Goal: Transaction & Acquisition: Purchase product/service

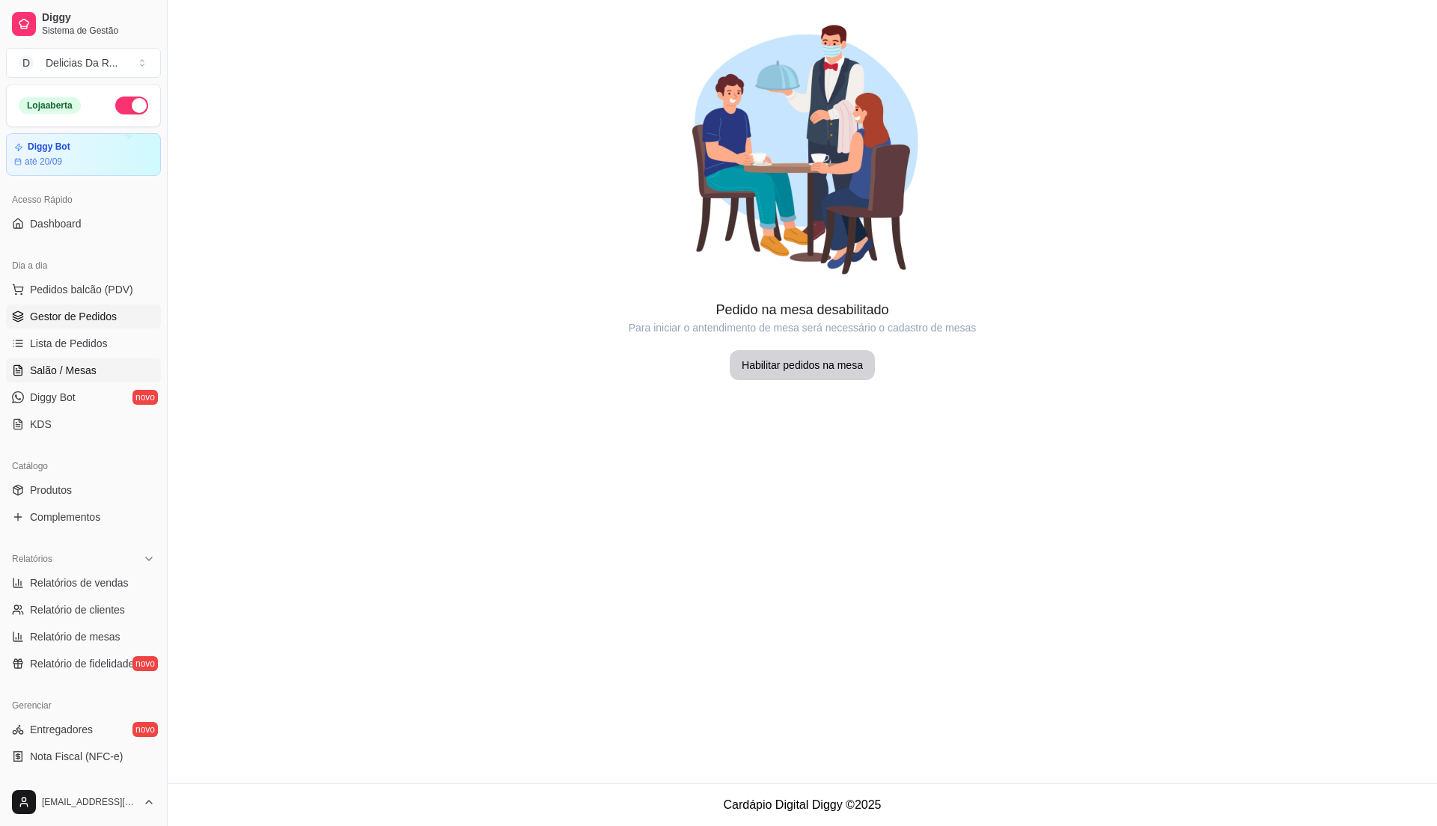
click at [94, 325] on link "Gestor de Pedidos" at bounding box center [83, 317] width 155 height 24
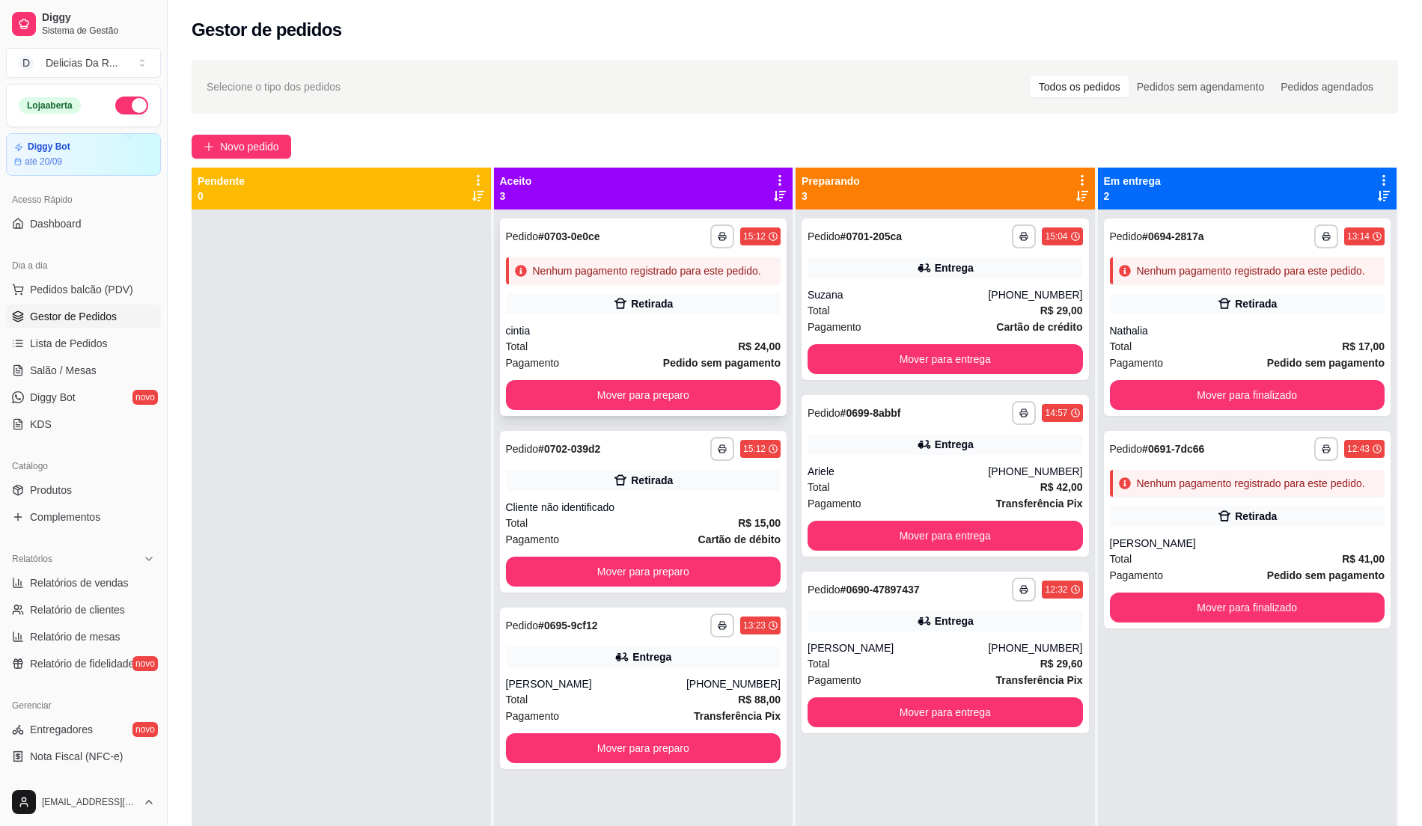
click at [629, 338] on div "Total R$ 24,00" at bounding box center [643, 346] width 275 height 16
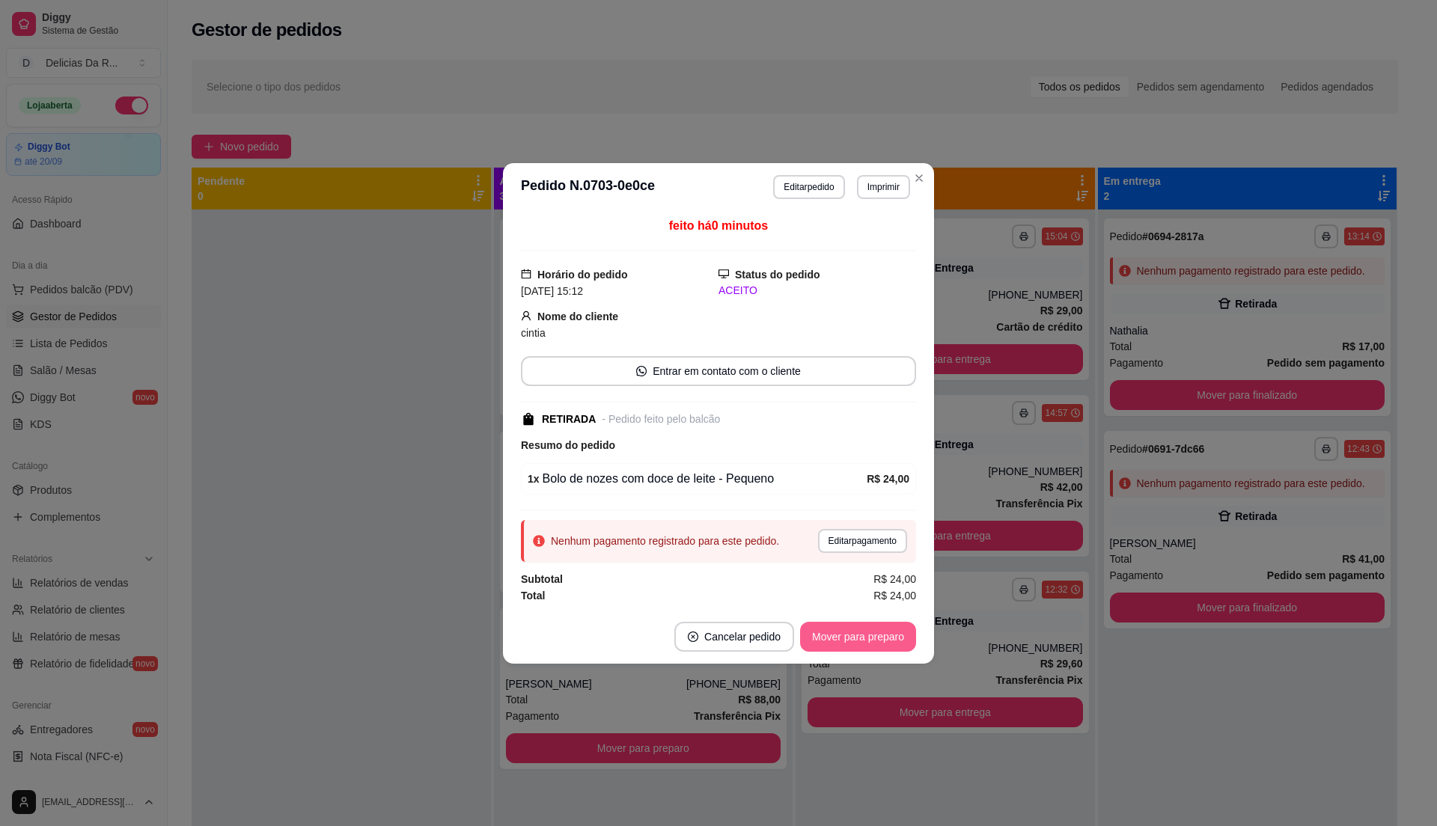
click at [846, 635] on button "Mover para preparo" at bounding box center [858, 637] width 116 height 30
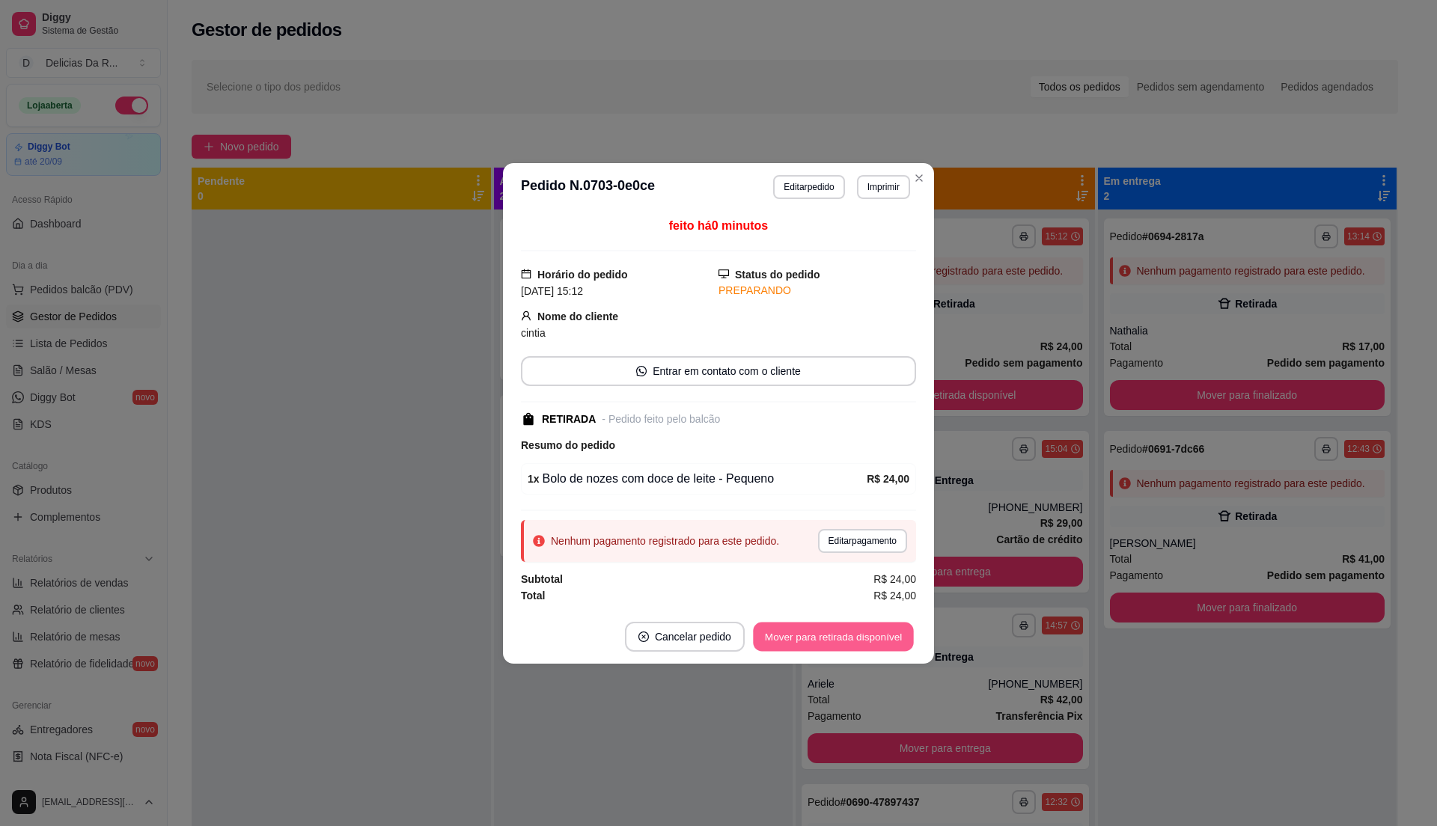
click at [848, 642] on button "Mover para retirada disponível" at bounding box center [833, 636] width 160 height 29
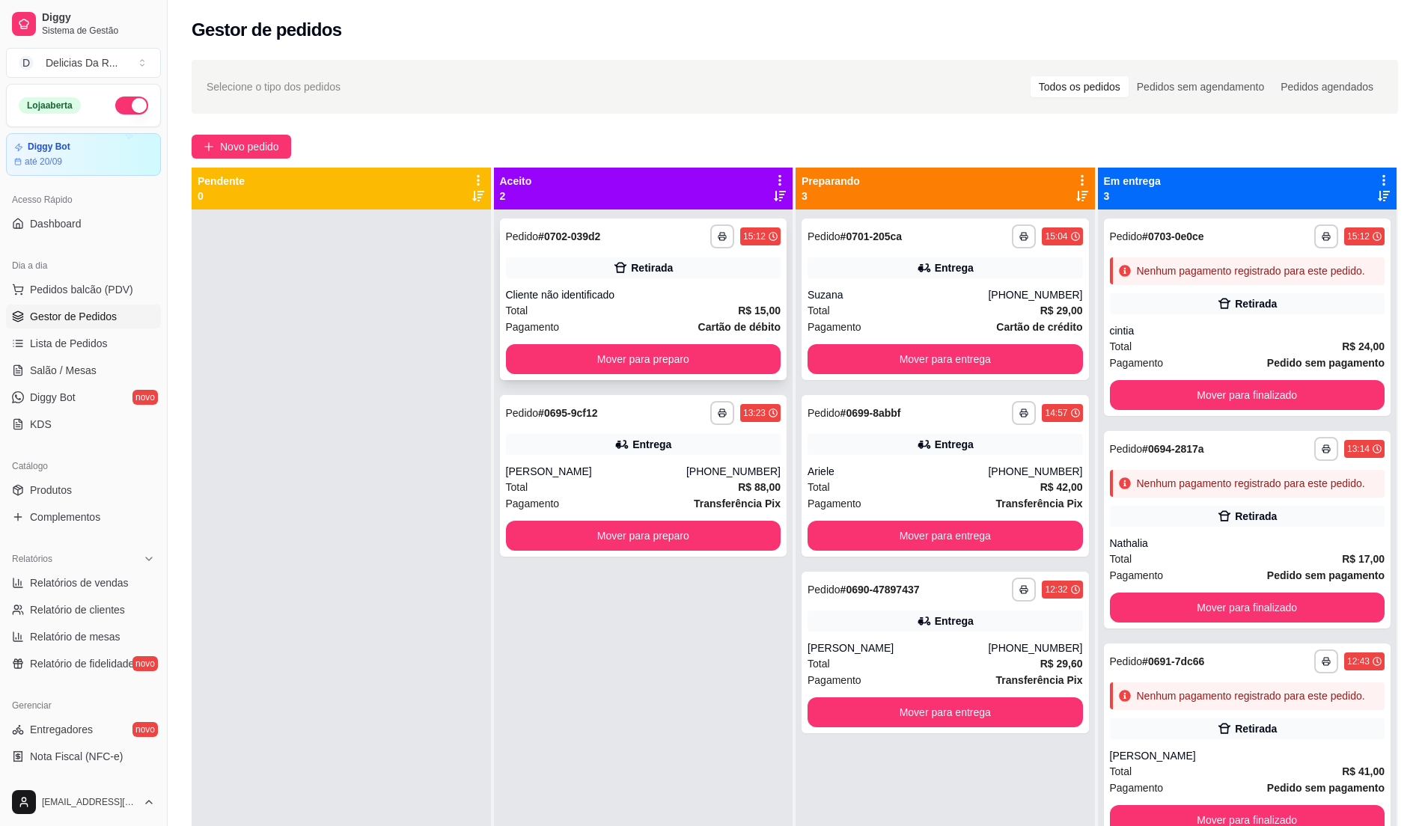
click at [642, 319] on div "Pagamento Cartão de débito" at bounding box center [643, 327] width 275 height 16
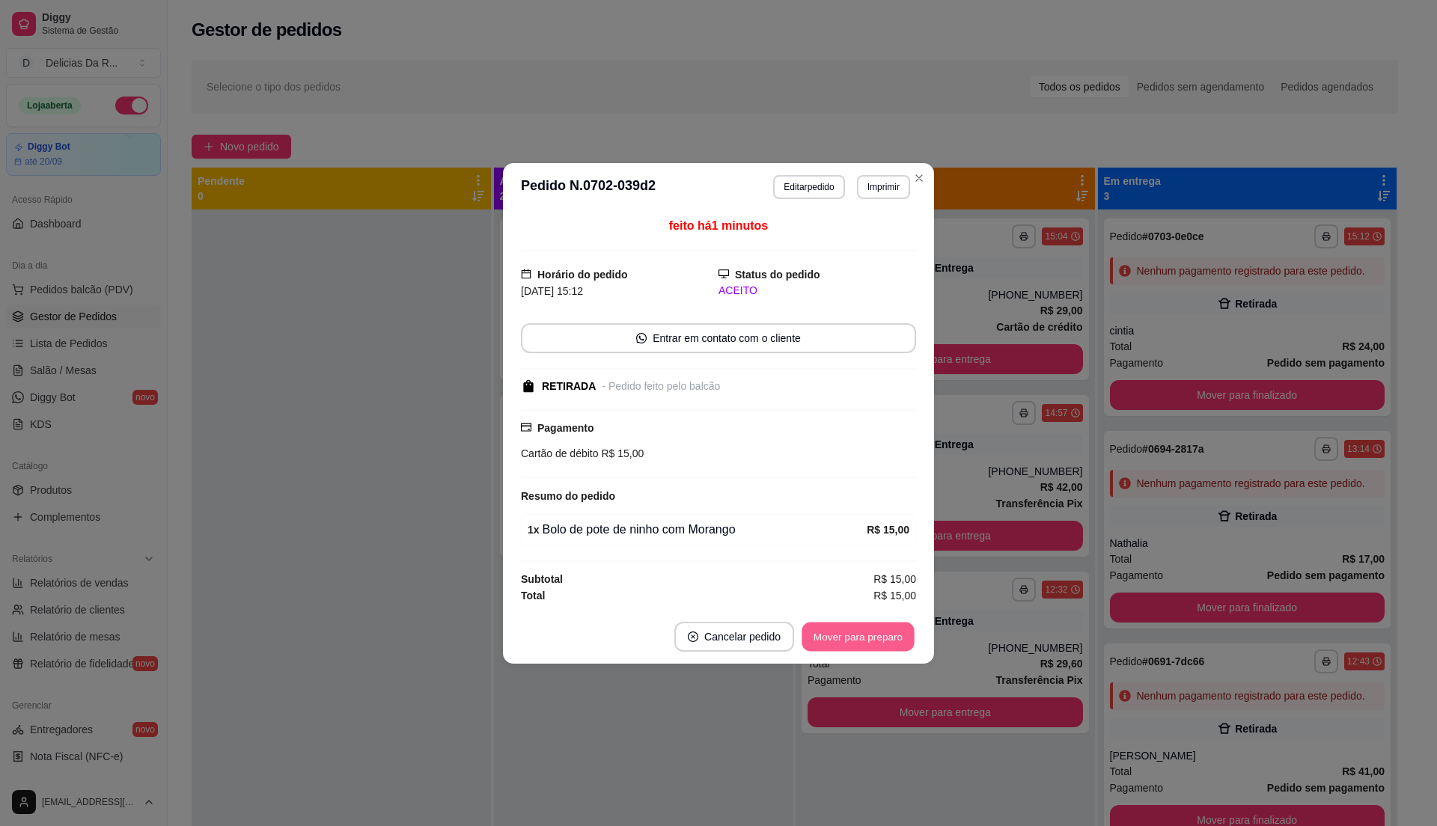
click at [833, 641] on button "Mover para preparo" at bounding box center [858, 636] width 112 height 29
click at [833, 641] on div "Mover para preparo" at bounding box center [858, 637] width 116 height 30
click at [832, 639] on div "Mover para preparo" at bounding box center [847, 637] width 137 height 30
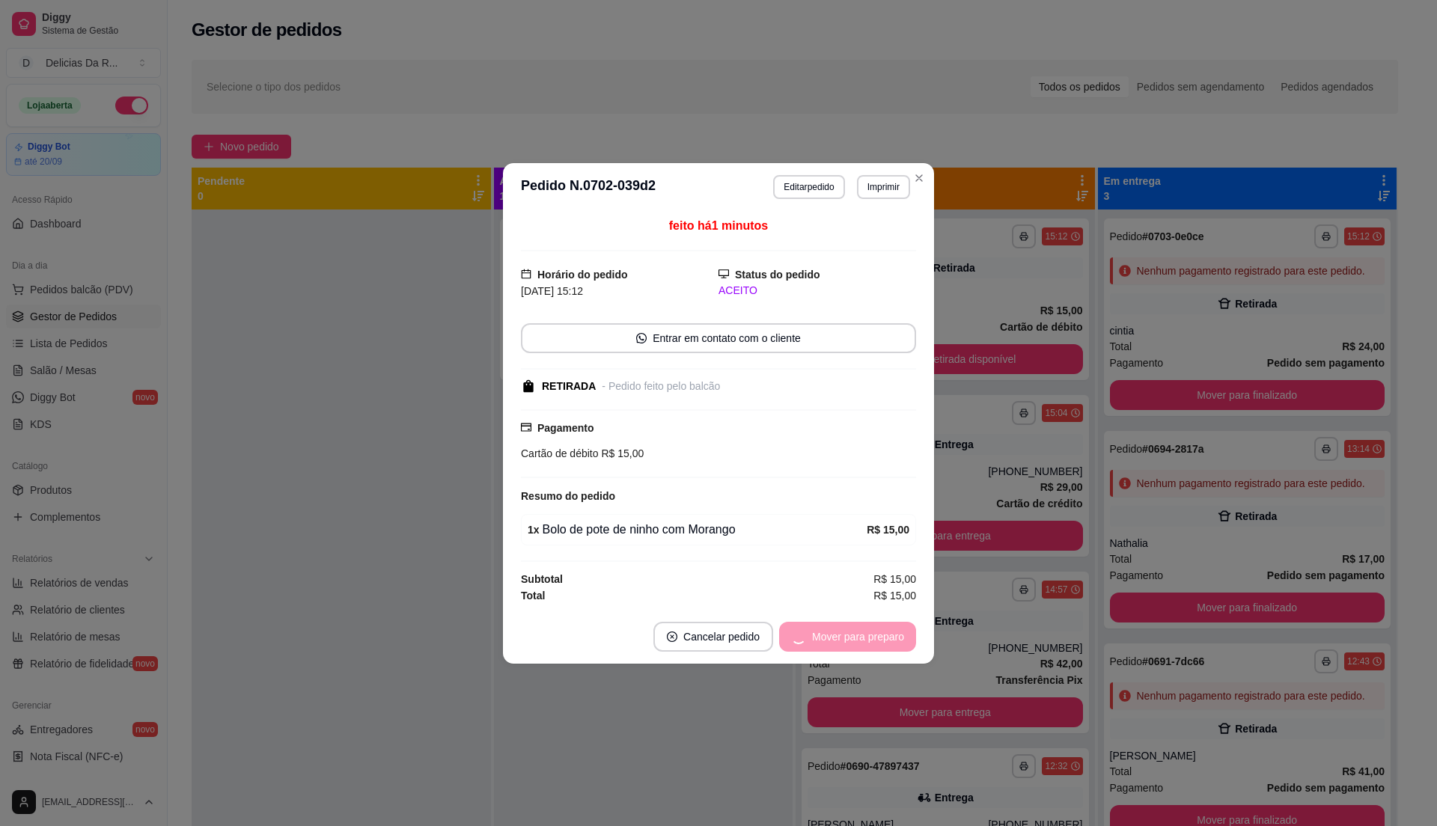
click at [833, 639] on div "Mover para preparo" at bounding box center [847, 637] width 137 height 30
click at [835, 638] on div "Mover para retirada disponível" at bounding box center [823, 637] width 186 height 30
click at [836, 632] on div "Mover para retirada disponível" at bounding box center [823, 637] width 186 height 30
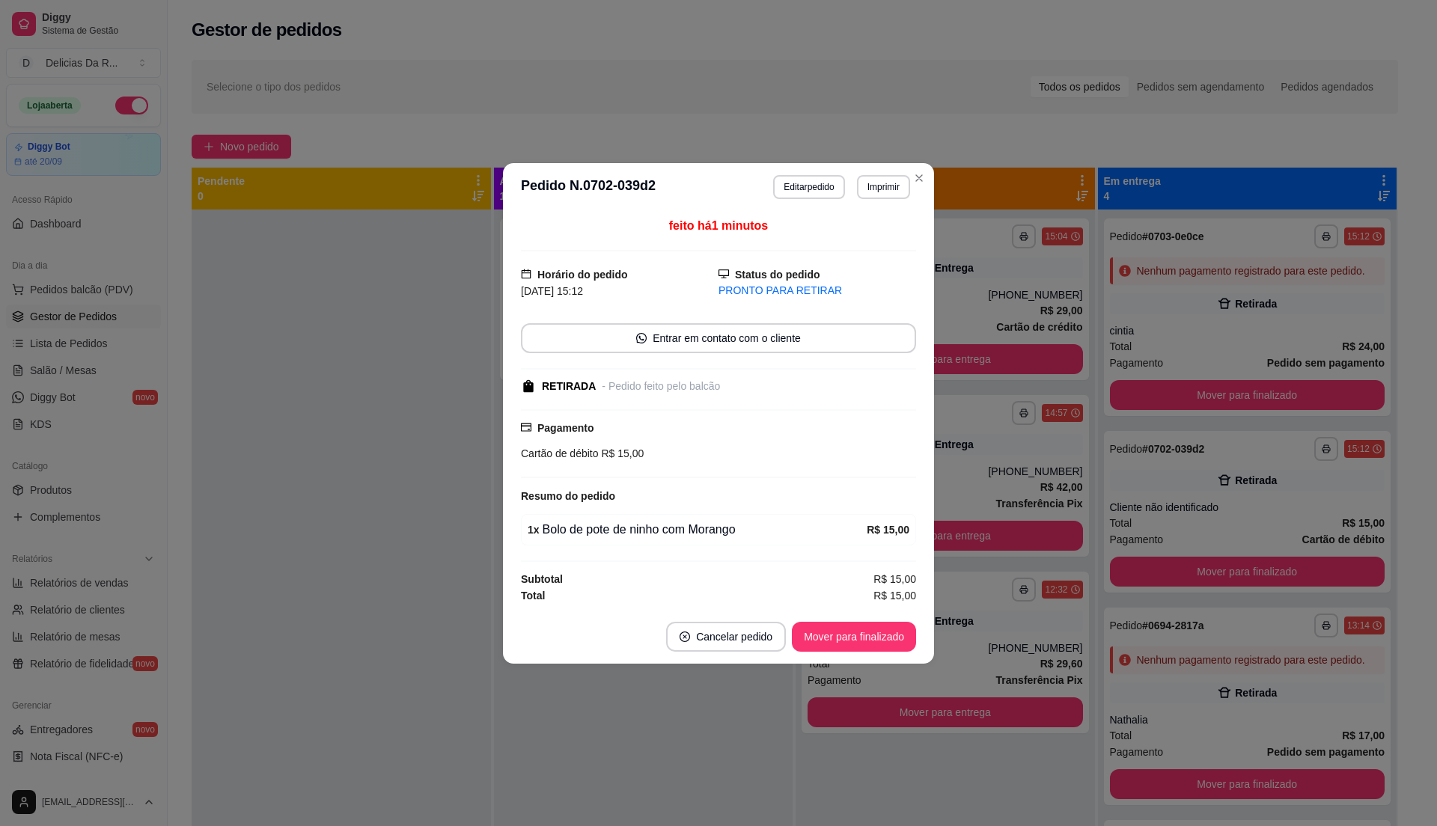
click at [836, 630] on button "Mover para finalizado" at bounding box center [854, 637] width 124 height 30
click at [836, 630] on div "Mover para finalizado" at bounding box center [843, 637] width 145 height 30
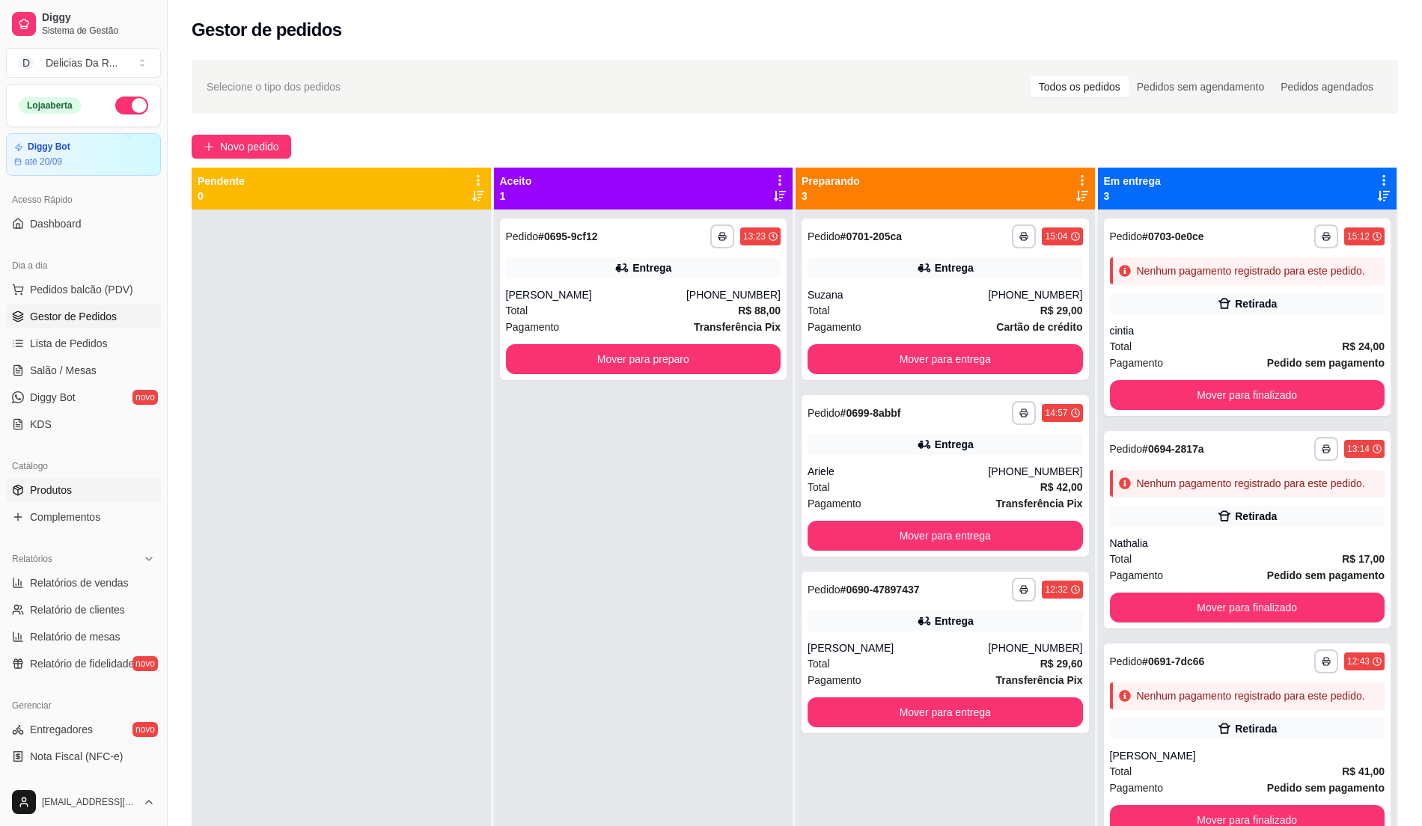
click at [46, 496] on span "Produtos" at bounding box center [51, 490] width 42 height 15
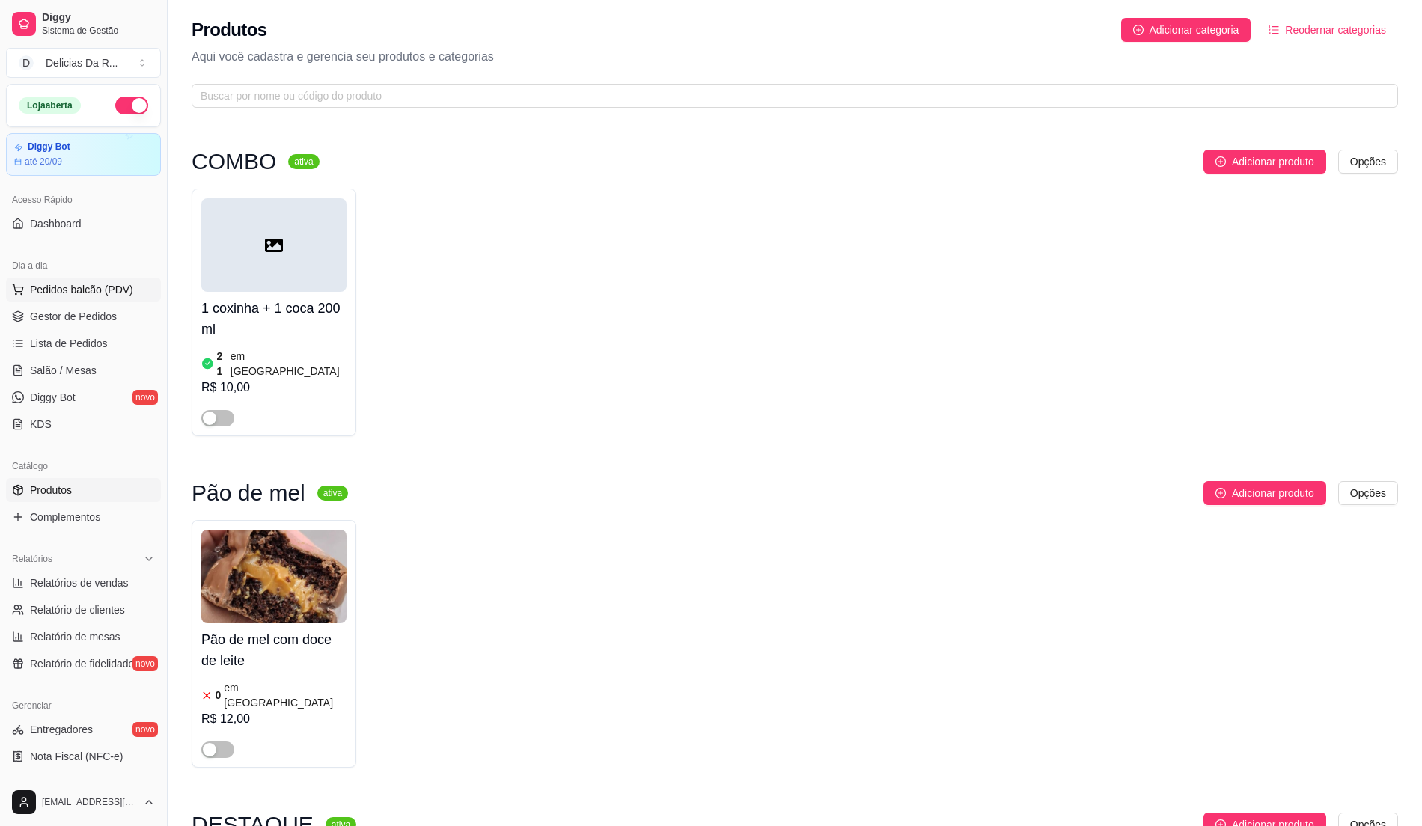
click at [49, 297] on span "Pedidos balcão (PDV)" at bounding box center [81, 289] width 103 height 15
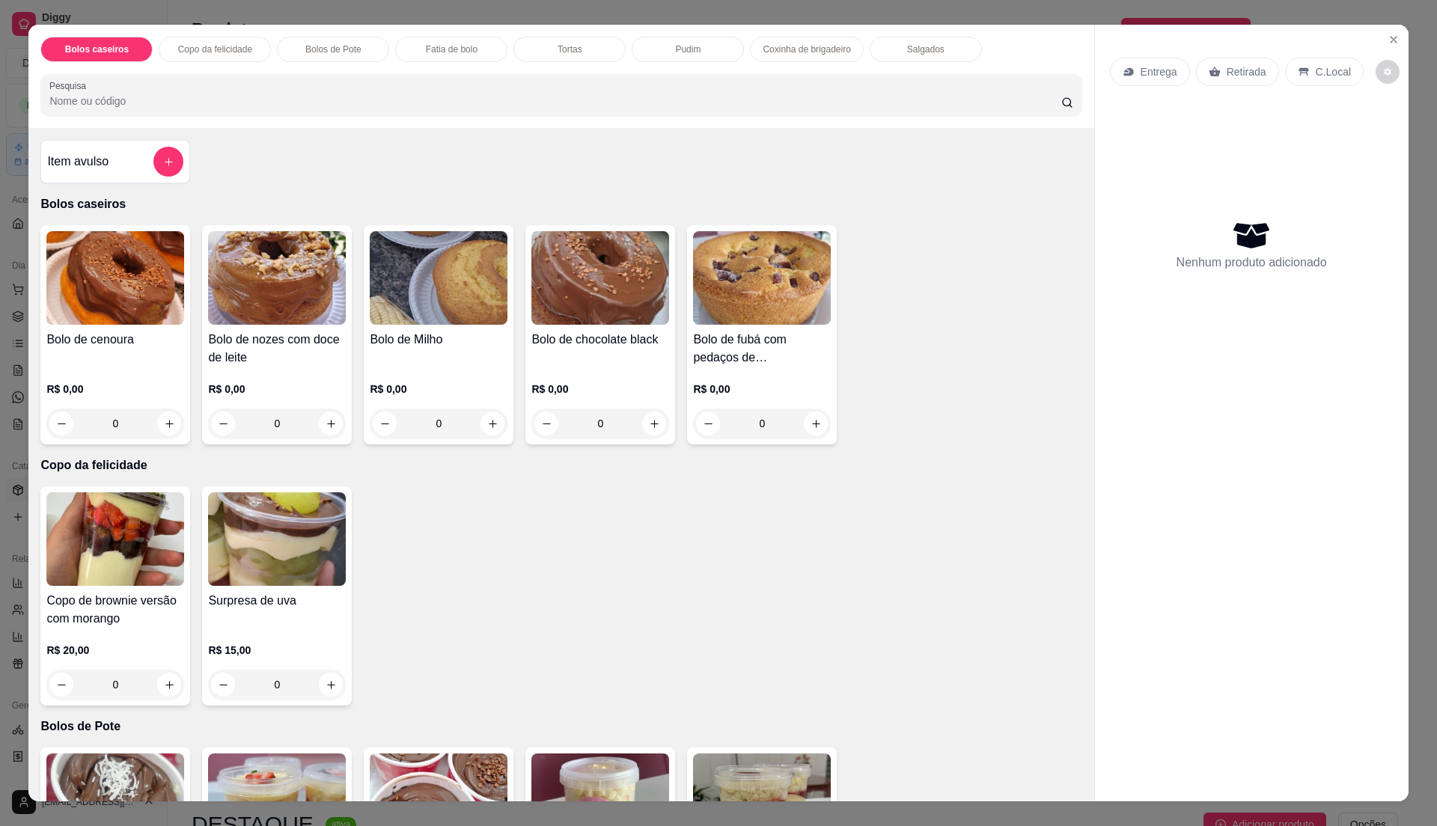
click at [46, 611] on h4 "Copo de brownie versão com morango" at bounding box center [115, 610] width 138 height 36
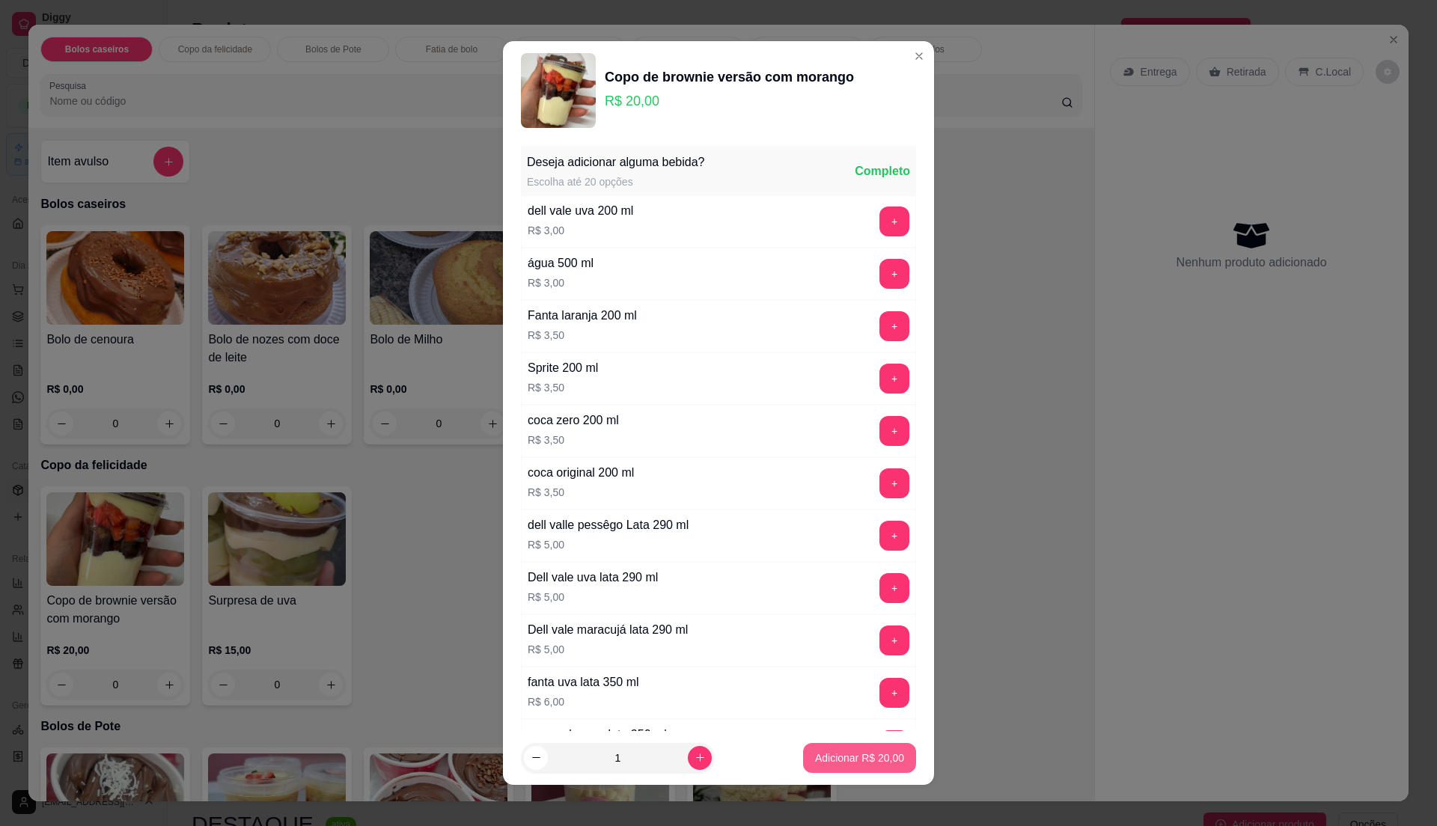
click at [865, 764] on p "Adicionar R$ 20,00" at bounding box center [859, 758] width 89 height 15
type input "1"
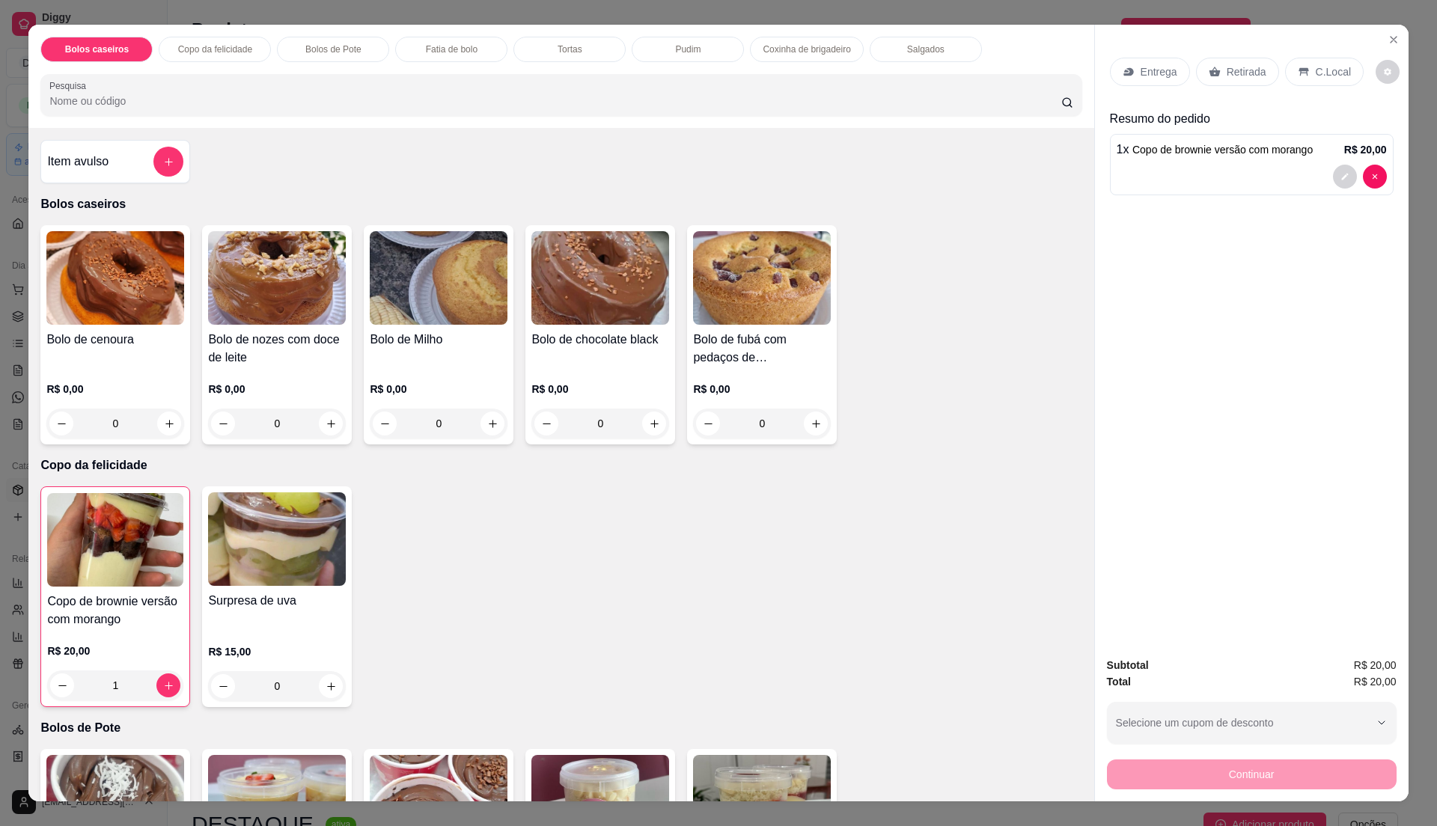
click at [482, 782] on img at bounding box center [439, 802] width 138 height 94
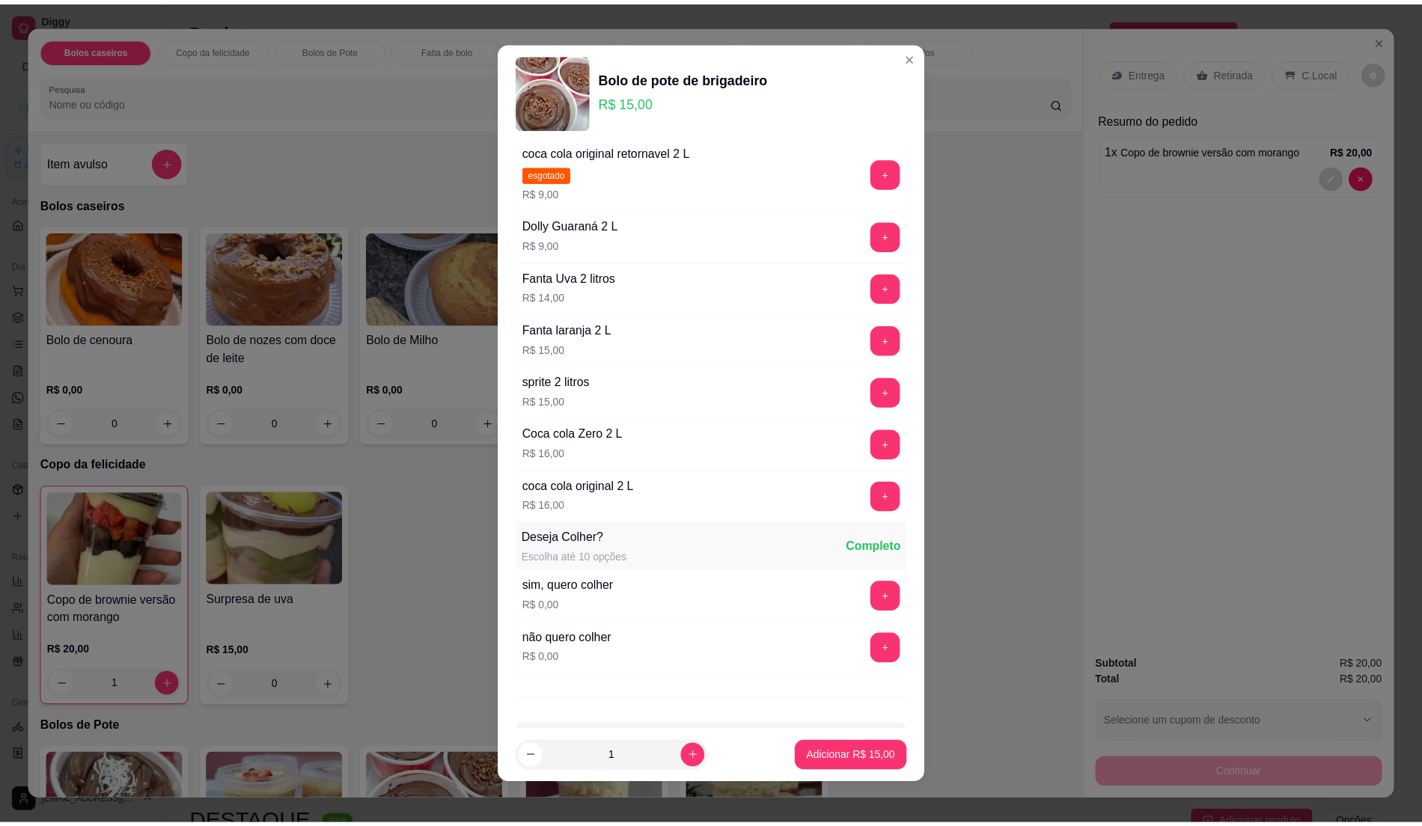
scroll to position [798, 0]
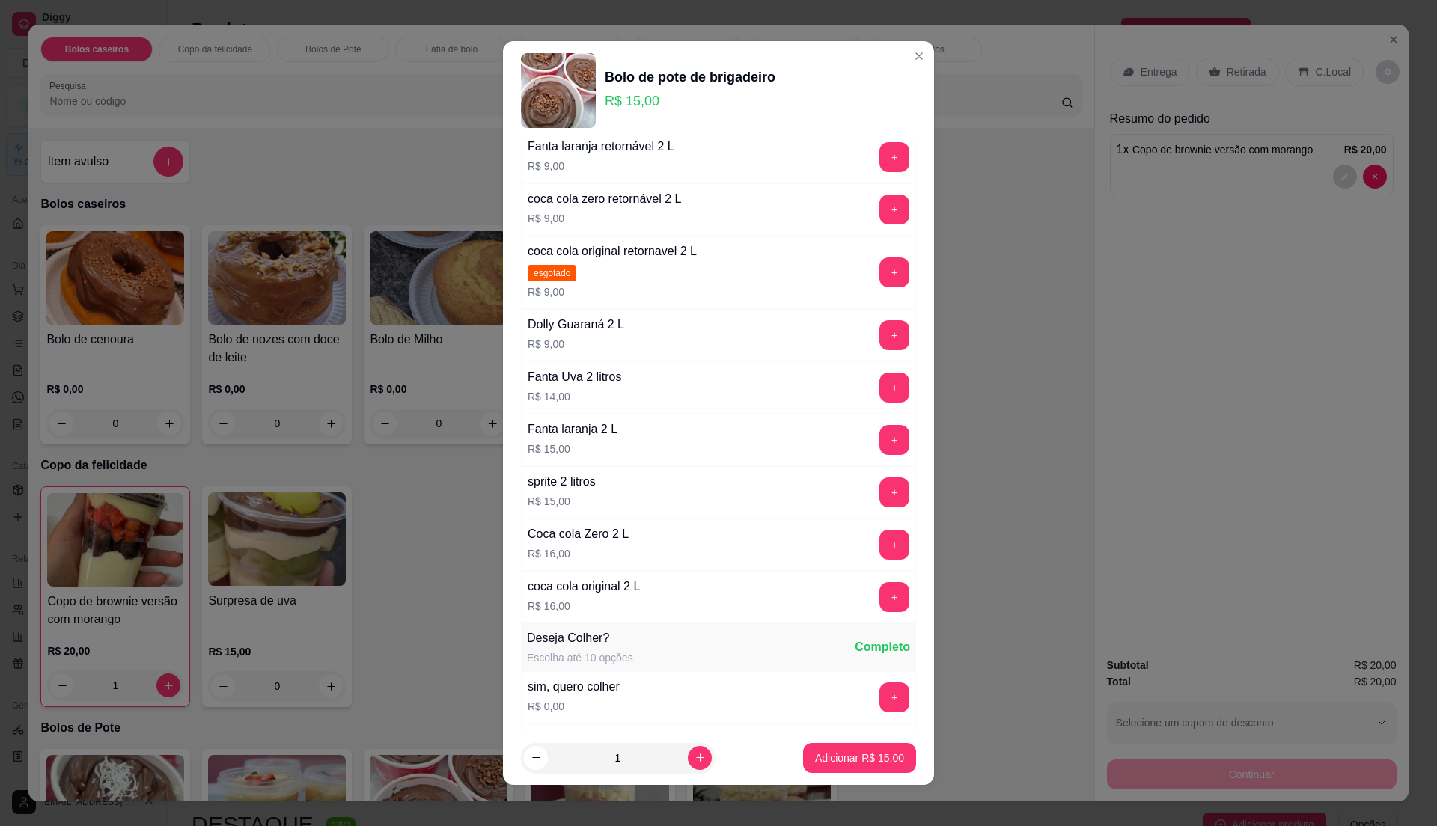
click at [880, 207] on button "+" at bounding box center [895, 210] width 30 height 30
click at [870, 764] on p "Adicionar R$ 24,00" at bounding box center [859, 758] width 89 height 15
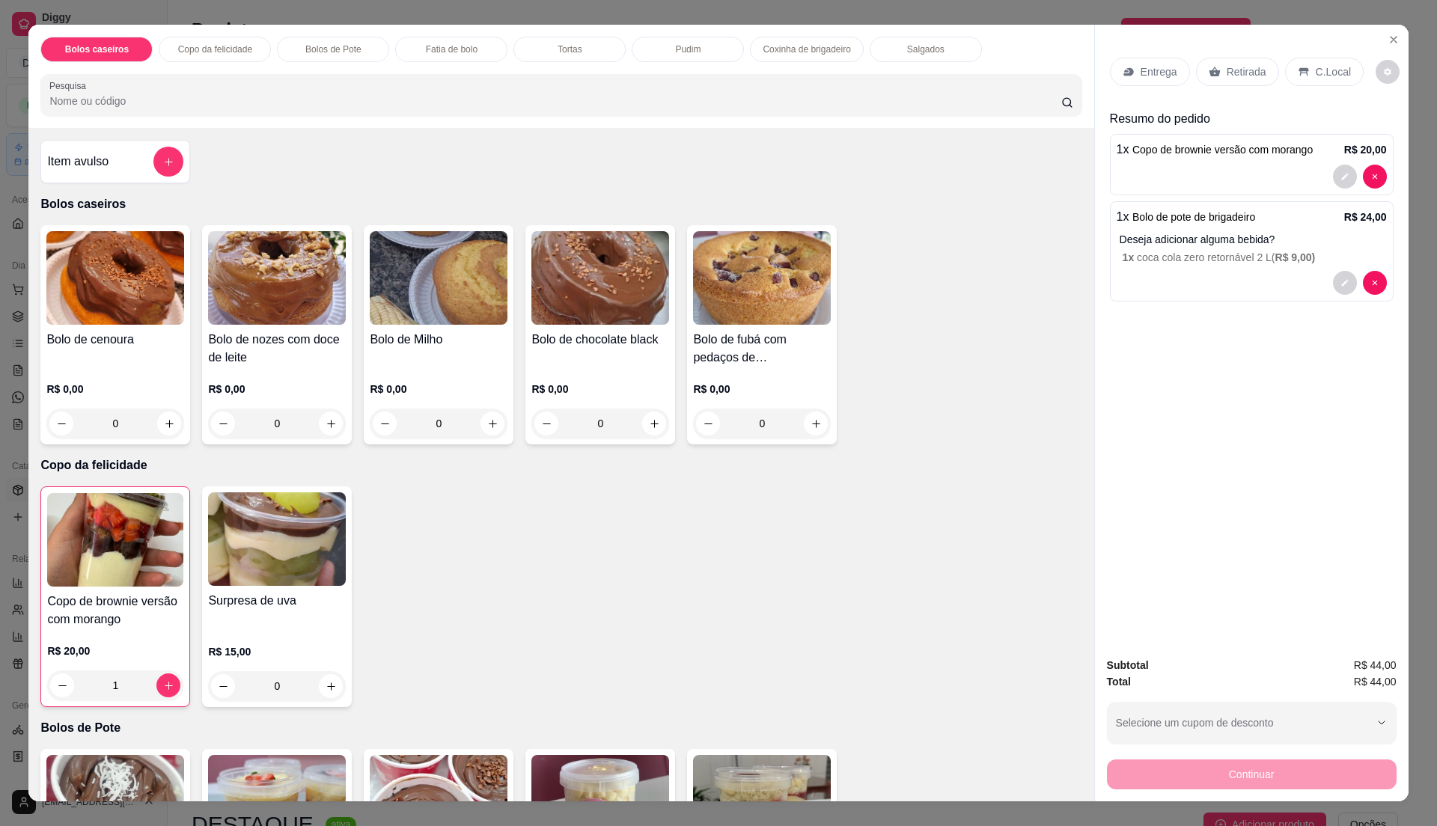
click at [1225, 81] on div "Retirada" at bounding box center [1237, 72] width 83 height 28
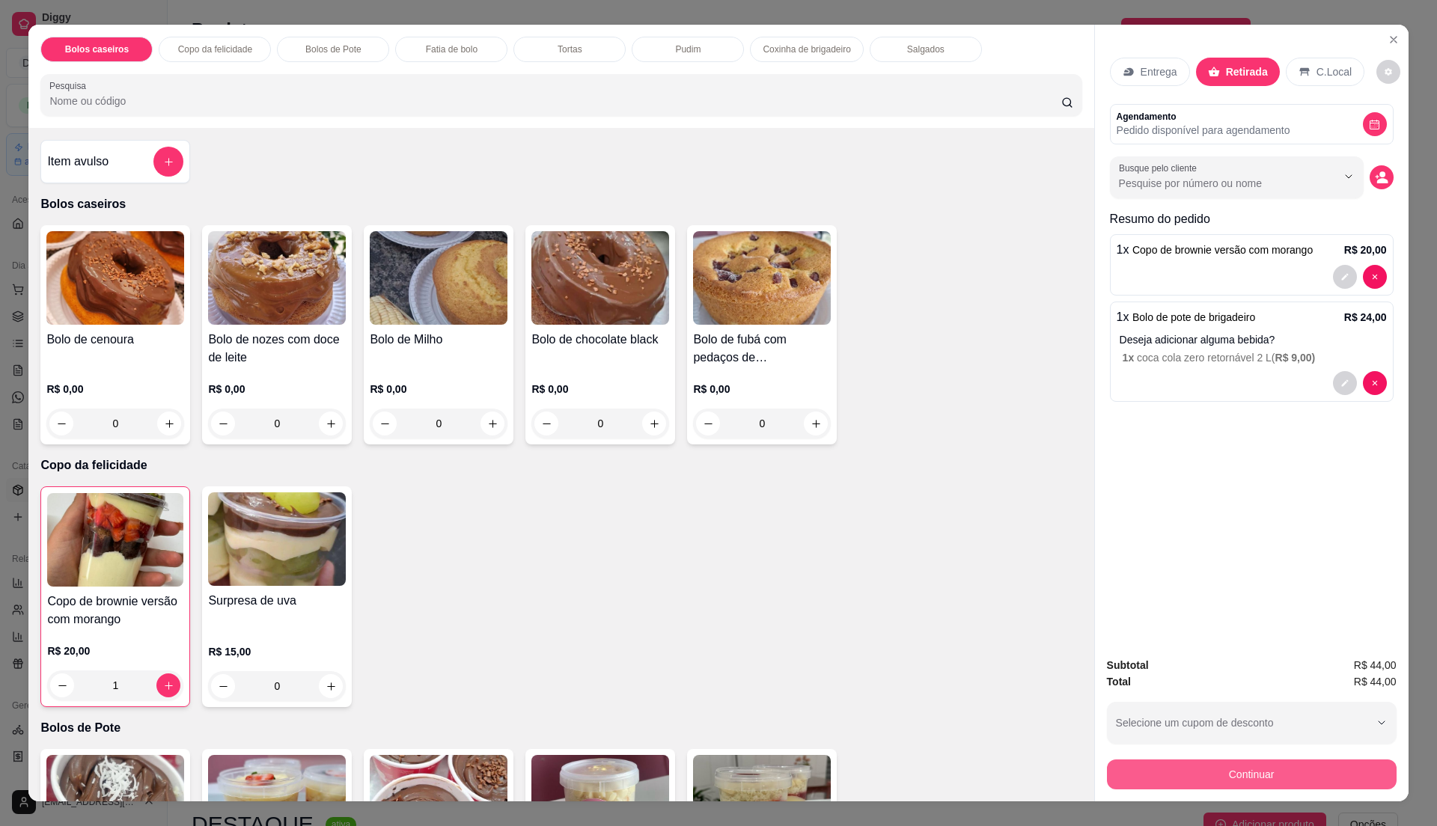
click at [1303, 765] on button "Continuar" at bounding box center [1252, 775] width 290 height 30
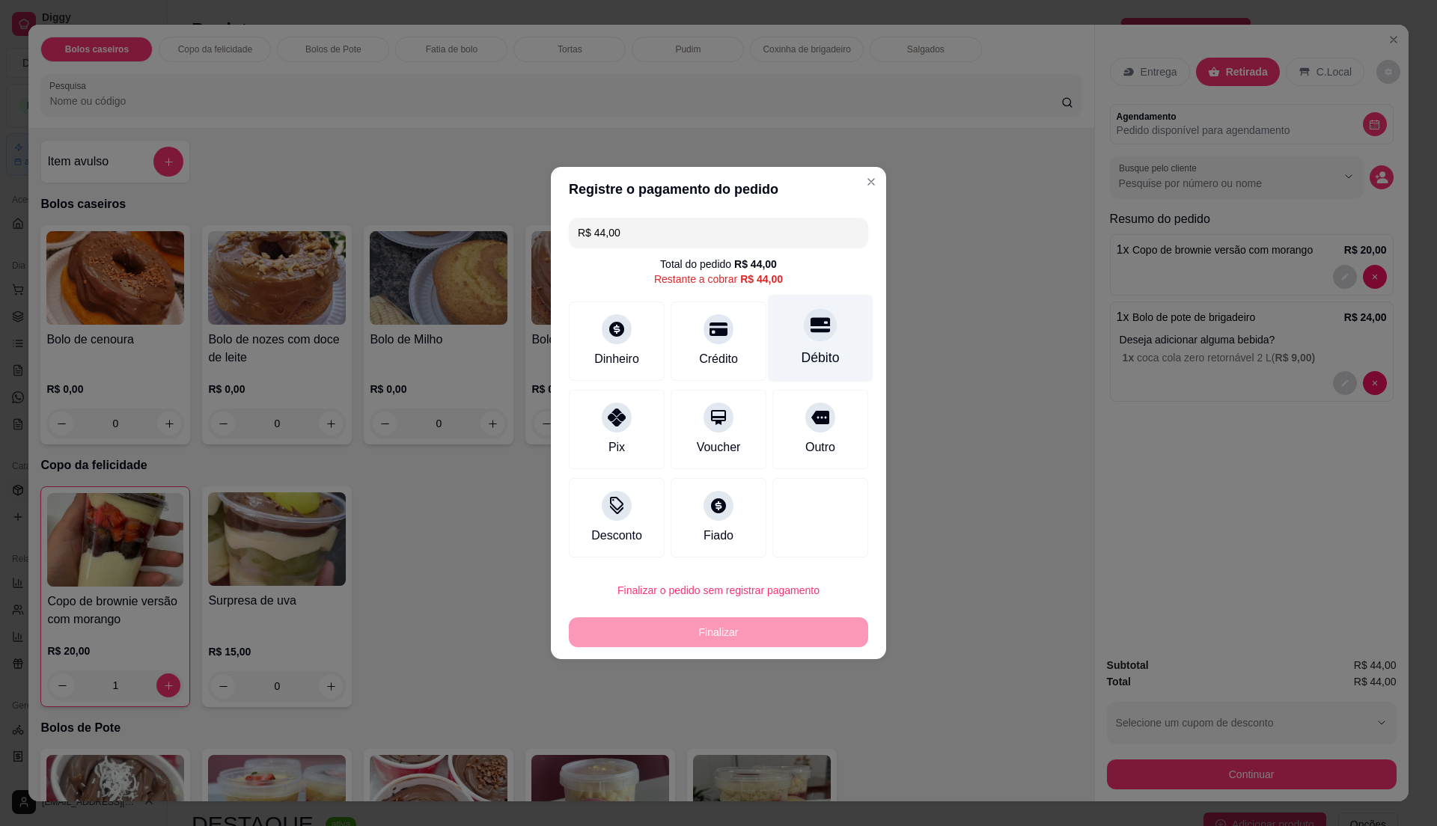
click at [804, 338] on div at bounding box center [820, 324] width 33 height 33
type input "R$ 0,00"
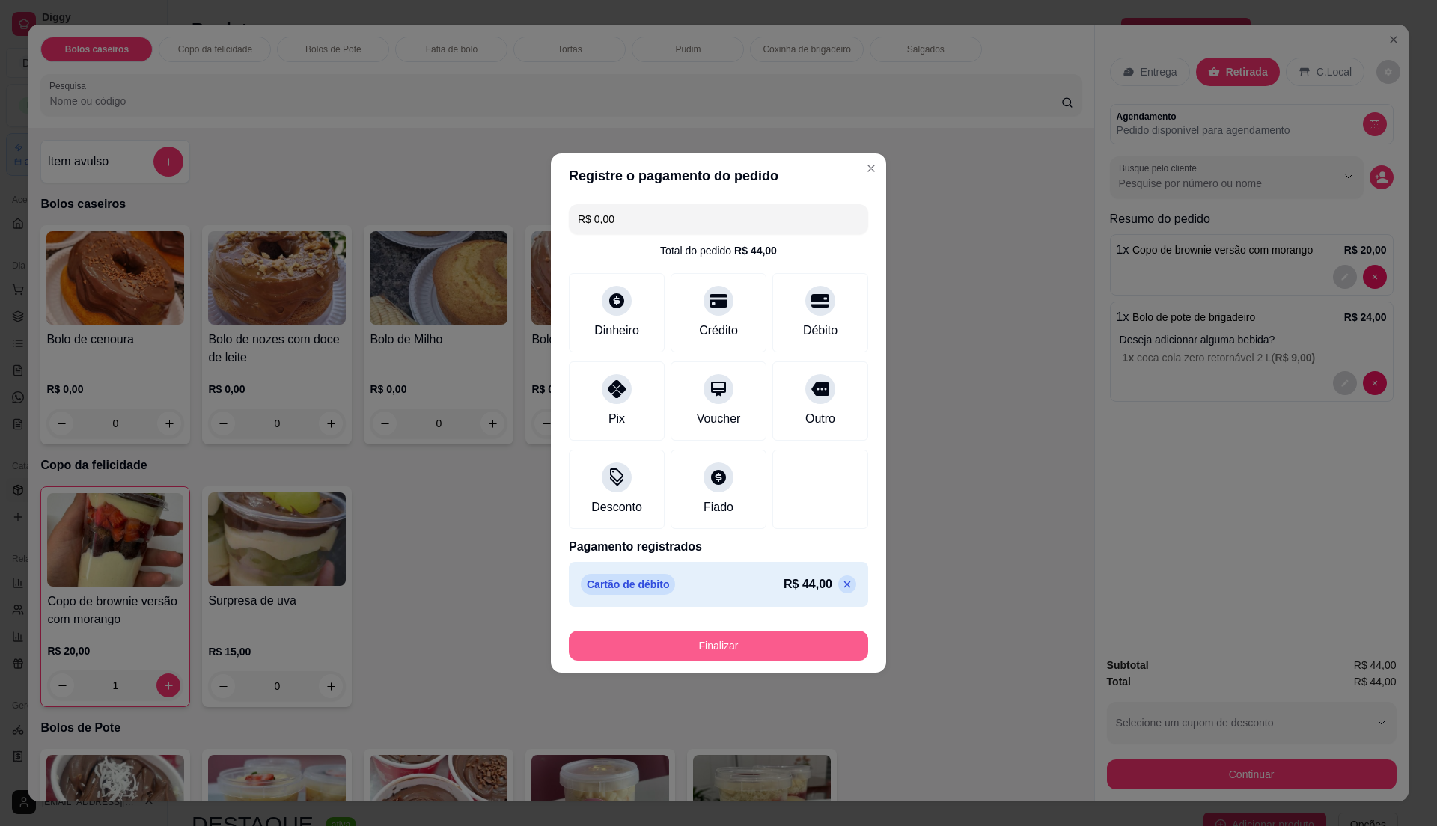
click at [810, 650] on button "Finalizar" at bounding box center [718, 646] width 299 height 30
type input "0"
type input "-R$ 44,00"
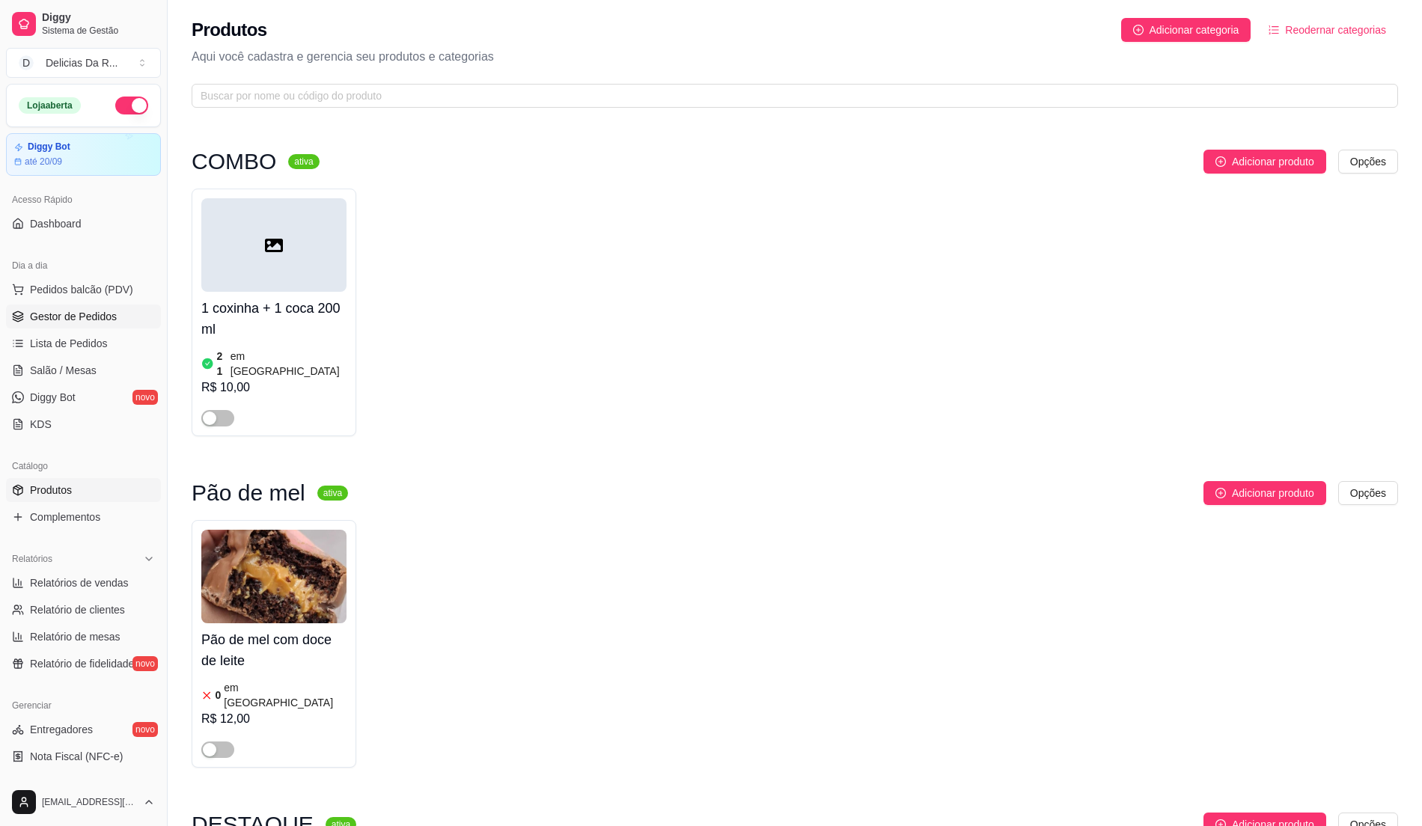
drag, startPoint x: 55, startPoint y: 306, endPoint x: 48, endPoint y: 339, distance: 33.8
click at [57, 307] on link "Gestor de Pedidos" at bounding box center [83, 317] width 155 height 24
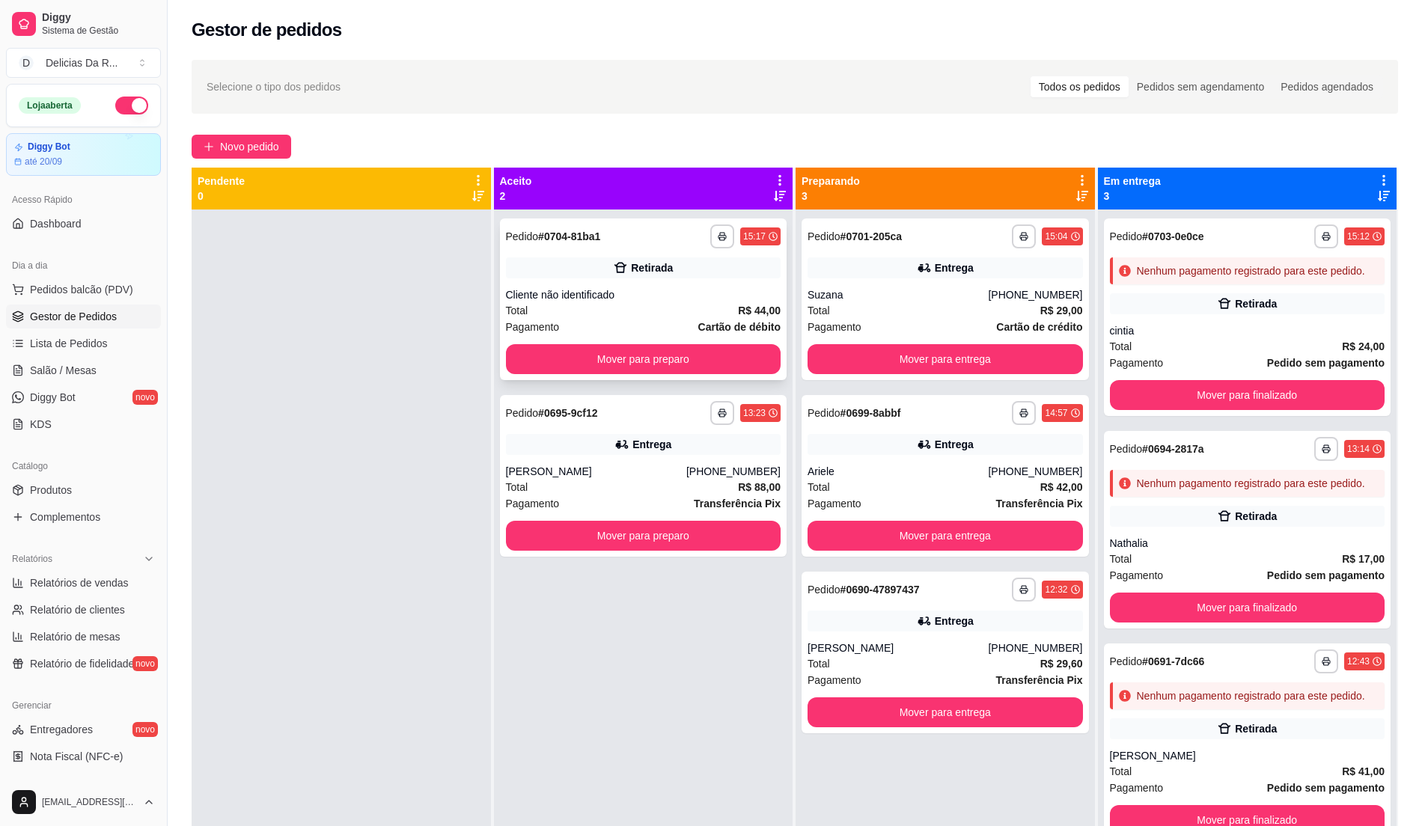
click at [585, 253] on div "**********" at bounding box center [643, 300] width 287 height 162
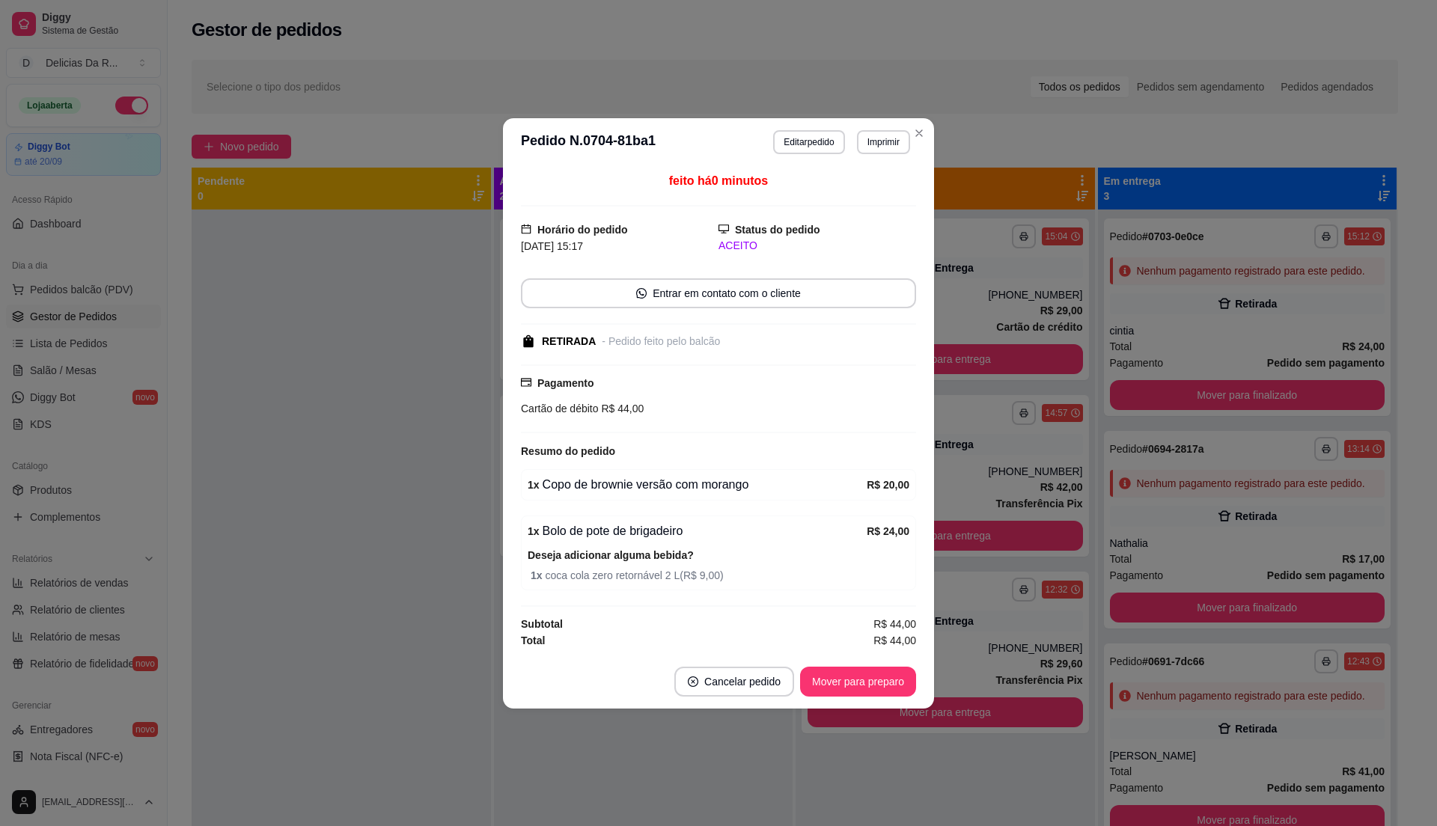
click at [882, 675] on button "Mover para preparo" at bounding box center [858, 682] width 116 height 30
click at [882, 675] on div "Mover para preparo" at bounding box center [858, 682] width 116 height 30
click at [882, 675] on div "Mover para preparo" at bounding box center [847, 682] width 137 height 30
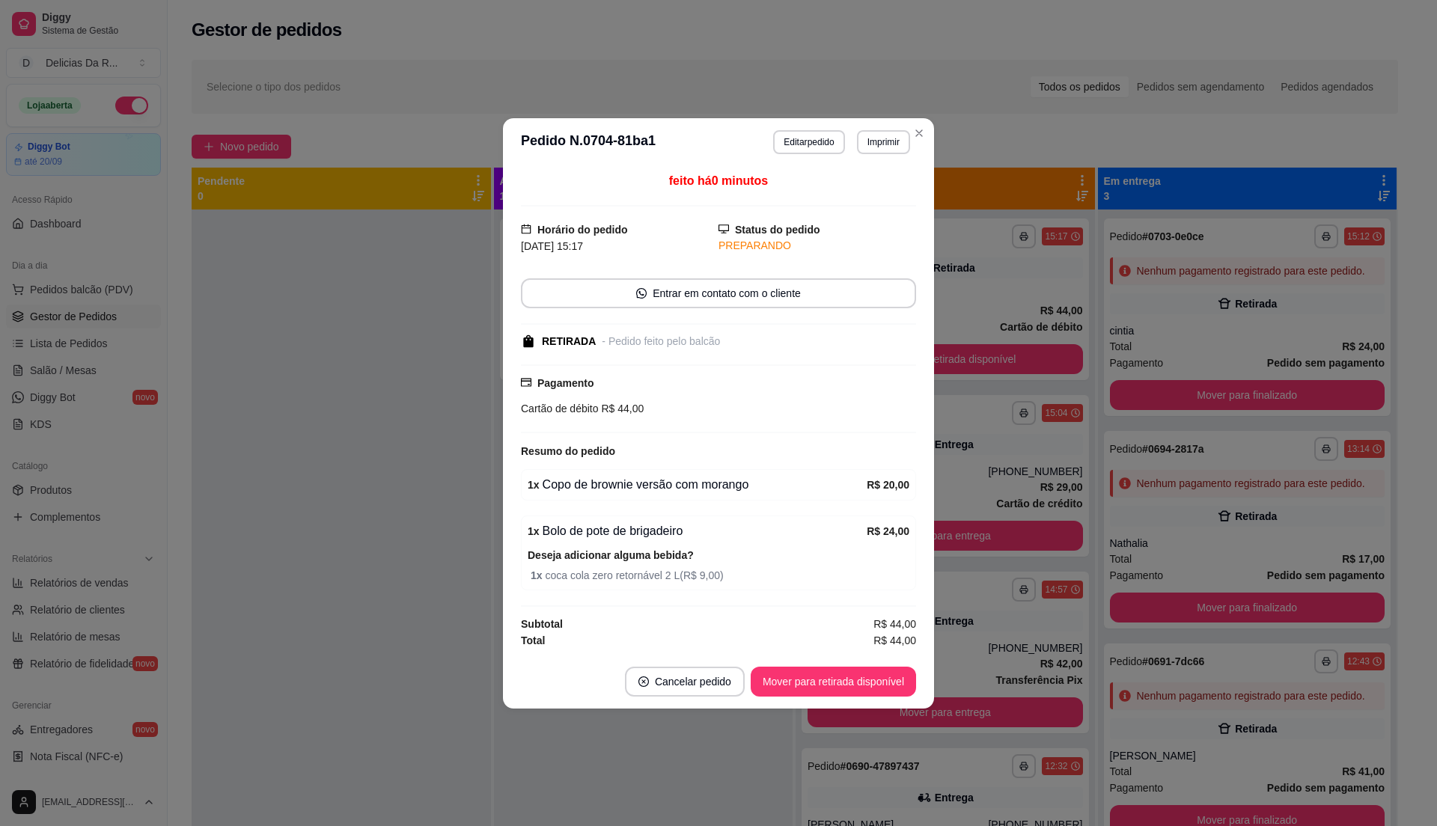
click at [882, 675] on button "Mover para retirada disponível" at bounding box center [833, 682] width 165 height 30
click at [882, 675] on div "Mover para retirada disponível" at bounding box center [823, 682] width 186 height 30
click at [882, 674] on div "Mover para retirada disponível" at bounding box center [823, 682] width 186 height 30
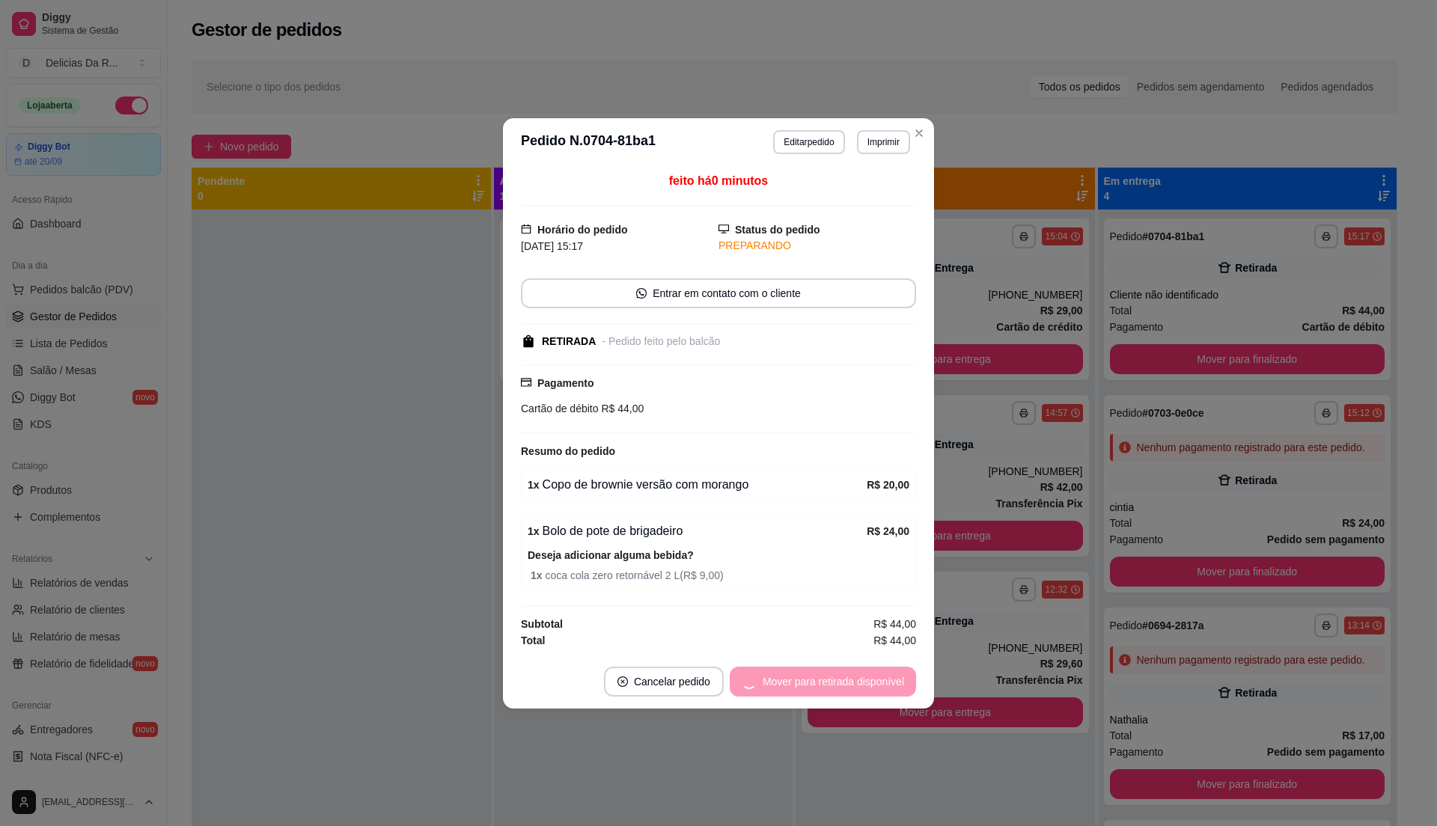
click at [882, 674] on div "Mover para retirada disponível" at bounding box center [823, 682] width 186 height 30
click at [881, 674] on button "Mover para finalizado" at bounding box center [854, 682] width 124 height 30
click at [881, 674] on div "Mover para finalizado" at bounding box center [843, 682] width 145 height 30
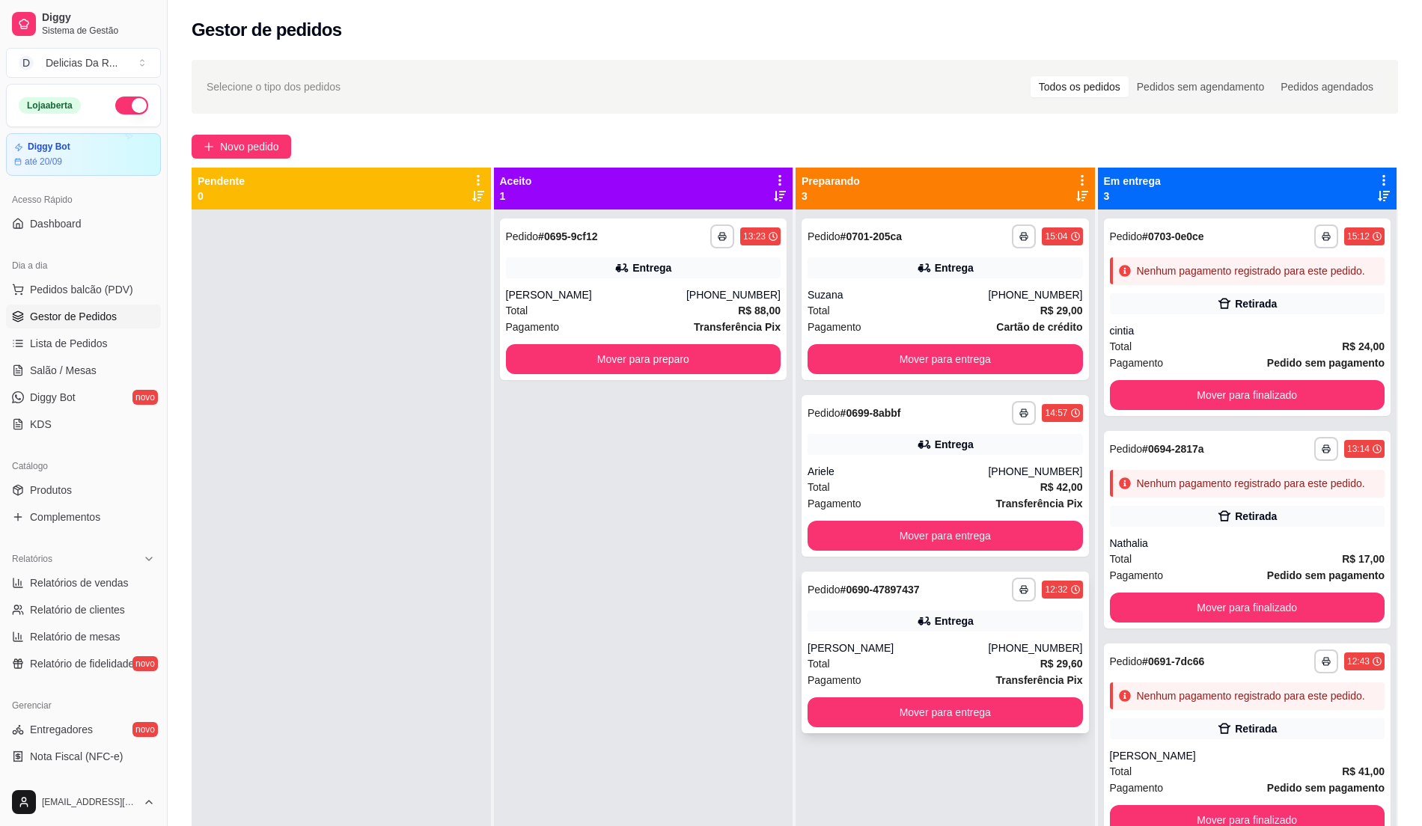
click at [910, 635] on div "**********" at bounding box center [945, 653] width 287 height 162
click at [554, 261] on div "Entrega" at bounding box center [643, 268] width 275 height 21
click at [271, 136] on button "Novo pedido" at bounding box center [242, 147] width 100 height 24
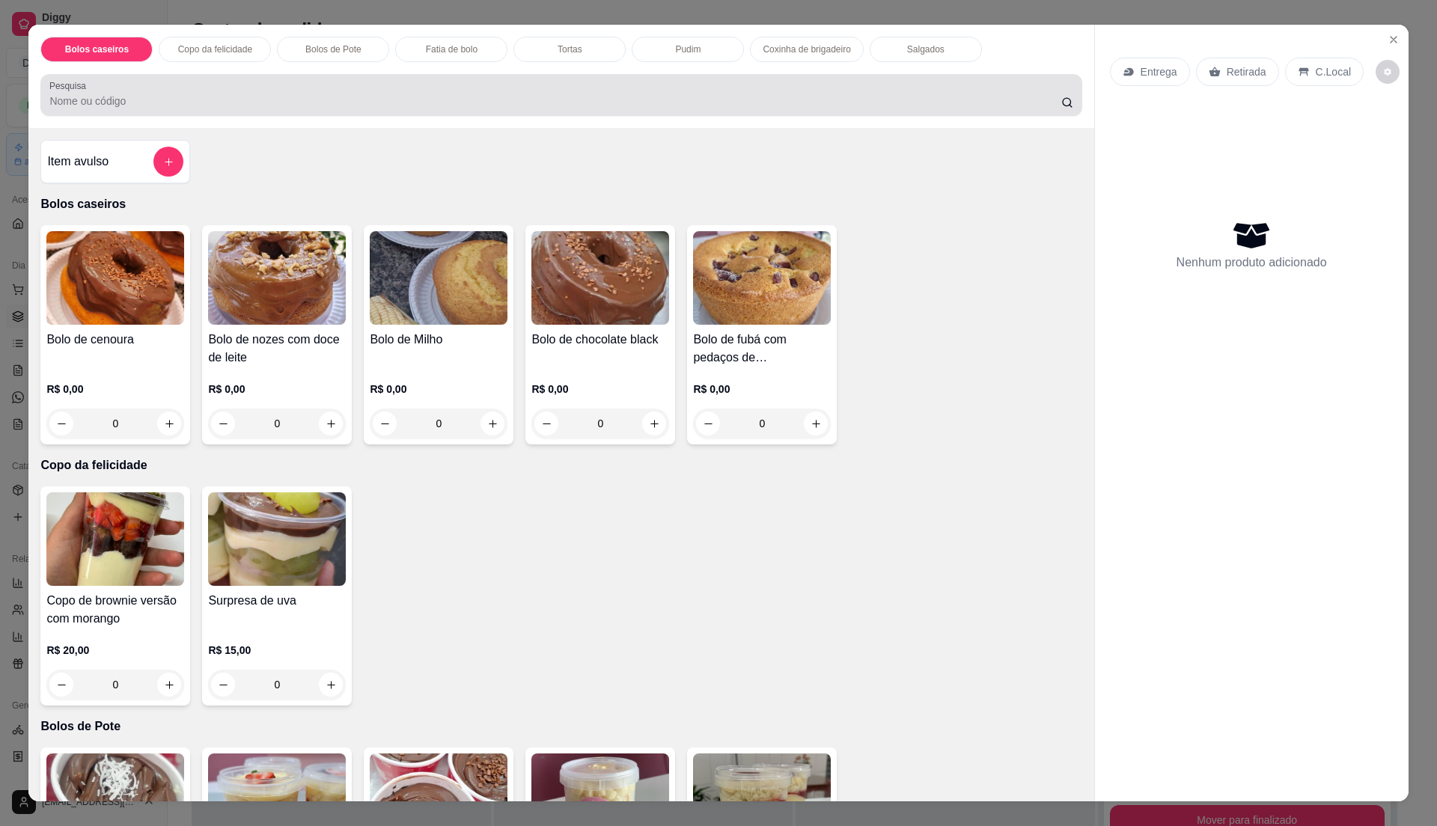
click at [315, 105] on input "Pesquisa" at bounding box center [554, 101] width 1011 height 15
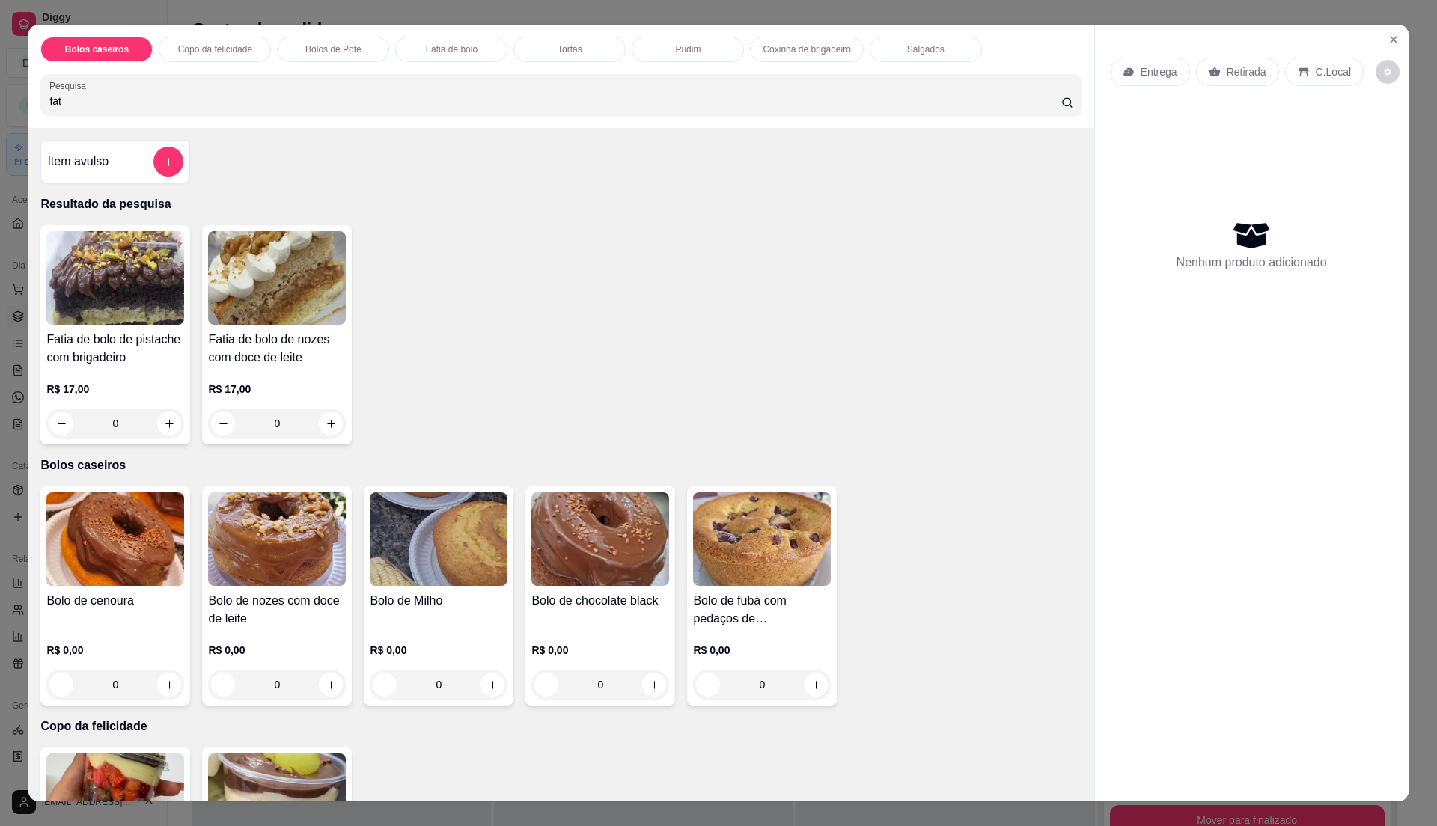
type input "fat"
click at [281, 312] on img at bounding box center [277, 278] width 138 height 94
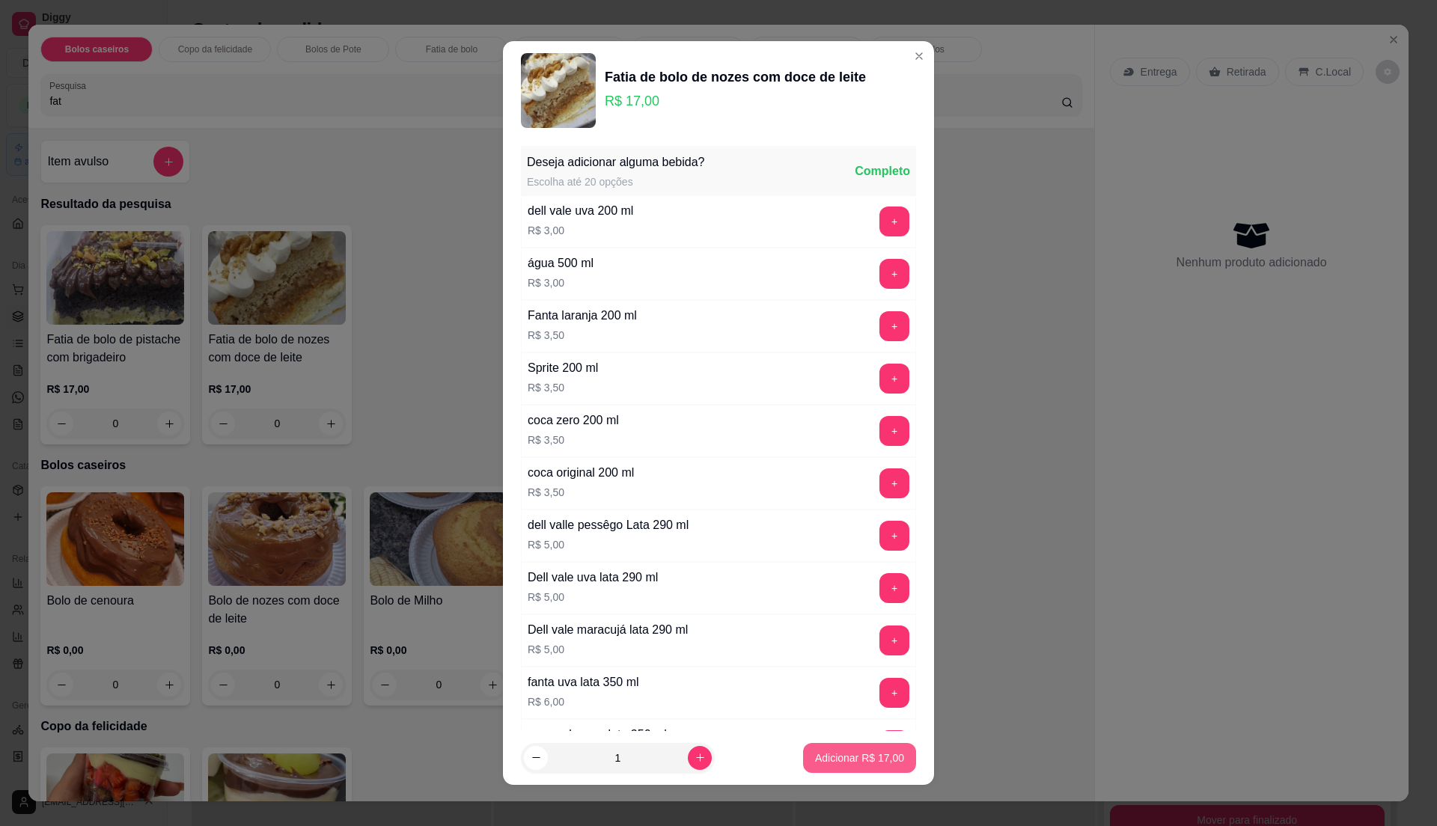
click at [875, 761] on p "Adicionar R$ 17,00" at bounding box center [859, 758] width 89 height 15
type input "1"
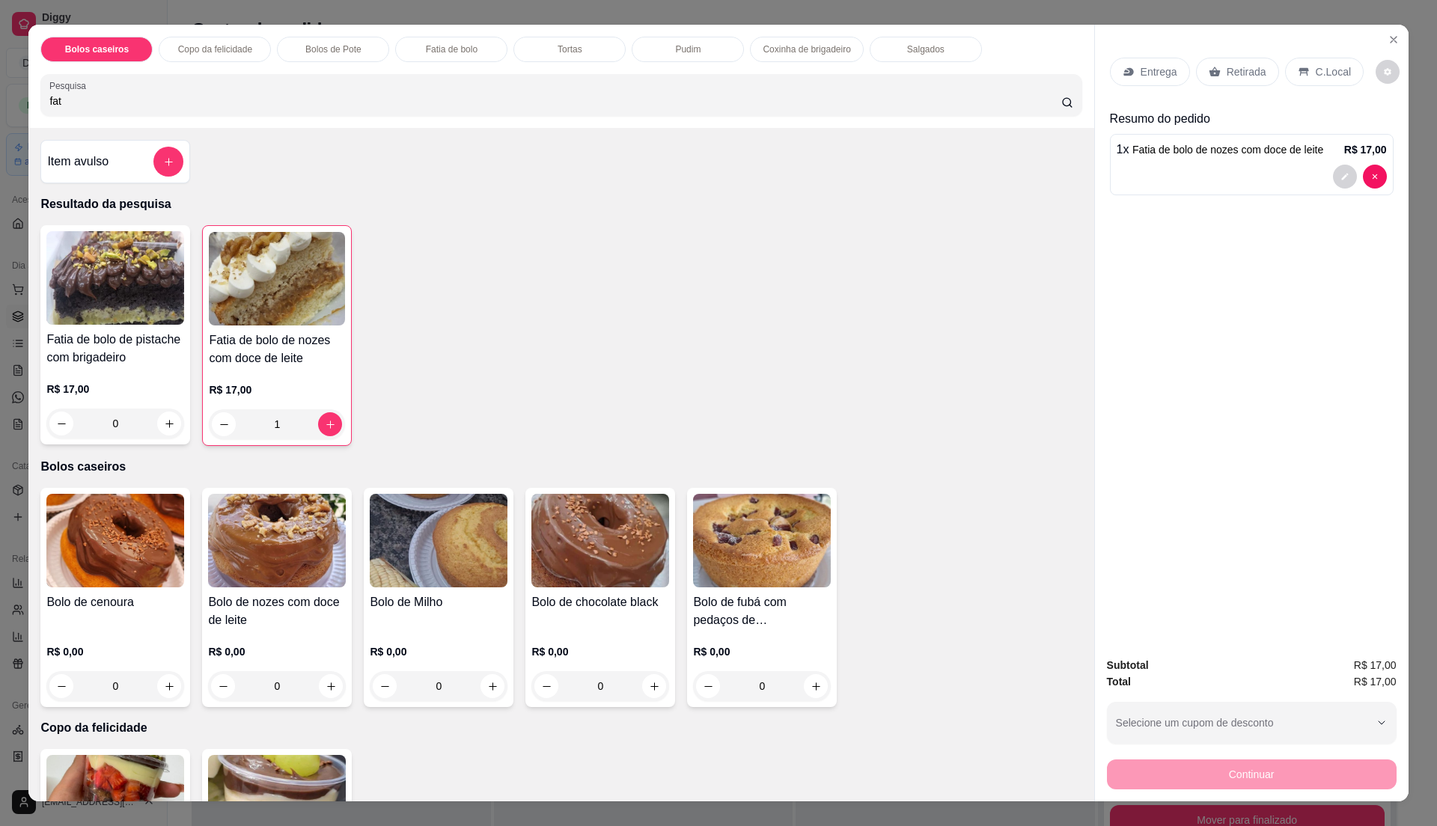
click at [174, 163] on button "add-separate-item" at bounding box center [168, 162] width 30 height 30
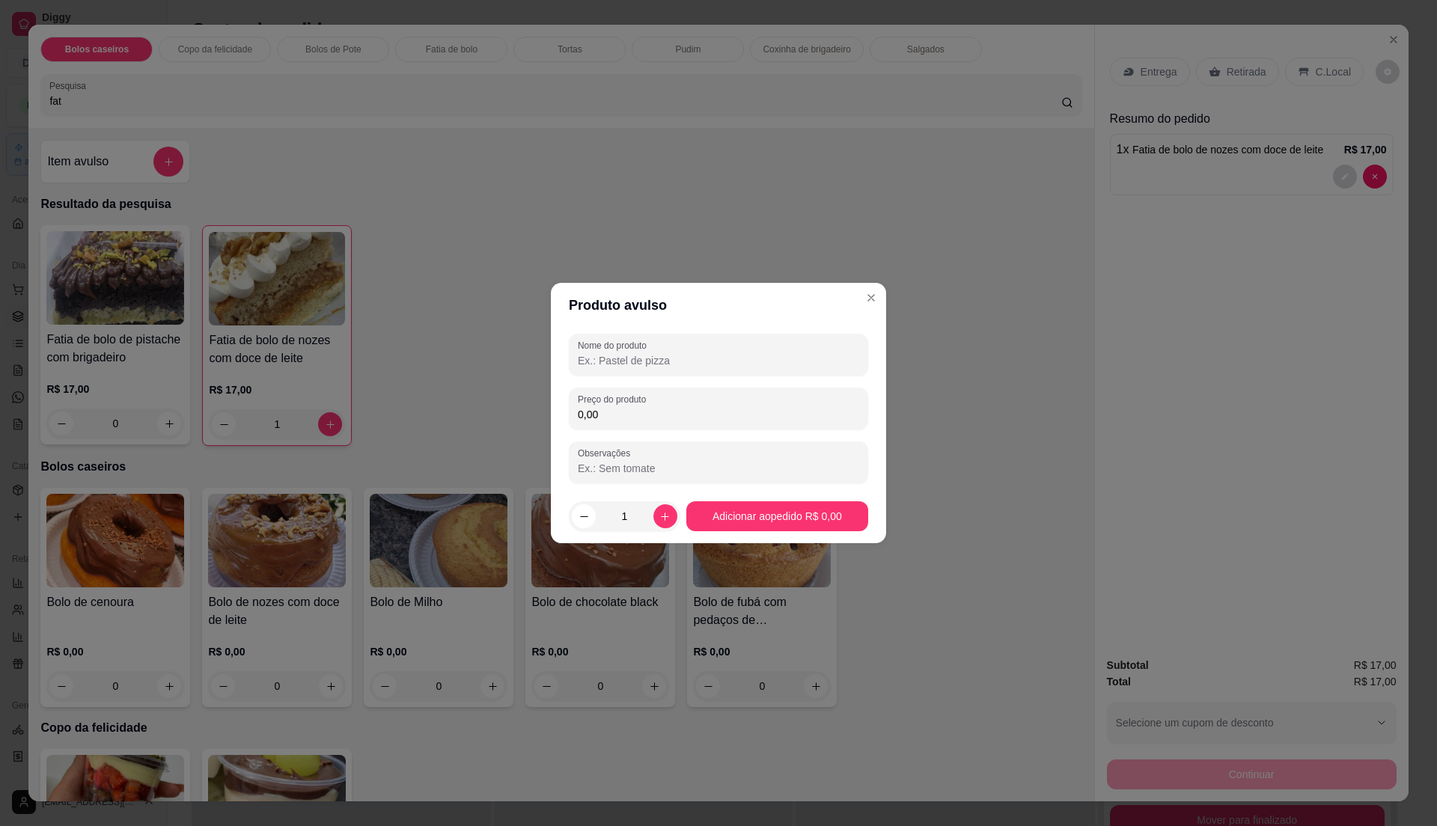
click at [630, 357] on input "Nome do produto" at bounding box center [718, 360] width 281 height 15
type input "agua"
click at [662, 411] on input "0,00" at bounding box center [718, 414] width 281 height 15
type input "2,00"
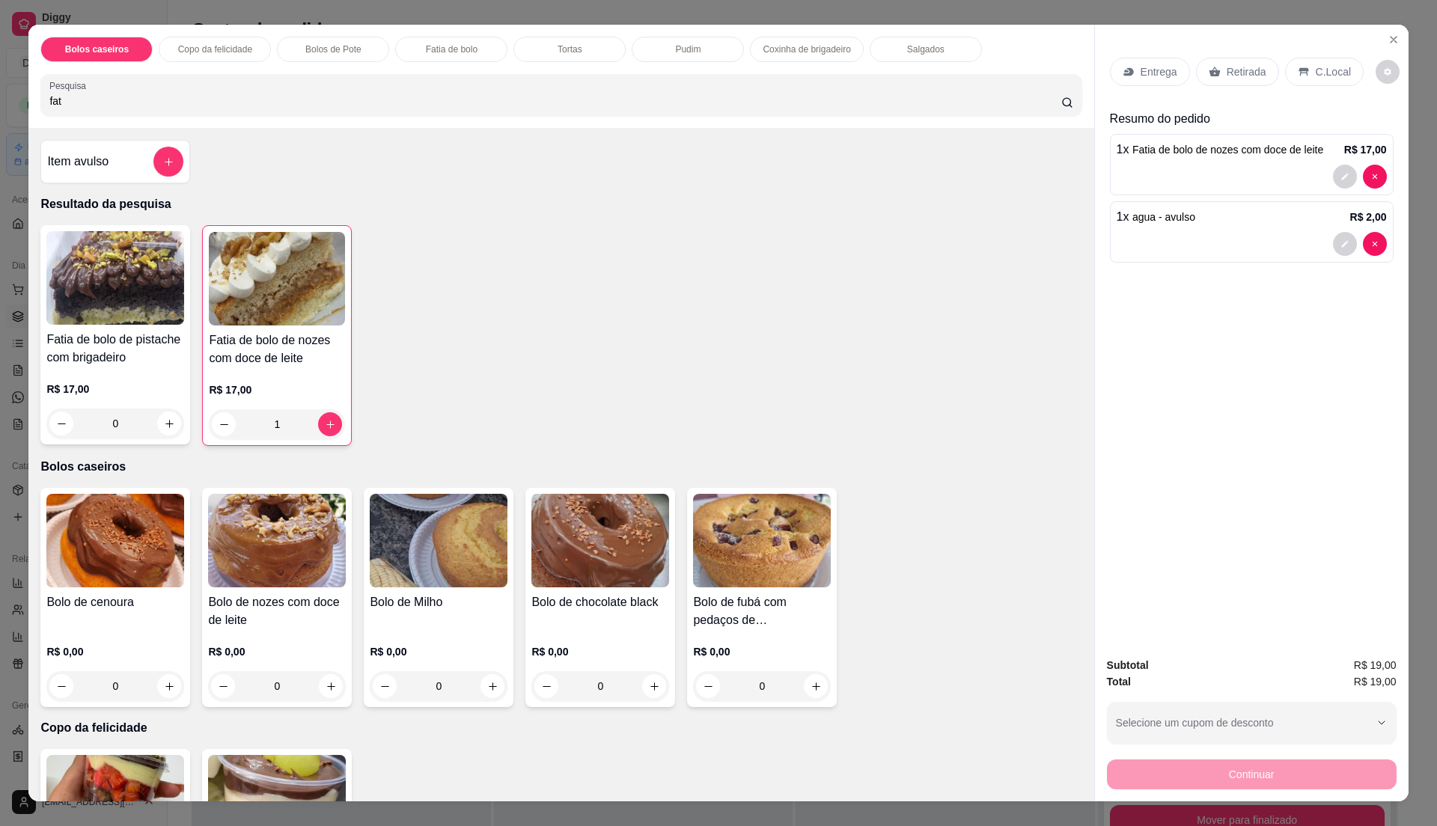
click at [1243, 55] on div "Entrega Retirada C.Local" at bounding box center [1252, 72] width 284 height 52
click at [1227, 67] on p "Retirada" at bounding box center [1247, 71] width 40 height 15
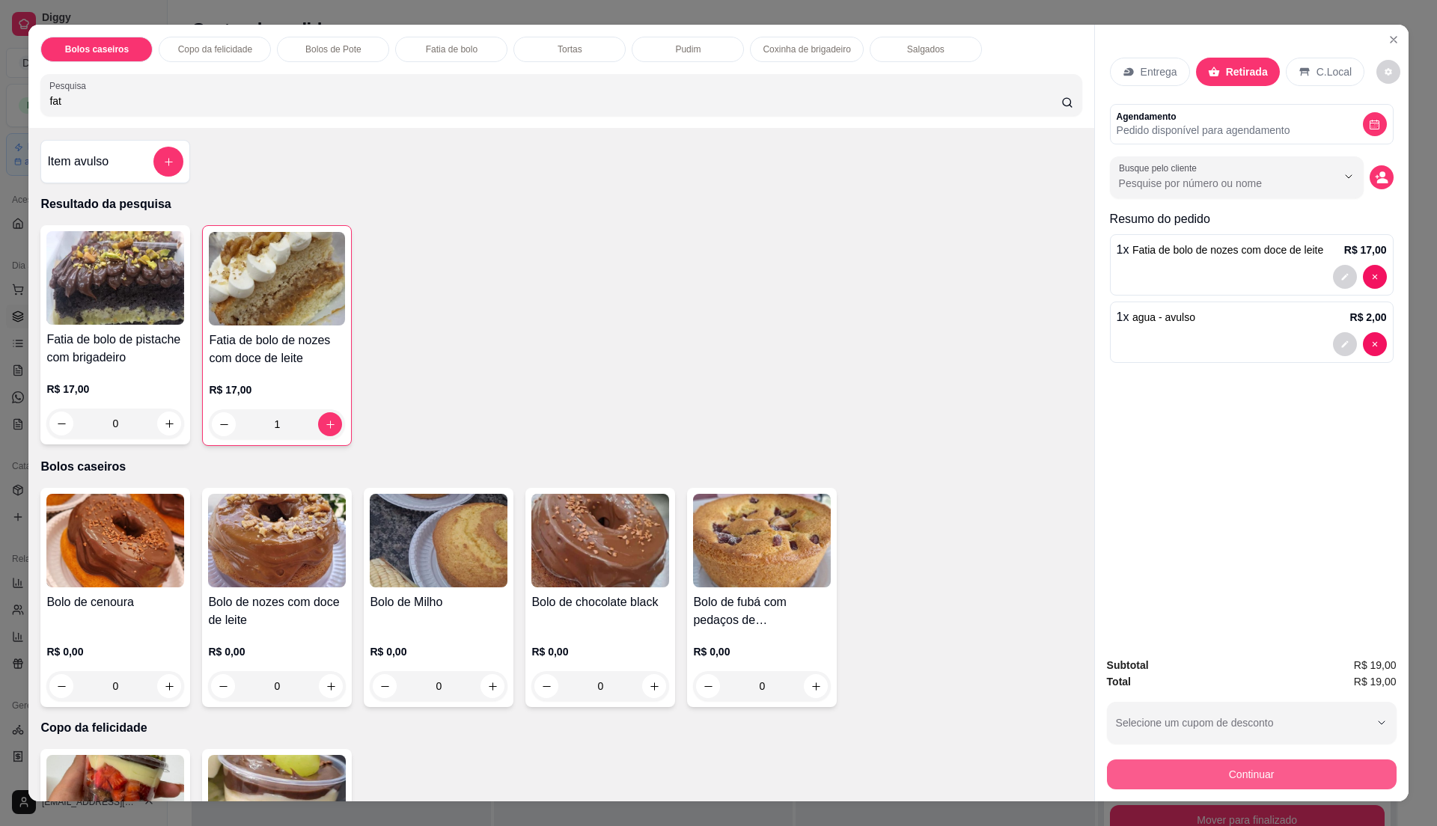
click at [1204, 771] on button "Continuar" at bounding box center [1252, 775] width 290 height 30
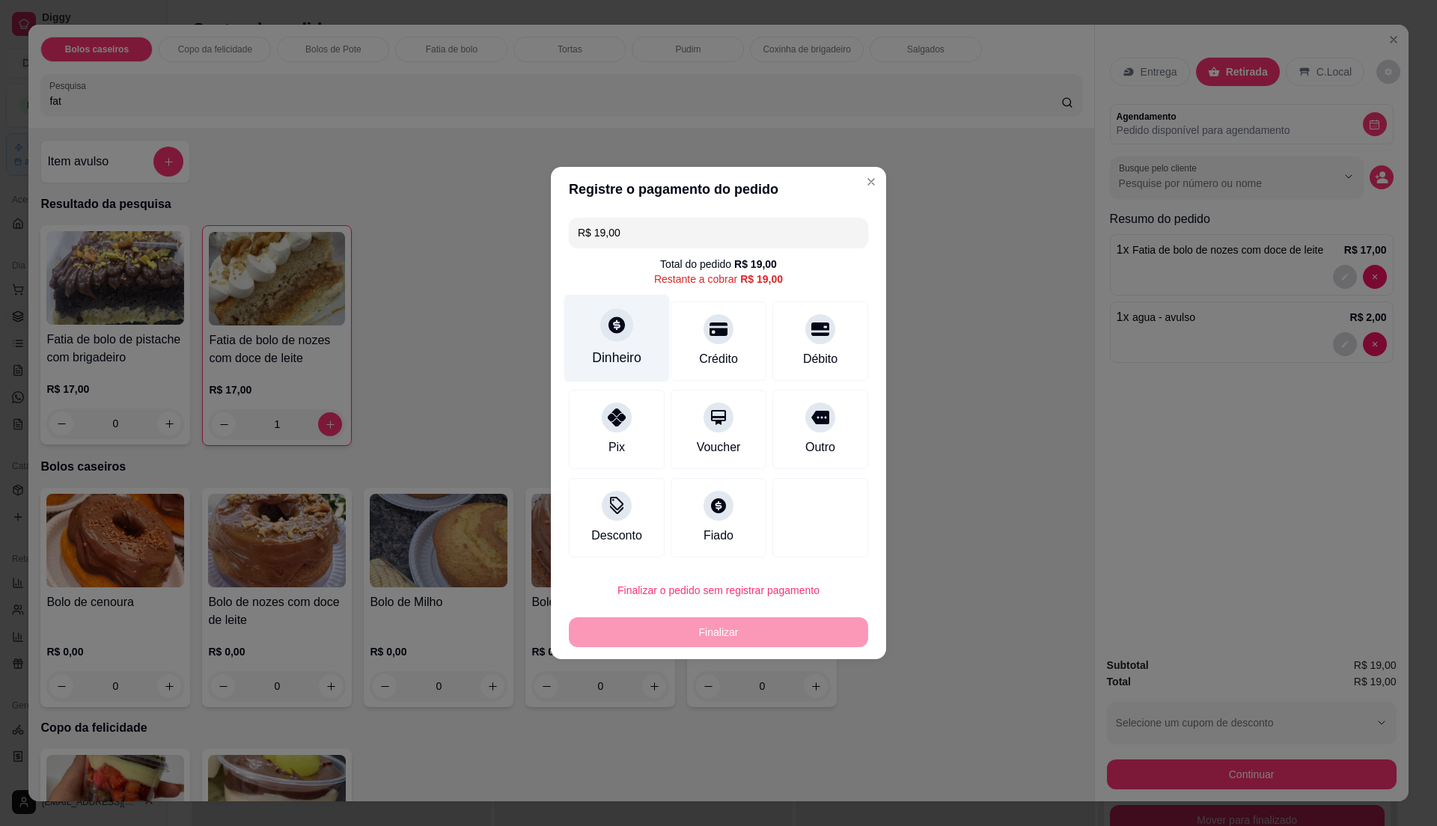
click at [627, 342] on div "Dinheiro" at bounding box center [617, 339] width 106 height 88
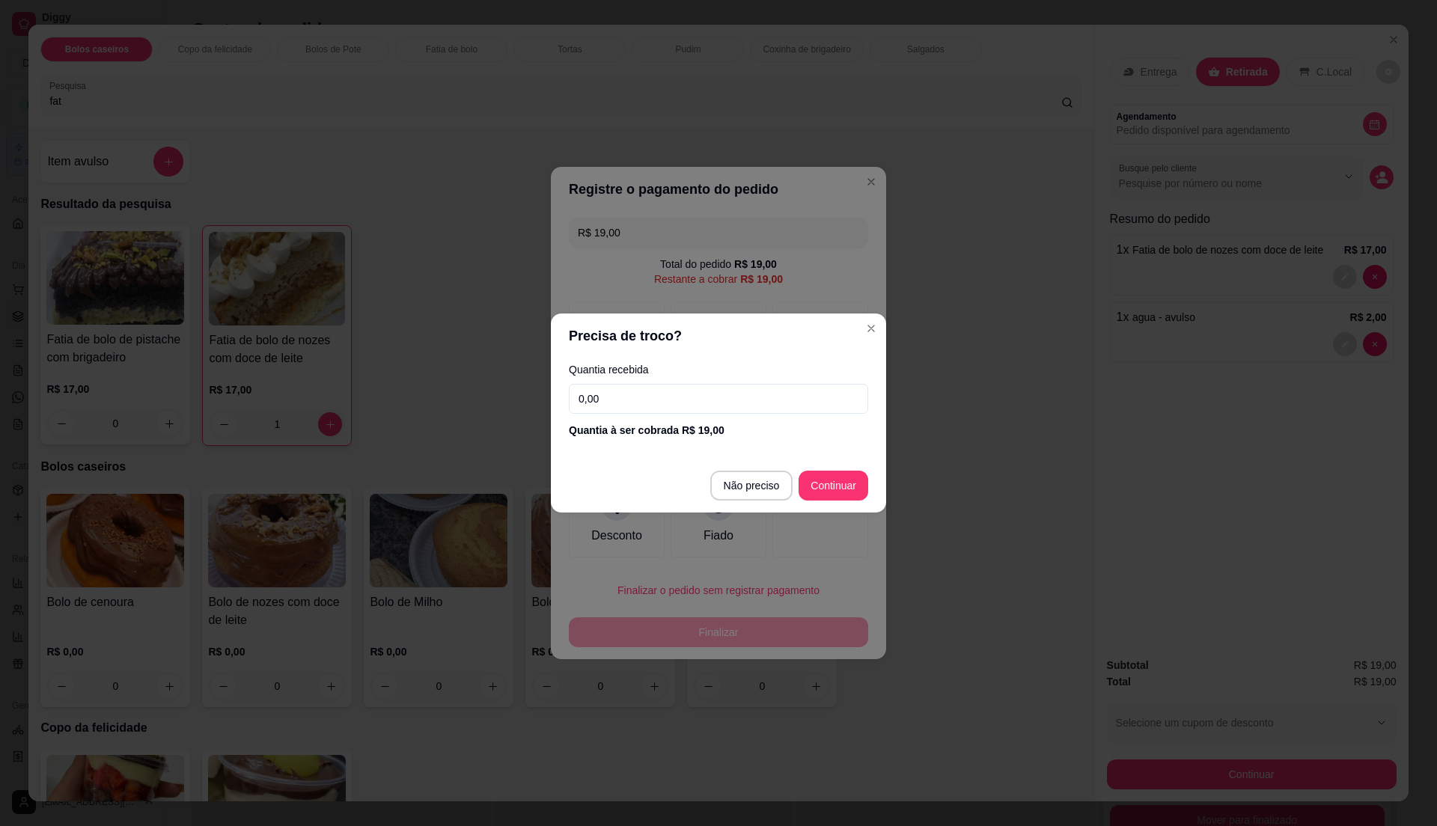
click at [677, 392] on input "0,00" at bounding box center [718, 399] width 299 height 30
type input "50,00"
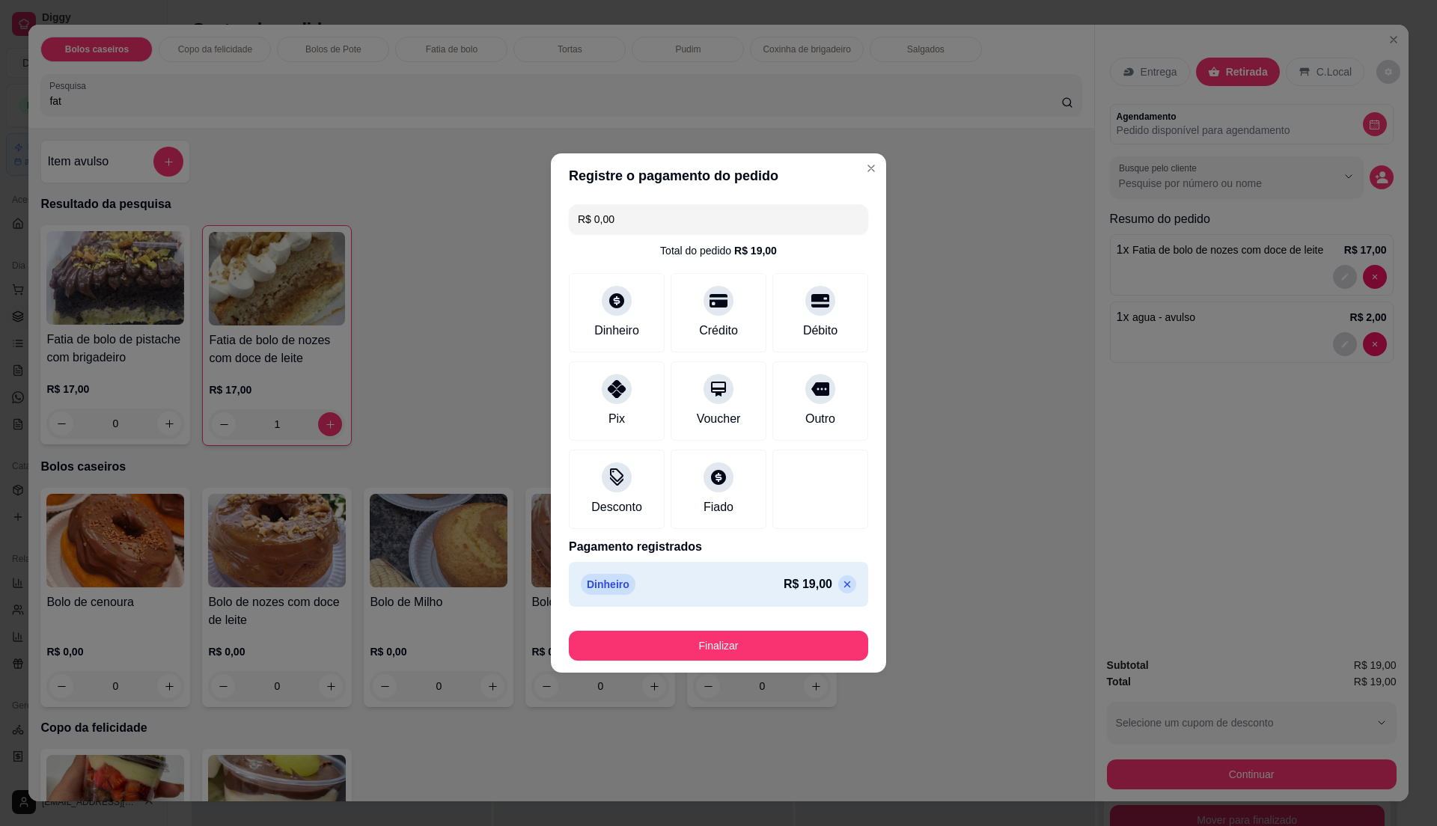
type input "R$ 0,00"
click at [828, 642] on button "Finalizar" at bounding box center [718, 646] width 299 height 30
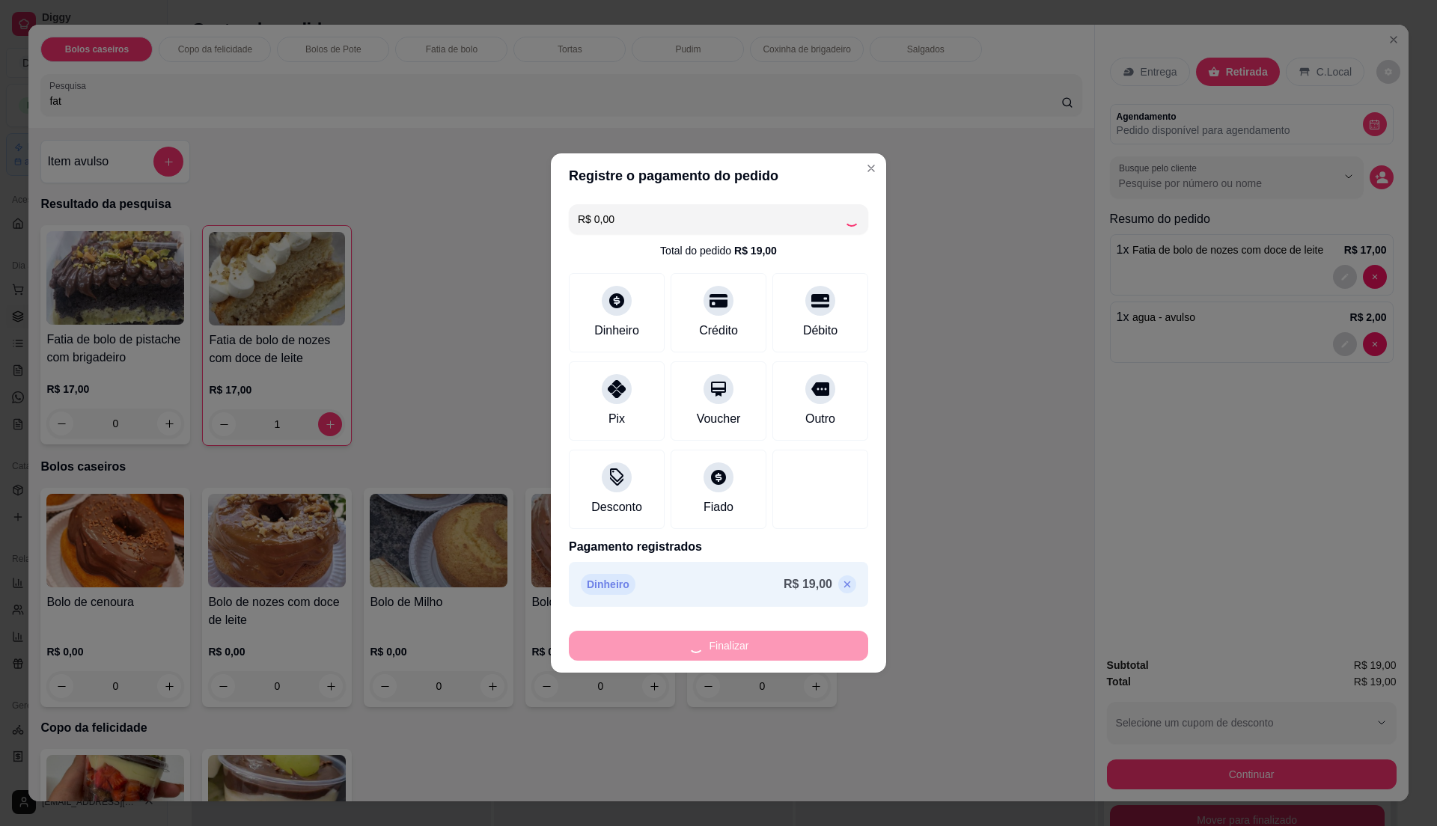
type input "0"
type input "-R$ 19,00"
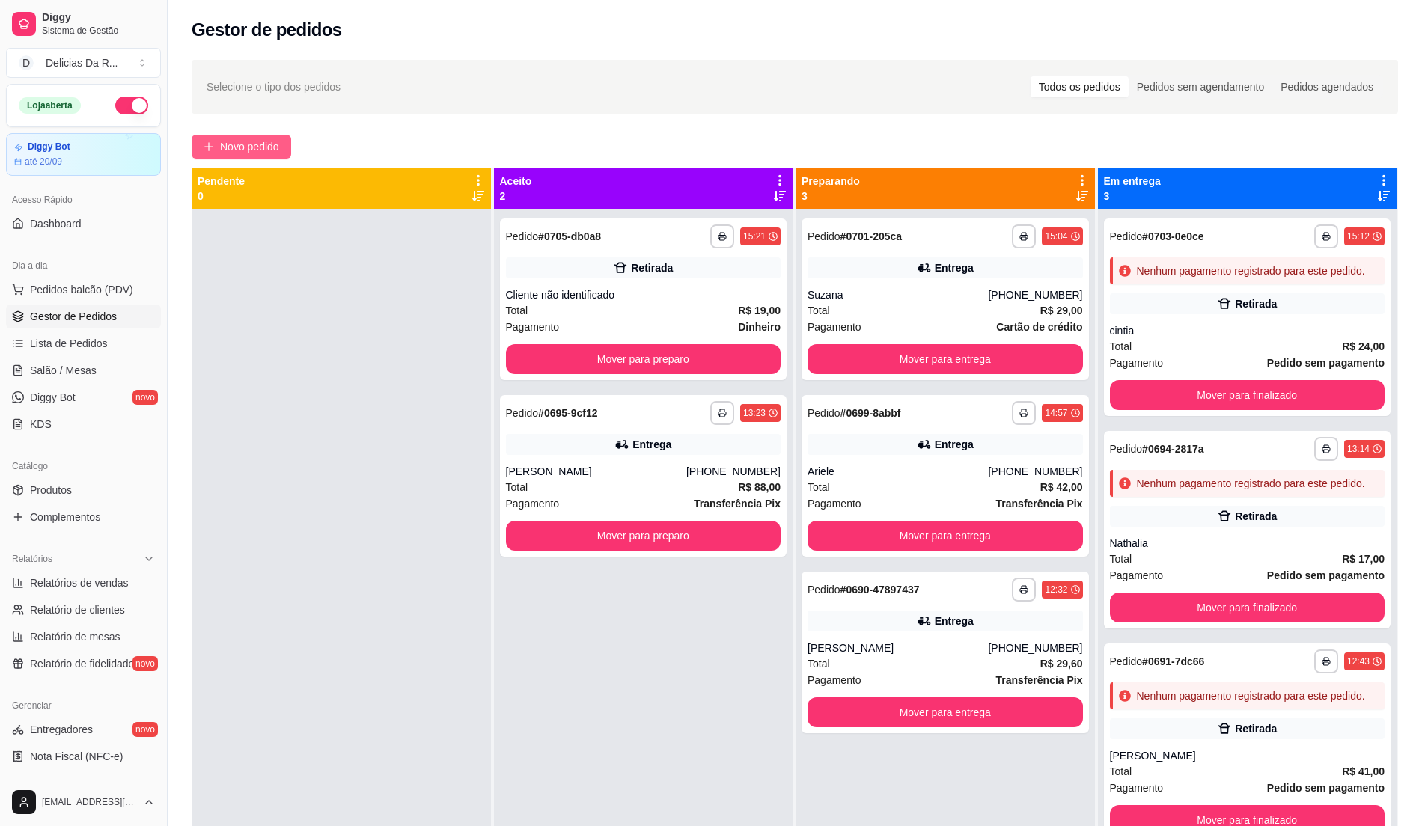
click at [252, 145] on span "Novo pedido" at bounding box center [249, 146] width 59 height 16
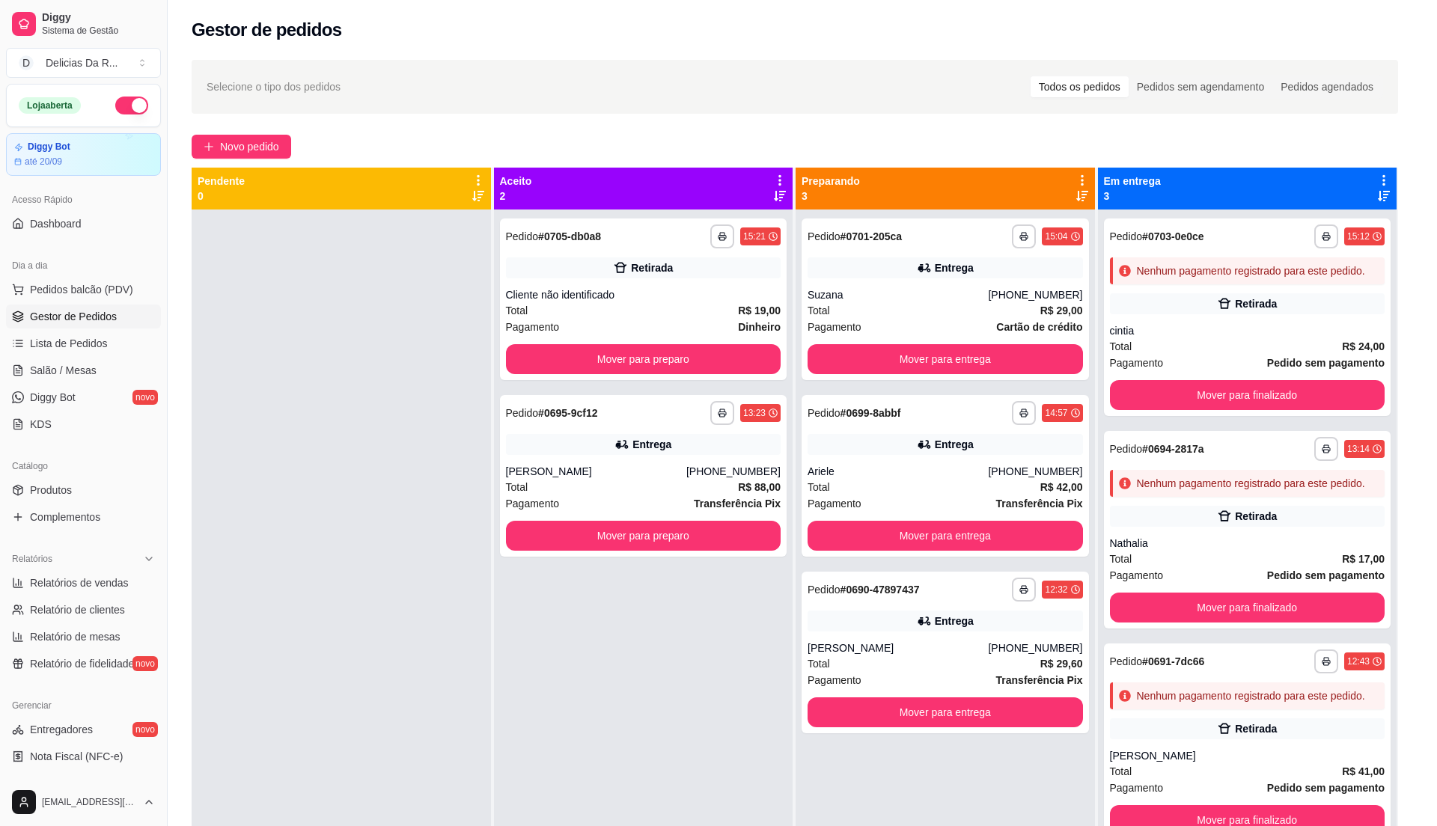
click at [305, 105] on input "Pesquisa" at bounding box center [554, 101] width 1011 height 15
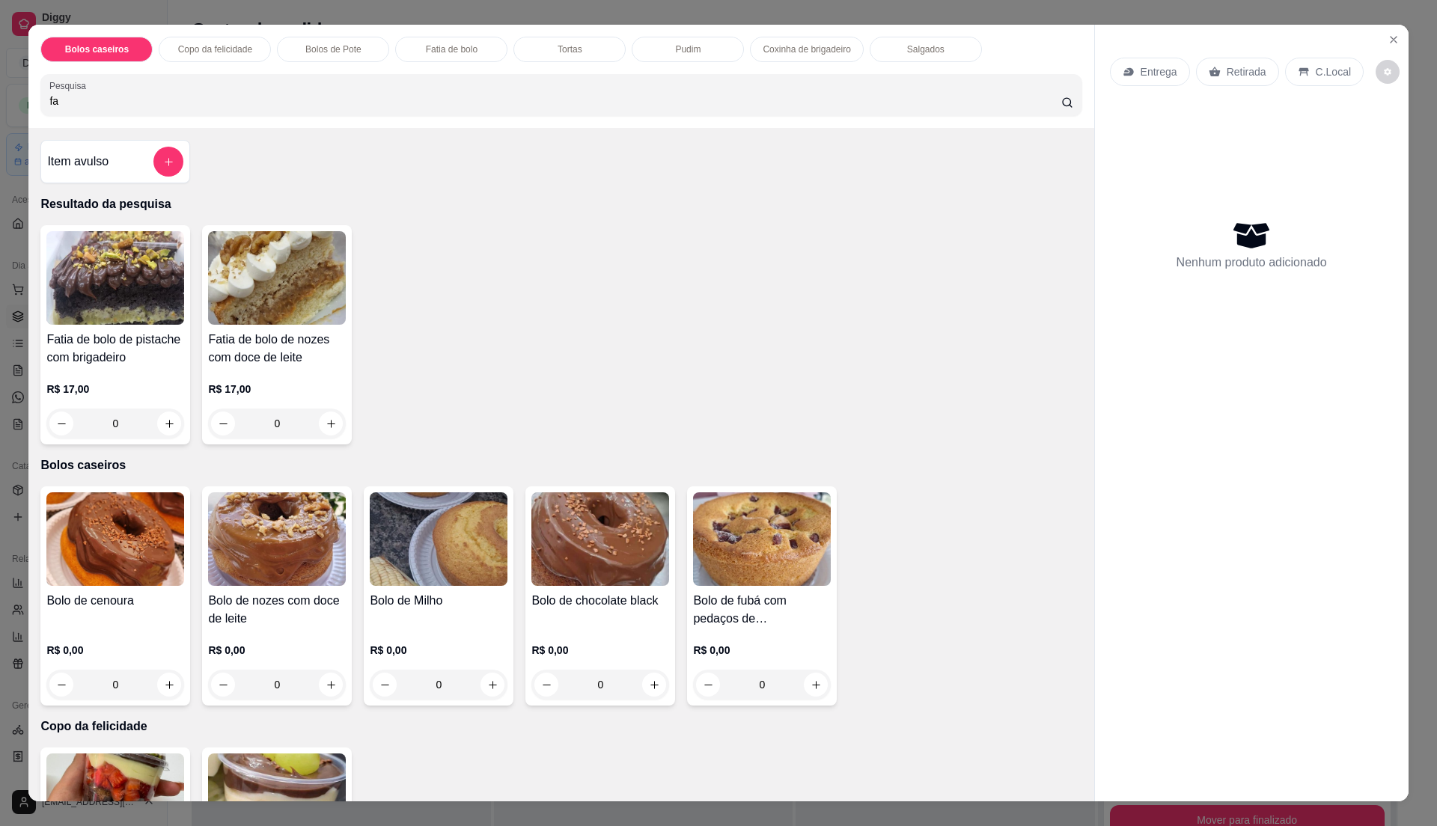
type input "fa"
click at [87, 304] on img at bounding box center [115, 278] width 138 height 94
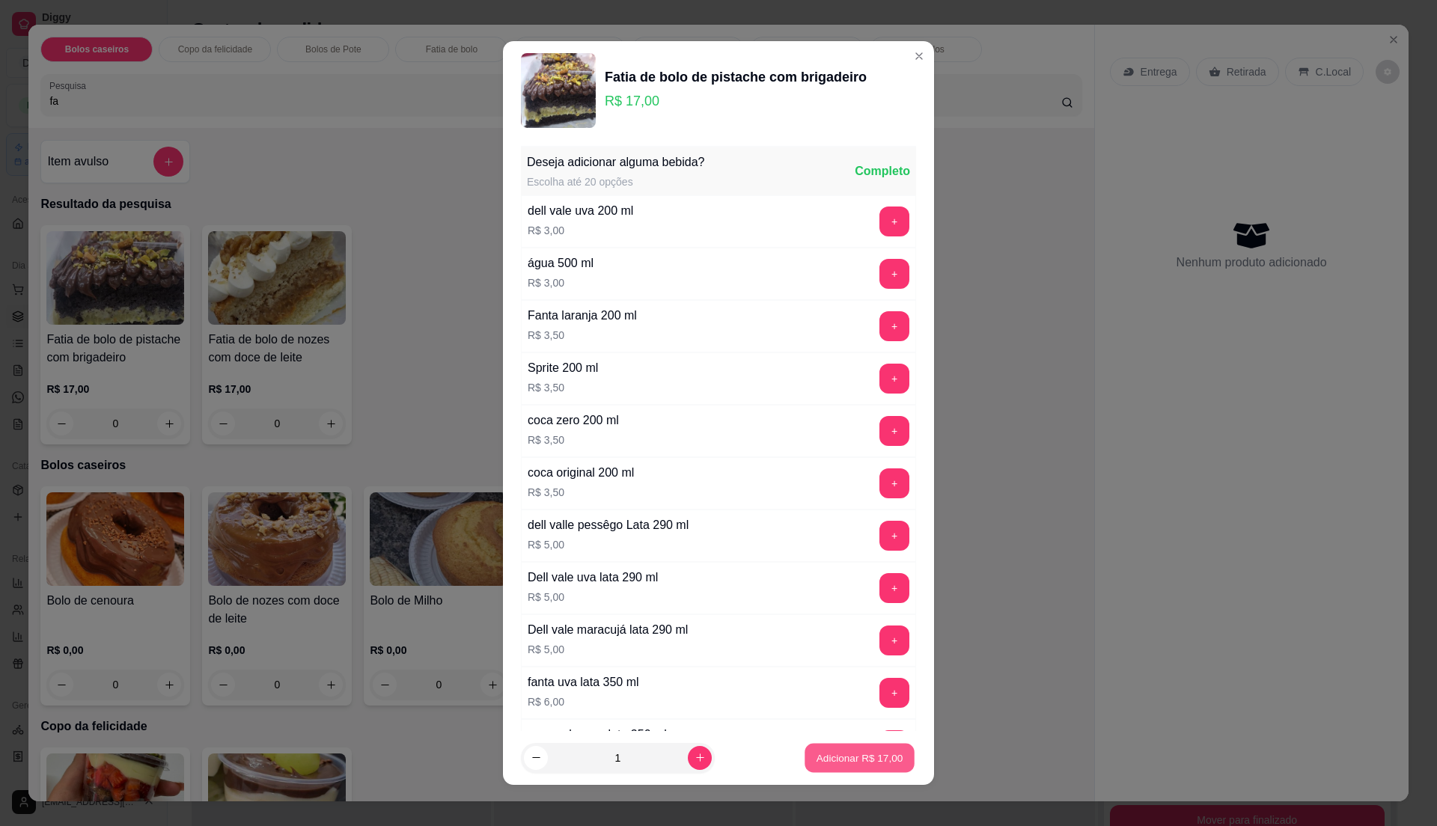
click at [869, 752] on p "Adicionar R$ 17,00" at bounding box center [860, 758] width 87 height 14
type input "1"
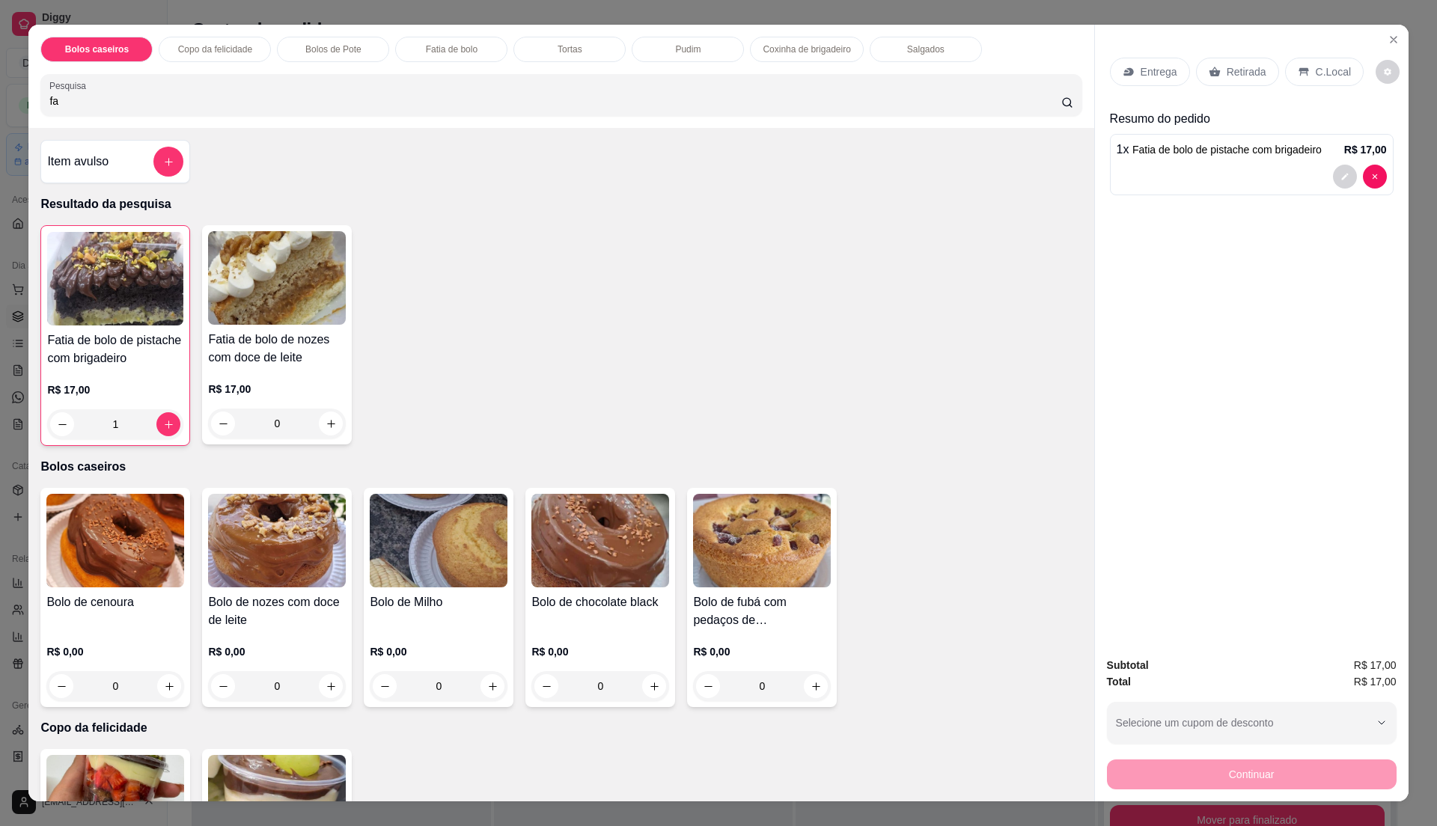
click at [103, 366] on h4 "Fatia de bolo de pistache com brigadeiro" at bounding box center [115, 350] width 136 height 36
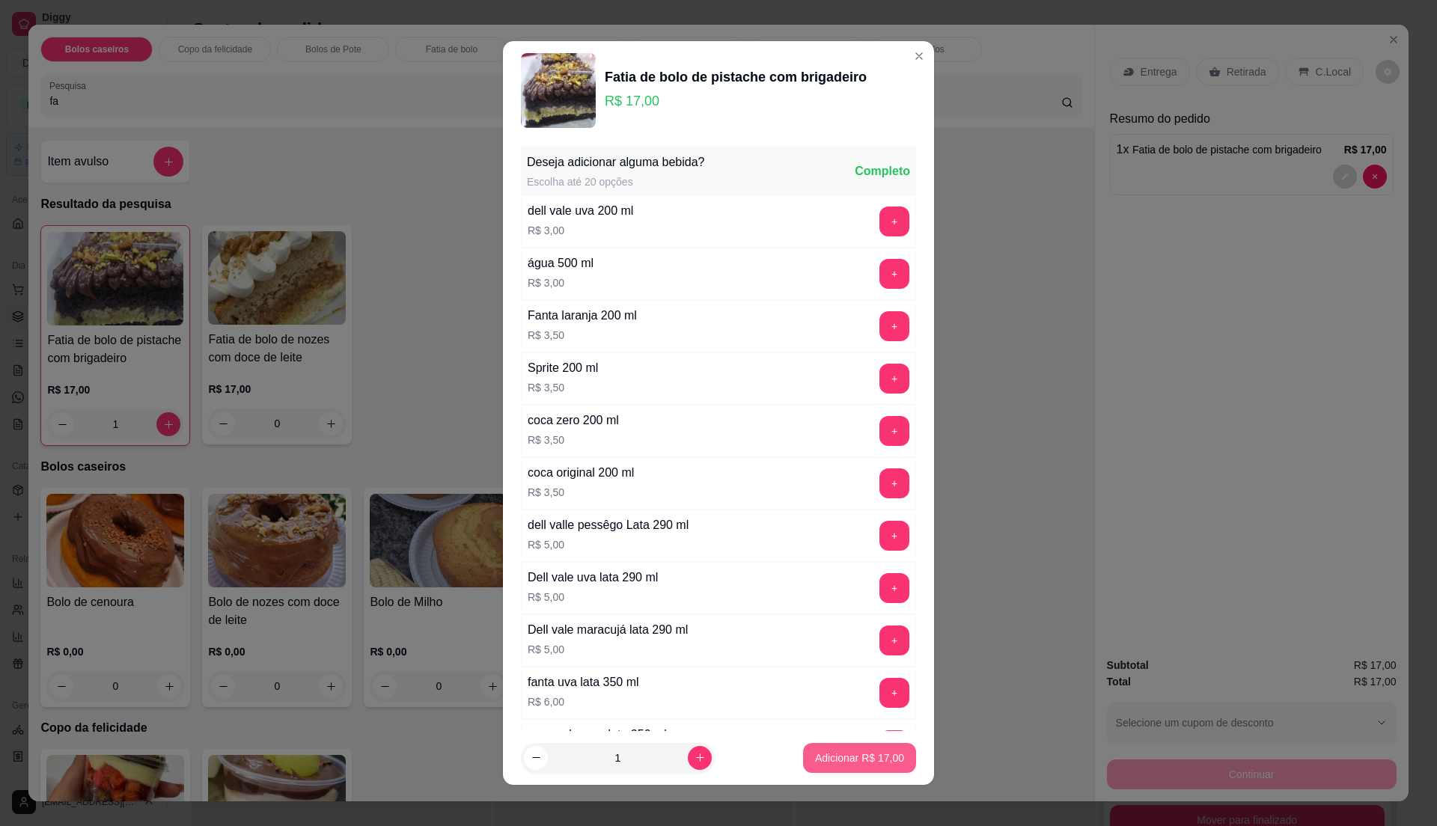
click at [822, 755] on p "Adicionar R$ 17,00" at bounding box center [859, 758] width 89 height 15
type input "2"
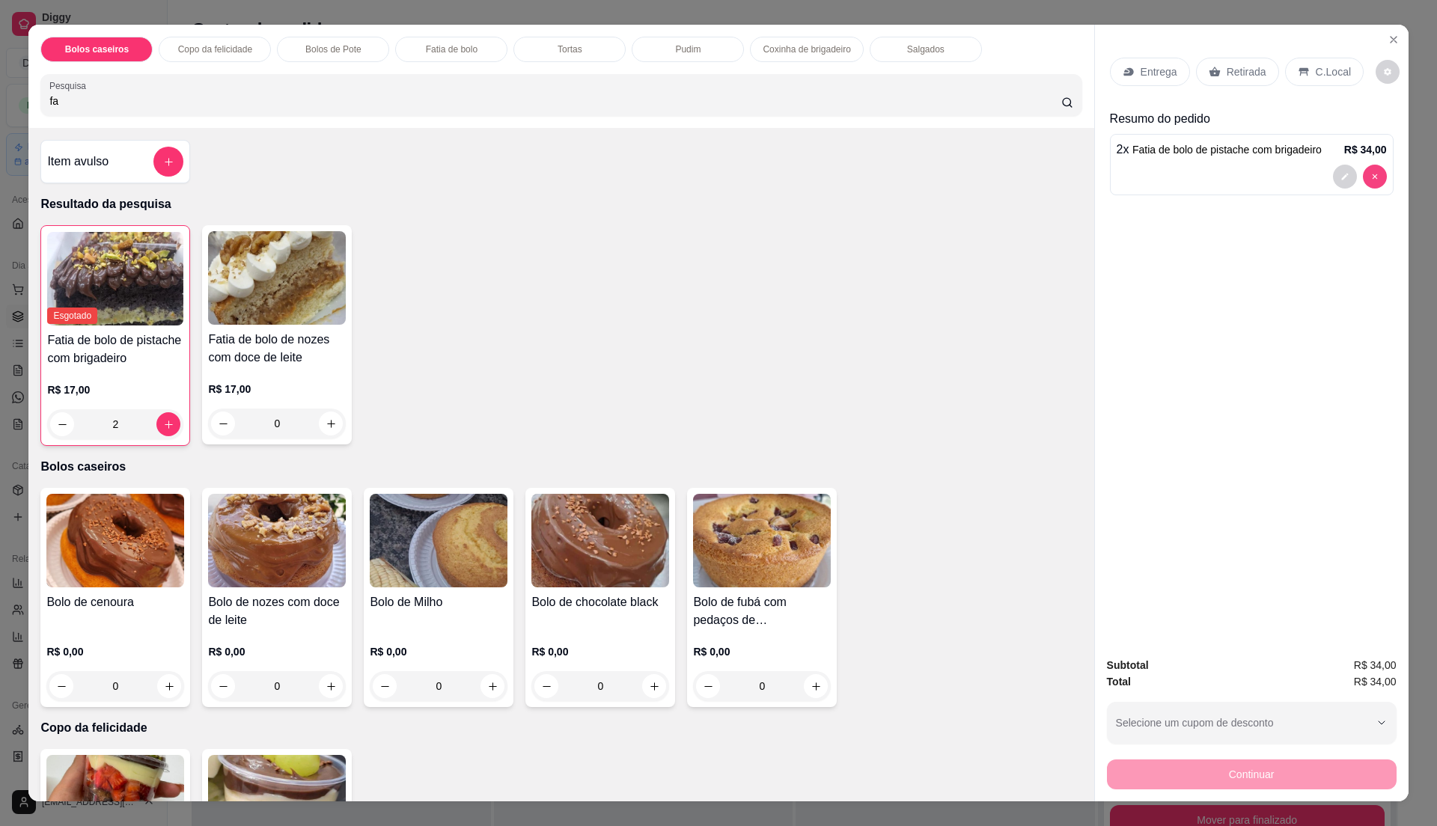
type input "0"
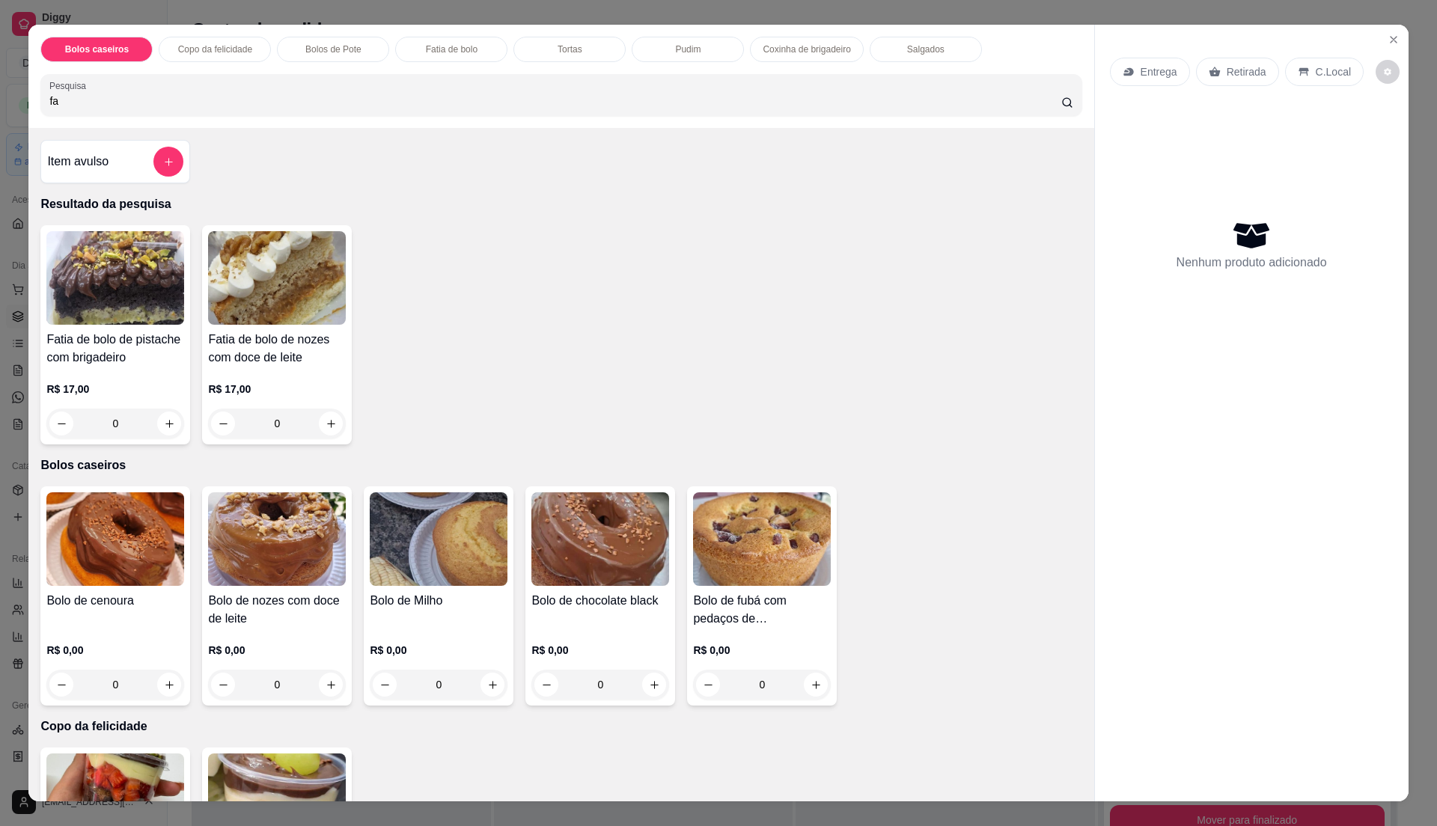
click at [124, 356] on h4 "Fatia de bolo de pistache com brigadeiro" at bounding box center [115, 349] width 138 height 36
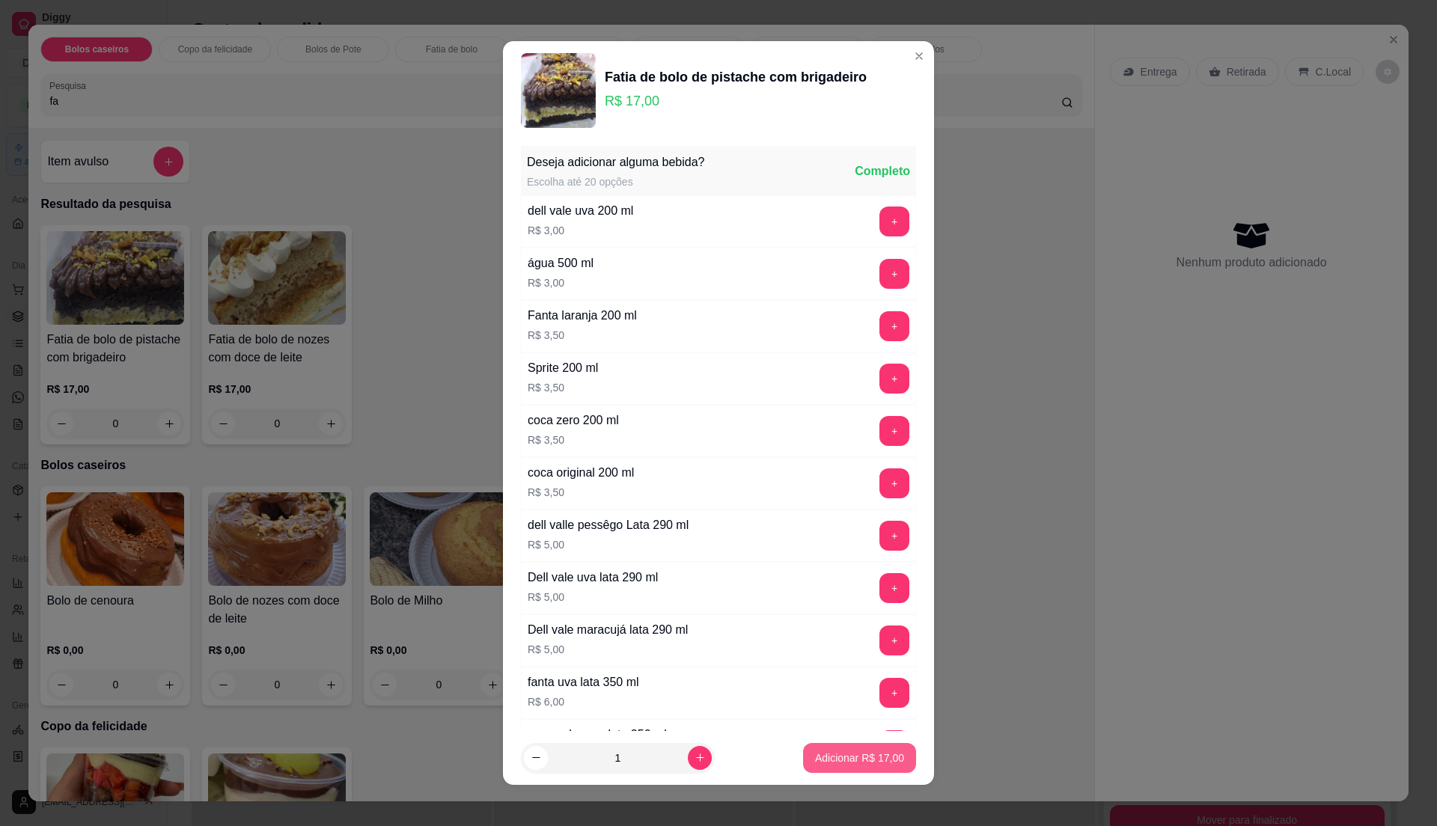
click at [866, 747] on button "Adicionar R$ 17,00" at bounding box center [859, 758] width 113 height 30
type input "1"
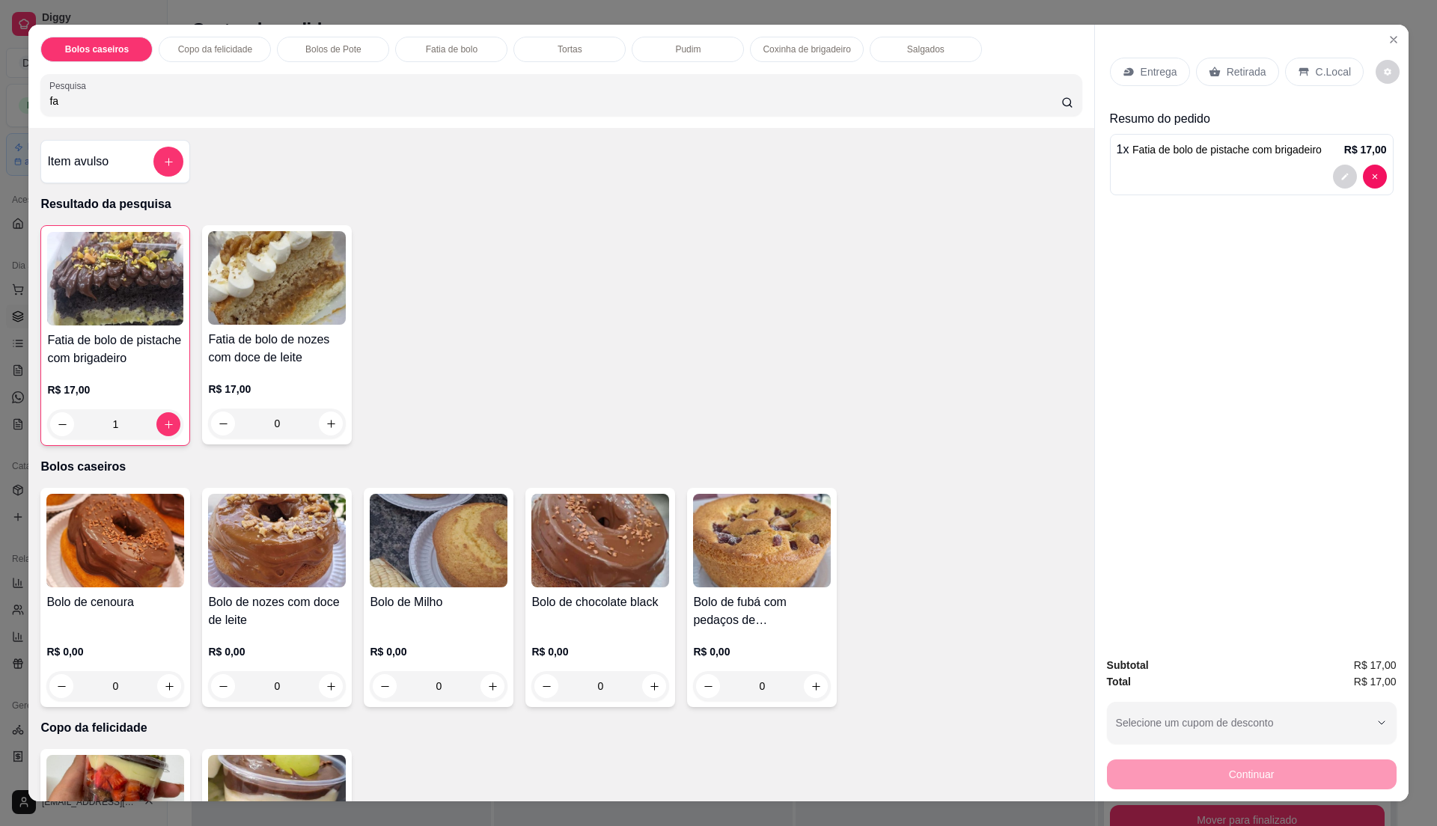
click at [1237, 70] on p "Retirada" at bounding box center [1247, 71] width 40 height 15
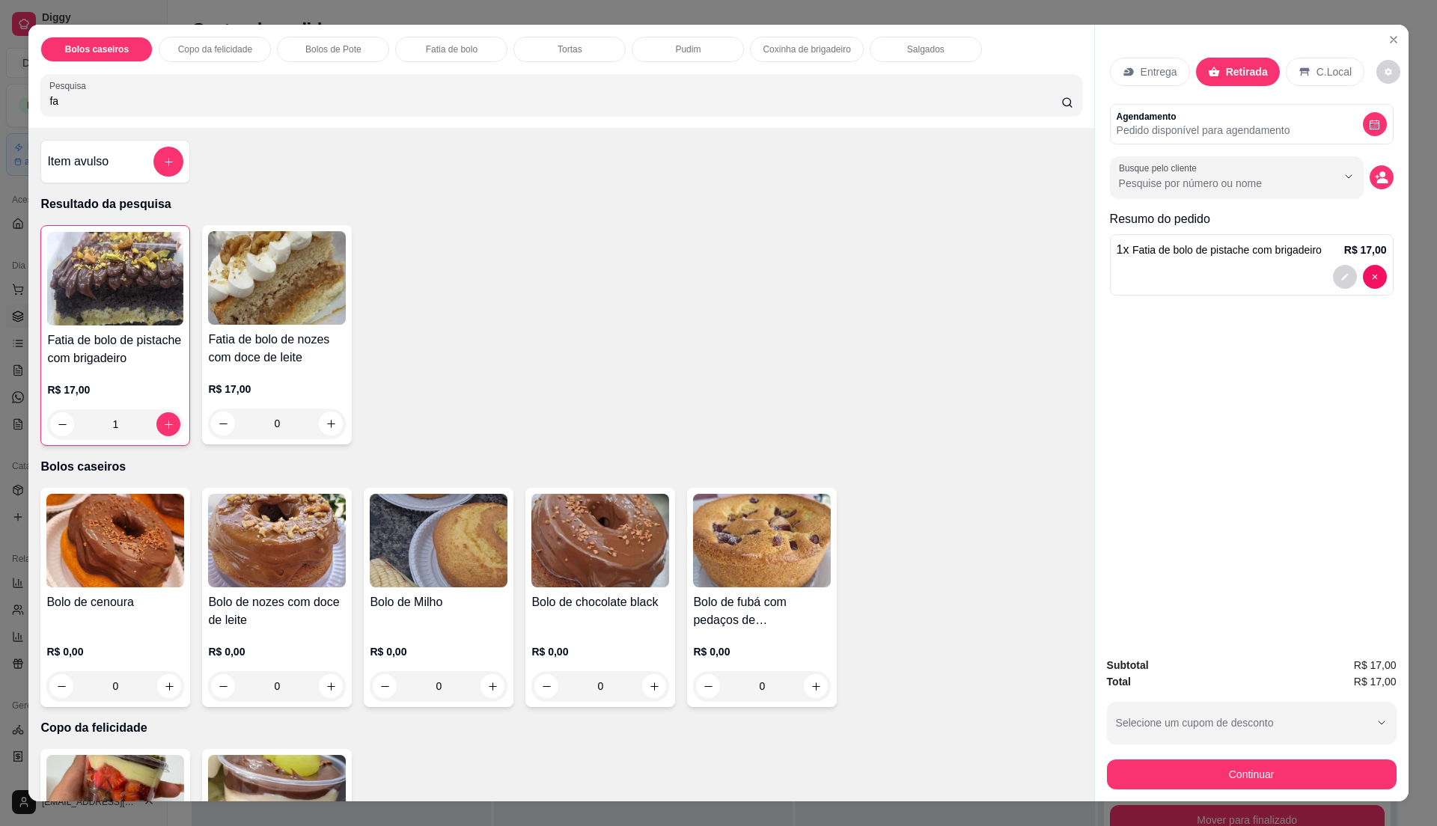
click at [1195, 770] on button "Continuar" at bounding box center [1252, 775] width 290 height 30
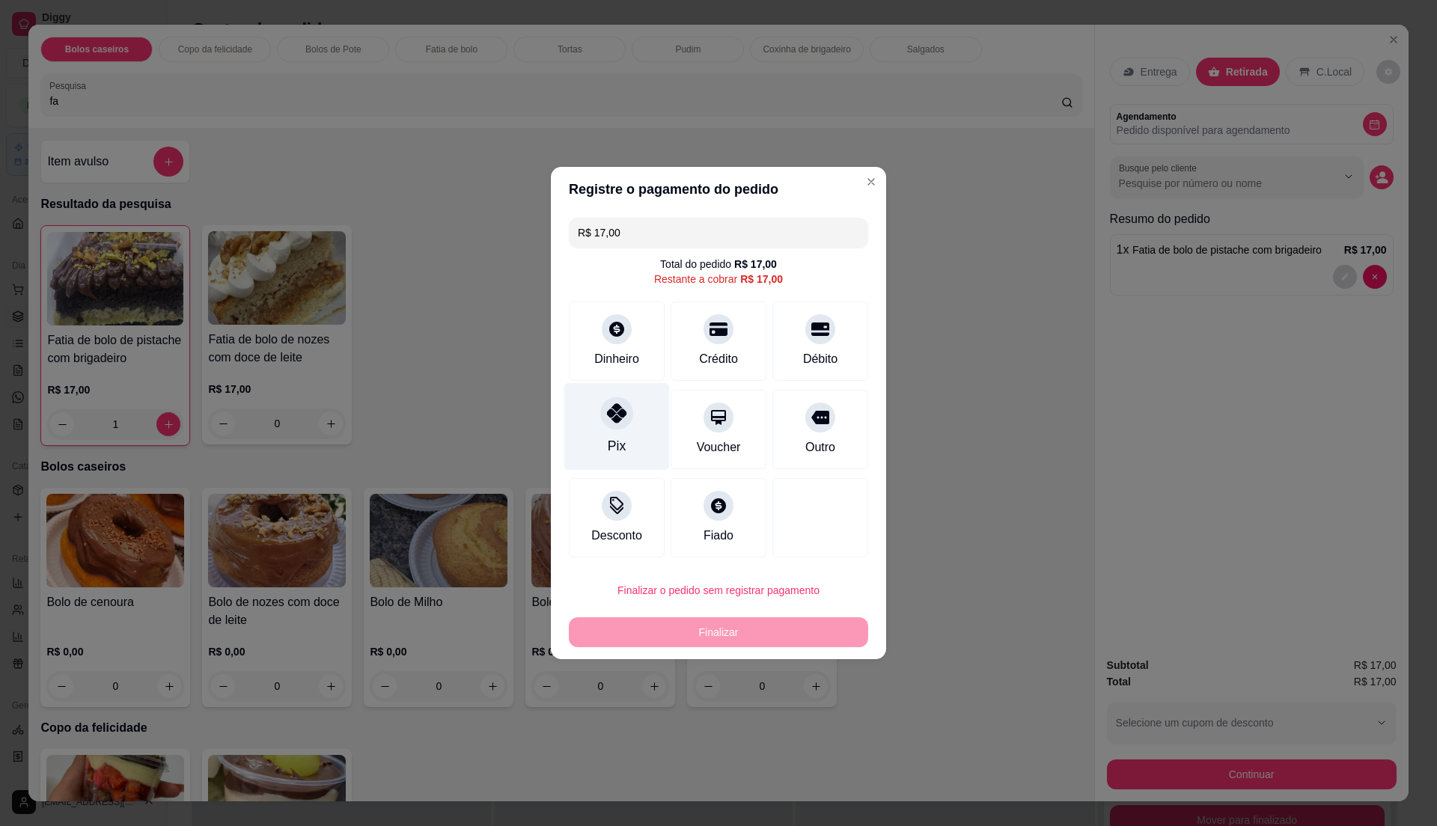
click at [606, 408] on div at bounding box center [616, 413] width 33 height 33
type input "R$ 0,00"
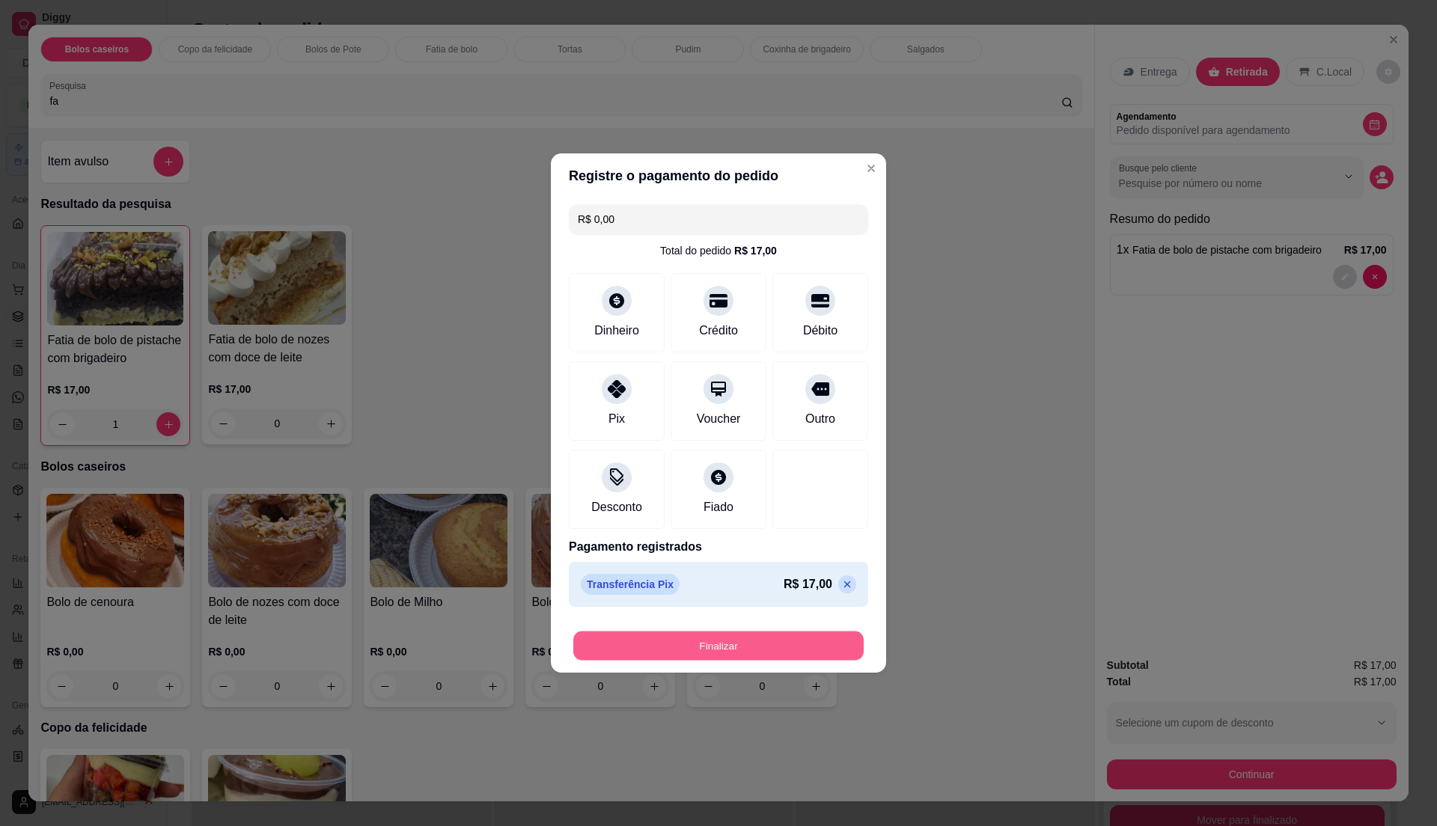
click at [719, 657] on button "Finalizar" at bounding box center [718, 646] width 290 height 29
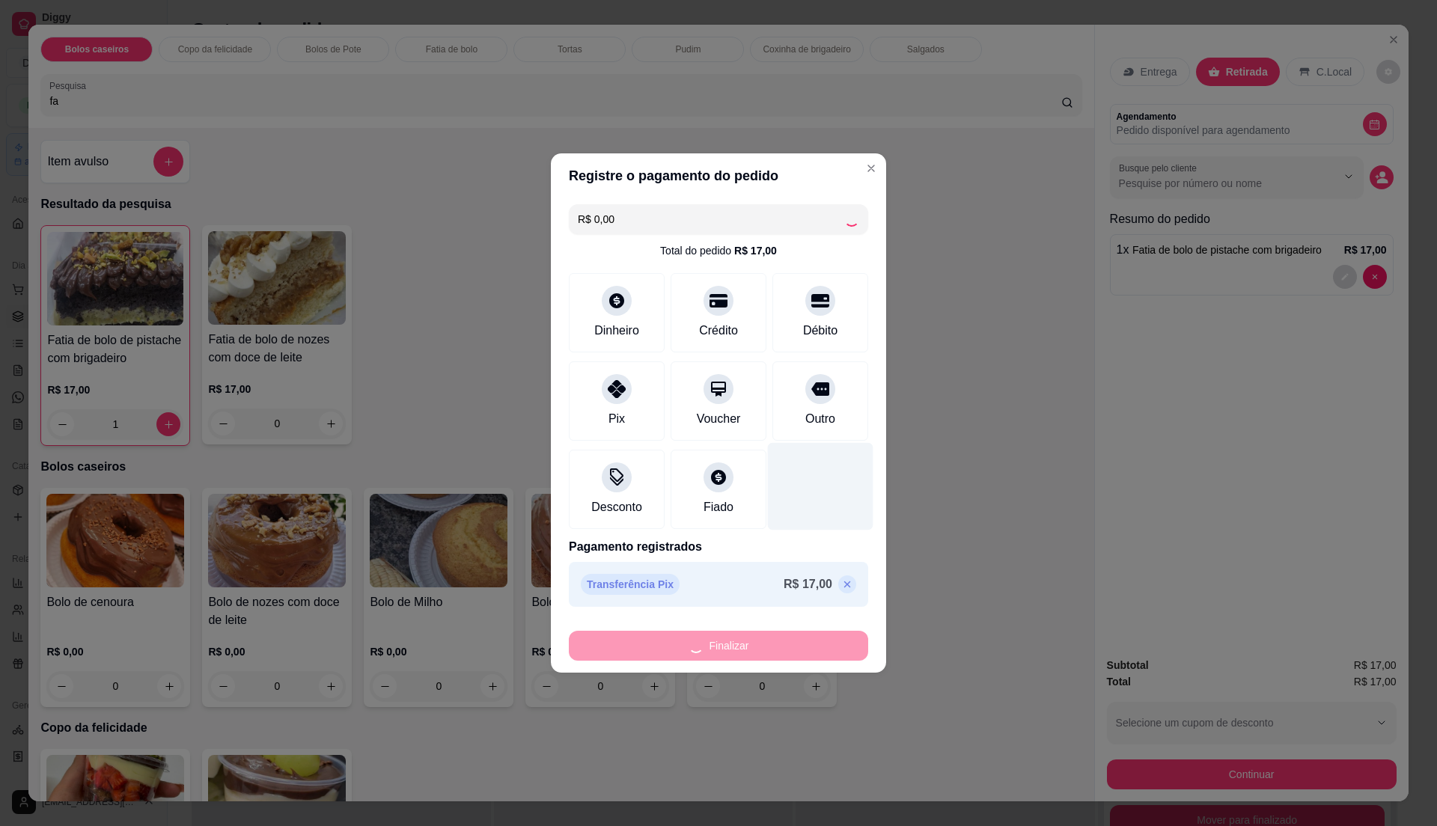
type input "0"
type input "-R$ 17,00"
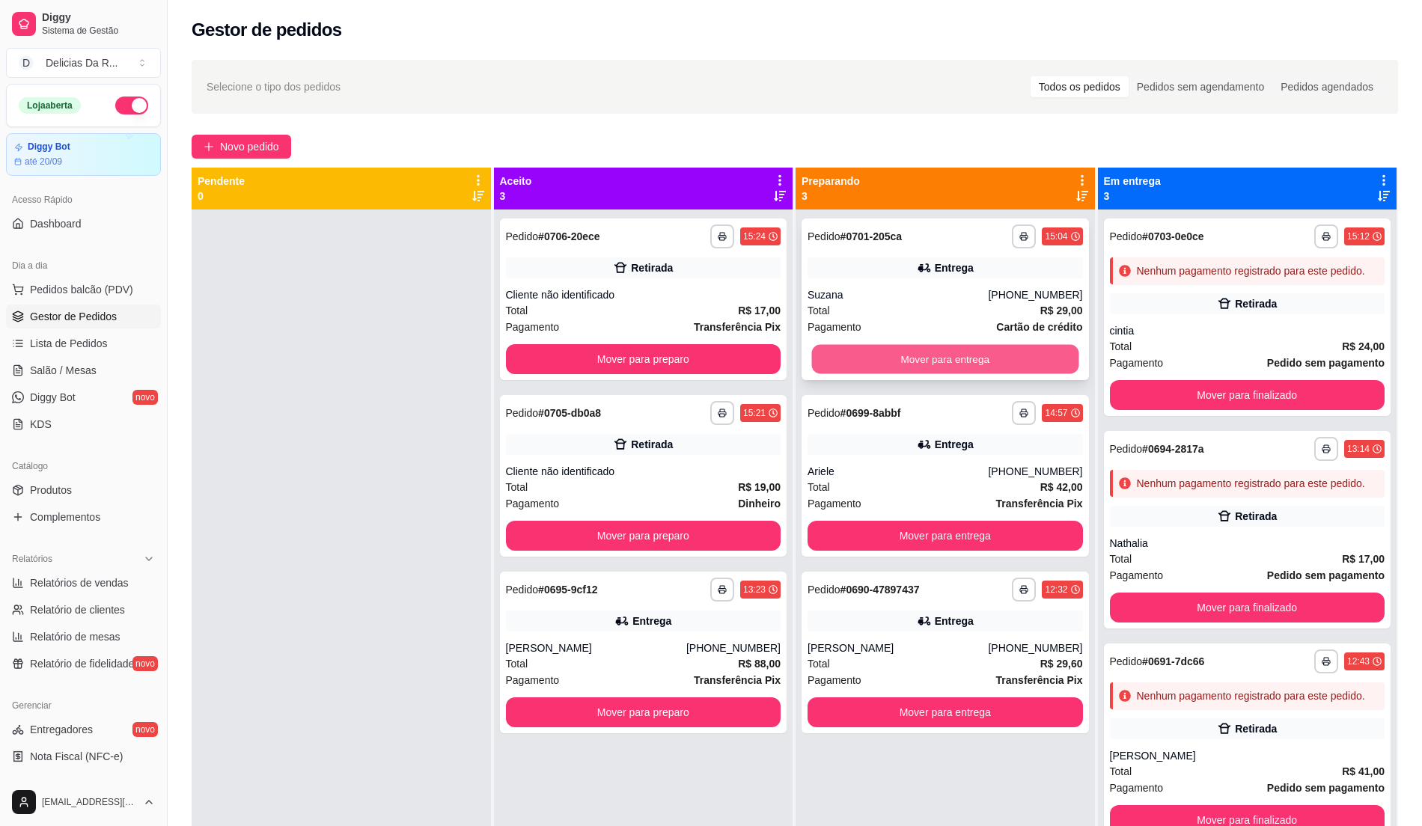
click at [864, 365] on button "Mover para entrega" at bounding box center [945, 359] width 267 height 29
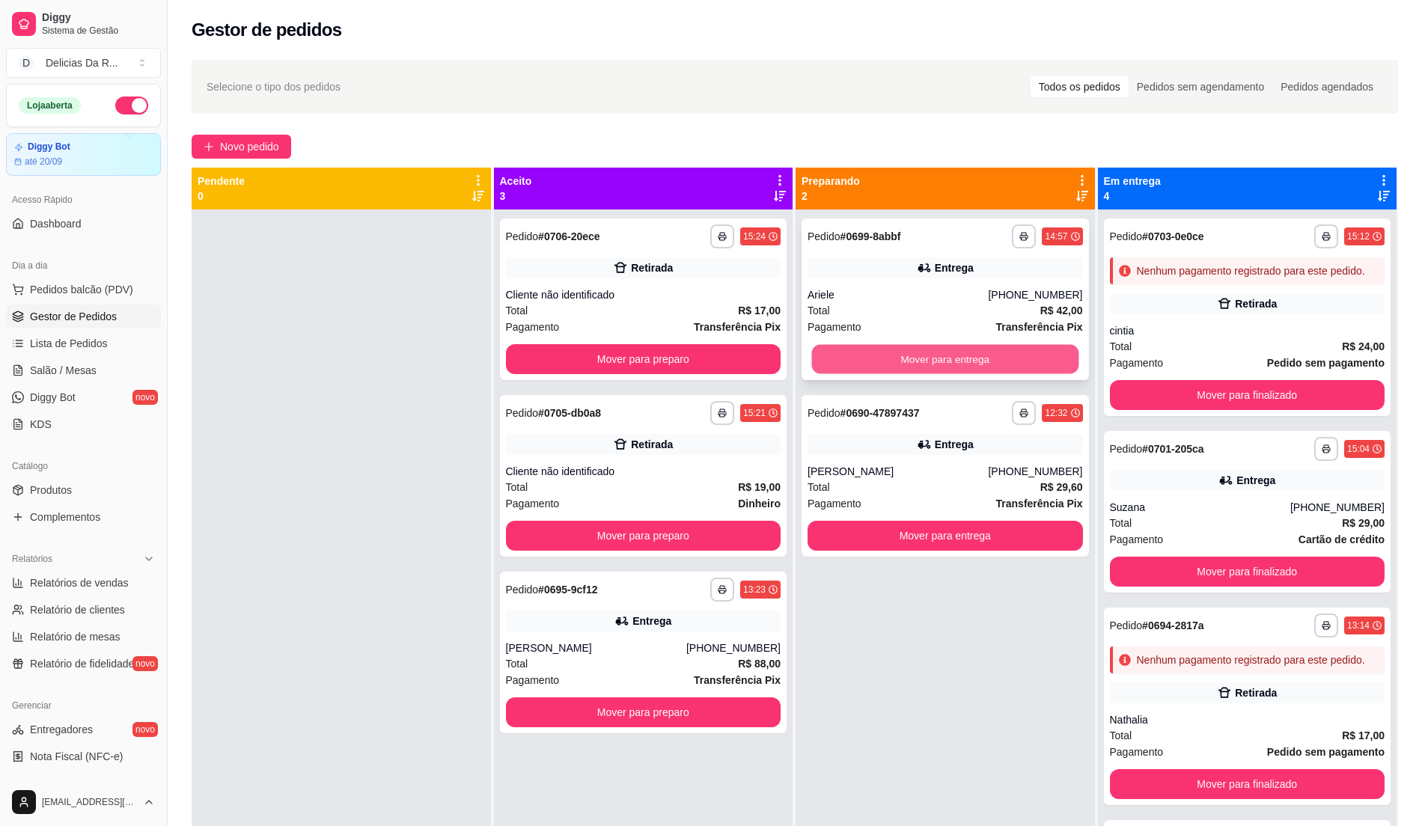
click at [869, 351] on button "Mover para entrega" at bounding box center [945, 359] width 267 height 29
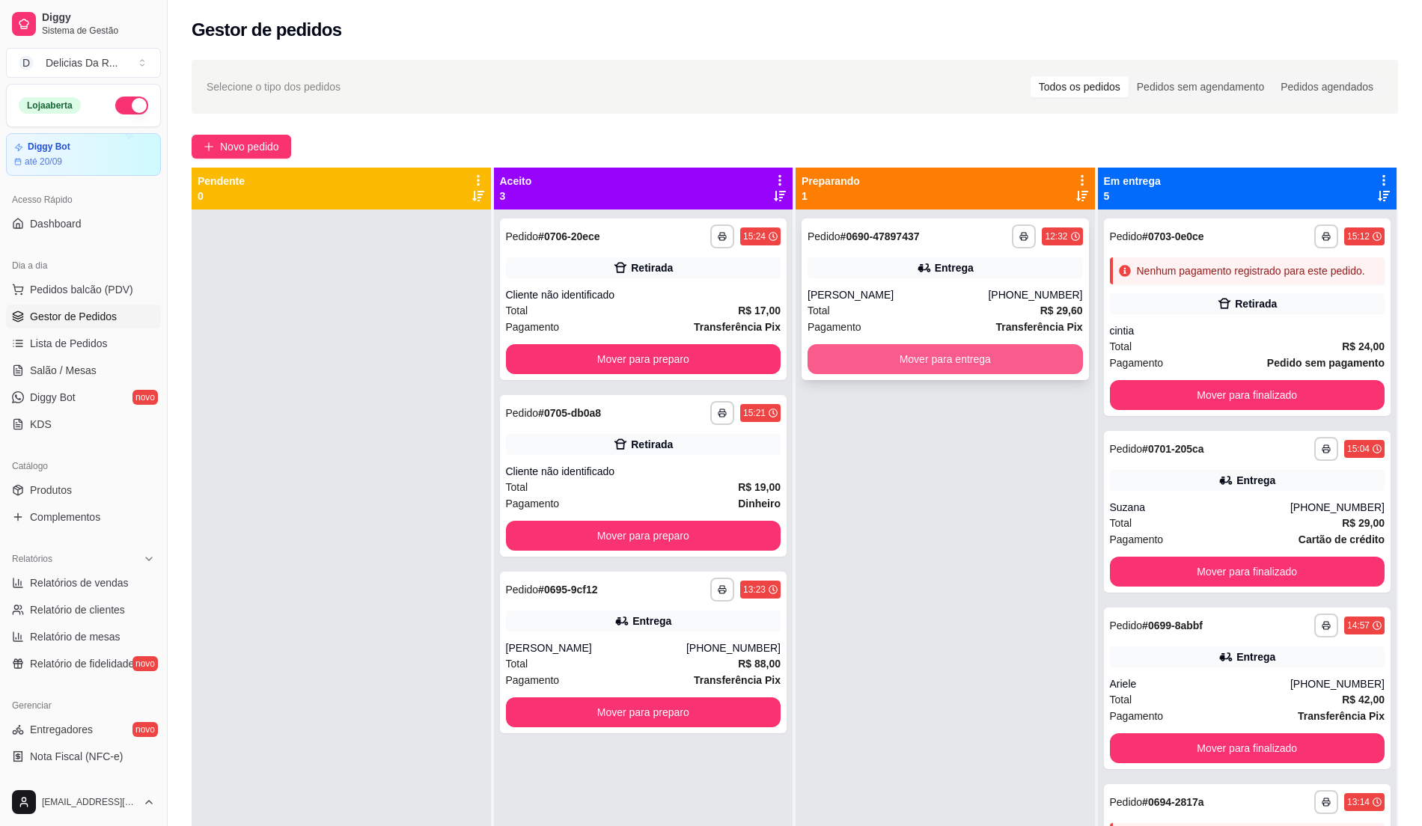
click at [873, 354] on button "Mover para entrega" at bounding box center [945, 359] width 275 height 30
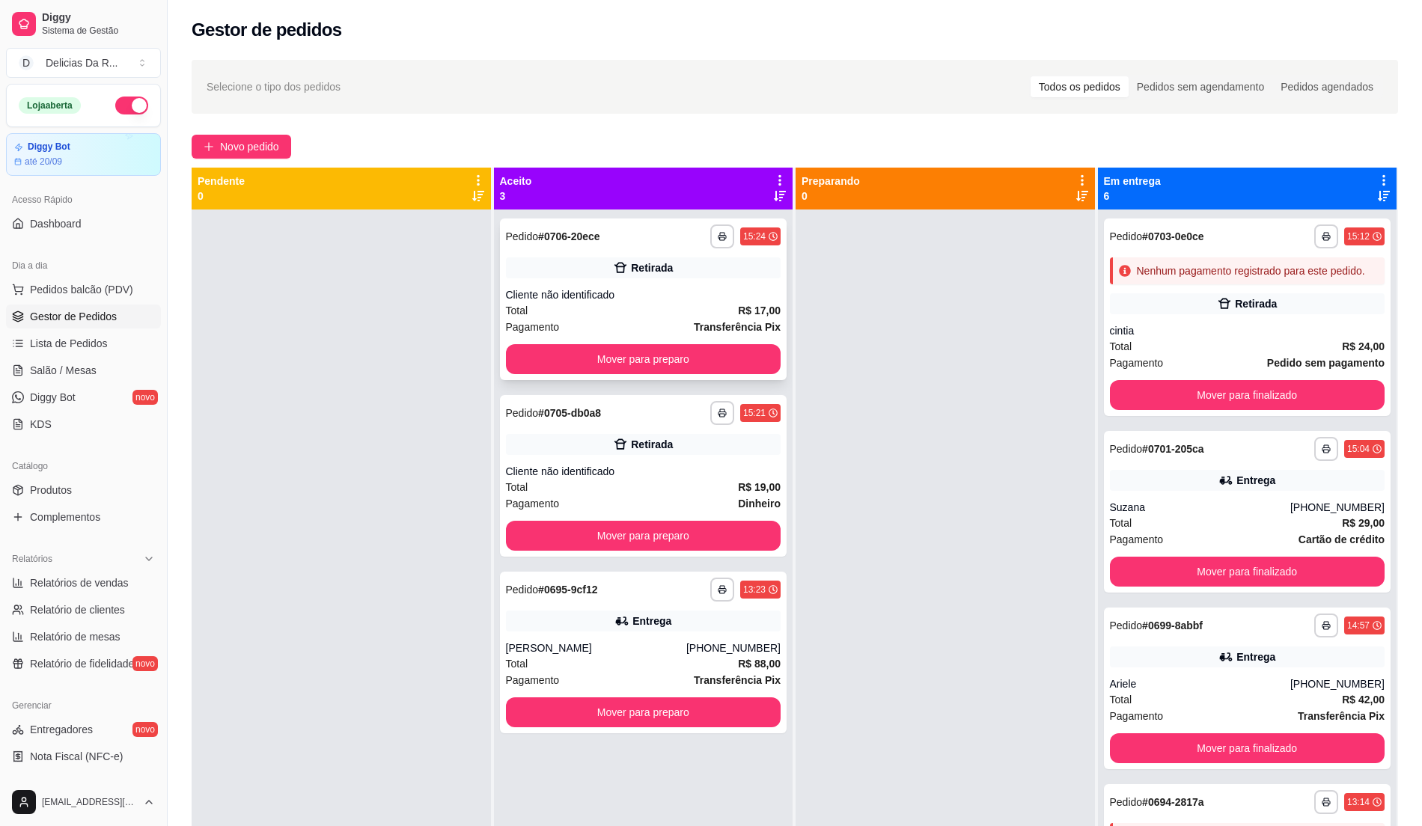
click at [686, 256] on div "**********" at bounding box center [643, 300] width 287 height 162
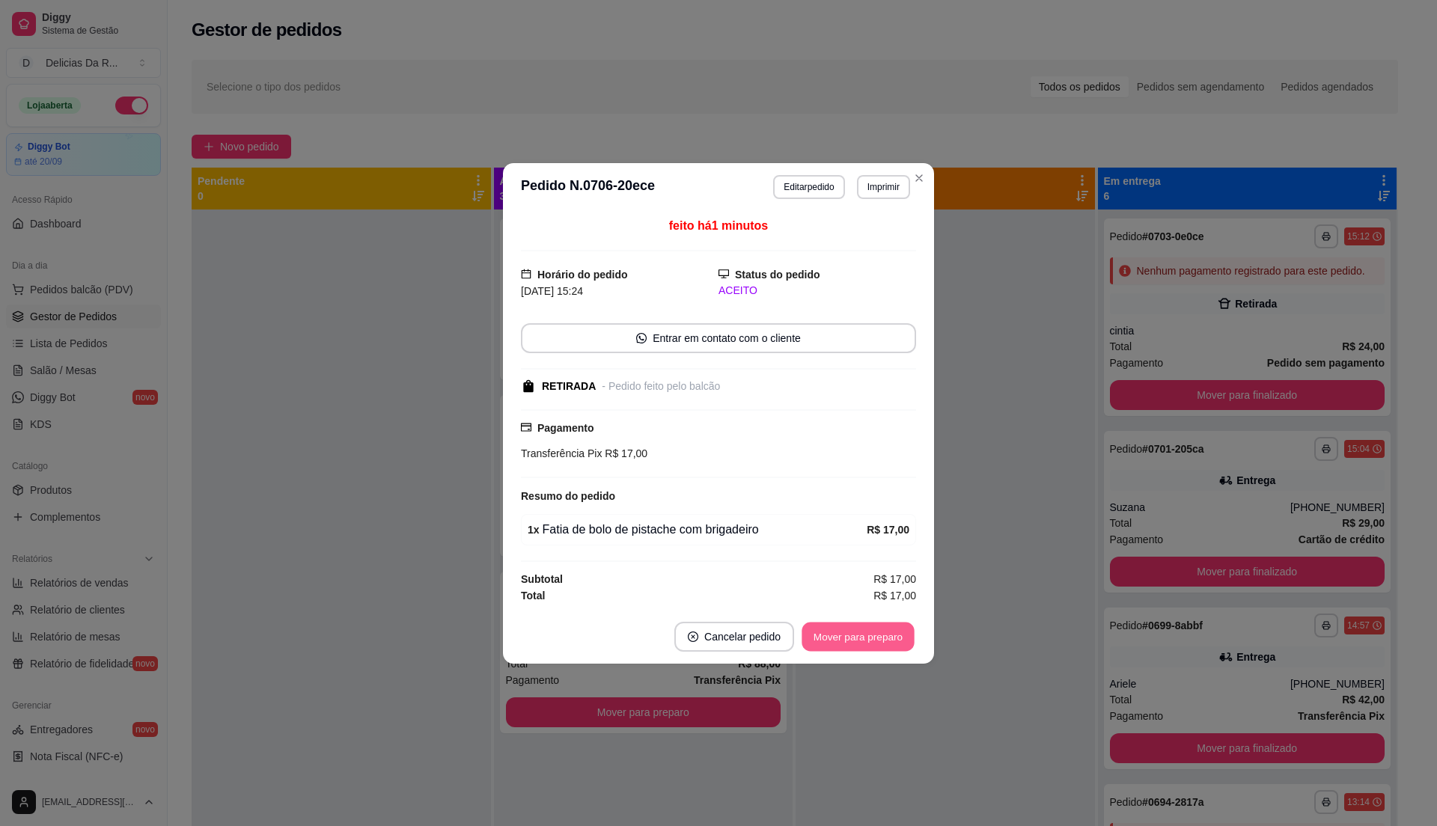
click at [868, 639] on button "Mover para preparo" at bounding box center [858, 636] width 112 height 29
click at [867, 639] on div "Mover para preparo" at bounding box center [858, 637] width 116 height 30
click at [866, 642] on div "Mover para preparo" at bounding box center [847, 637] width 137 height 30
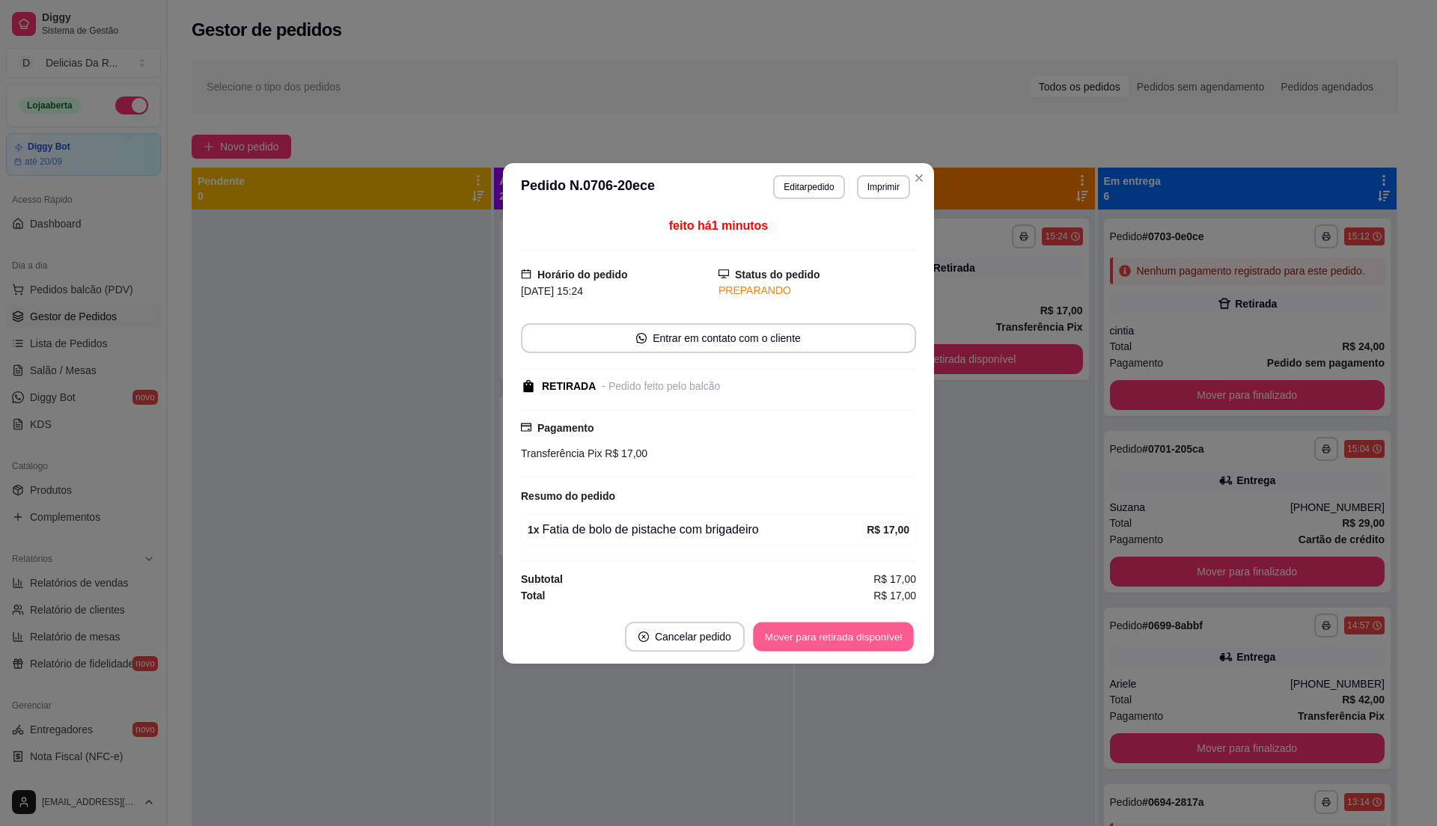
click at [866, 642] on button "Mover para retirada disponível" at bounding box center [833, 636] width 160 height 29
click at [867, 642] on div "Mover para retirada disponível" at bounding box center [833, 637] width 165 height 30
click at [867, 642] on div "Mover para retirada disponível" at bounding box center [823, 637] width 186 height 30
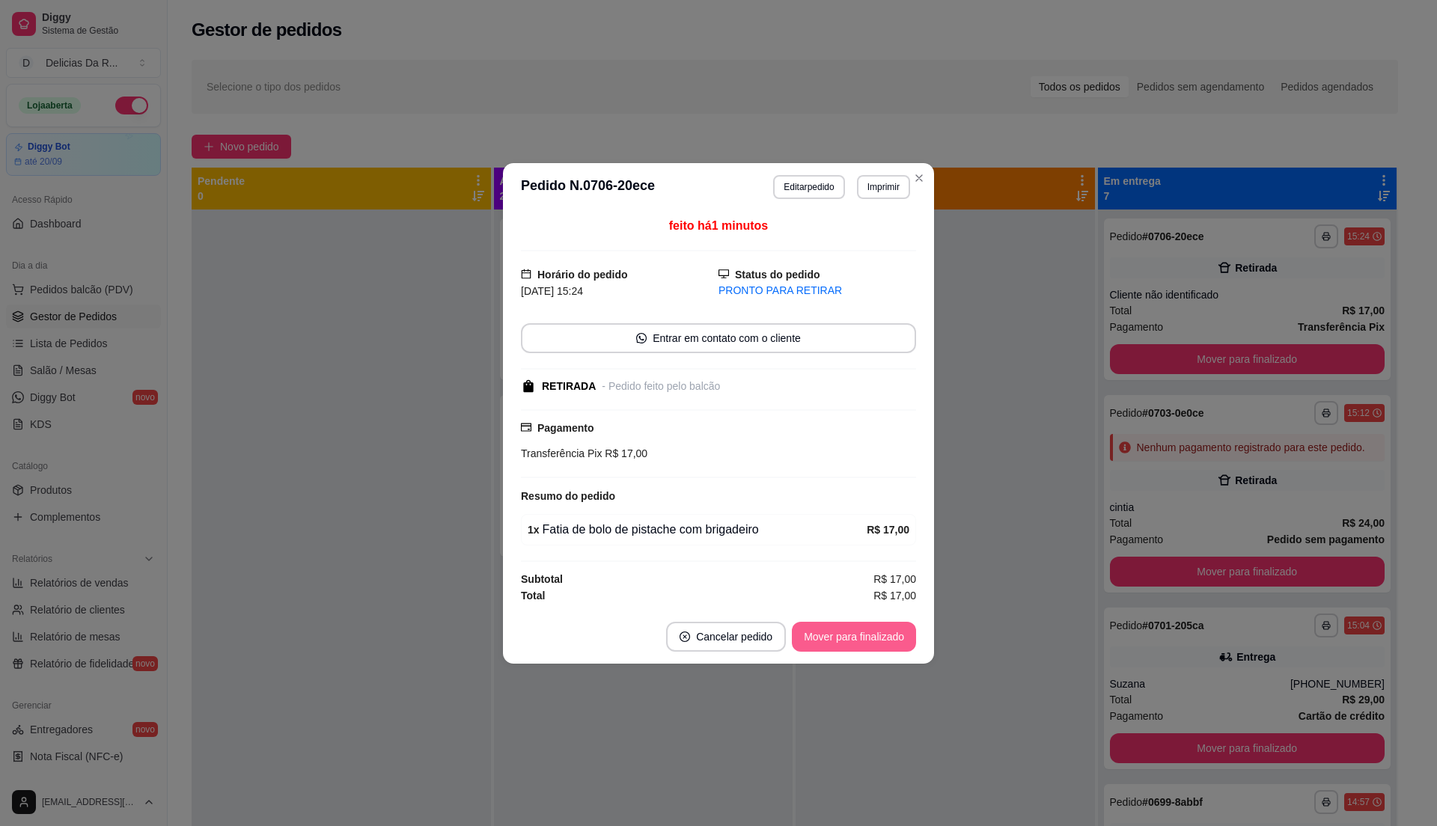
click at [868, 639] on button "Mover para finalizado" at bounding box center [854, 637] width 124 height 30
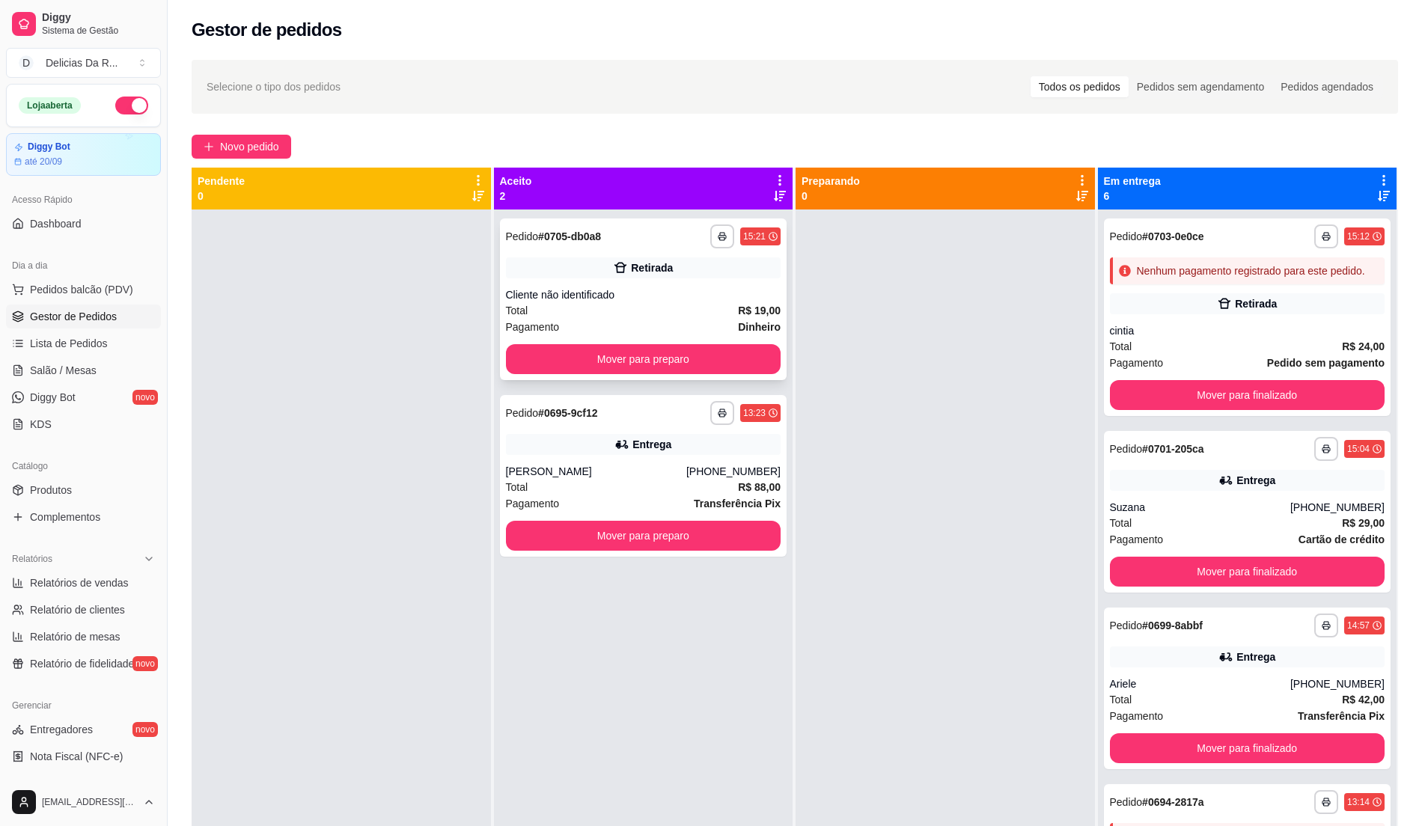
click at [744, 302] on span "R$ 19,00" at bounding box center [759, 310] width 43 height 16
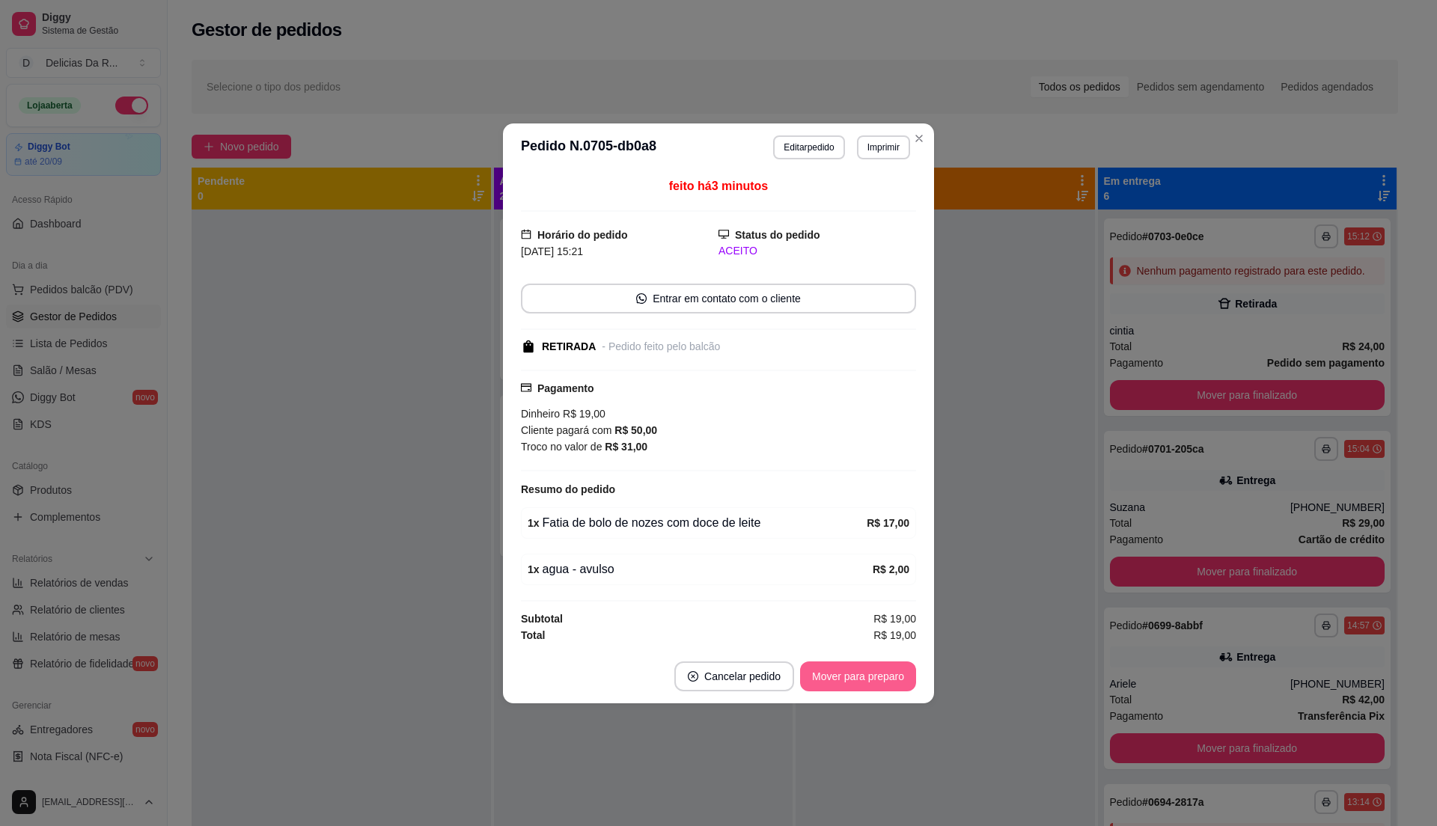
click at [873, 678] on button "Mover para preparo" at bounding box center [858, 677] width 116 height 30
click at [872, 677] on div "Mover para preparo" at bounding box center [847, 677] width 137 height 30
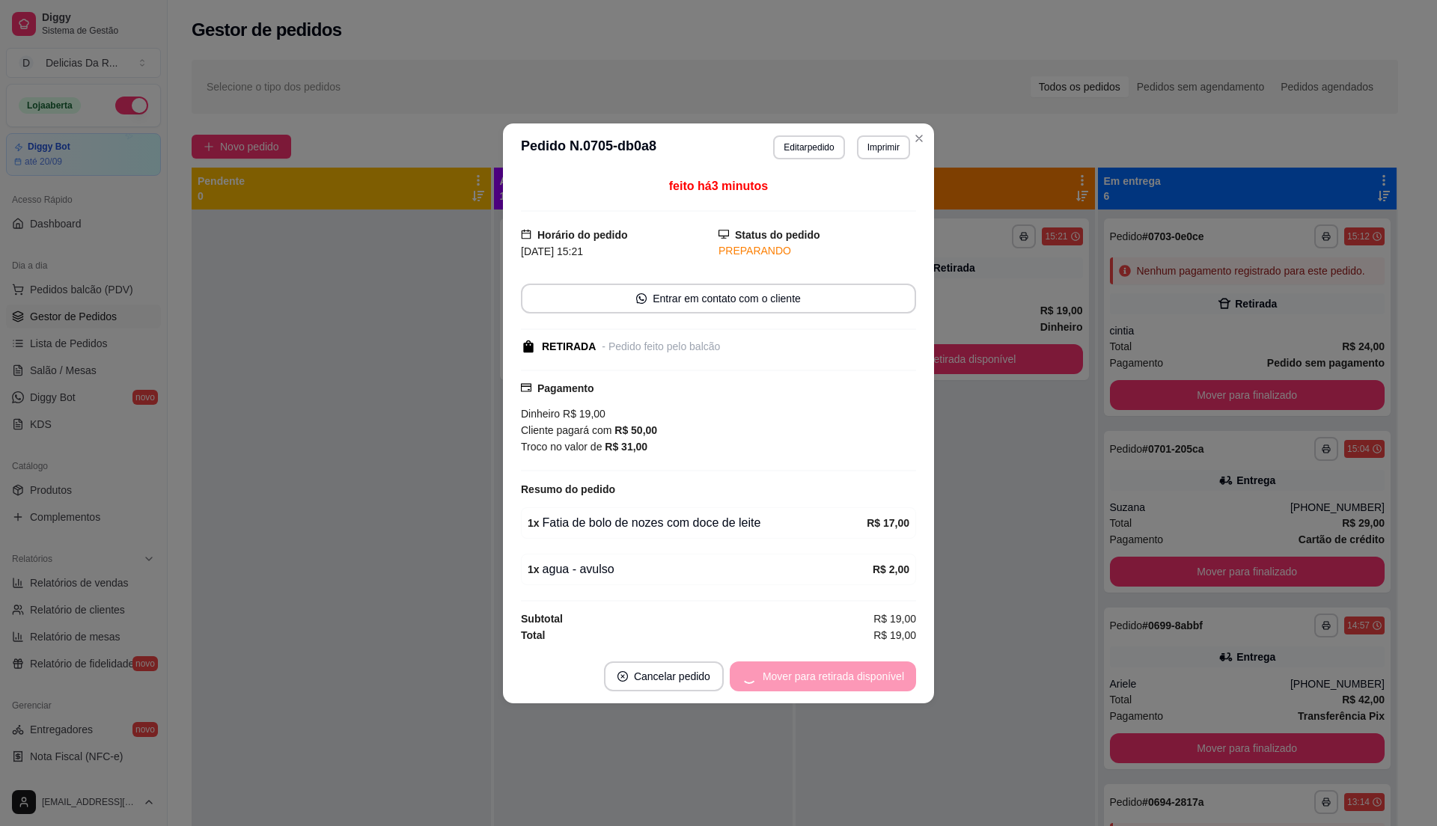
click at [872, 675] on div "Mover para retirada disponível" at bounding box center [823, 677] width 186 height 30
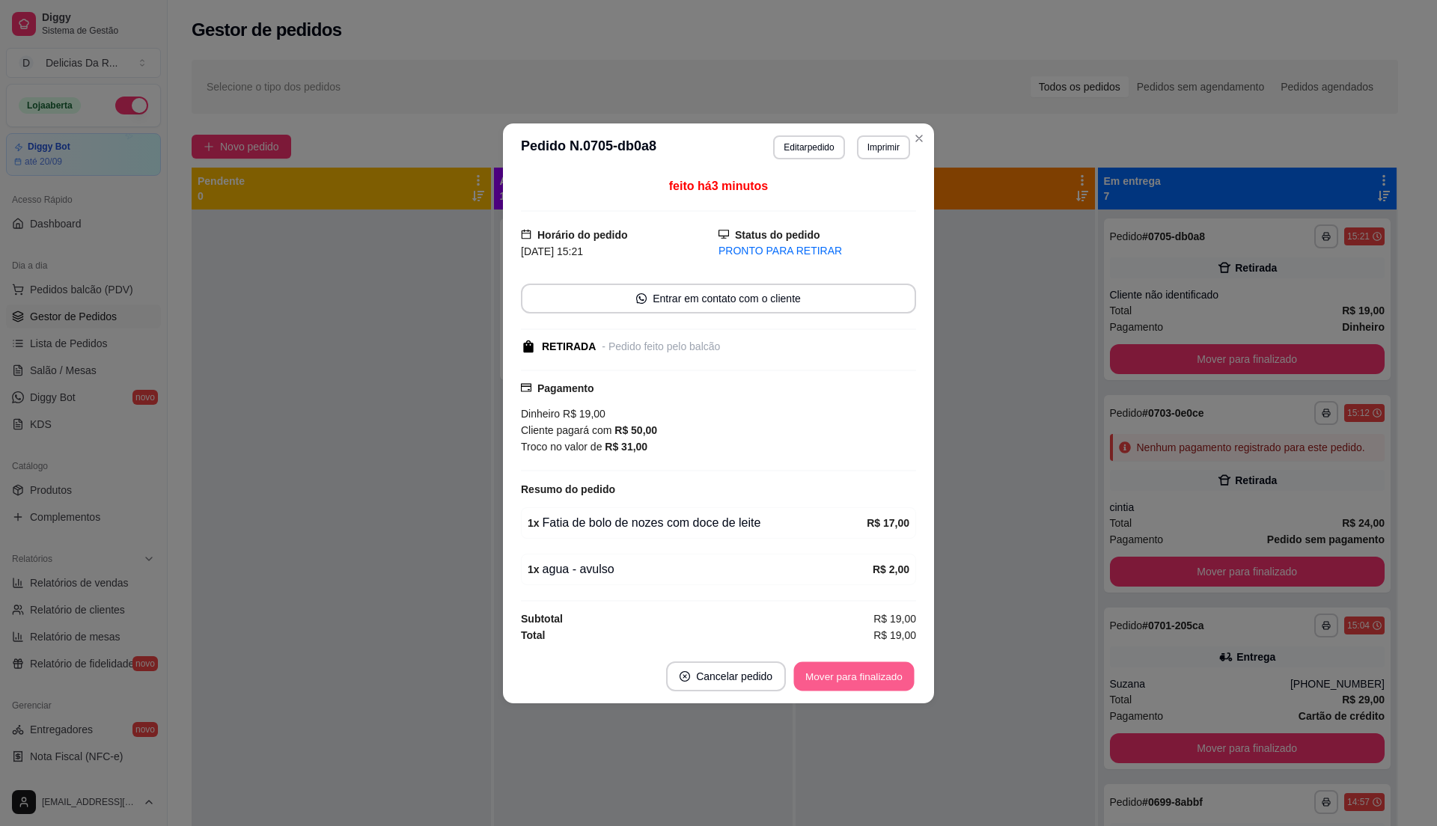
click at [872, 674] on button "Mover para finalizado" at bounding box center [854, 676] width 121 height 29
click at [870, 672] on div "Mover para finalizado" at bounding box center [854, 677] width 124 height 30
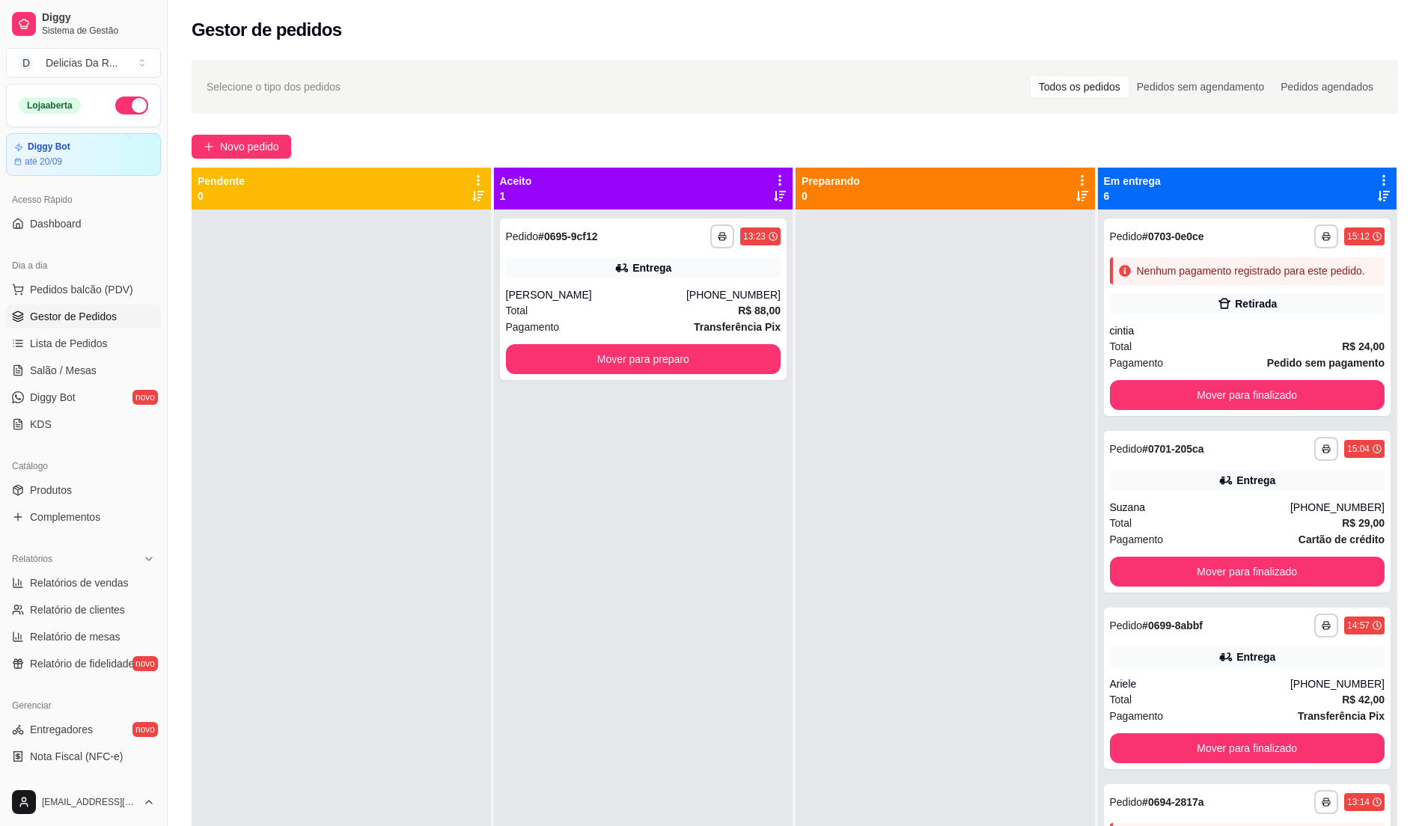
click at [1075, 476] on div at bounding box center [945, 623] width 299 height 826
click at [283, 148] on button "Novo pedido" at bounding box center [242, 147] width 100 height 24
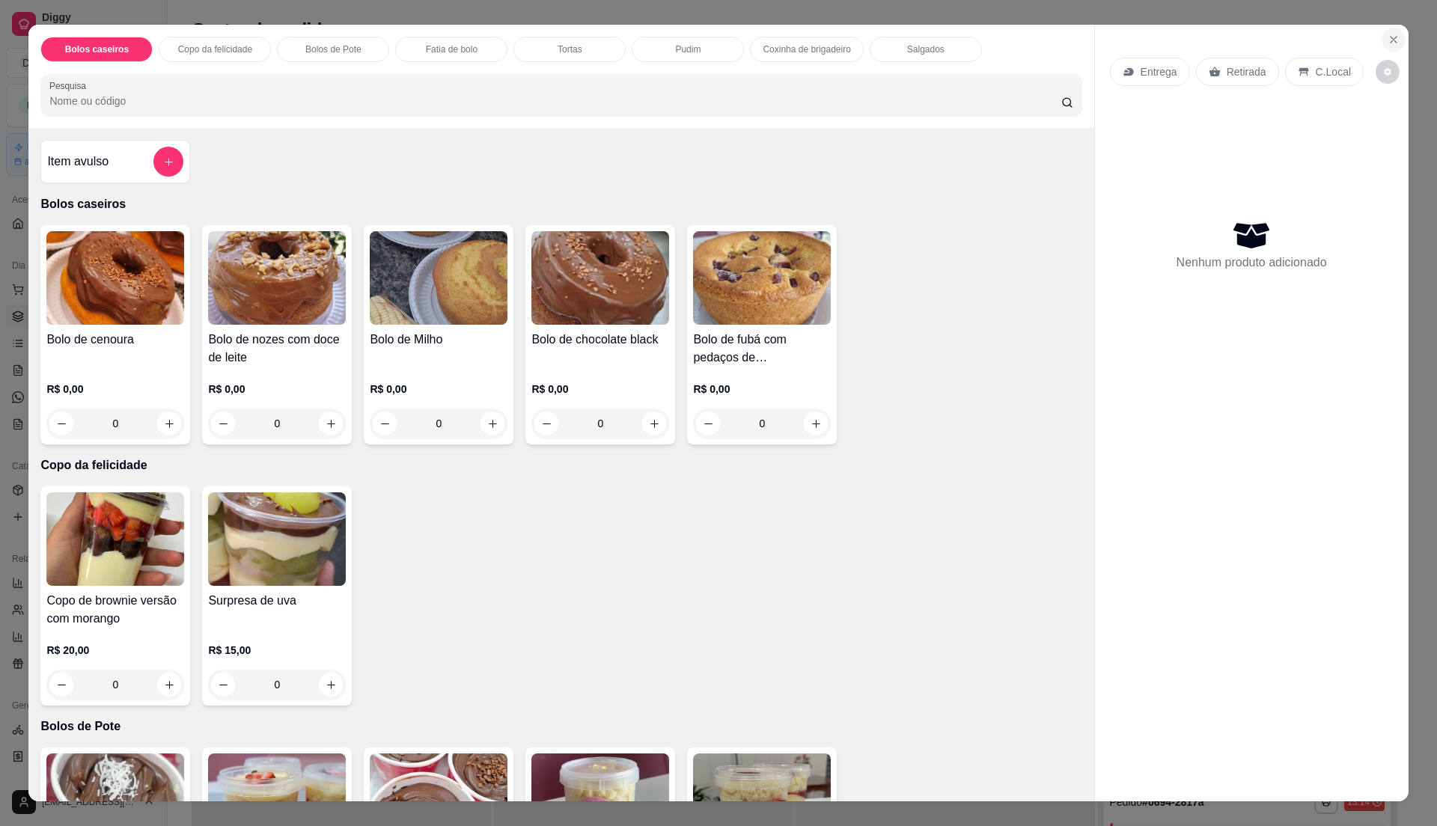
click at [1391, 34] on icon "Close" at bounding box center [1394, 40] width 12 height 12
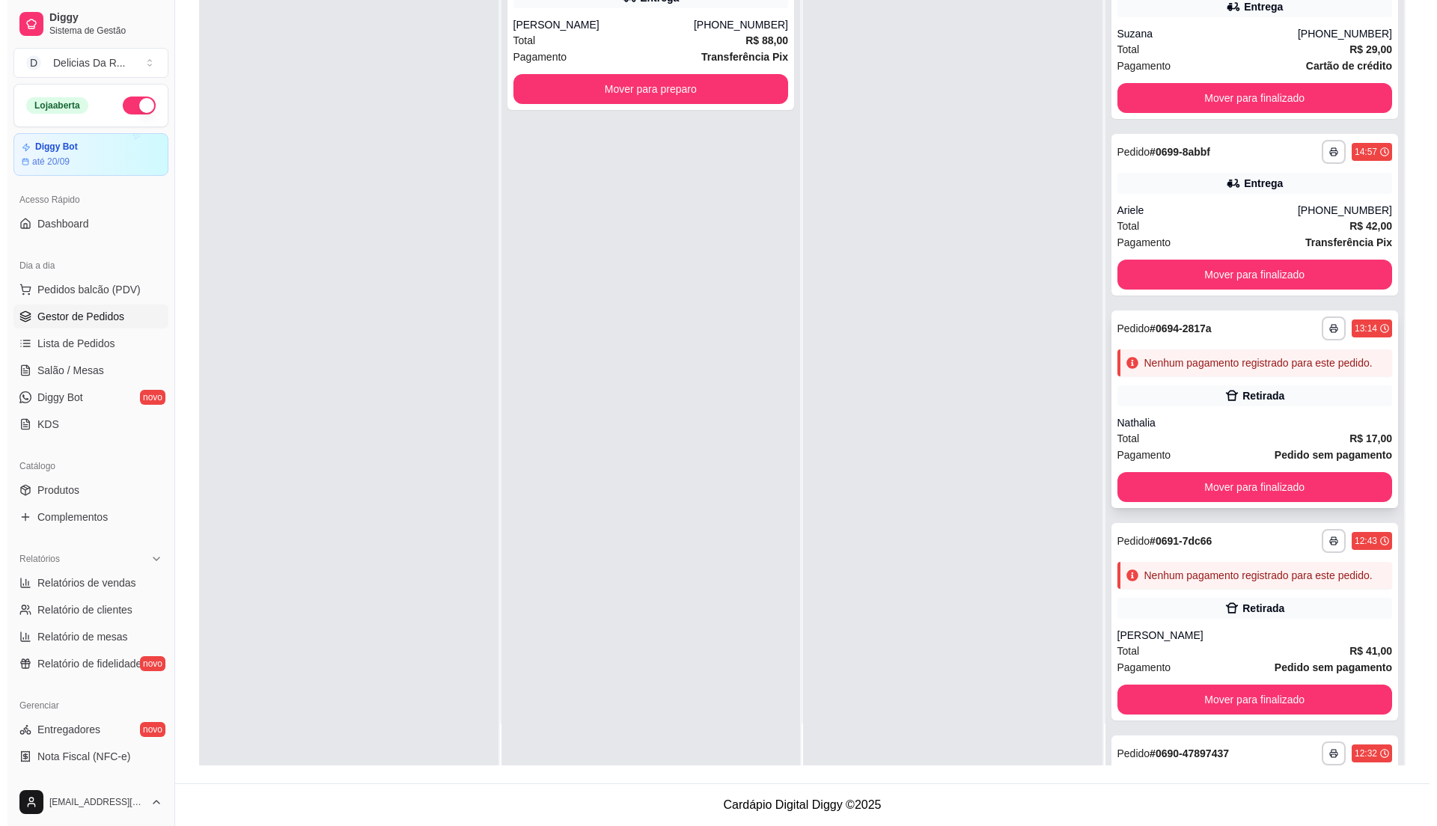
scroll to position [201, 0]
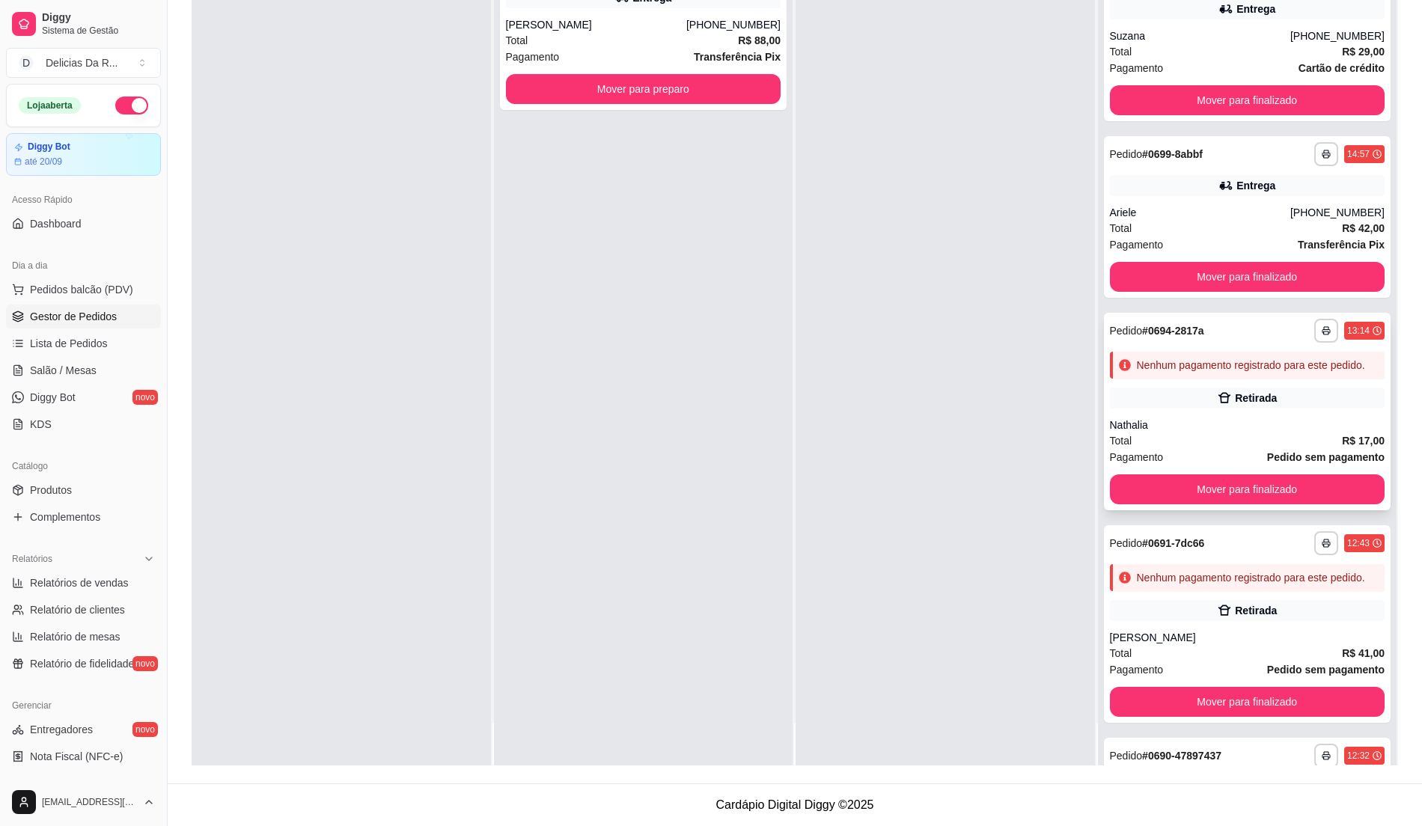
click at [1198, 410] on div "**********" at bounding box center [1247, 412] width 287 height 198
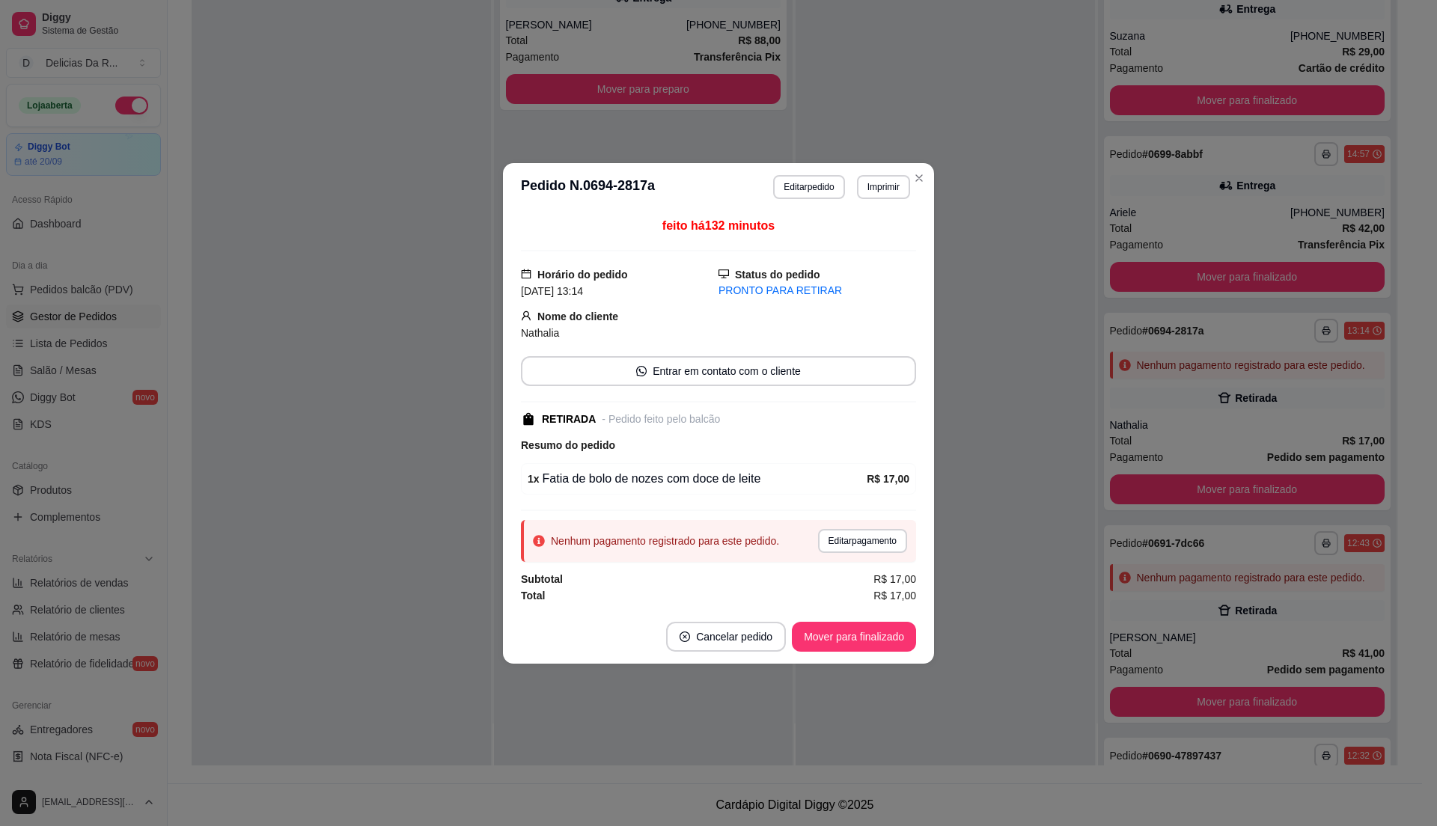
click at [804, 183] on button "Editar pedido" at bounding box center [808, 187] width 71 height 24
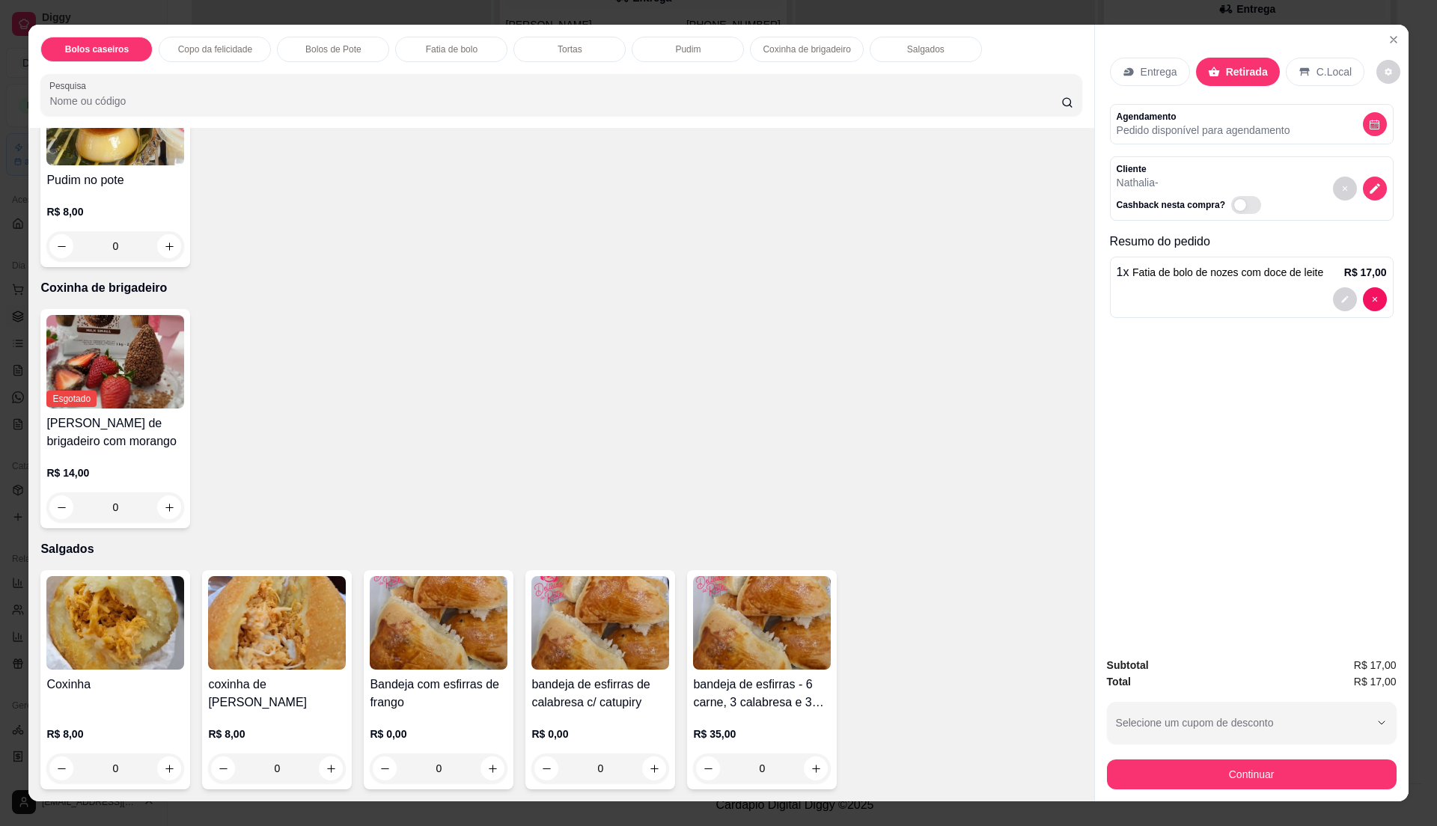
scroll to position [22, 0]
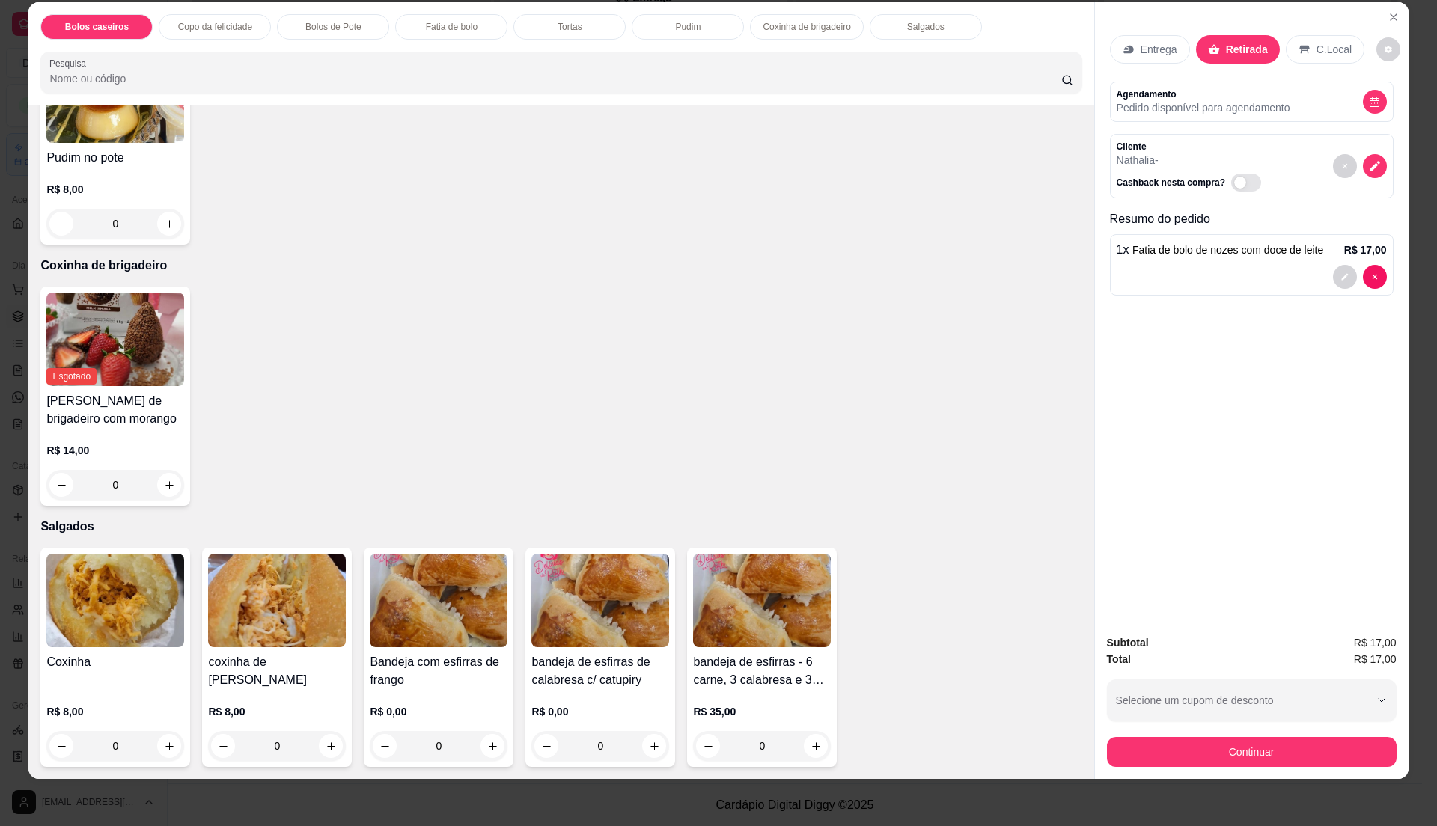
click at [243, 672] on h4 "coxinha de [PERSON_NAME]" at bounding box center [277, 672] width 138 height 36
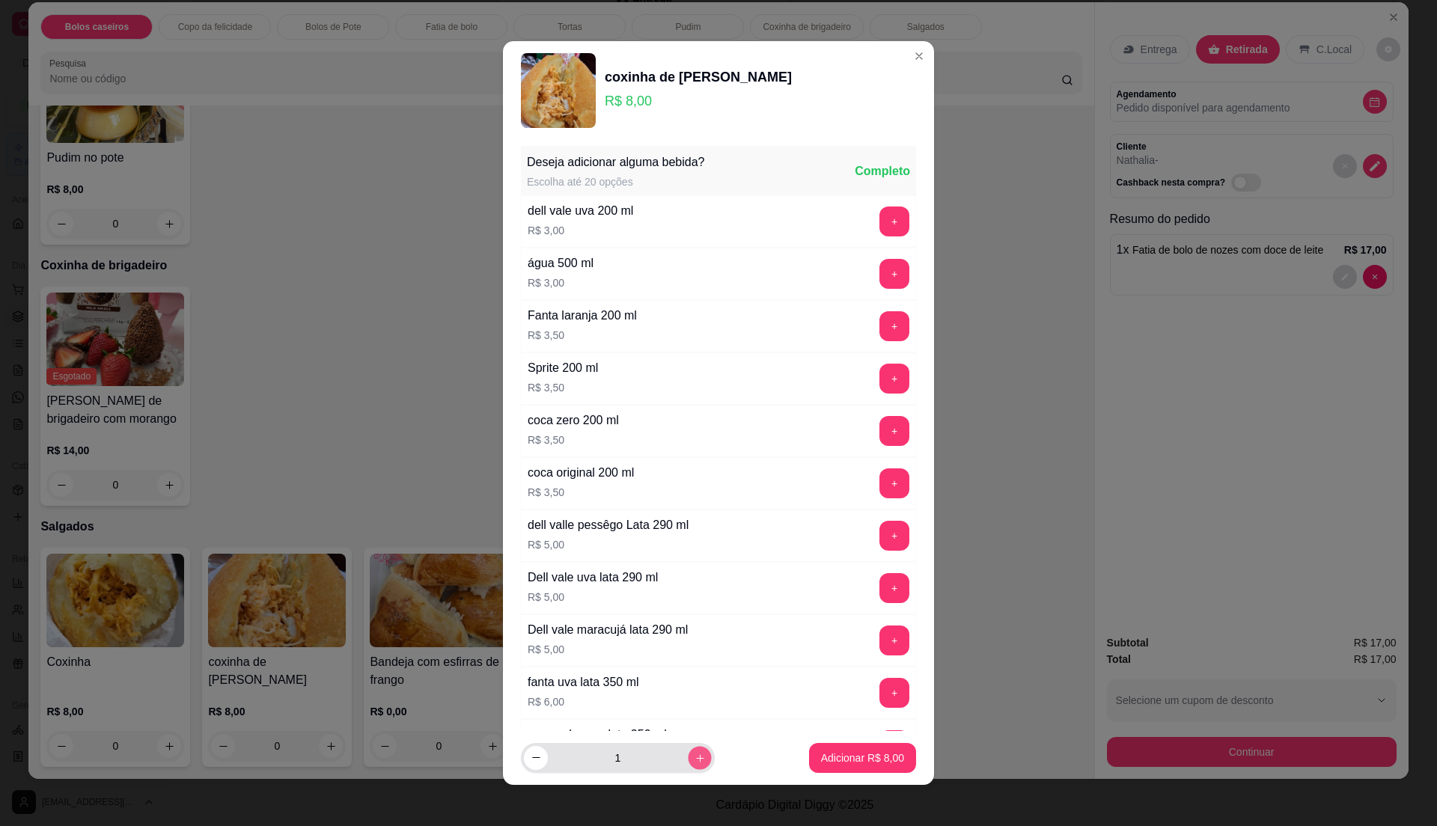
click at [689, 764] on button "increase-product-quantity" at bounding box center [699, 757] width 23 height 23
type input "2"
click at [818, 767] on button "Adicionar R$ 16,00" at bounding box center [859, 758] width 113 height 30
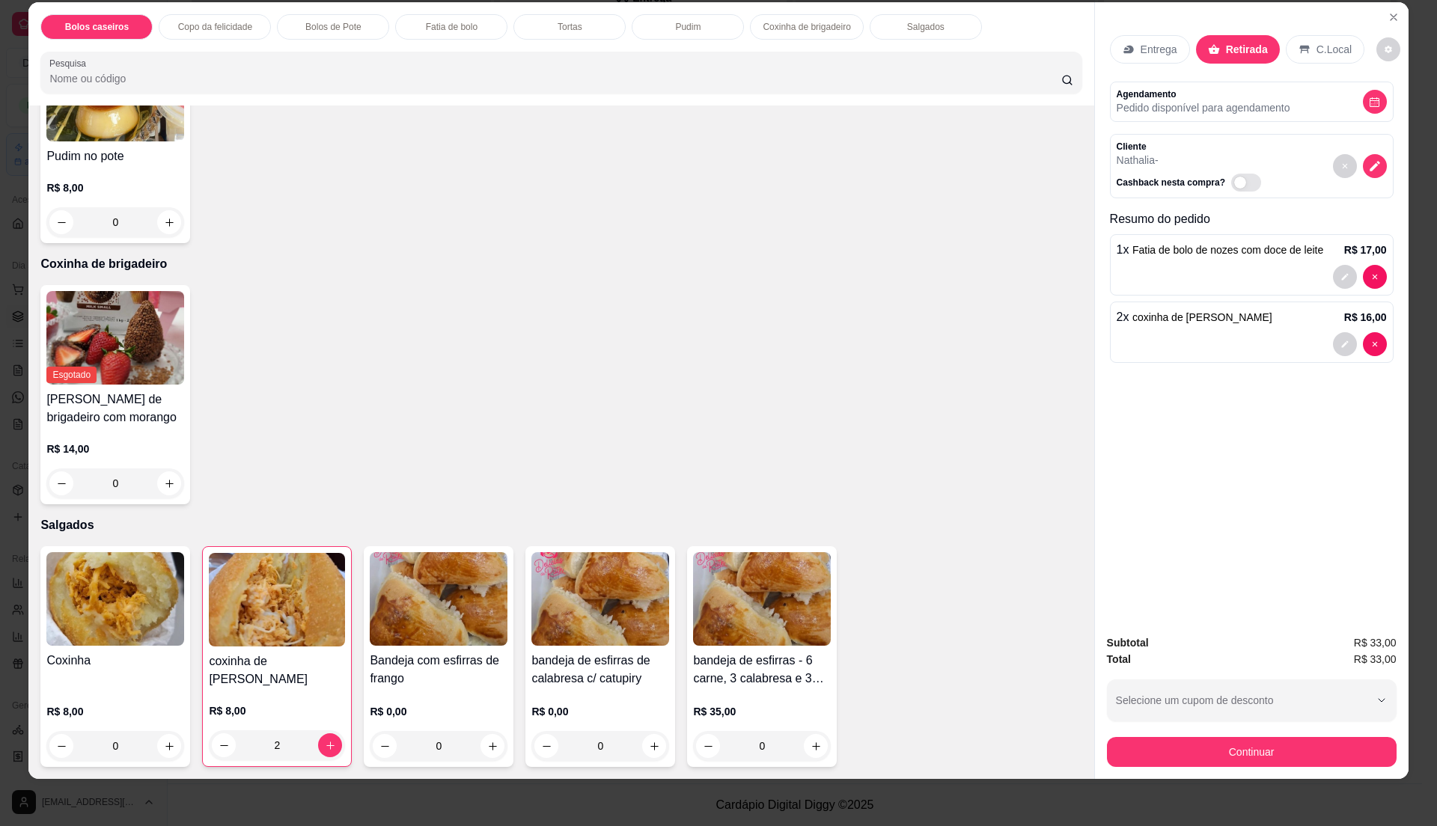
type input "2"
click at [1123, 55] on icon at bounding box center [1129, 49] width 12 height 12
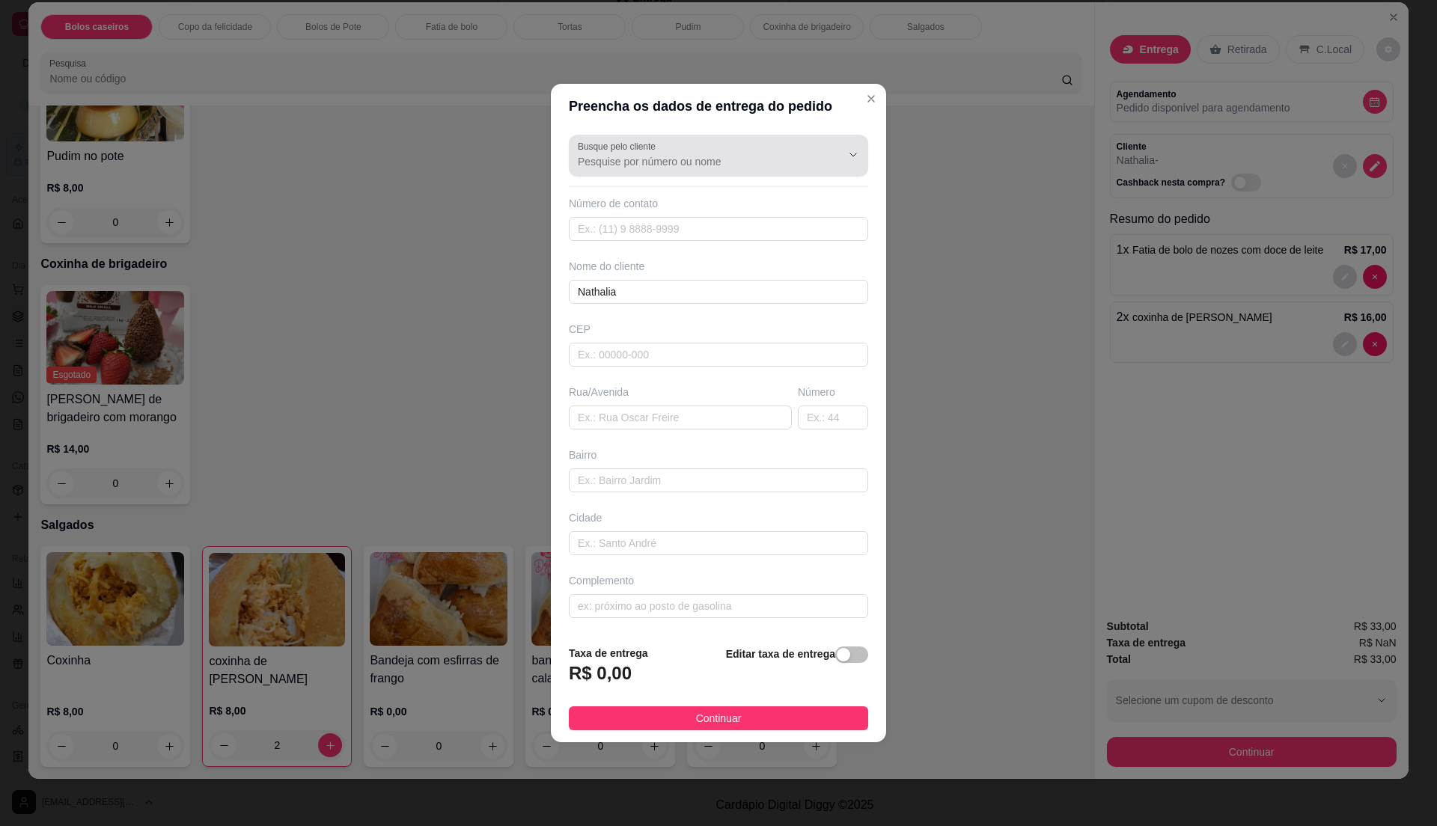
click at [747, 150] on div at bounding box center [718, 156] width 281 height 30
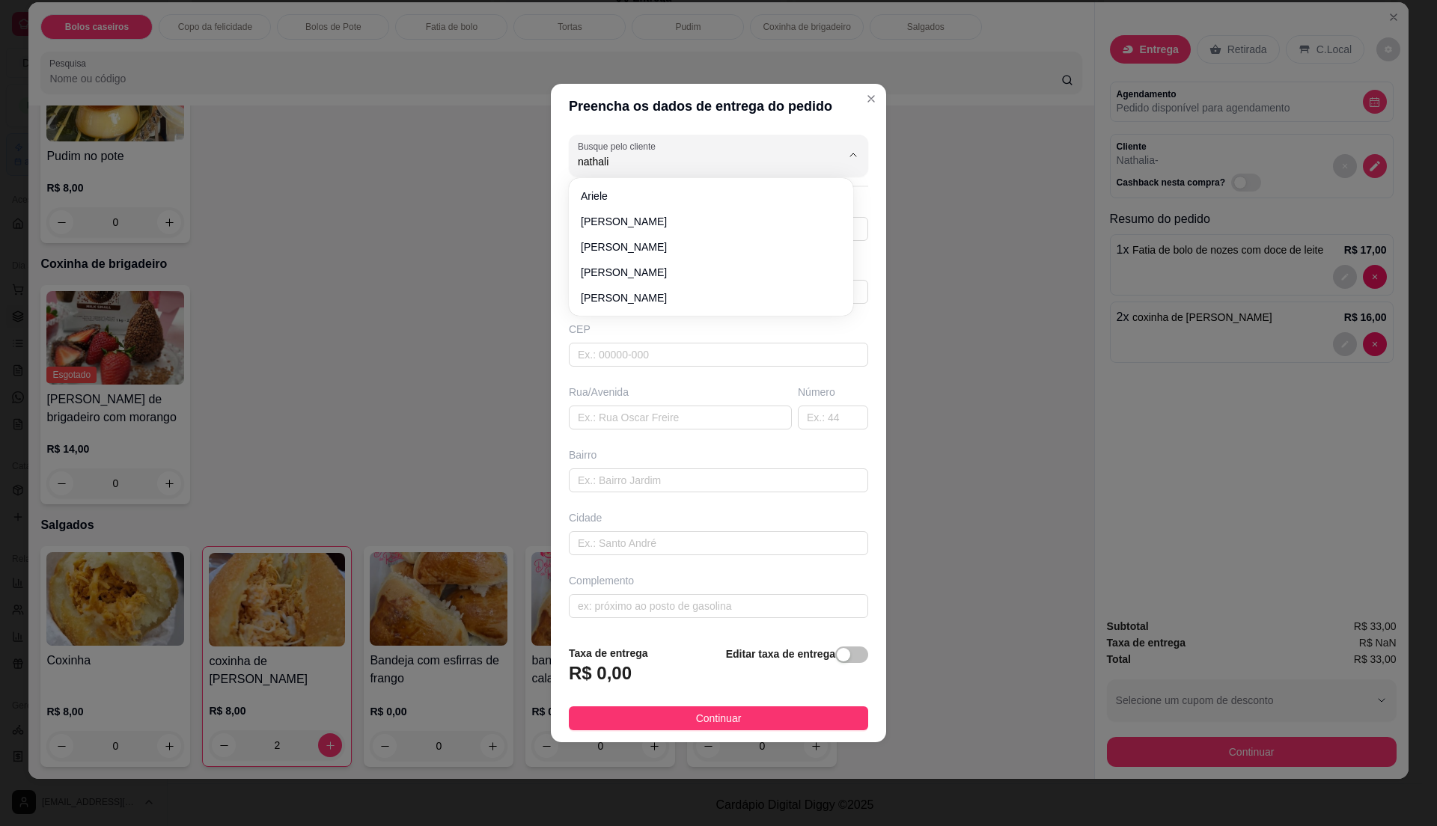
type input "nathalia"
click at [627, 193] on span "nathalia" at bounding box center [704, 196] width 246 height 15
type input "11983994447"
type input "nathalia"
type input "rua planalto"
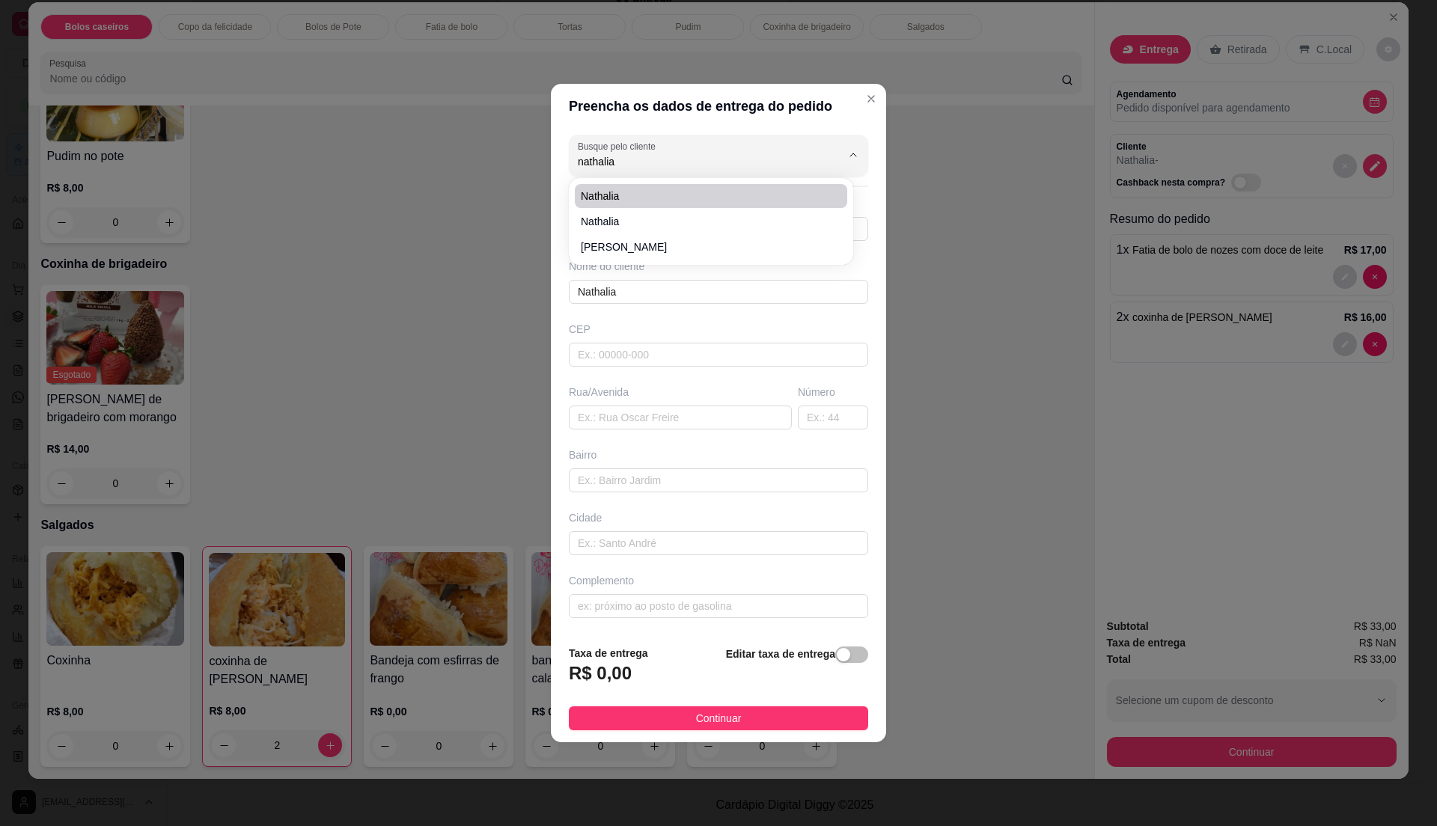
type input "198"
type input "[PERSON_NAME]"
type input "nathalia"
click at [843, 657] on span "button" at bounding box center [851, 655] width 33 height 16
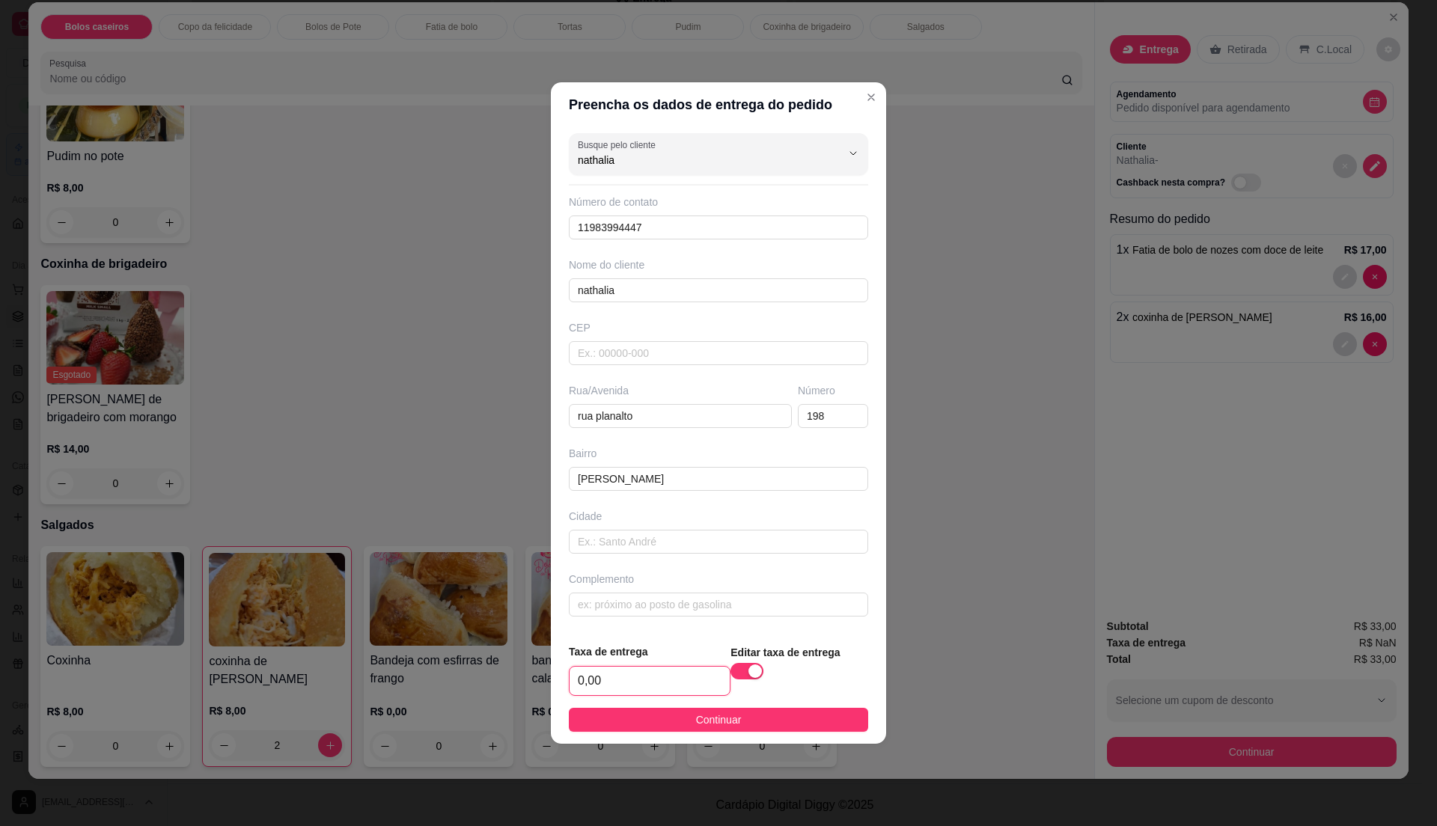
click at [642, 684] on input "0,00" at bounding box center [650, 681] width 160 height 28
type input "6,00"
click at [675, 725] on button "Continuar" at bounding box center [718, 720] width 299 height 24
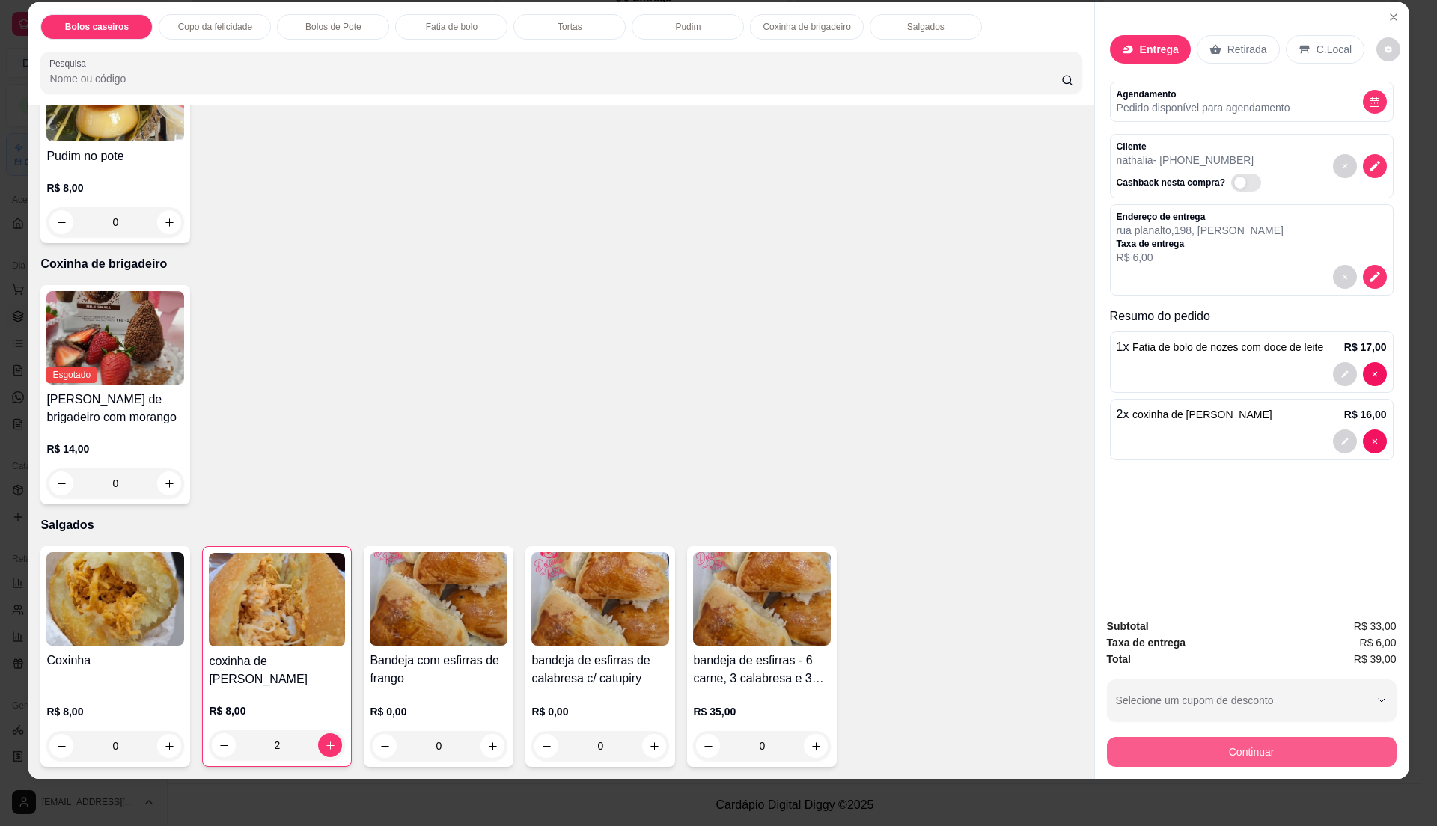
click at [1261, 744] on button "Continuar" at bounding box center [1252, 752] width 290 height 30
click at [1369, 281] on icon "decrease-product-quantity" at bounding box center [1374, 276] width 13 height 13
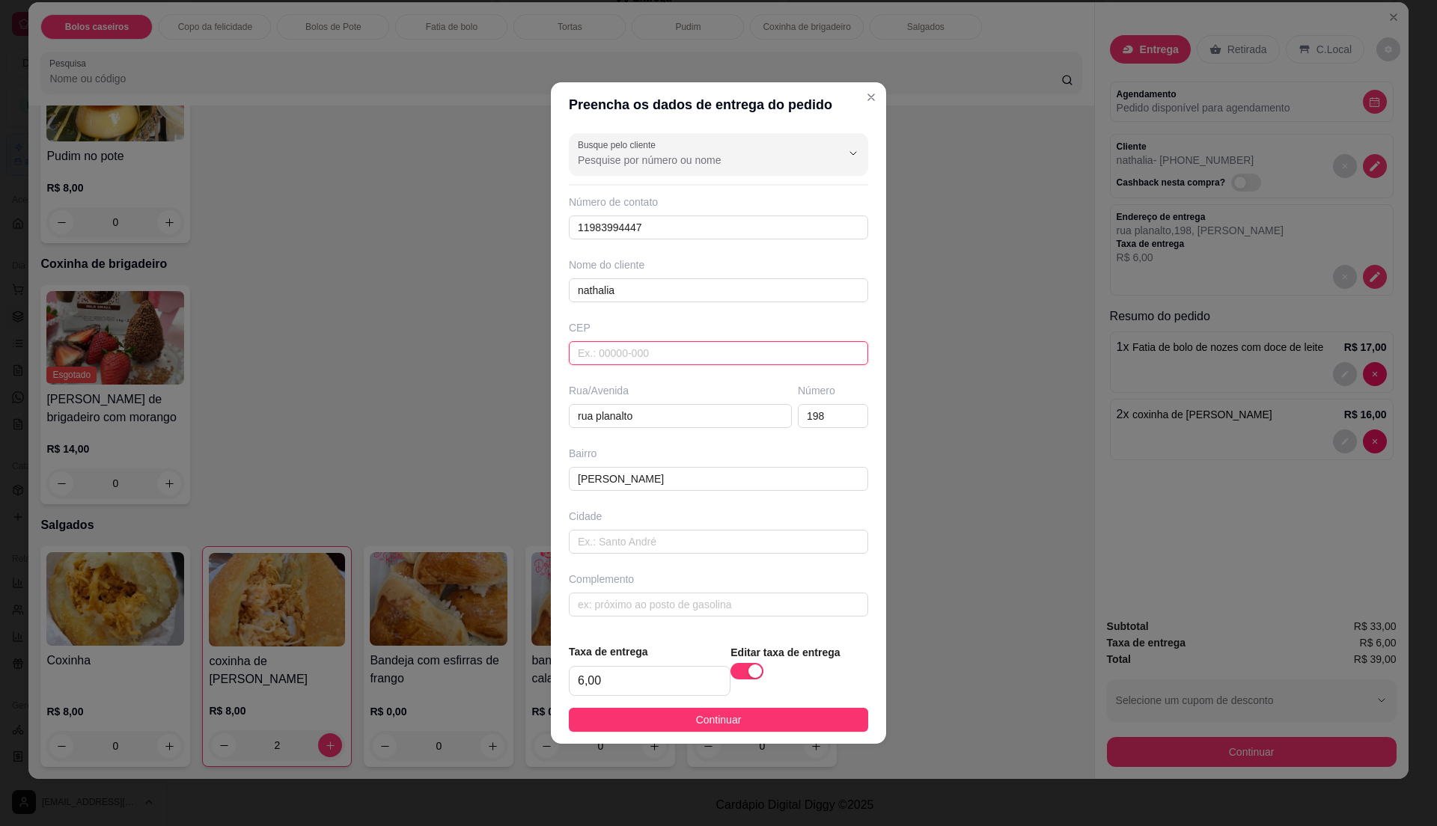
click at [636, 349] on input "text" at bounding box center [718, 353] width 299 height 24
paste input "08573630"
type input "08573630"
type input "[GEOGRAPHIC_DATA]"
type input "Jardim Gonçalves"
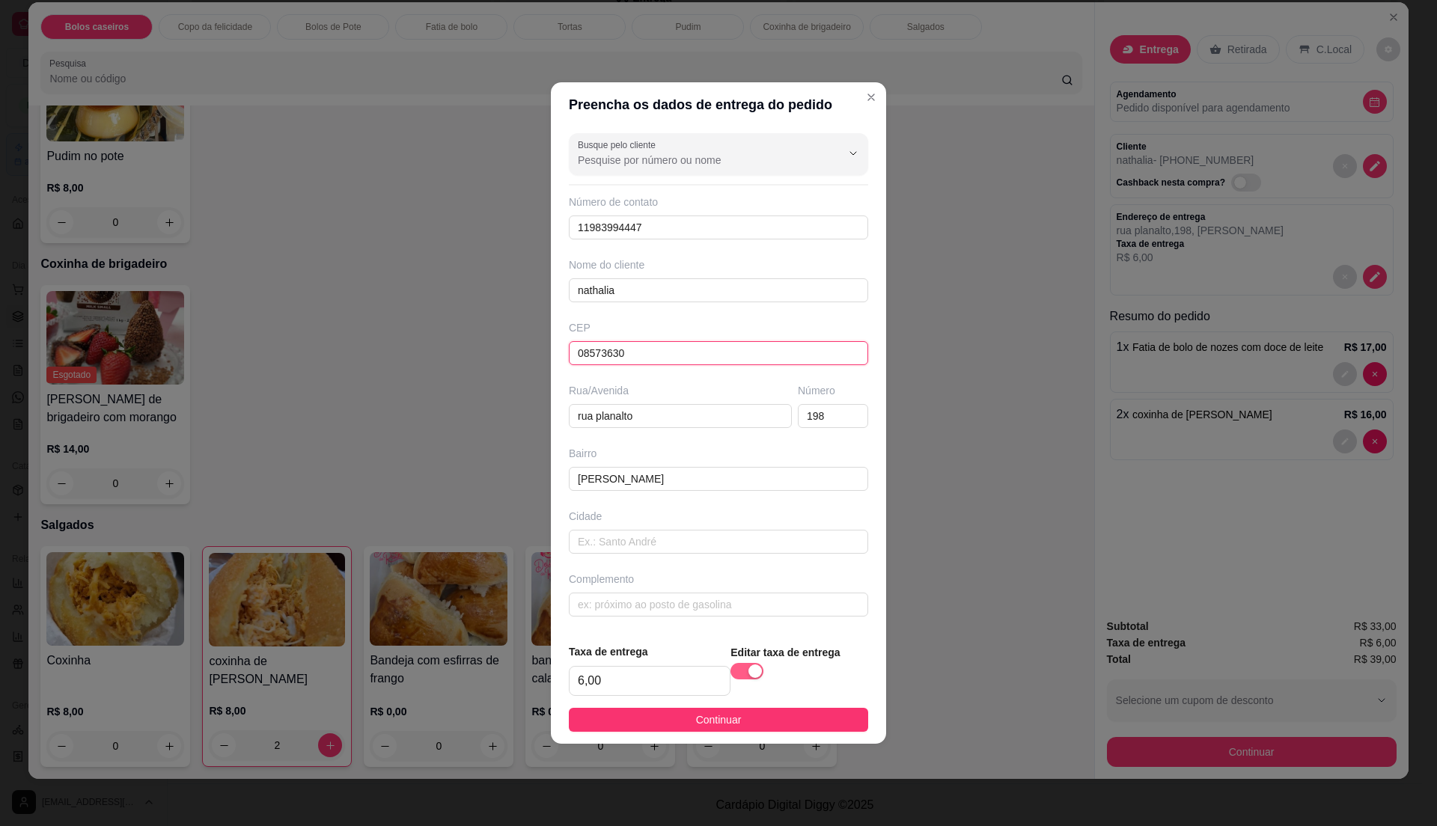
type input "Itaquaquecetuba"
type input "08573630"
click at [749, 677] on div "button" at bounding box center [755, 671] width 13 height 13
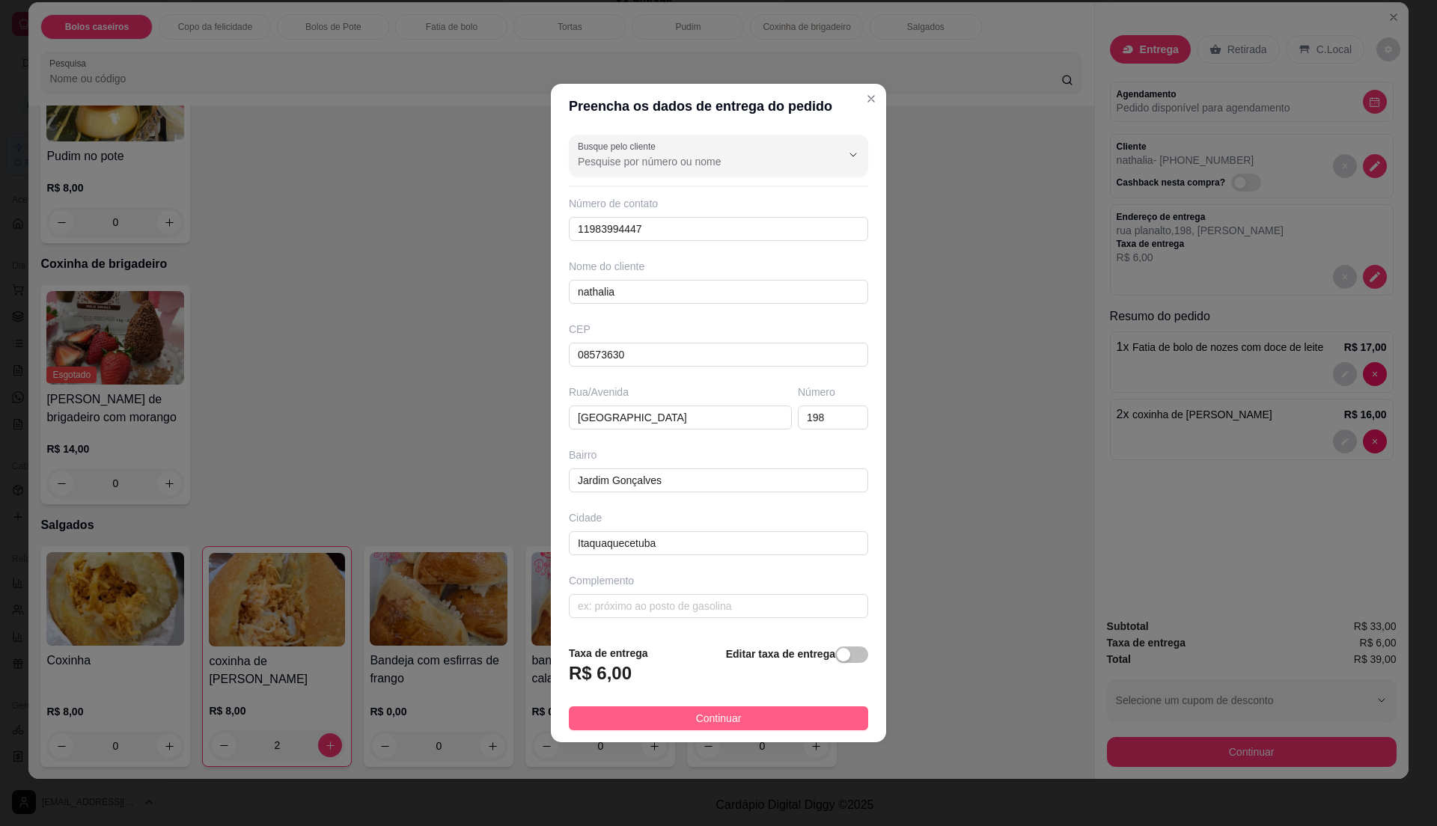
click at [746, 725] on button "Continuar" at bounding box center [718, 719] width 299 height 24
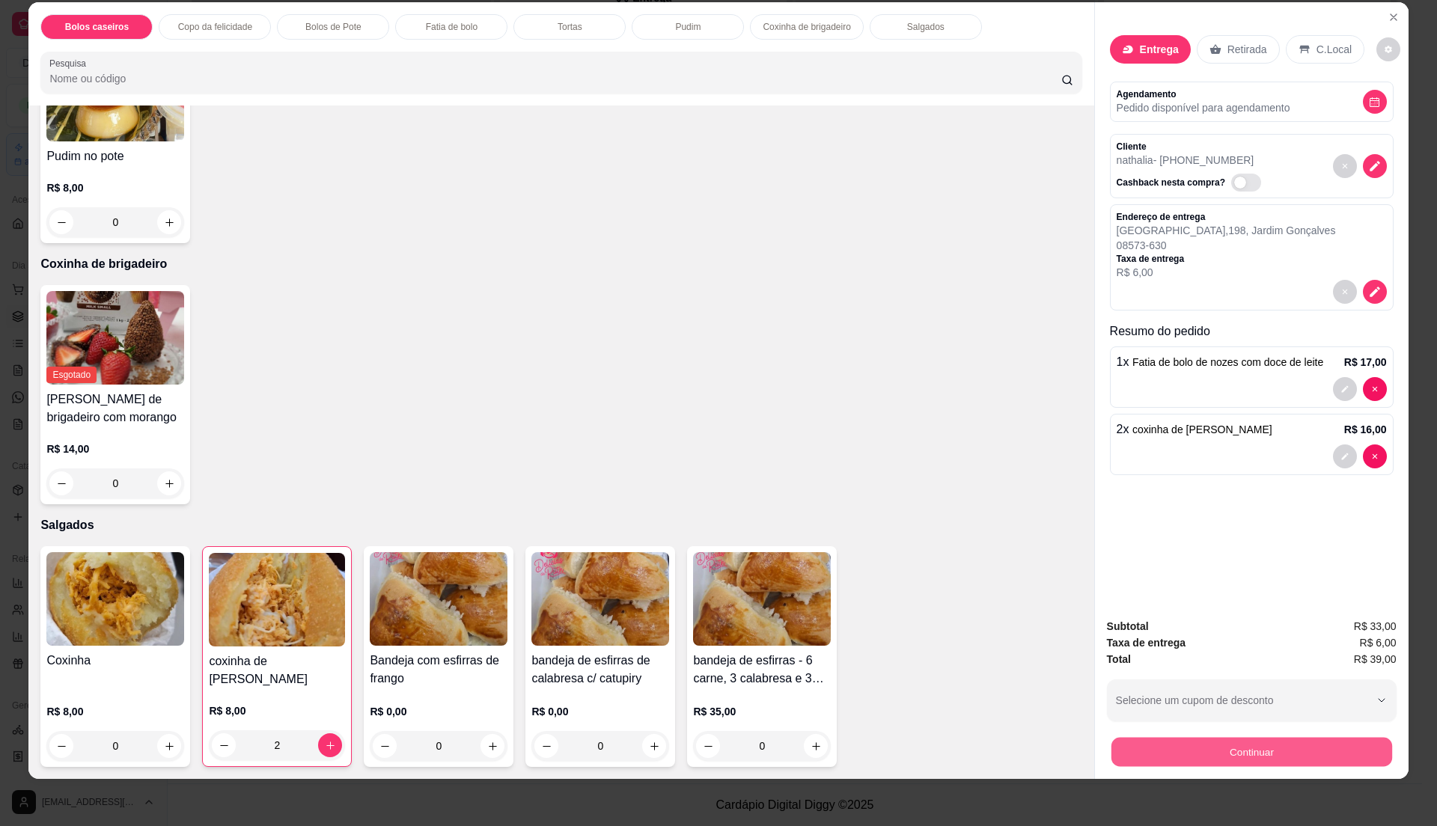
click at [1238, 755] on button "Continuar" at bounding box center [1251, 751] width 281 height 29
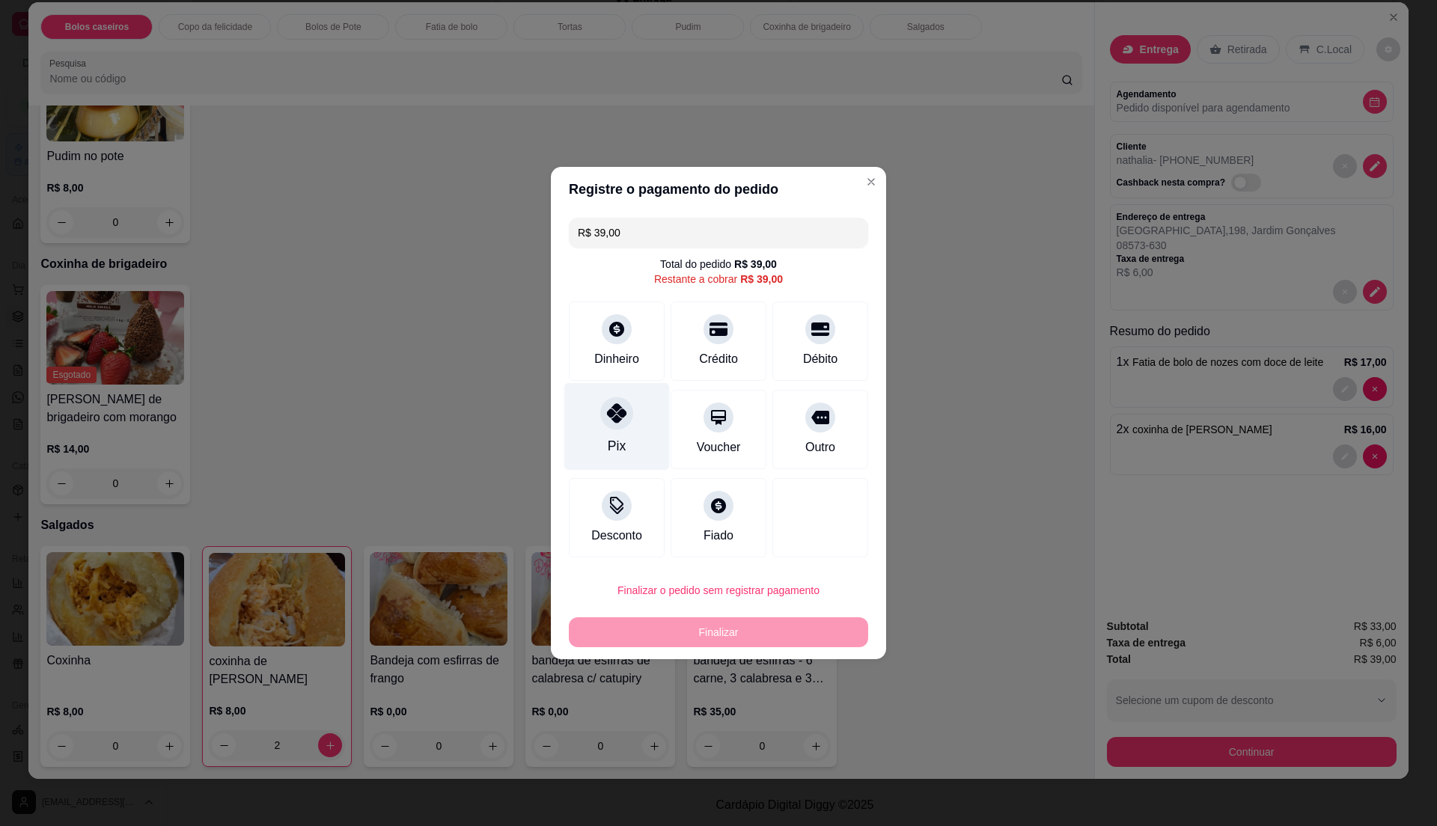
click at [607, 419] on icon at bounding box center [616, 413] width 19 height 19
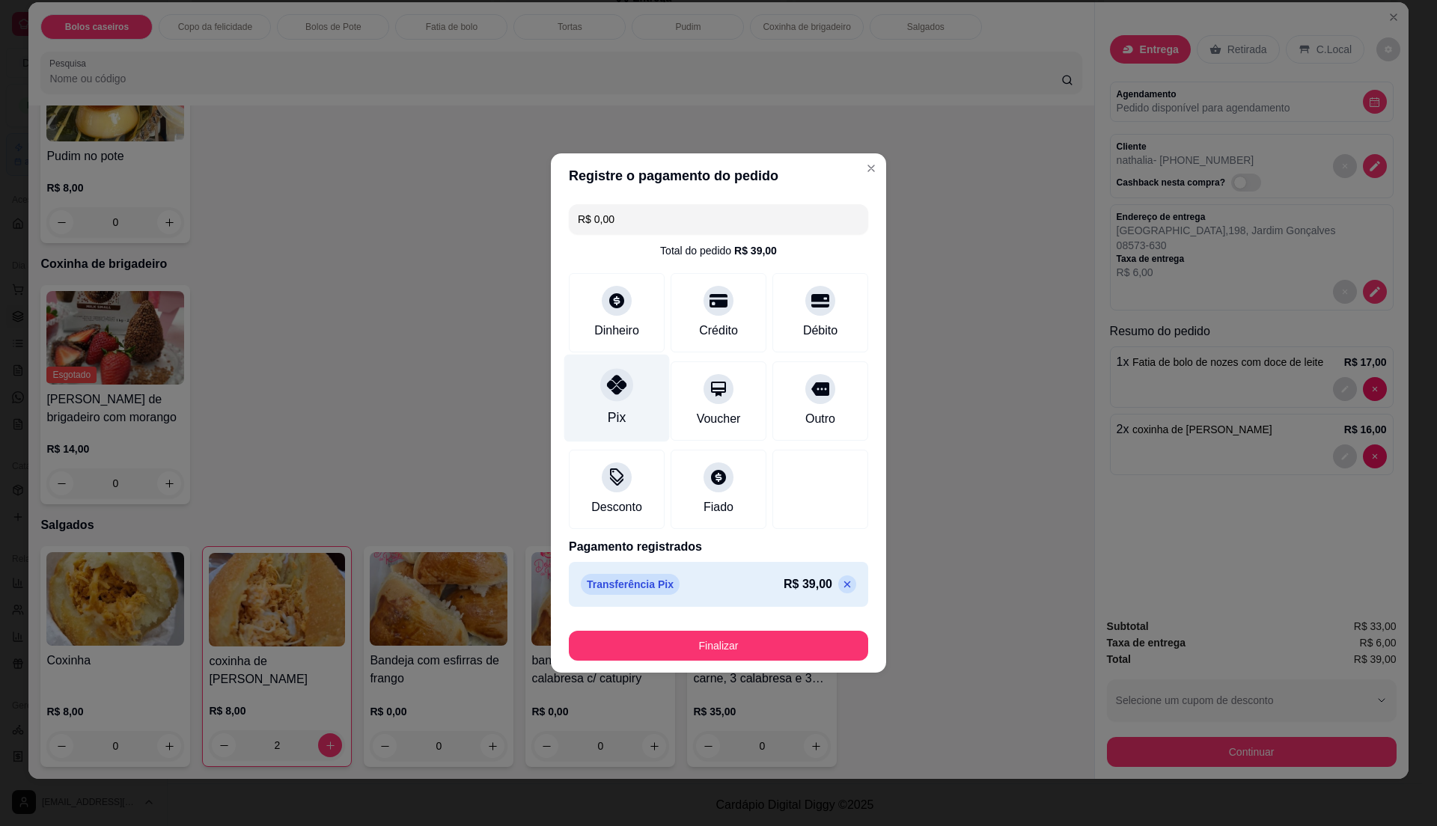
type input "R$ 0,00"
click at [794, 648] on button "Finalizar" at bounding box center [718, 646] width 299 height 30
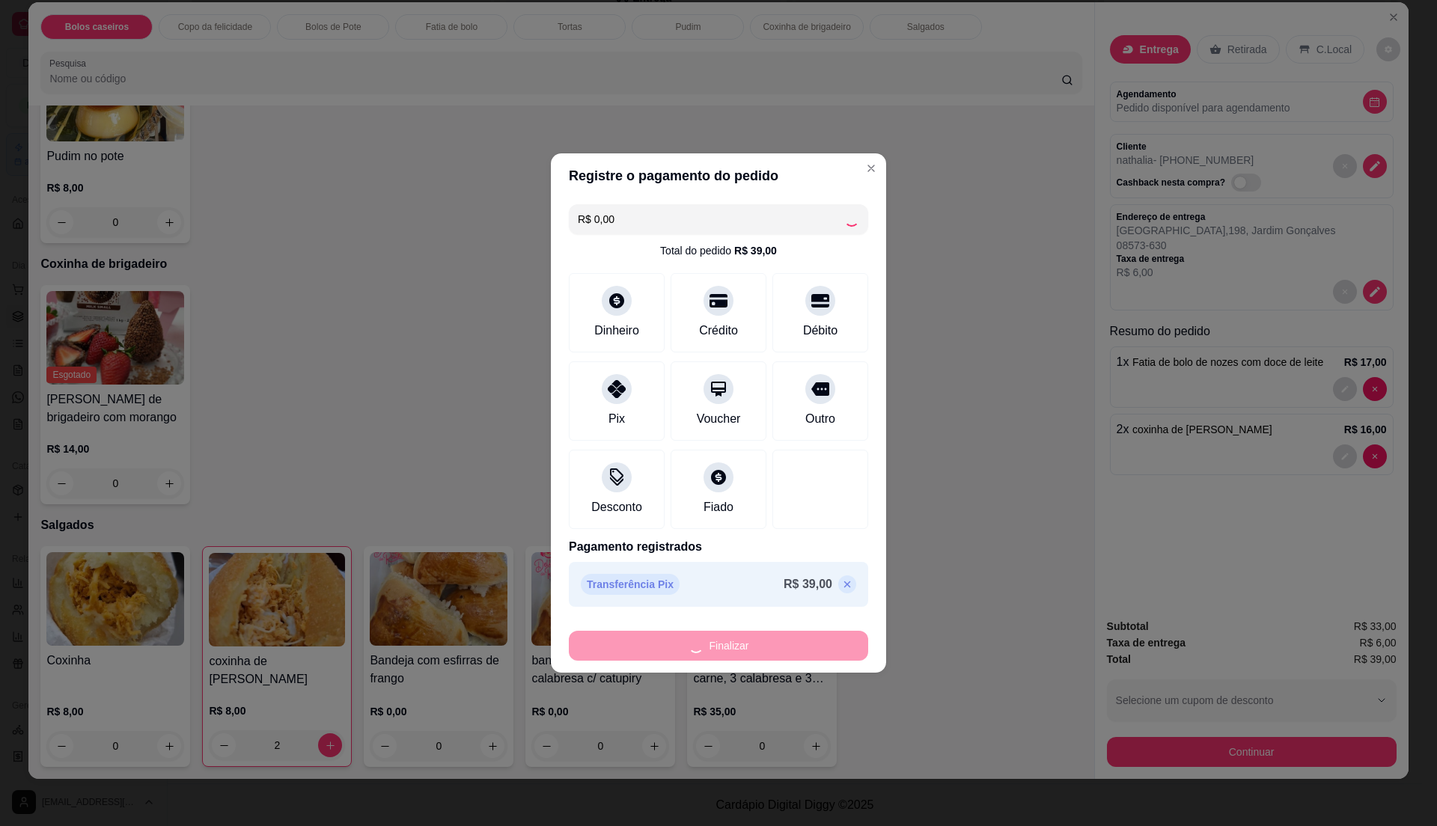
type input "0"
type input "-R$ 39,00"
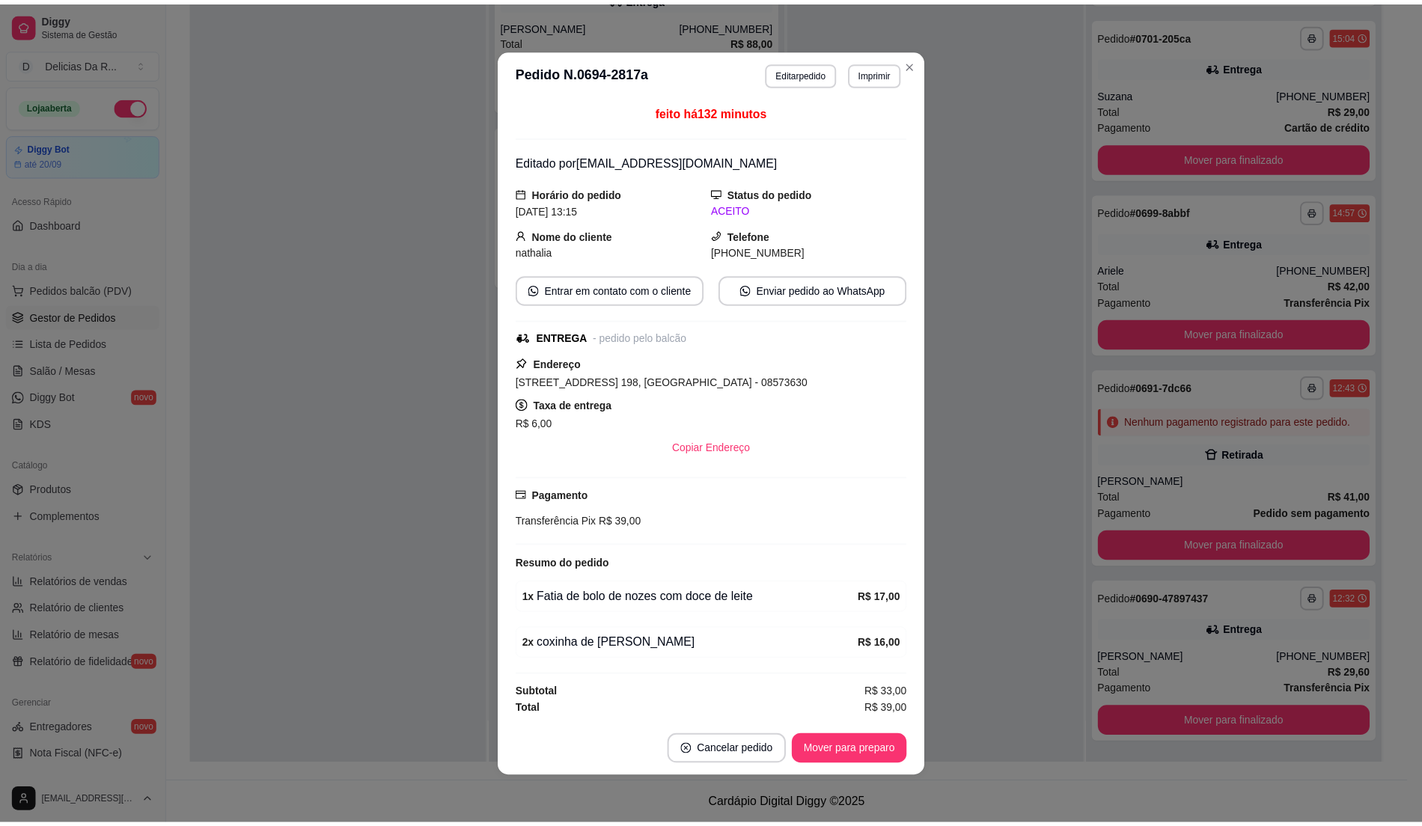
scroll to position [174, 0]
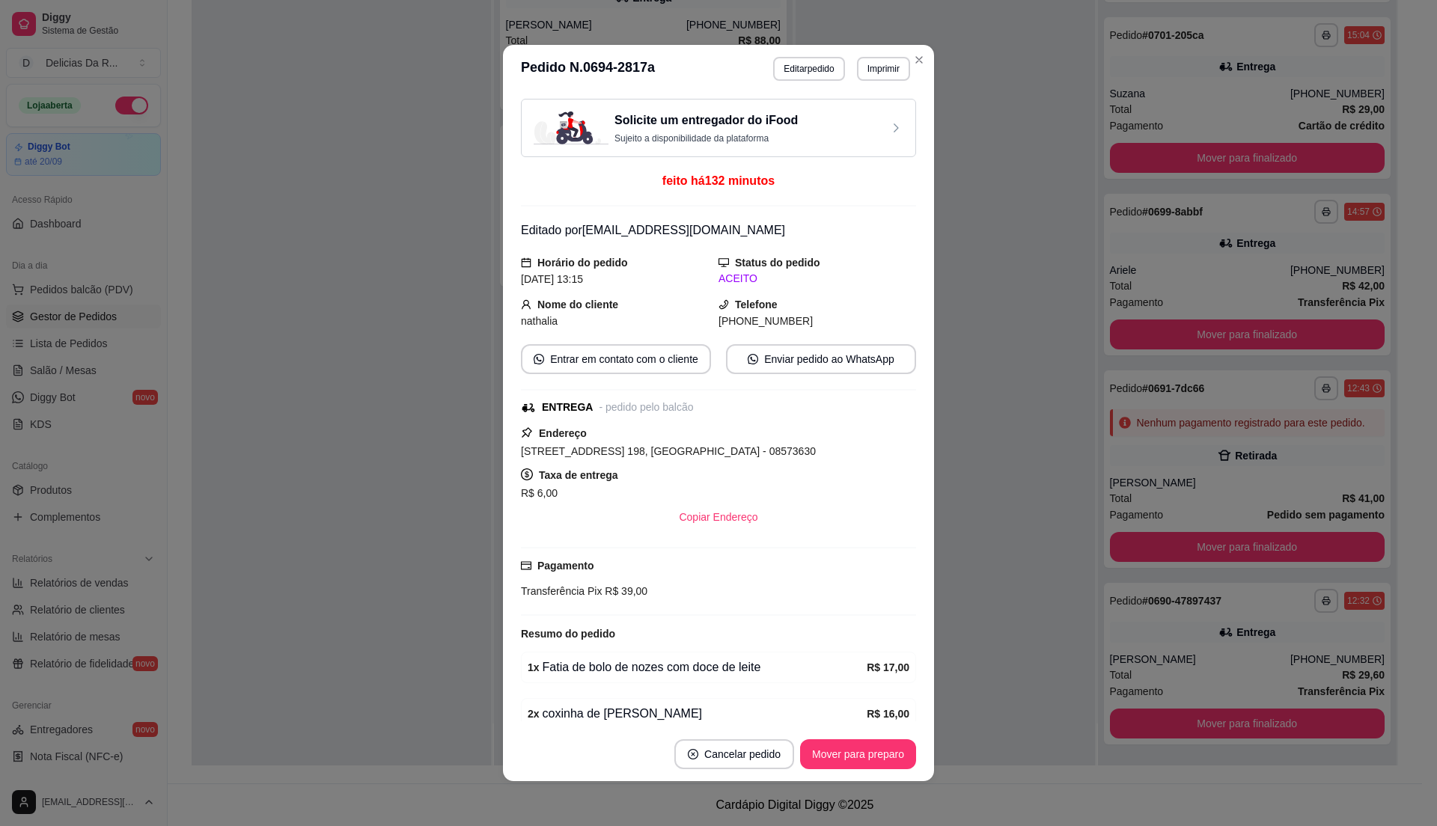
drag, startPoint x: 680, startPoint y: 81, endPoint x: 698, endPoint y: 67, distance: 21.9
click at [680, 79] on header "**********" at bounding box center [718, 69] width 431 height 48
click at [783, 73] on button "Editar pedido" at bounding box center [810, 68] width 70 height 23
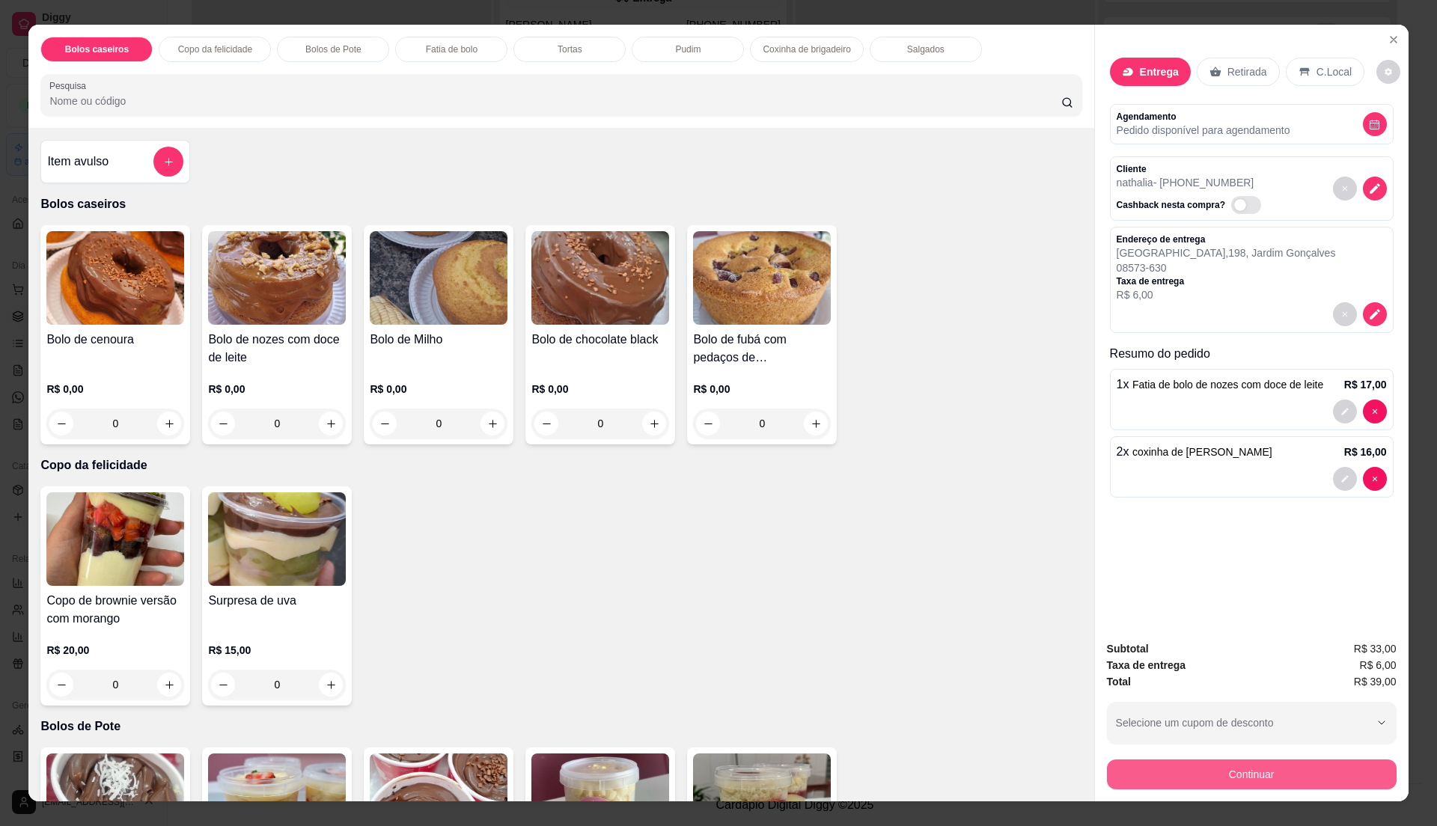
click at [1273, 773] on button "Continuar" at bounding box center [1252, 775] width 290 height 30
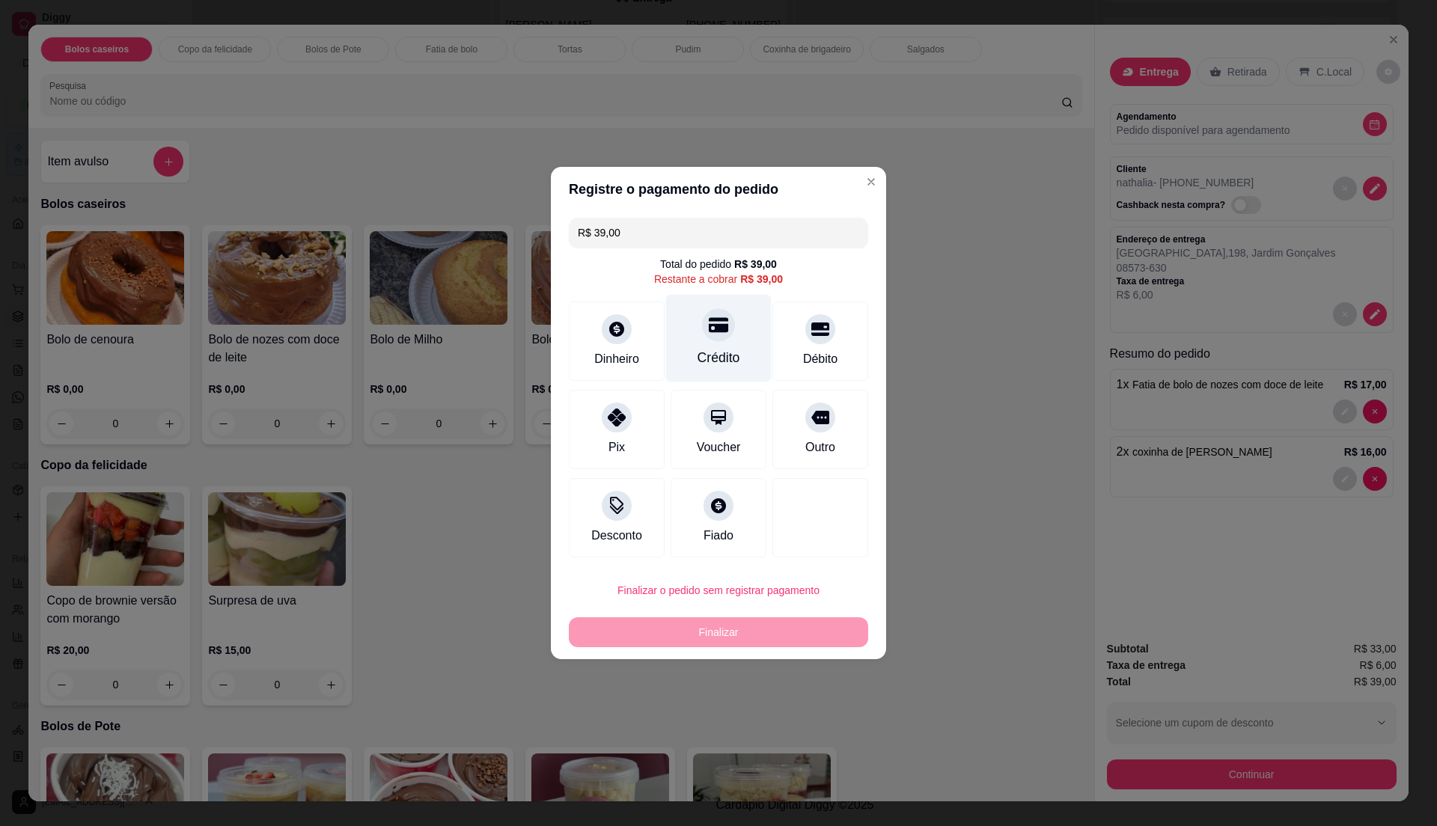
click at [722, 355] on div "Crédito" at bounding box center [719, 357] width 43 height 19
type input "R$ 0,00"
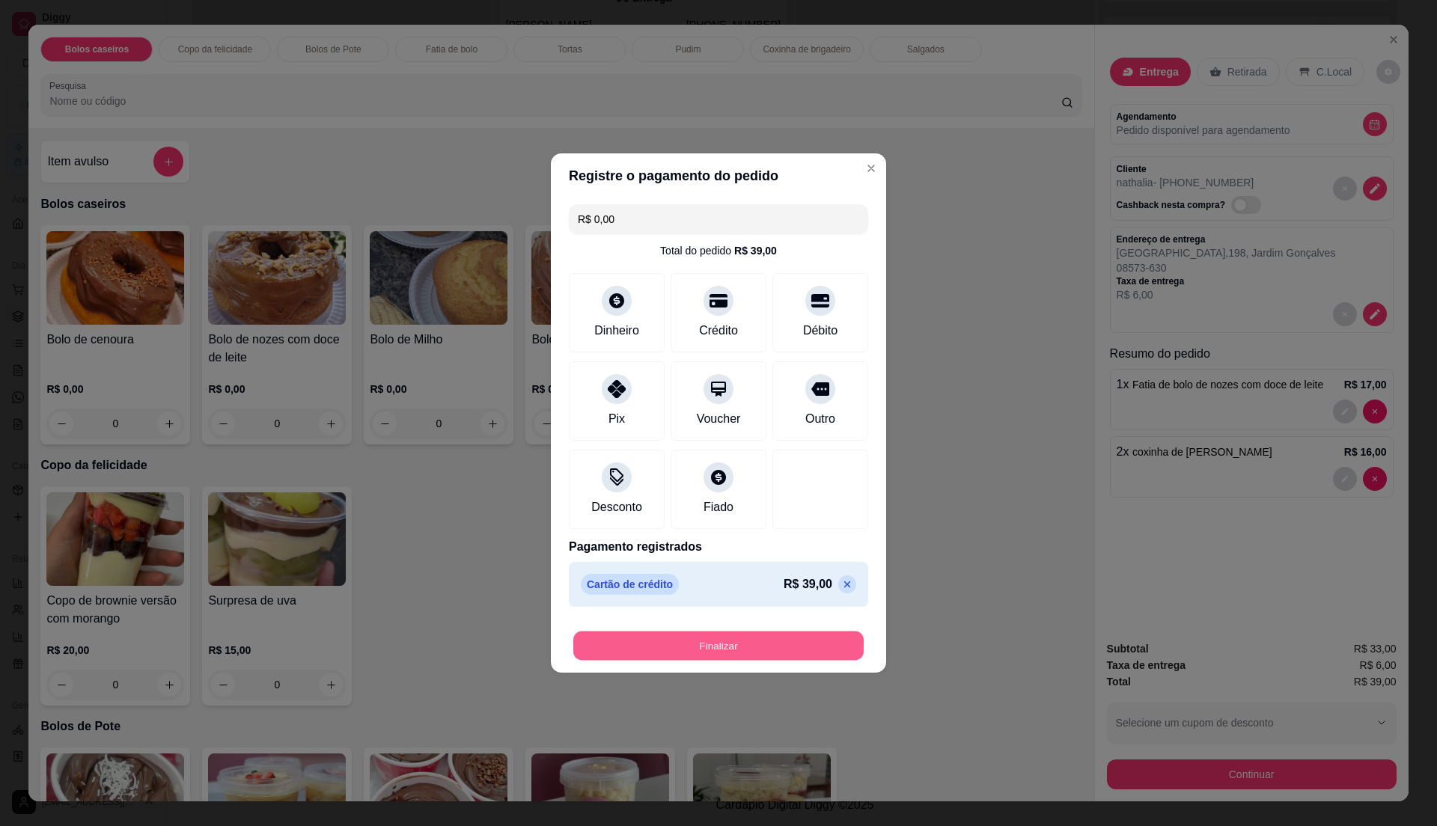
click at [761, 636] on button "Finalizar" at bounding box center [718, 646] width 290 height 29
type input "0"
type input "-R$ 39,00"
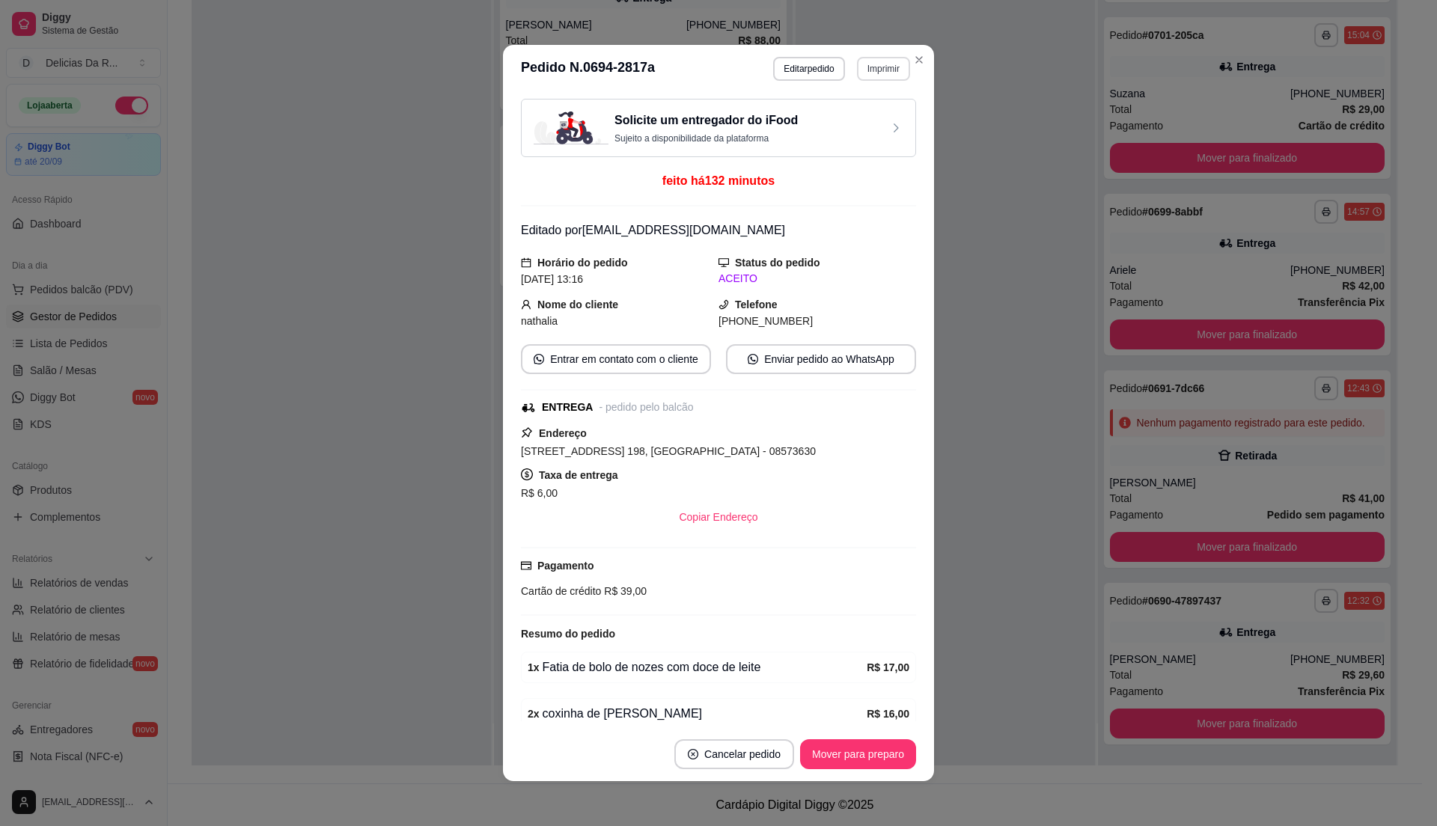
click at [859, 73] on button "Imprimir" at bounding box center [883, 69] width 53 height 24
click at [849, 123] on button "IMPRESSORA" at bounding box center [850, 122] width 109 height 24
click at [899, 761] on button "Mover para preparo" at bounding box center [858, 755] width 116 height 30
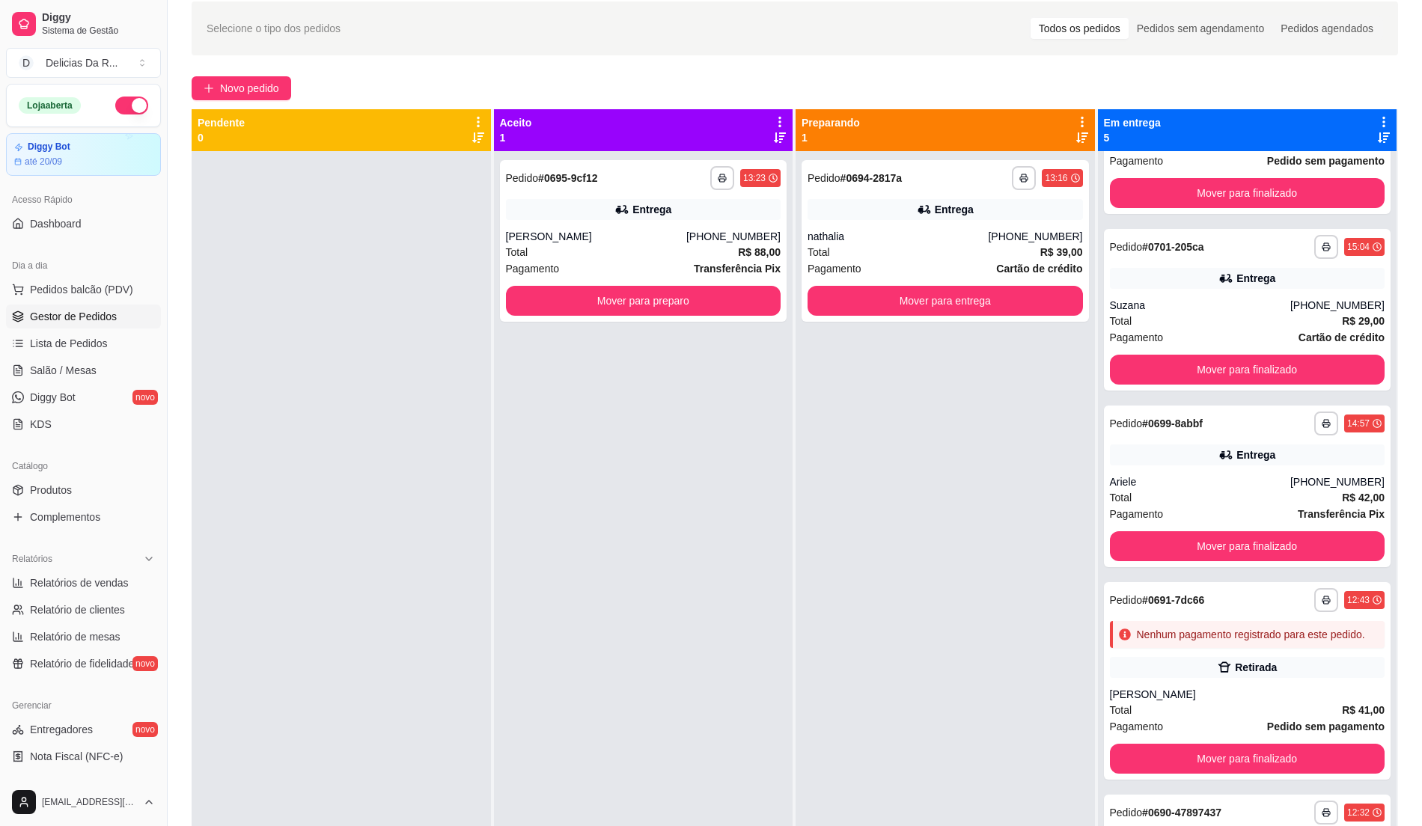
scroll to position [0, 0]
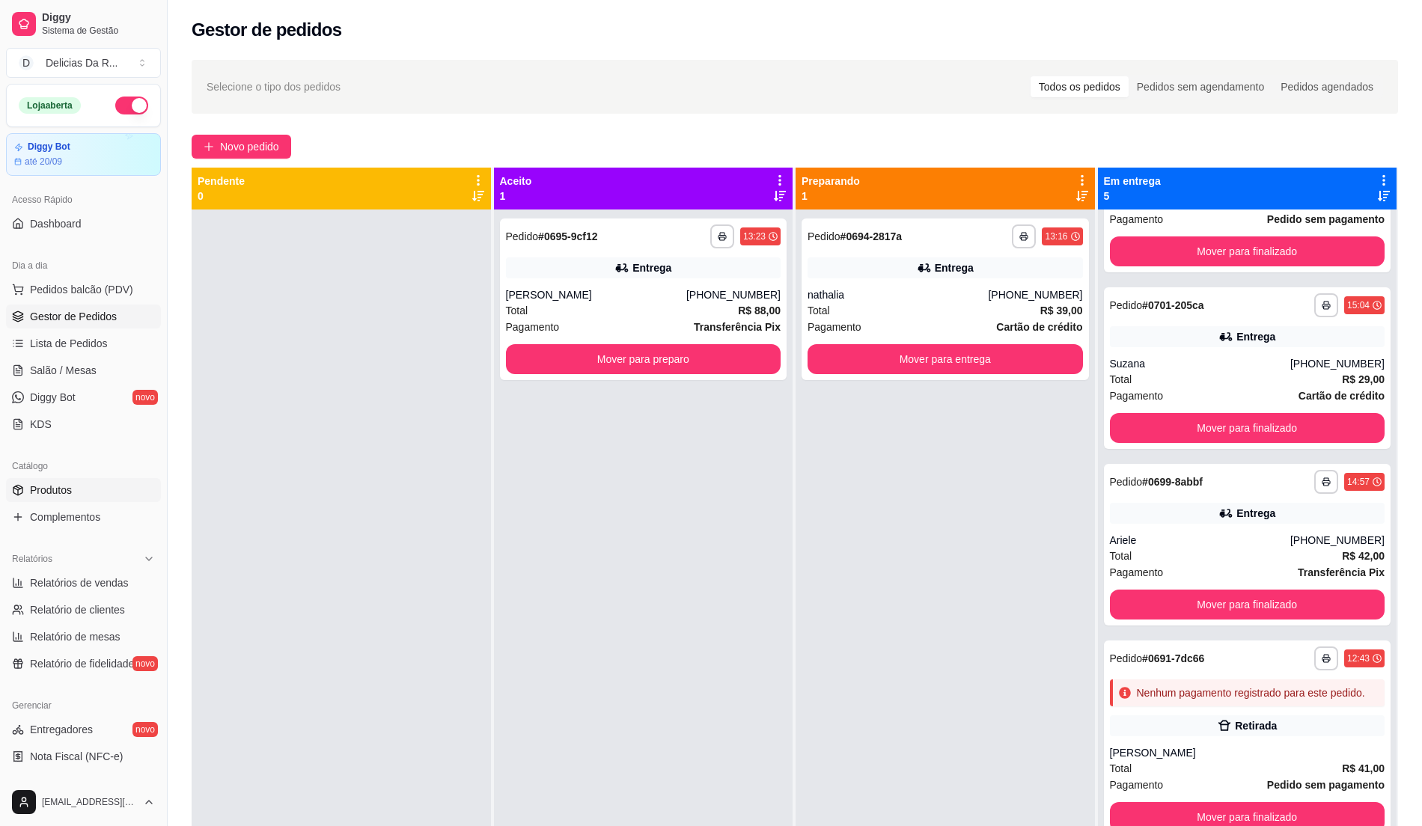
click at [87, 487] on link "Produtos" at bounding box center [83, 490] width 155 height 24
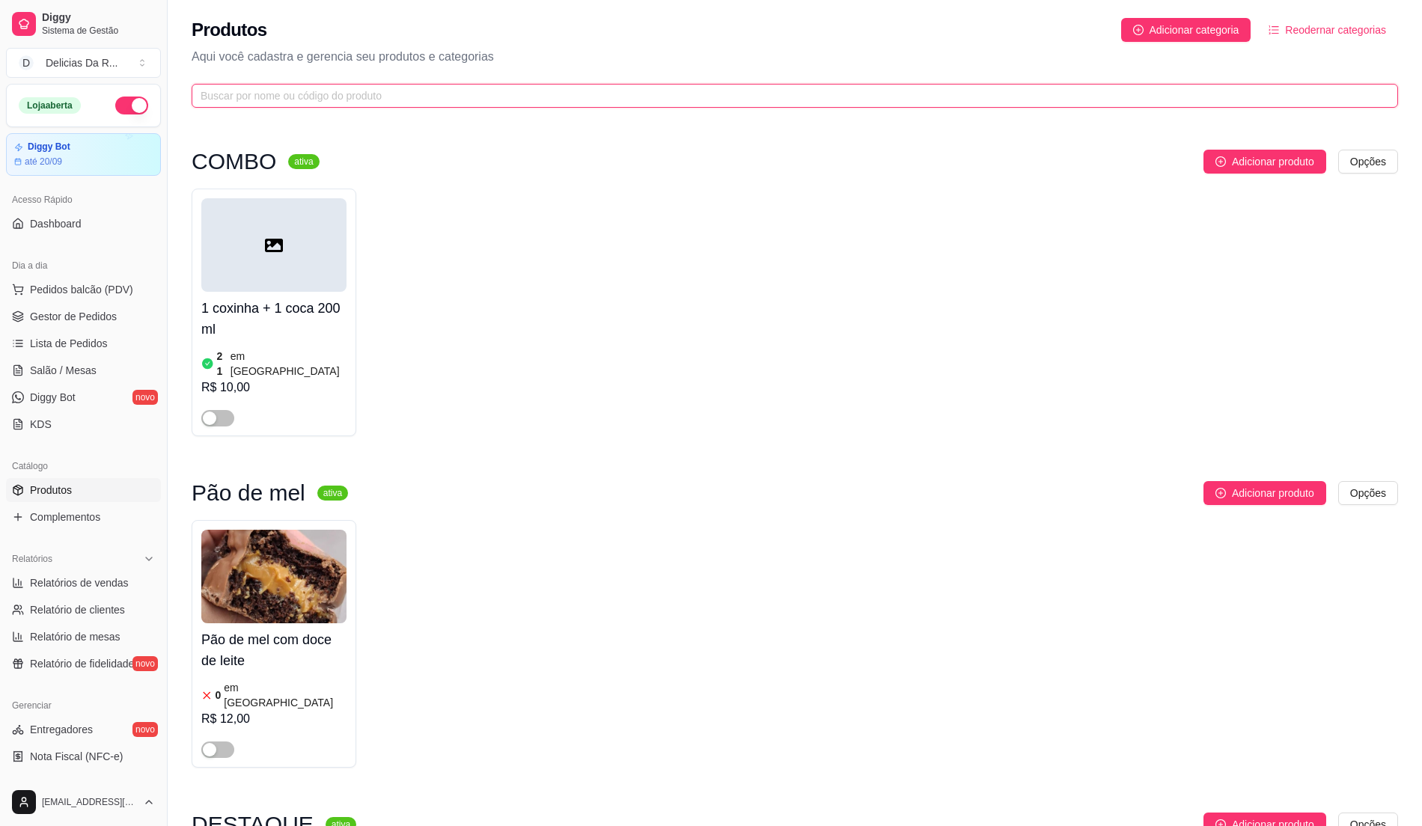
click at [326, 93] on input "text" at bounding box center [789, 96] width 1177 height 16
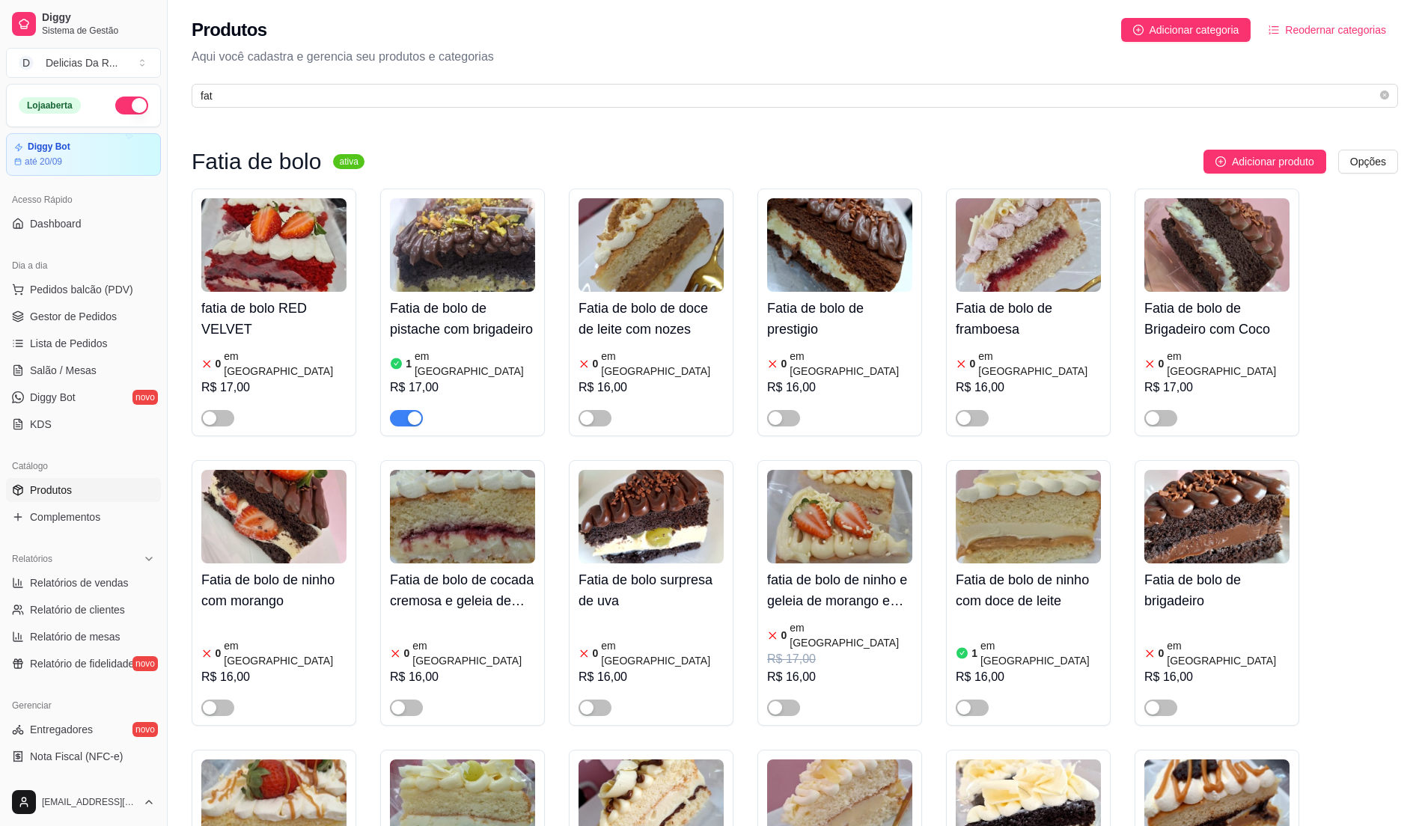
click at [408, 412] on div "button" at bounding box center [414, 418] width 13 height 13
click at [435, 84] on span "fat" at bounding box center [795, 96] width 1207 height 24
click at [435, 88] on input "fat" at bounding box center [789, 96] width 1177 height 16
type input "f"
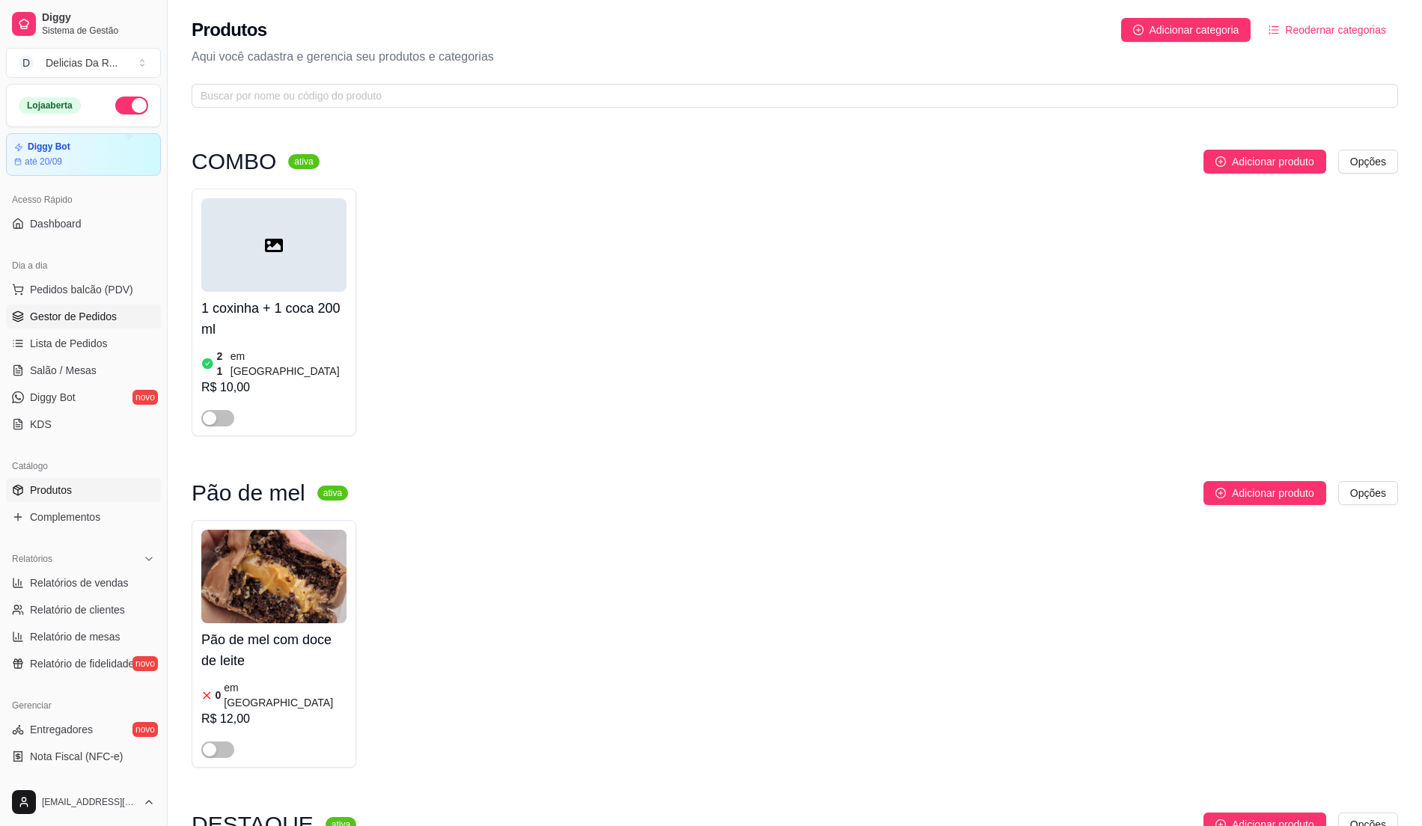
click at [85, 313] on span "Gestor de Pedidos" at bounding box center [73, 316] width 87 height 15
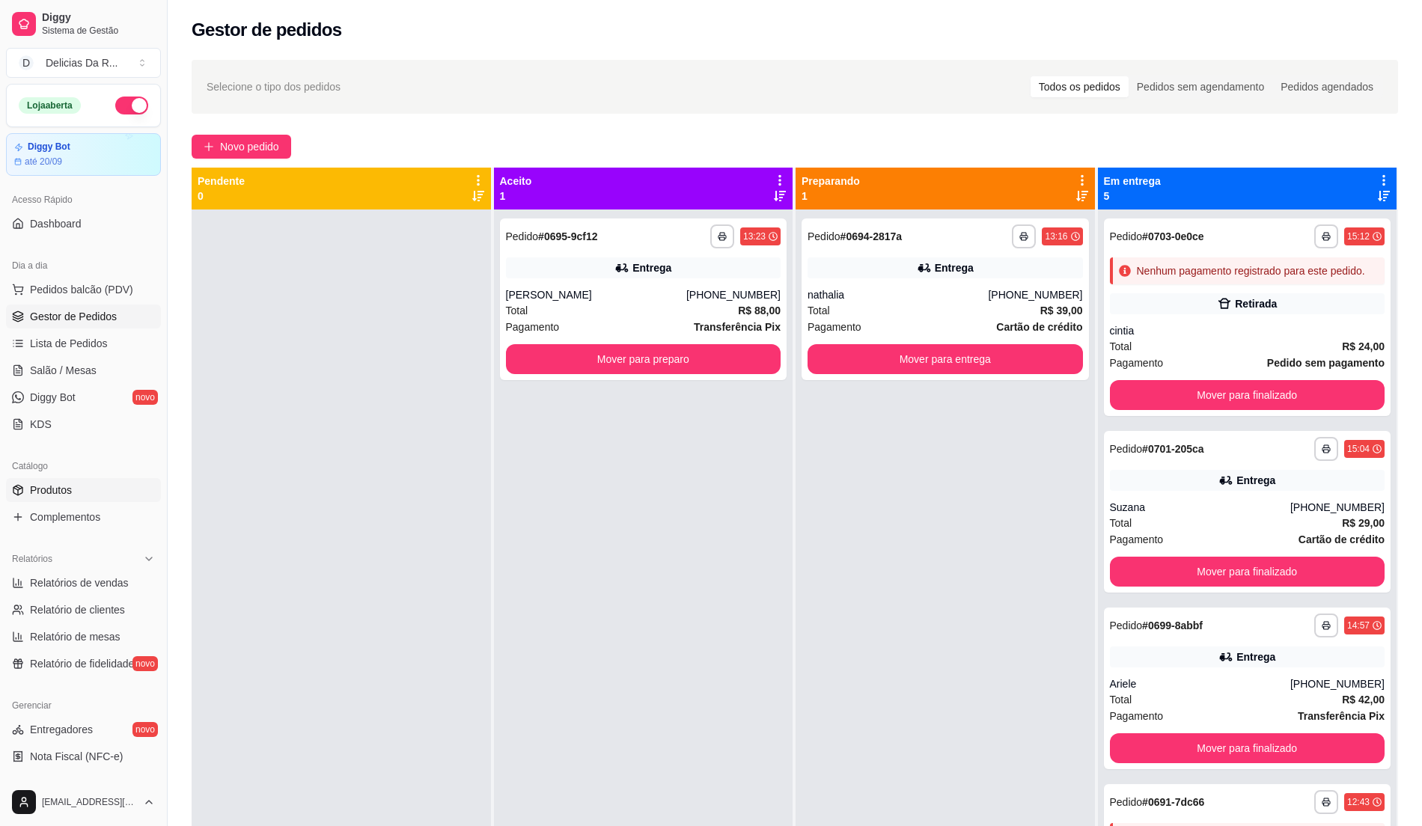
click at [30, 496] on span "Produtos" at bounding box center [51, 490] width 42 height 15
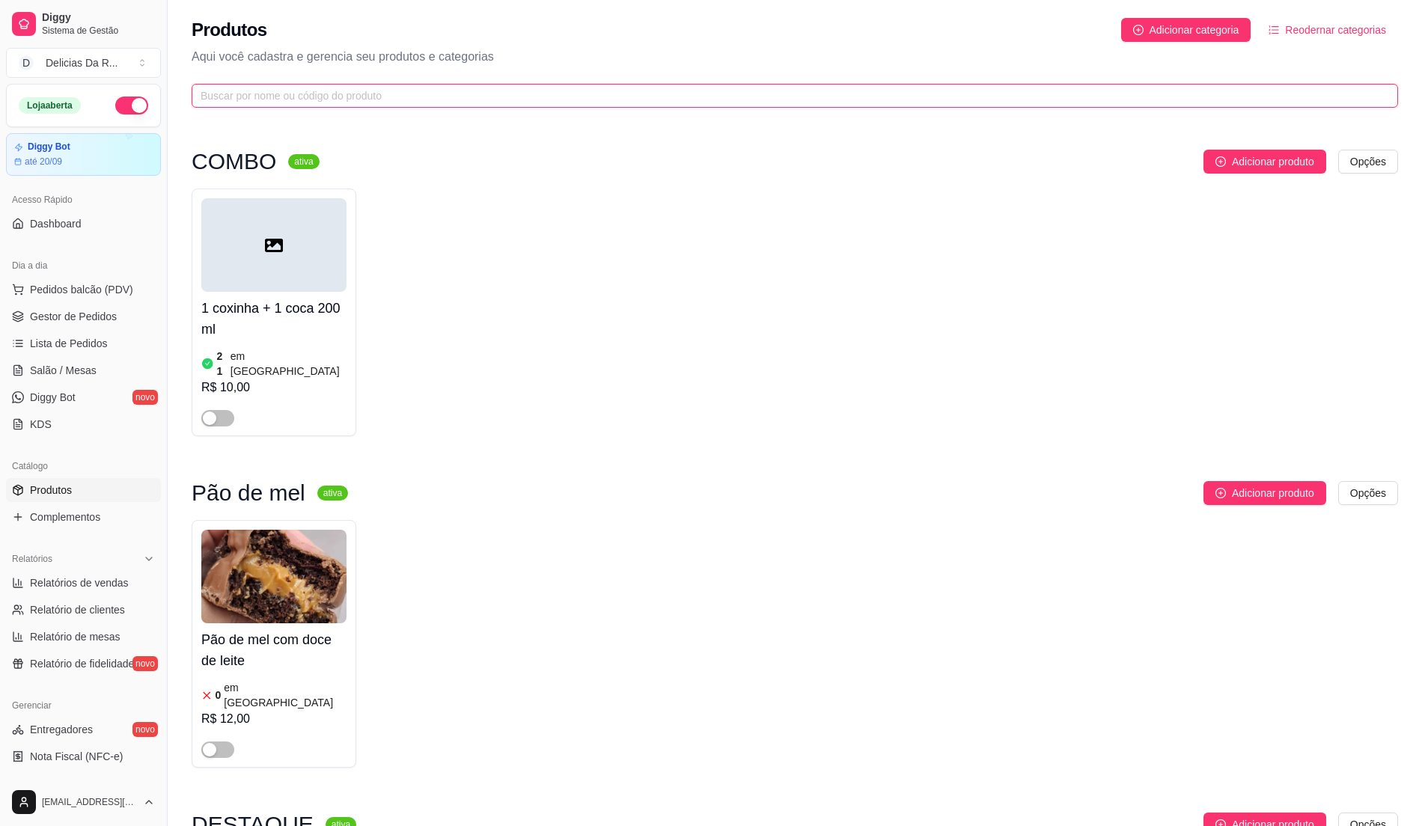
click at [376, 100] on input "text" at bounding box center [789, 96] width 1177 height 16
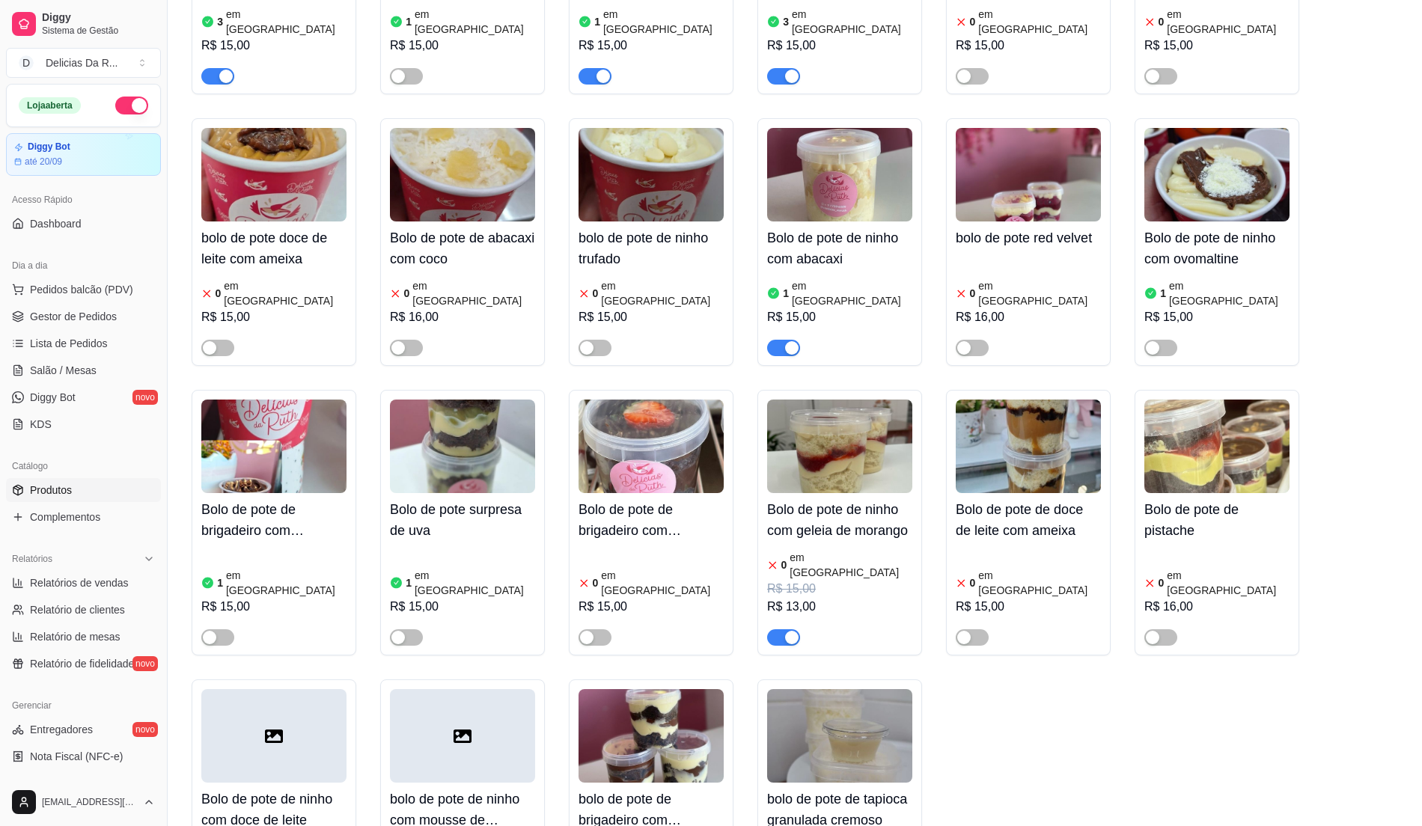
scroll to position [485, 0]
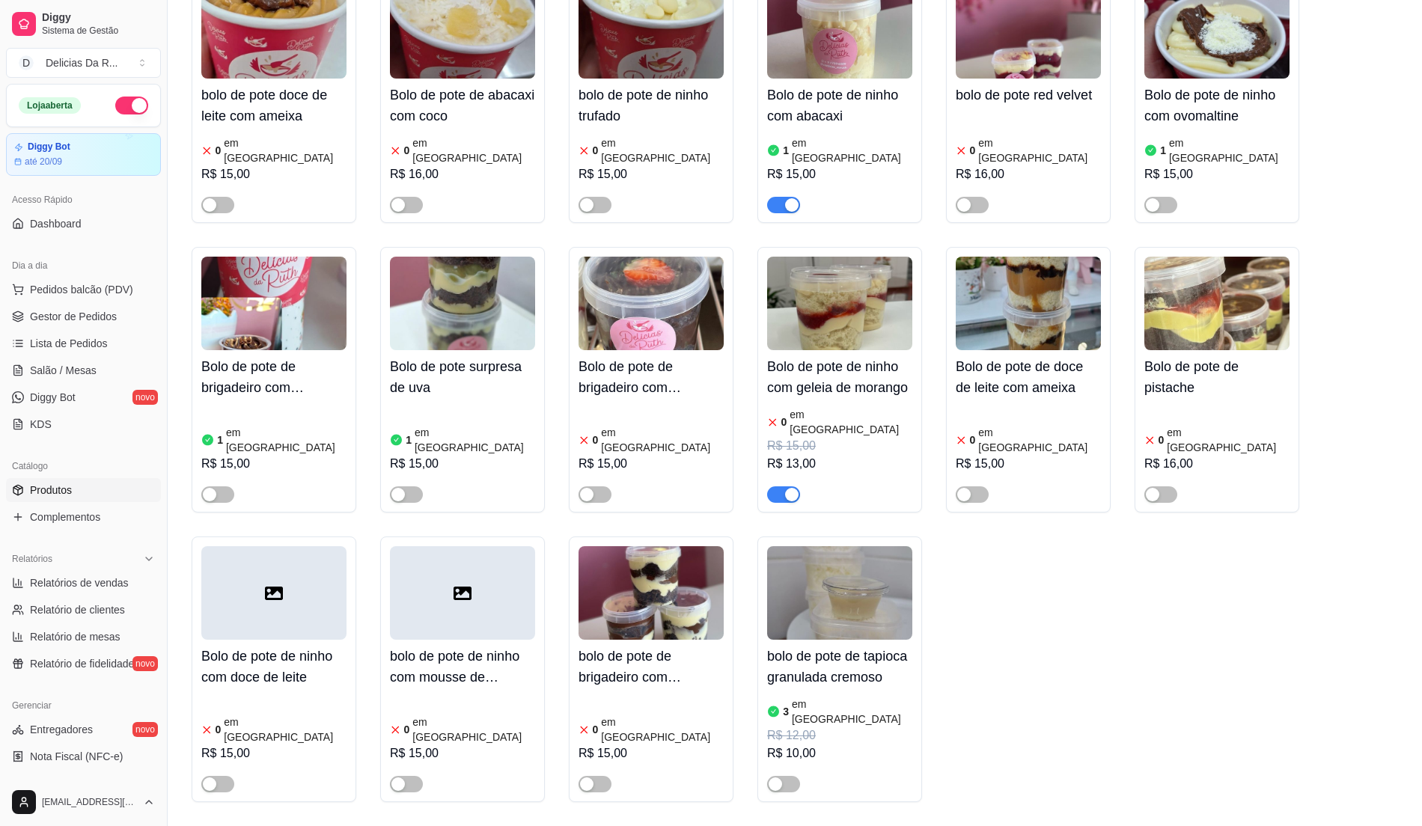
type input "bolo de pote"
click at [834, 404] on div "0 em estoque R$ 15,00 R$ 13,00" at bounding box center [839, 453] width 145 height 99
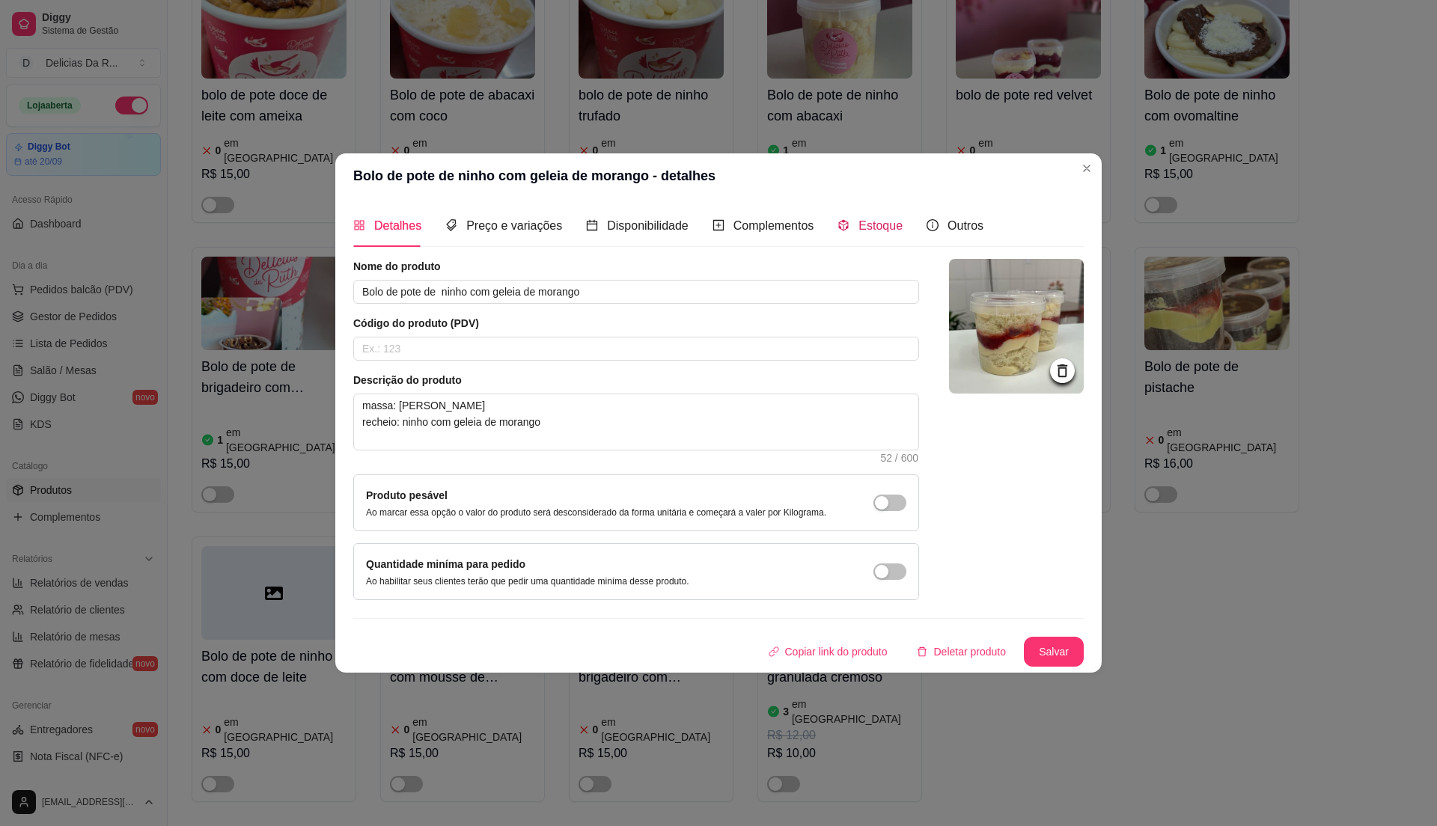
click at [846, 216] on div "Estoque" at bounding box center [870, 225] width 65 height 19
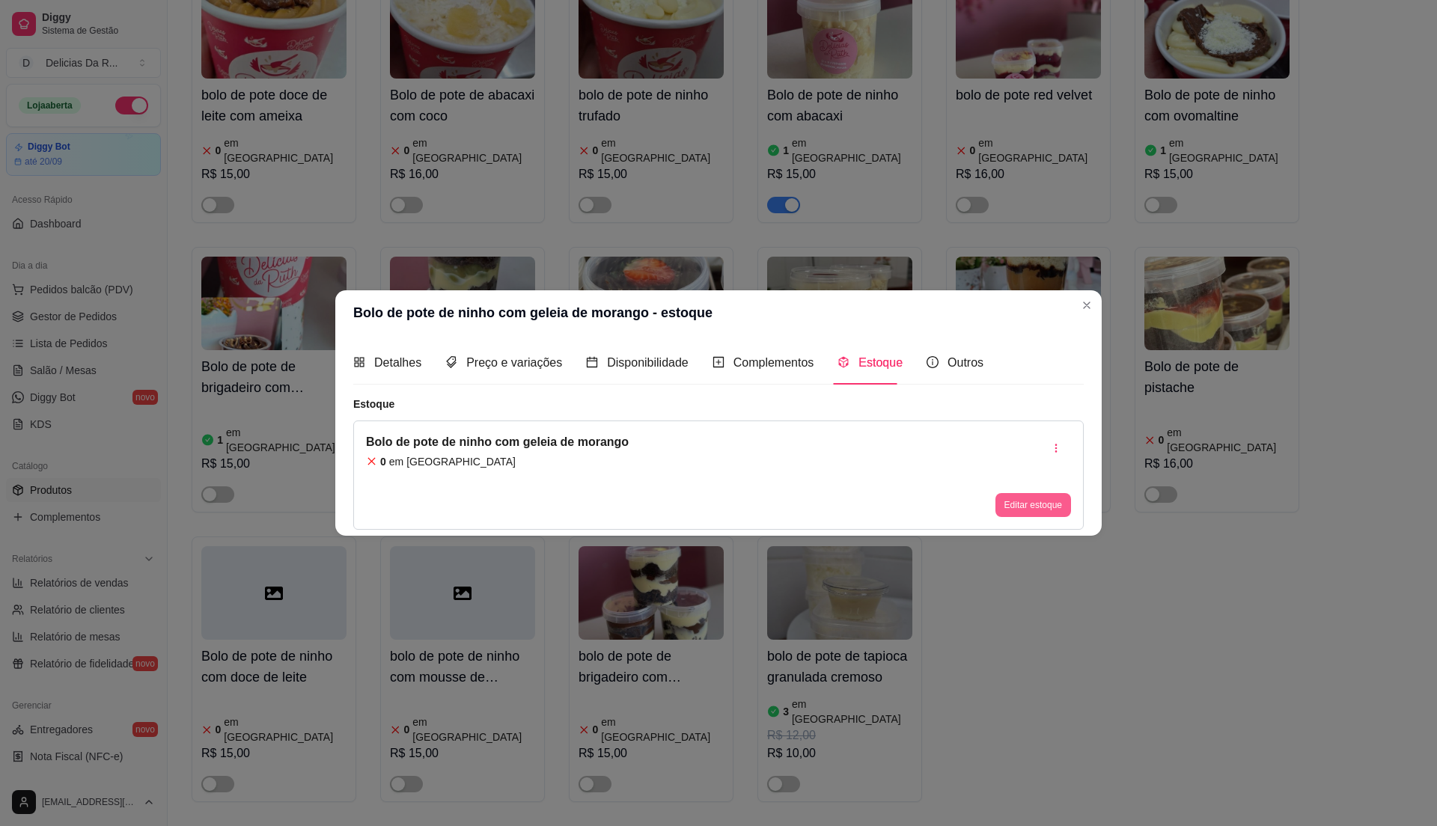
click at [1043, 512] on button "Editar estoque" at bounding box center [1034, 505] width 76 height 24
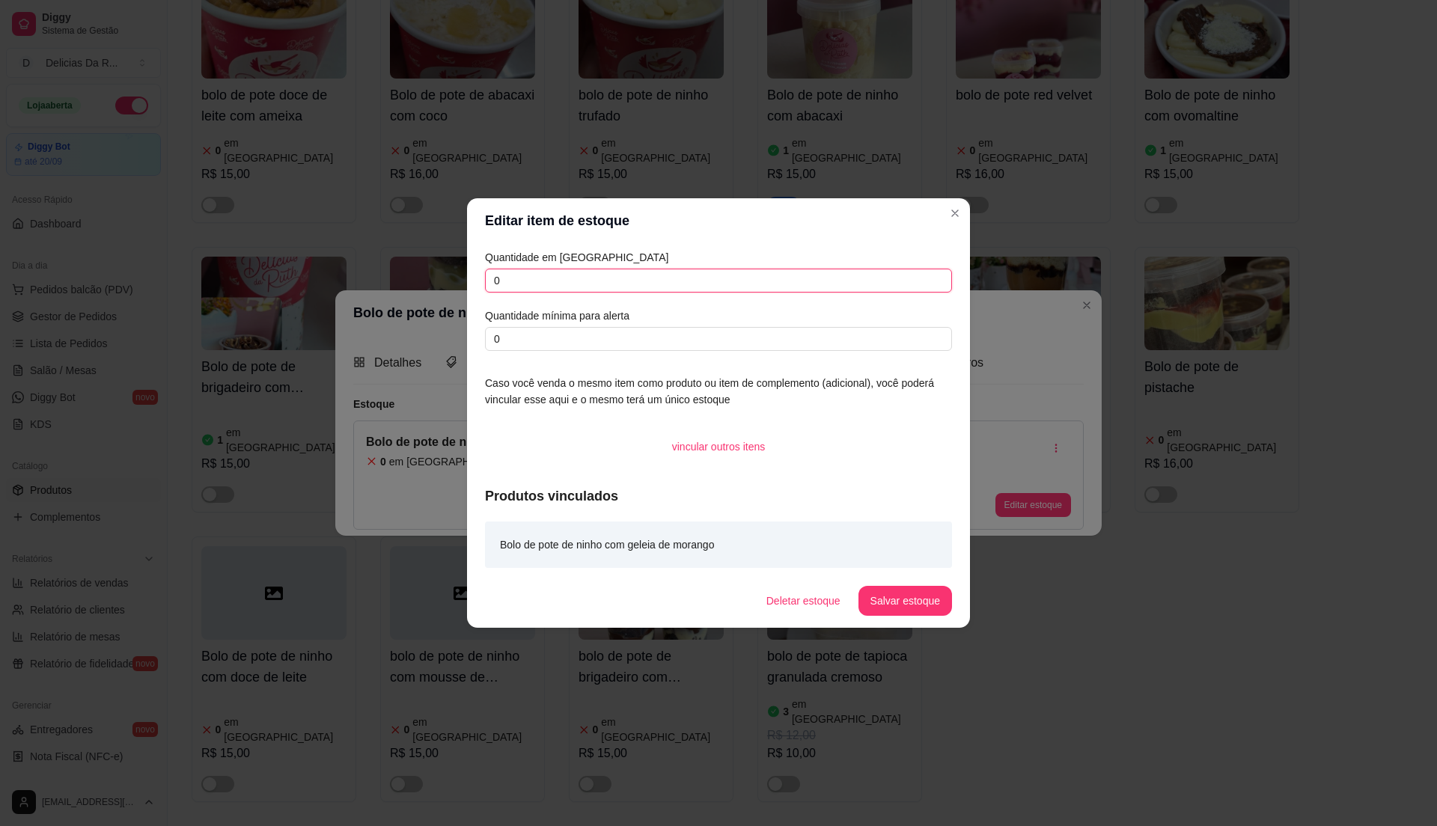
click at [930, 271] on input "0" at bounding box center [718, 281] width 467 height 24
type input "1"
click at [924, 593] on button "Salvar estoque" at bounding box center [904, 601] width 91 height 29
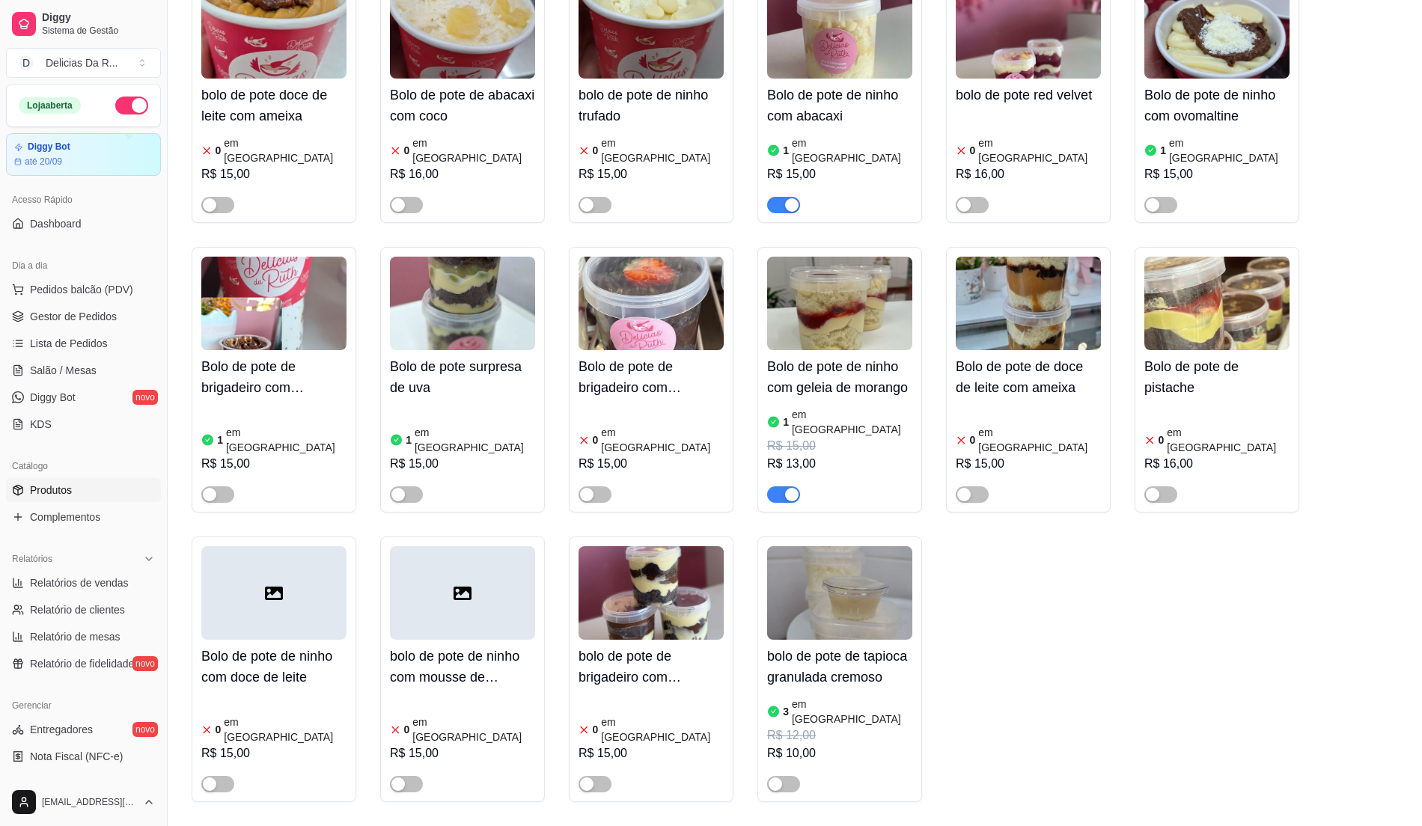
scroll to position [0, 0]
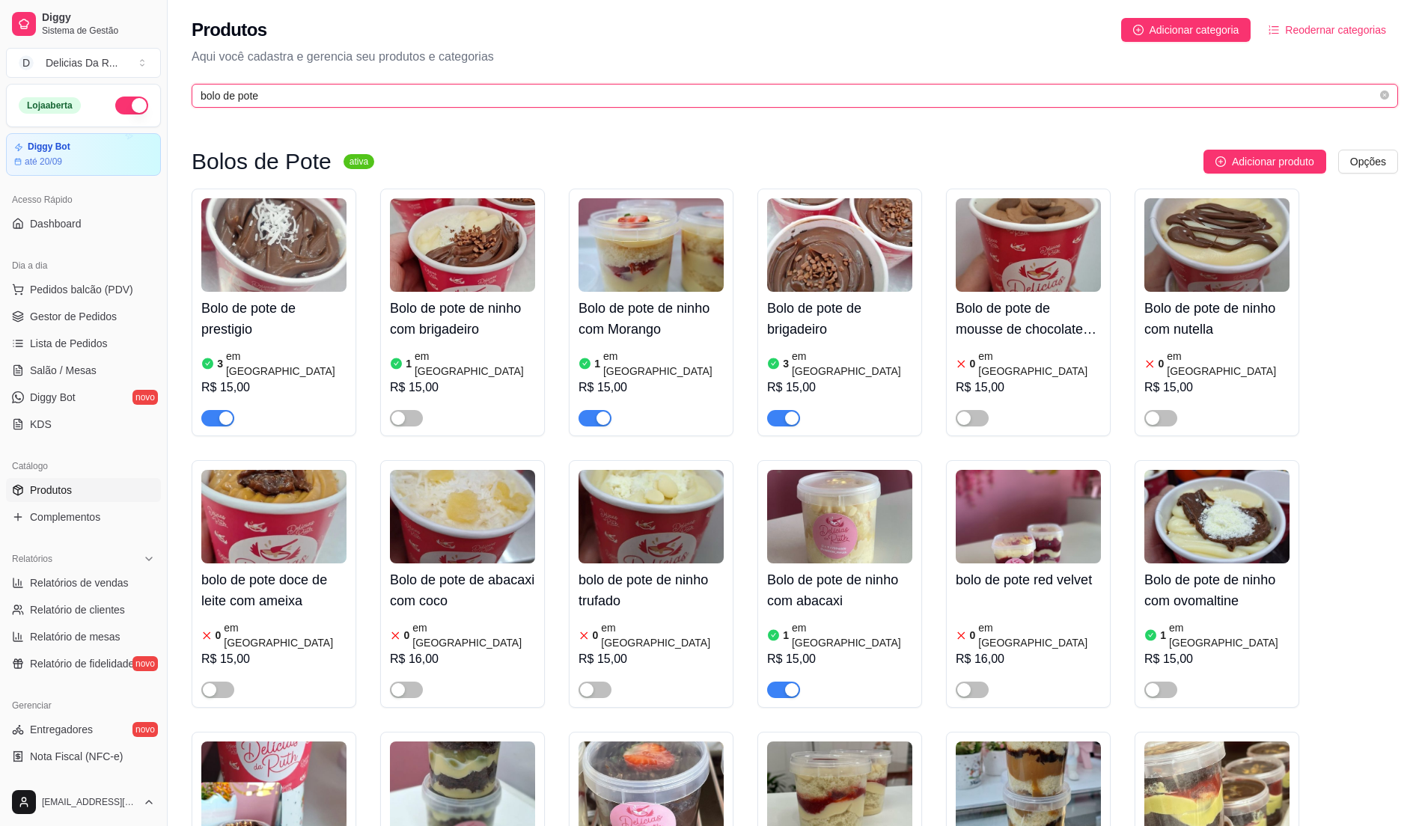
click at [788, 94] on input "bolo de pote" at bounding box center [789, 96] width 1177 height 16
type input "b"
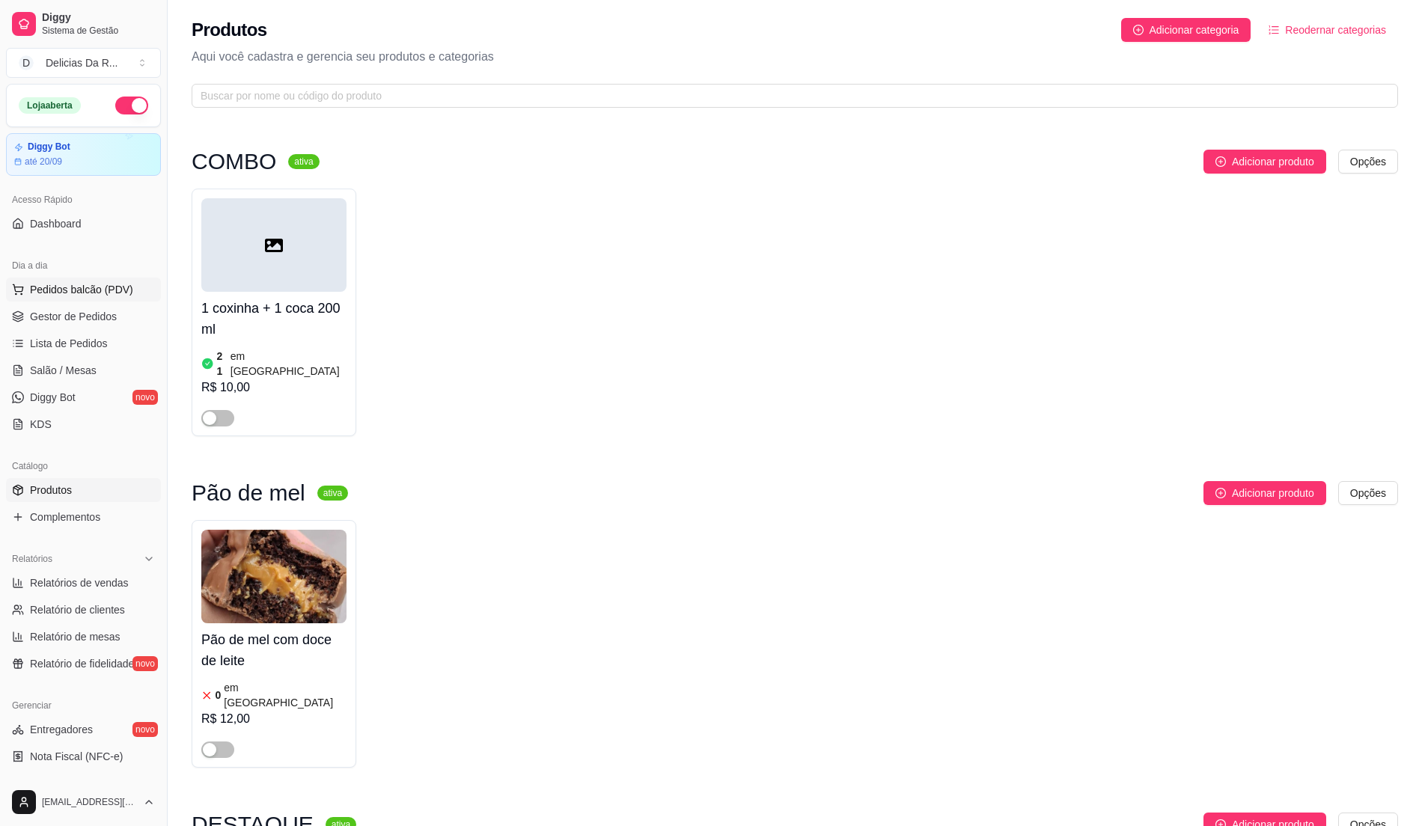
click at [96, 308] on link "Gestor de Pedidos" at bounding box center [83, 317] width 155 height 24
drag, startPoint x: 105, startPoint y: 289, endPoint x: 109, endPoint y: 276, distance: 13.5
click at [106, 289] on span "Pedidos balcão (PDV)" at bounding box center [81, 289] width 103 height 15
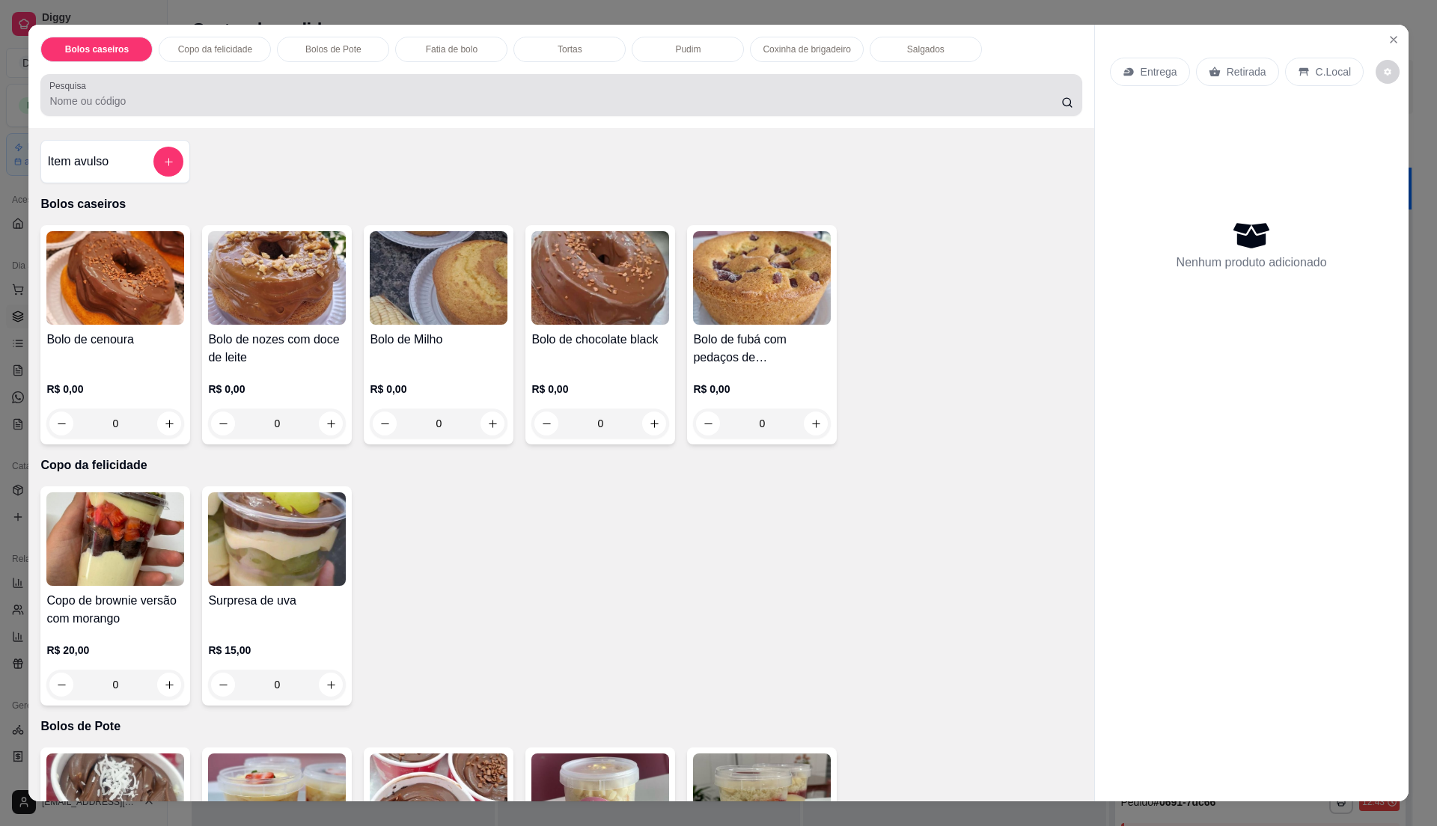
click at [756, 96] on input "Pesquisa" at bounding box center [554, 101] width 1011 height 15
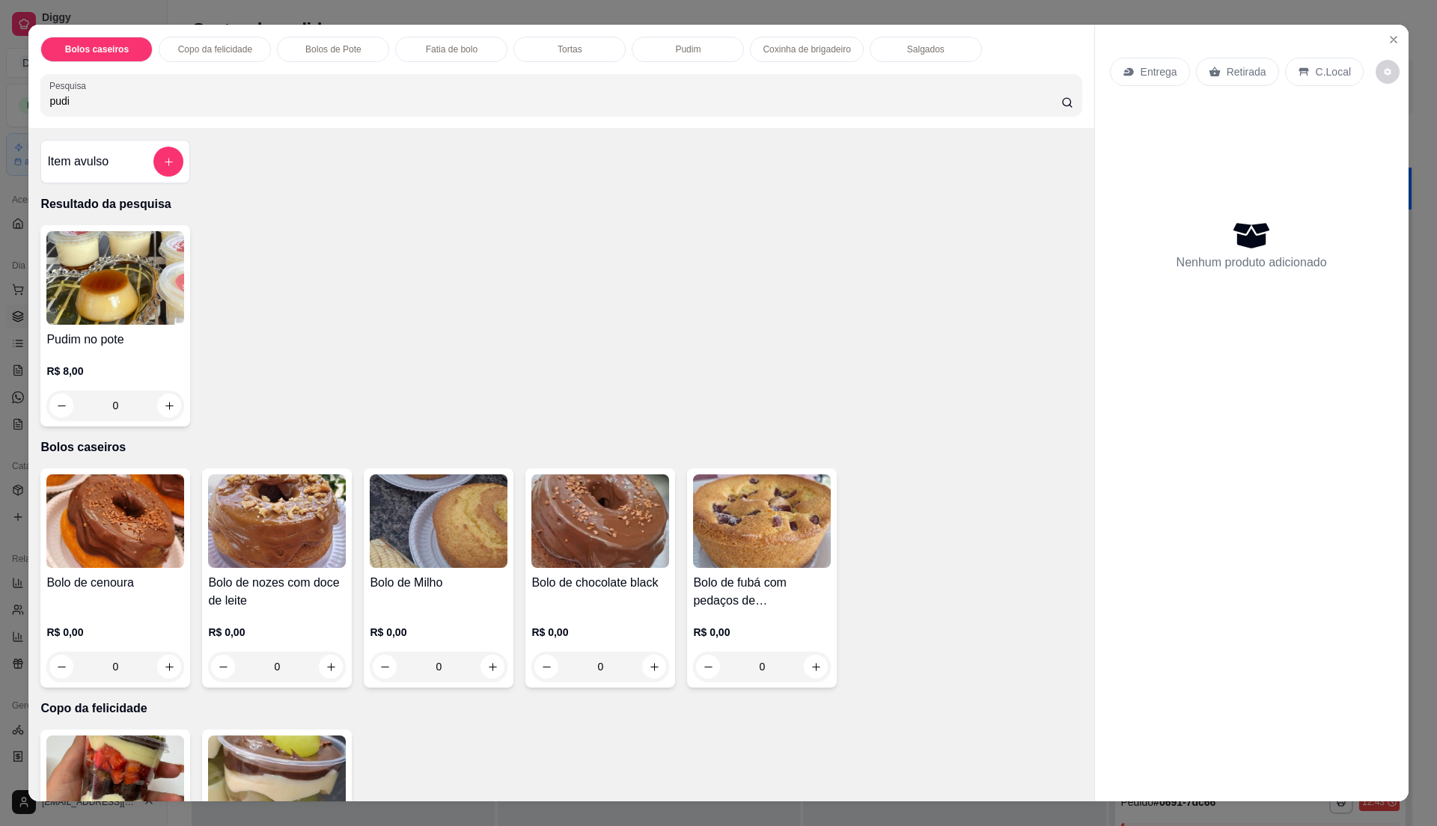
type input "pudi"
click at [138, 298] on img at bounding box center [115, 278] width 138 height 94
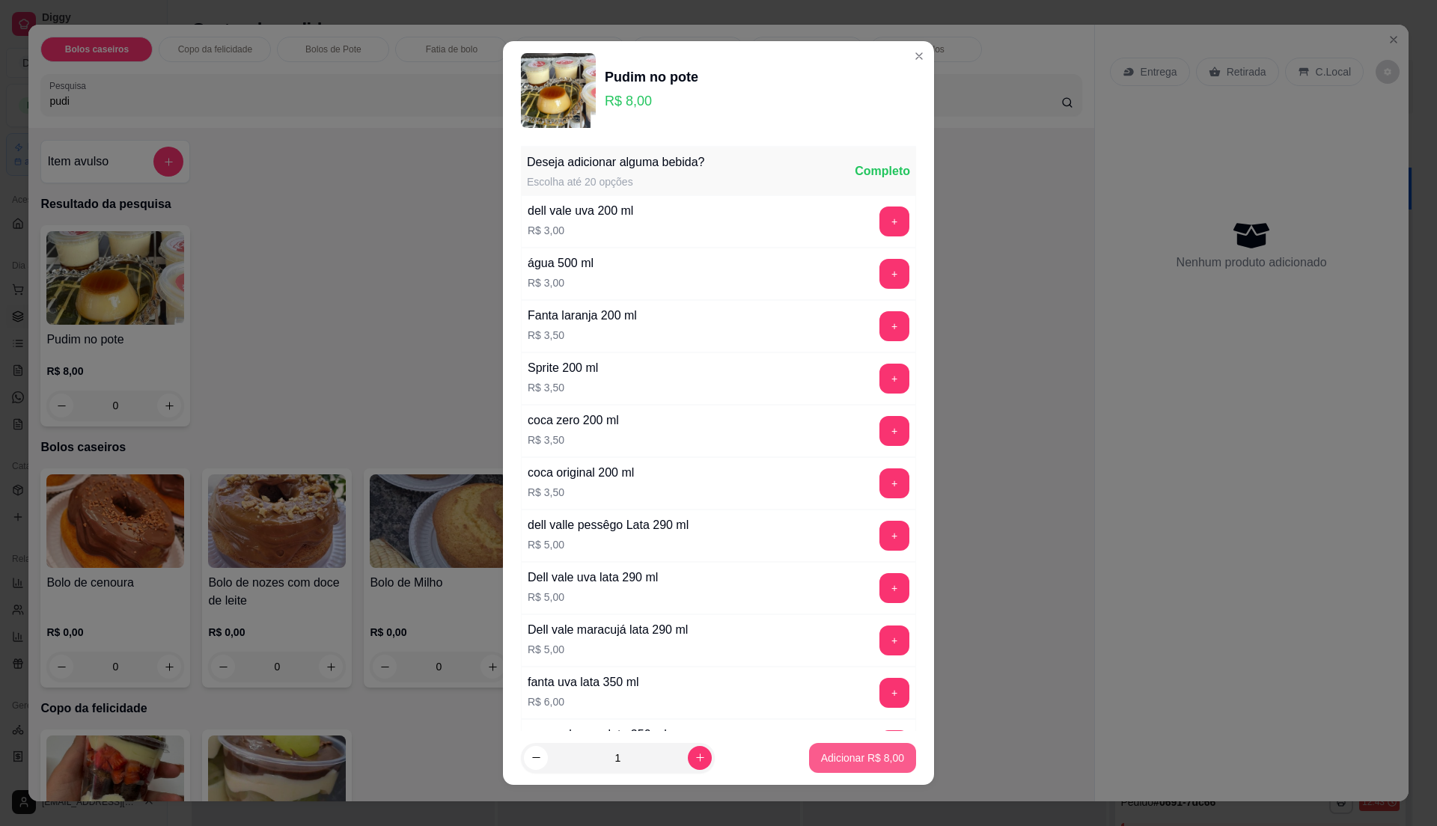
click at [846, 764] on p "Adicionar R$ 8,00" at bounding box center [862, 758] width 83 height 15
type input "1"
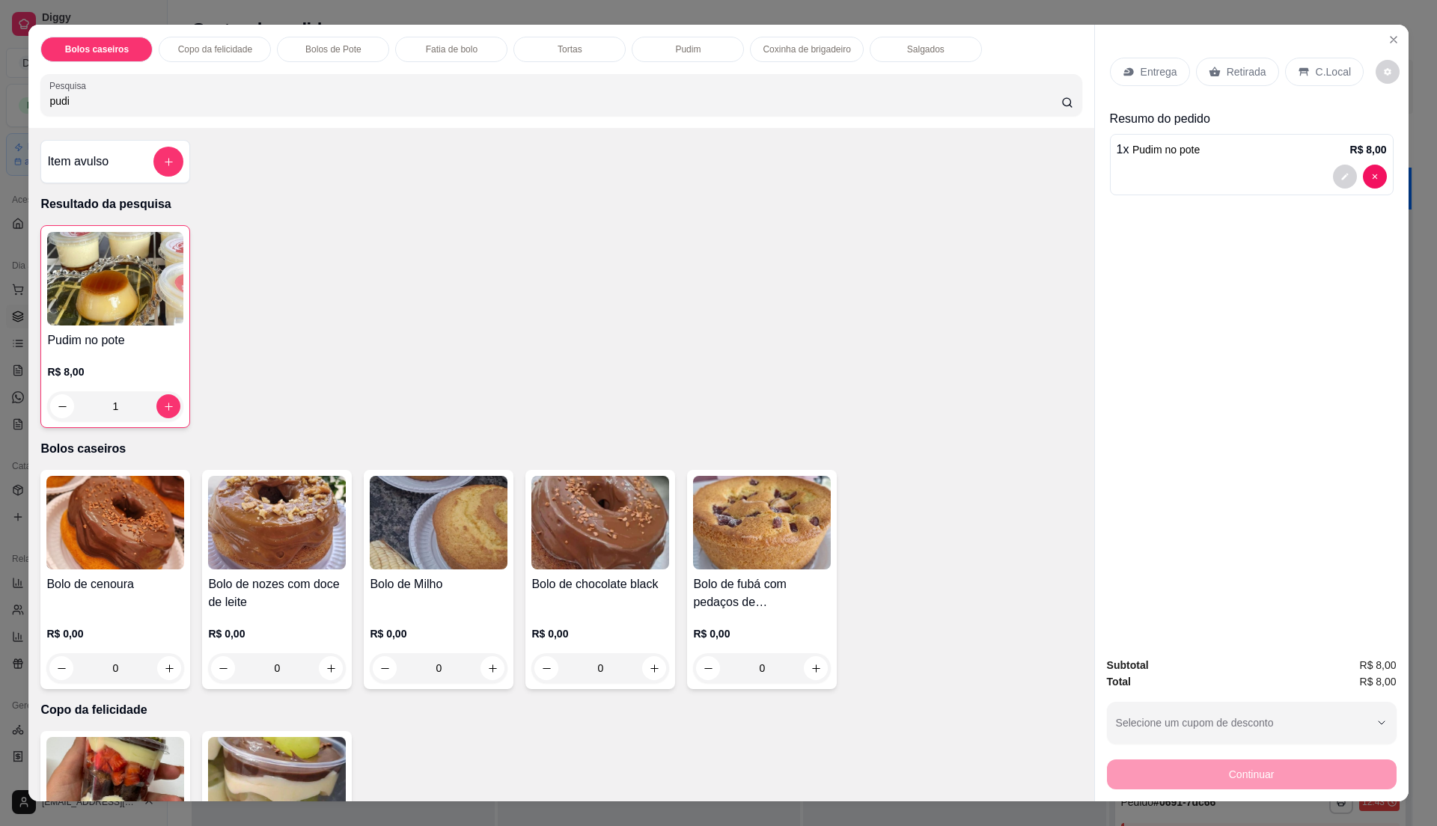
click at [1243, 70] on p "Retirada" at bounding box center [1247, 71] width 40 height 15
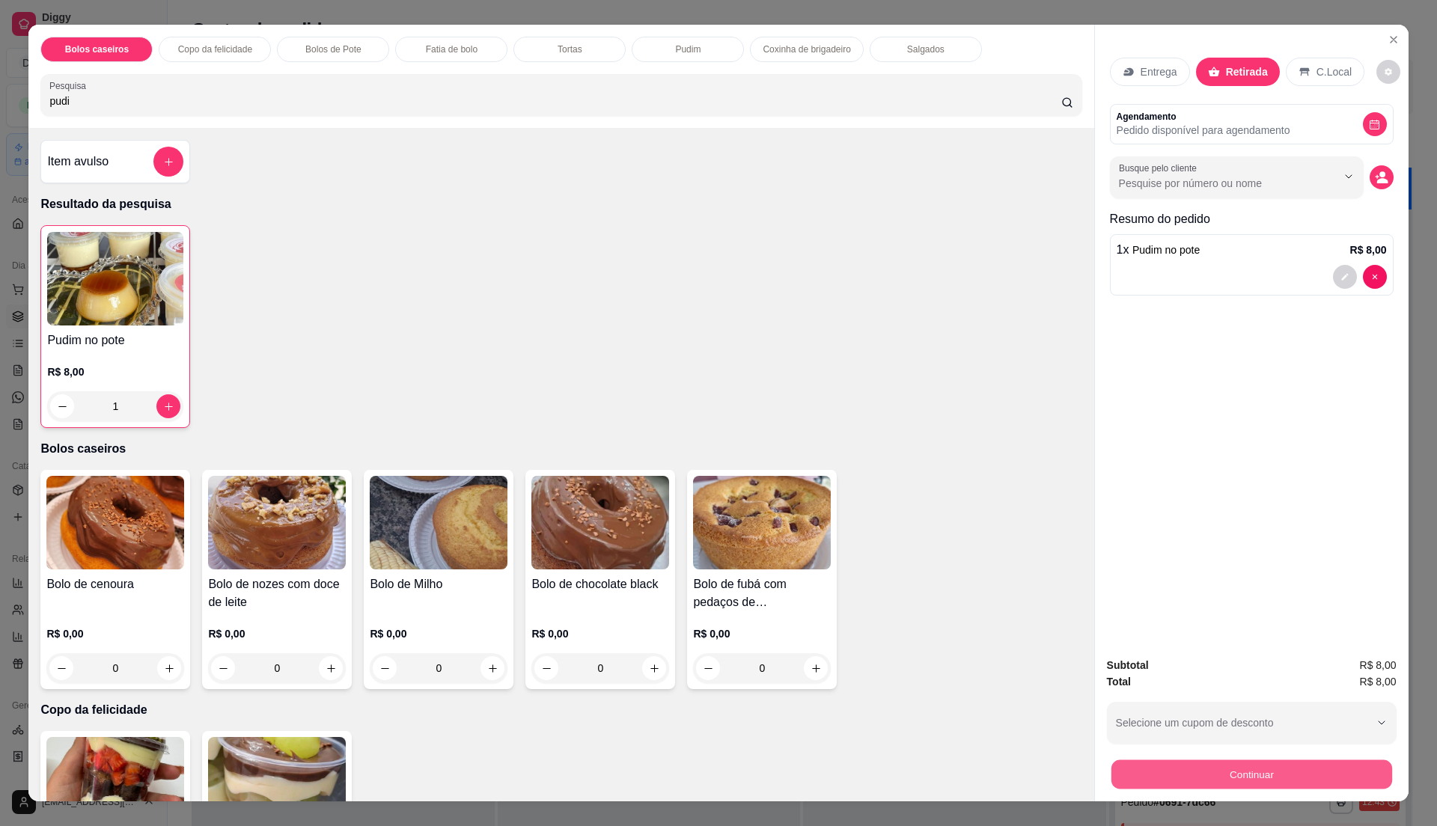
click at [1249, 767] on button "Continuar" at bounding box center [1251, 774] width 281 height 29
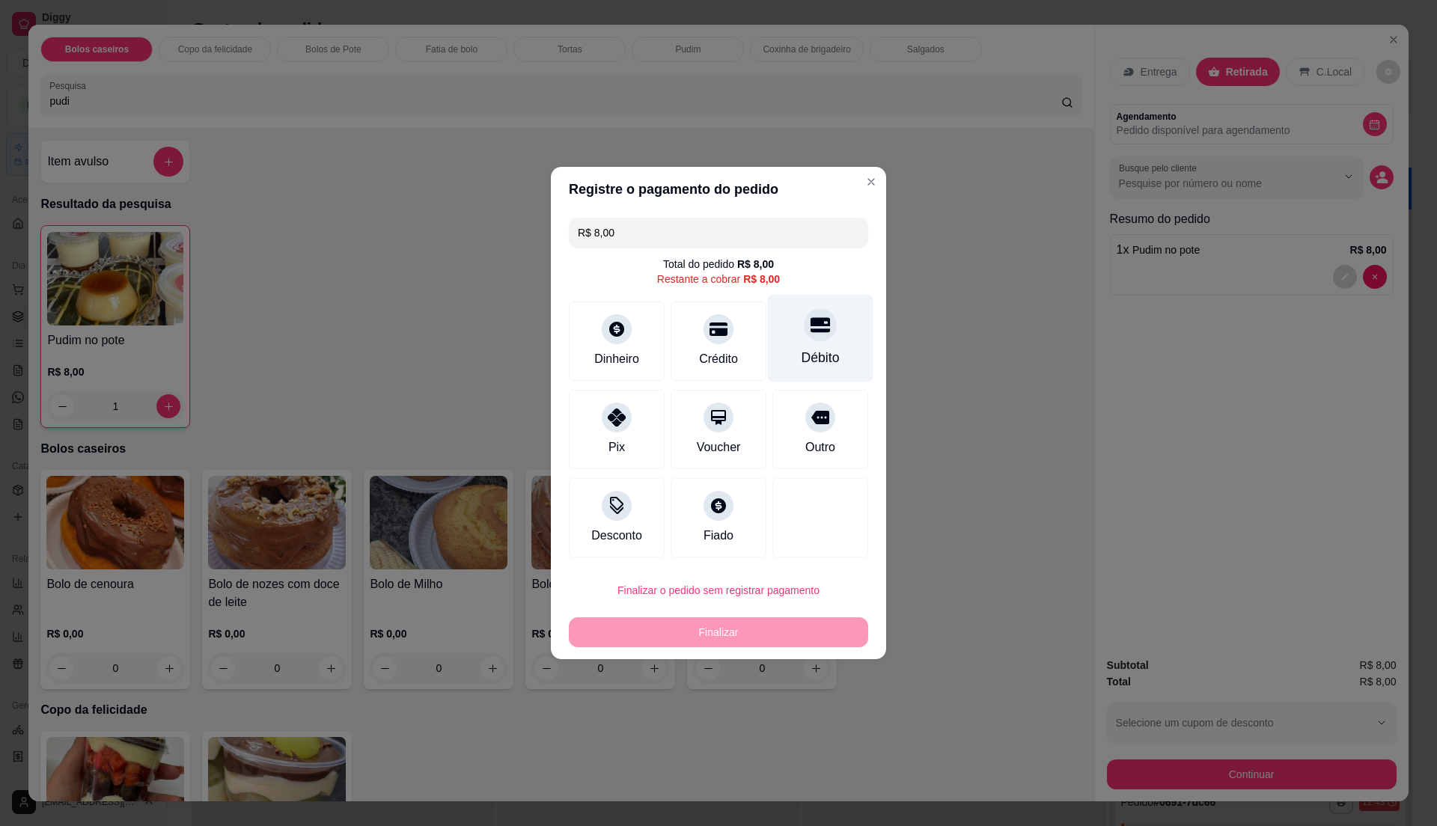
click at [830, 349] on div "Débito" at bounding box center [821, 339] width 106 height 88
type input "R$ 0,00"
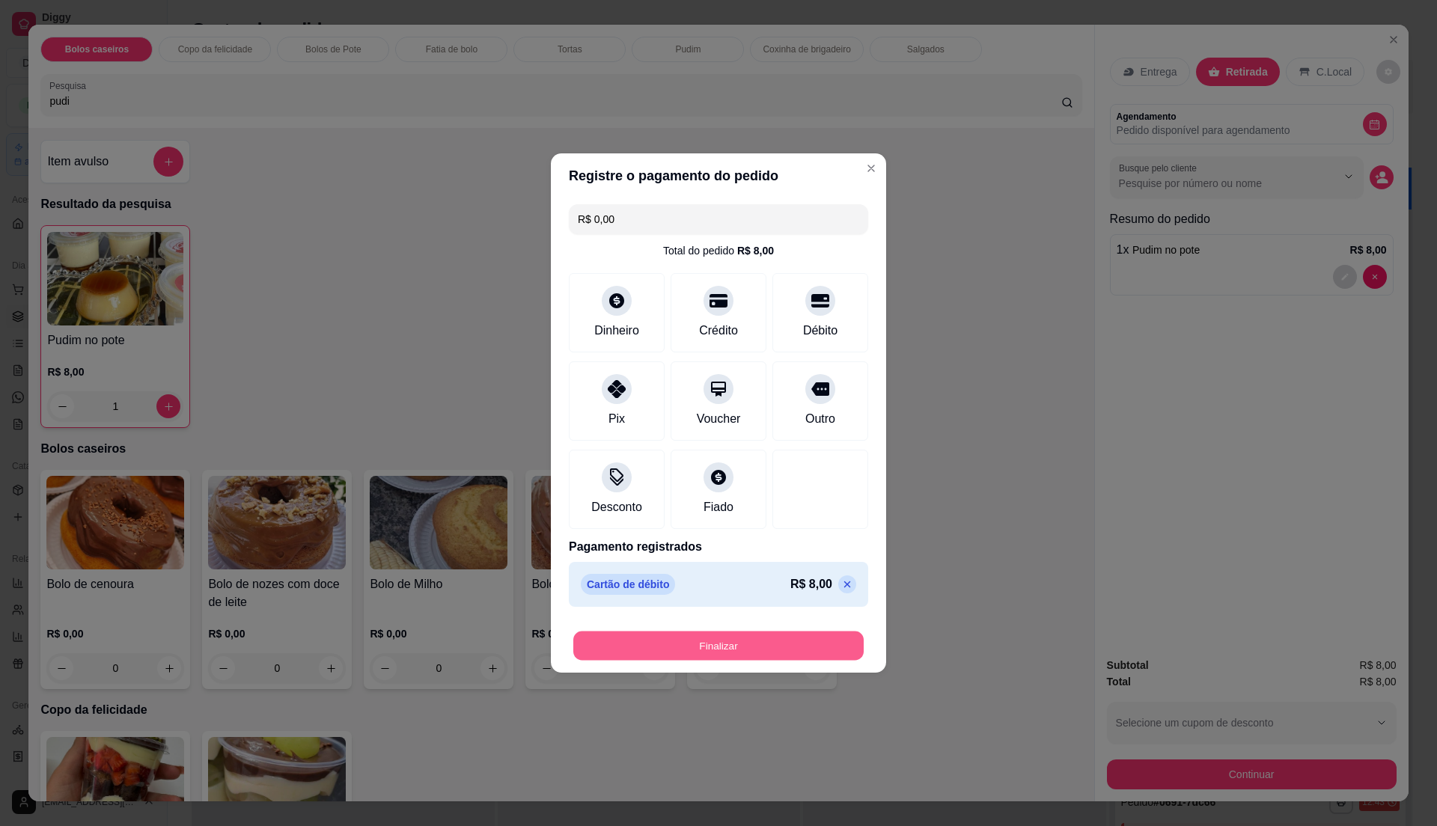
click at [803, 648] on button "Finalizar" at bounding box center [718, 646] width 290 height 29
type input "0"
type input "-R$ 8,00"
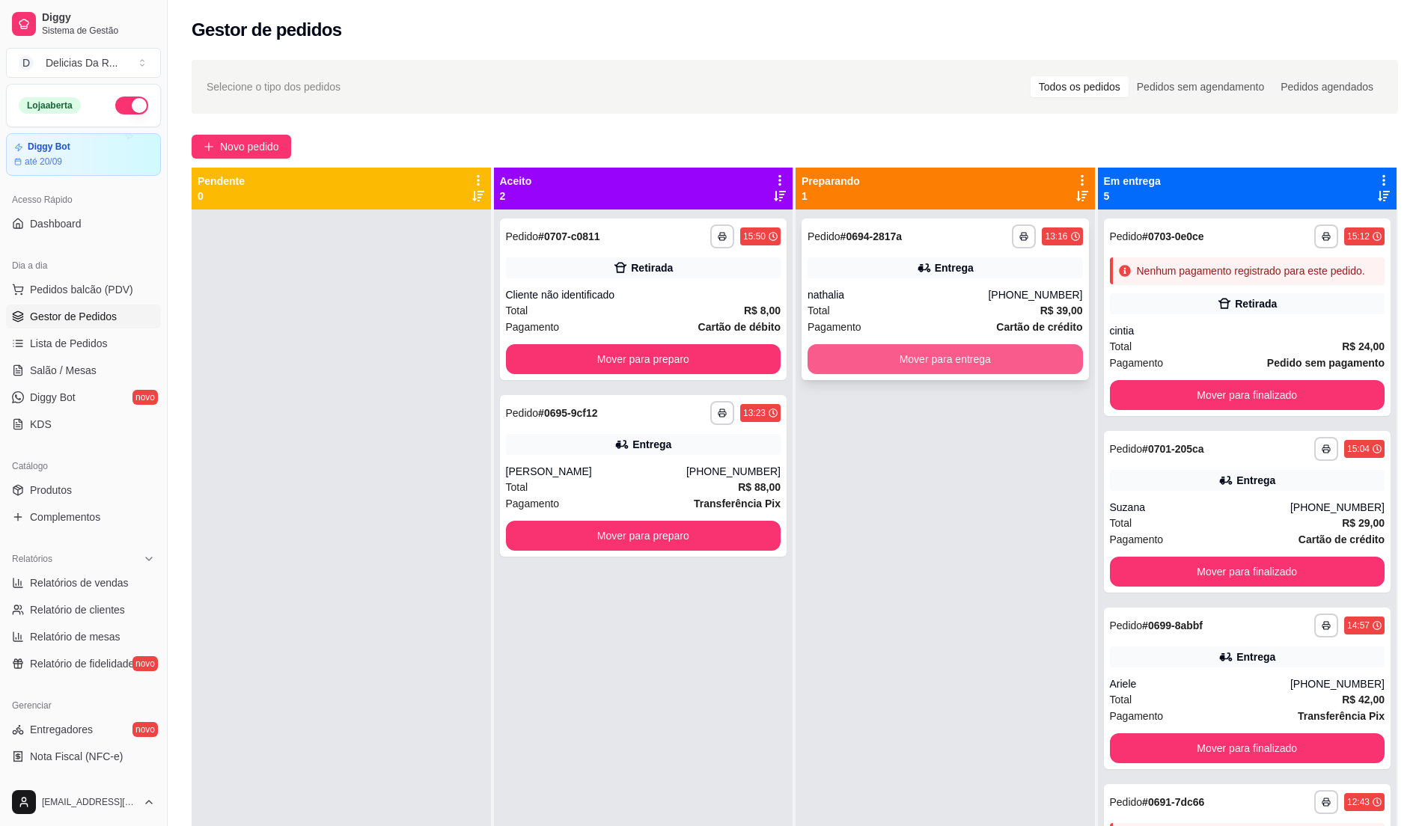
click at [953, 350] on button "Mover para entrega" at bounding box center [945, 359] width 275 height 30
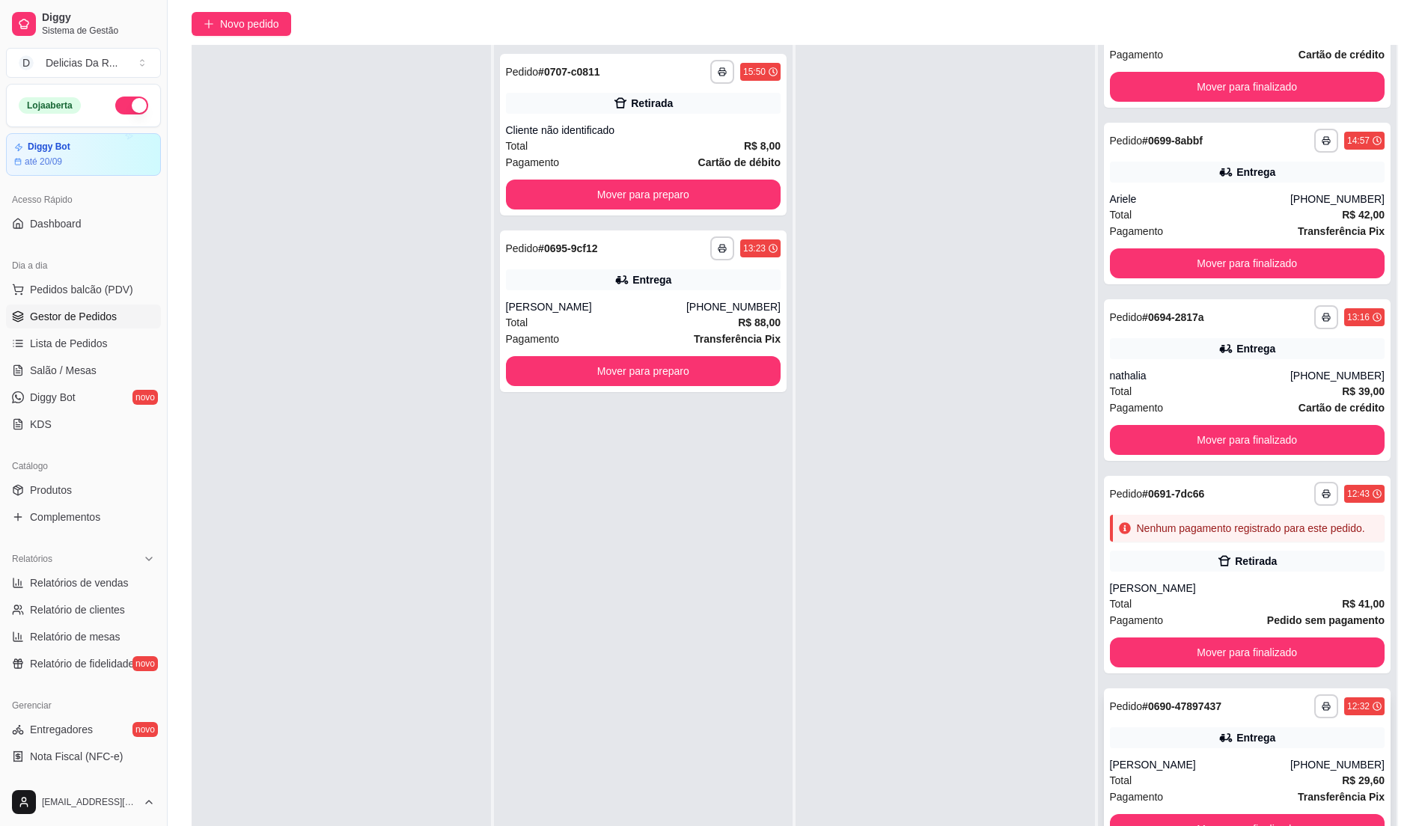
scroll to position [228, 0]
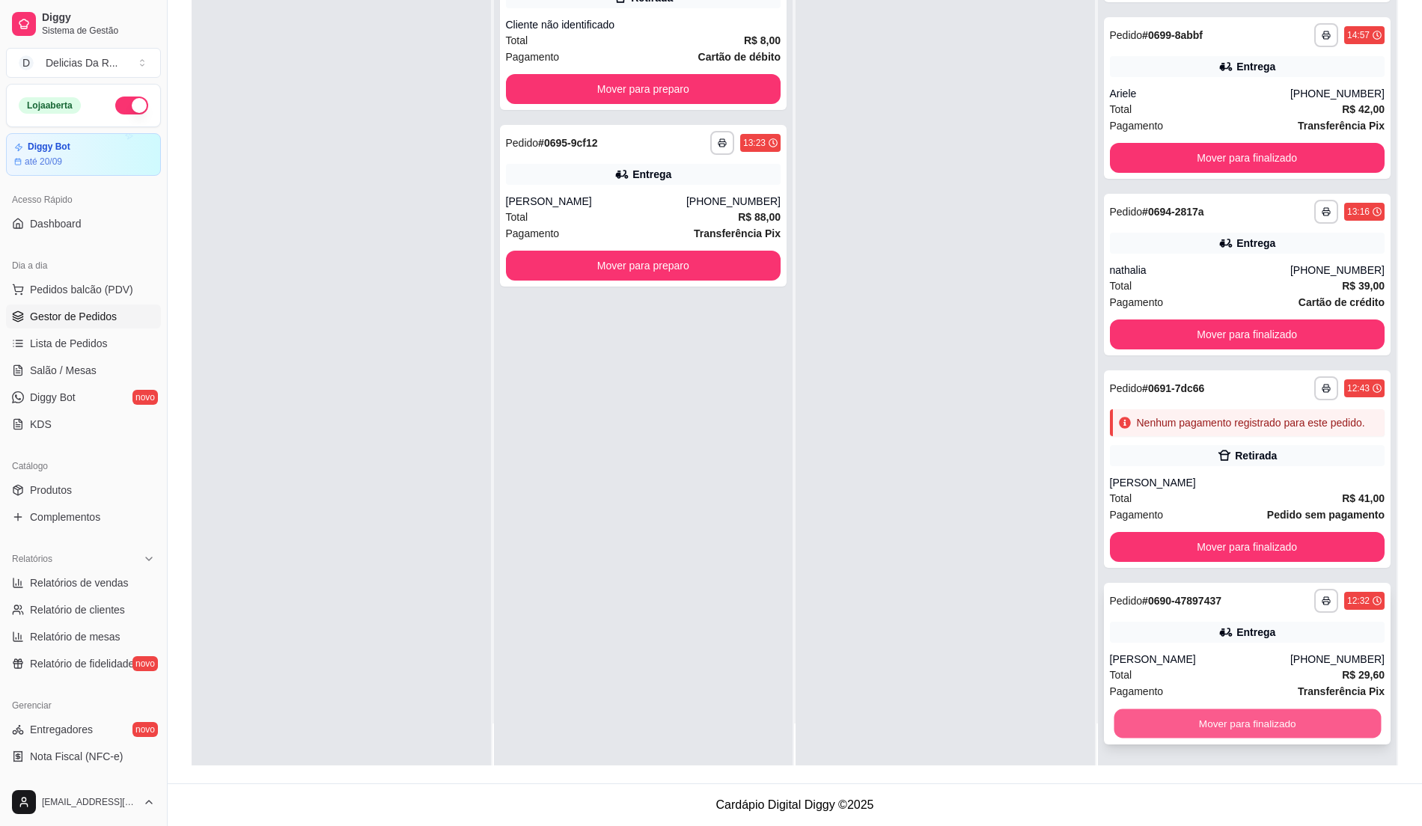
click at [1231, 732] on button "Mover para finalizado" at bounding box center [1247, 724] width 267 height 29
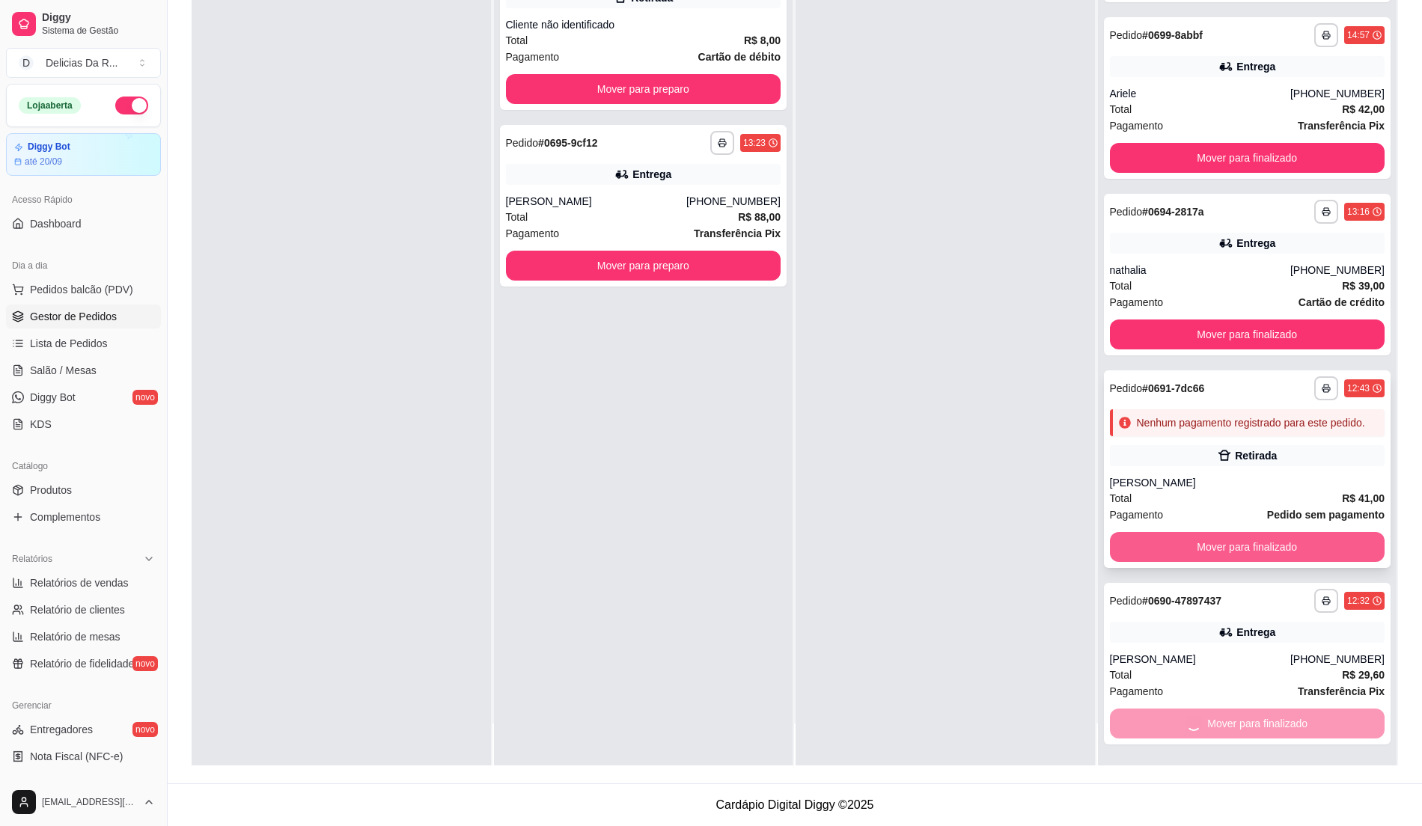
scroll to position [174, 0]
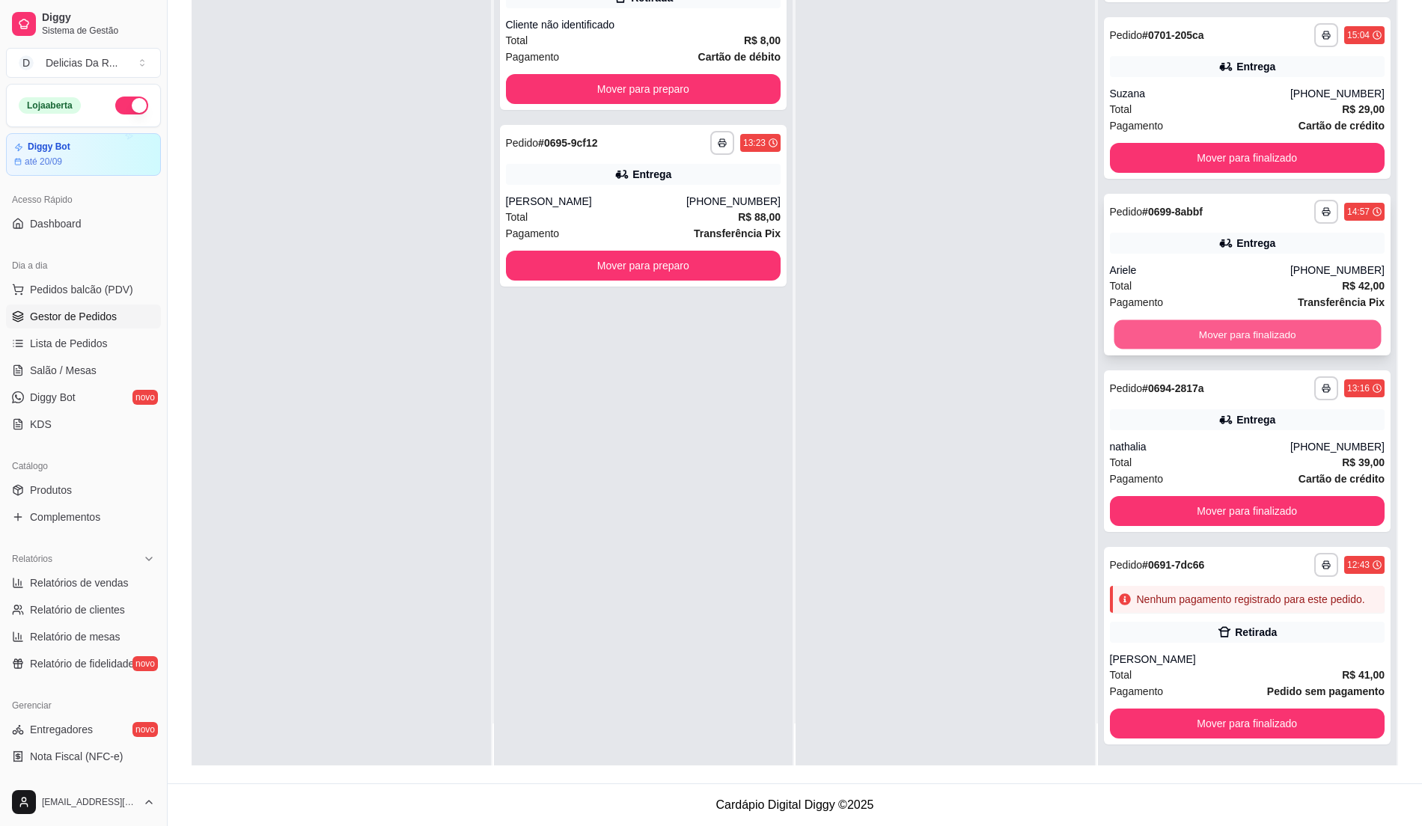
click at [1157, 320] on button "Mover para finalizado" at bounding box center [1247, 334] width 267 height 29
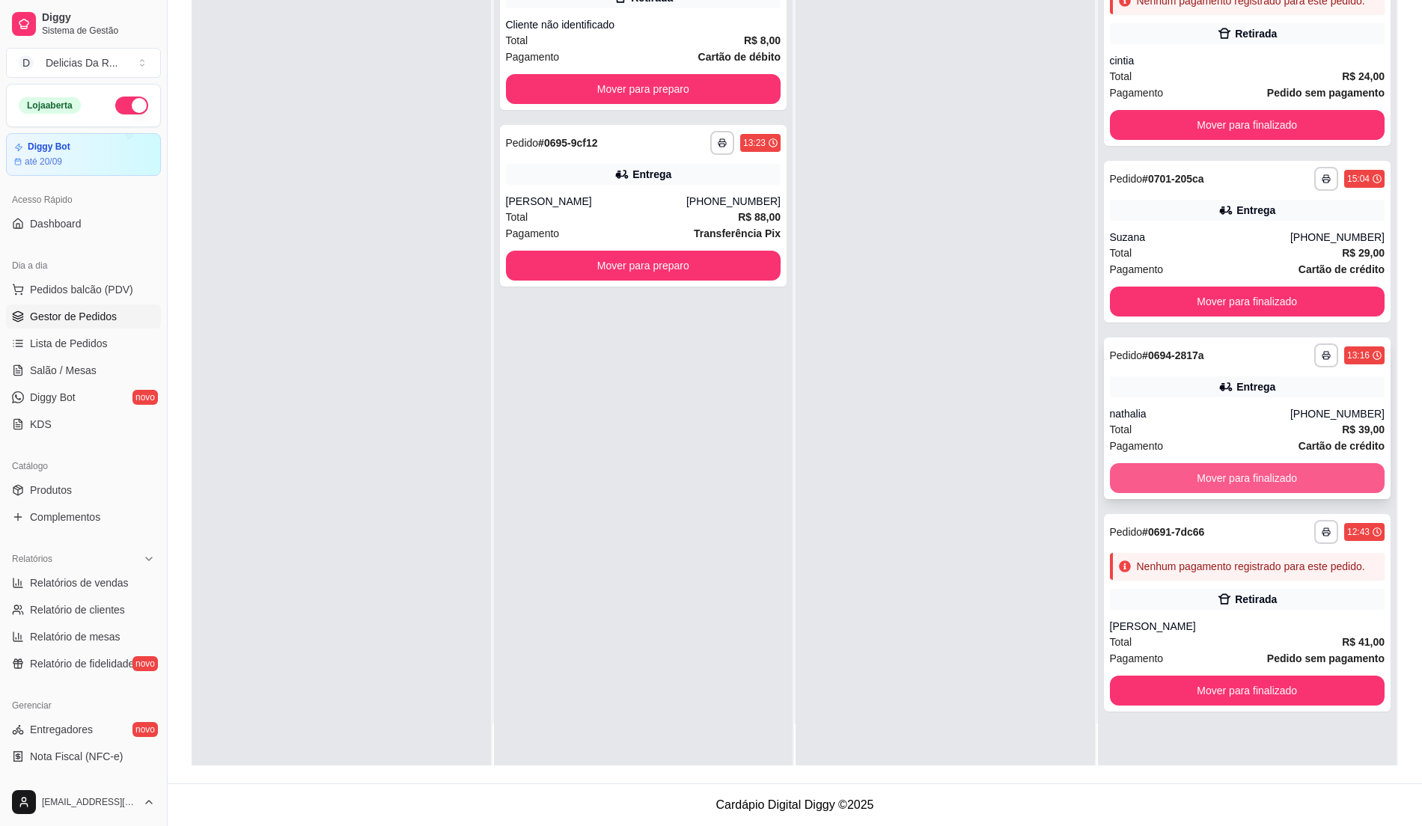
click at [1144, 465] on button "Mover para finalizado" at bounding box center [1247, 478] width 275 height 30
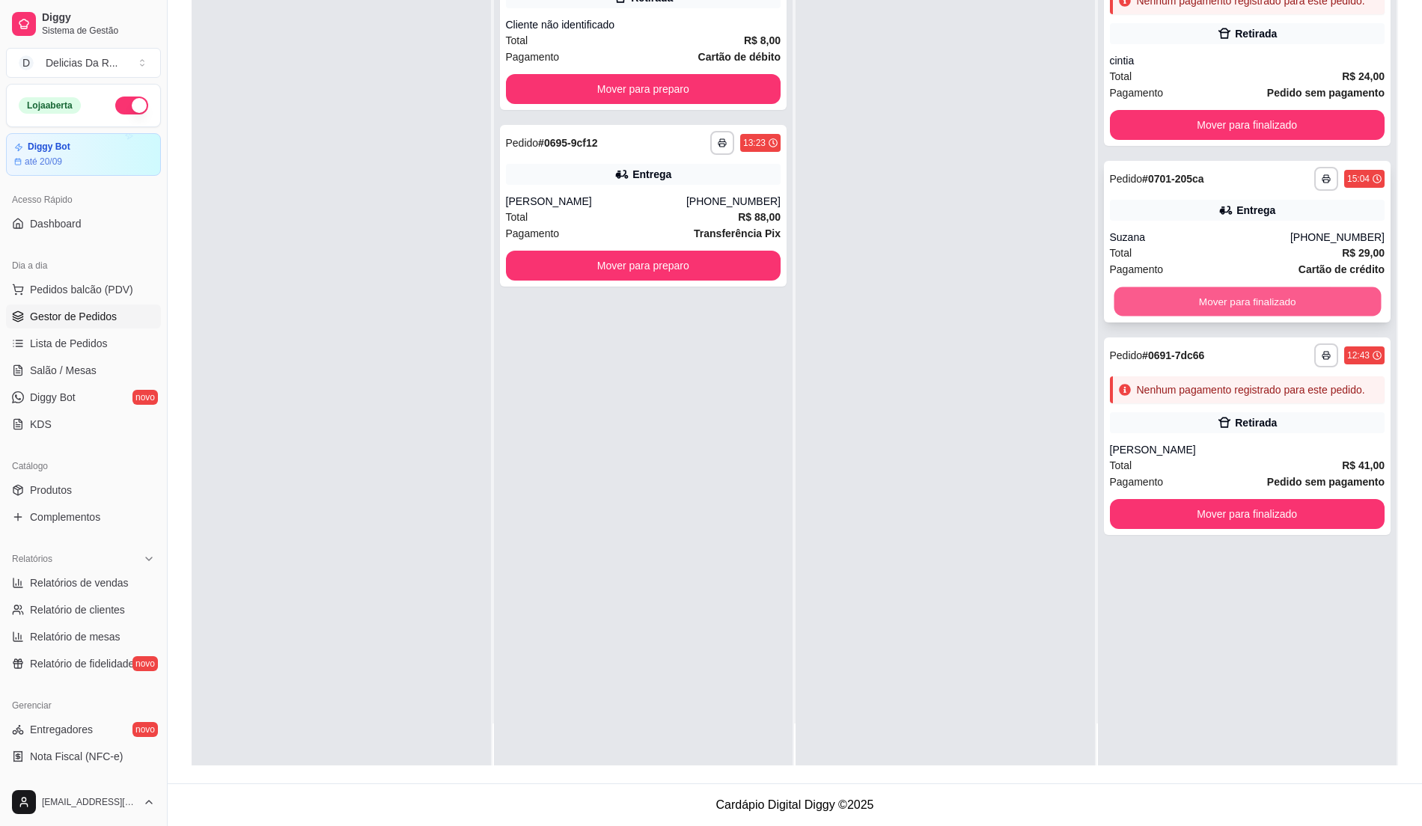
click at [1198, 291] on button "Mover para finalizado" at bounding box center [1247, 301] width 267 height 29
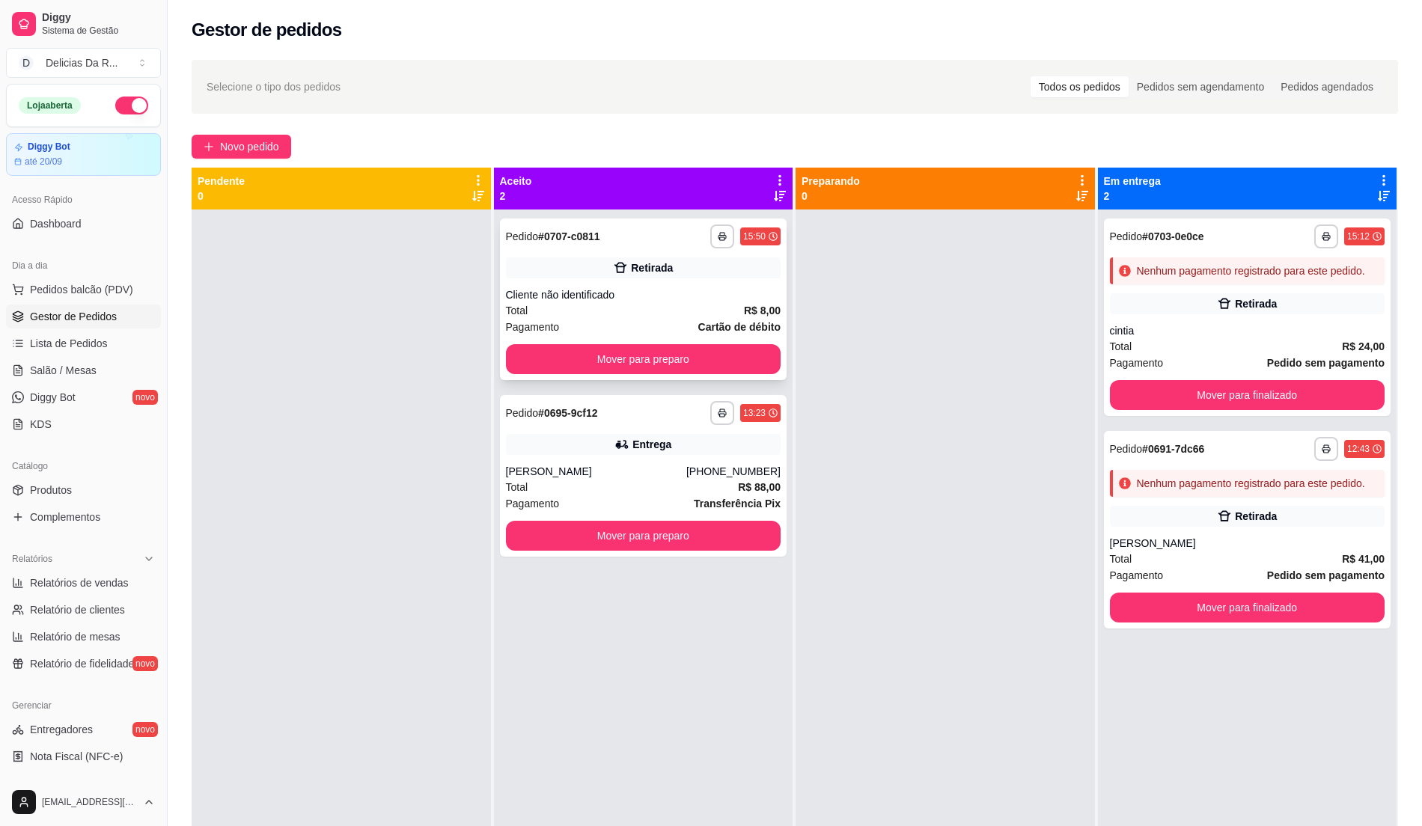
click at [687, 300] on div "Cliente não identificado" at bounding box center [643, 294] width 275 height 15
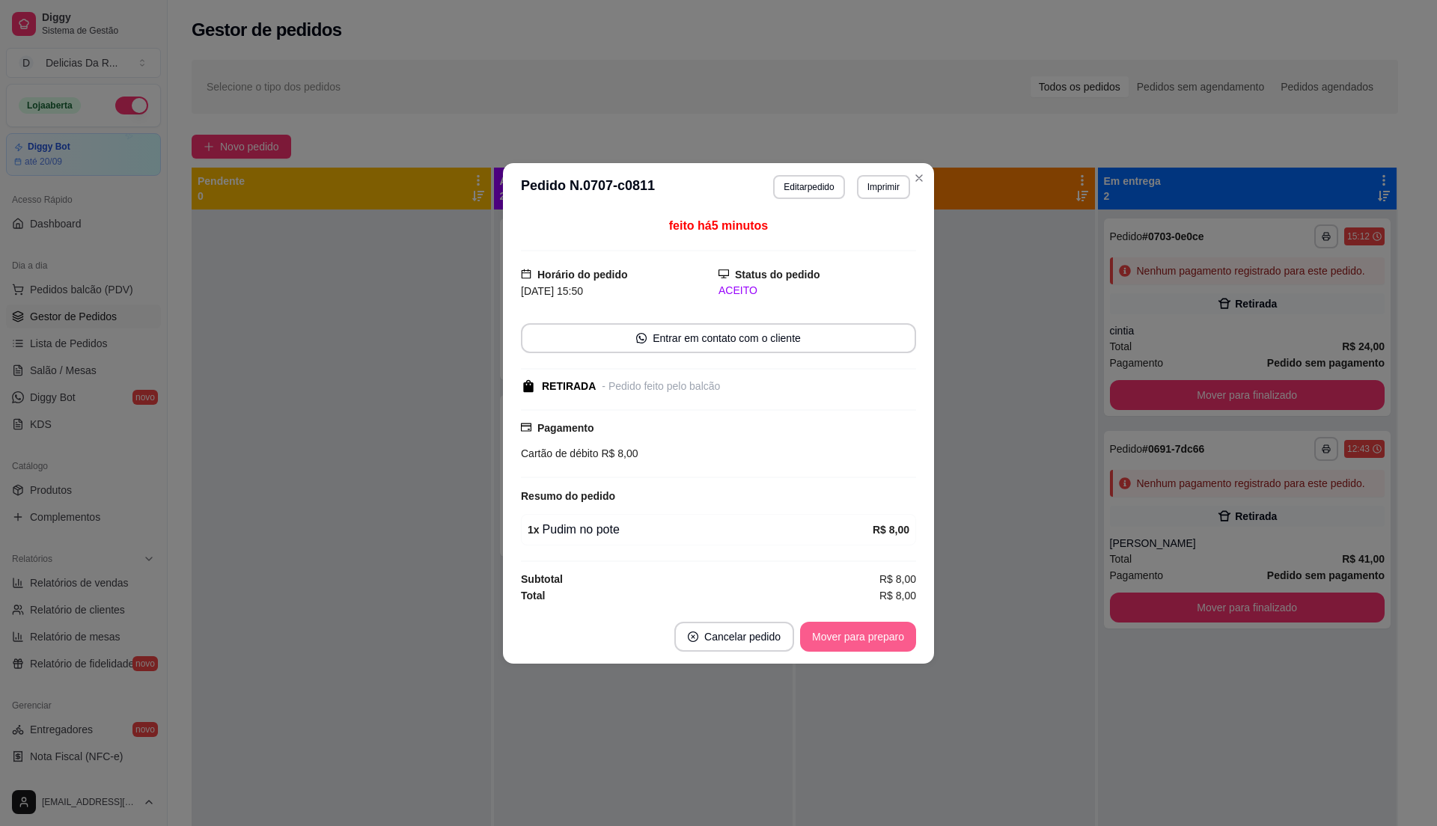
click at [865, 629] on button "Mover para preparo" at bounding box center [858, 637] width 116 height 30
click at [865, 629] on div "Mover para preparo" at bounding box center [847, 637] width 137 height 30
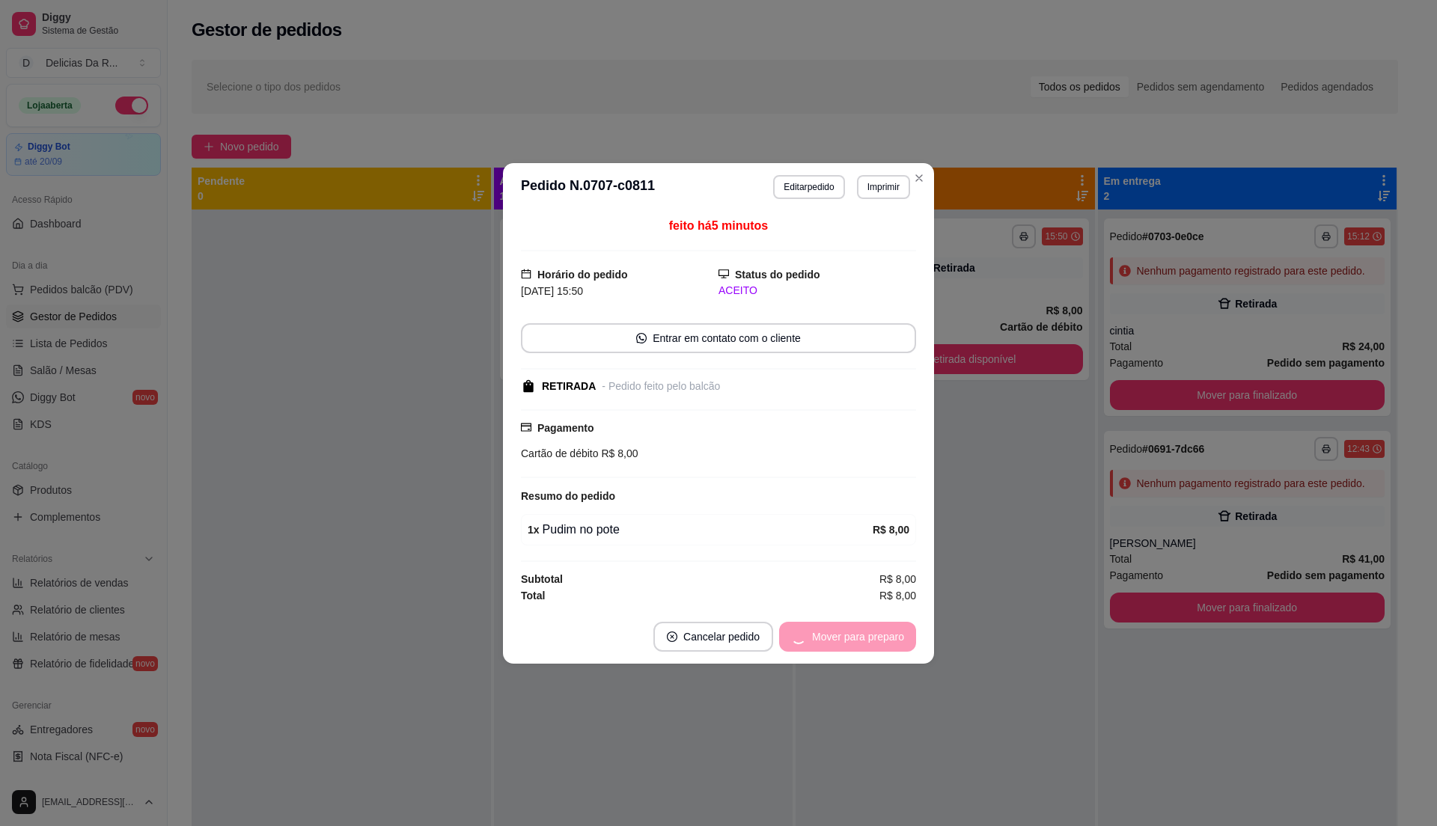
click at [865, 629] on div "Mover para preparo" at bounding box center [847, 637] width 137 height 30
click at [865, 629] on button "Mover para retirada disponível" at bounding box center [833, 636] width 160 height 29
click at [865, 629] on div "Mover para retirada disponível" at bounding box center [833, 637] width 165 height 30
click at [865, 629] on div "Mover para retirada disponível" at bounding box center [823, 637] width 186 height 30
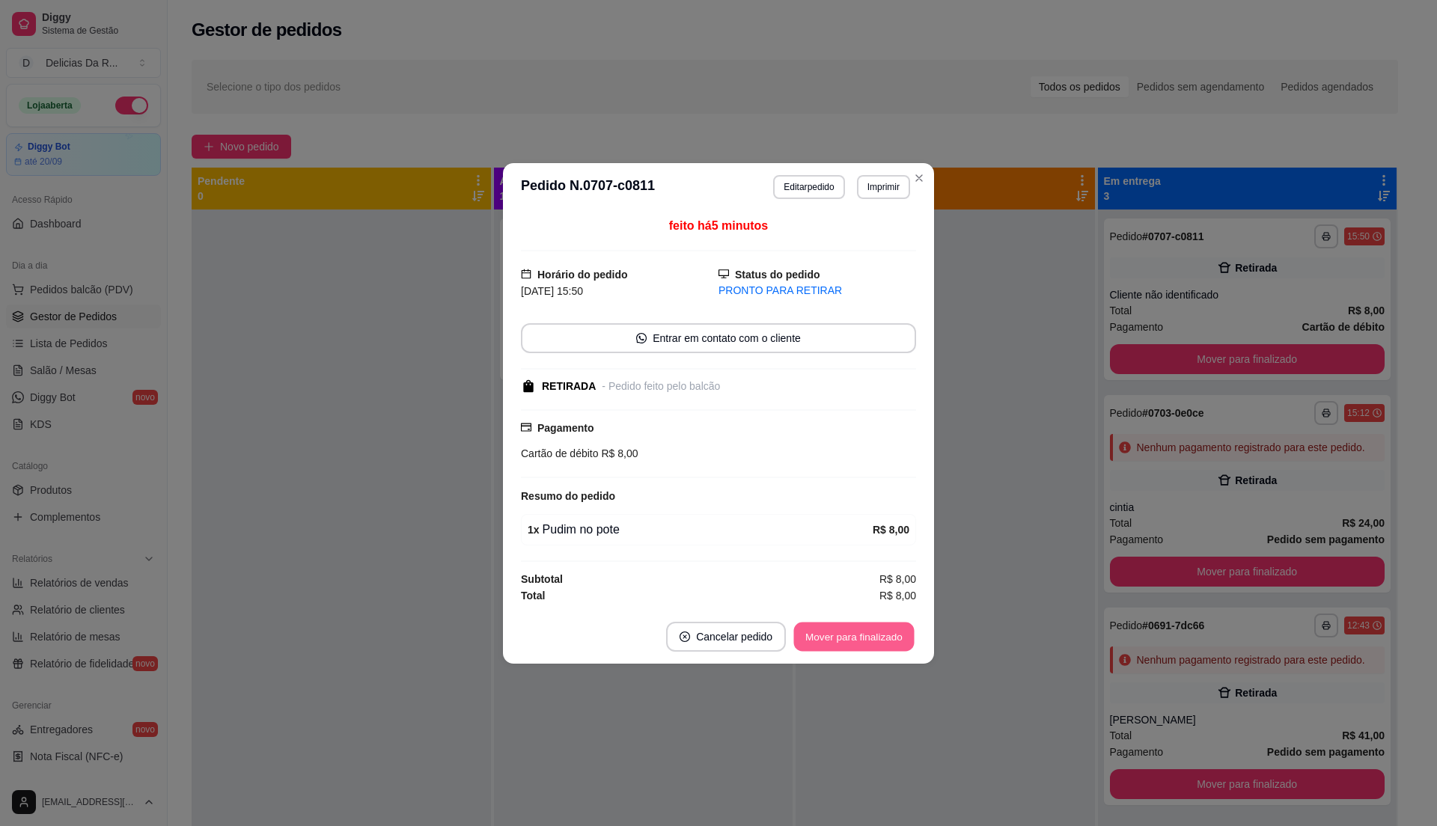
click at [865, 629] on button "Mover para finalizado" at bounding box center [854, 636] width 121 height 29
click at [864, 632] on div "Mover para finalizado" at bounding box center [854, 637] width 124 height 30
click at [865, 629] on div "Mover para finalizado" at bounding box center [843, 637] width 145 height 30
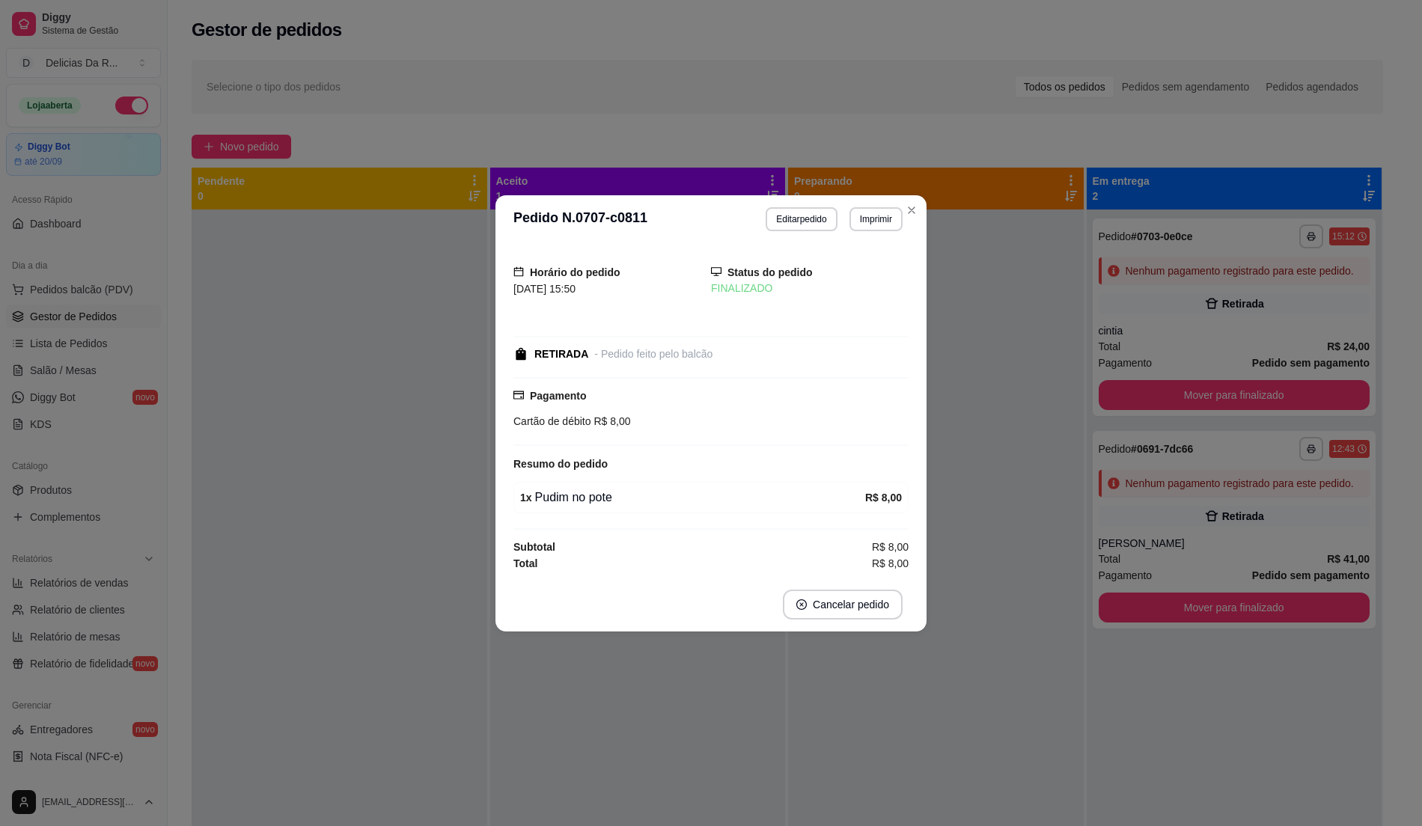
click at [1115, 460] on div "**********" at bounding box center [1235, 449] width 272 height 24
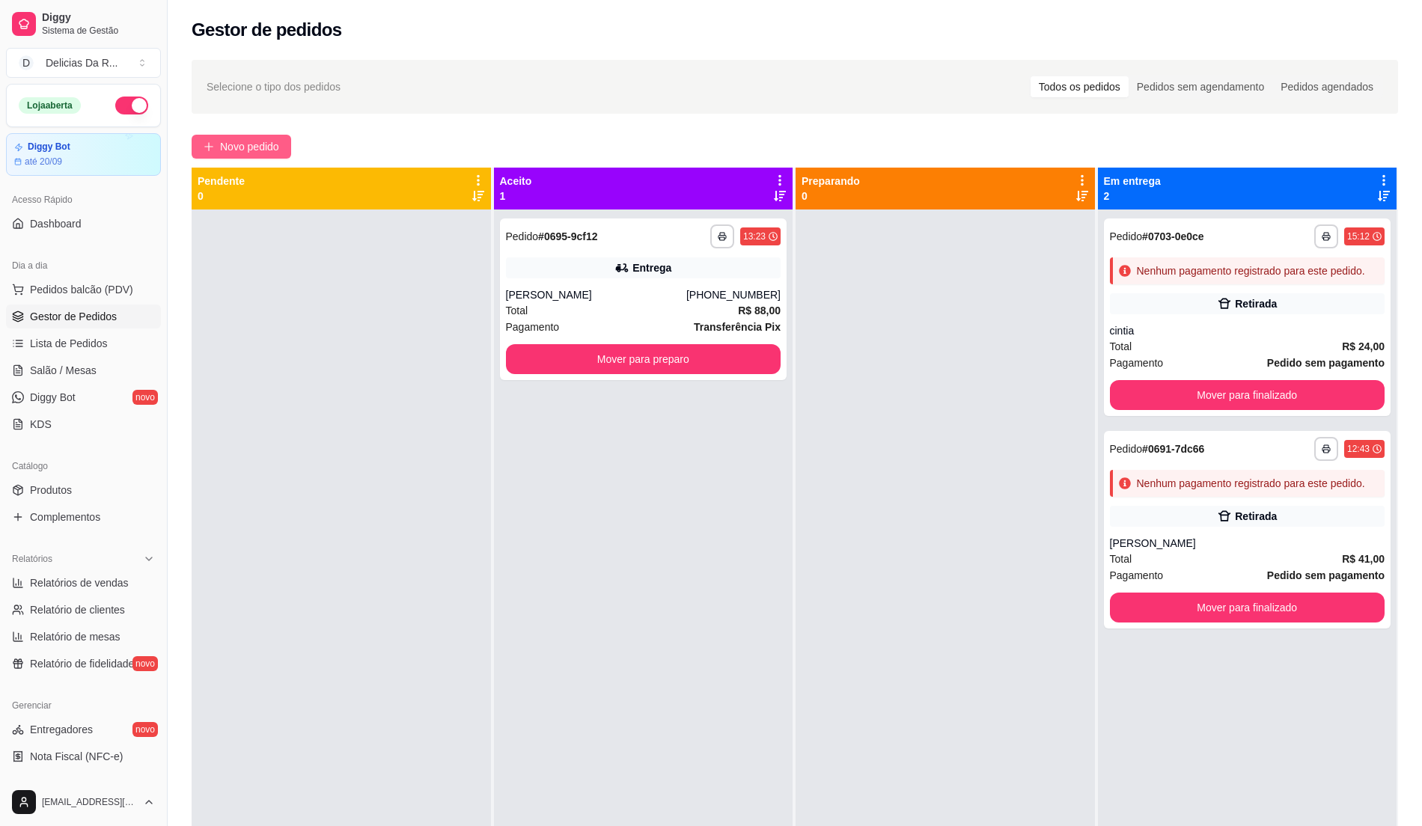
click at [216, 150] on button "Novo pedido" at bounding box center [242, 147] width 100 height 24
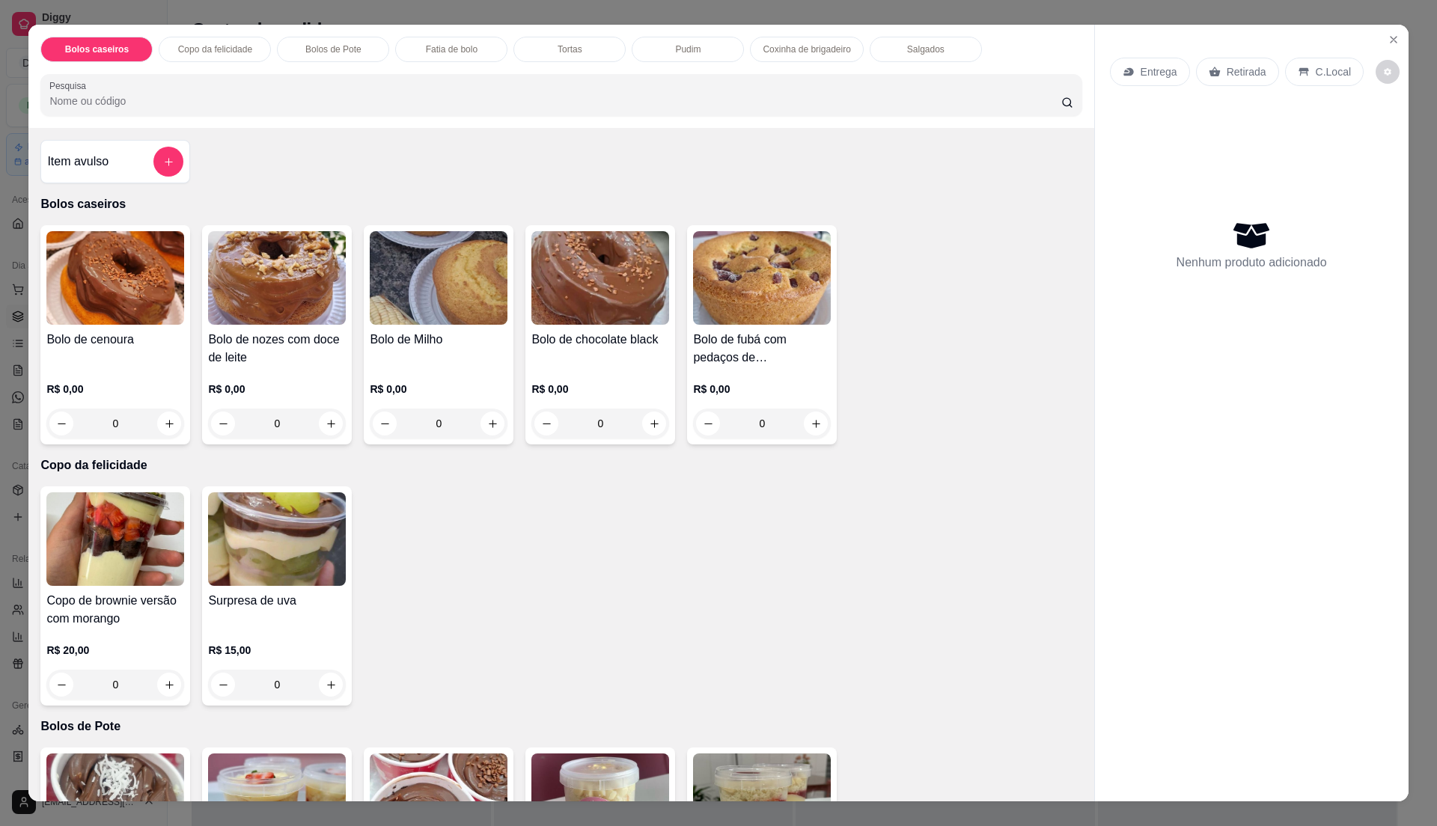
click at [261, 566] on img at bounding box center [277, 540] width 138 height 94
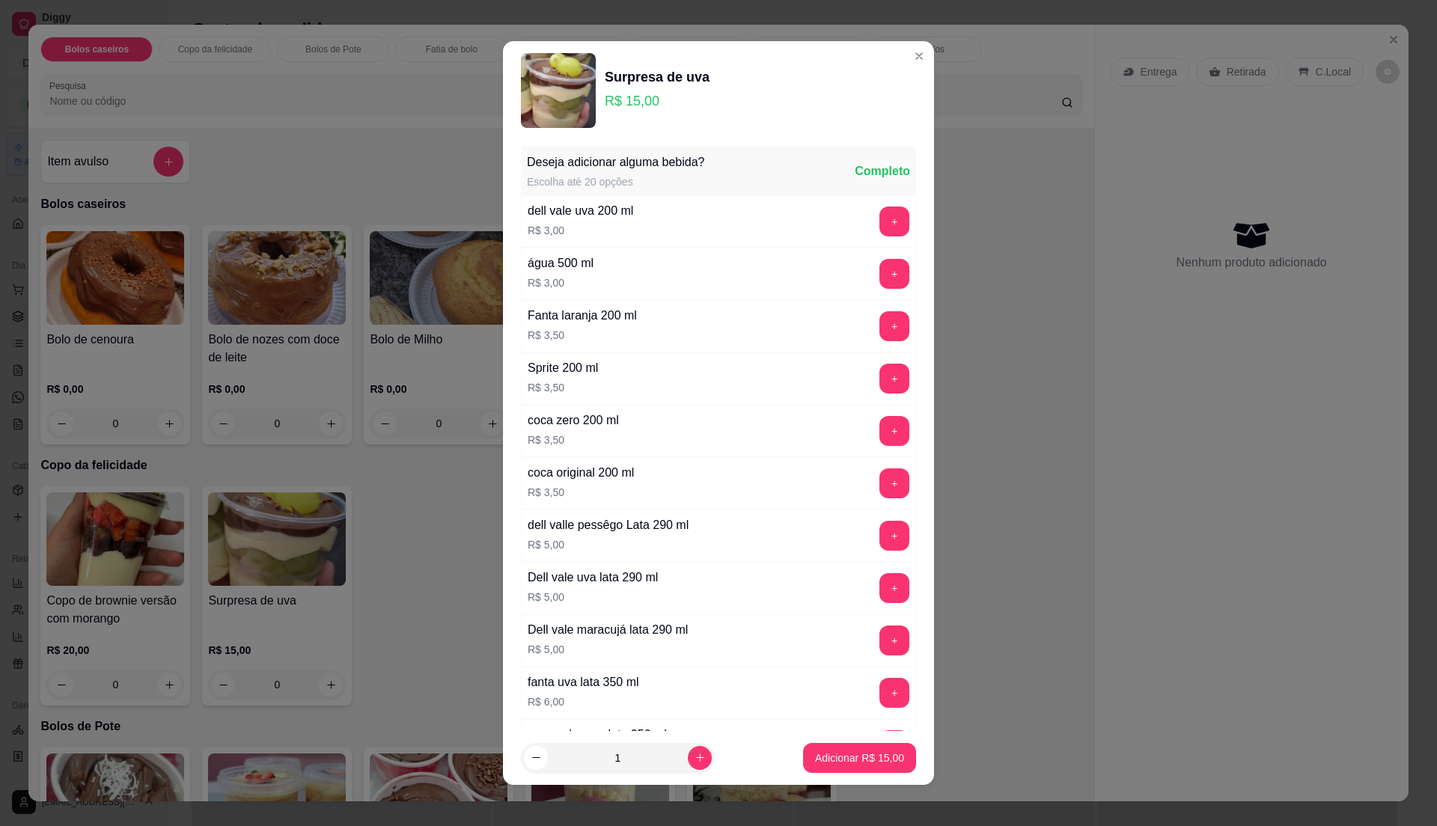
click at [858, 755] on p "Adicionar R$ 15,00" at bounding box center [859, 758] width 89 height 15
type input "1"
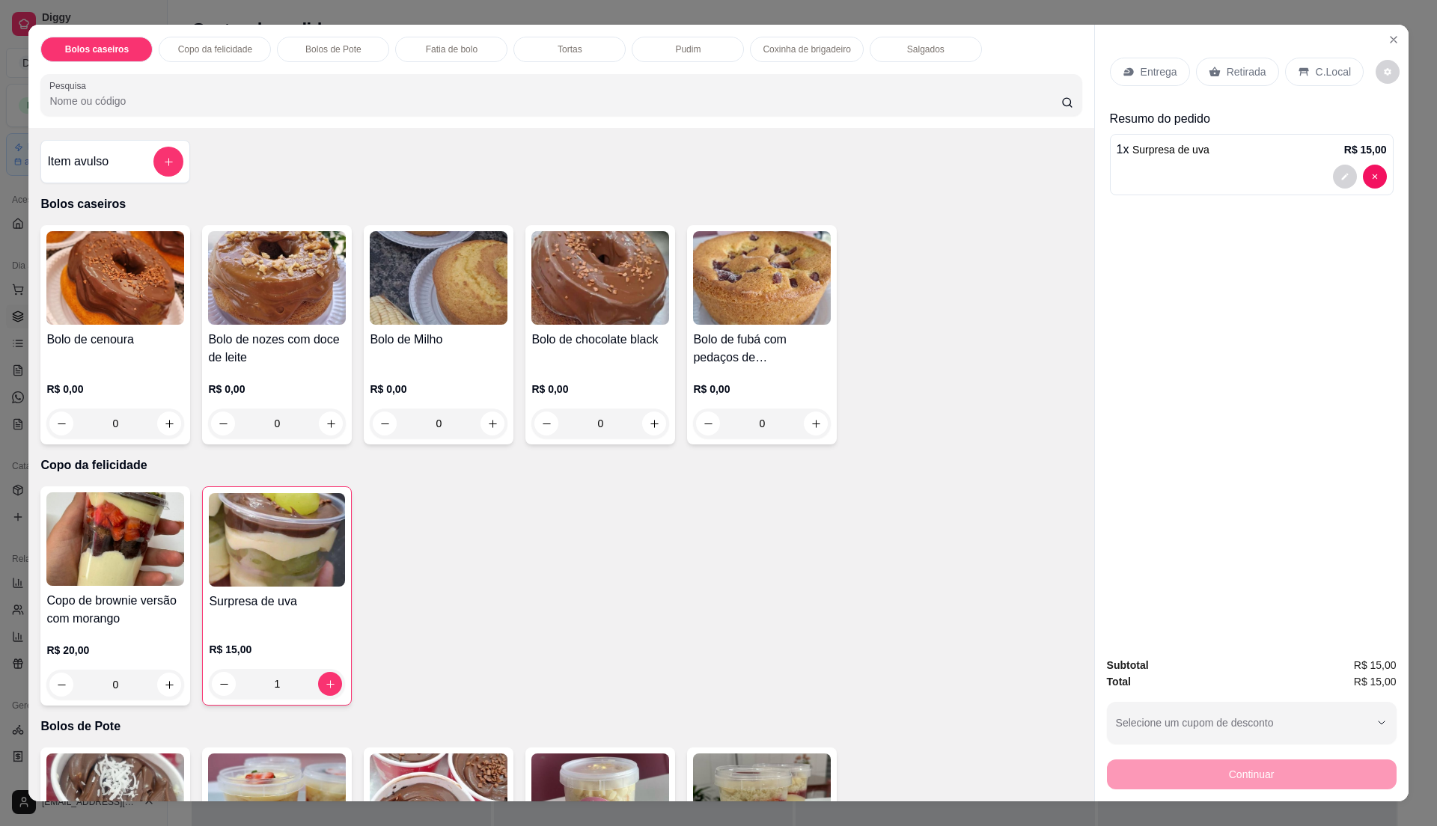
drag, startPoint x: 590, startPoint y: 52, endPoint x: 582, endPoint y: 70, distance: 19.1
click at [588, 52] on div "Tortas" at bounding box center [570, 49] width 112 height 25
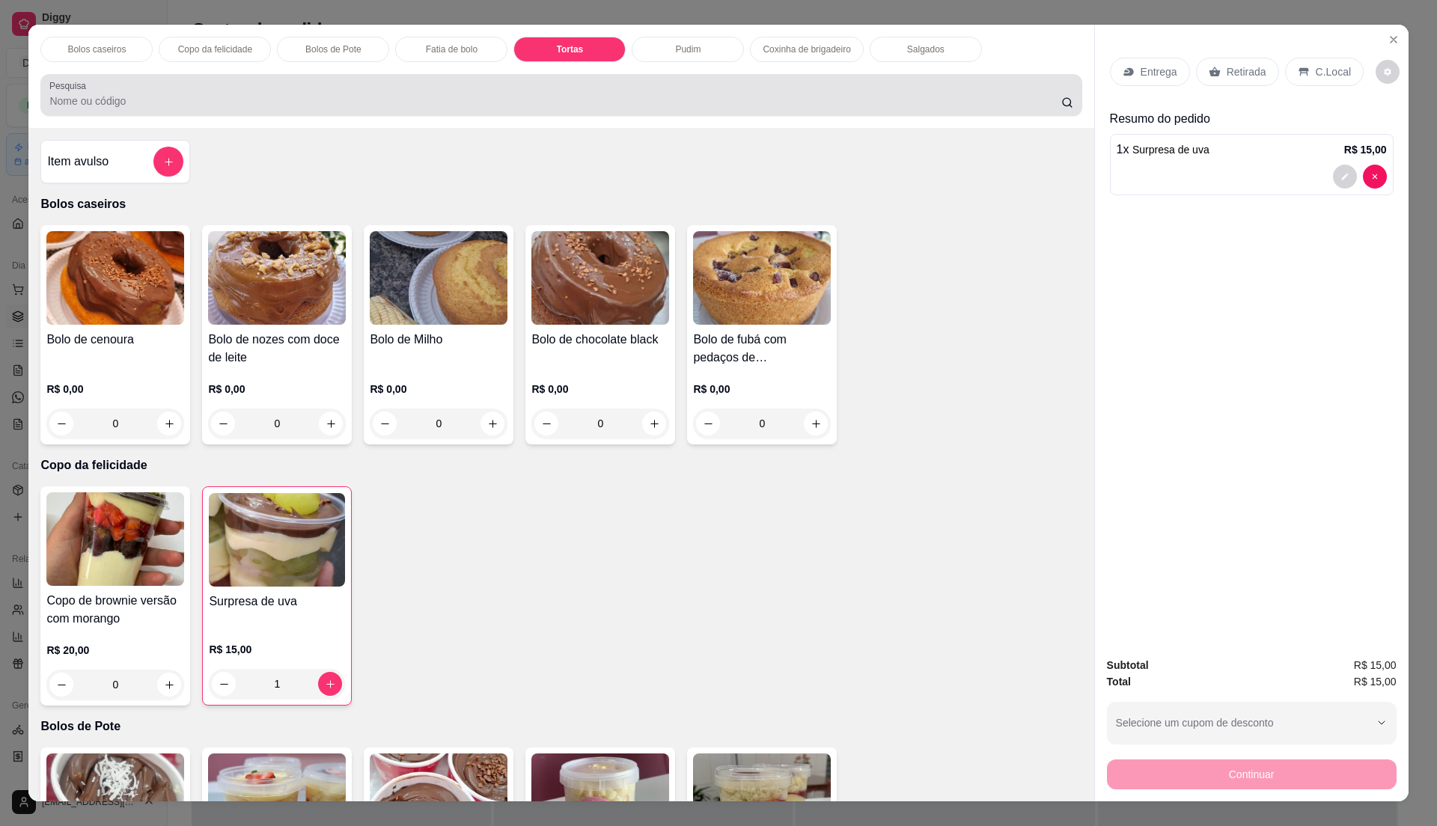
scroll to position [22, 0]
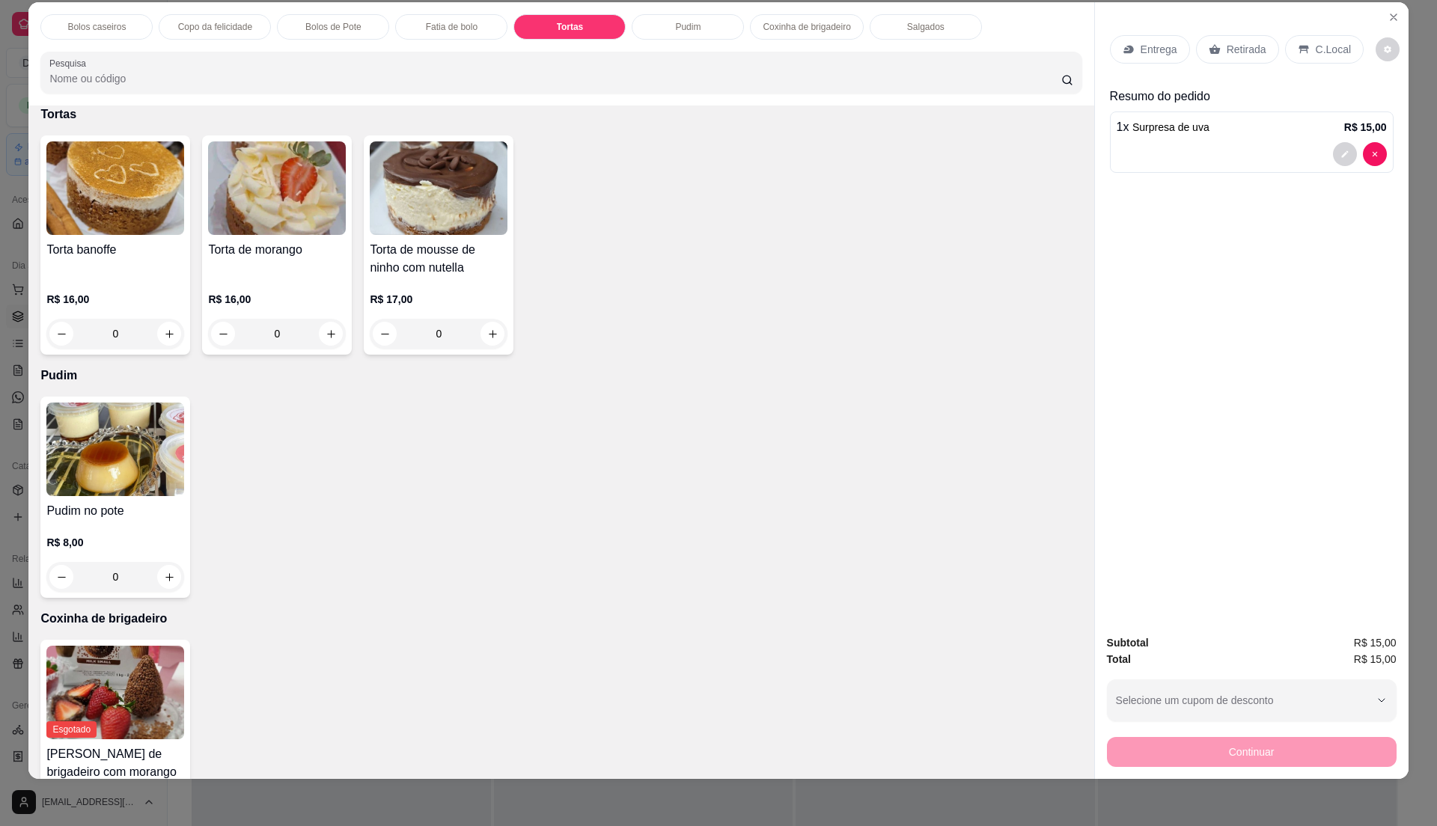
click at [447, 287] on div "R$ 17,00 0" at bounding box center [439, 313] width 138 height 72
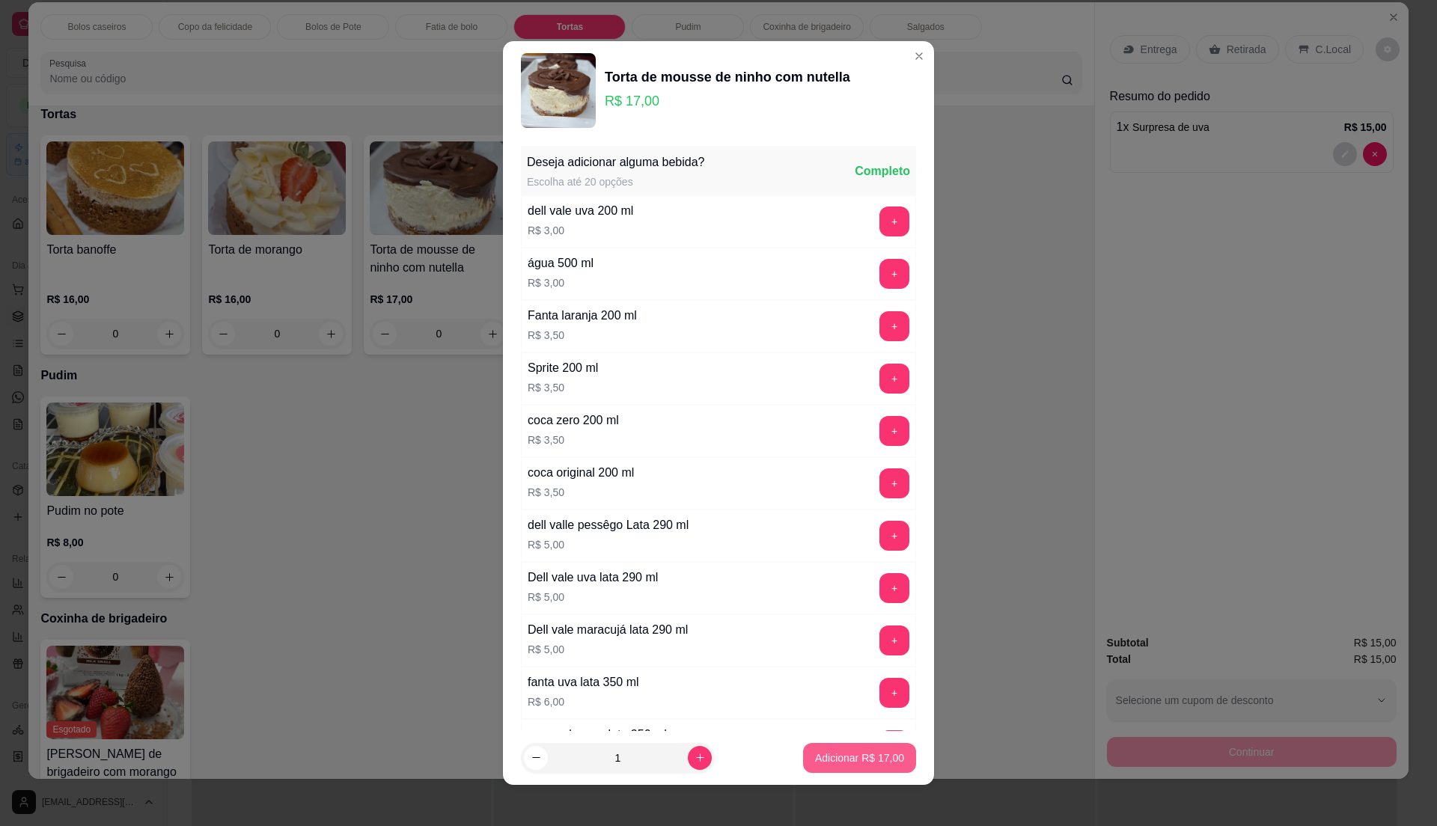
click at [850, 761] on p "Adicionar R$ 17,00" at bounding box center [859, 758] width 89 height 15
type input "1"
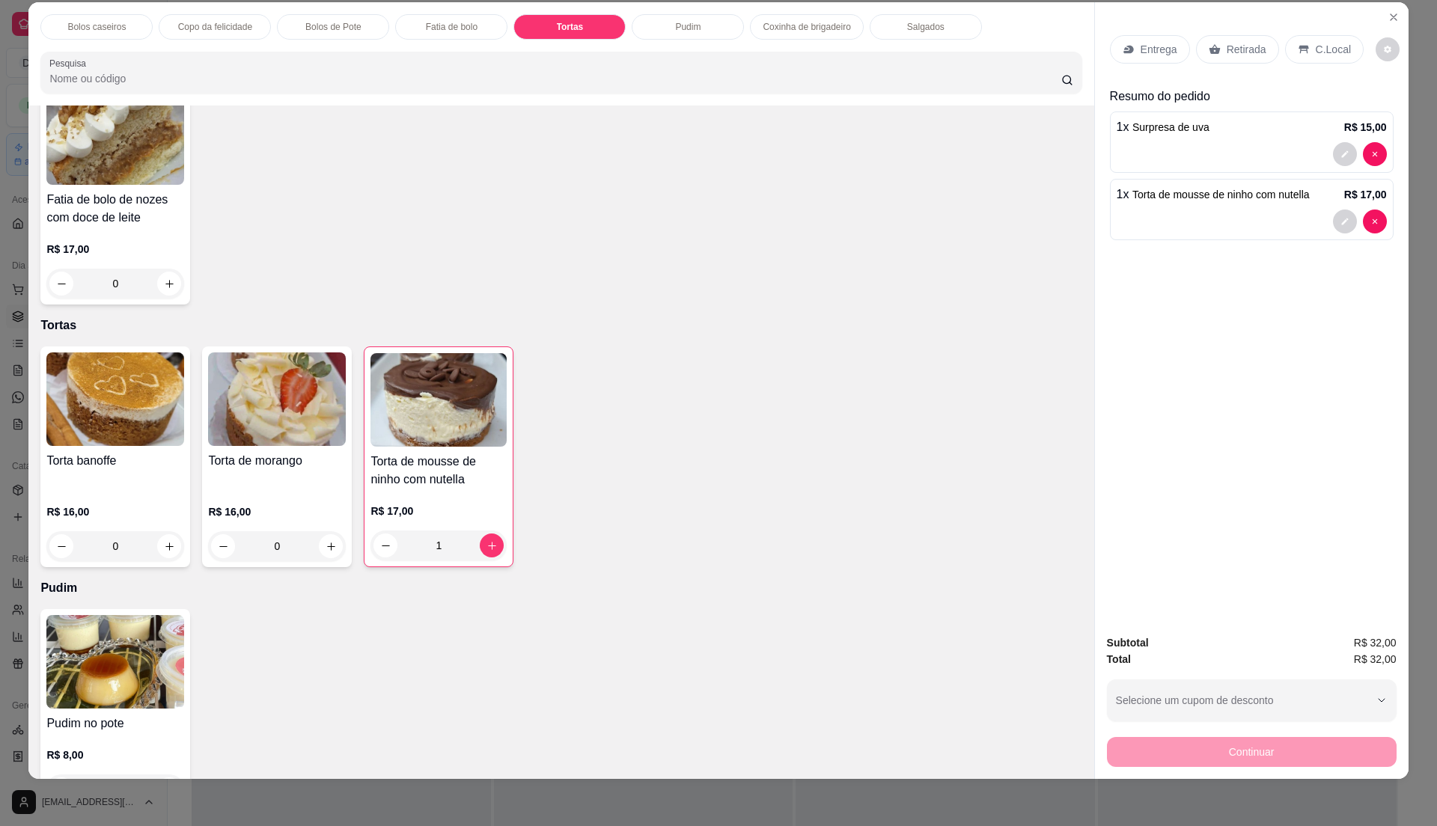
scroll to position [1481, 0]
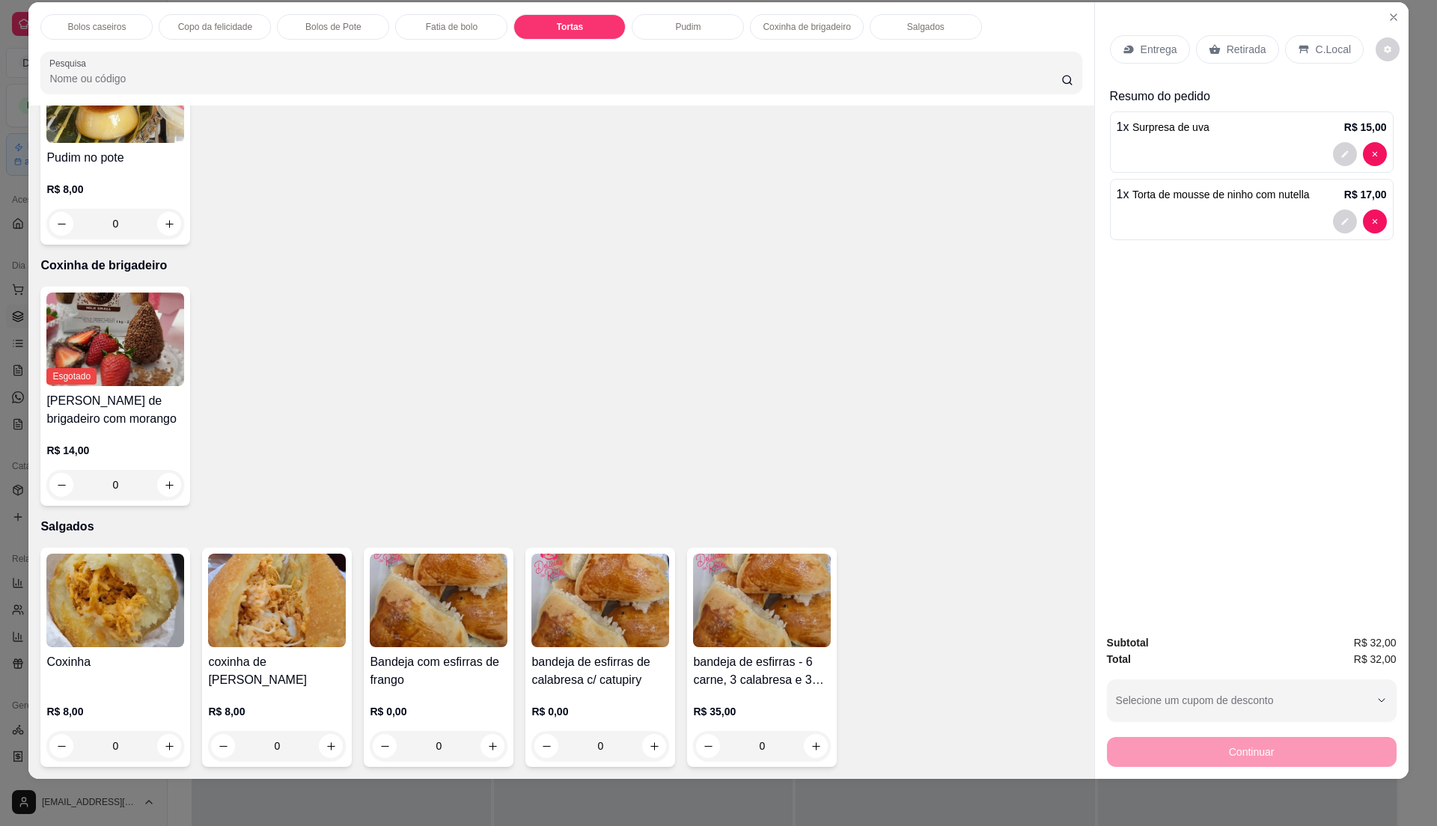
click at [768, 627] on img at bounding box center [762, 601] width 138 height 94
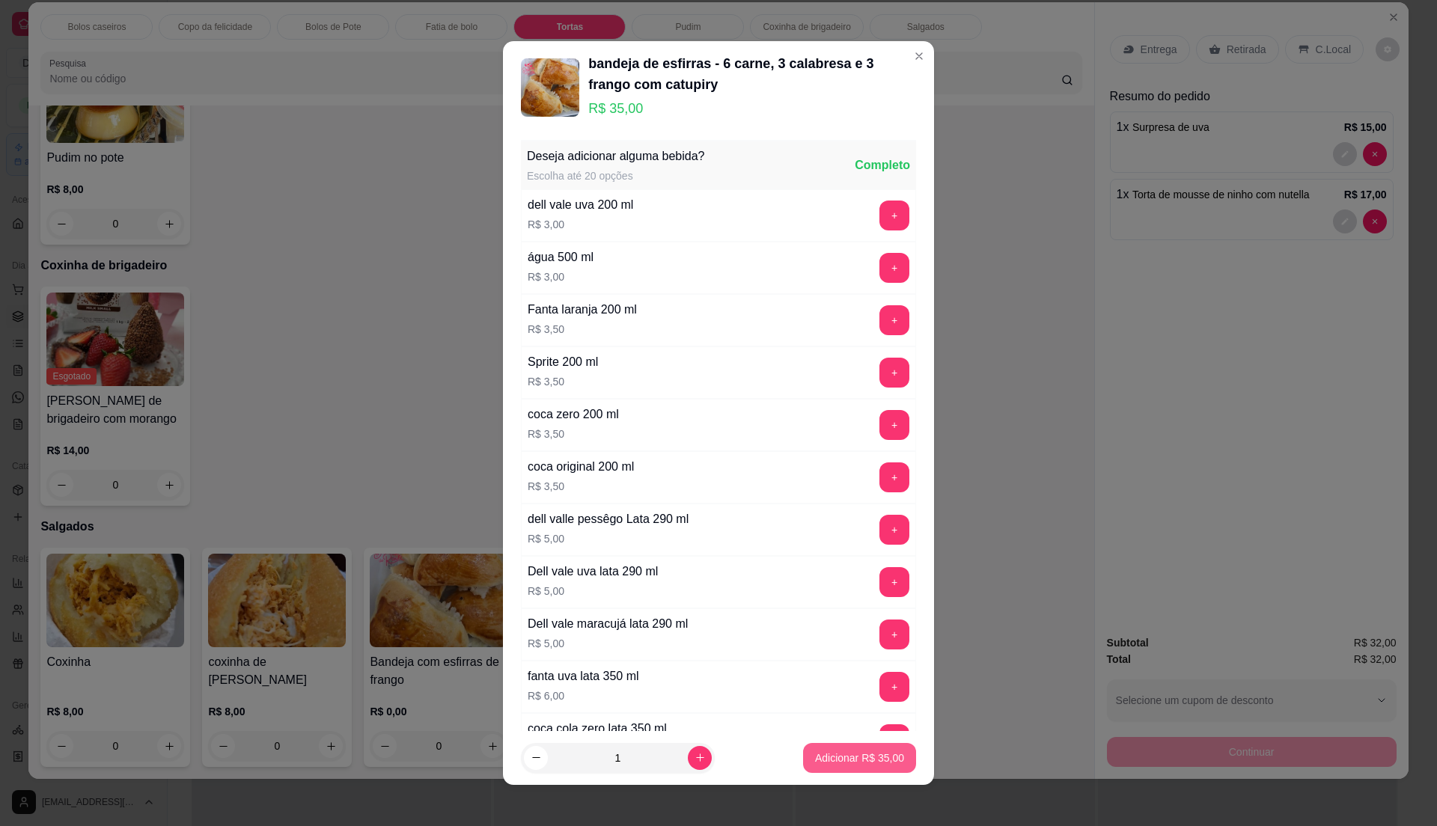
click at [879, 762] on p "Adicionar R$ 35,00" at bounding box center [859, 758] width 89 height 15
type input "1"
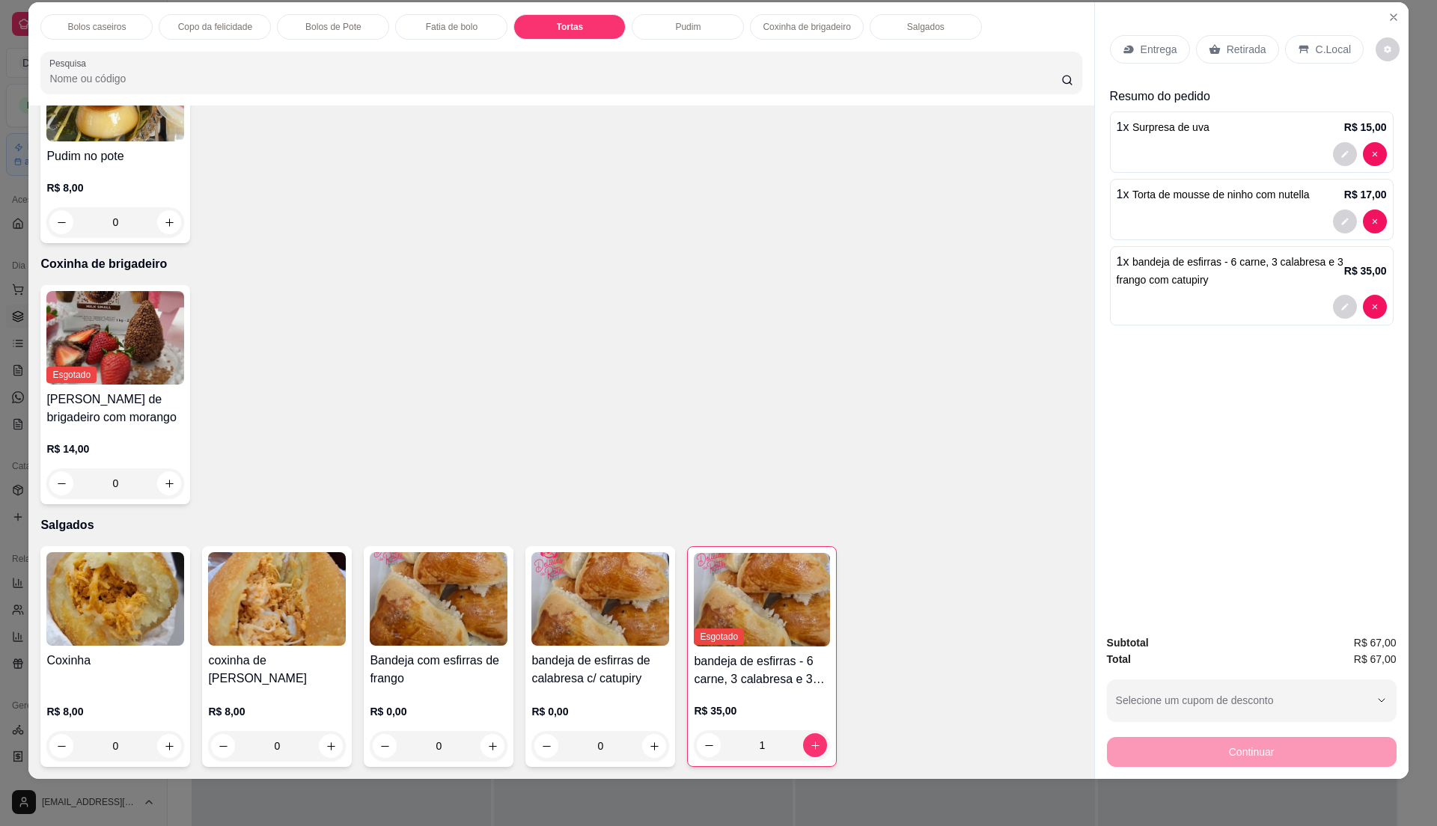
click at [1237, 55] on p "Retirada" at bounding box center [1247, 49] width 40 height 15
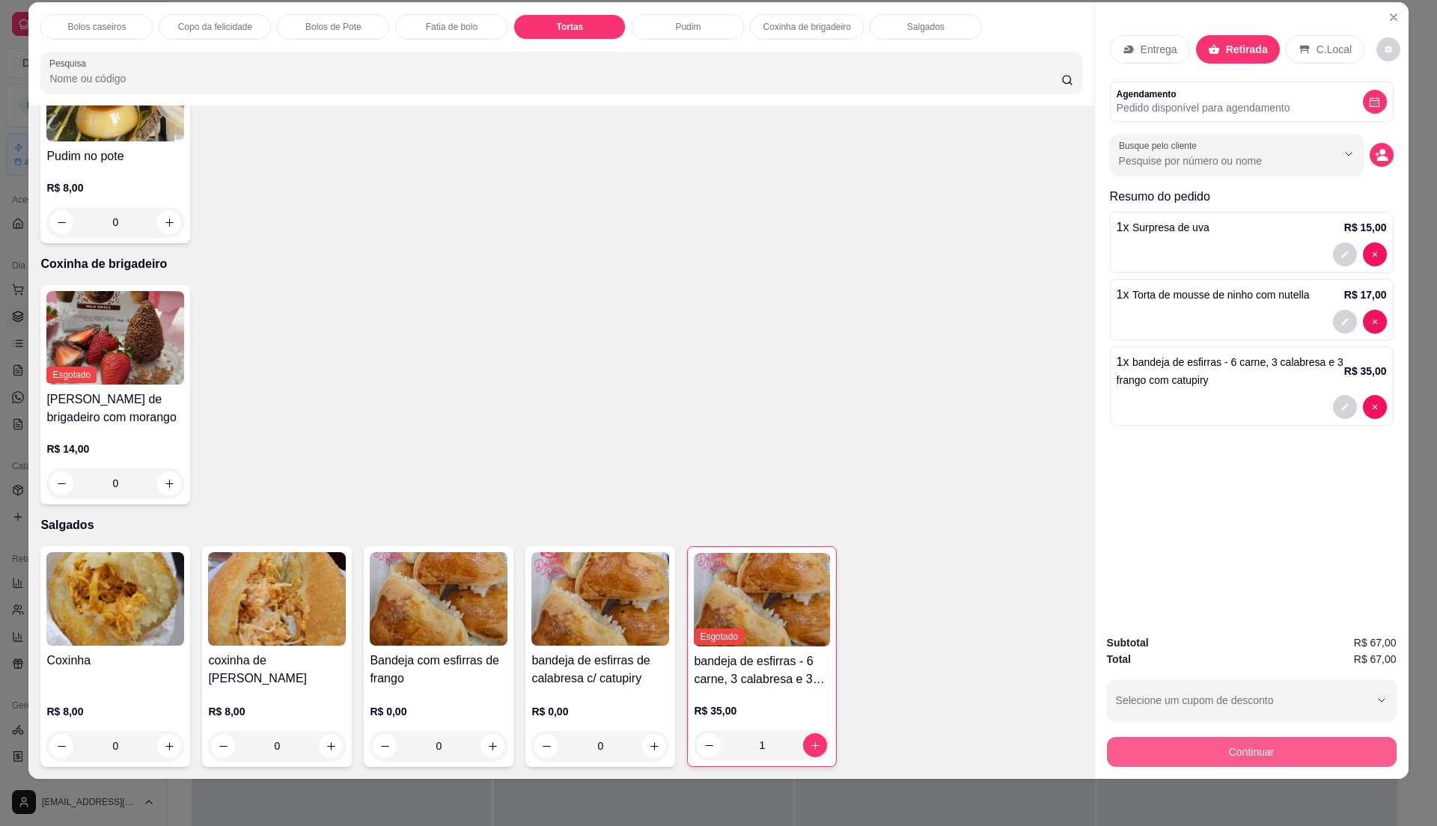
click at [1261, 741] on button "Continuar" at bounding box center [1252, 752] width 290 height 30
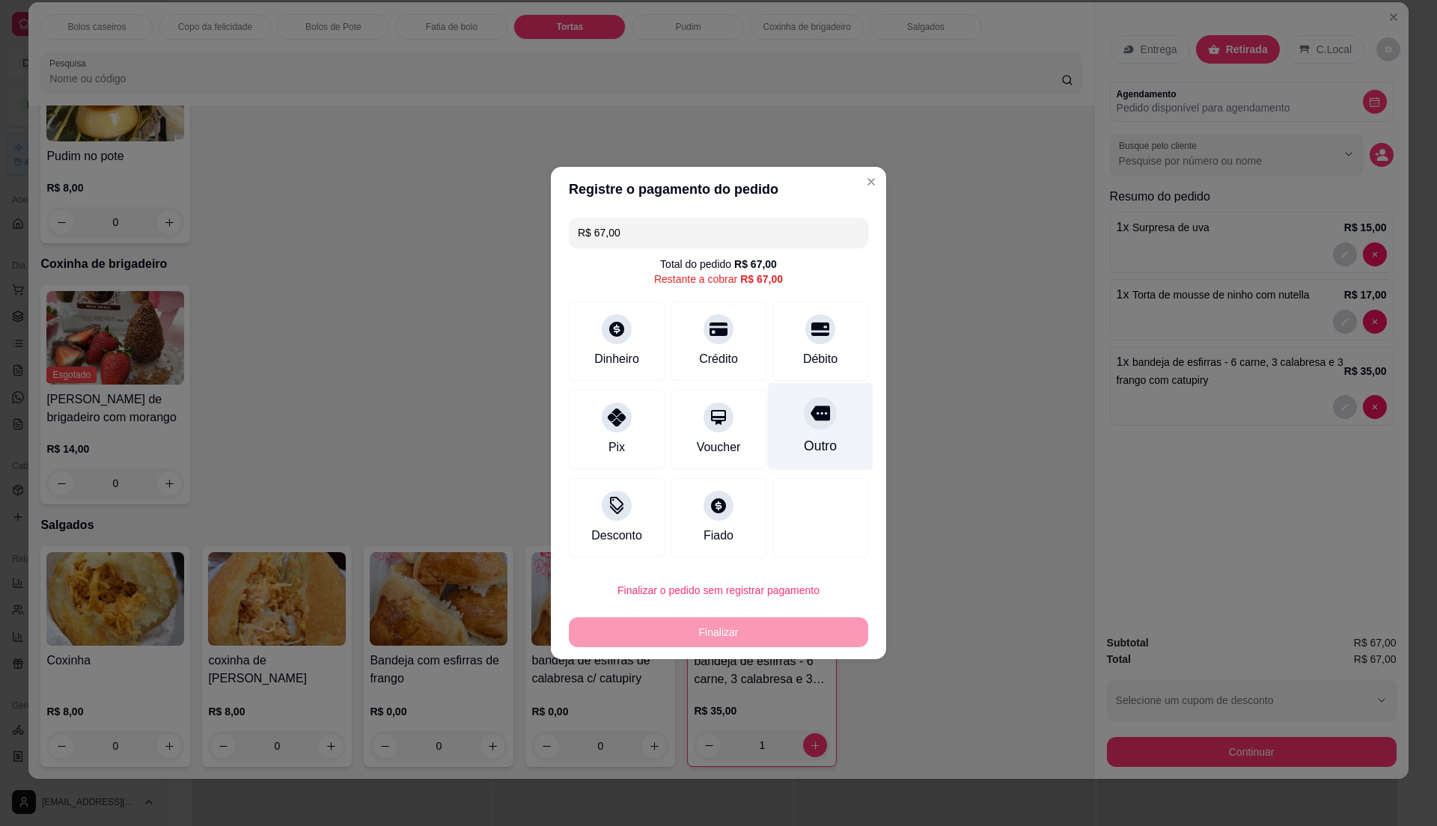
click at [811, 331] on icon at bounding box center [820, 329] width 18 height 18
type input "R$ 0,00"
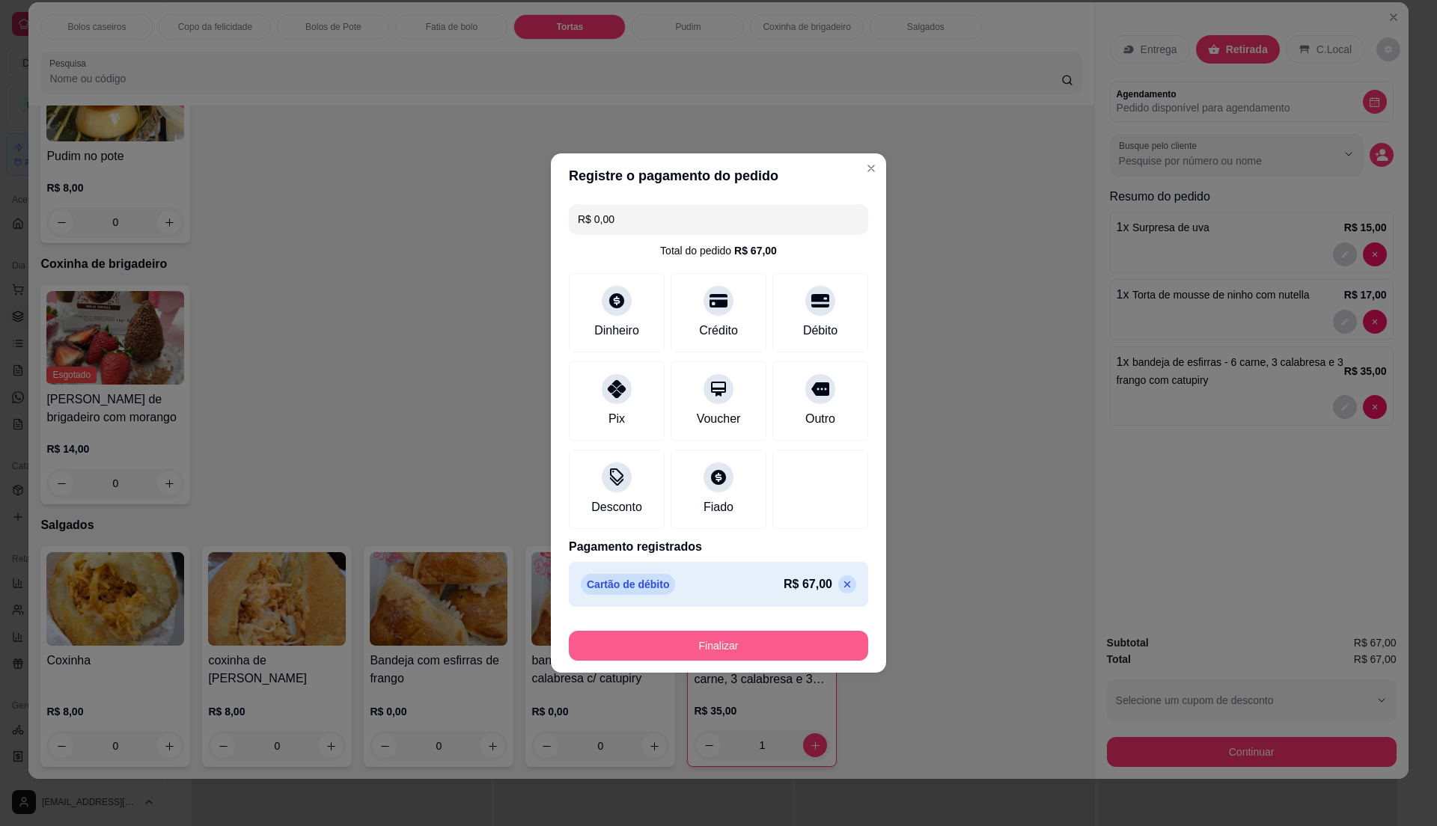
click at [820, 638] on button "Finalizar" at bounding box center [718, 646] width 299 height 30
type input "0"
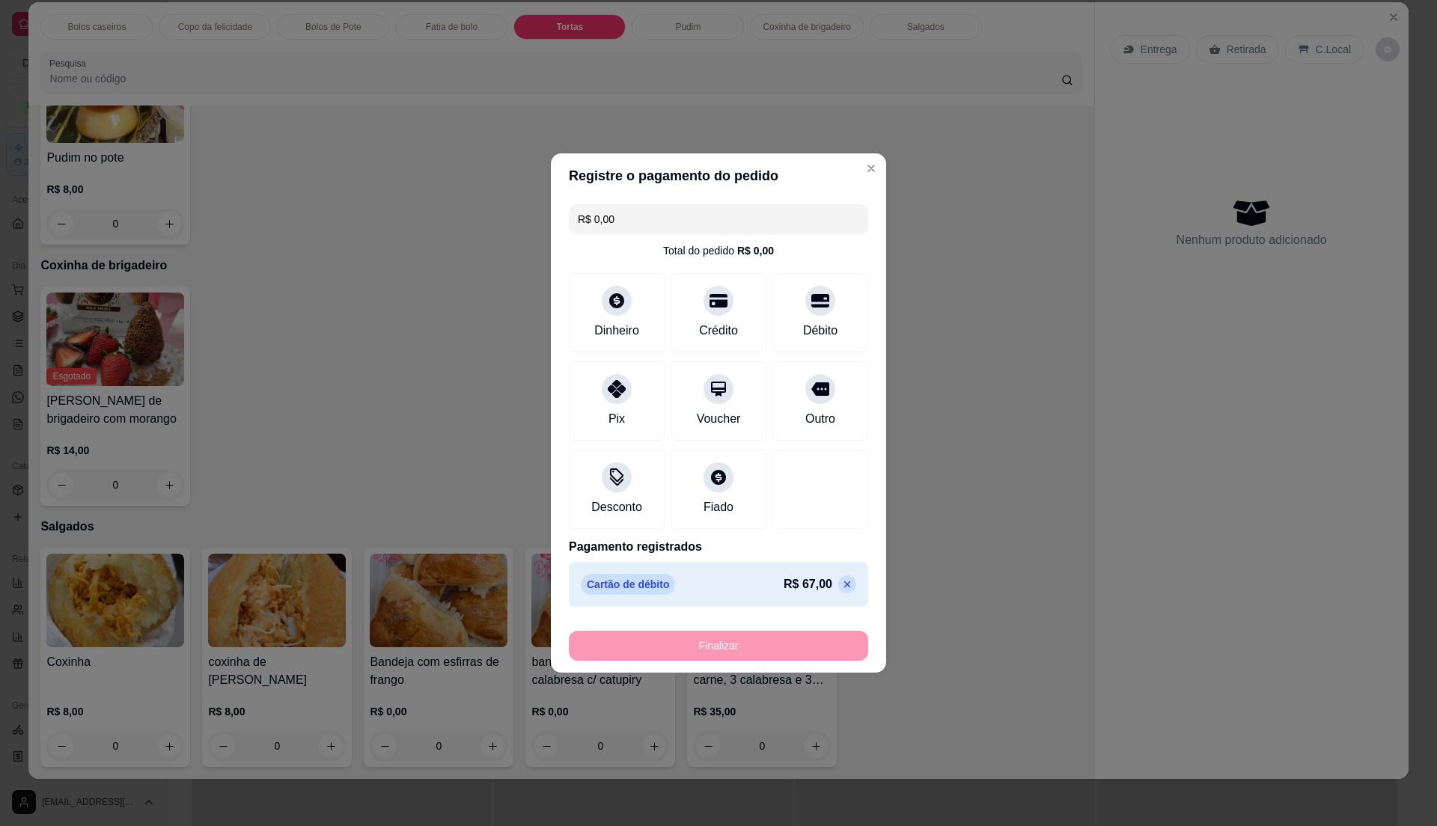
type input "-R$ 67,00"
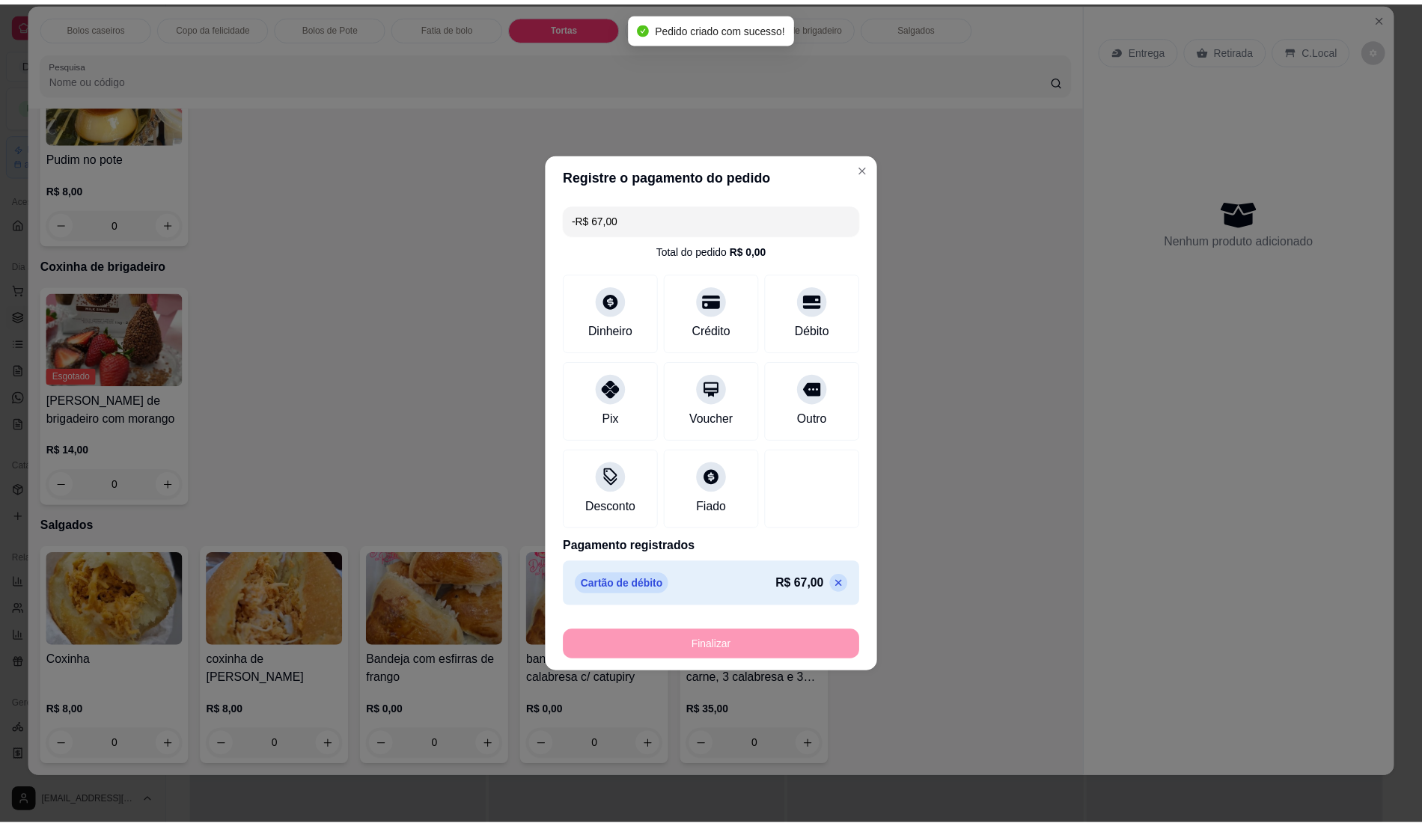
scroll to position [1479, 0]
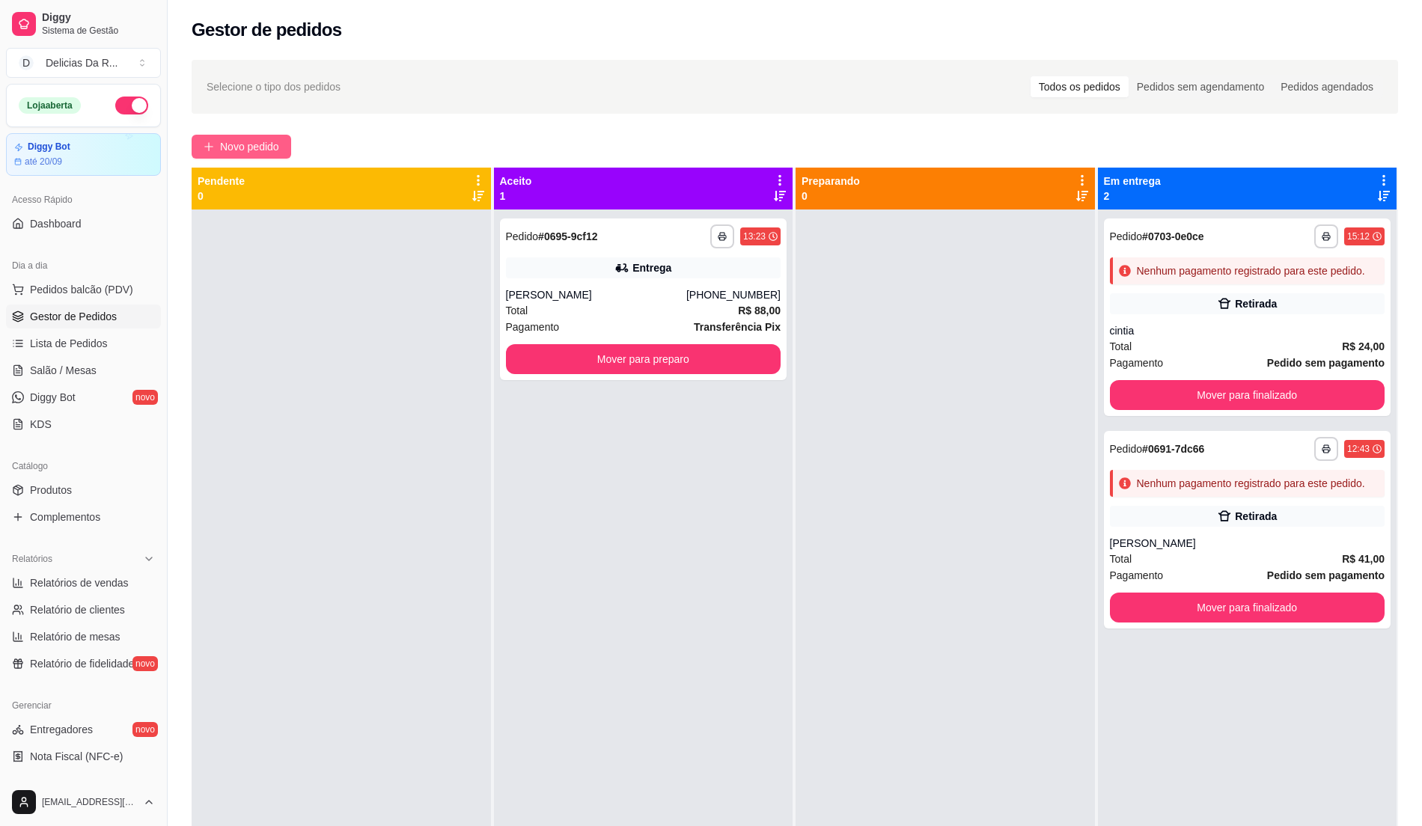
click at [270, 151] on span "Novo pedido" at bounding box center [249, 146] width 59 height 16
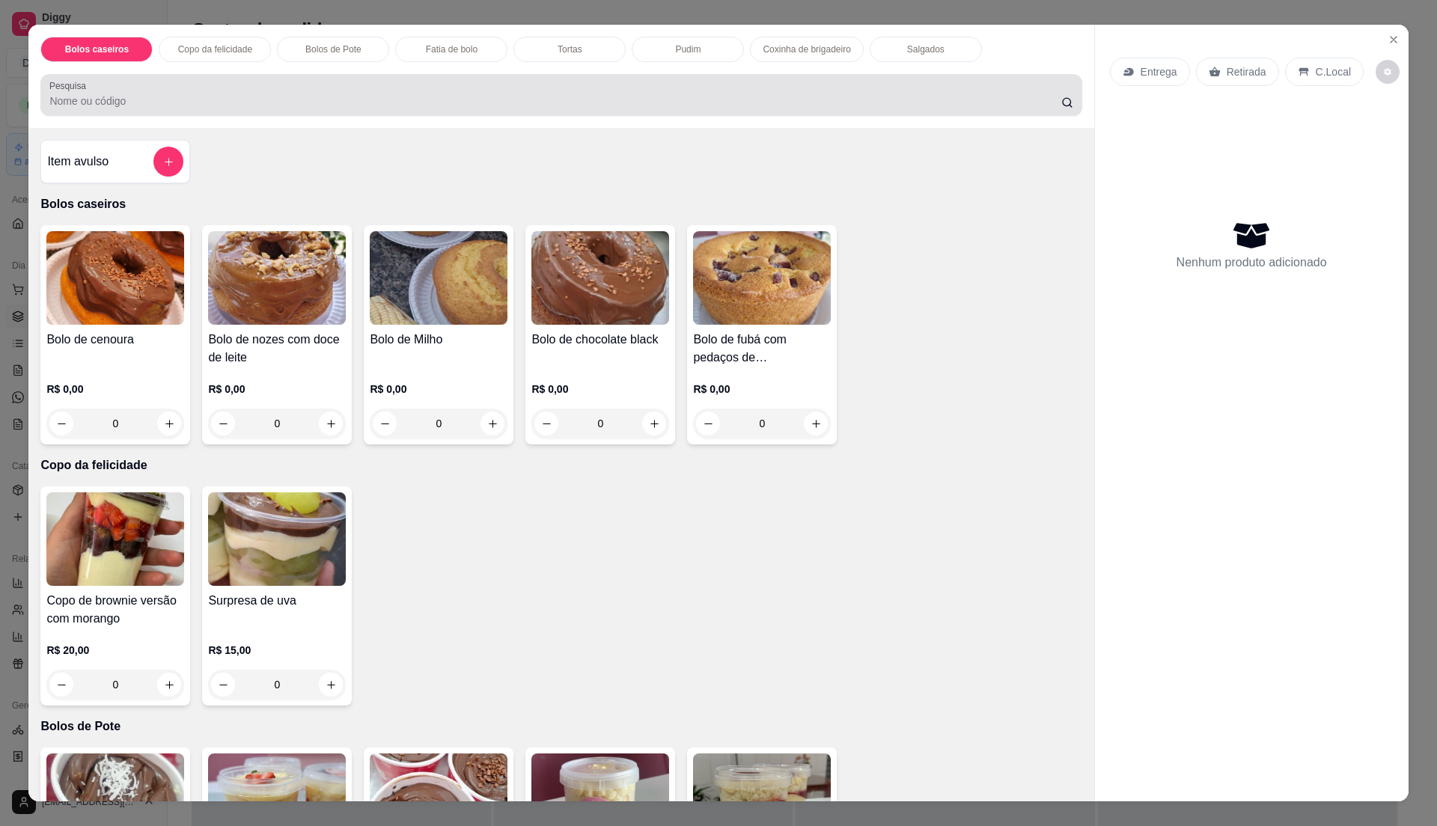
click at [246, 99] on input "Pesquisa" at bounding box center [554, 101] width 1011 height 15
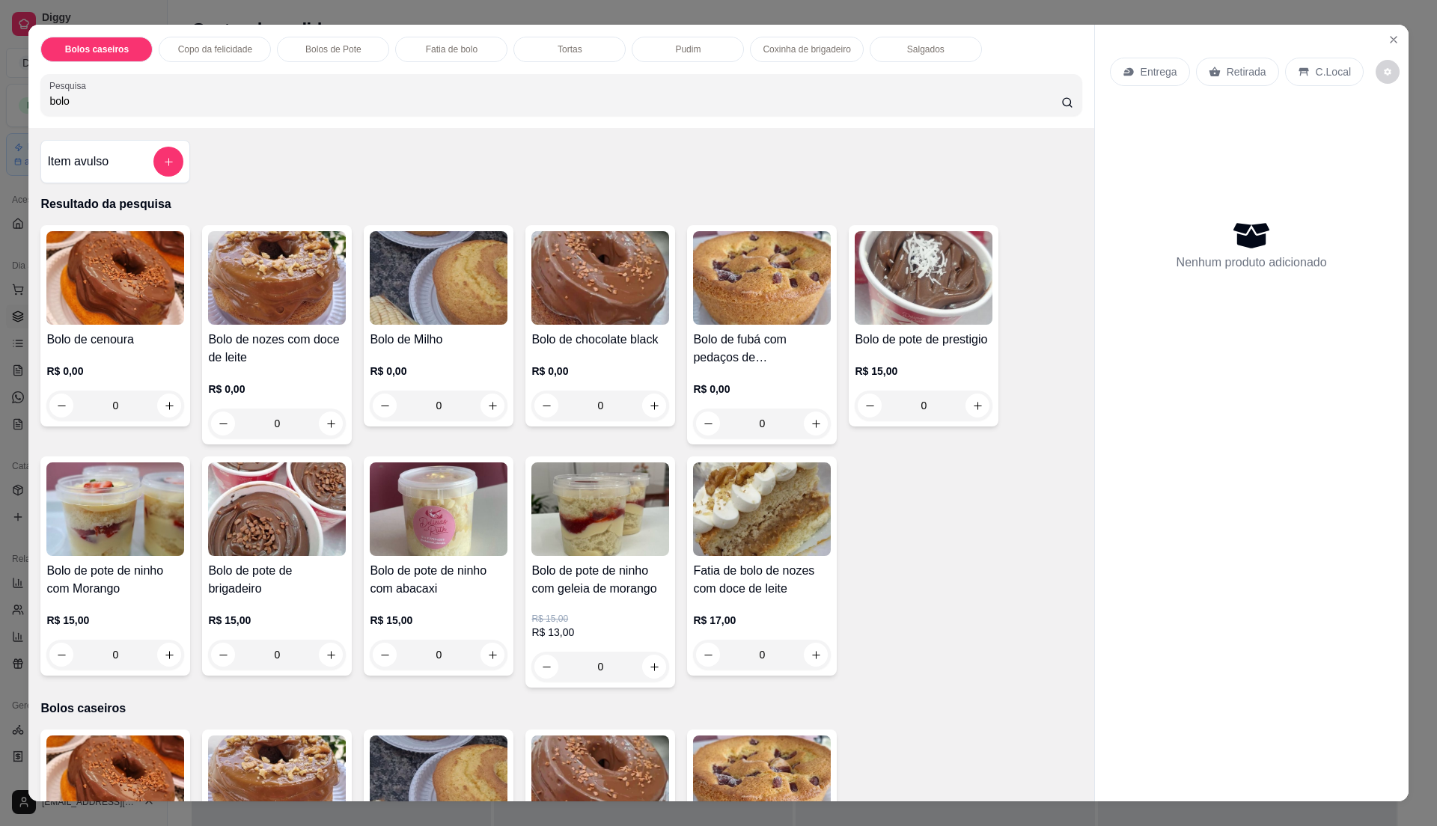
type input "bolo"
click at [129, 597] on h4 "Bolo de pote de ninho com Morango" at bounding box center [115, 580] width 138 height 36
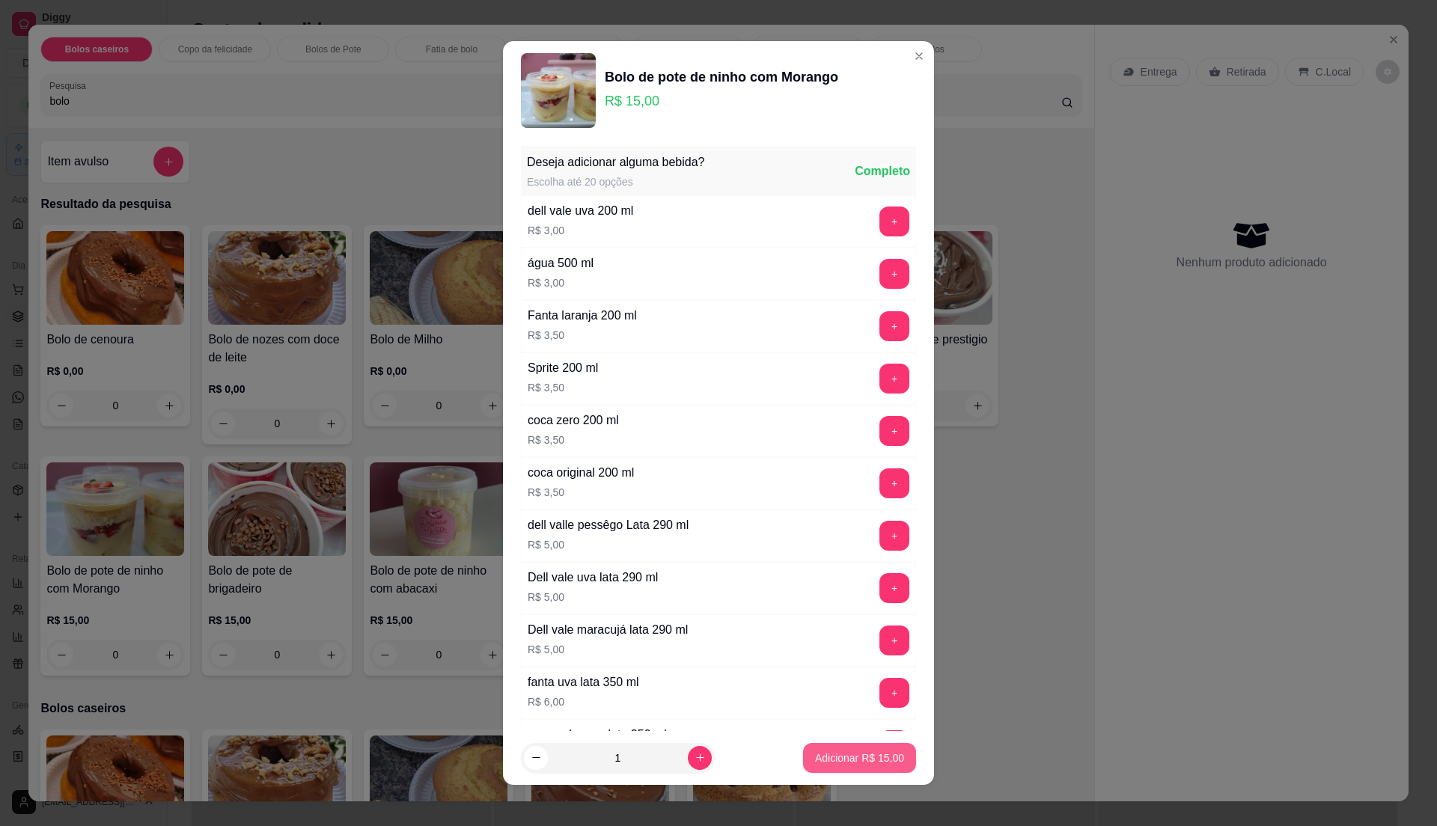
click at [871, 755] on p "Adicionar R$ 15,00" at bounding box center [859, 758] width 89 height 15
type input "1"
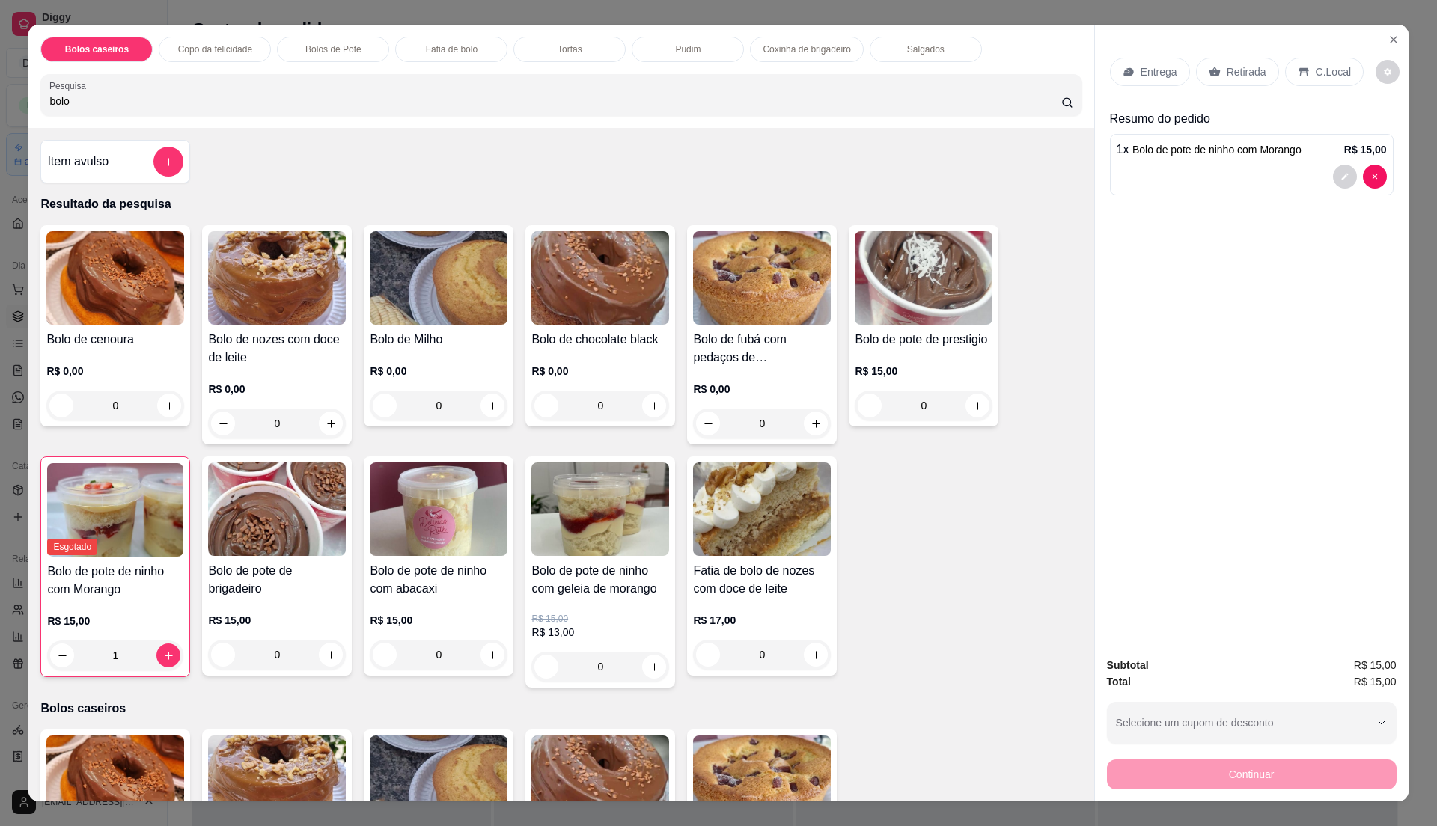
click at [1222, 63] on div "Retirada" at bounding box center [1237, 72] width 83 height 28
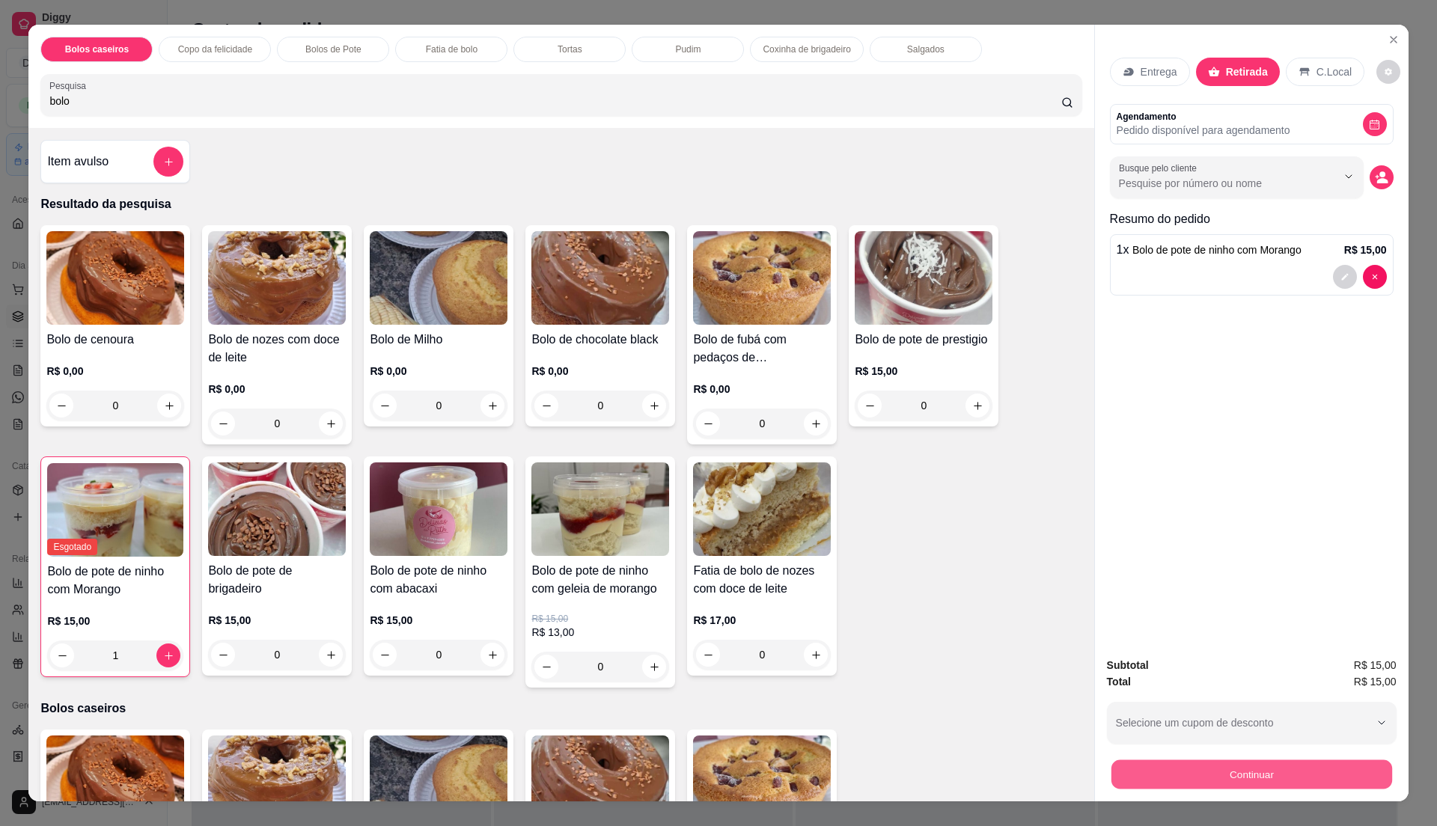
click at [1282, 773] on button "Continuar" at bounding box center [1251, 774] width 281 height 29
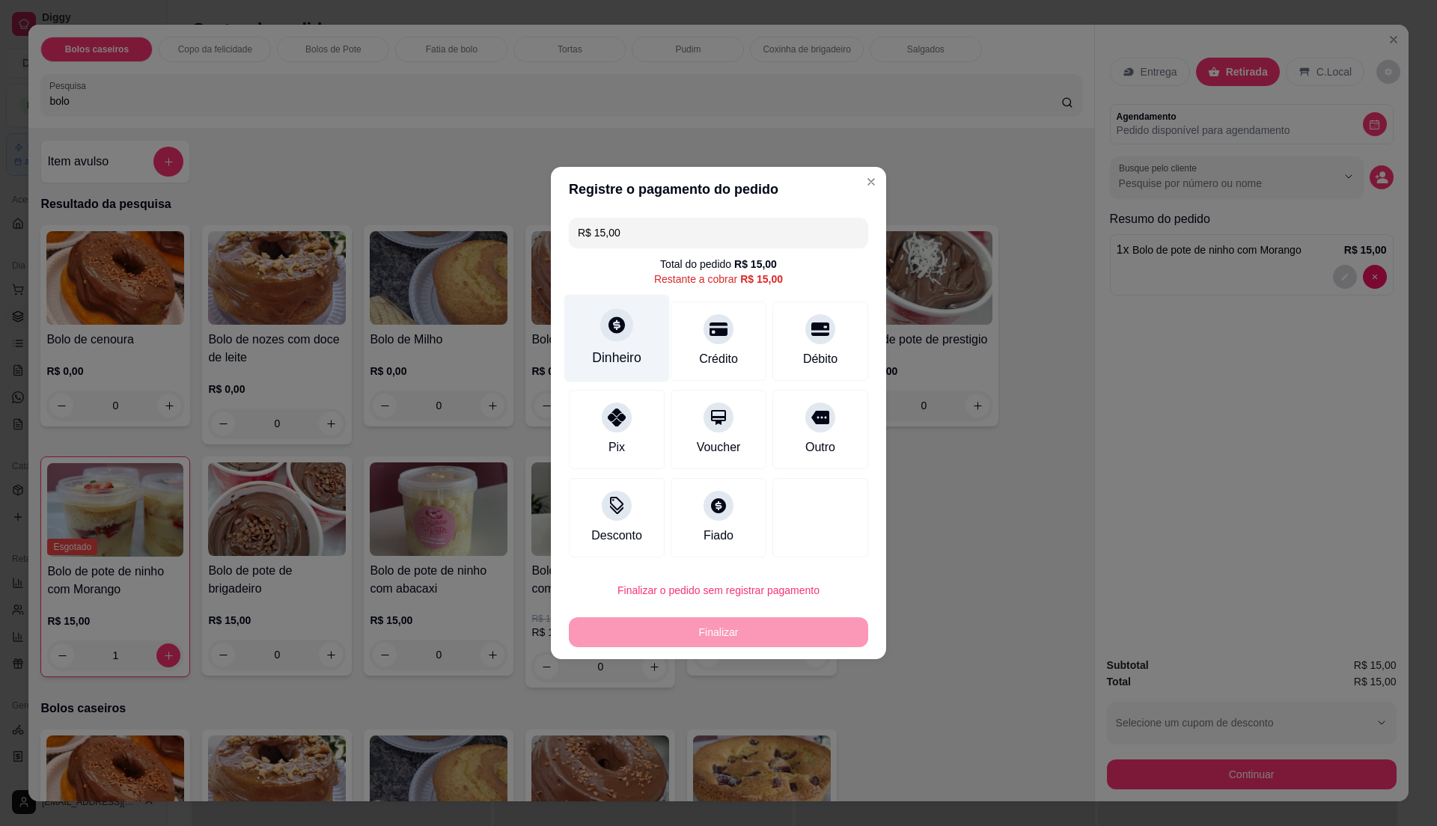
click at [603, 342] on div "Dinheiro" at bounding box center [617, 339] width 106 height 88
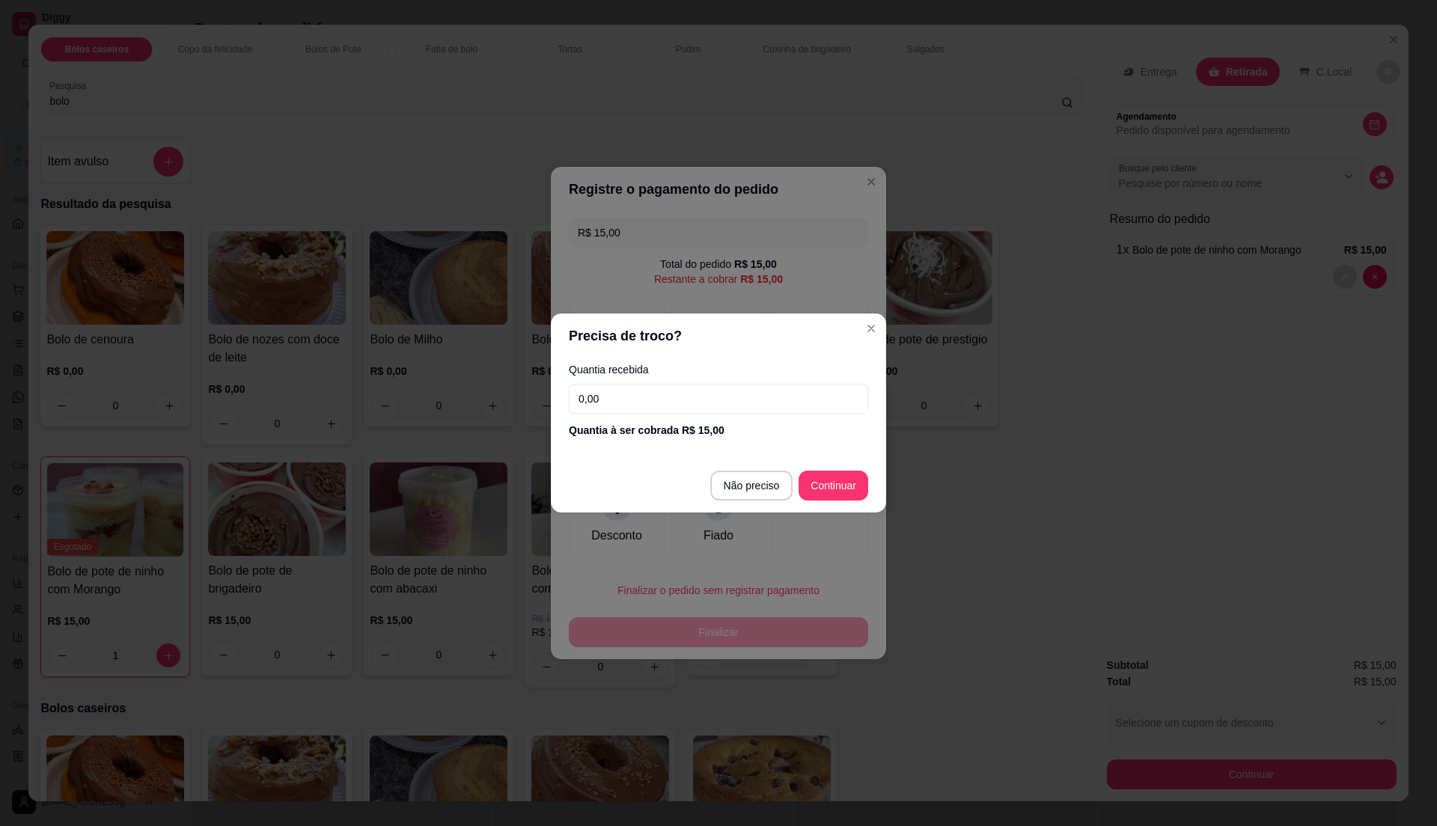
click at [656, 403] on input "0,00" at bounding box center [718, 399] width 299 height 30
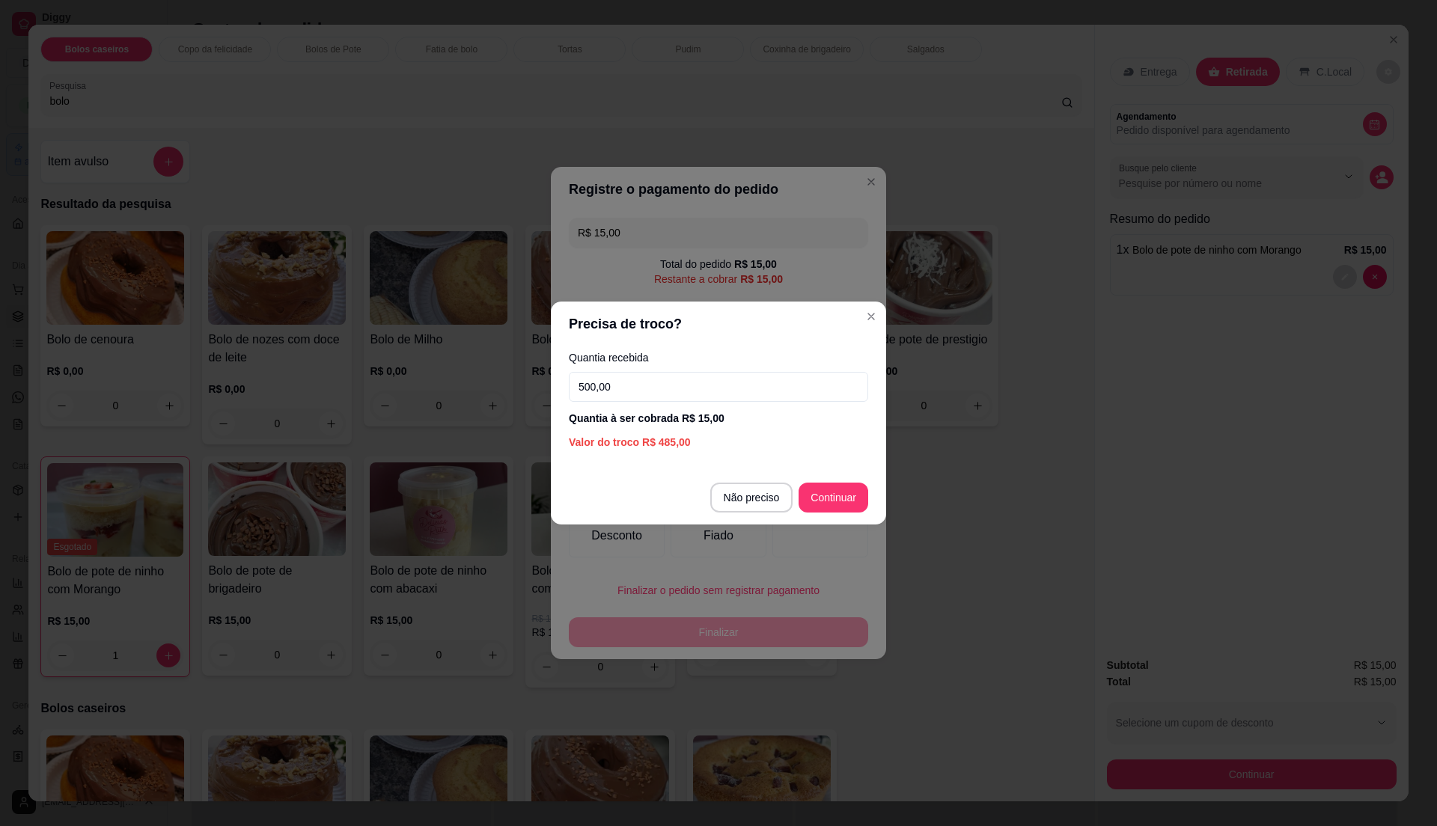
type input "50,00"
type input "R$ 0,00"
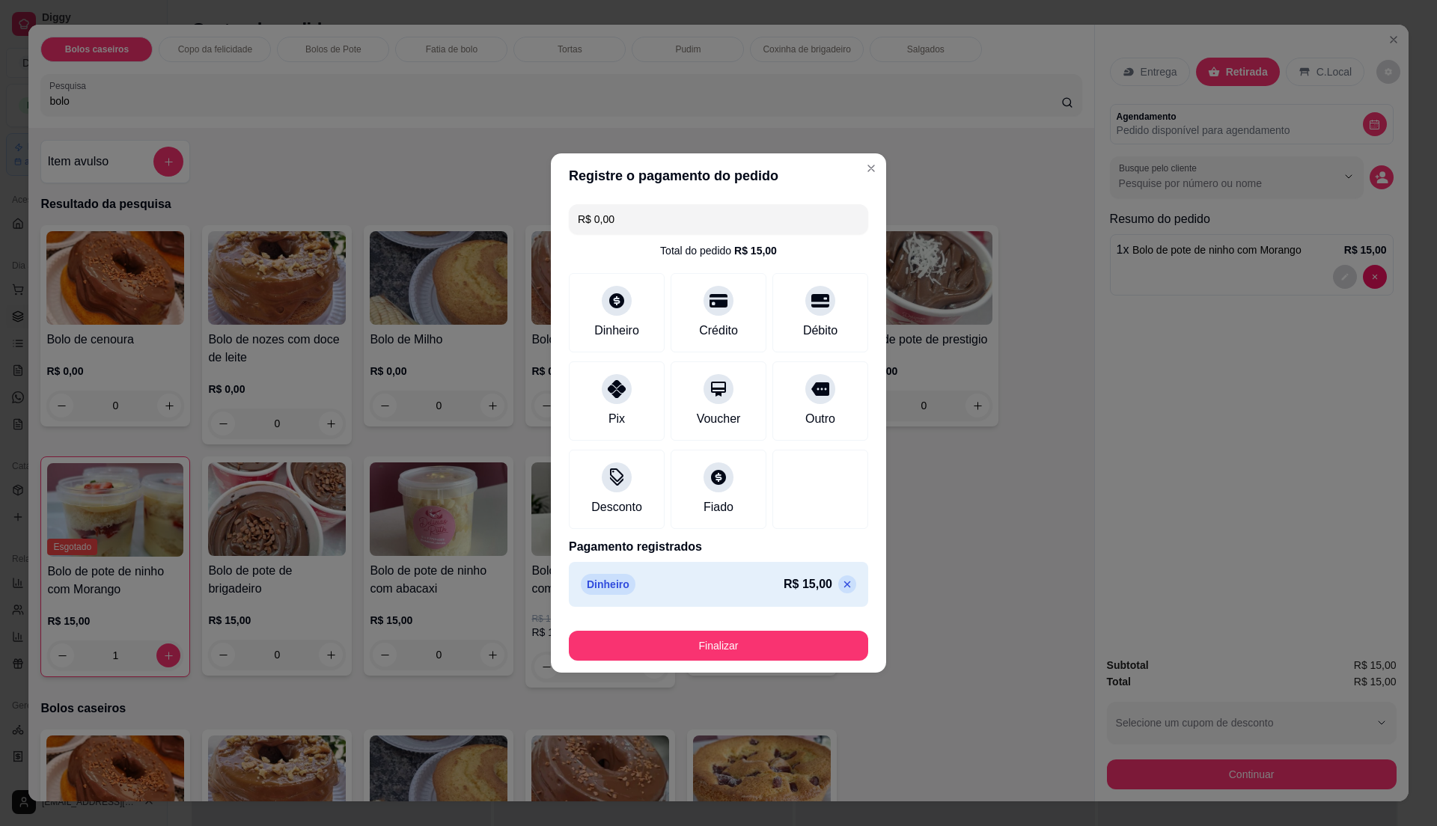
click at [777, 659] on button "Finalizar" at bounding box center [718, 646] width 299 height 30
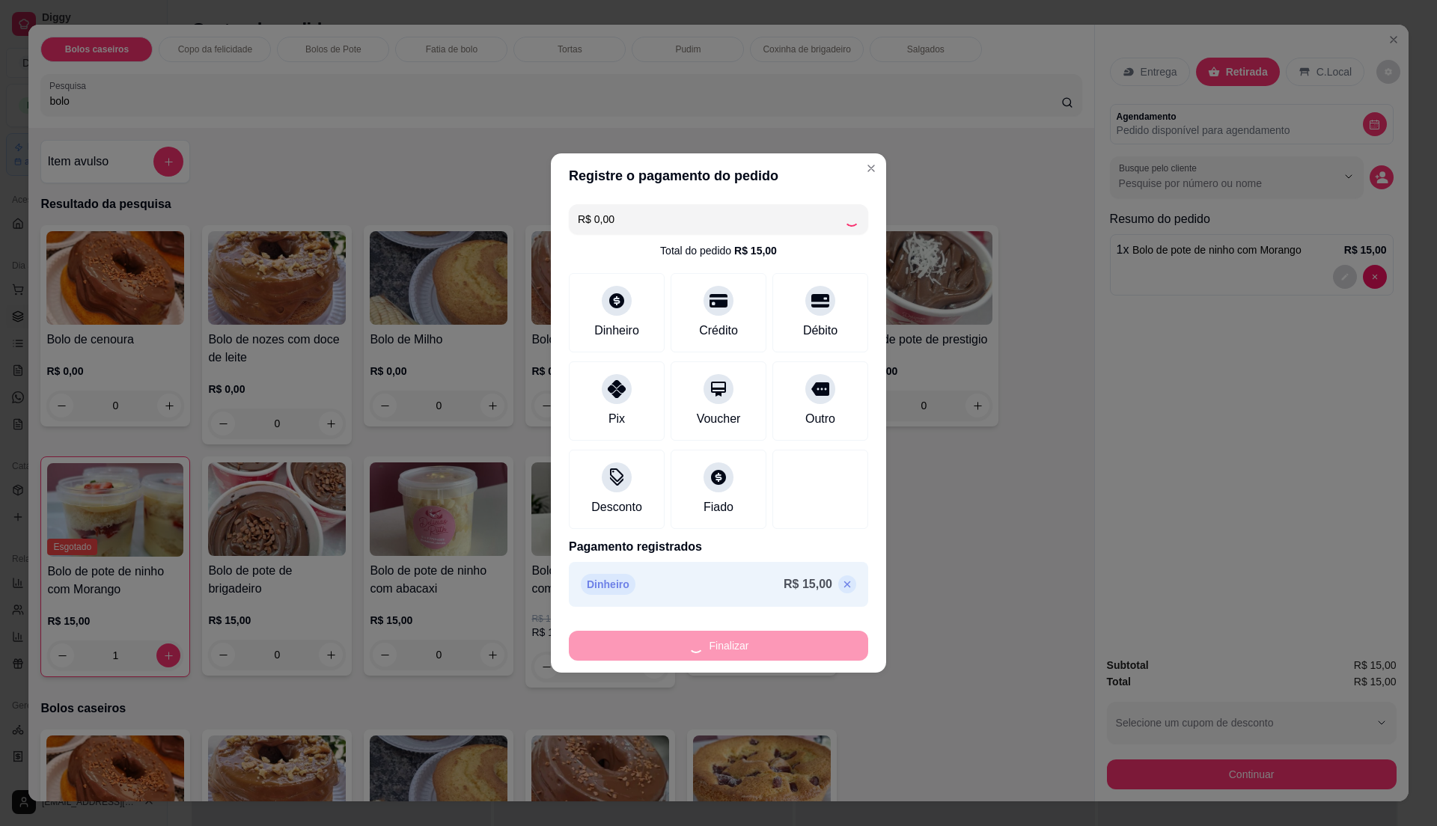
click at [780, 648] on div "Finalizar" at bounding box center [718, 646] width 299 height 30
type input "0"
type input "-R$ 15,00"
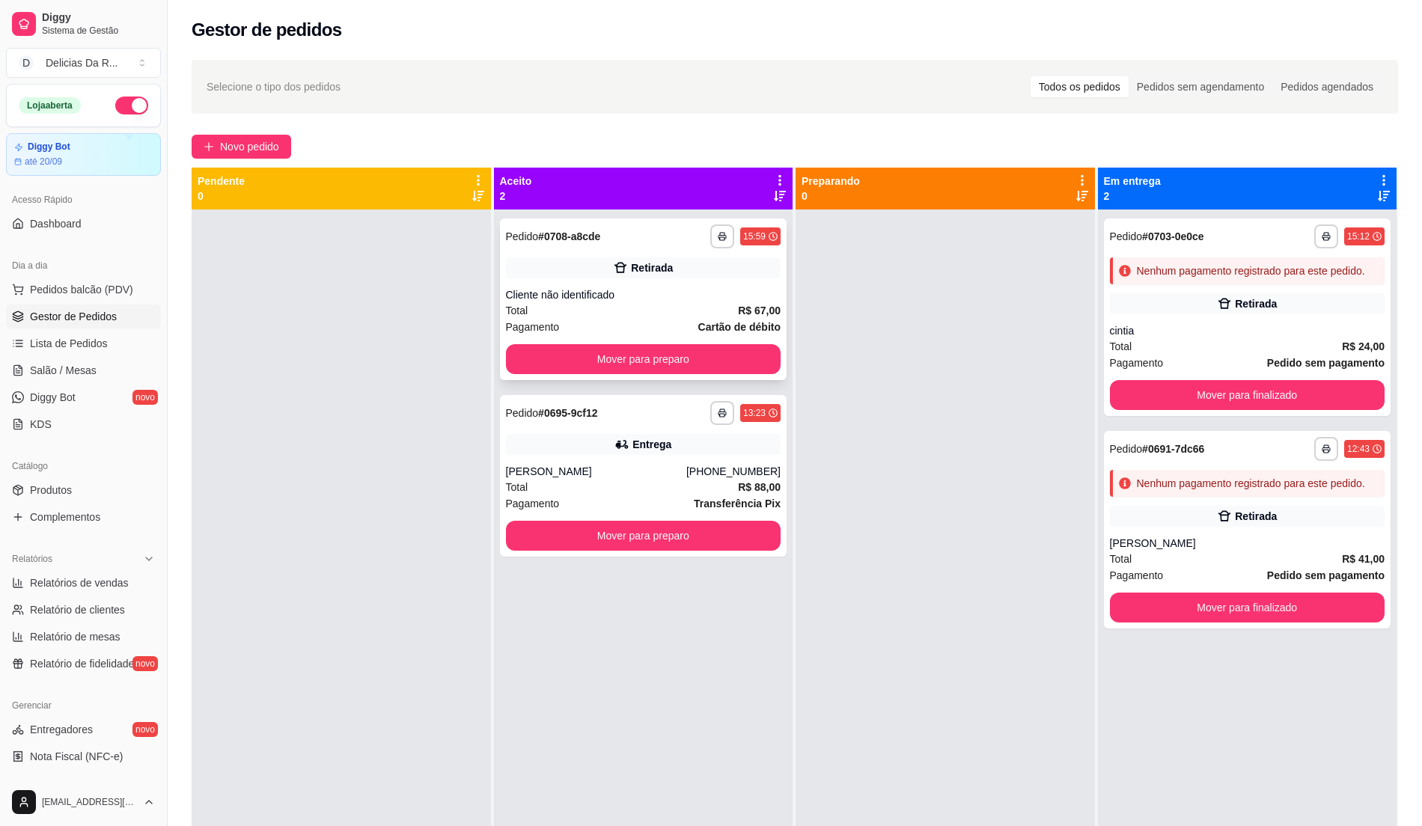
click at [701, 282] on div "**********" at bounding box center [643, 300] width 287 height 162
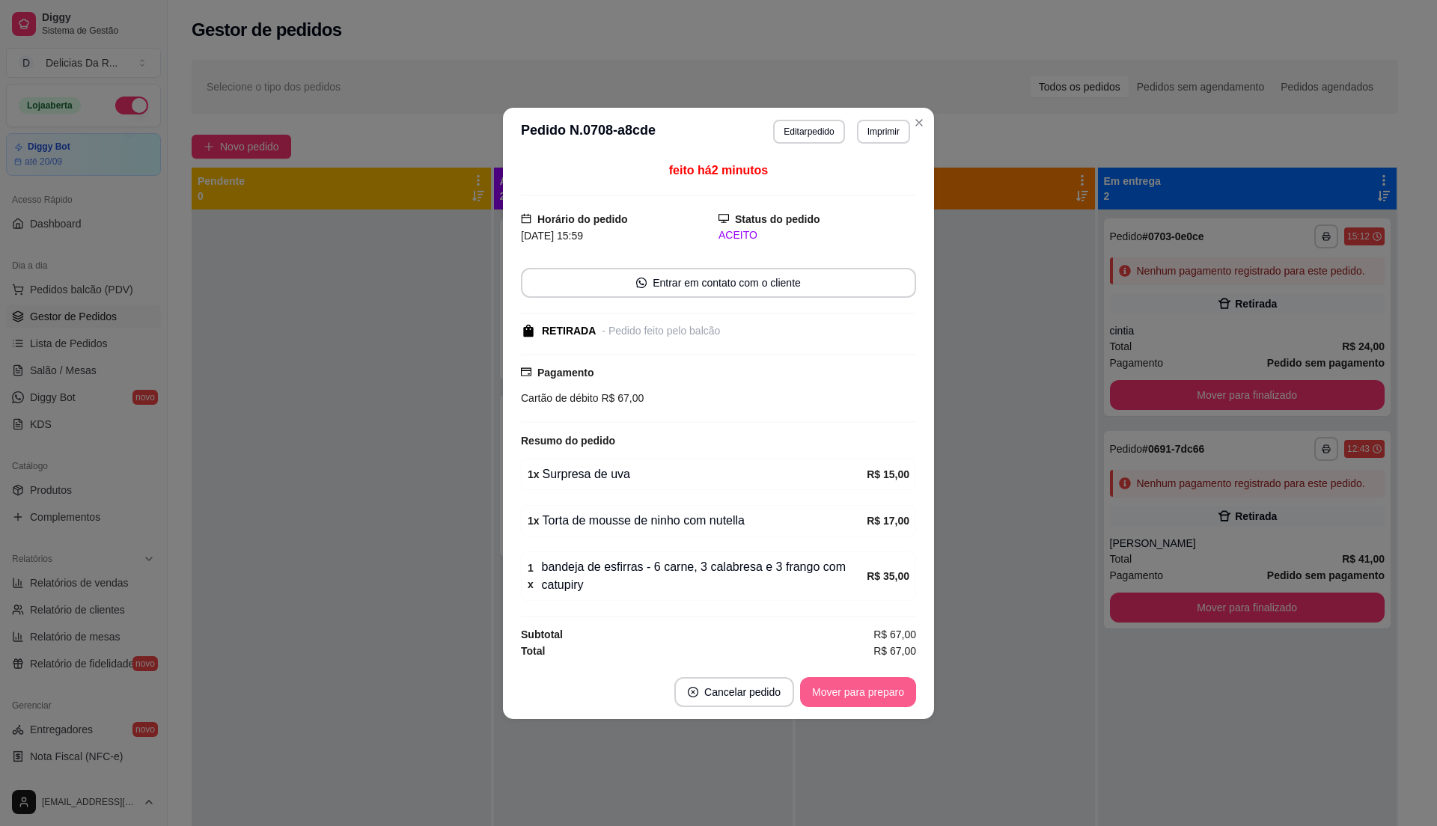
click at [903, 693] on button "Mover para preparo" at bounding box center [858, 692] width 116 height 30
click at [902, 693] on div "Mover para preparo" at bounding box center [847, 692] width 137 height 30
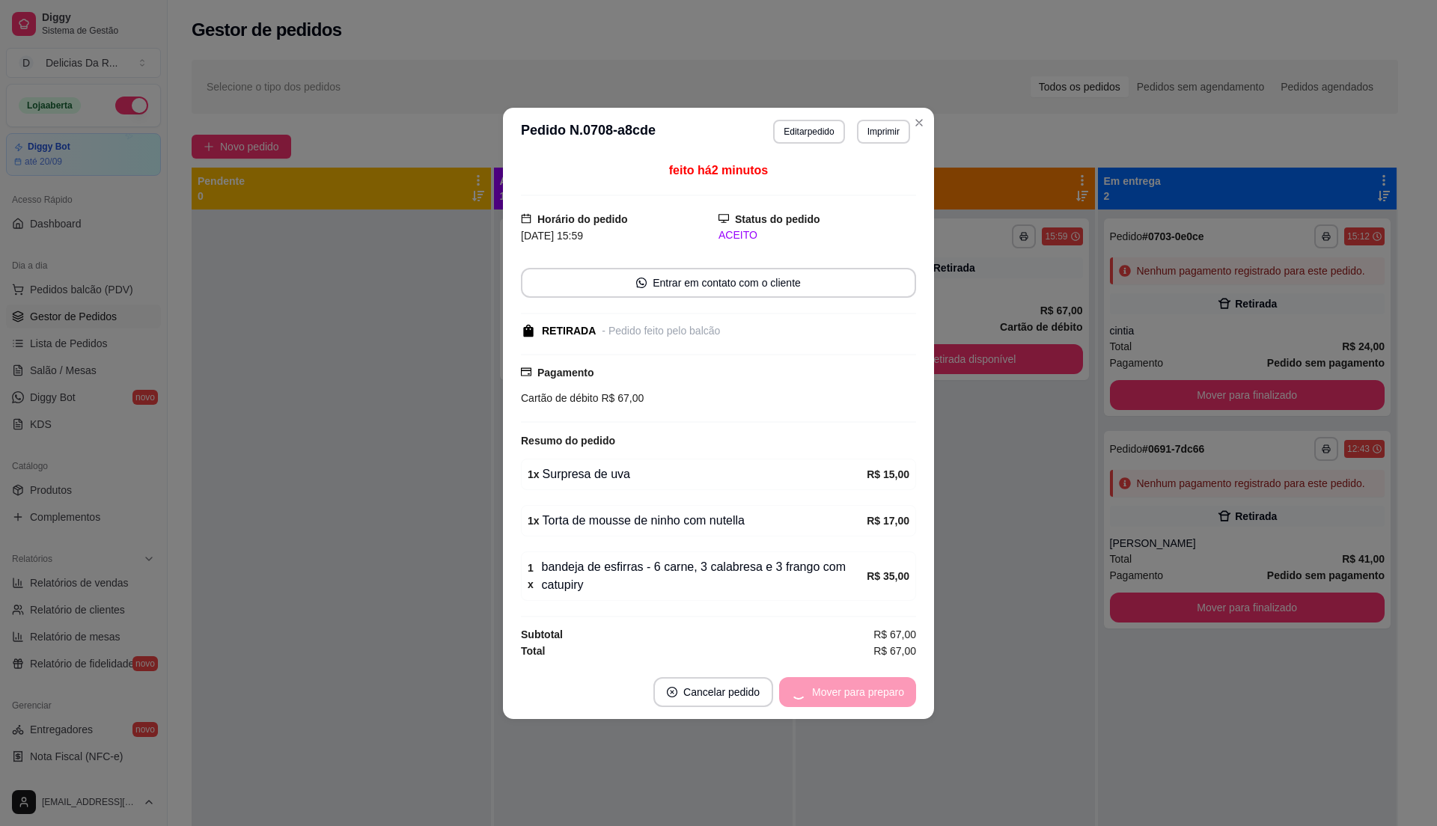
click at [901, 693] on div "Mover para preparo" at bounding box center [847, 692] width 137 height 30
click at [900, 693] on button "Mover para retirada disponível" at bounding box center [833, 692] width 165 height 30
click at [900, 693] on div "Mover para retirada disponível" at bounding box center [823, 692] width 186 height 30
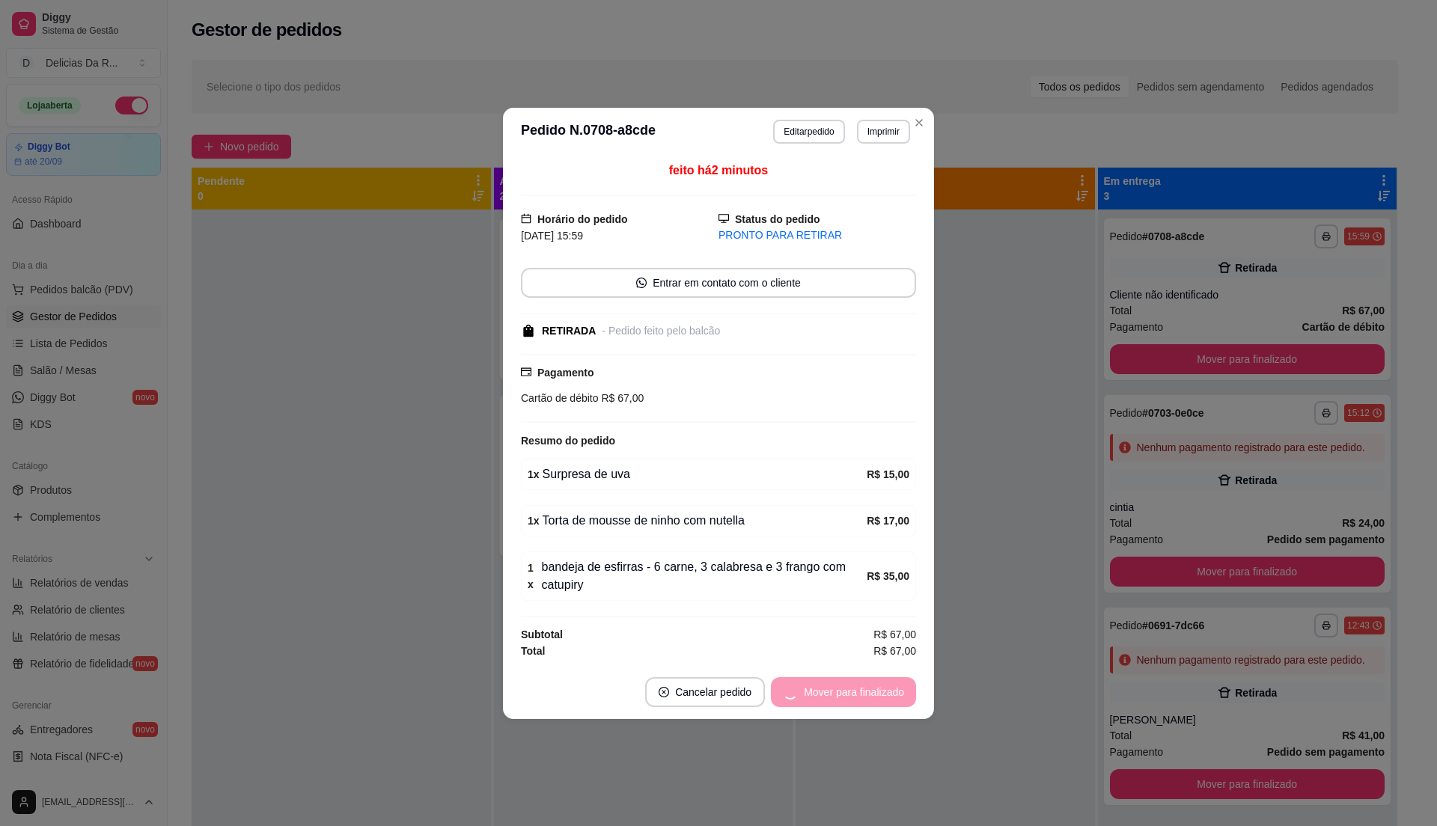
click at [900, 693] on div "Mover para finalizado" at bounding box center [843, 692] width 145 height 30
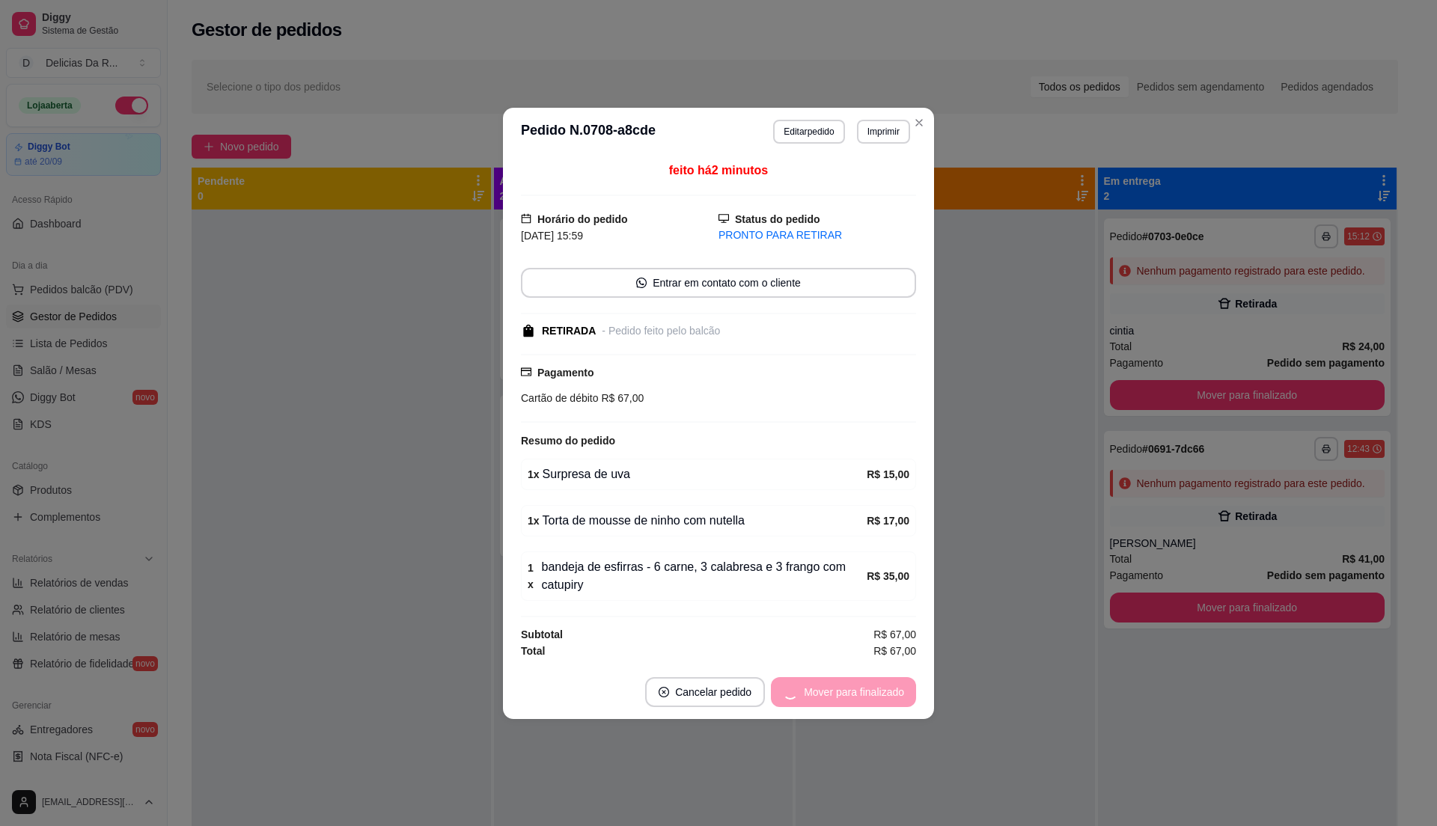
click at [900, 693] on div "Mover para finalizado" at bounding box center [843, 692] width 145 height 30
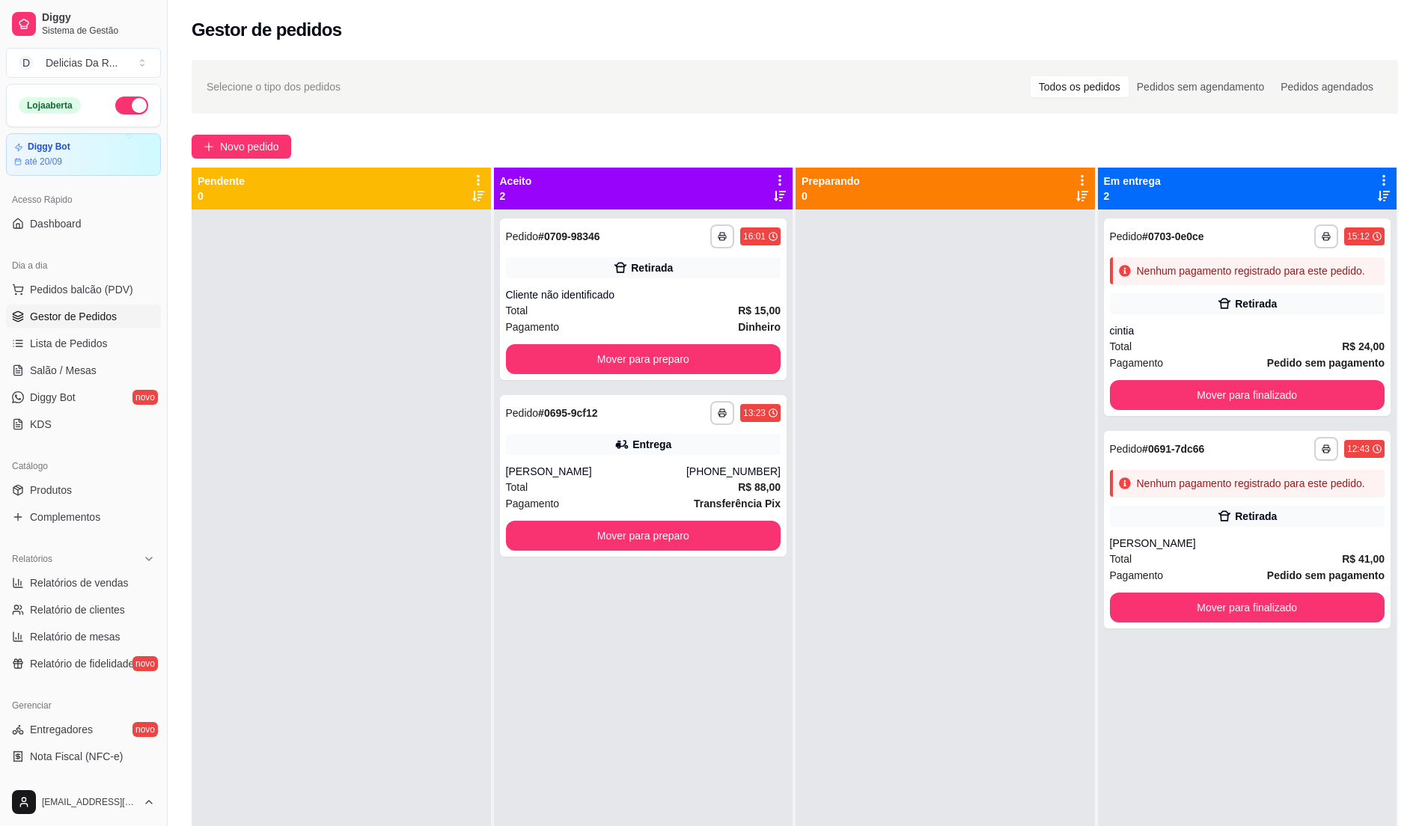
drag, startPoint x: 977, startPoint y: 639, endPoint x: 971, endPoint y: 630, distance: 10.8
click at [975, 639] on div at bounding box center [945, 623] width 299 height 826
click at [660, 333] on div "Pagamento Dinheiro" at bounding box center [643, 327] width 275 height 16
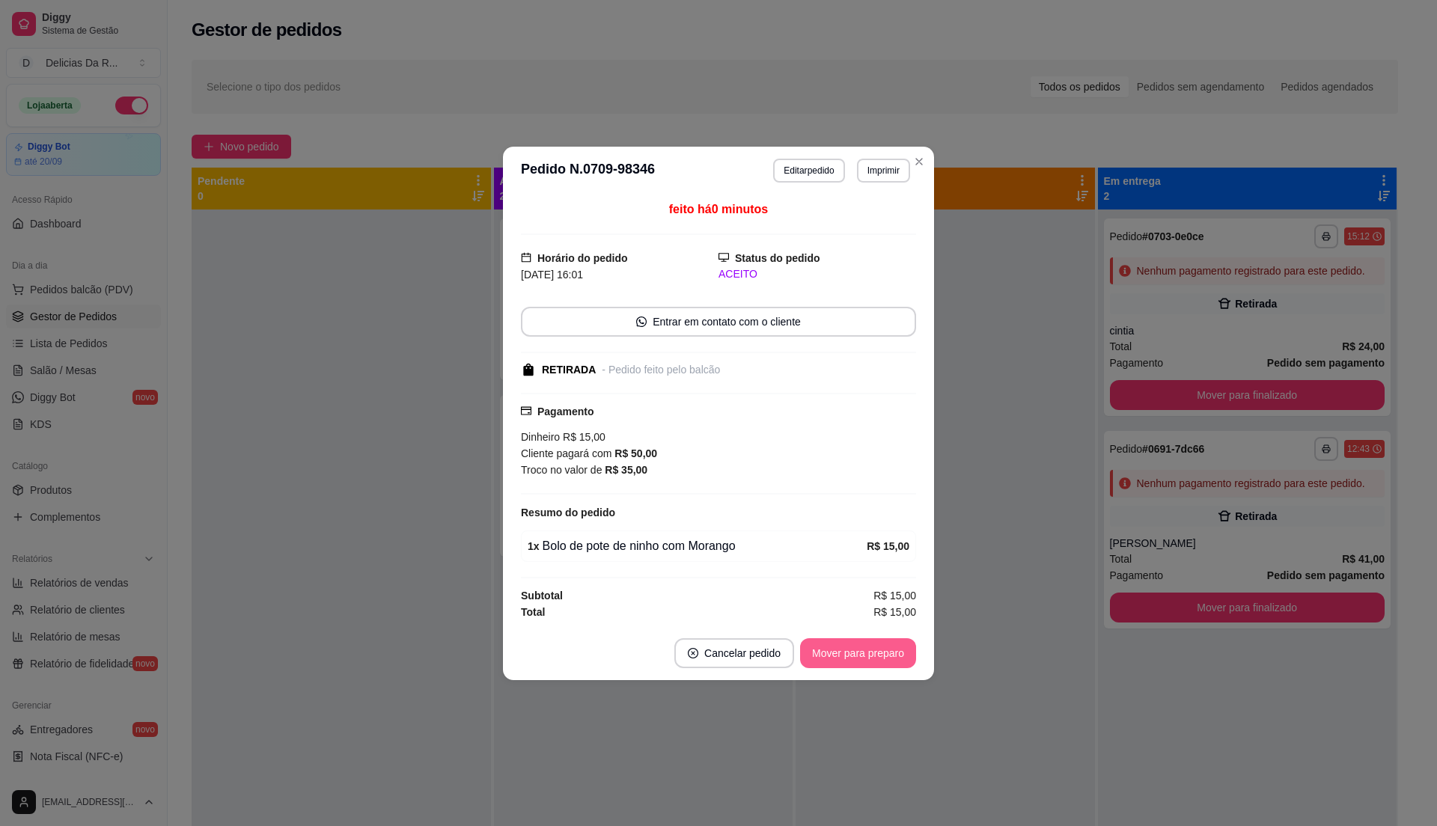
click at [865, 657] on button "Mover para preparo" at bounding box center [858, 654] width 116 height 30
click at [865, 657] on div "Mover para preparo" at bounding box center [847, 654] width 137 height 30
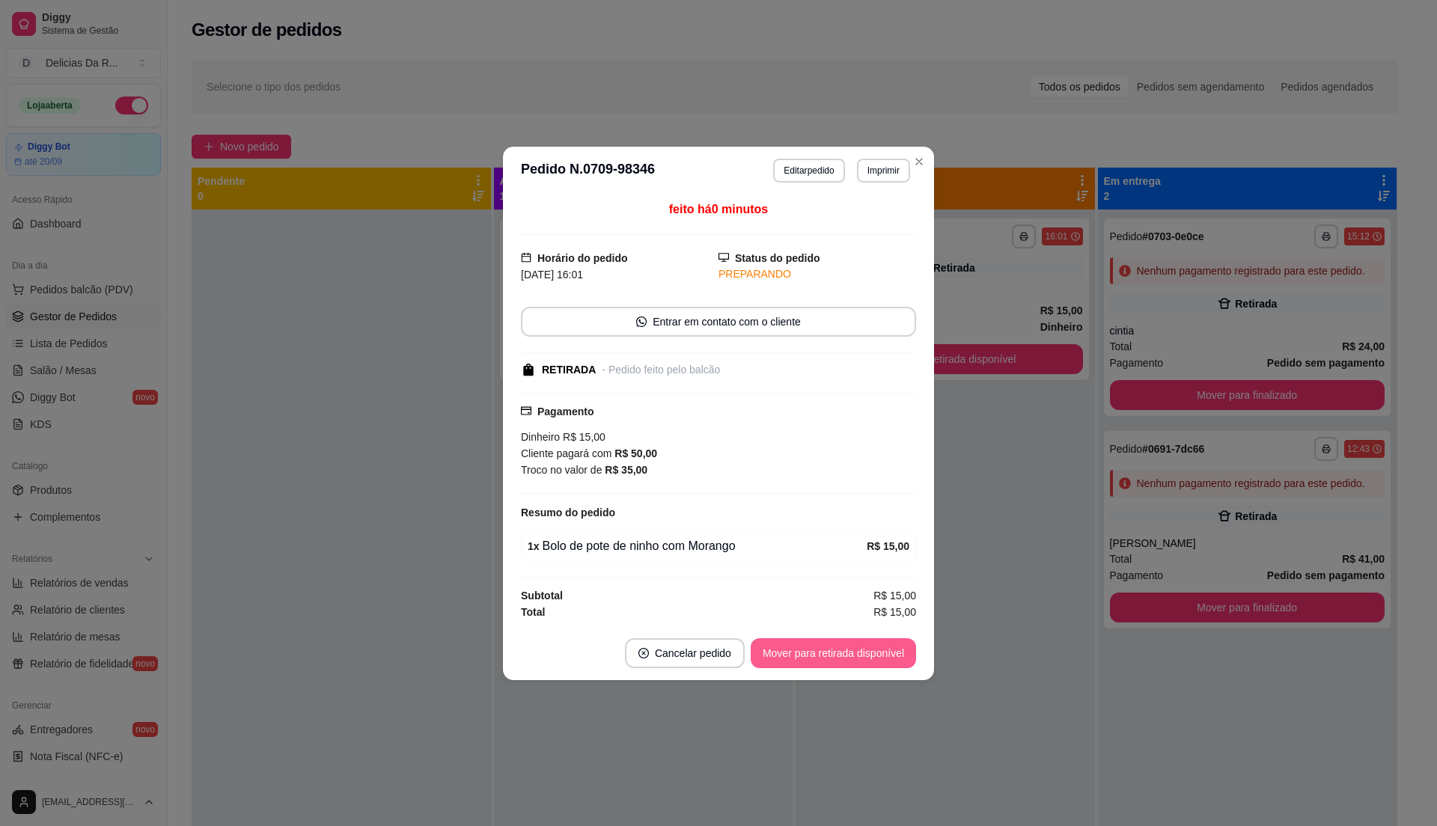
click at [866, 659] on button "Mover para retirada disponível" at bounding box center [833, 654] width 165 height 30
click at [866, 657] on div "Mover para retirada disponível" at bounding box center [823, 654] width 186 height 30
click at [865, 654] on div "Mover para retirada disponível" at bounding box center [823, 654] width 186 height 30
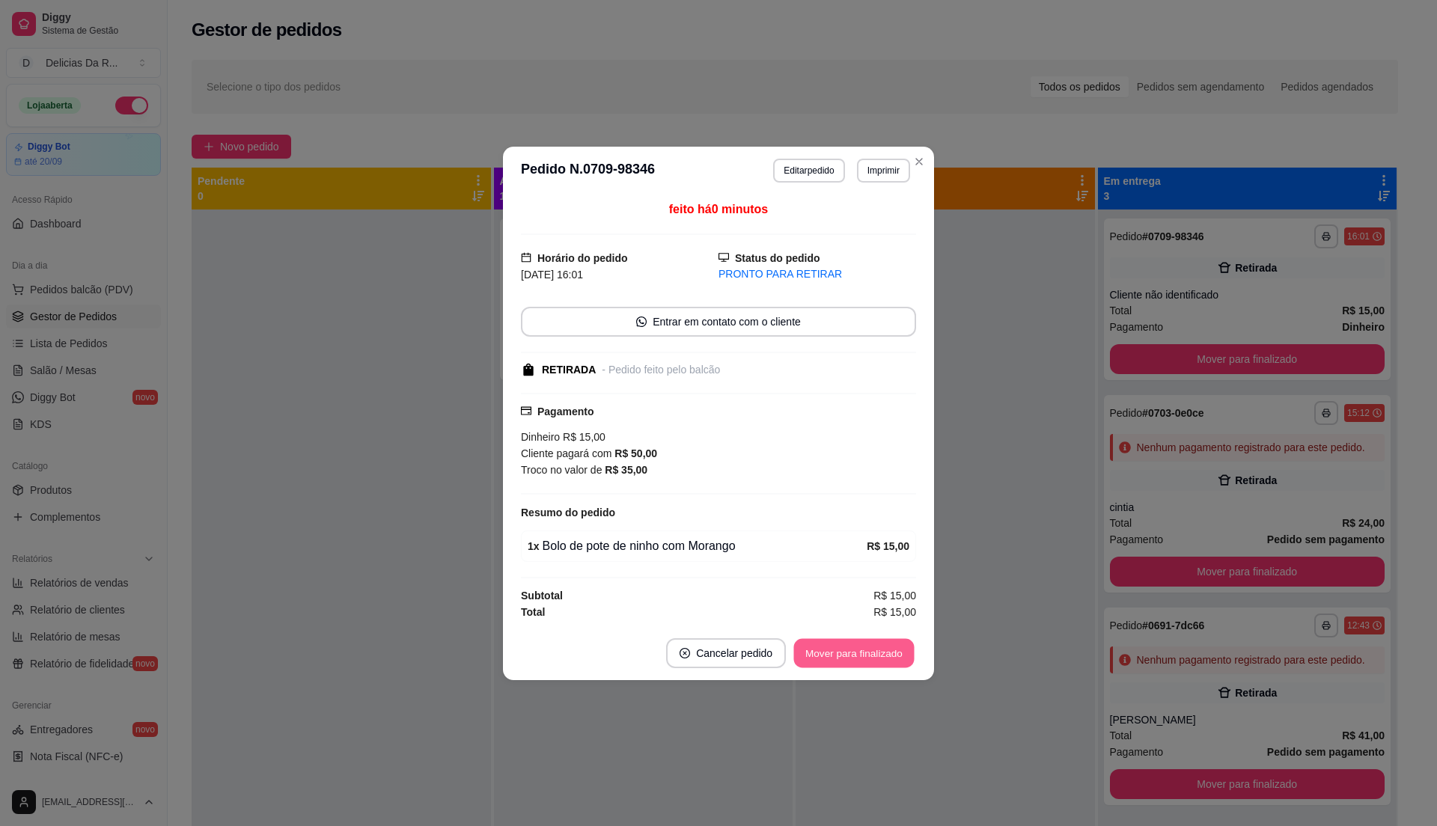
click at [863, 653] on button "Mover para finalizado" at bounding box center [854, 653] width 121 height 29
click at [861, 654] on div "Mover para finalizado" at bounding box center [843, 654] width 145 height 30
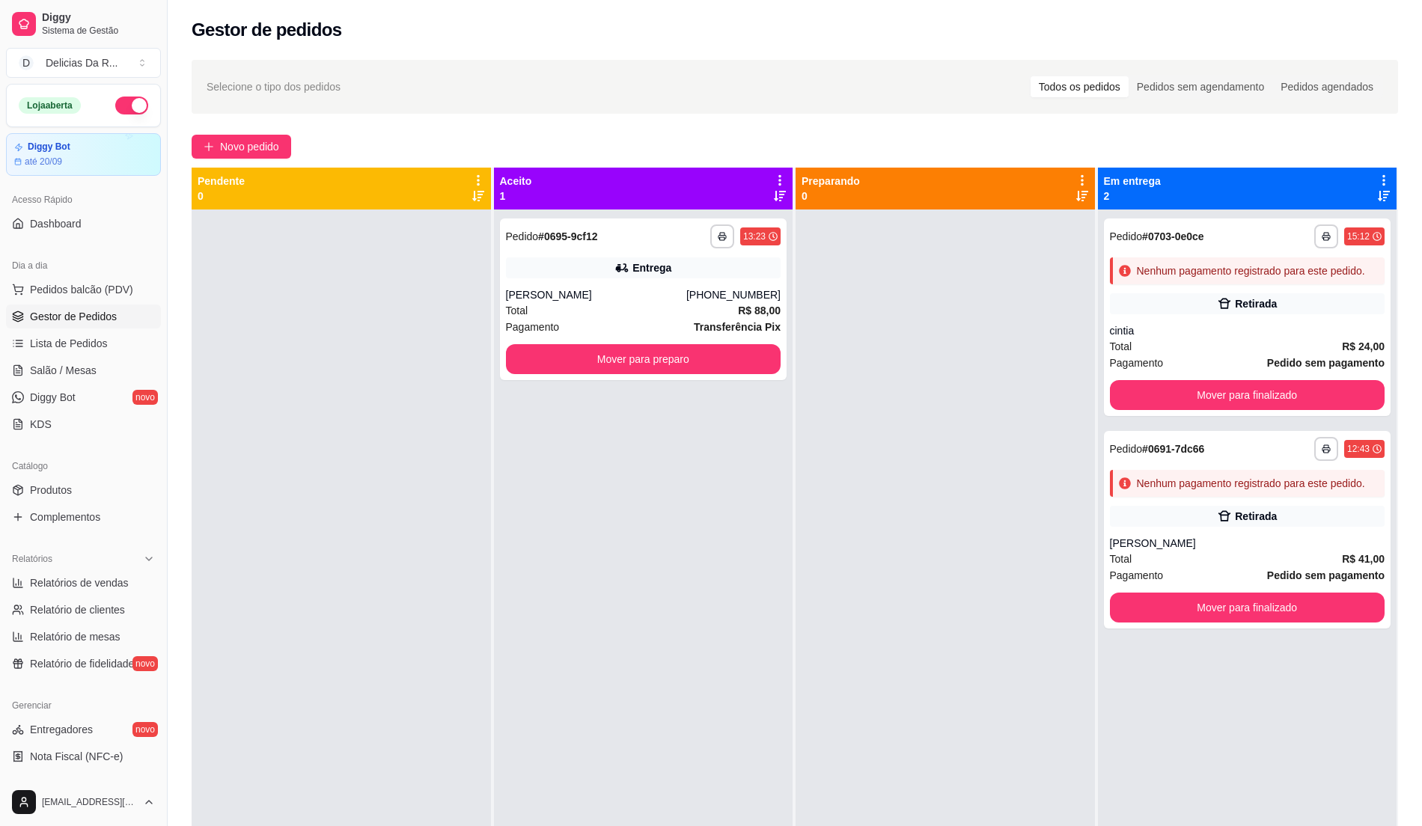
drag, startPoint x: 356, startPoint y: 85, endPoint x: 366, endPoint y: 144, distance: 59.2
click at [356, 85] on div "Selecione o tipo dos pedidos Todos os pedidos Pedidos sem agendamento Pedidos a…" at bounding box center [795, 87] width 1177 height 24
click at [767, 476] on div "**********" at bounding box center [643, 623] width 299 height 826
click at [235, 159] on div "**********" at bounding box center [795, 531] width 1255 height 961
click at [273, 156] on button "Novo pedido" at bounding box center [242, 147] width 100 height 24
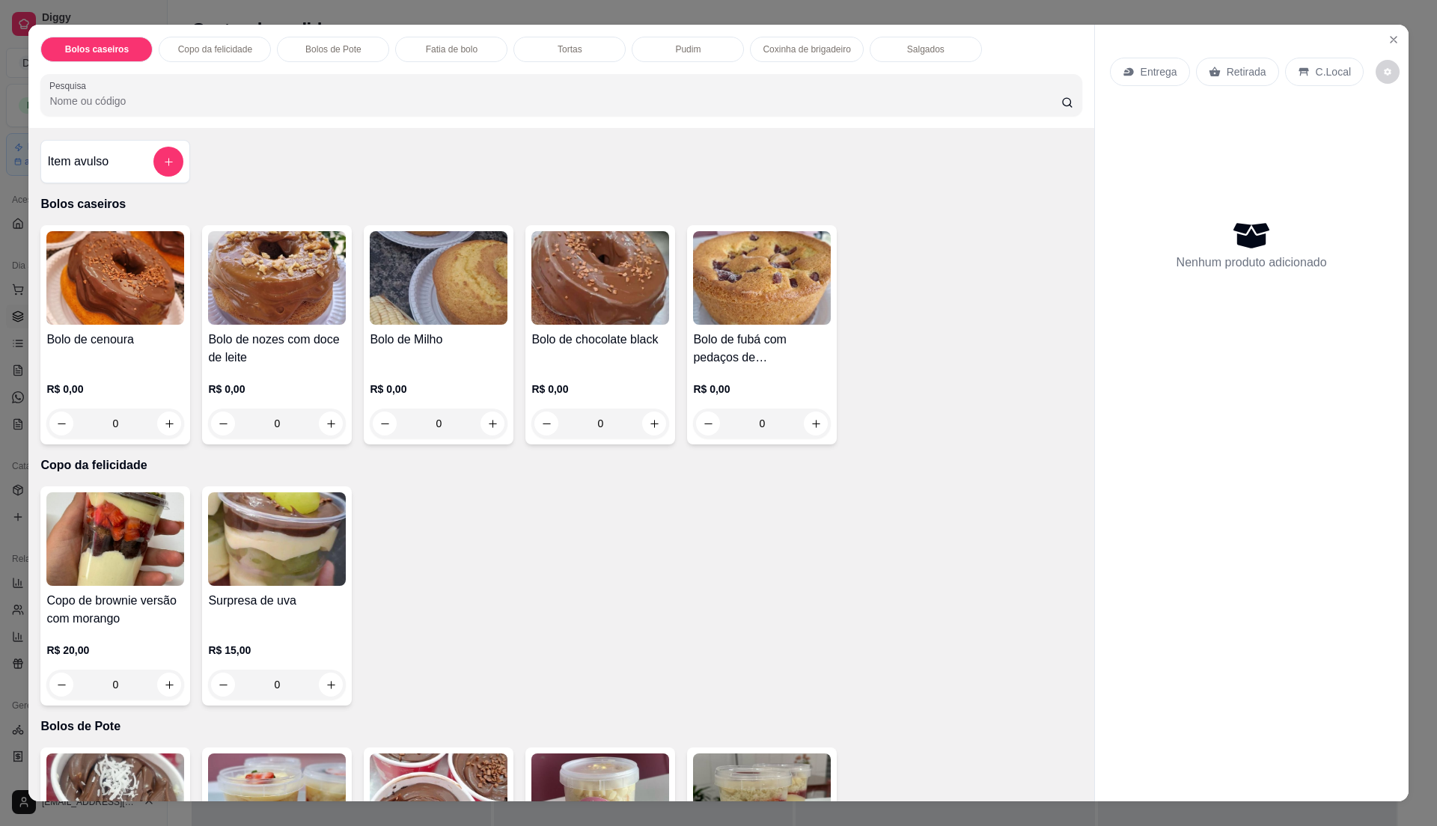
click at [117, 350] on div "Bolo de cenoura" at bounding box center [115, 349] width 138 height 36
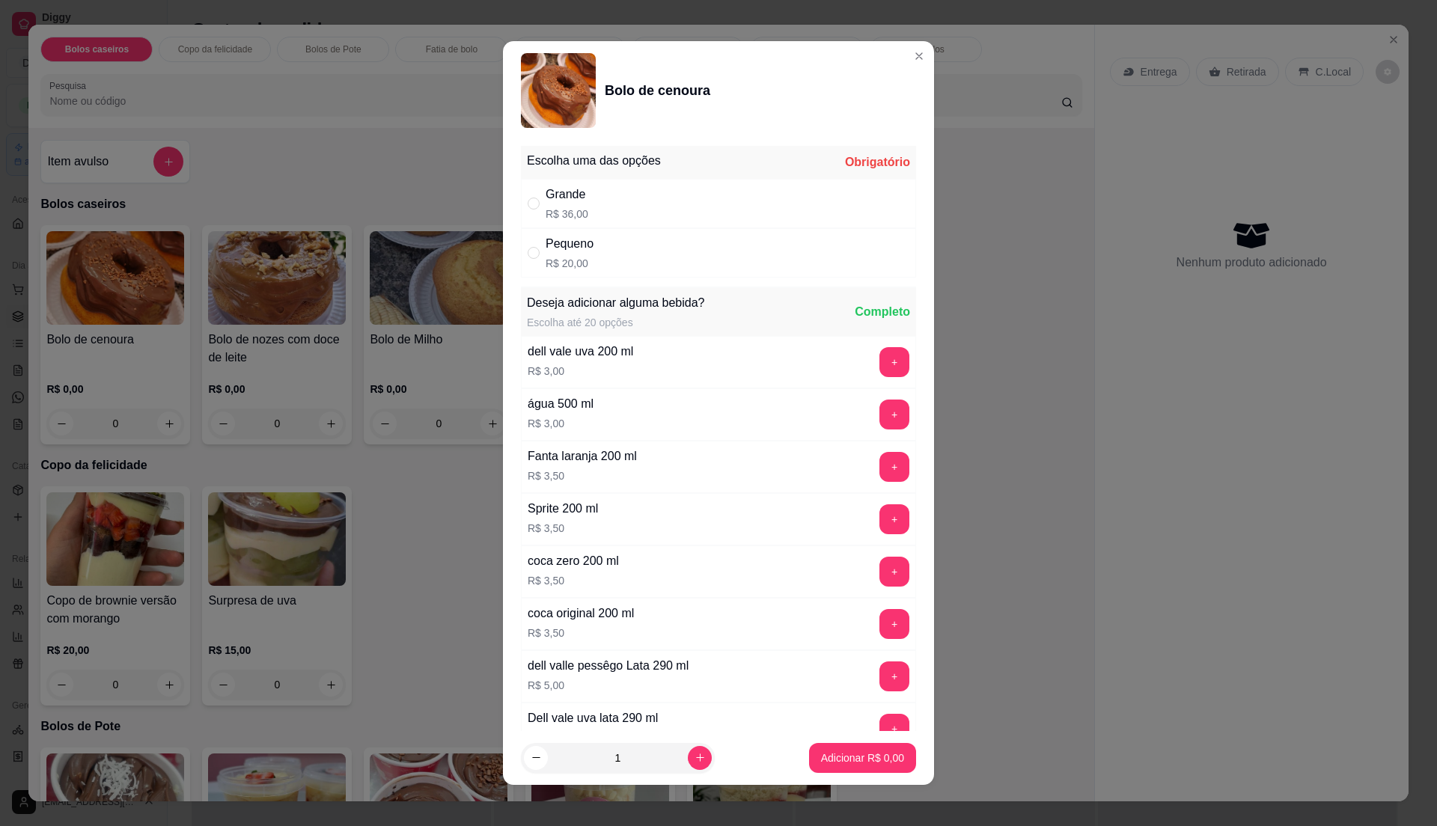
click at [591, 202] on div "Grande R$ 36,00" at bounding box center [718, 203] width 395 height 49
radio input "true"
click at [877, 765] on button "Adicionar R$ 36,00" at bounding box center [859, 758] width 113 height 30
type input "1"
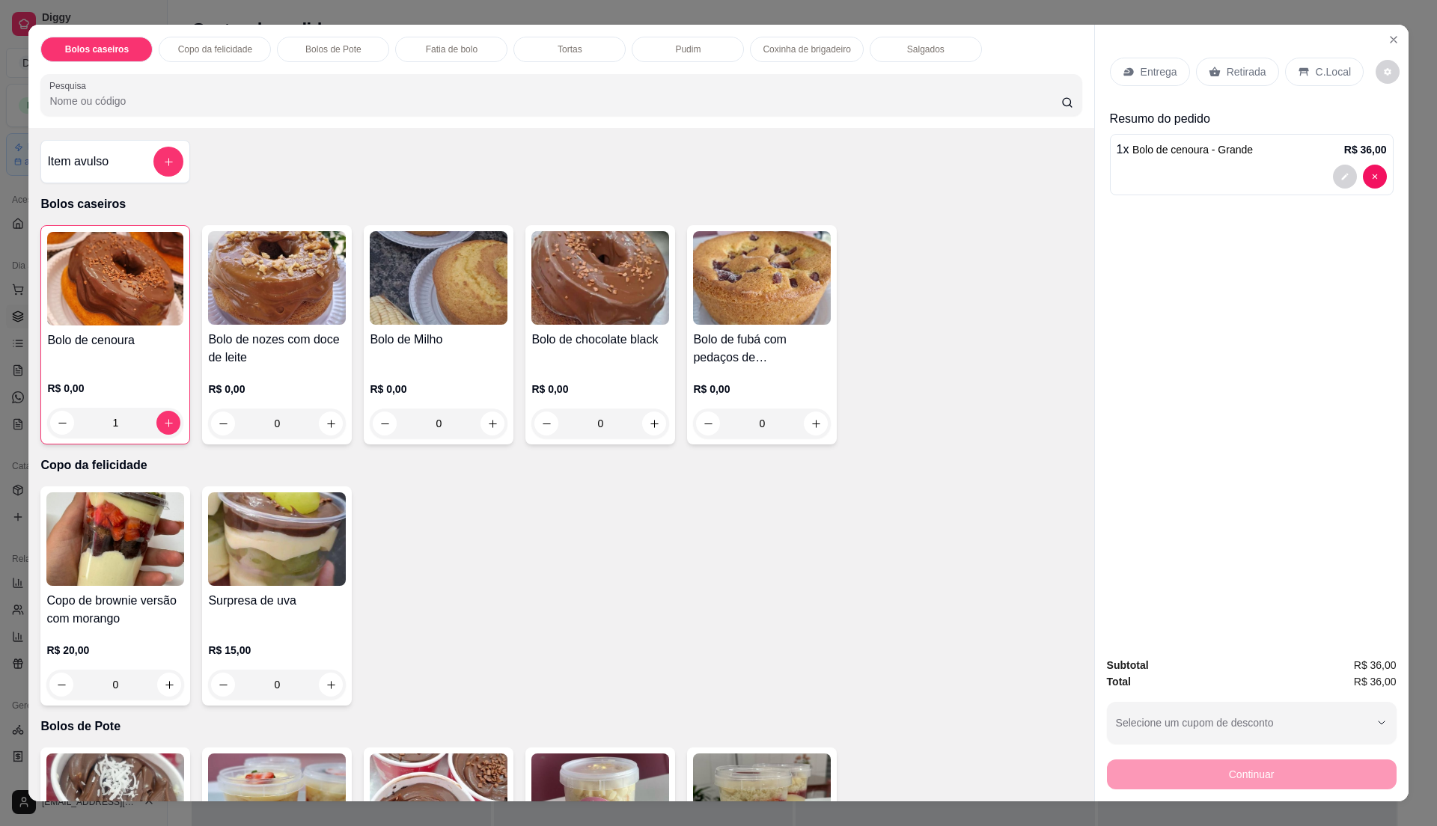
click at [1243, 64] on div "Retirada" at bounding box center [1237, 72] width 83 height 28
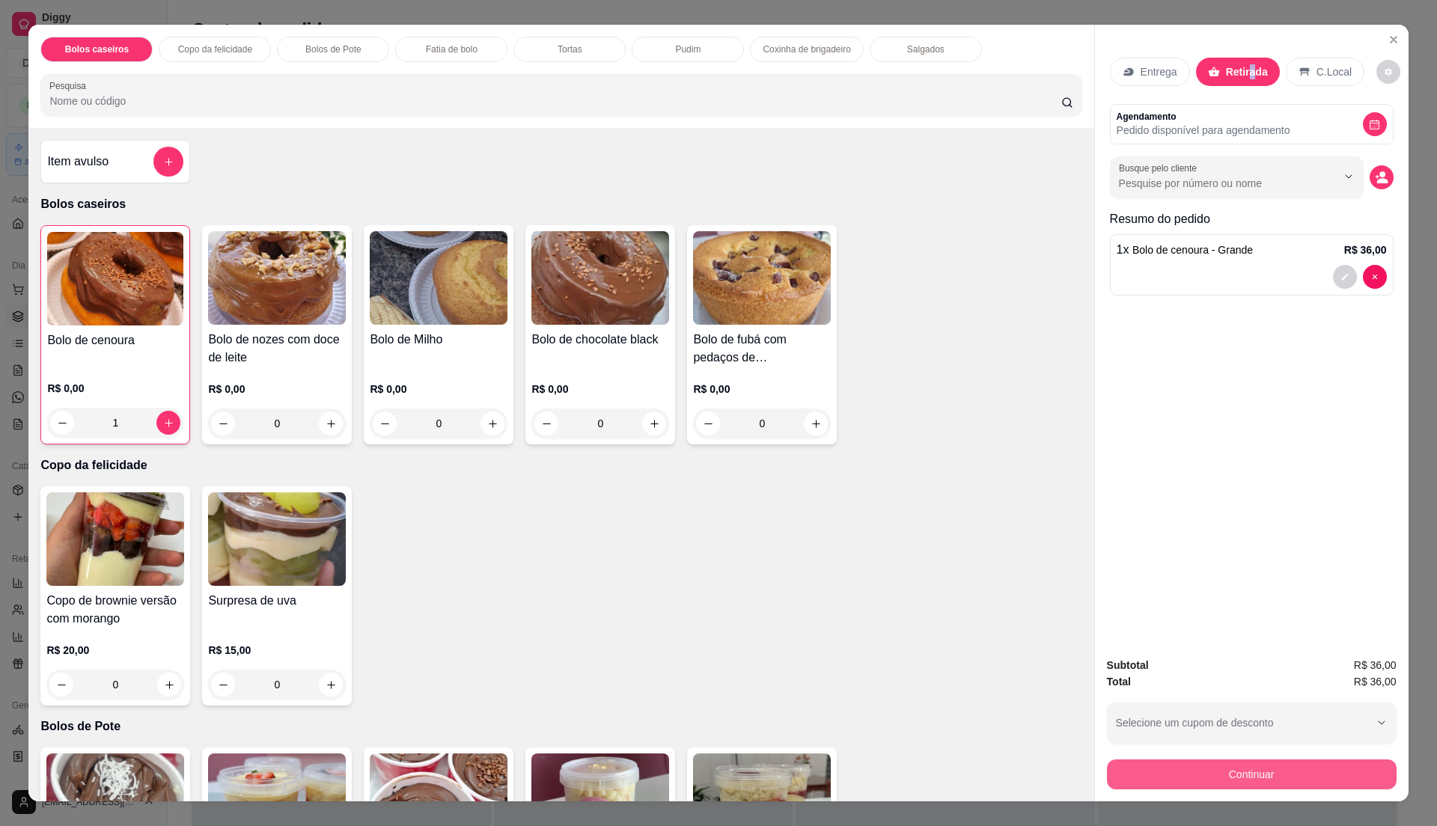
click at [1261, 776] on button "Continuar" at bounding box center [1252, 775] width 290 height 30
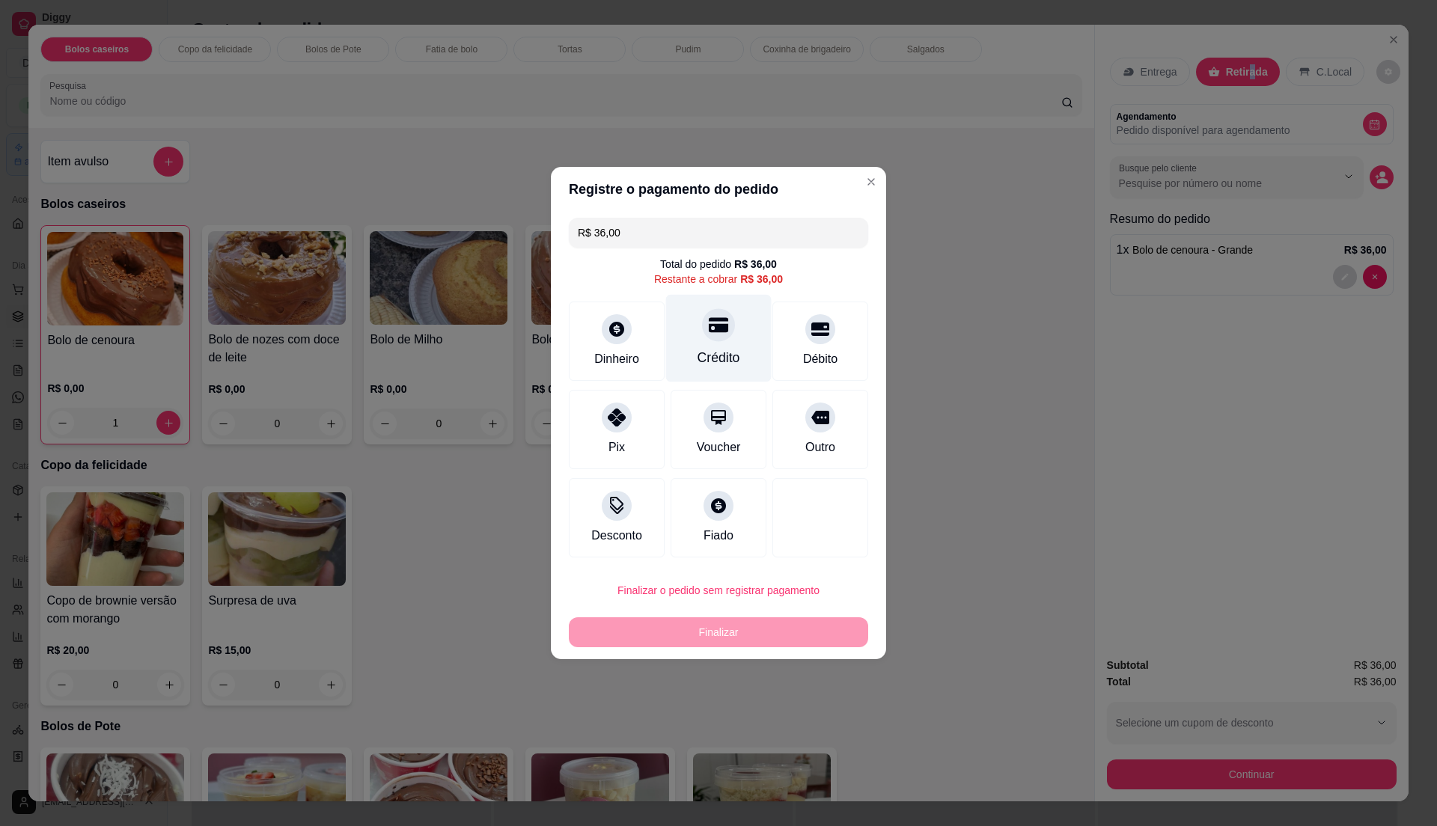
click at [719, 330] on icon at bounding box center [718, 325] width 19 height 15
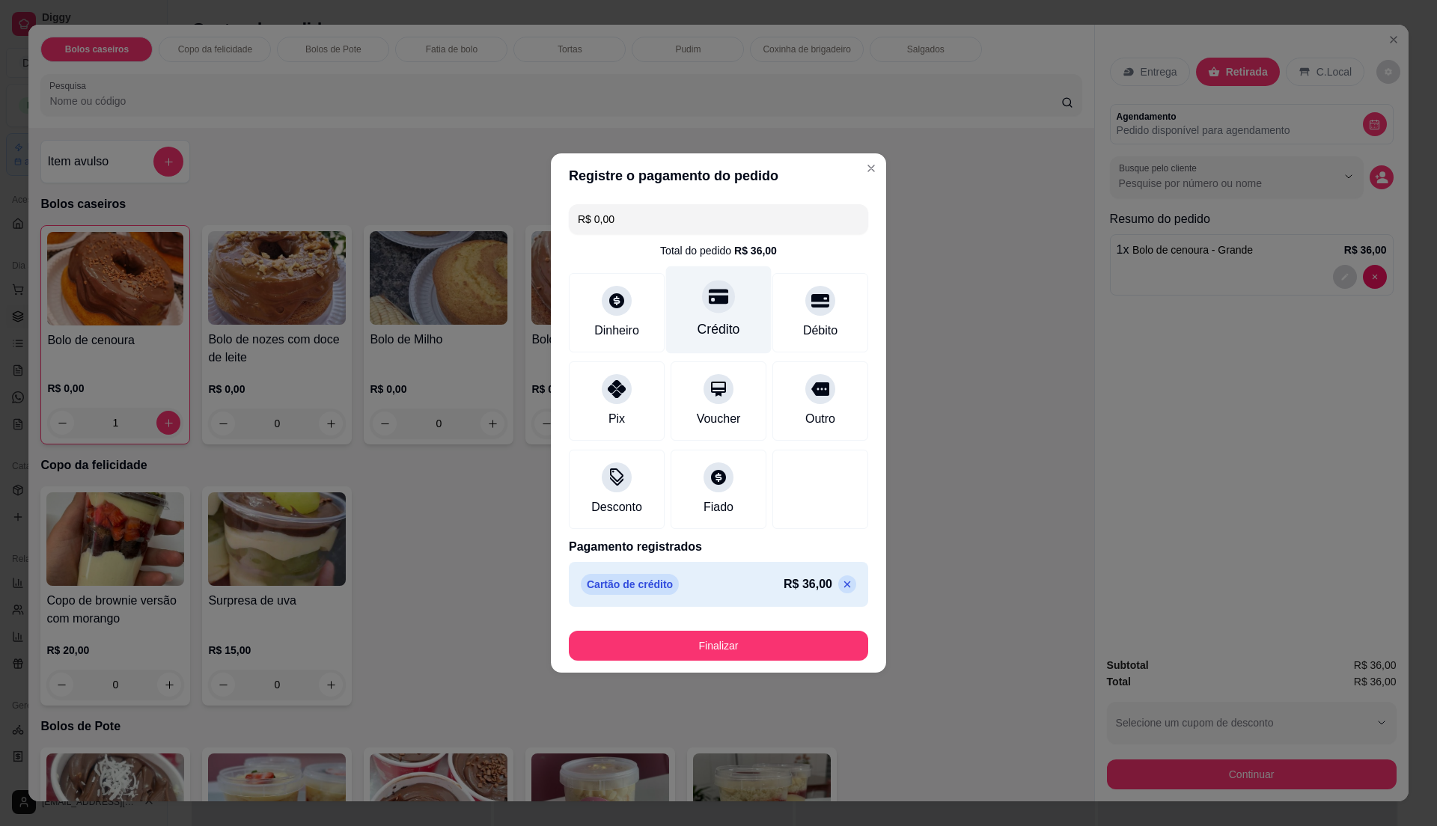
type input "R$ 0,00"
click at [773, 642] on button "Finalizar" at bounding box center [718, 646] width 299 height 30
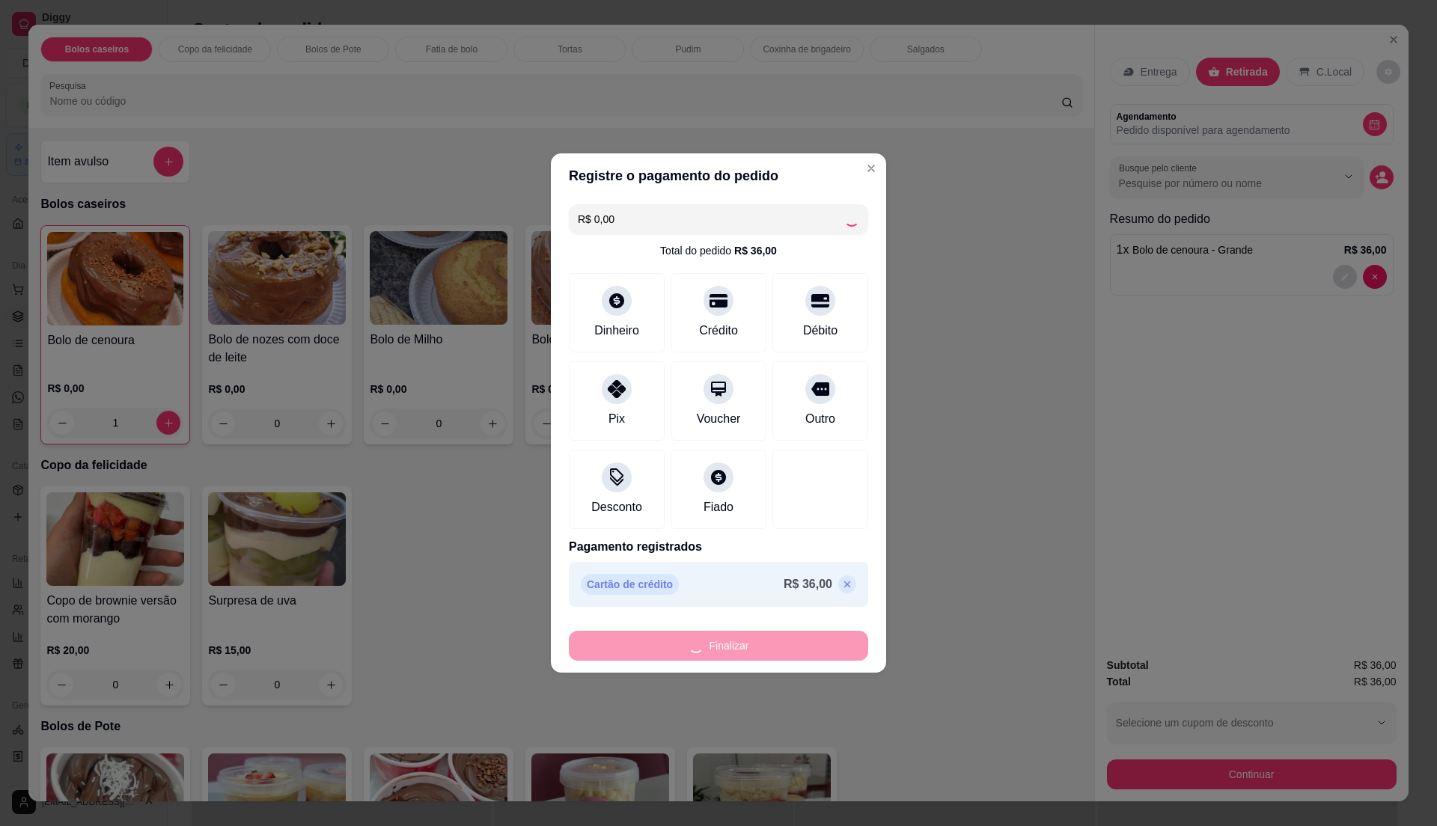
type input "0"
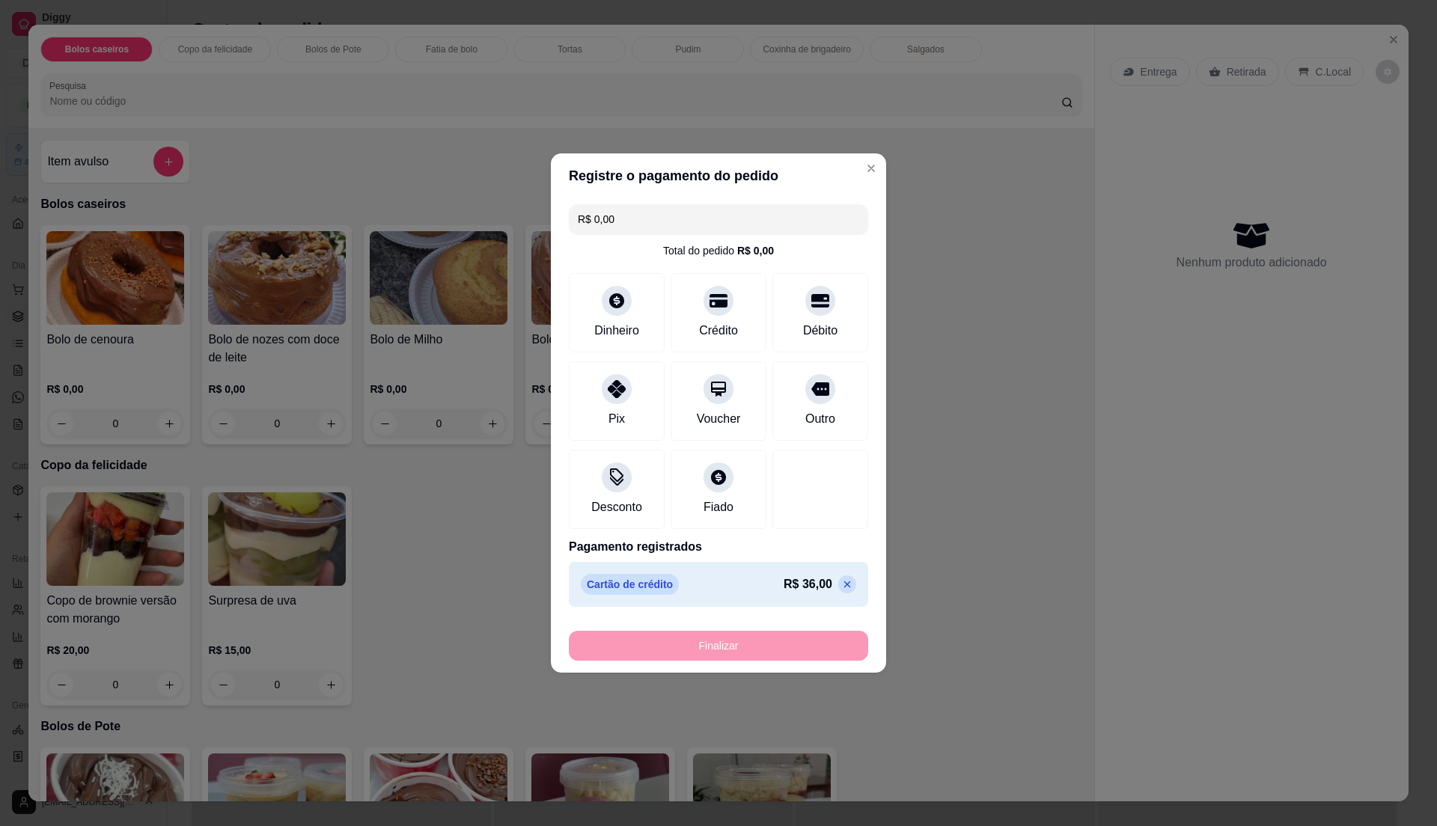
type input "-R$ 36,00"
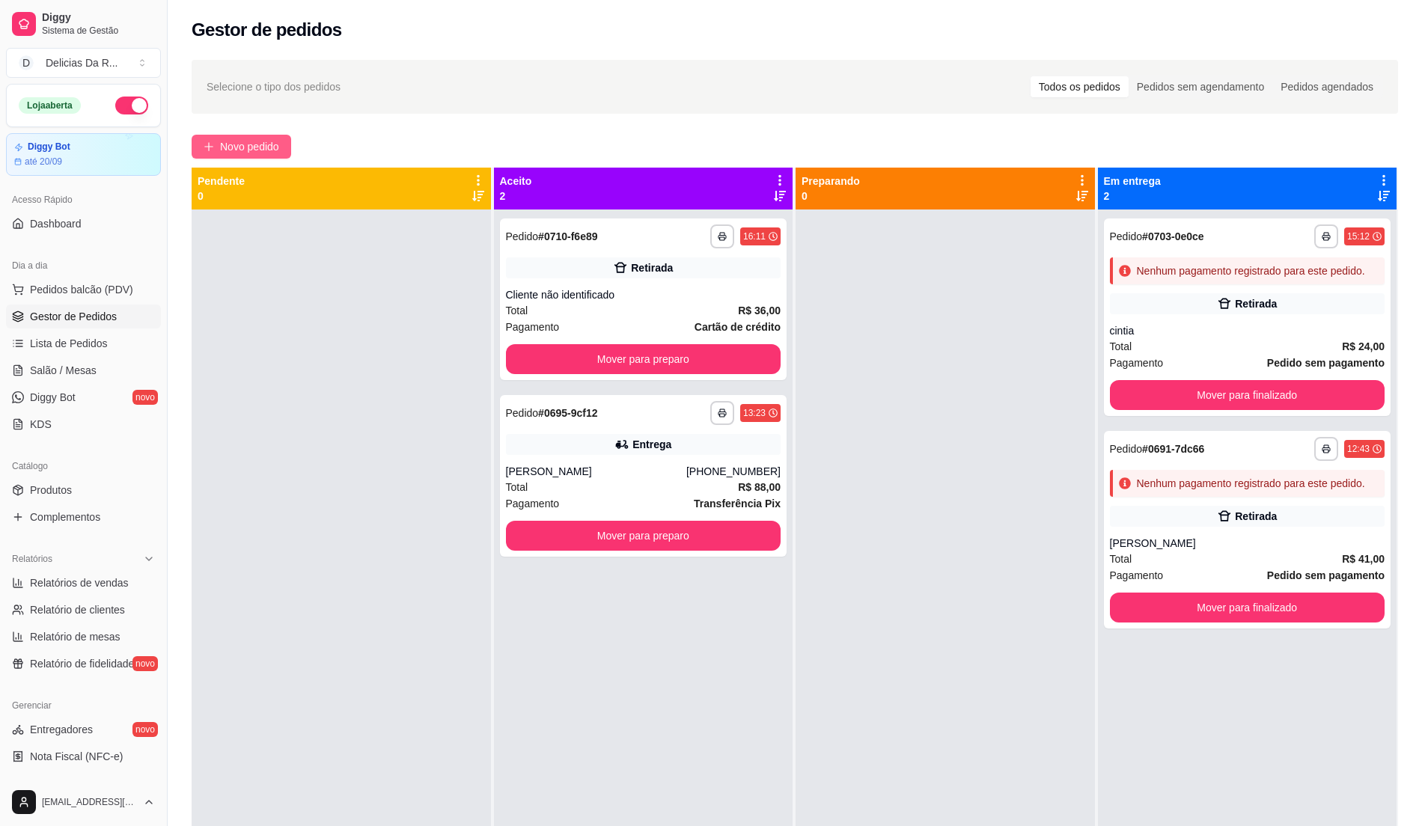
click at [267, 150] on span "Novo pedido" at bounding box center [249, 146] width 59 height 16
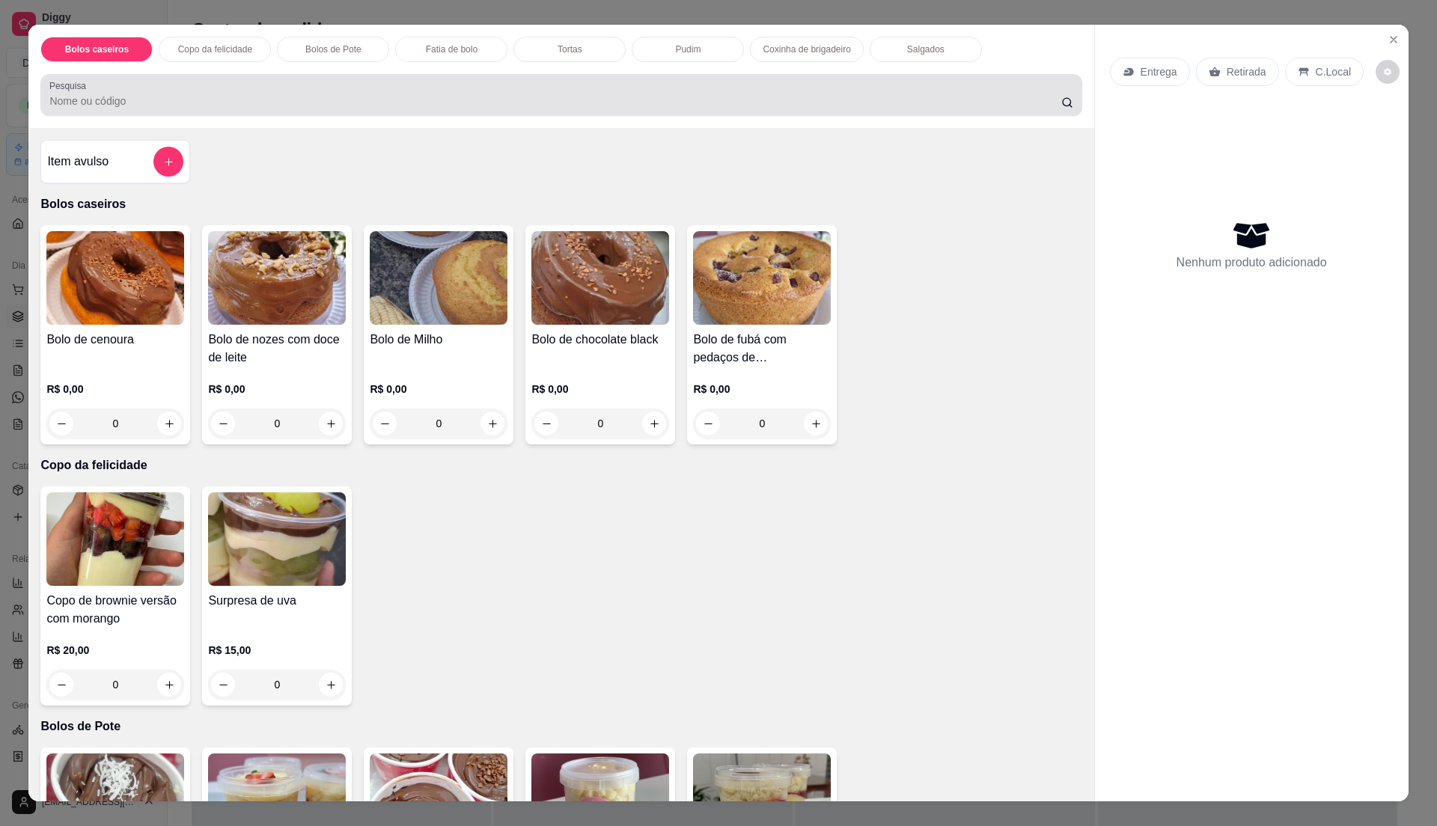
click at [165, 106] on input "Pesquisa" at bounding box center [554, 101] width 1011 height 15
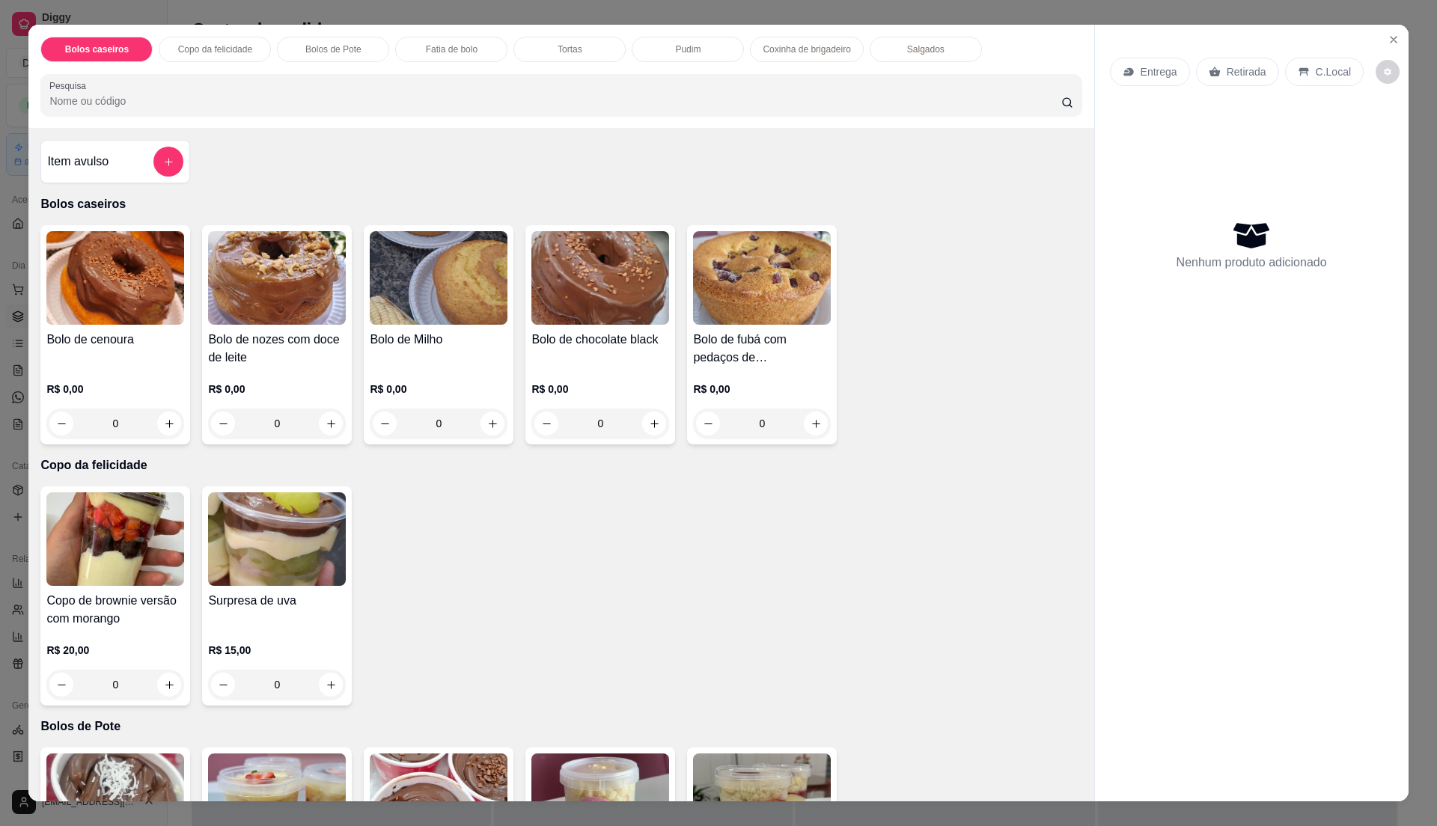
click at [192, 97] on input "Pesquisa" at bounding box center [554, 101] width 1011 height 15
click at [141, 103] on input "Pesquisa" at bounding box center [554, 101] width 1011 height 15
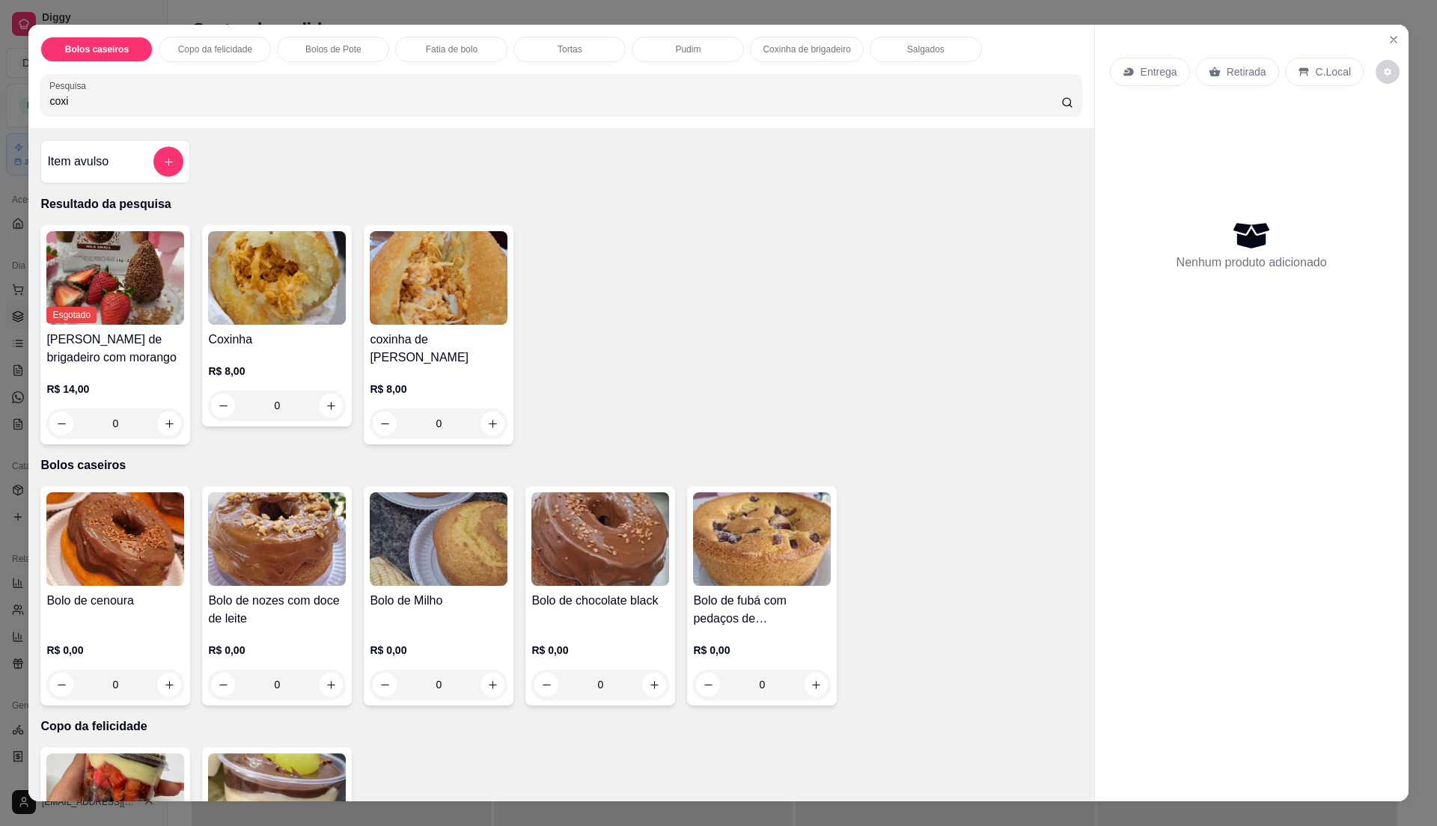
type input "coxi"
click at [440, 342] on h4 "coxinha de [PERSON_NAME]" at bounding box center [439, 349] width 138 height 36
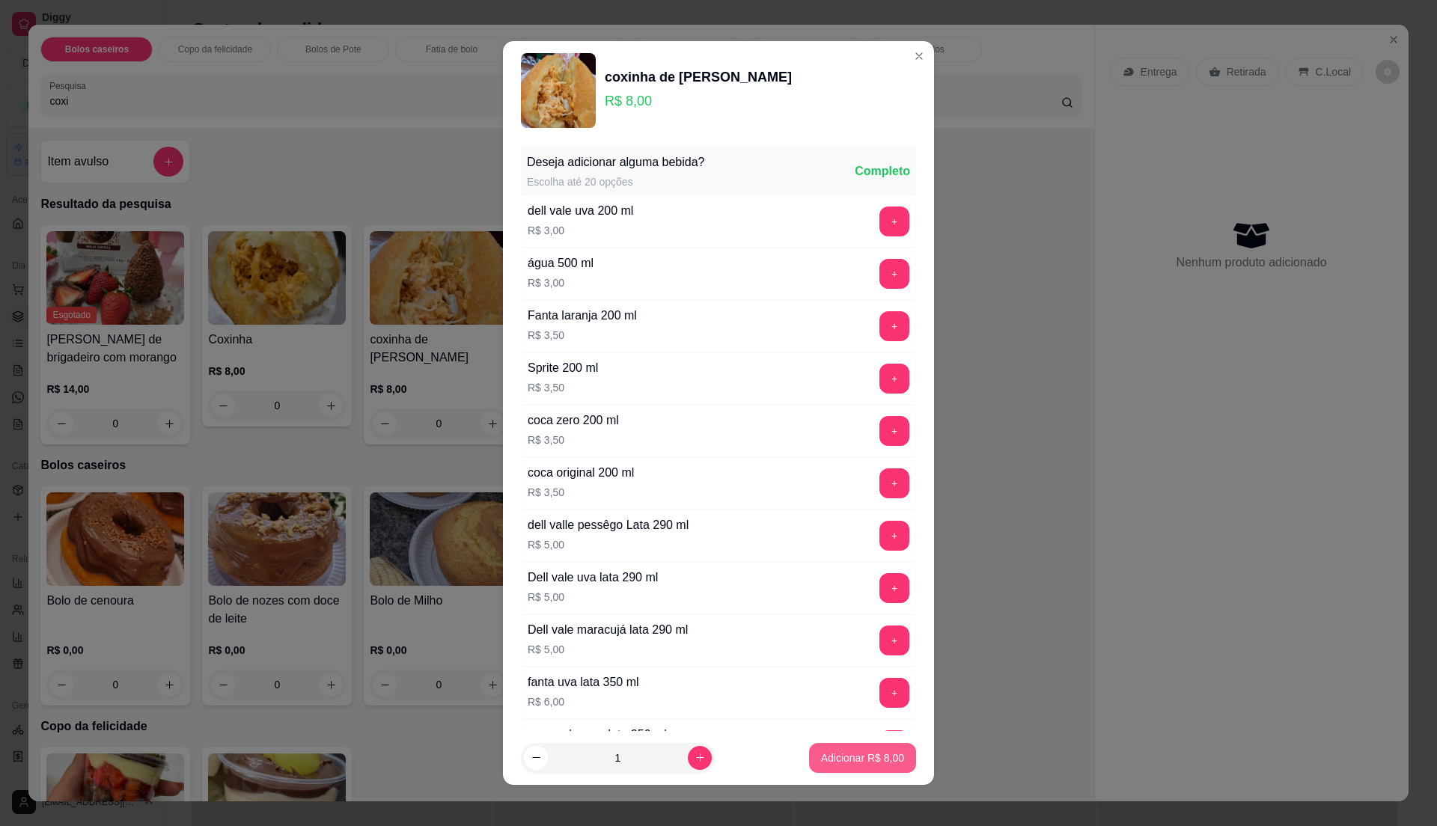
click at [868, 767] on button "Adicionar R$ 8,00" at bounding box center [862, 758] width 107 height 30
type input "1"
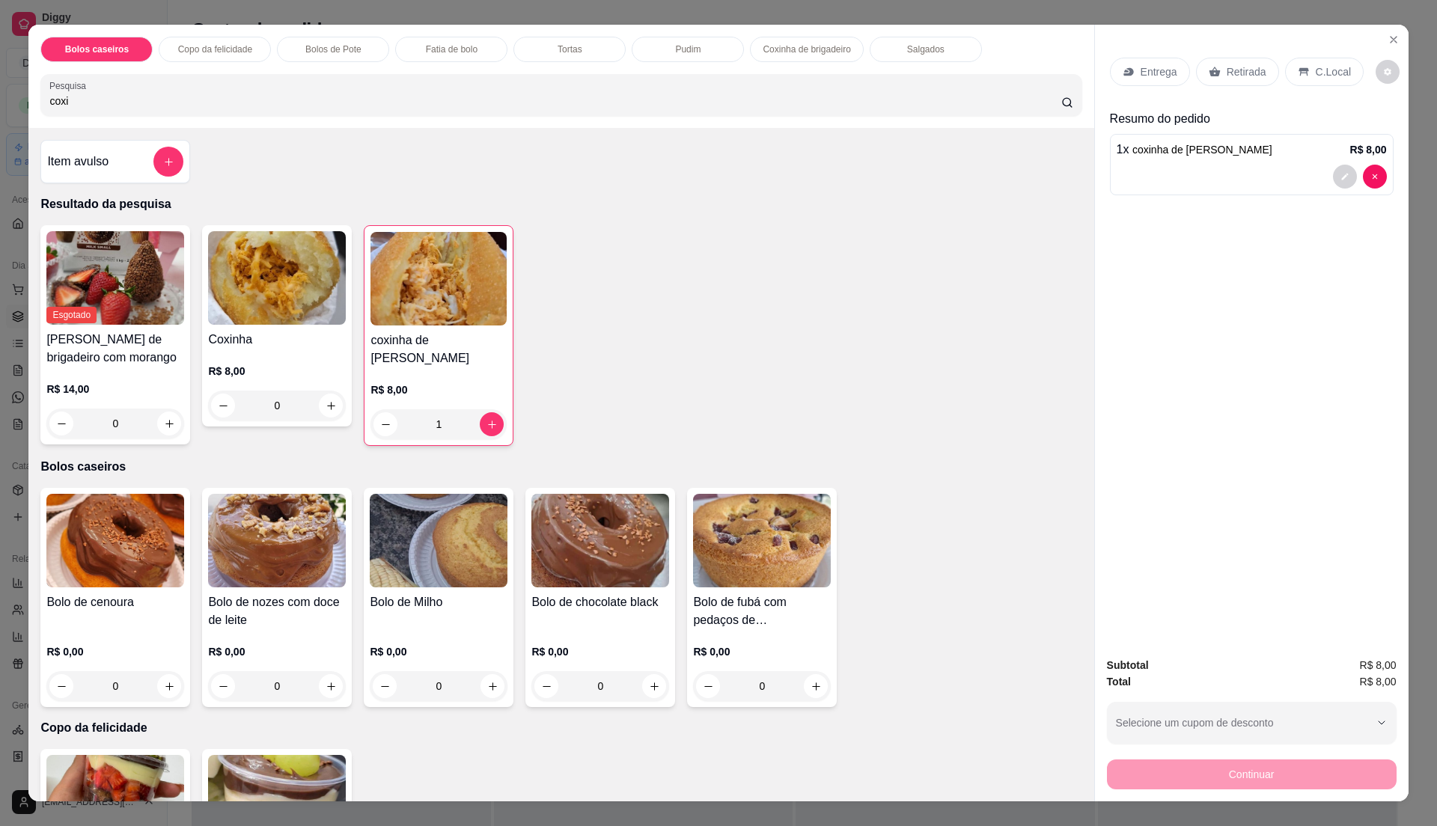
click at [127, 638] on div "R$ 0,00 0" at bounding box center [115, 666] width 138 height 72
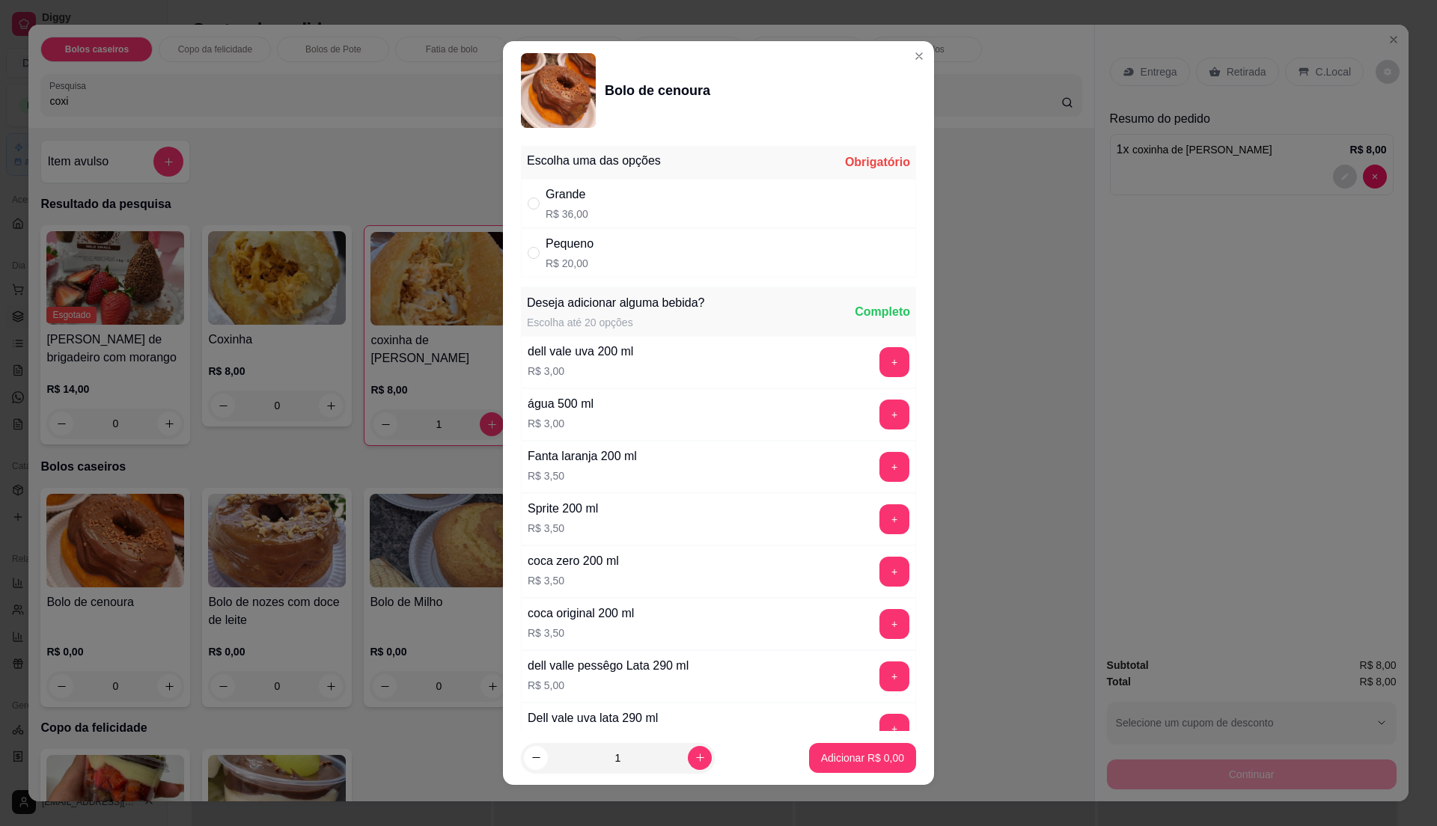
click at [626, 192] on div "Grande R$ 36,00" at bounding box center [718, 203] width 395 height 49
radio input "true"
click at [861, 767] on button "Adicionar R$ 36,00" at bounding box center [859, 758] width 113 height 30
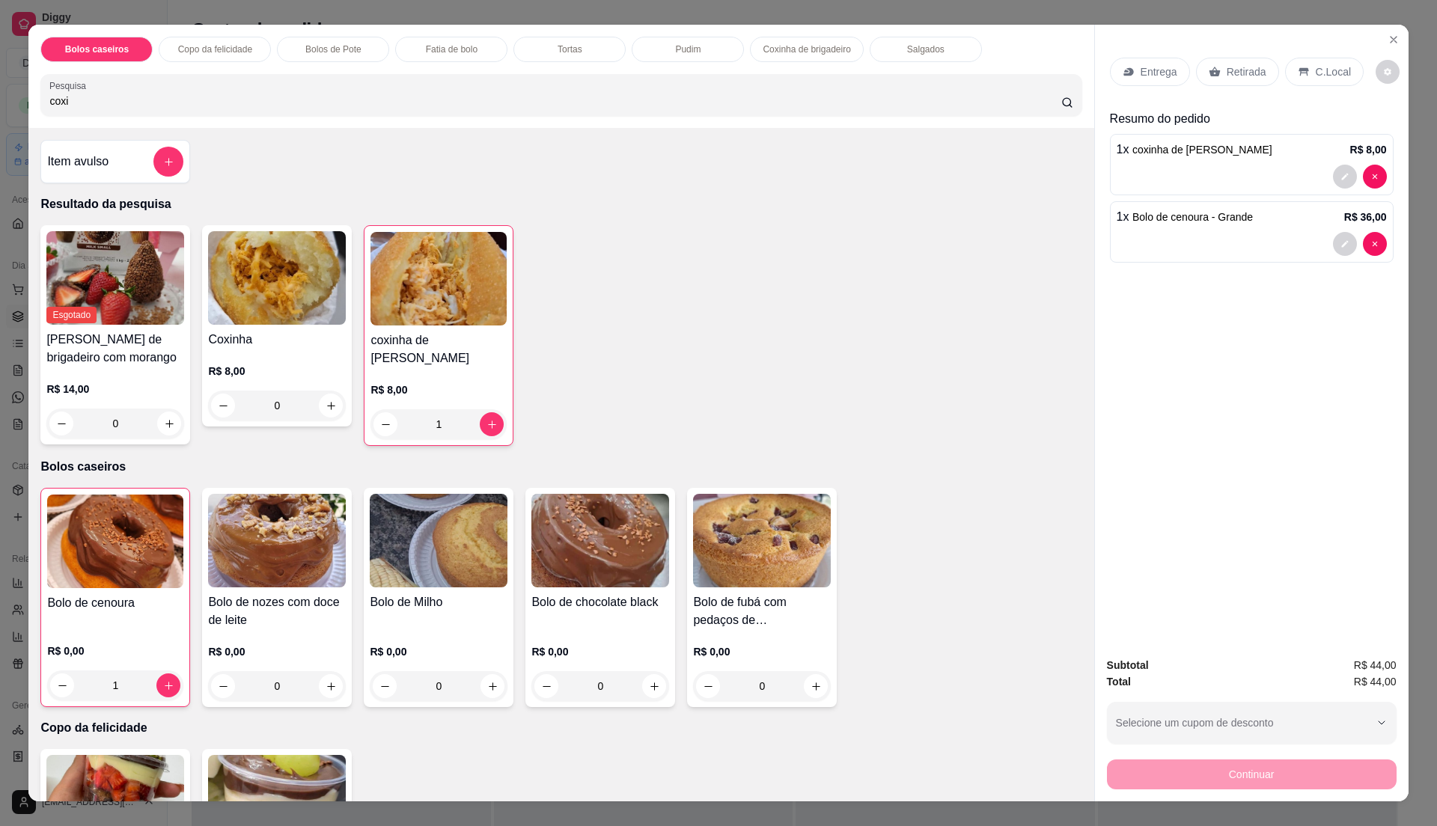
drag, startPoint x: 1216, startPoint y: 61, endPoint x: 1225, endPoint y: 93, distance: 32.7
click at [1216, 64] on div "Retirada" at bounding box center [1237, 72] width 83 height 28
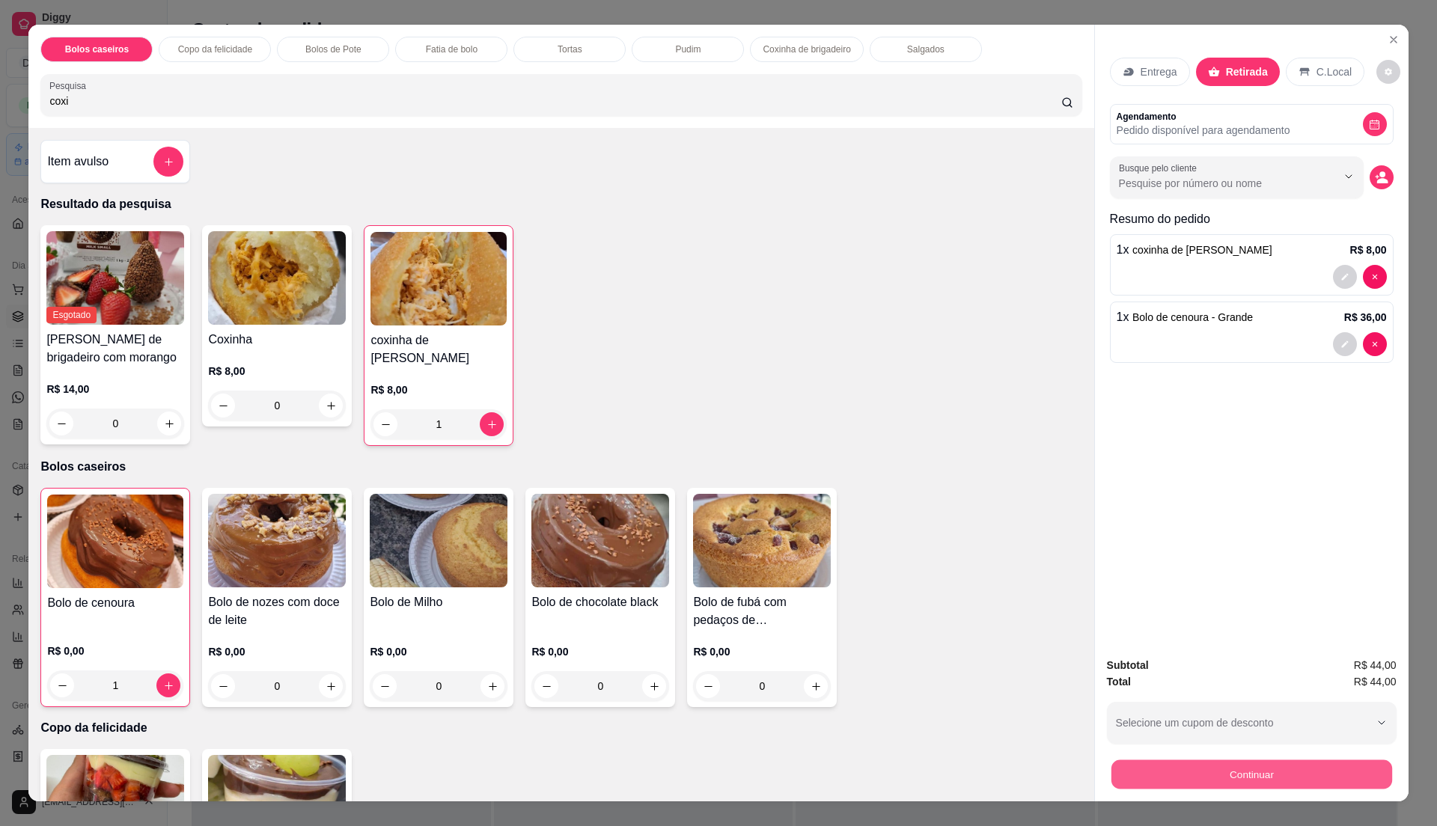
click at [1252, 785] on button "Continuar" at bounding box center [1251, 774] width 281 height 29
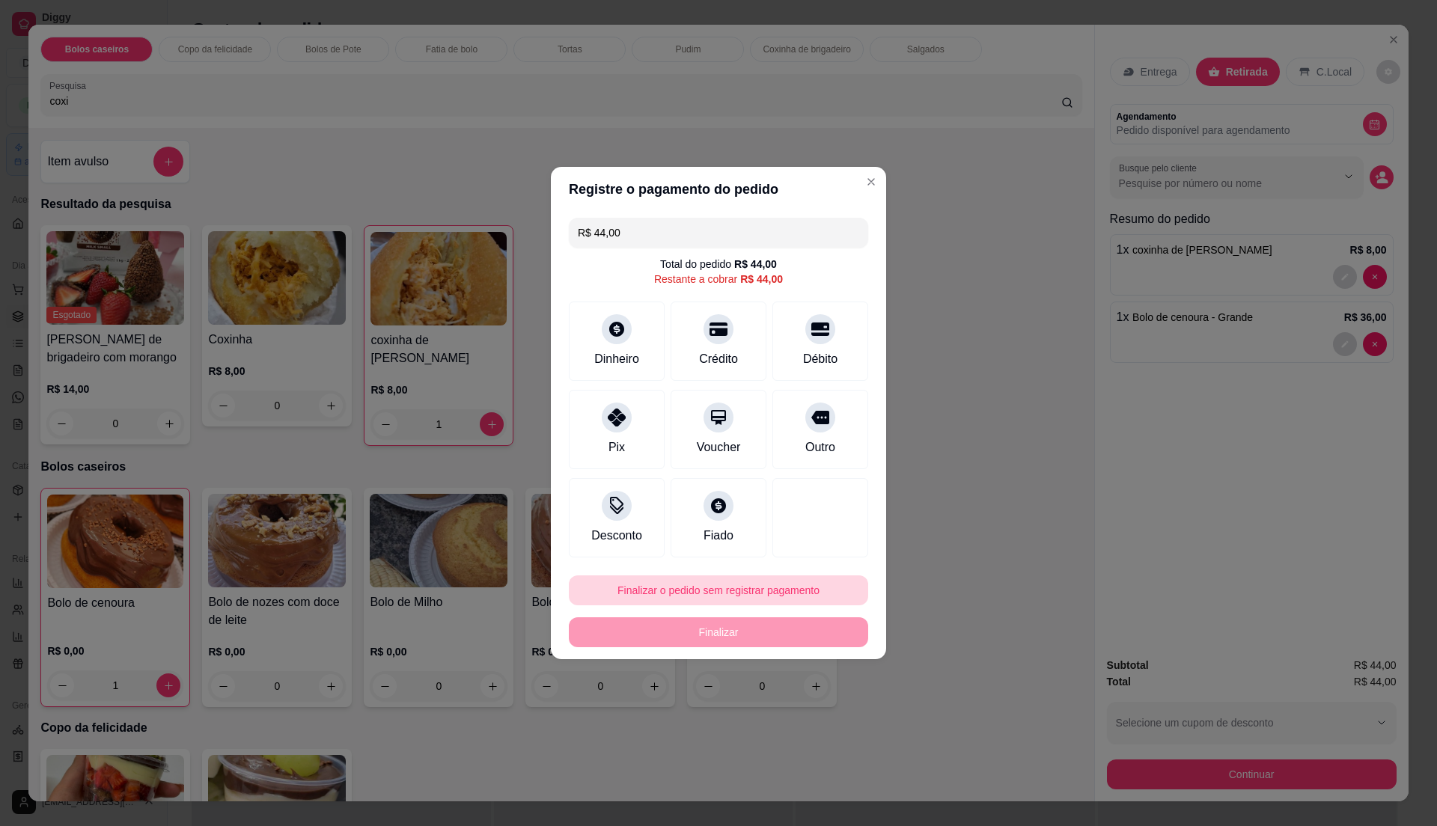
click at [804, 594] on button "Finalizar o pedido sem registrar pagamento" at bounding box center [718, 591] width 299 height 30
click at [815, 727] on button "Confirmar" at bounding box center [814, 715] width 55 height 23
type input "0"
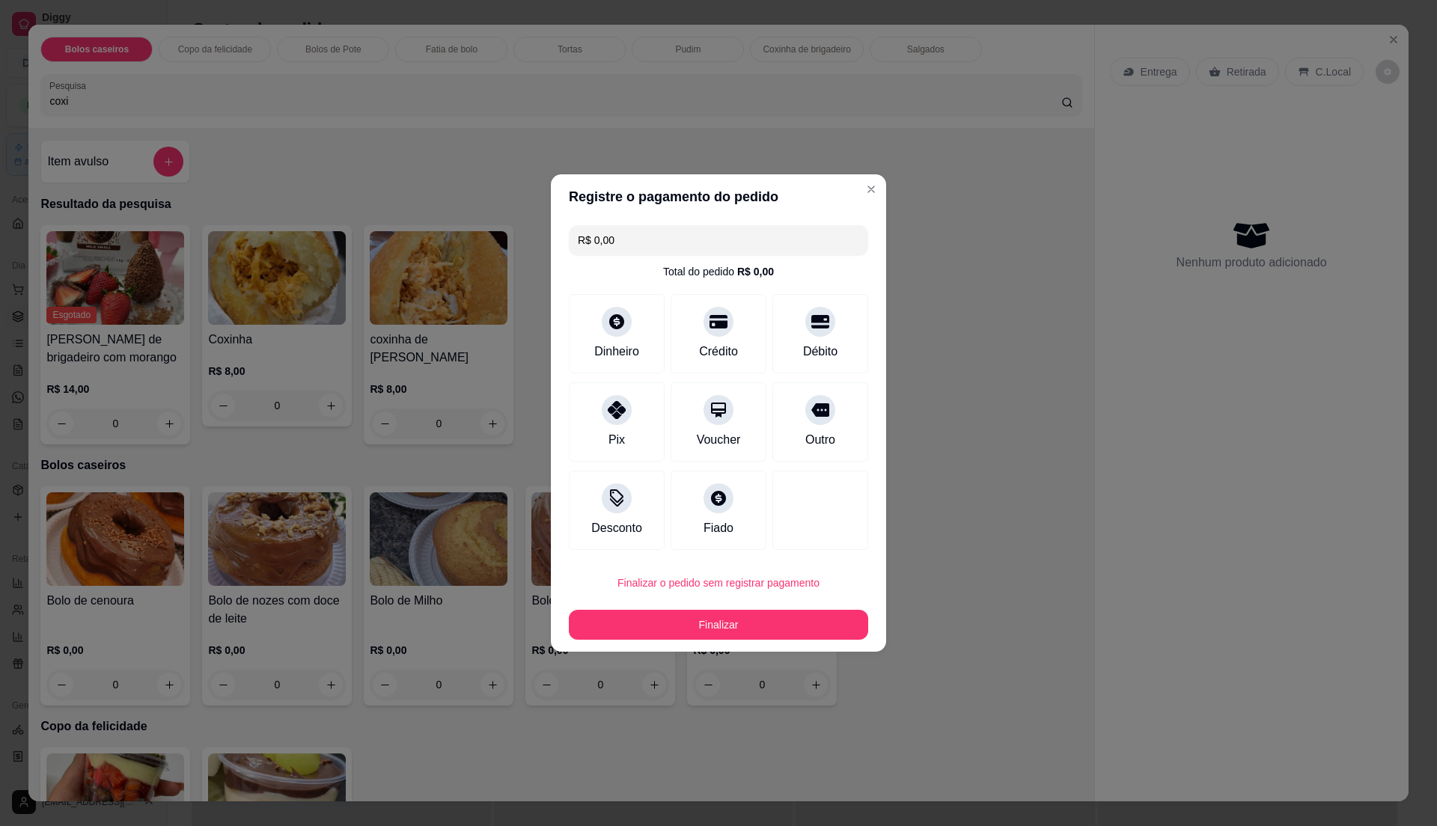
type input "R$ 0,00"
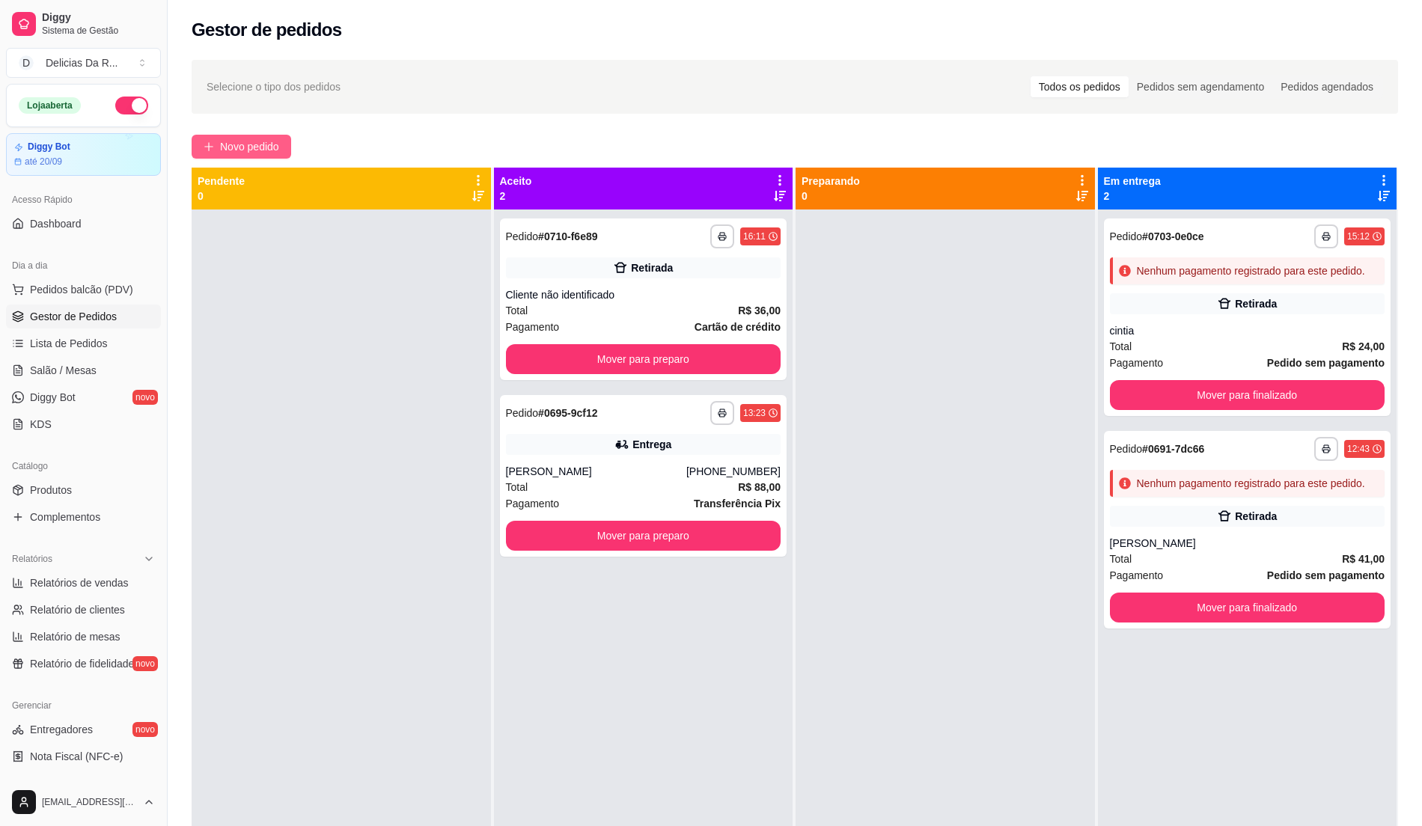
click at [229, 151] on span "Novo pedido" at bounding box center [249, 146] width 59 height 16
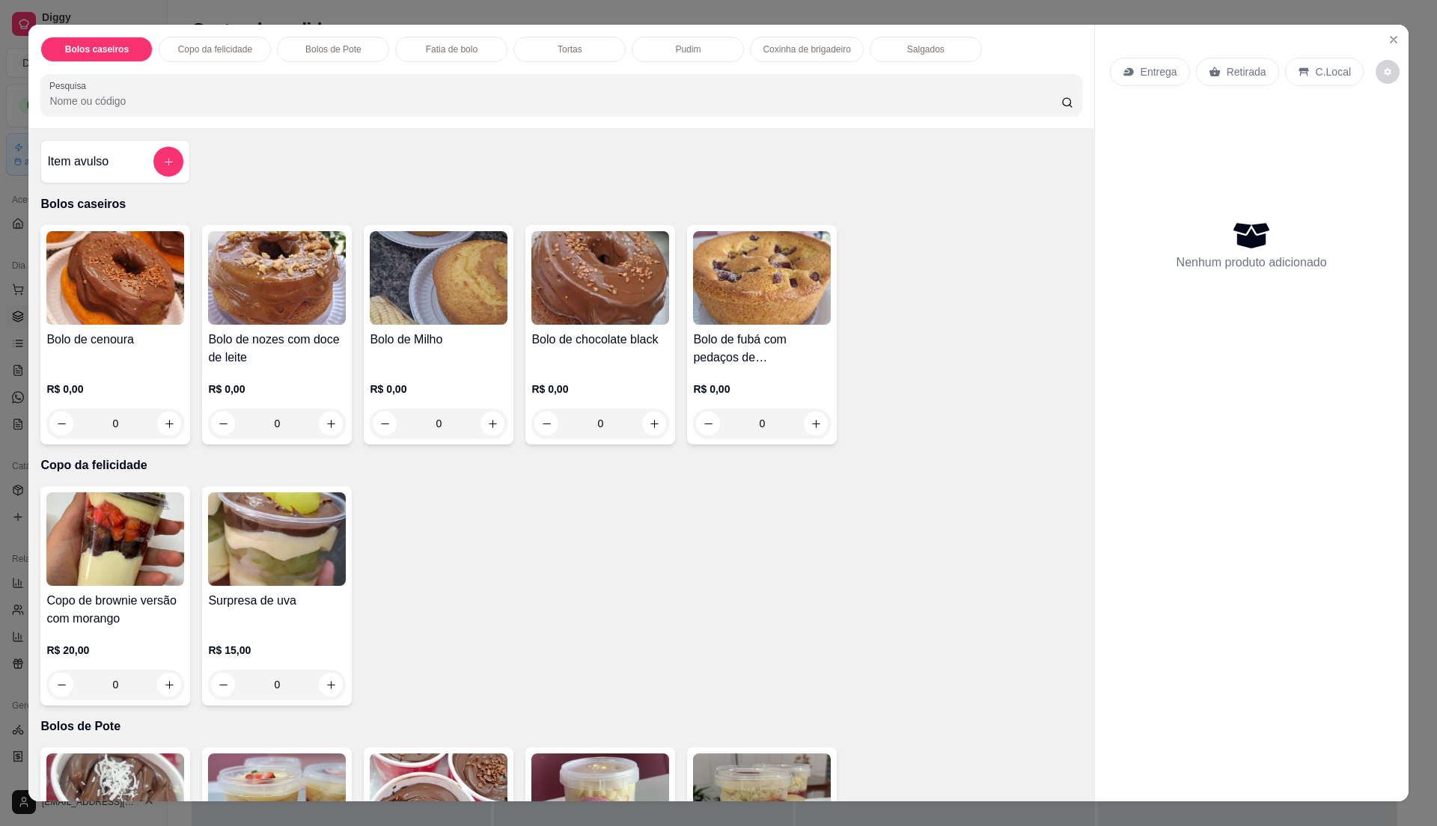
click at [311, 97] on input "Pesquisa" at bounding box center [554, 101] width 1011 height 15
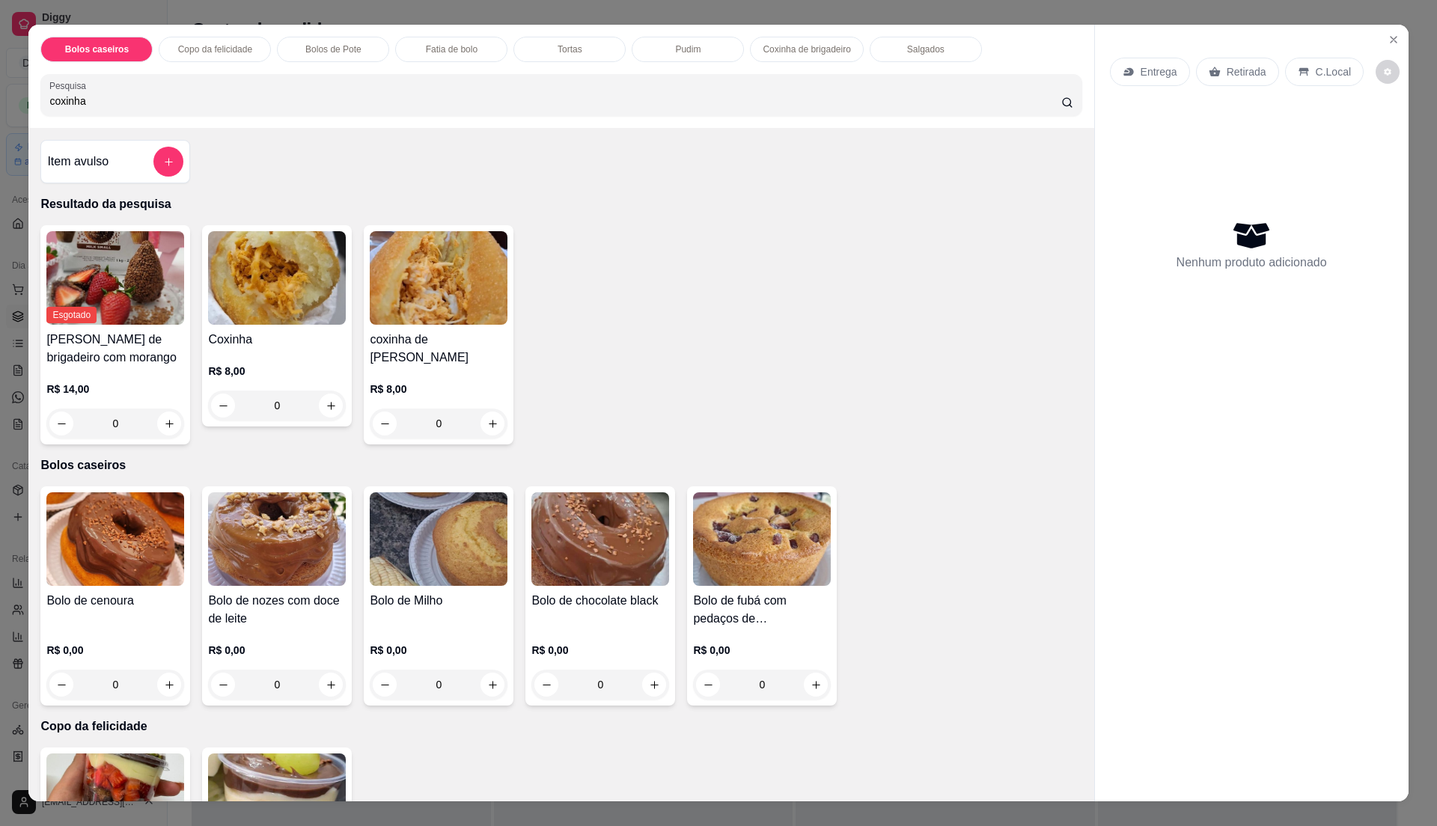
type input "coxinha"
click at [312, 275] on img at bounding box center [277, 278] width 138 height 94
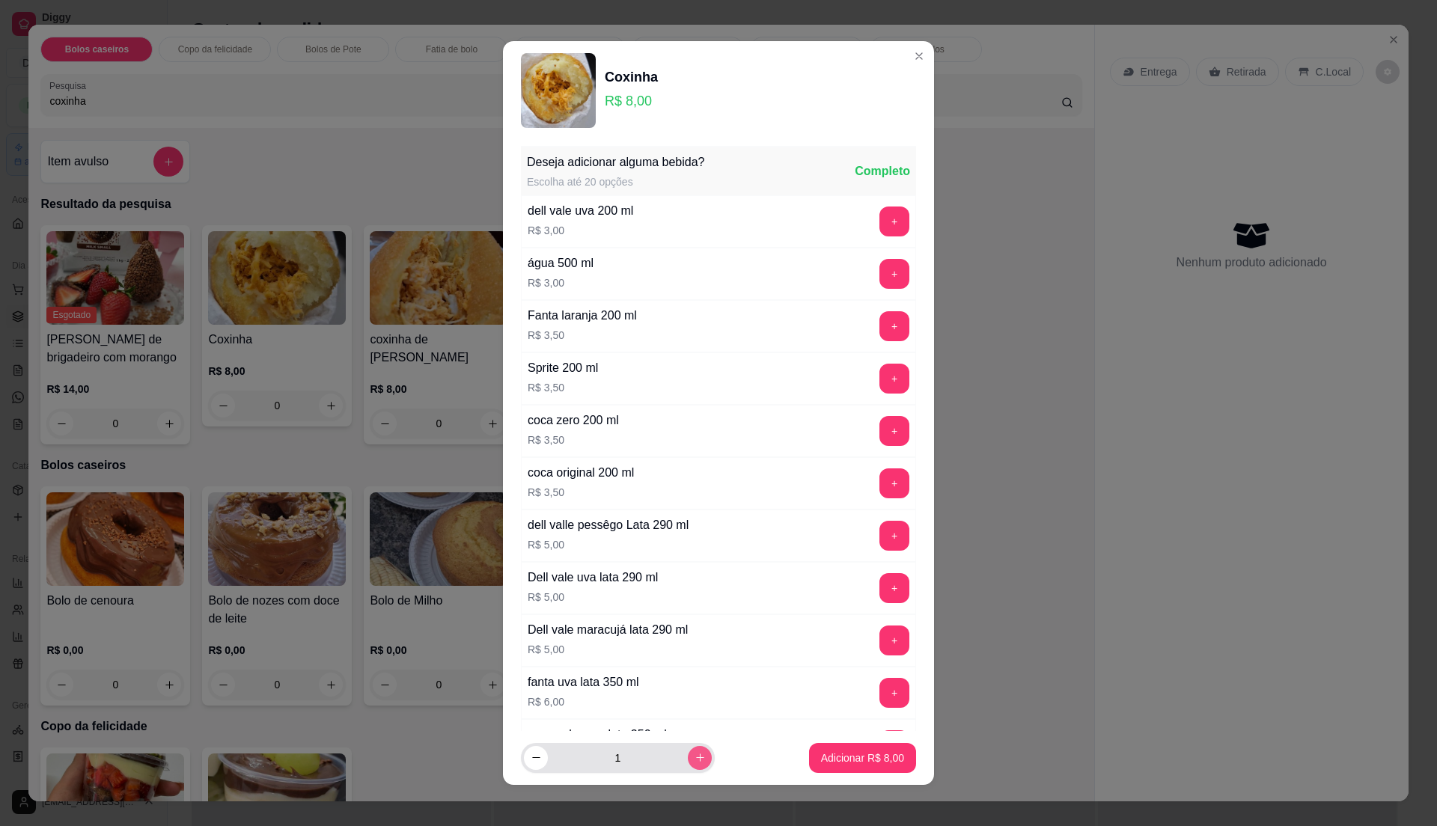
click at [695, 758] on icon "increase-product-quantity" at bounding box center [700, 757] width 11 height 11
click at [695, 758] on icon "increase-product-quantity" at bounding box center [700, 758] width 11 height 11
click at [696, 758] on icon "increase-product-quantity" at bounding box center [699, 758] width 7 height 7
click at [696, 758] on icon "increase-product-quantity" at bounding box center [700, 759] width 8 height 8
click at [531, 753] on icon "decrease-product-quantity" at bounding box center [536, 757] width 11 height 11
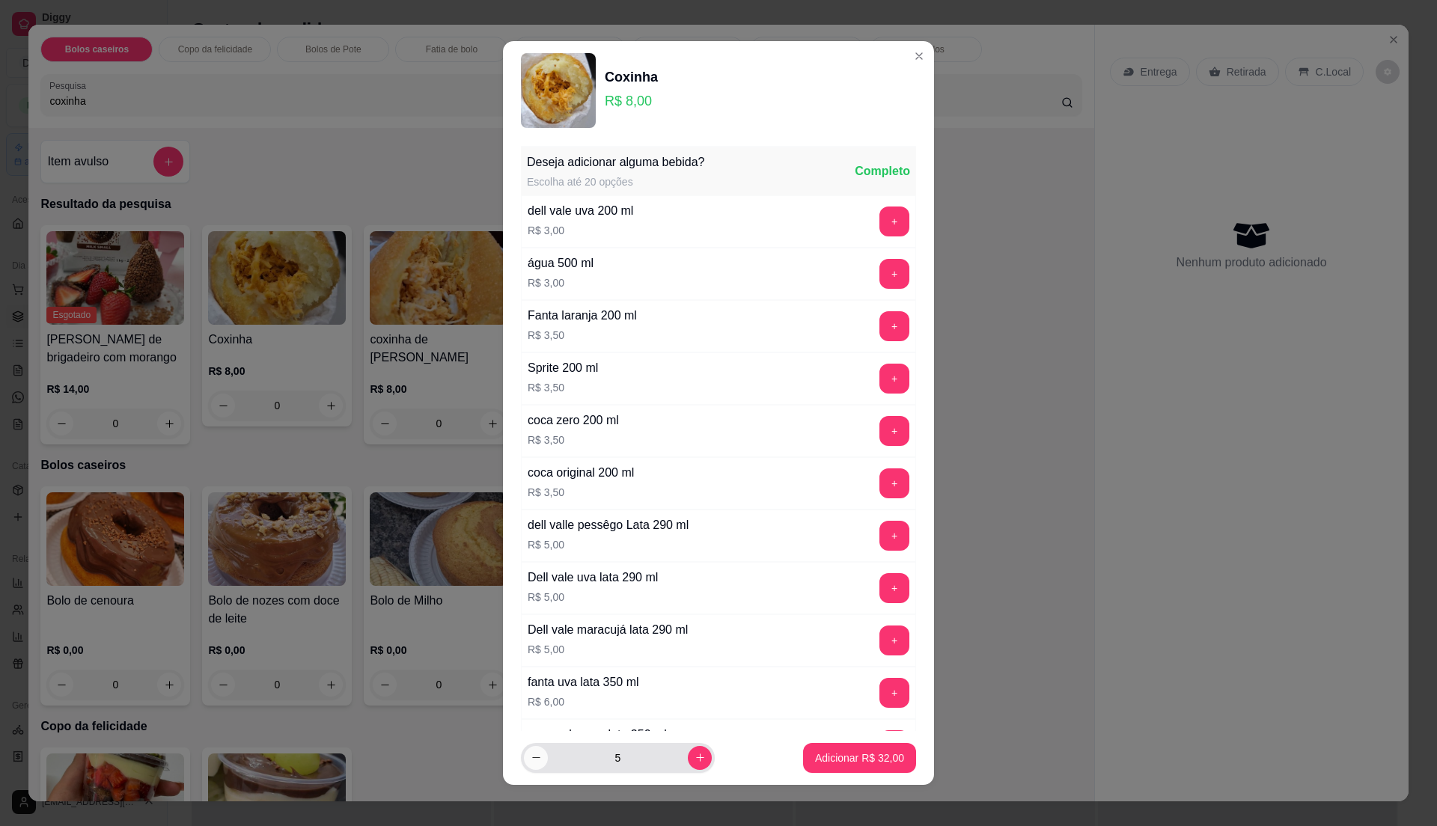
type input "4"
click at [870, 764] on p "Adicionar R$ 32,00" at bounding box center [859, 758] width 89 height 15
type input "4"
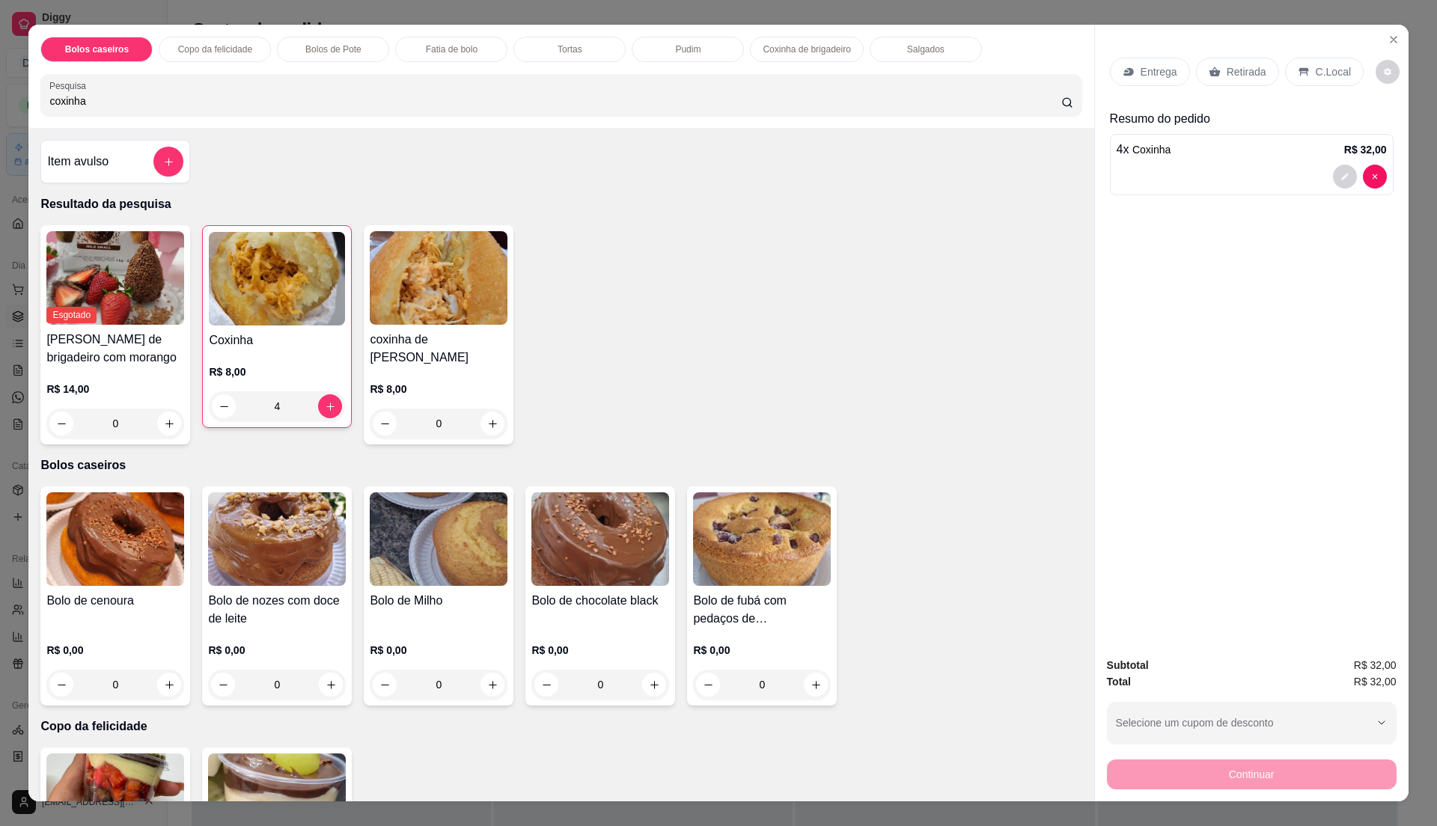
click at [1227, 76] on p "Retirada" at bounding box center [1247, 71] width 40 height 15
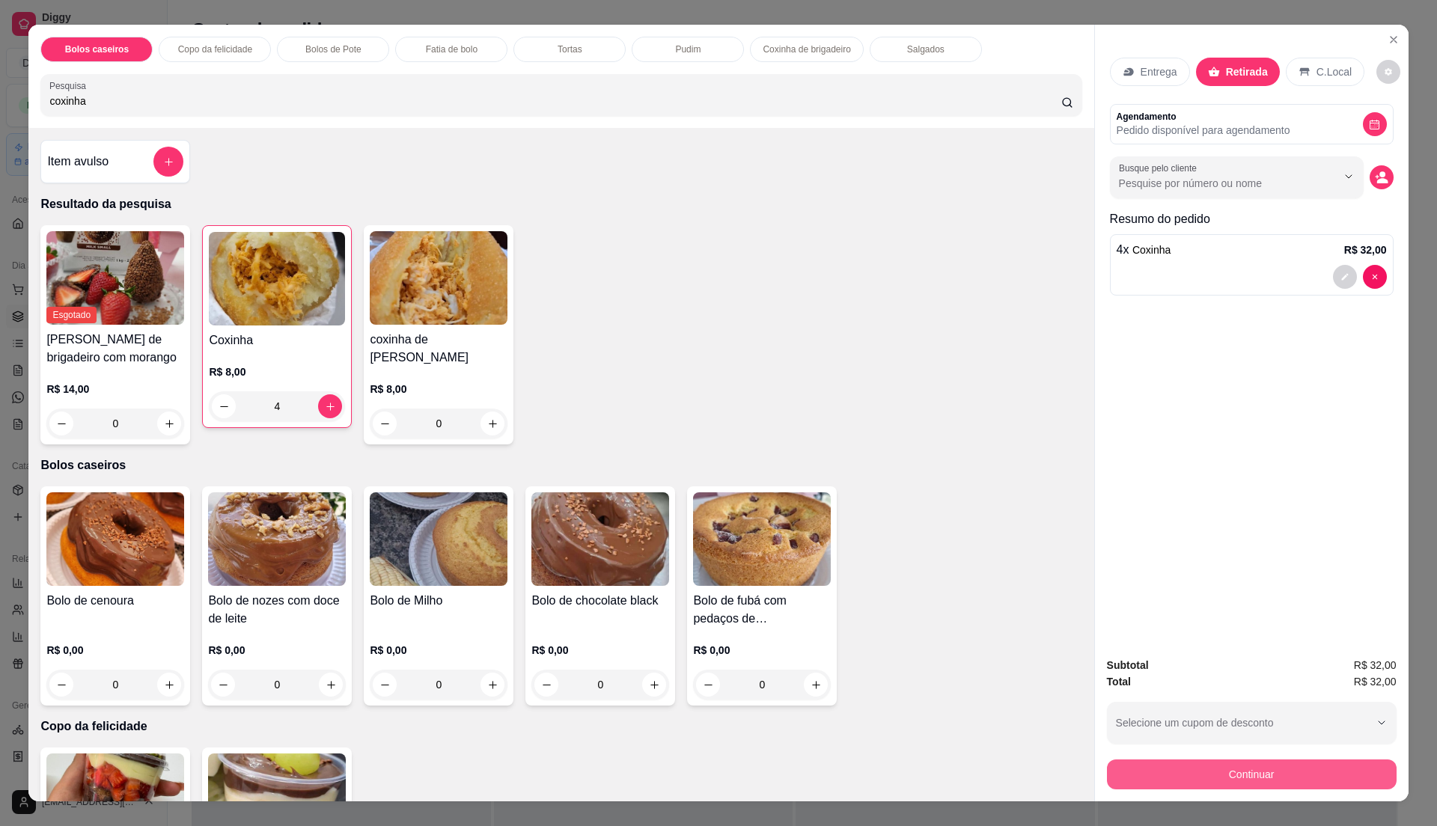
click at [1319, 782] on button "Continuar" at bounding box center [1252, 775] width 290 height 30
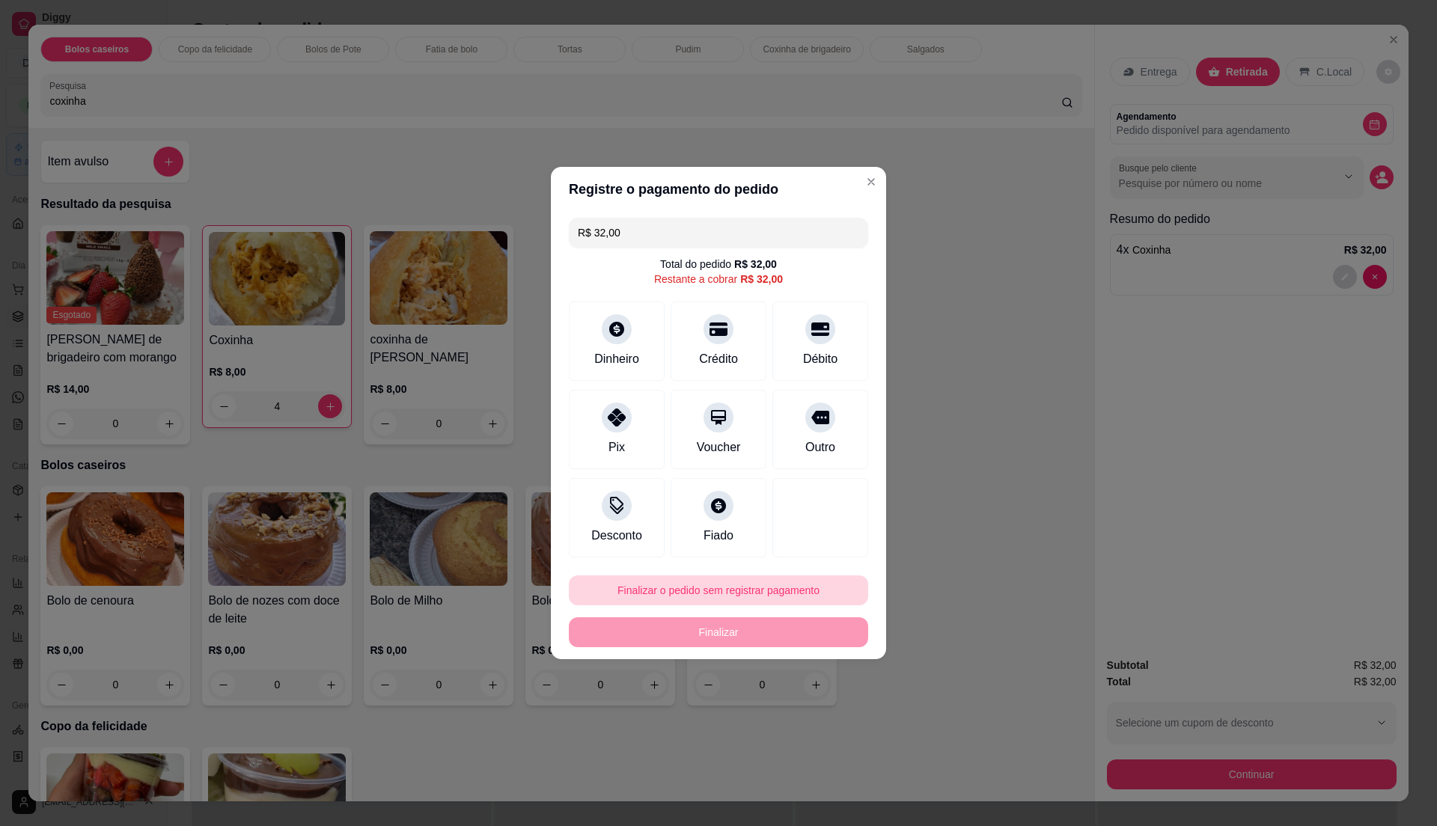
click at [794, 591] on button "Finalizar o pedido sem registrar pagamento" at bounding box center [718, 591] width 299 height 30
click at [810, 716] on button "Confirmar" at bounding box center [814, 715] width 55 height 23
type input "0"
type input "R$ 0,00"
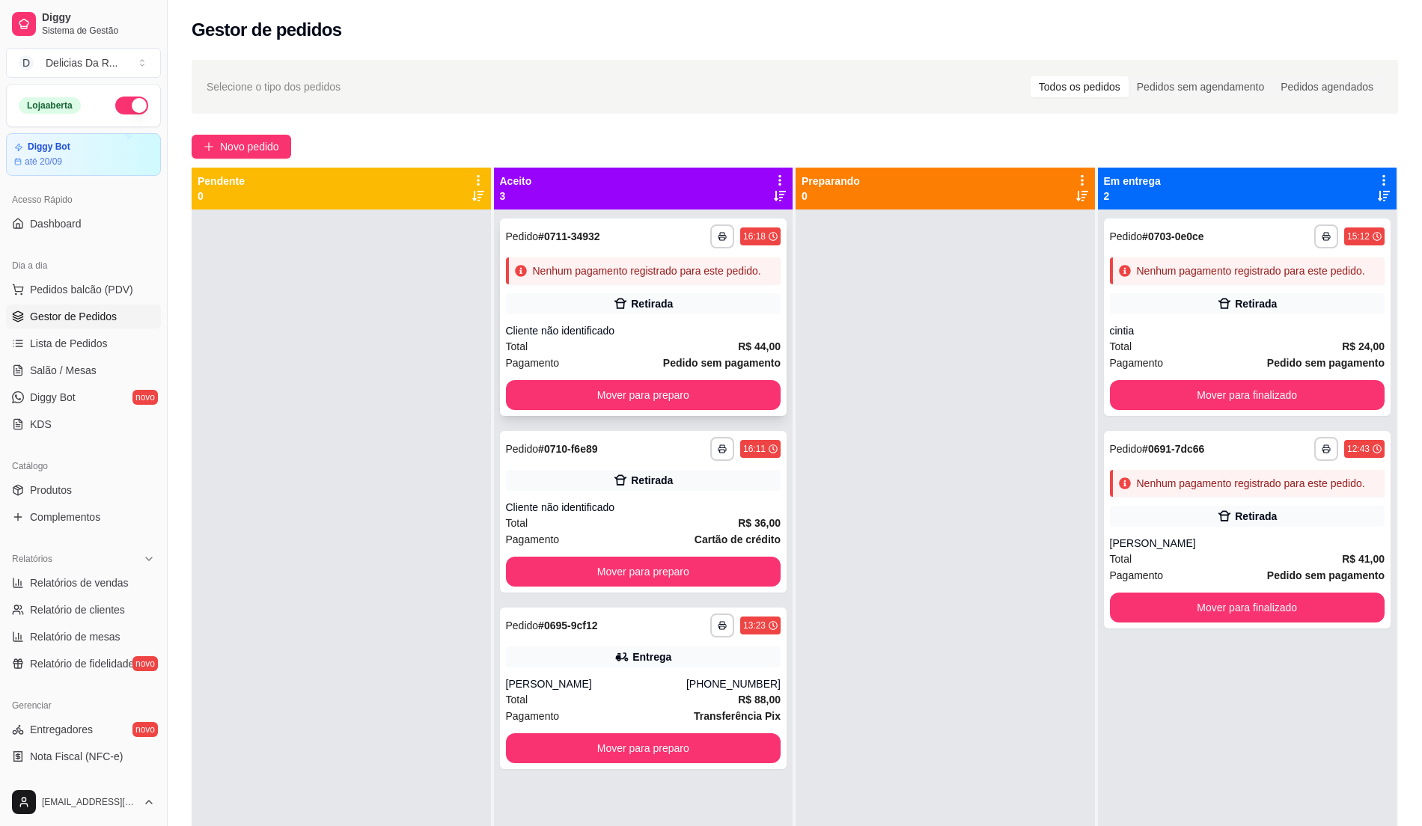
click at [647, 303] on div "Retirada" at bounding box center [652, 303] width 42 height 15
click at [710, 502] on div "Cliente não identificado" at bounding box center [643, 507] width 275 height 15
click at [645, 699] on div "Total R$ 88,00" at bounding box center [643, 700] width 275 height 16
click at [1163, 334] on div "cintia" at bounding box center [1247, 330] width 275 height 15
click at [88, 486] on link "Produtos" at bounding box center [83, 490] width 155 height 24
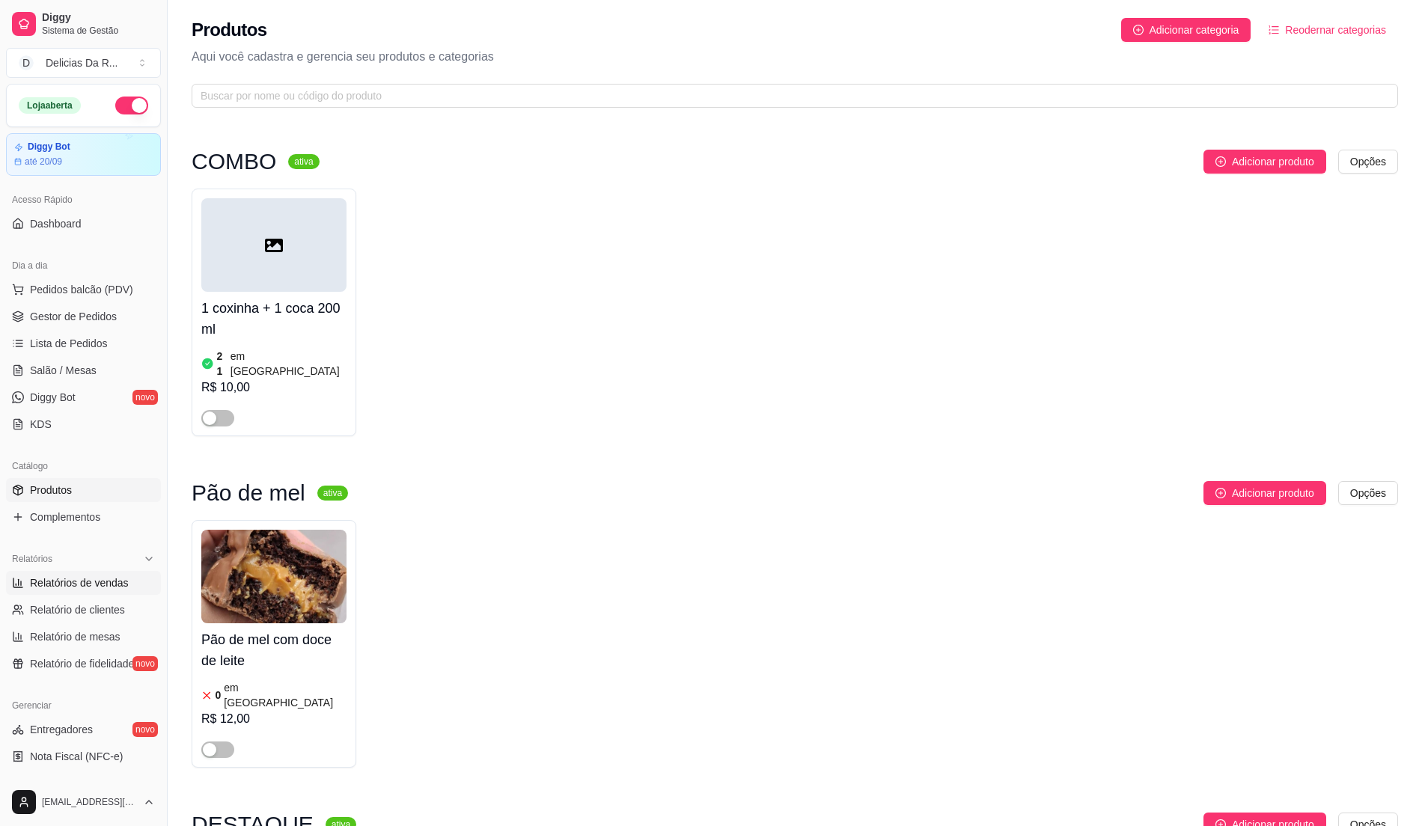
click at [103, 576] on span "Relatórios de vendas" at bounding box center [79, 583] width 99 height 15
select select "ALL"
select select "0"
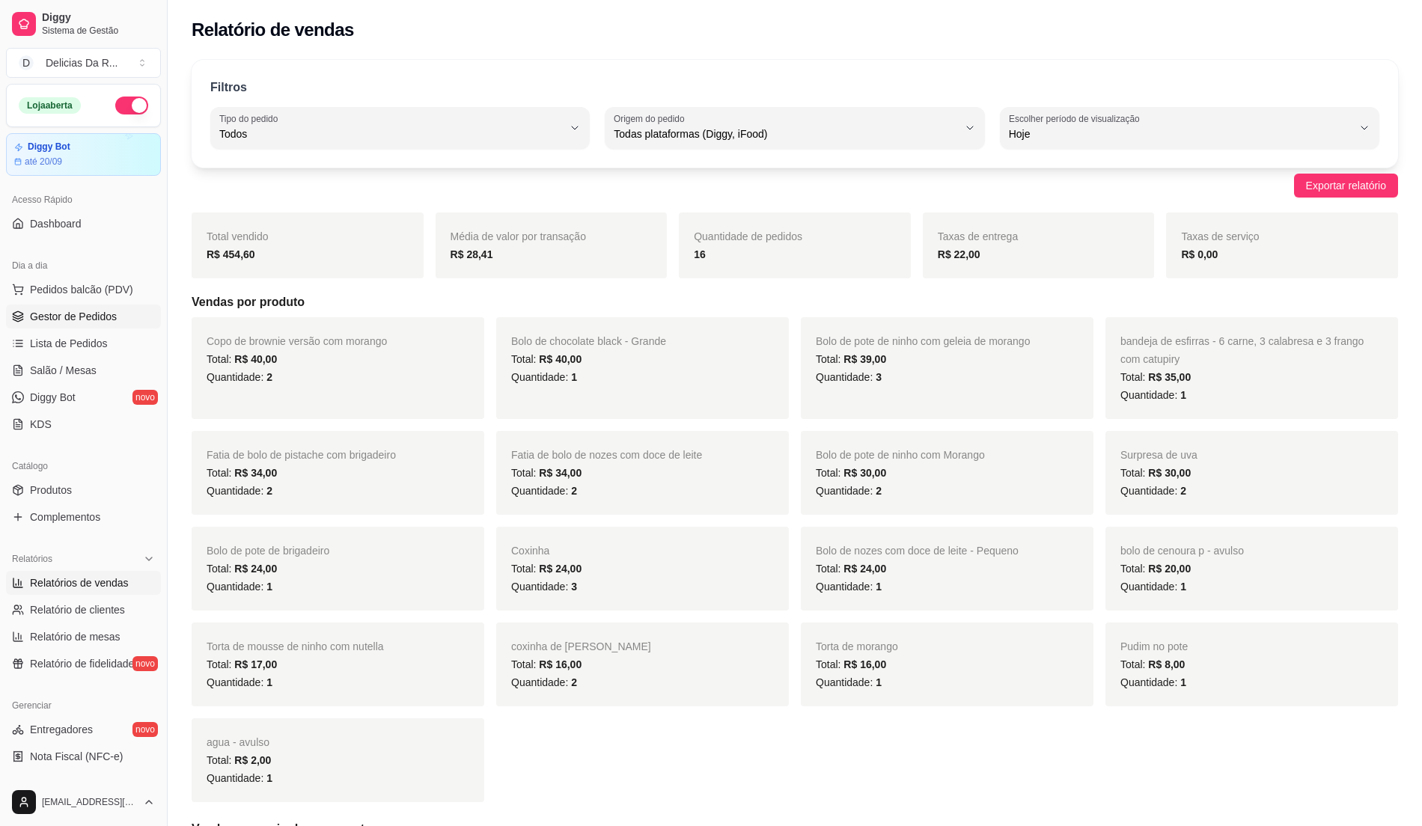
click at [97, 309] on span "Gestor de Pedidos" at bounding box center [73, 316] width 87 height 15
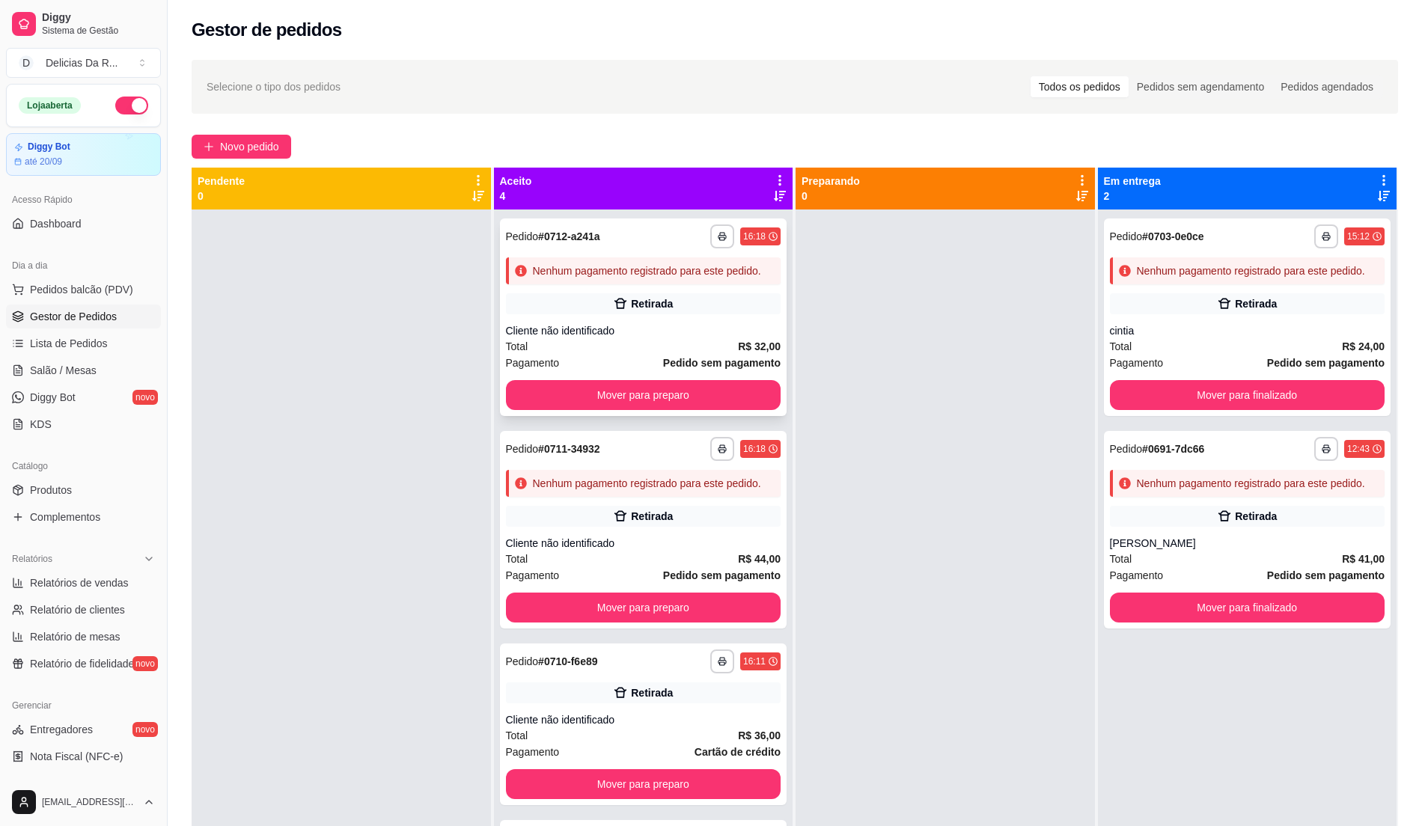
click at [686, 283] on div "Nenhum pagamento registrado para este pedido." at bounding box center [643, 271] width 275 height 27
click at [656, 343] on div "Total R$ 32,00" at bounding box center [643, 346] width 275 height 16
click at [672, 516] on div "Retirada" at bounding box center [643, 516] width 275 height 21
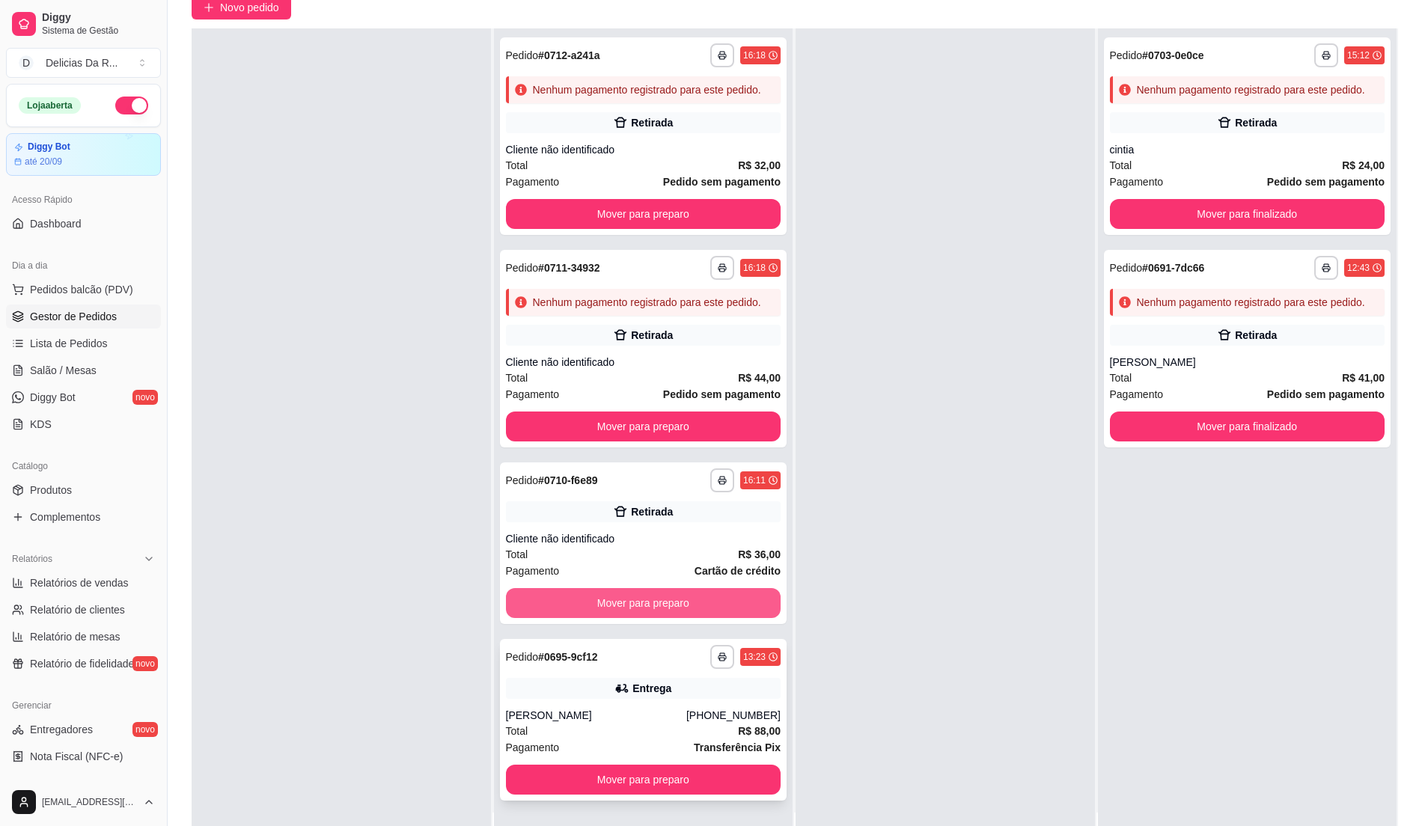
scroll to position [199, 0]
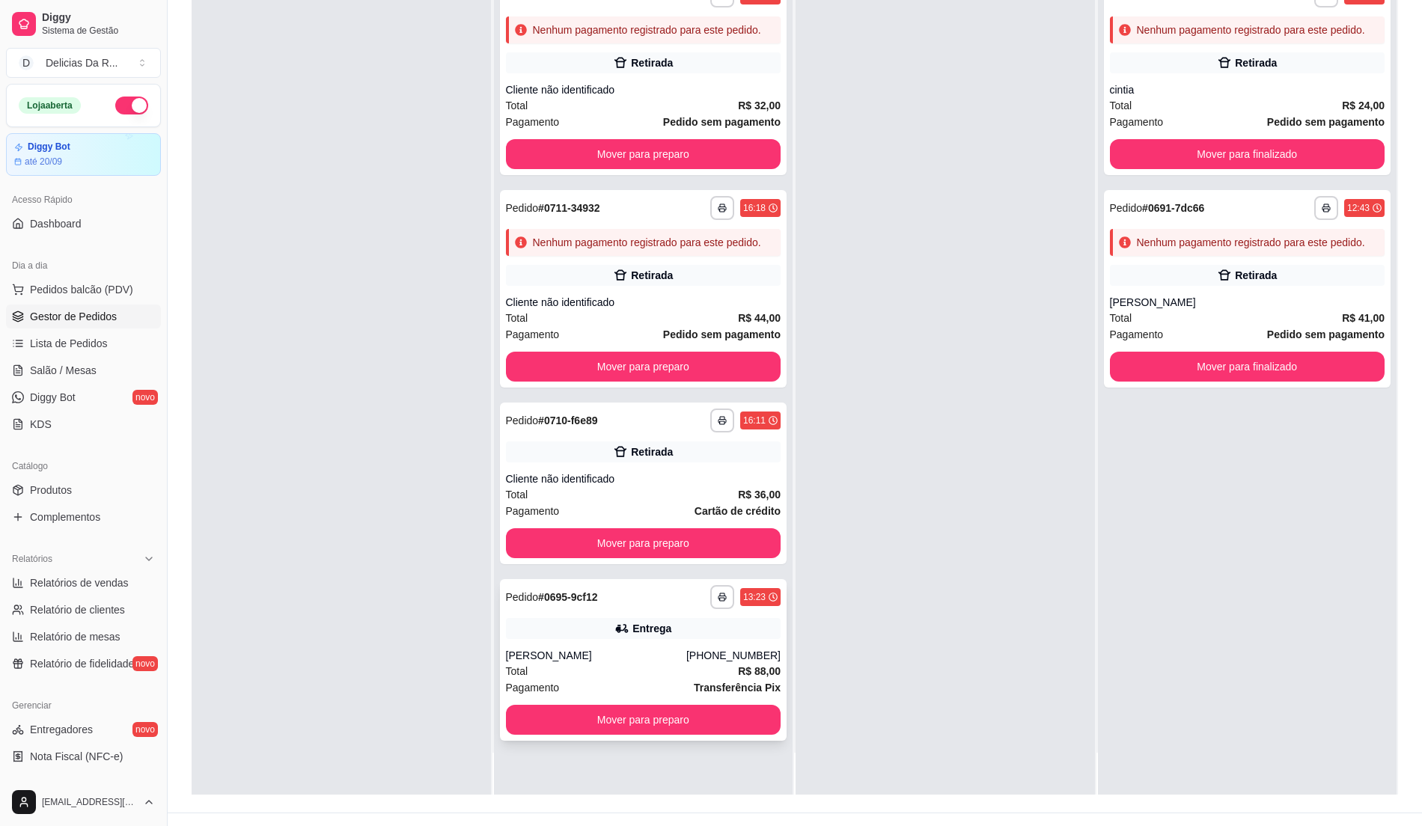
click at [713, 642] on div "**********" at bounding box center [643, 660] width 287 height 162
click at [746, 717] on button "Mover para preparo" at bounding box center [643, 720] width 267 height 29
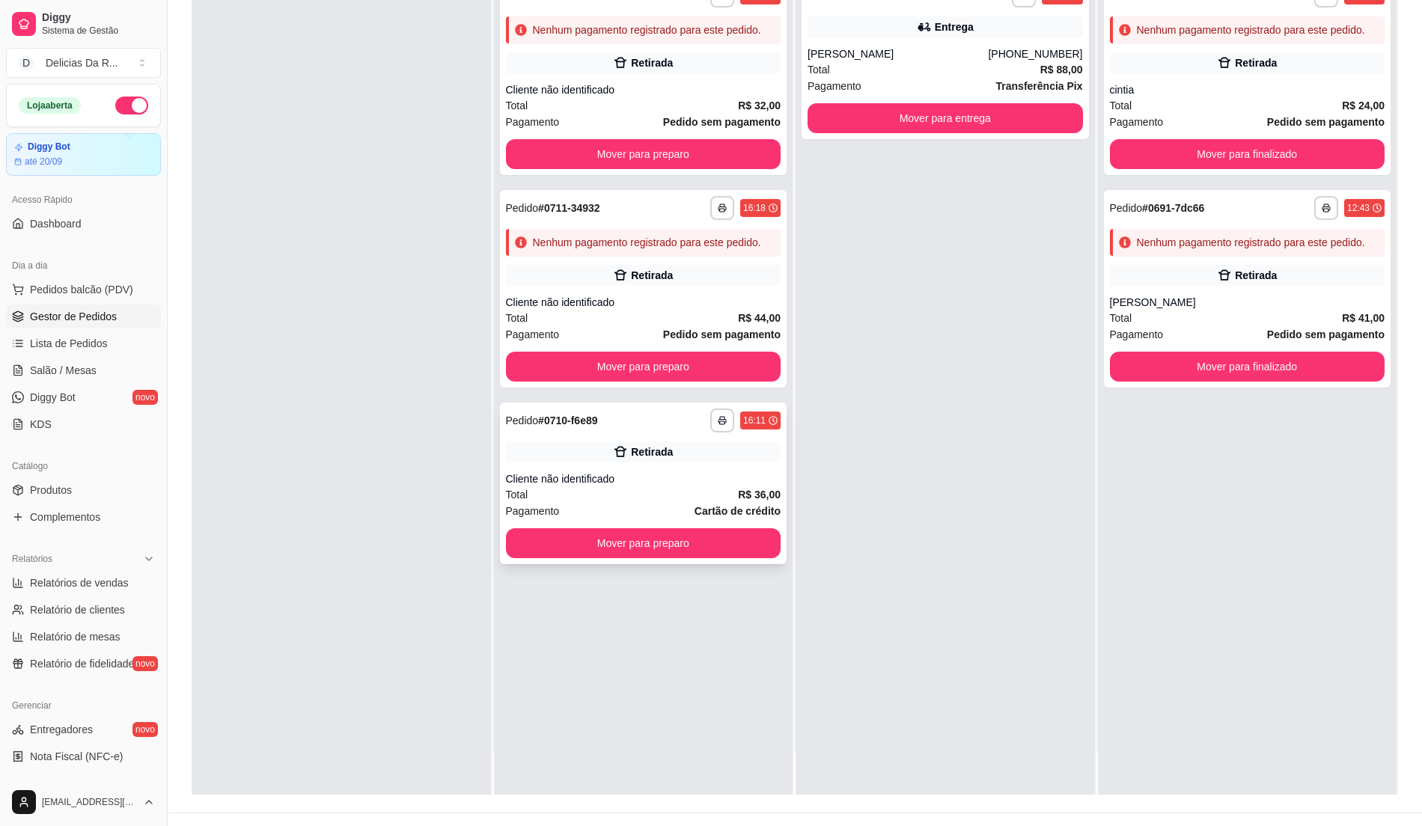
click at [671, 443] on div "Retirada" at bounding box center [643, 452] width 275 height 21
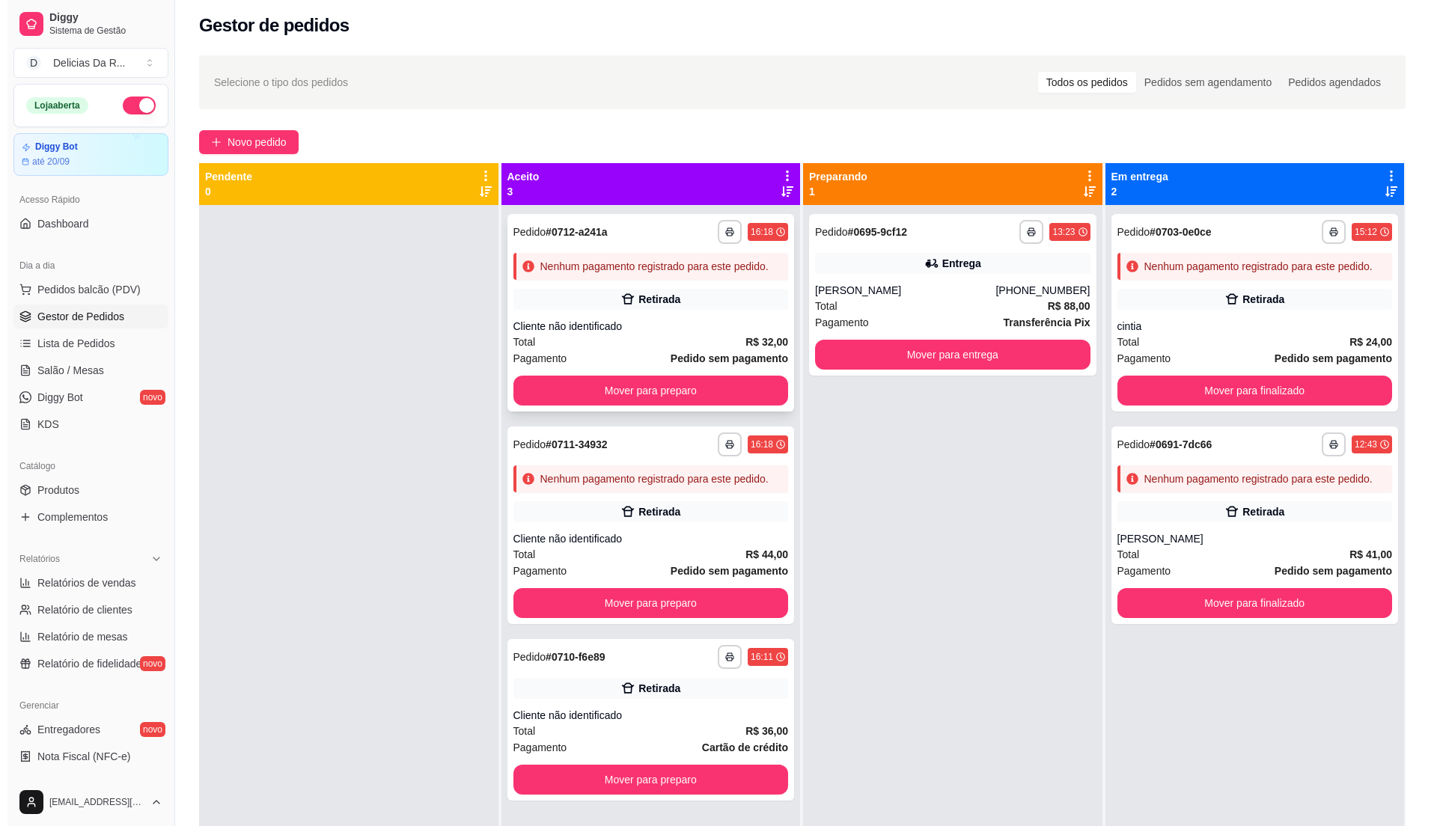
scroll to position [0, 0]
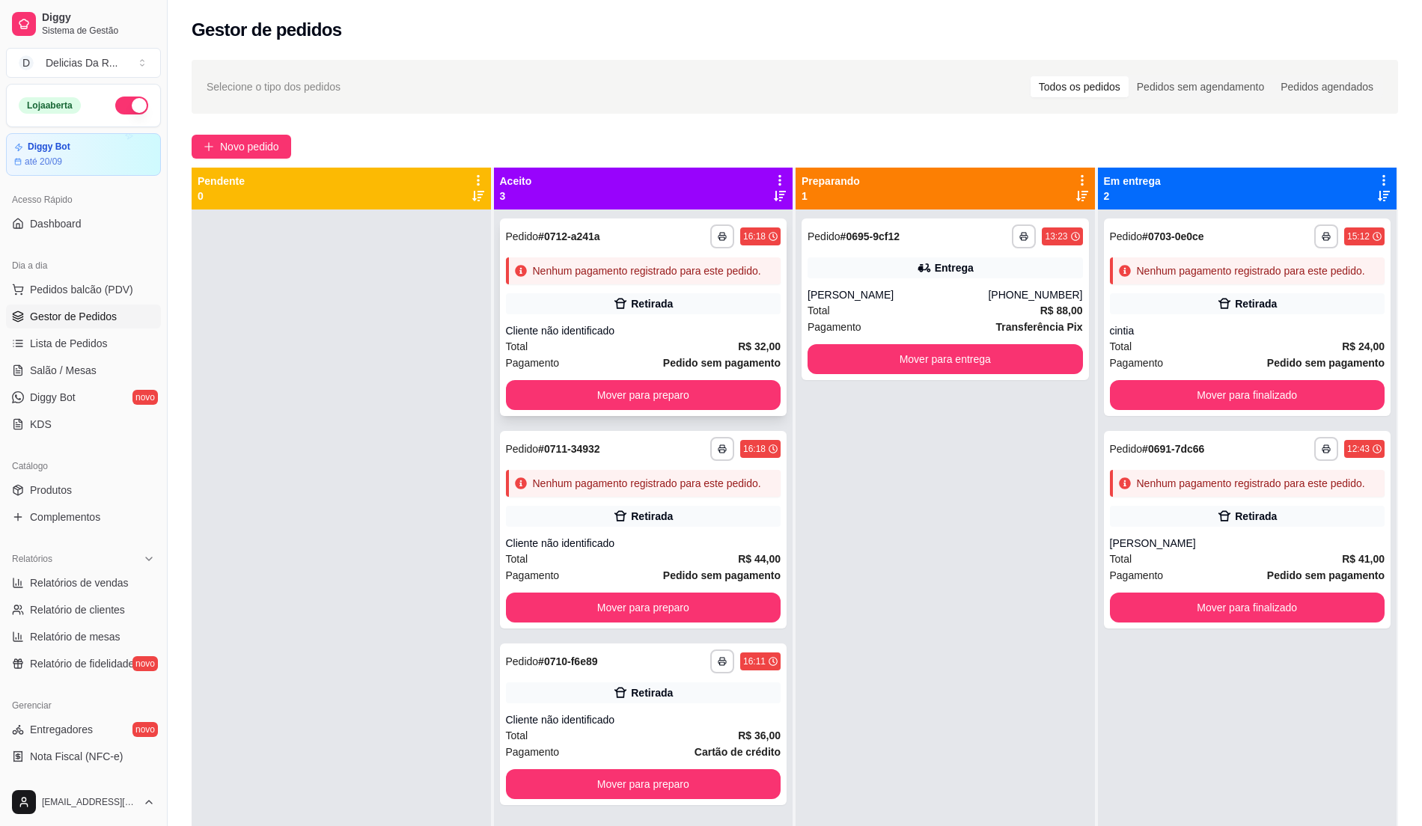
click at [639, 274] on div "Nenhum pagamento registrado para este pedido." at bounding box center [647, 271] width 228 height 15
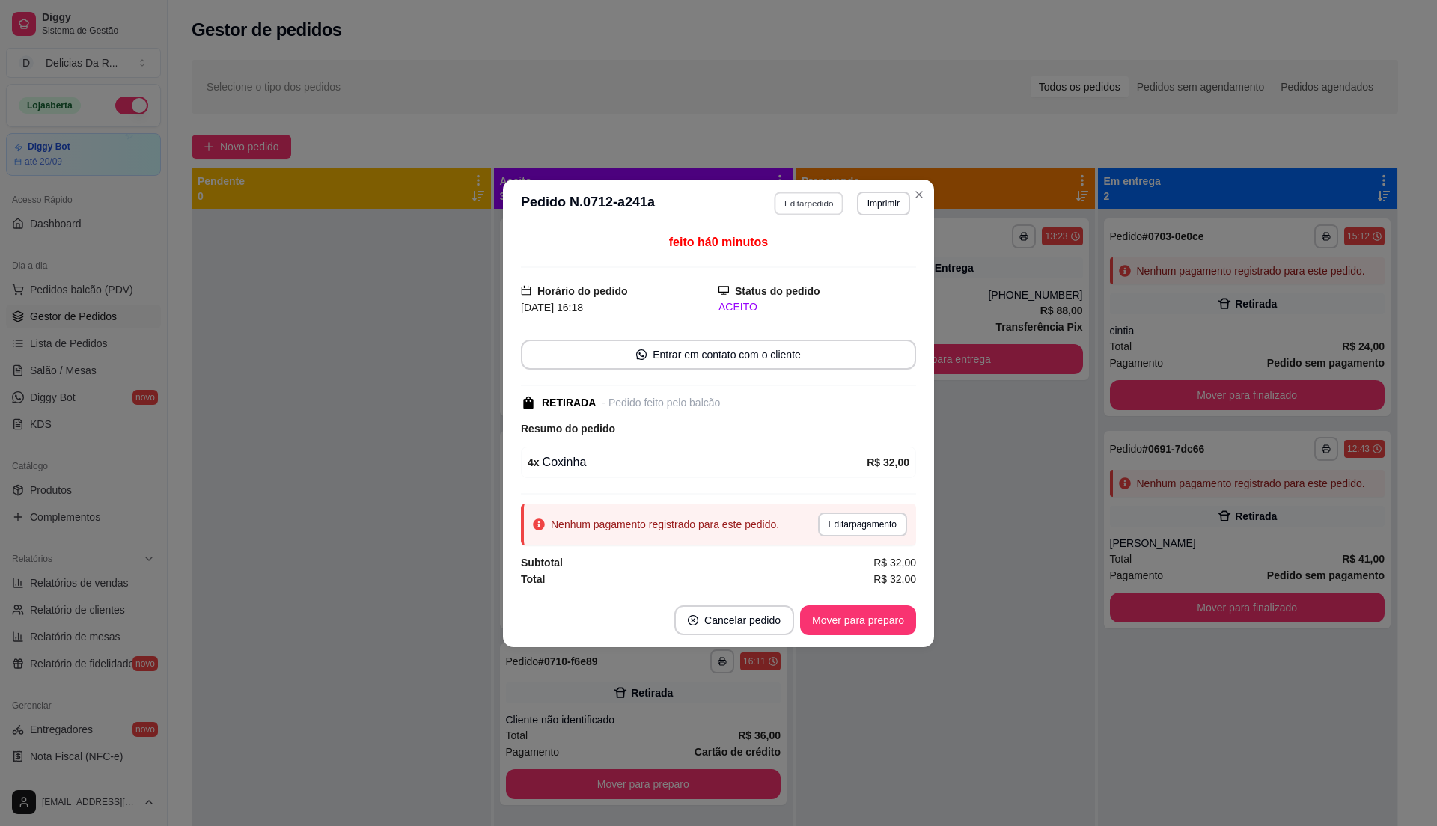
click at [801, 201] on button "Editar pedido" at bounding box center [810, 203] width 70 height 23
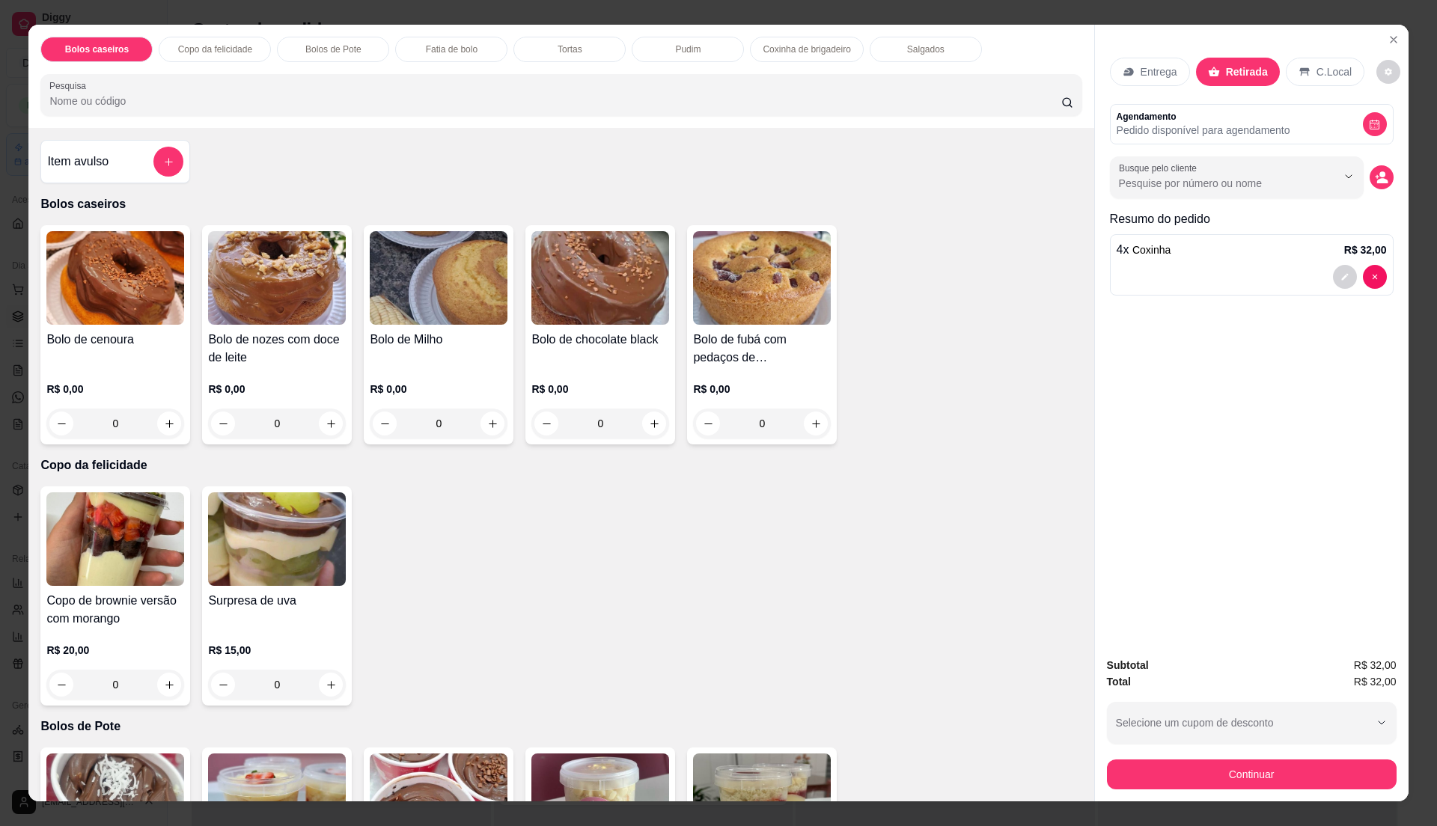
click at [1154, 69] on p "Entrega" at bounding box center [1159, 71] width 37 height 15
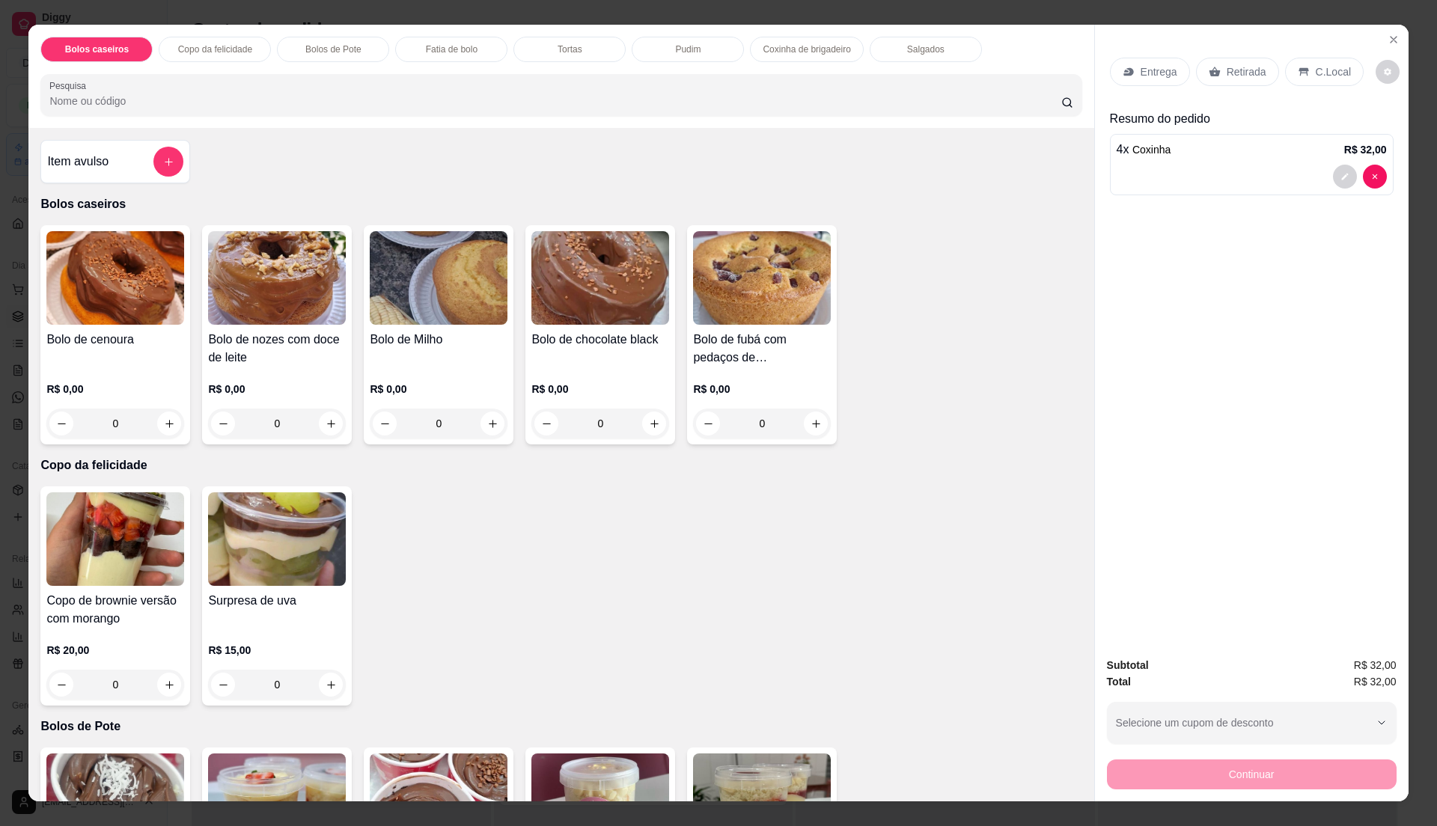
click at [1209, 73] on icon at bounding box center [1215, 72] width 12 height 12
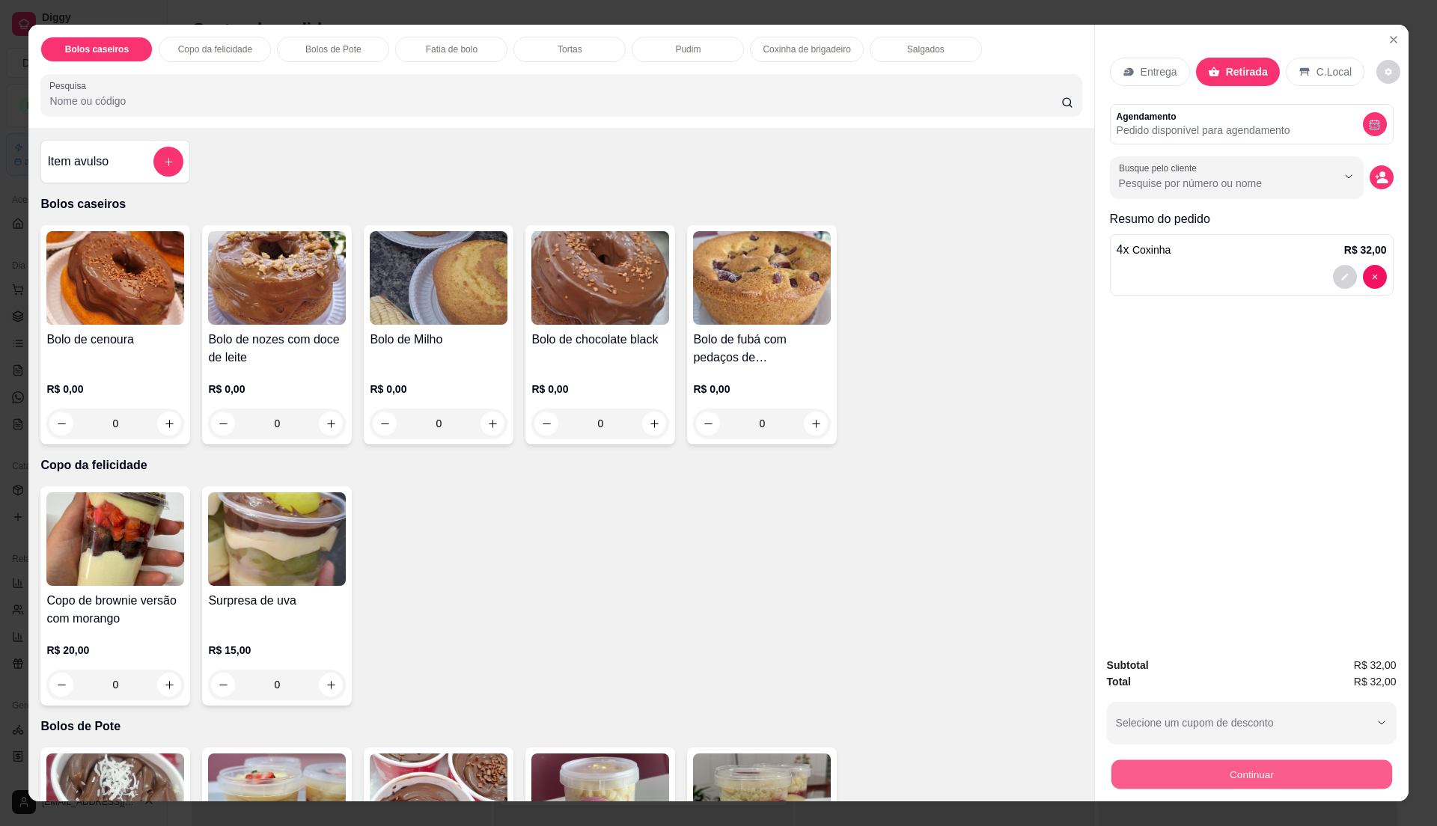
click at [1162, 770] on button "Continuar" at bounding box center [1251, 774] width 281 height 29
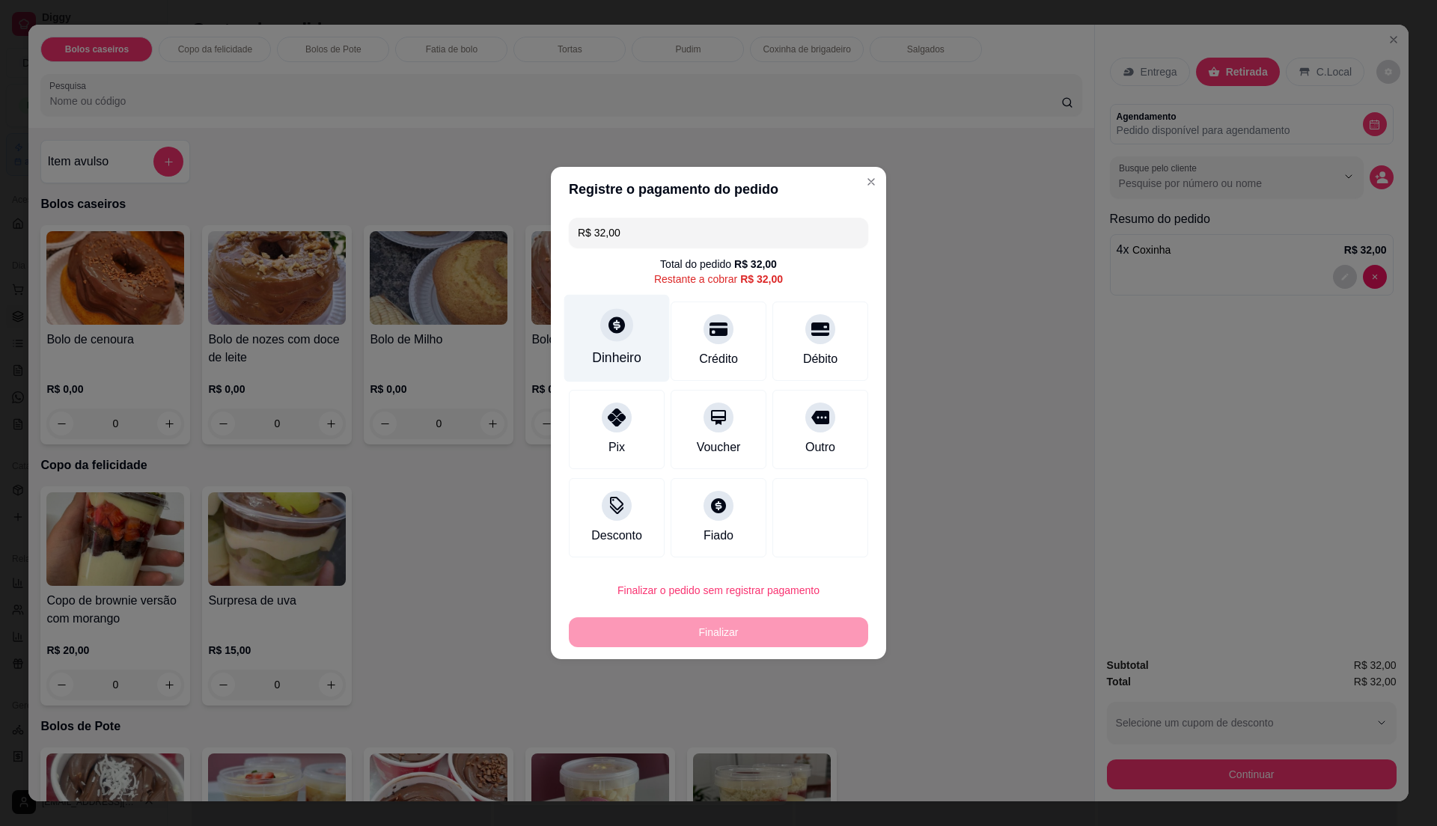
click at [614, 320] on icon at bounding box center [616, 324] width 19 height 19
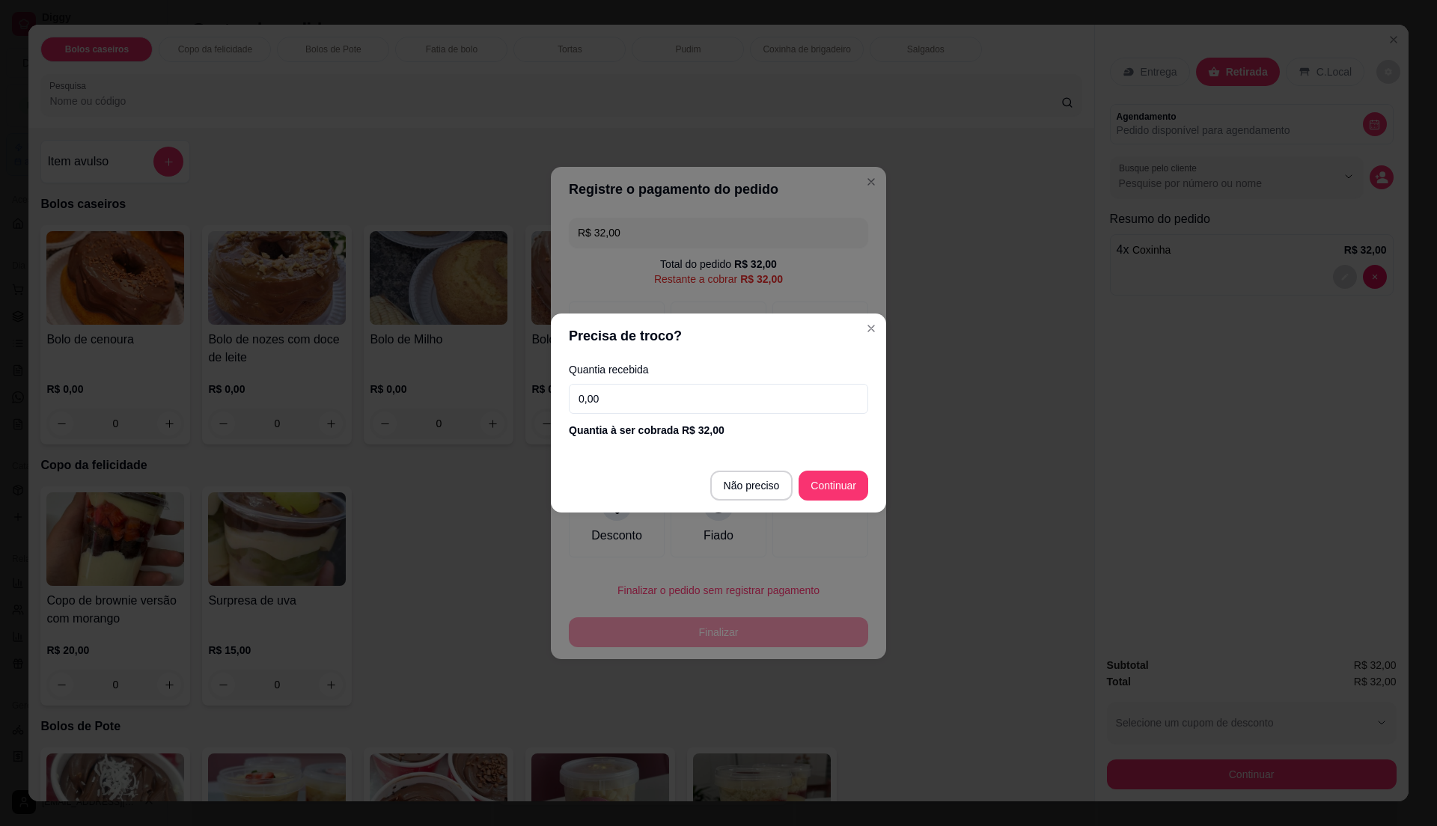
click at [669, 397] on input "0,00" at bounding box center [718, 399] width 299 height 30
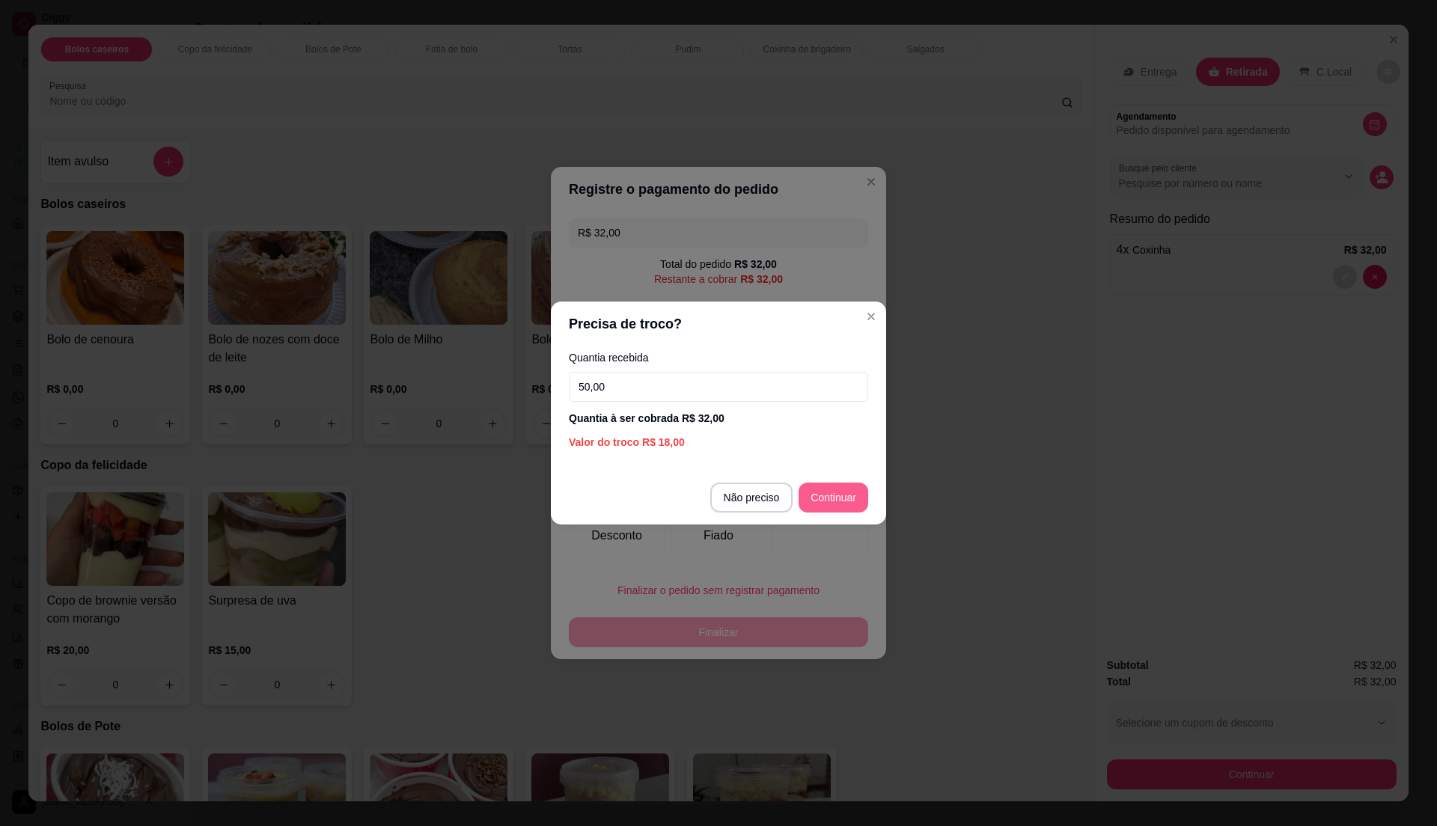
type input "50,00"
type input "R$ 0,00"
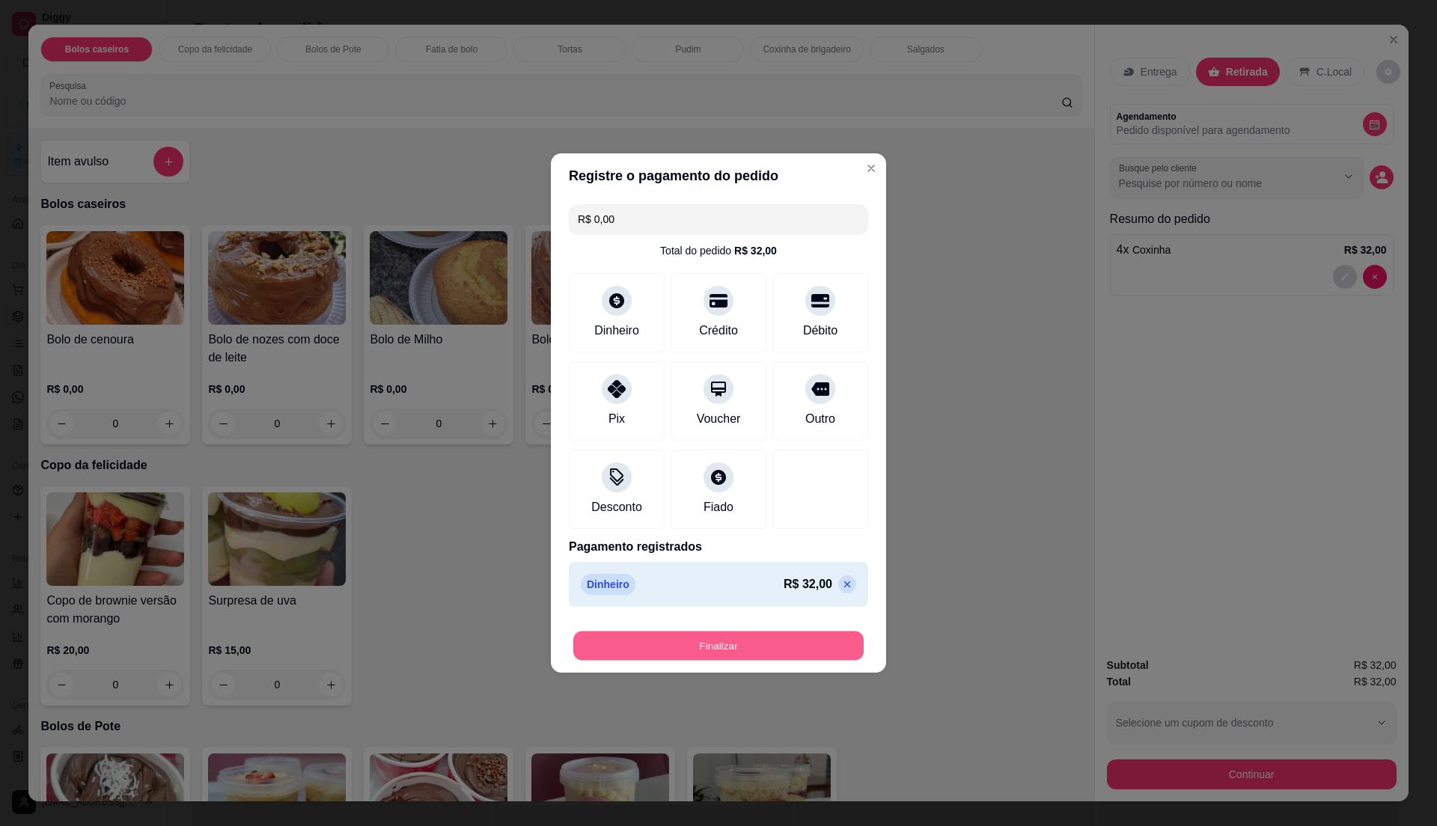
click at [812, 647] on button "Finalizar" at bounding box center [718, 646] width 290 height 29
type input "0"
type input "-R$ 32,00"
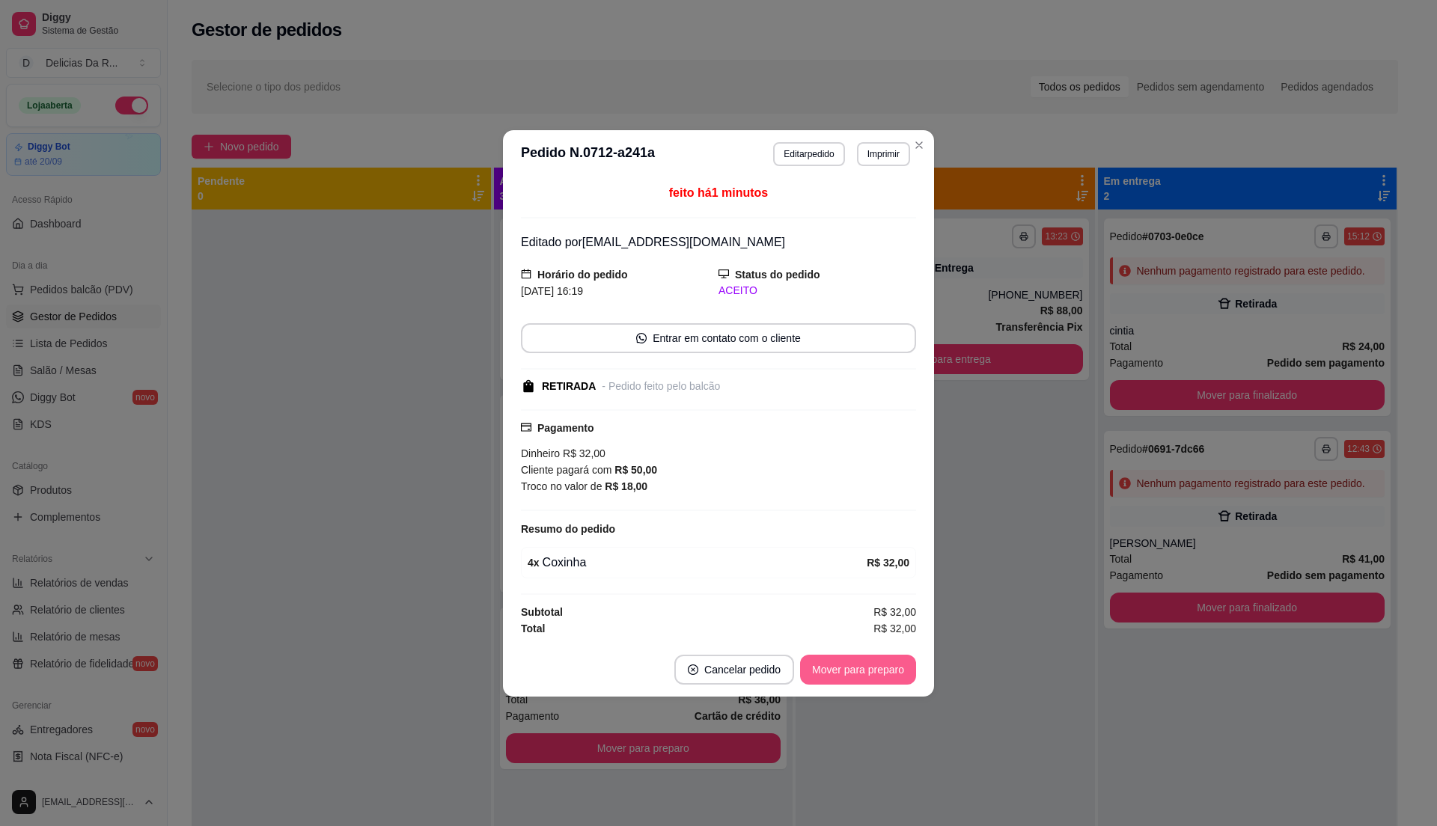
click at [896, 672] on button "Mover para preparo" at bounding box center [858, 670] width 116 height 30
click at [893, 672] on div "Mover para preparo" at bounding box center [847, 670] width 137 height 30
click at [892, 669] on div "Mover para preparo" at bounding box center [847, 670] width 137 height 30
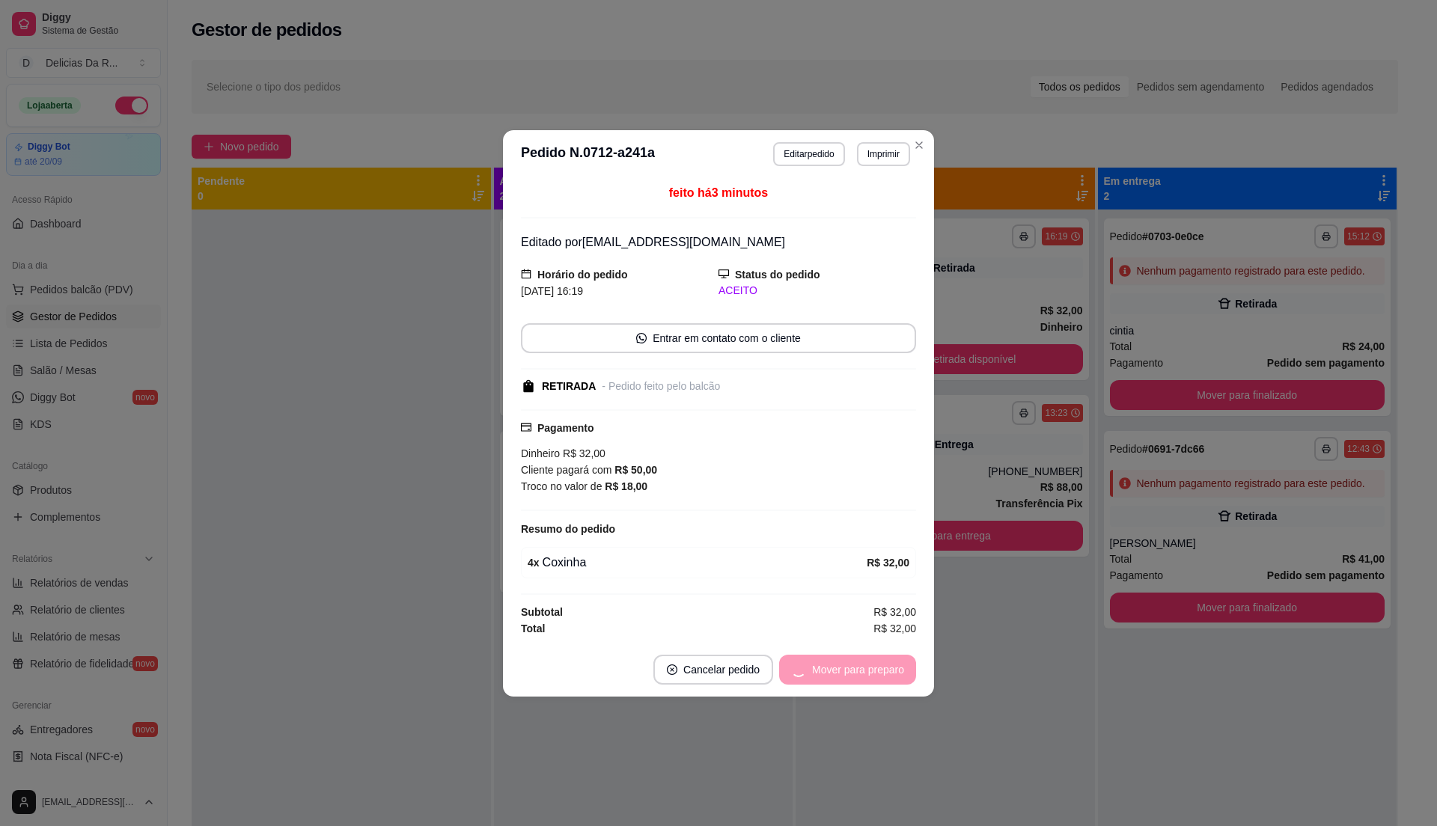
click at [892, 669] on div "Mover para preparo" at bounding box center [847, 670] width 137 height 30
click at [892, 669] on button "Mover para retirada disponível" at bounding box center [833, 669] width 160 height 29
click at [892, 669] on div "Mover para retirada disponível" at bounding box center [833, 670] width 165 height 30
click at [892, 669] on div "Mover para retirada disponível" at bounding box center [823, 670] width 186 height 30
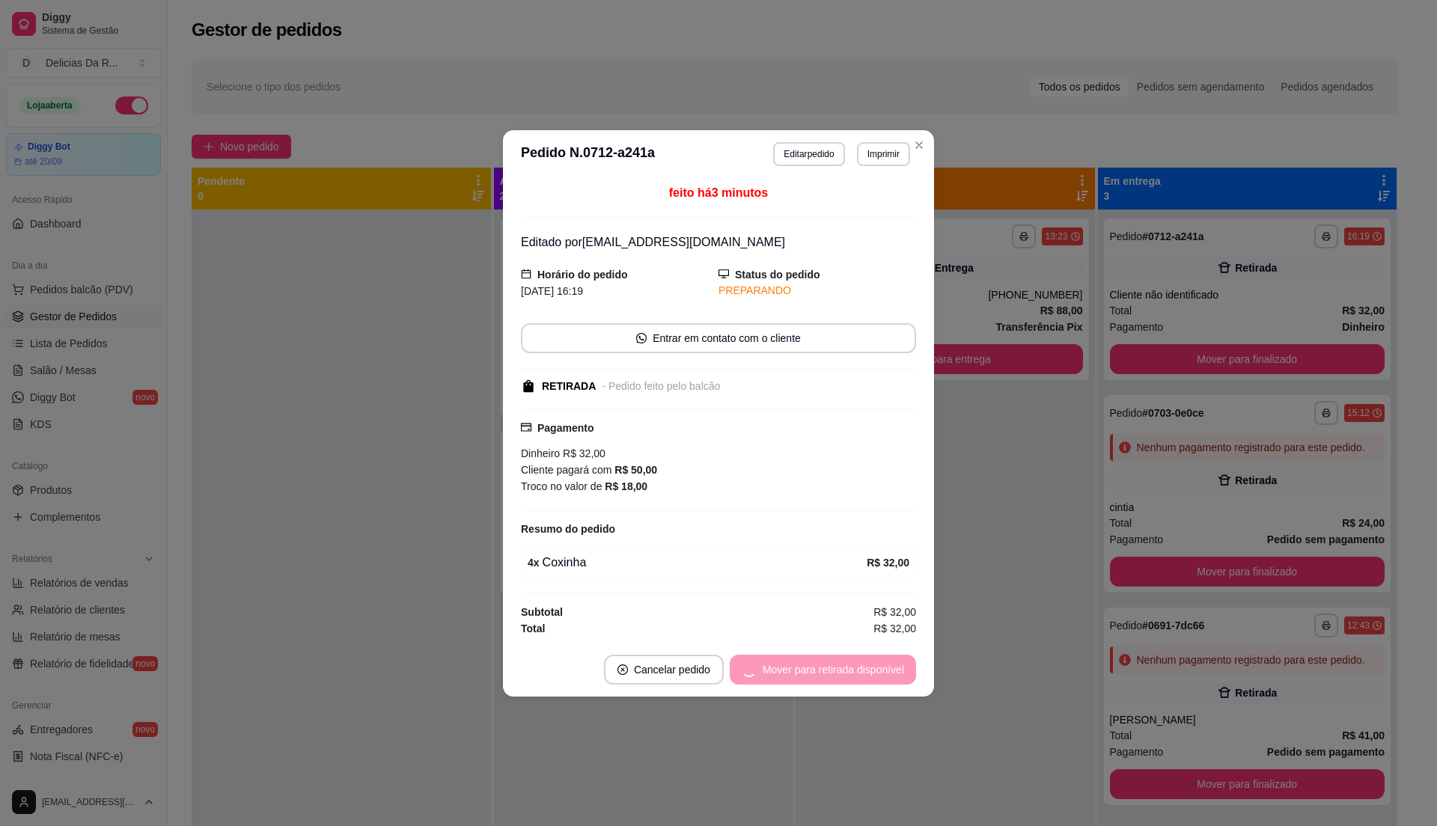
click at [891, 669] on div "Mover para retirada disponível" at bounding box center [823, 670] width 186 height 30
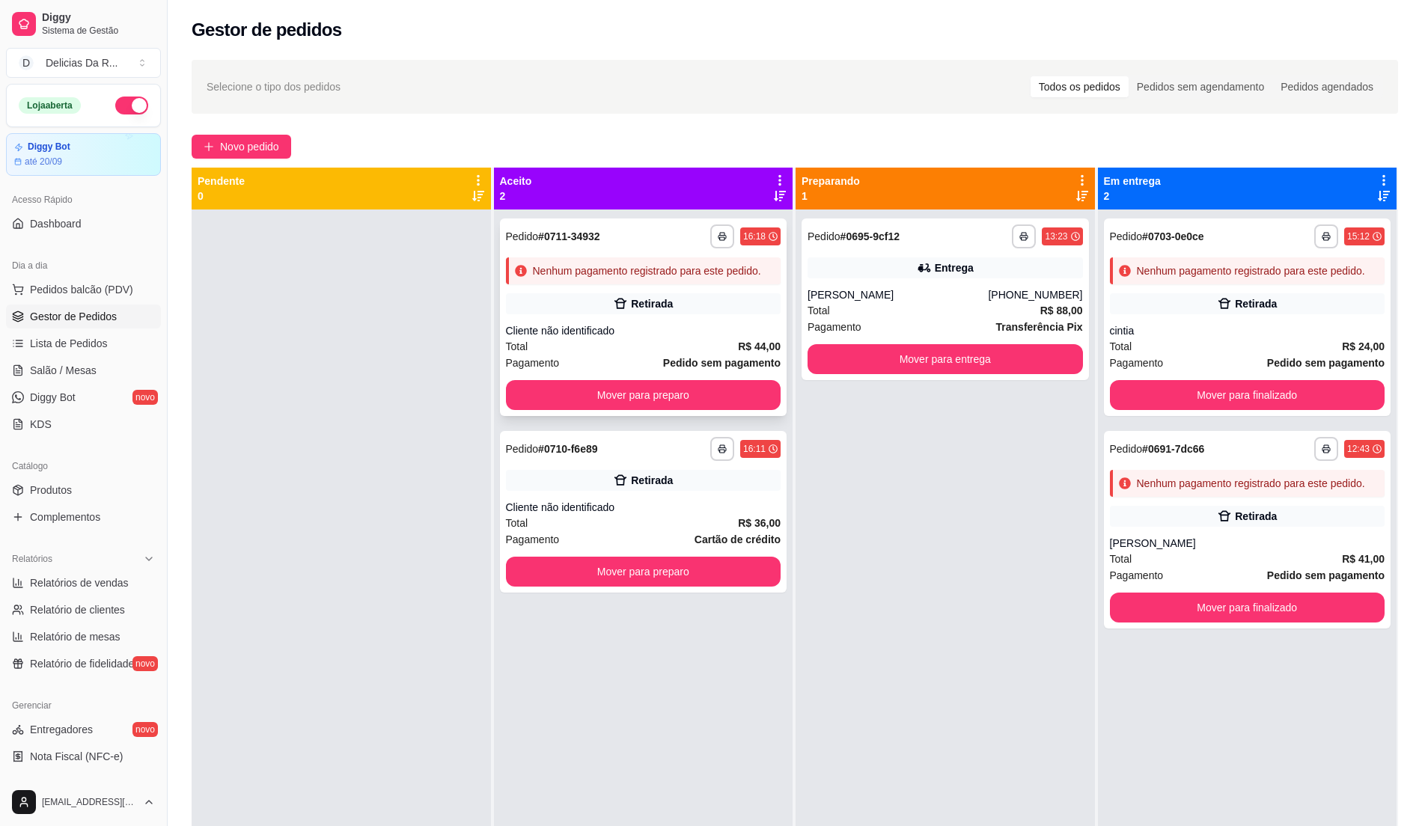
click at [653, 319] on div "**********" at bounding box center [643, 318] width 287 height 198
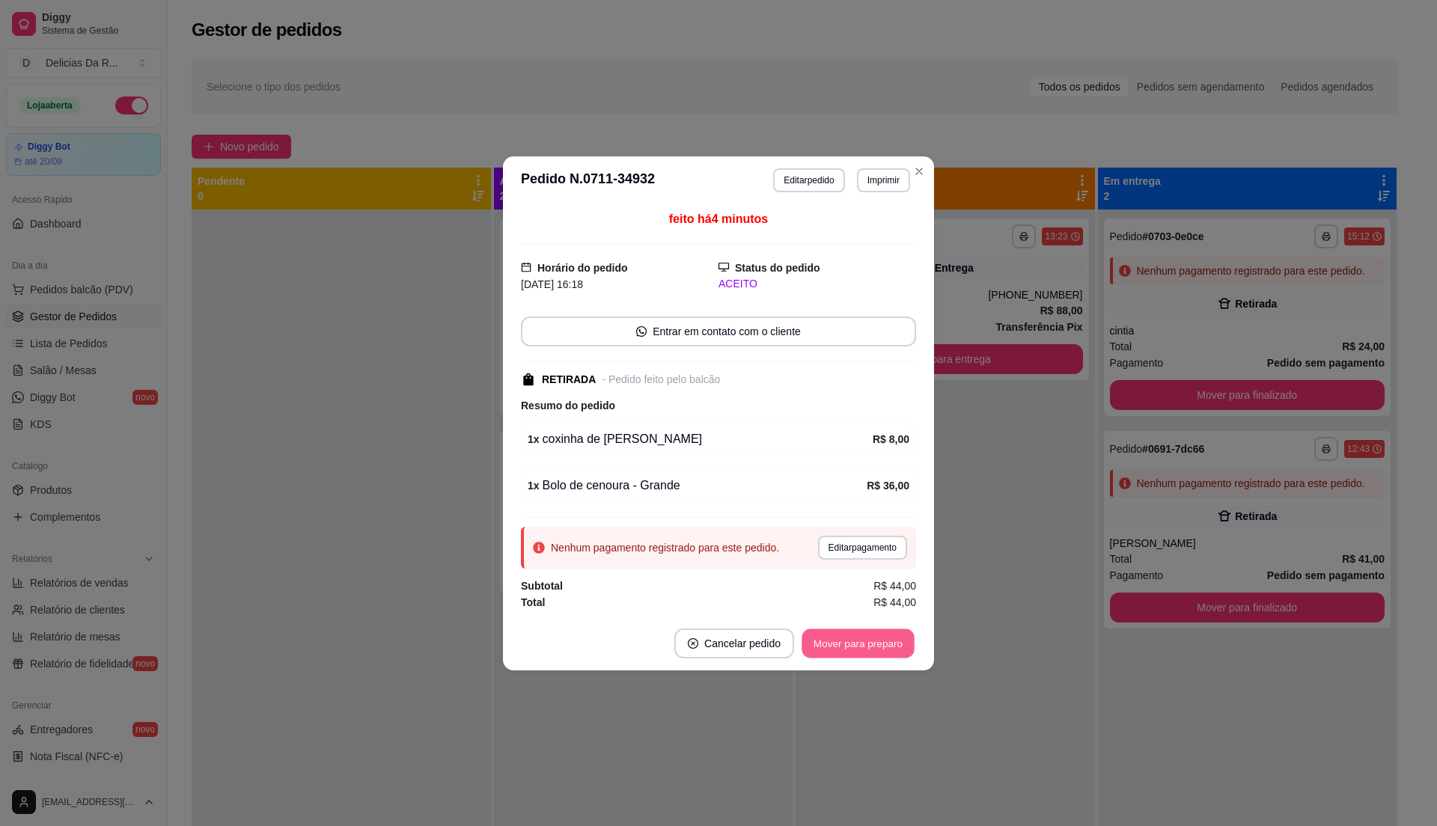
click at [888, 648] on button "Mover para preparo" at bounding box center [858, 643] width 112 height 29
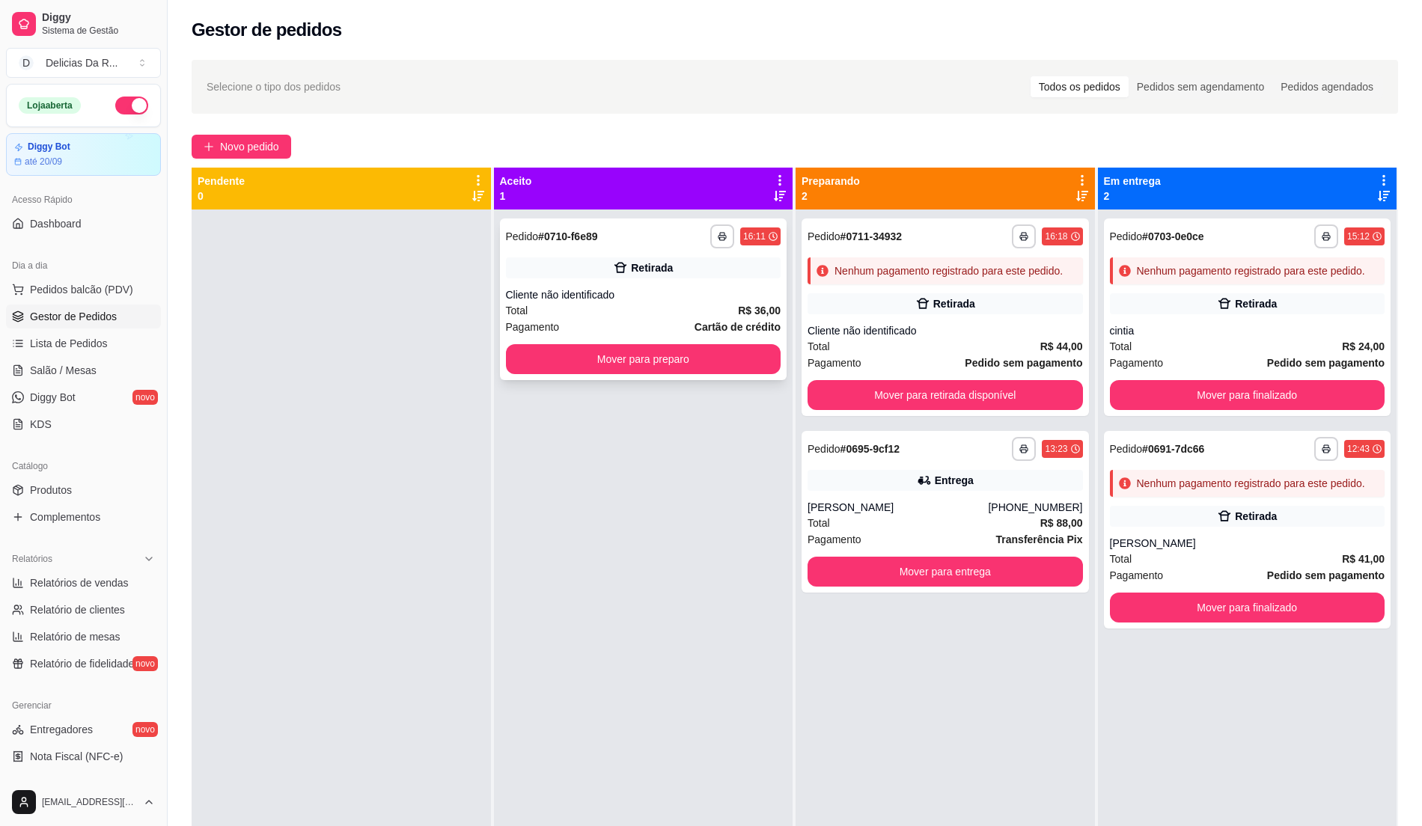
click at [683, 322] on div "Pagamento Cartão de crédito" at bounding box center [643, 327] width 275 height 16
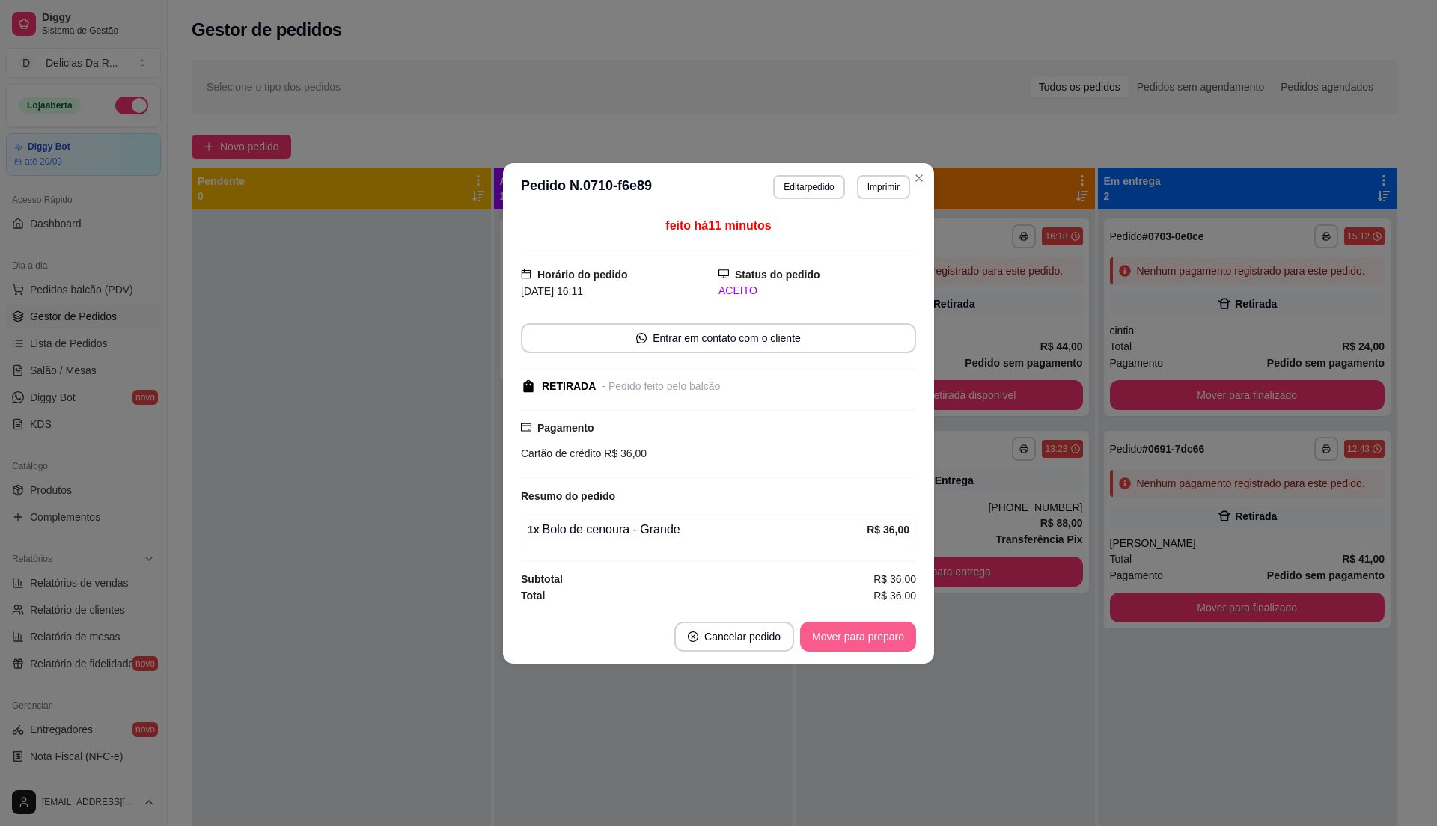
click at [847, 638] on button "Mover para preparo" at bounding box center [858, 637] width 116 height 30
click at [847, 636] on div "Mover para preparo" at bounding box center [858, 637] width 116 height 30
click at [847, 635] on div "Mover para preparo" at bounding box center [847, 637] width 137 height 30
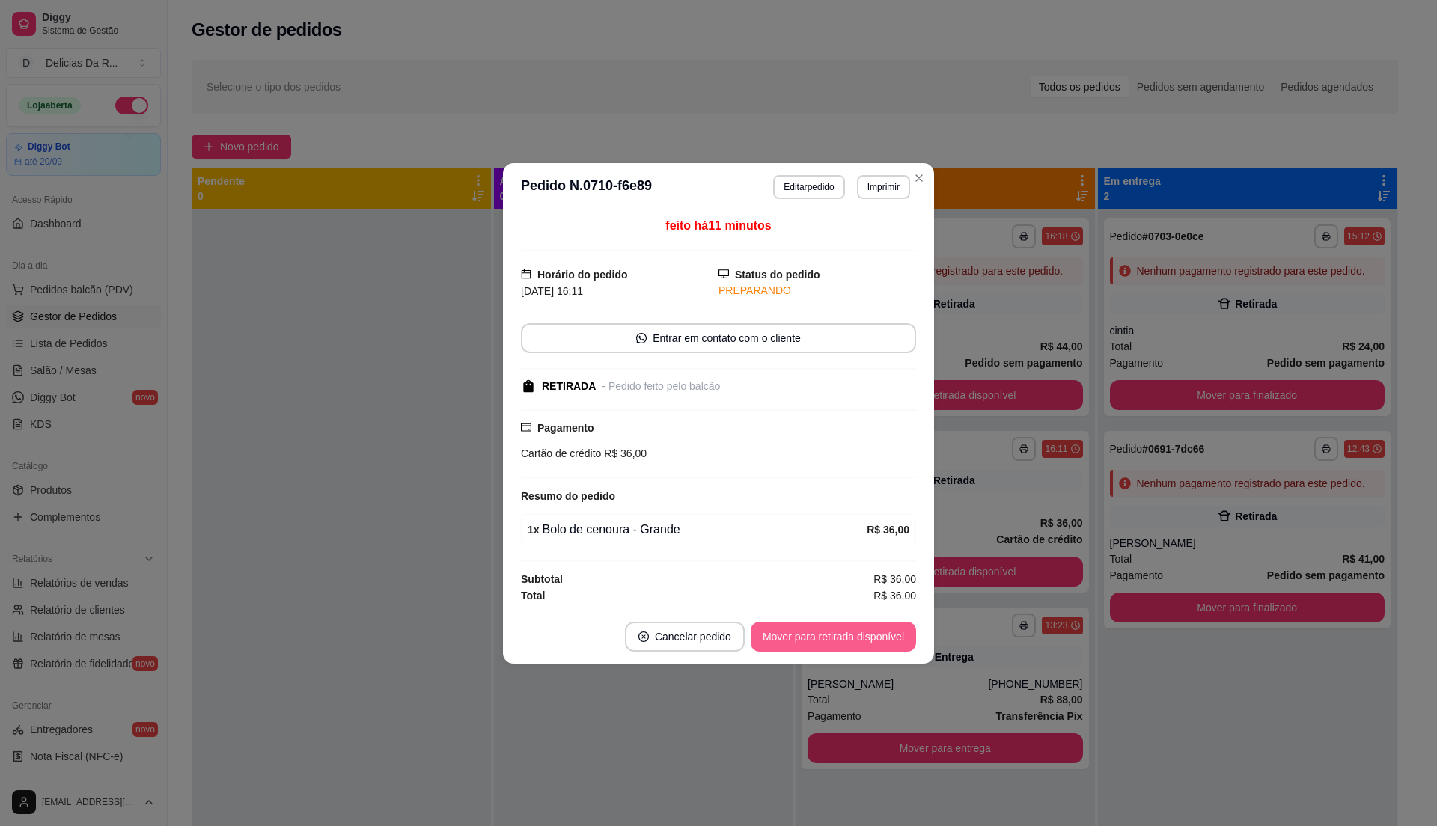
click at [845, 635] on button "Mover para retirada disponível" at bounding box center [833, 637] width 165 height 30
click at [845, 635] on div "Mover para retirada disponível" at bounding box center [823, 637] width 186 height 30
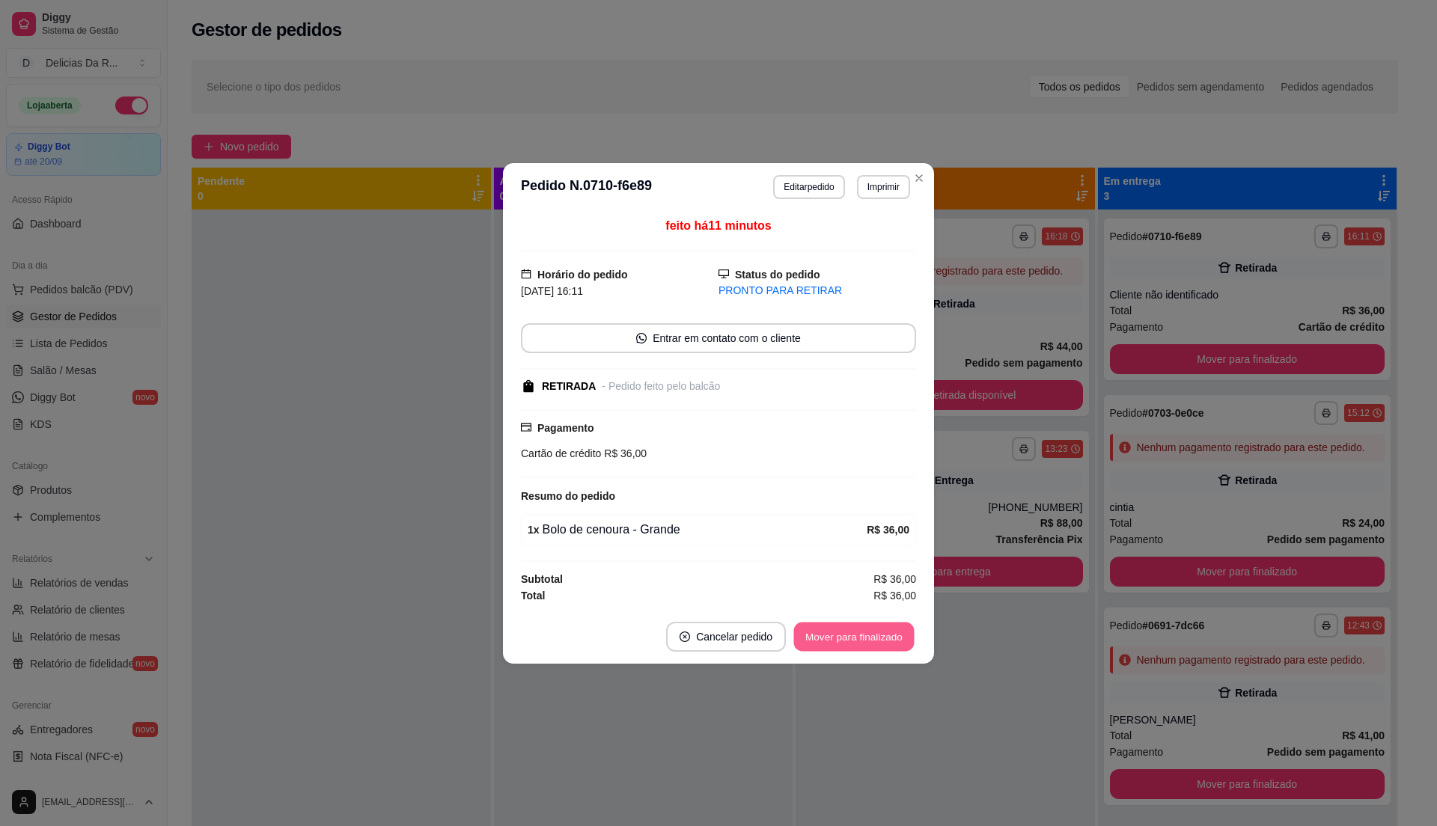
click at [845, 635] on button "Mover para finalizado" at bounding box center [854, 636] width 121 height 29
click at [845, 635] on div "Mover para finalizado" at bounding box center [854, 637] width 124 height 30
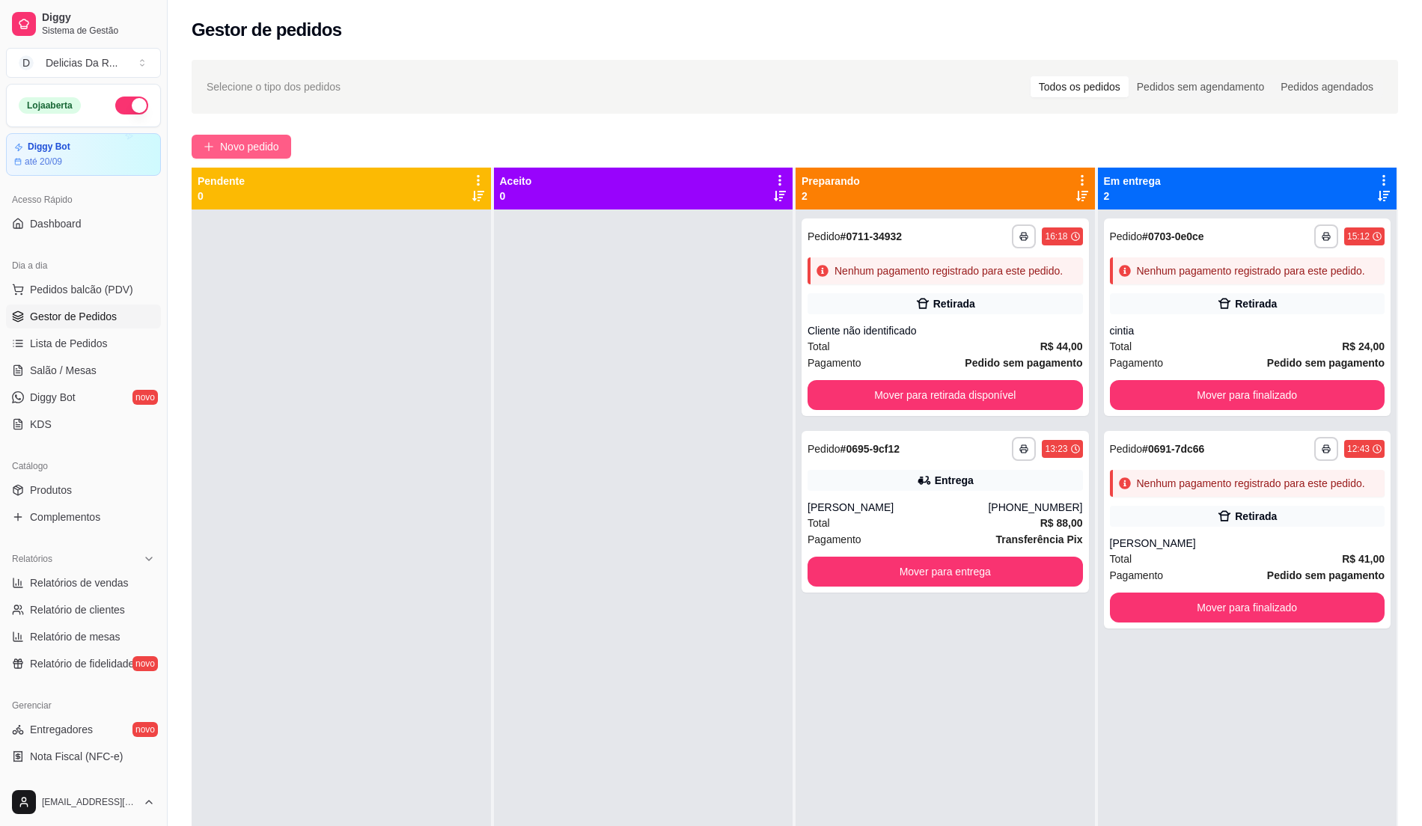
click at [272, 144] on span "Novo pedido" at bounding box center [249, 146] width 59 height 16
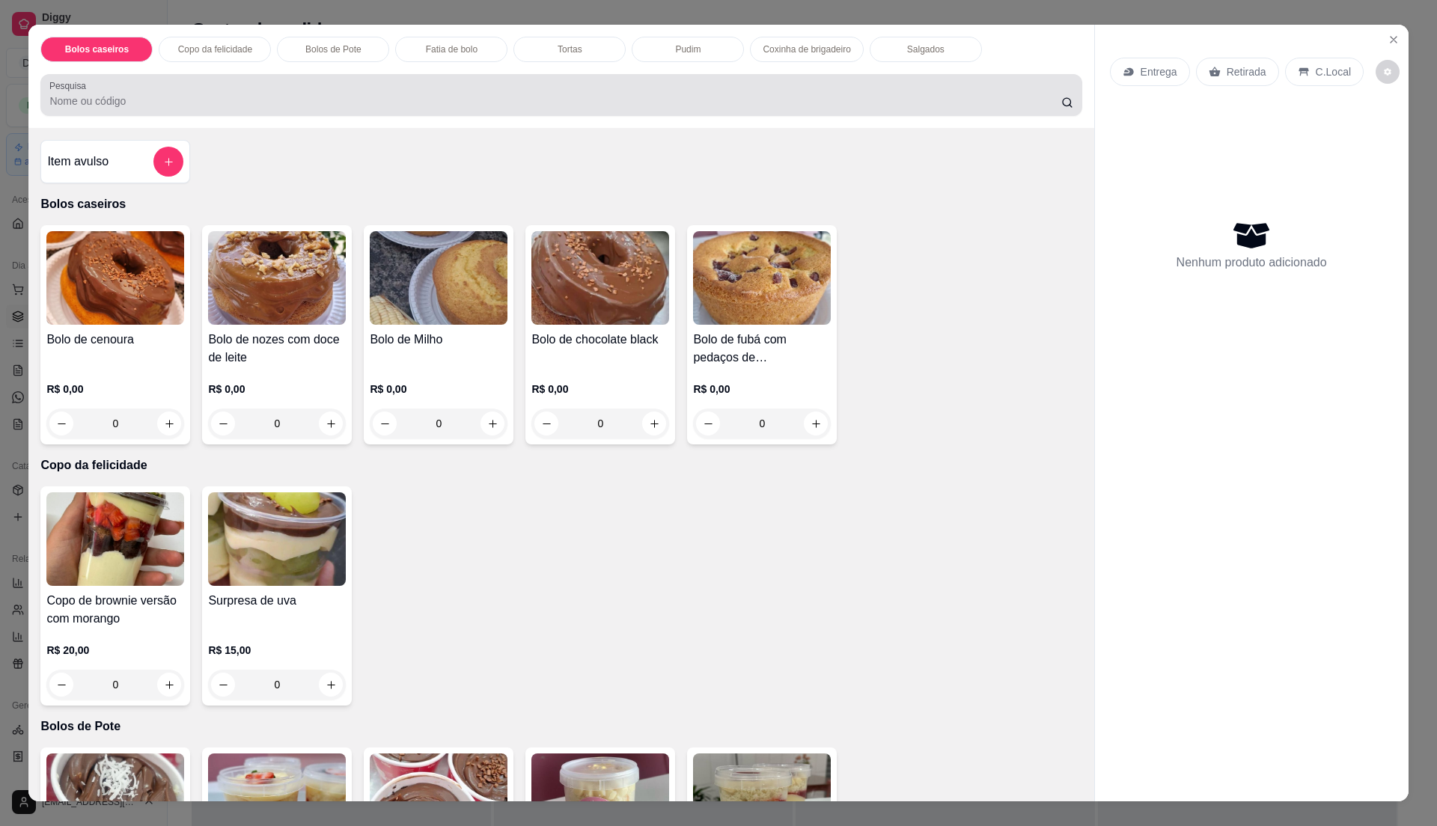
click at [321, 91] on div at bounding box center [560, 95] width 1023 height 30
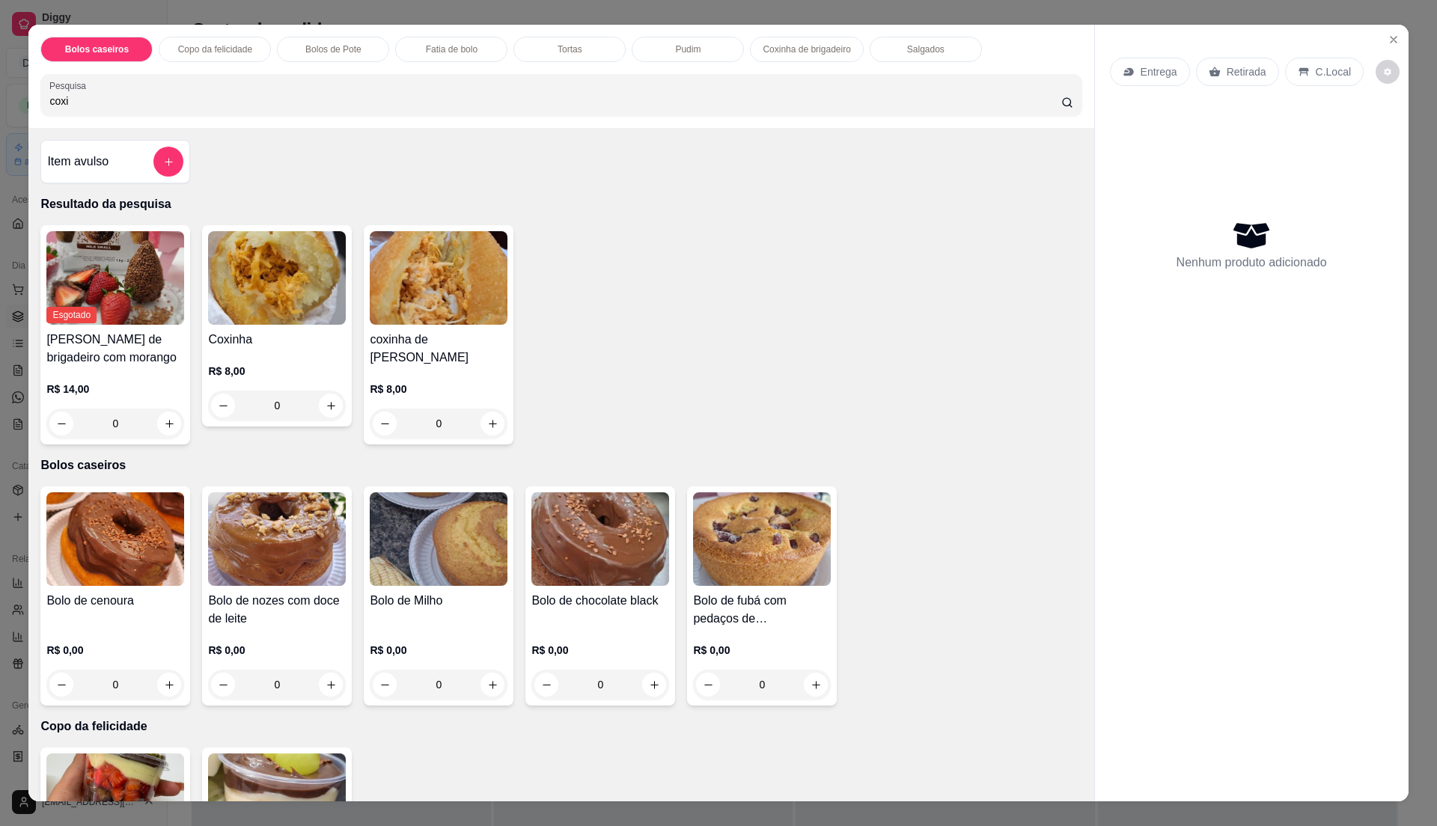
type input "coxi"
click at [446, 362] on h4 "coxinha de [PERSON_NAME]" at bounding box center [439, 349] width 138 height 36
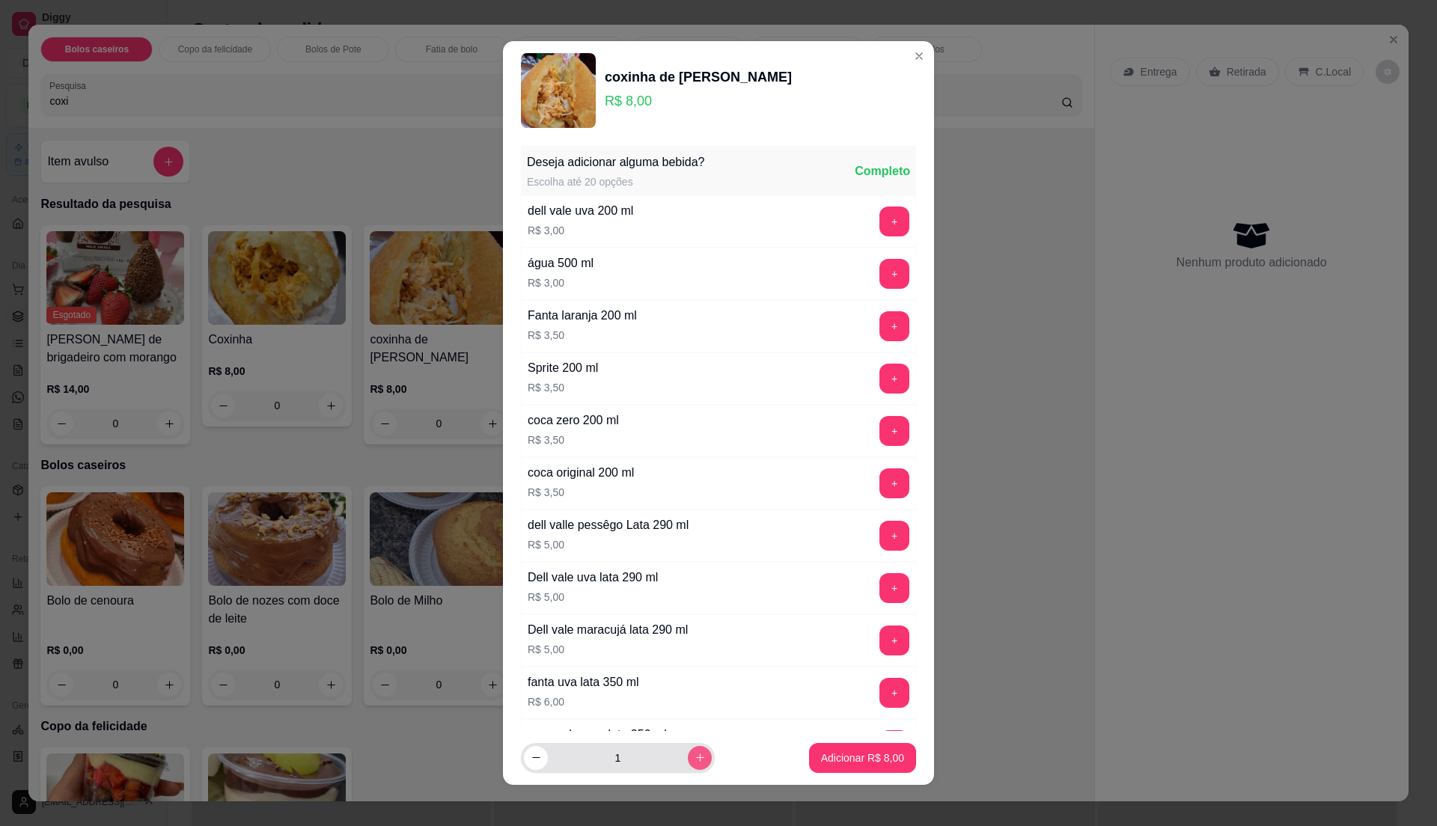
click at [688, 747] on button "increase-product-quantity" at bounding box center [700, 758] width 24 height 24
type input "2"
click at [881, 749] on button "Adicionar R$ 16,00" at bounding box center [859, 758] width 113 height 30
type input "2"
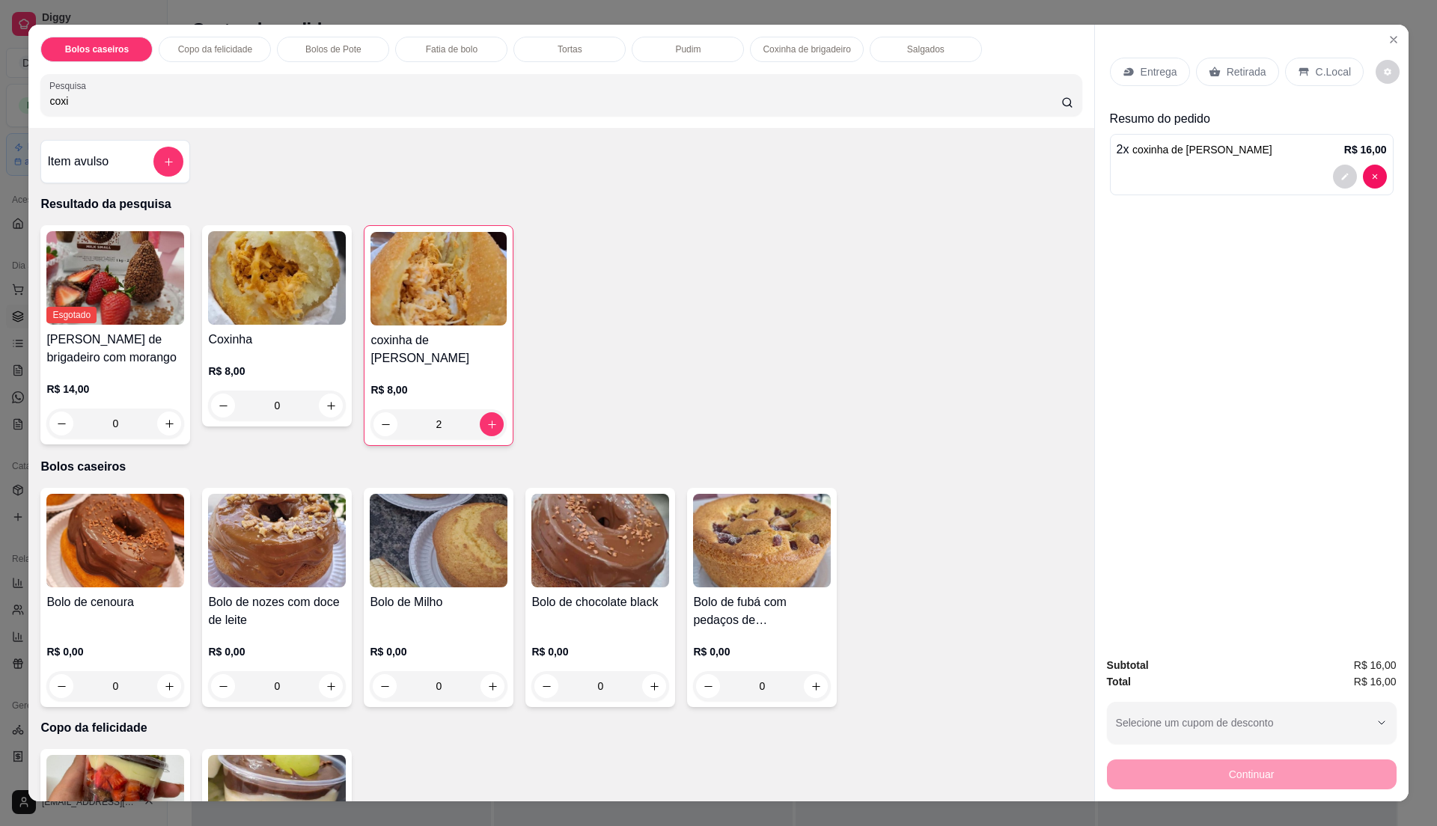
click at [1202, 66] on div "Retirada" at bounding box center [1237, 72] width 83 height 28
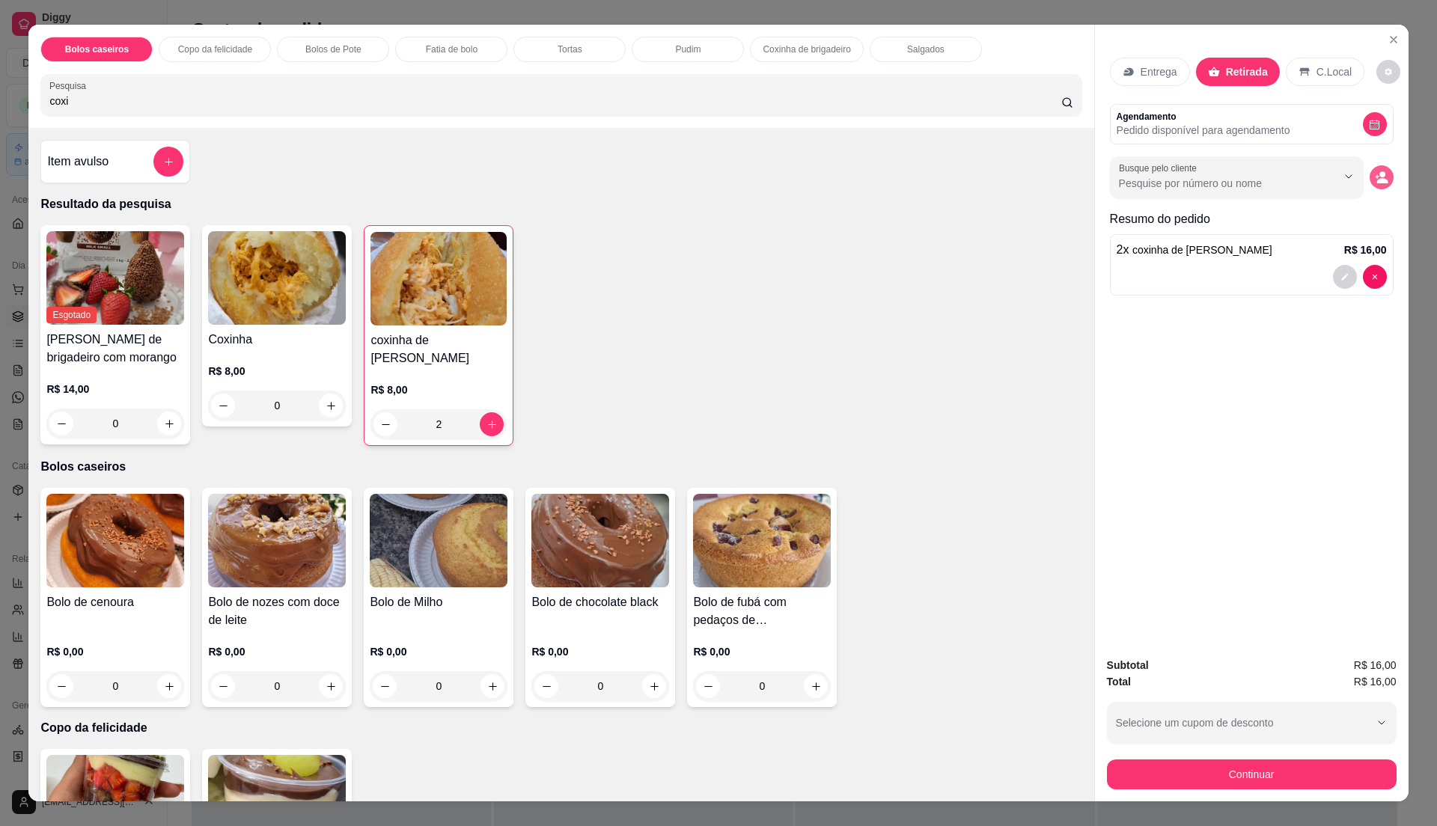
click at [1382, 174] on button "decrease-product-quantity" at bounding box center [1382, 177] width 24 height 24
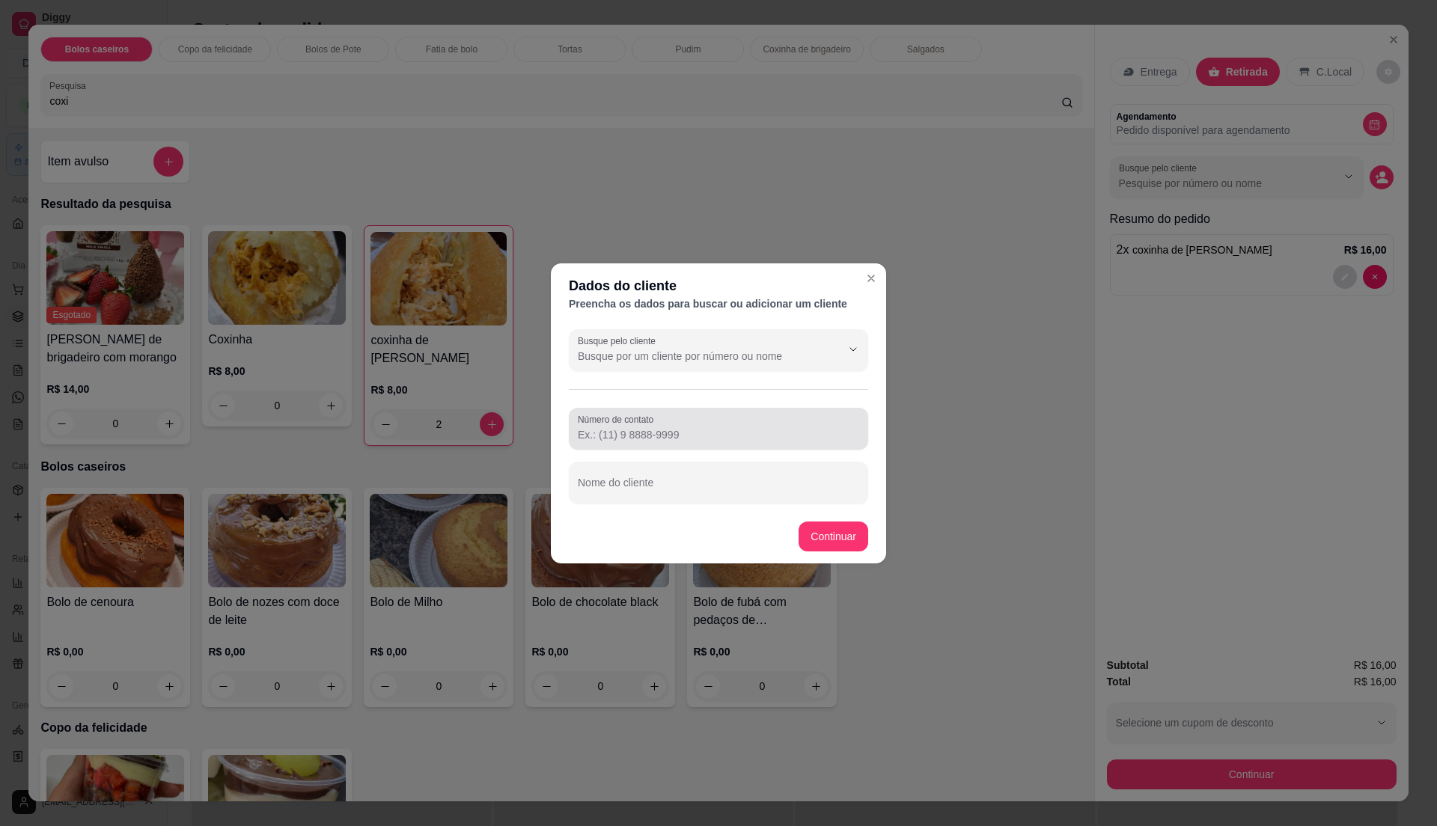
click at [632, 454] on div "Número de contato Nome do cliente" at bounding box center [718, 456] width 299 height 96
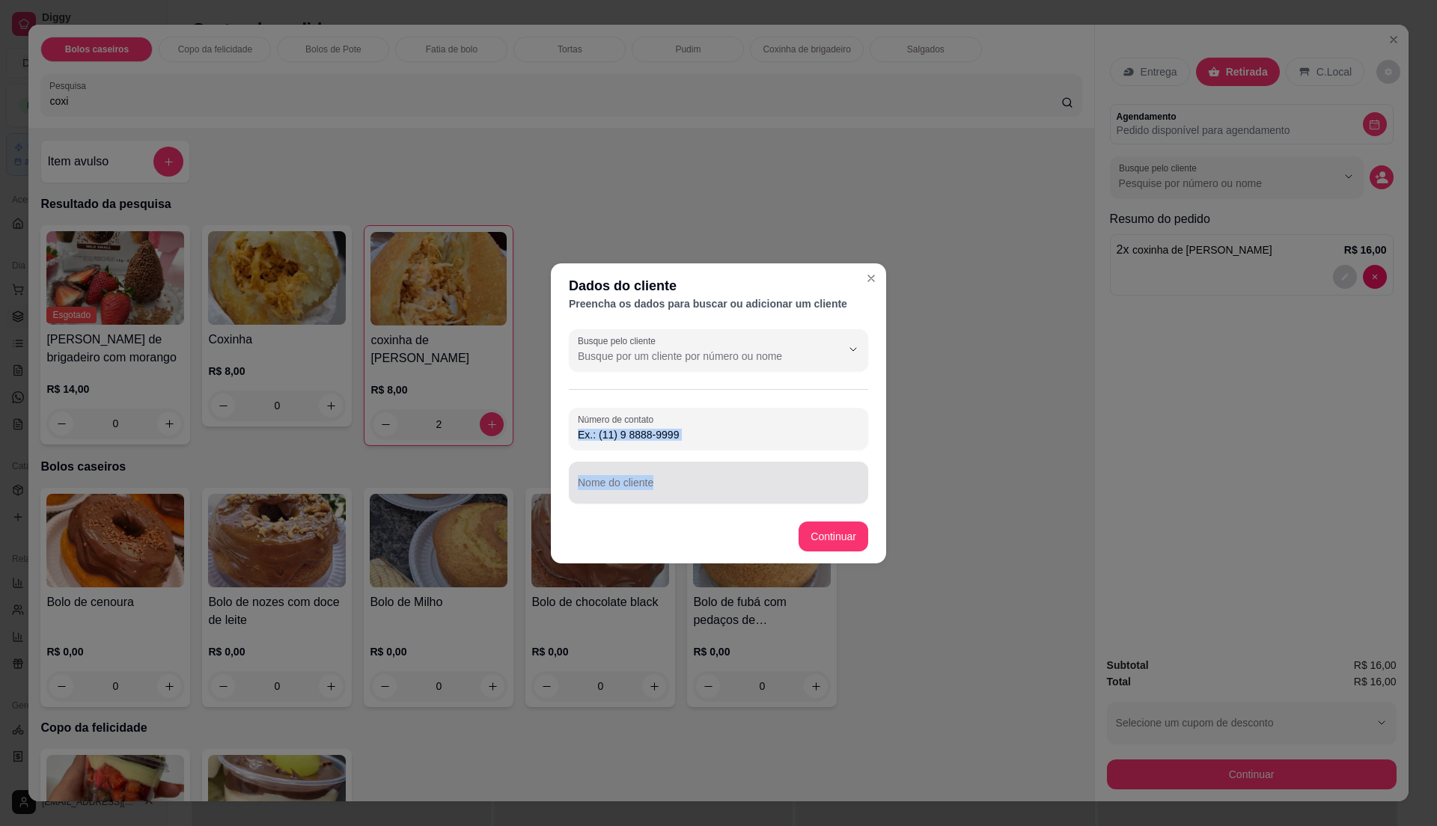
click at [630, 477] on div at bounding box center [718, 483] width 281 height 30
type input "Rosana"
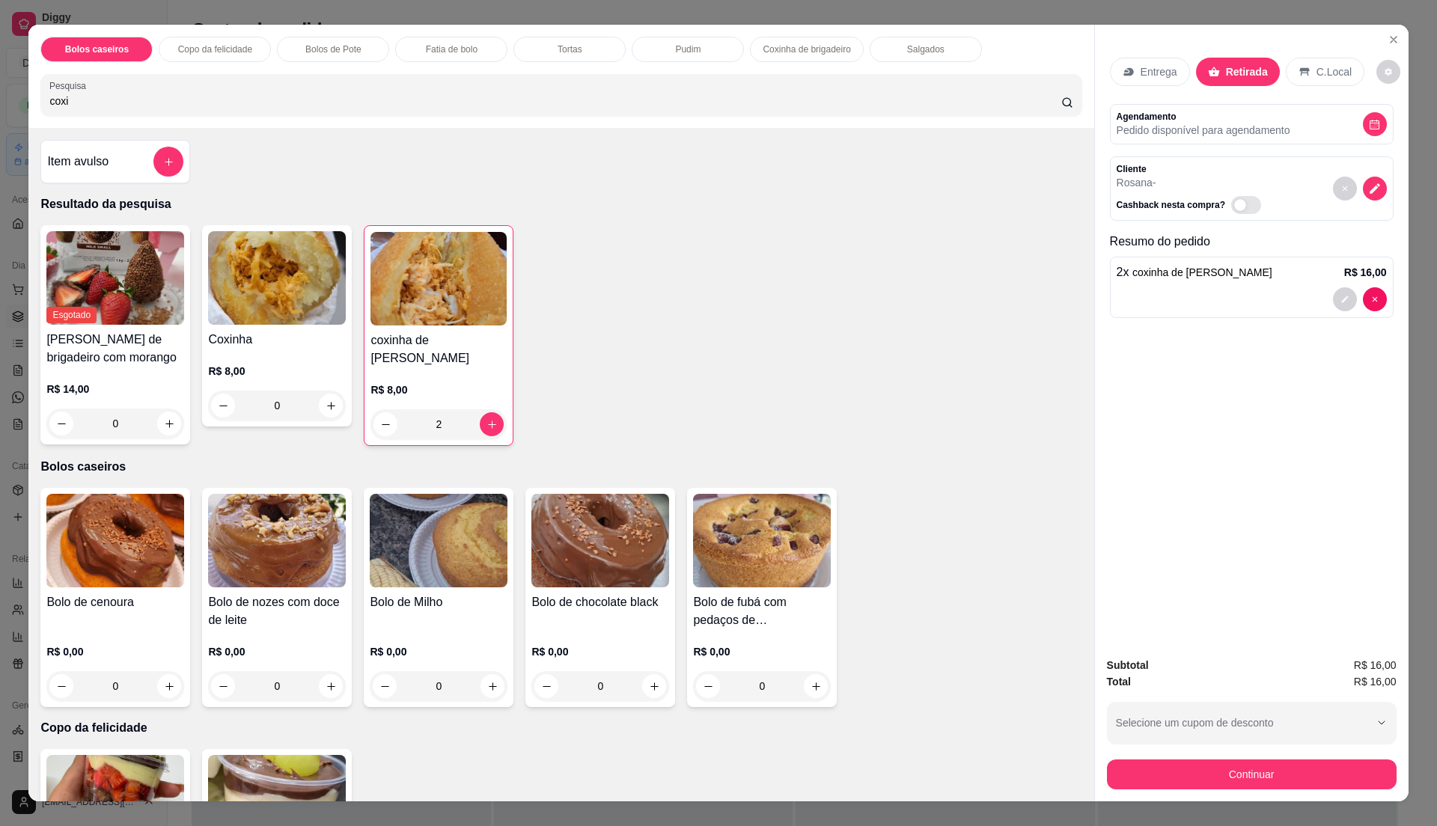
click at [1189, 768] on button "Continuar" at bounding box center [1252, 775] width 290 height 30
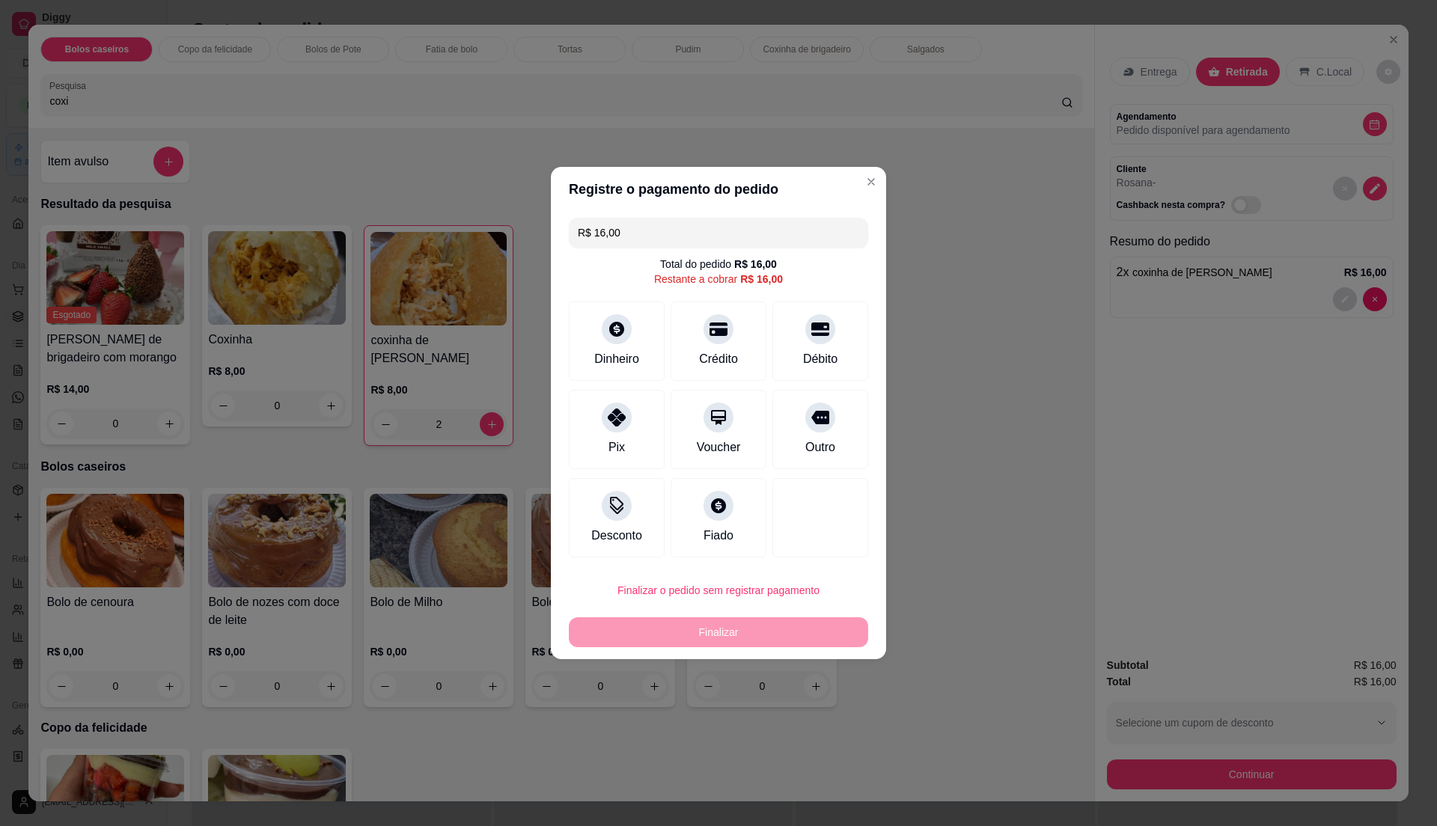
click at [791, 599] on button "Finalizar o pedido sem registrar pagamento" at bounding box center [718, 591] width 299 height 30
click at [827, 719] on button "Confirmar" at bounding box center [811, 714] width 53 height 22
type input "0"
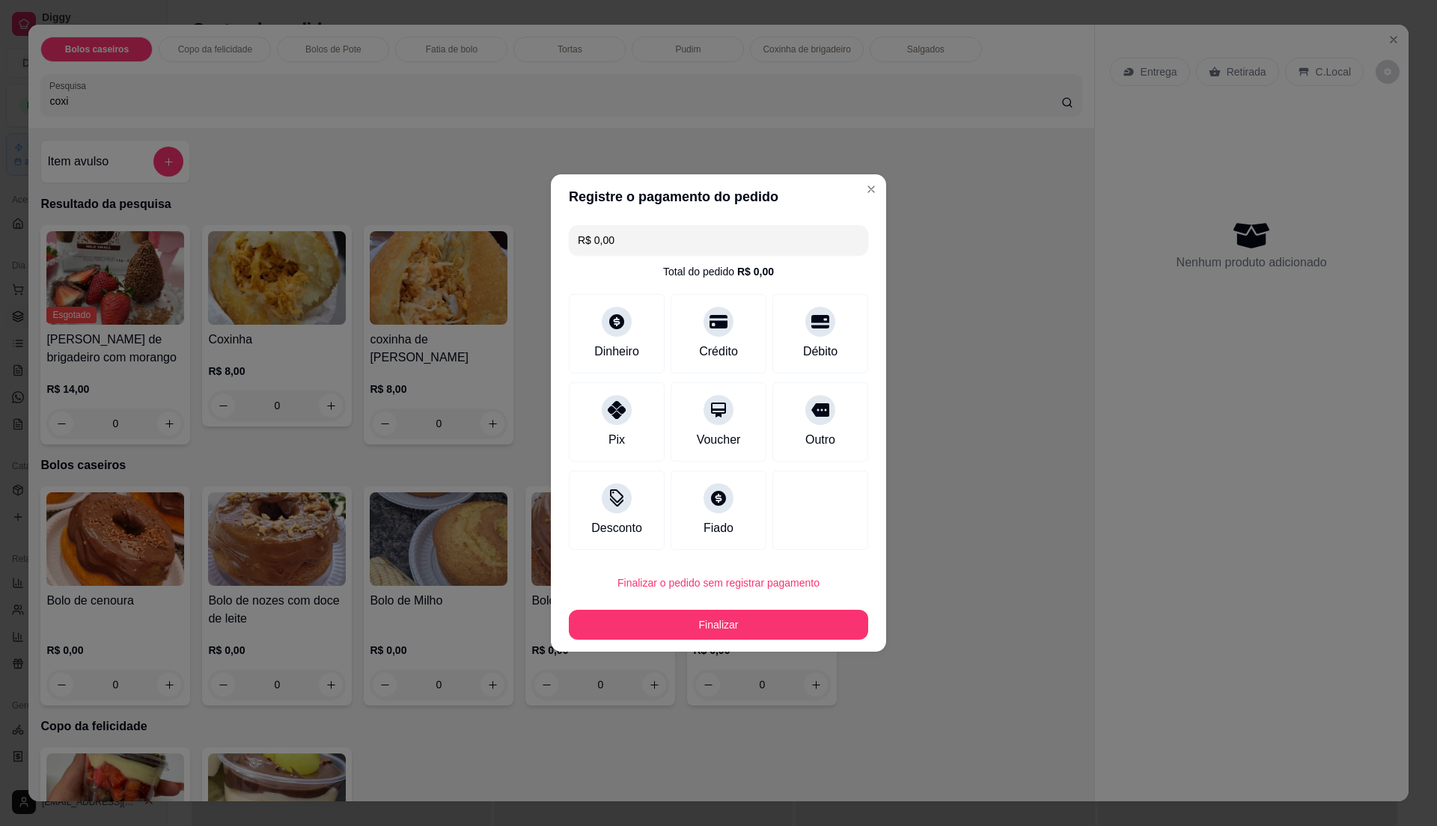
type input "R$ 0,00"
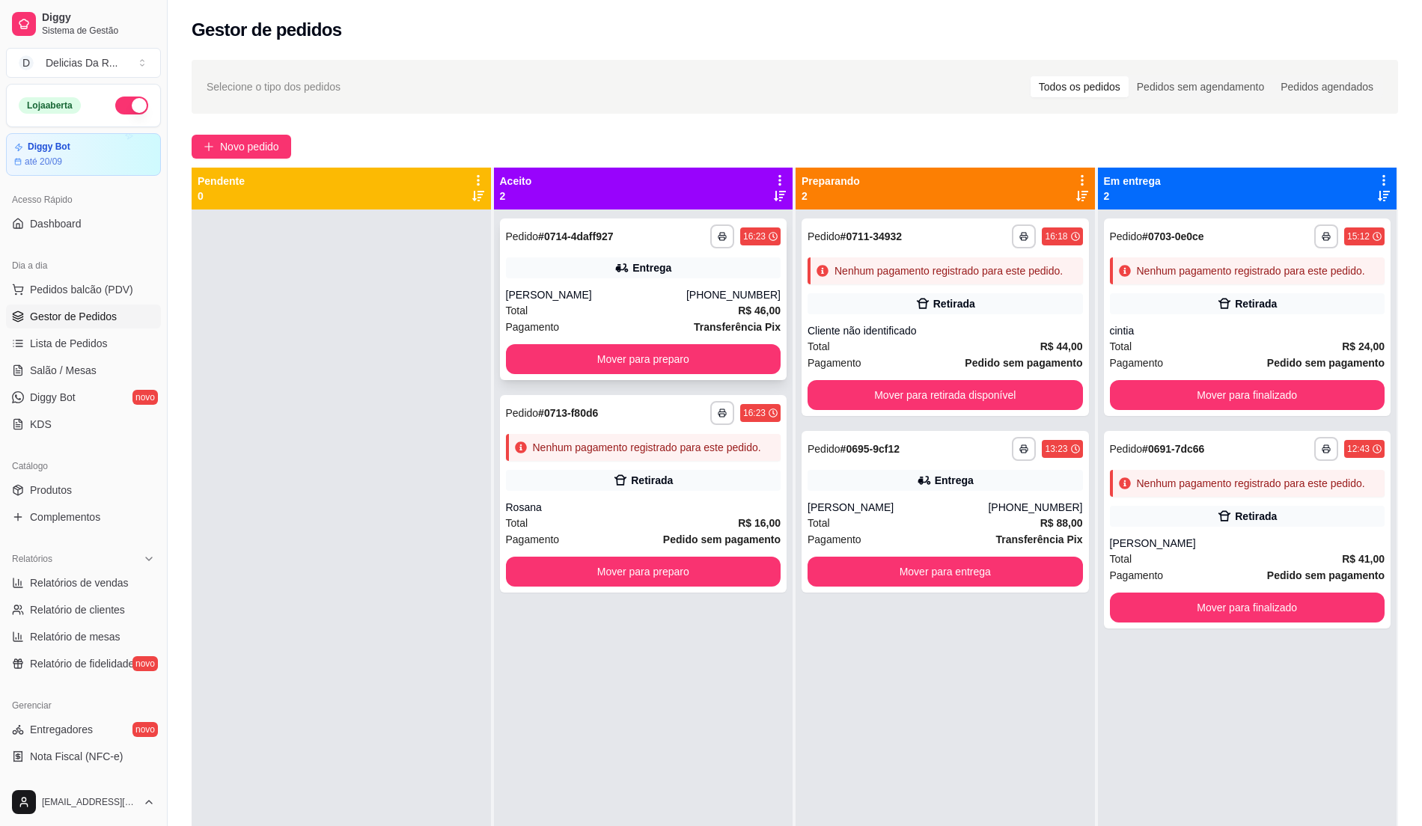
click at [740, 267] on div "Entrega" at bounding box center [643, 268] width 275 height 21
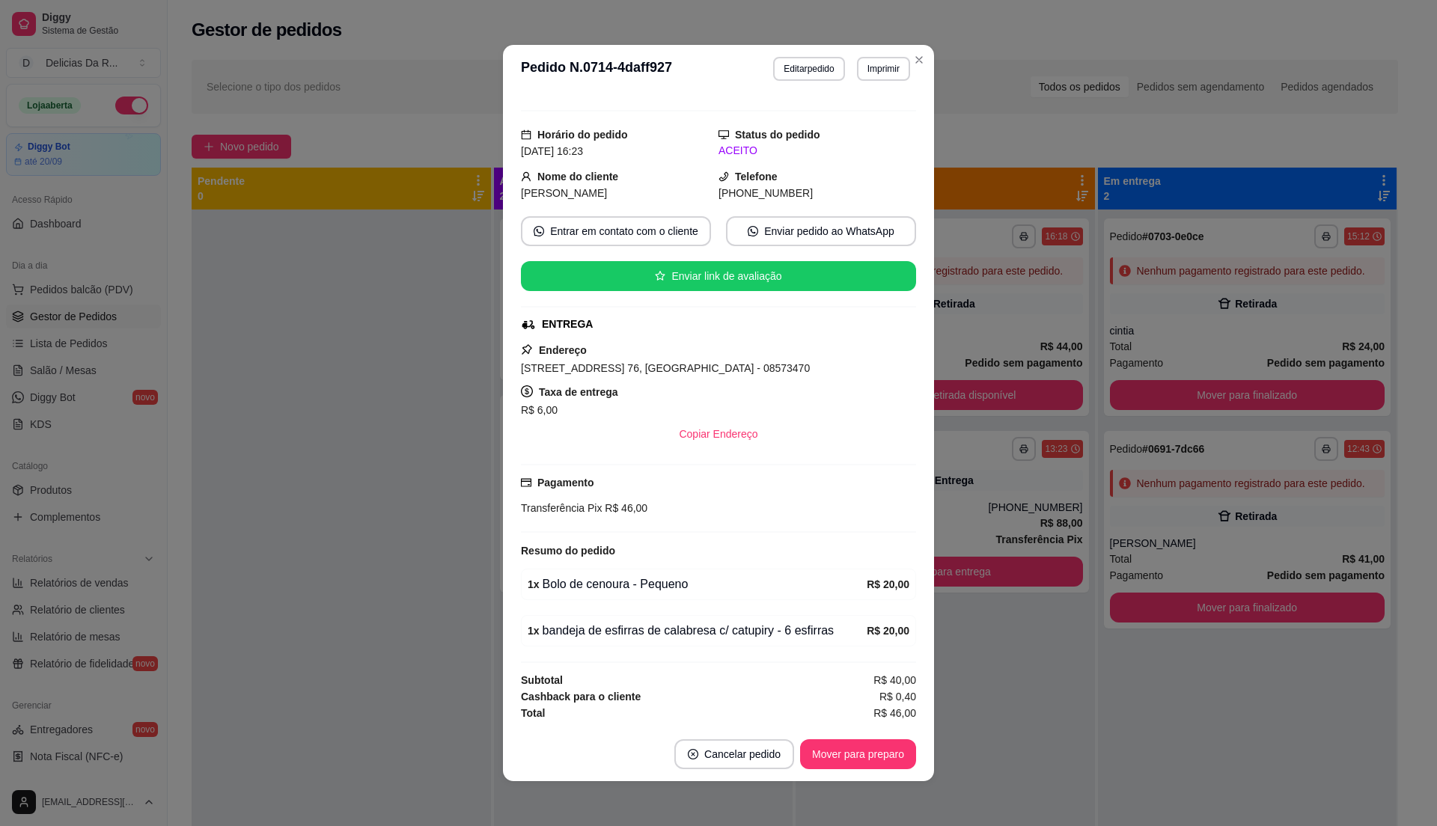
scroll to position [3, 0]
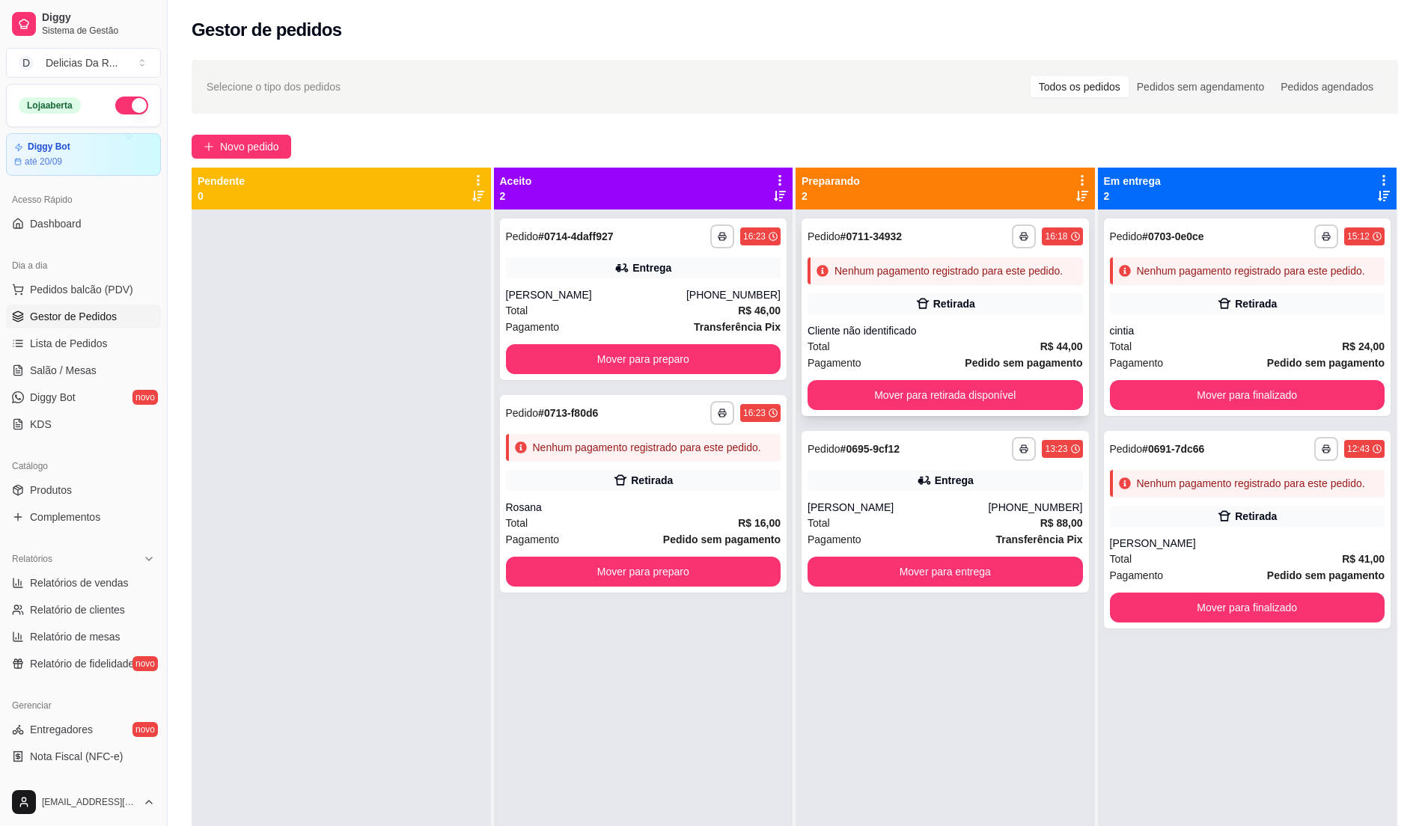
click at [997, 296] on div "Retirada" at bounding box center [945, 303] width 275 height 21
click at [695, 261] on div "Entrega" at bounding box center [643, 268] width 275 height 21
click at [741, 322] on strong "Transferência Pix" at bounding box center [737, 327] width 87 height 12
click at [654, 364] on button "Mover para preparo" at bounding box center [643, 359] width 267 height 29
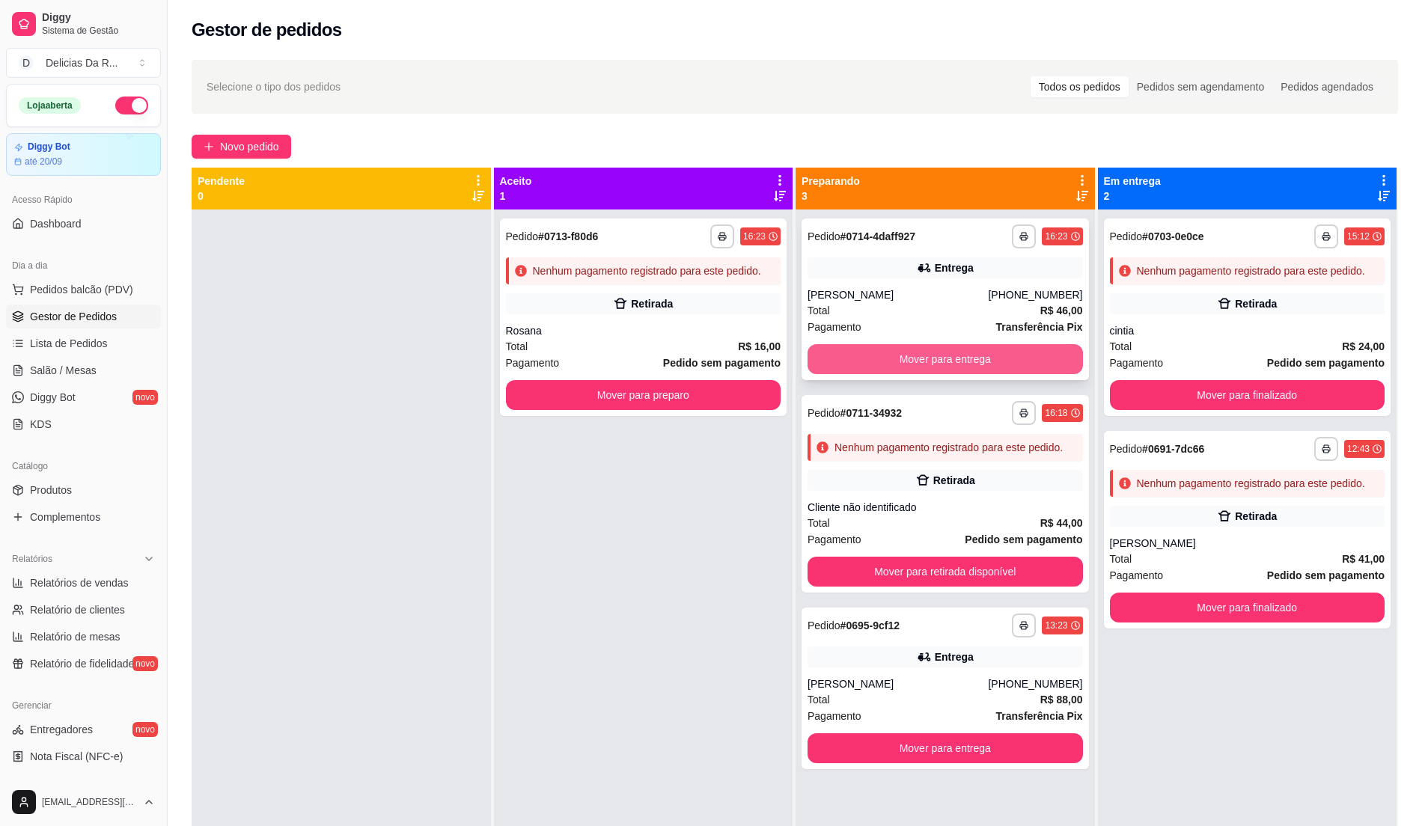
click at [988, 363] on button "Mover para entrega" at bounding box center [945, 359] width 275 height 30
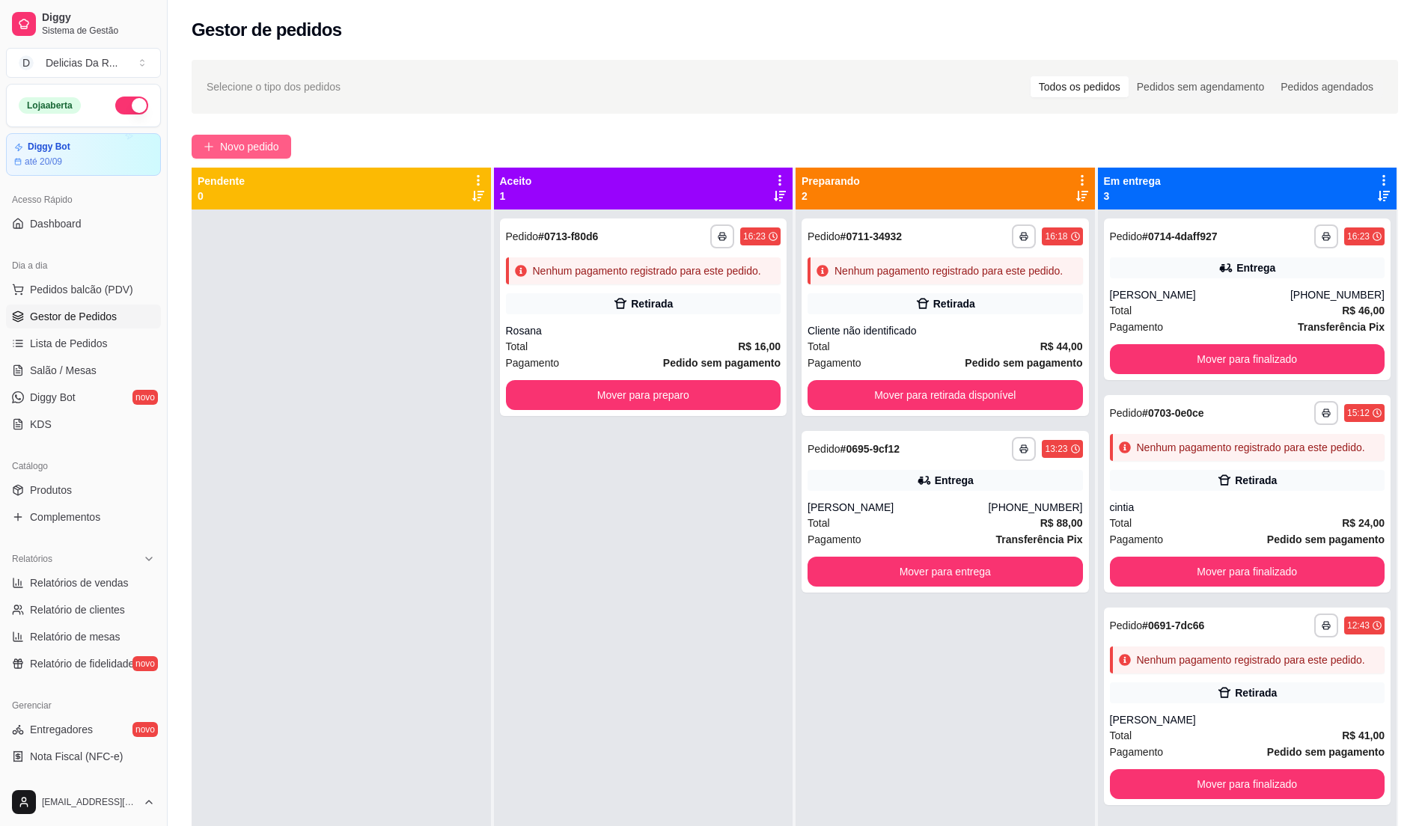
click at [279, 135] on button "Novo pedido" at bounding box center [242, 147] width 100 height 24
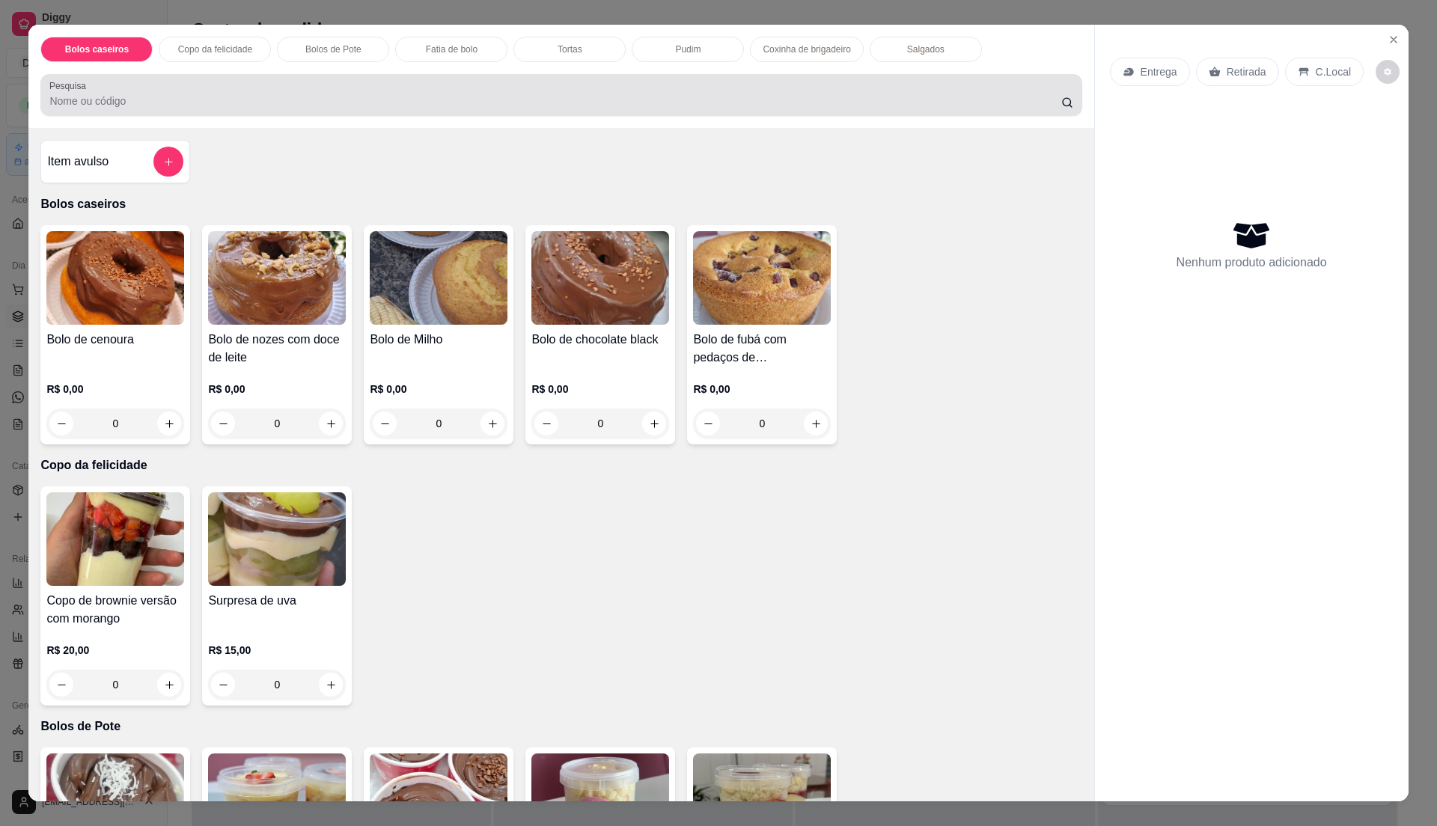
click at [455, 97] on input "Pesquisa" at bounding box center [554, 101] width 1011 height 15
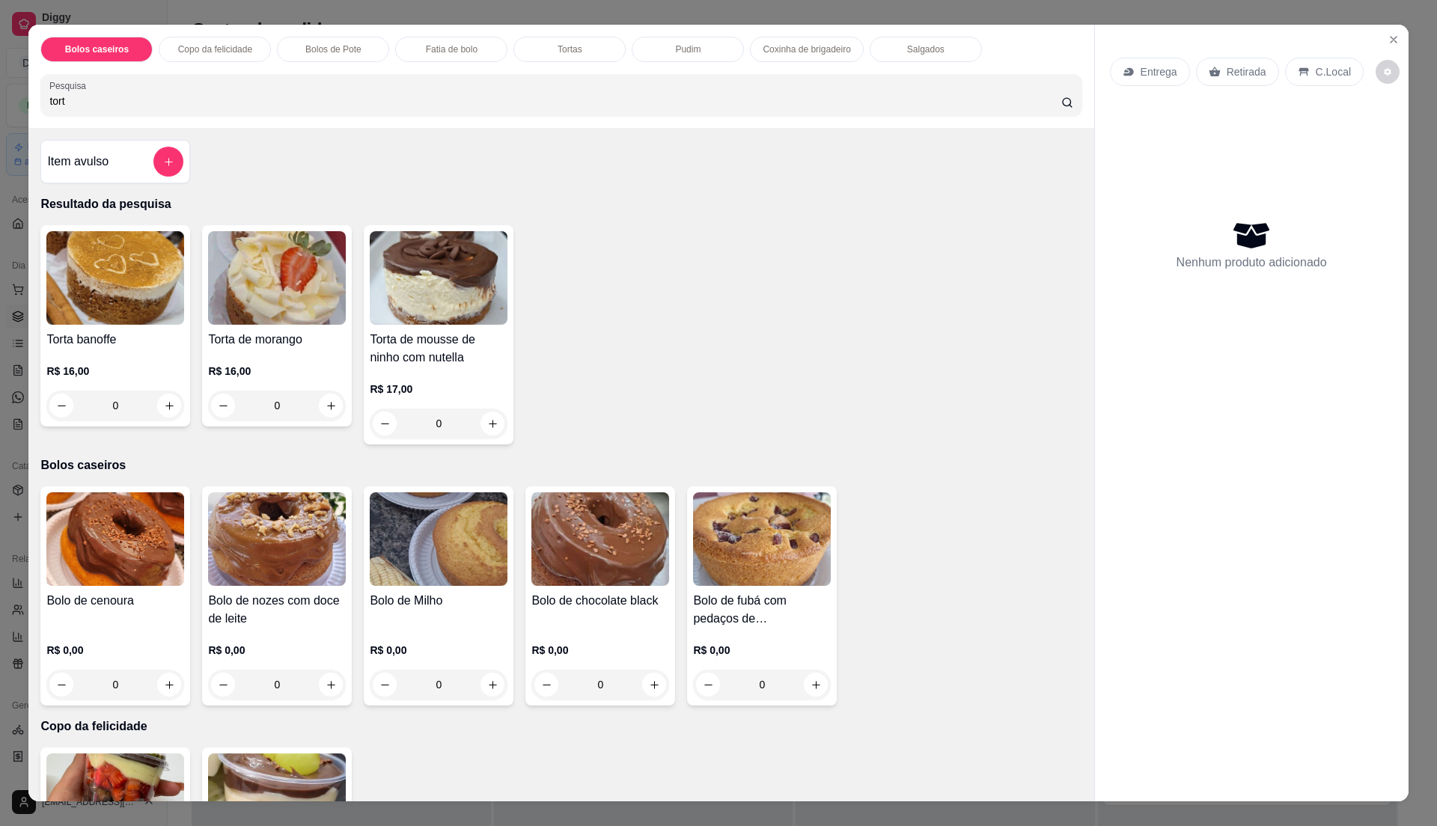
type input "tort"
click at [471, 333] on h4 "Torta de mousse de ninho com nutella" at bounding box center [439, 349] width 138 height 36
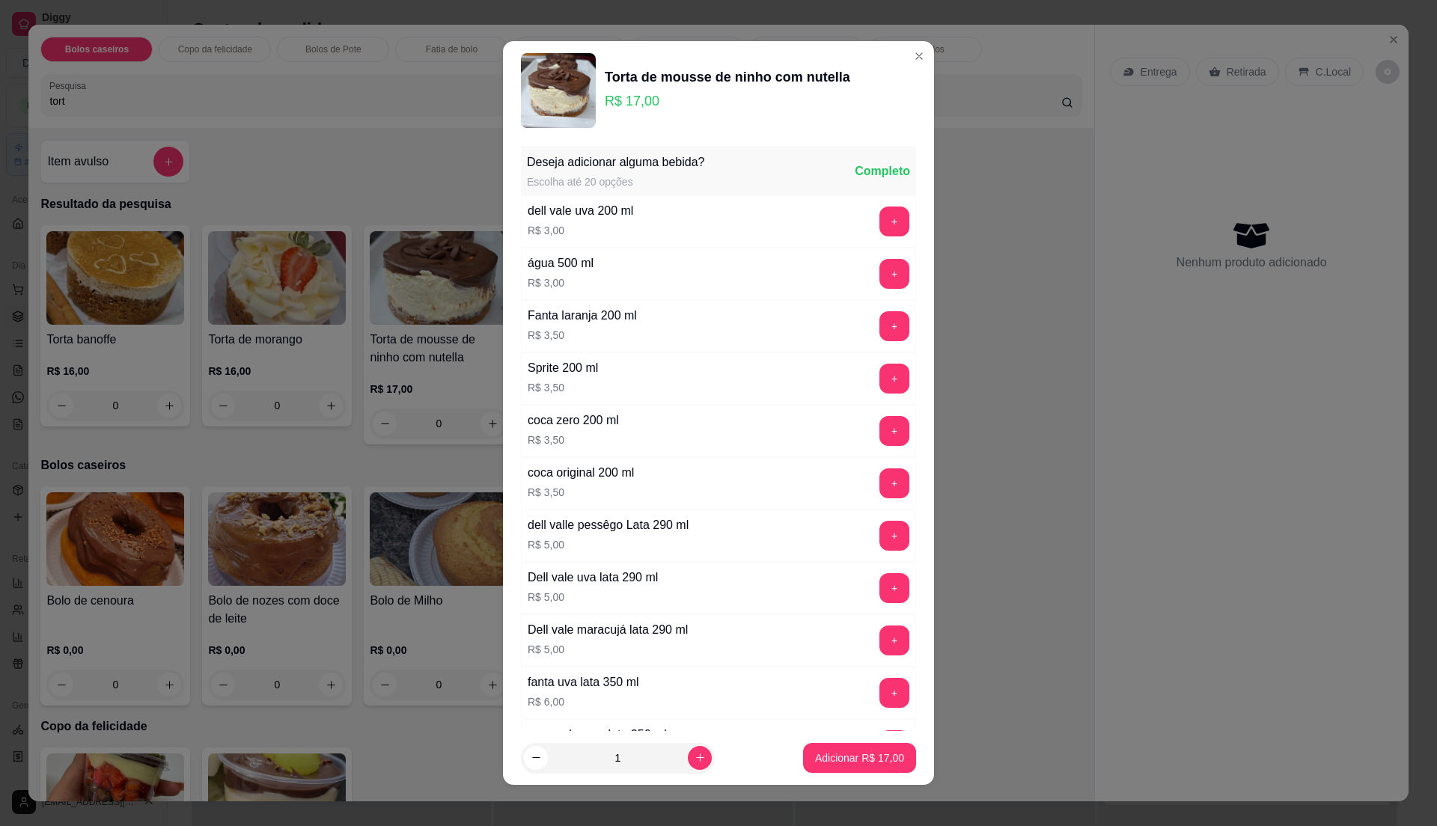
click at [879, 752] on p "Adicionar R$ 17,00" at bounding box center [859, 758] width 89 height 15
type input "1"
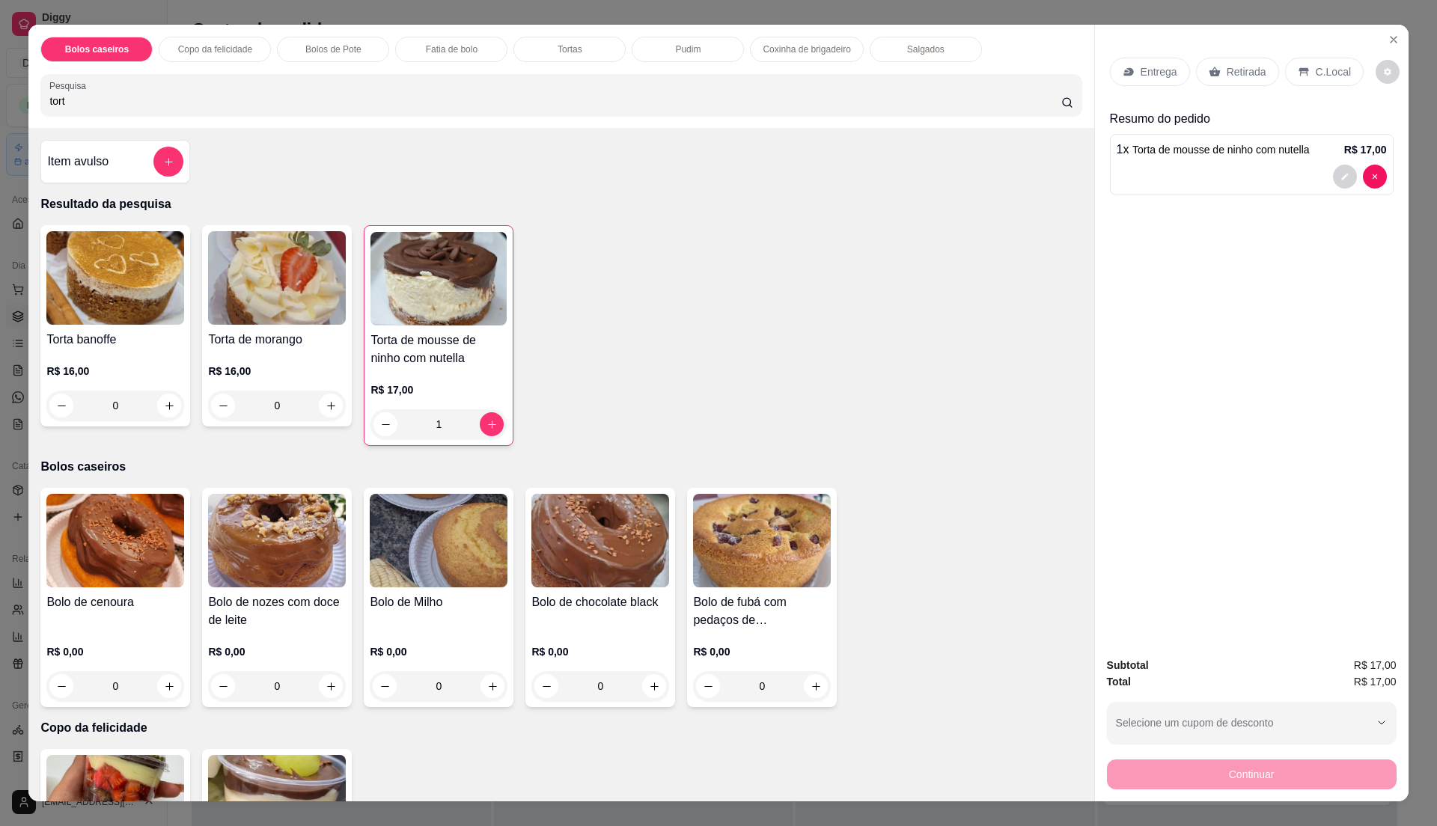
click at [1232, 82] on div "Retirada" at bounding box center [1237, 72] width 83 height 28
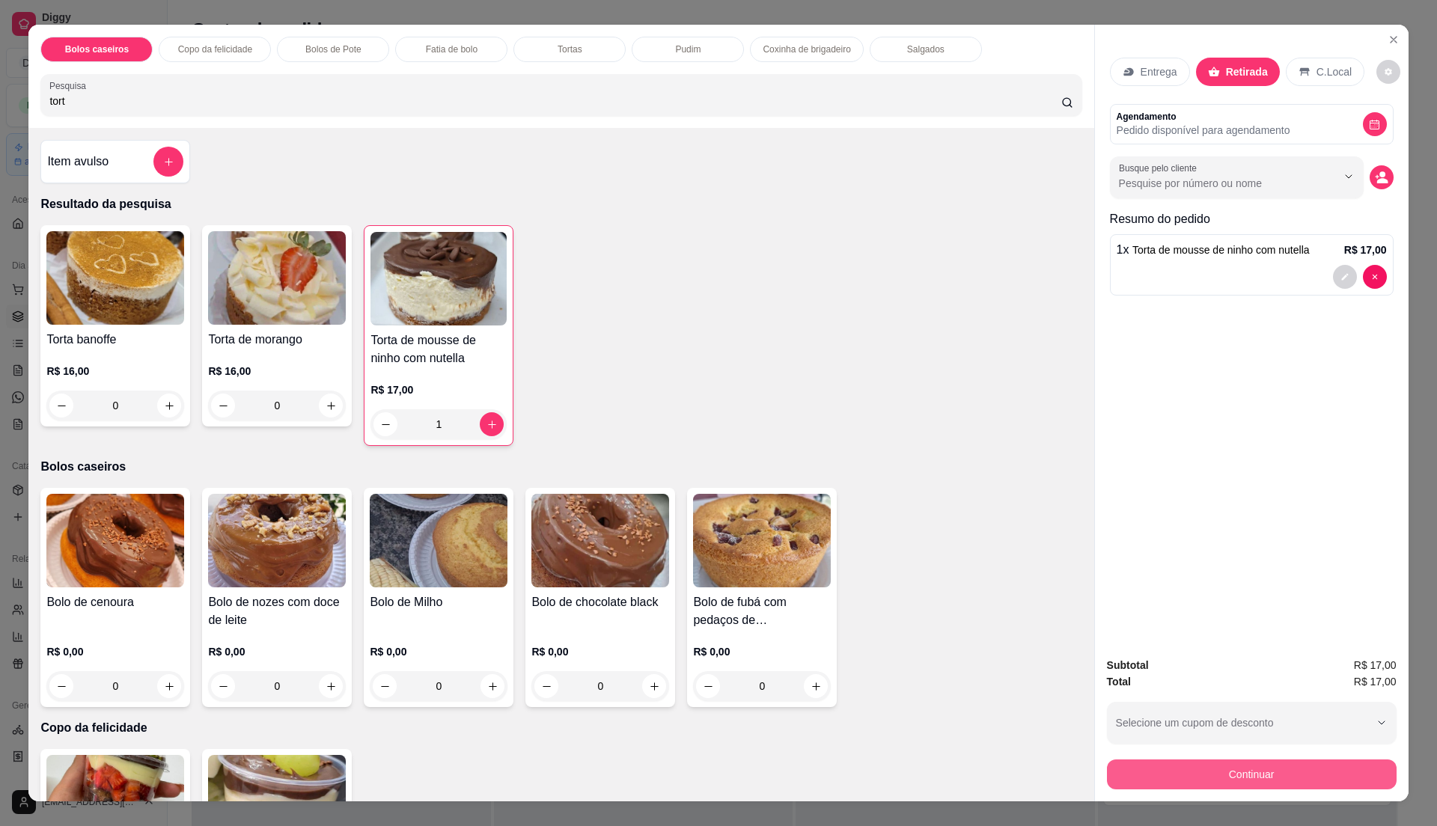
click at [1258, 779] on button "Continuar" at bounding box center [1252, 775] width 290 height 30
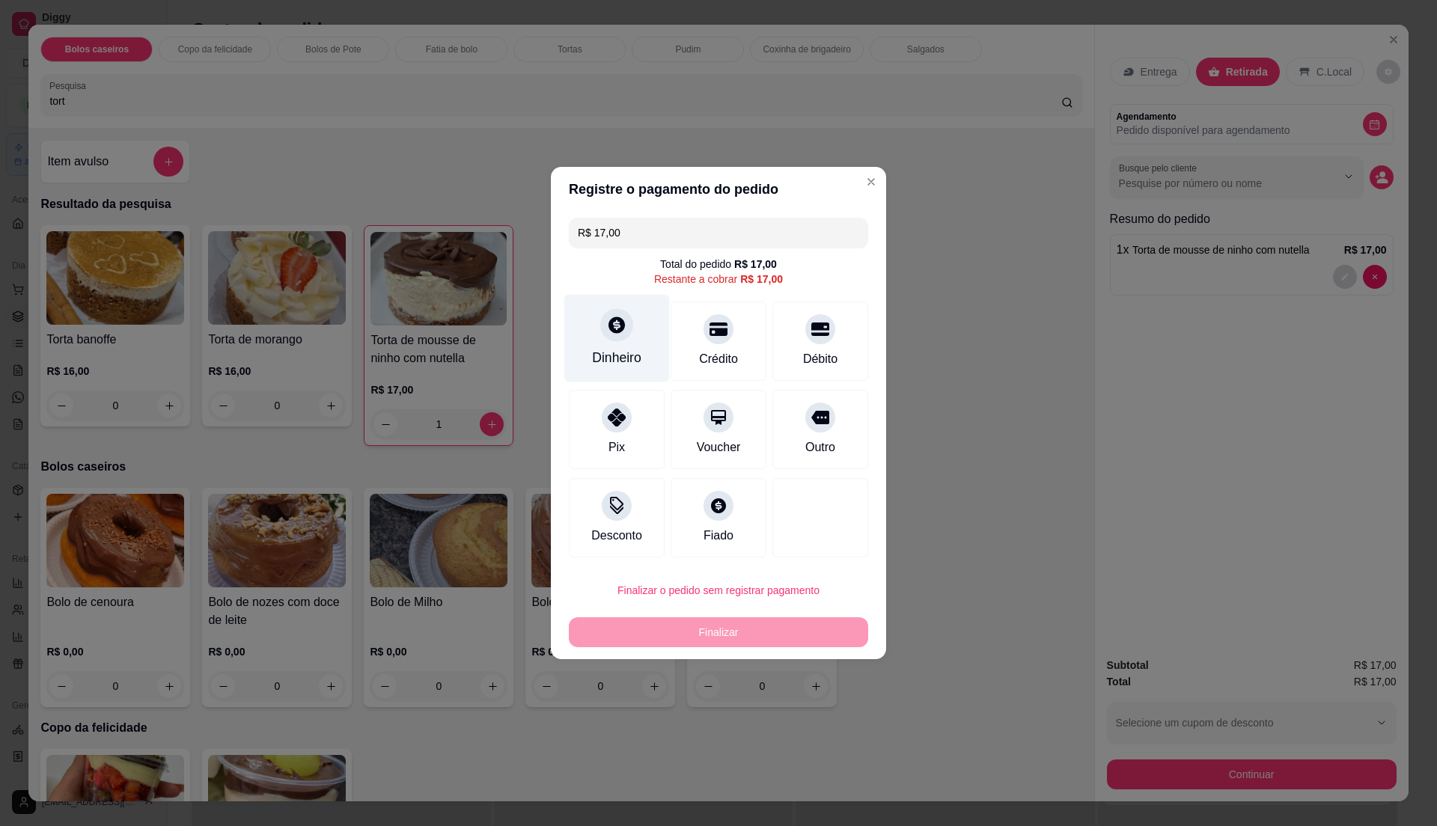
click at [615, 346] on div "Dinheiro" at bounding box center [617, 339] width 106 height 88
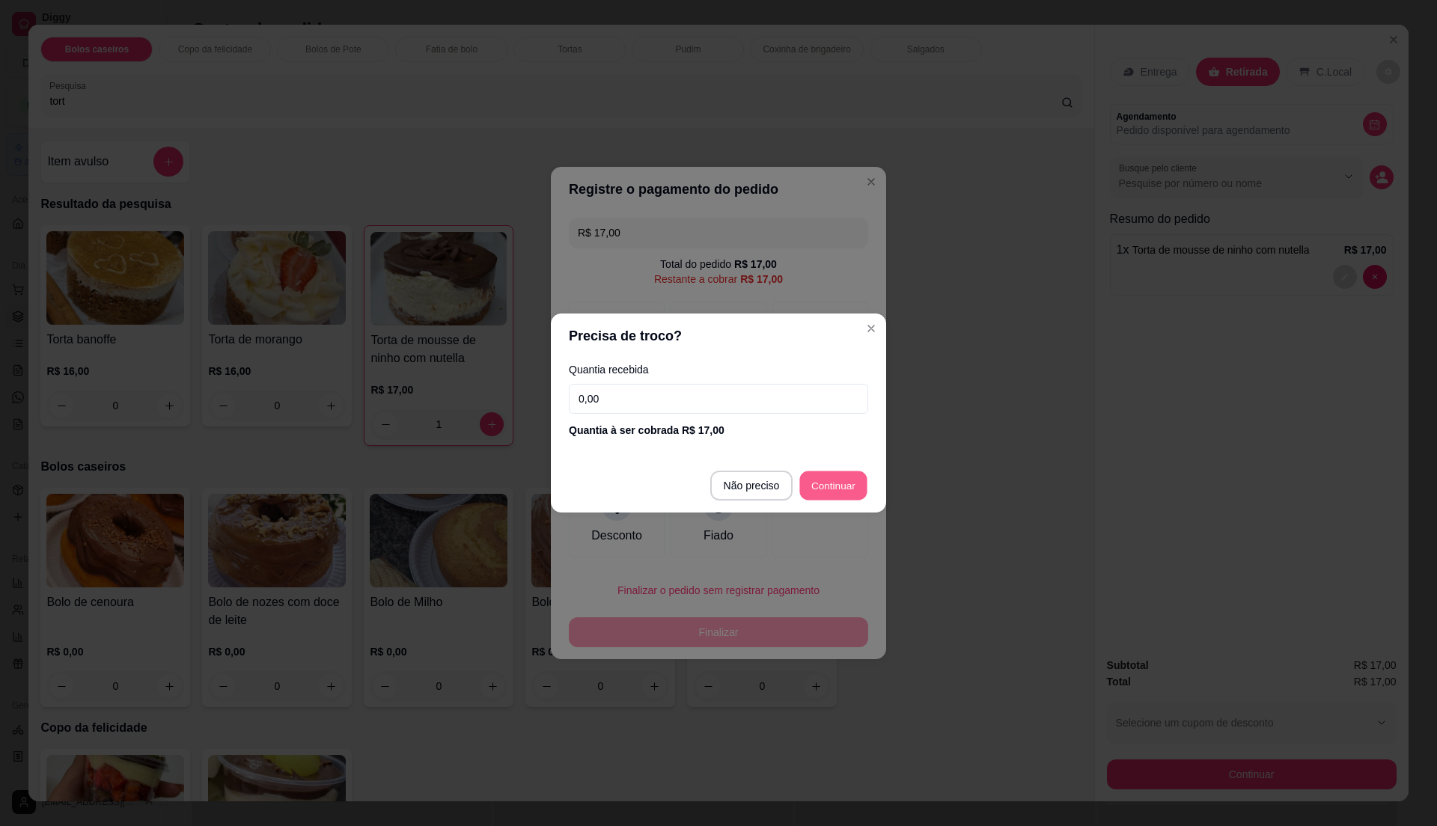
type input "R$ 0,00"
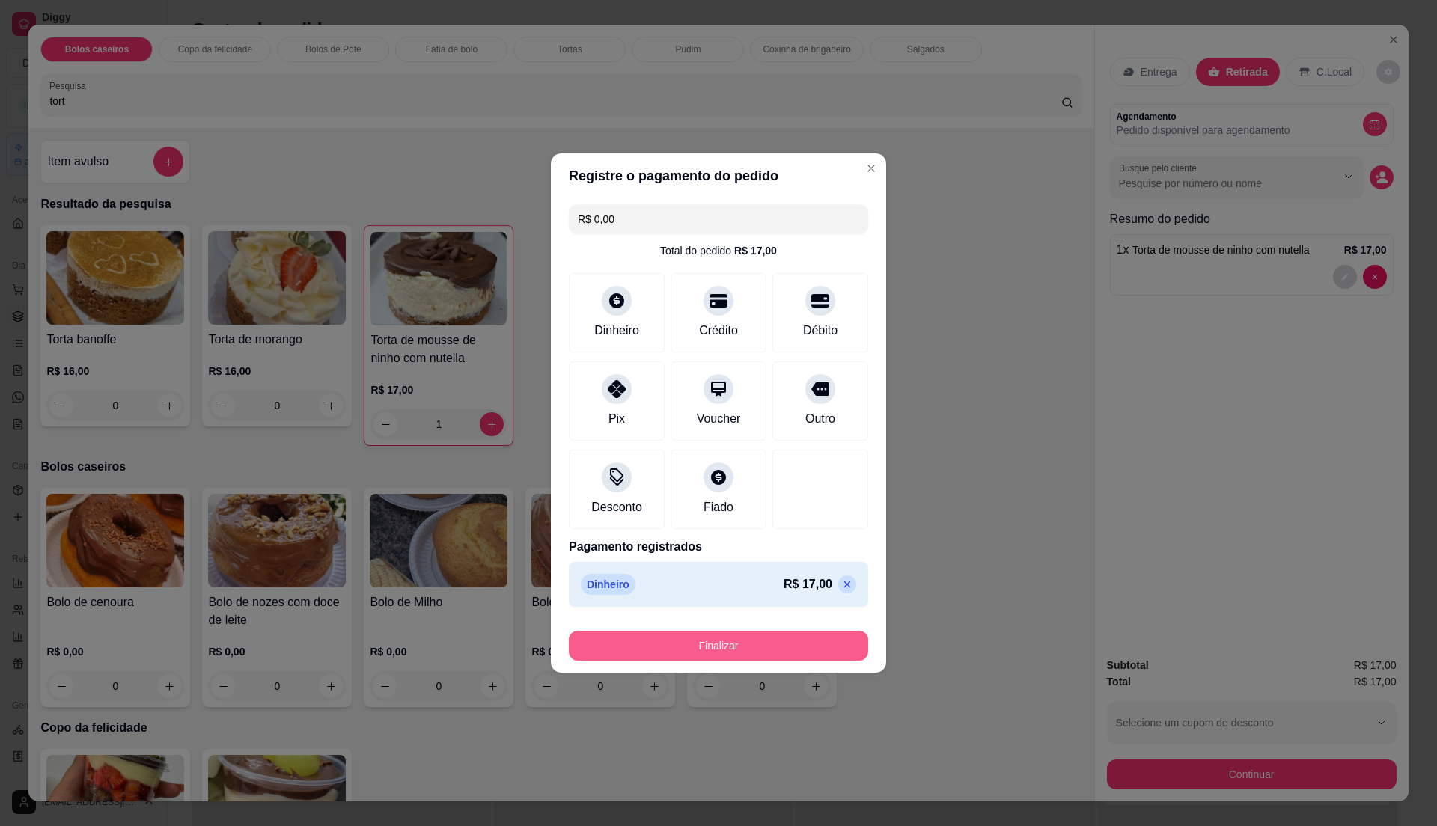
click at [838, 642] on button "Finalizar" at bounding box center [718, 646] width 299 height 30
type input "0"
type input "-R$ 17,00"
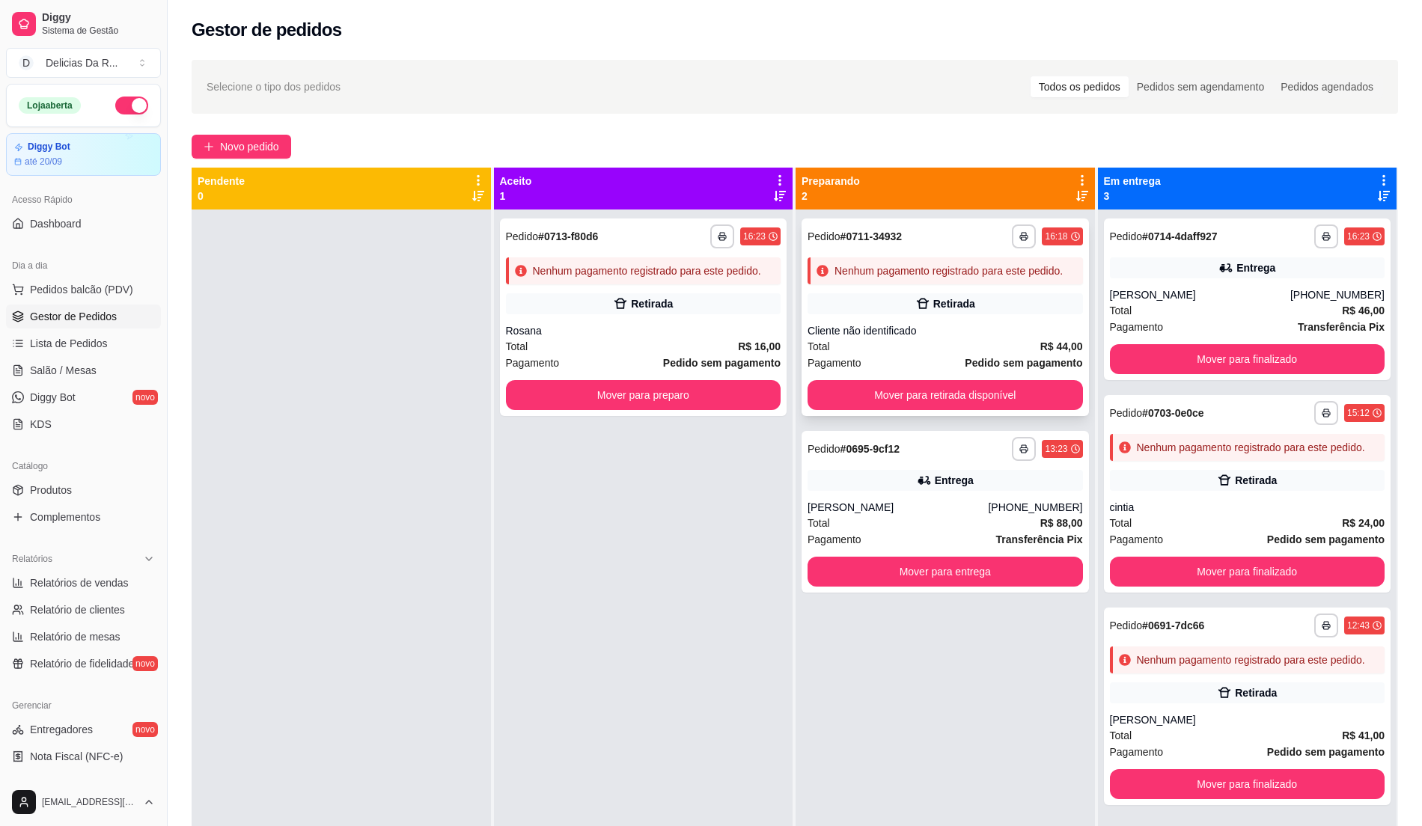
click at [981, 350] on div "Total R$ 44,00" at bounding box center [945, 346] width 275 height 16
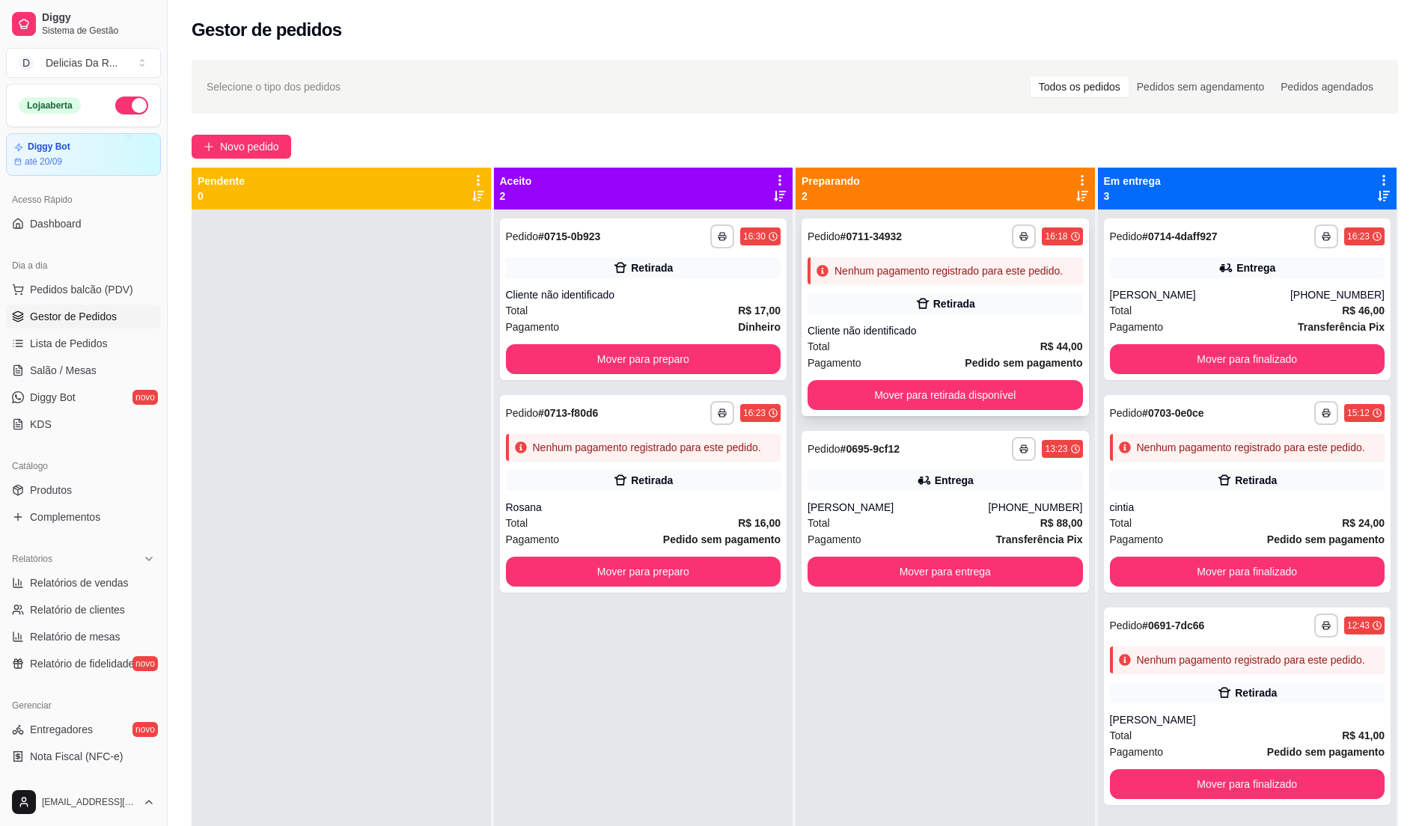
click at [876, 320] on div "**********" at bounding box center [945, 318] width 287 height 198
click at [669, 503] on div "Rosana" at bounding box center [643, 507] width 275 height 15
click at [986, 375] on div "**********" at bounding box center [945, 318] width 287 height 198
click at [1005, 336] on div "Cliente não identificado" at bounding box center [945, 330] width 275 height 15
click at [1001, 312] on div "Retirada" at bounding box center [945, 303] width 275 height 21
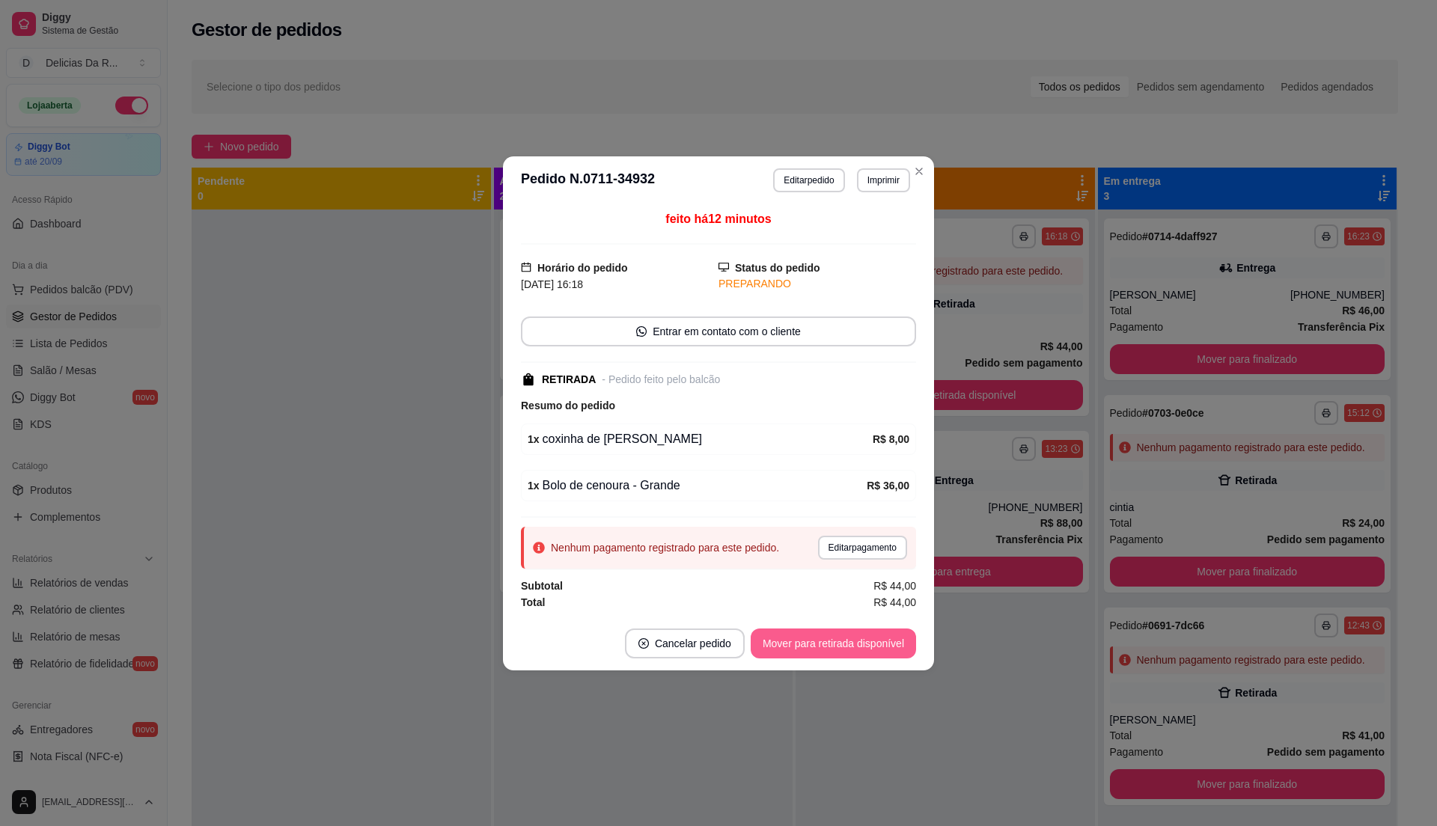
click at [815, 642] on button "Mover para retirada disponível" at bounding box center [833, 644] width 165 height 30
click at [815, 642] on div "Mover para retirada disponível" at bounding box center [823, 644] width 186 height 30
click at [814, 642] on div "Mover para retirada disponível" at bounding box center [823, 644] width 186 height 30
click at [813, 642] on div "Mover para retirada disponível" at bounding box center [823, 644] width 186 height 30
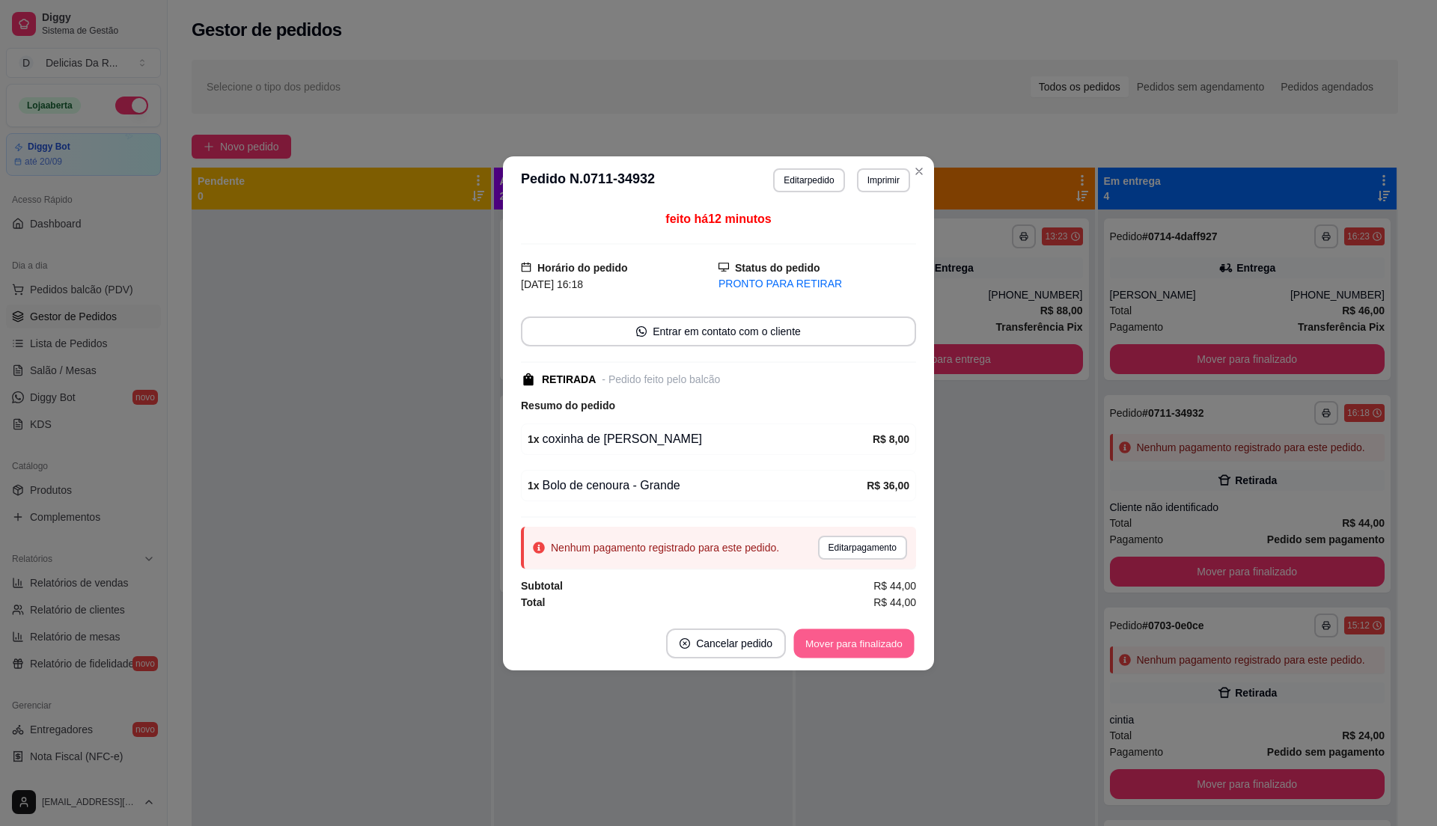
click at [813, 642] on button "Mover para finalizado" at bounding box center [854, 643] width 121 height 29
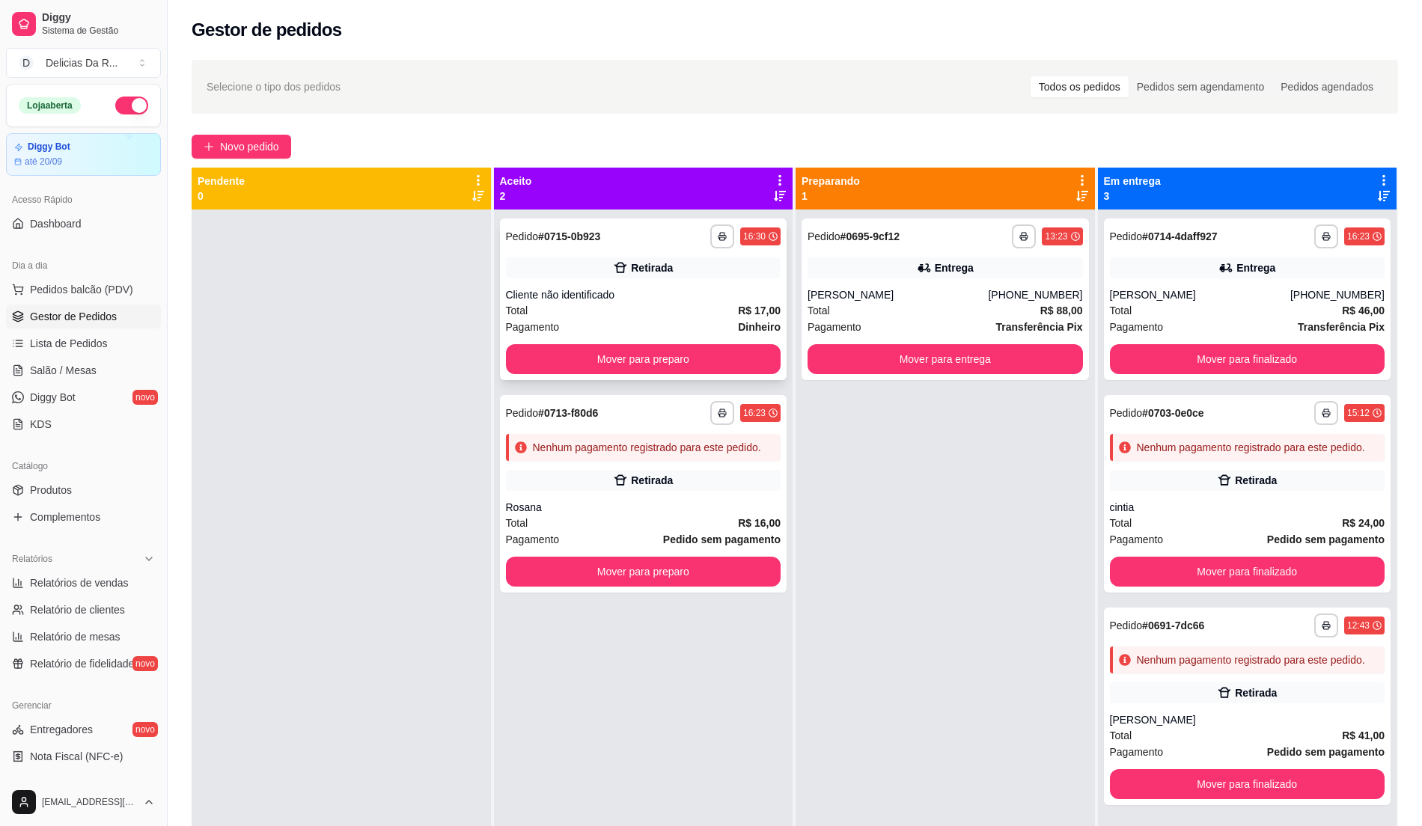
click at [666, 258] on div "Retirada" at bounding box center [643, 268] width 275 height 21
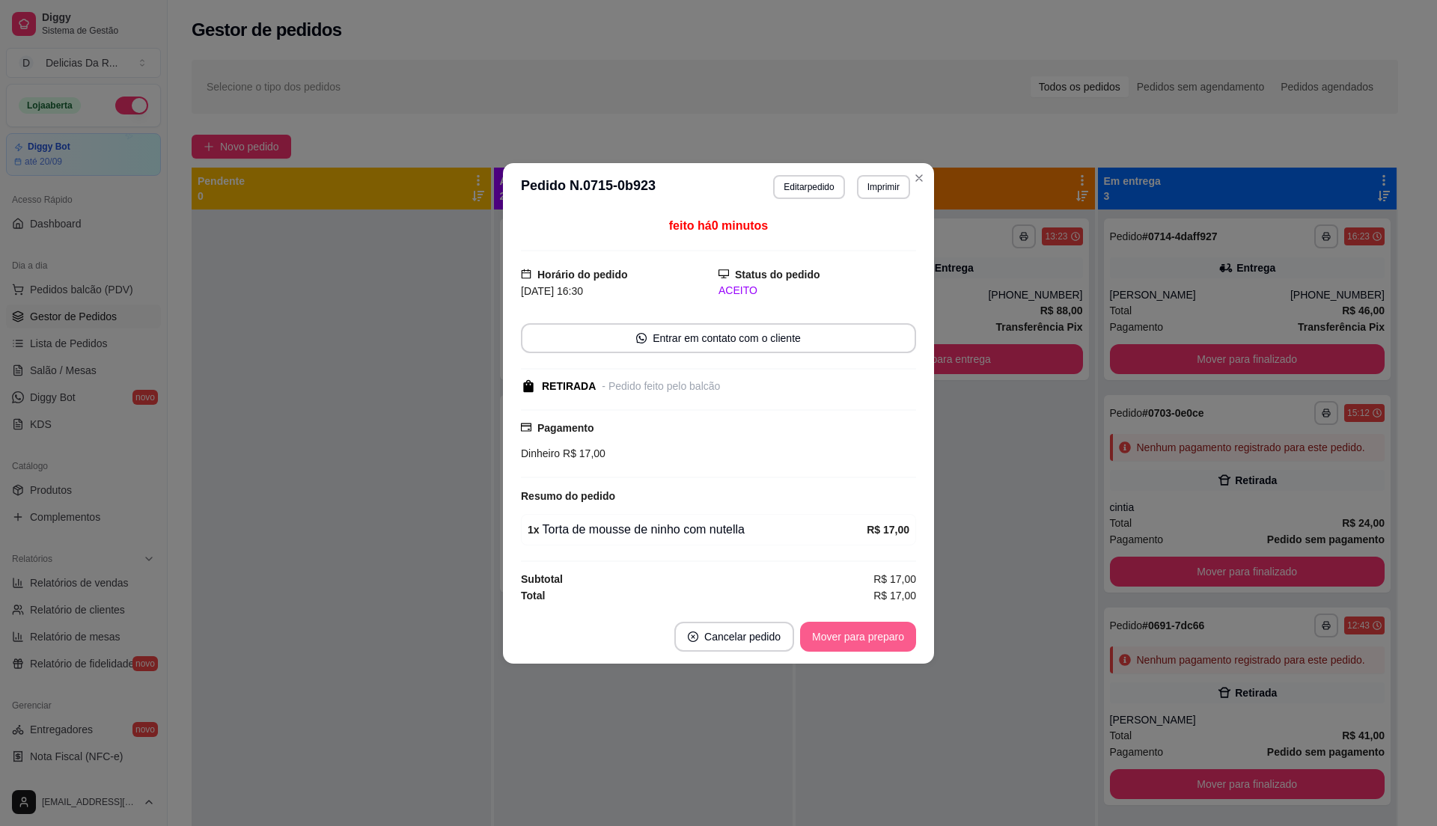
click at [872, 635] on button "Mover para preparo" at bounding box center [858, 637] width 116 height 30
click at [872, 635] on div "Mover para preparo" at bounding box center [847, 637] width 137 height 30
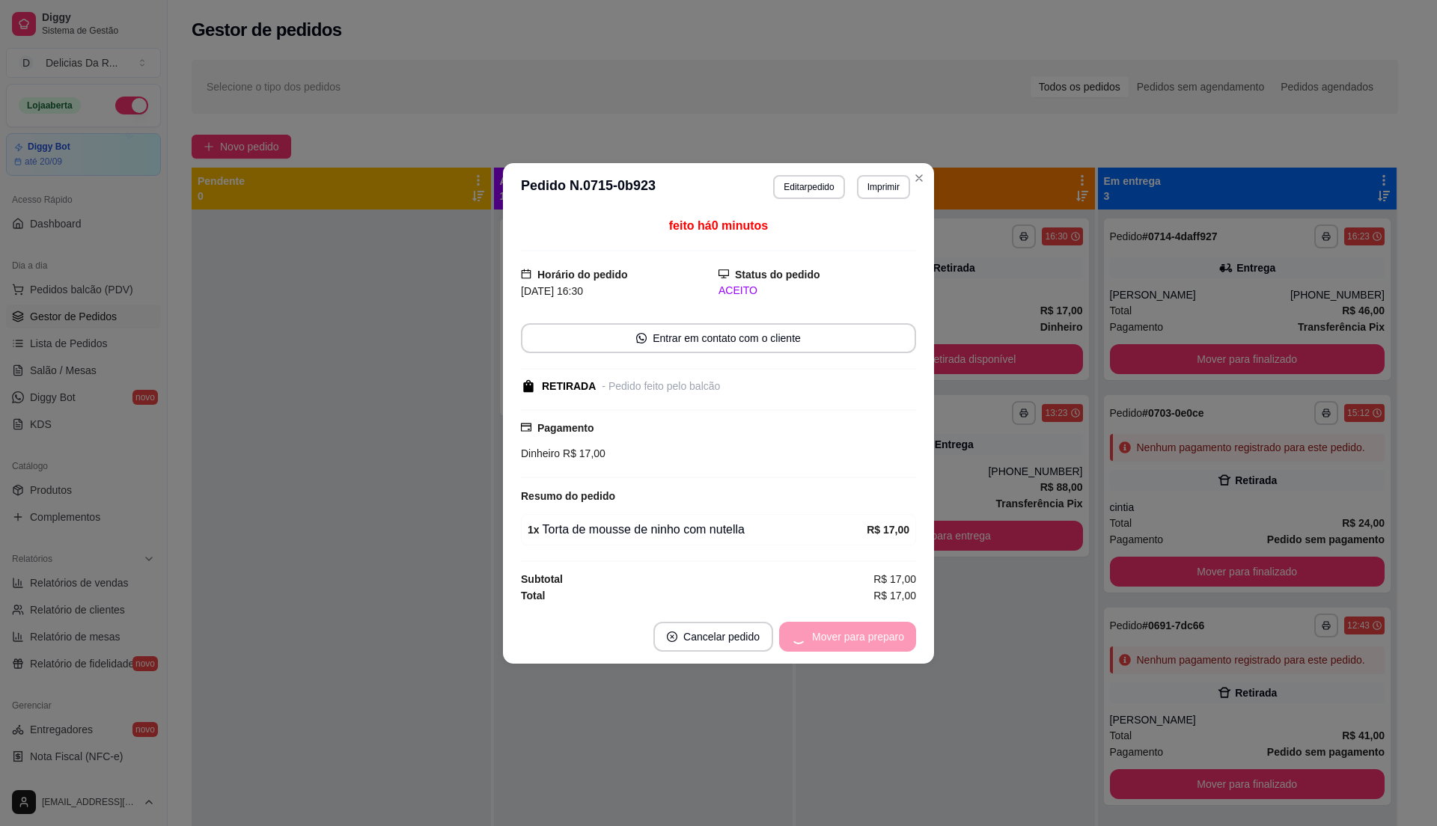
click at [872, 635] on div "Mover para preparo" at bounding box center [847, 637] width 137 height 30
click at [872, 636] on button "Mover para retirada disponível" at bounding box center [833, 636] width 160 height 29
click at [872, 636] on div "Mover para retirada disponível" at bounding box center [833, 637] width 165 height 30
click at [872, 636] on div "Mover para retirada disponível" at bounding box center [823, 637] width 186 height 30
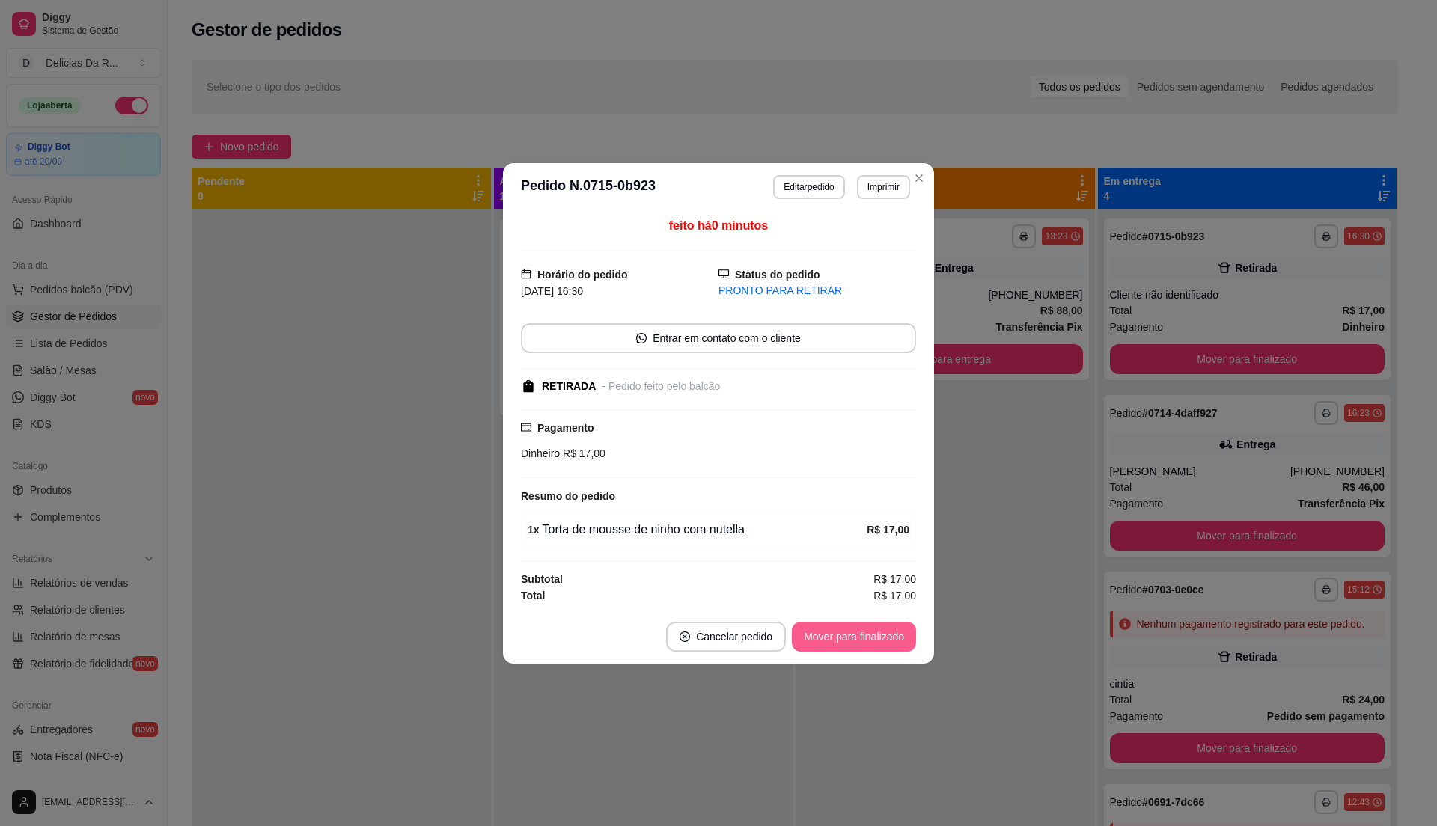
click at [872, 636] on button "Mover para finalizado" at bounding box center [854, 637] width 124 height 30
click at [872, 636] on div "Mover para finalizado" at bounding box center [843, 637] width 145 height 30
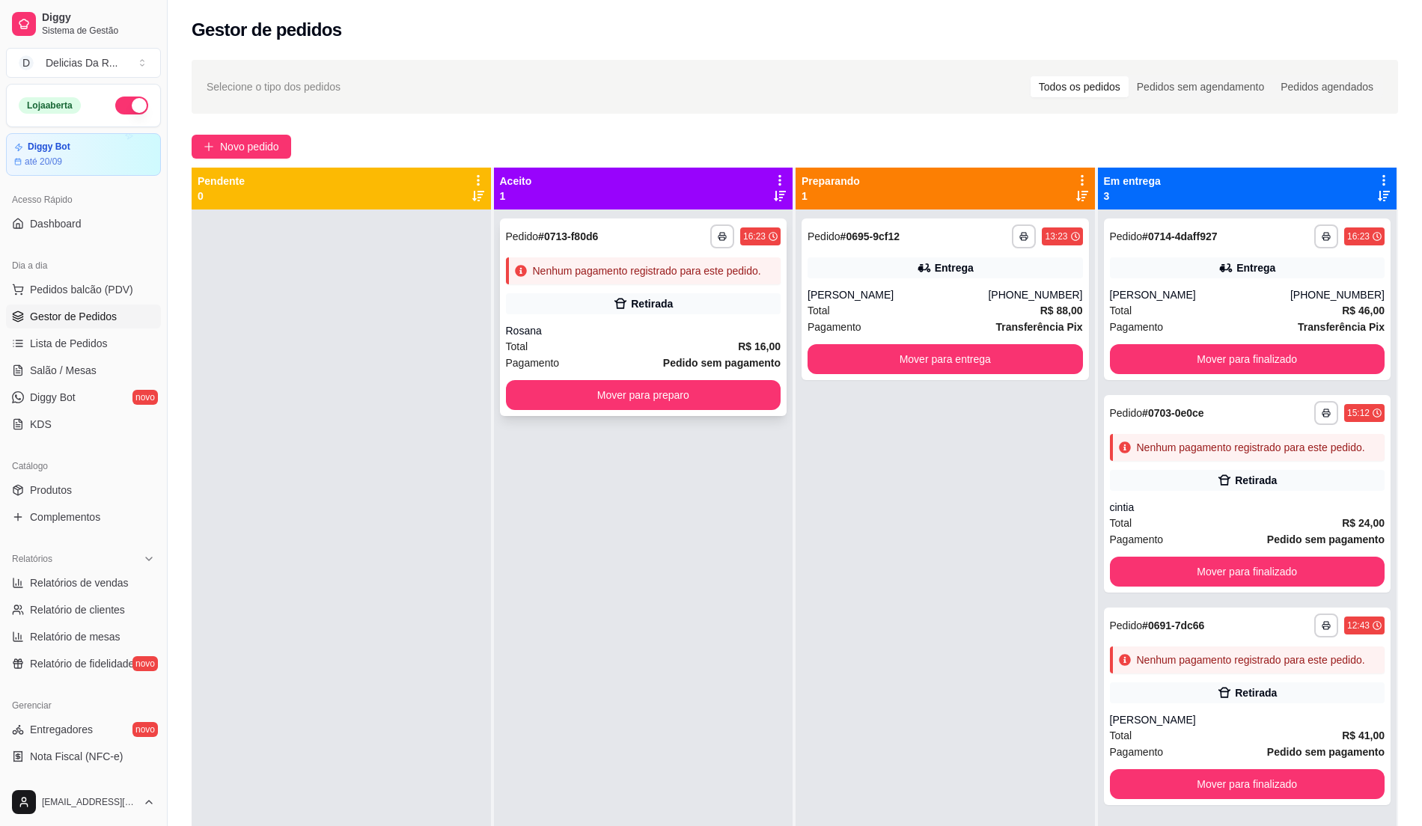
click at [746, 332] on div "Rosana" at bounding box center [643, 330] width 275 height 15
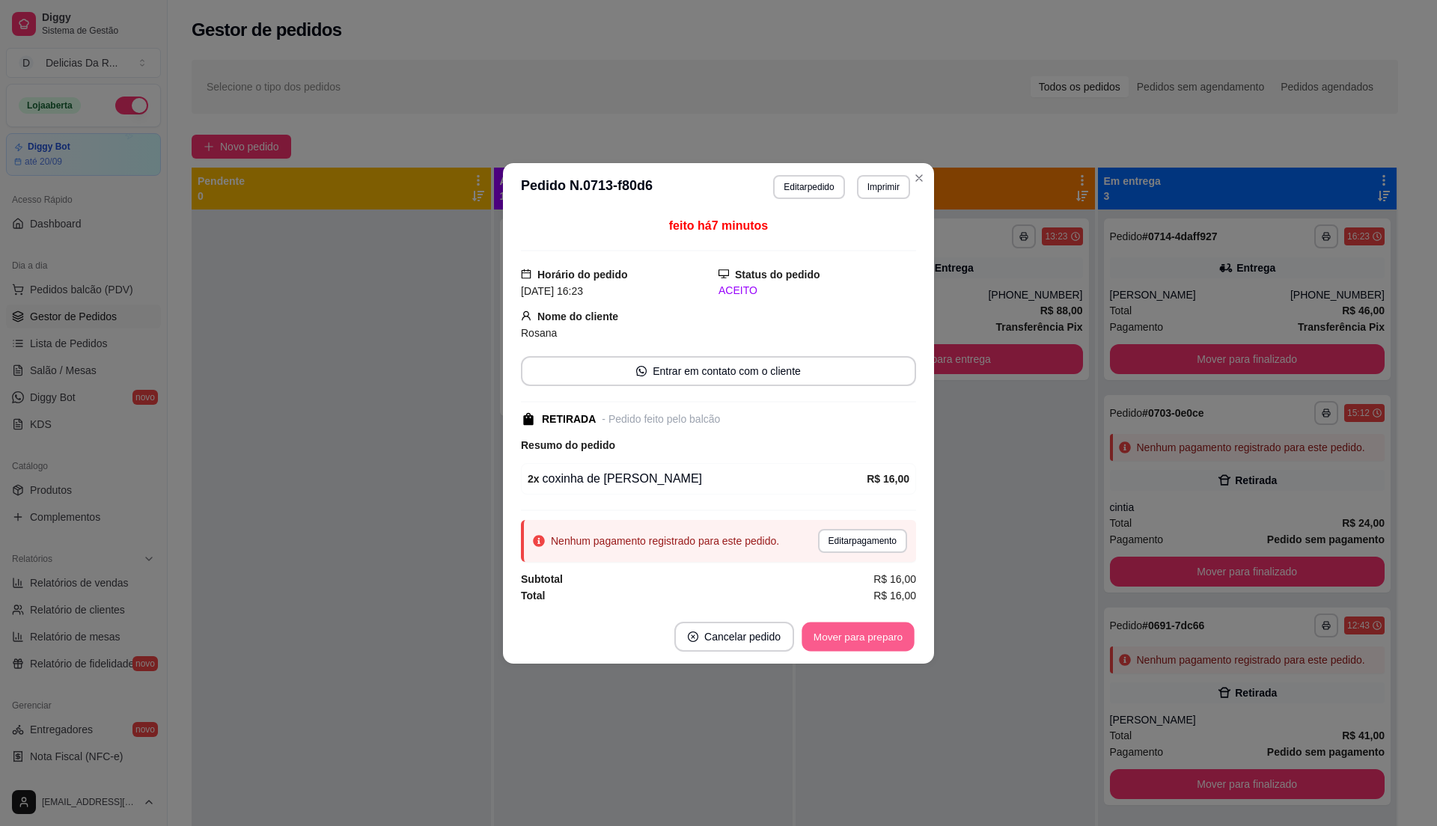
click at [895, 630] on button "Mover para preparo" at bounding box center [858, 636] width 112 height 29
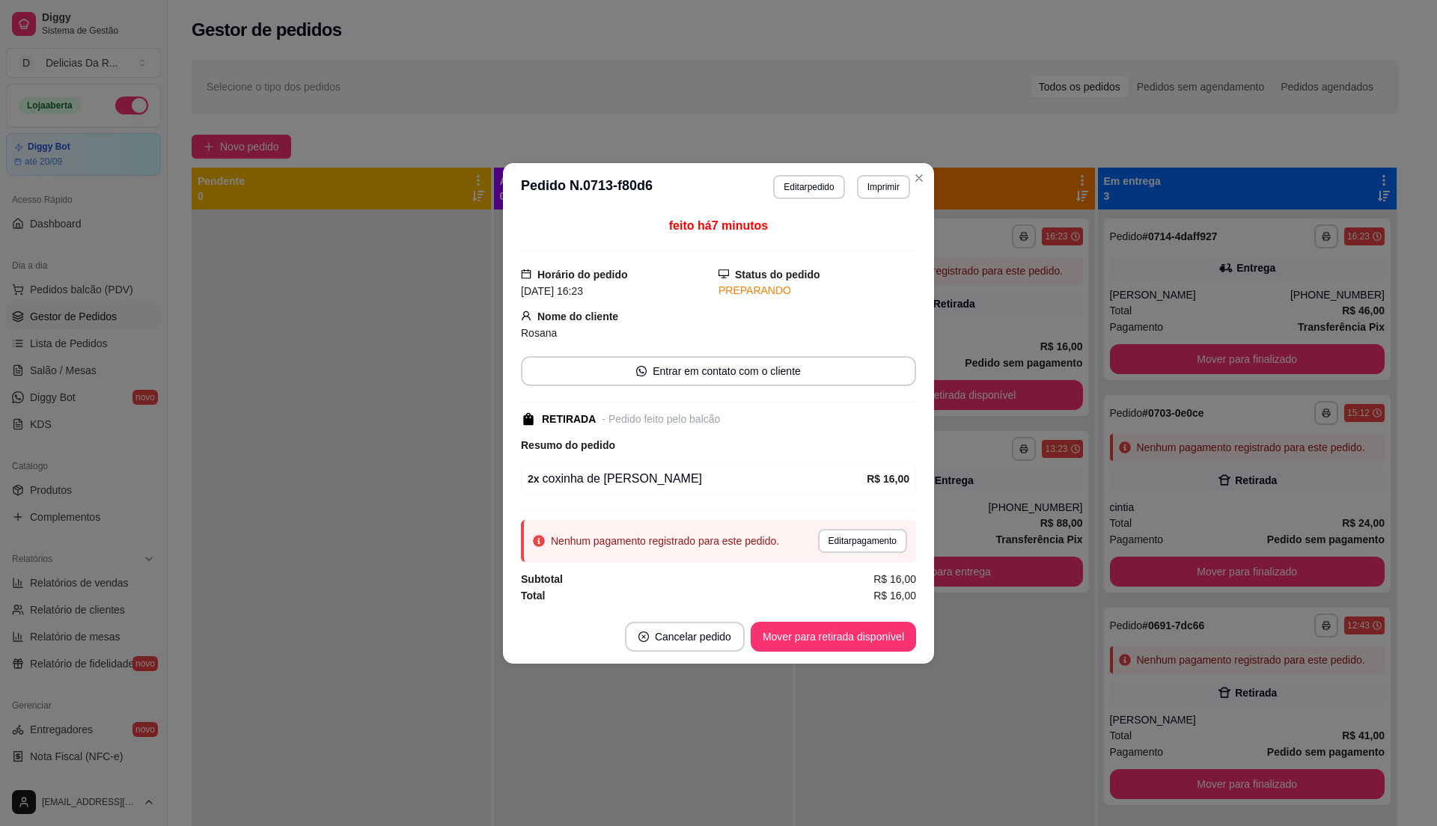
click at [896, 636] on button "Mover para retirada disponível" at bounding box center [833, 637] width 165 height 30
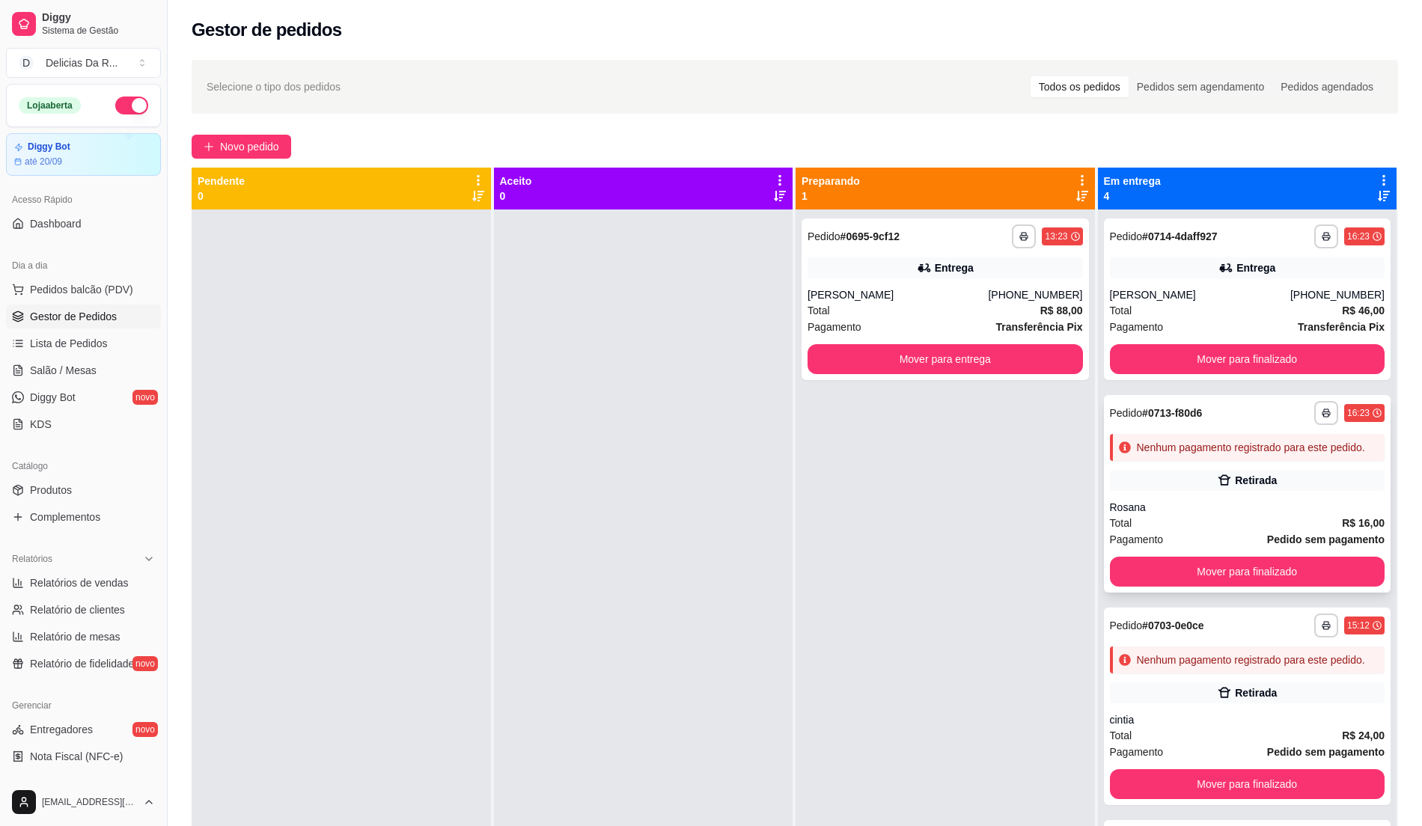
click at [1169, 491] on div "Retirada" at bounding box center [1247, 480] width 275 height 21
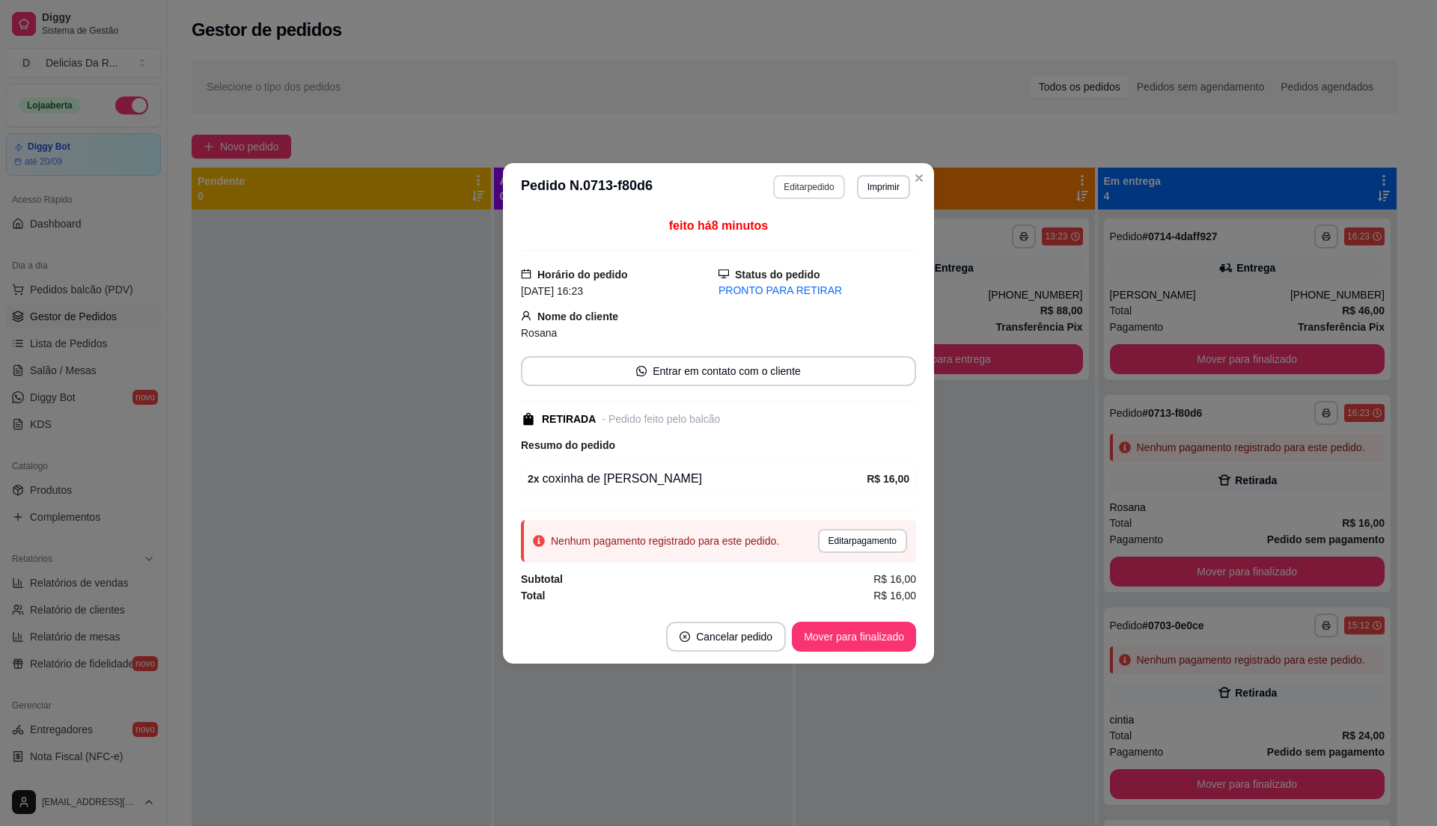
click at [817, 177] on button "Editar pedido" at bounding box center [808, 187] width 71 height 24
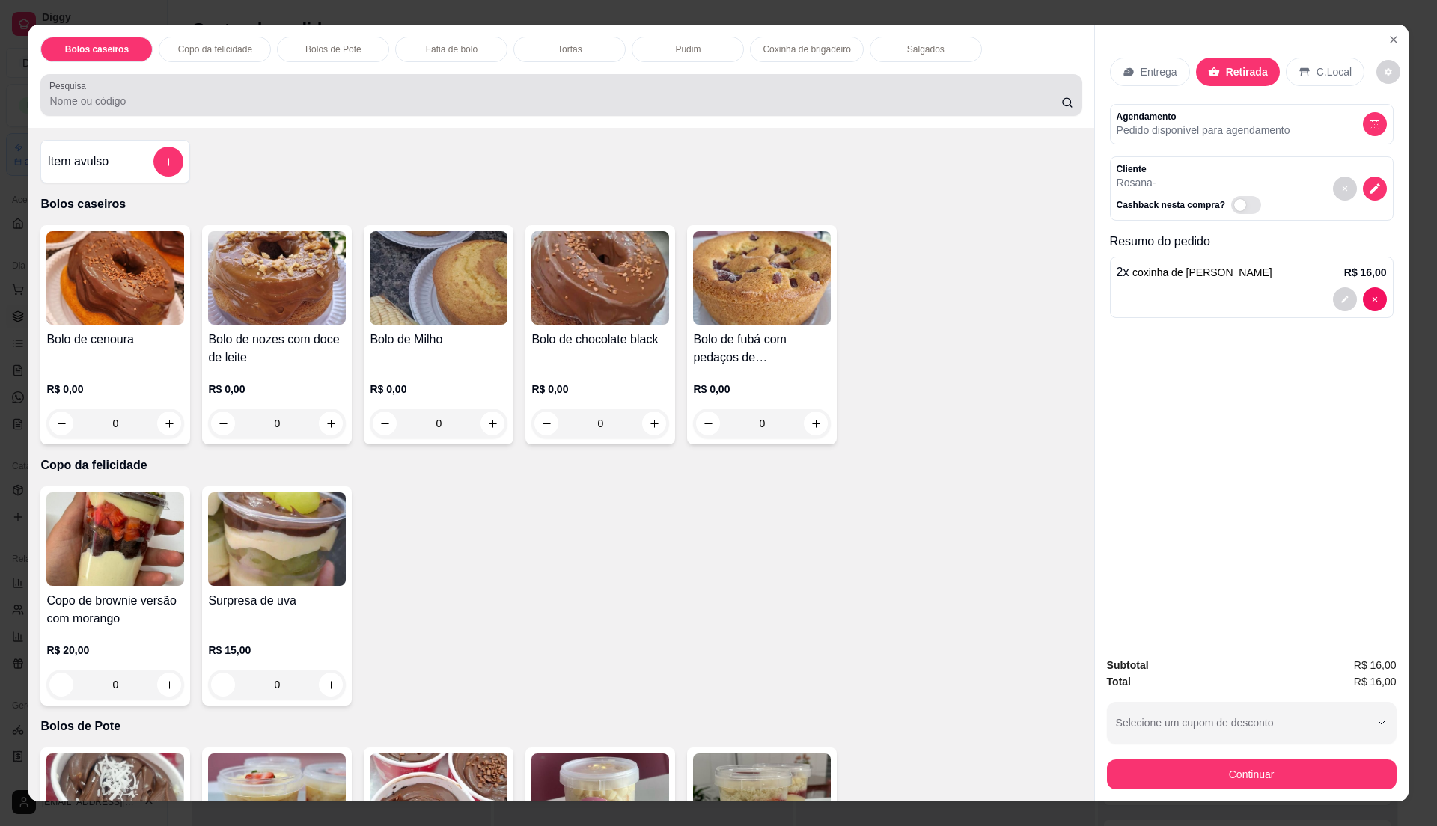
click at [435, 106] on input "Pesquisa" at bounding box center [554, 101] width 1011 height 15
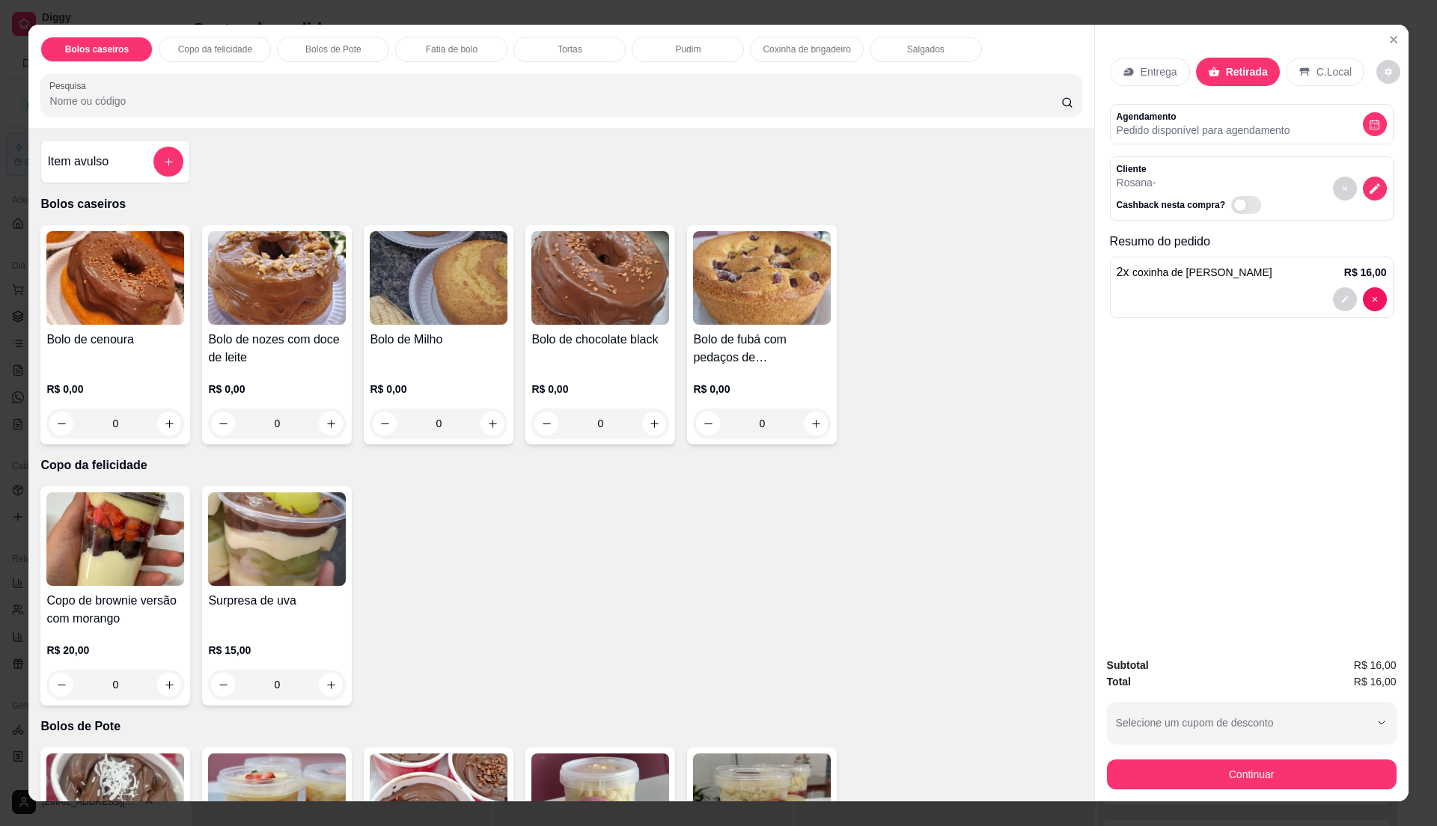
click at [575, 561] on div "Copo de brownie versão com morango R$ 20,00 0 Surpresa de uva R$ 15,00 0" at bounding box center [560, 596] width 1041 height 219
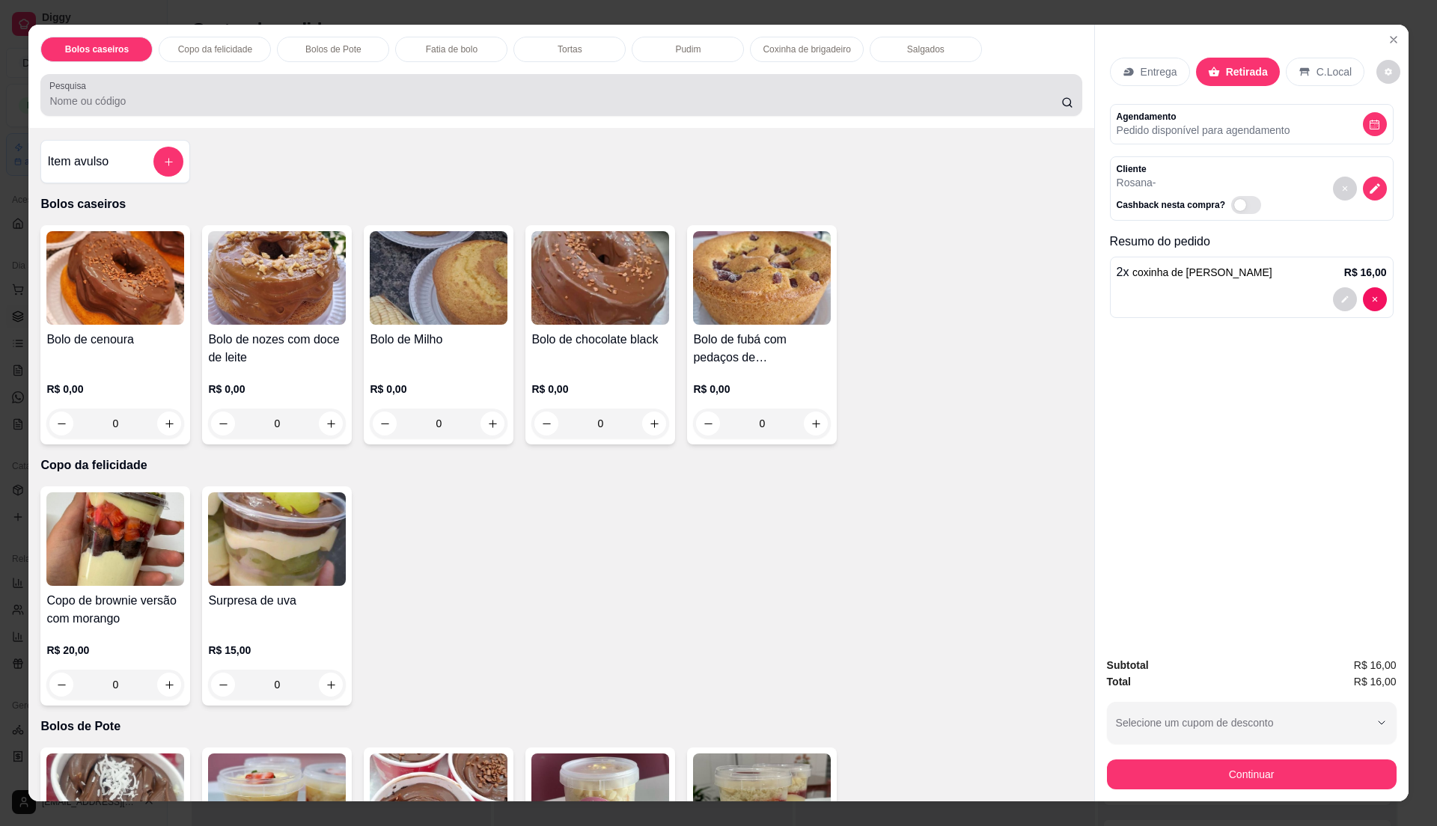
click at [214, 79] on div "Pesquisa" at bounding box center [560, 95] width 1041 height 42
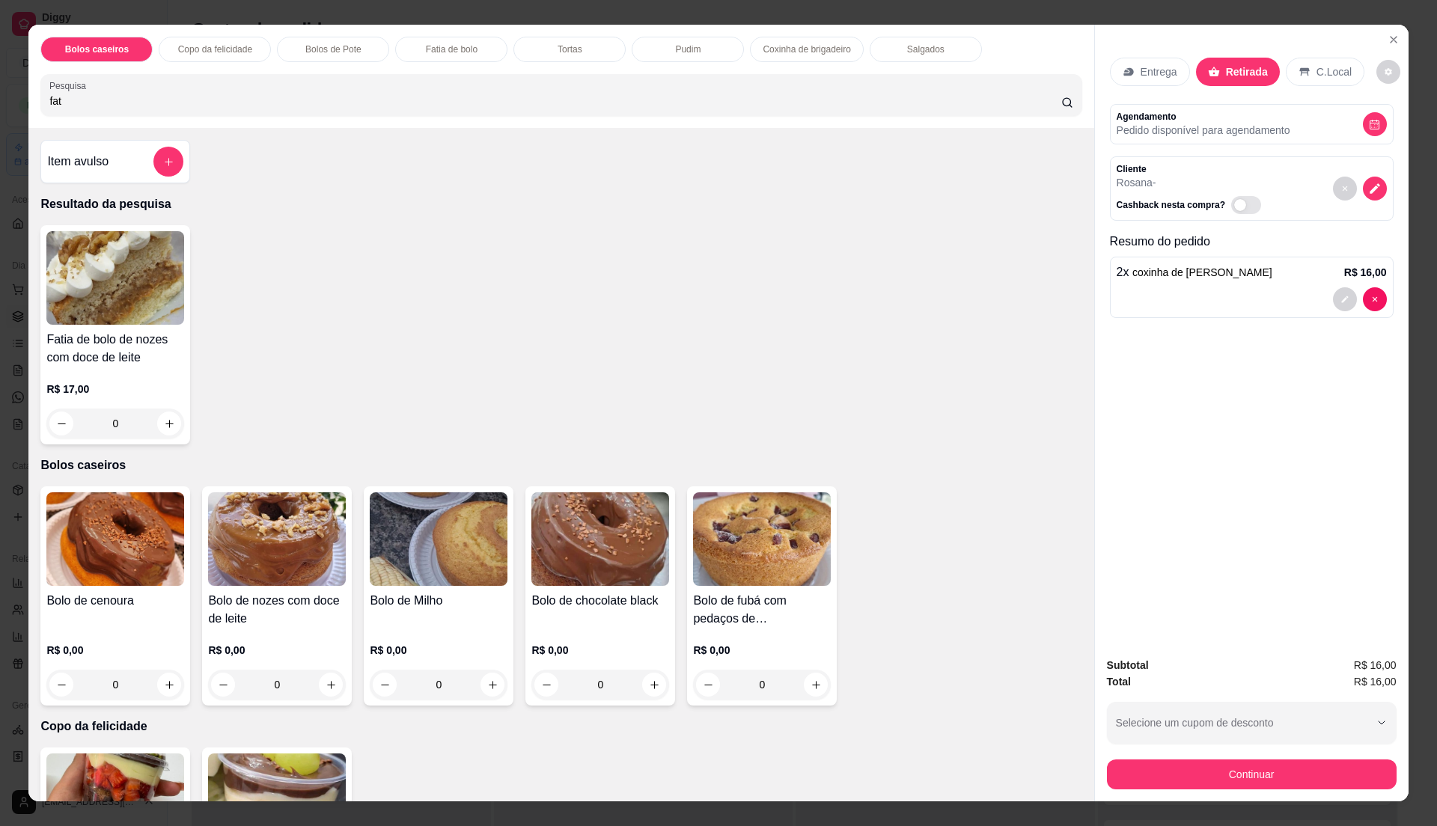
type input "fat"
click at [115, 342] on h4 "Fatia de bolo de nozes com doce de leite" at bounding box center [115, 349] width 138 height 36
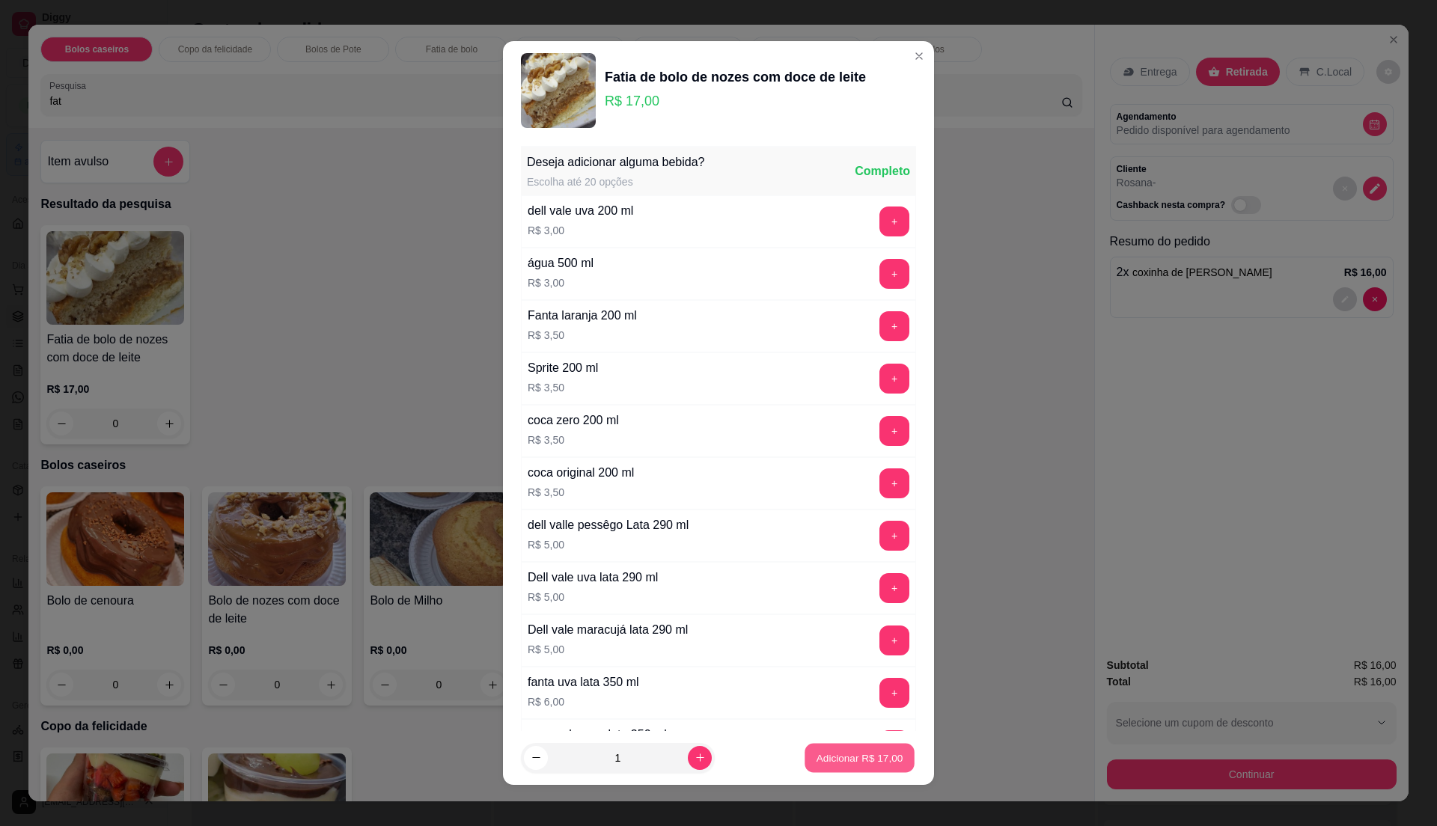
click at [869, 756] on p "Adicionar R$ 17,00" at bounding box center [860, 758] width 87 height 14
type input "1"
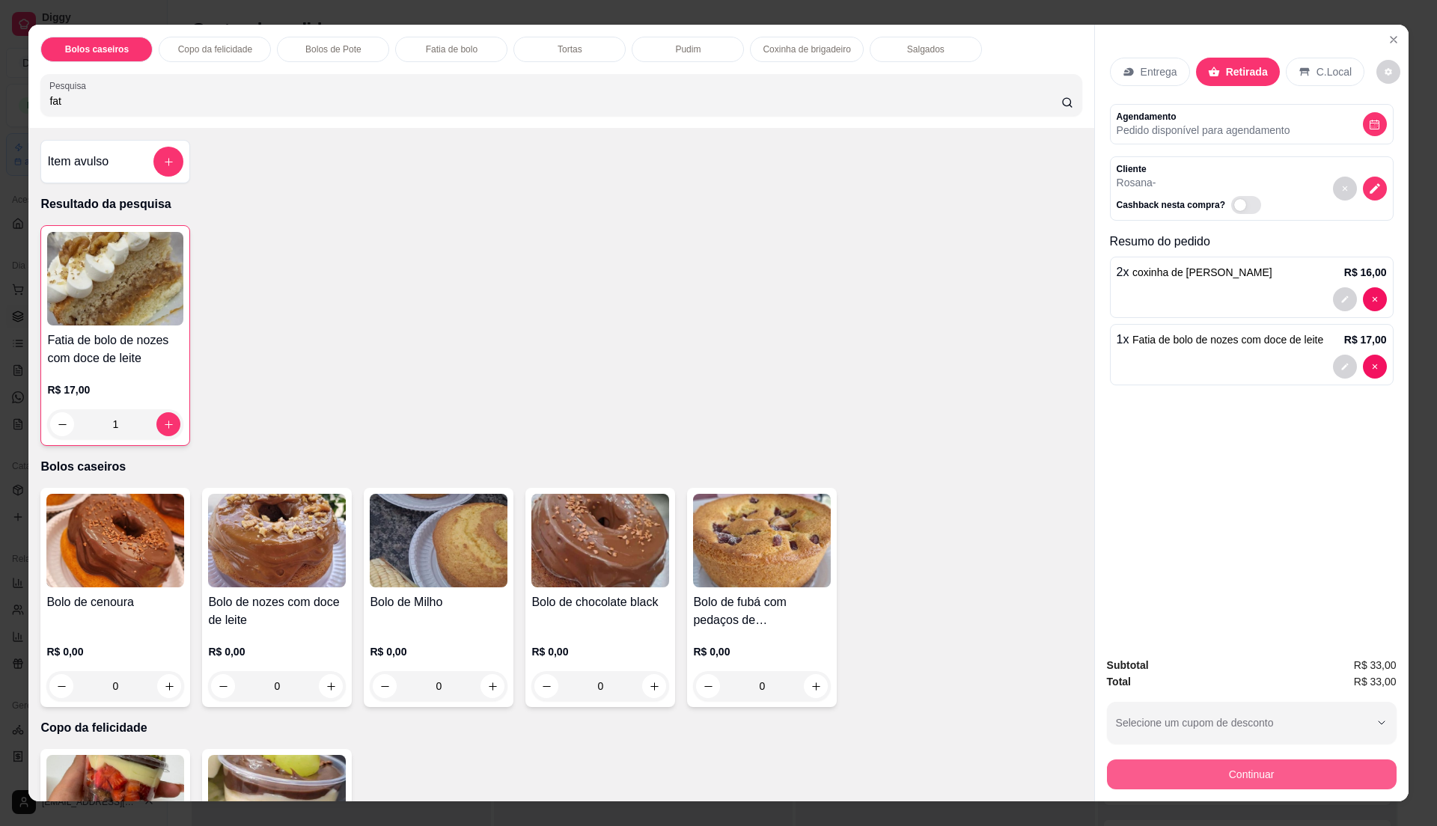
click at [1316, 776] on button "Continuar" at bounding box center [1252, 775] width 290 height 30
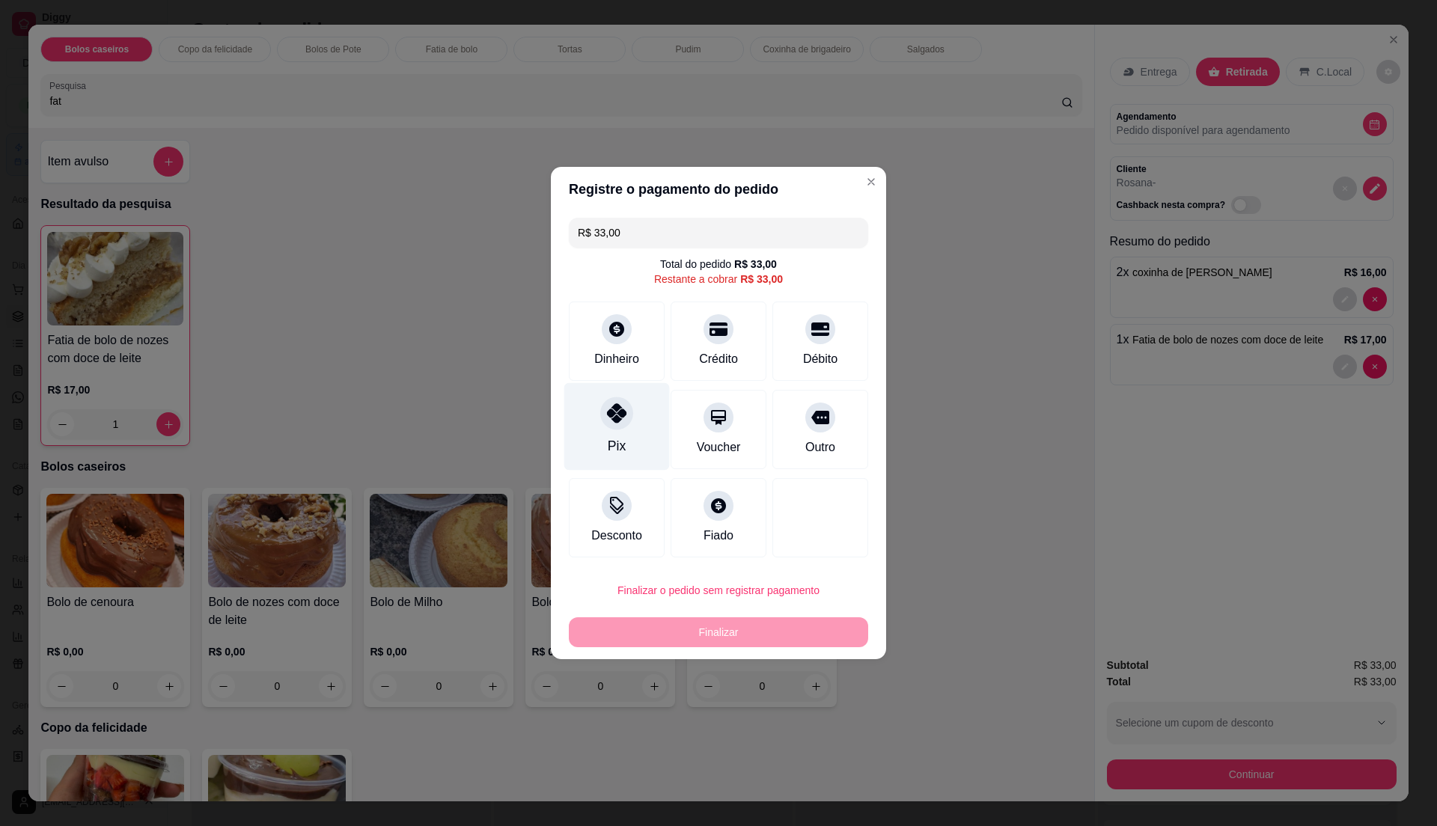
click at [618, 421] on icon at bounding box center [616, 413] width 19 height 19
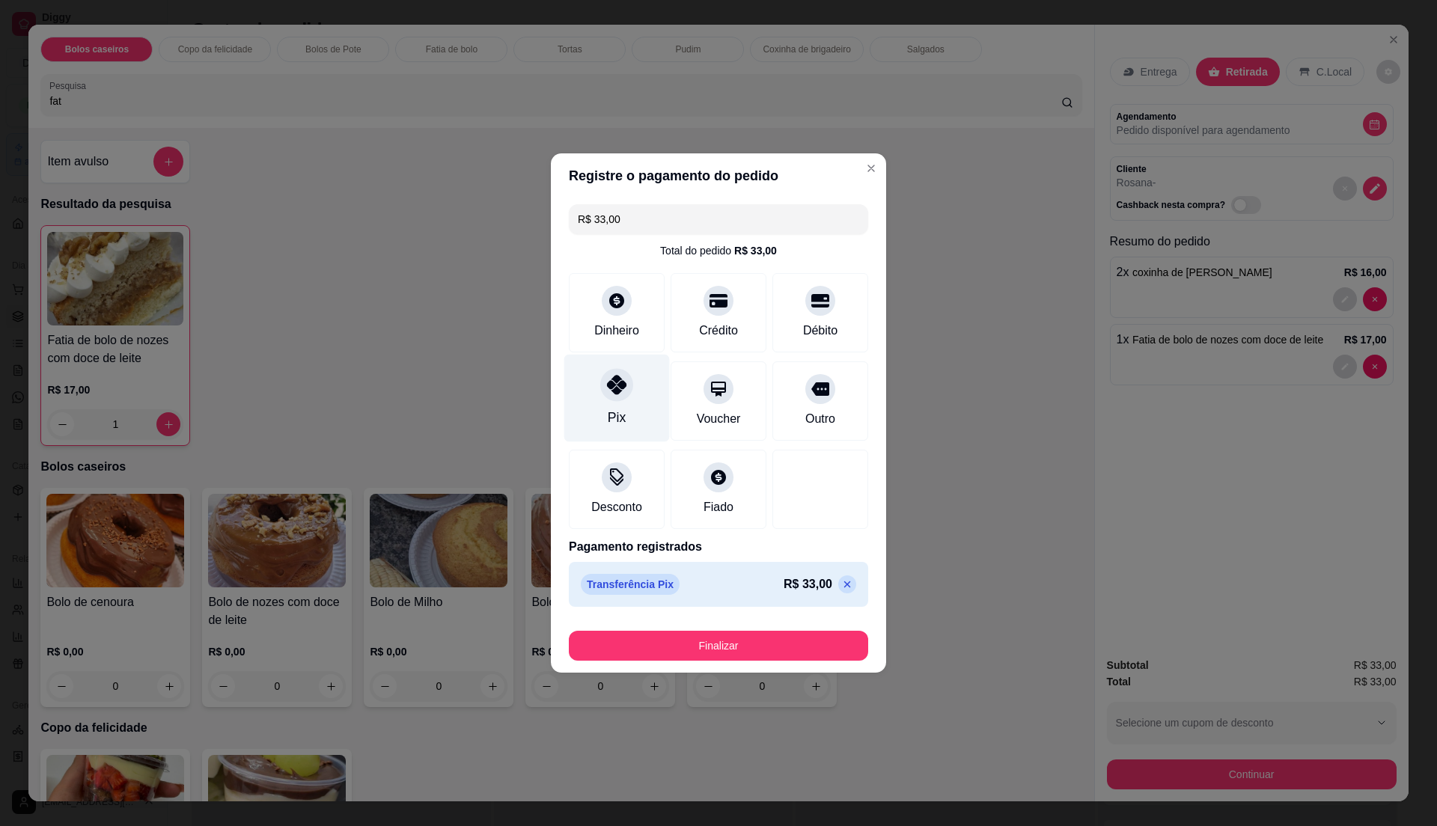
type input "R$ 0,00"
click at [759, 645] on button "Finalizar" at bounding box center [718, 646] width 299 height 30
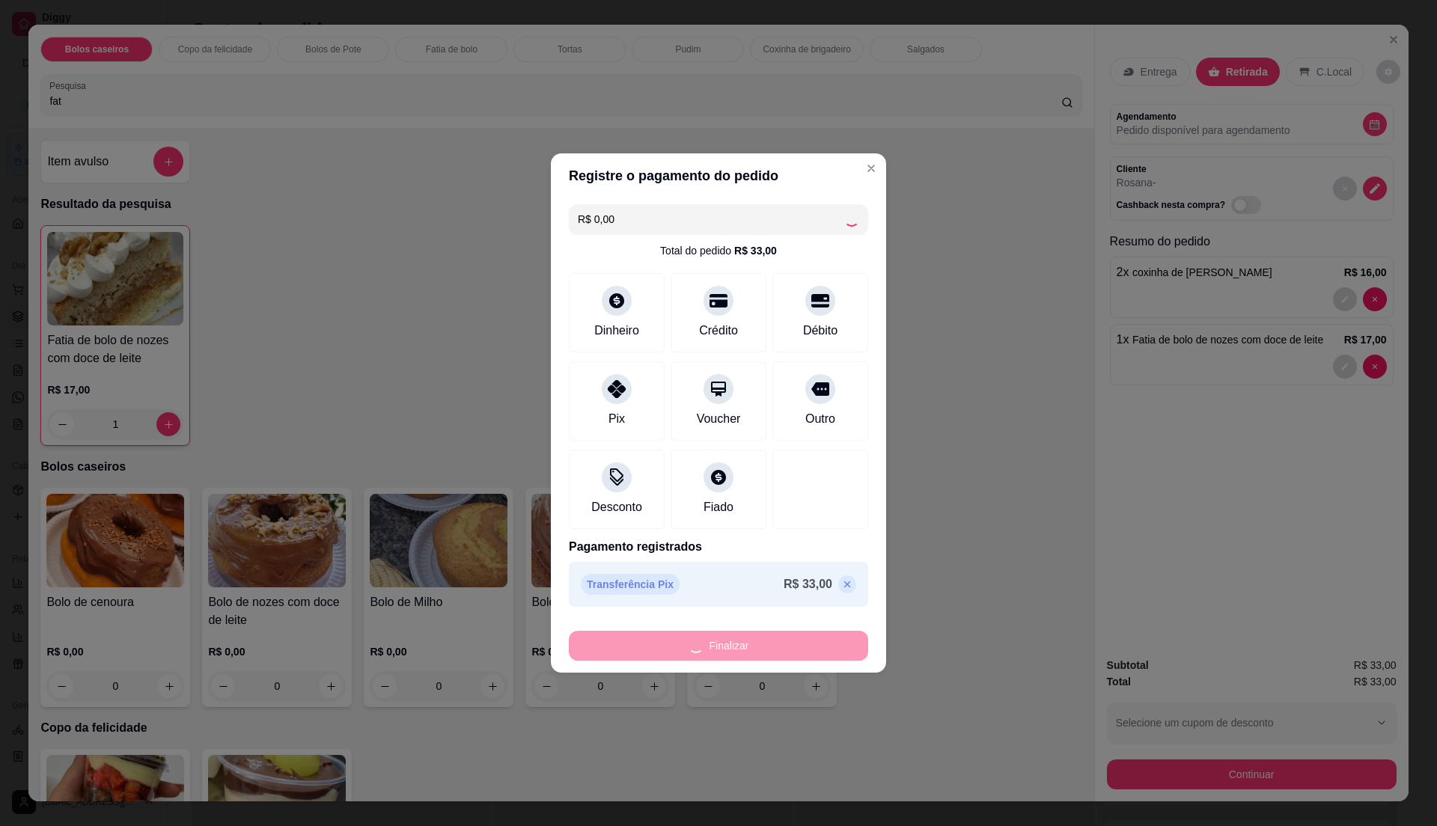
type input "0"
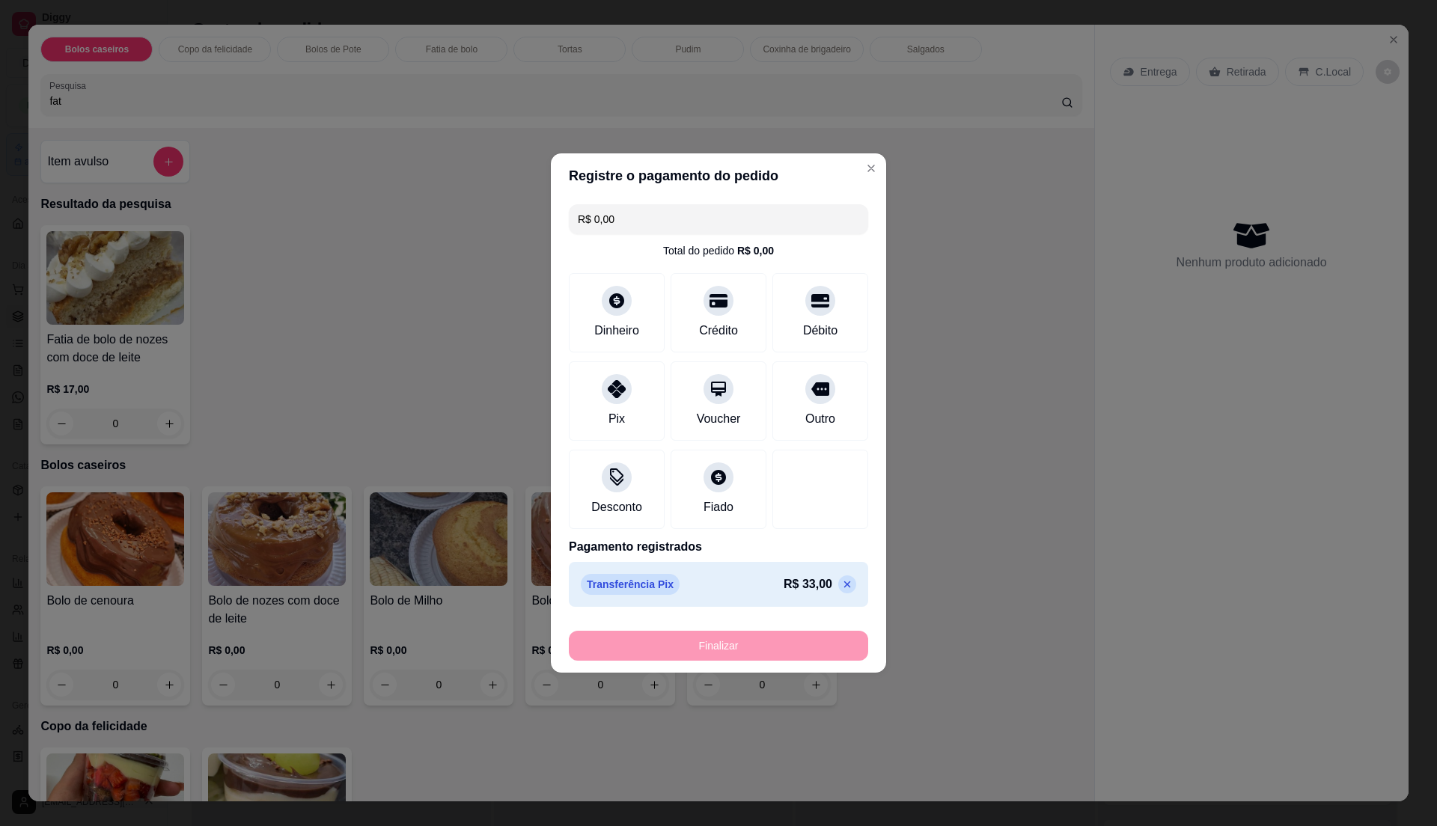
type input "-R$ 33,00"
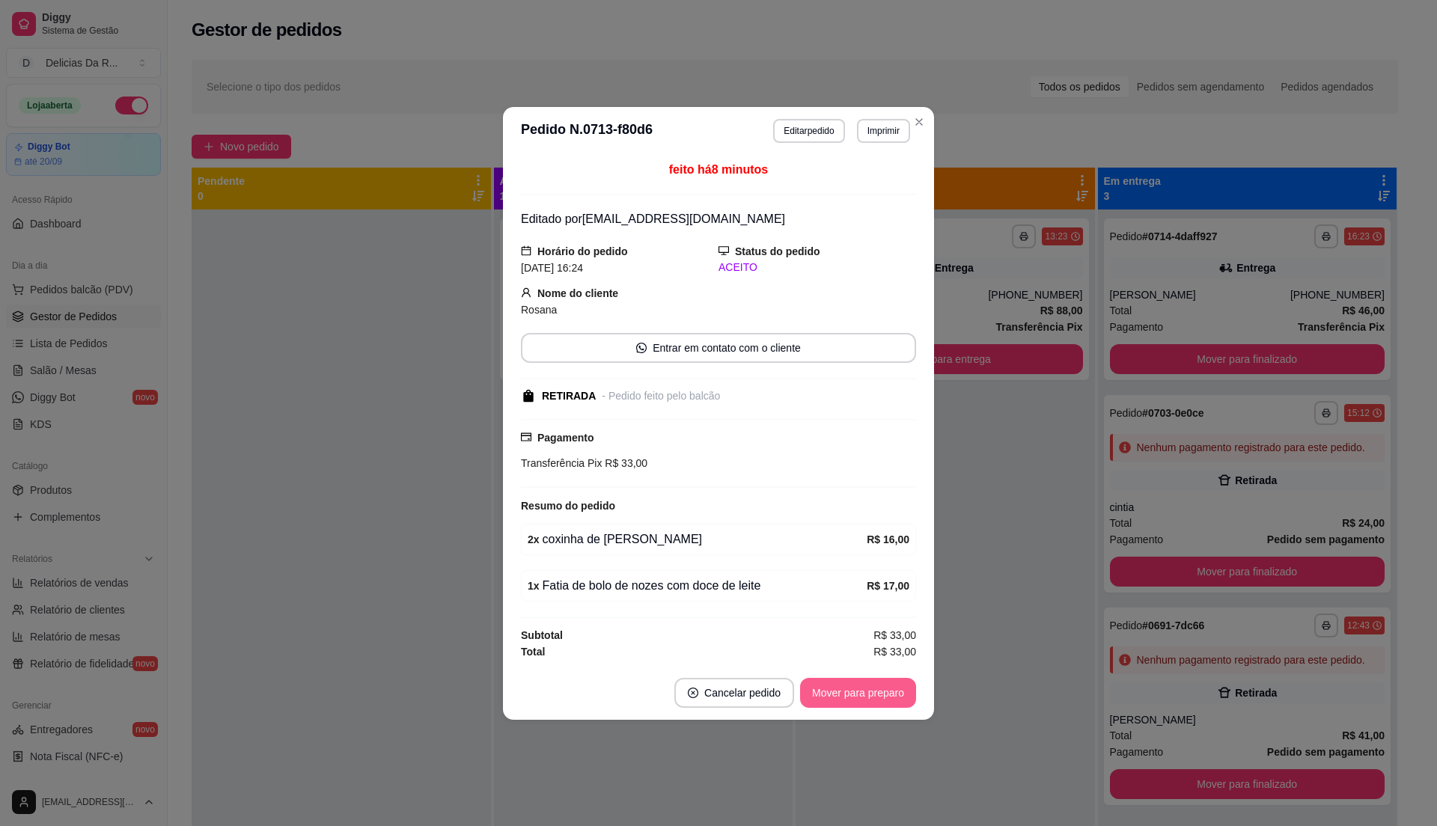
click at [892, 704] on button "Mover para preparo" at bounding box center [858, 693] width 116 height 30
click at [891, 702] on div "Mover para preparo" at bounding box center [847, 693] width 137 height 30
click at [878, 713] on footer "Cancelar pedido Mover para preparo" at bounding box center [718, 693] width 431 height 54
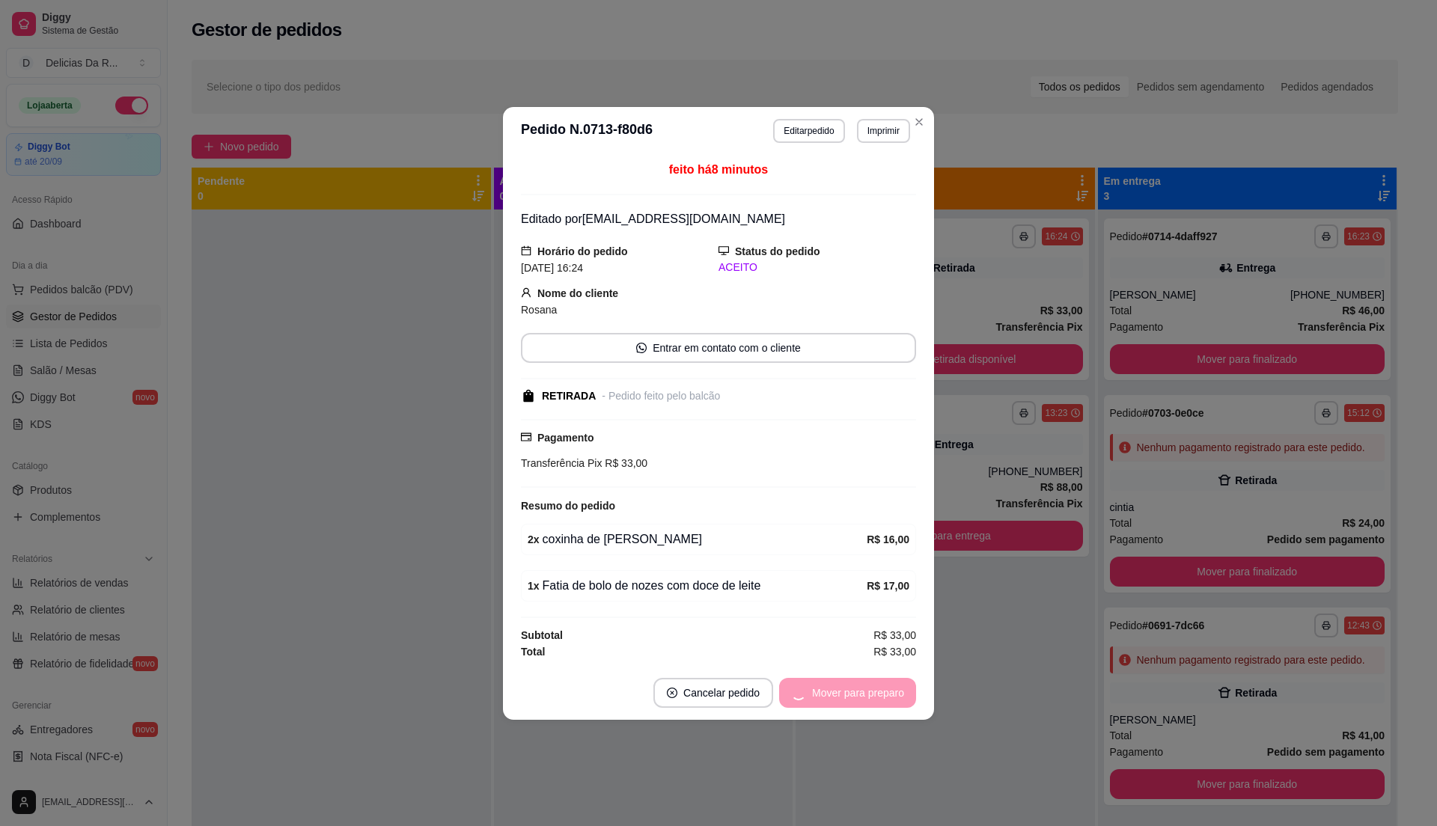
click at [878, 713] on footer "Cancelar pedido Mover para preparo" at bounding box center [718, 693] width 431 height 54
click at [878, 708] on div "Mover para preparo" at bounding box center [847, 693] width 137 height 30
click at [879, 705] on button "Mover para retirada disponível" at bounding box center [833, 693] width 165 height 30
click at [880, 704] on div "Mover para retirada disponível" at bounding box center [823, 693] width 186 height 30
click at [882, 704] on div "Mover para retirada disponível" at bounding box center [823, 693] width 186 height 30
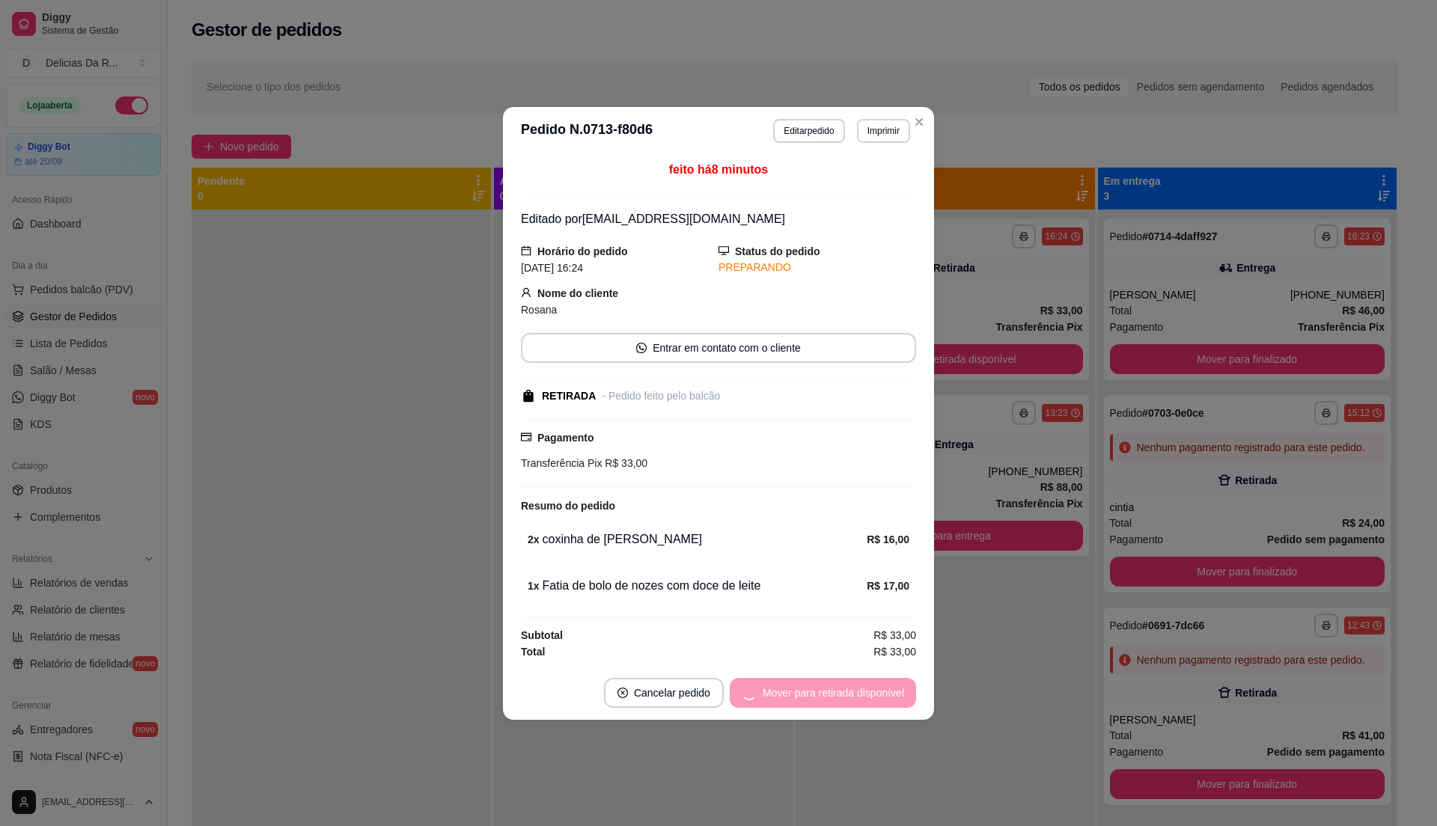
click at [882, 702] on div "Mover para retirada disponível" at bounding box center [823, 693] width 186 height 30
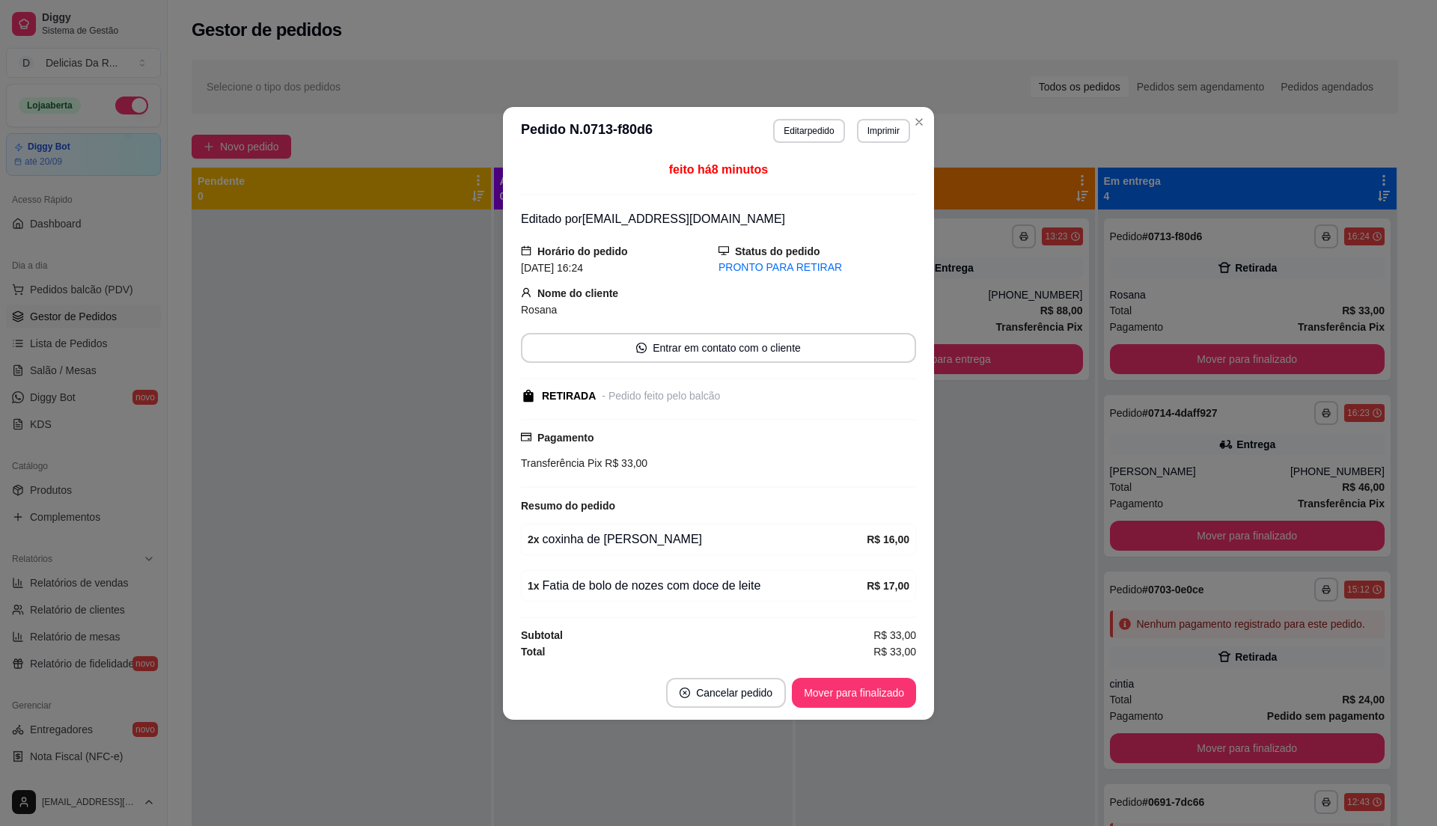
click at [883, 701] on button "Mover para finalizado" at bounding box center [854, 693] width 124 height 30
drag, startPoint x: 883, startPoint y: 701, endPoint x: 898, endPoint y: 701, distance: 15.0
click at [888, 701] on div "Mover para finalizado" at bounding box center [843, 693] width 145 height 30
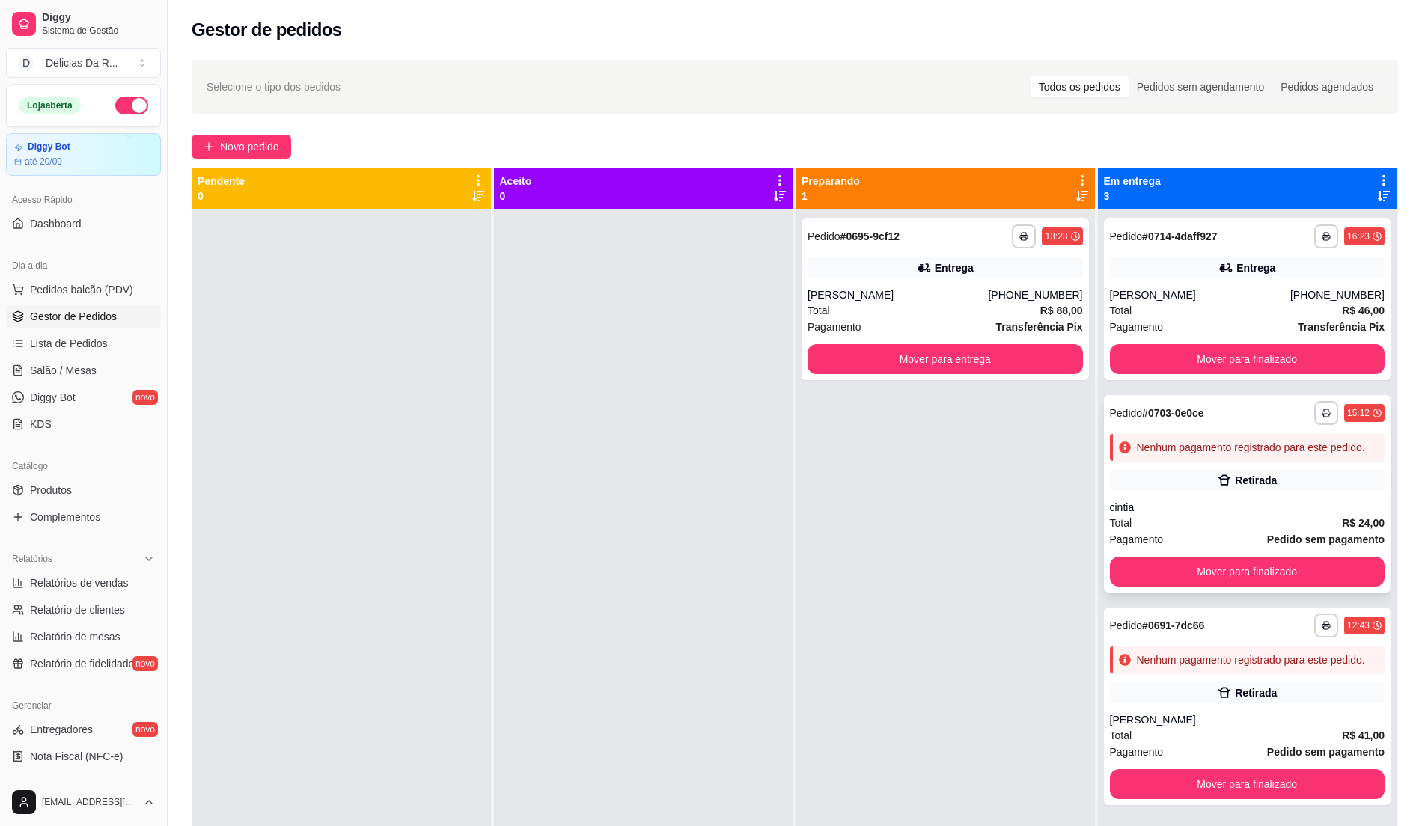
scroll to position [42, 0]
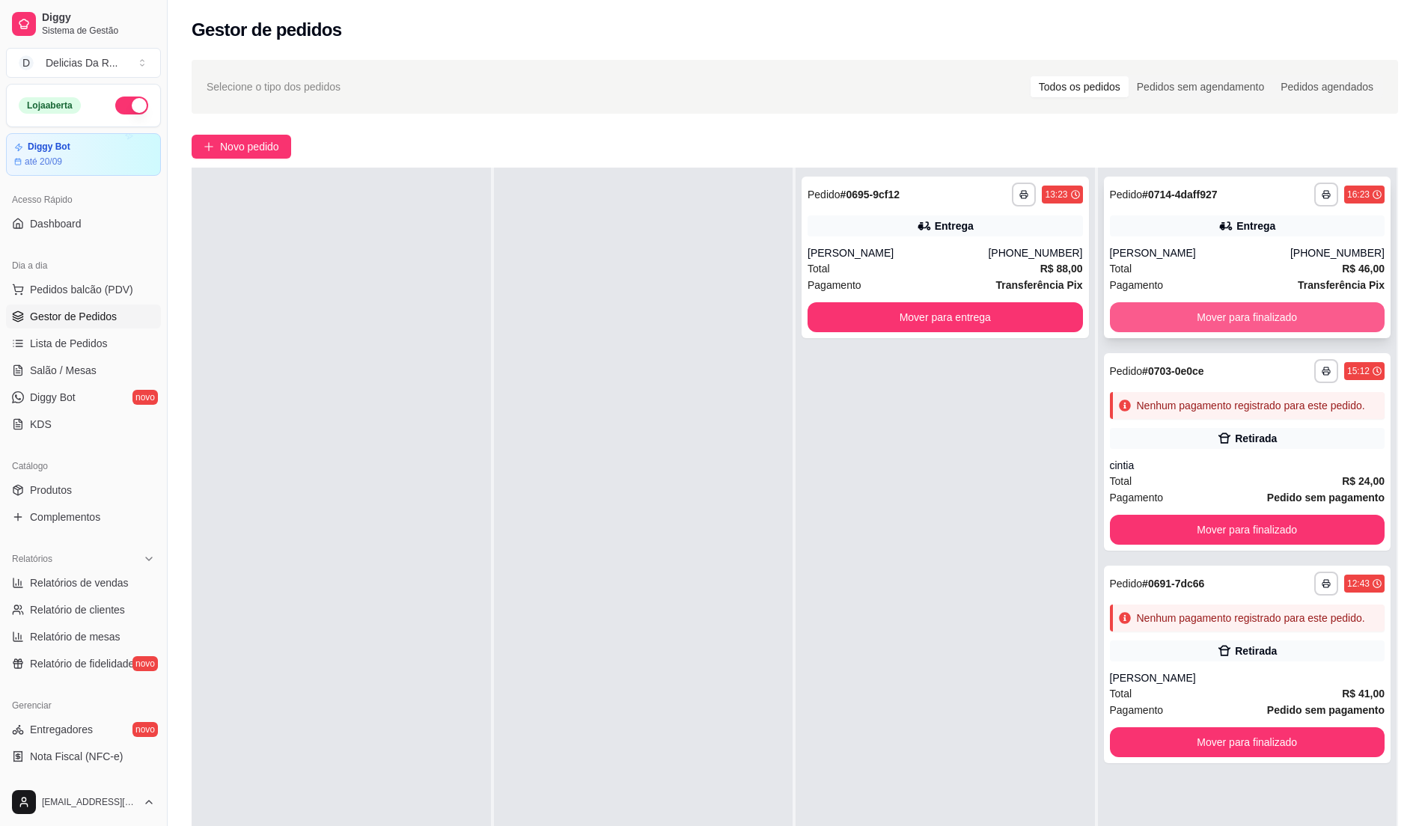
click at [1207, 315] on button "Mover para finalizado" at bounding box center [1247, 317] width 275 height 30
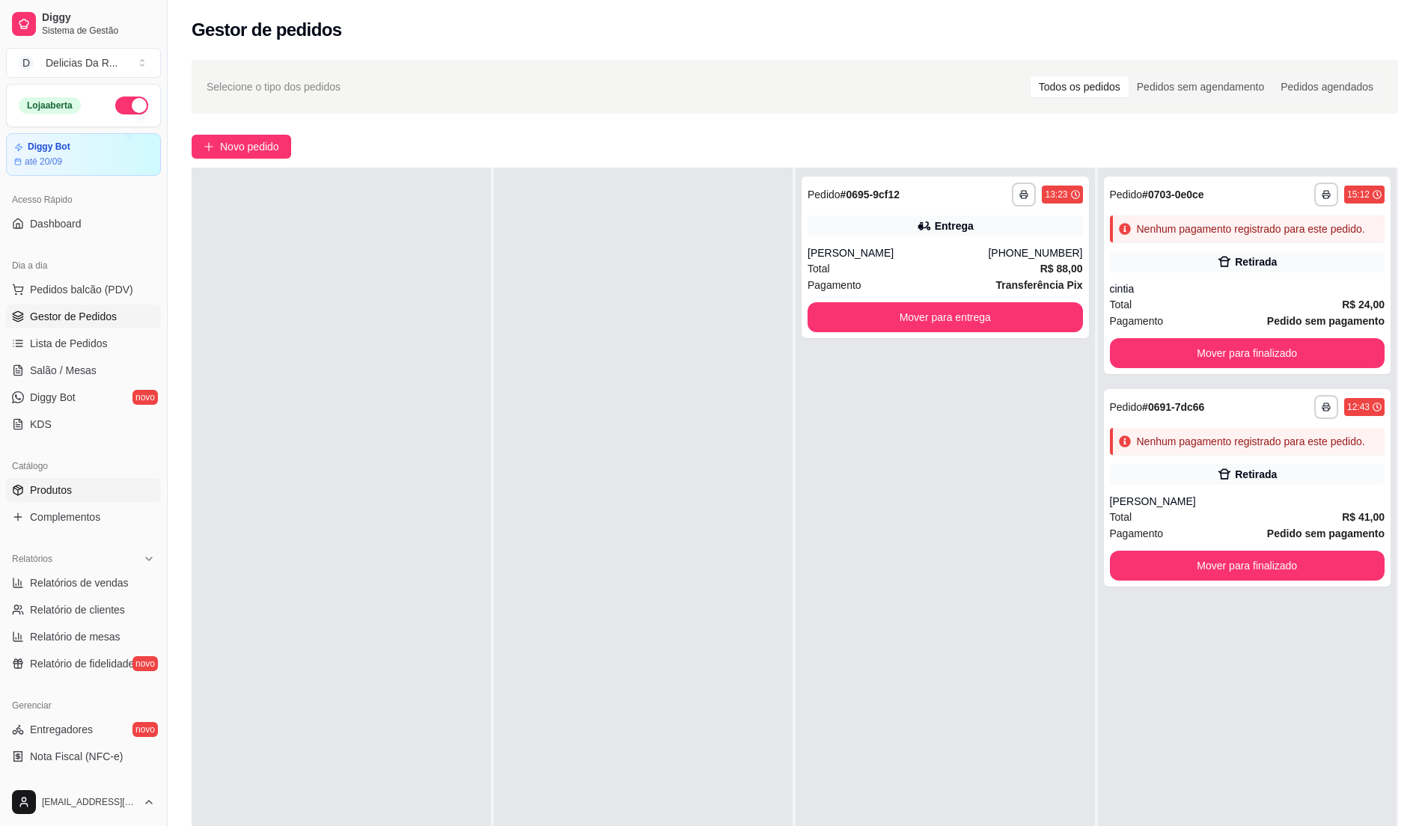
click at [103, 496] on link "Produtos" at bounding box center [83, 490] width 155 height 24
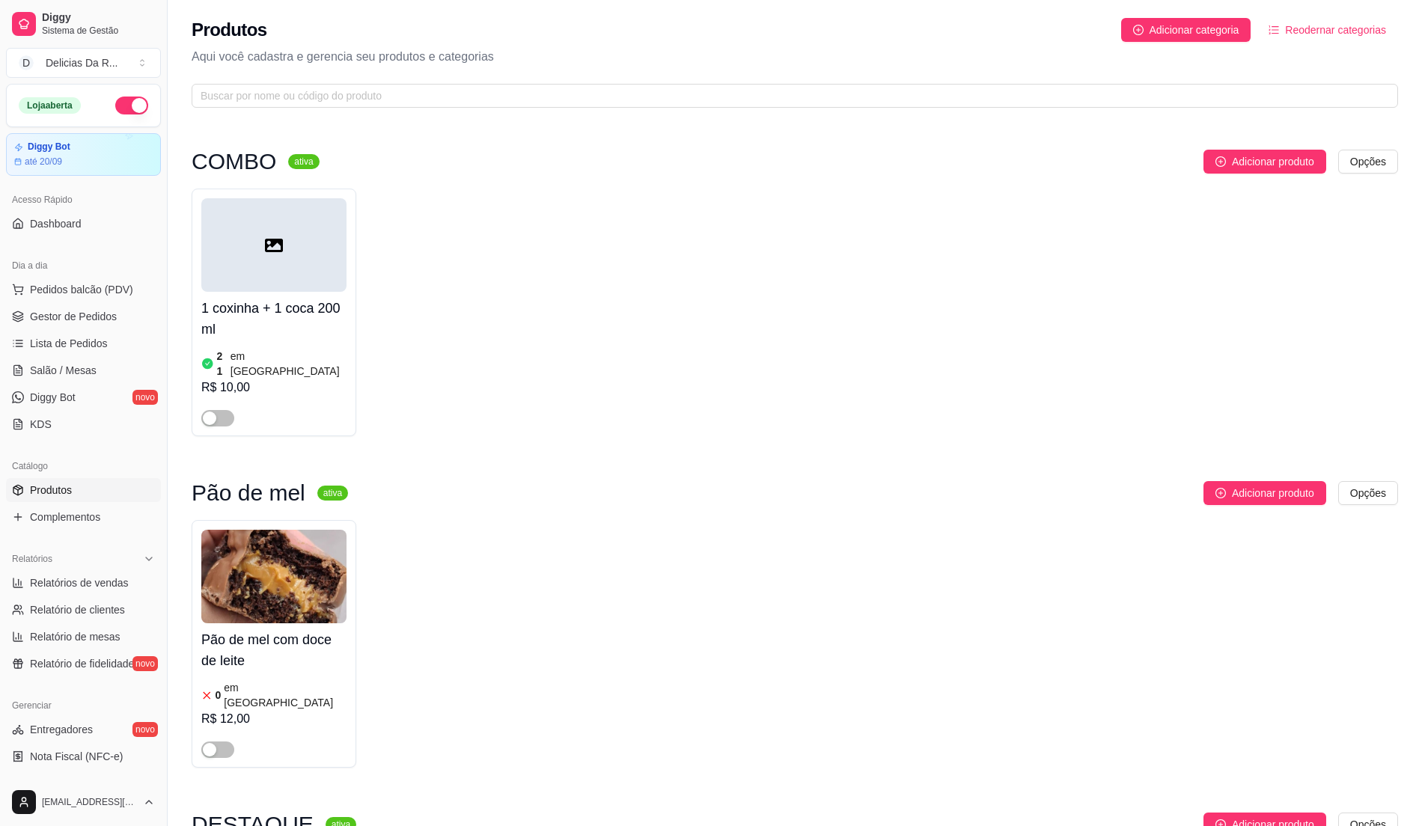
click at [103, 492] on link "Produtos" at bounding box center [83, 490] width 155 height 24
click at [103, 325] on link "Gestor de Pedidos" at bounding box center [83, 317] width 155 height 24
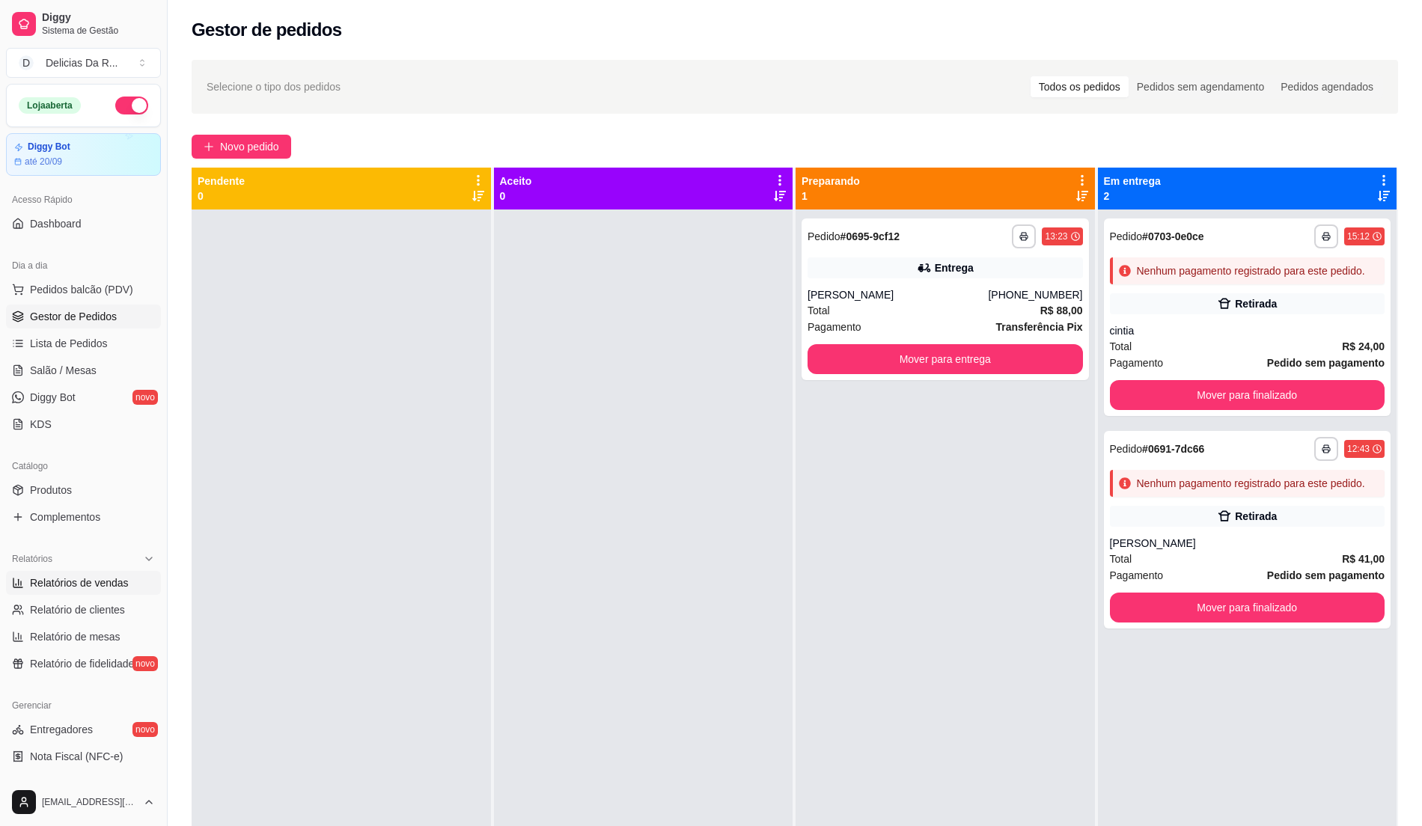
click at [124, 579] on span "Relatórios de vendas" at bounding box center [79, 583] width 99 height 15
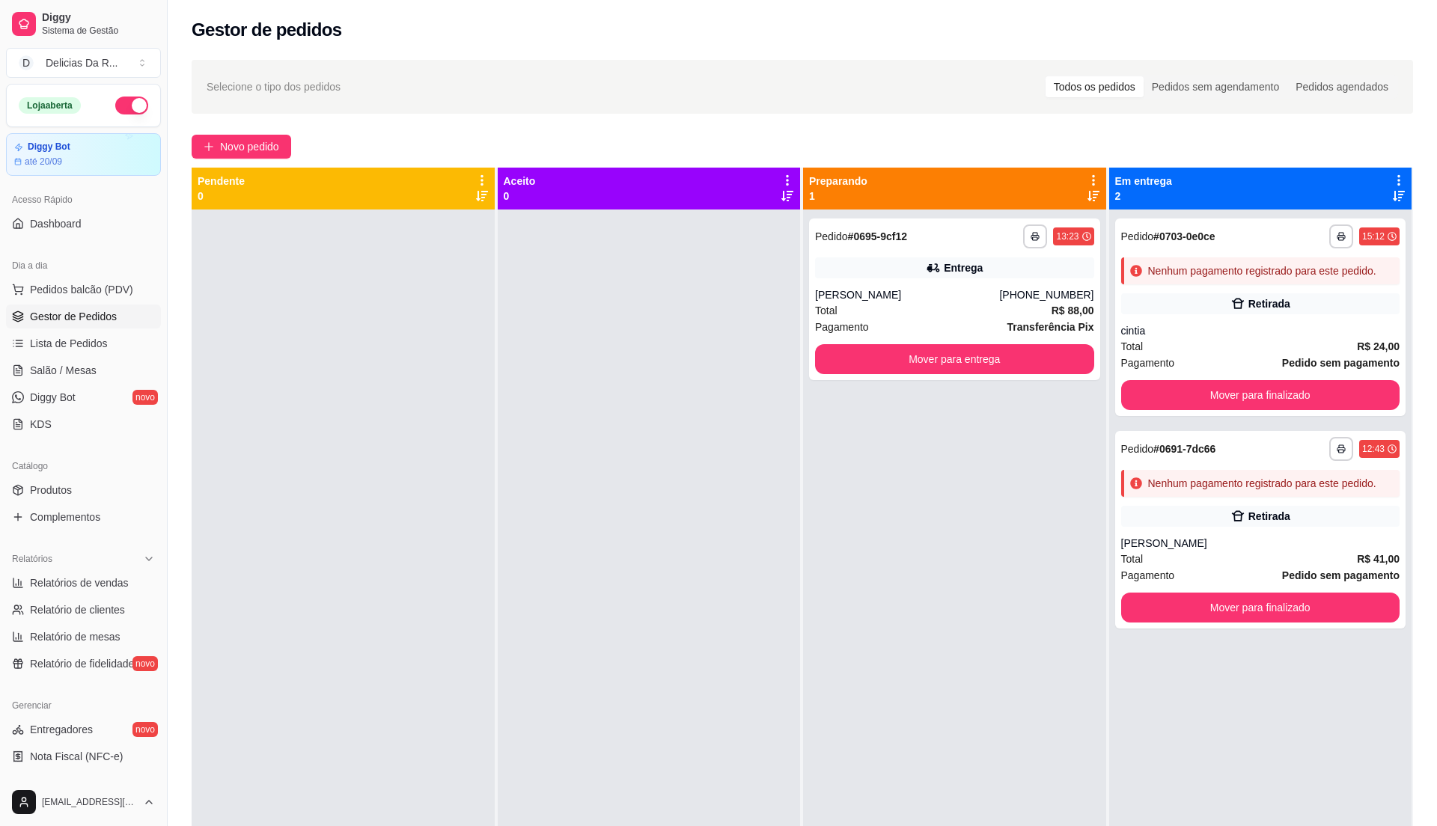
select select "ALL"
select select "0"
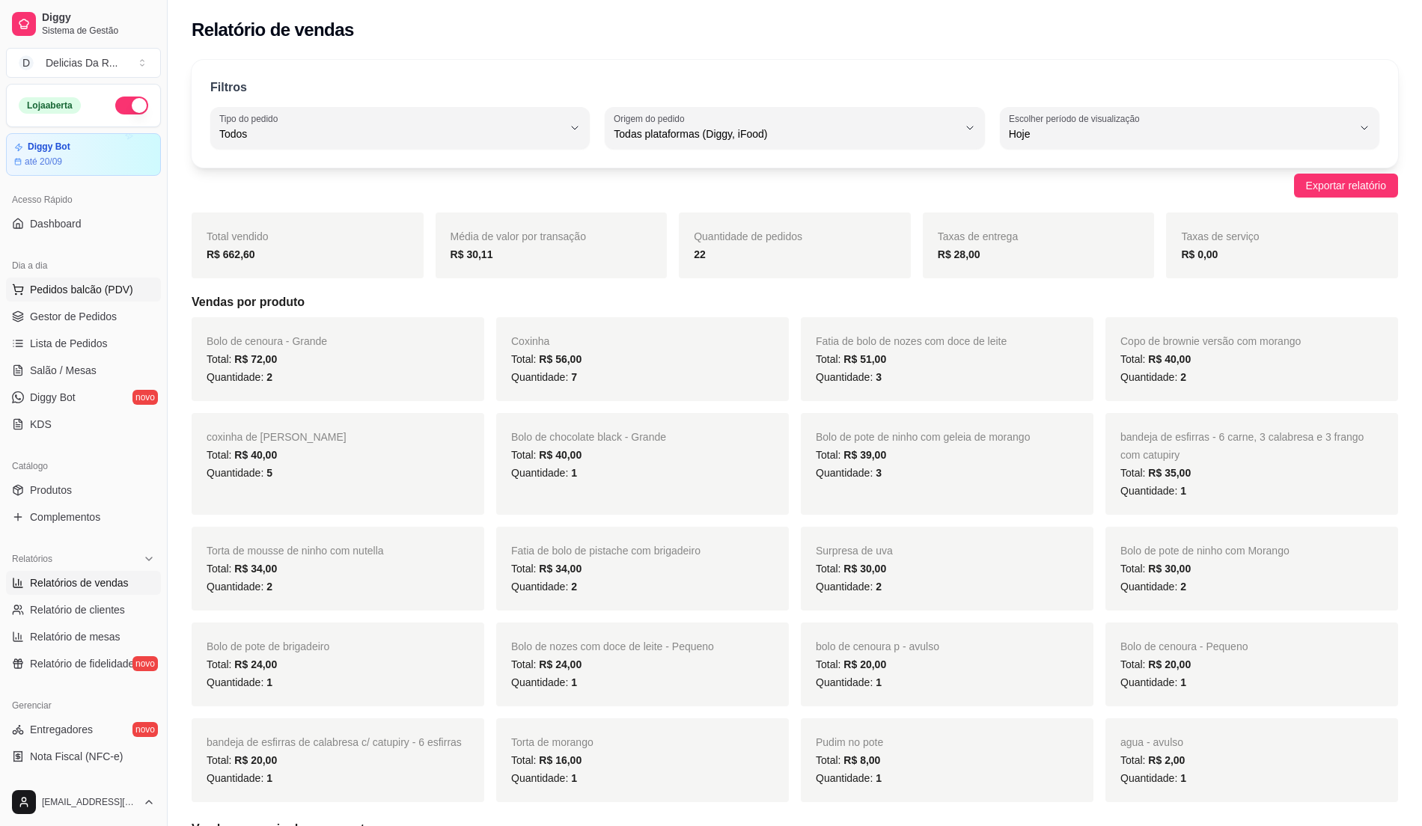
drag, startPoint x: 126, startPoint y: 317, endPoint x: 138, endPoint y: 300, distance: 21.0
click at [127, 317] on link "Gestor de Pedidos" at bounding box center [83, 317] width 155 height 24
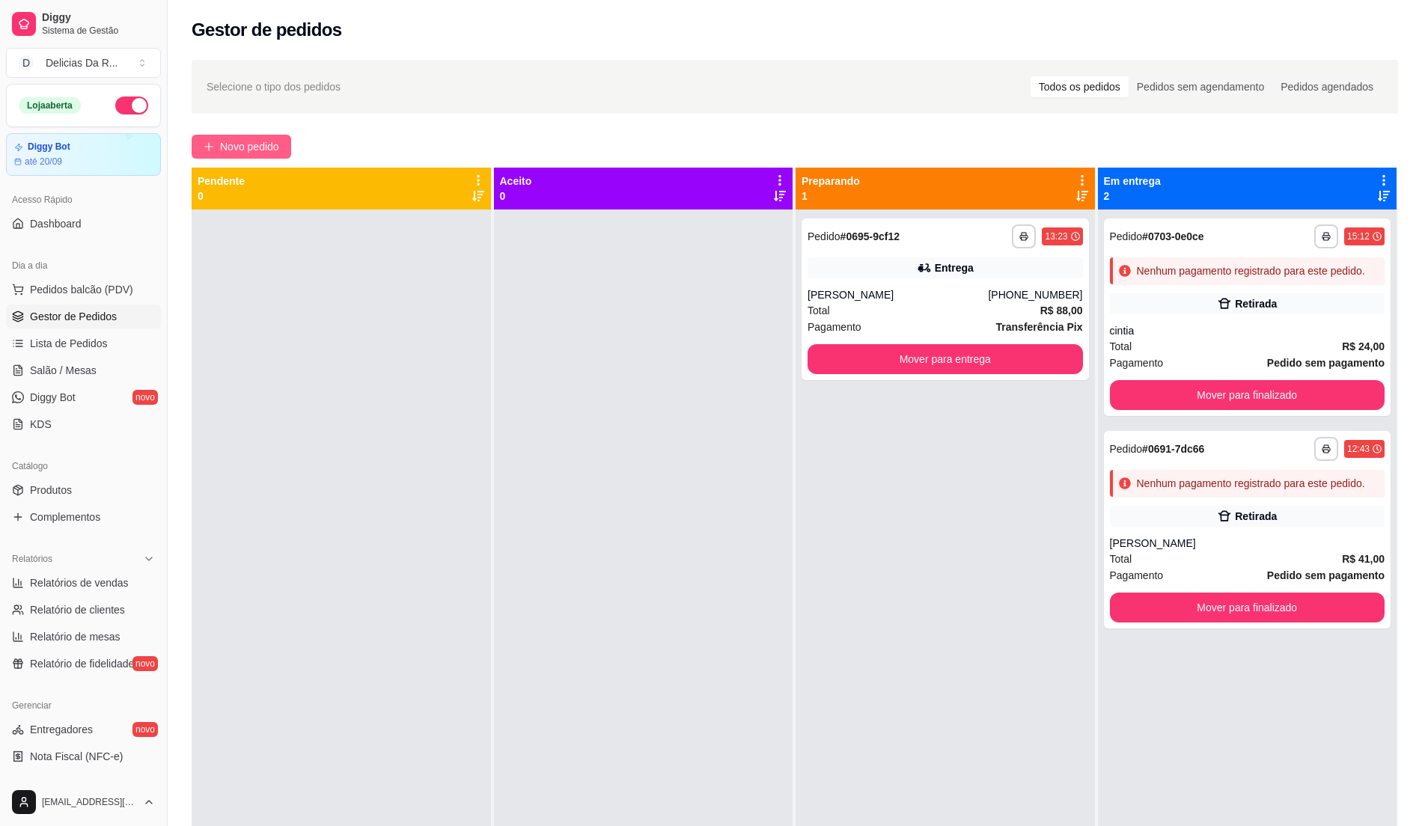
click at [226, 150] on span "Novo pedido" at bounding box center [249, 146] width 59 height 16
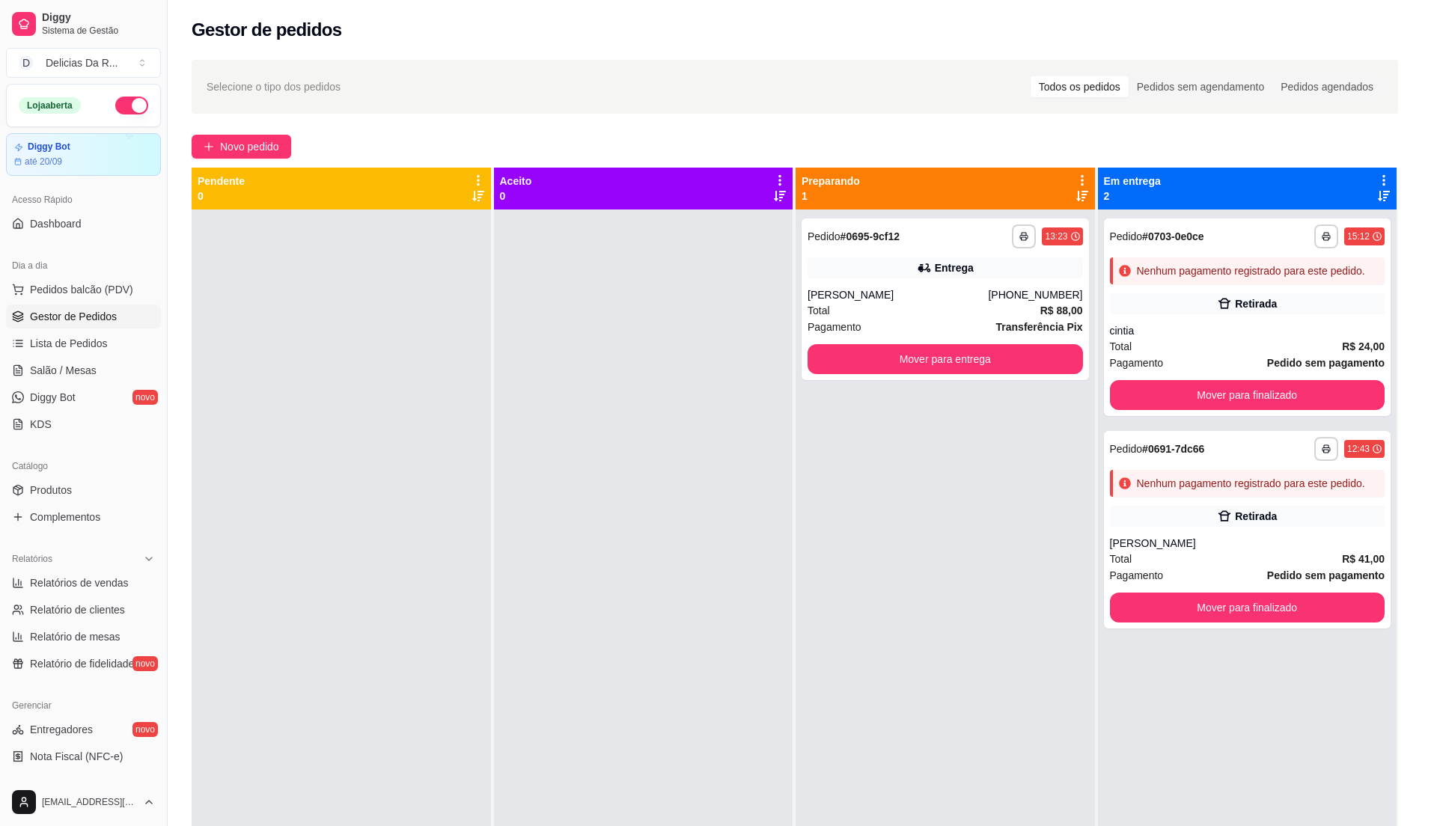
click at [293, 94] on input "Pesquisa" at bounding box center [554, 101] width 1011 height 15
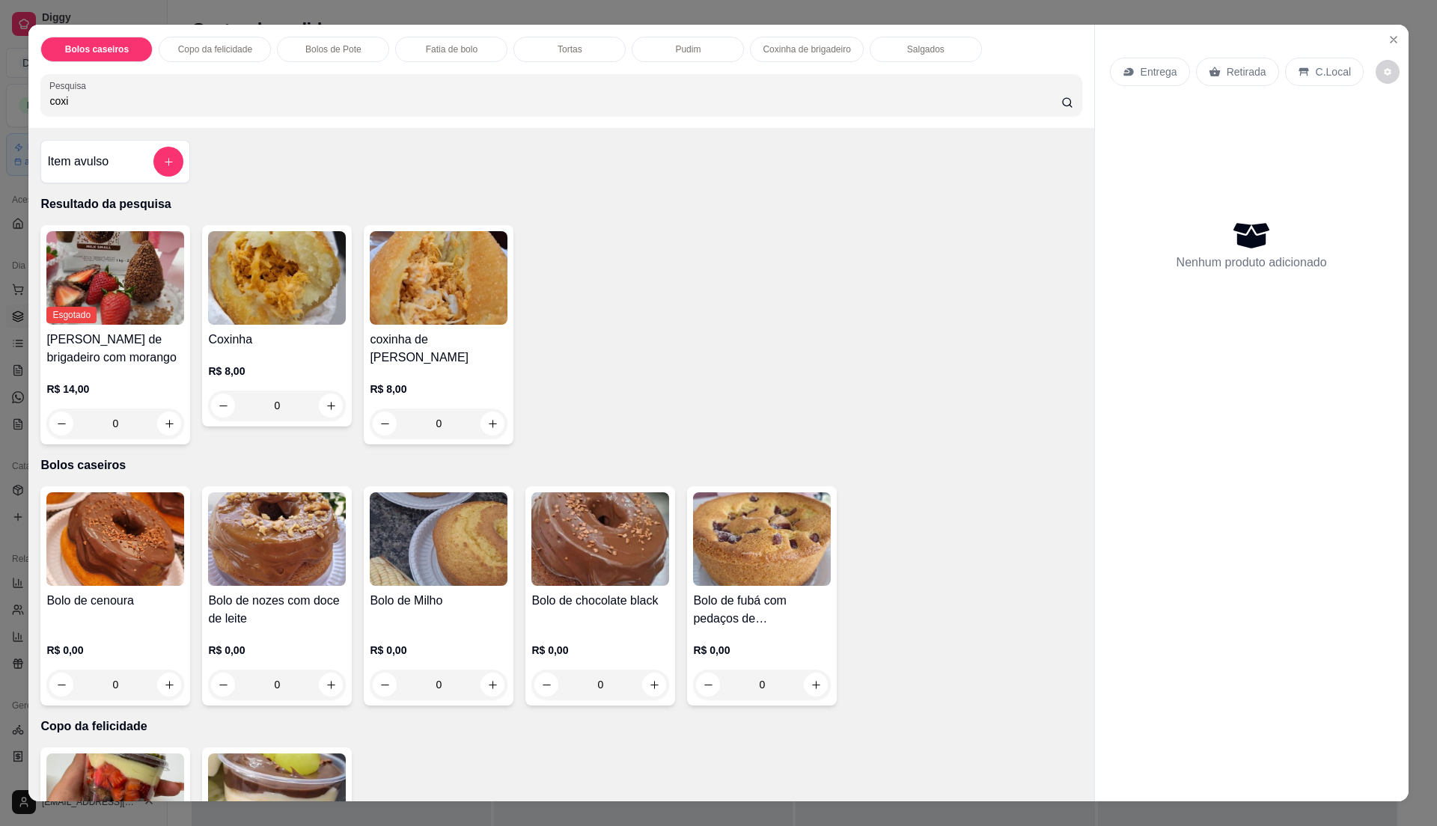
type input "coxi"
click at [420, 333] on h4 "coxinha de [PERSON_NAME]" at bounding box center [439, 349] width 138 height 36
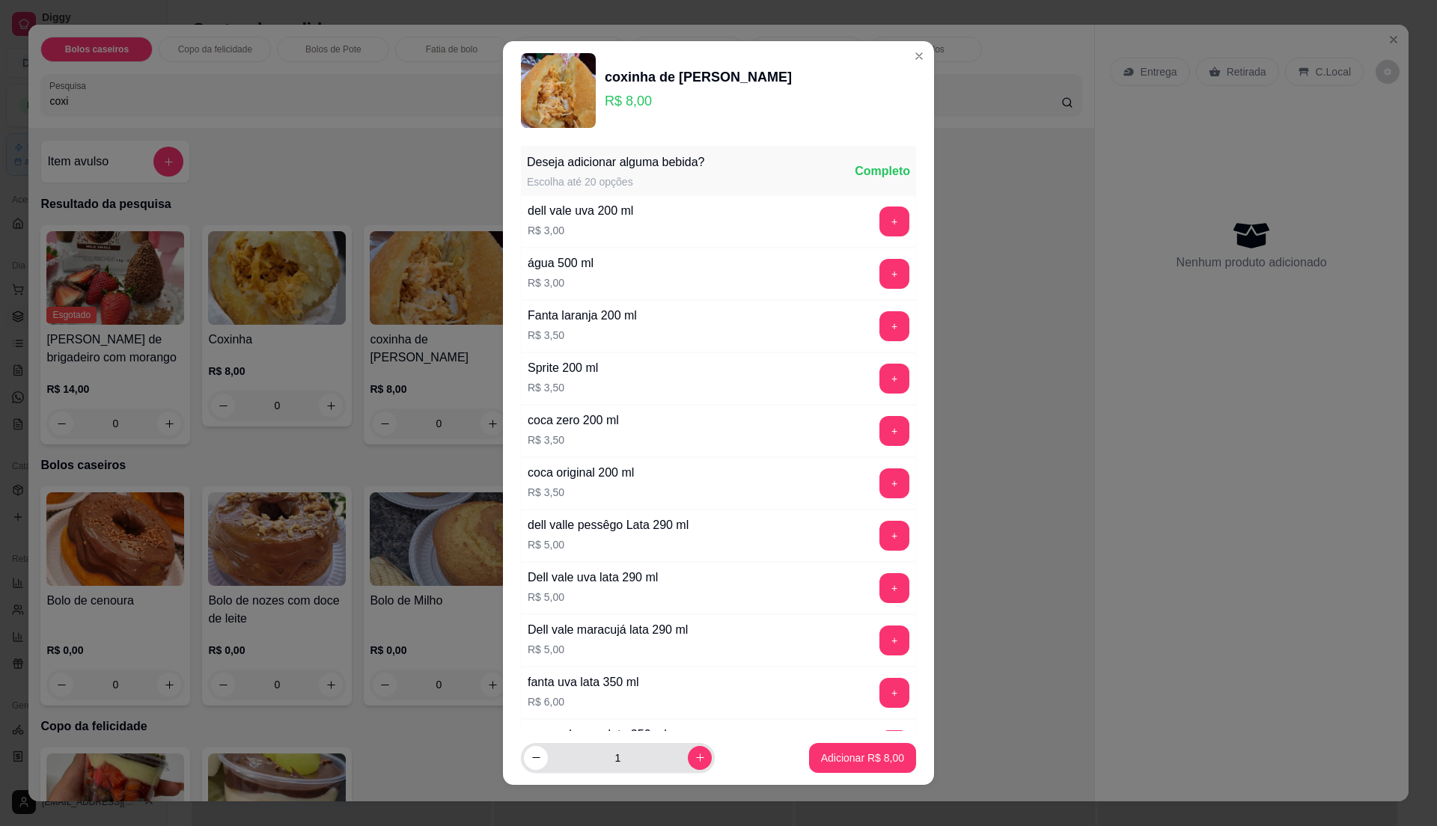
click at [644, 752] on input "1" at bounding box center [618, 758] width 140 height 30
type input "6"
click at [832, 755] on p "Adicionar R$ 48,00" at bounding box center [859, 758] width 89 height 15
type input "6"
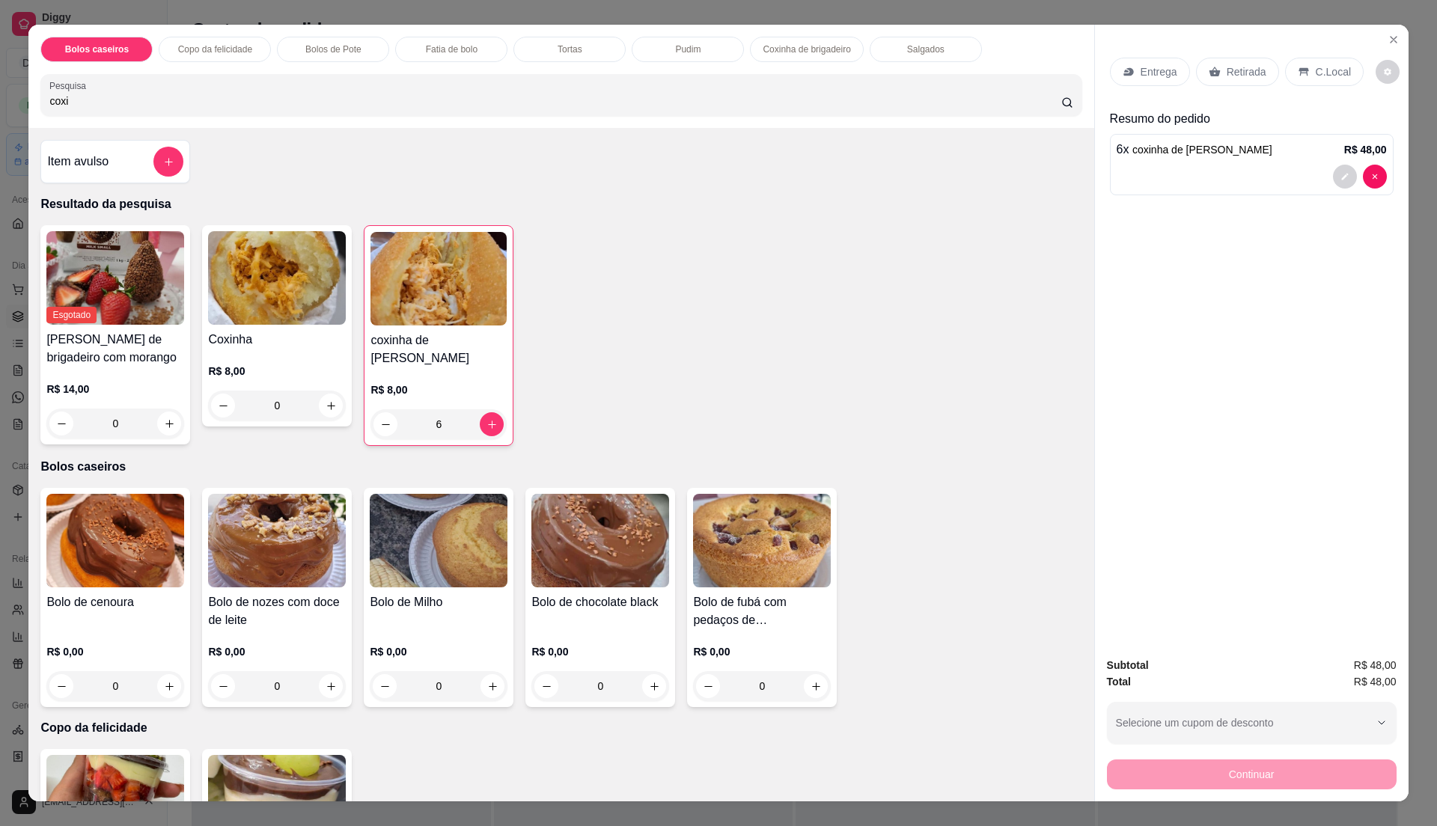
click at [1249, 73] on p "Retirada" at bounding box center [1247, 71] width 40 height 15
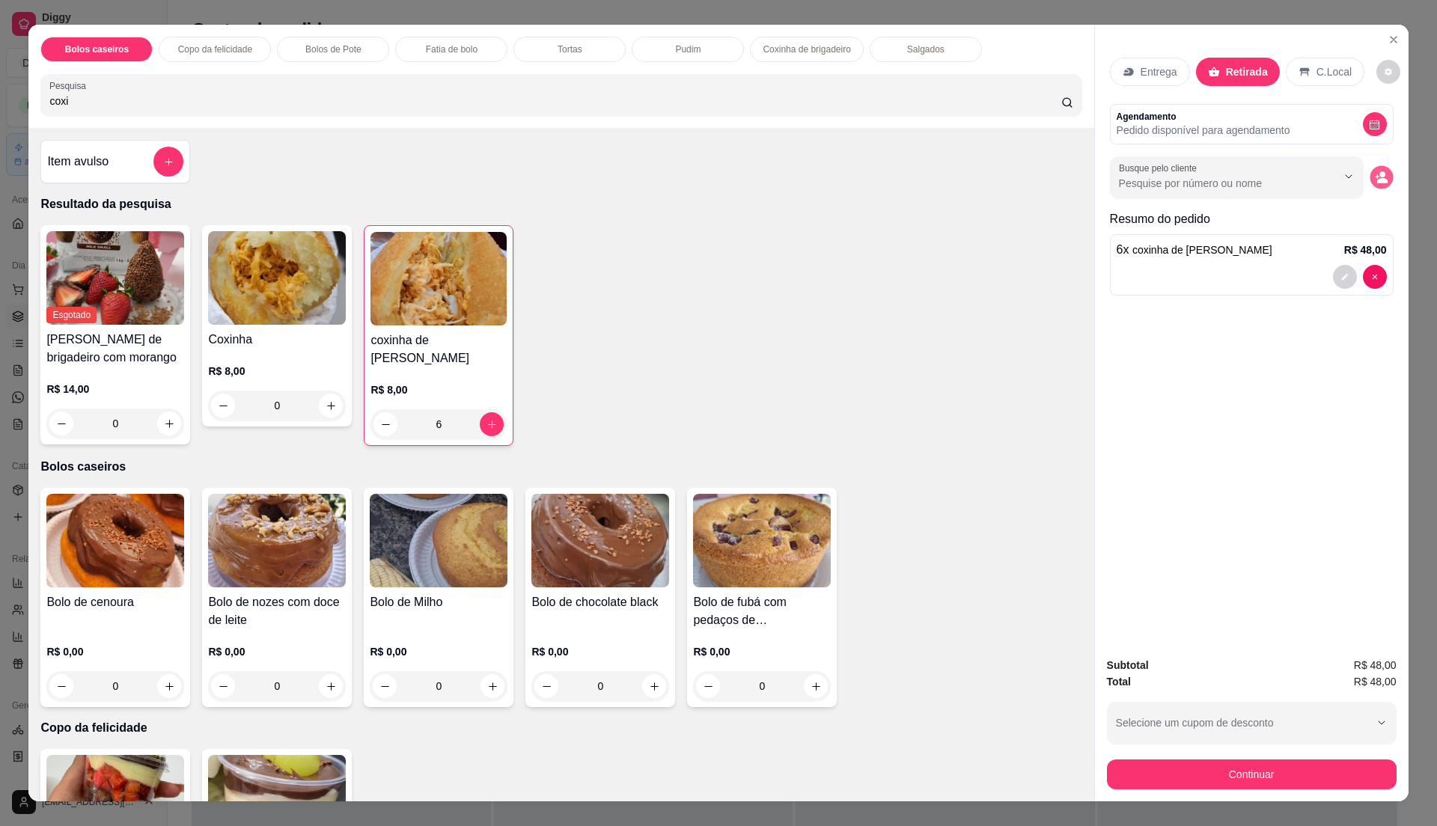
click at [1375, 172] on icon "decrease-product-quantity" at bounding box center [1381, 177] width 13 height 13
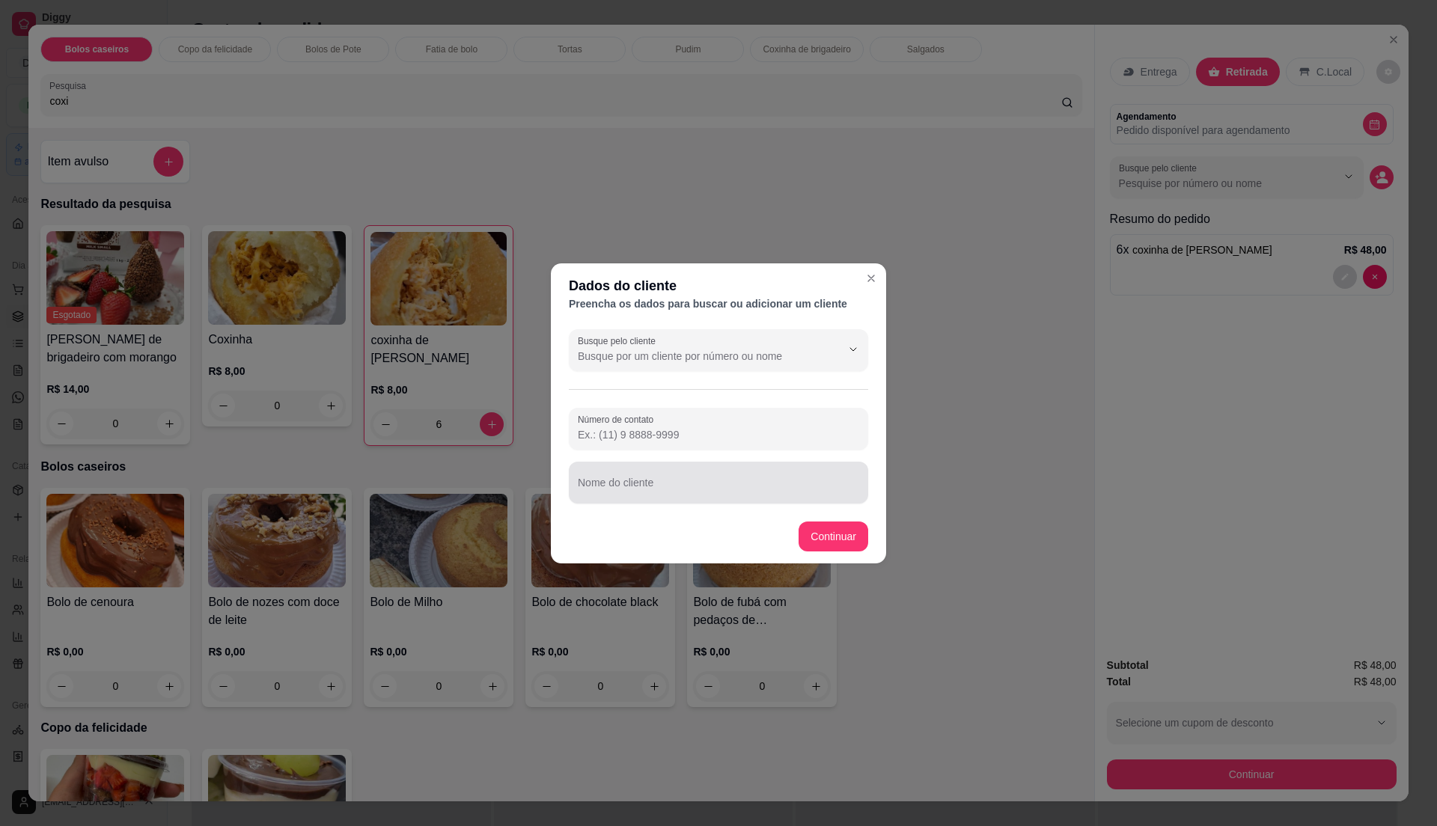
click at [665, 491] on input "Nome do cliente" at bounding box center [718, 488] width 281 height 15
type input "[GEOGRAPHIC_DATA]"
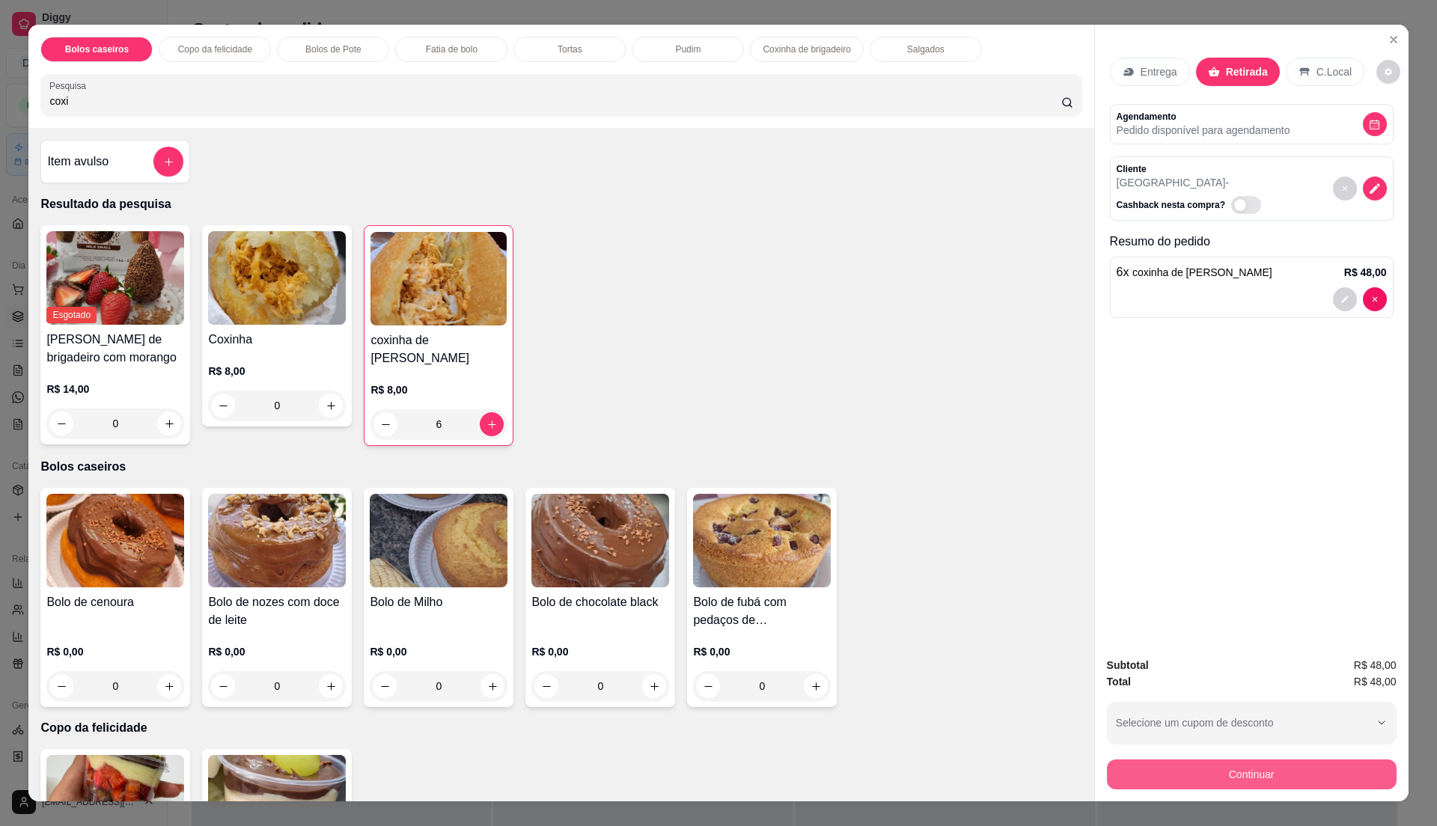
click at [1219, 776] on button "Continuar" at bounding box center [1252, 775] width 290 height 30
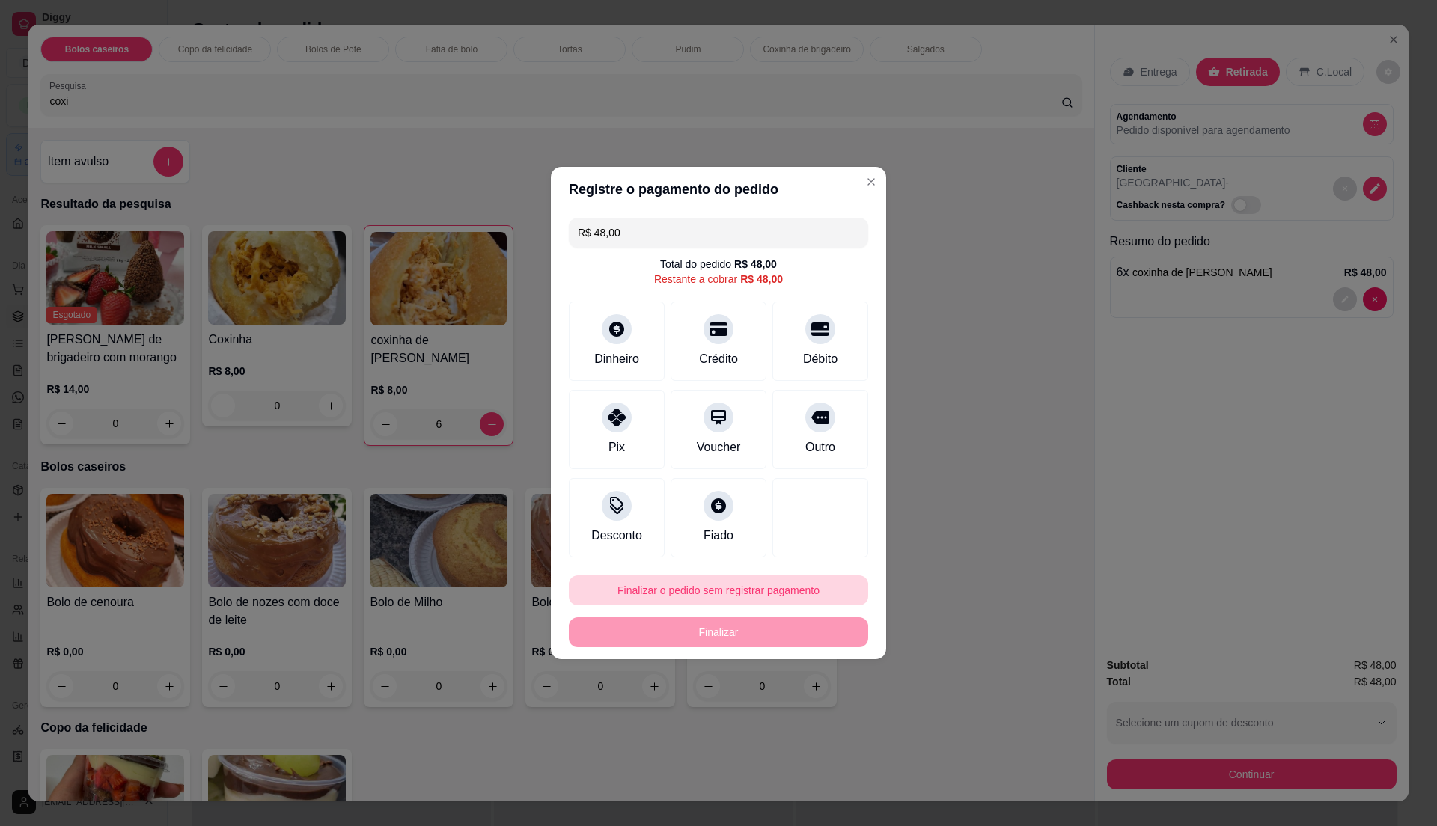
click at [776, 591] on button "Finalizar o pedido sem registrar pagamento" at bounding box center [718, 591] width 299 height 30
click at [818, 716] on button "Confirmar" at bounding box center [814, 715] width 55 height 23
type input "0"
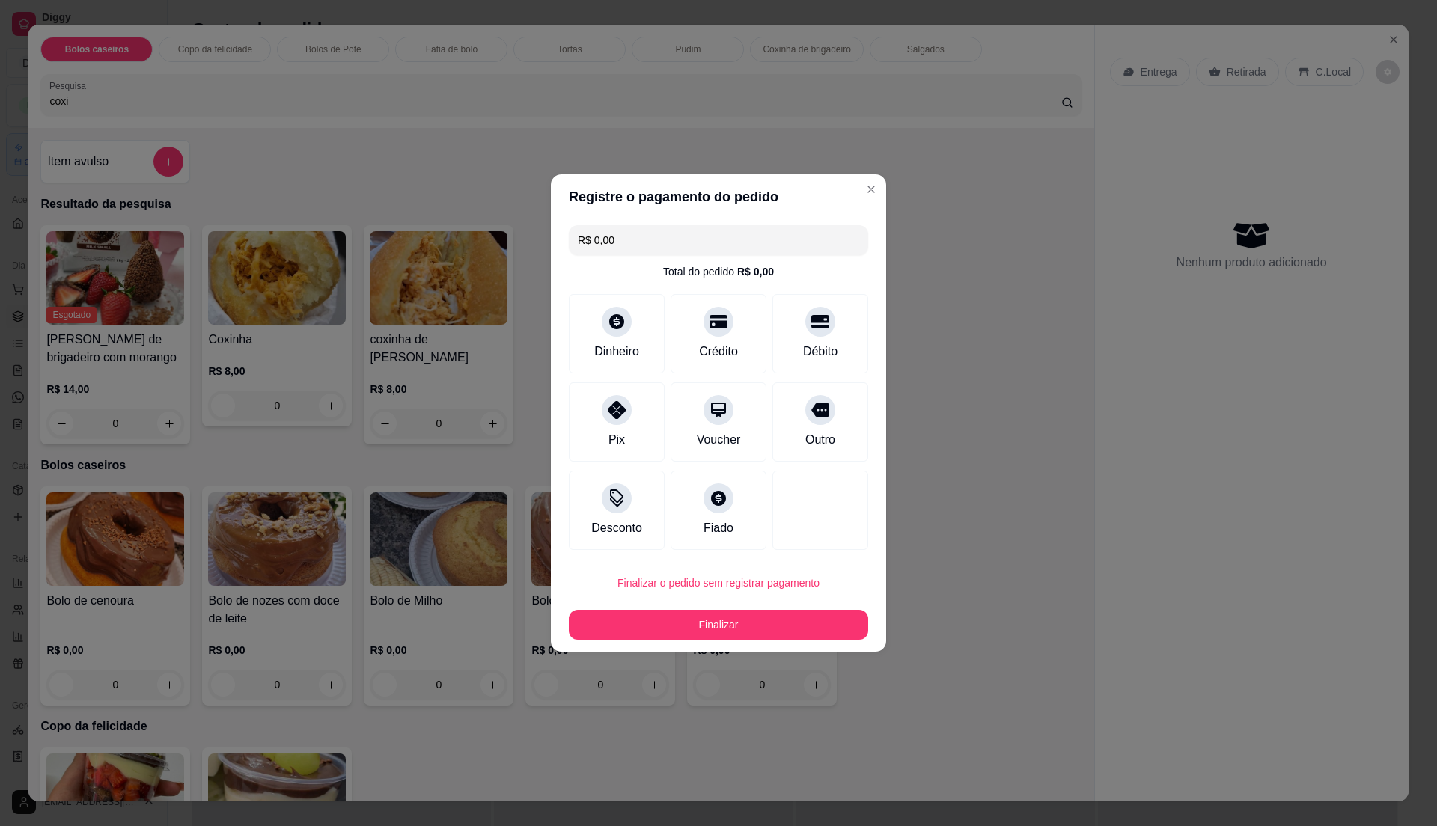
type input "R$ 0,00"
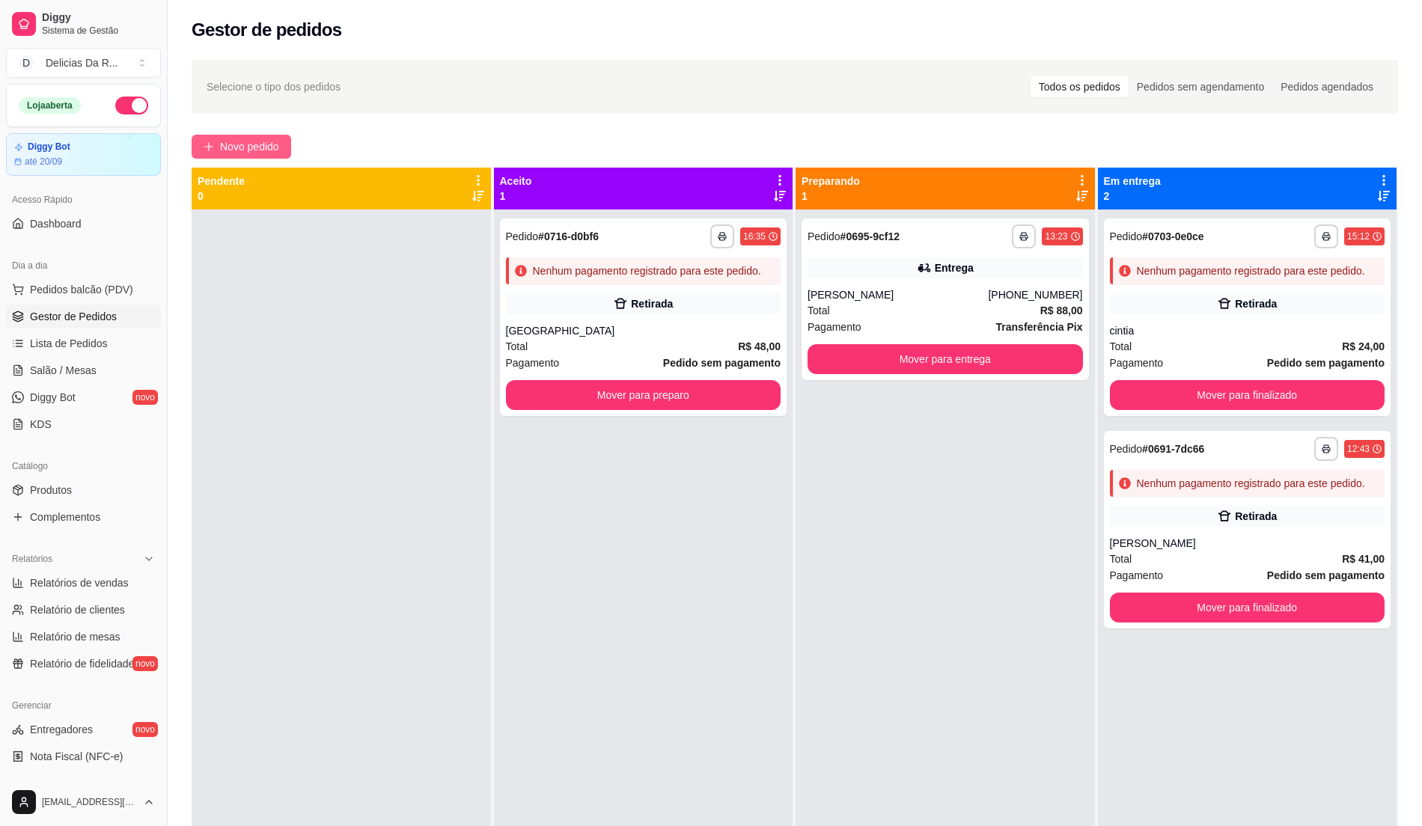
click at [238, 138] on button "Novo pedido" at bounding box center [242, 147] width 100 height 24
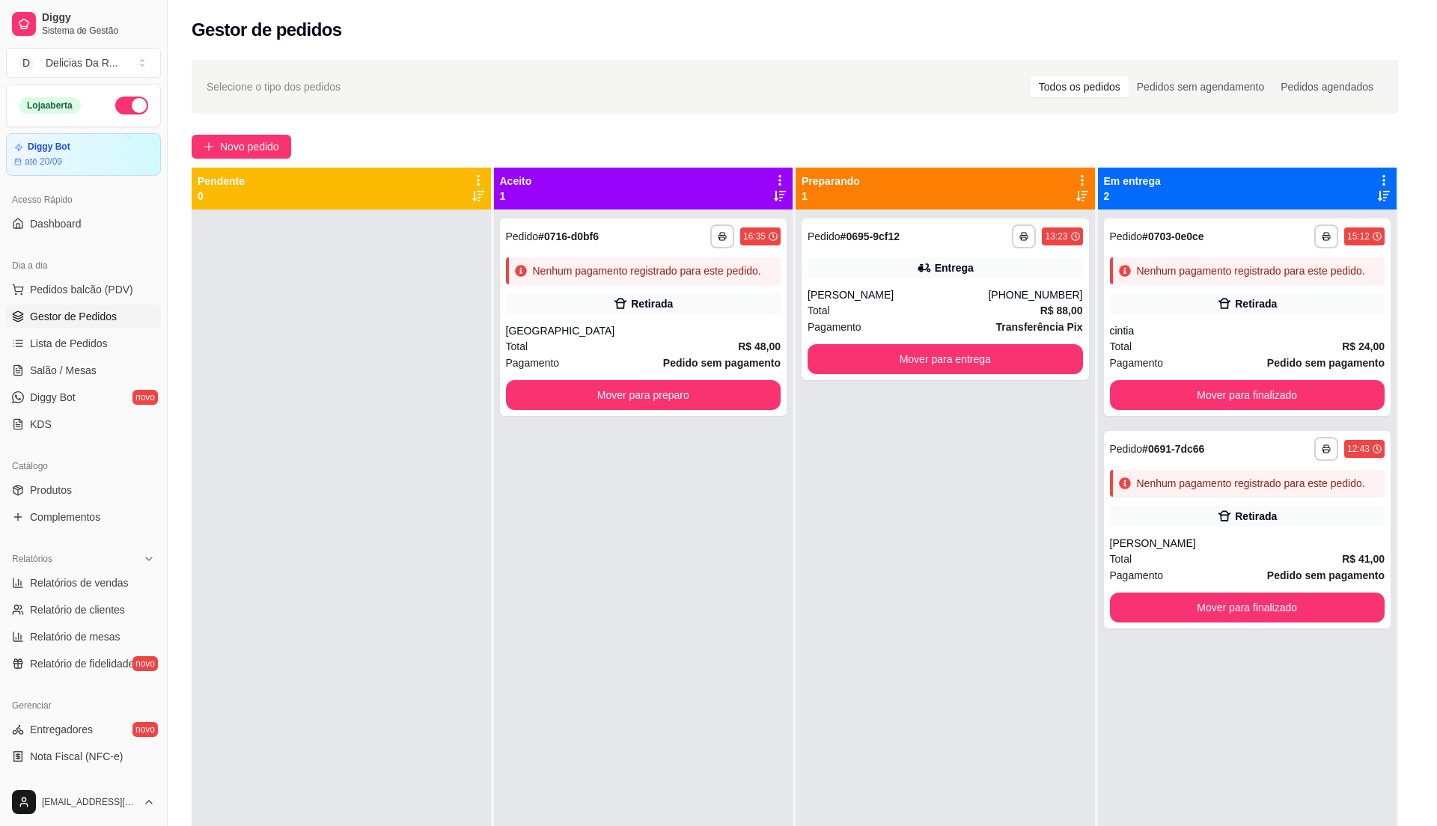
click at [285, 100] on input "Pesquisa" at bounding box center [554, 101] width 1011 height 15
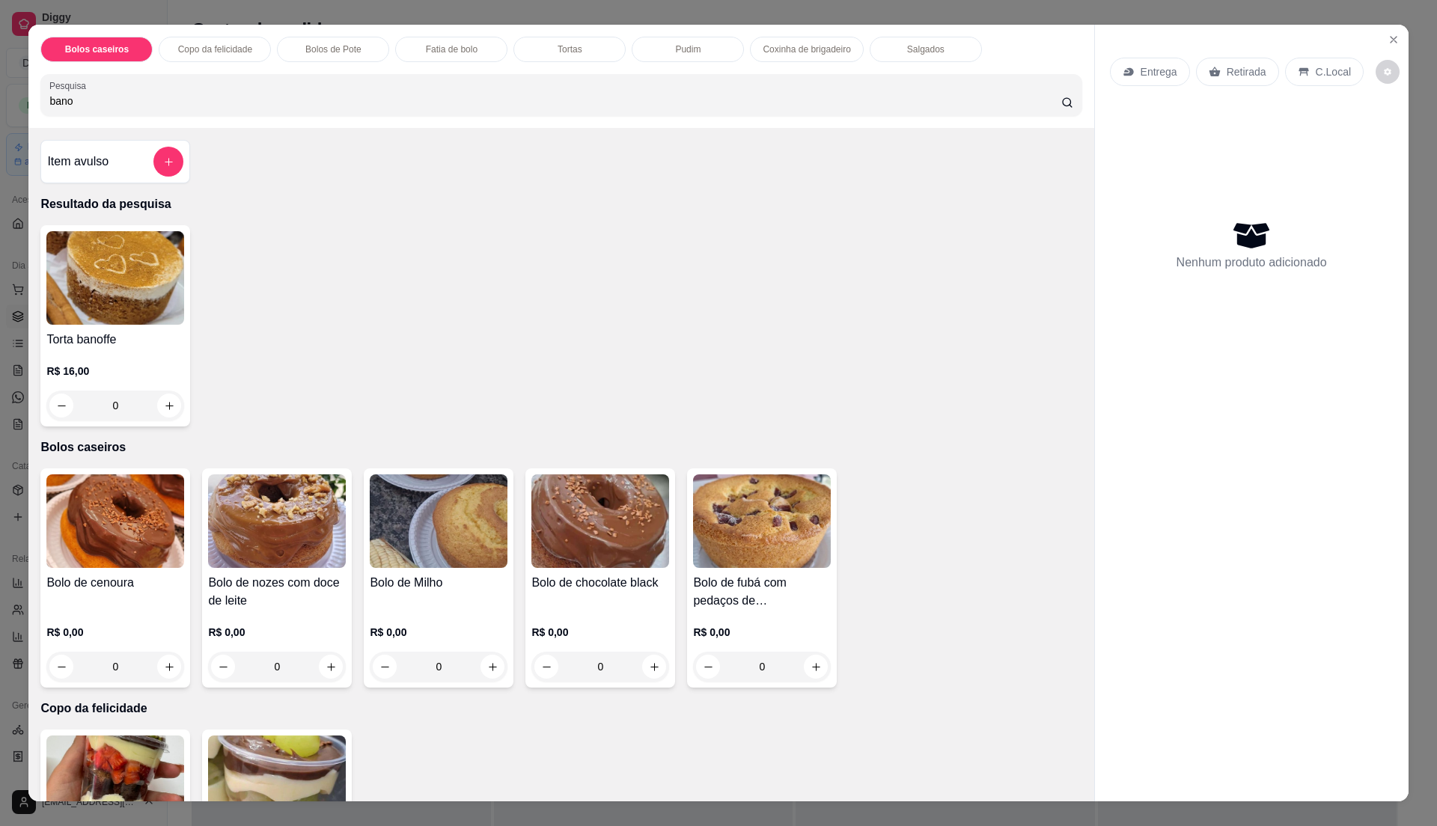
type input "bano"
click at [150, 281] on img at bounding box center [115, 278] width 138 height 94
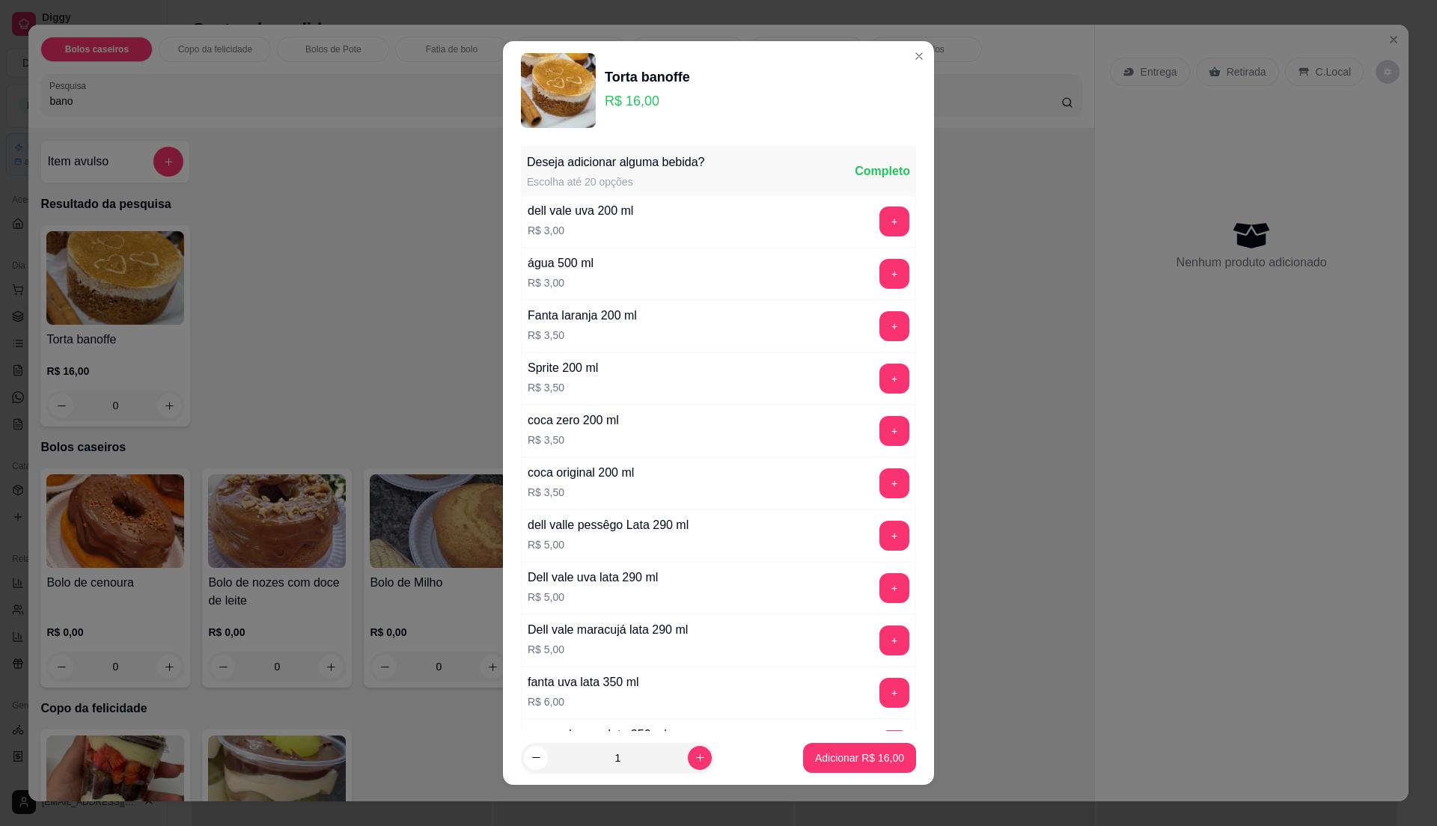
click at [879, 758] on p "Adicionar R$ 16,00" at bounding box center [859, 758] width 89 height 15
type input "1"
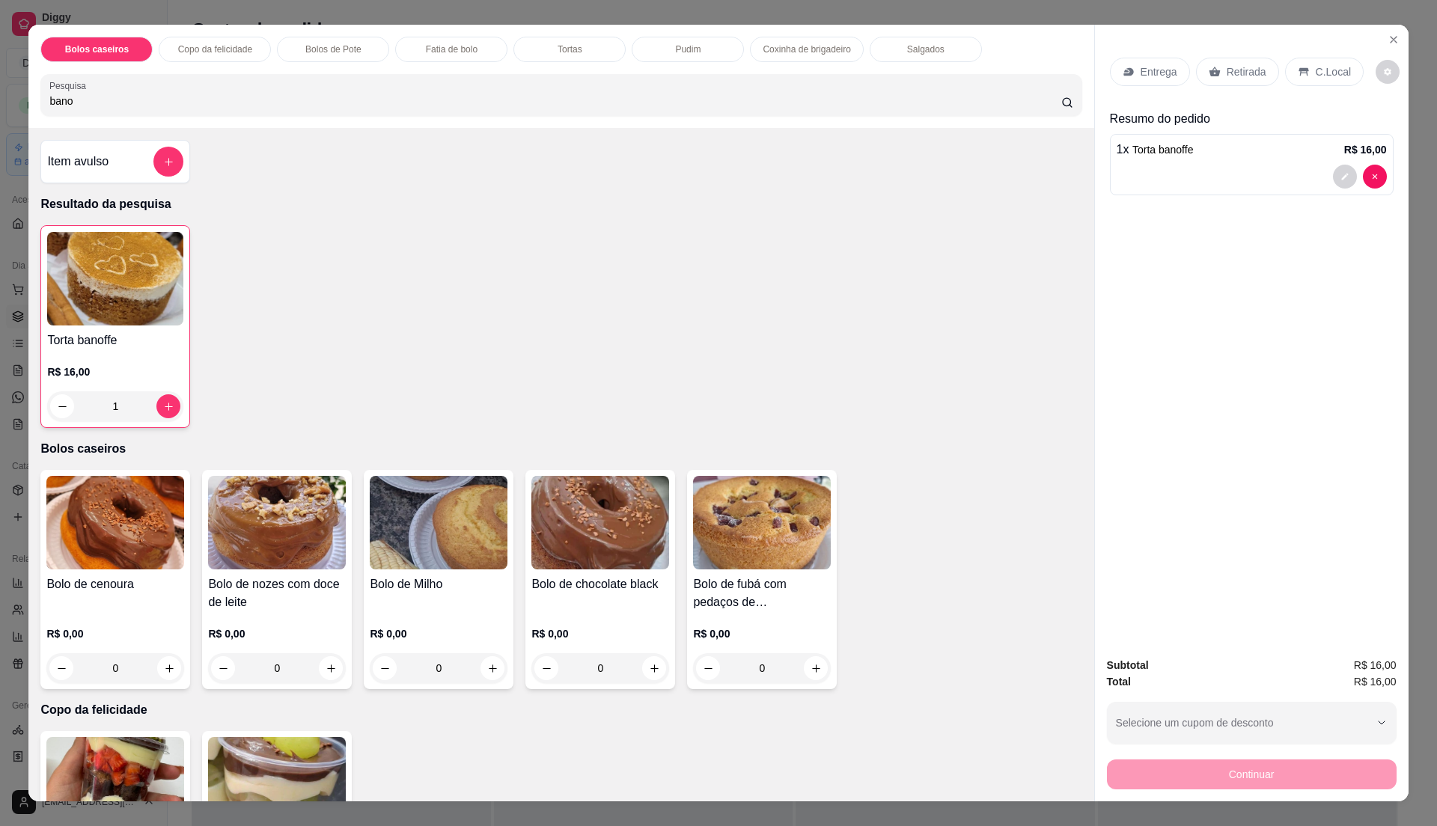
click at [1235, 63] on div "Retirada" at bounding box center [1237, 72] width 83 height 28
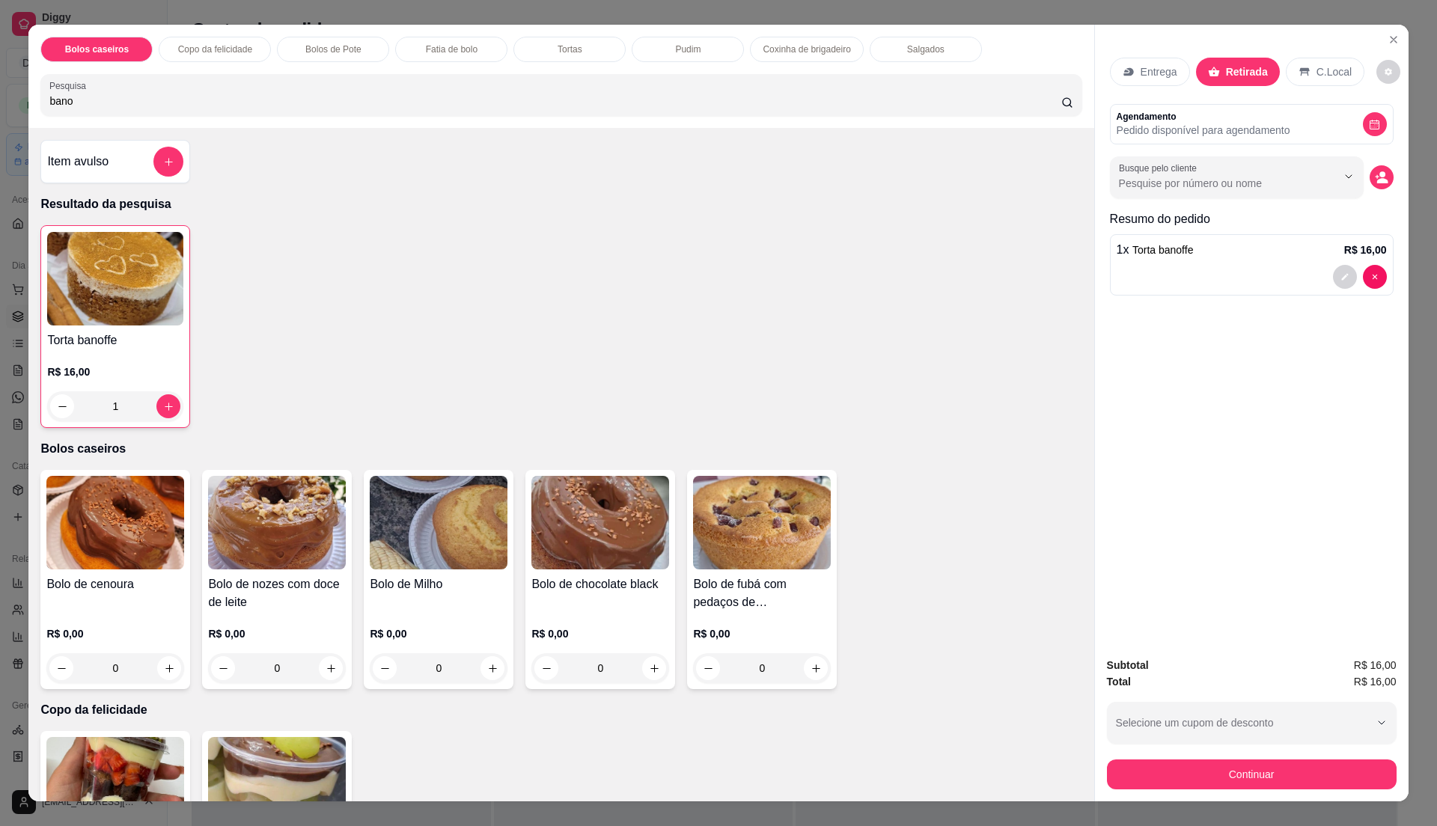
click at [1211, 776] on button "Continuar" at bounding box center [1252, 775] width 290 height 30
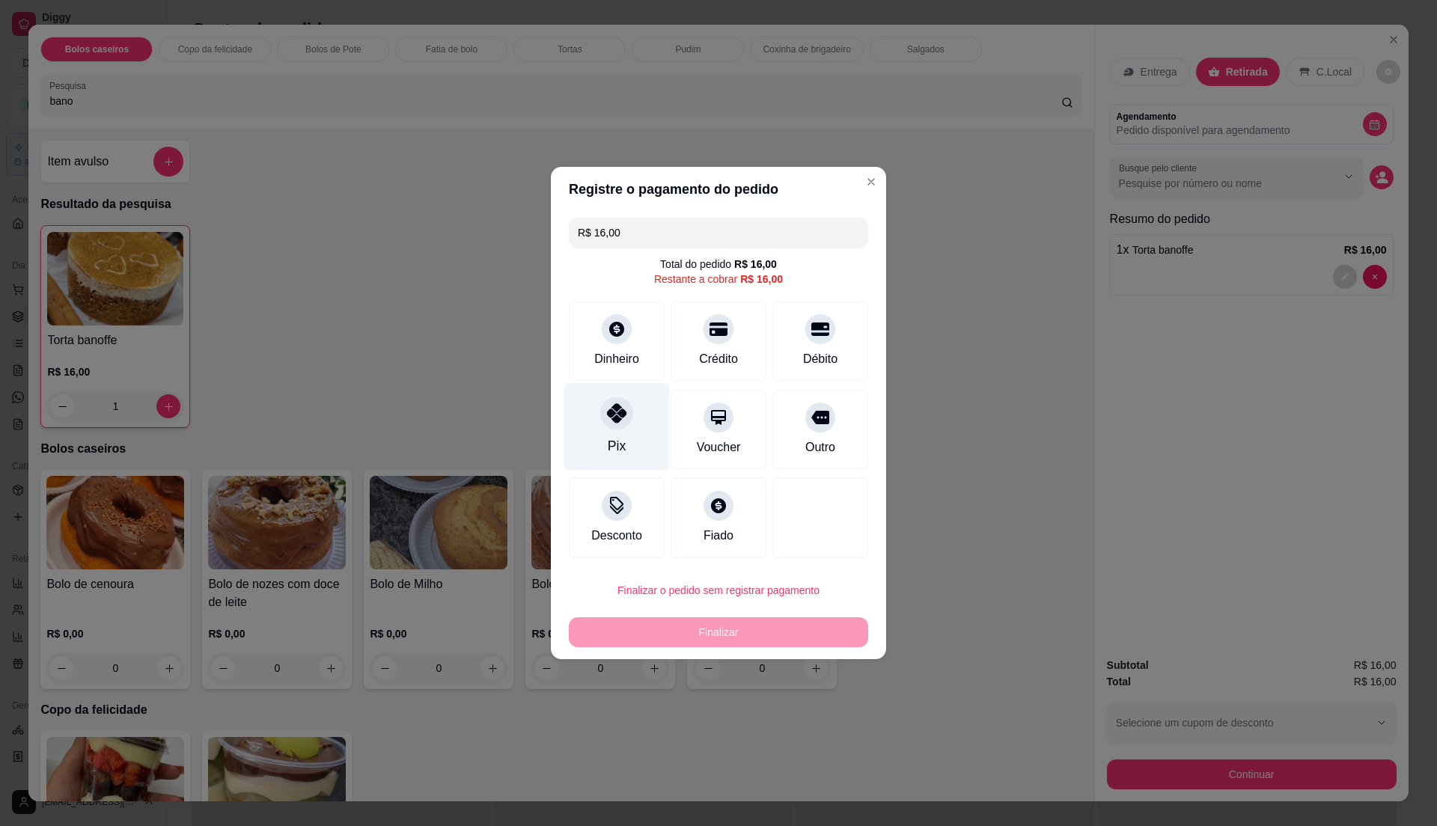
click at [585, 415] on div "Pix" at bounding box center [617, 427] width 106 height 88
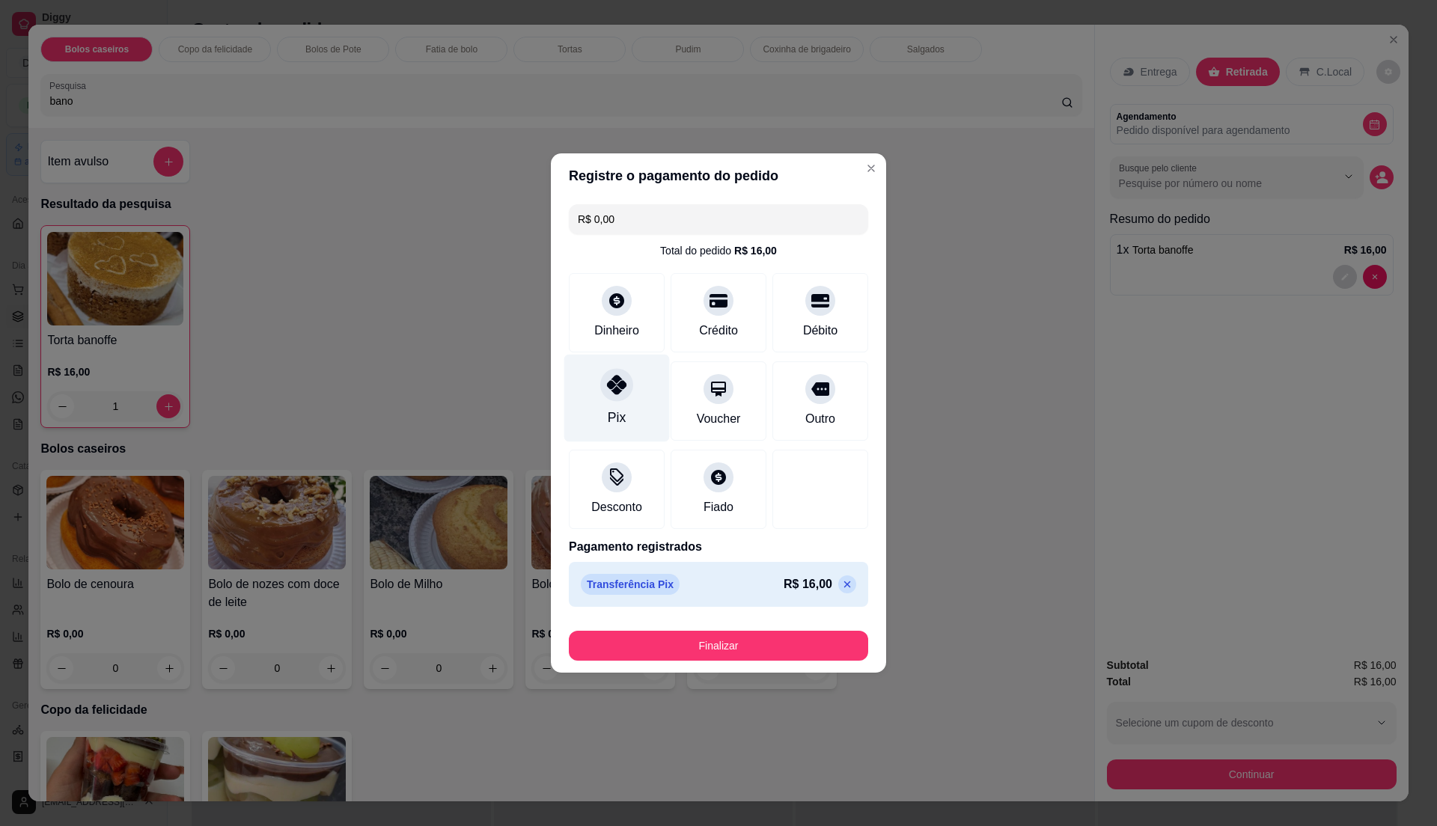
type input "R$ 0,00"
click at [740, 635] on button "Finalizar" at bounding box center [718, 646] width 299 height 30
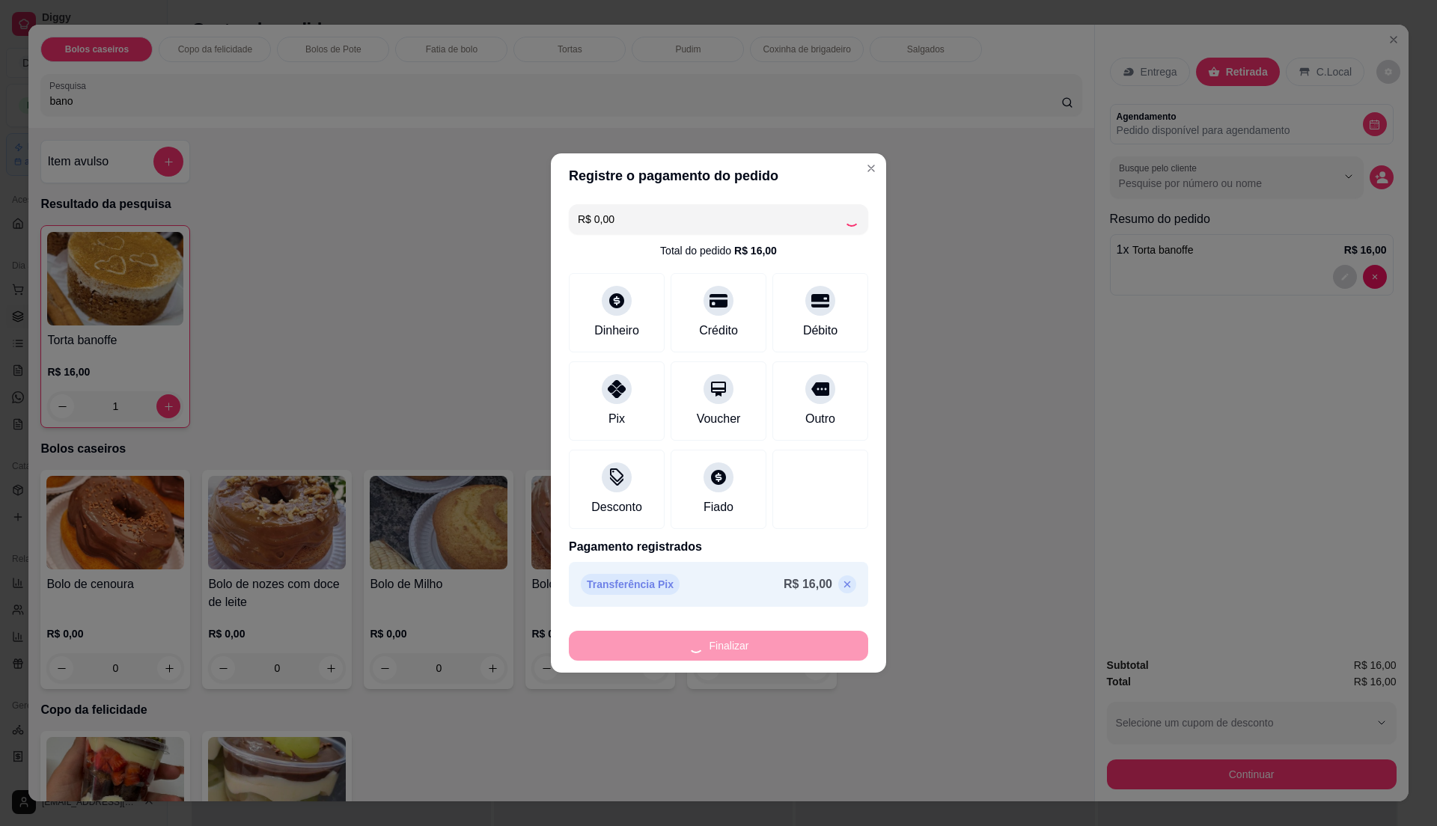
type input "0"
type input "-R$ 16,00"
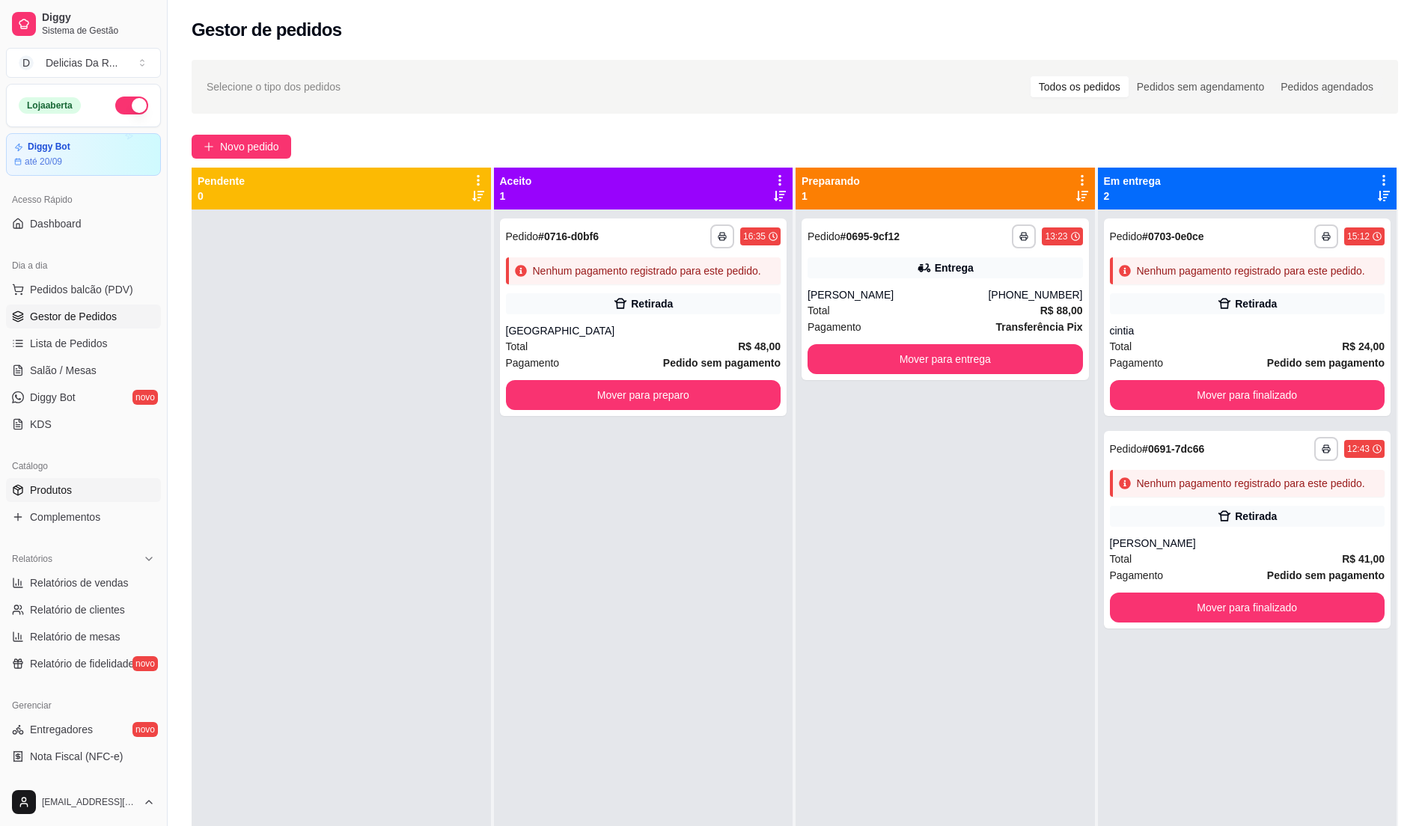
click at [30, 494] on span "Produtos" at bounding box center [51, 490] width 42 height 15
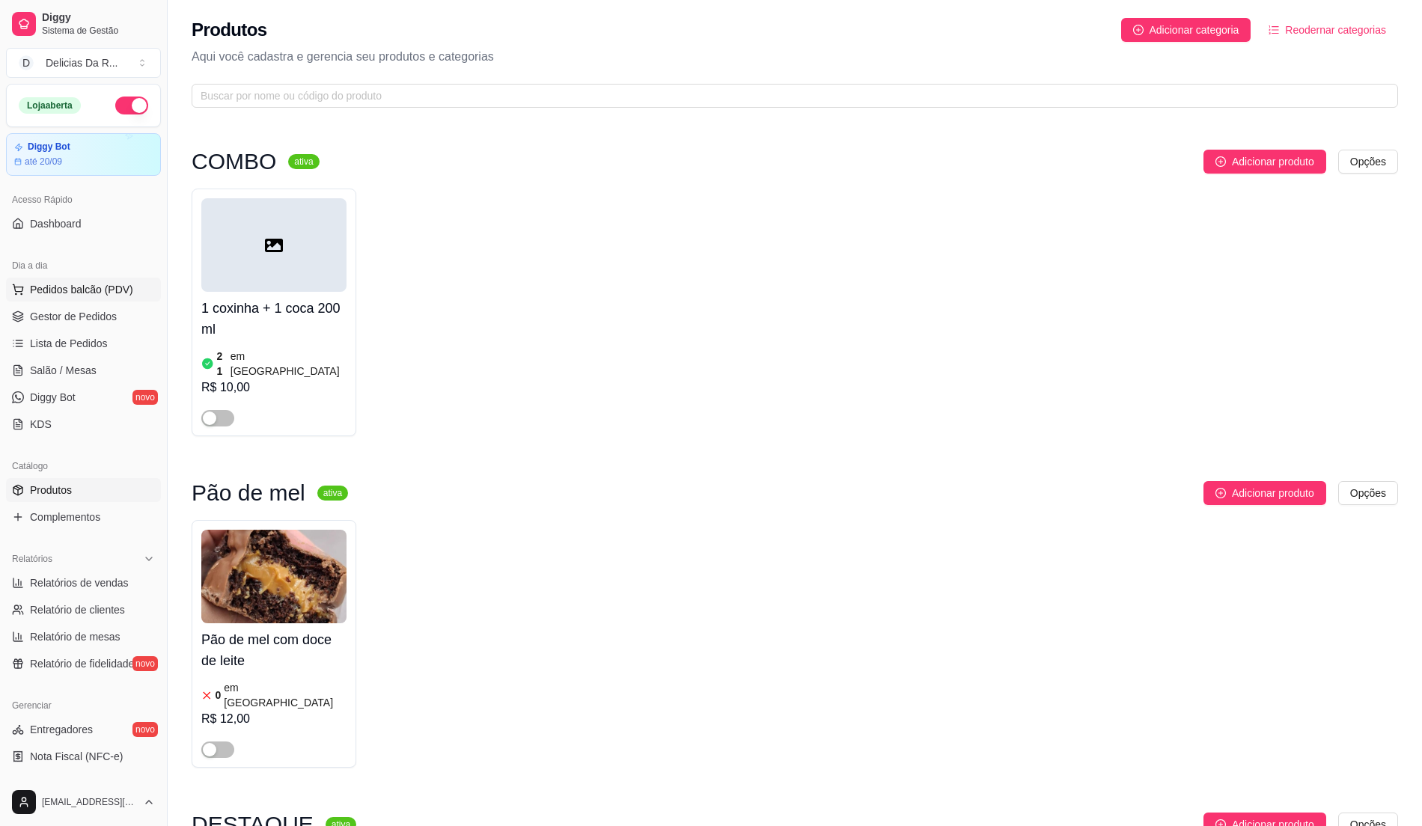
click at [49, 284] on span "Pedidos balcão (PDV)" at bounding box center [81, 289] width 103 height 15
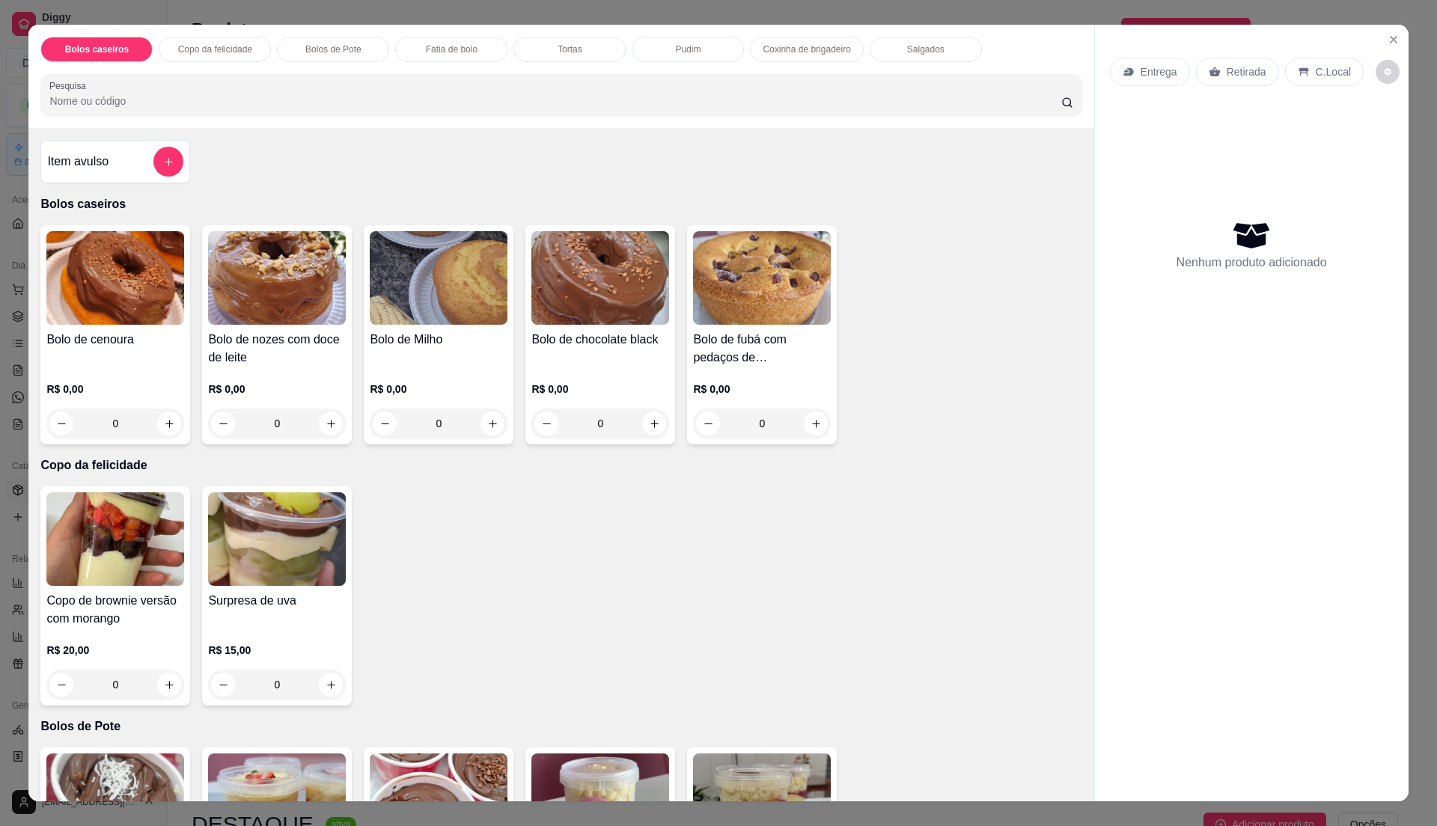
click at [148, 372] on div "R$ 0,00 0" at bounding box center [115, 403] width 138 height 72
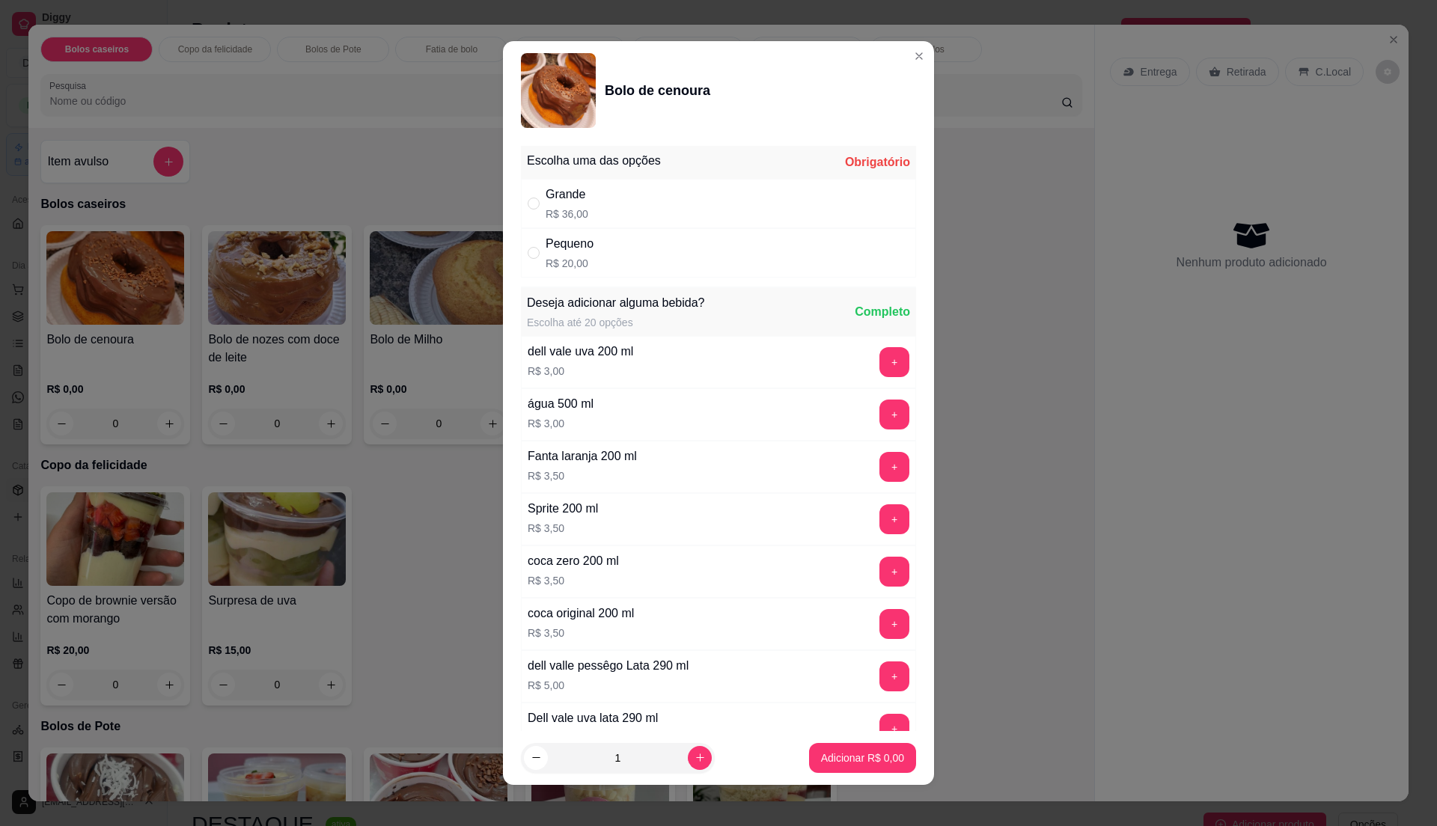
click at [570, 201] on div "Grande" at bounding box center [567, 195] width 43 height 18
radio input "true"
click at [873, 751] on p "Adicionar R$ 36,00" at bounding box center [859, 758] width 89 height 15
type input "1"
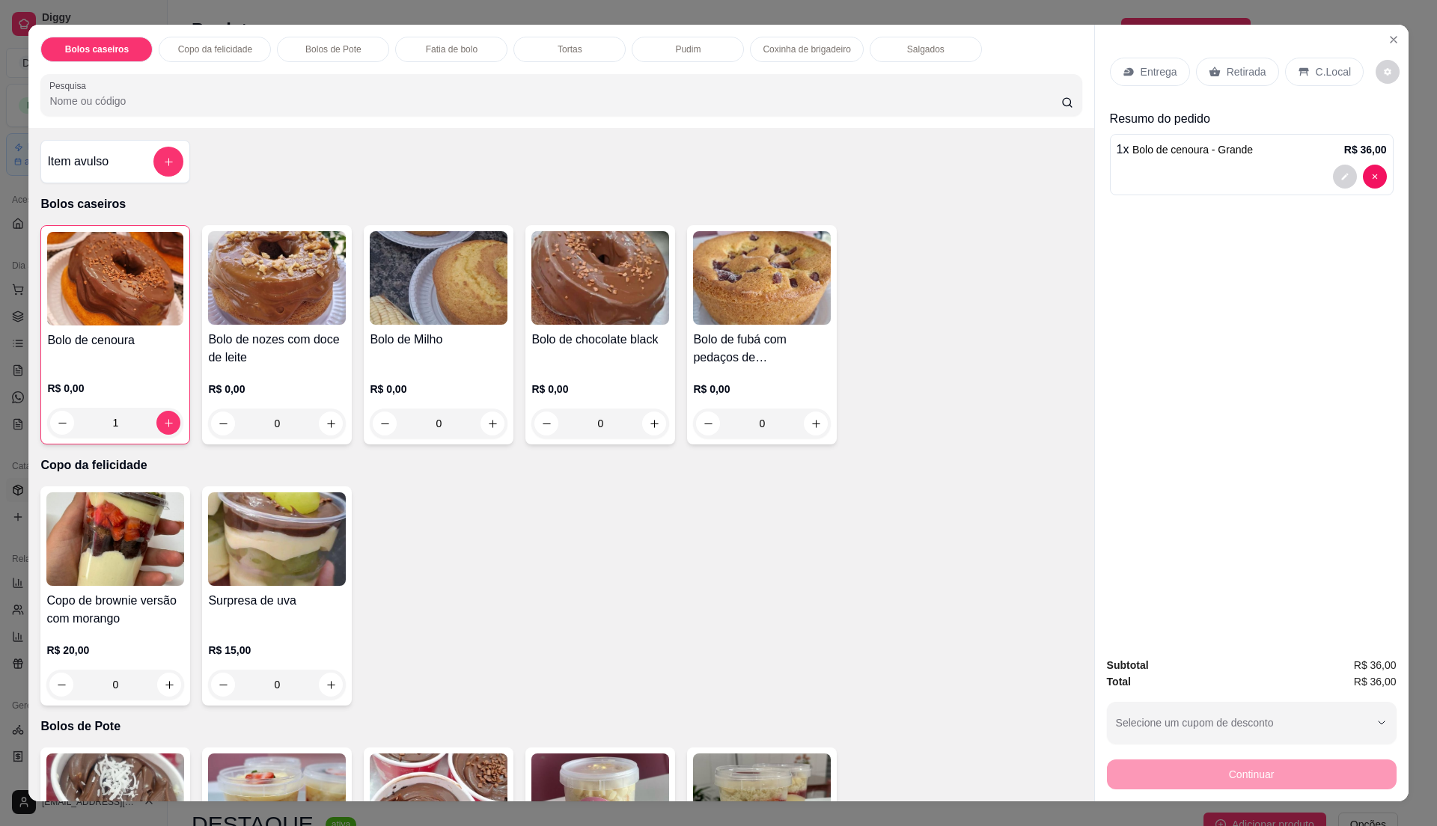
click at [713, 347] on h4 "Bolo de fubá com pedaços de [GEOGRAPHIC_DATA]" at bounding box center [762, 349] width 138 height 36
click at [636, 262] on div "Pequeno R$ 18,00" at bounding box center [718, 248] width 395 height 49
radio input "true"
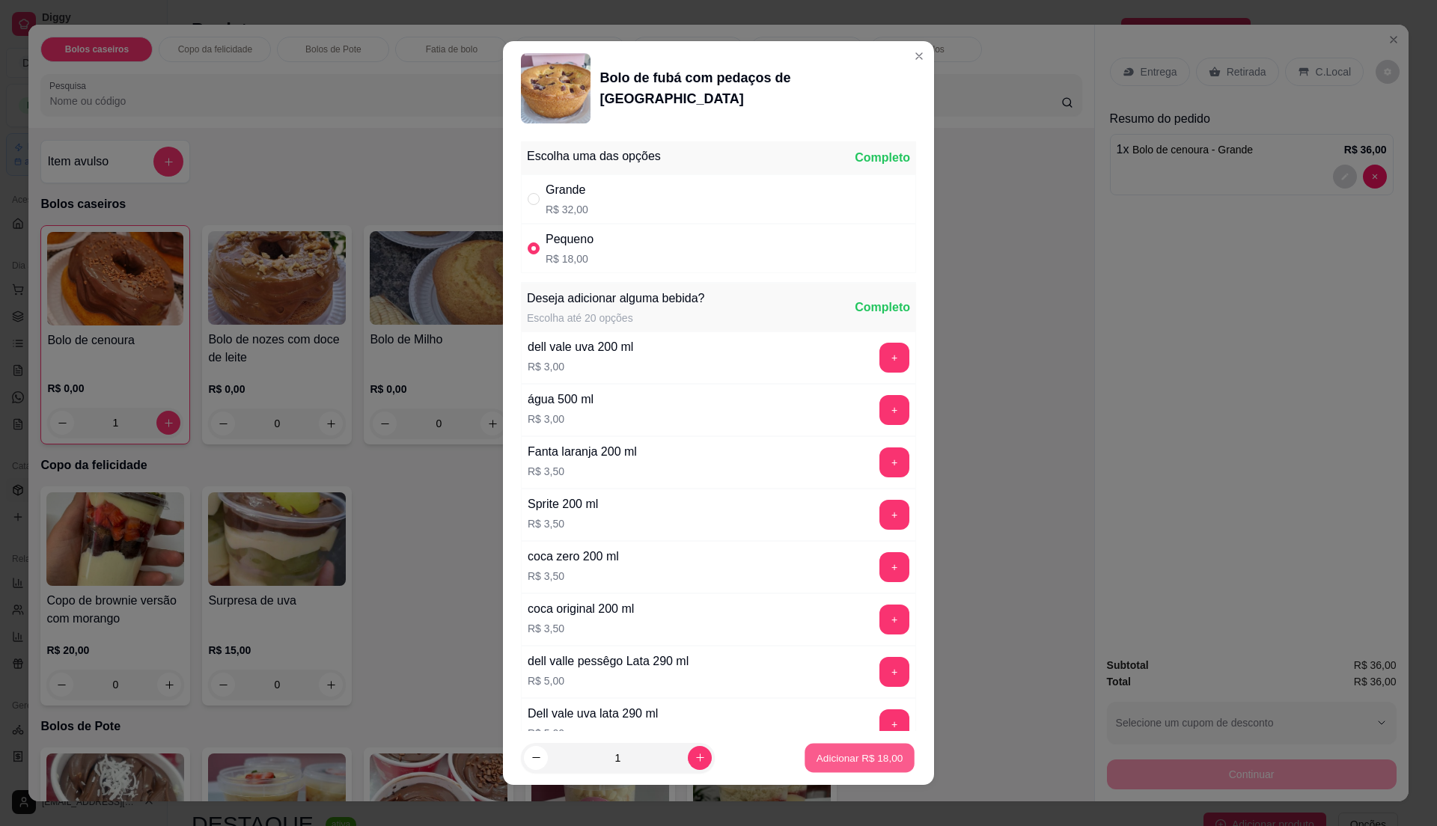
click at [841, 761] on p "Adicionar R$ 18,00" at bounding box center [860, 758] width 87 height 14
type input "1"
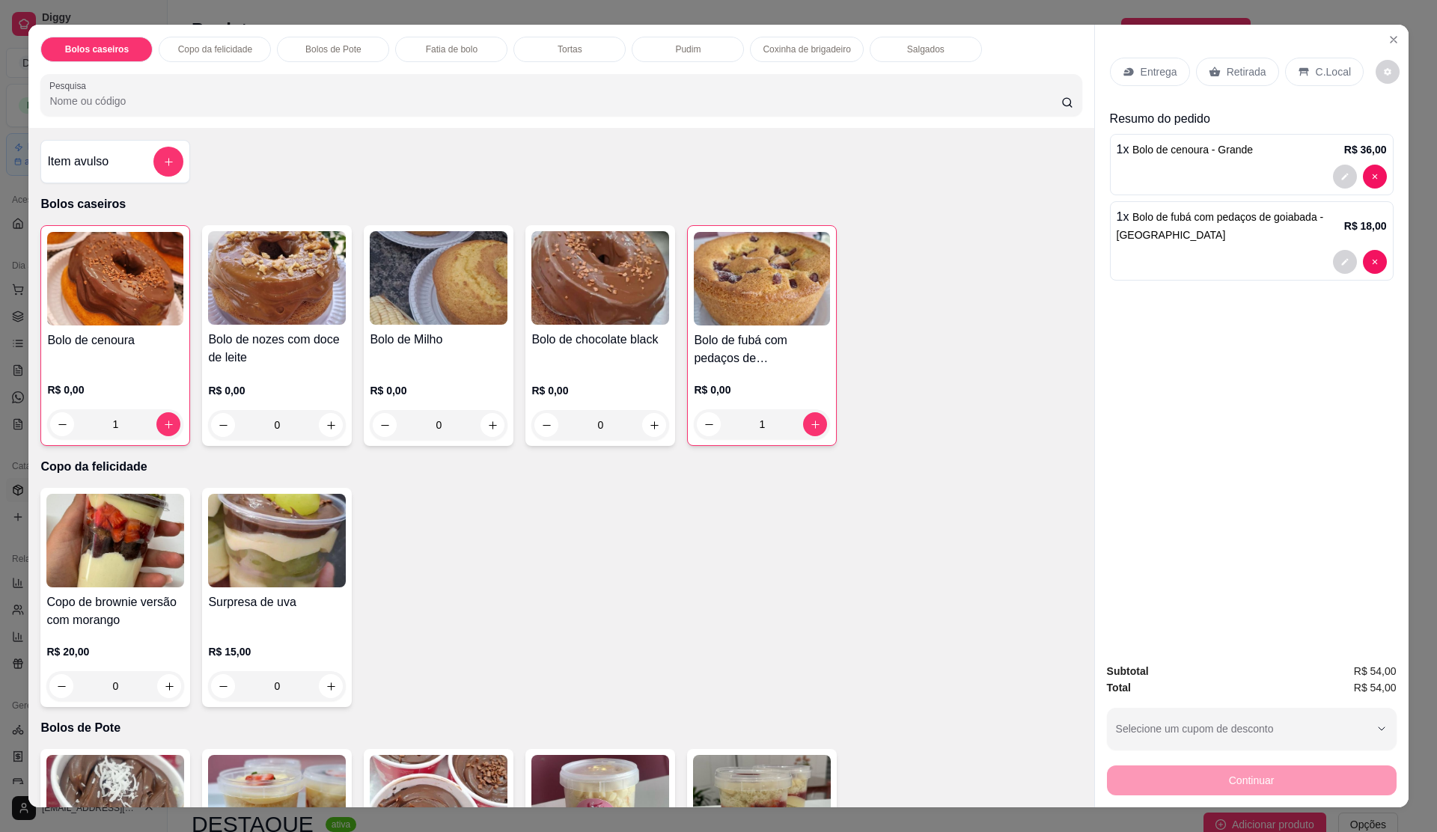
drag, startPoint x: 1208, startPoint y: 64, endPoint x: 1192, endPoint y: 90, distance: 30.9
click at [1210, 63] on div "Retirada" at bounding box center [1237, 72] width 83 height 28
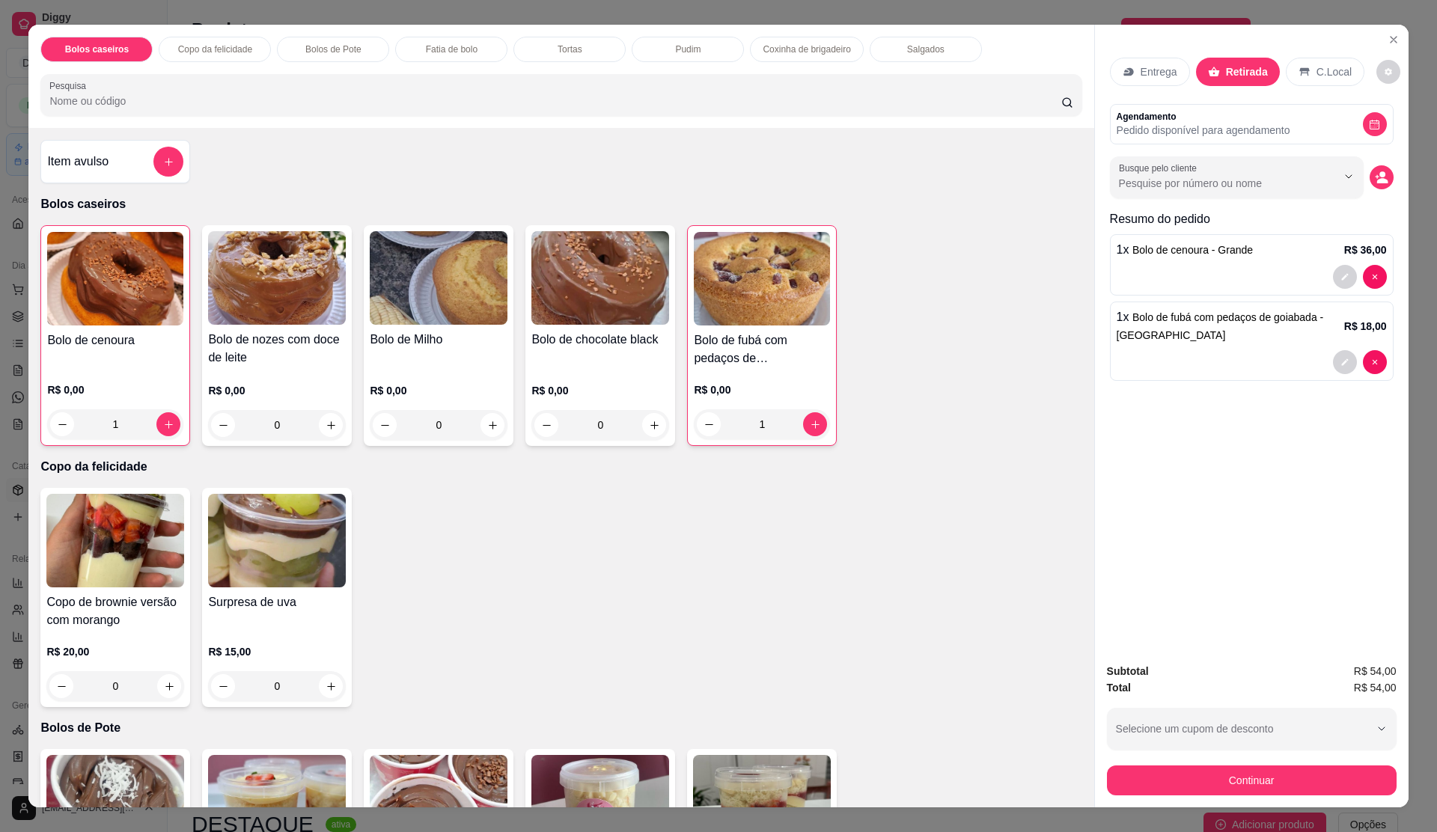
click at [1380, 174] on circle "decrease-product-quantity" at bounding box center [1383, 175] width 6 height 6
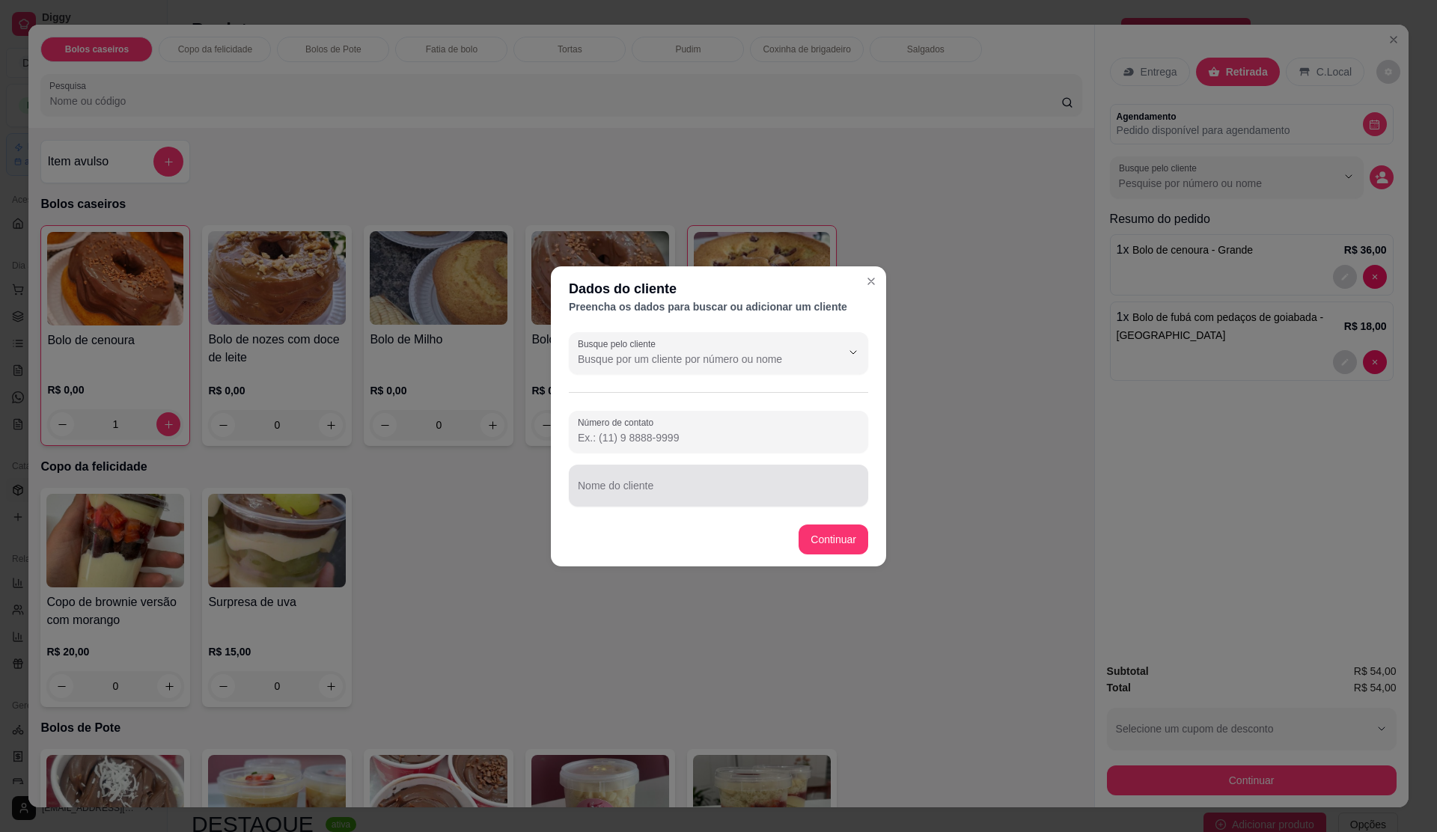
click at [719, 491] on input "Nome do cliente" at bounding box center [718, 491] width 281 height 15
type input "[PERSON_NAME]"
click at [822, 525] on button "Continuar" at bounding box center [834, 540] width 70 height 30
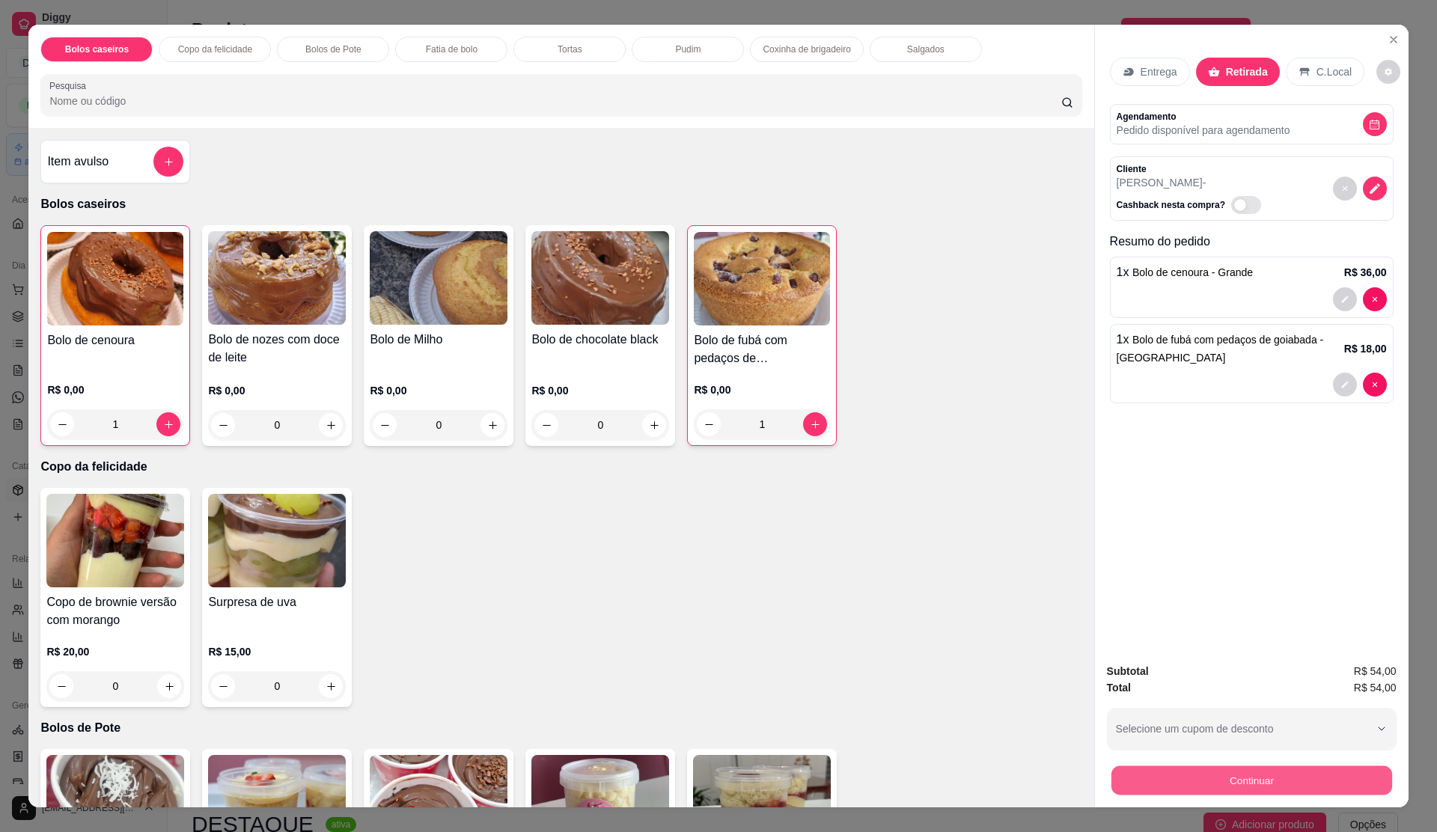
click at [1130, 783] on button "Continuar" at bounding box center [1251, 780] width 281 height 29
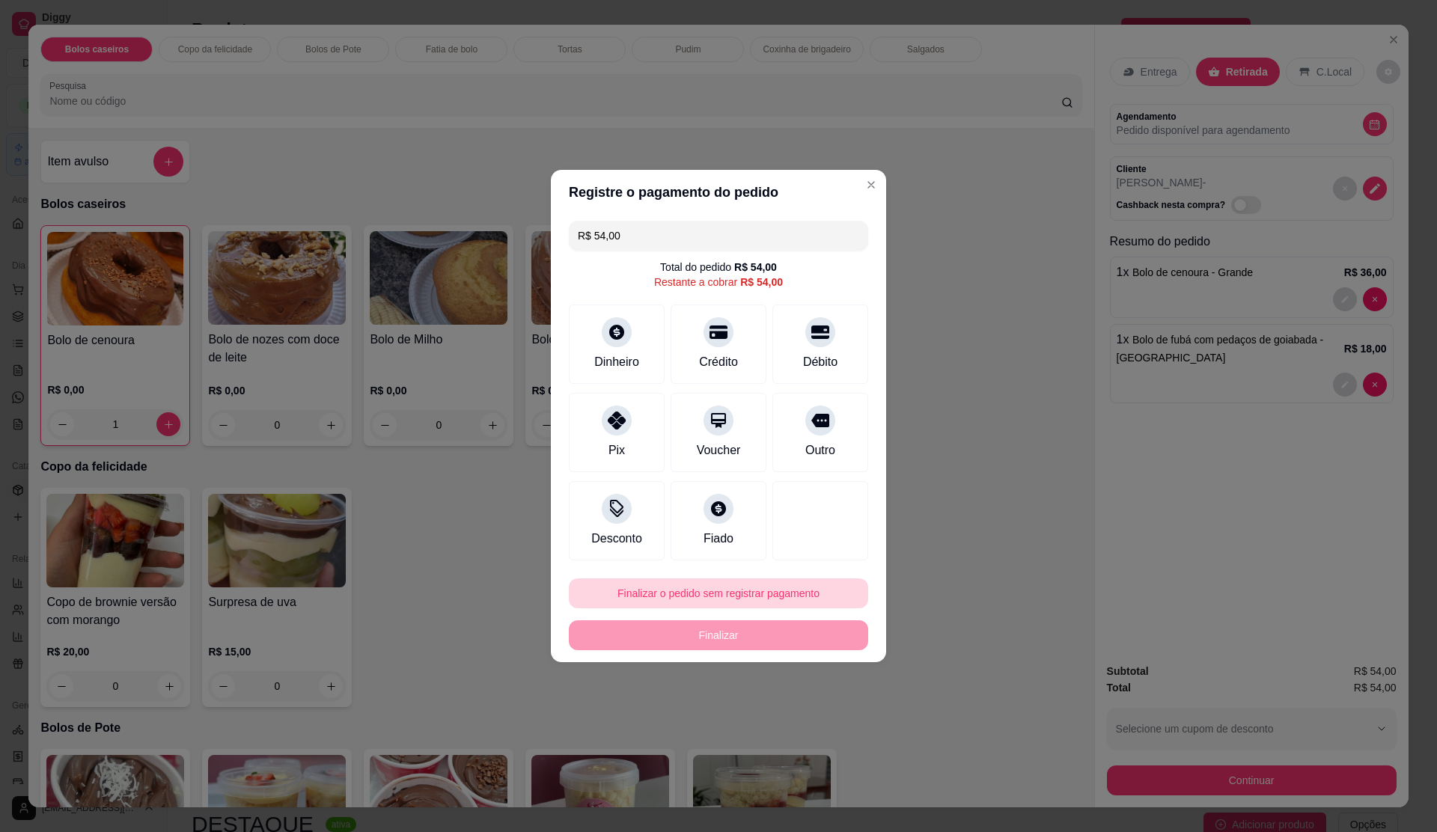
click at [788, 594] on button "Finalizar o pedido sem registrar pagamento" at bounding box center [718, 594] width 299 height 30
click at [801, 711] on button "Confirmar" at bounding box center [814, 718] width 55 height 23
type input "0"
type input "R$ 0,00"
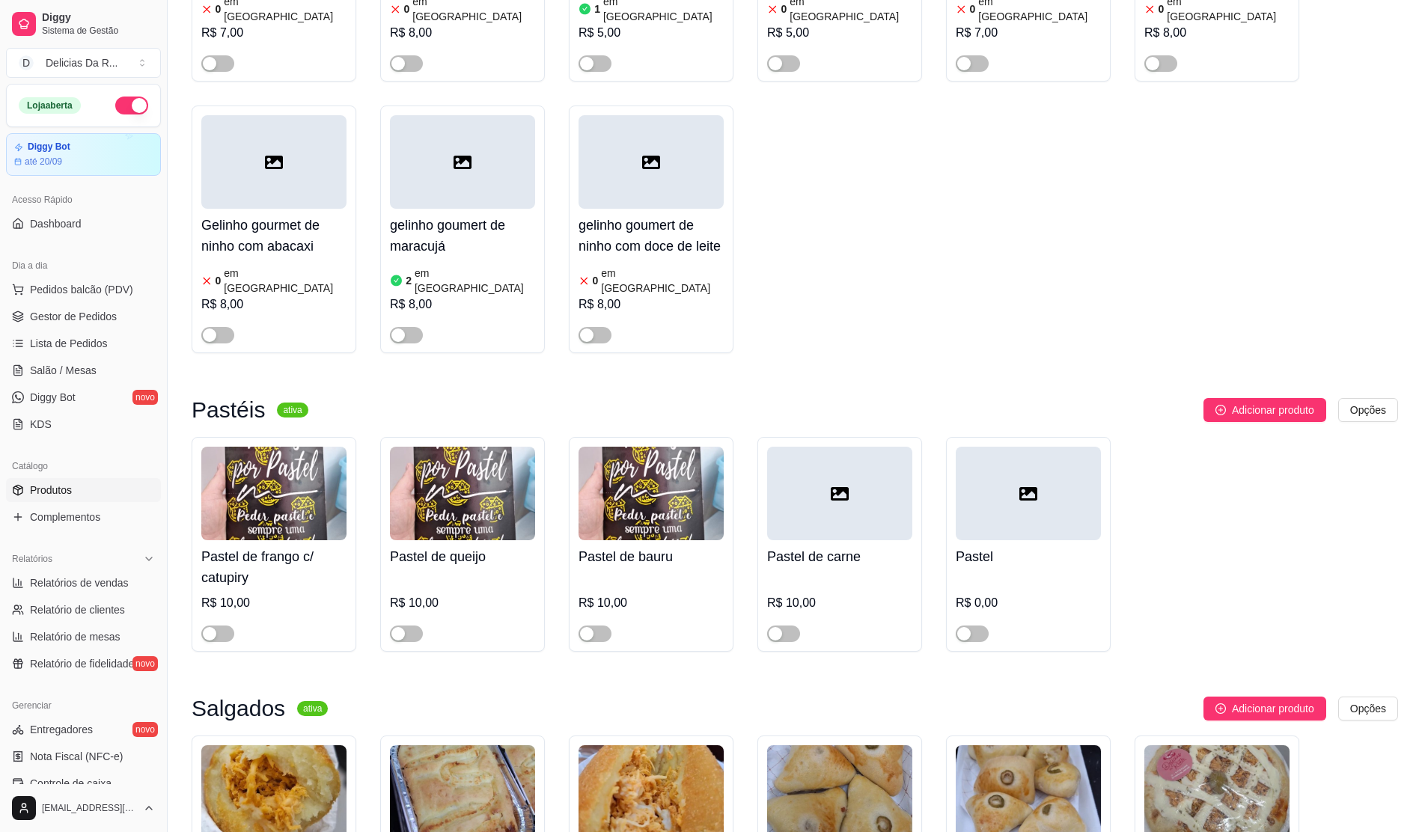
scroll to position [12848, 0]
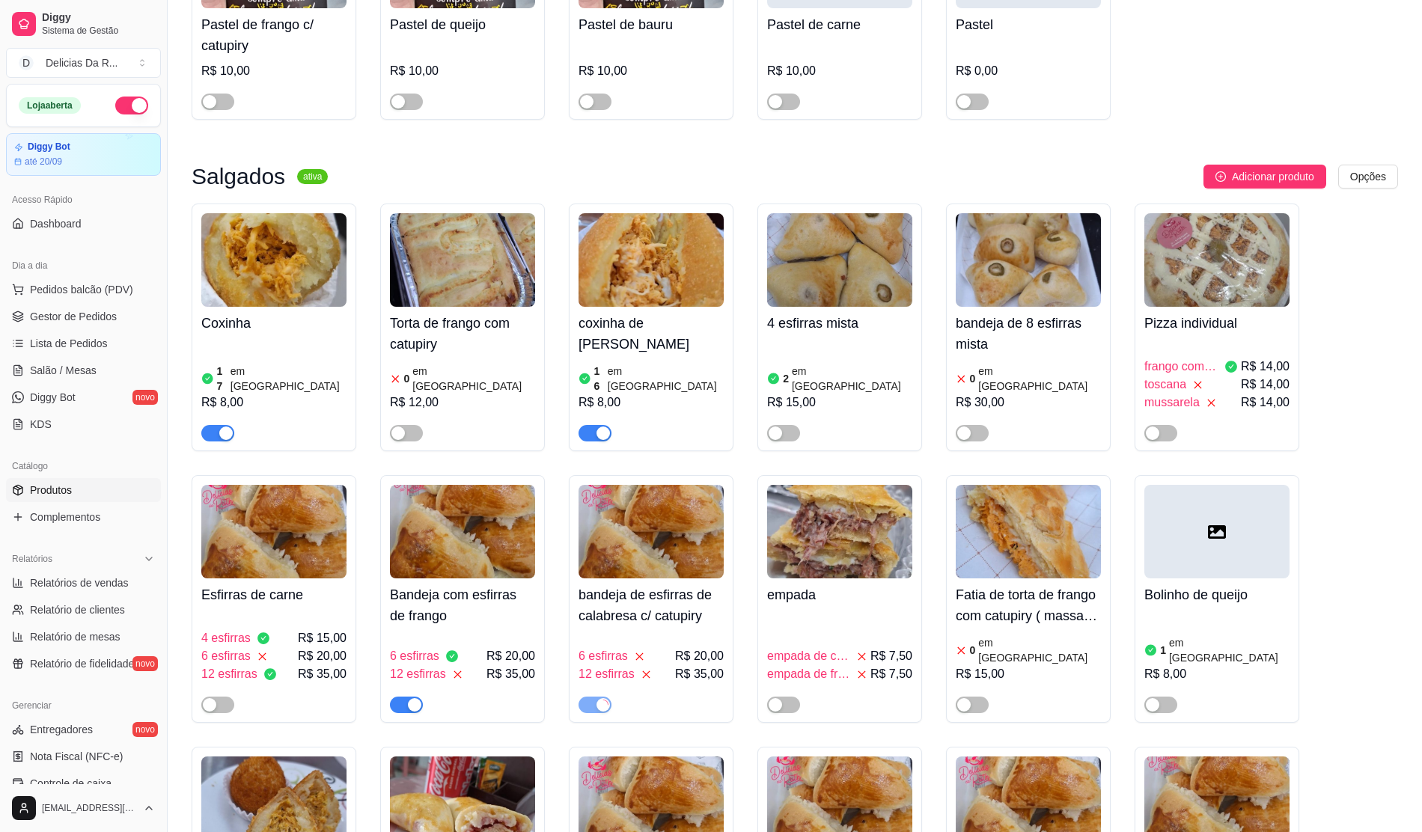
scroll to position [13347, 0]
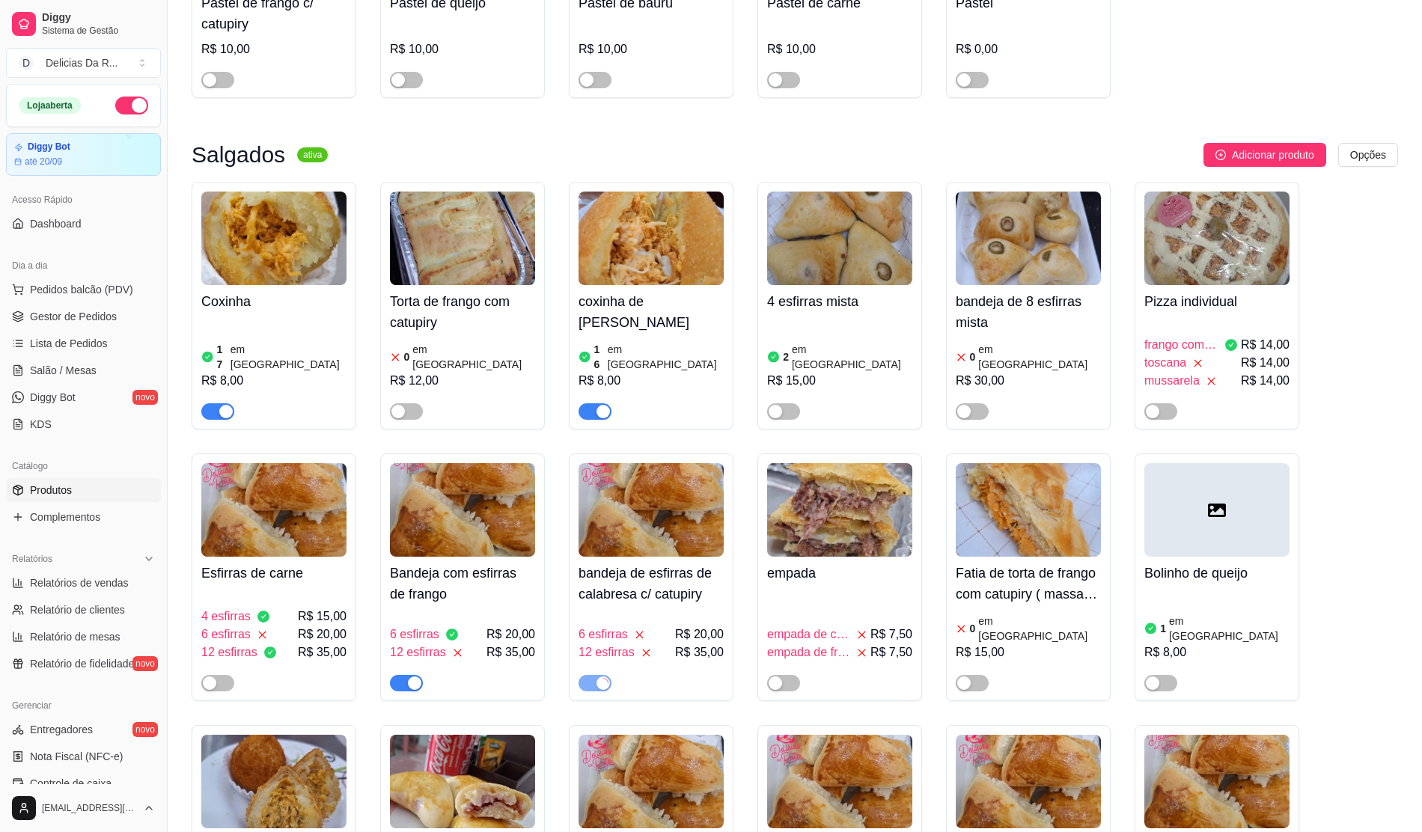
click at [491, 644] on span "R$ 35,00" at bounding box center [511, 653] width 49 height 18
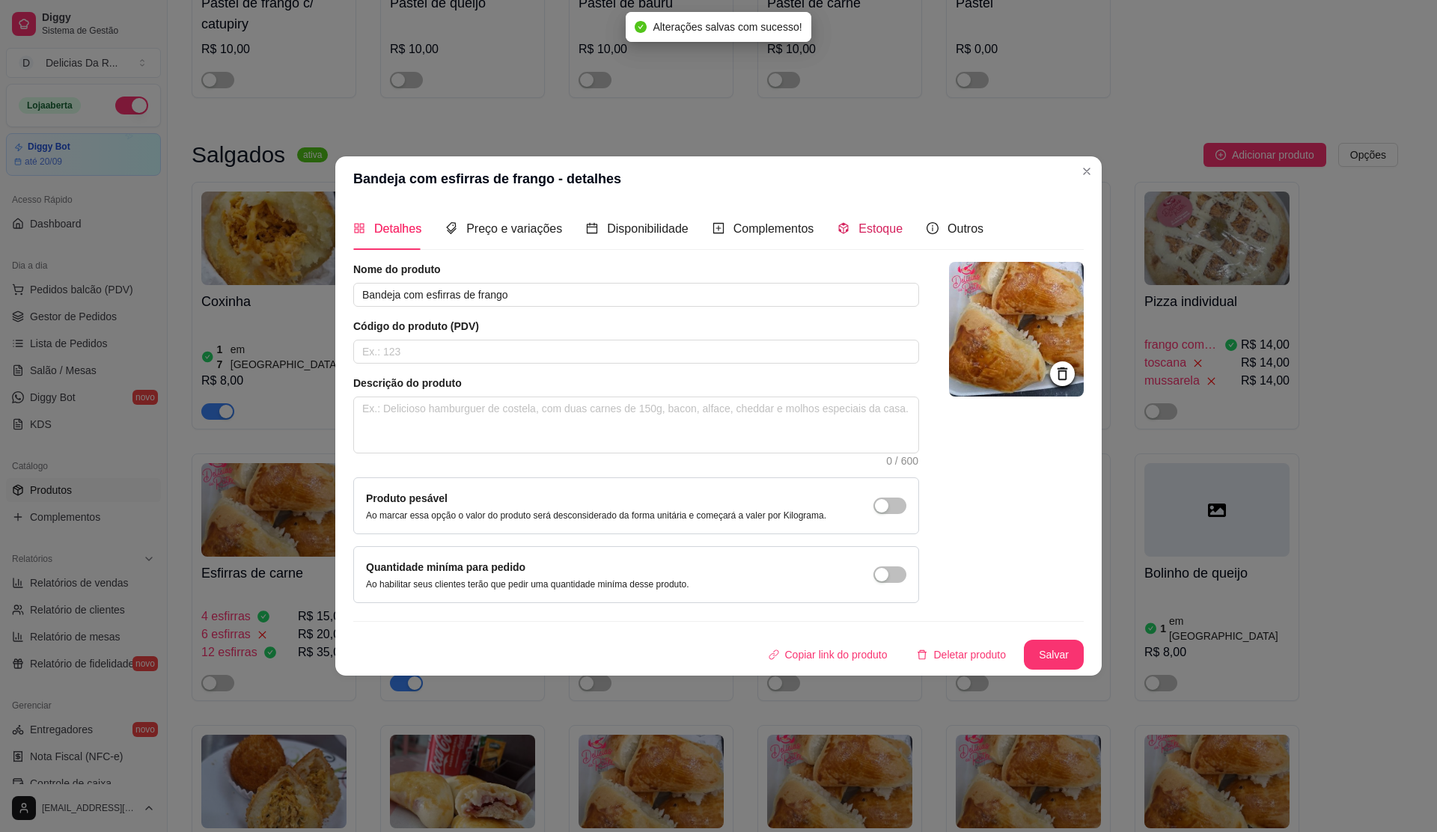
click at [844, 219] on div "Estoque" at bounding box center [870, 228] width 65 height 19
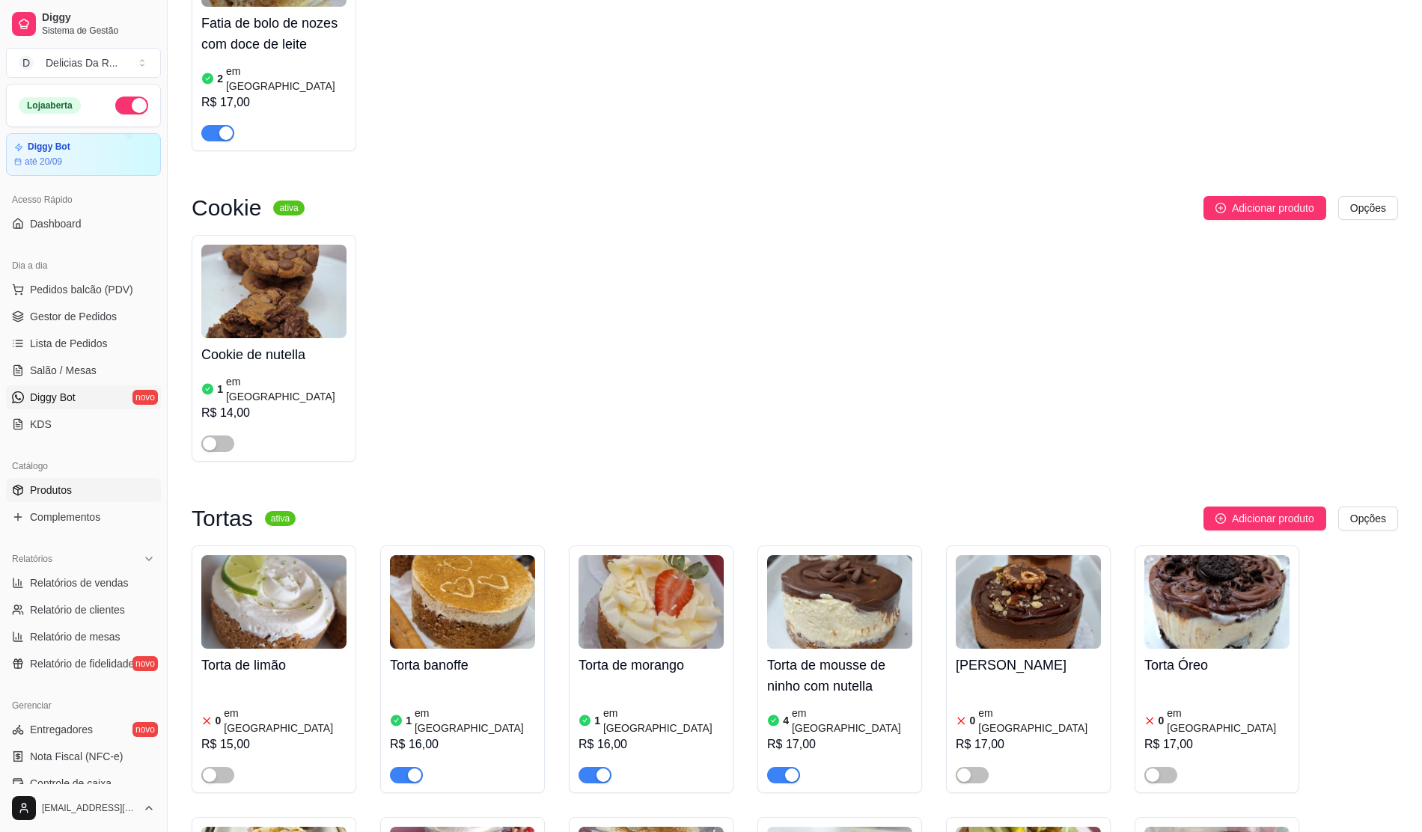
scroll to position [7259, 0]
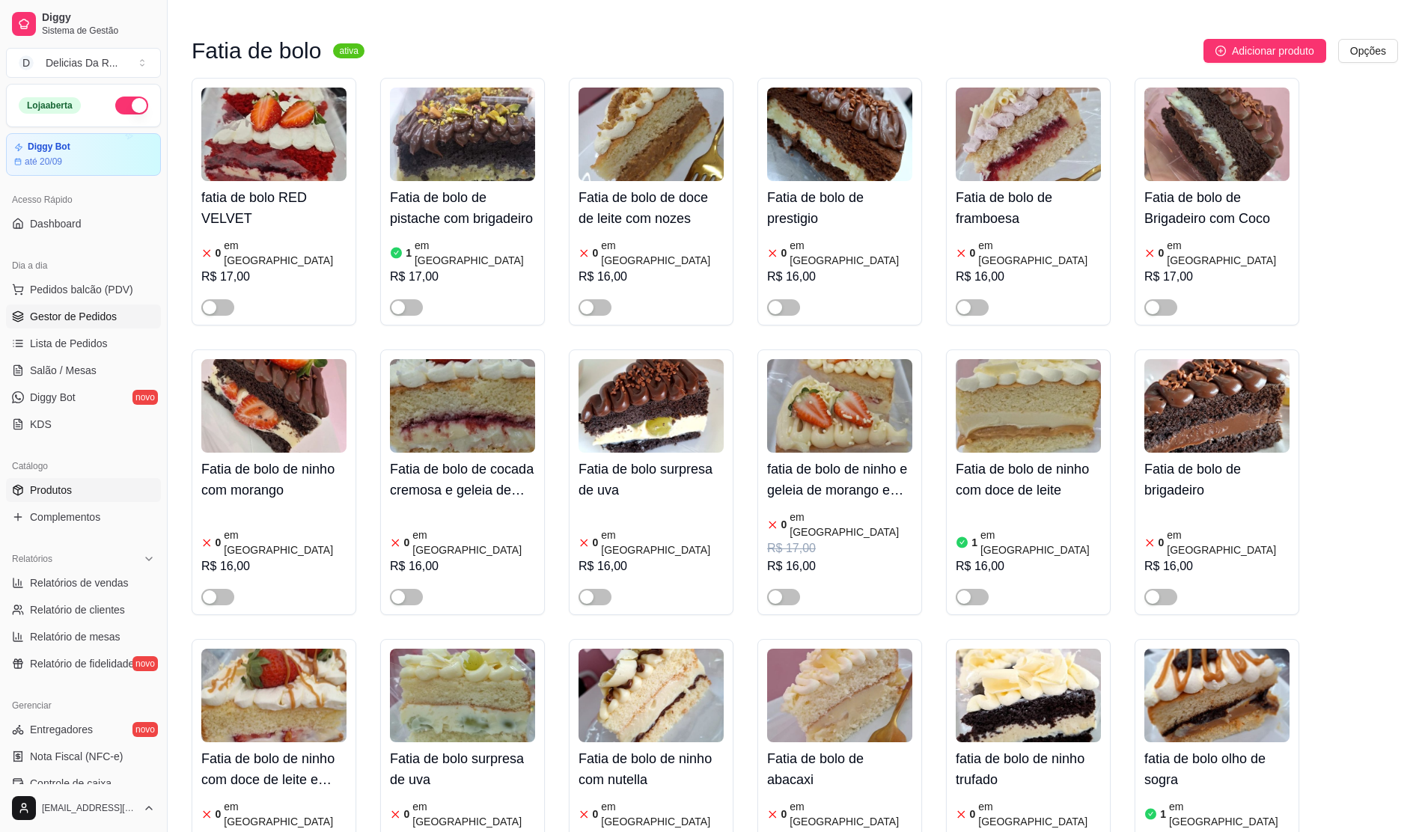
click at [88, 326] on link "Gestor de Pedidos" at bounding box center [83, 317] width 155 height 24
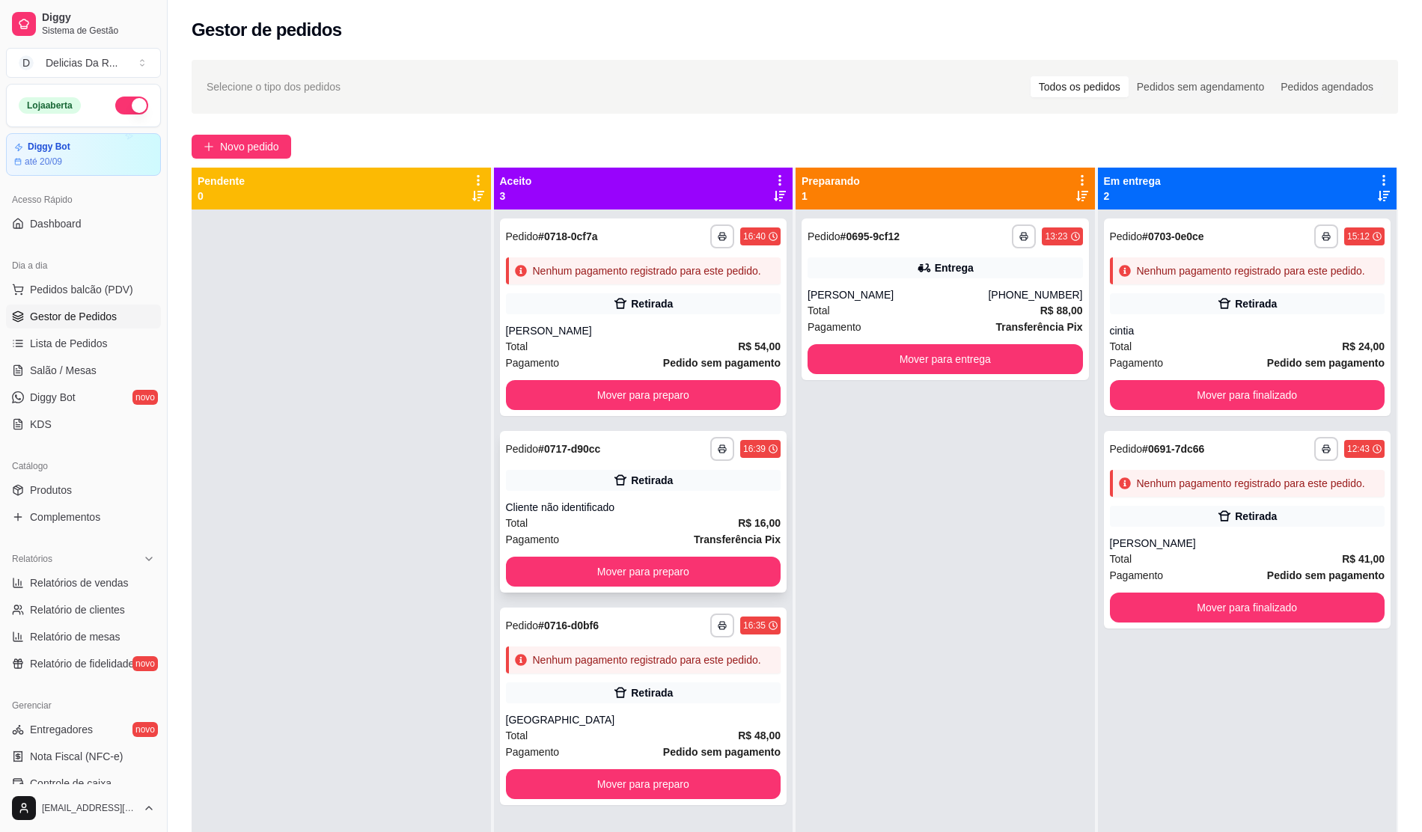
click at [635, 516] on div "Total R$ 16,00" at bounding box center [643, 523] width 275 height 16
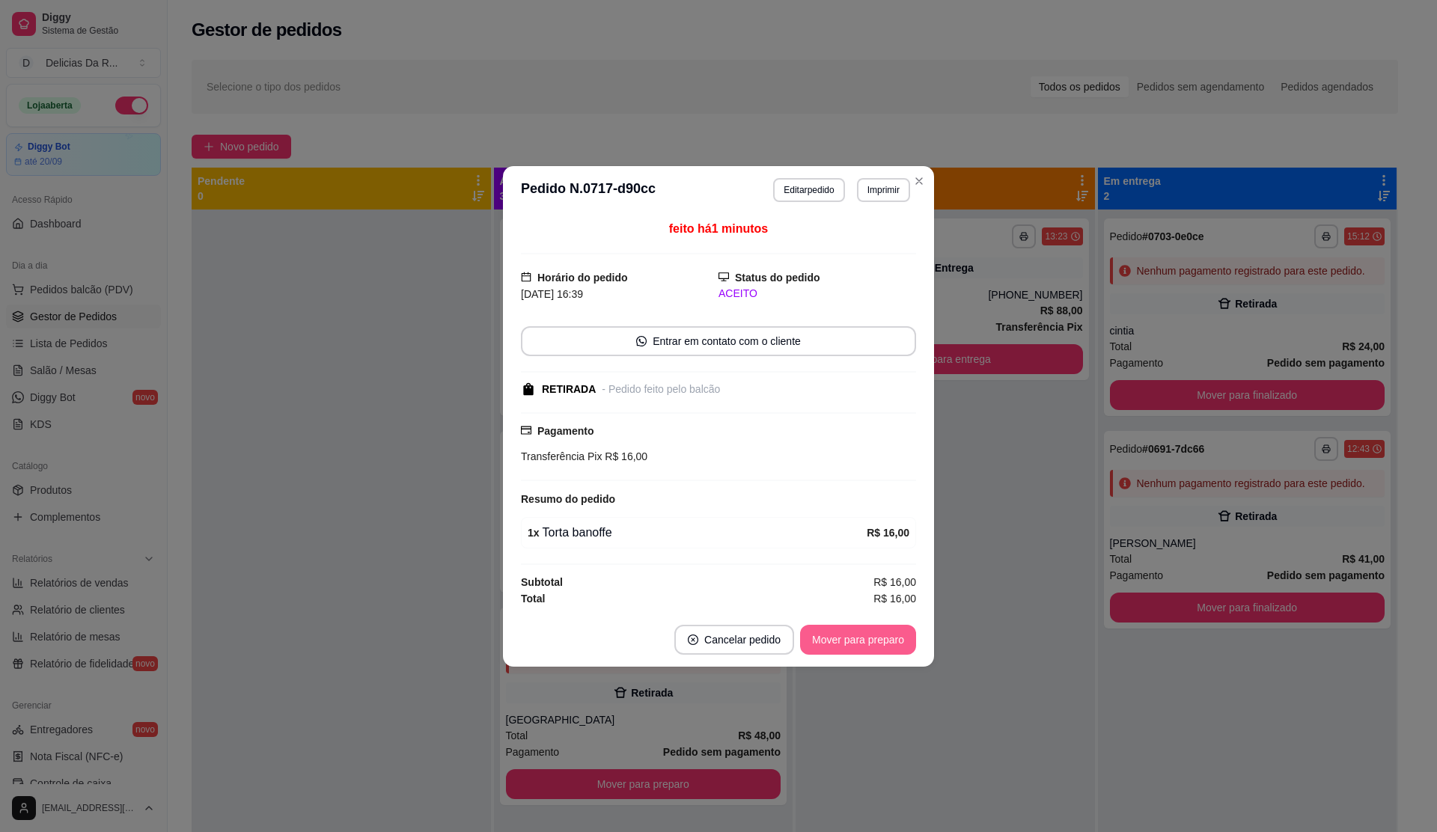
click at [866, 651] on button "Mover para preparo" at bounding box center [858, 640] width 116 height 30
click at [864, 648] on div "Mover para preparo" at bounding box center [847, 640] width 137 height 30
click at [862, 645] on div "Mover para preparo" at bounding box center [847, 640] width 137 height 30
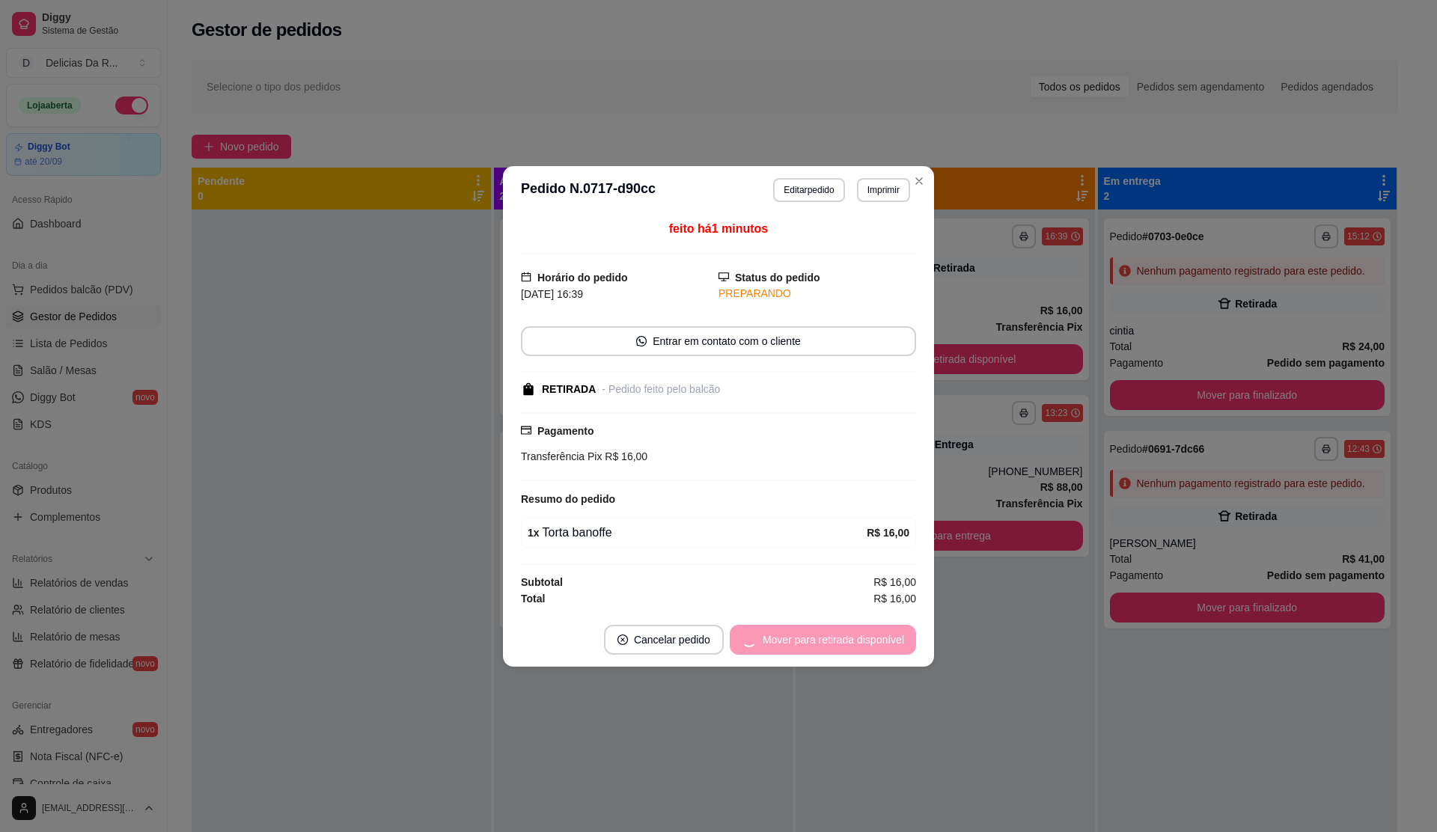
click at [860, 642] on div "Mover para retirada disponível" at bounding box center [823, 640] width 186 height 30
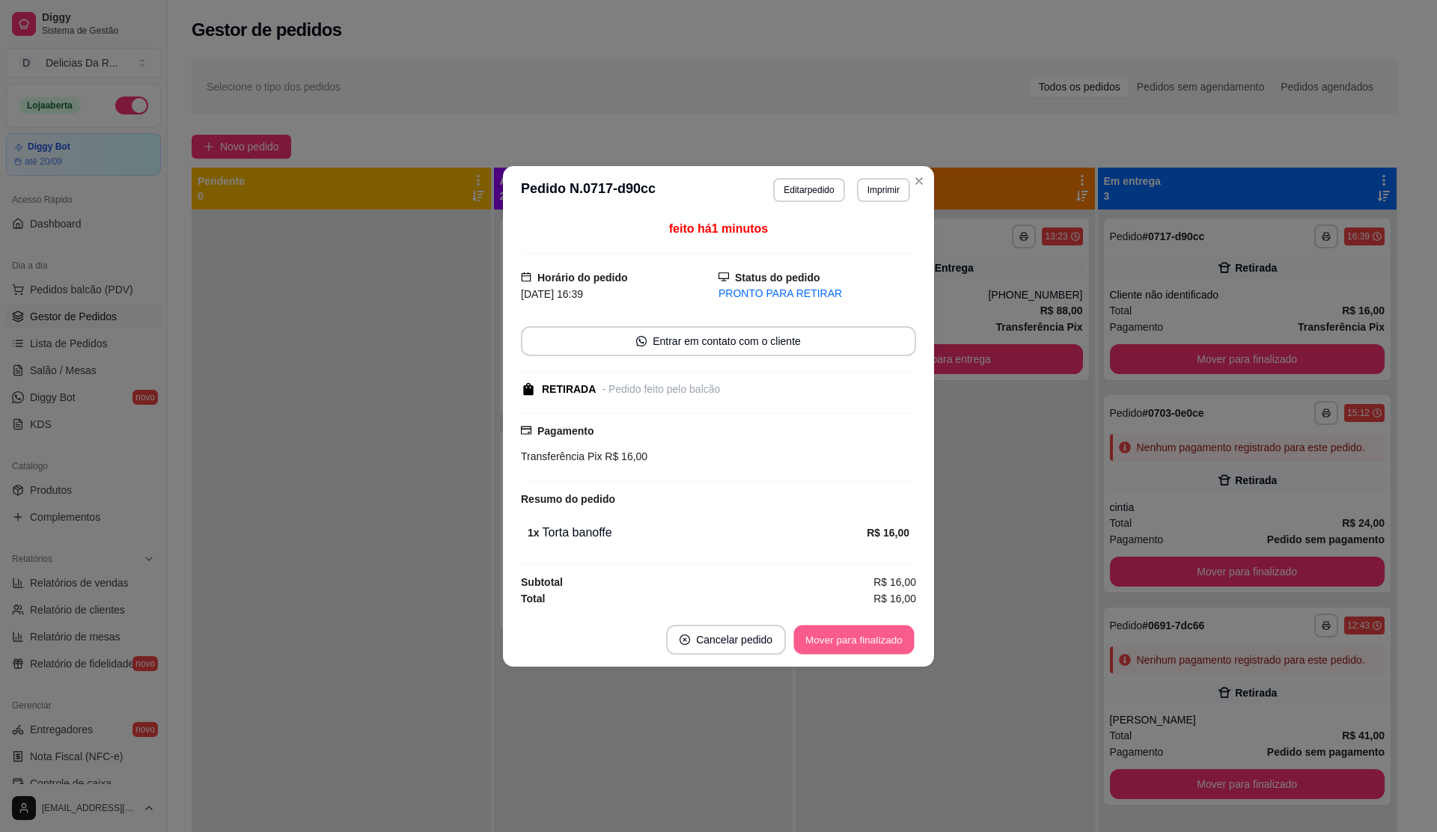
click at [858, 642] on button "Mover para finalizado" at bounding box center [854, 639] width 121 height 29
click at [858, 642] on div "Mover para finalizado" at bounding box center [854, 640] width 124 height 30
click at [858, 642] on div "Mover para finalizado" at bounding box center [843, 640] width 145 height 30
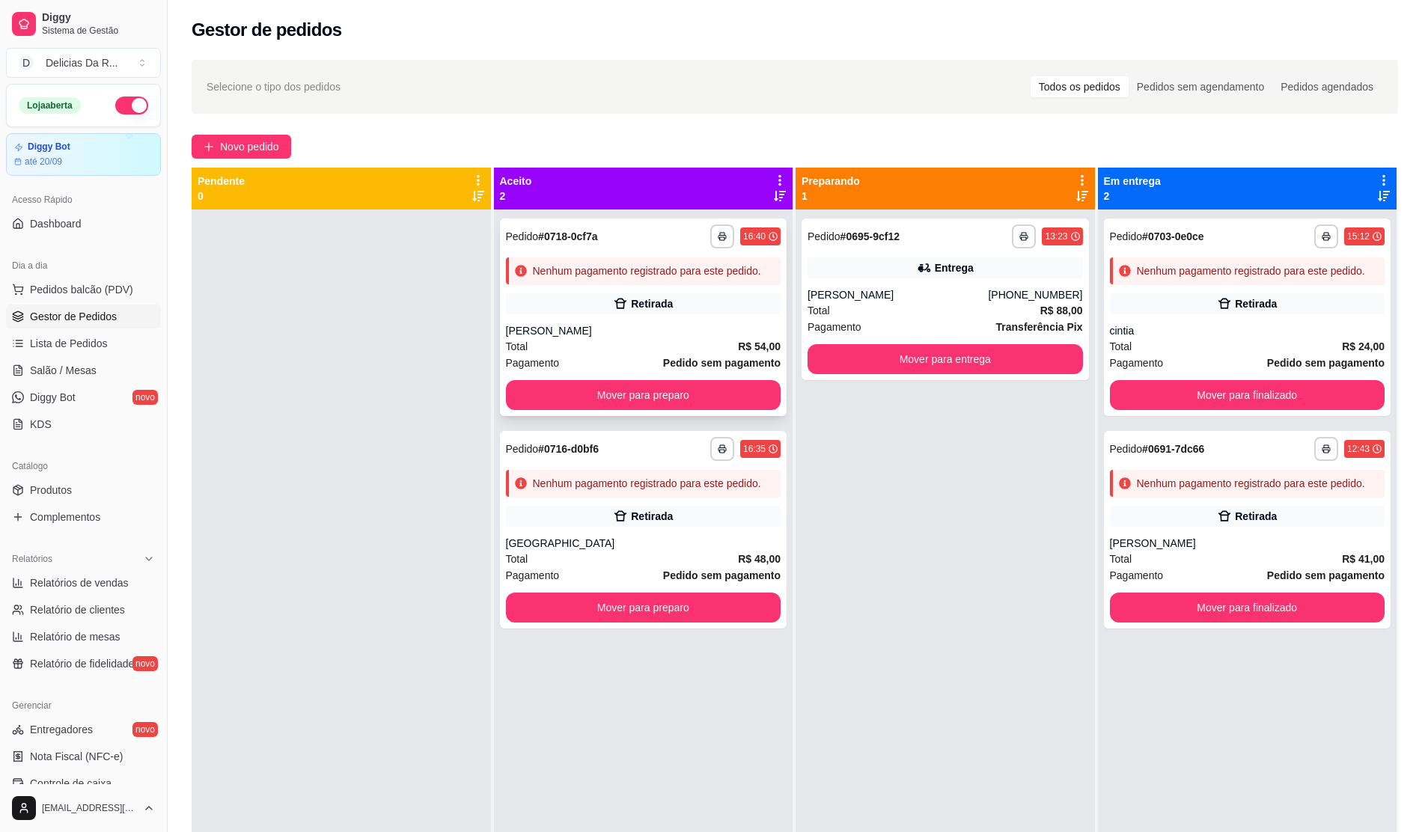
click at [654, 332] on div "[PERSON_NAME]" at bounding box center [643, 330] width 275 height 15
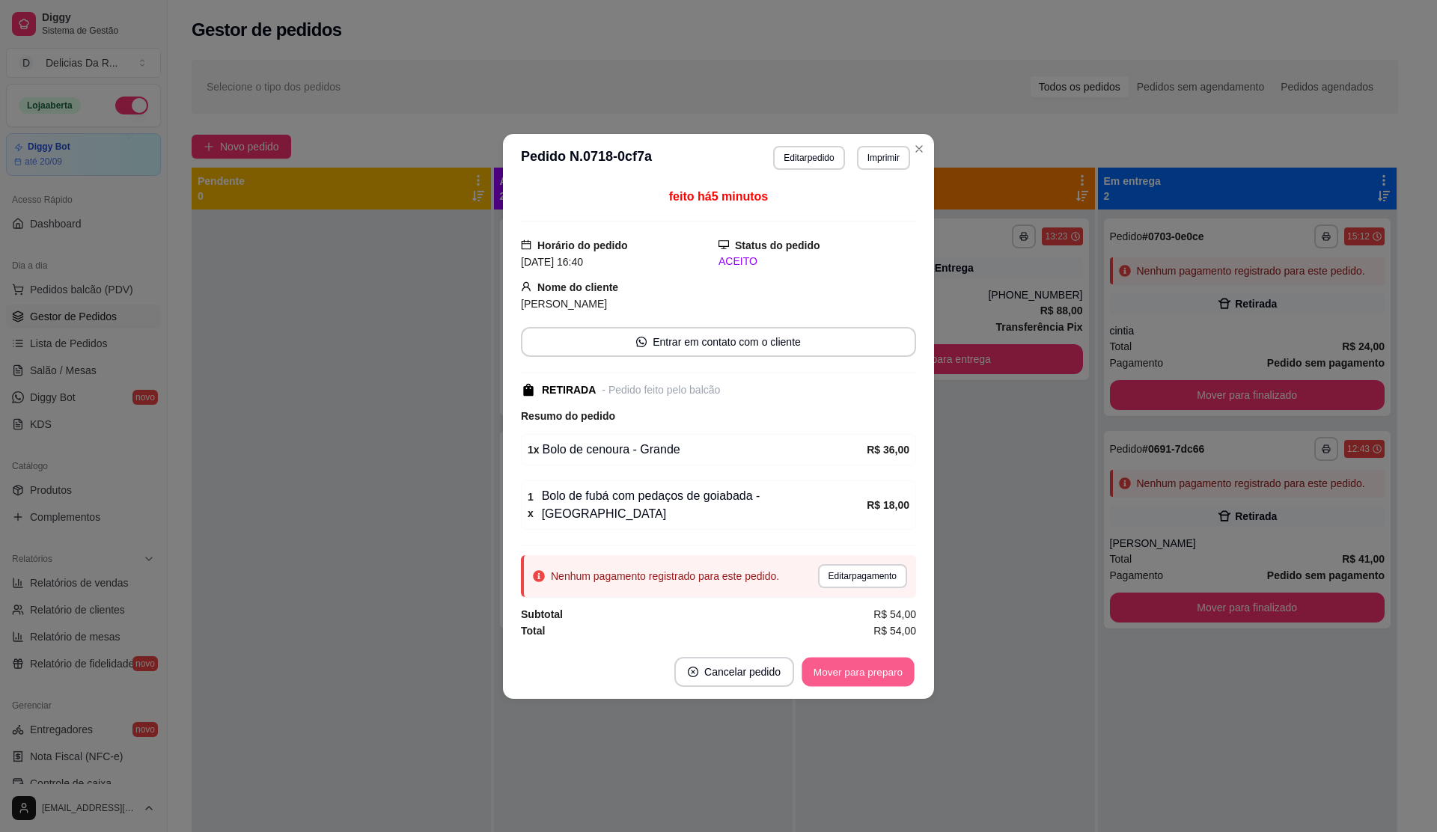
click at [852, 657] on button "Mover para preparo" at bounding box center [858, 671] width 112 height 29
click at [850, 657] on div "Mover para preparo" at bounding box center [858, 672] width 116 height 30
click at [847, 657] on div "Mover para preparo" at bounding box center [847, 672] width 137 height 30
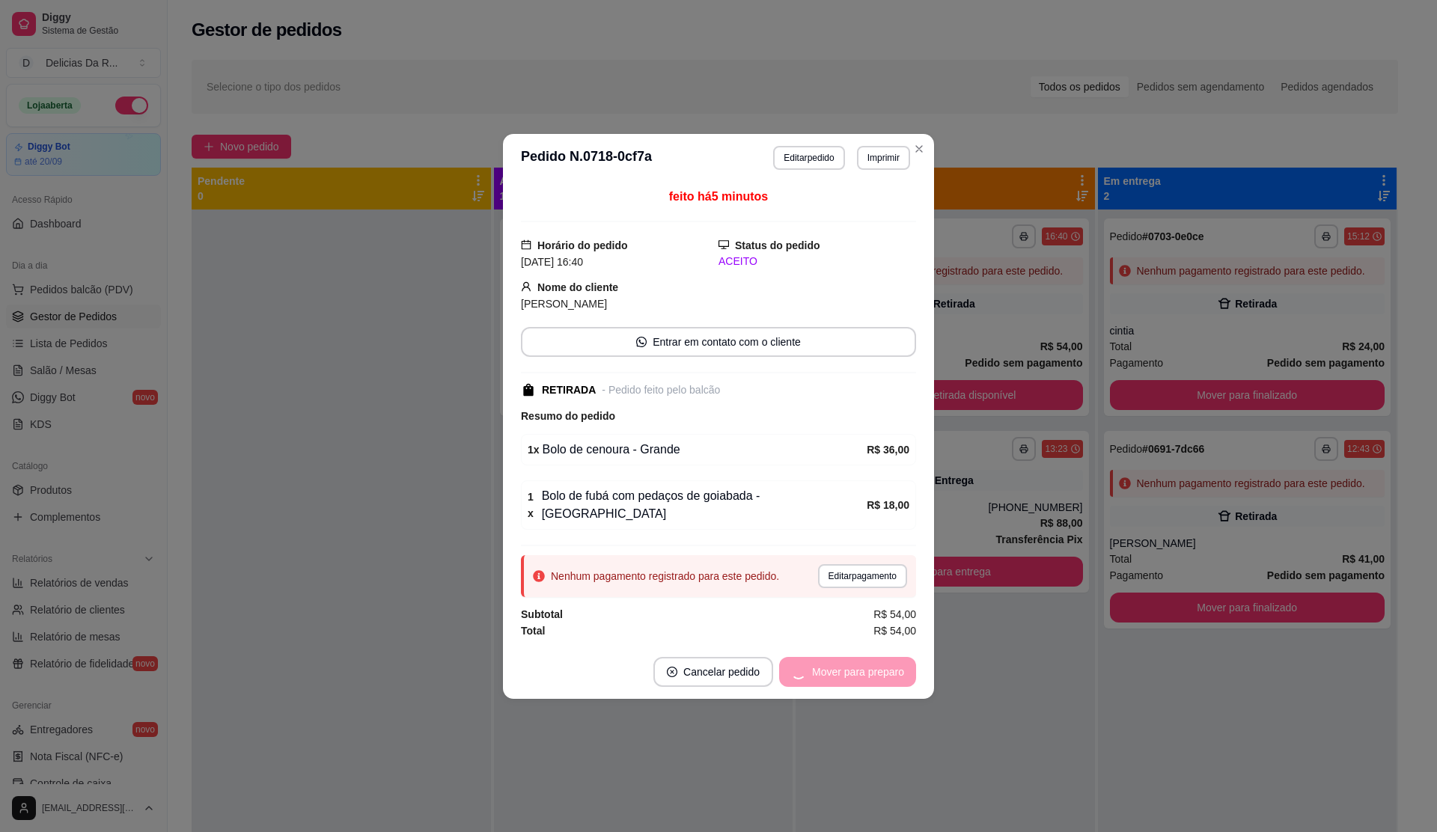
click at [846, 657] on div "Mover para preparo" at bounding box center [847, 672] width 137 height 30
click at [846, 657] on div "Mover para retirada disponível" at bounding box center [823, 672] width 186 height 30
click at [846, 659] on div "Mover para retirada disponível" at bounding box center [823, 672] width 186 height 30
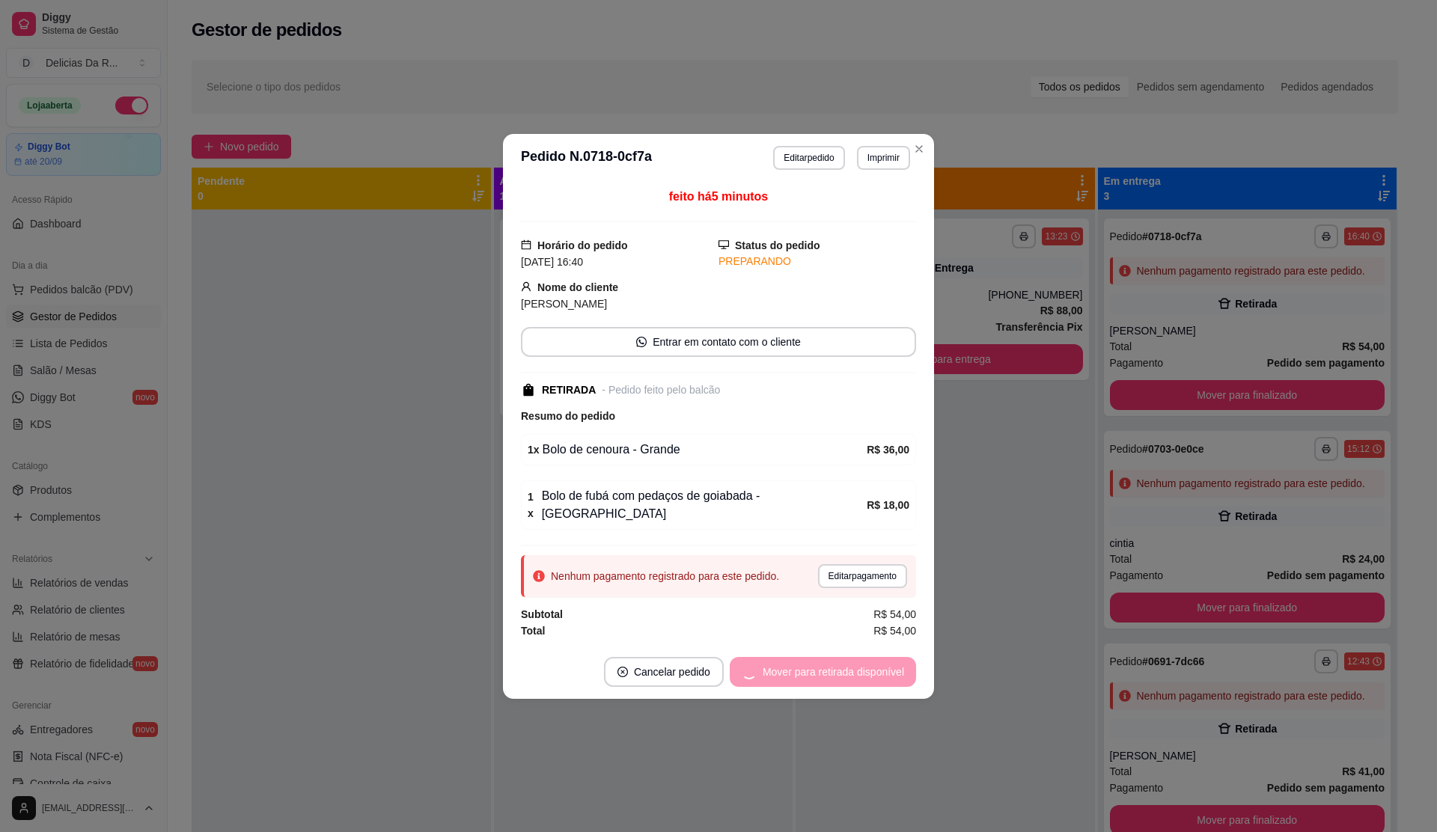
click at [846, 659] on div "Mover para retirada disponível" at bounding box center [823, 672] width 186 height 30
click at [846, 659] on div "Mover para finalizado" at bounding box center [843, 672] width 145 height 30
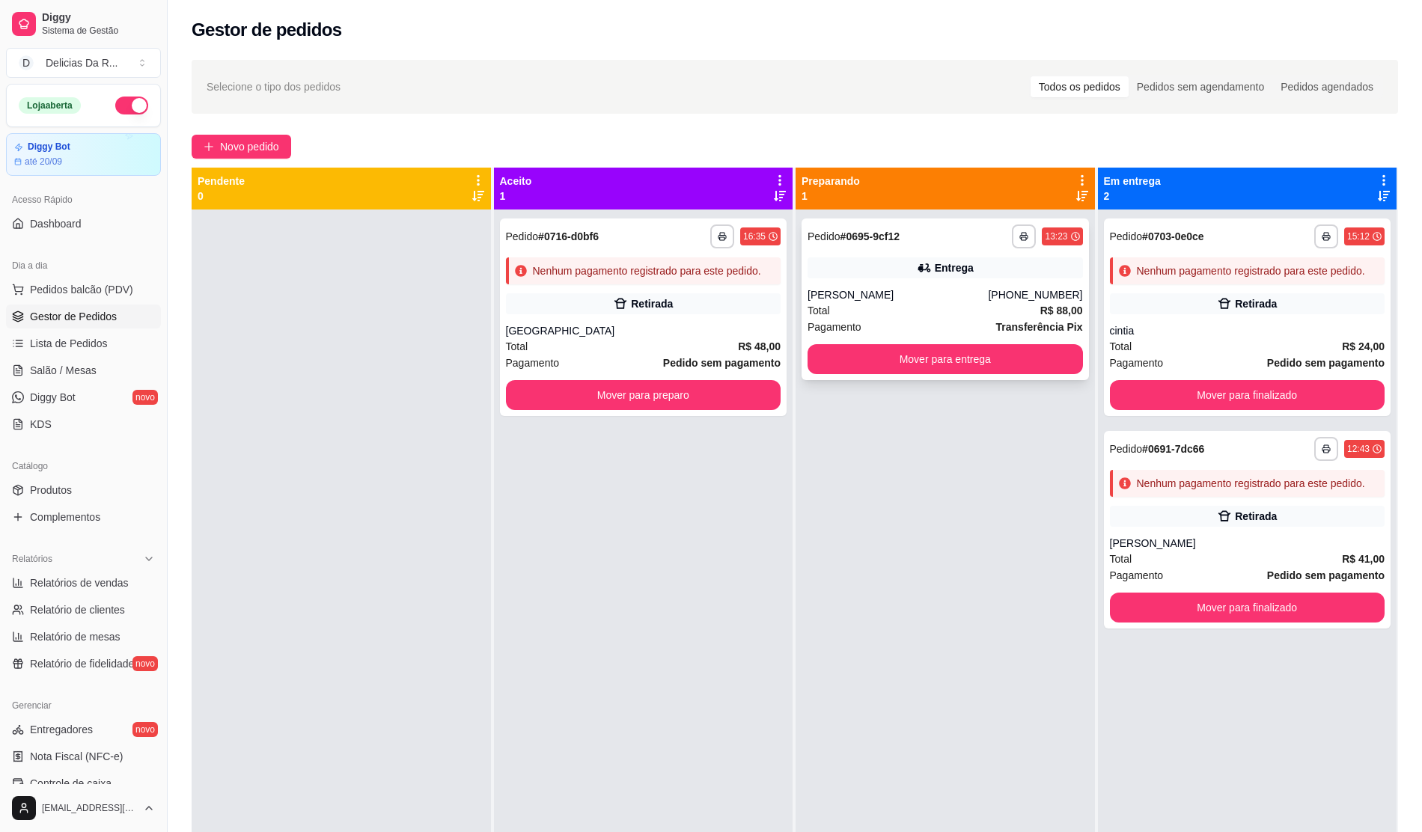
click at [862, 279] on div "**********" at bounding box center [945, 300] width 287 height 162
click at [1225, 337] on div "cintia" at bounding box center [1247, 330] width 275 height 15
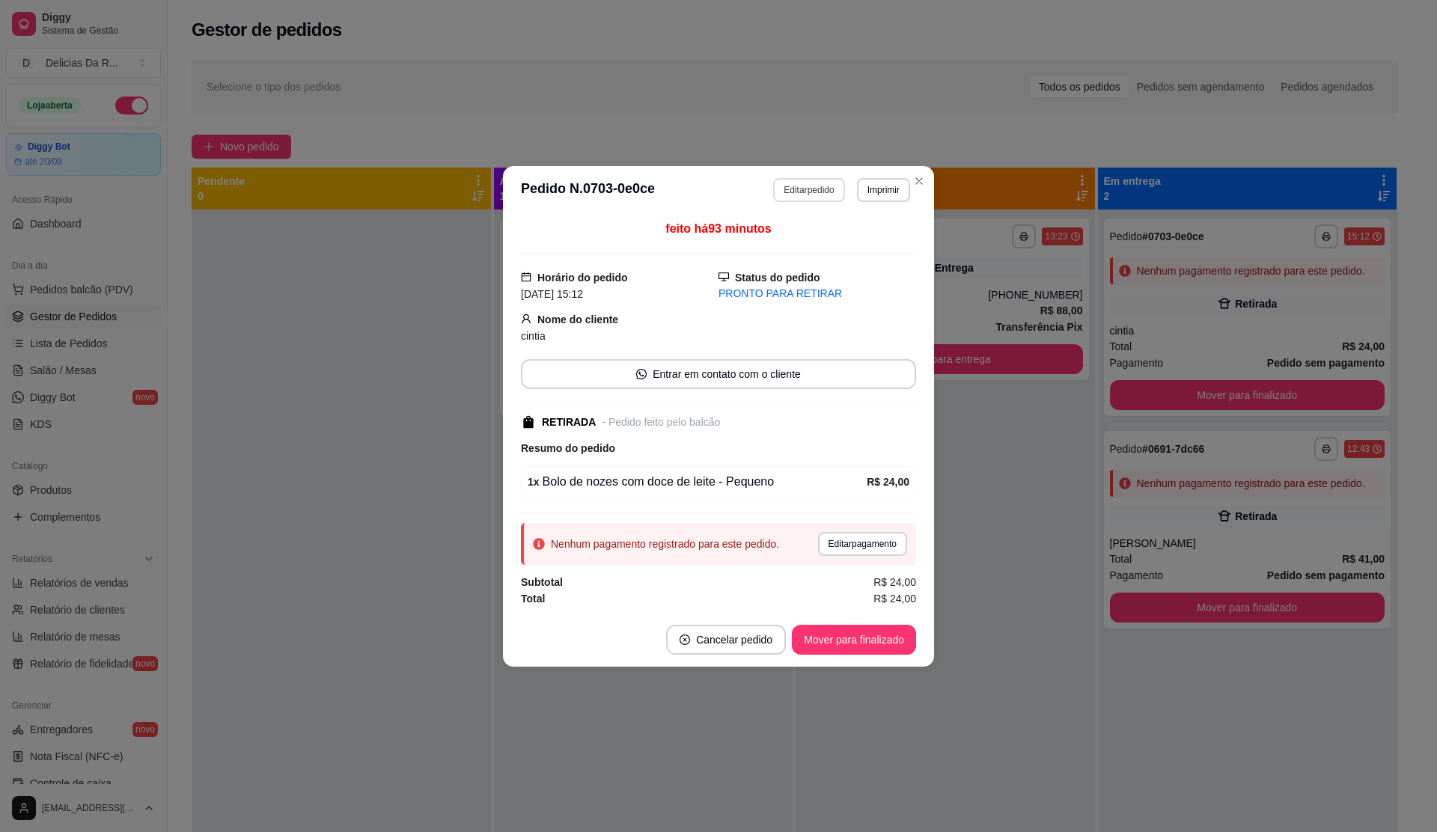
click at [791, 180] on button "Editar pedido" at bounding box center [808, 190] width 71 height 24
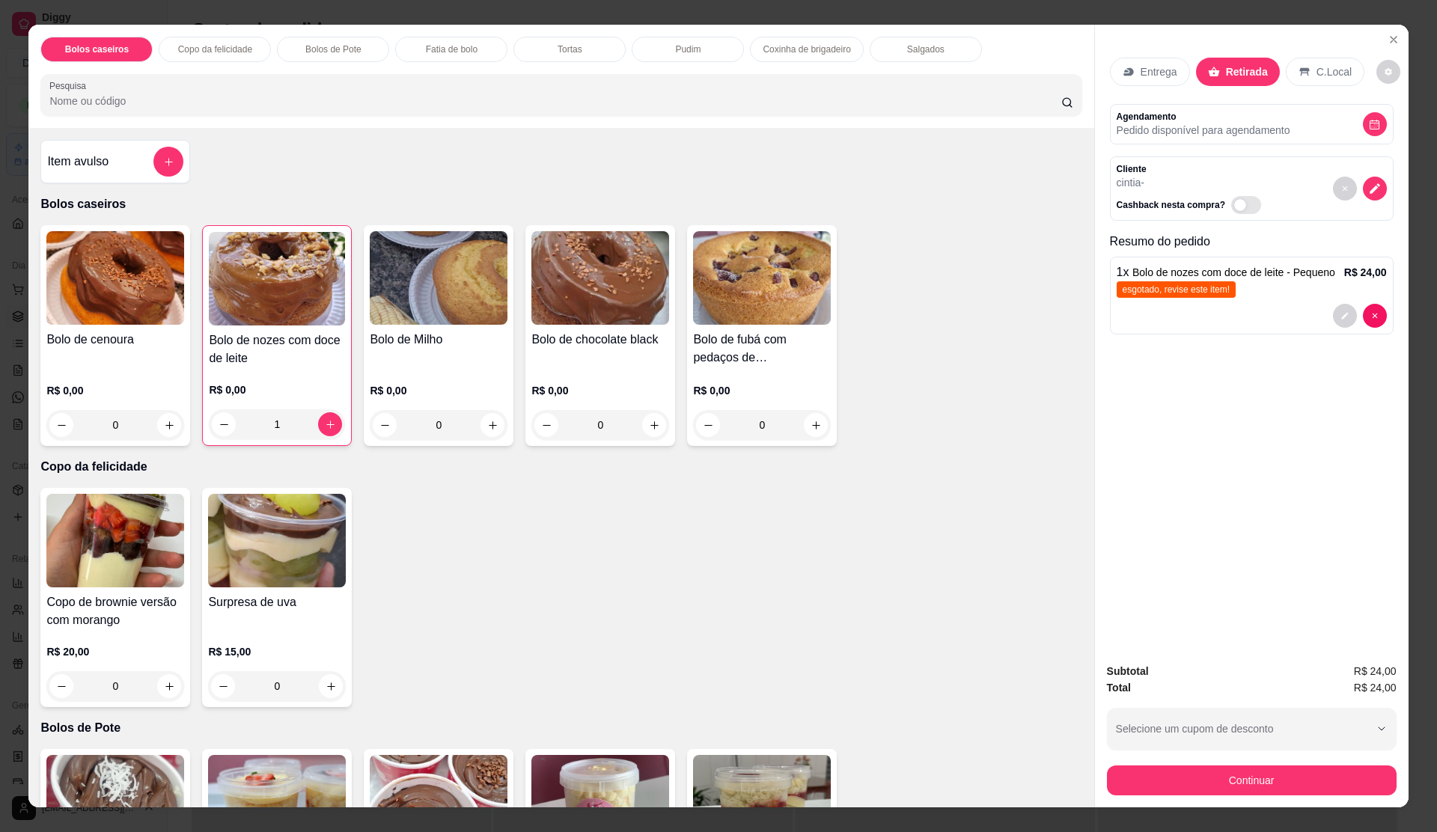
click at [1157, 61] on div "Entrega" at bounding box center [1150, 72] width 80 height 28
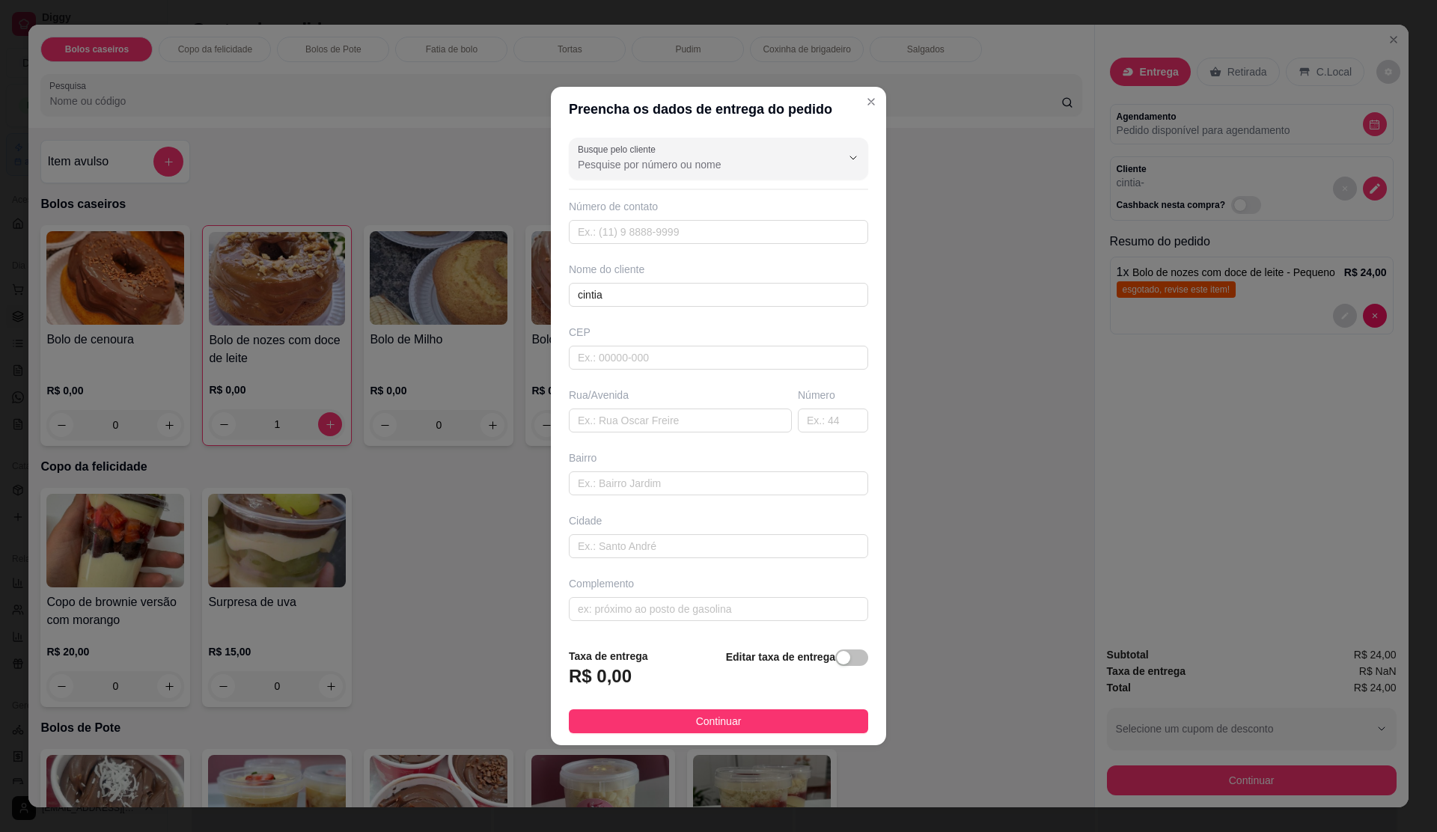
click at [648, 157] on input "Busque pelo cliente" at bounding box center [698, 164] width 240 height 15
click at [660, 184] on div "Cintia Cintia Benites da Costa cintia" at bounding box center [711, 224] width 278 height 81
click at [660, 193] on span "Cintia" at bounding box center [704, 199] width 246 height 15
type input "Cintia"
type input "11976170851"
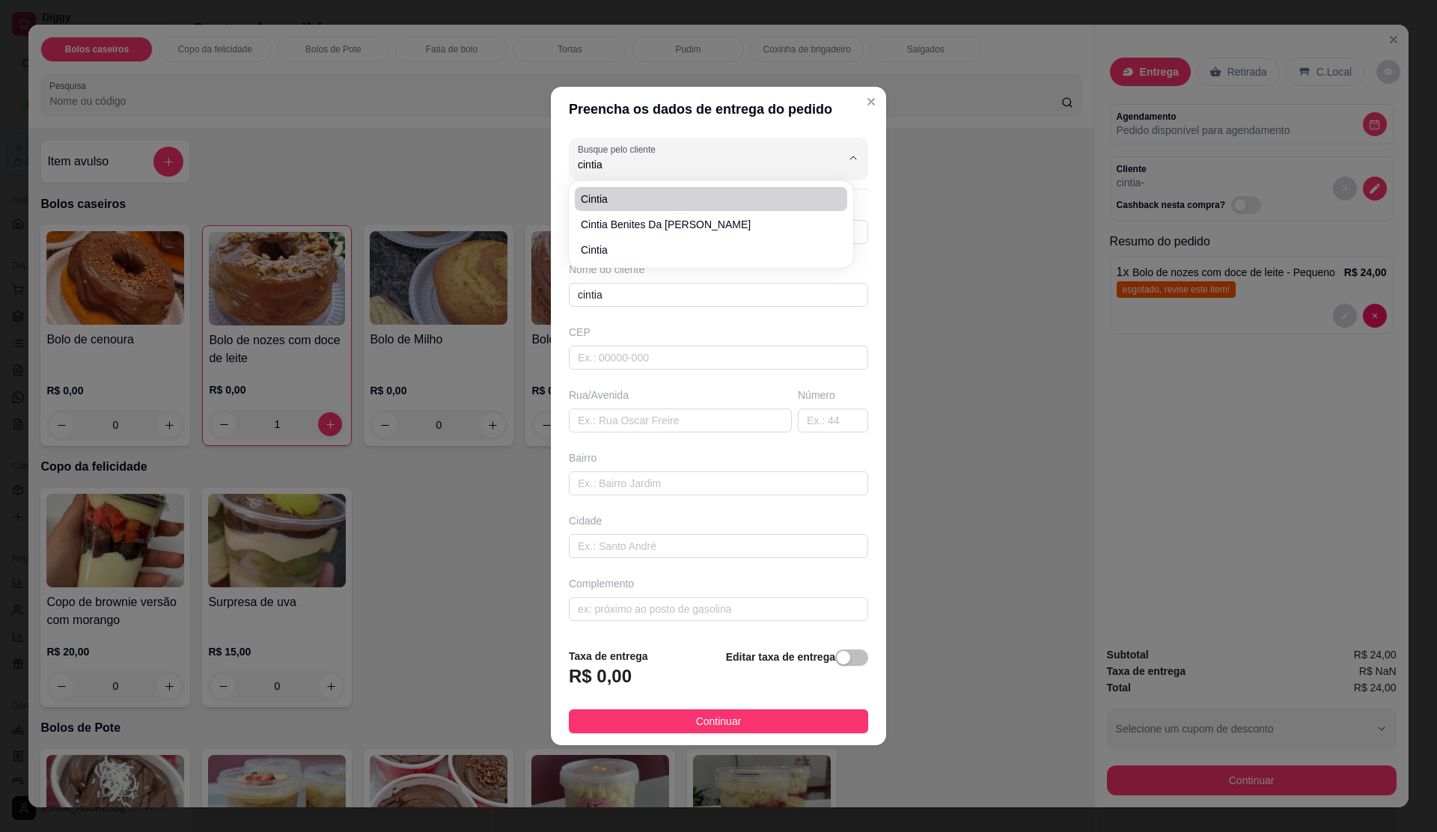
type input "Cintia"
type input "08577790"
type input "Rua Lorena"
type input "49"
type input "[GEOGRAPHIC_DATA]"
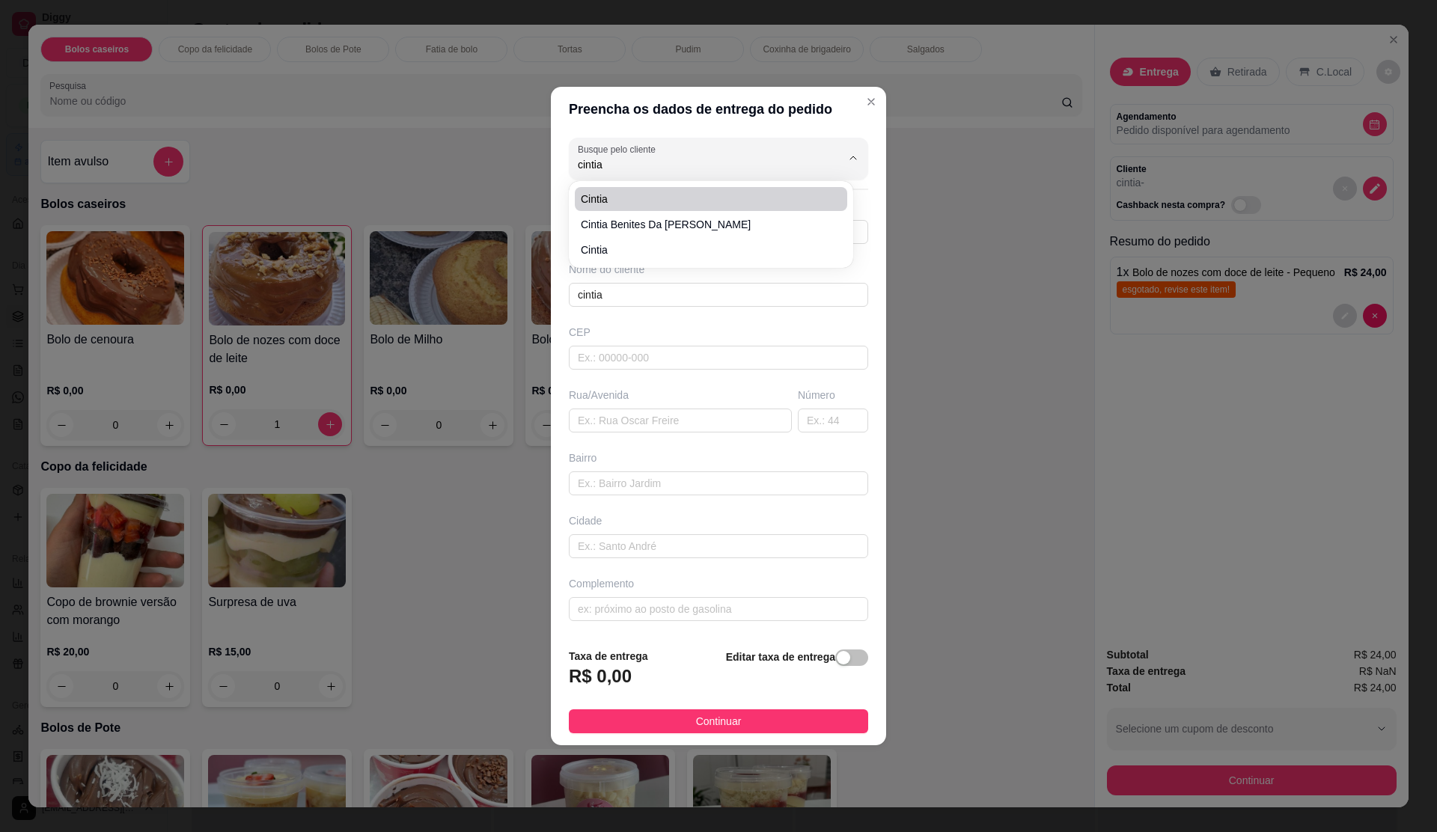
type input "Itaquaquecetuba"
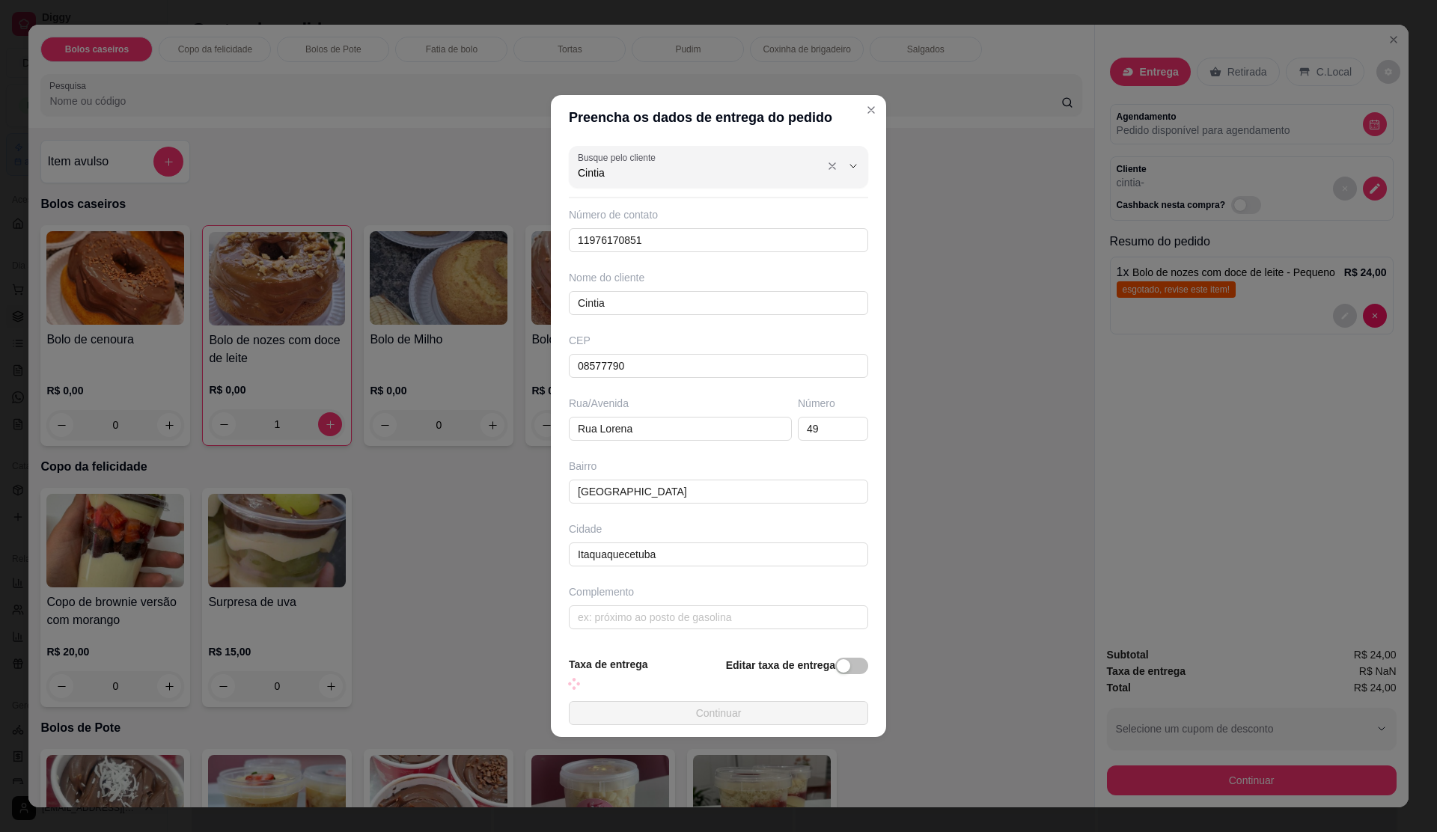
click at [674, 165] on input "Cintia" at bounding box center [698, 172] width 240 height 15
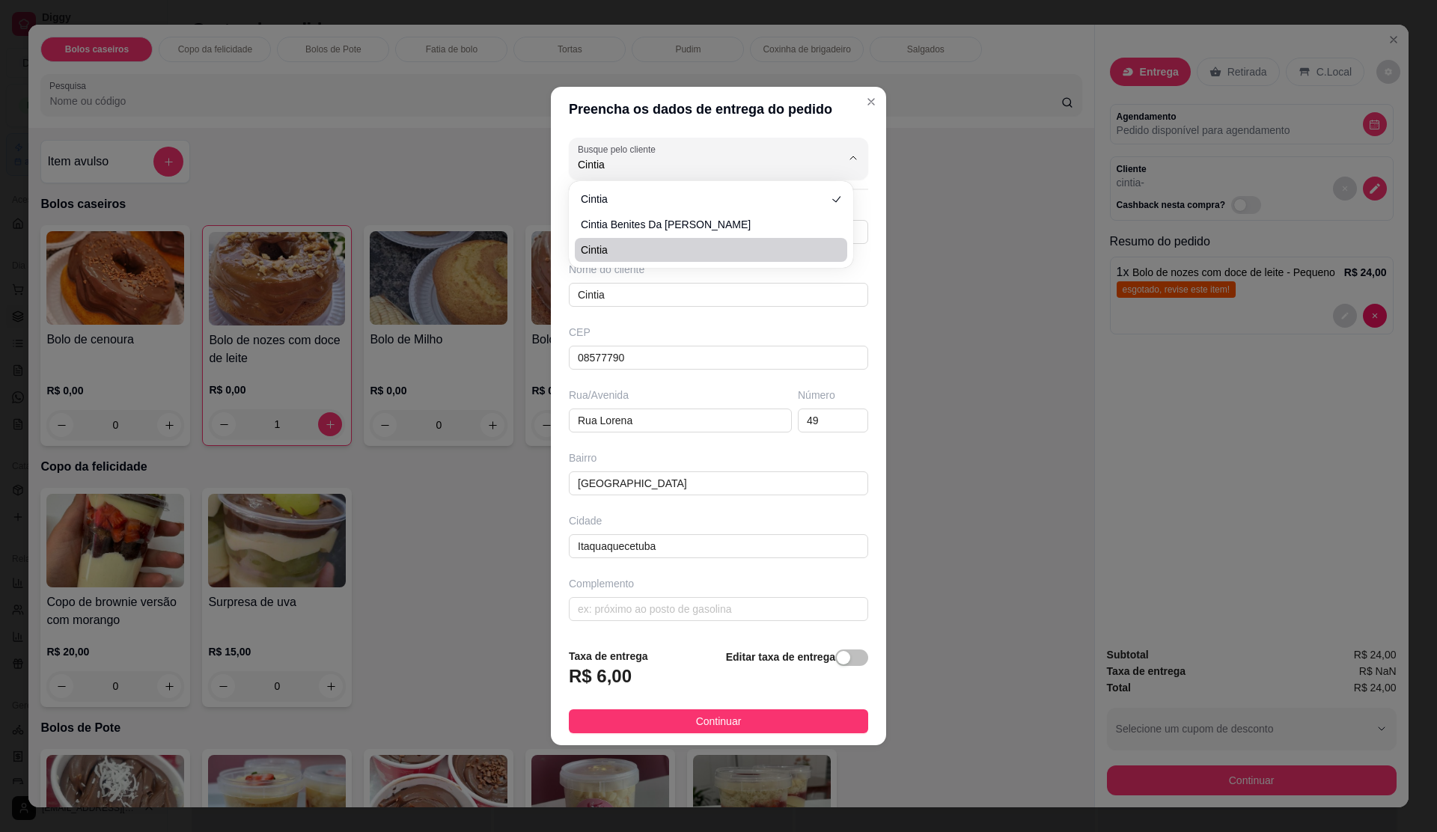
click at [609, 249] on span "cintia" at bounding box center [704, 250] width 246 height 15
type input "cintia"
type input "11935054483"
type input "cintia"
type input "08572580"
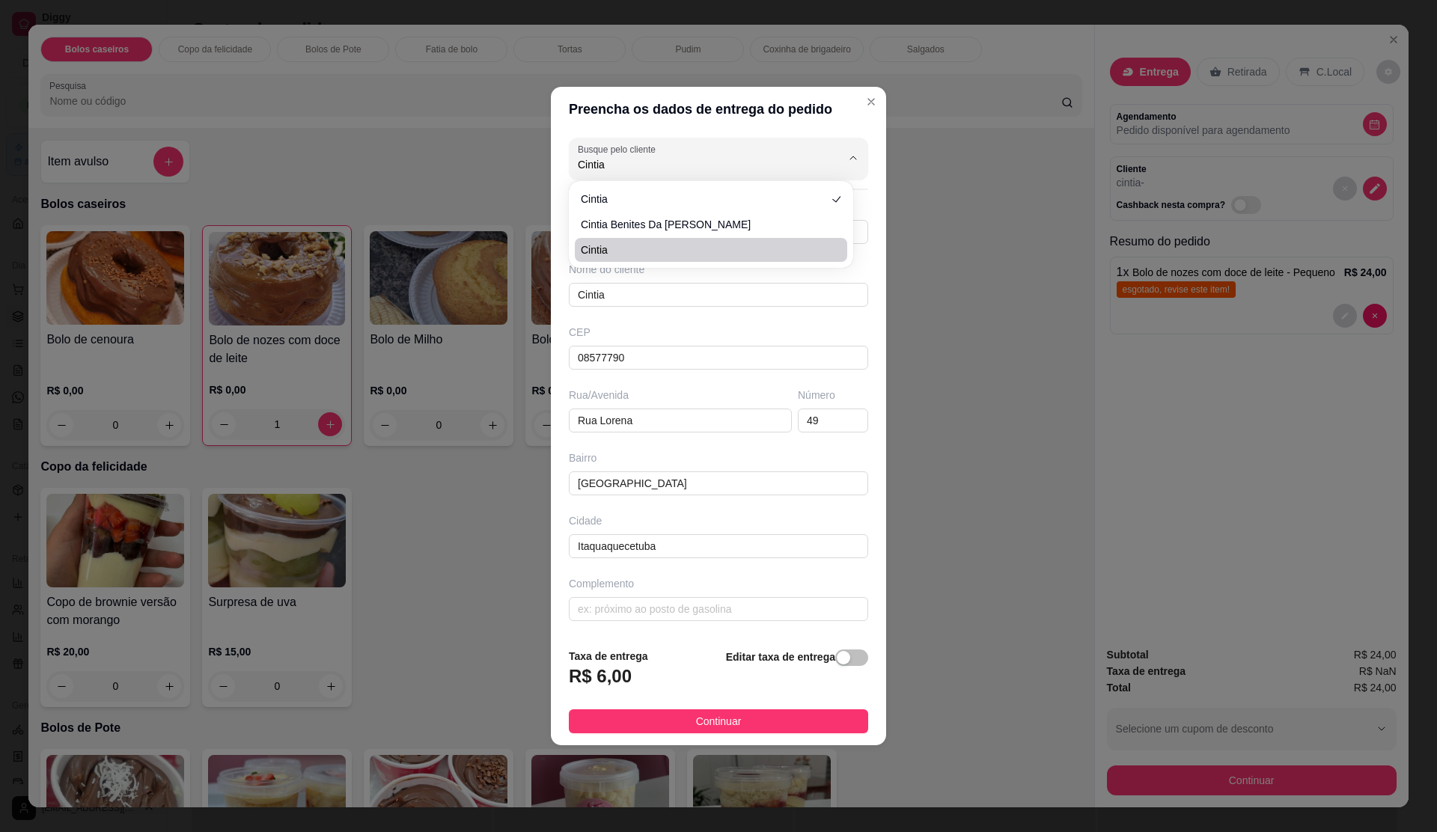
type input "[PERSON_NAME]"
type input "89"
type input "Vila Miranda"
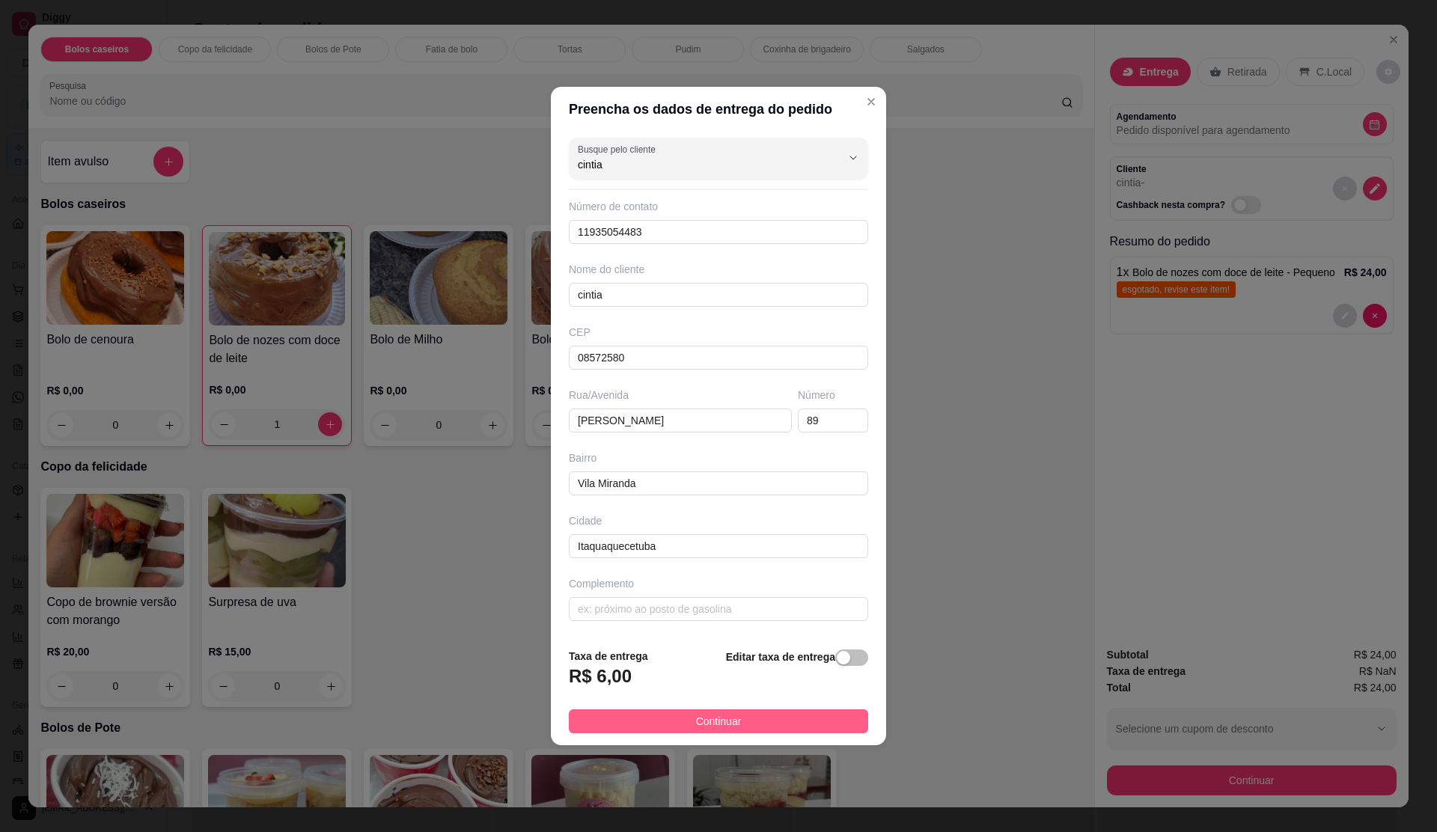
click at [729, 720] on span "Continuar" at bounding box center [719, 721] width 46 height 16
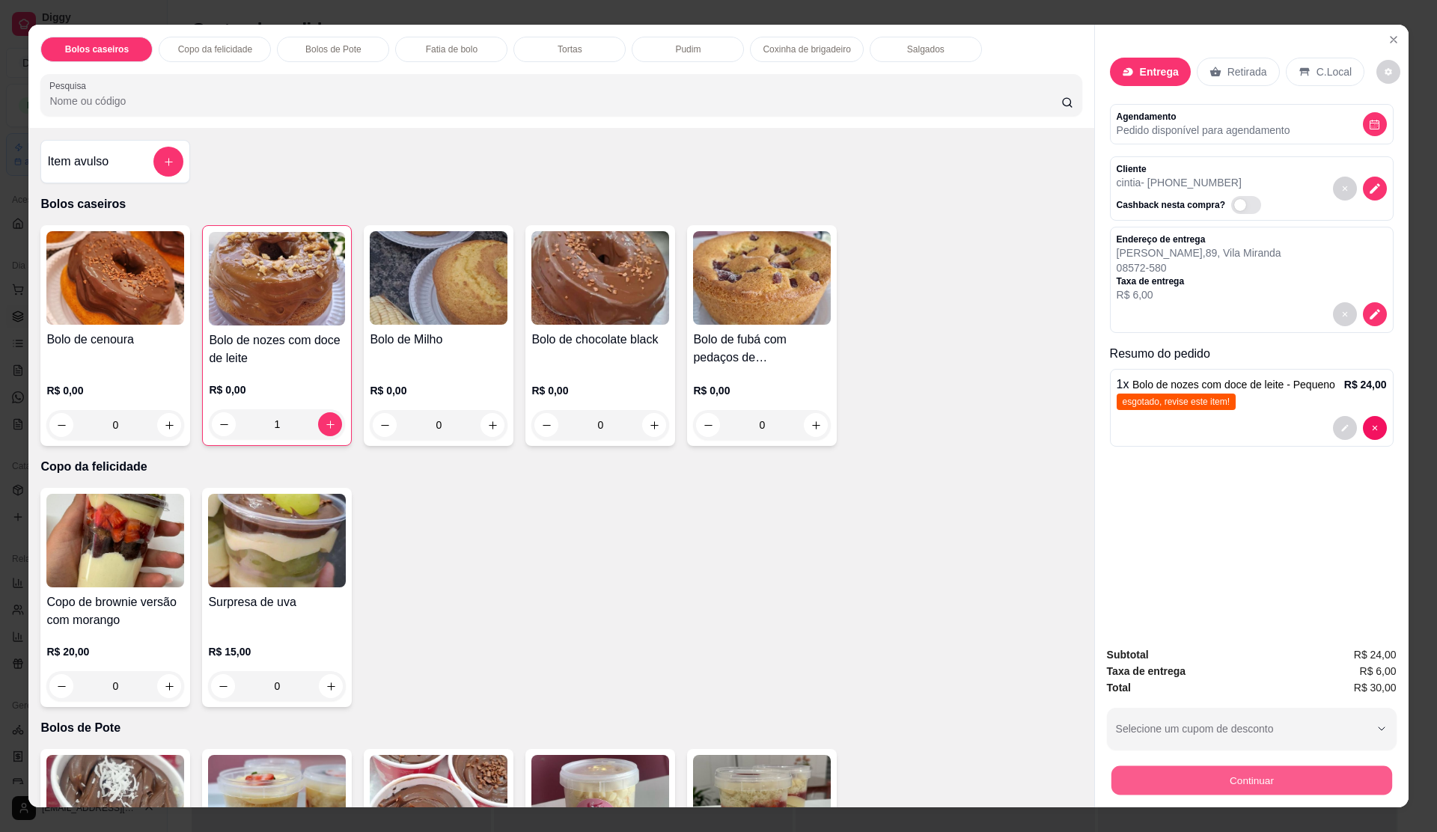
click at [1244, 779] on button "Continuar" at bounding box center [1251, 780] width 281 height 29
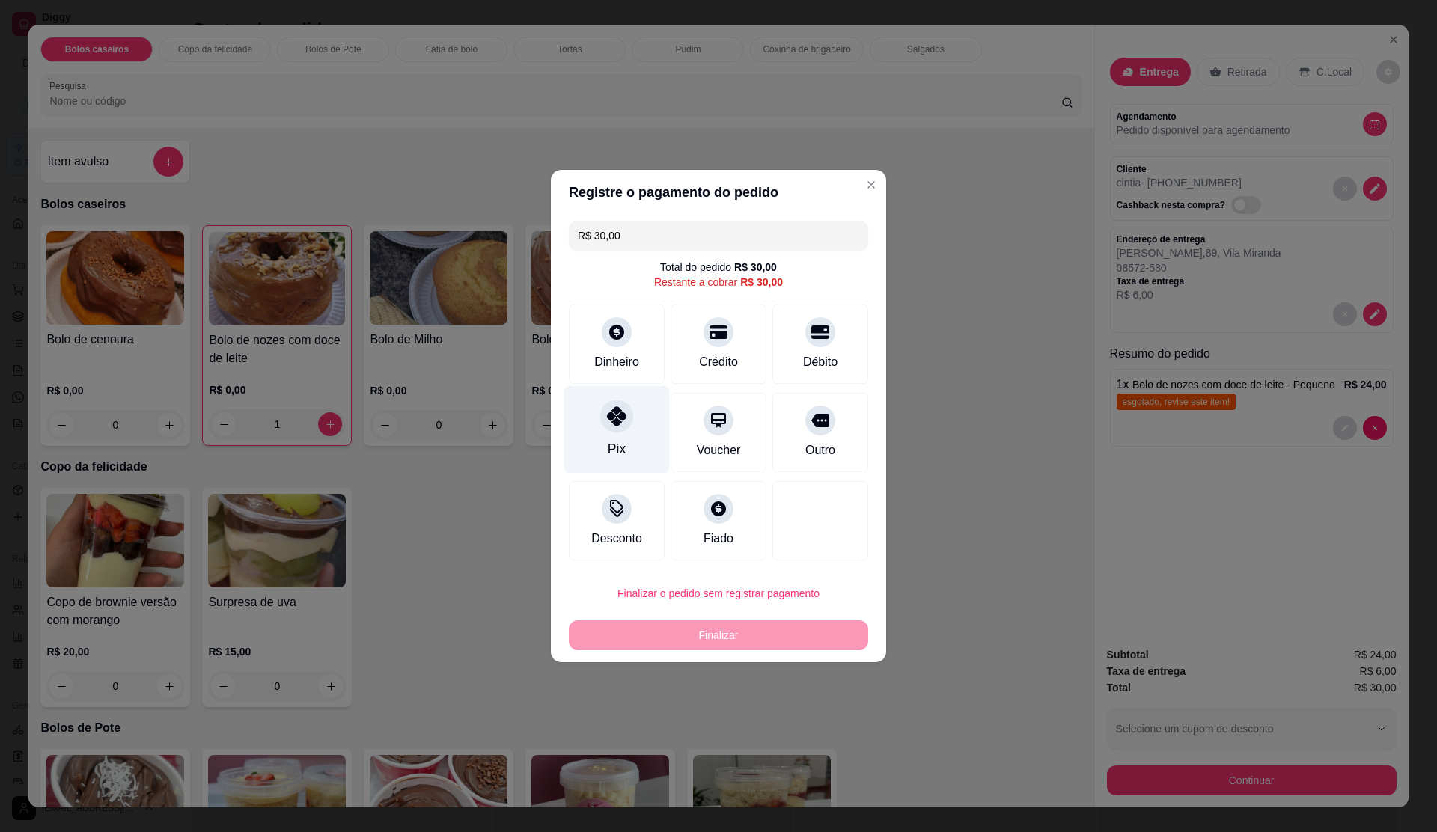
click at [618, 423] on icon at bounding box center [616, 415] width 19 height 19
type input "R$ 0,00"
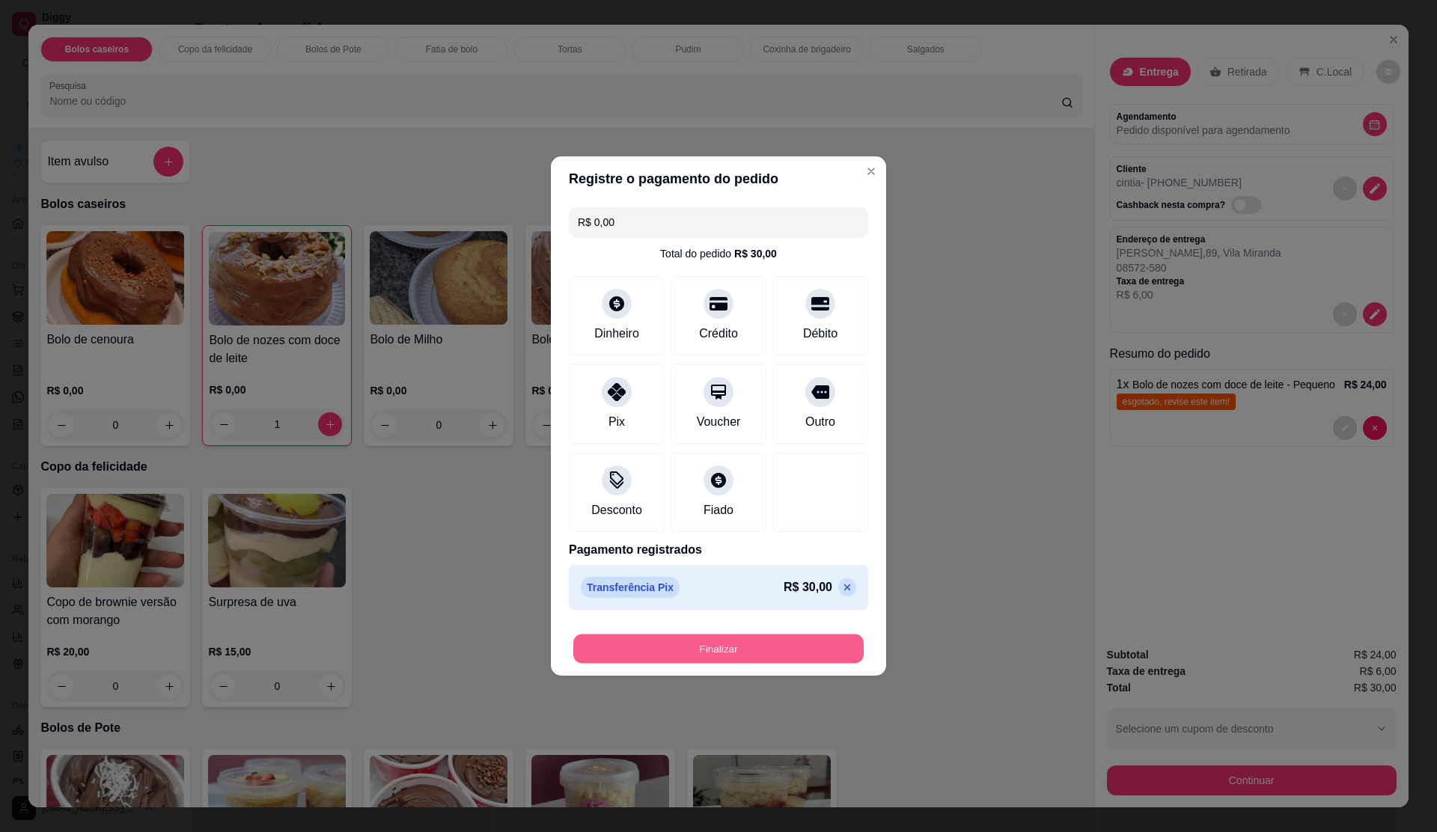
click at [770, 644] on button "Finalizar" at bounding box center [718, 649] width 290 height 29
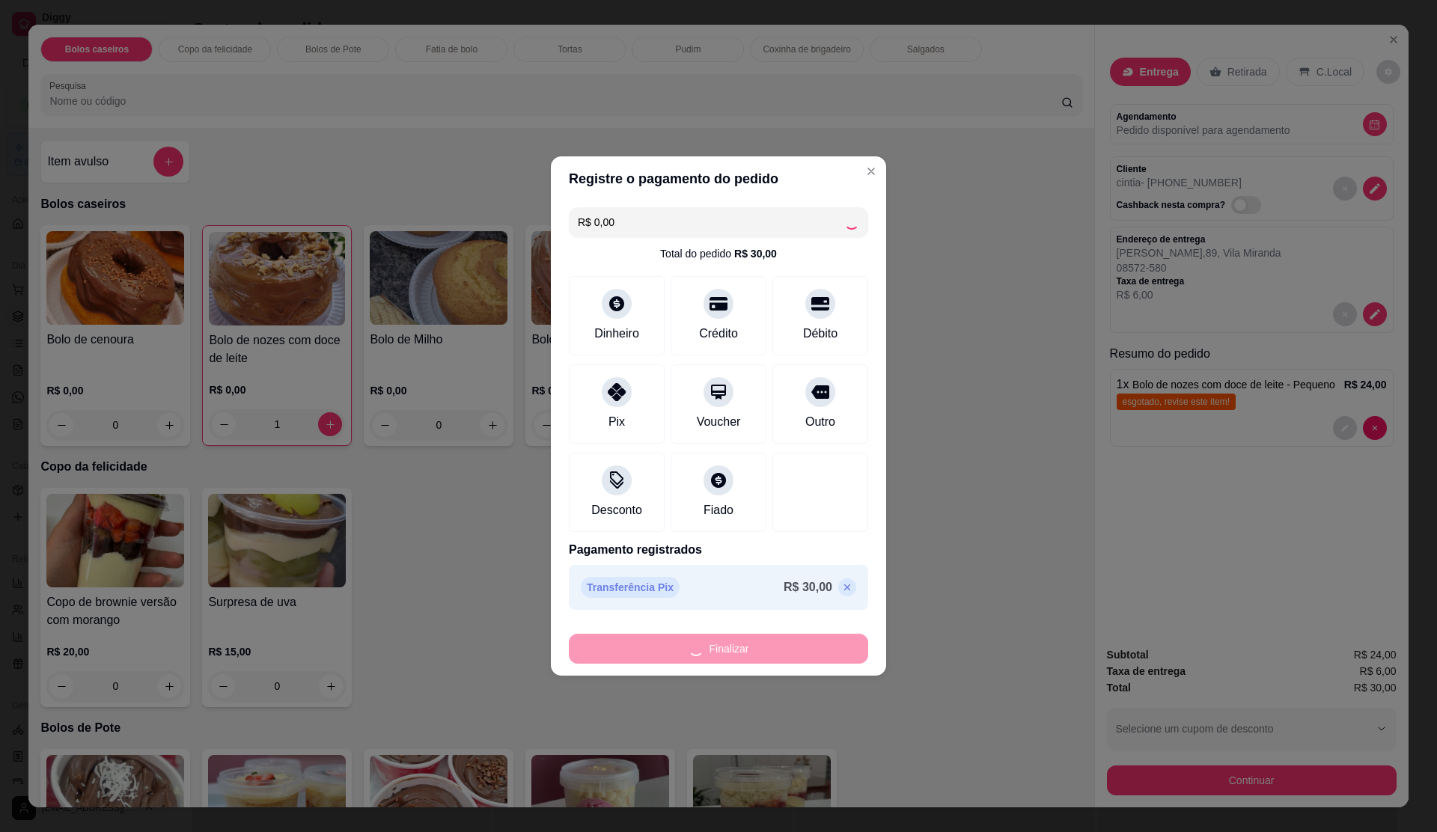
type input "0"
type input "-R$ 30,00"
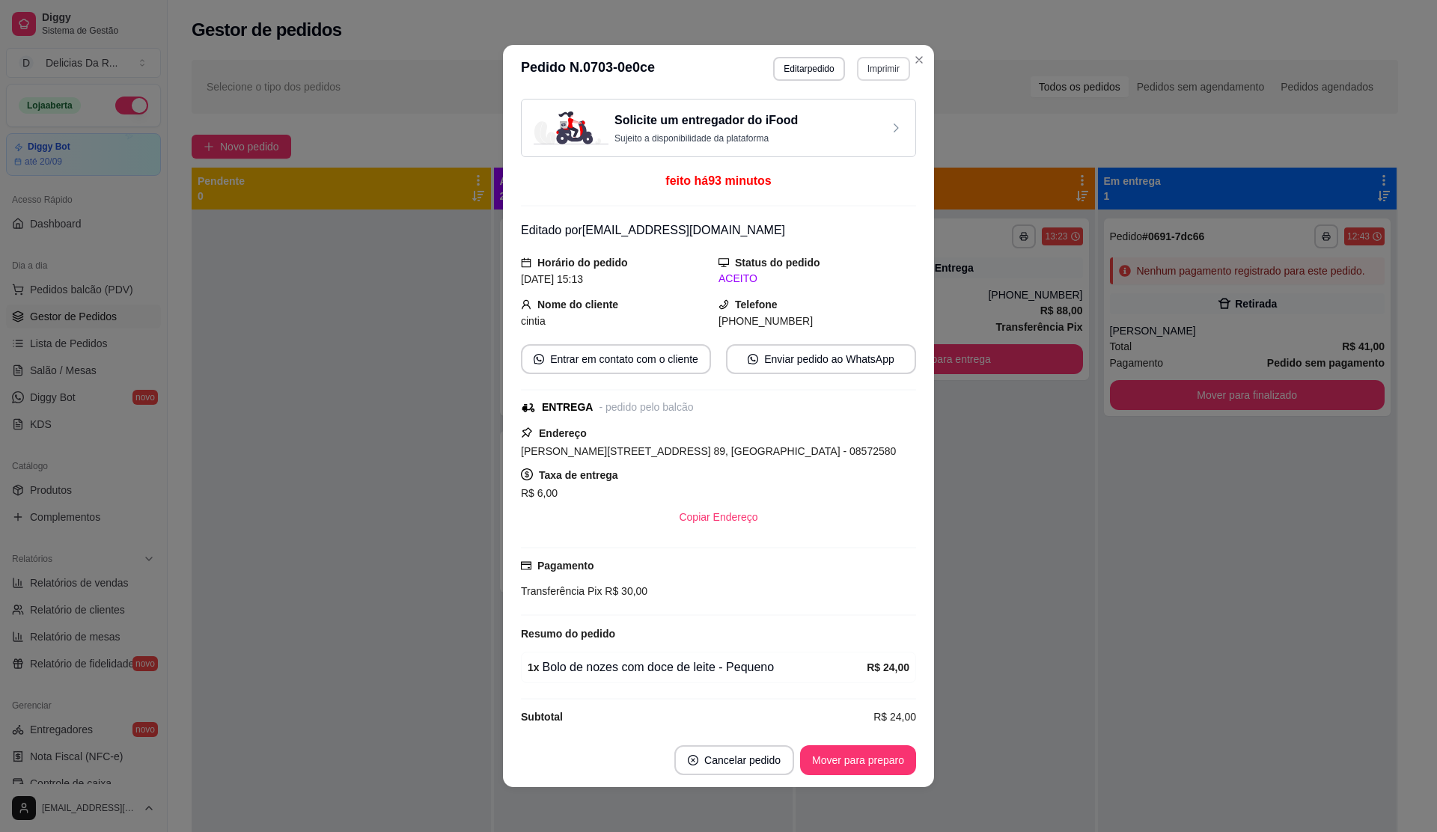
click at [895, 66] on button "Imprimir" at bounding box center [883, 69] width 53 height 24
click at [864, 129] on button "IMPRESSORA" at bounding box center [850, 121] width 109 height 24
click at [841, 764] on button "Mover para preparo" at bounding box center [858, 760] width 112 height 29
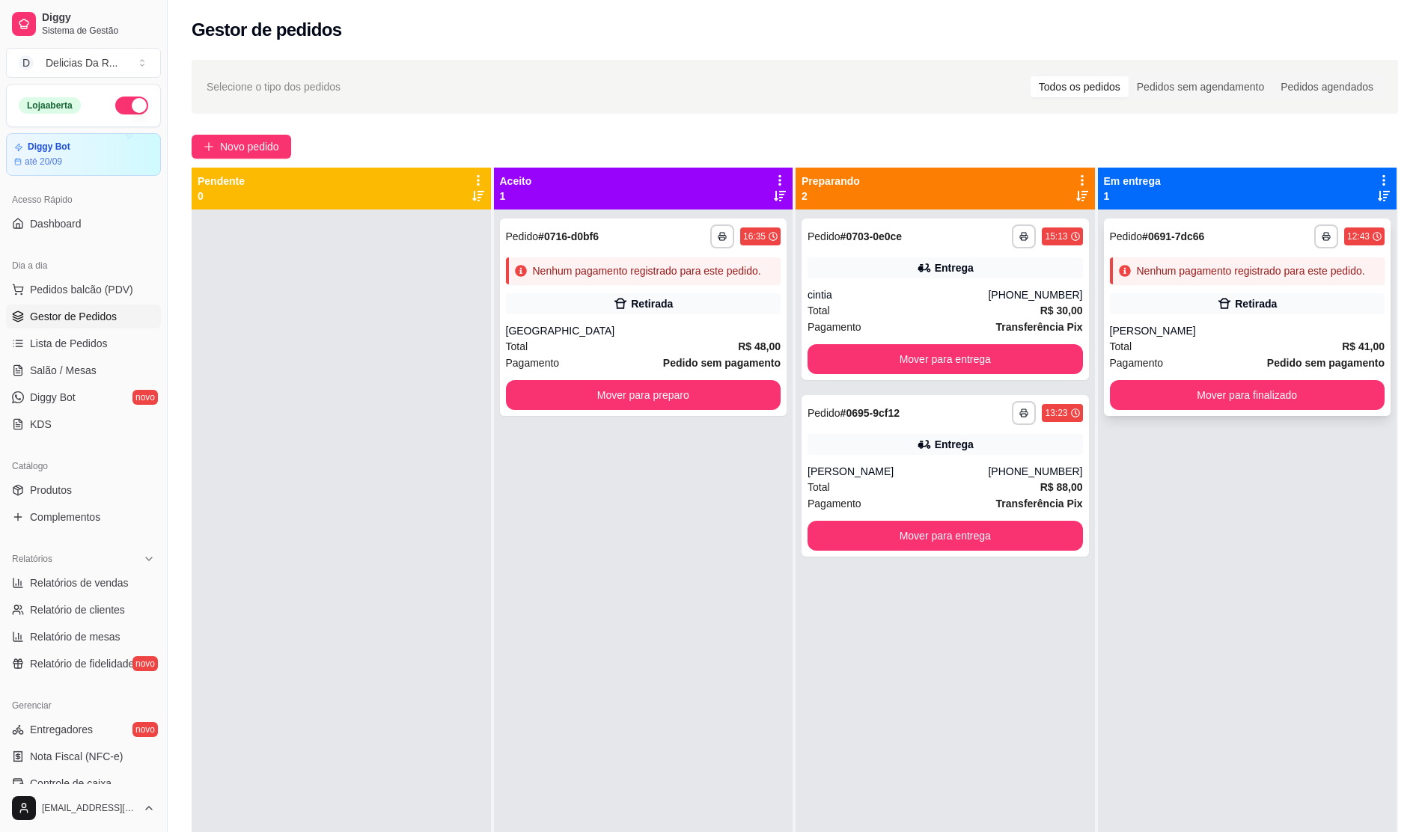
click at [1157, 277] on div "Nenhum pagamento registrado para este pedido." at bounding box center [1251, 271] width 228 height 15
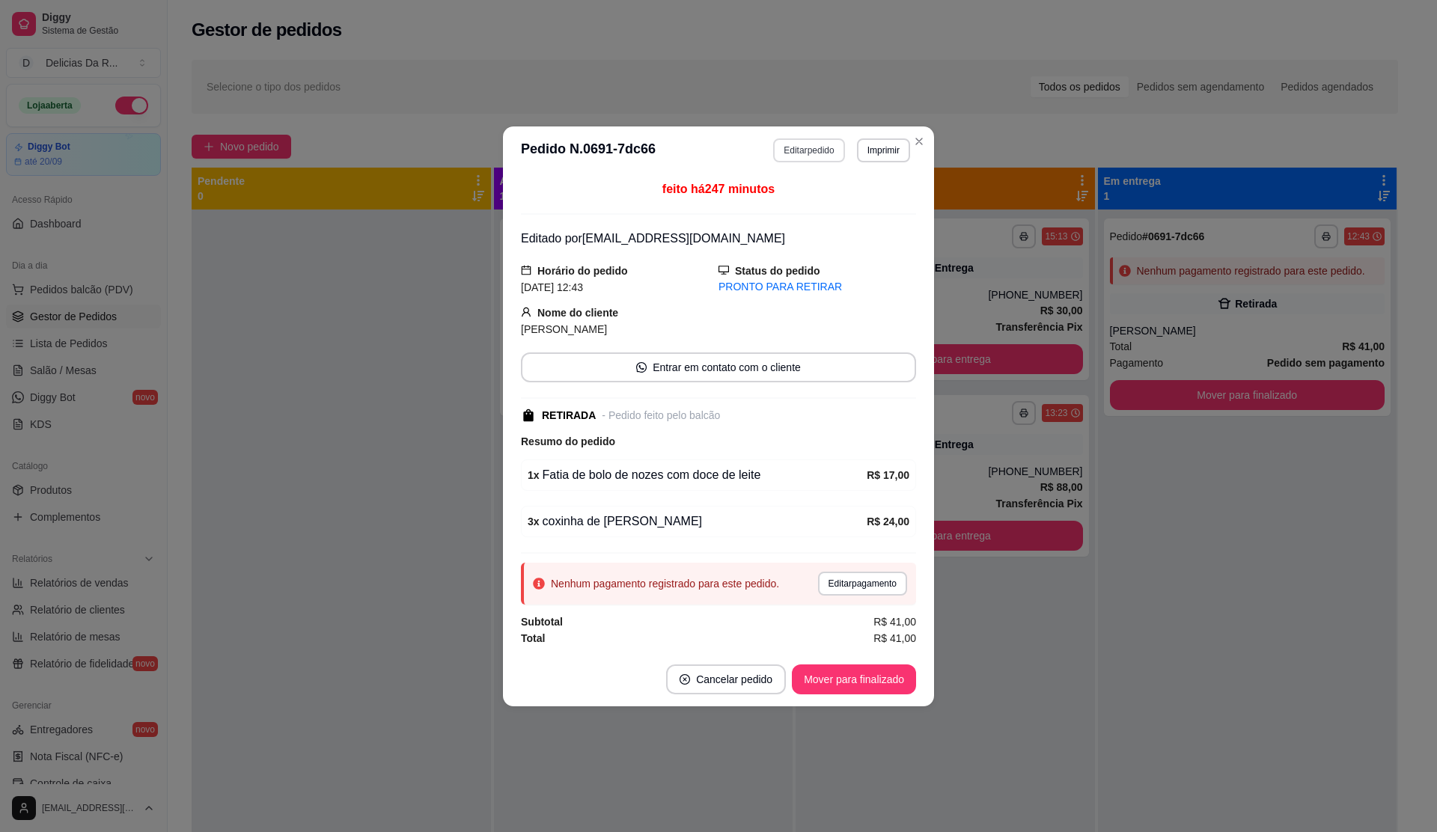
click at [791, 154] on button "Editar pedido" at bounding box center [808, 150] width 71 height 24
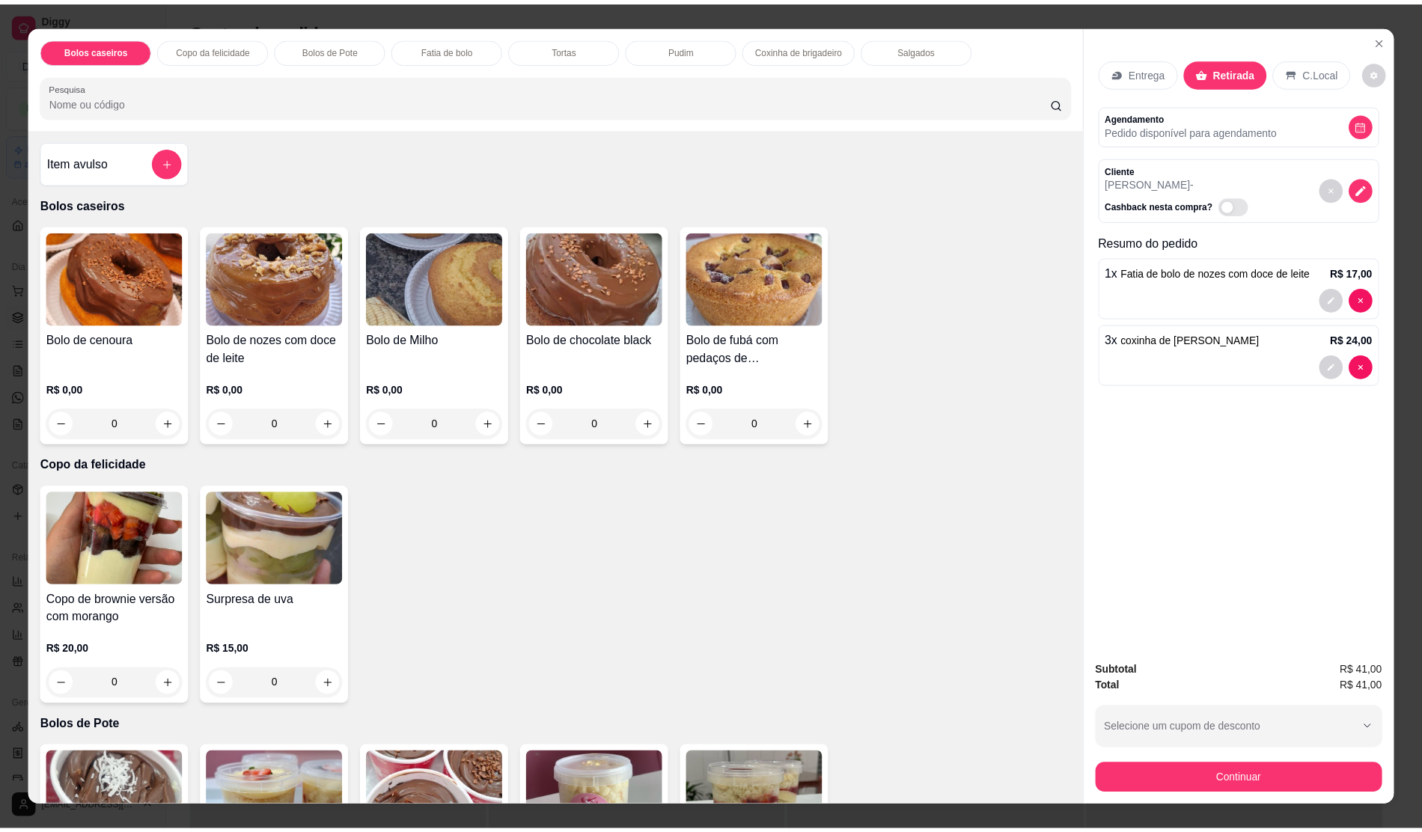
scroll to position [22, 0]
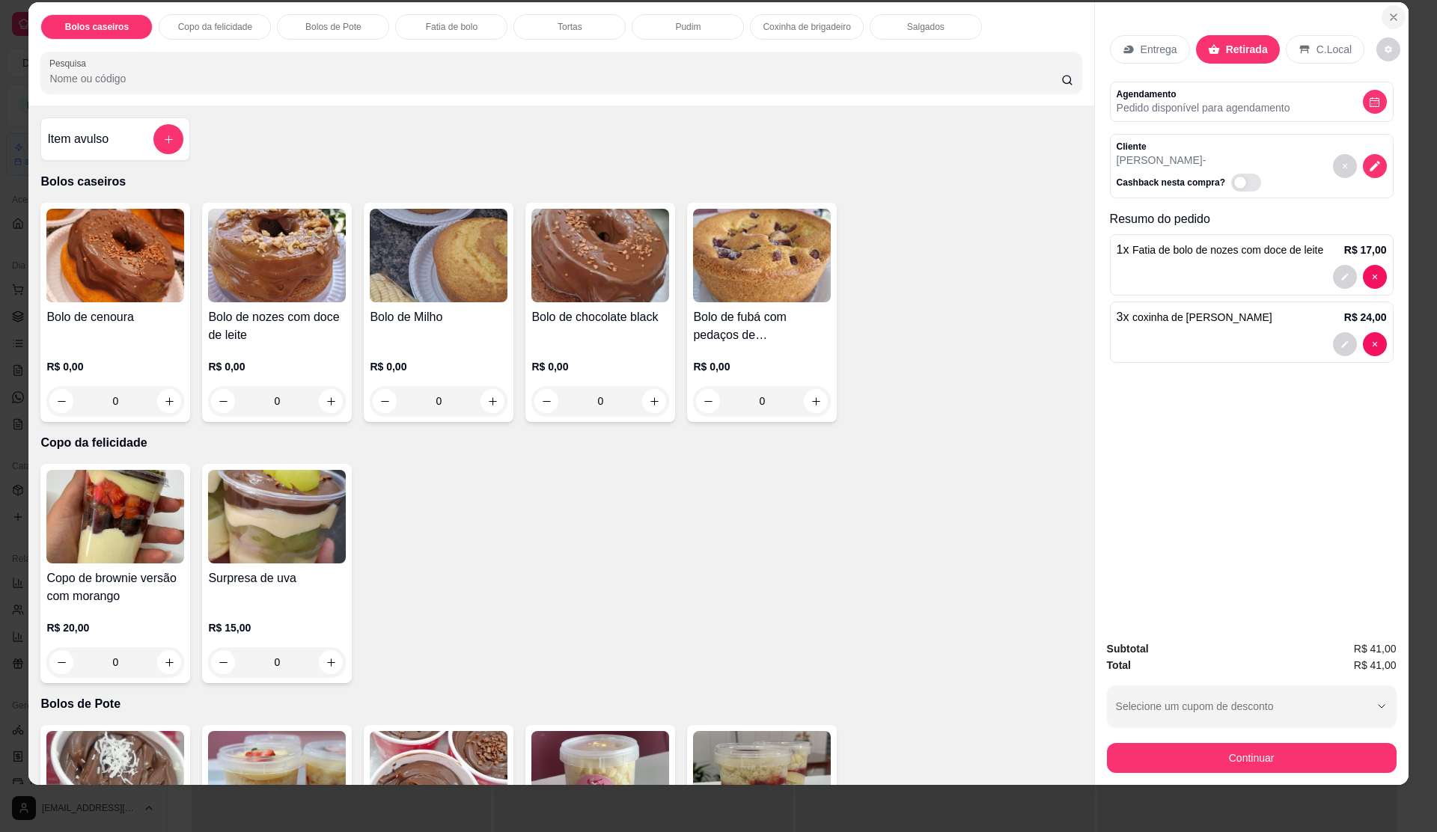
click at [1376, 0] on html "**********" at bounding box center [718, 416] width 1437 height 832
click at [1397, 16] on button "Close" at bounding box center [1394, 17] width 24 height 24
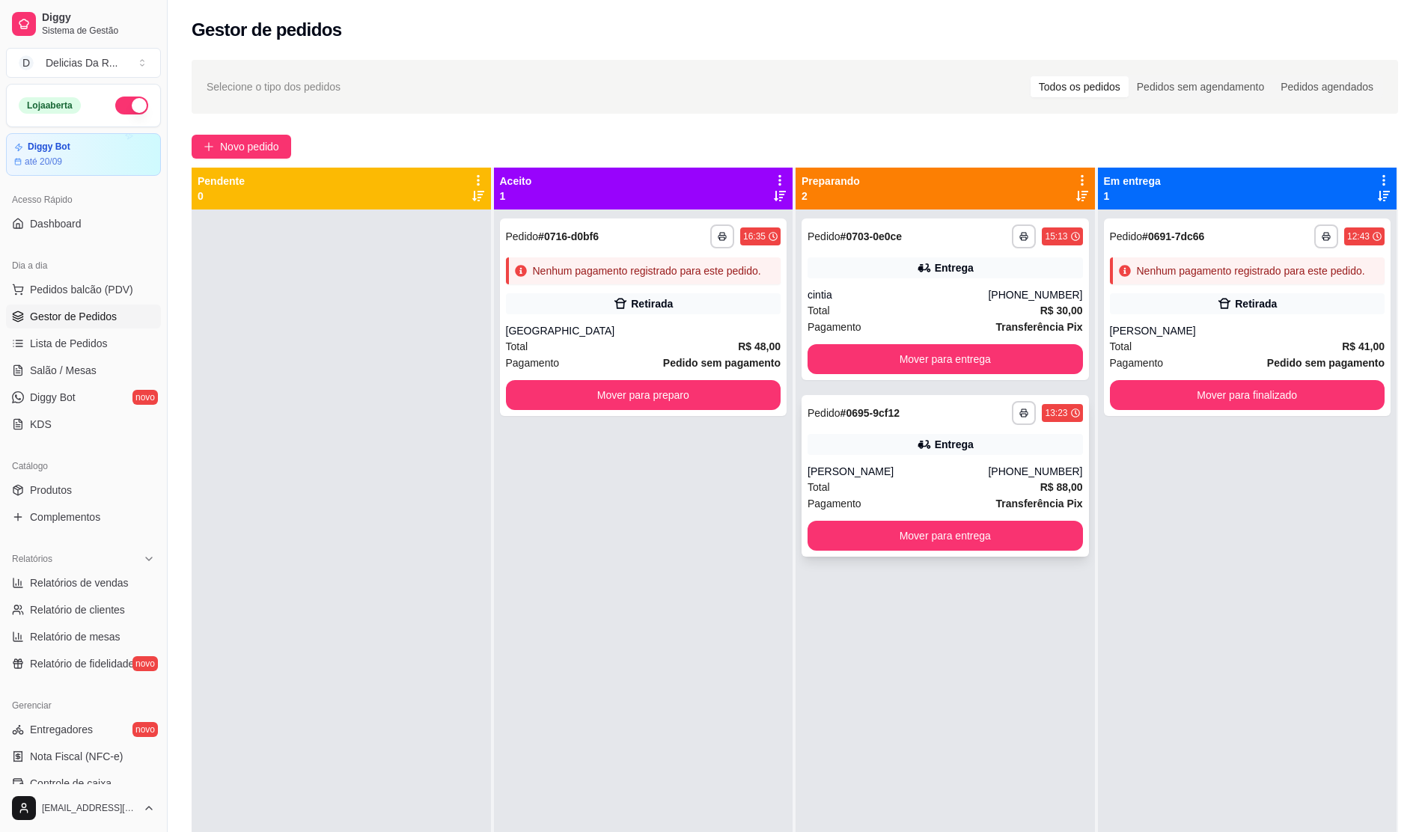
click at [858, 481] on div "Total R$ 88,00" at bounding box center [945, 487] width 275 height 16
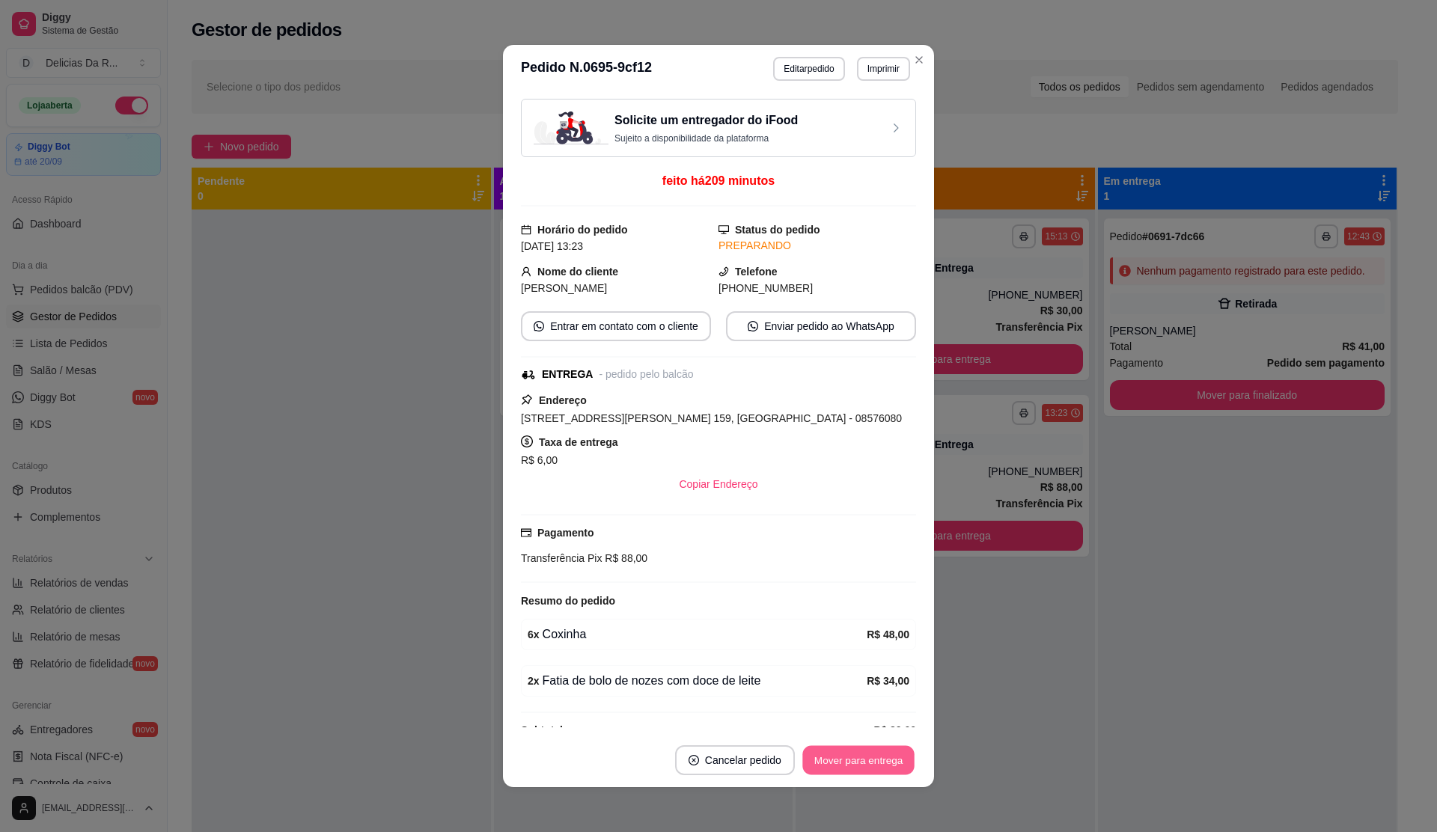
click at [892, 752] on button "Mover para entrega" at bounding box center [859, 760] width 112 height 29
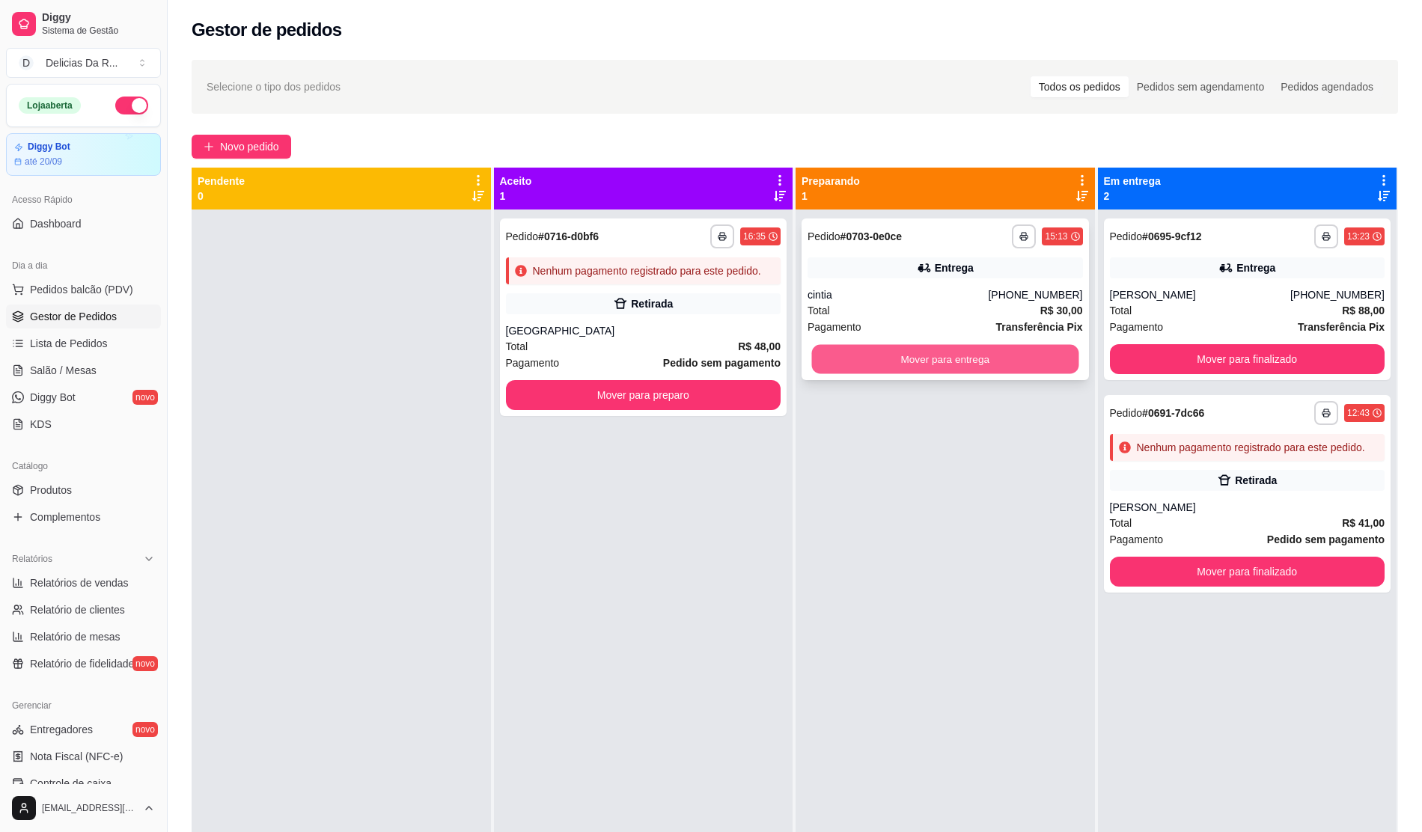
click at [986, 360] on button "Mover para entrega" at bounding box center [945, 359] width 267 height 29
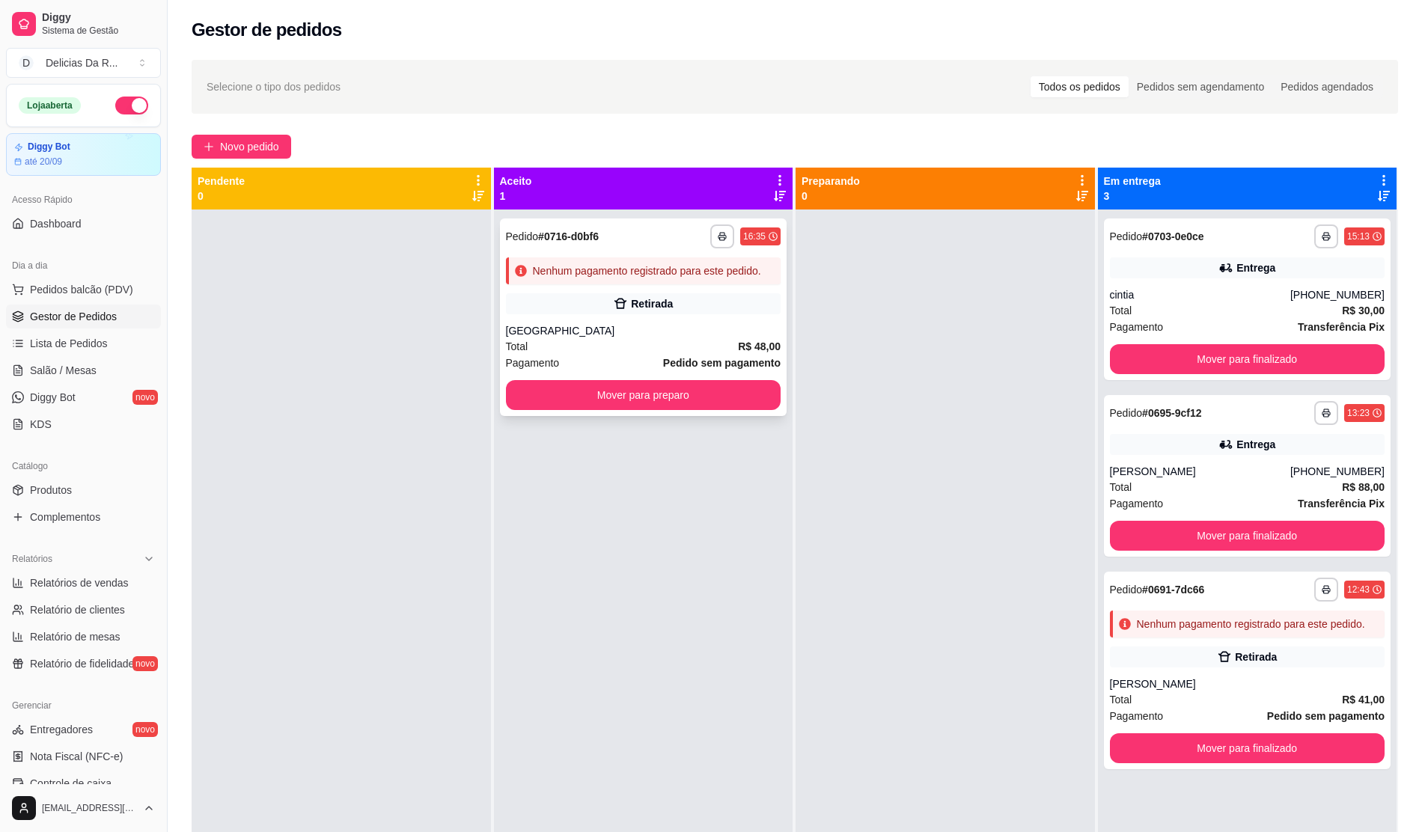
click at [719, 318] on div "**********" at bounding box center [643, 318] width 287 height 198
click at [60, 492] on span "Produtos" at bounding box center [51, 490] width 42 height 15
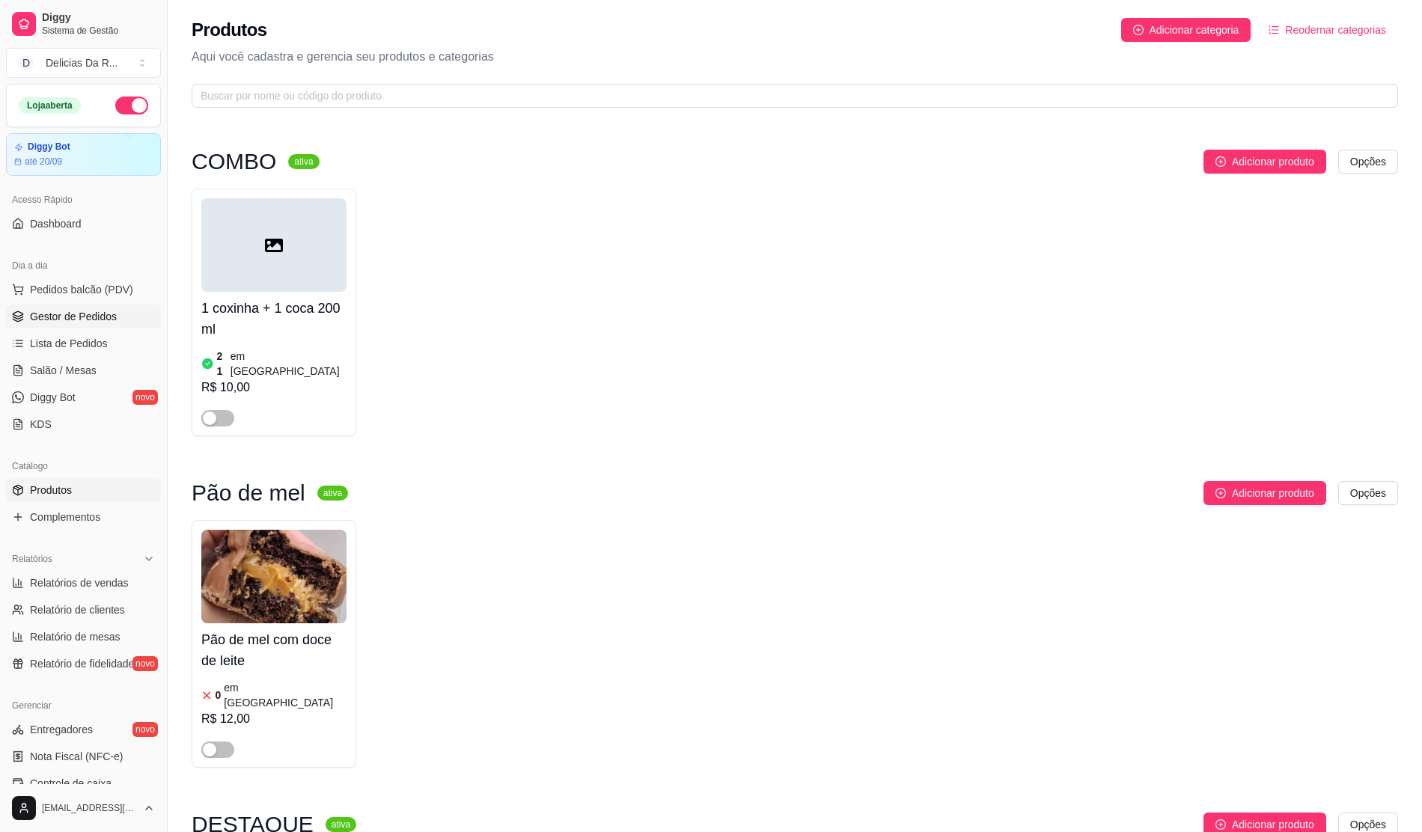
click at [106, 307] on link "Gestor de Pedidos" at bounding box center [83, 317] width 155 height 24
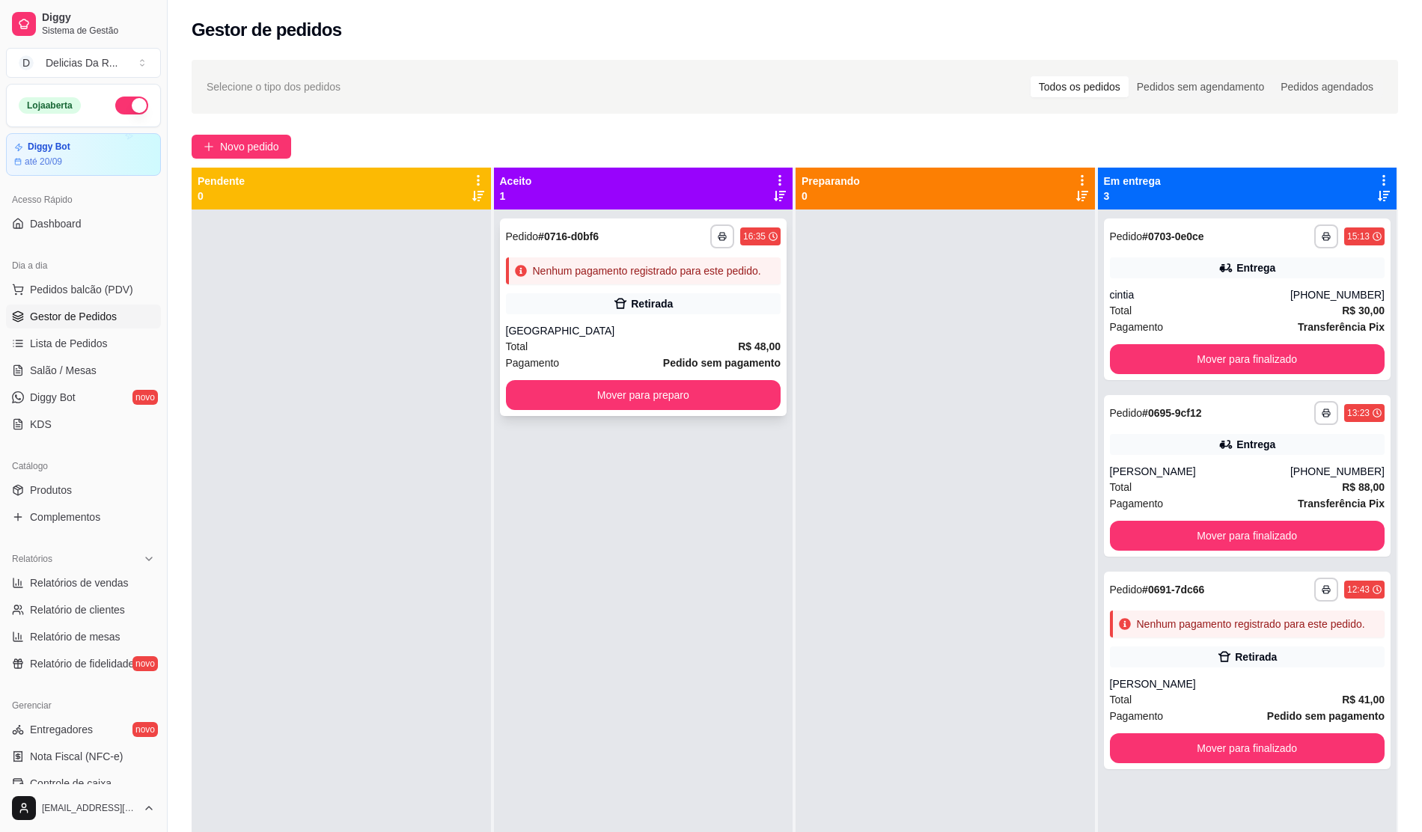
click at [549, 305] on div "Retirada" at bounding box center [643, 303] width 275 height 21
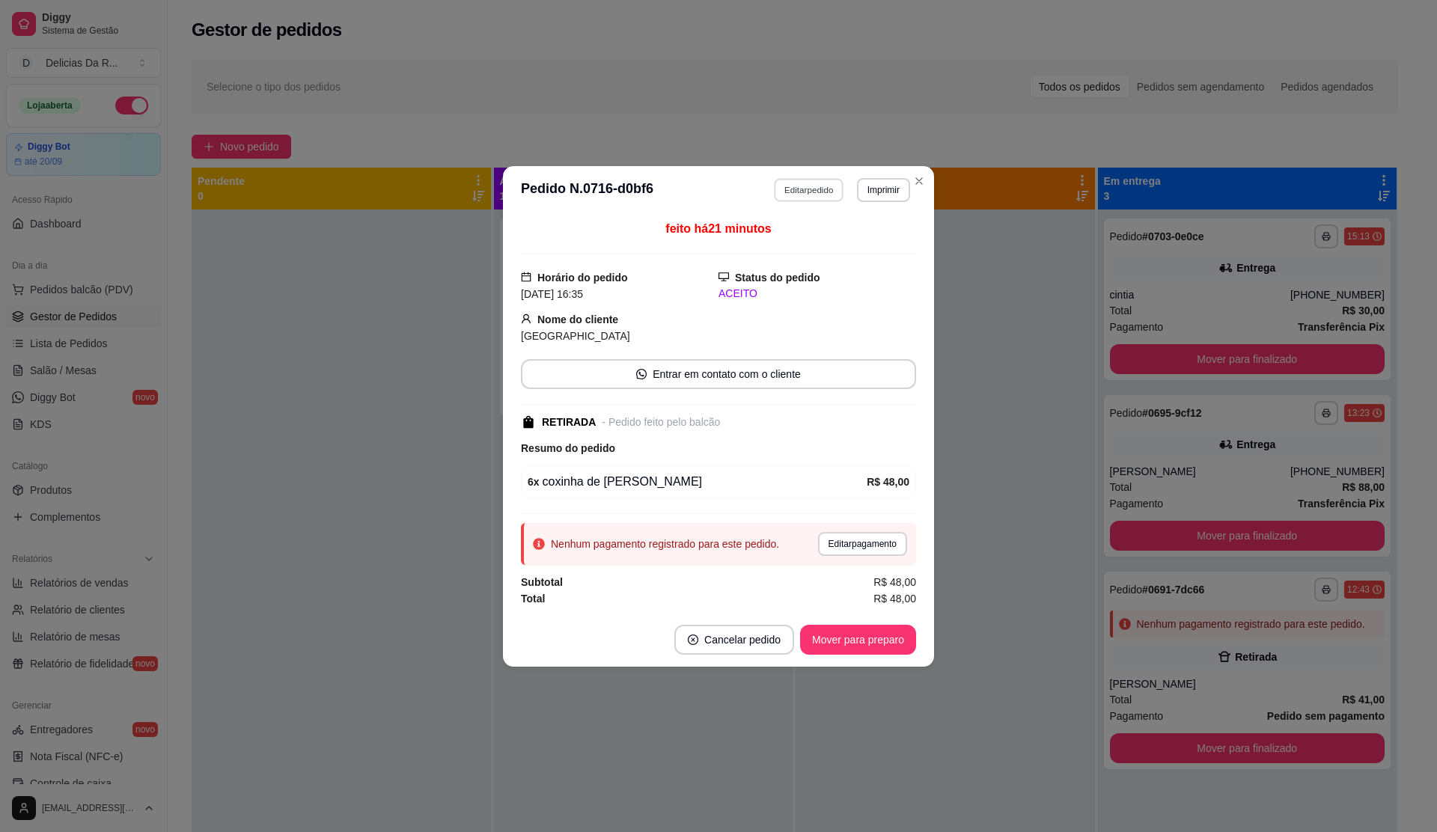
click at [803, 187] on button "Editar pedido" at bounding box center [810, 189] width 70 height 23
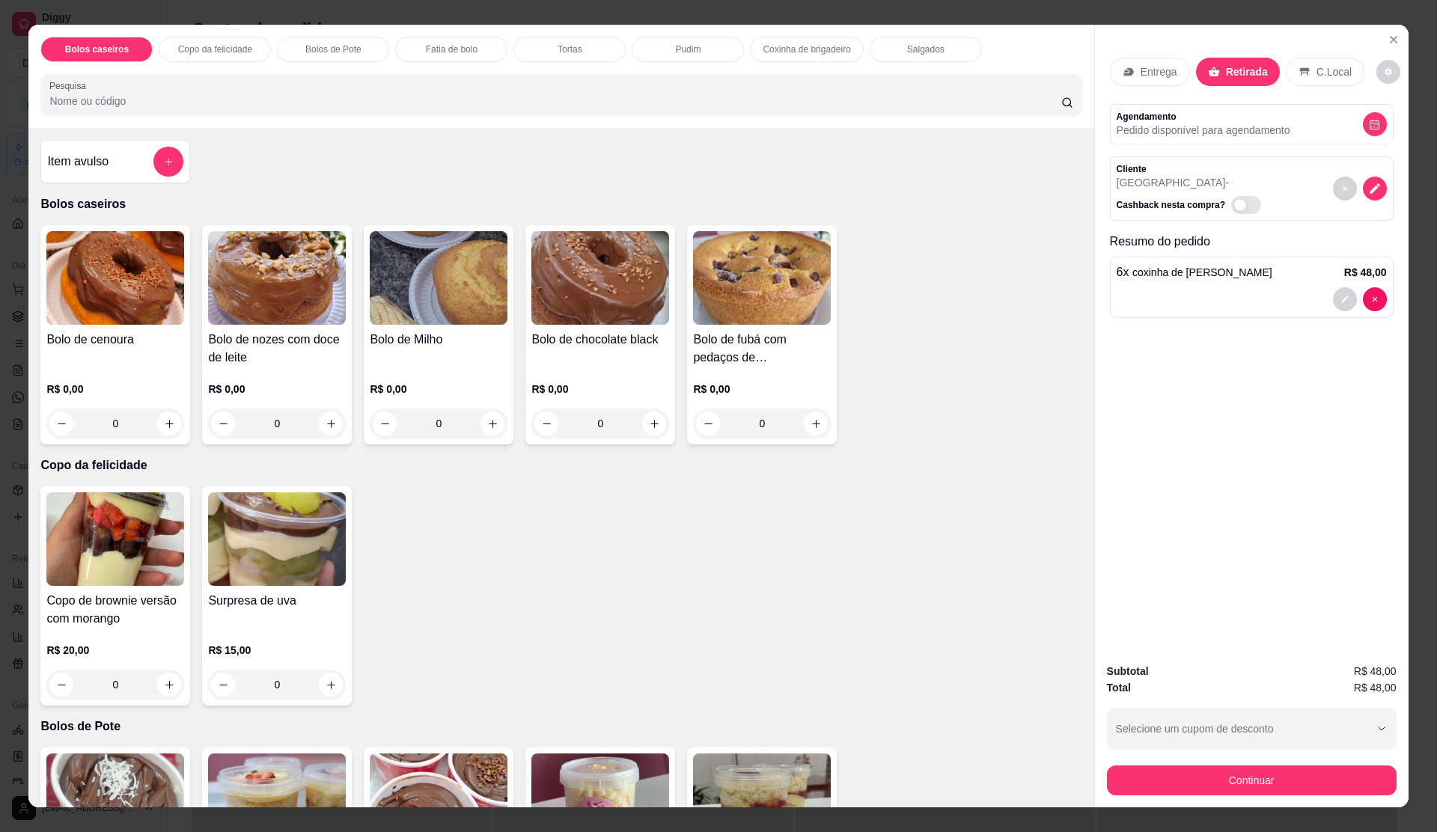
click at [135, 150] on div "Item avulso" at bounding box center [115, 162] width 136 height 30
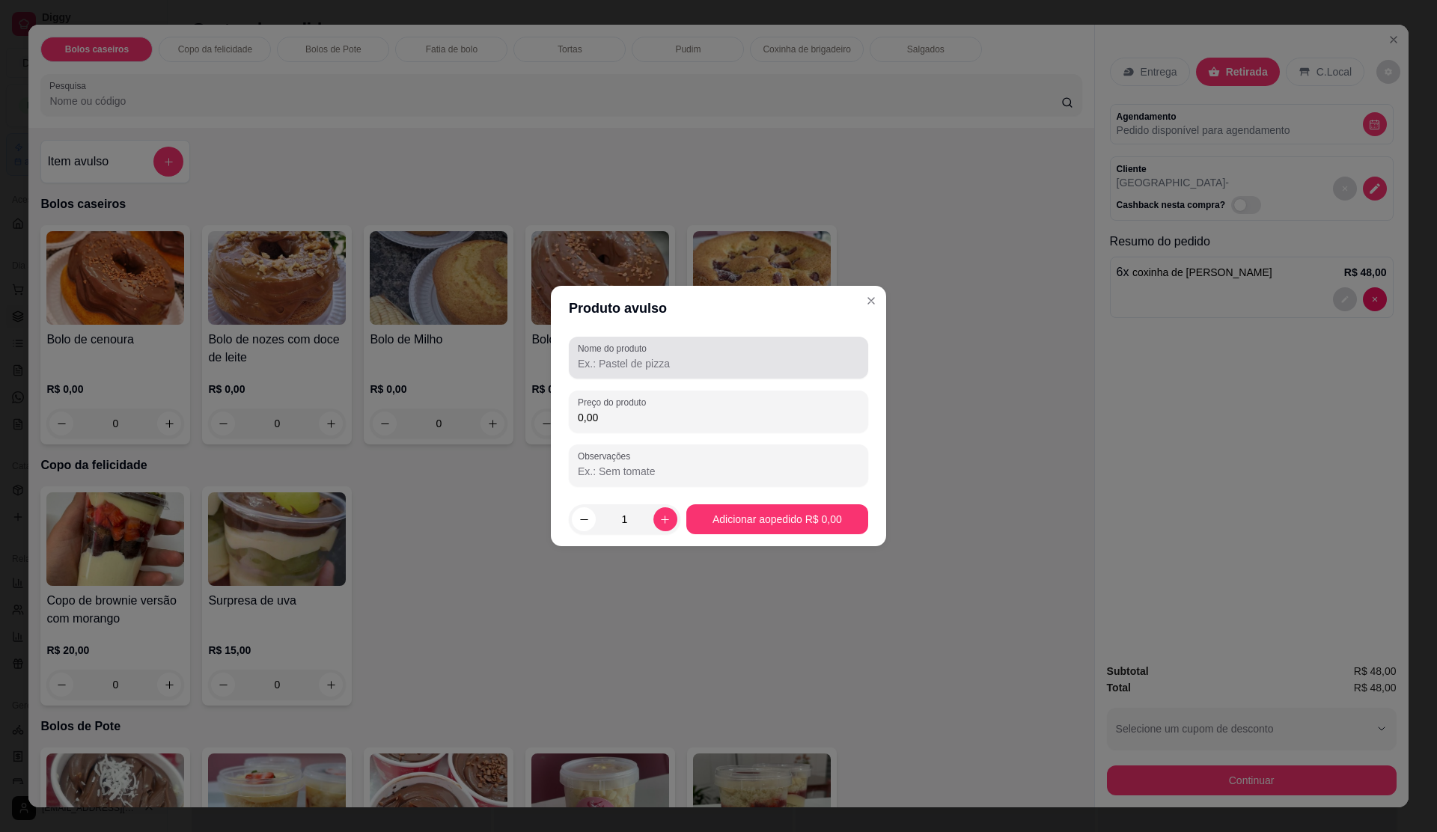
click at [698, 362] on input "Nome do produto" at bounding box center [718, 363] width 281 height 15
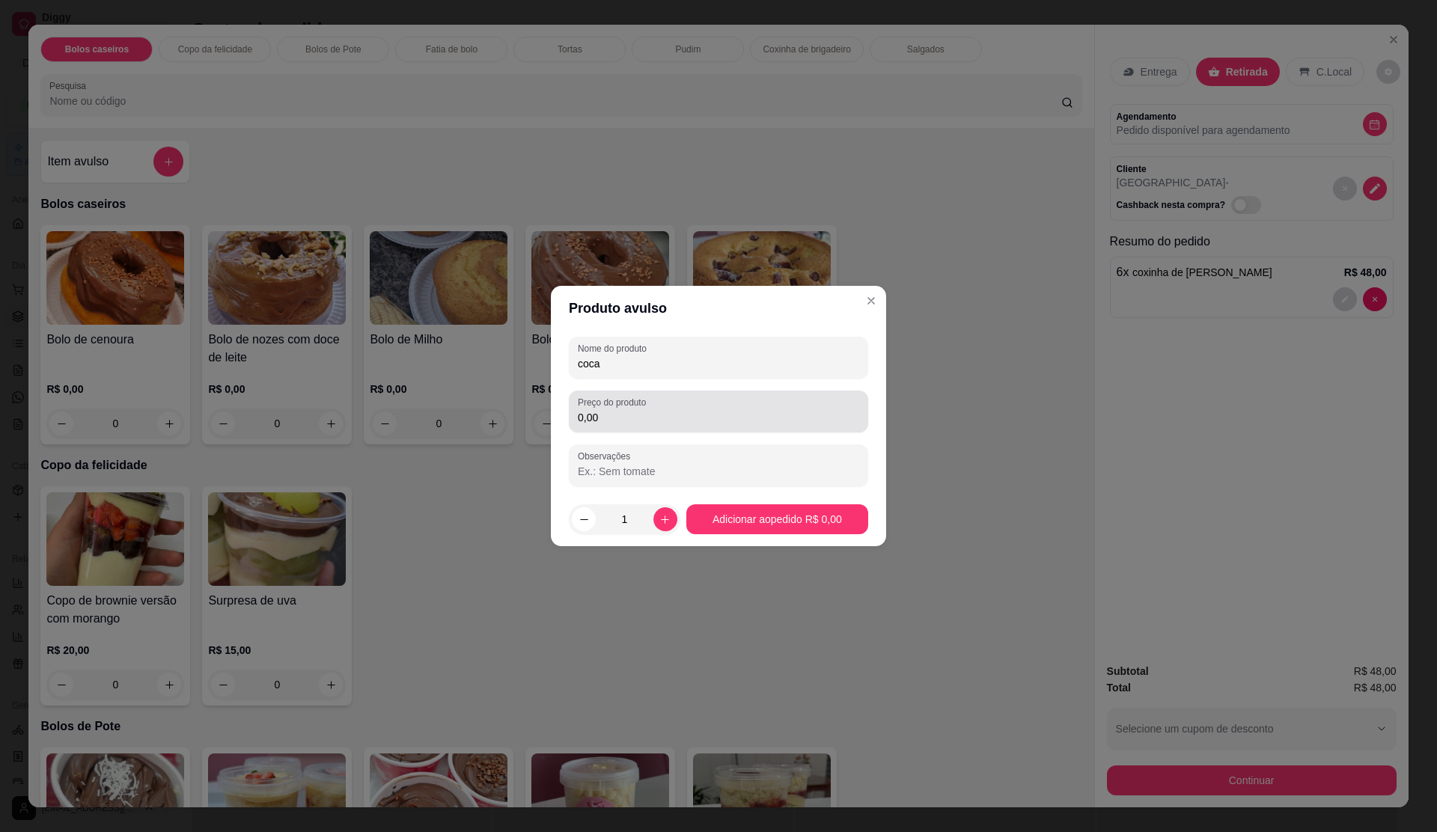
type input "coca"
click at [635, 417] on input "0,00" at bounding box center [718, 417] width 281 height 15
type input "3,50"
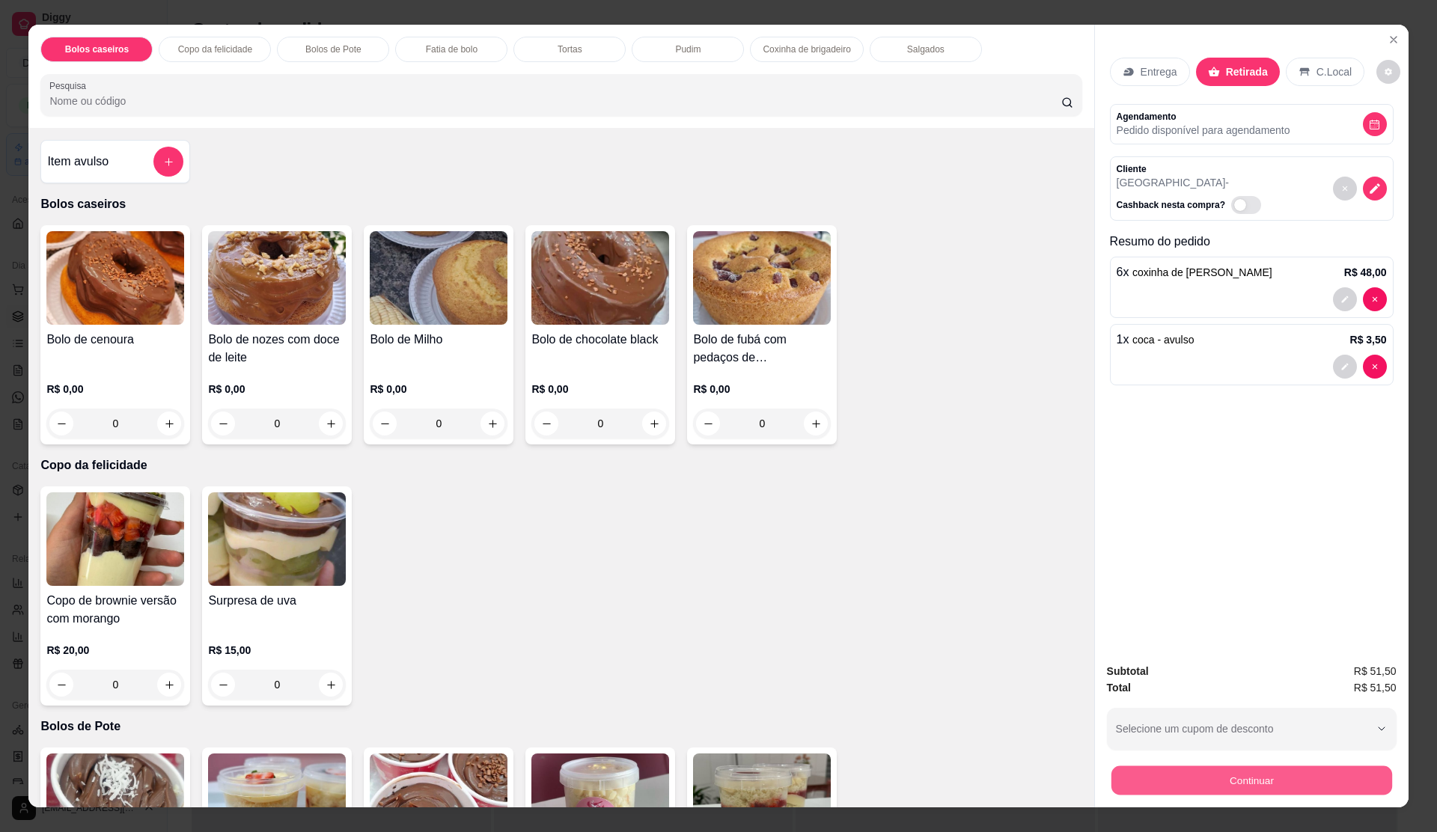
click at [1240, 770] on button "Continuar" at bounding box center [1251, 780] width 281 height 29
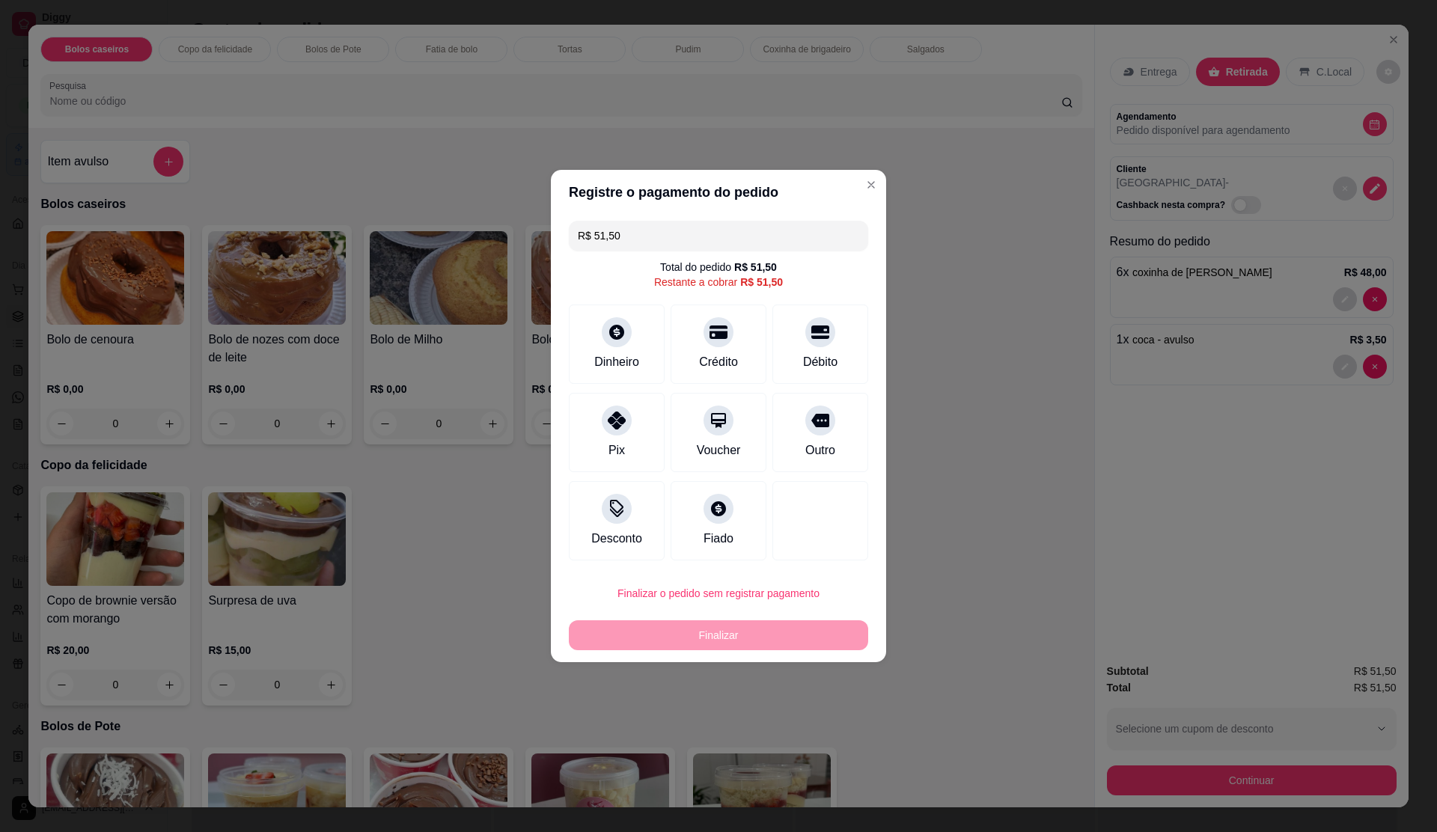
click at [672, 228] on input "R$ 51,50" at bounding box center [718, 236] width 281 height 30
click at [677, 223] on input "R$ 51,50" at bounding box center [718, 236] width 281 height 30
click at [829, 342] on div "Débito" at bounding box center [821, 342] width 106 height 88
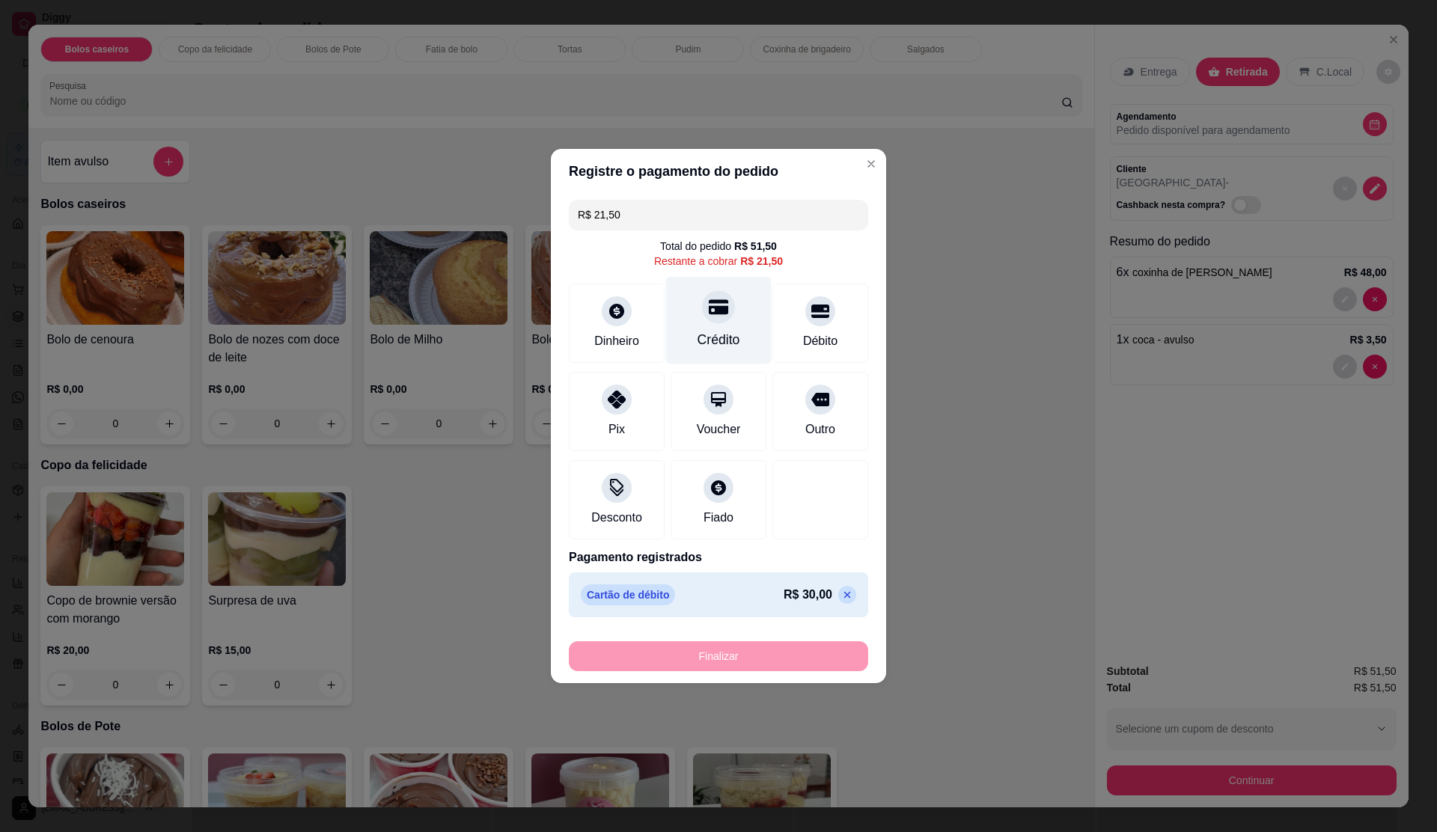
click at [696, 314] on div "Crédito" at bounding box center [719, 321] width 106 height 88
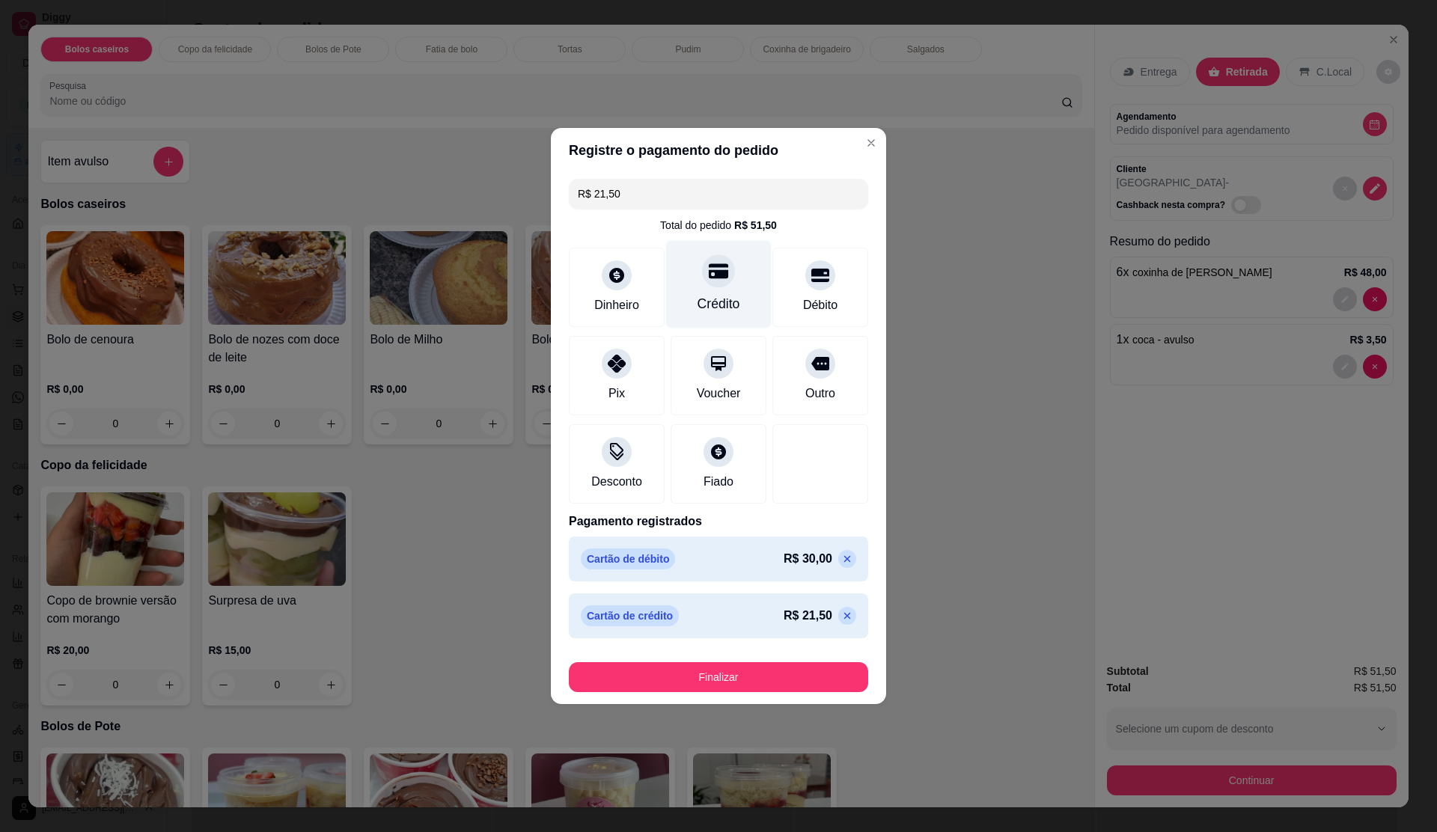
type input "R$ 0,00"
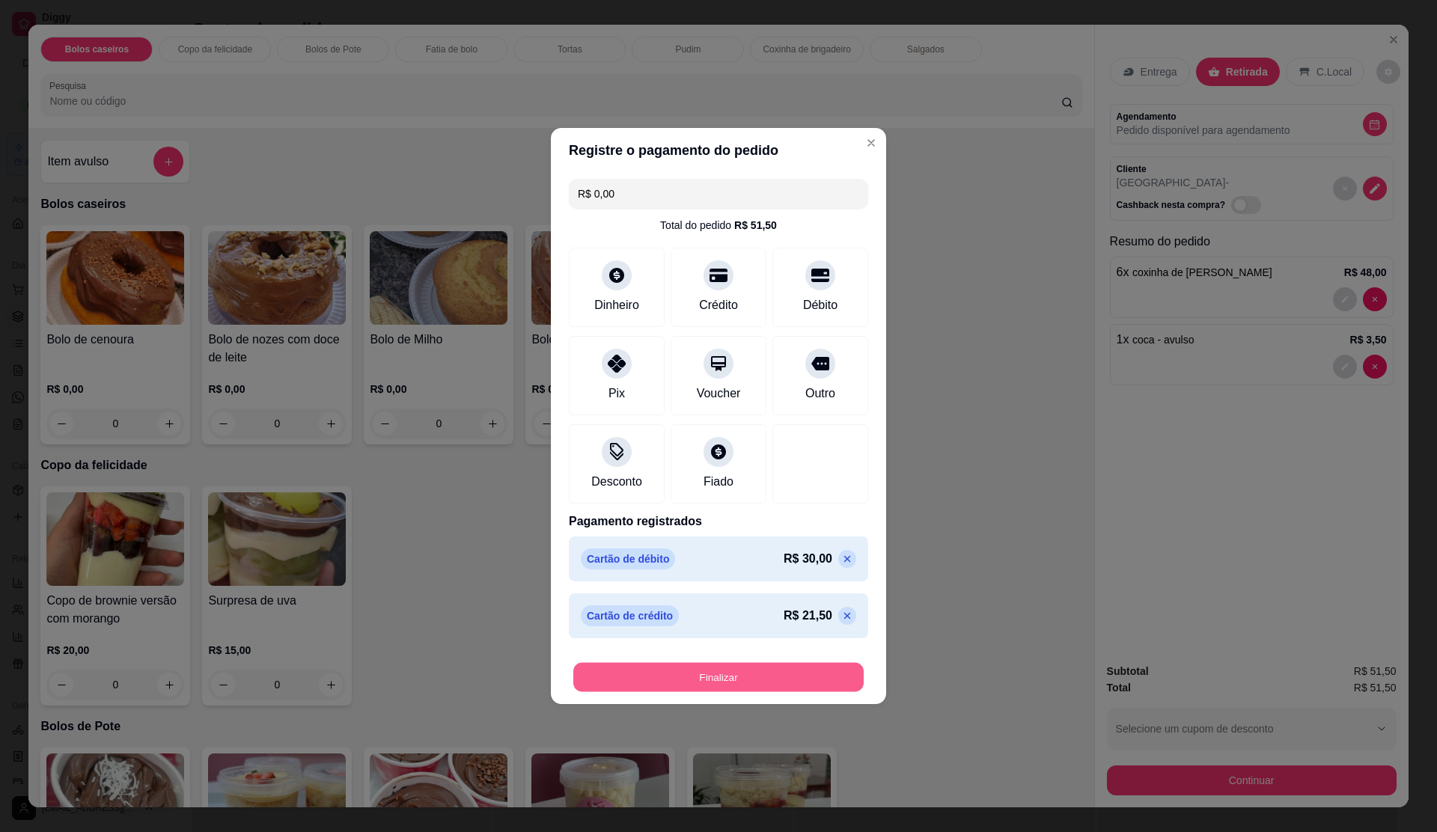
click at [806, 675] on button "Finalizar" at bounding box center [718, 677] width 290 height 29
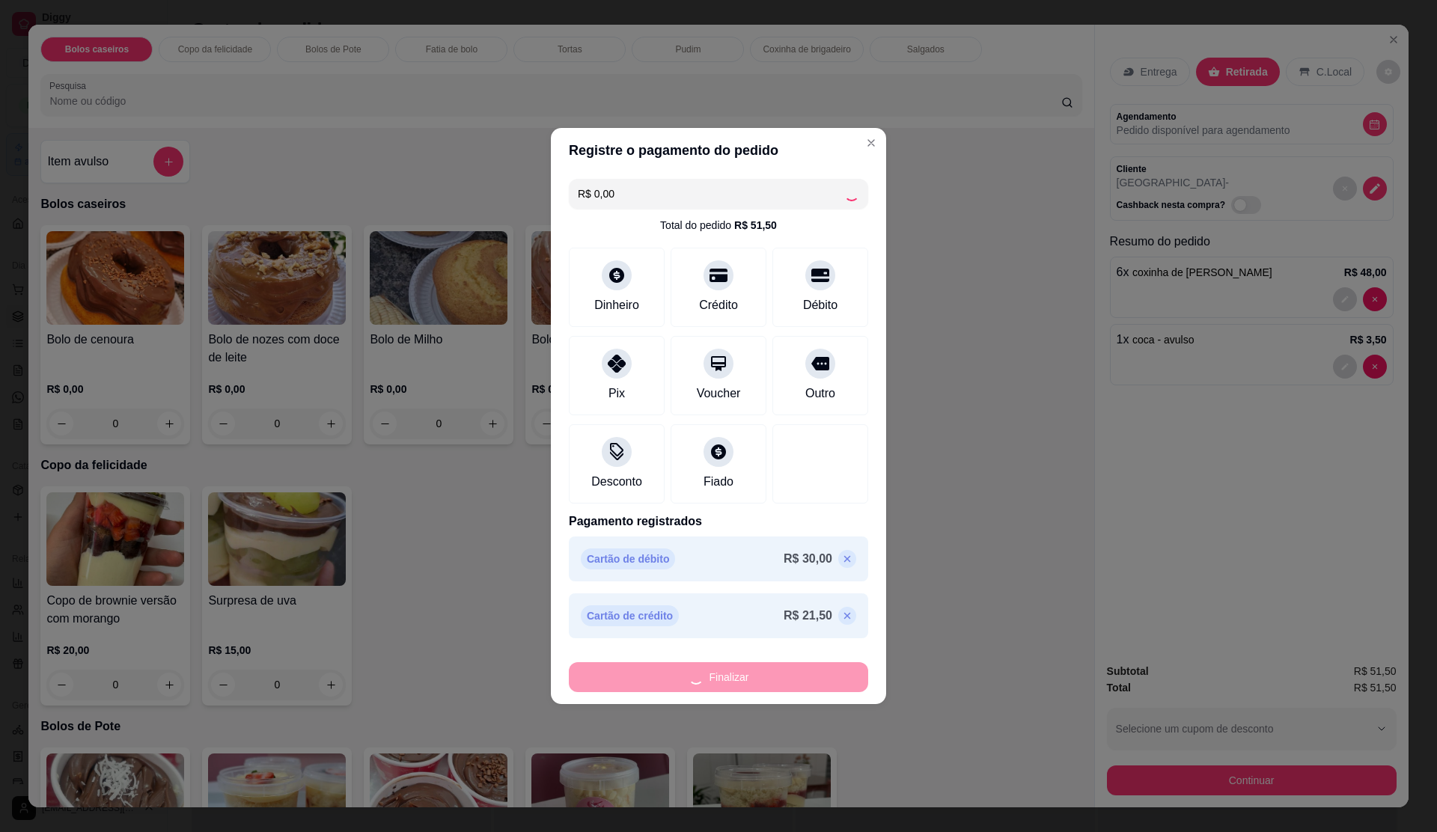
type input "0"
type input "-R$ 51,50"
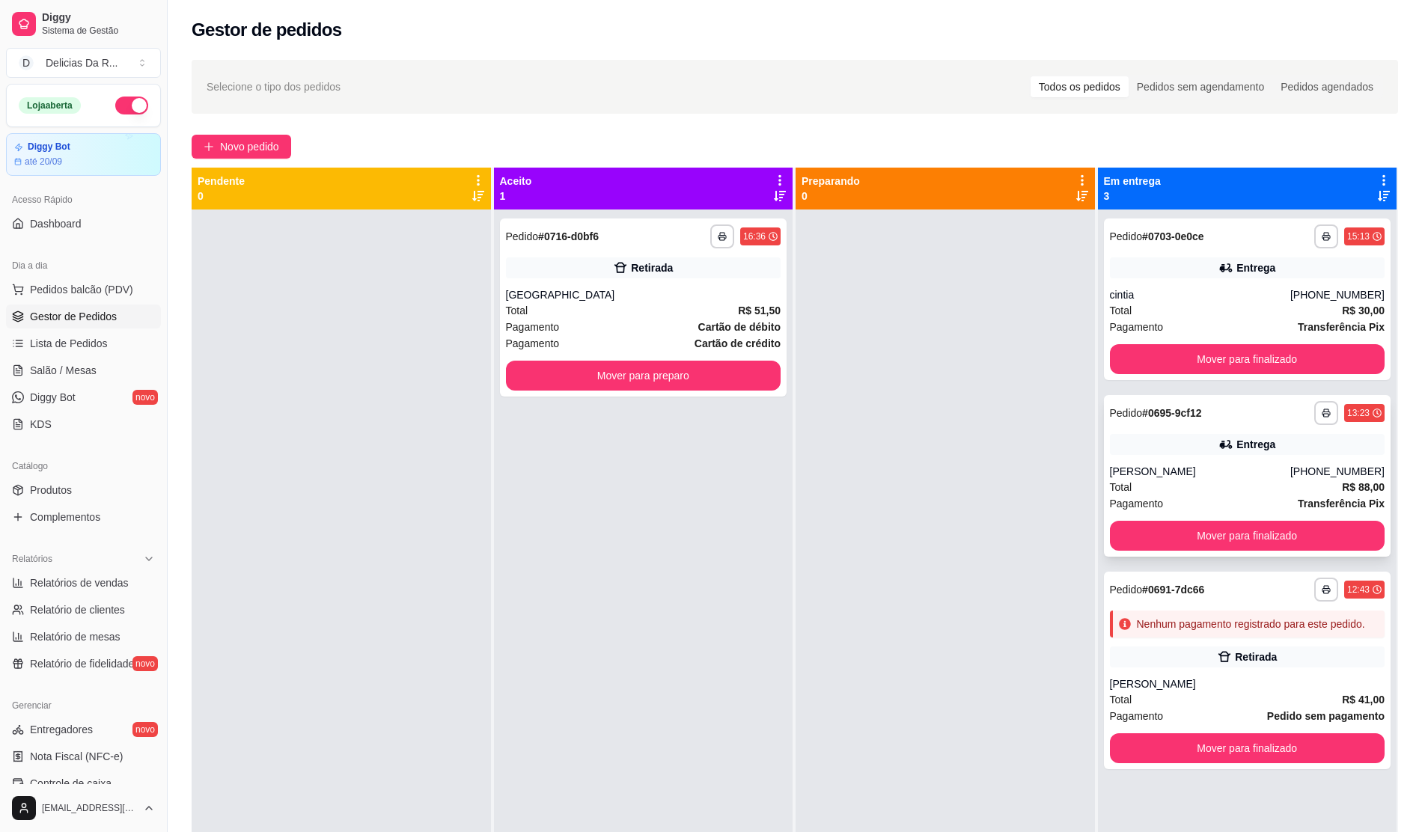
click at [1216, 458] on div "**********" at bounding box center [1247, 476] width 287 height 162
click at [1273, 672] on div "**********" at bounding box center [1247, 671] width 287 height 198
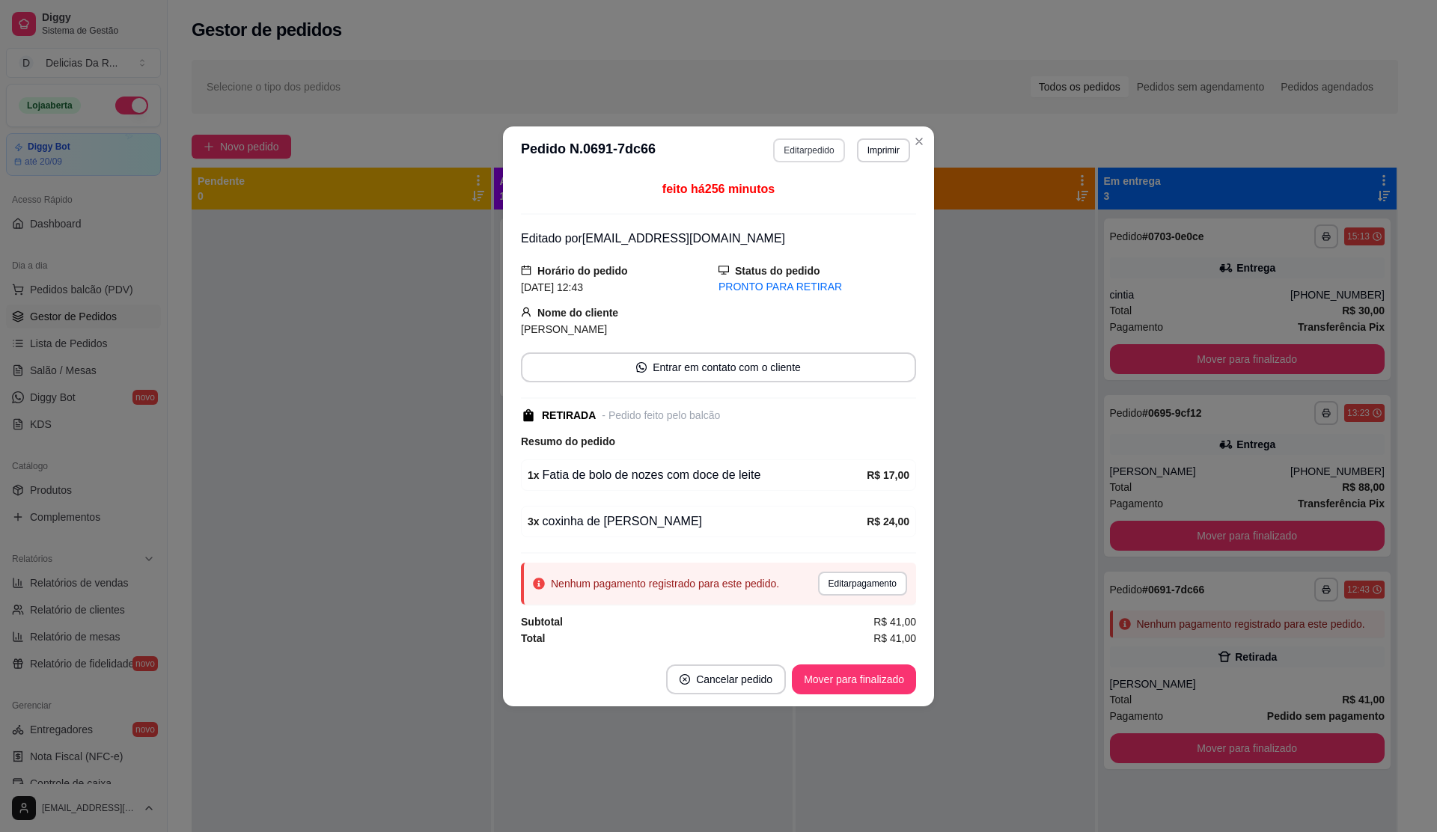
click at [785, 139] on button "Editar pedido" at bounding box center [808, 150] width 71 height 24
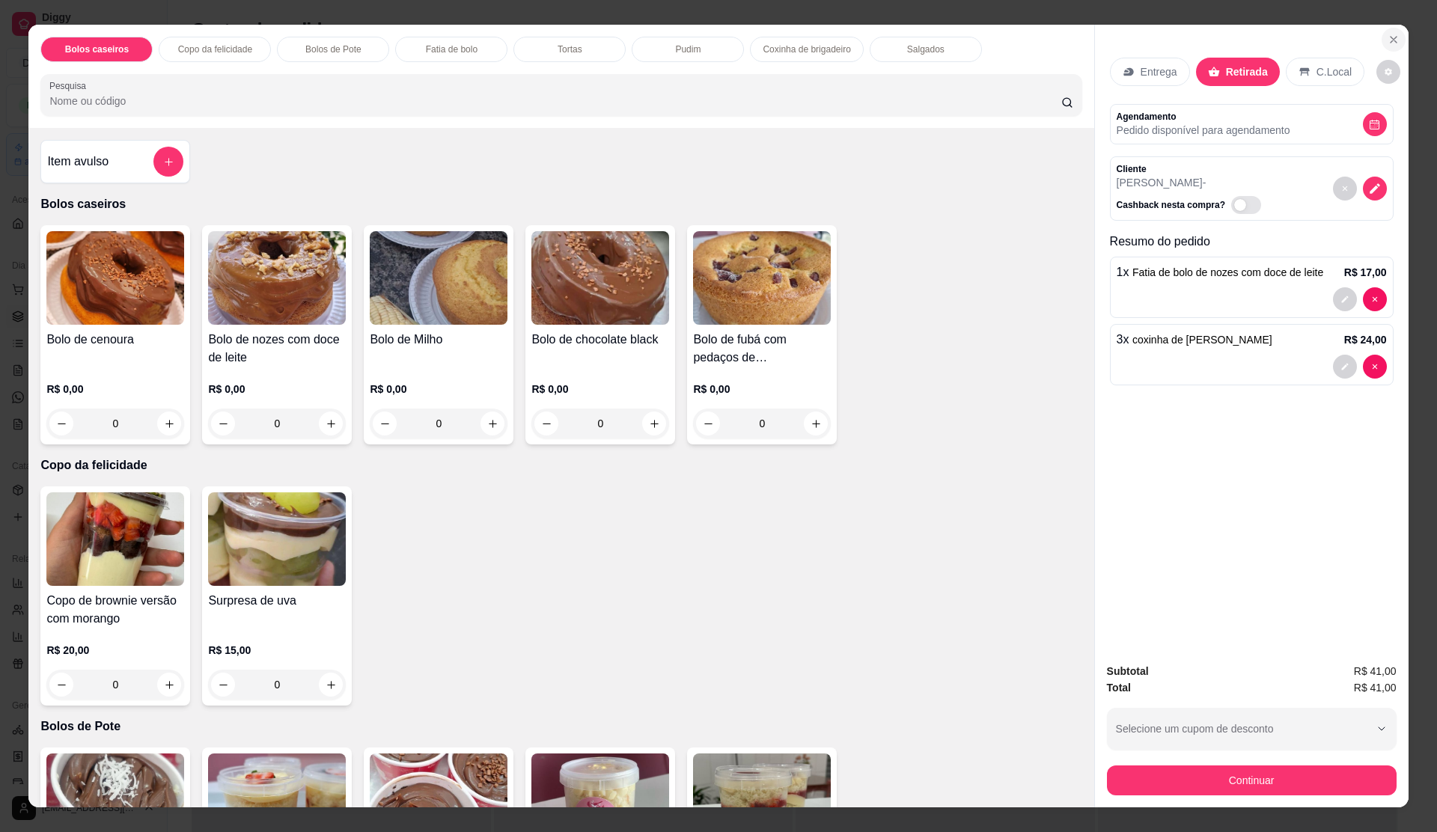
click at [1382, 39] on button "Close" at bounding box center [1394, 40] width 24 height 24
click at [1390, 39] on icon "Close" at bounding box center [1394, 40] width 12 height 12
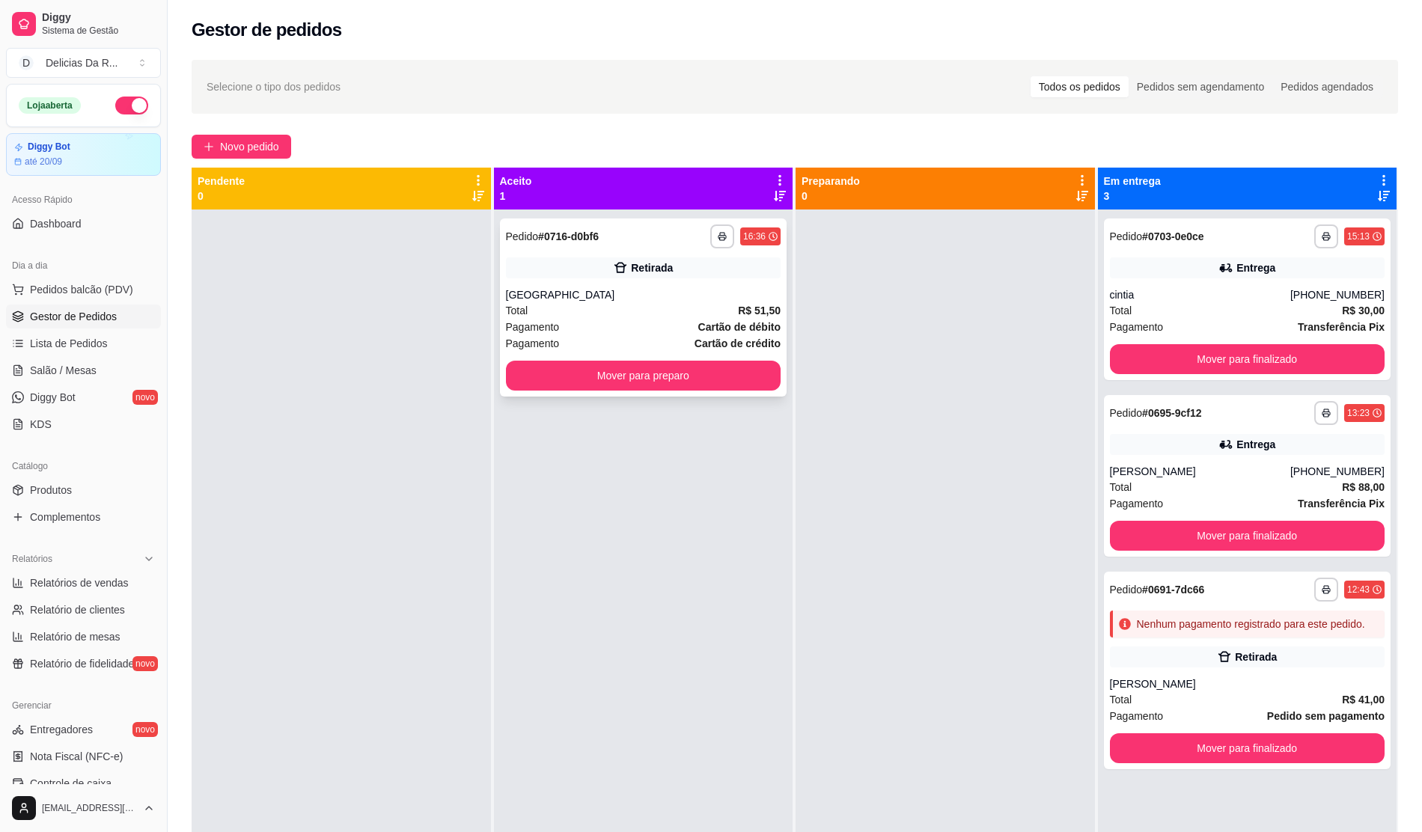
click at [517, 285] on div "**********" at bounding box center [643, 308] width 287 height 178
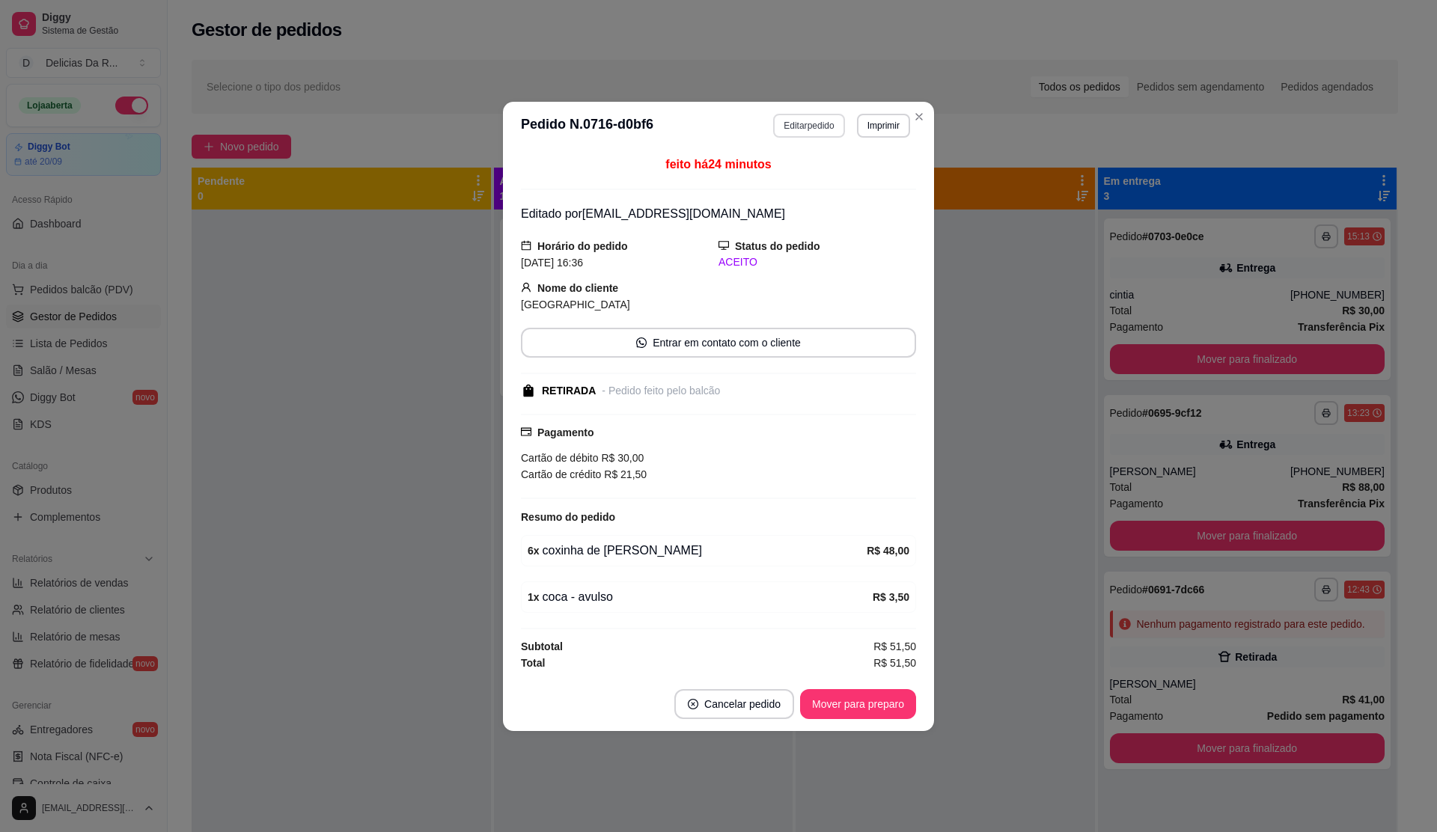
click at [806, 123] on button "Editar pedido" at bounding box center [808, 126] width 71 height 24
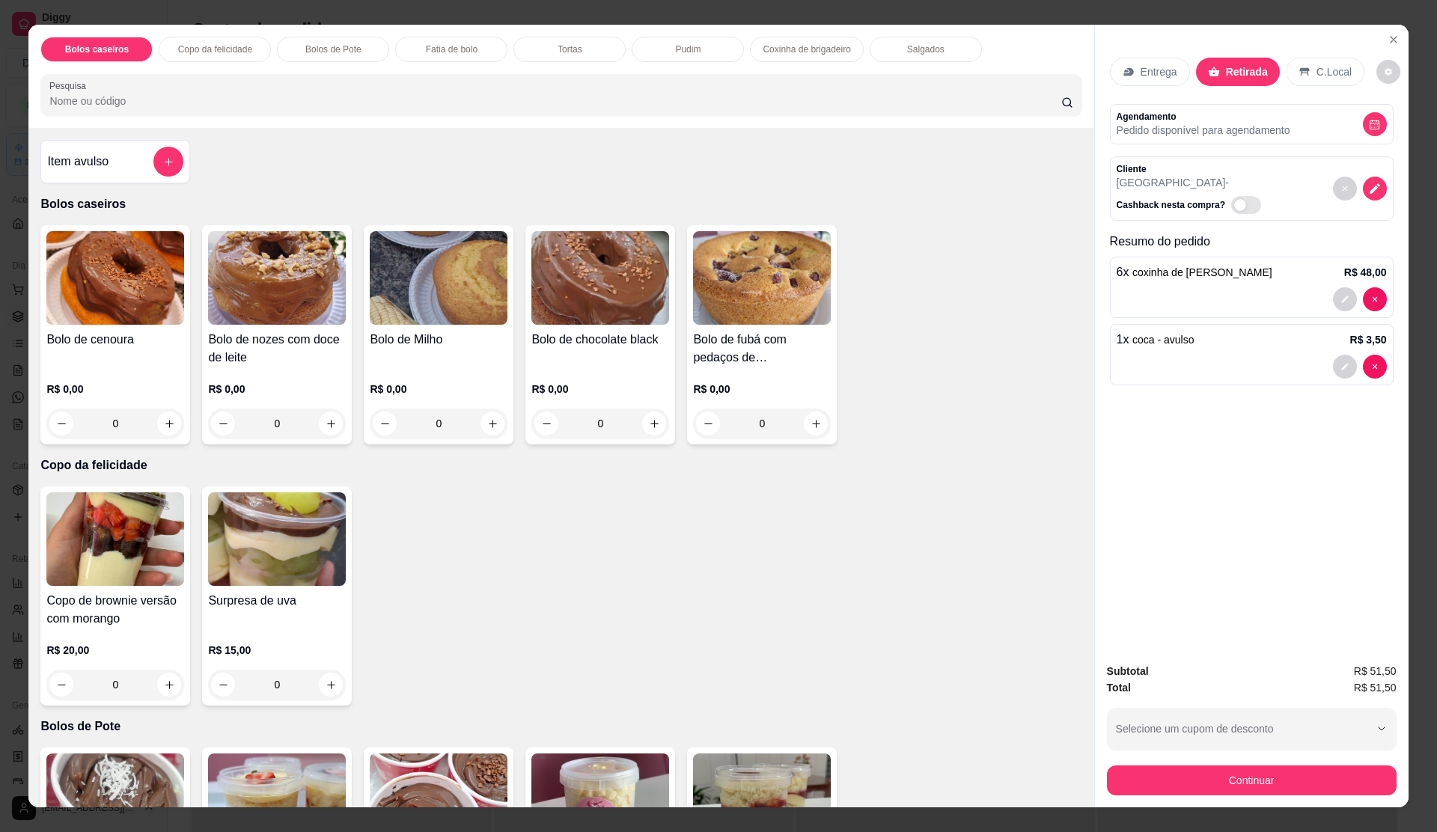
click at [1234, 298] on div at bounding box center [1252, 299] width 270 height 24
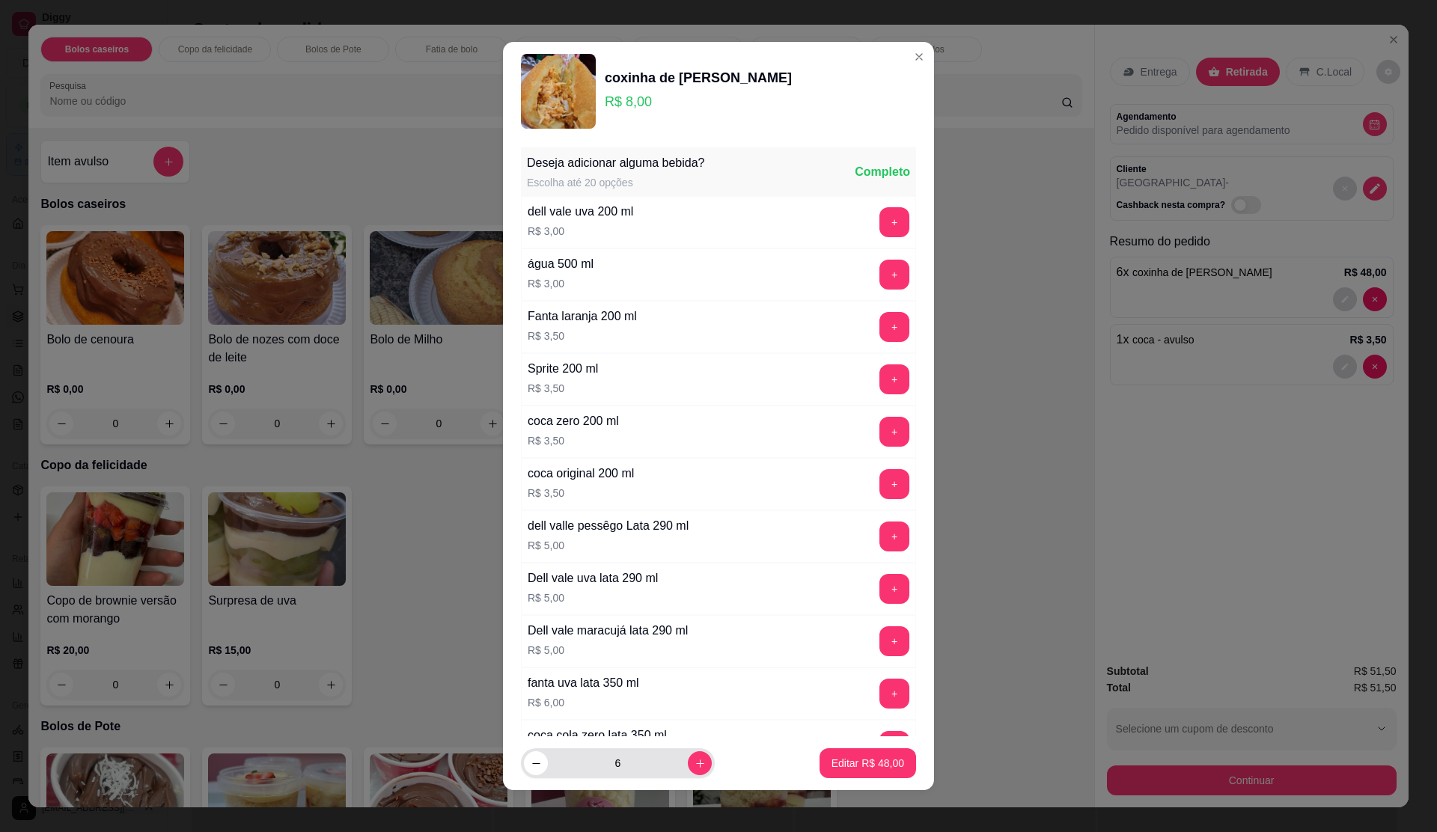
click at [531, 761] on icon "decrease-product-quantity" at bounding box center [536, 763] width 11 height 11
type input "5"
click at [868, 750] on button "Editar R$ 40,00" at bounding box center [868, 764] width 97 height 30
type input "5"
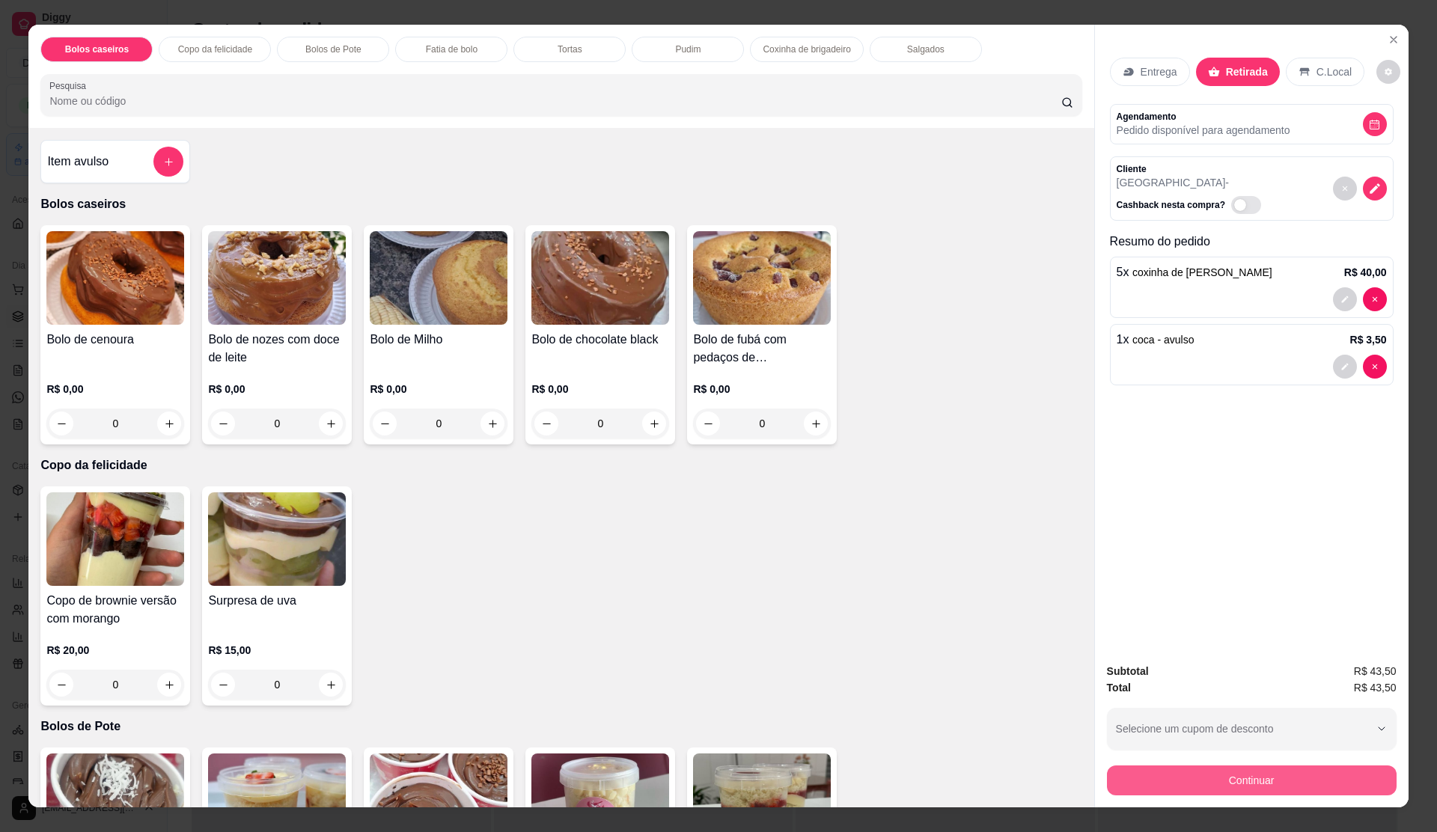
click at [1336, 776] on button "Continuar" at bounding box center [1252, 781] width 290 height 30
click at [1313, 786] on button "Continuar" at bounding box center [1252, 781] width 290 height 30
click at [1383, 31] on button "Close" at bounding box center [1394, 40] width 24 height 24
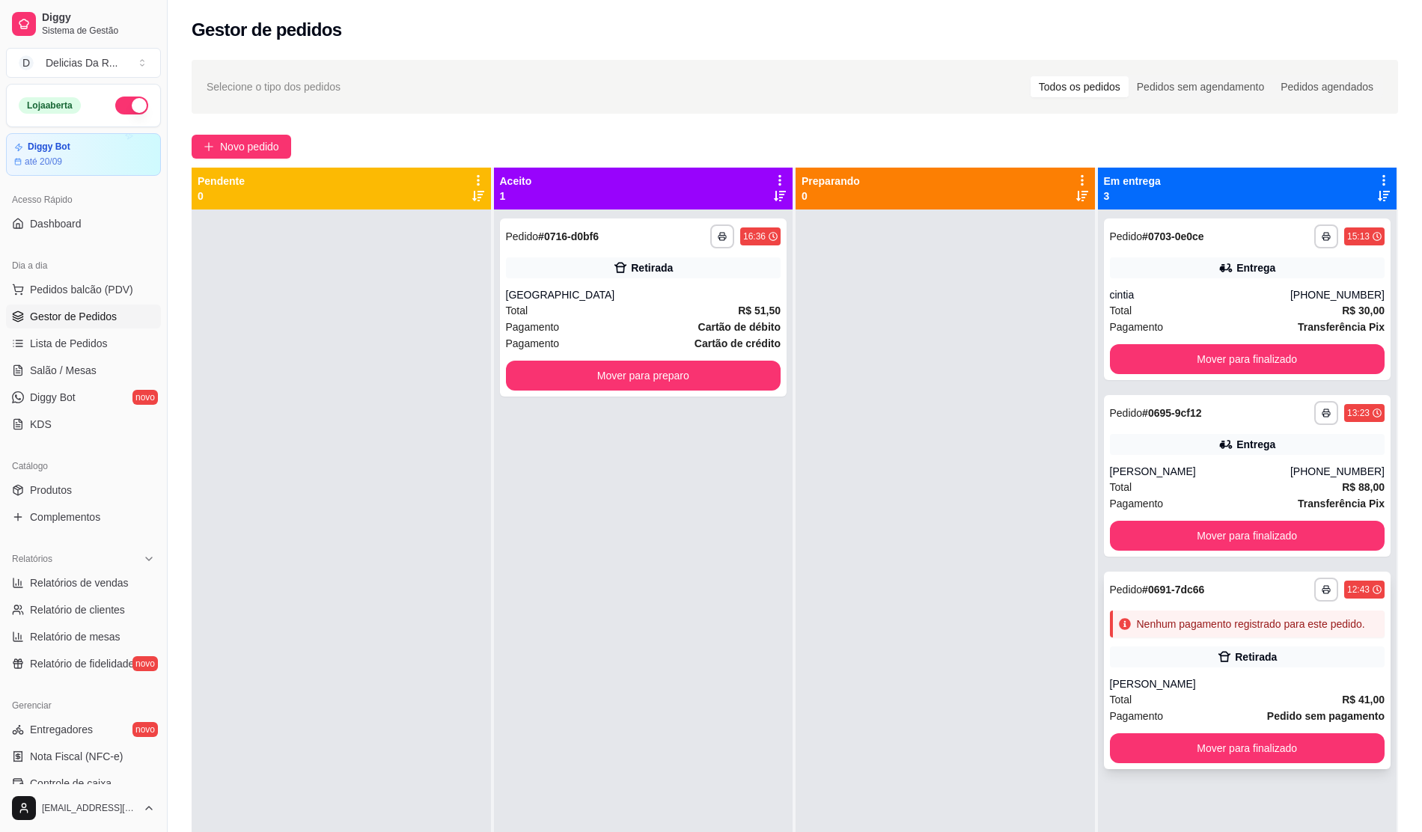
click at [1165, 666] on div "**********" at bounding box center [1247, 671] width 287 height 198
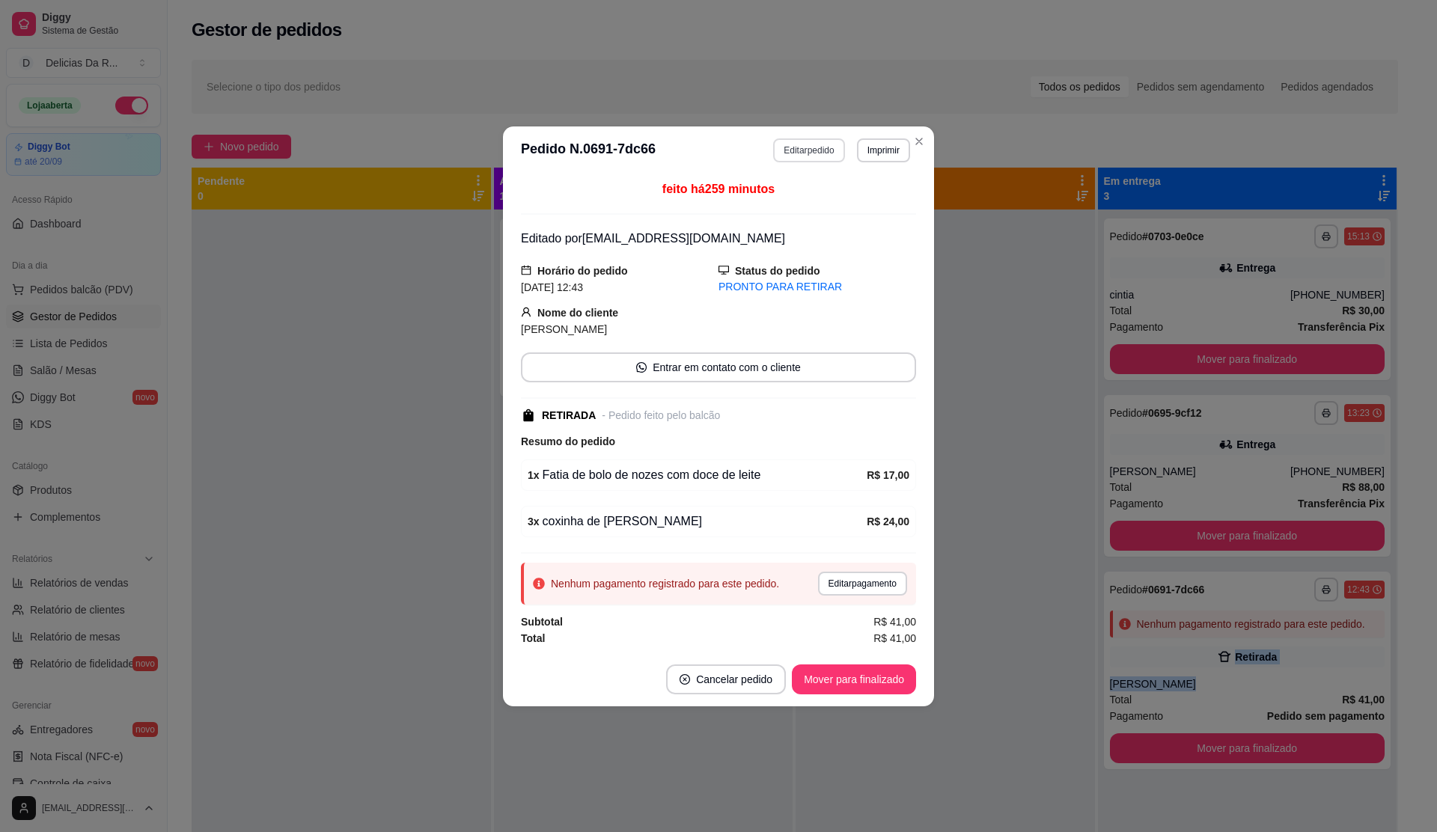
click at [803, 150] on button "Editar pedido" at bounding box center [808, 150] width 71 height 24
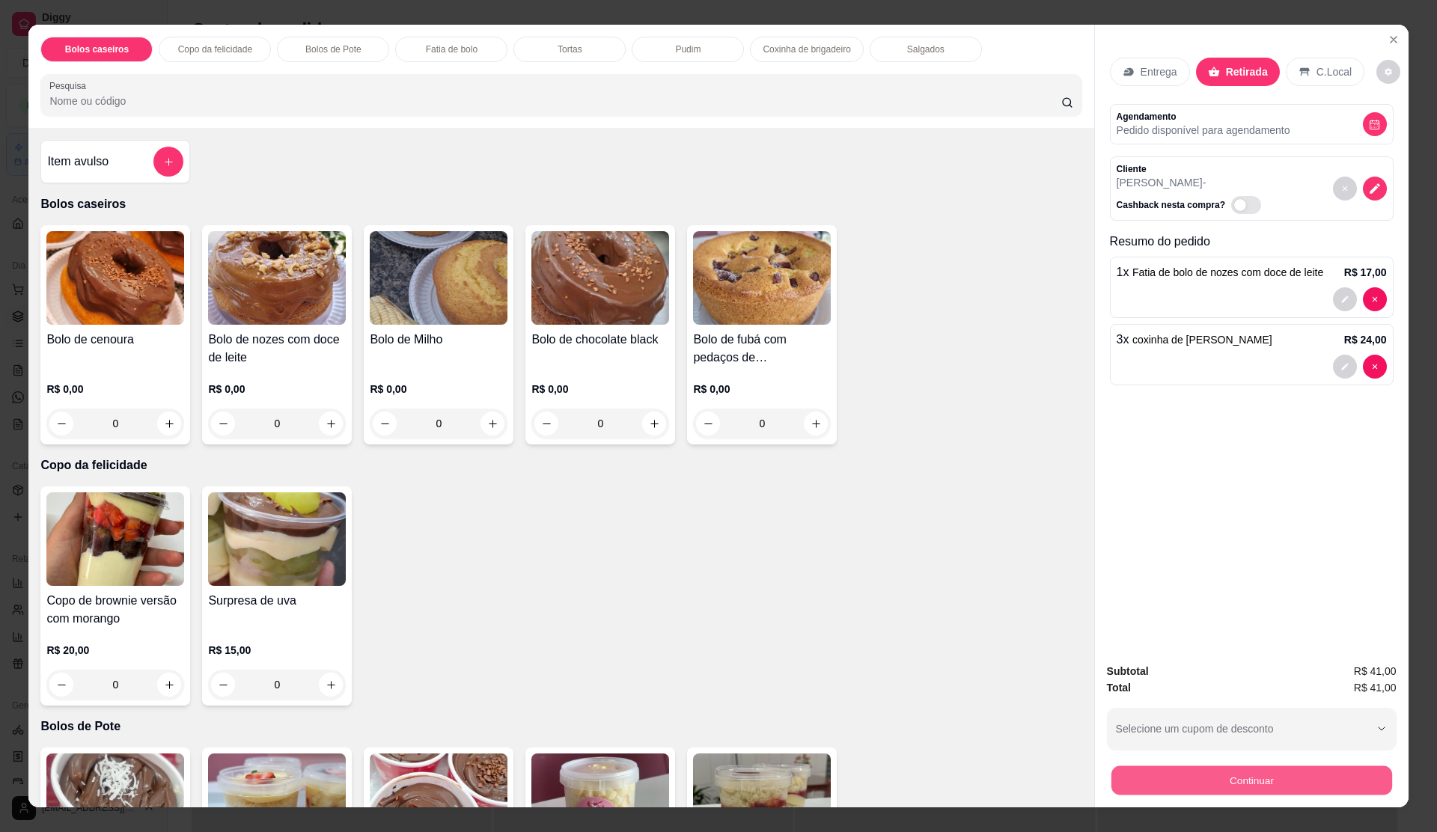
click at [1222, 783] on button "Continuar" at bounding box center [1251, 780] width 281 height 29
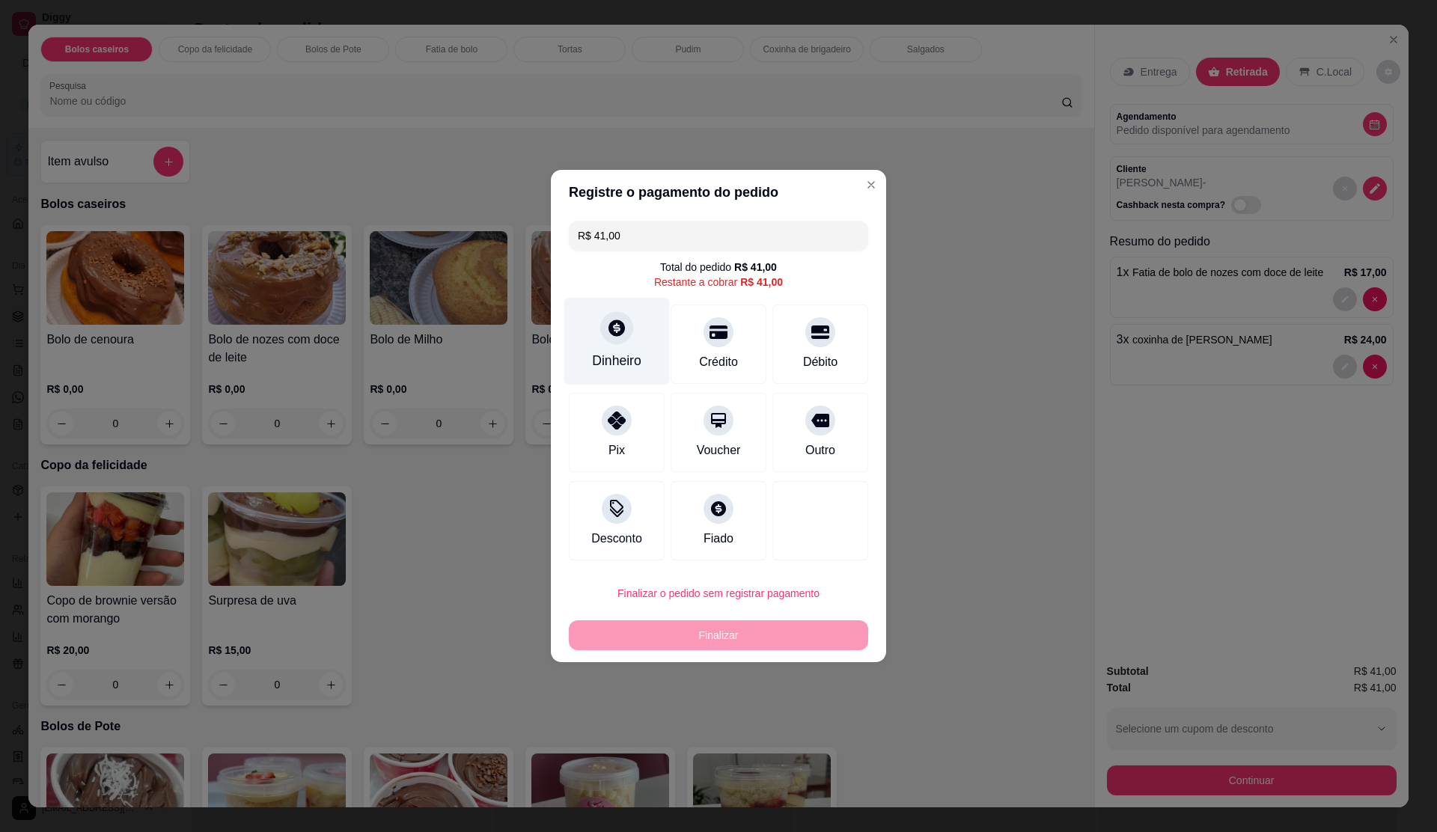
click at [615, 324] on icon at bounding box center [617, 328] width 16 height 16
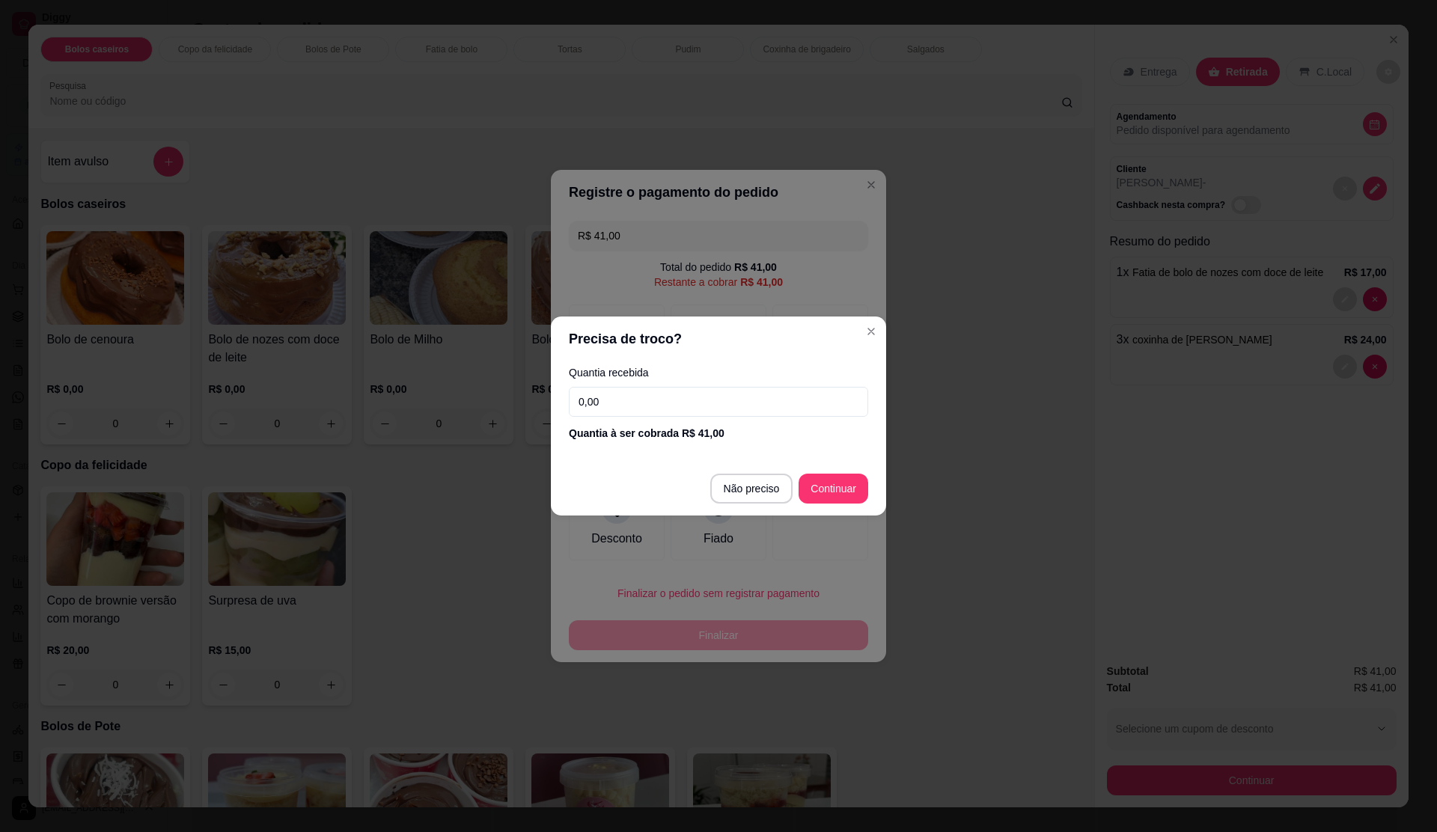
drag, startPoint x: 663, startPoint y: 398, endPoint x: 680, endPoint y: 417, distance: 25.4
click at [663, 400] on input "0,00" at bounding box center [718, 402] width 299 height 30
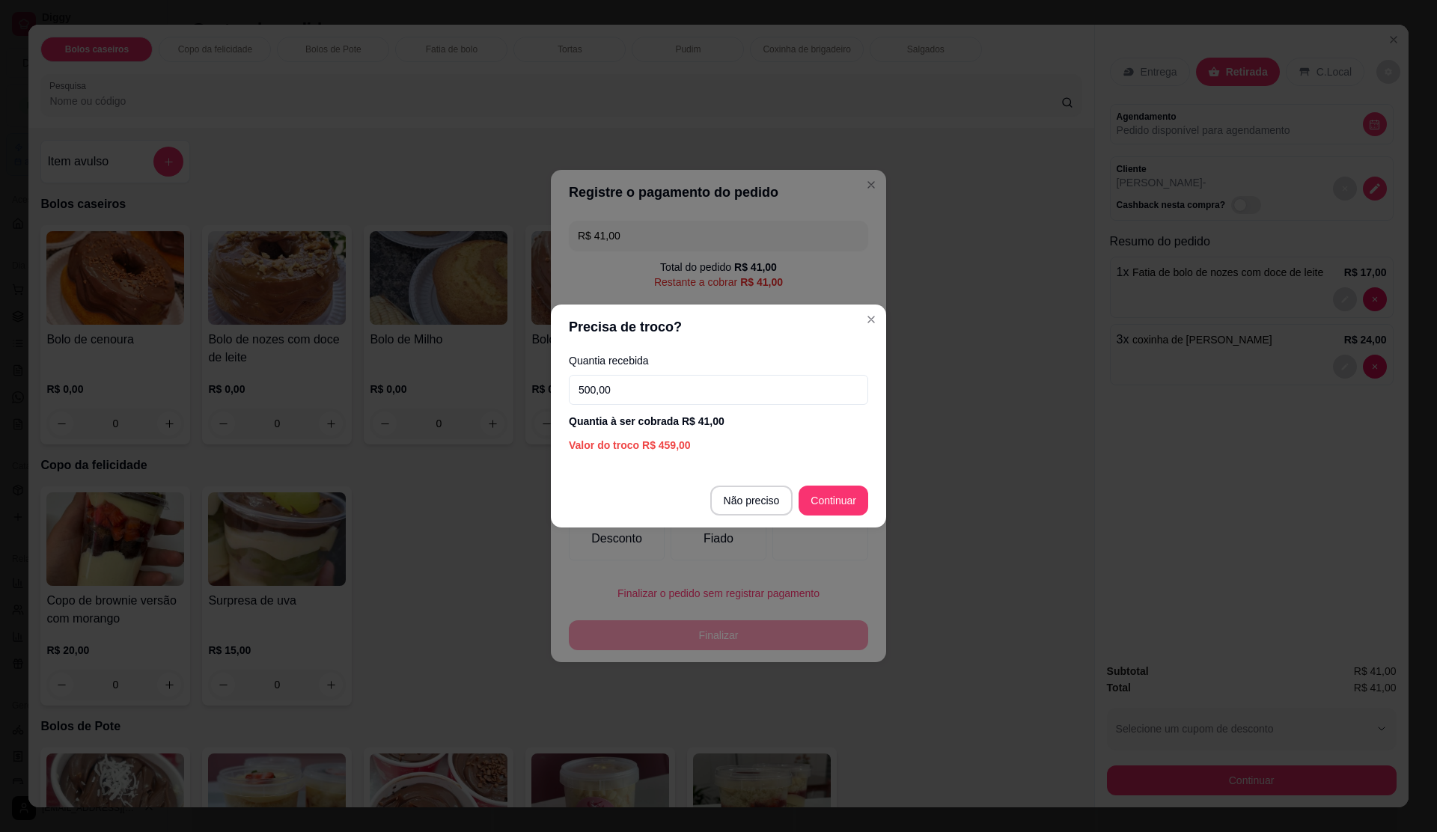
type input "50,00"
type input "R$ 0,00"
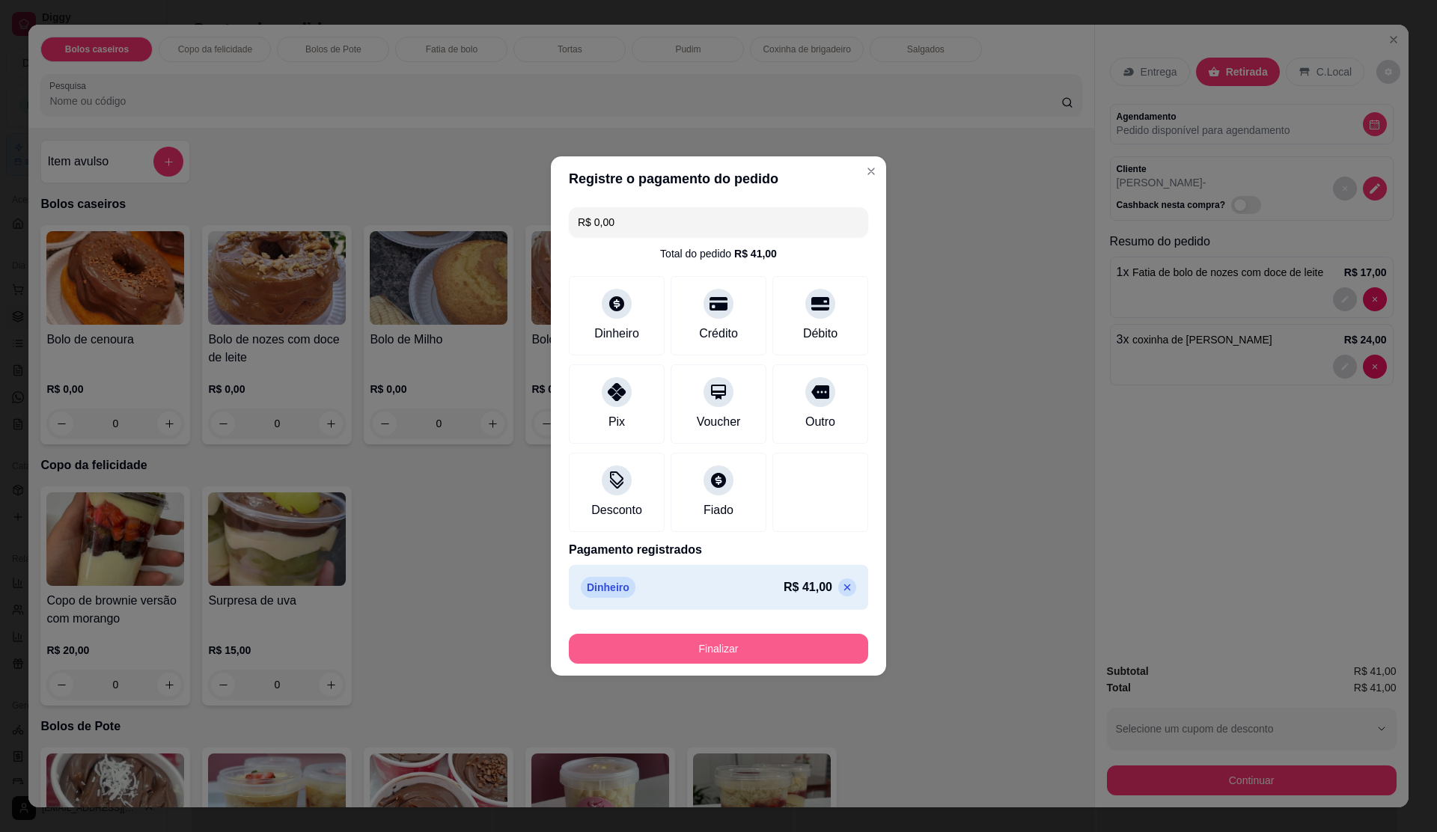
click at [779, 645] on button "Finalizar" at bounding box center [718, 649] width 299 height 30
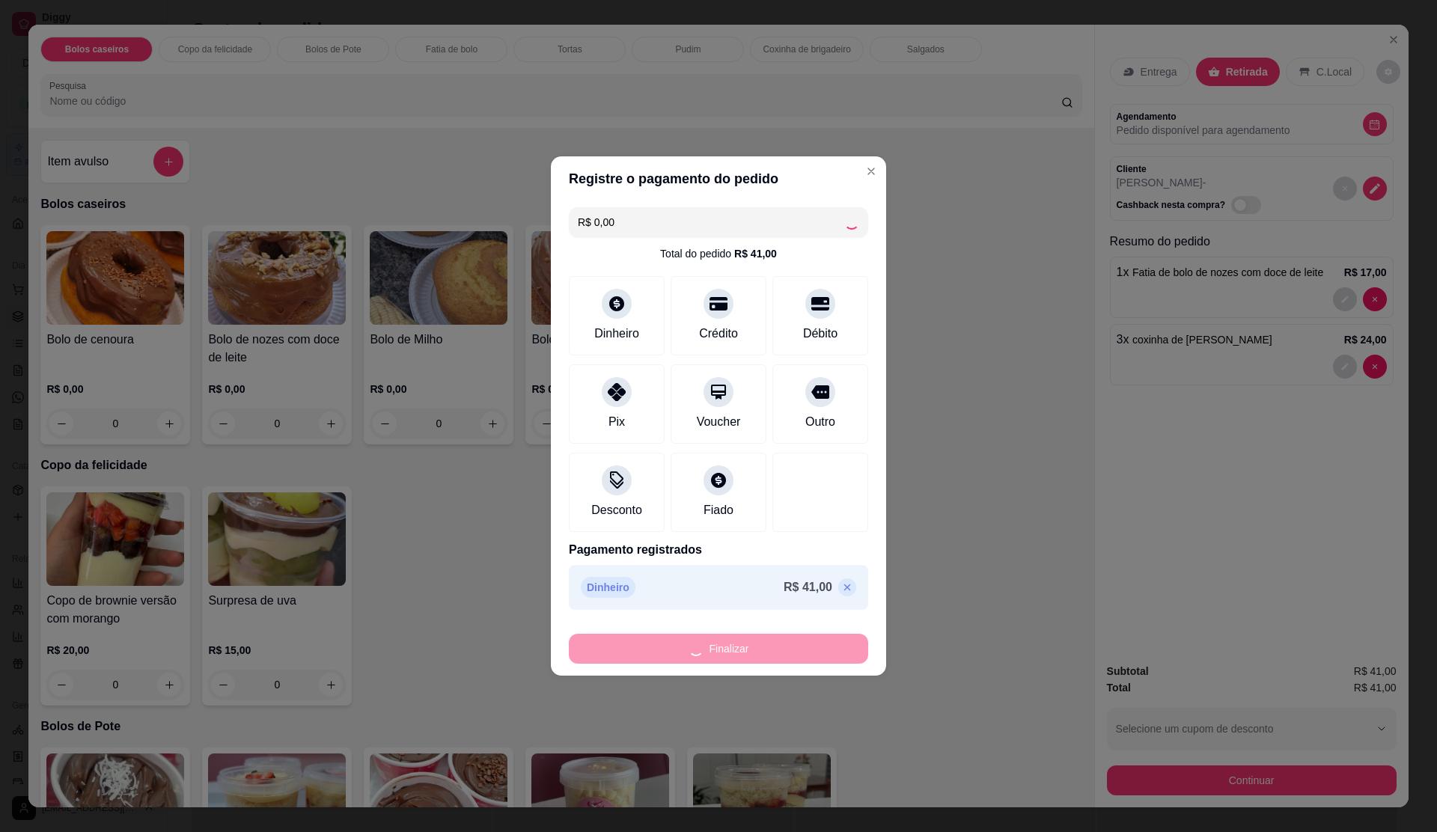
type input "0"
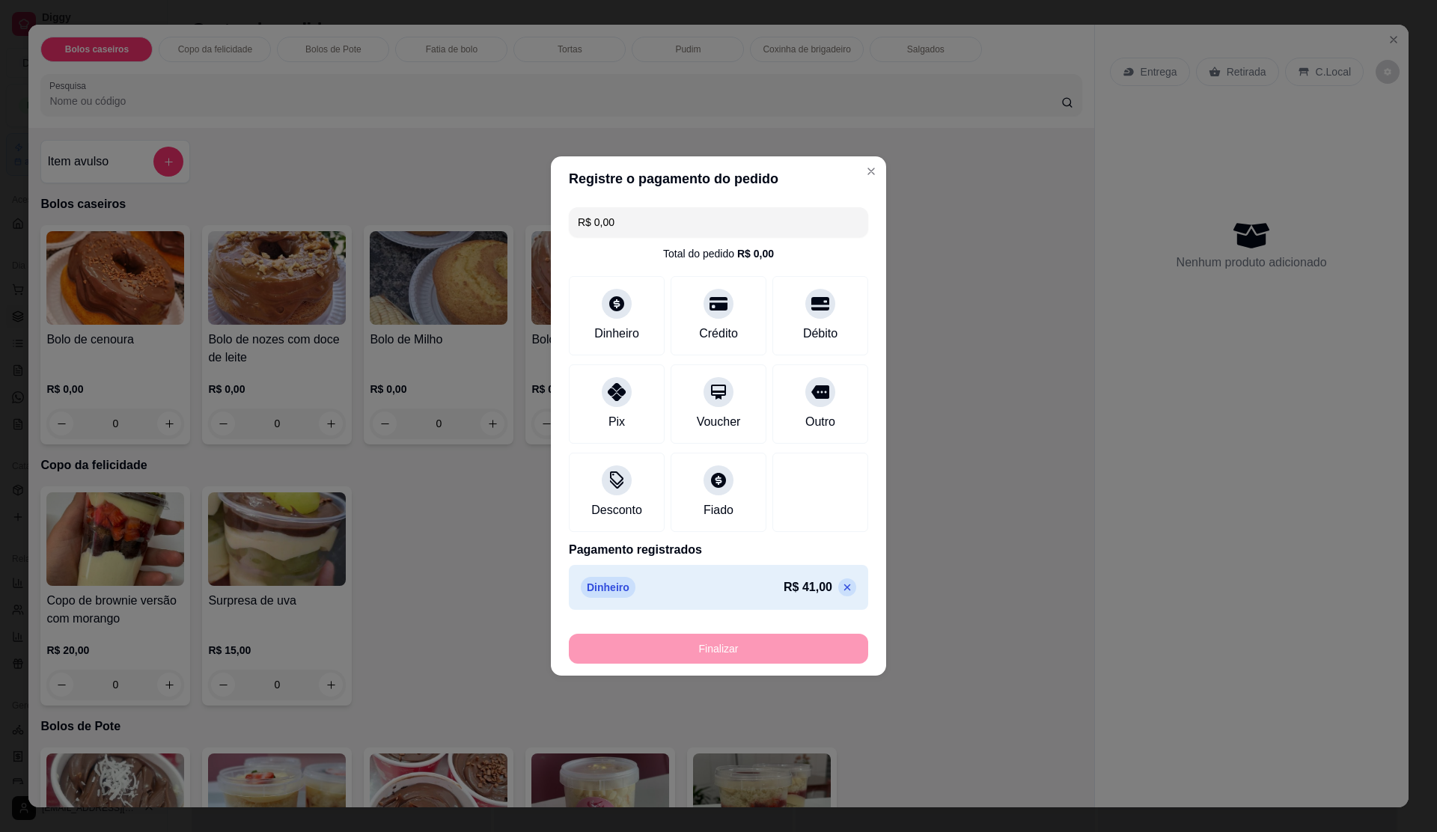
type input "-R$ 41,00"
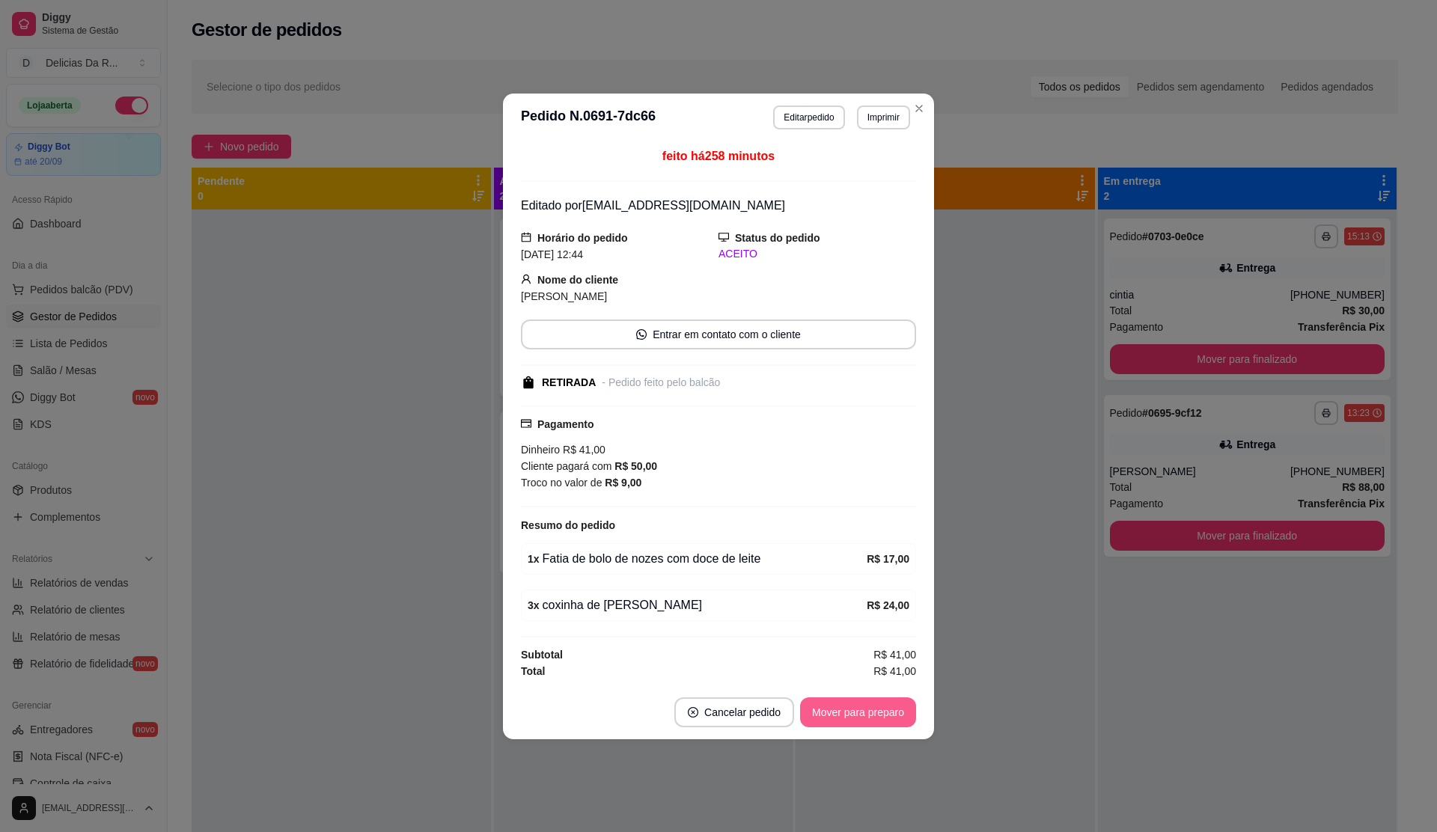
click at [857, 719] on button "Mover para preparo" at bounding box center [858, 713] width 116 height 30
click at [857, 719] on div "Mover para preparo" at bounding box center [847, 713] width 137 height 30
click at [856, 719] on div "Mover para preparo" at bounding box center [847, 713] width 137 height 30
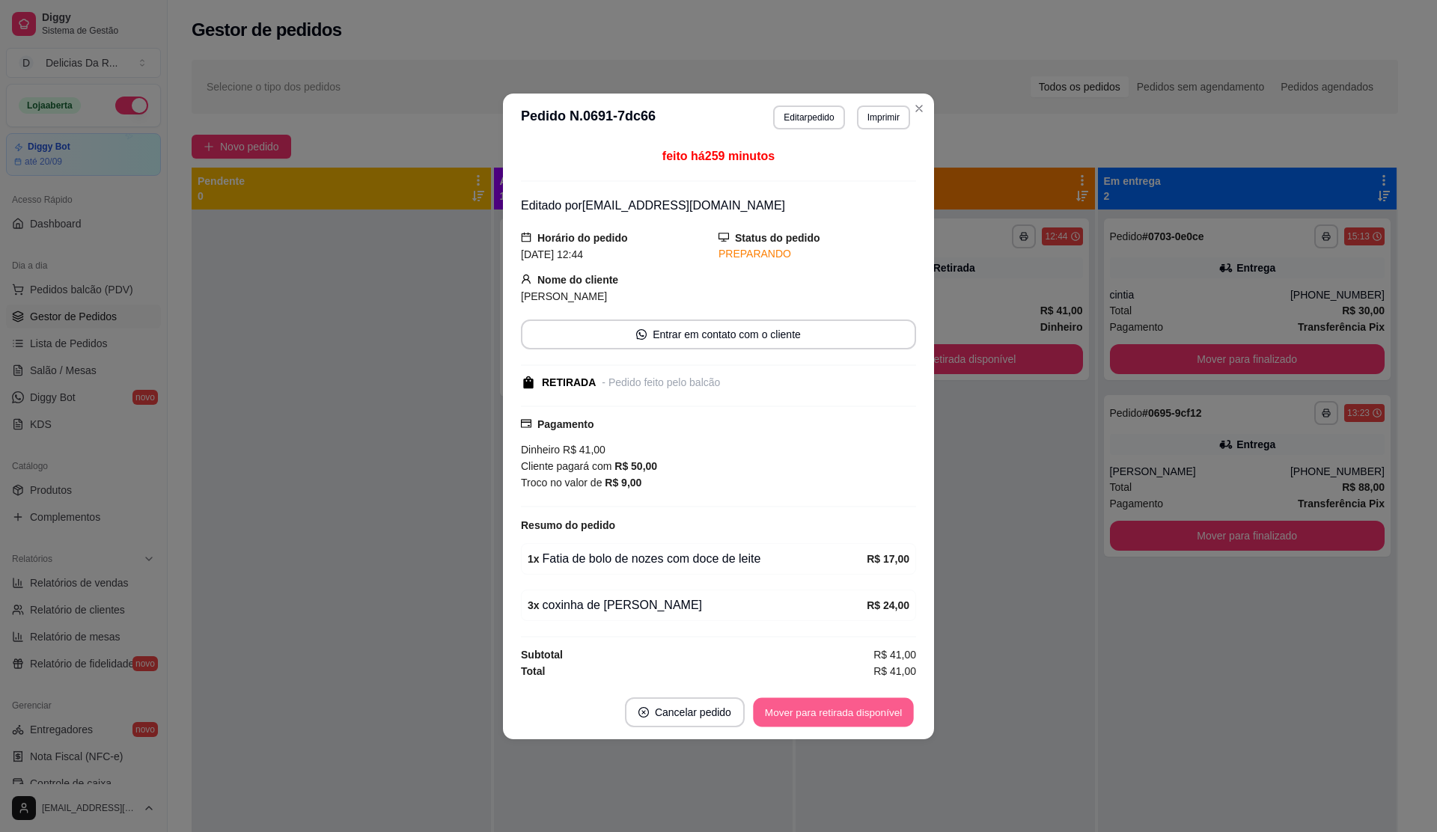
click at [856, 719] on button "Mover para retirada disponível" at bounding box center [833, 712] width 160 height 29
click at [858, 719] on div "Mover para retirada disponível" at bounding box center [833, 713] width 165 height 30
click at [858, 719] on div "Mover para retirada disponível" at bounding box center [823, 713] width 186 height 30
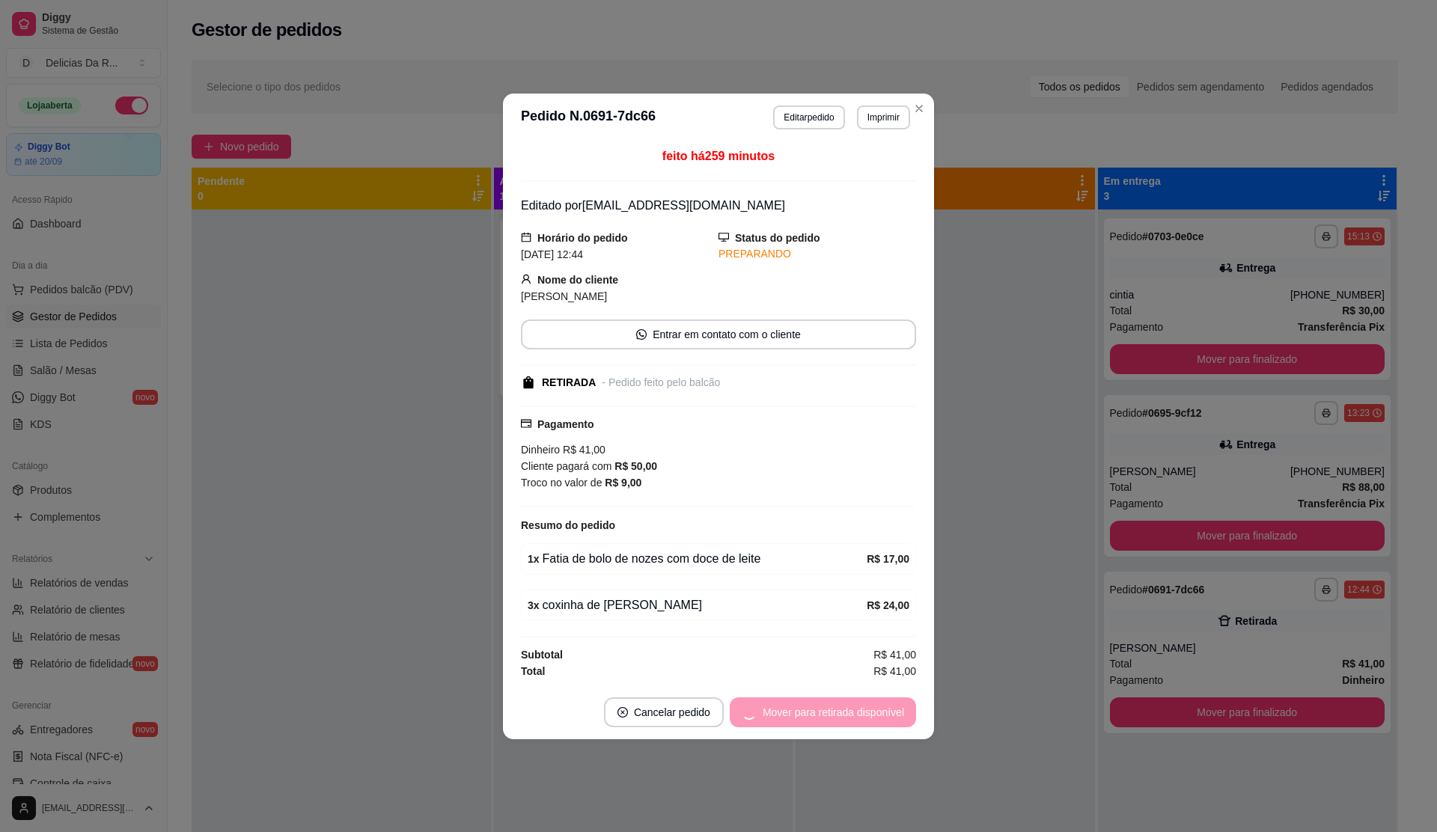
click at [859, 717] on div "Mover para retirada disponível" at bounding box center [823, 713] width 186 height 30
click at [860, 719] on div "Mover para retirada disponível" at bounding box center [823, 713] width 186 height 30
click at [859, 711] on button "Mover para finalizado" at bounding box center [854, 713] width 124 height 30
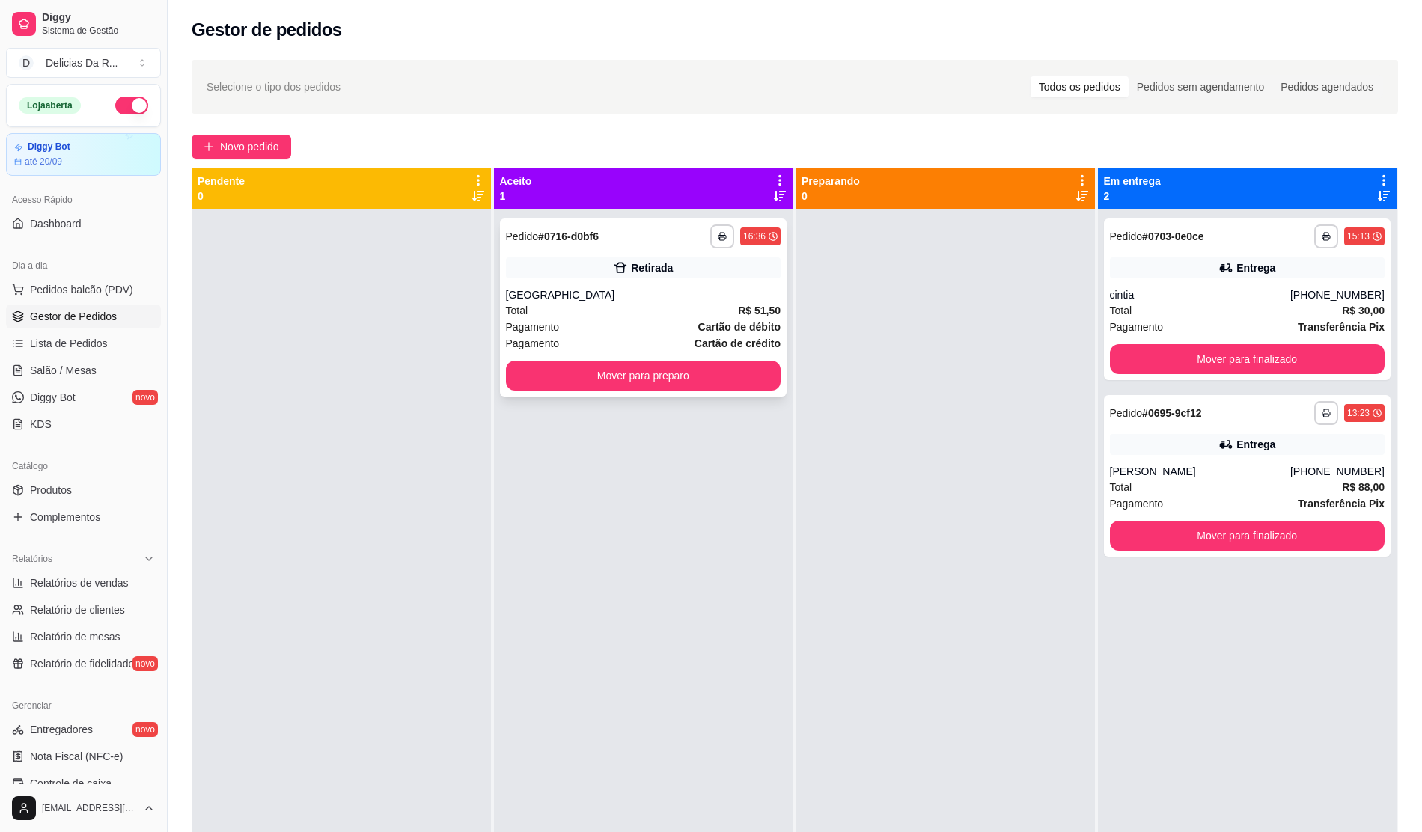
click at [651, 309] on div "Total R$ 51,50" at bounding box center [643, 310] width 275 height 16
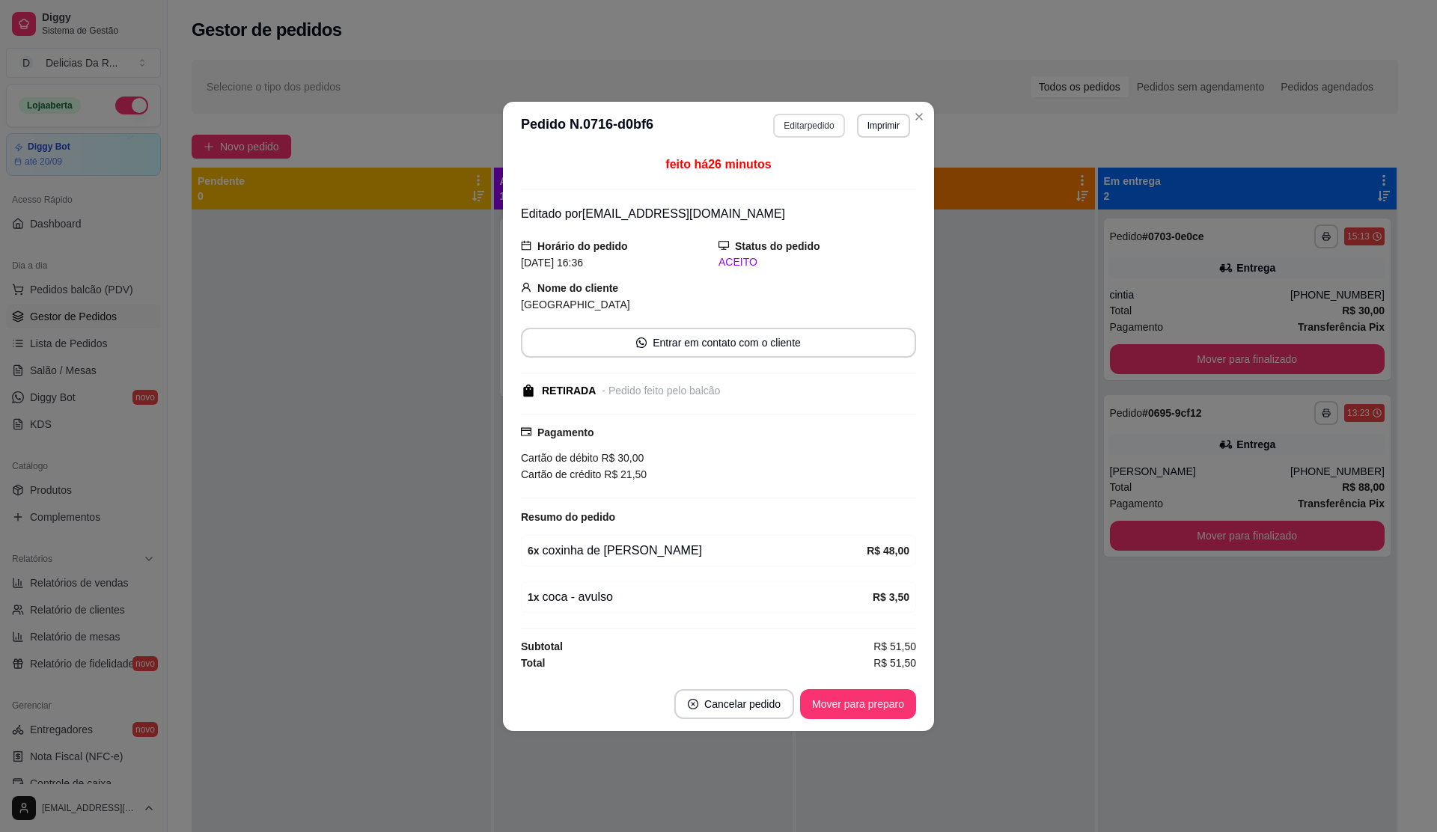
click at [809, 118] on button "Editar pedido" at bounding box center [808, 126] width 71 height 24
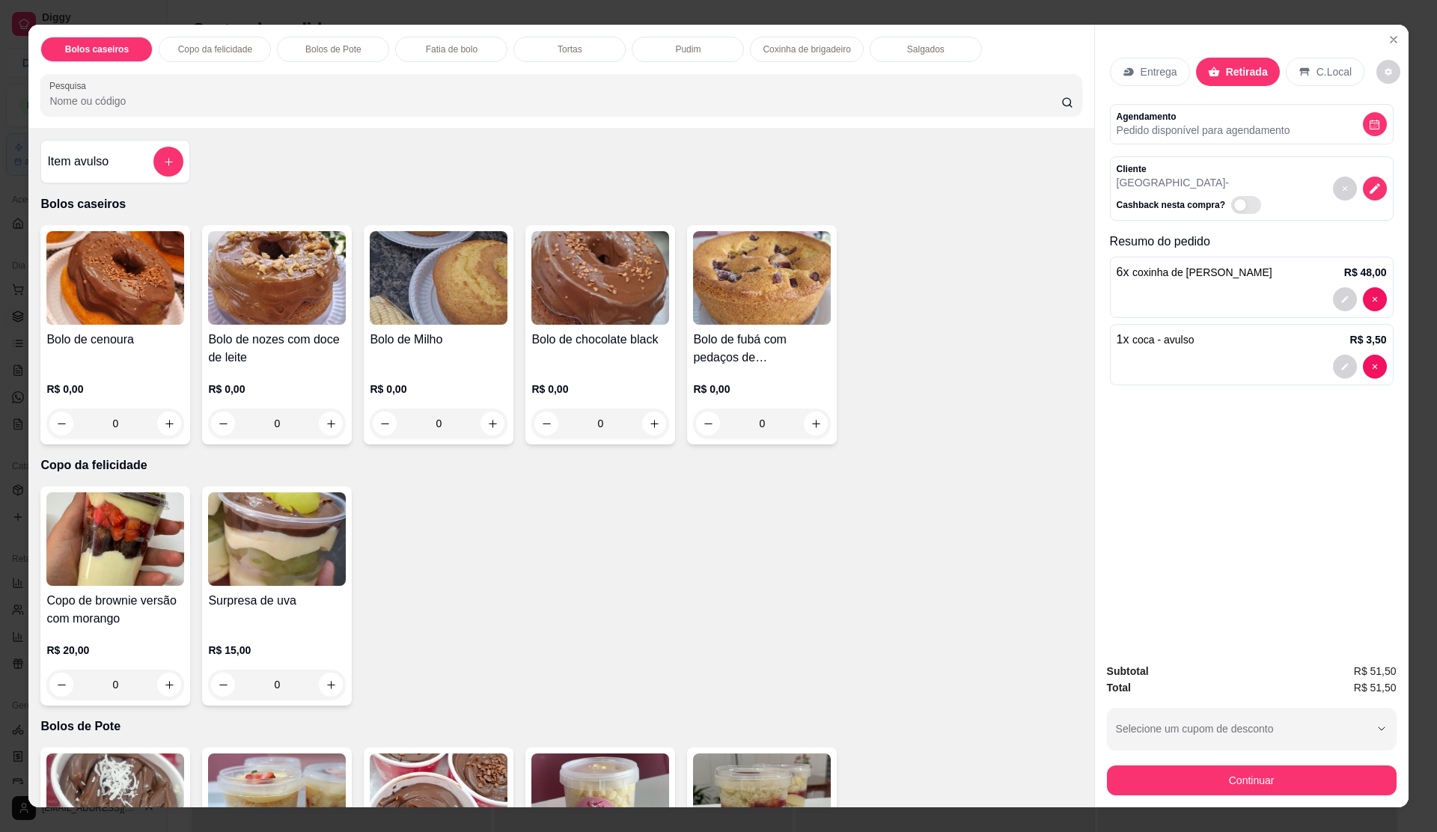
click at [1232, 294] on div at bounding box center [1252, 299] width 270 height 24
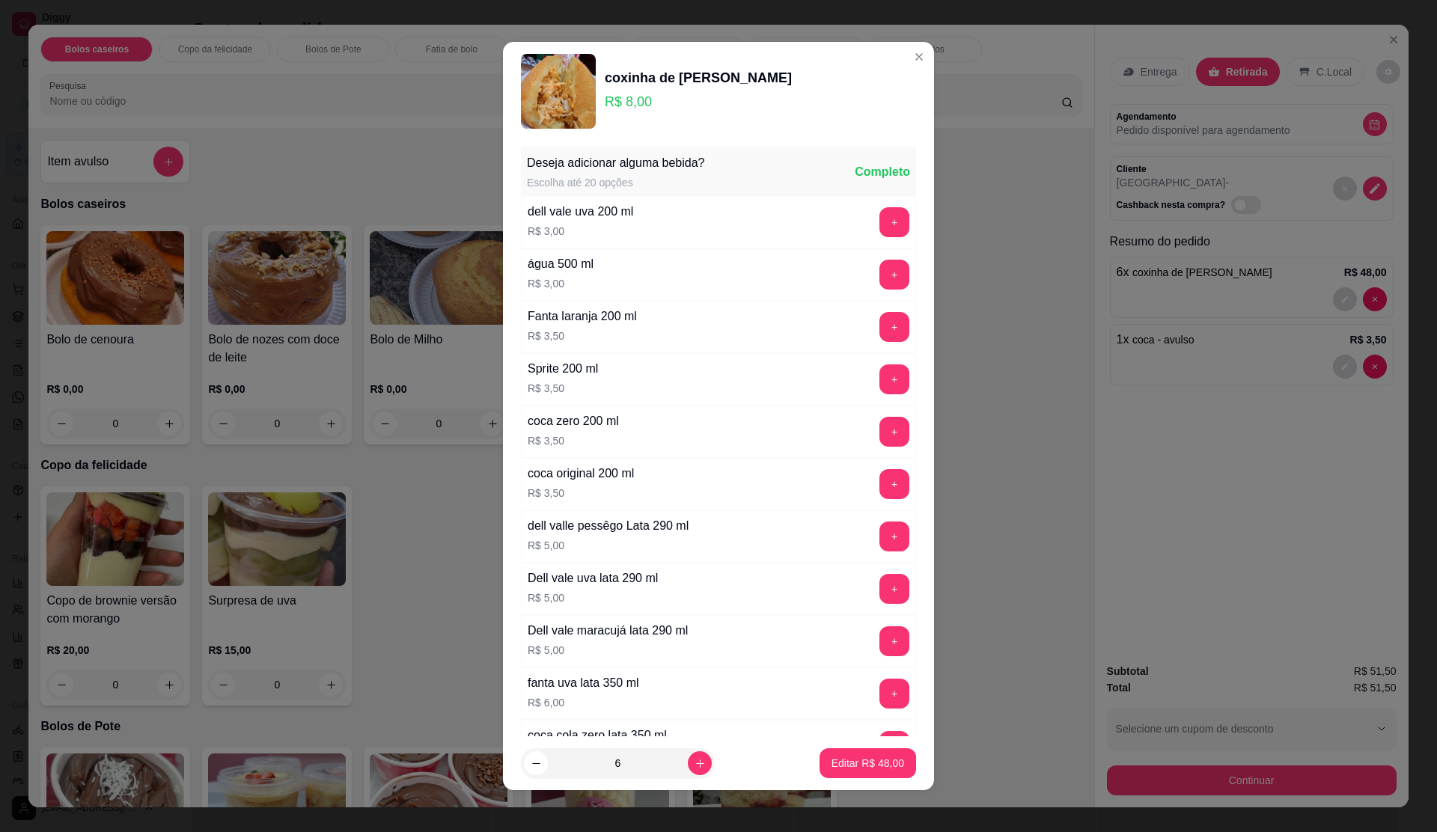
click at [531, 767] on icon "decrease-product-quantity" at bounding box center [536, 763] width 11 height 11
type input "5"
click at [838, 753] on button "Editar R$ 40,00" at bounding box center [868, 764] width 97 height 30
type input "5"
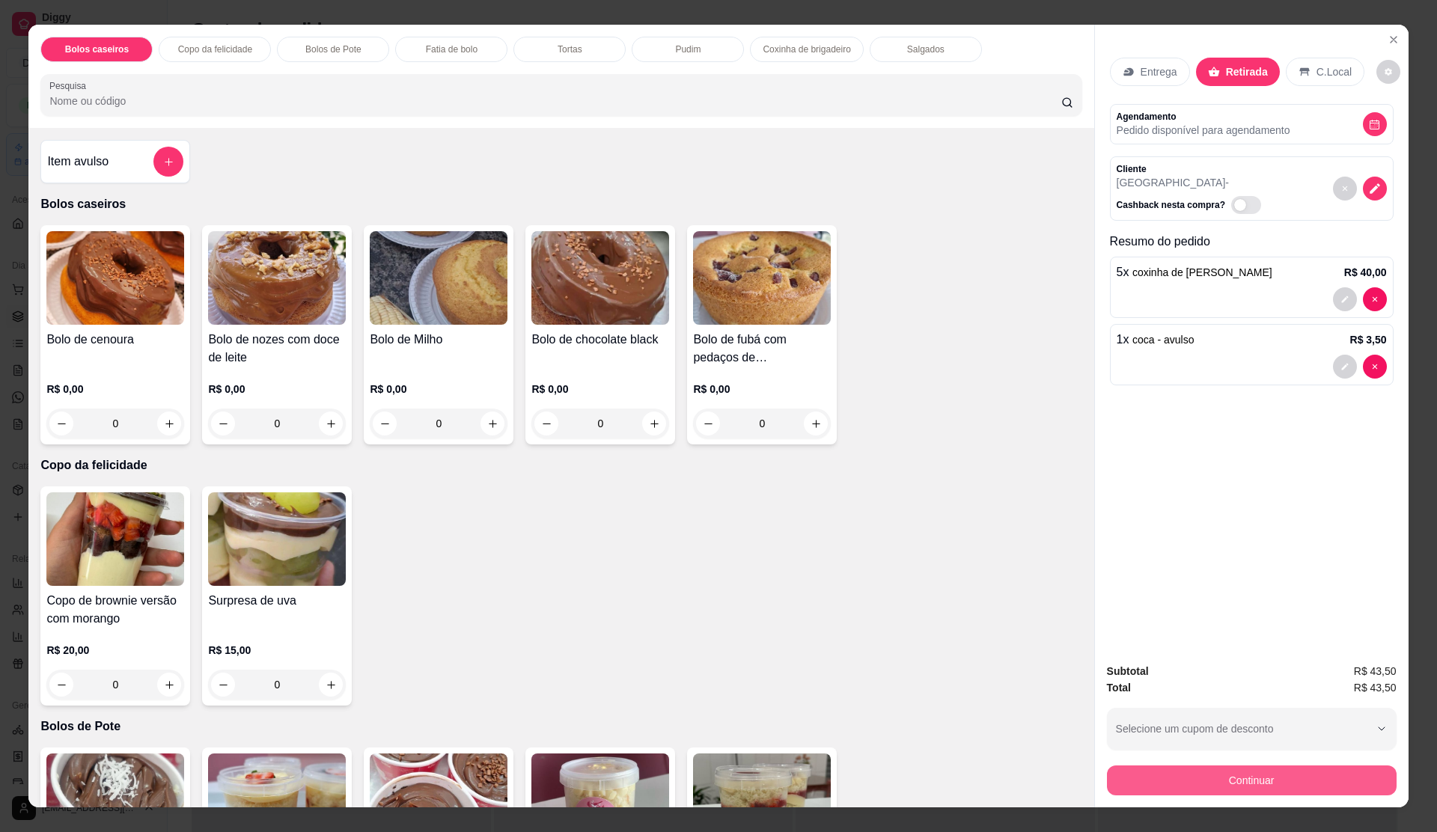
click at [1264, 777] on button "Continuar" at bounding box center [1252, 781] width 290 height 30
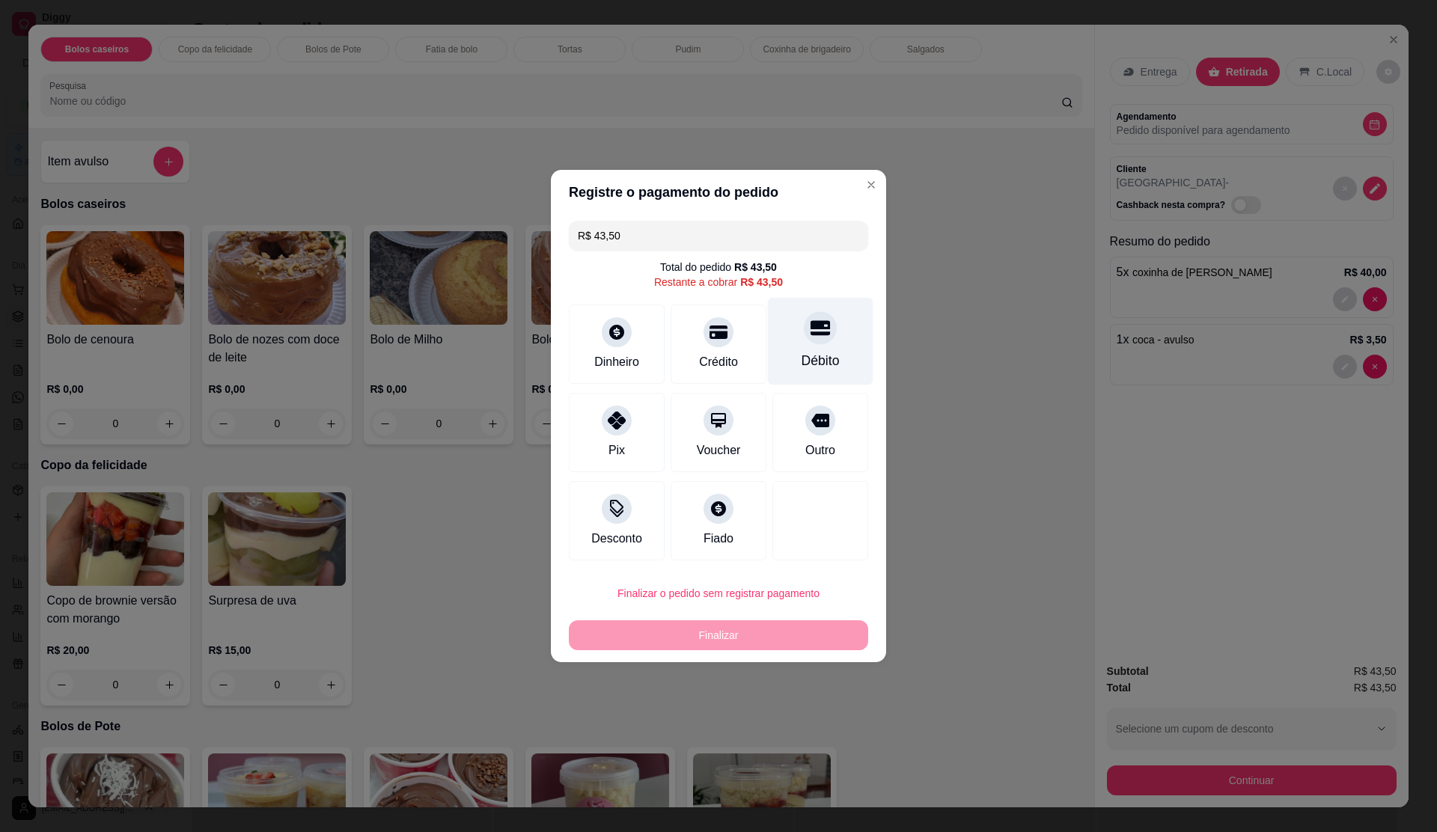
click at [773, 335] on div "Débito" at bounding box center [821, 342] width 106 height 88
type input "R$ 0,00"
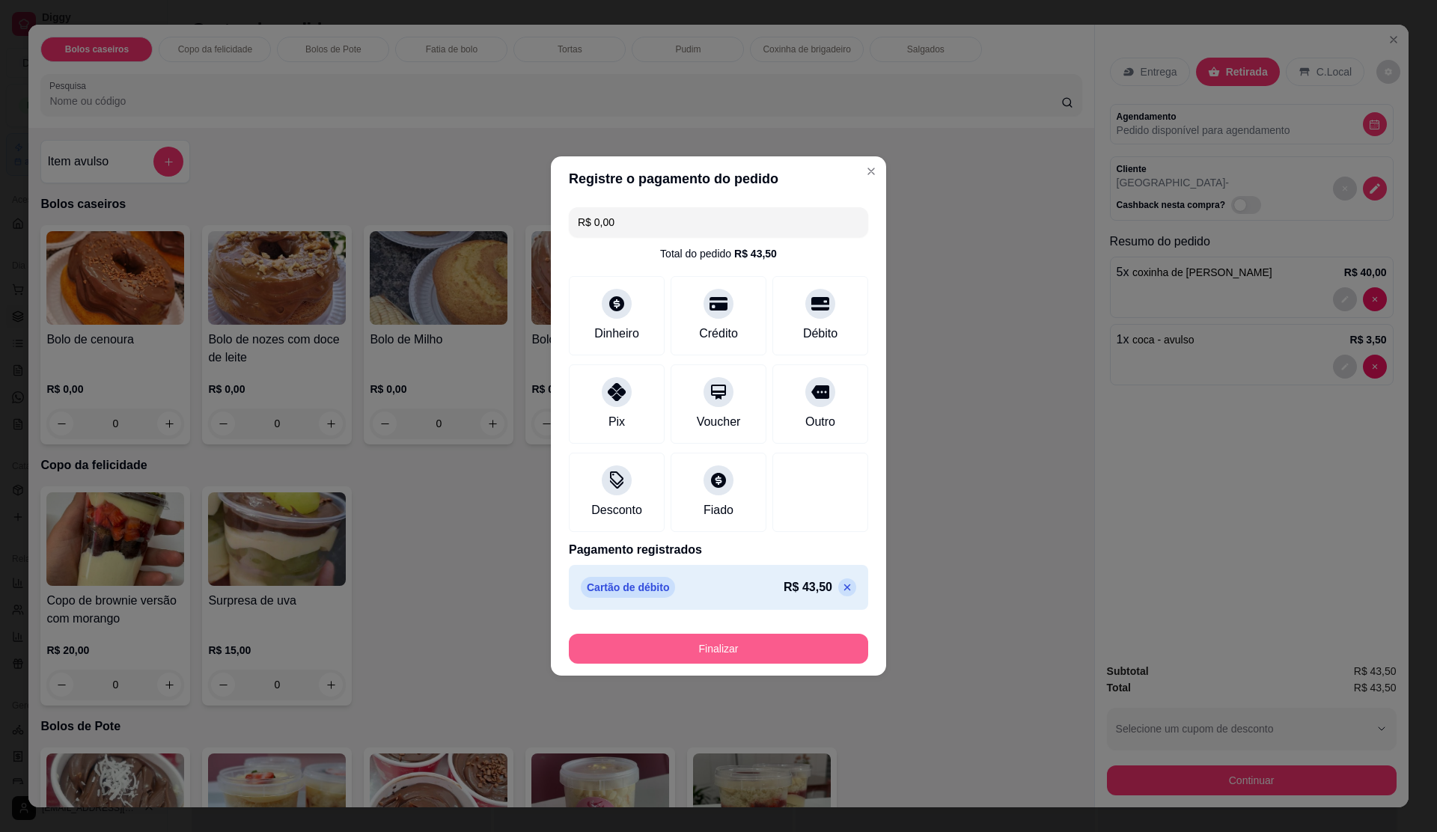
click at [788, 657] on button "Finalizar" at bounding box center [718, 649] width 299 height 30
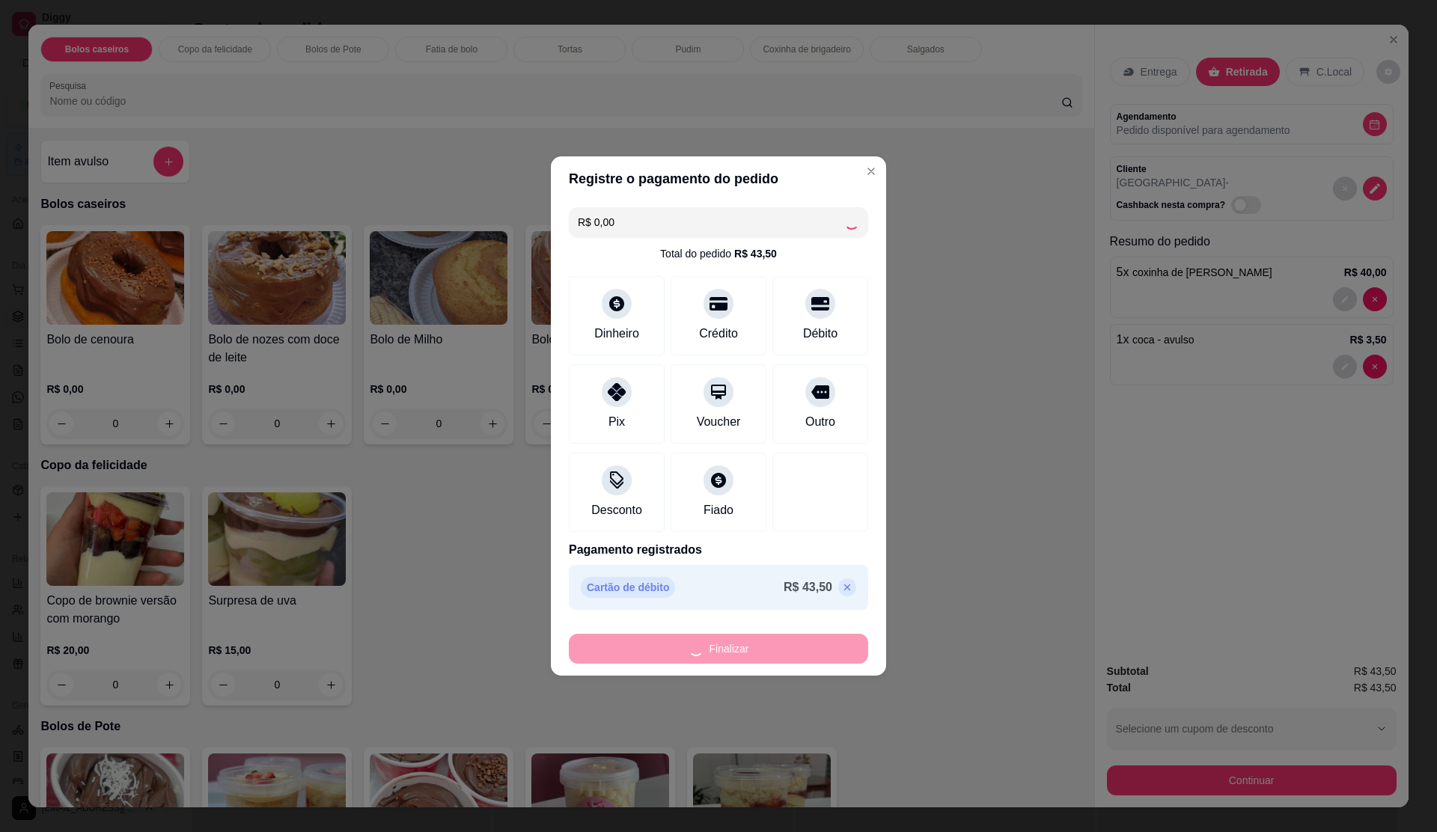
type input "0"
type input "-R$ 43,50"
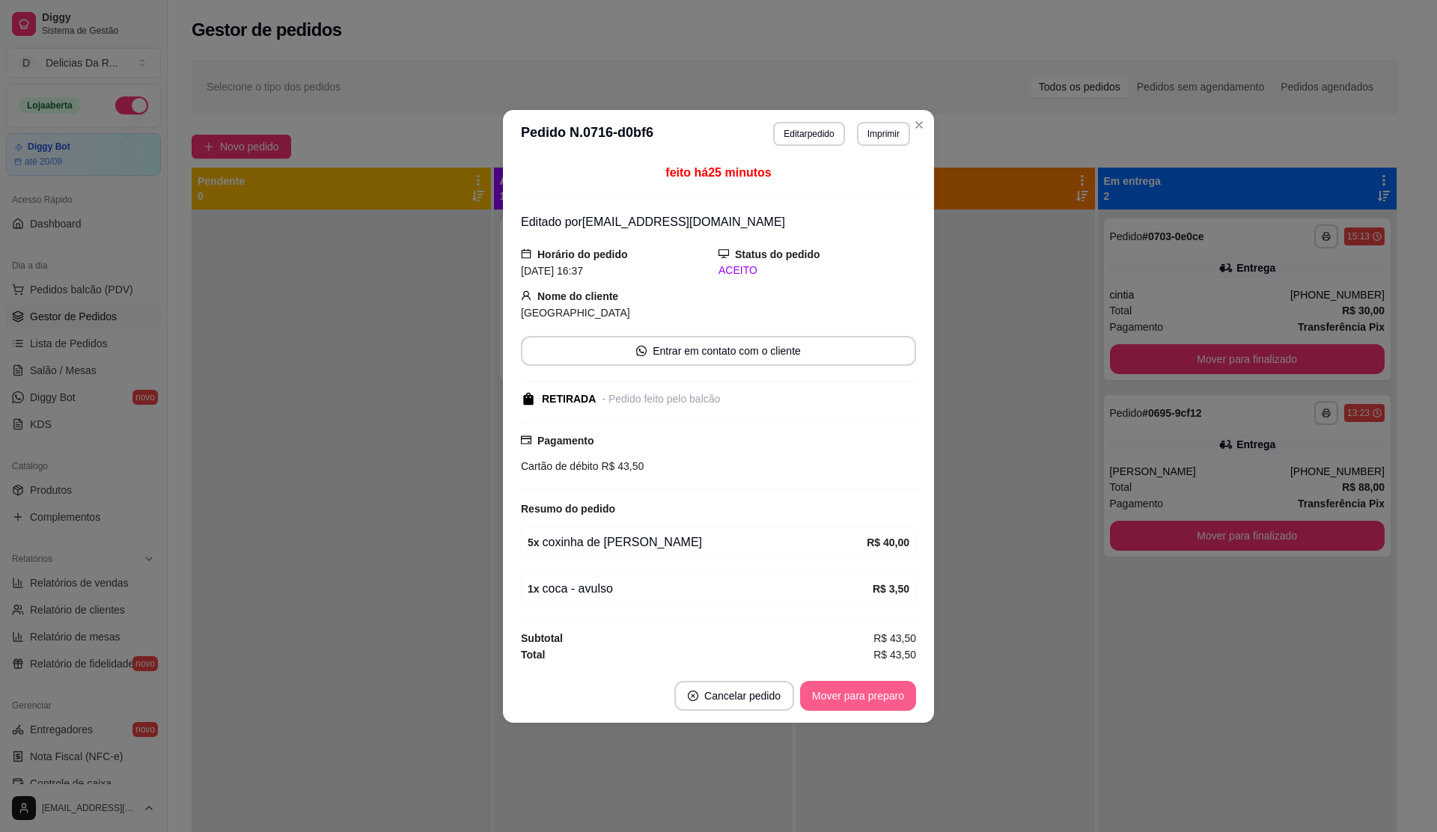
click at [889, 710] on button "Mover para preparo" at bounding box center [858, 696] width 116 height 30
click at [889, 710] on div "Mover para preparo" at bounding box center [847, 696] width 137 height 30
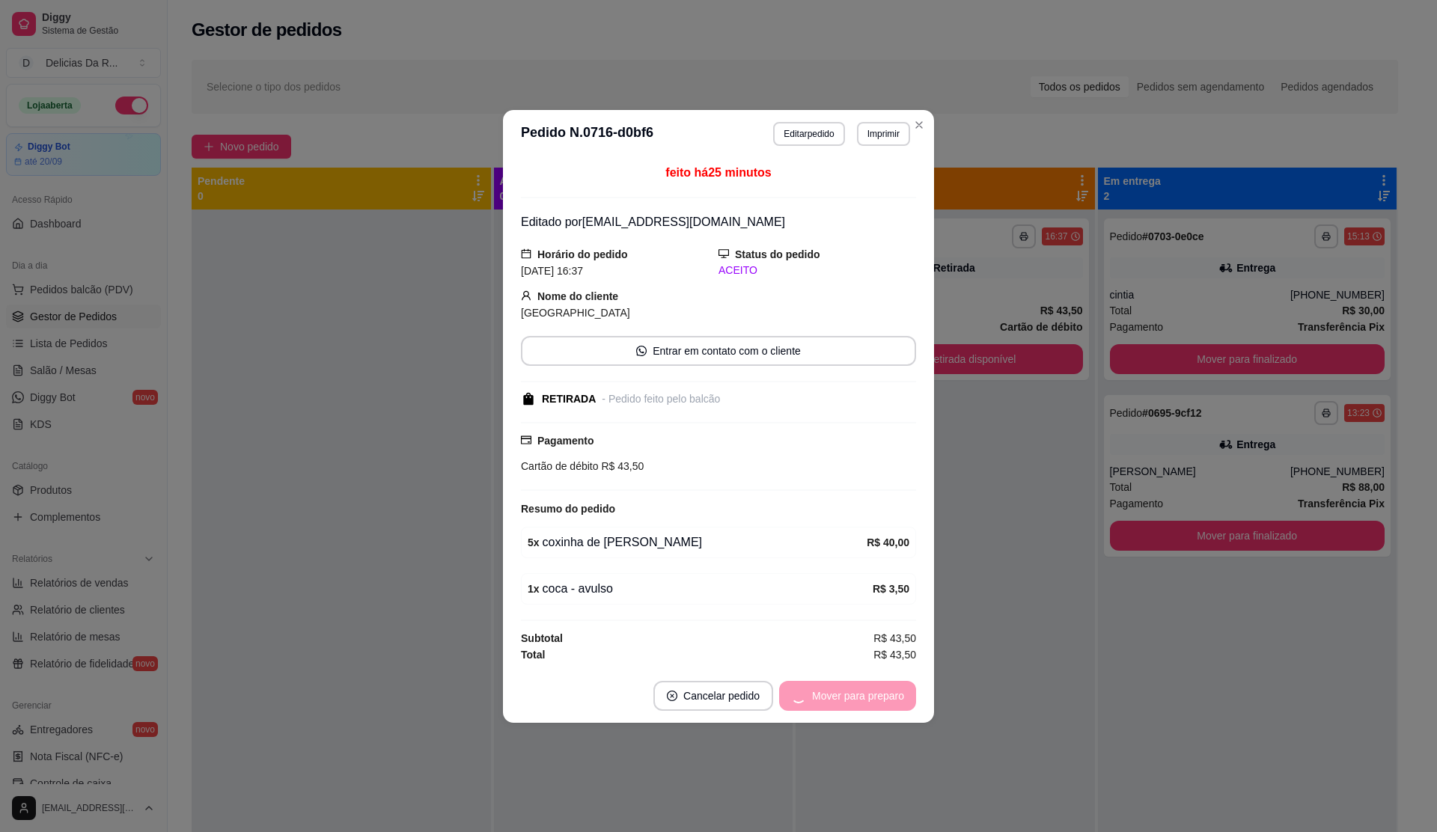
click at [889, 707] on div "Mover para preparo" at bounding box center [847, 696] width 137 height 30
click at [889, 707] on div "Mover para retirada disponível" at bounding box center [823, 696] width 186 height 30
click at [887, 705] on div "Mover para retirada disponível" at bounding box center [823, 696] width 186 height 30
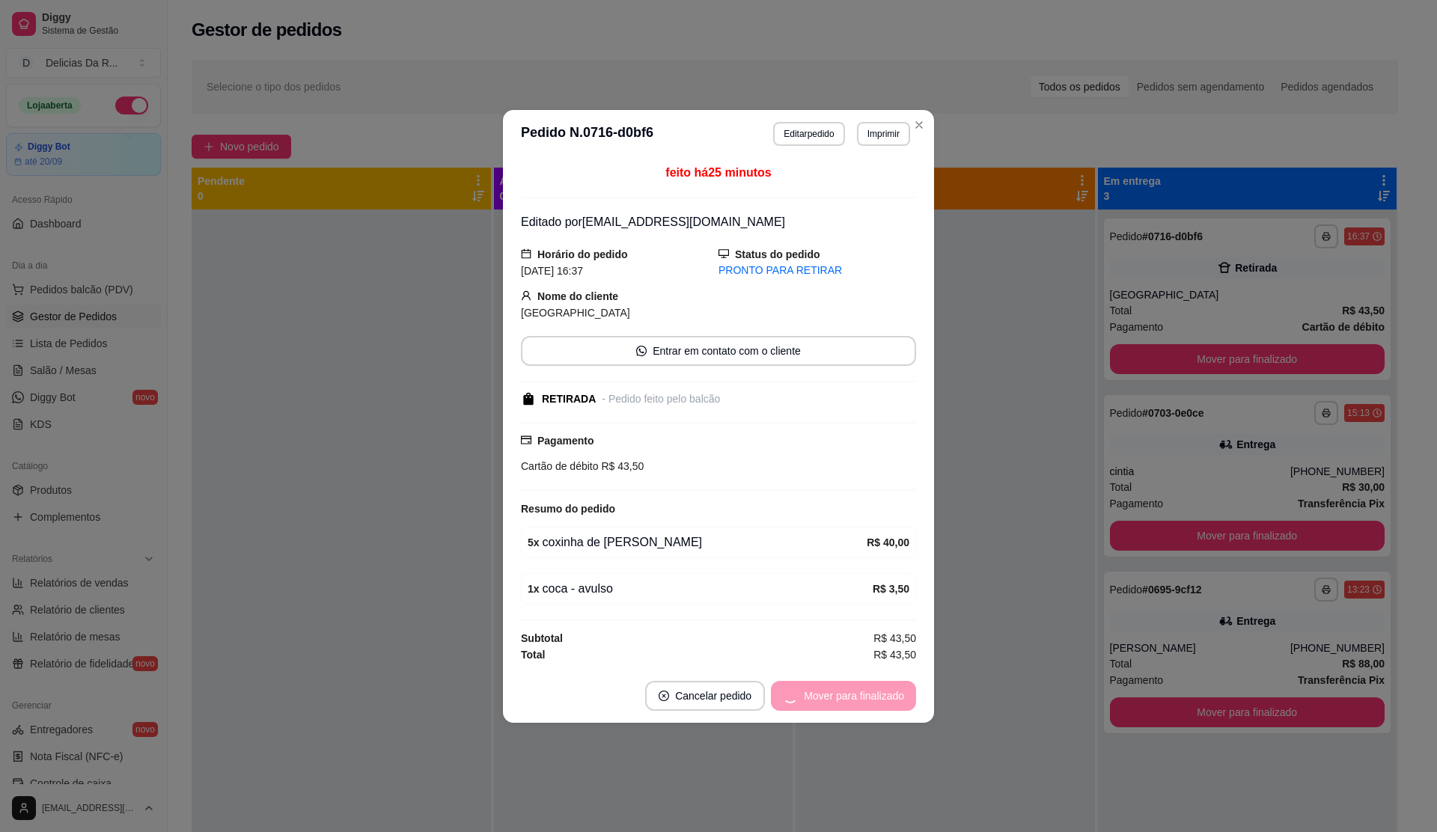
click at [879, 698] on div "Mover para finalizado" at bounding box center [843, 696] width 145 height 30
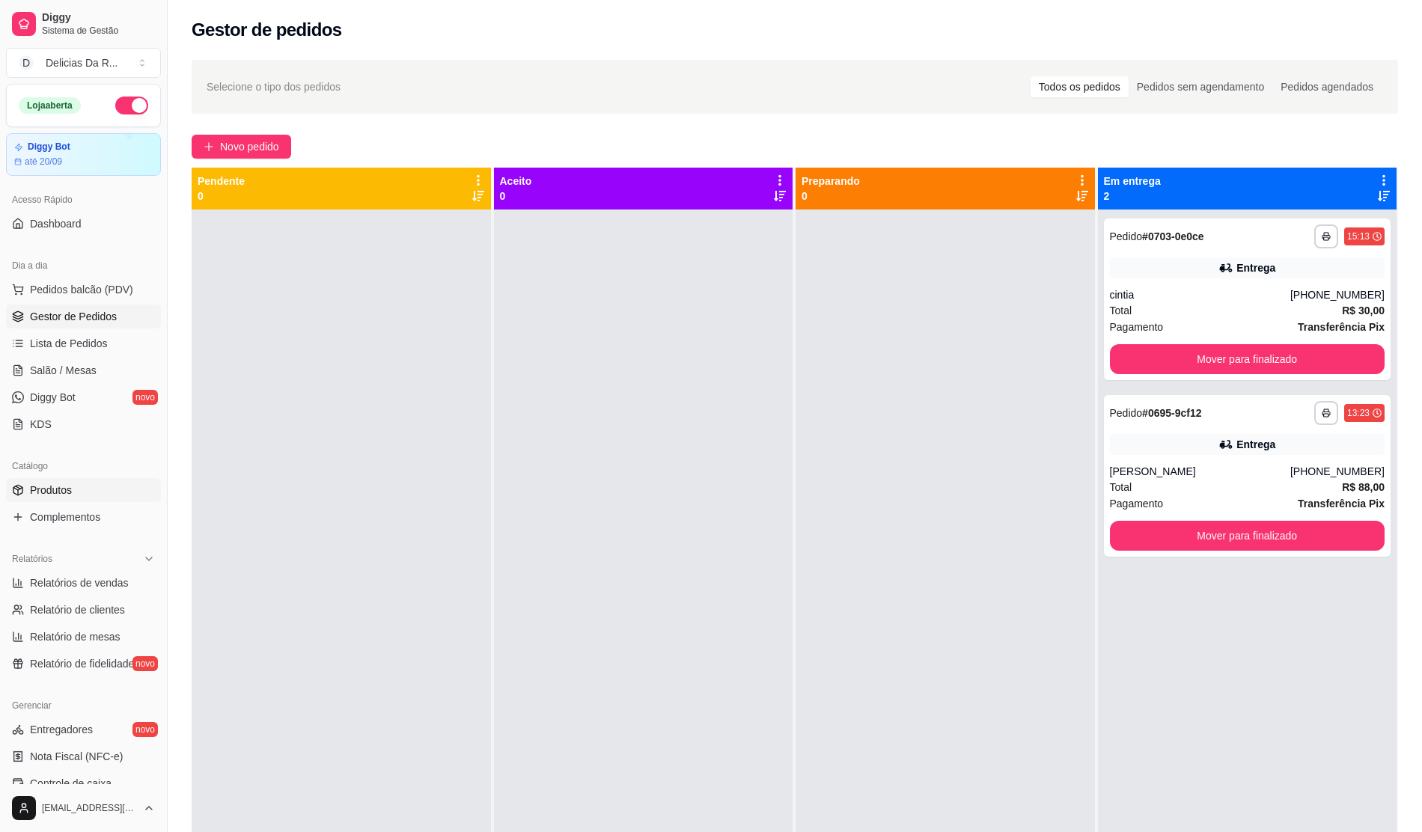
click at [94, 497] on link "Produtos" at bounding box center [83, 490] width 155 height 24
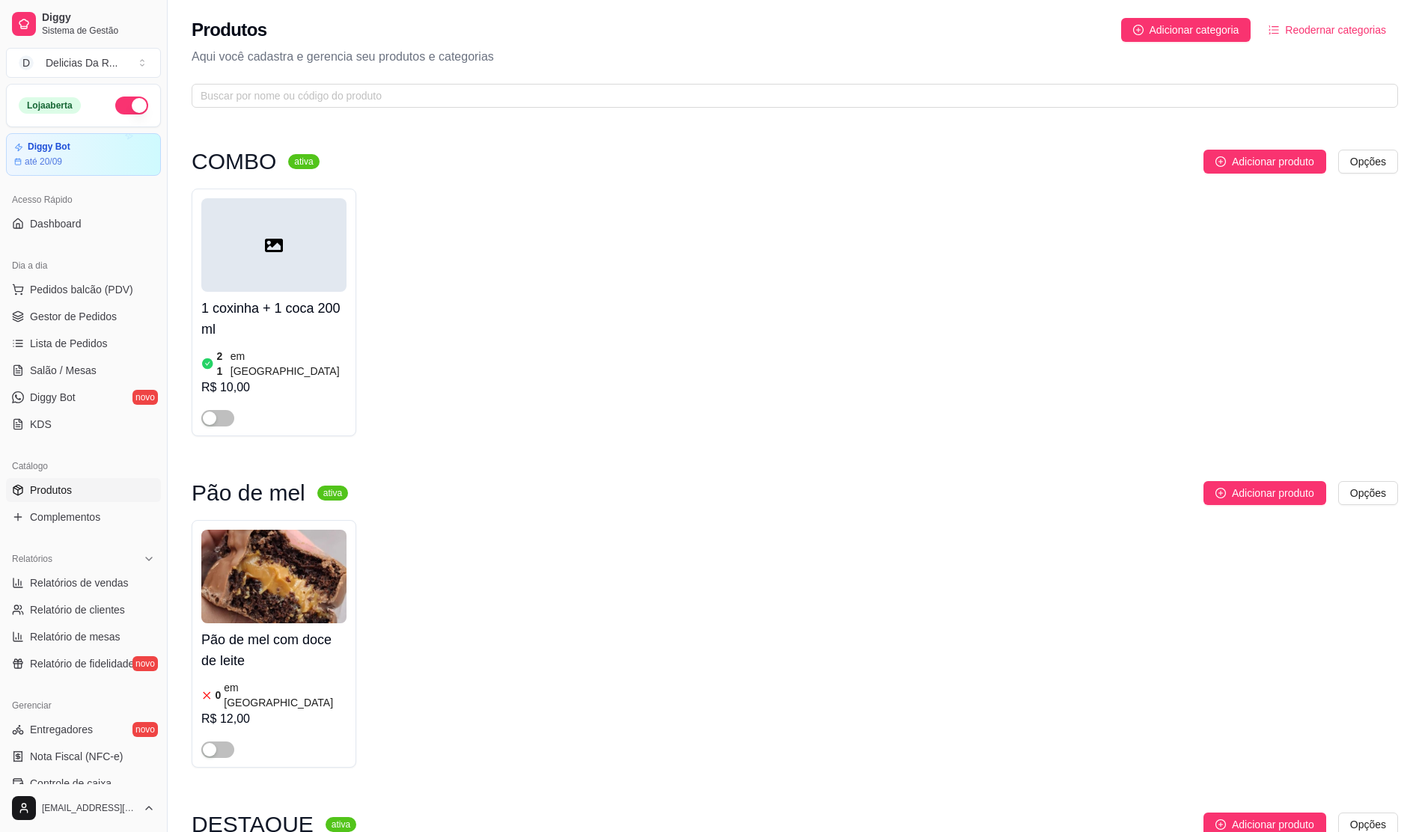
click at [72, 489] on span "Produtos" at bounding box center [51, 490] width 42 height 15
click at [76, 310] on span "Gestor de Pedidos" at bounding box center [73, 316] width 87 height 15
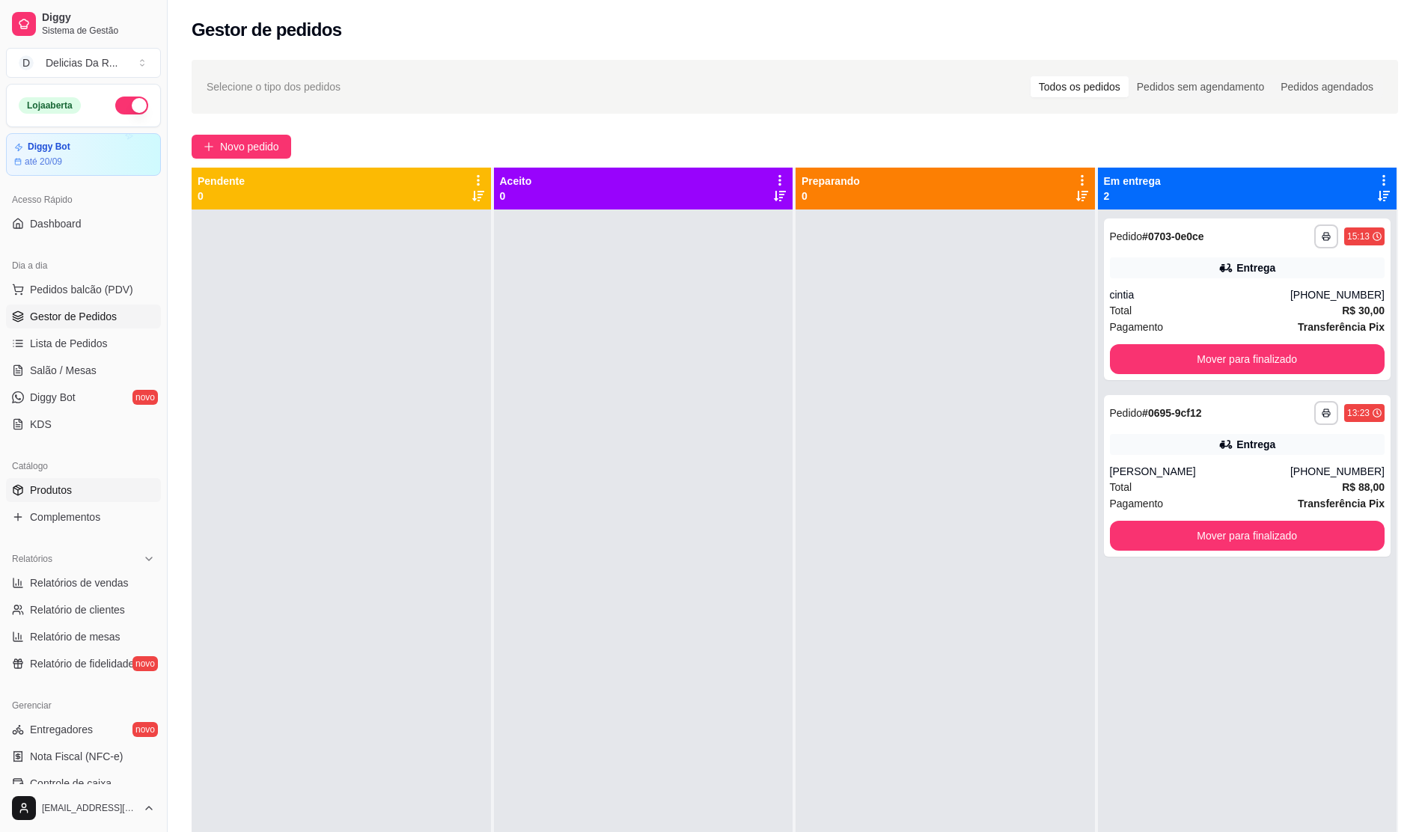
click at [67, 482] on link "Produtos" at bounding box center [83, 490] width 155 height 24
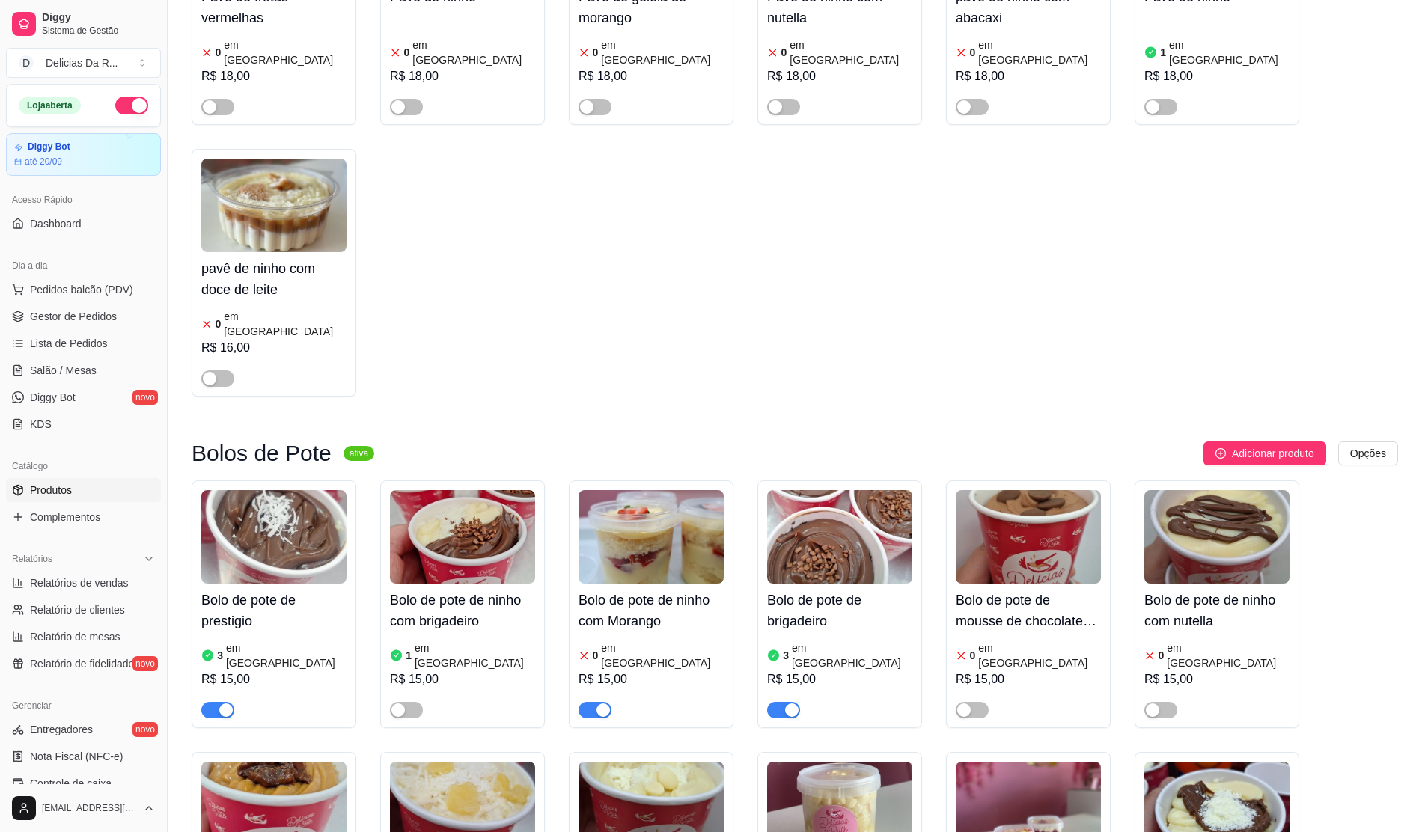
scroll to position [5190, 0]
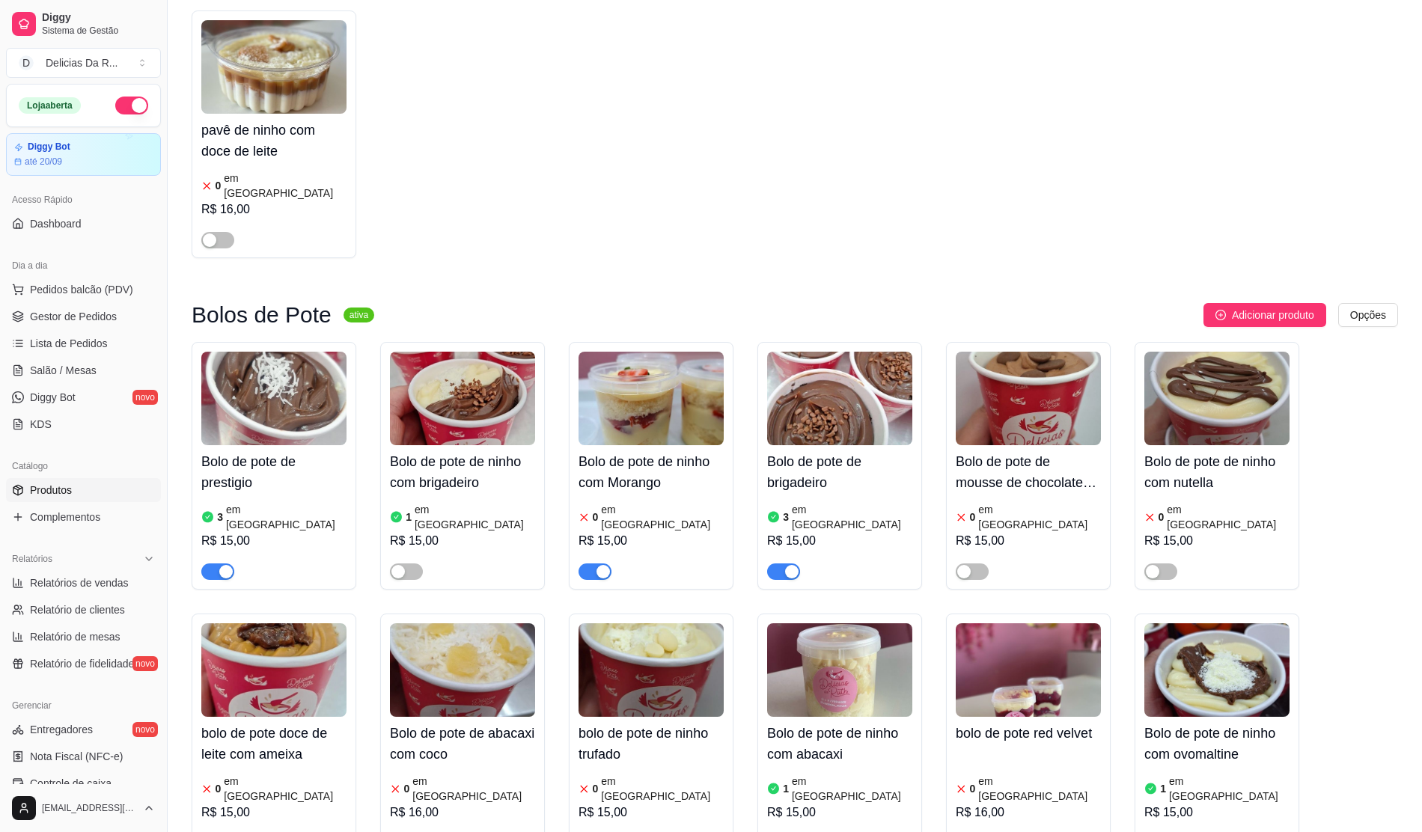
click at [599, 565] on div "button" at bounding box center [603, 571] width 13 height 13
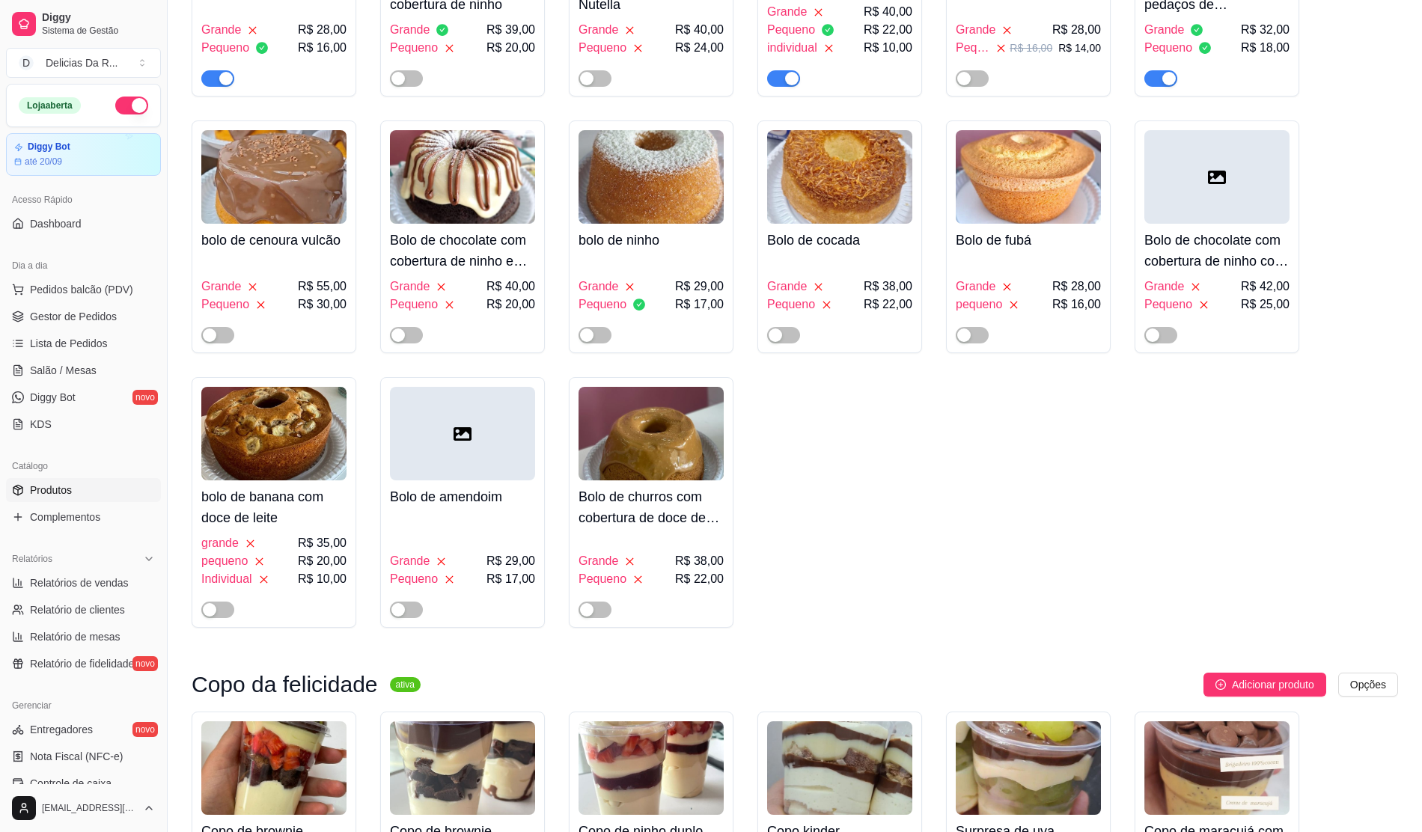
scroll to position [1896, 0]
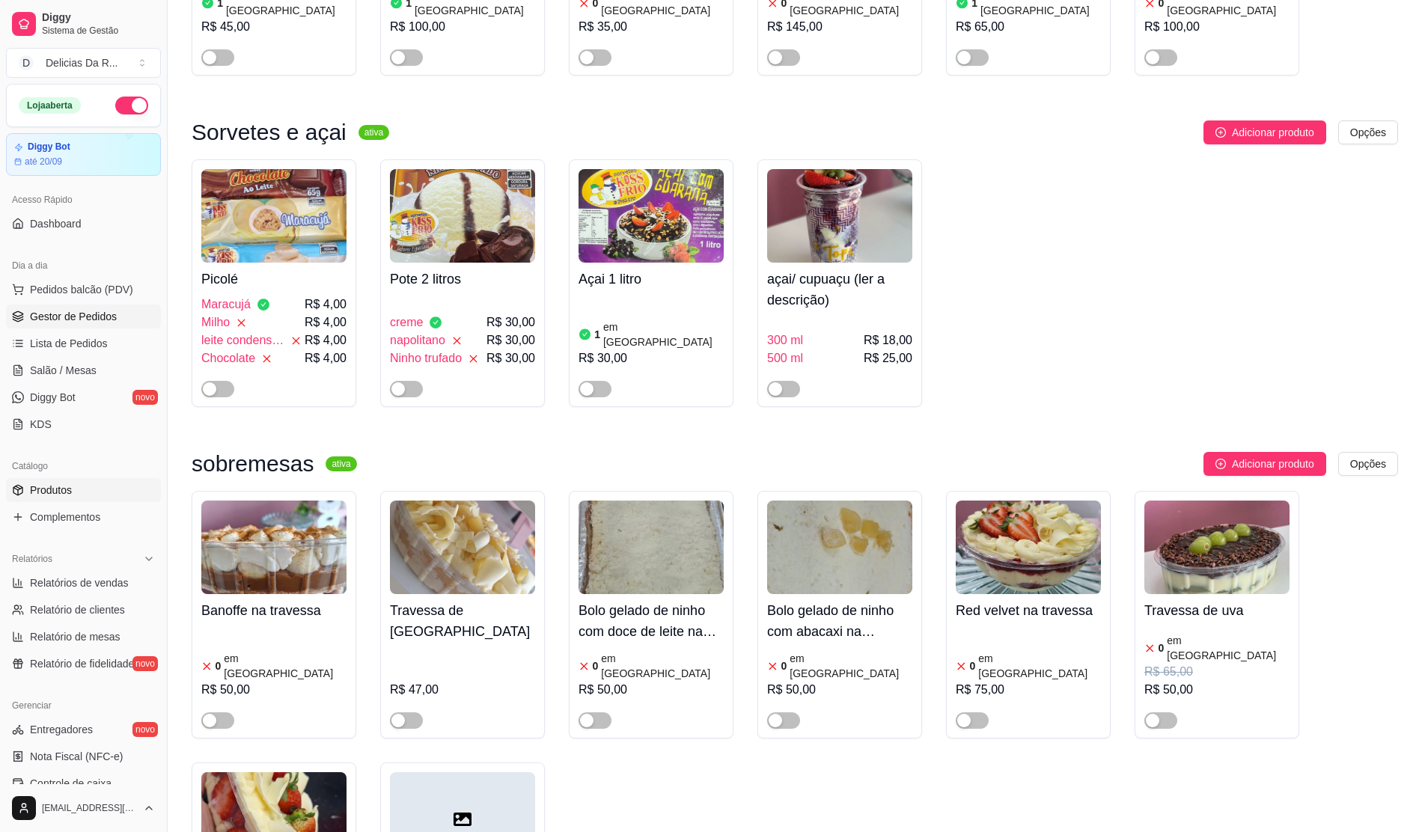
drag, startPoint x: 96, startPoint y: 327, endPoint x: 109, endPoint y: 321, distance: 14.1
click at [97, 327] on link "Gestor de Pedidos" at bounding box center [83, 317] width 155 height 24
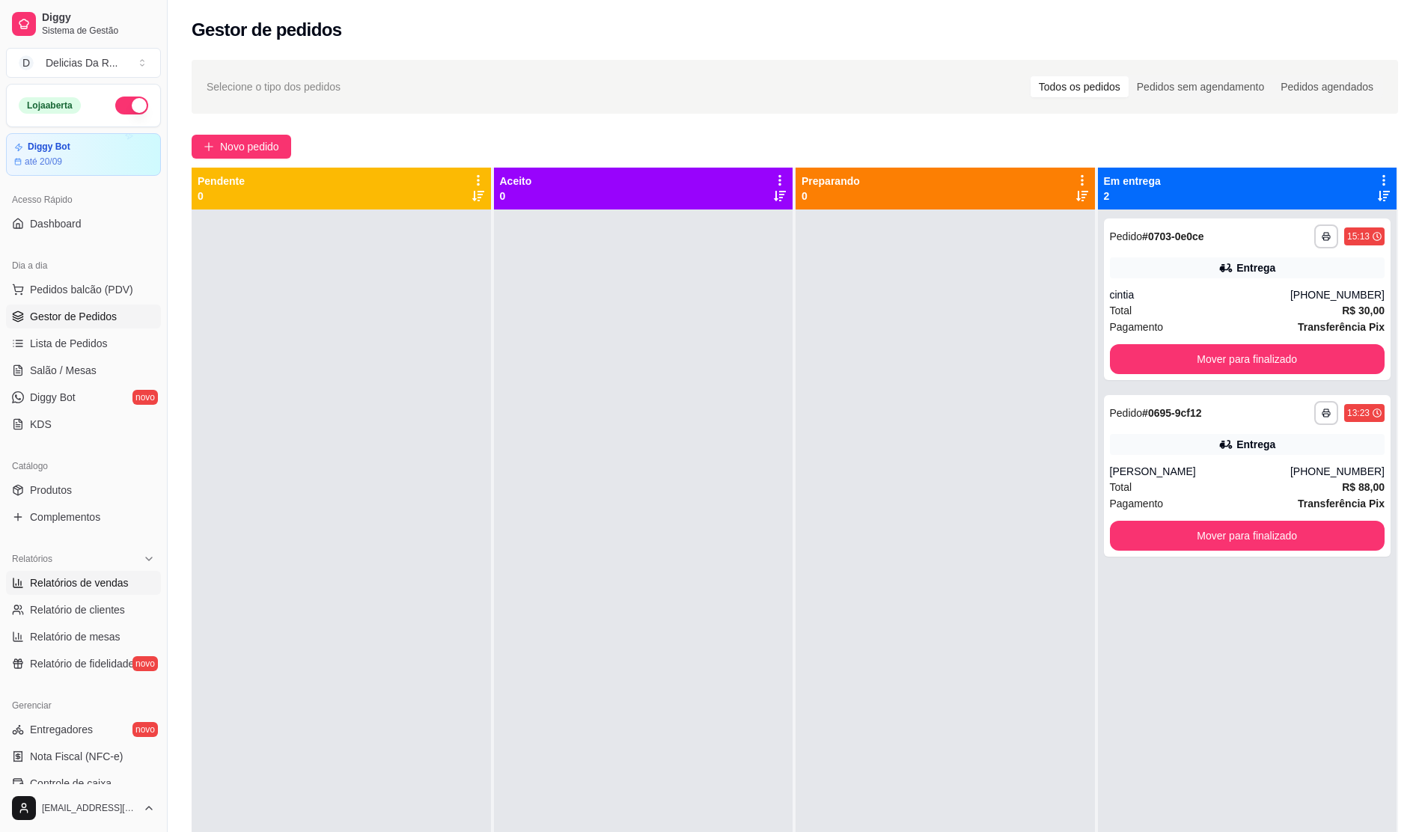
click at [64, 591] on span "Relatórios de vendas" at bounding box center [79, 583] width 99 height 15
select select "ALL"
select select "0"
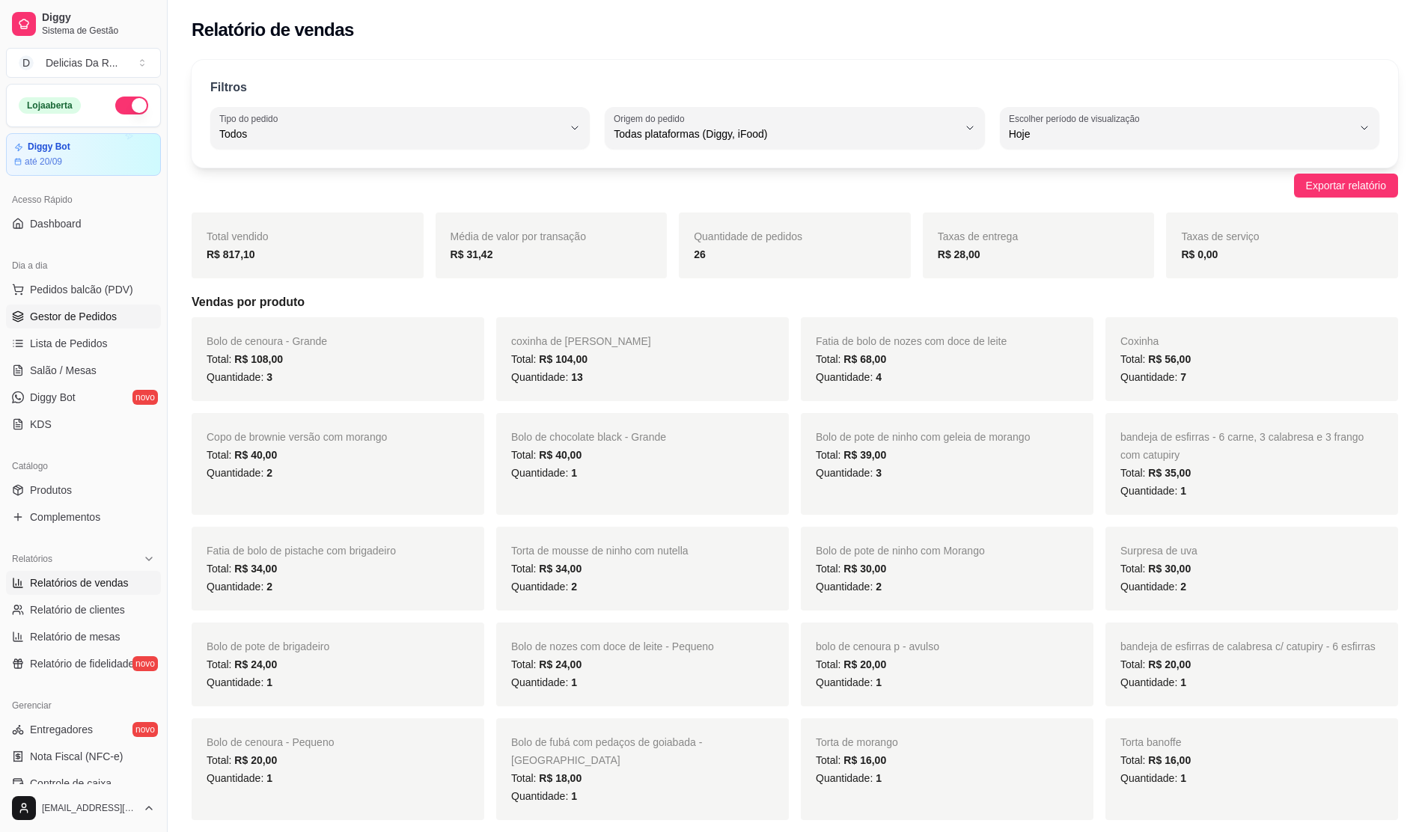
click at [76, 323] on span "Gestor de Pedidos" at bounding box center [73, 316] width 87 height 15
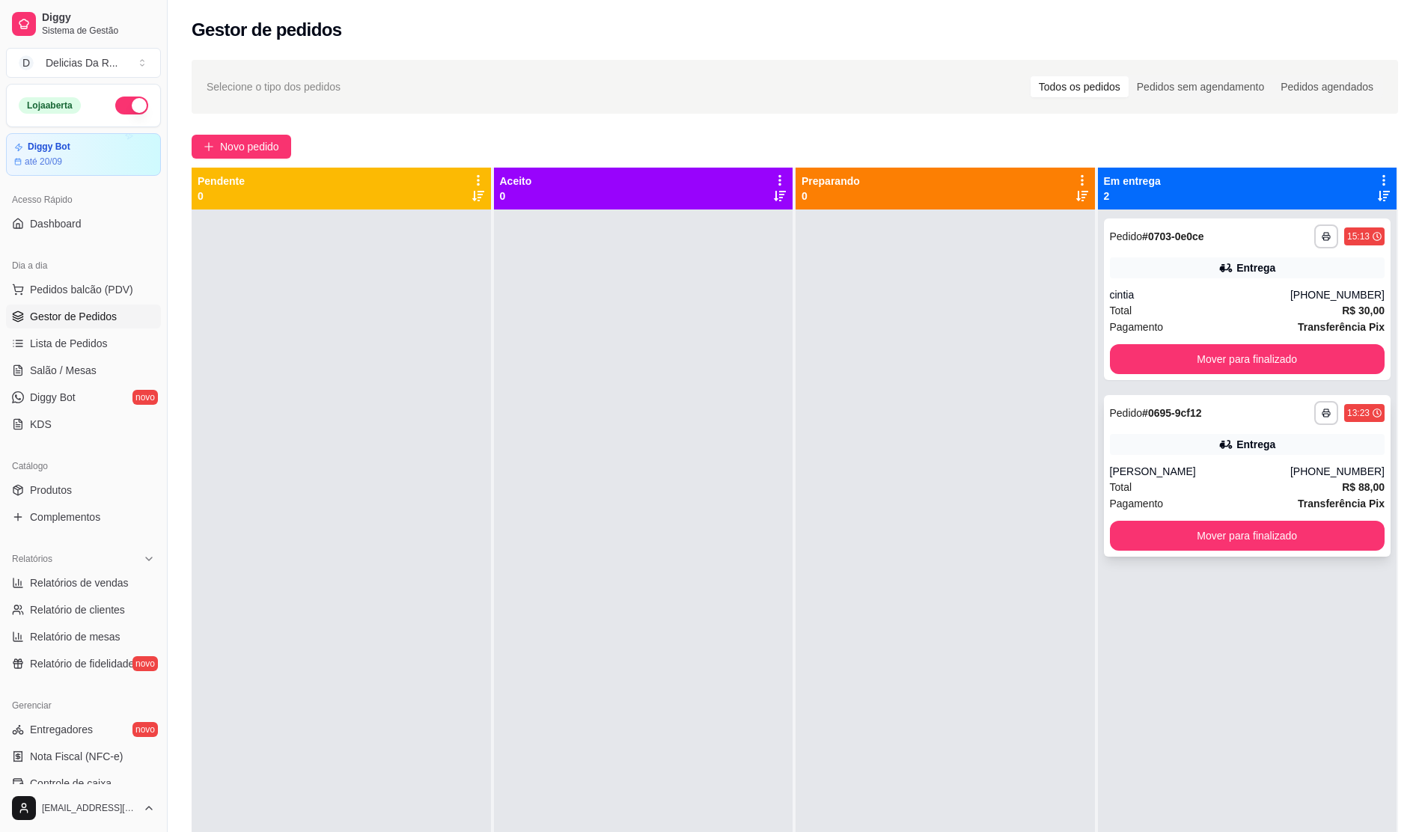
click at [1217, 455] on div "**********" at bounding box center [1247, 476] width 287 height 162
drag, startPoint x: 1138, startPoint y: 267, endPoint x: 1151, endPoint y: 267, distance: 13.5
click at [1151, 267] on div "Entrega" at bounding box center [1247, 268] width 275 height 21
drag, startPoint x: 106, startPoint y: 584, endPoint x: 114, endPoint y: 575, distance: 11.7
click at [106, 582] on span "Relatórios de vendas" at bounding box center [79, 583] width 99 height 15
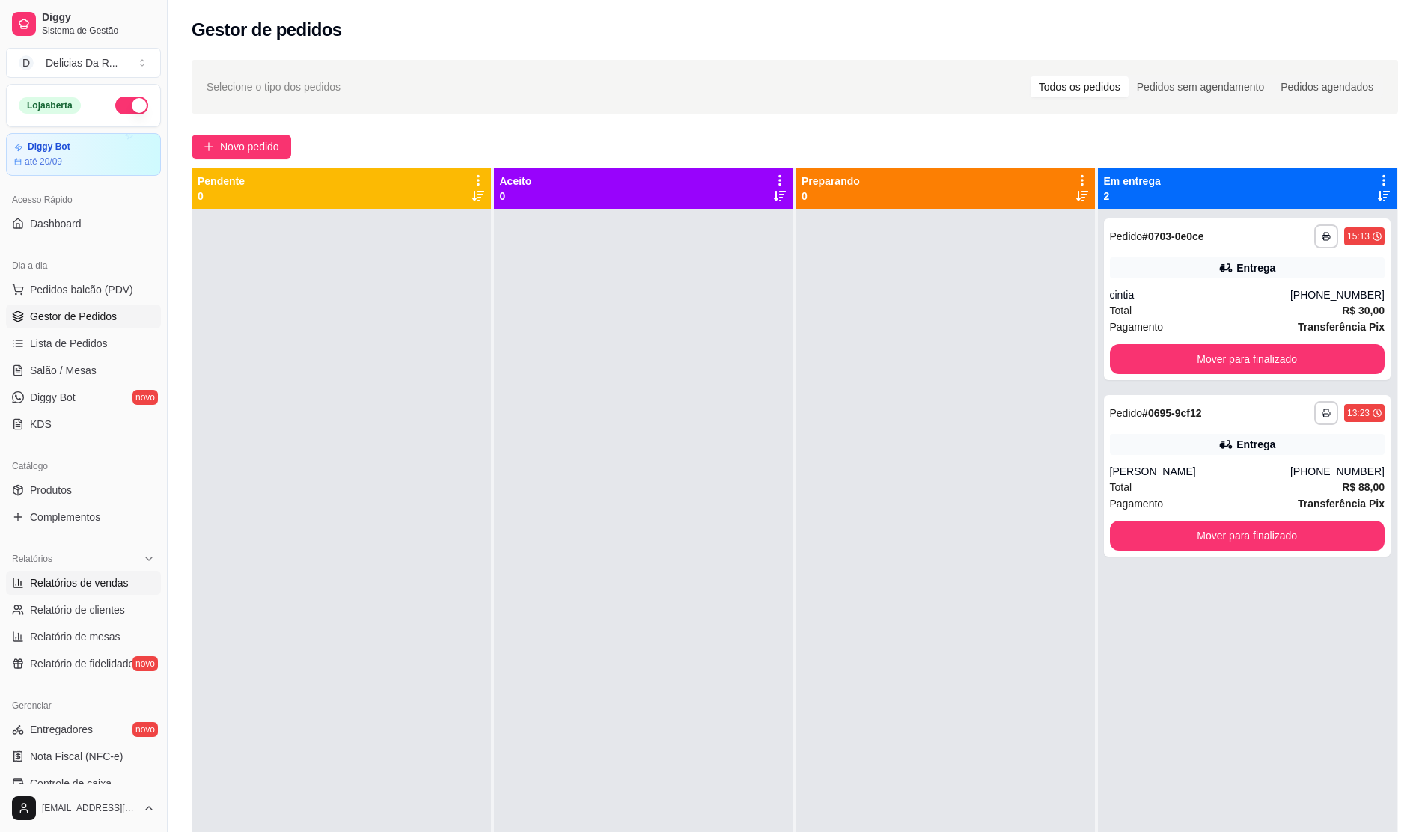
select select "ALL"
select select "0"
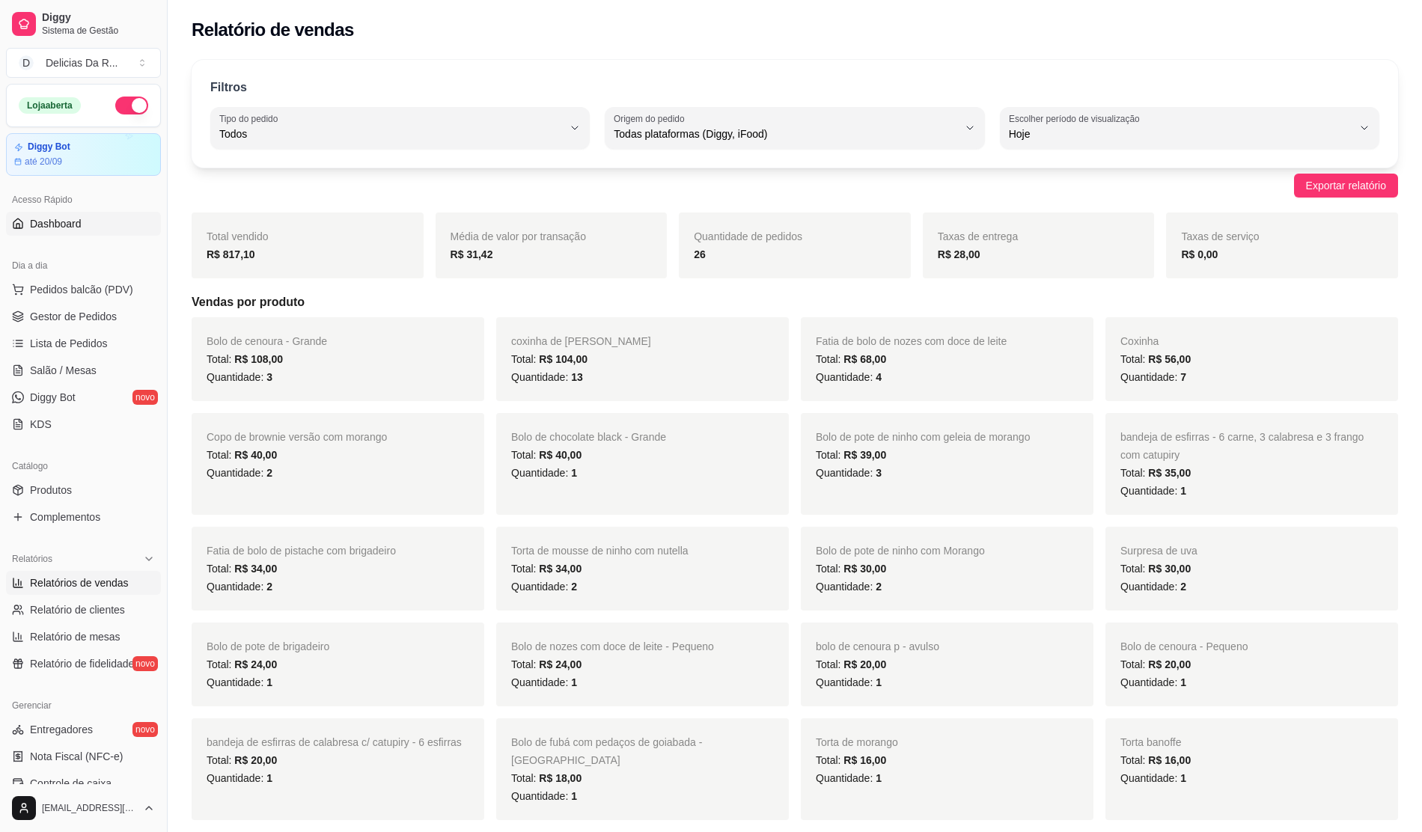
click at [49, 236] on link "Dashboard" at bounding box center [83, 224] width 155 height 24
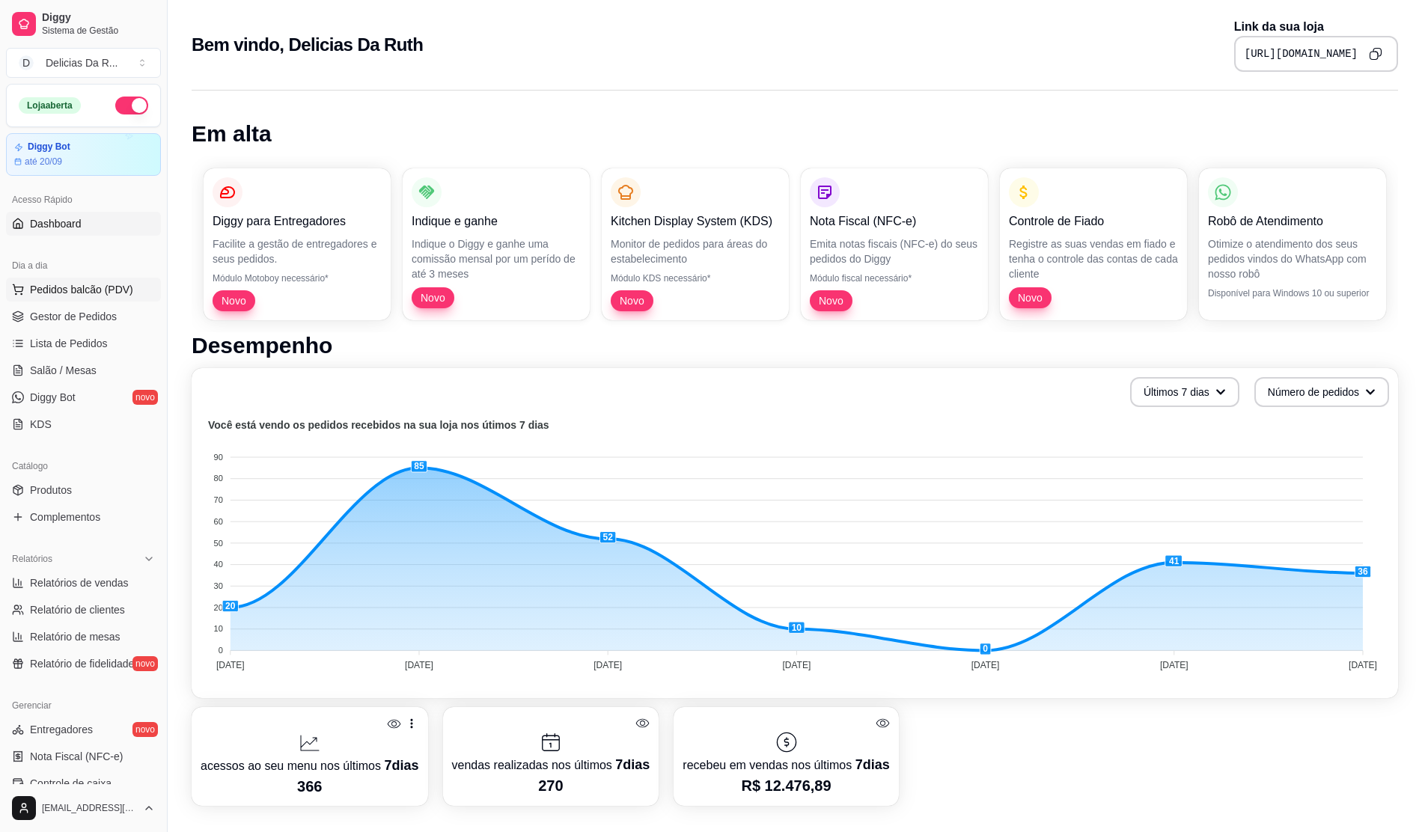
click at [67, 289] on span "Pedidos balcão (PDV)" at bounding box center [81, 289] width 103 height 15
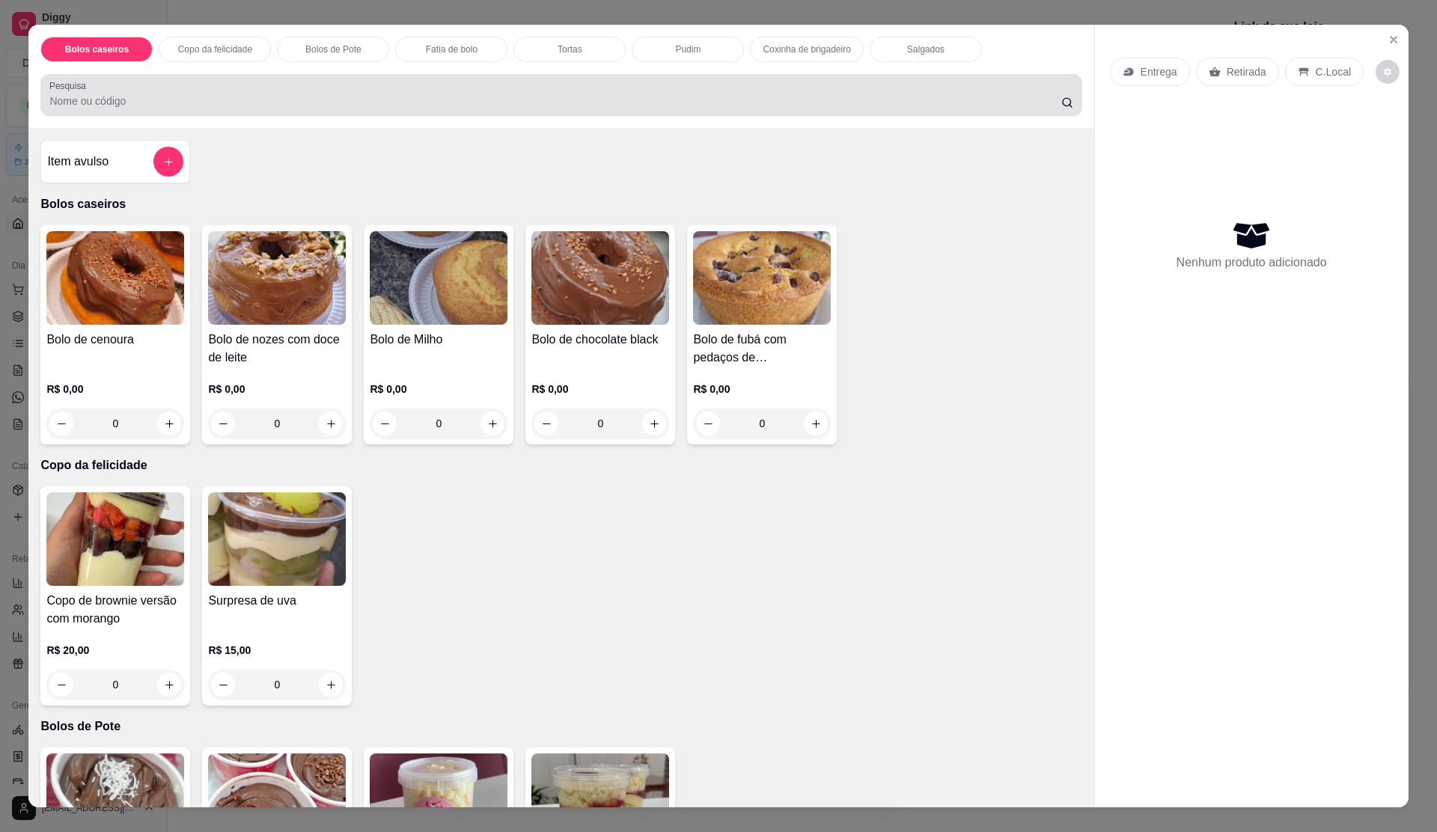
click at [277, 87] on div at bounding box center [560, 95] width 1023 height 30
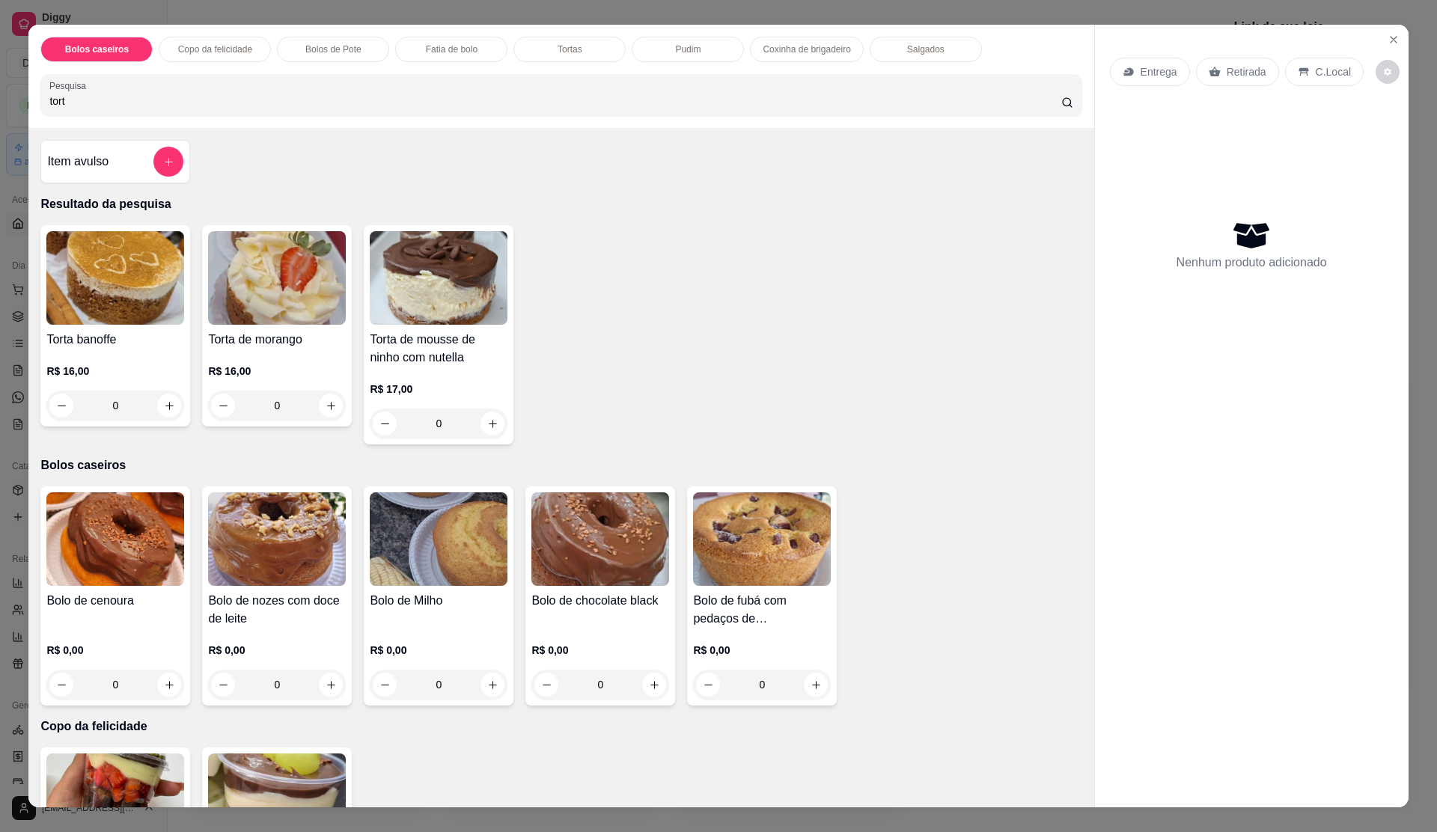
type input "tort"
click at [90, 301] on img at bounding box center [115, 278] width 138 height 94
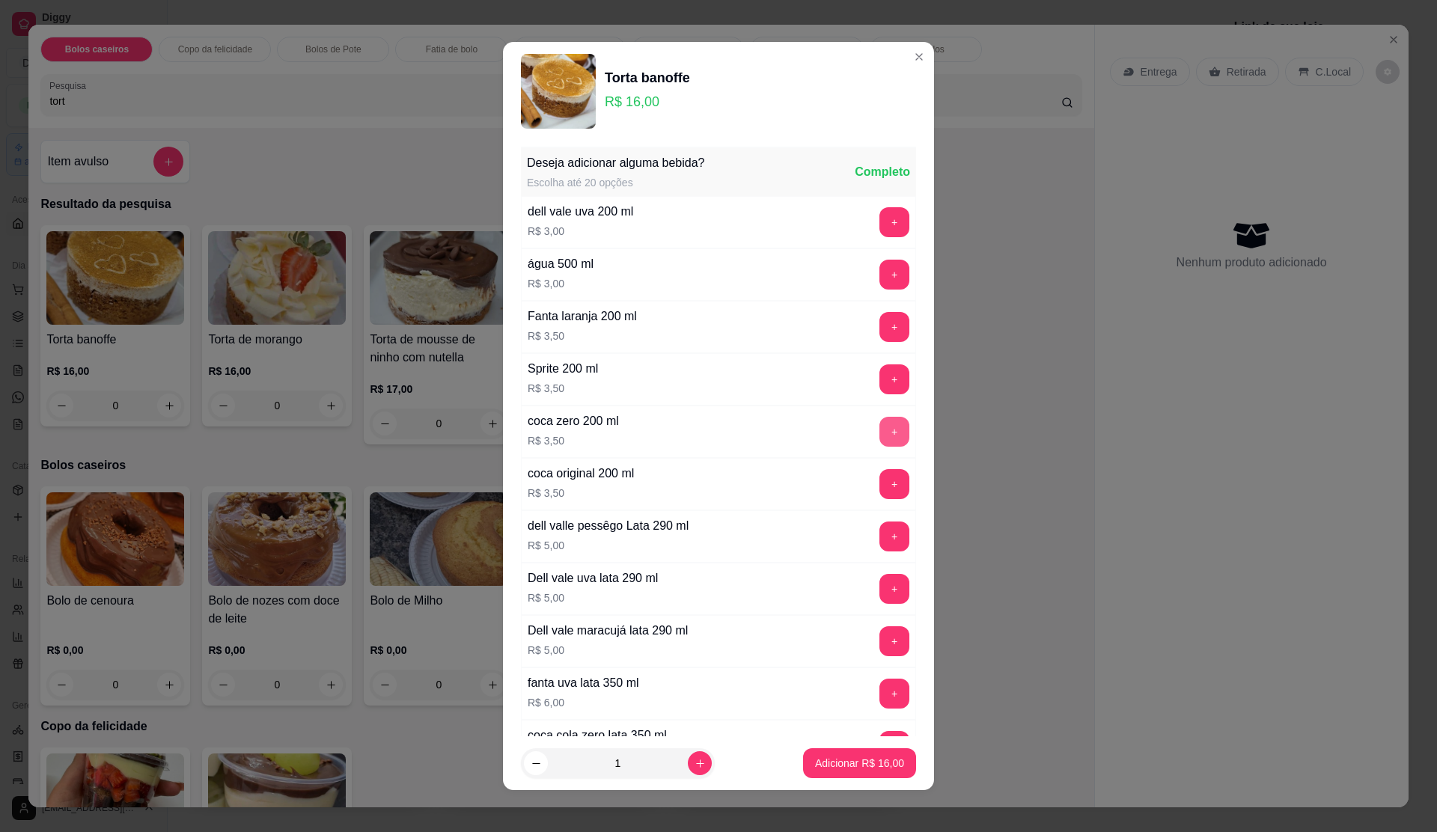
click at [880, 434] on button "+" at bounding box center [895, 432] width 30 height 30
click at [870, 758] on p "Adicionar R$ 19,50" at bounding box center [859, 763] width 89 height 15
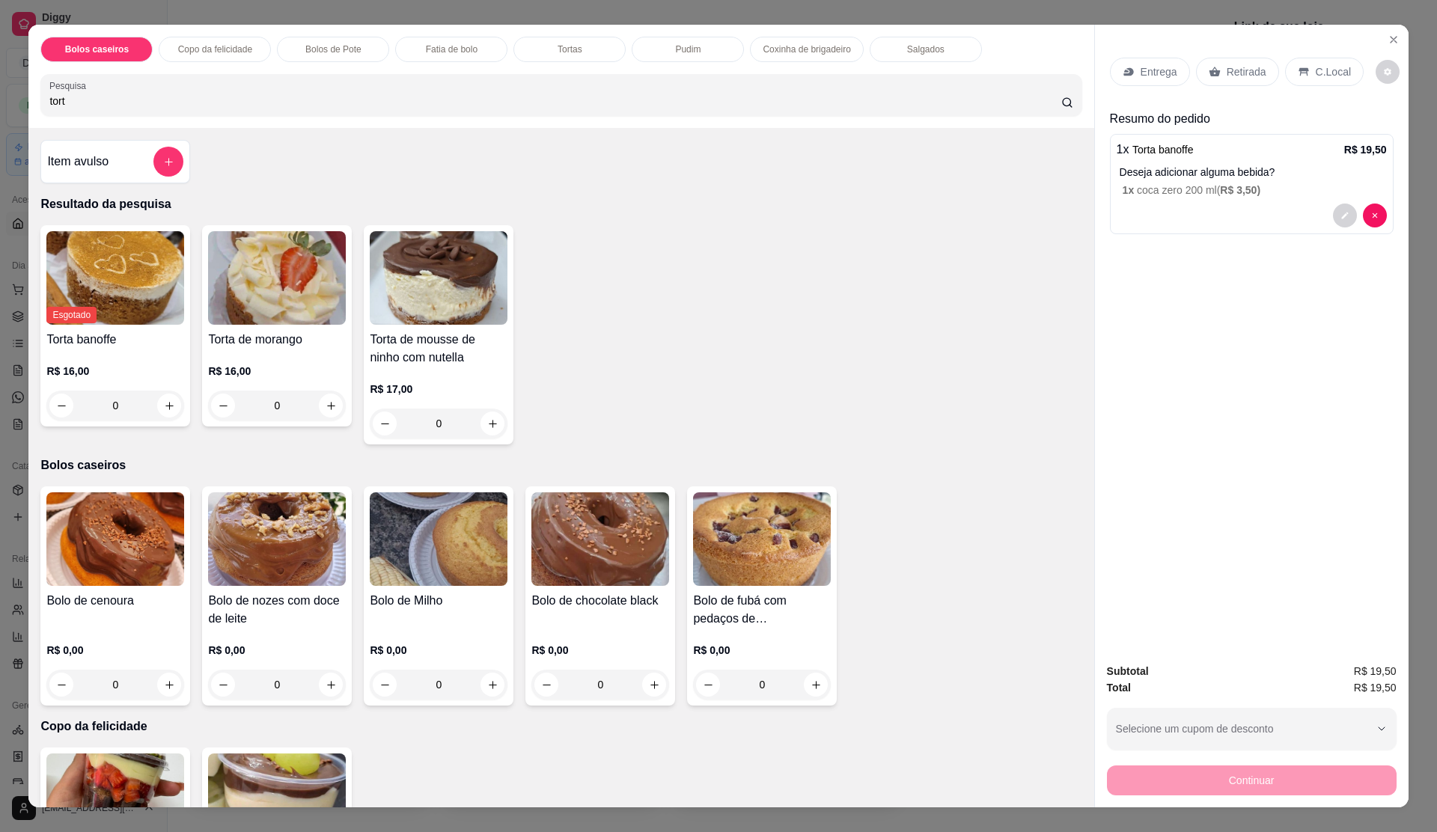
click at [1211, 84] on div "Retirada" at bounding box center [1237, 72] width 83 height 28
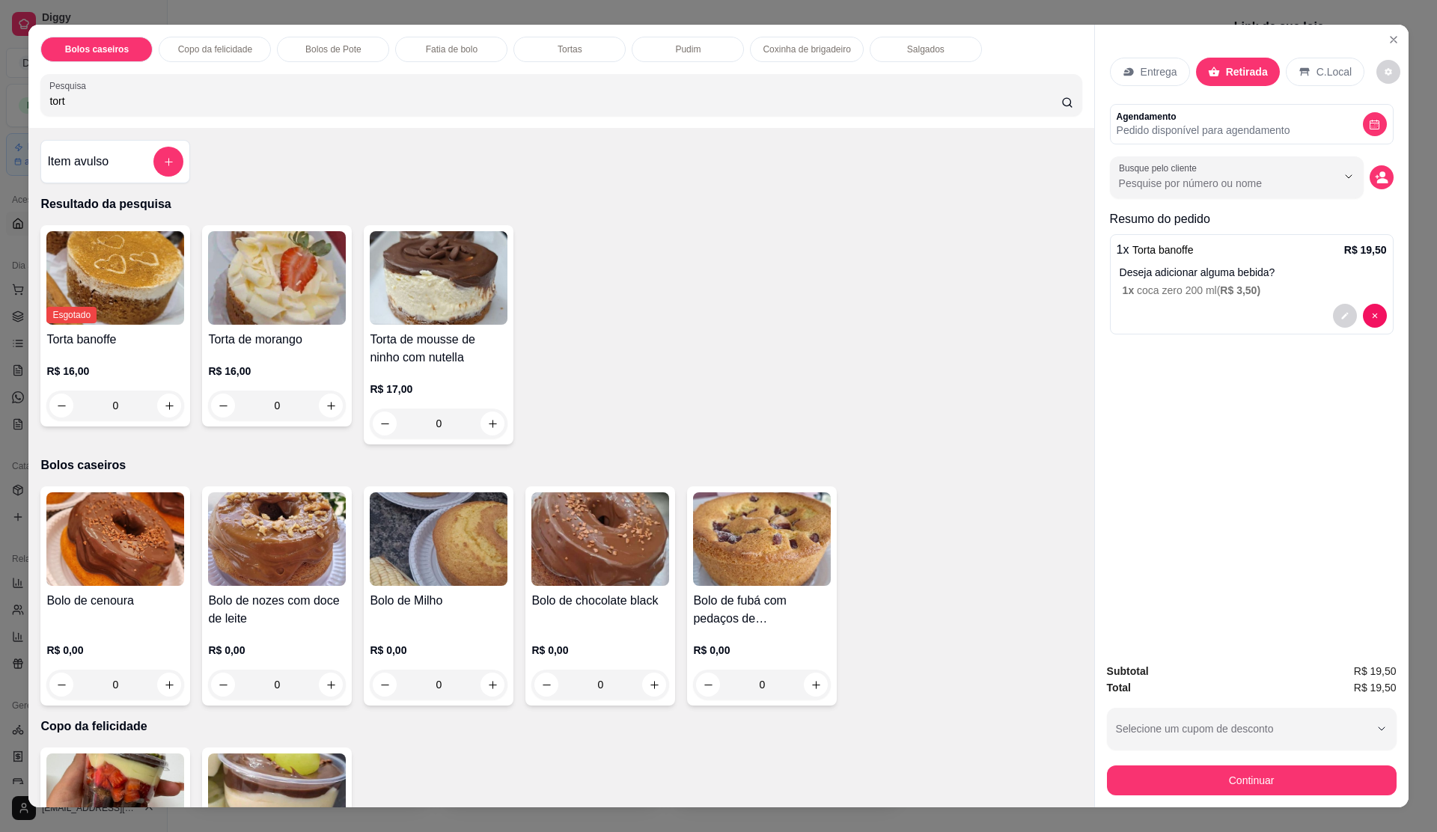
click at [1271, 770] on button "Continuar" at bounding box center [1252, 781] width 290 height 30
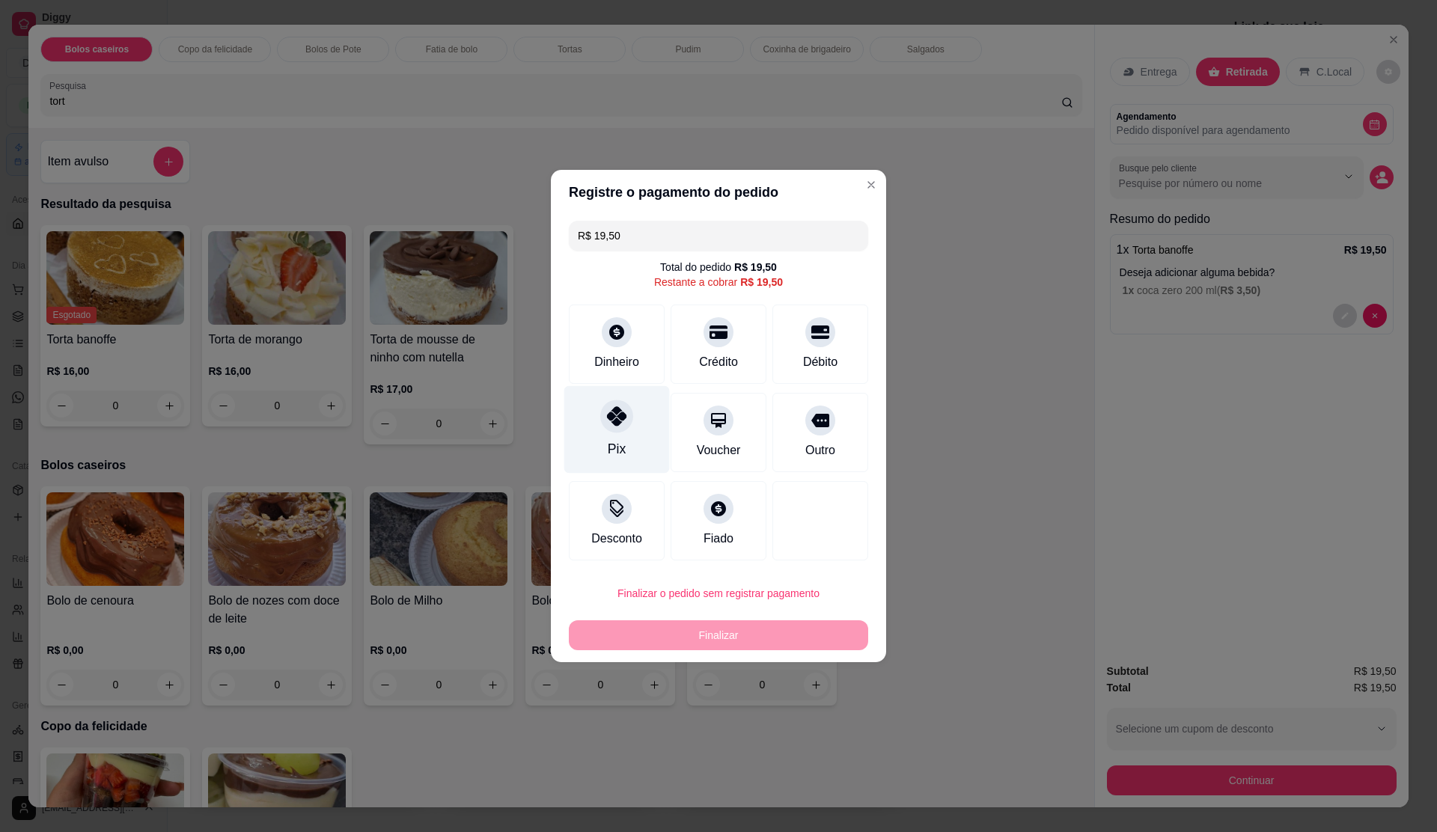
click at [621, 435] on div "Pix" at bounding box center [617, 430] width 106 height 88
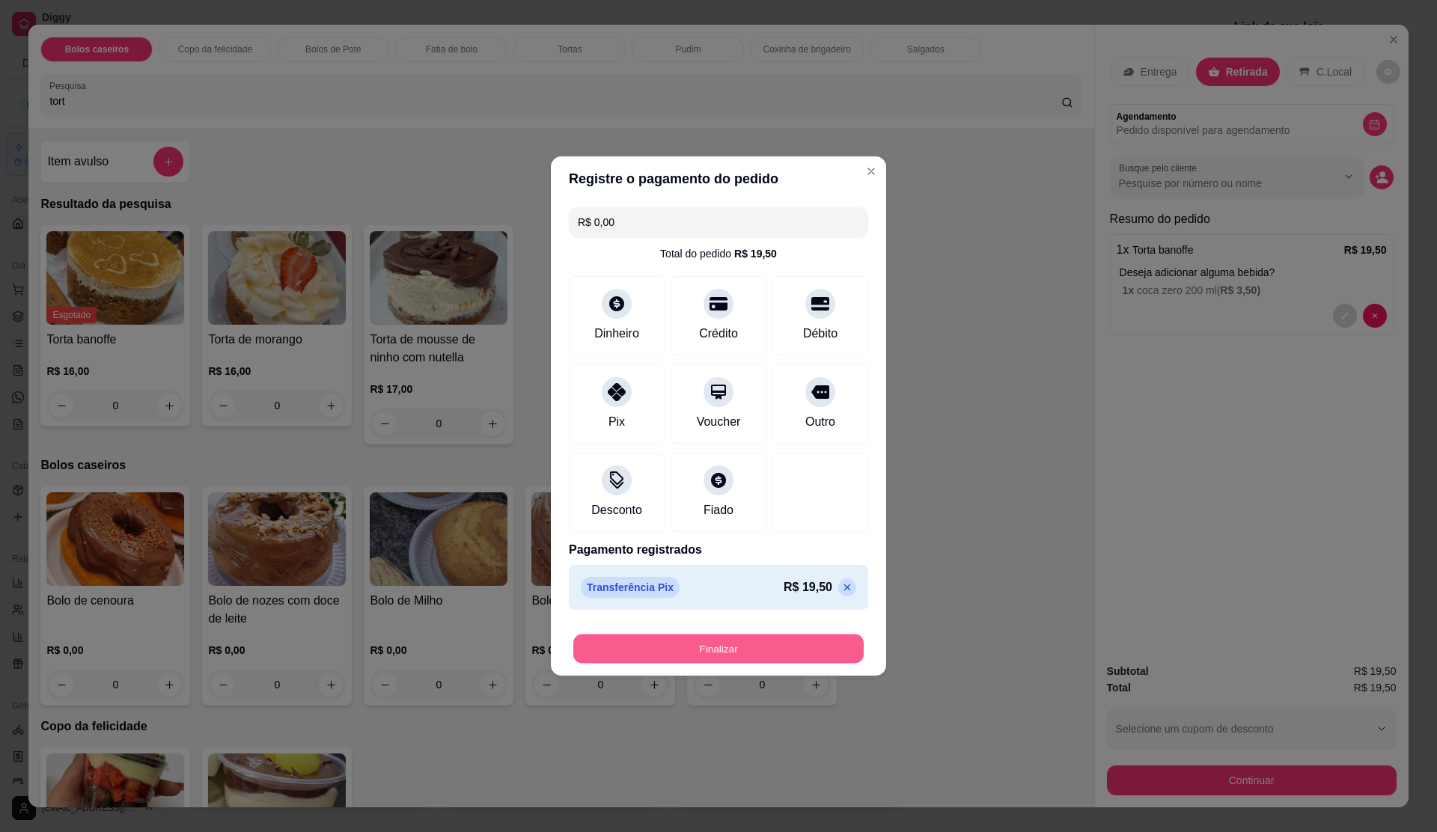
click at [779, 645] on button "Finalizar" at bounding box center [718, 649] width 290 height 29
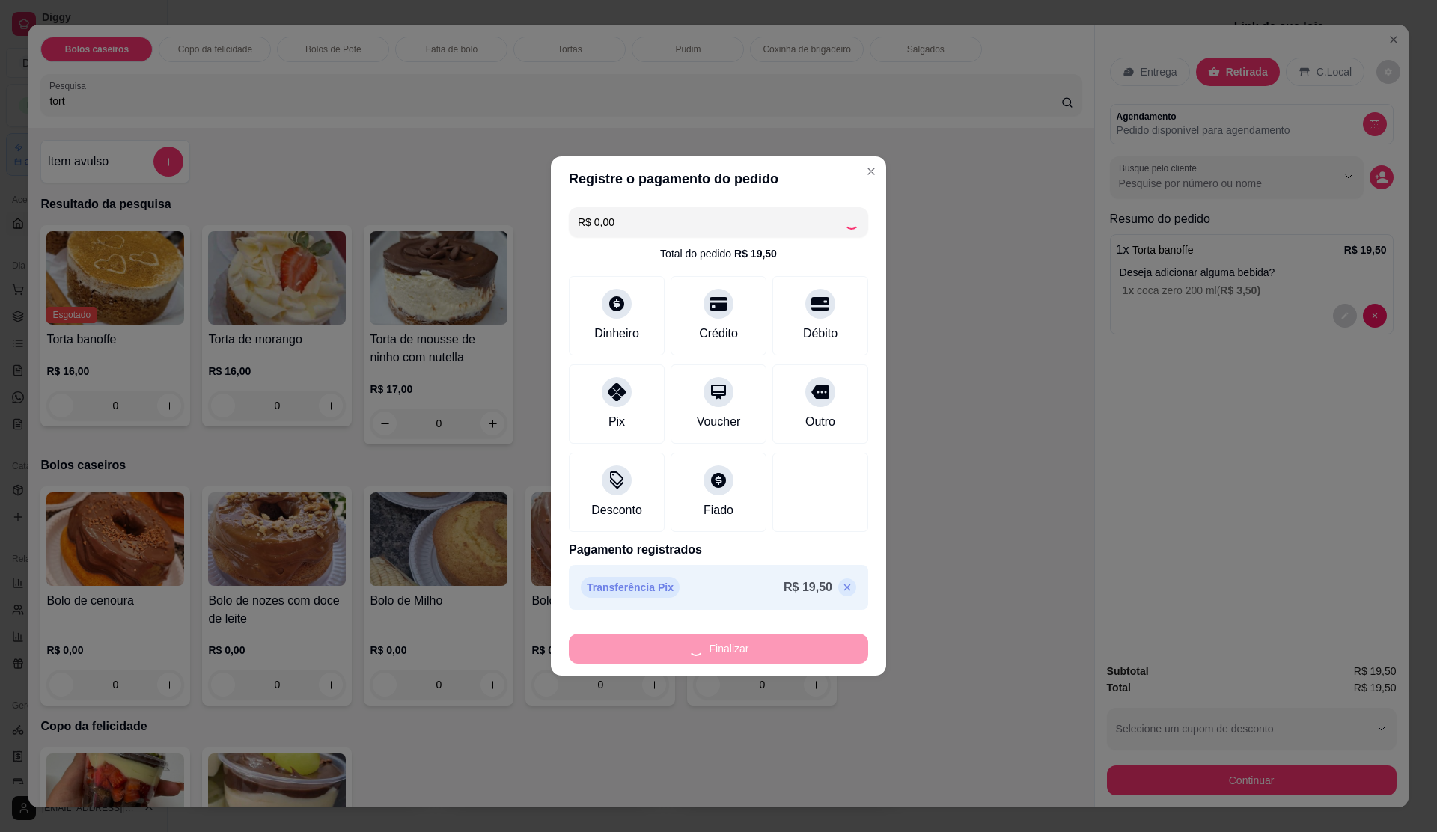
type input "-R$ 19,50"
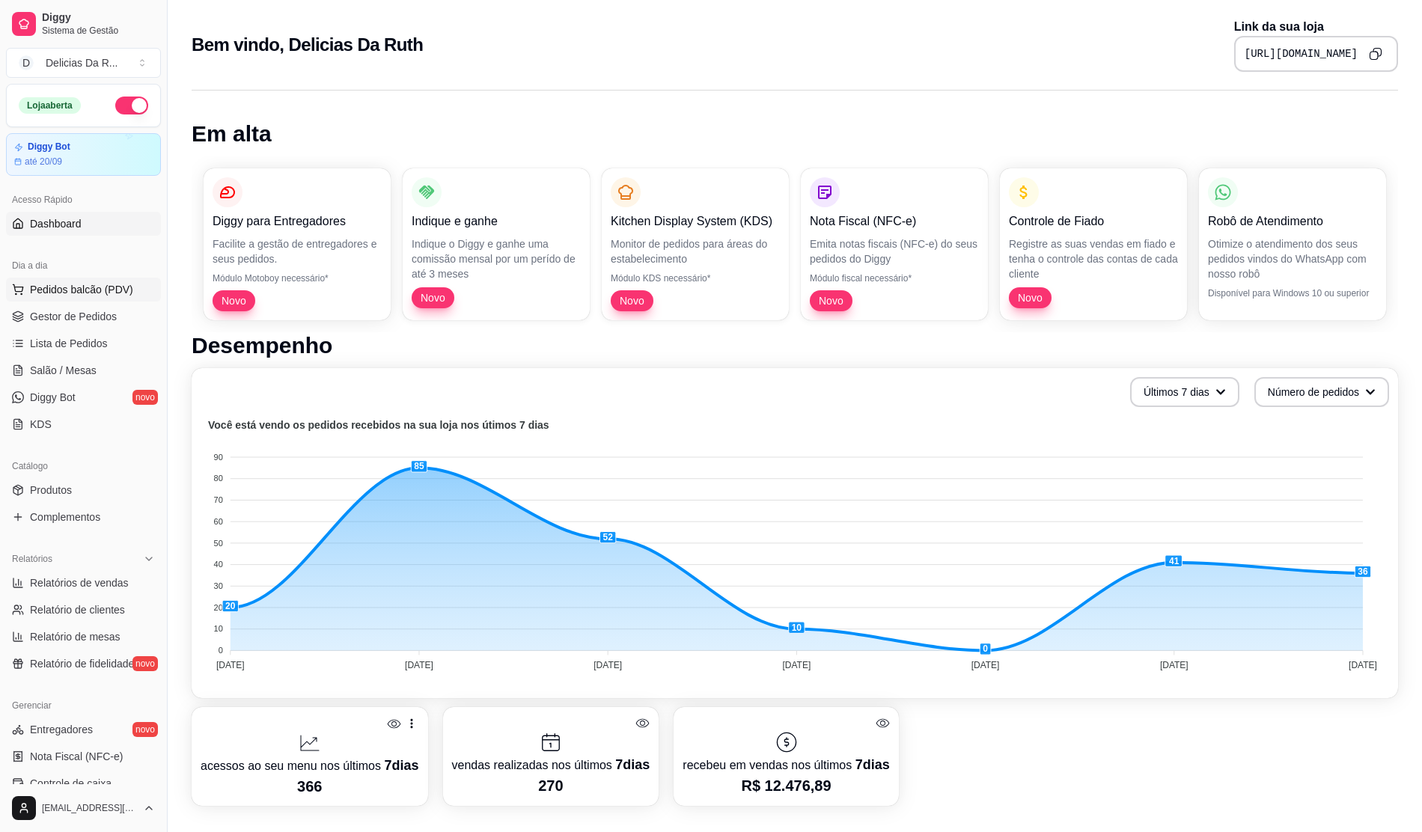
click at [118, 284] on span "Pedidos balcão (PDV)" at bounding box center [81, 289] width 103 height 15
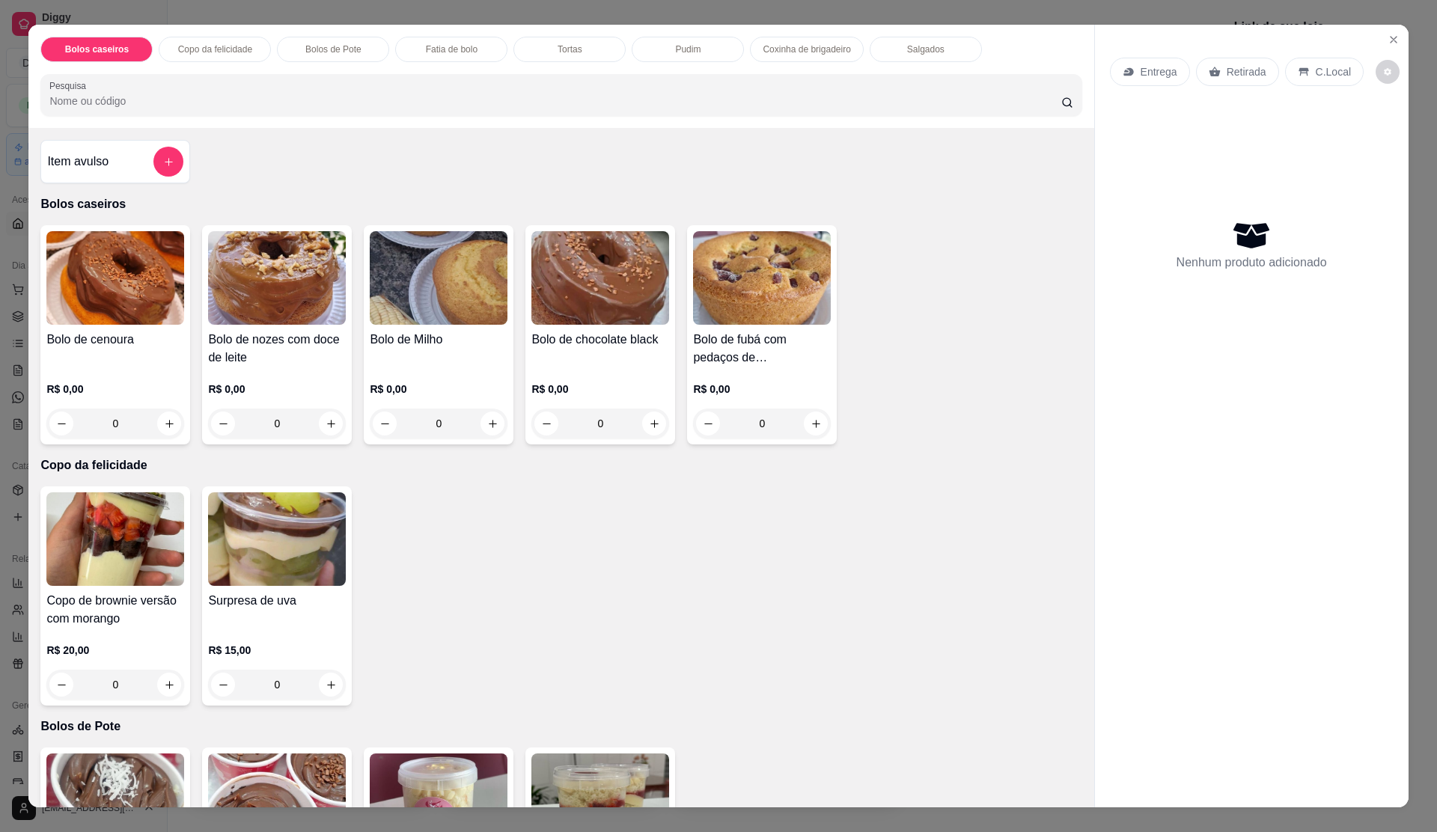
click at [121, 287] on img at bounding box center [115, 278] width 138 height 94
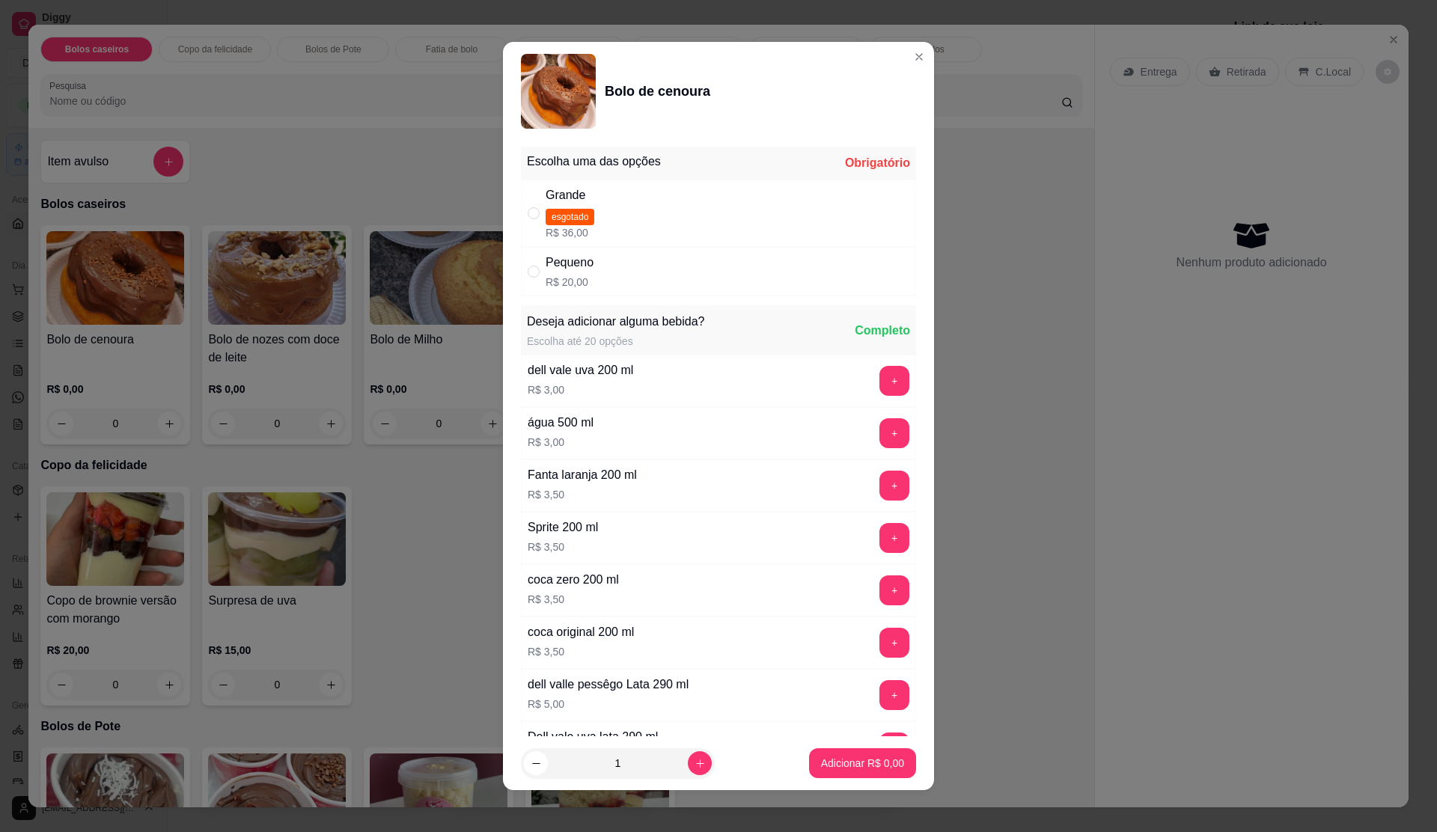
click at [579, 258] on div "Pequeno" at bounding box center [570, 263] width 48 height 18
click at [833, 764] on p "Adicionar R$ 20,00" at bounding box center [860, 764] width 87 height 14
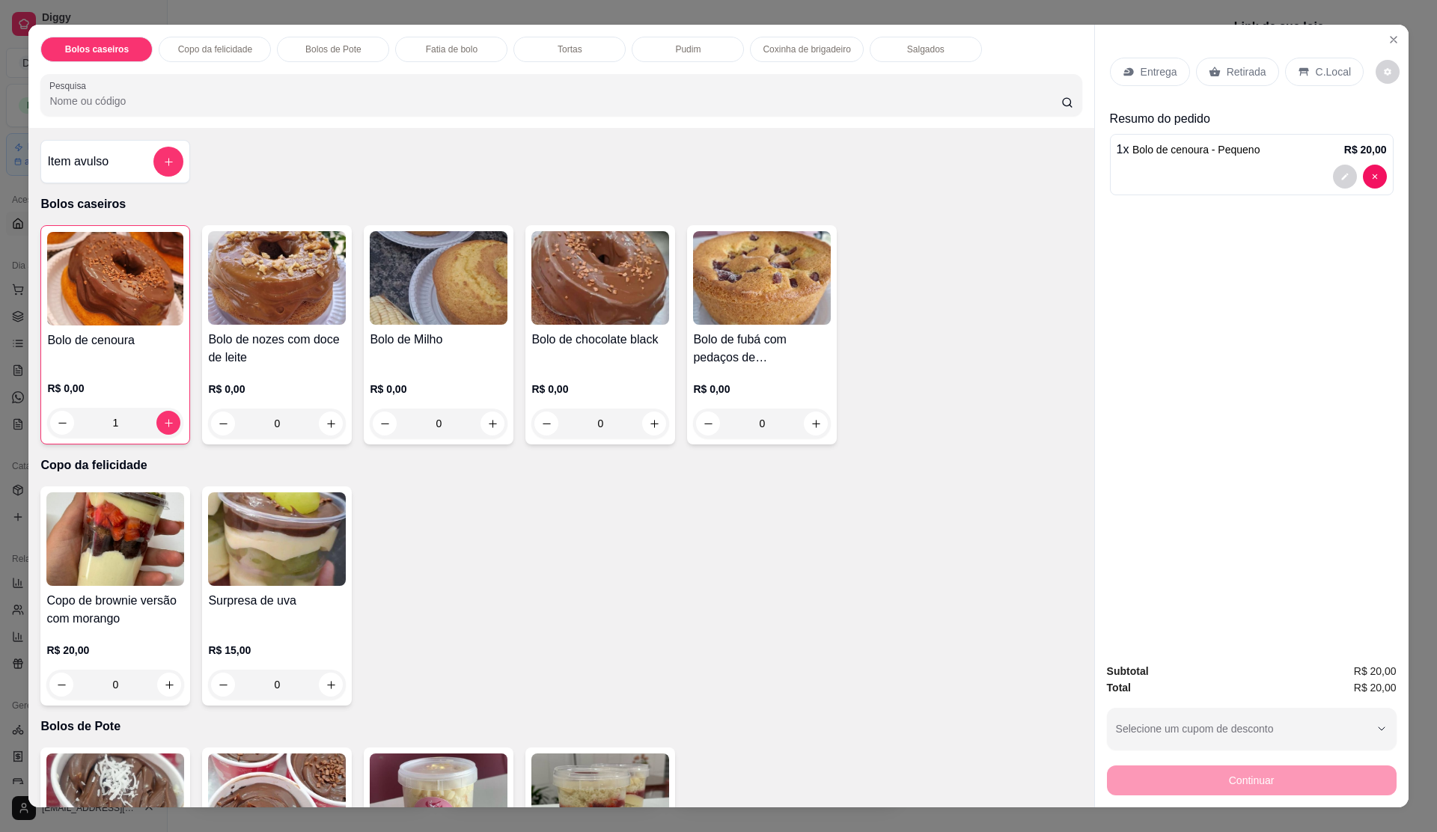
click at [1227, 72] on p "Retirada" at bounding box center [1247, 71] width 40 height 15
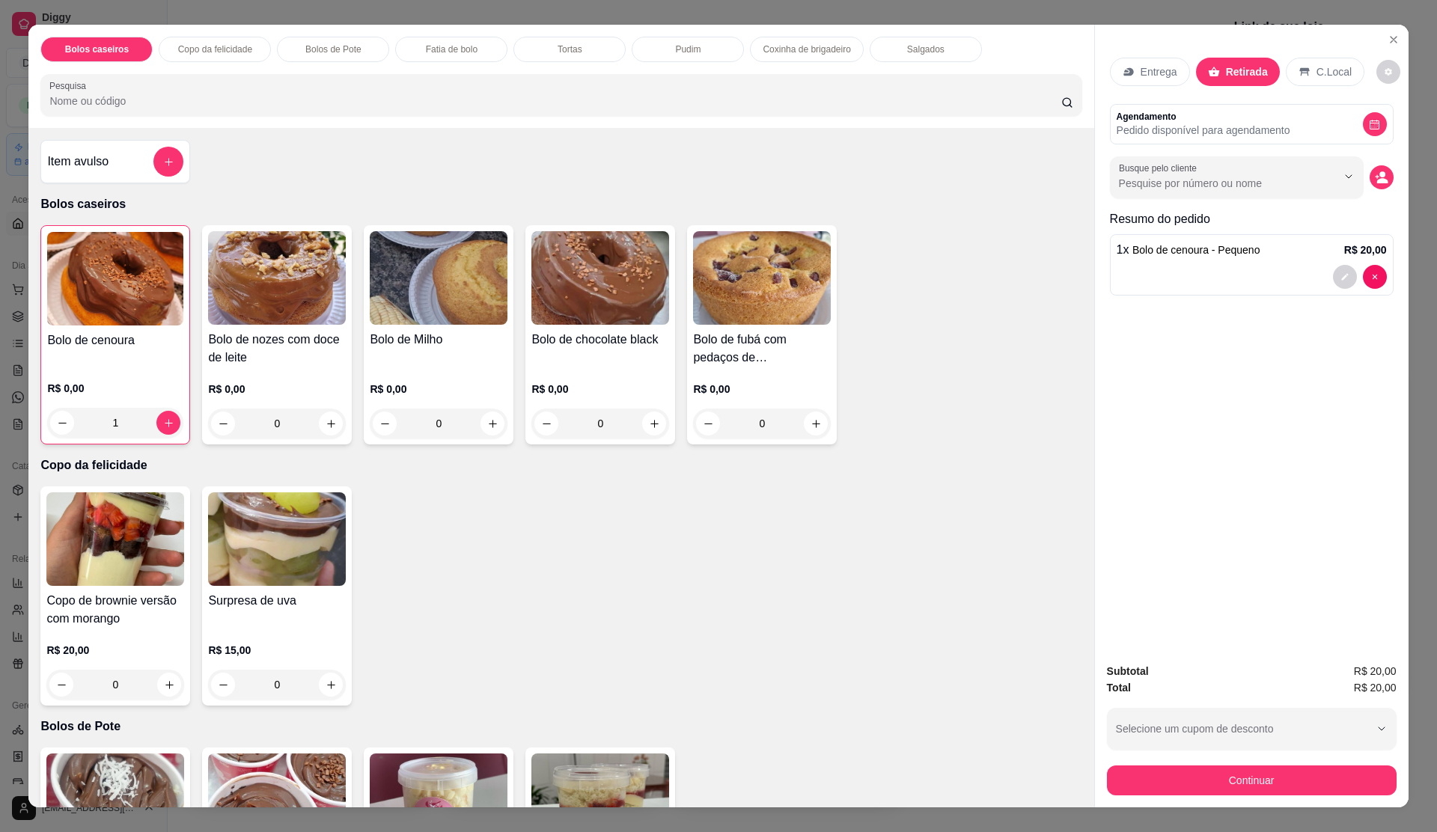
click at [741, 247] on img at bounding box center [762, 278] width 138 height 94
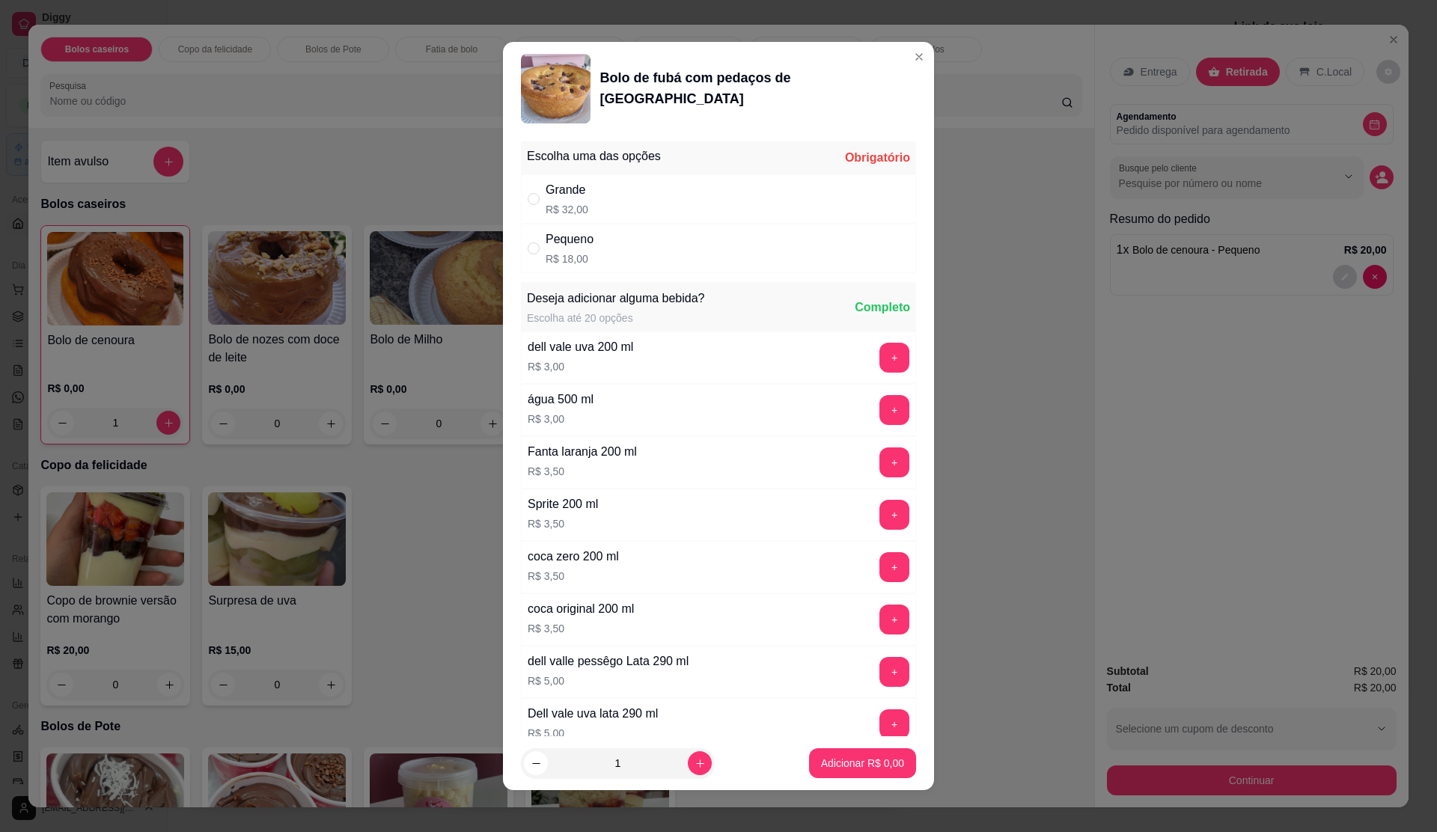
click at [626, 273] on div "Pequeno R$ 18,00" at bounding box center [718, 248] width 395 height 49
click at [845, 765] on p "Adicionar R$ 18,00" at bounding box center [859, 763] width 89 height 15
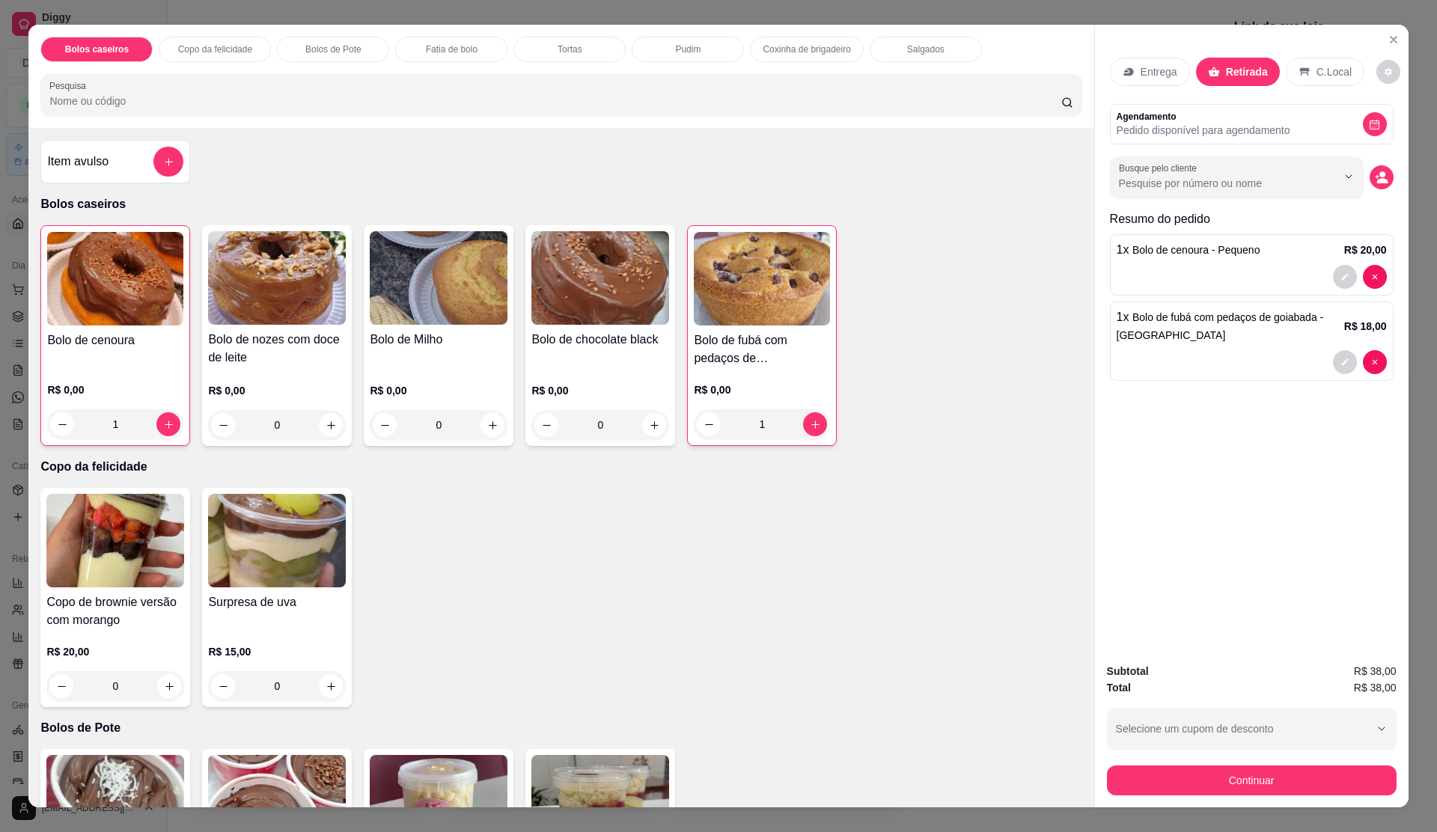
drag, startPoint x: 1285, startPoint y: 795, endPoint x: 1289, endPoint y: 779, distance: 17.1
click at [1285, 789] on div "Subtotal R$ 38,00 Total R$ 38,00 Selecione um cupom de desconto Selecione um cu…" at bounding box center [1252, 729] width 314 height 156
click at [1291, 779] on button "Continuar" at bounding box center [1252, 781] width 290 height 30
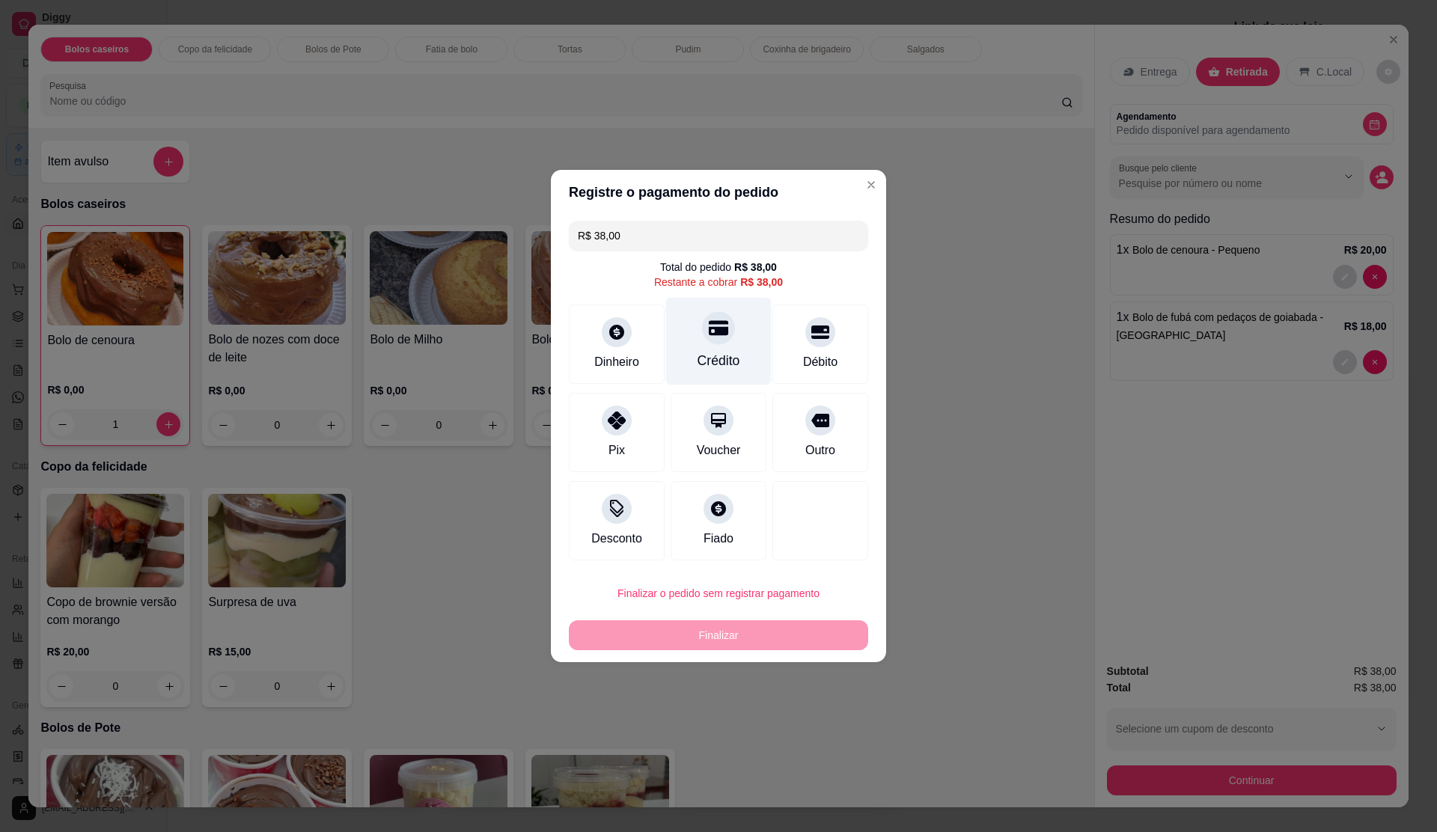
click at [709, 330] on icon at bounding box center [718, 328] width 19 height 15
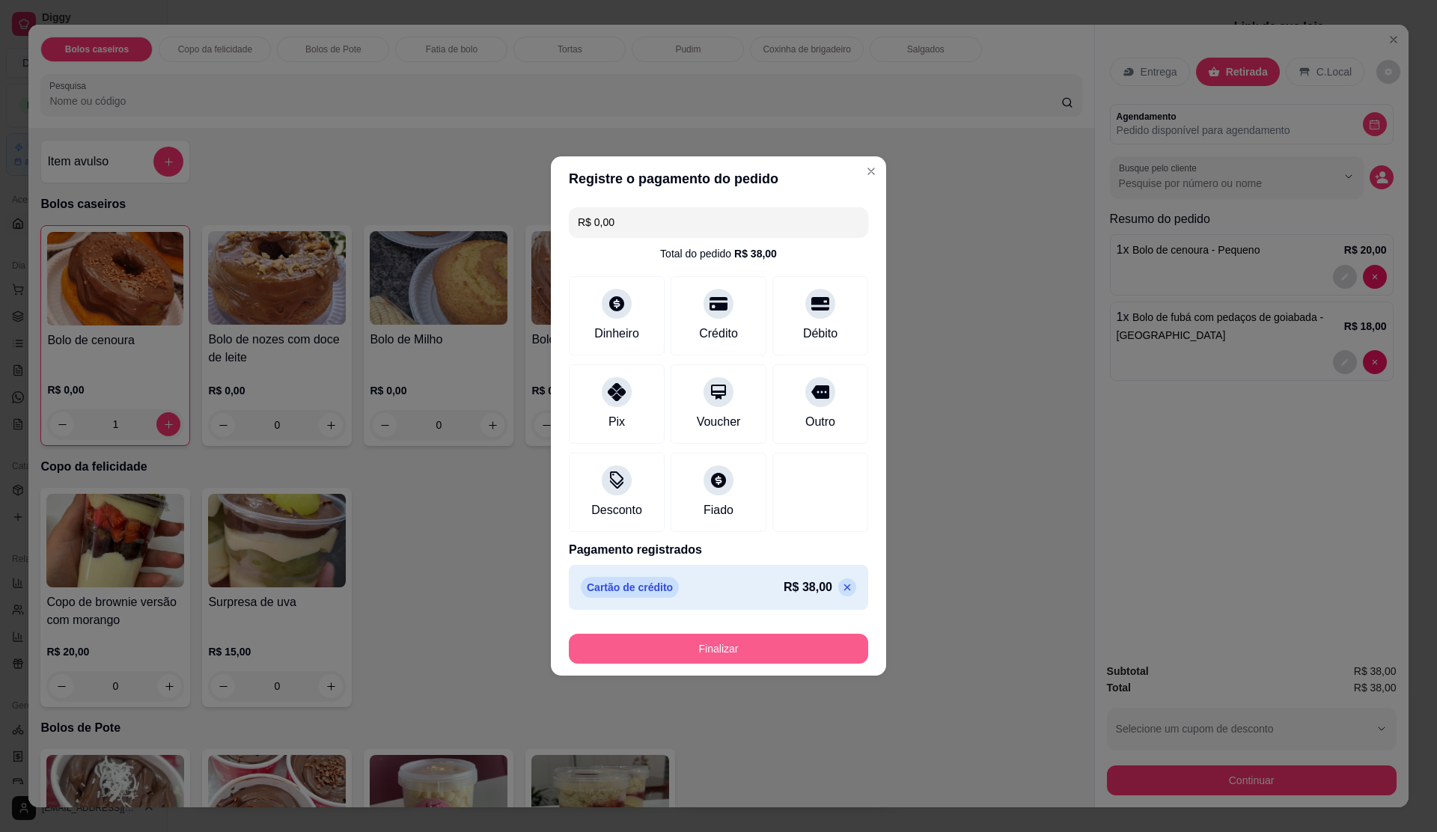
click at [786, 639] on button "Finalizar" at bounding box center [718, 649] width 299 height 30
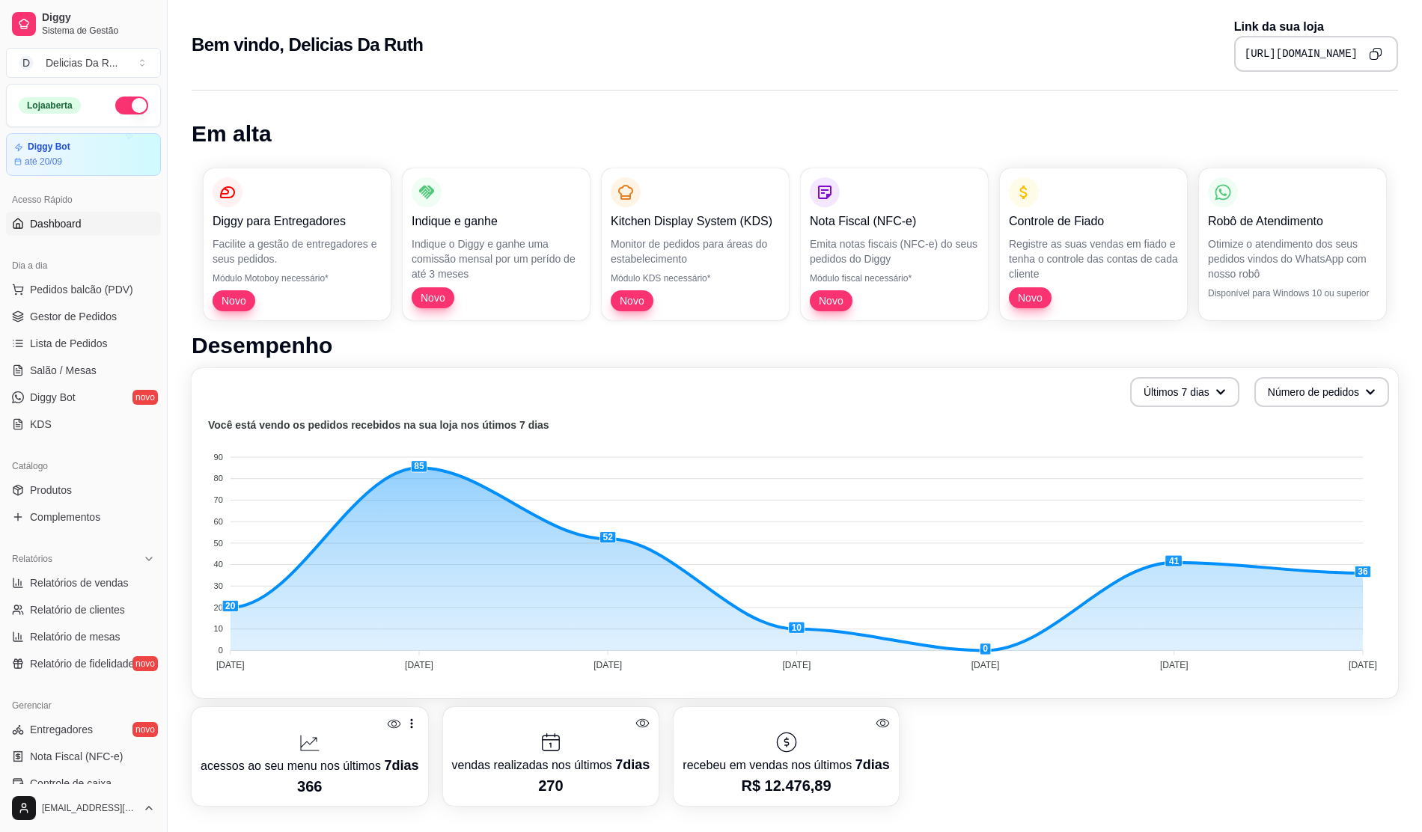
drag, startPoint x: 61, startPoint y: 485, endPoint x: 79, endPoint y: 444, distance: 45.2
click at [61, 485] on span "Produtos" at bounding box center [51, 490] width 42 height 15
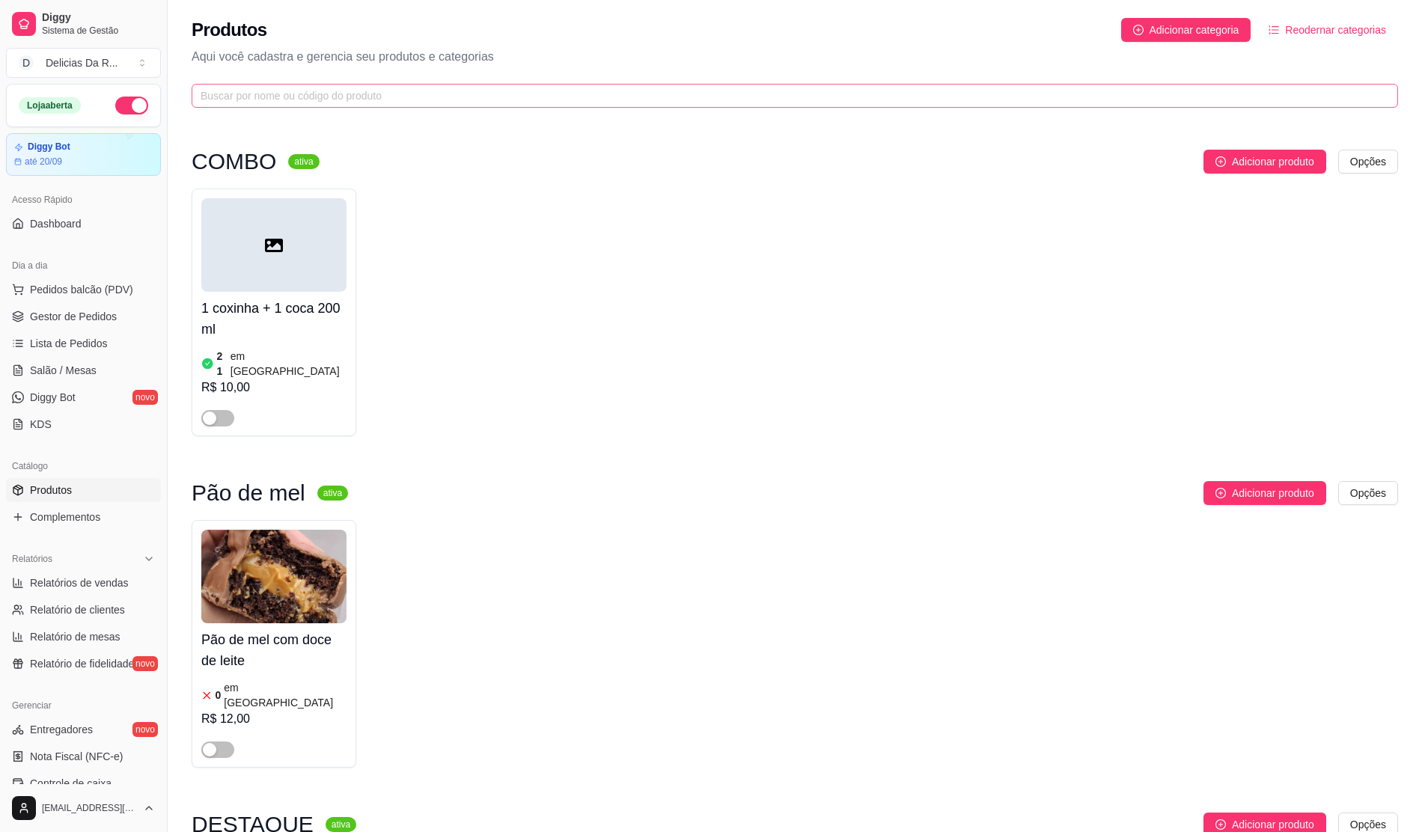
click at [443, 106] on span at bounding box center [795, 96] width 1207 height 24
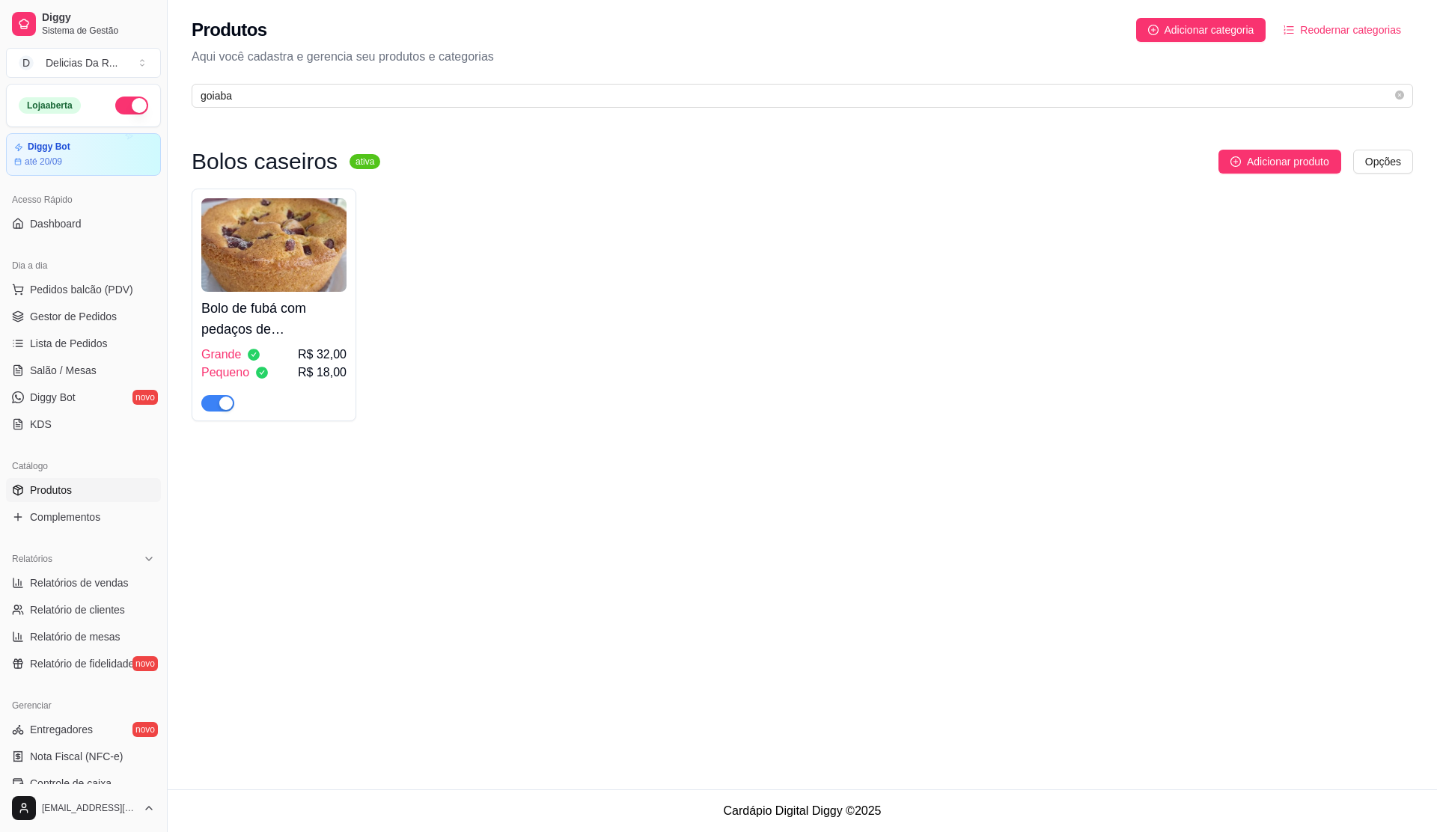
click at [253, 375] on div "Pequeno" at bounding box center [234, 373] width 67 height 18
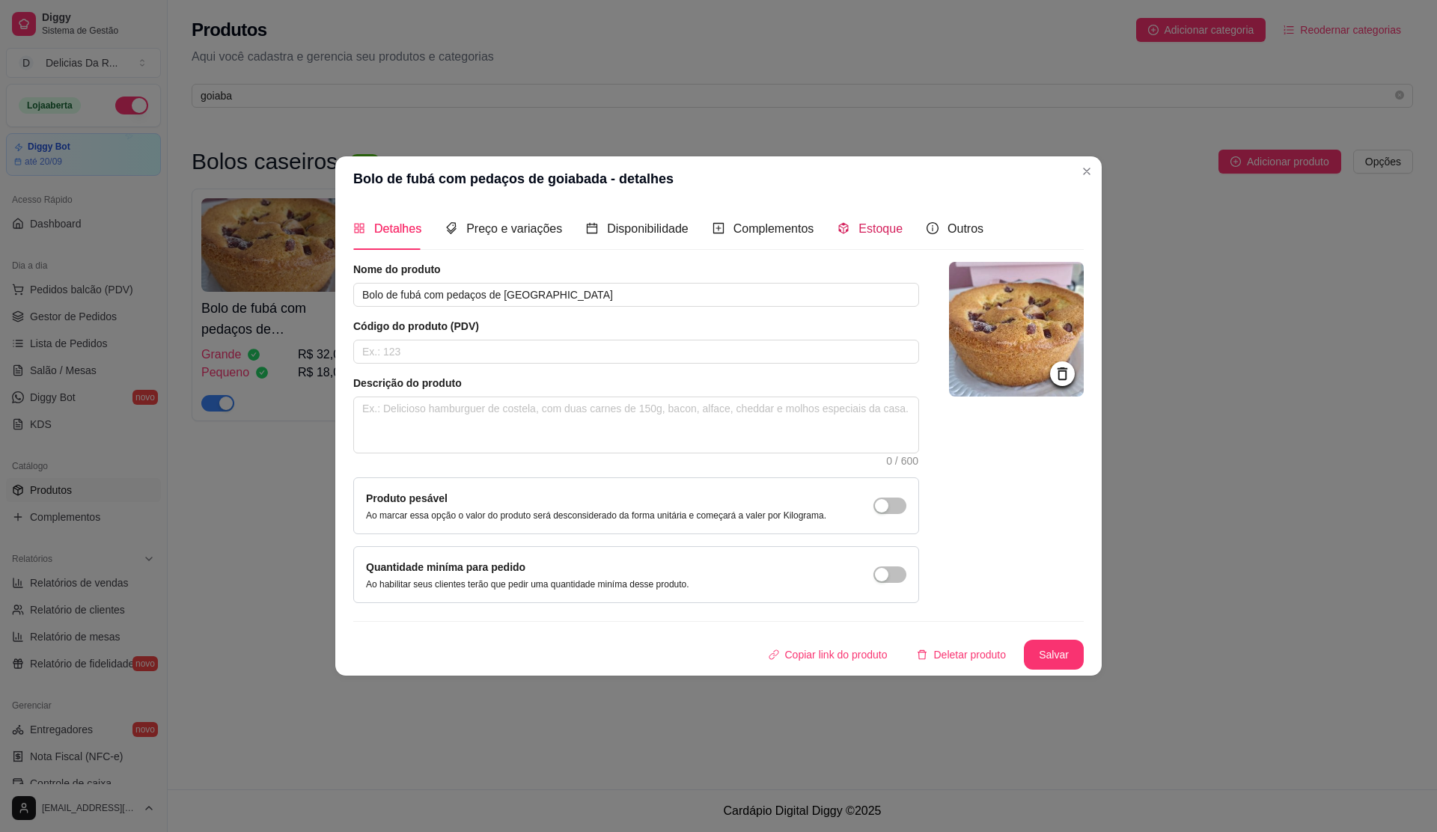
click at [852, 226] on div "Estoque" at bounding box center [870, 228] width 65 height 19
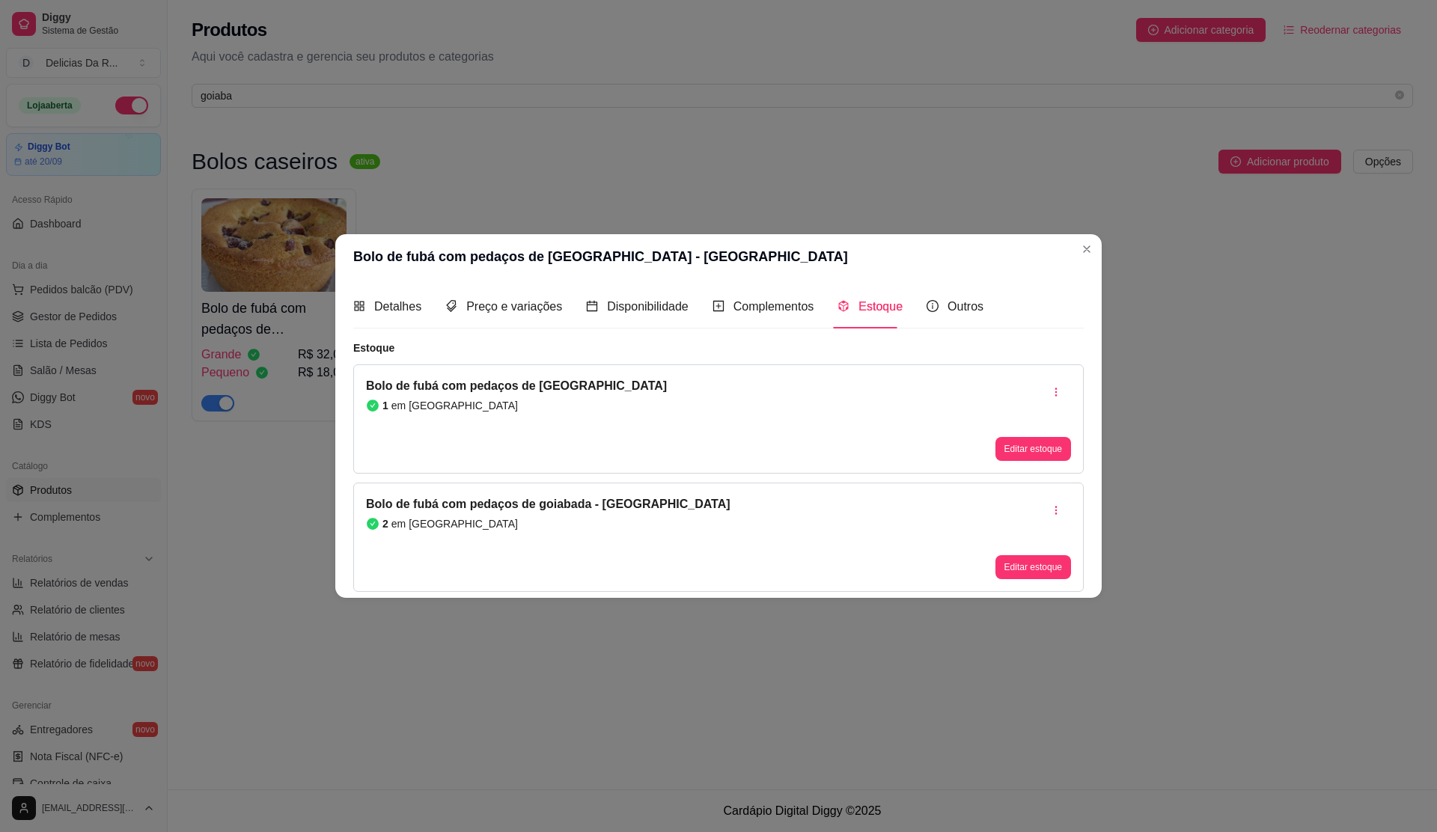
click at [993, 560] on div "Bolo de fubá com pedaços de goiabada - Pequeno 2 em estoque Editar estoque" at bounding box center [718, 537] width 731 height 109
click at [1011, 566] on button "Editar estoque" at bounding box center [1032, 566] width 73 height 23
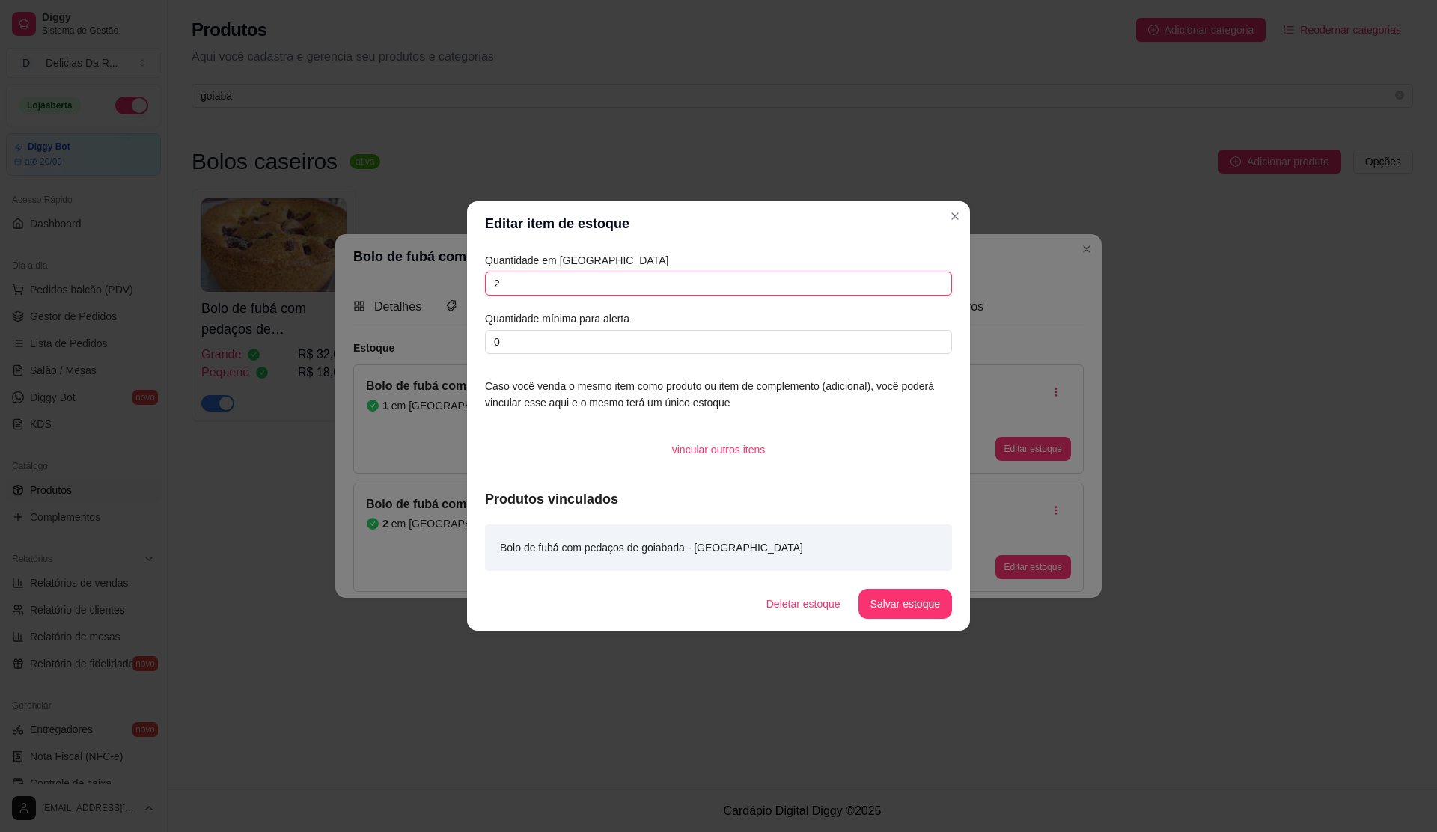
click at [725, 289] on input "2" at bounding box center [718, 284] width 467 height 24
click at [899, 600] on button "Salvar estoque" at bounding box center [906, 604] width 94 height 30
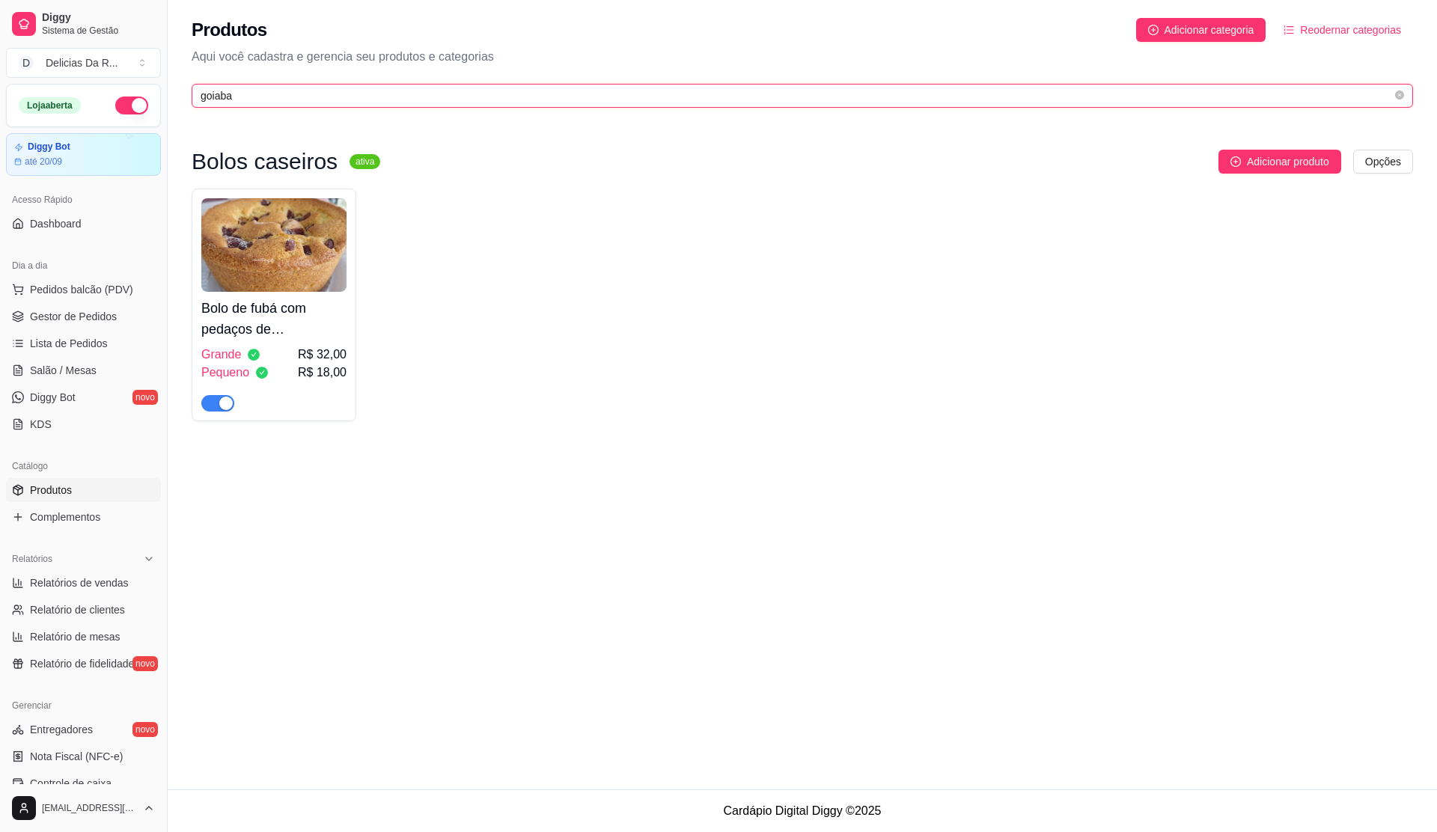
click at [435, 97] on input "goiaba" at bounding box center [797, 96] width 1192 height 16
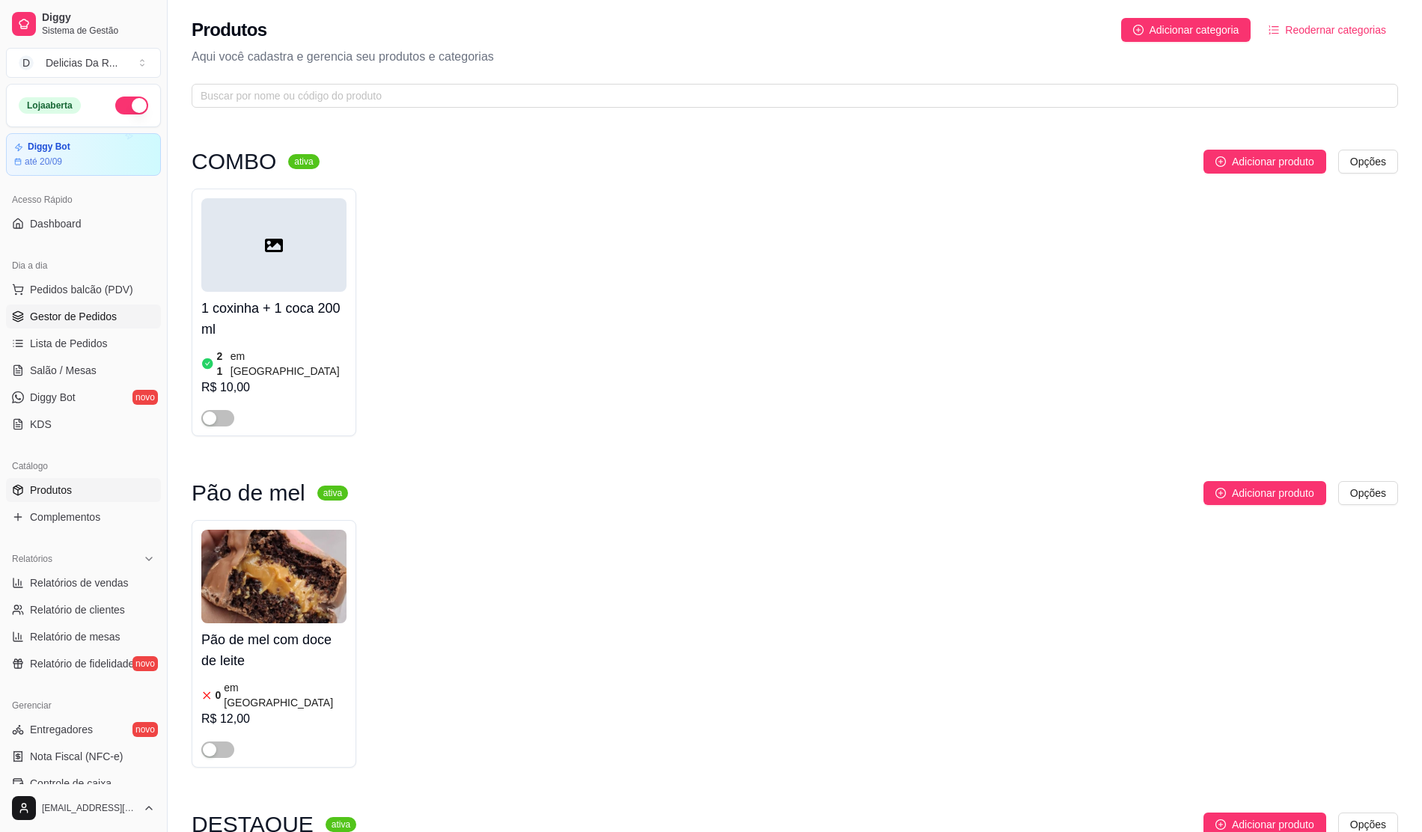
click at [102, 321] on span "Gestor de Pedidos" at bounding box center [73, 316] width 87 height 15
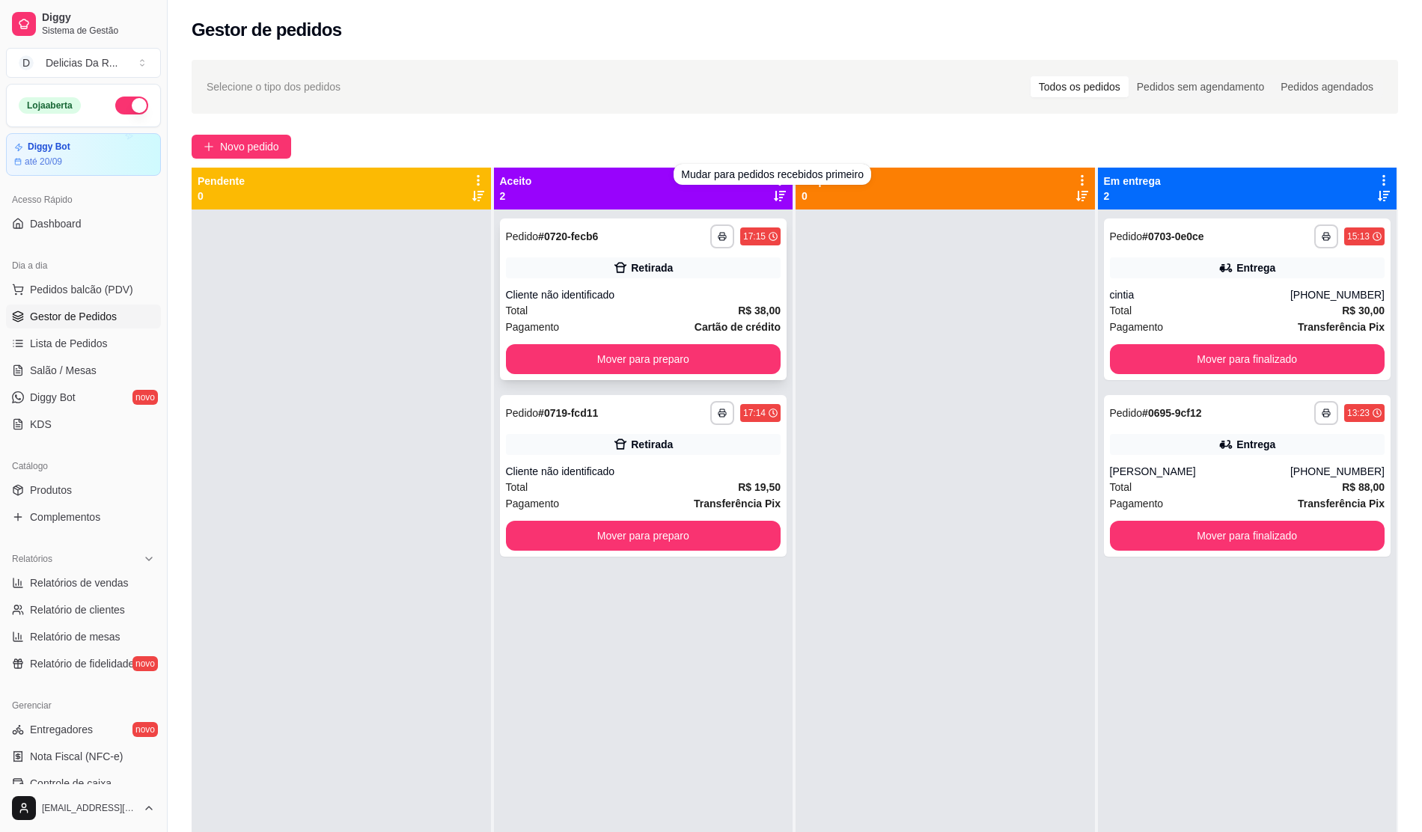
click at [728, 279] on div "**********" at bounding box center [643, 300] width 287 height 162
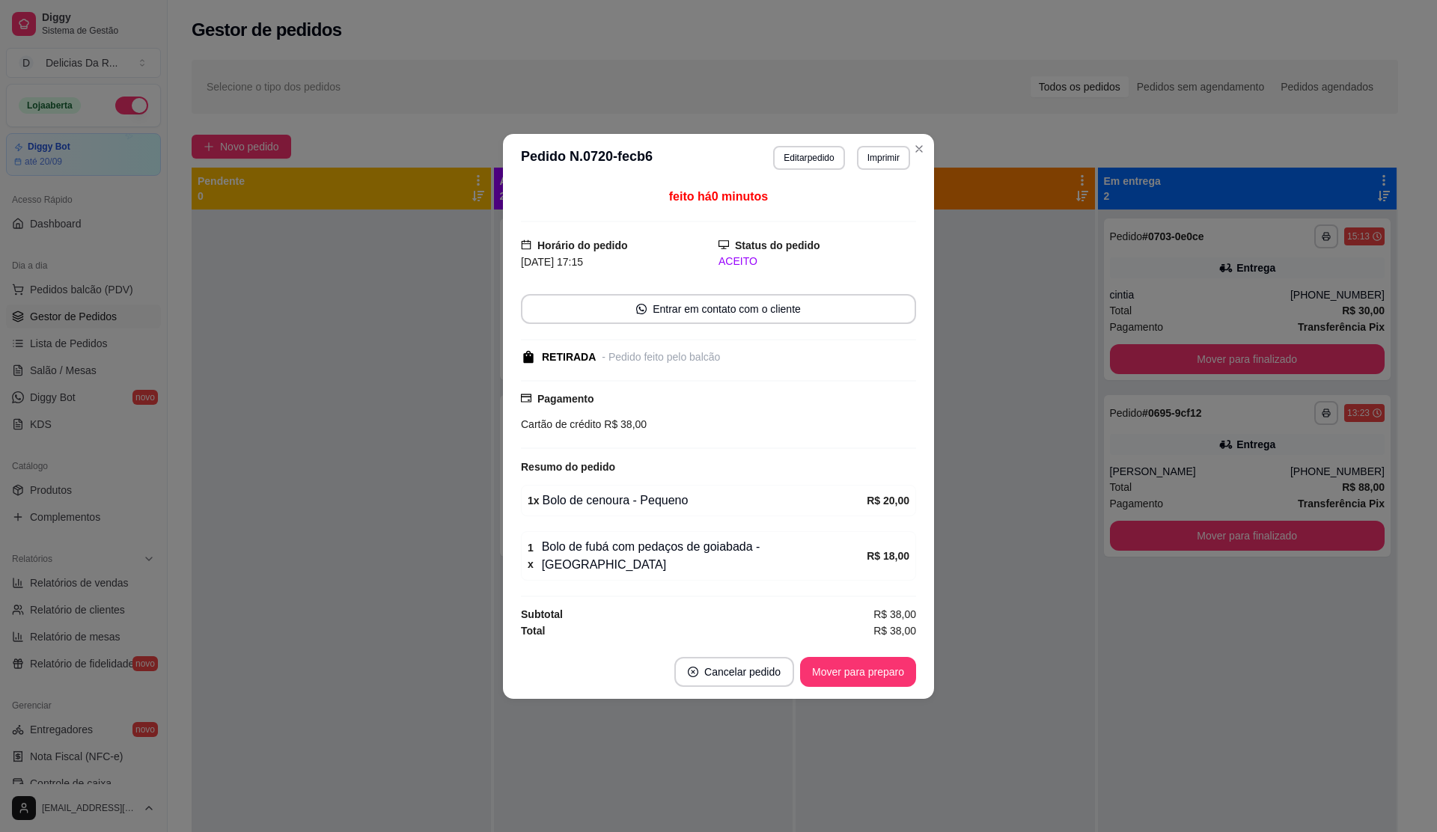
drag, startPoint x: 827, startPoint y: 648, endPoint x: 832, endPoint y: 662, distance: 15.2
click at [832, 654] on footer "Cancelar pedido Mover para preparo" at bounding box center [718, 672] width 431 height 54
click at [828, 663] on button "Mover para preparo" at bounding box center [858, 671] width 112 height 29
click at [820, 663] on div "Mover para preparo" at bounding box center [858, 672] width 116 height 30
click at [820, 663] on div "Mover para preparo" at bounding box center [847, 672] width 137 height 30
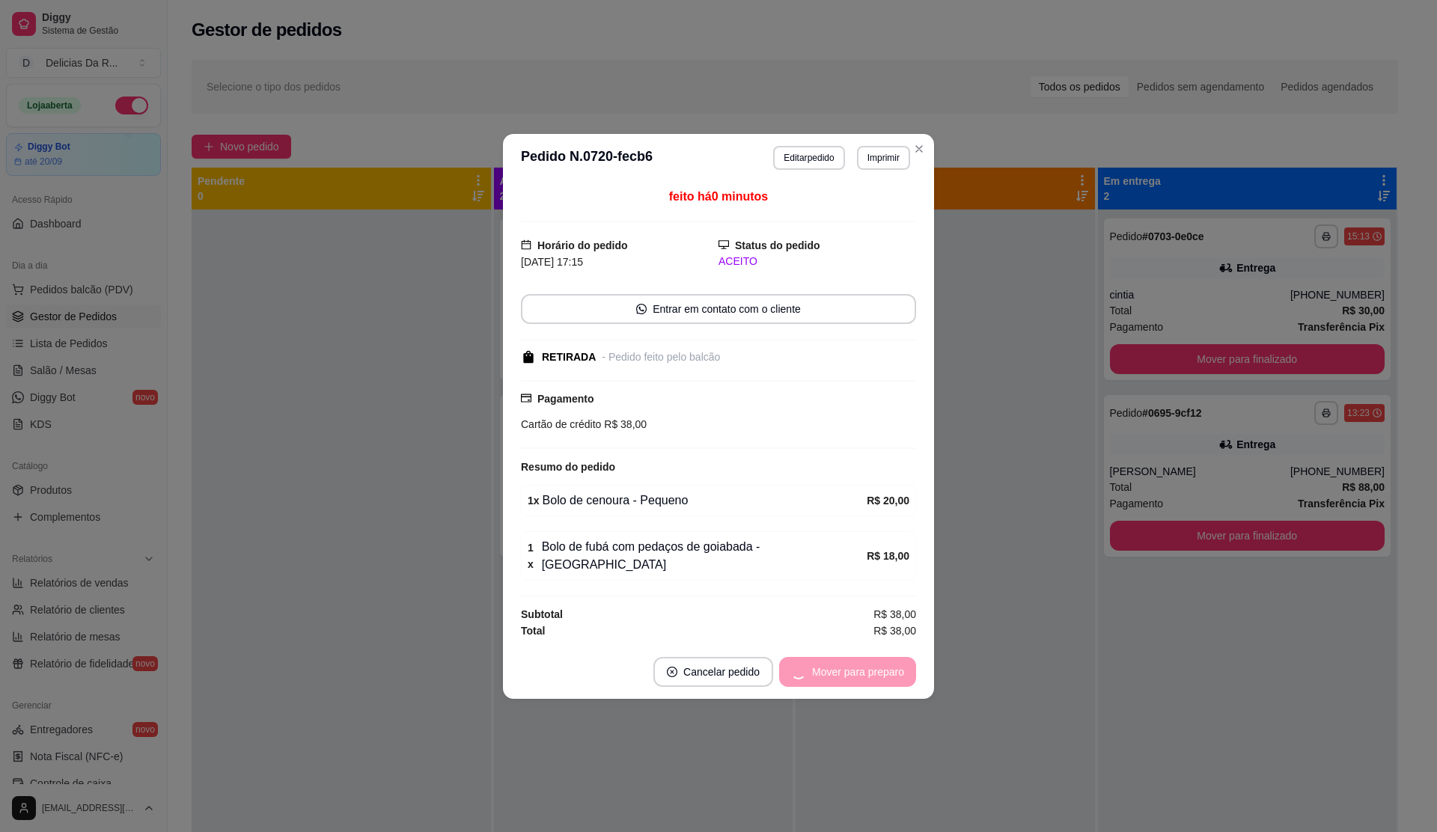
click at [823, 665] on div "Mover para preparo" at bounding box center [847, 672] width 137 height 30
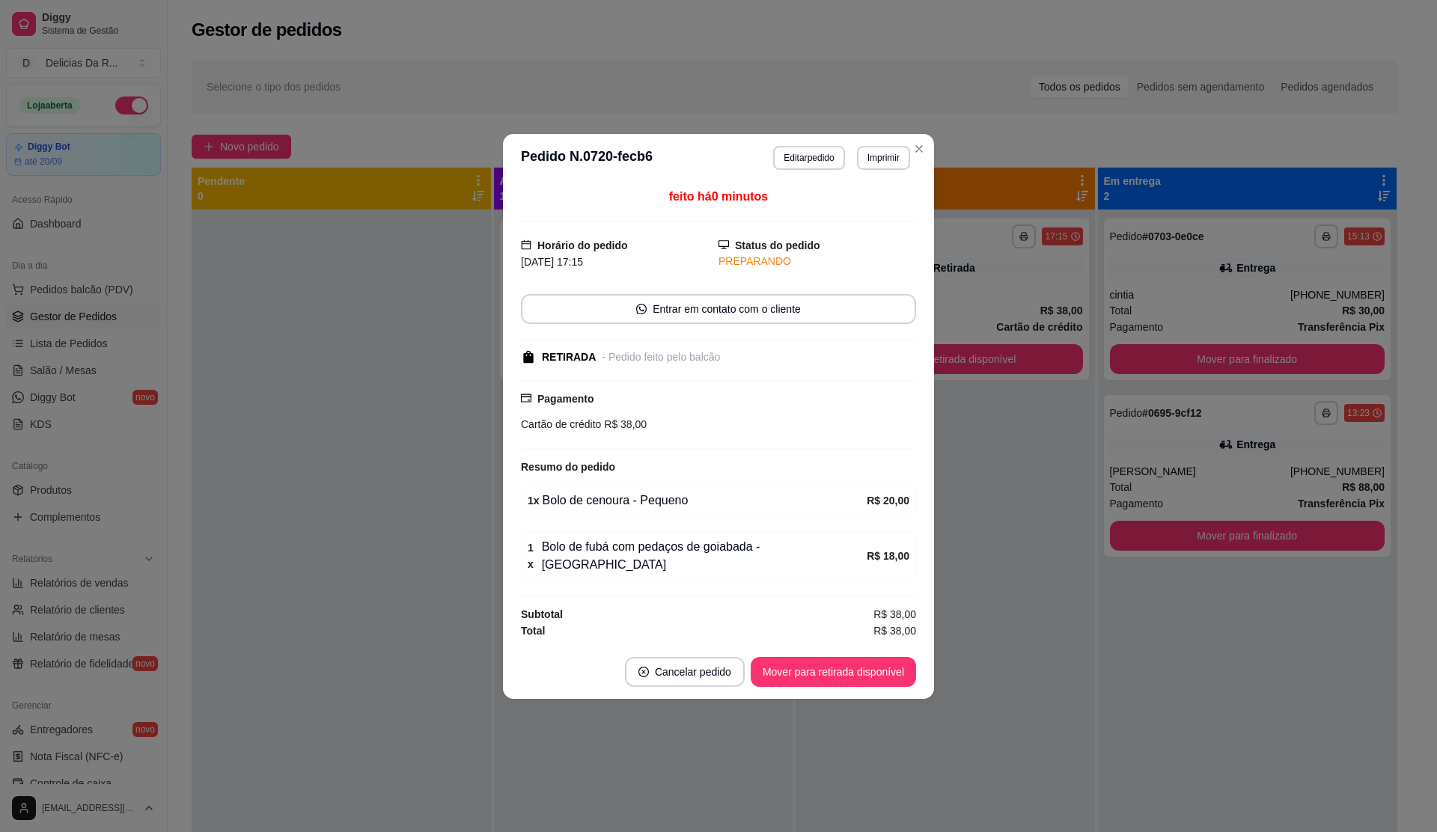
click at [822, 666] on button "Mover para retirada disponível" at bounding box center [833, 672] width 165 height 30
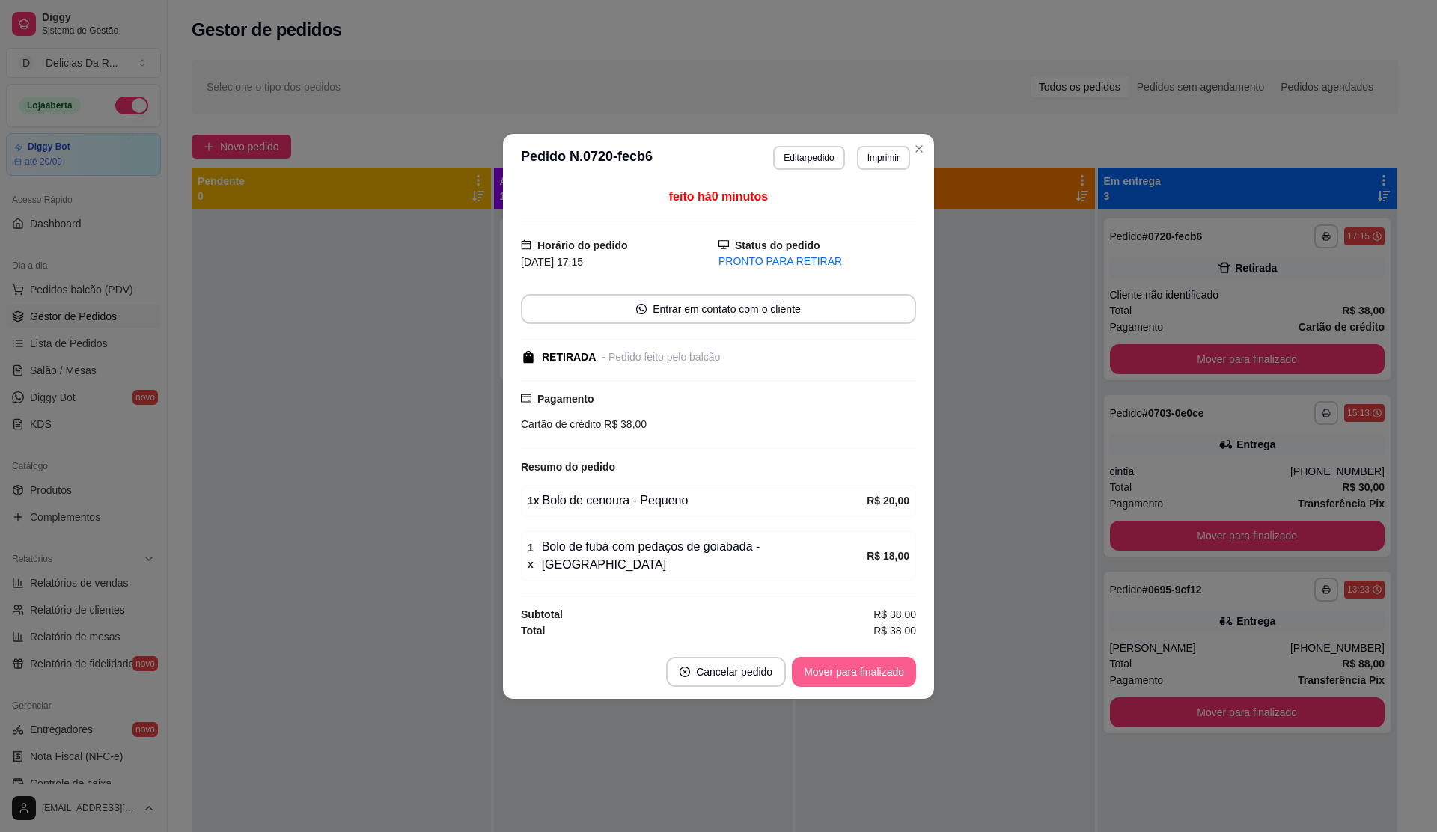
drag, startPoint x: 821, startPoint y: 666, endPoint x: 843, endPoint y: 674, distance: 23.2
click at [843, 674] on button "Mover para finalizado" at bounding box center [854, 672] width 124 height 30
click at [846, 675] on div "Mover para finalizado" at bounding box center [843, 672] width 145 height 30
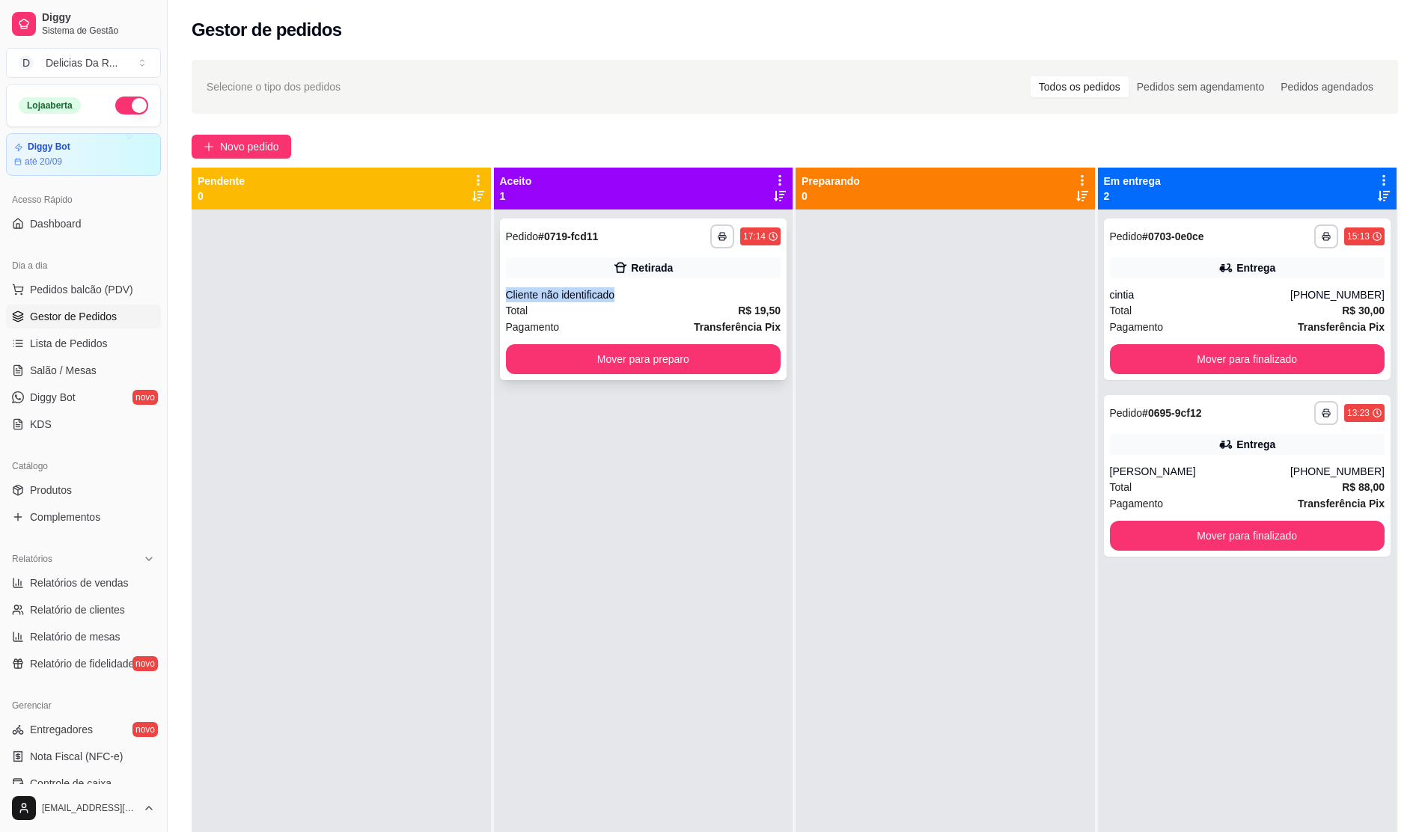
click at [680, 279] on div "**********" at bounding box center [643, 300] width 287 height 162
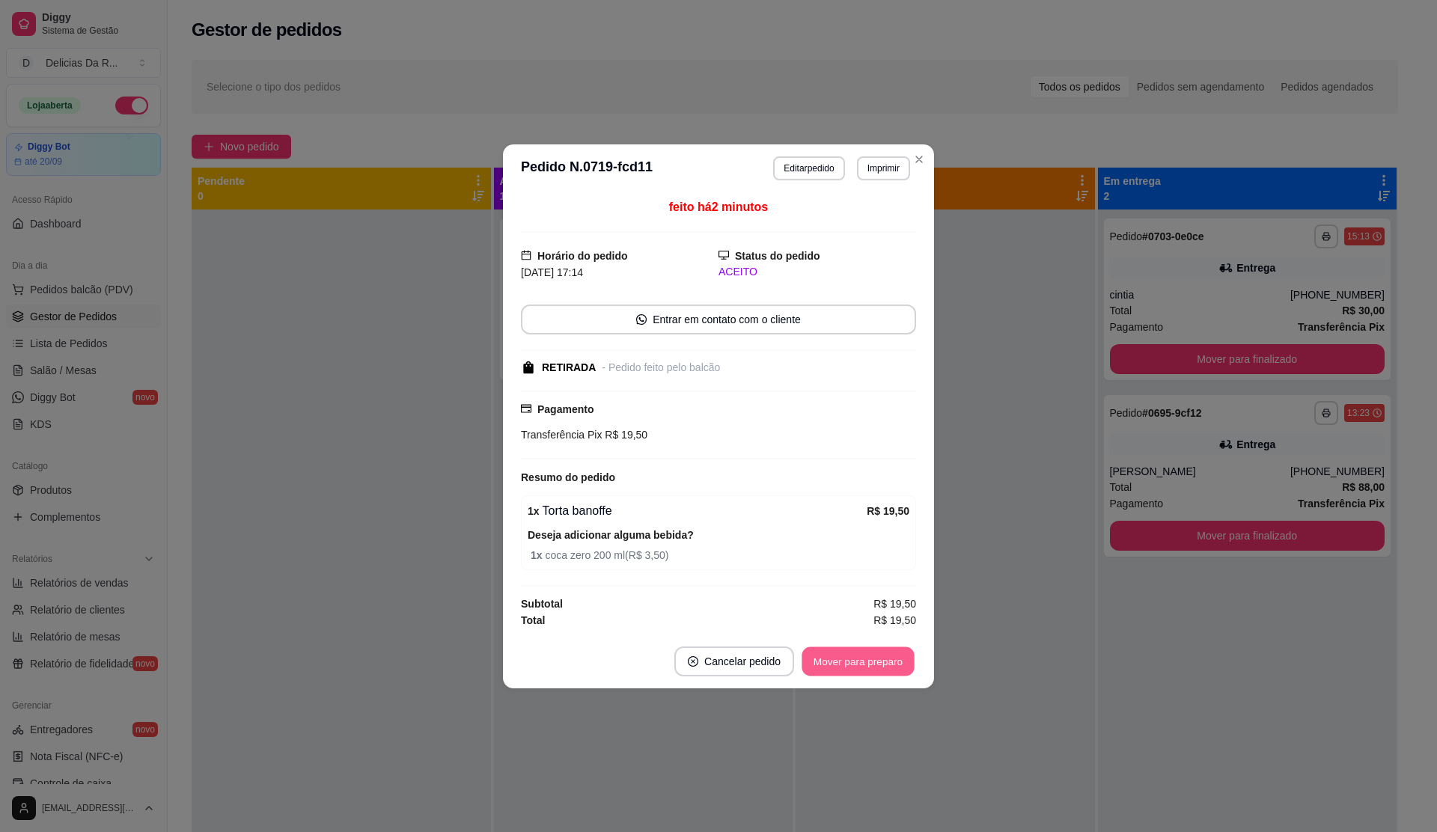
click at [903, 656] on button "Mover para preparo" at bounding box center [858, 661] width 112 height 29
click at [902, 656] on div "Mover para preparo" at bounding box center [858, 662] width 116 height 30
click at [901, 656] on div "Mover para preparo" at bounding box center [847, 662] width 137 height 30
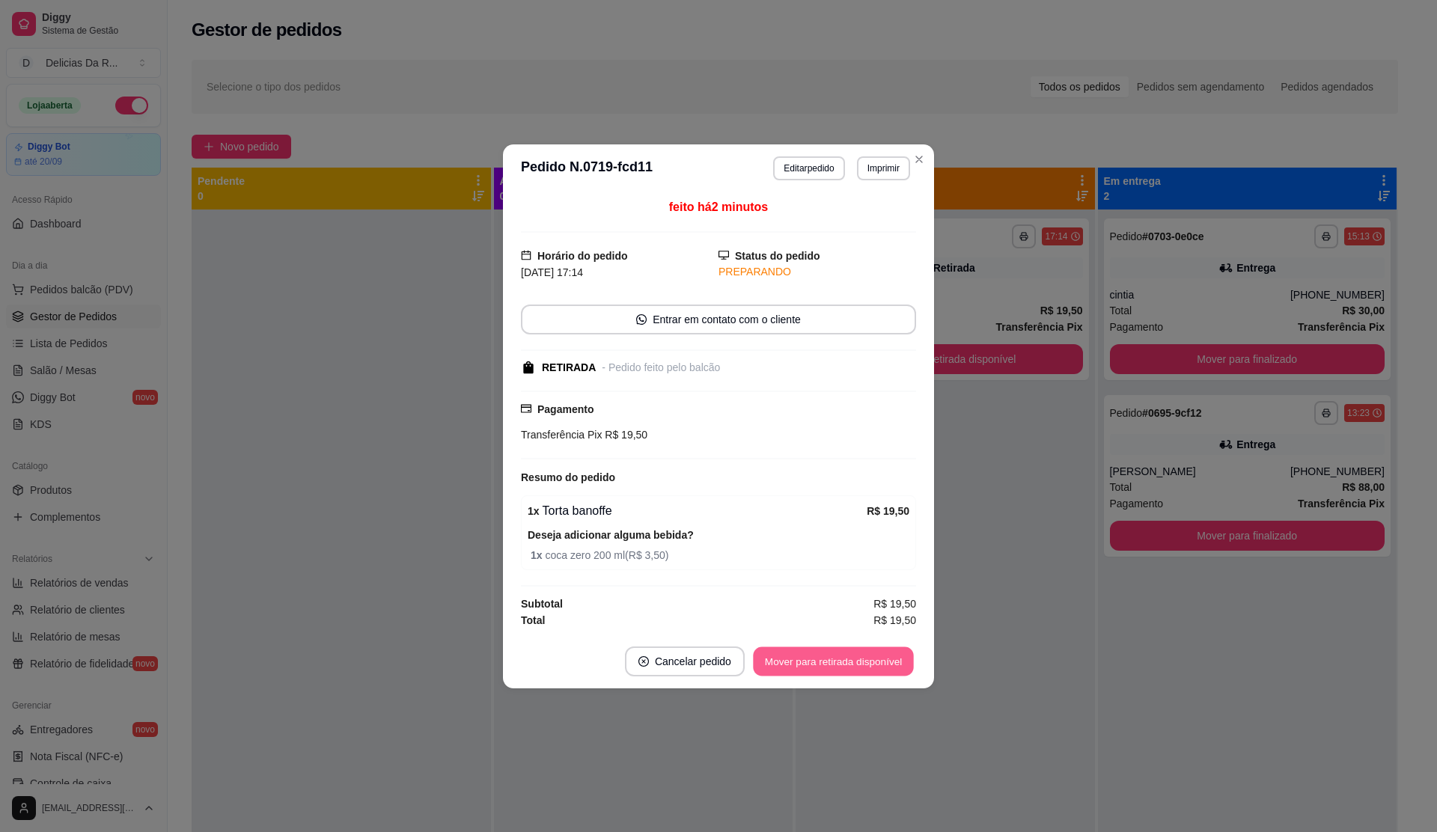
click at [906, 662] on button "Mover para retirada disponível" at bounding box center [833, 661] width 160 height 29
click at [906, 662] on div "Mover para retirada disponível" at bounding box center [833, 662] width 165 height 30
click at [904, 663] on div "Mover para retirada disponível" at bounding box center [823, 662] width 186 height 30
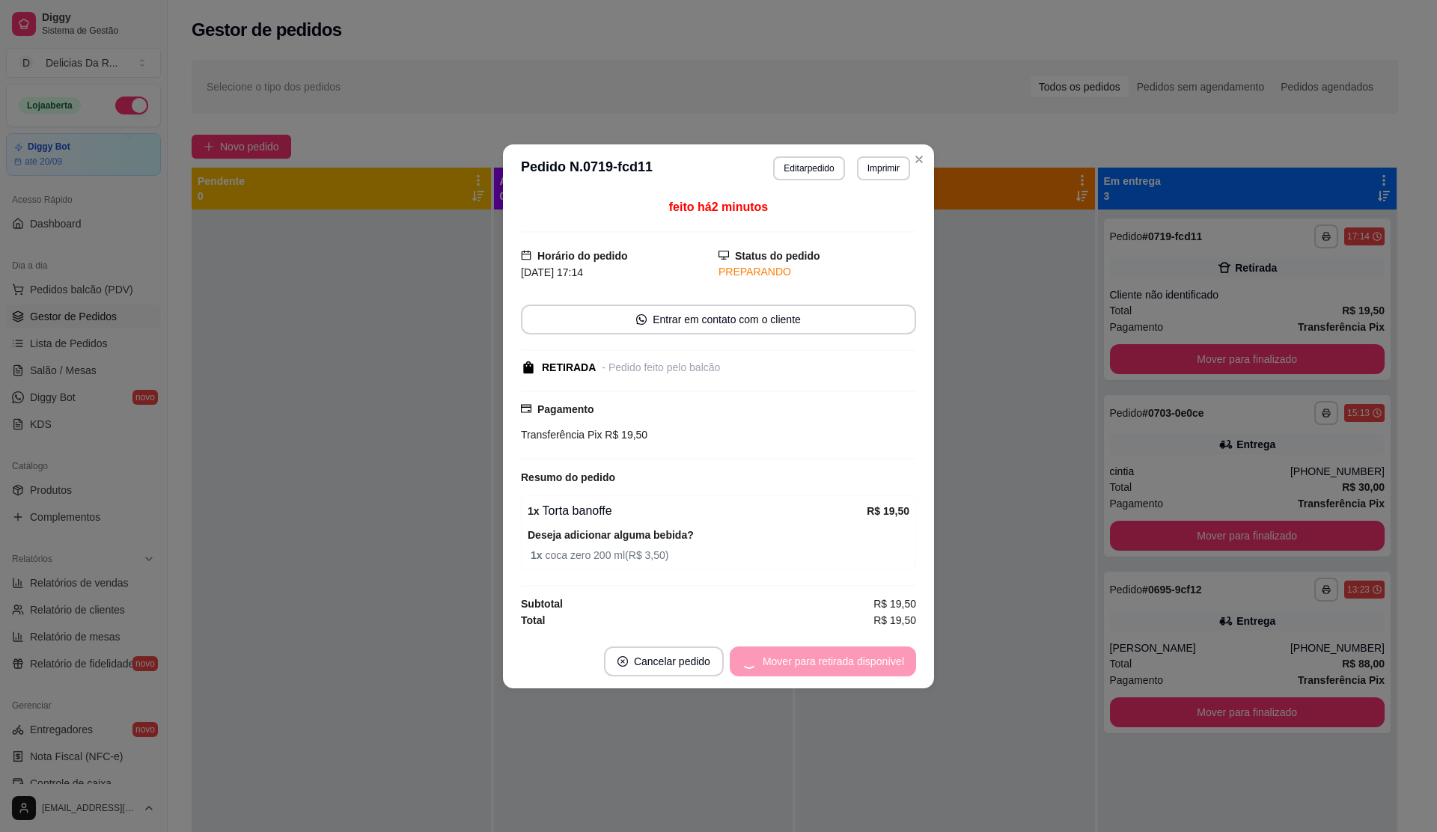
click at [904, 663] on div "Mover para retirada disponível" at bounding box center [823, 662] width 186 height 30
click at [898, 660] on button "Mover para finalizado" at bounding box center [854, 662] width 124 height 30
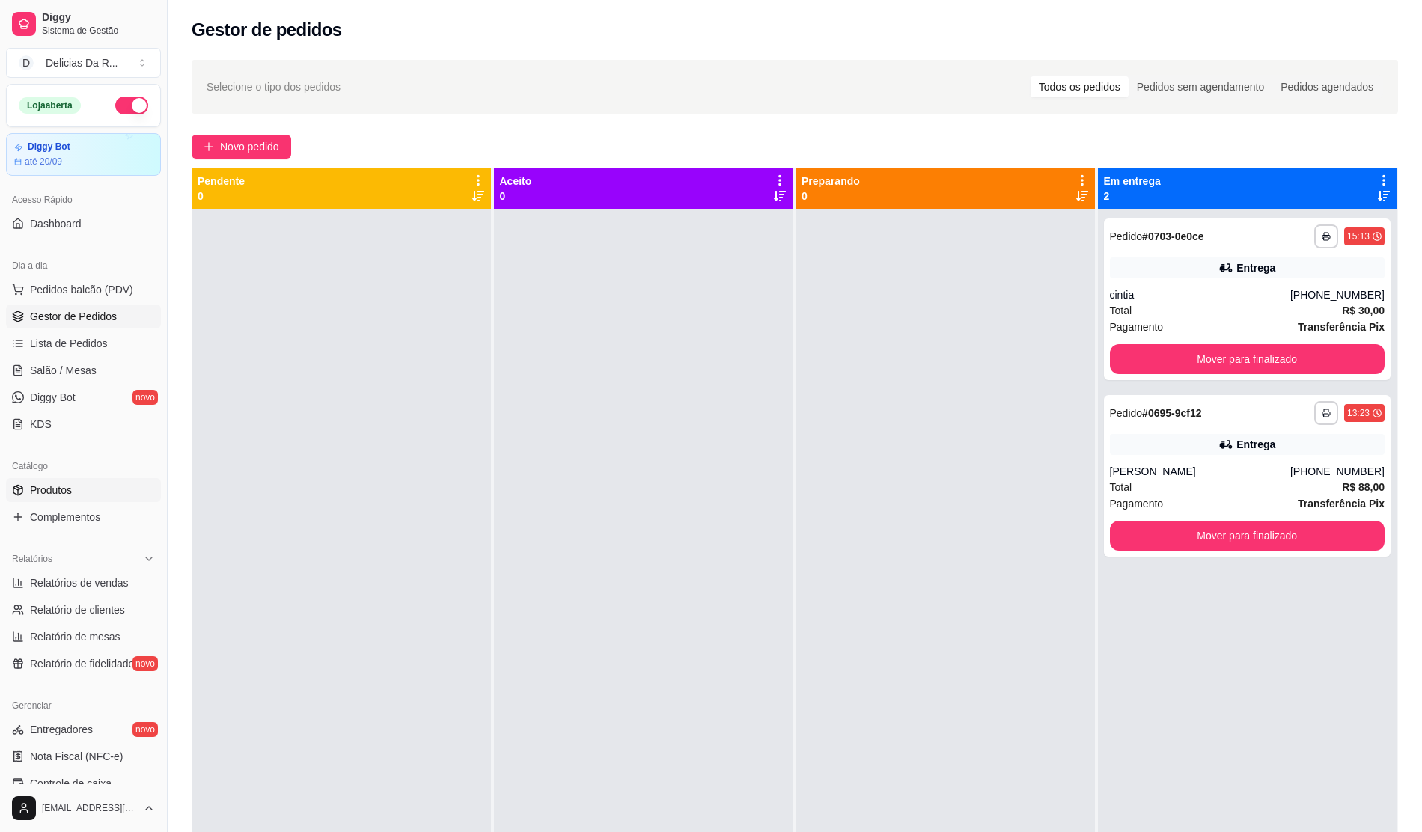
click at [82, 495] on link "Produtos" at bounding box center [83, 490] width 155 height 24
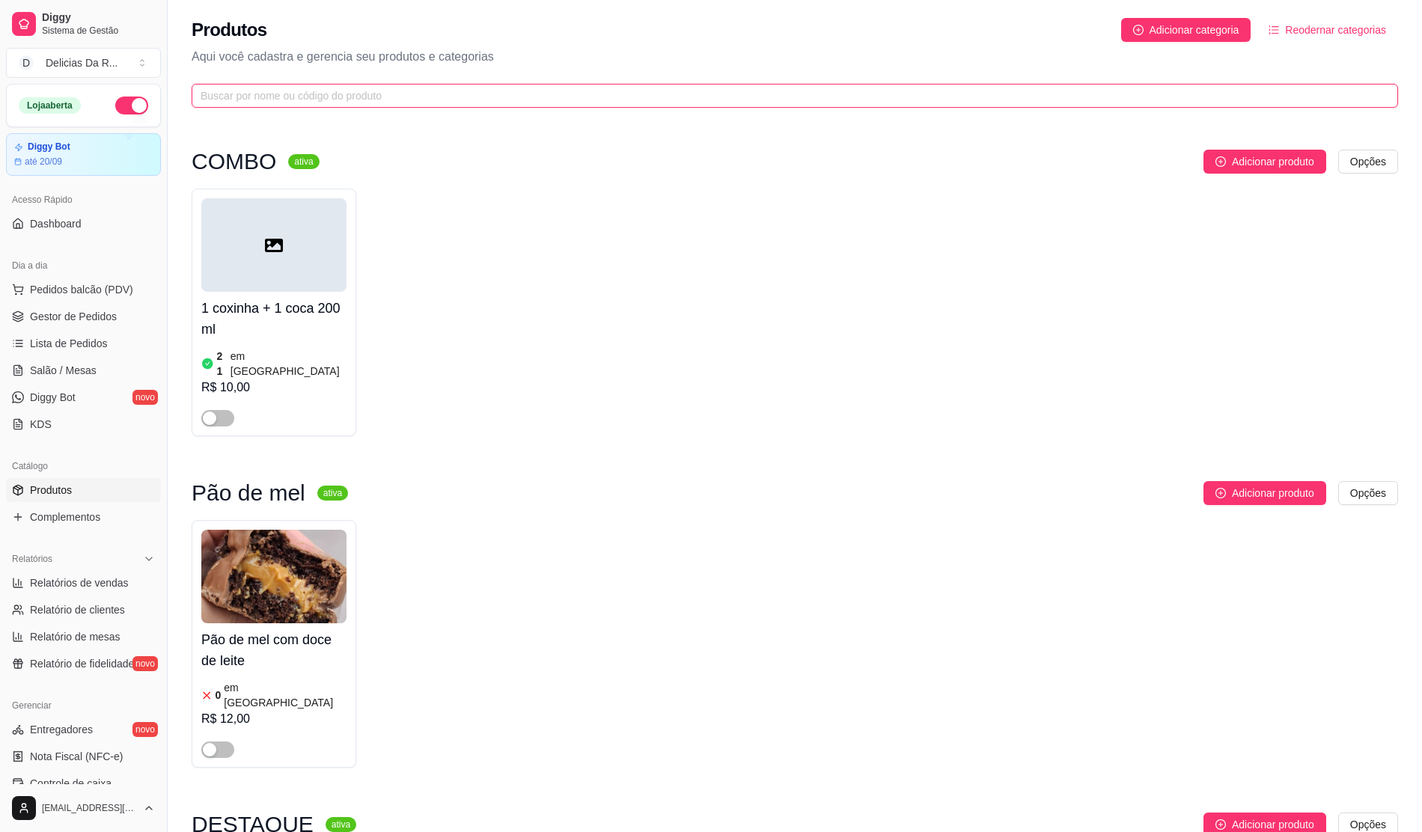
click at [370, 100] on input "text" at bounding box center [789, 96] width 1177 height 16
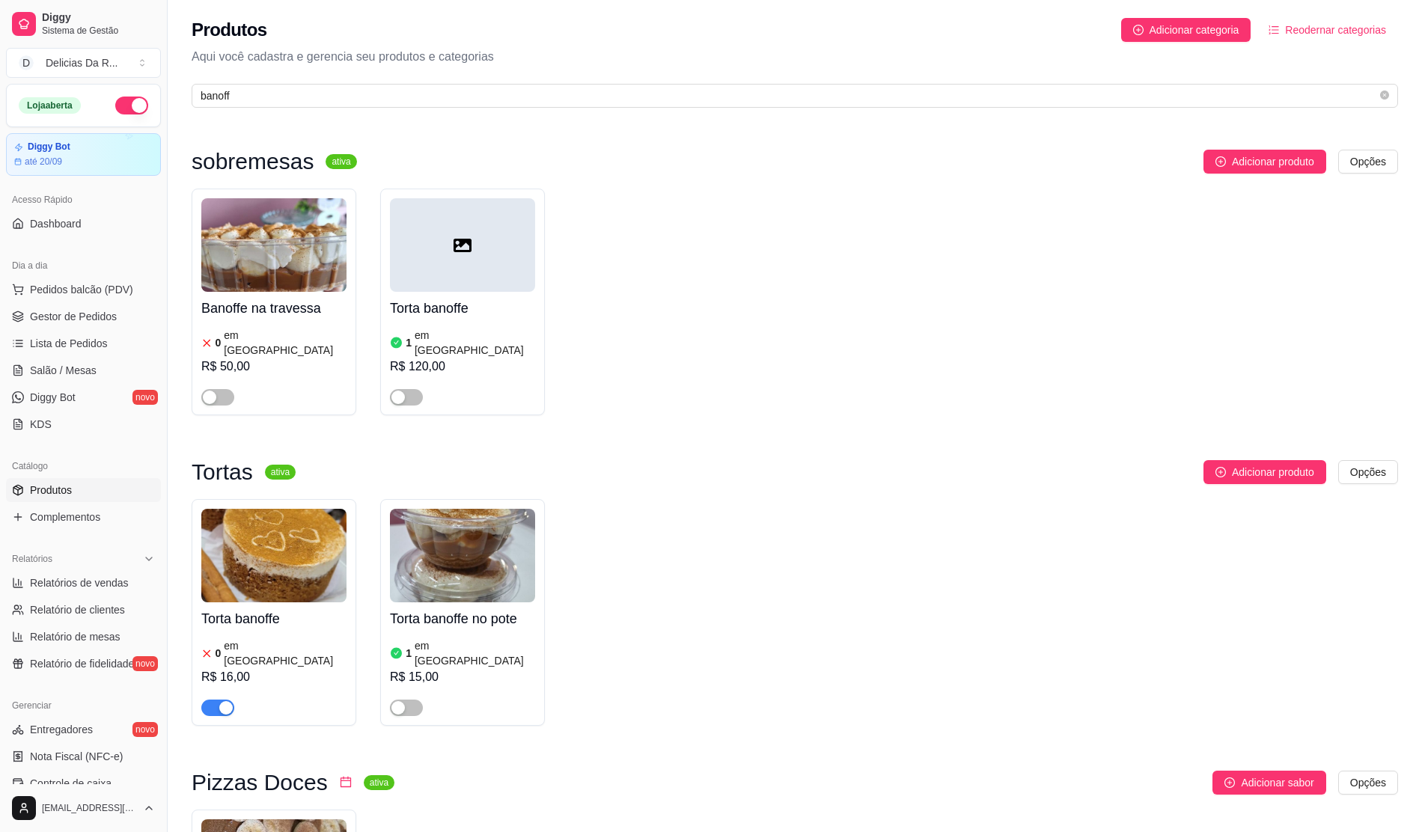
click at [300, 639] on div "0 em [GEOGRAPHIC_DATA]" at bounding box center [273, 654] width 145 height 30
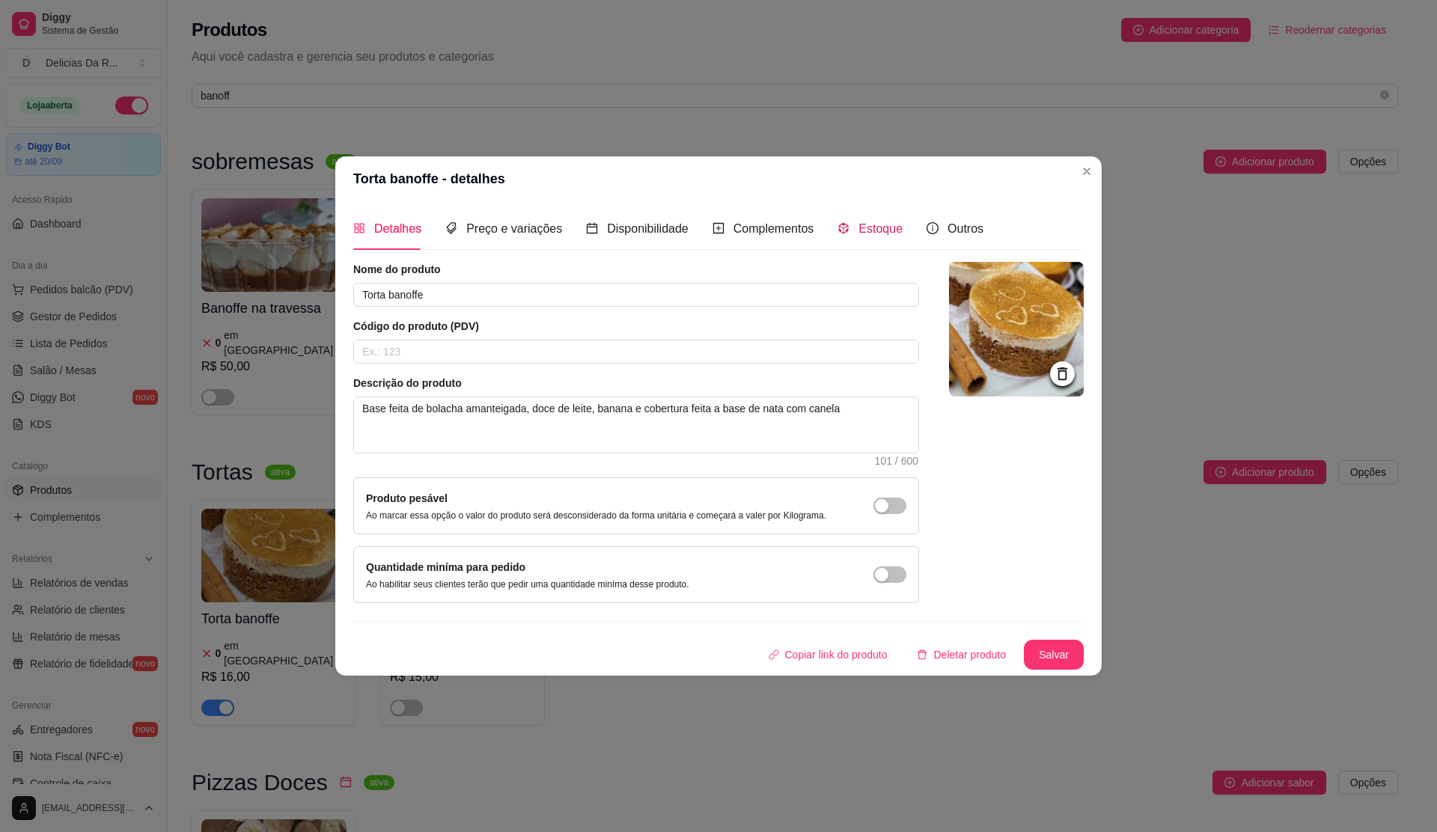
click at [859, 225] on span "Estoque" at bounding box center [881, 228] width 44 height 13
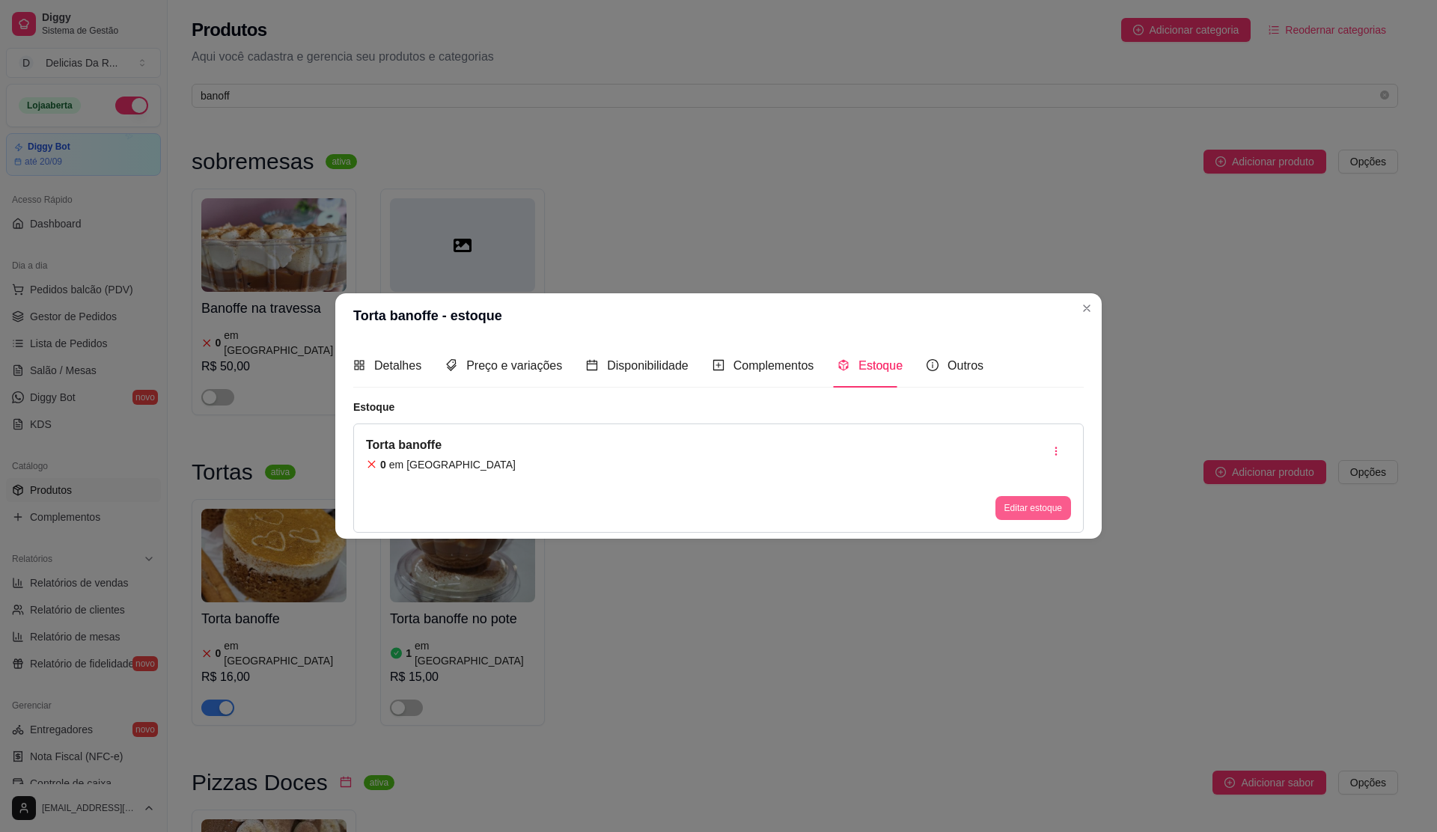
click at [1034, 508] on button "Editar estoque" at bounding box center [1034, 508] width 76 height 24
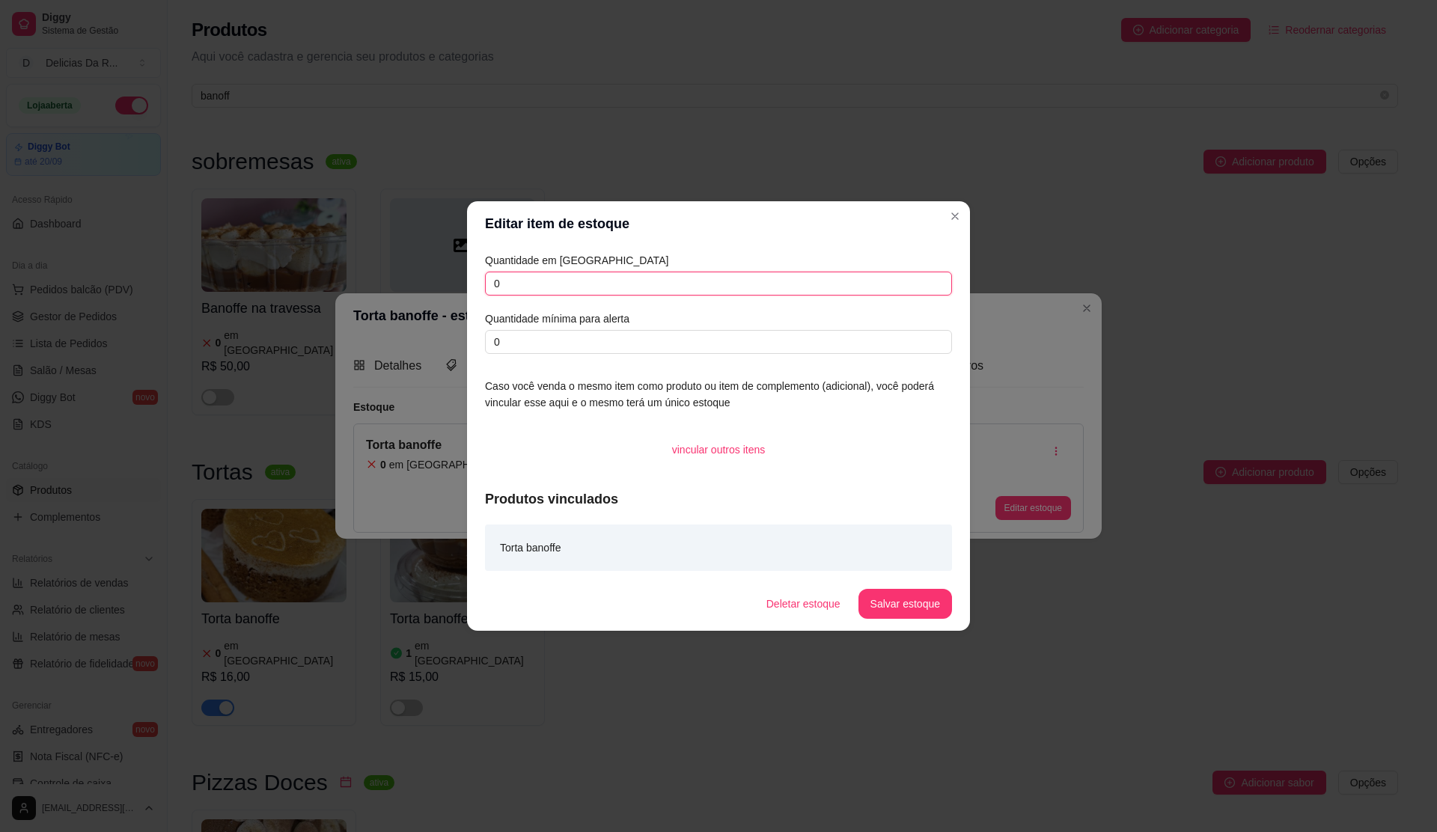
click at [776, 278] on input "0" at bounding box center [718, 284] width 467 height 24
drag, startPoint x: 900, startPoint y: 624, endPoint x: 901, endPoint y: 602, distance: 21.8
click at [904, 624] on footer "Deletar estoque Salvar estoque" at bounding box center [718, 604] width 503 height 54
click at [899, 599] on button "Salvar estoque" at bounding box center [906, 604] width 94 height 30
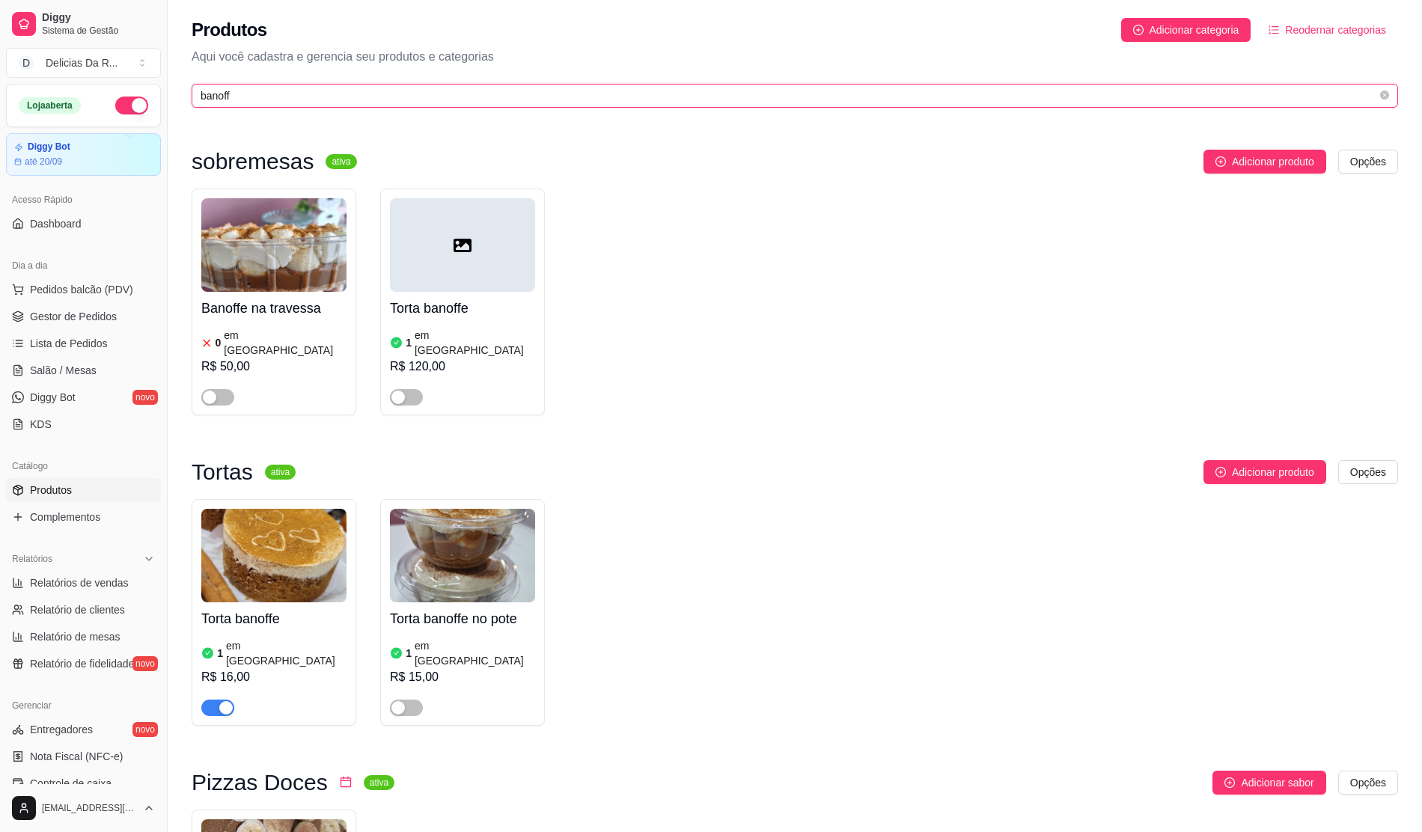
click at [397, 94] on input "banoff" at bounding box center [789, 96] width 1177 height 16
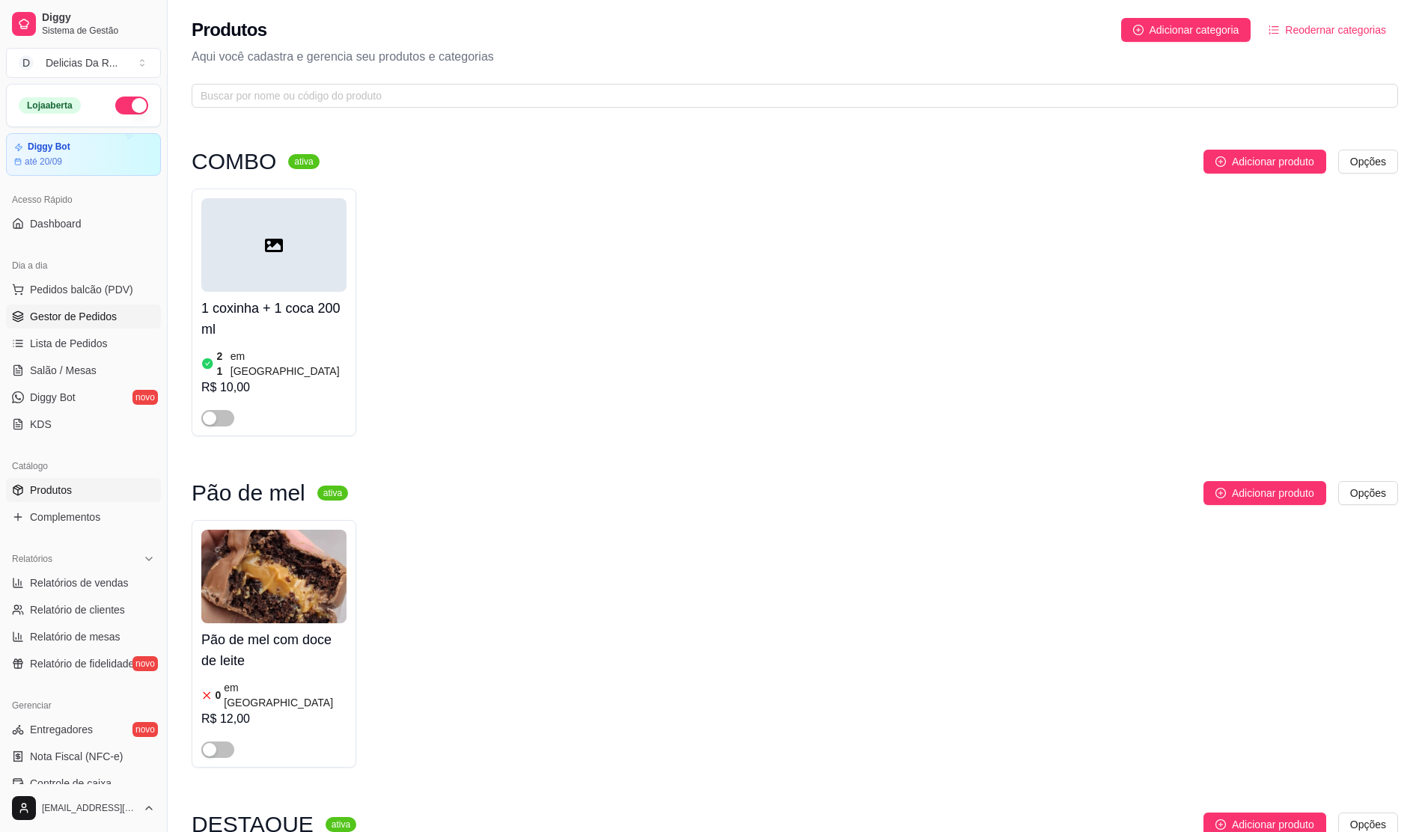
click at [40, 308] on link "Gestor de Pedidos" at bounding box center [83, 317] width 155 height 24
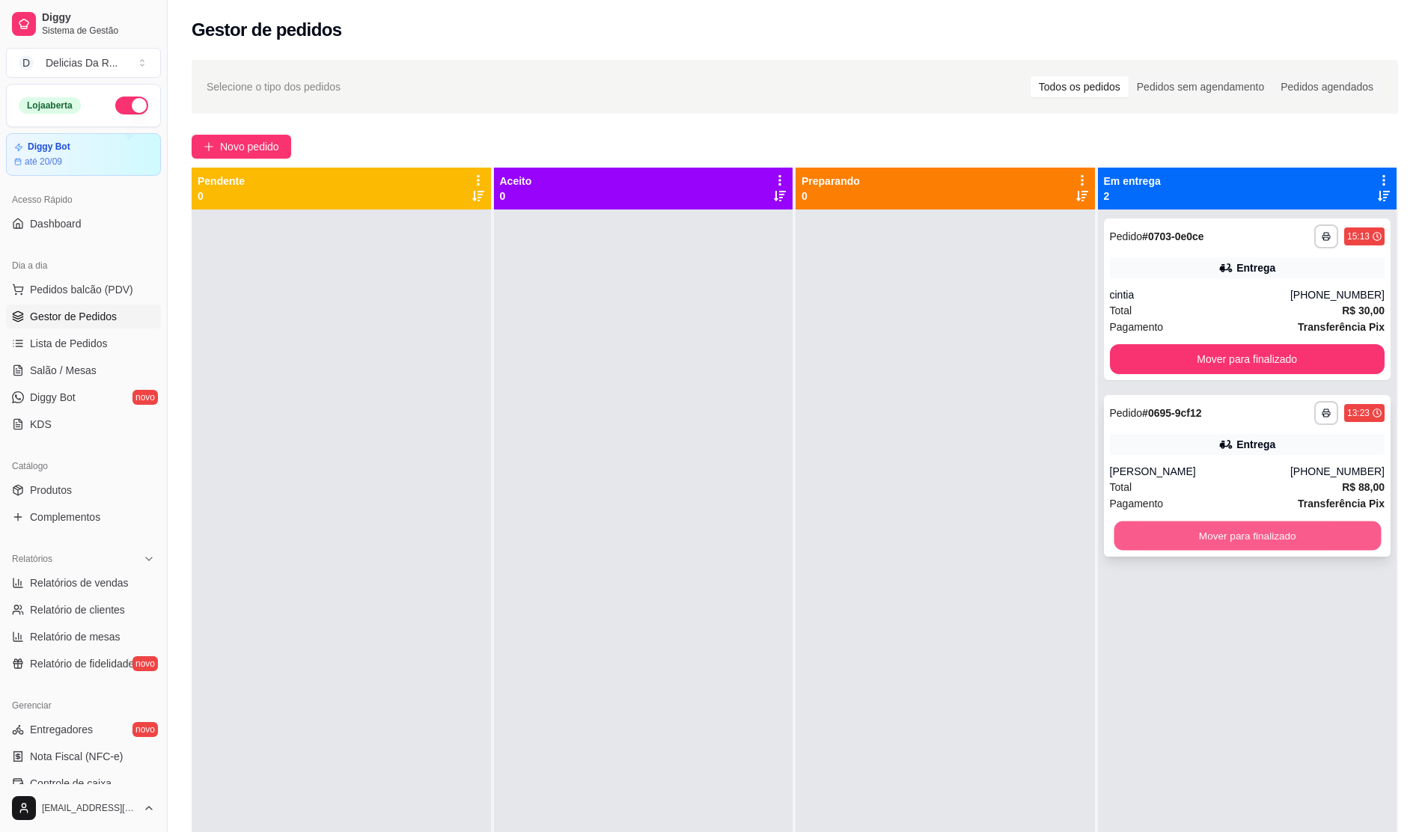
click at [1208, 535] on button "Mover para finalizado" at bounding box center [1247, 536] width 267 height 29
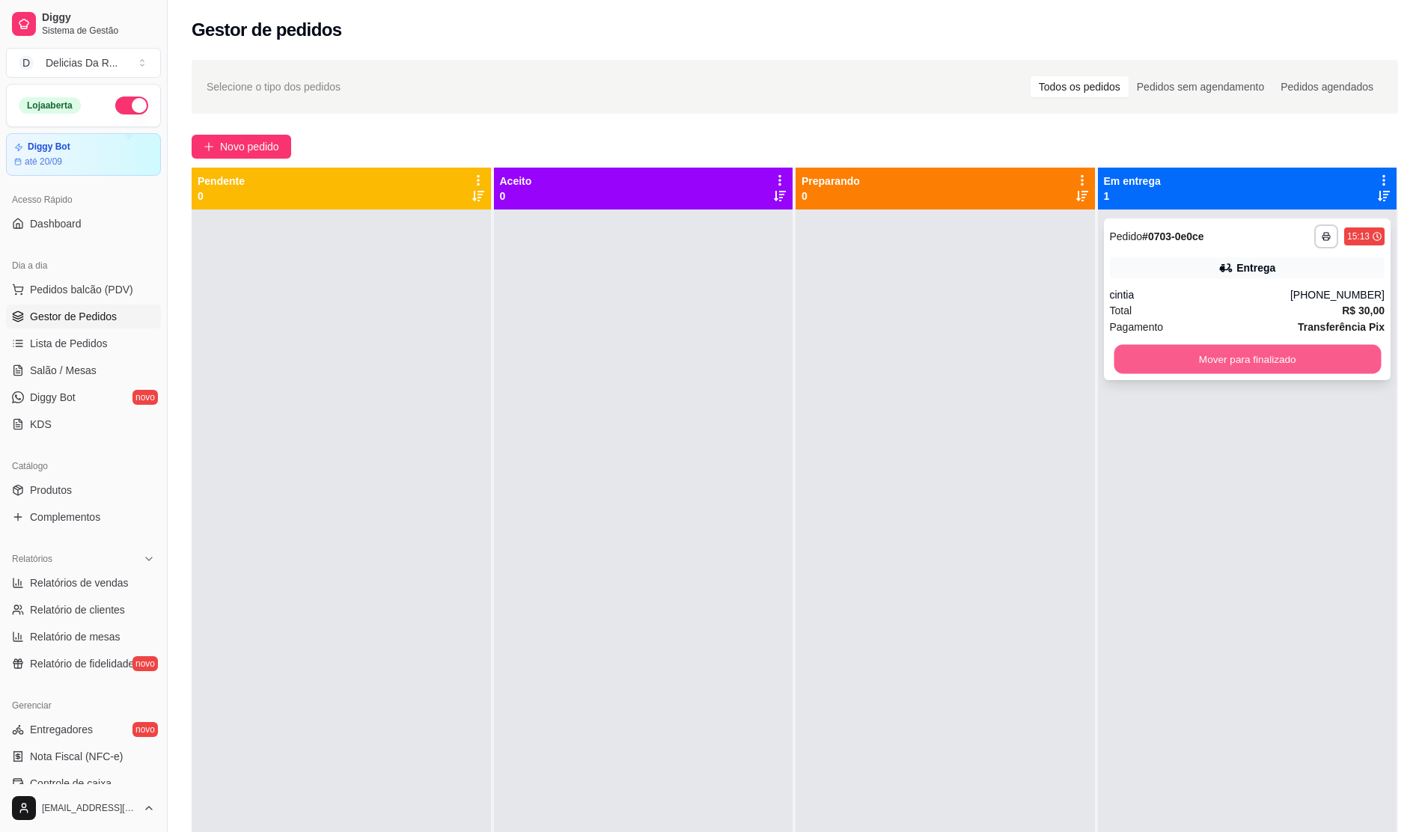
click at [1234, 364] on button "Mover para finalizado" at bounding box center [1247, 359] width 267 height 29
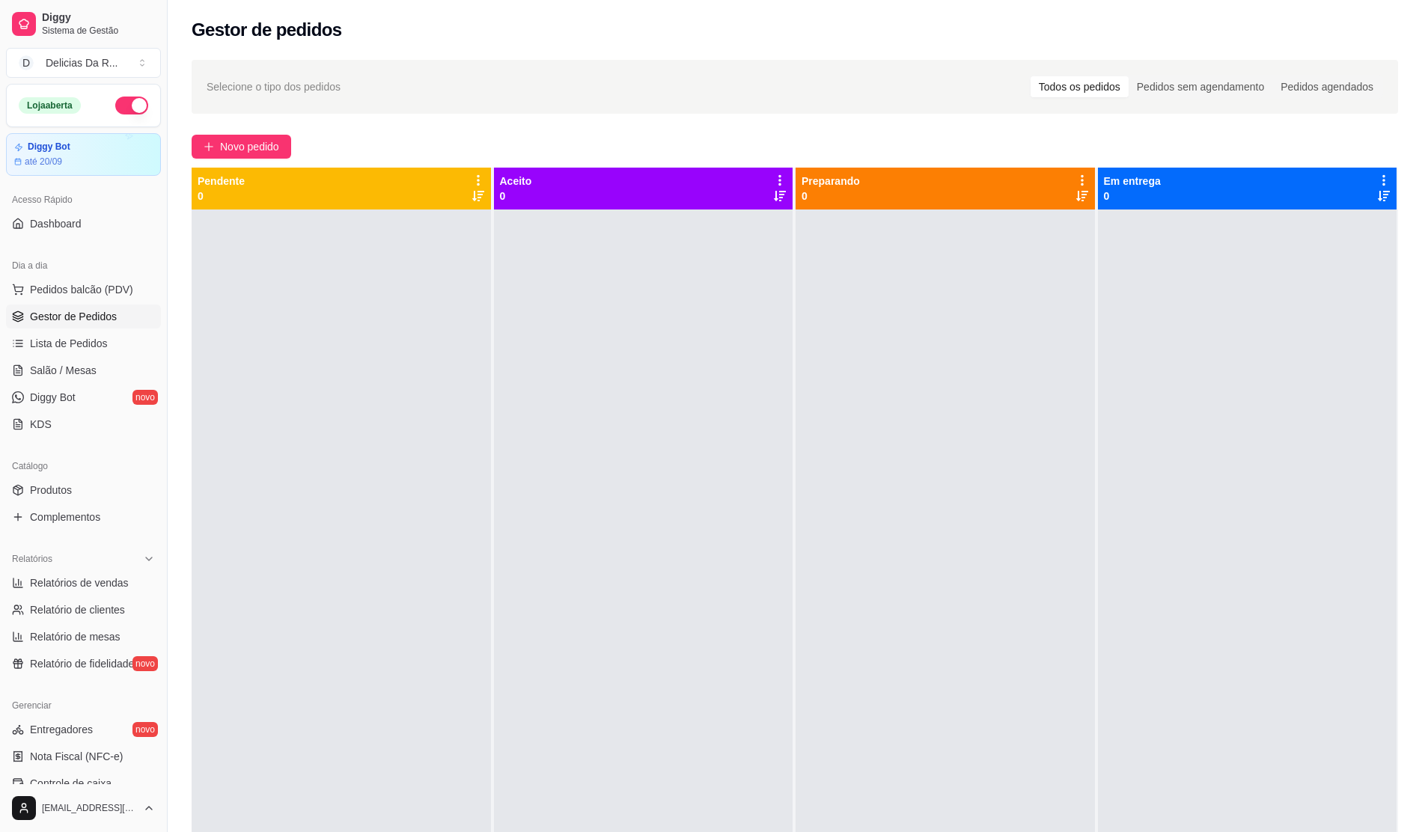
click at [993, 243] on div at bounding box center [945, 626] width 299 height 832
click at [75, 493] on link "Produtos" at bounding box center [83, 490] width 155 height 24
click at [73, 492] on link "Produtos" at bounding box center [83, 490] width 155 height 24
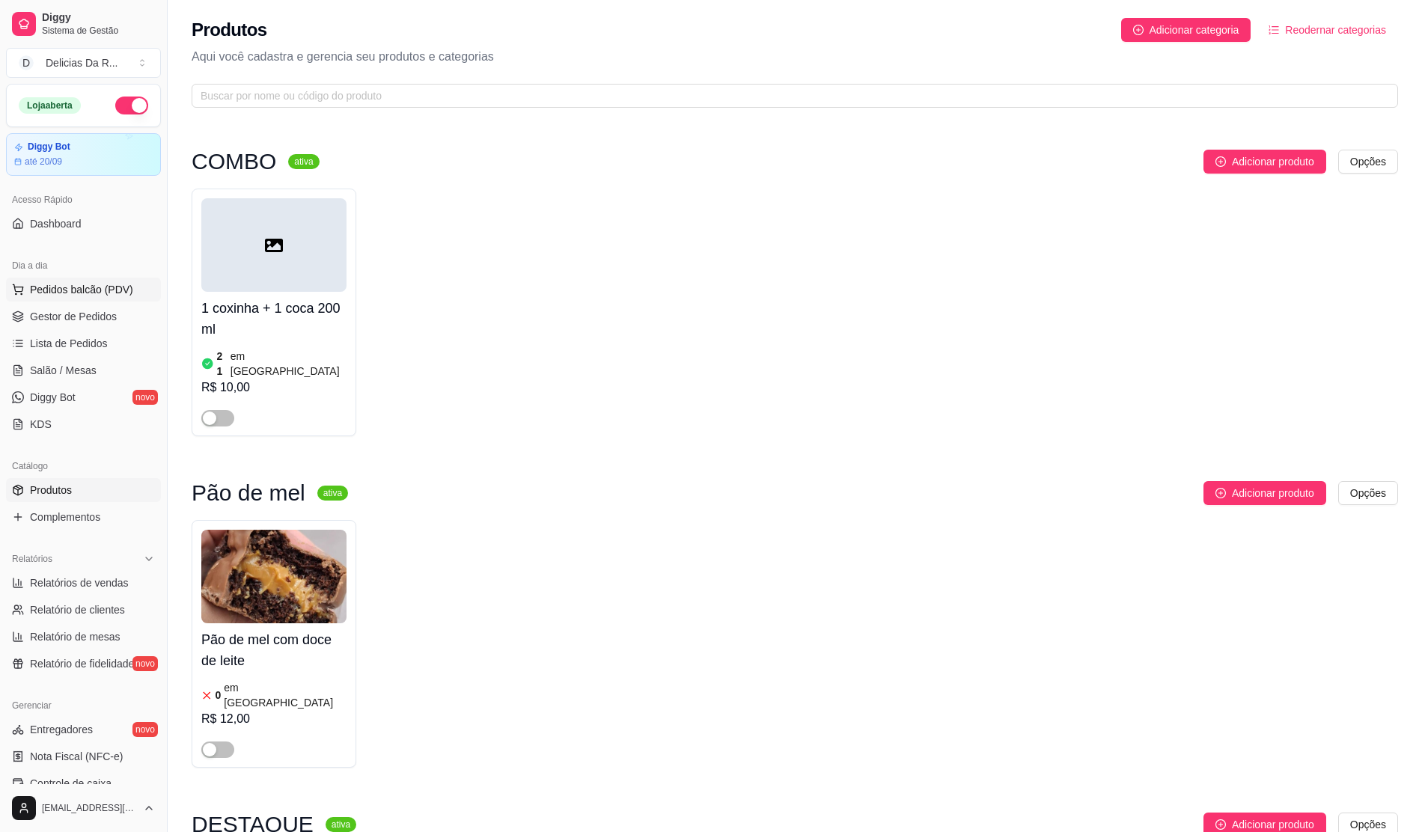
click at [79, 286] on span "Pedidos balcão (PDV)" at bounding box center [81, 289] width 103 height 15
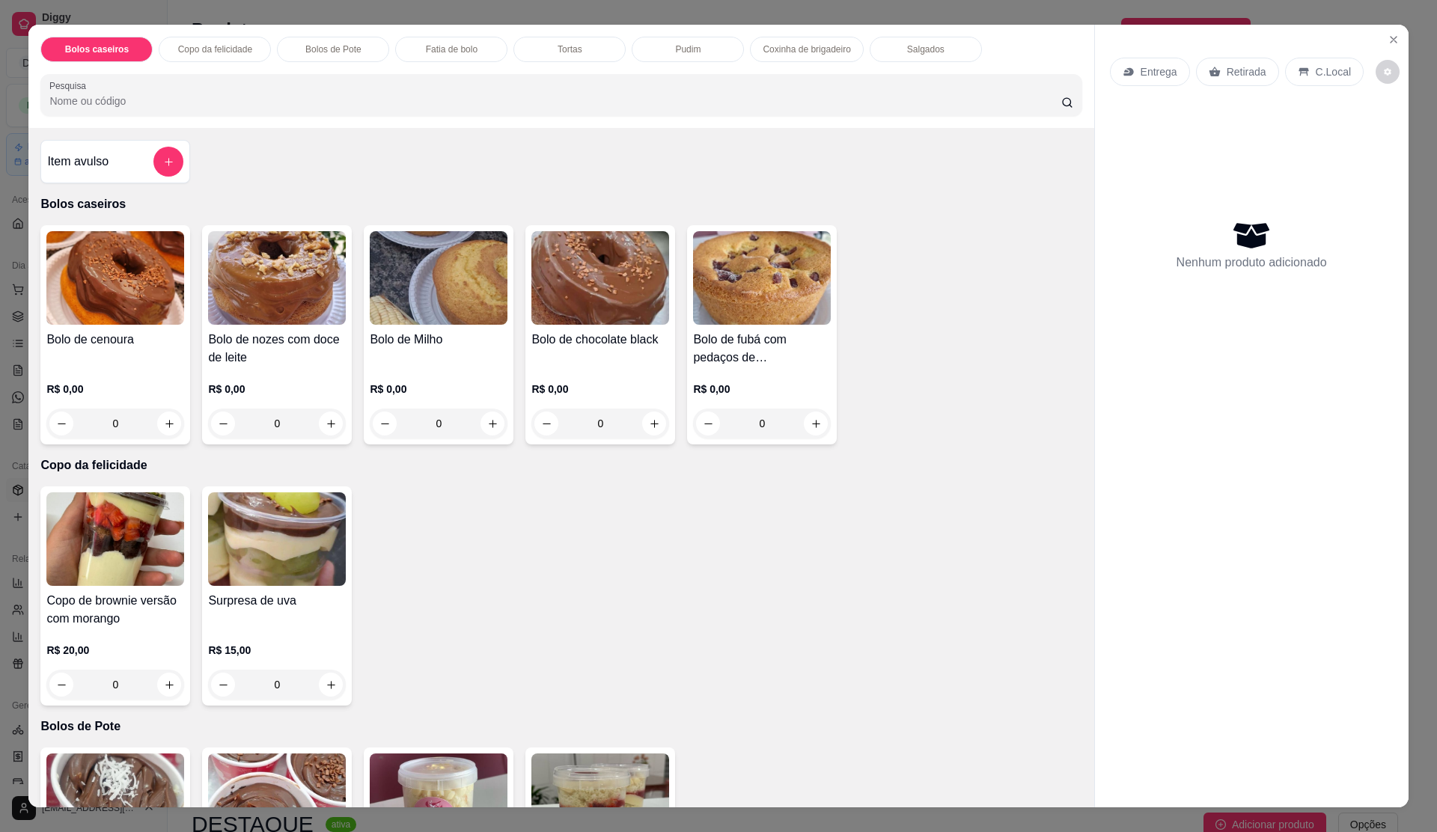
click at [103, 290] on img at bounding box center [115, 278] width 138 height 94
click at [430, 42] on div "Fatia de bolo" at bounding box center [451, 49] width 112 height 25
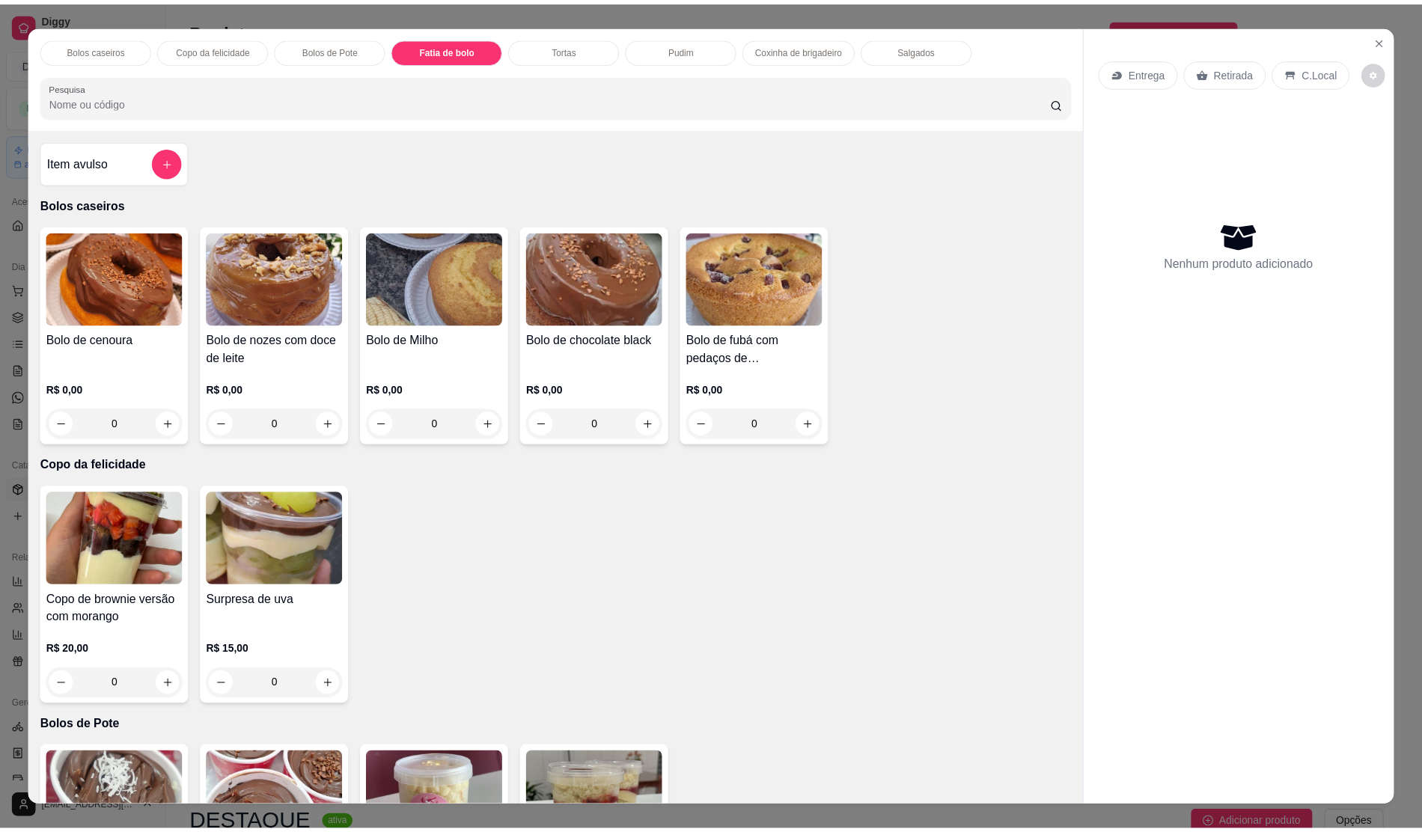
scroll to position [22, 0]
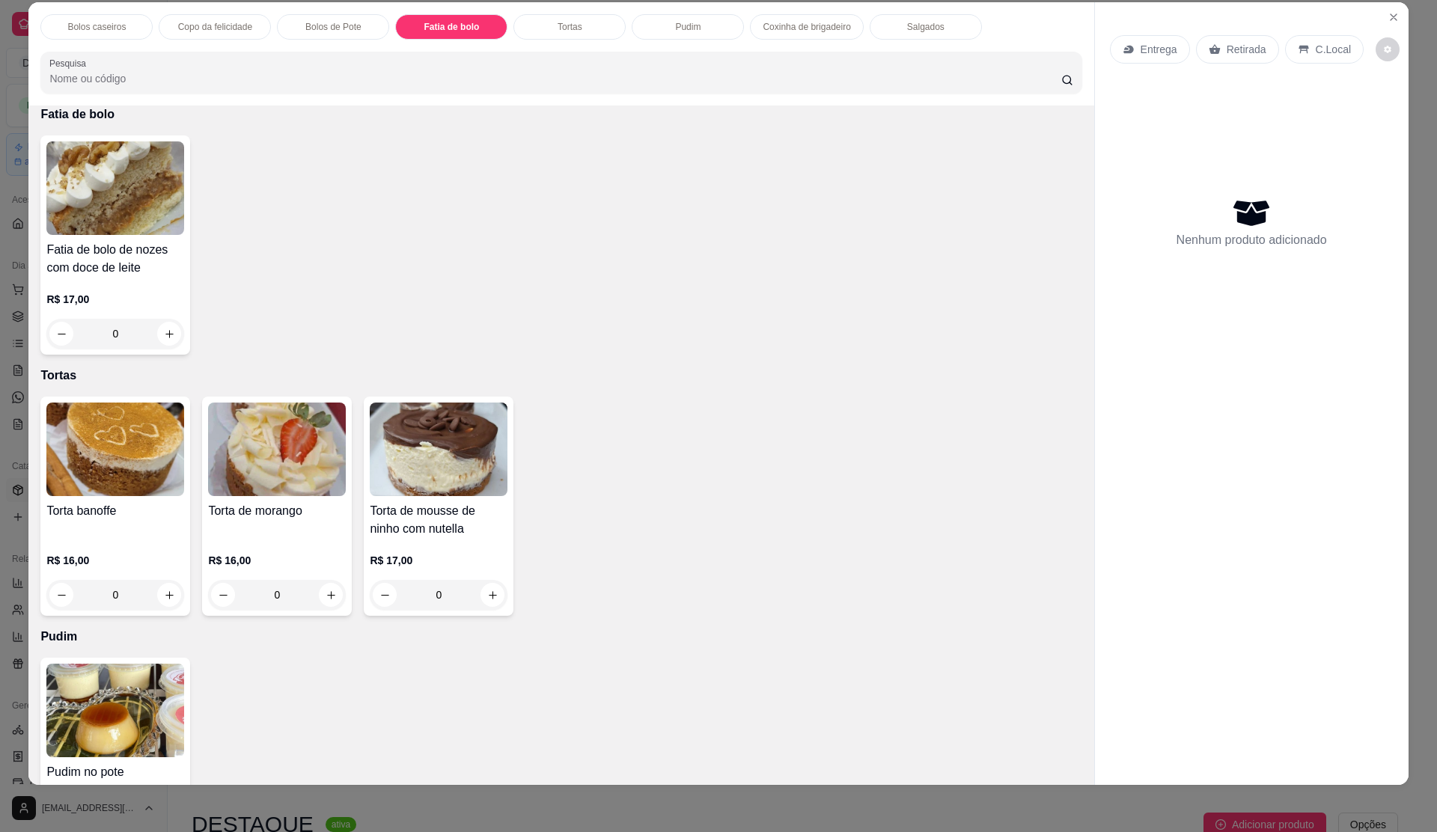
click at [54, 267] on h4 "Fatia de bolo de nozes com doce de leite" at bounding box center [115, 259] width 138 height 36
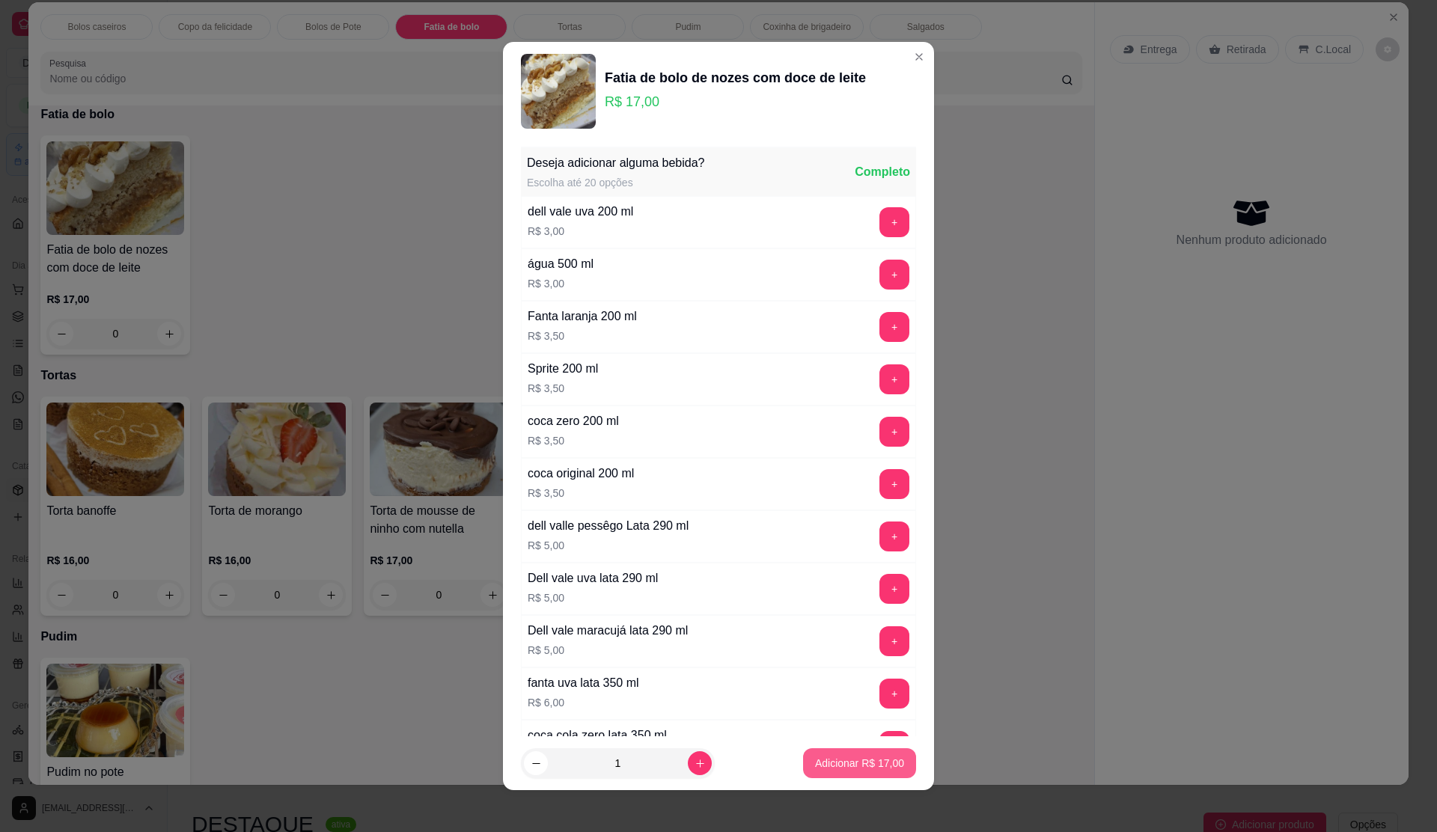
click at [829, 767] on p "Adicionar R$ 17,00" at bounding box center [859, 763] width 89 height 15
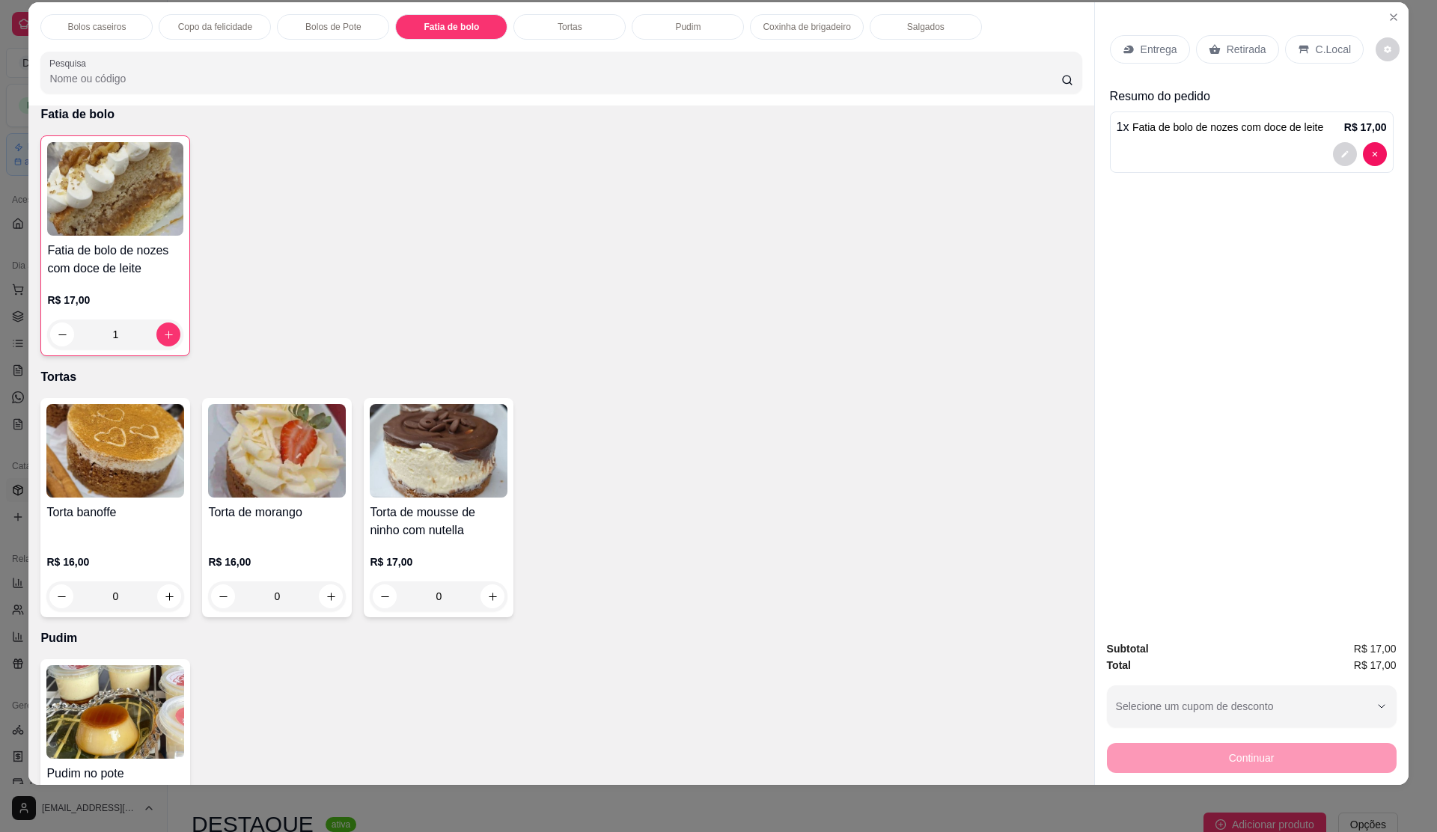
click at [1262, 28] on div "Entrega Retirada C.Local" at bounding box center [1252, 49] width 284 height 52
click at [1249, 46] on p "Retirada" at bounding box center [1247, 49] width 40 height 15
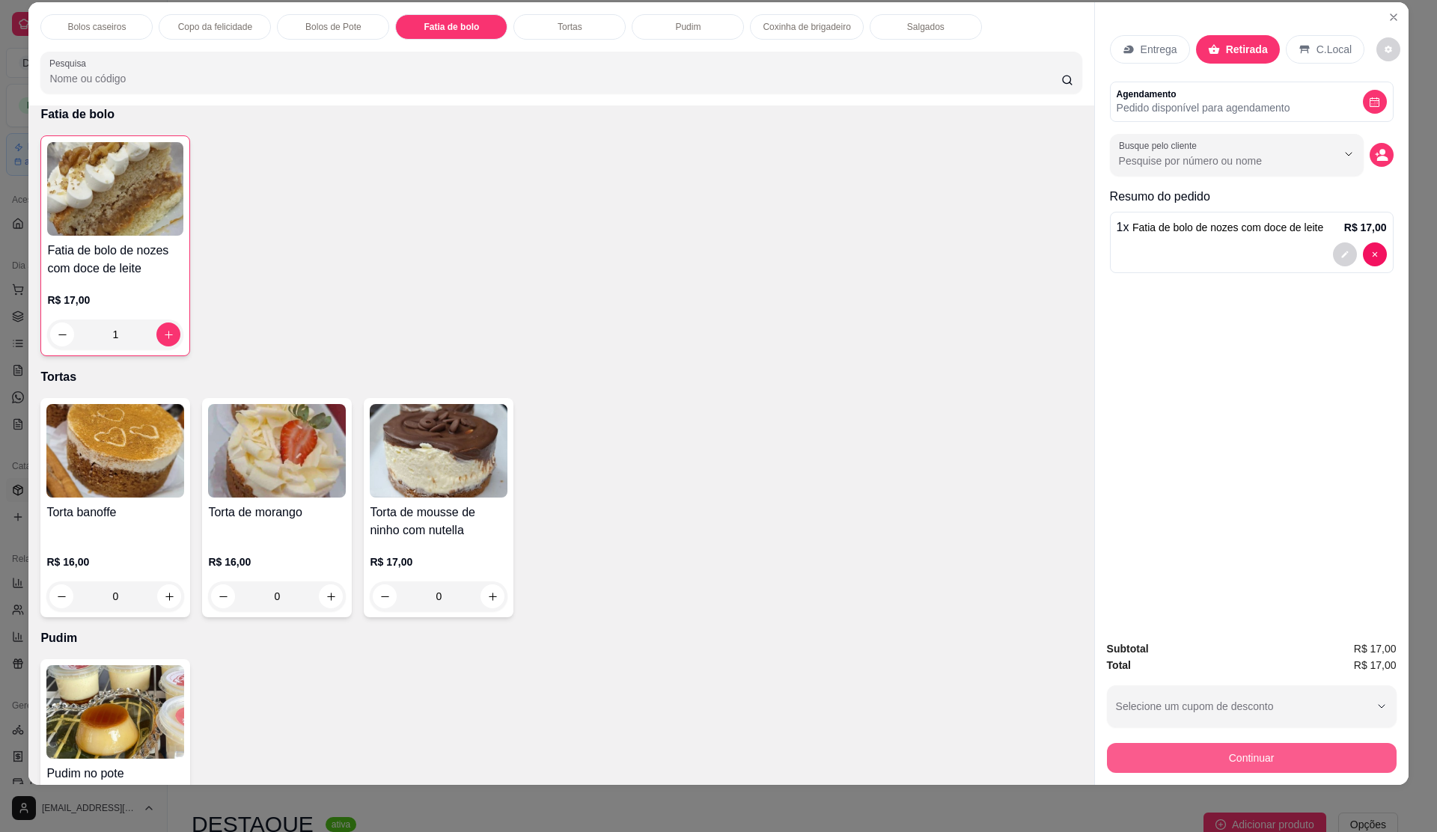
click at [1228, 755] on button "Continuar" at bounding box center [1252, 758] width 290 height 30
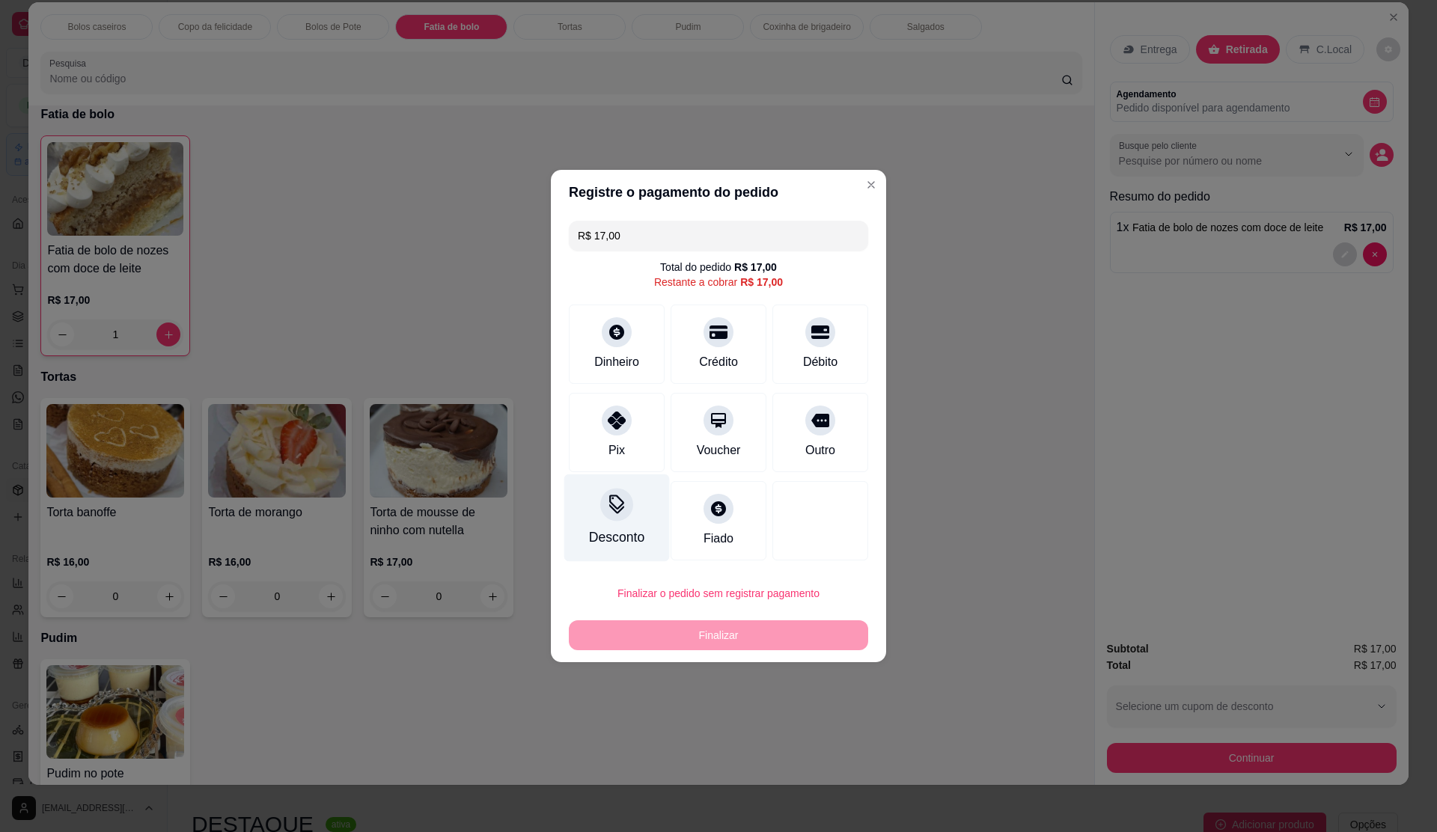
click at [623, 453] on div "Pix" at bounding box center [617, 432] width 96 height 79
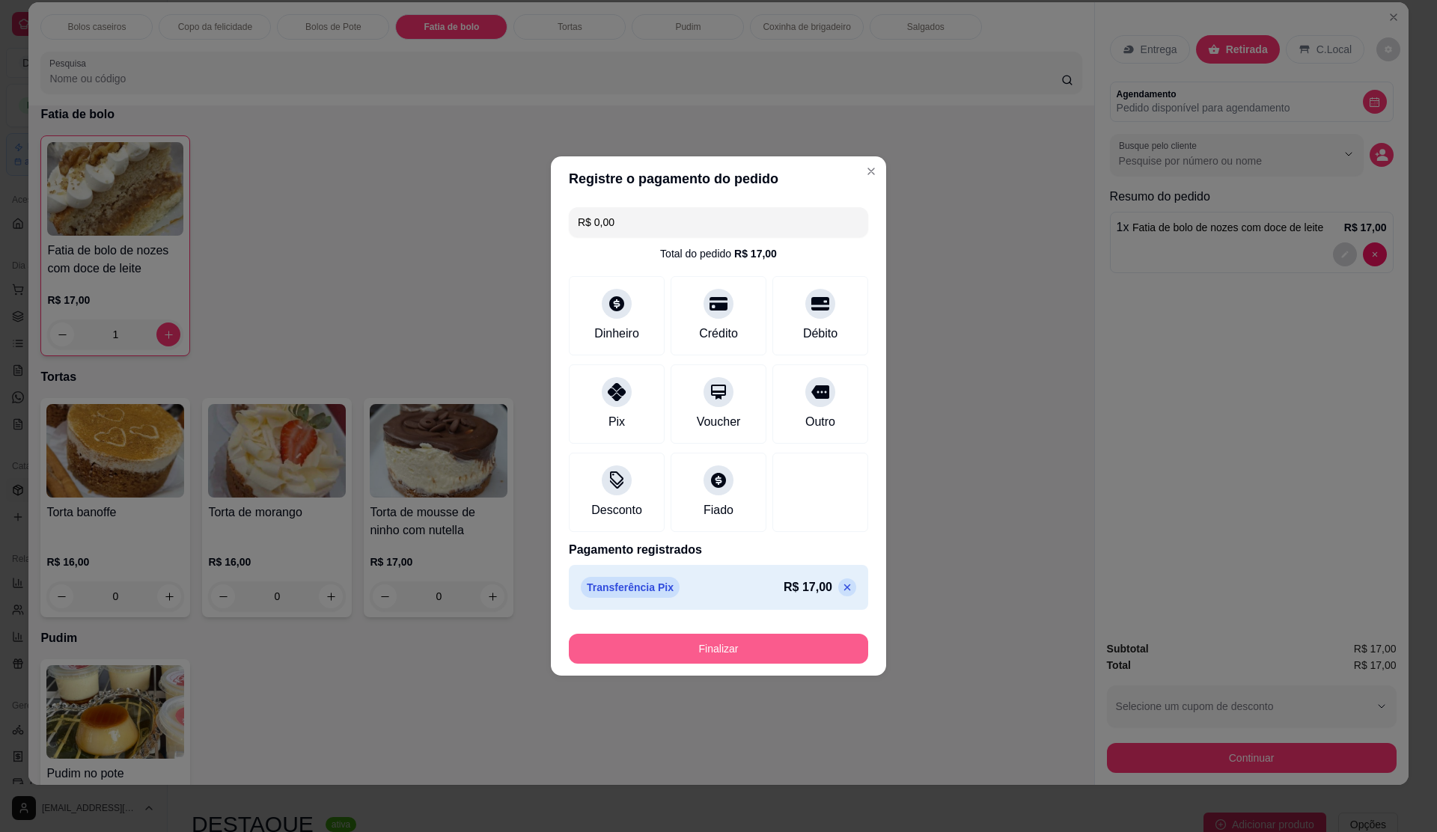
click at [811, 639] on button "Finalizar" at bounding box center [718, 649] width 299 height 30
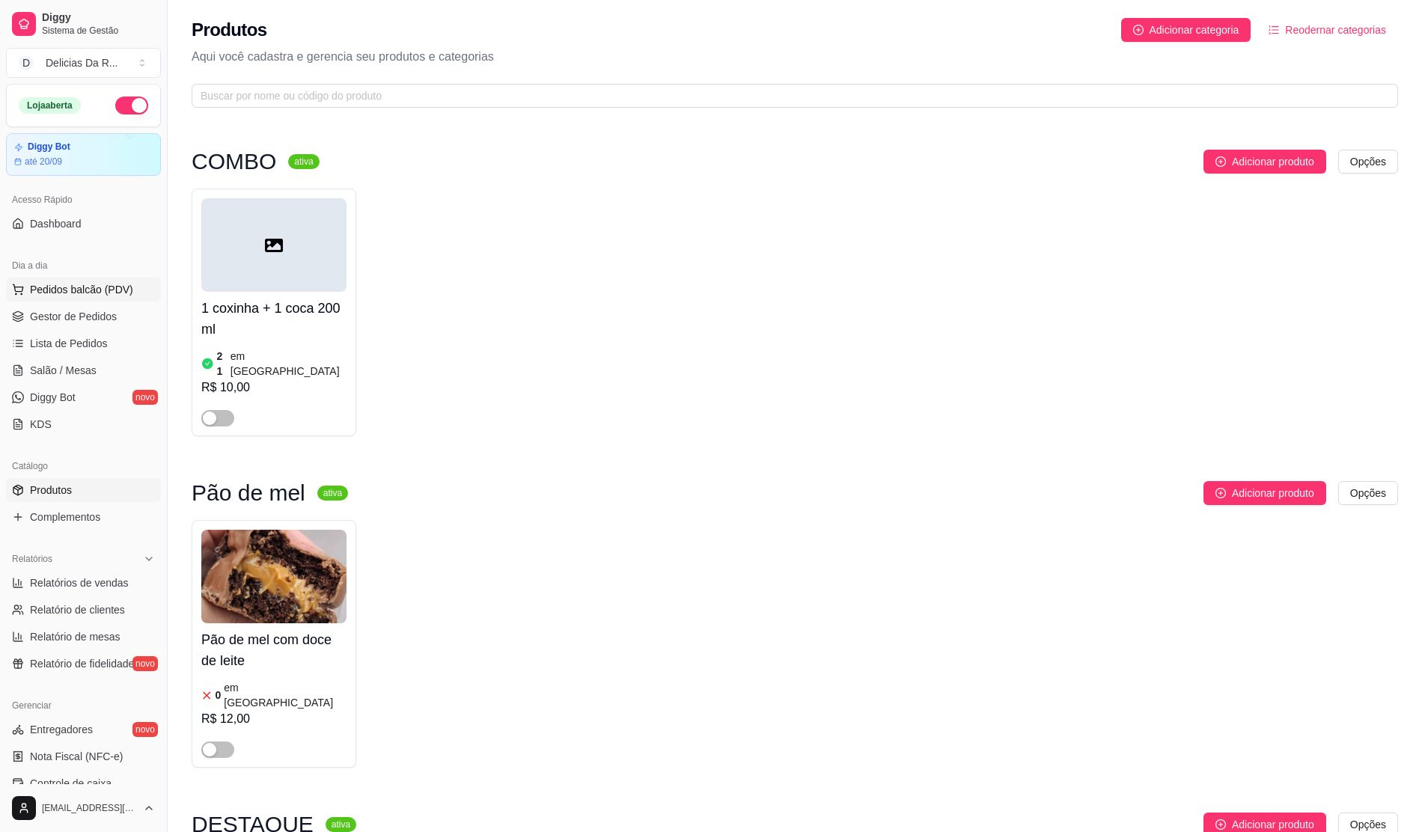
click at [97, 295] on span "Pedidos balcão (PDV)" at bounding box center [81, 289] width 103 height 15
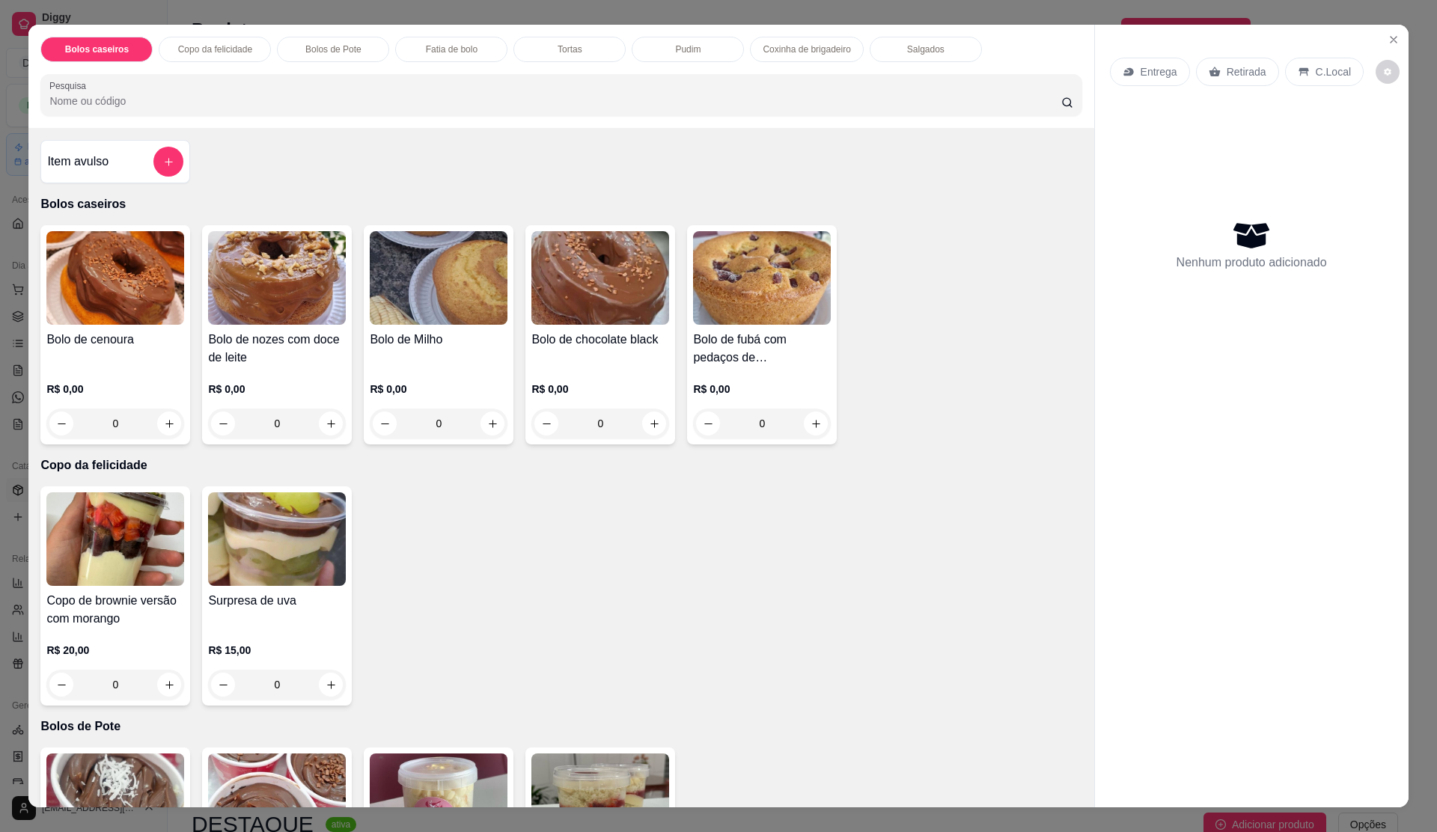
click at [130, 271] on img at bounding box center [115, 278] width 138 height 94
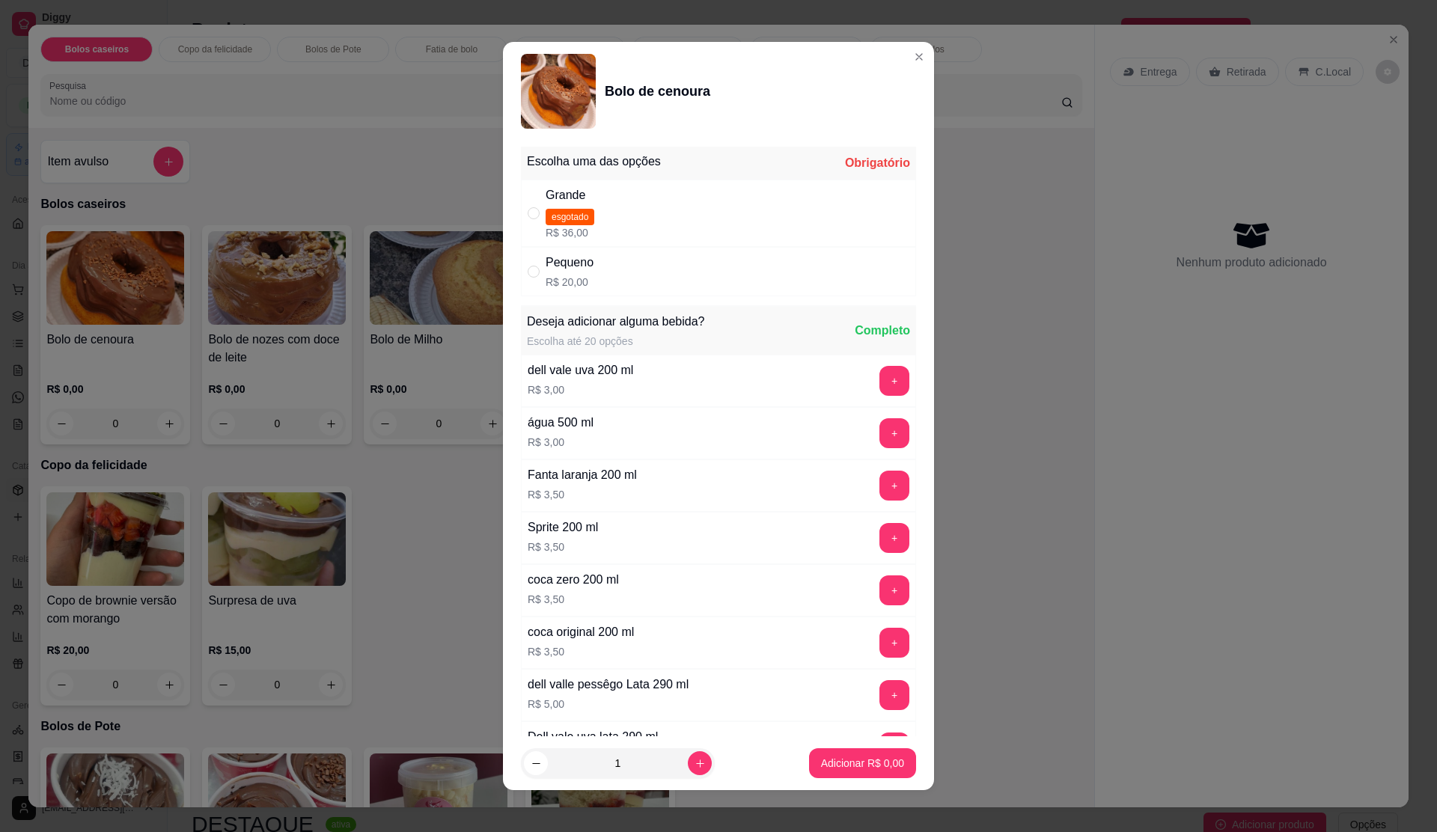
click at [567, 250] on div "Pequeno R$ 20,00" at bounding box center [718, 271] width 395 height 49
click at [864, 767] on p "Adicionar R$ 20,00" at bounding box center [859, 763] width 89 height 15
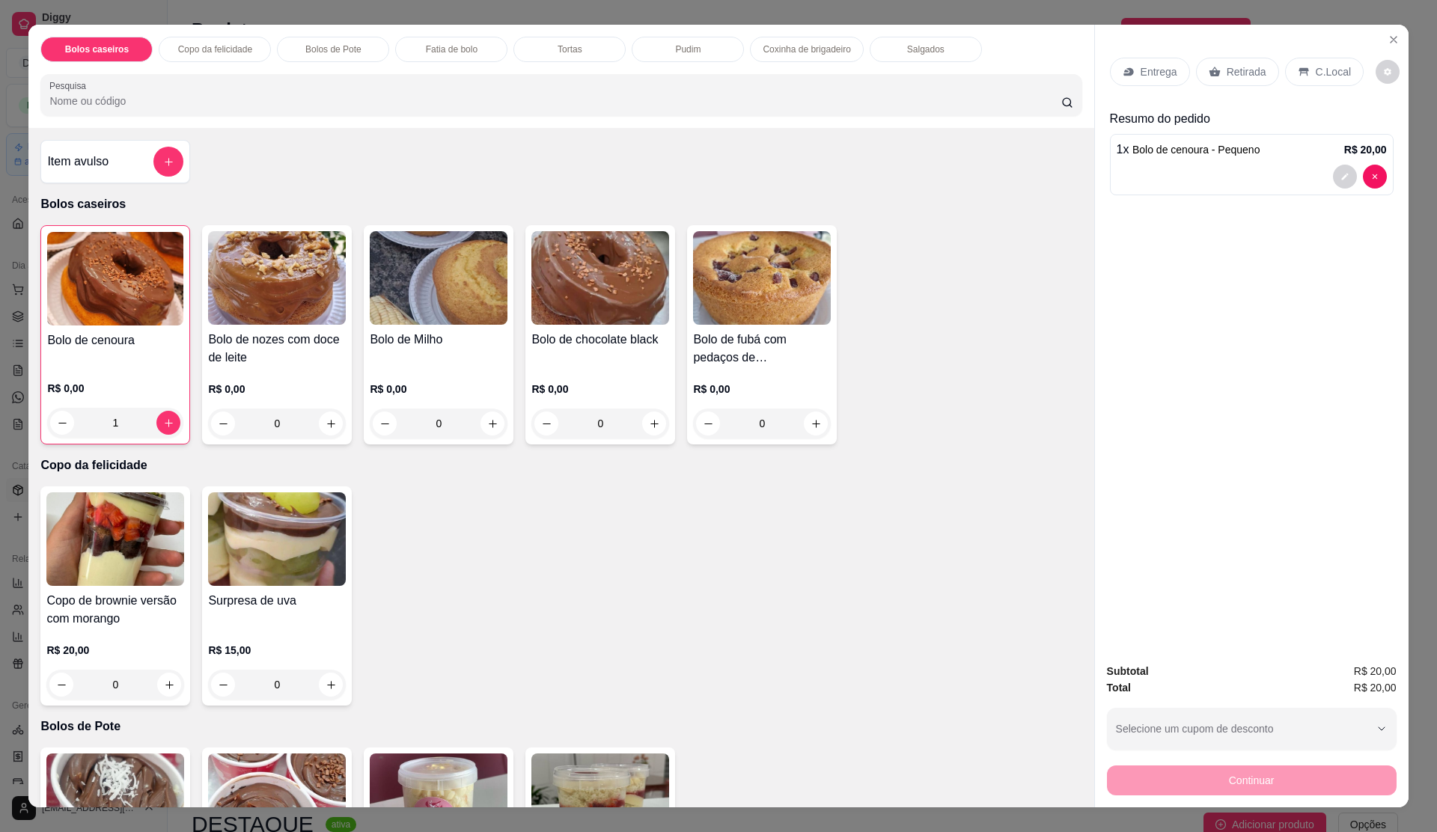
click at [1234, 64] on p "Retirada" at bounding box center [1247, 71] width 40 height 15
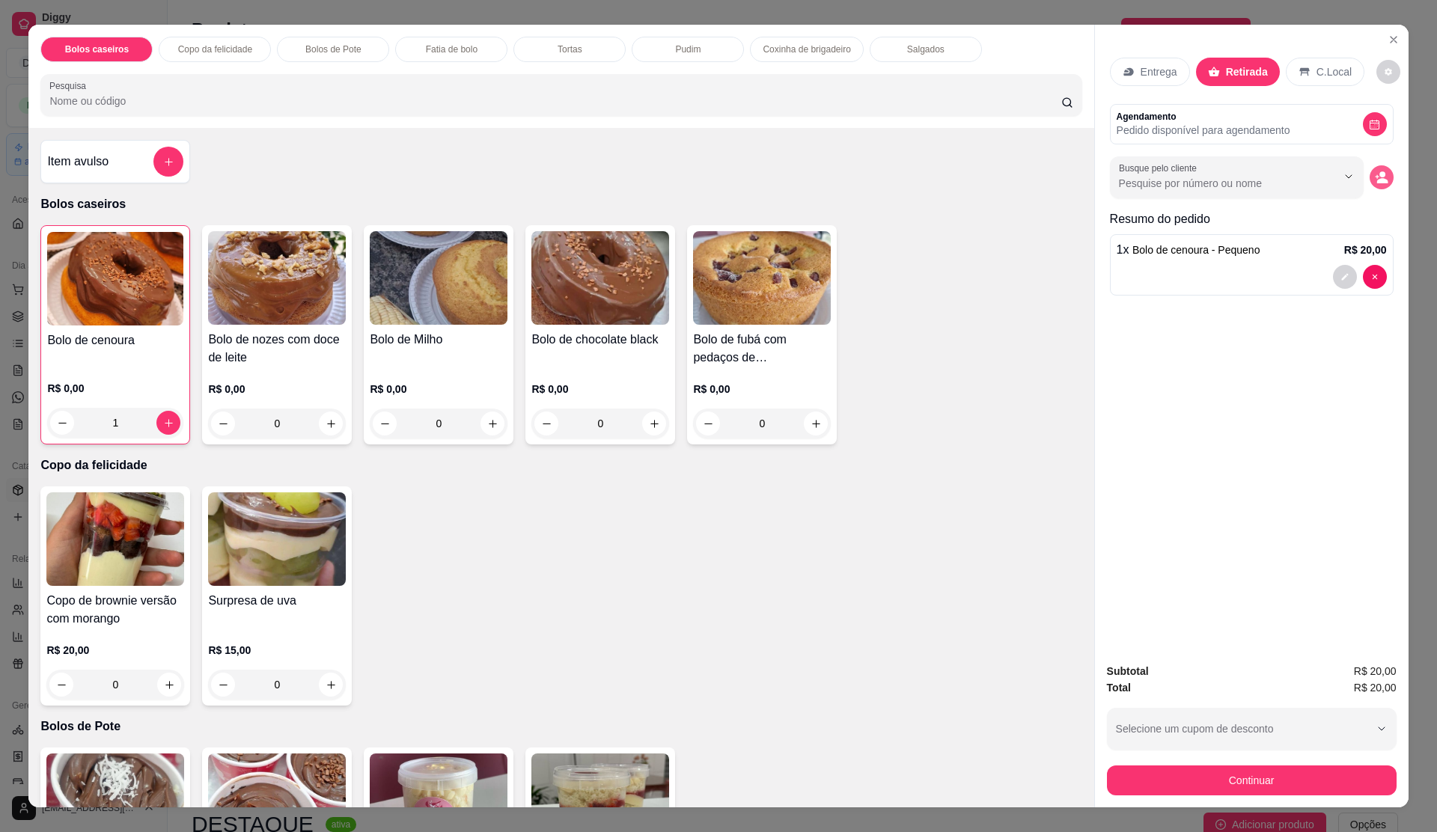
click at [1370, 183] on button "decrease-product-quantity" at bounding box center [1382, 177] width 24 height 24
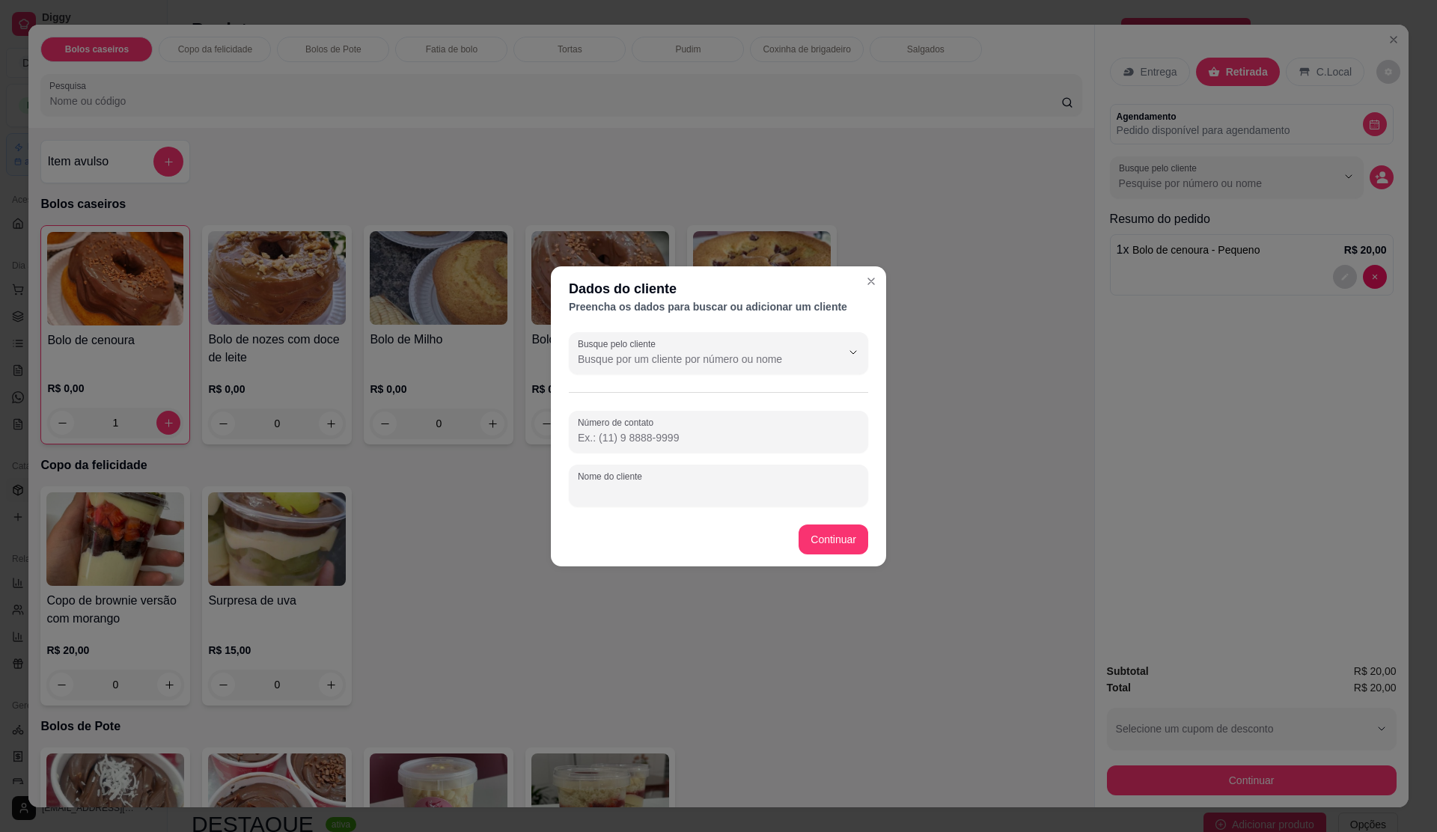
drag, startPoint x: 669, startPoint y: 498, endPoint x: 642, endPoint y: 450, distance: 55.0
click at [671, 498] on input "Nome do cliente" at bounding box center [718, 491] width 281 height 15
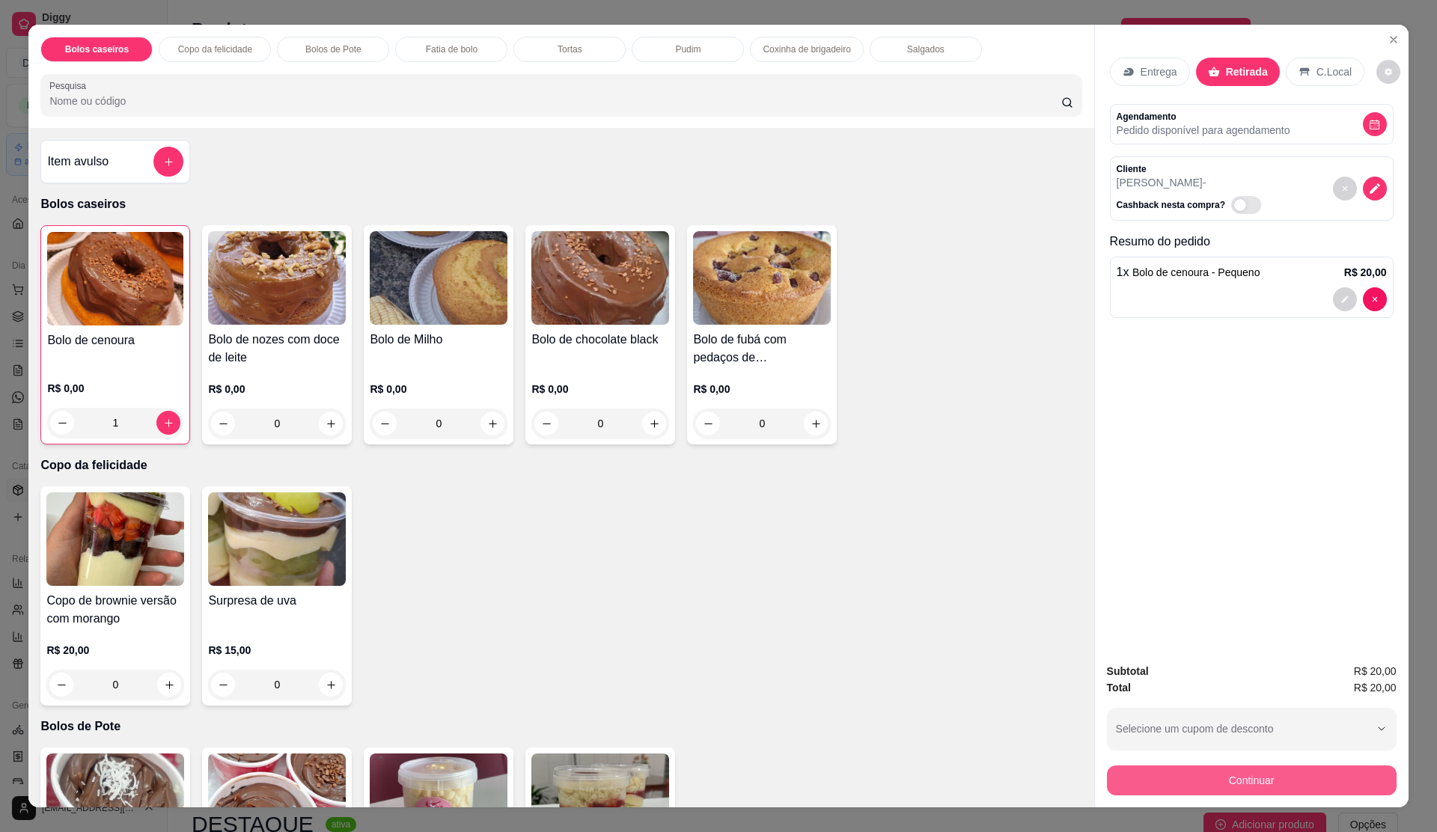
click at [1148, 776] on button "Continuar" at bounding box center [1252, 781] width 290 height 30
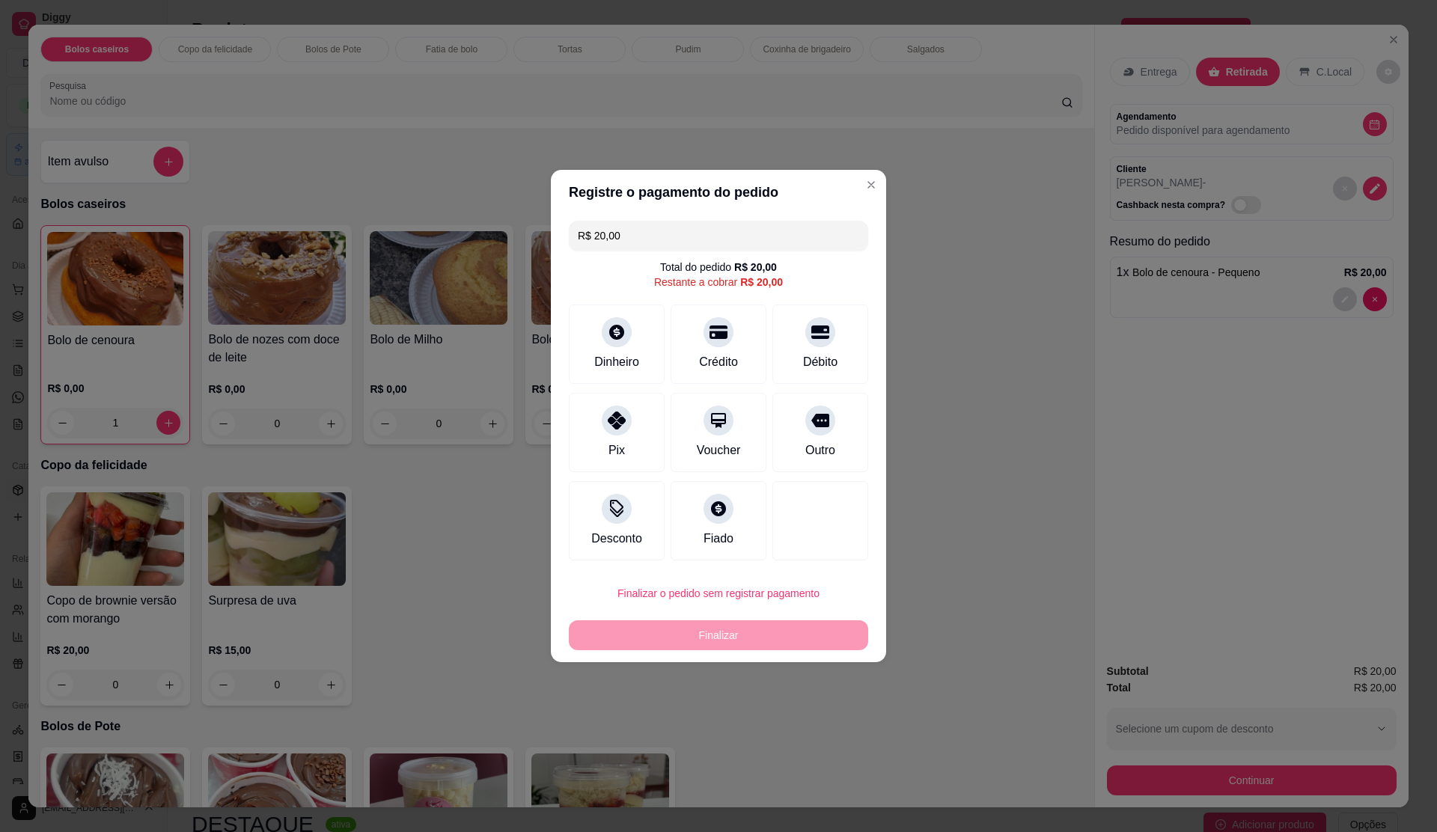
click at [786, 600] on button "Finalizar o pedido sem registrar pagamento" at bounding box center [718, 594] width 299 height 30
click at [818, 722] on button "Confirmar" at bounding box center [810, 717] width 55 height 23
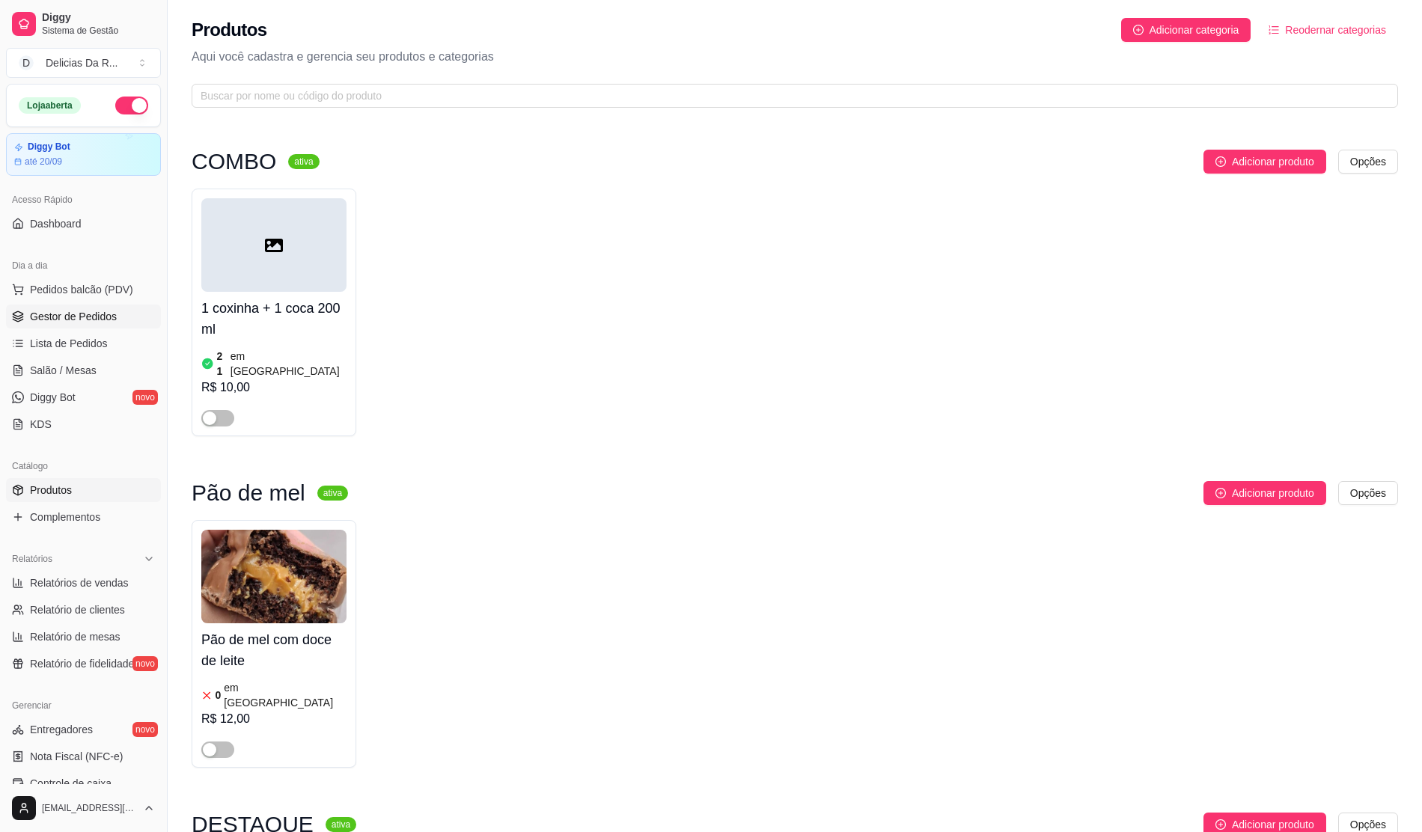
click at [84, 312] on span "Gestor de Pedidos" at bounding box center [73, 316] width 87 height 15
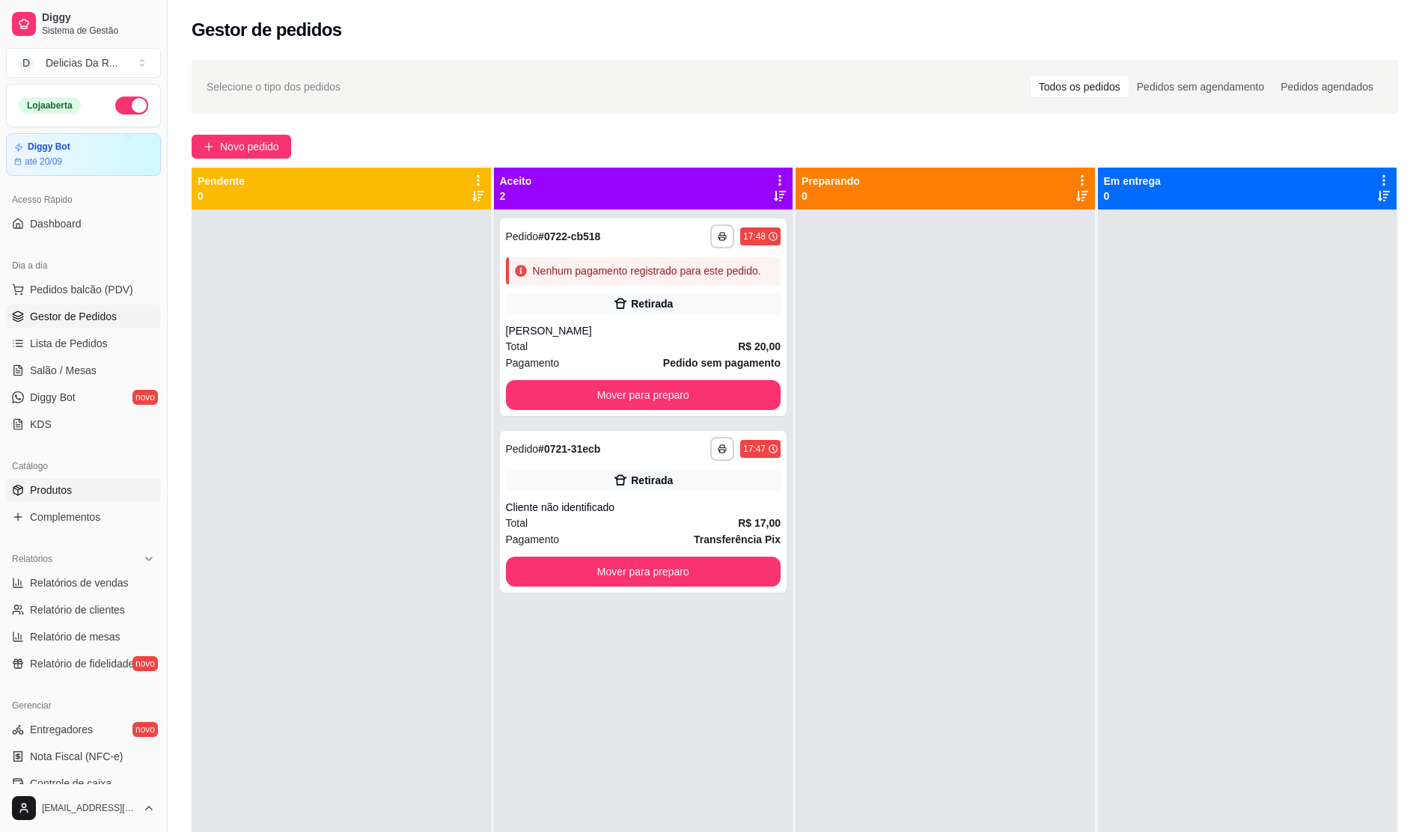
click at [49, 494] on span "Produtos" at bounding box center [51, 490] width 42 height 15
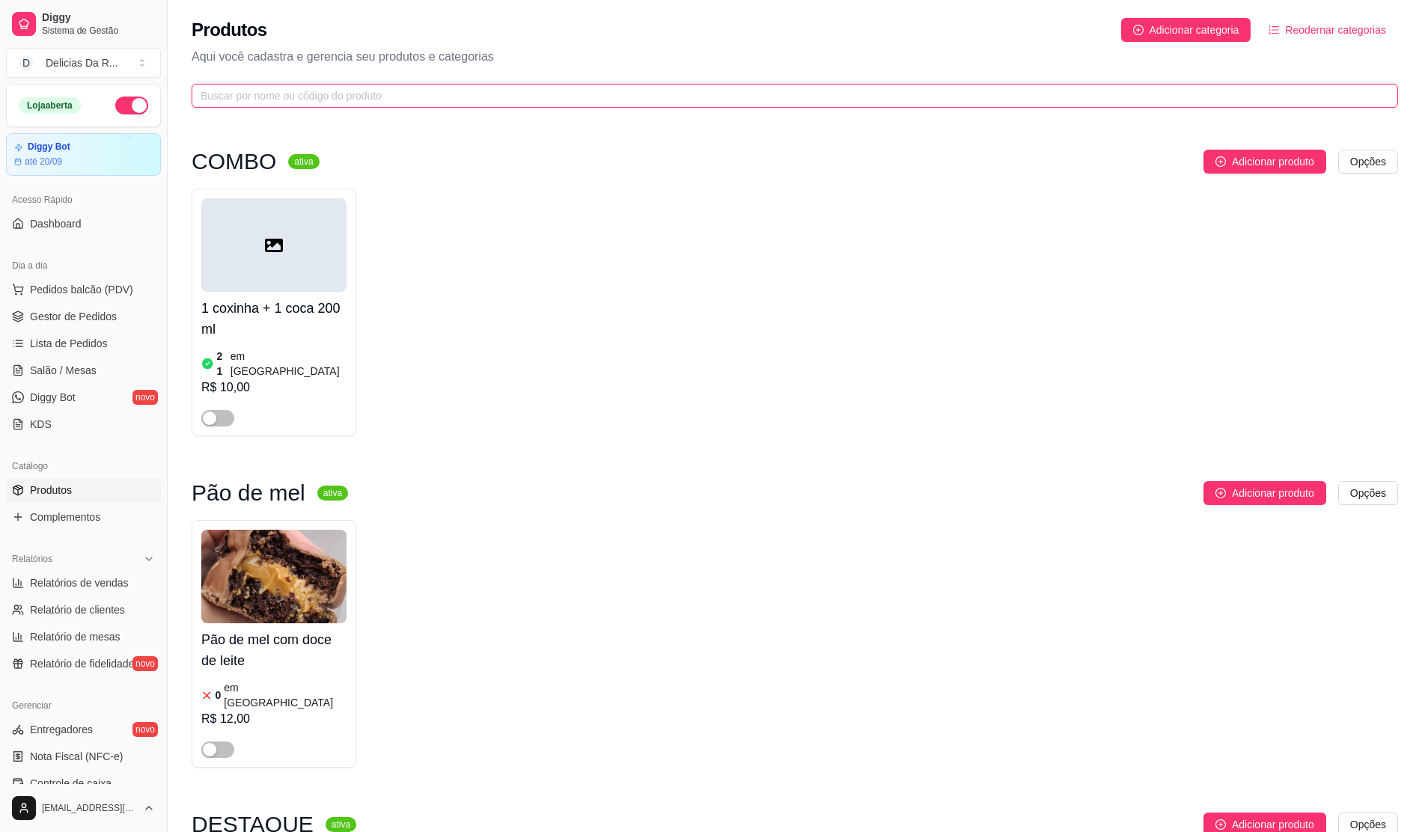
click at [356, 100] on input "text" at bounding box center [789, 96] width 1177 height 16
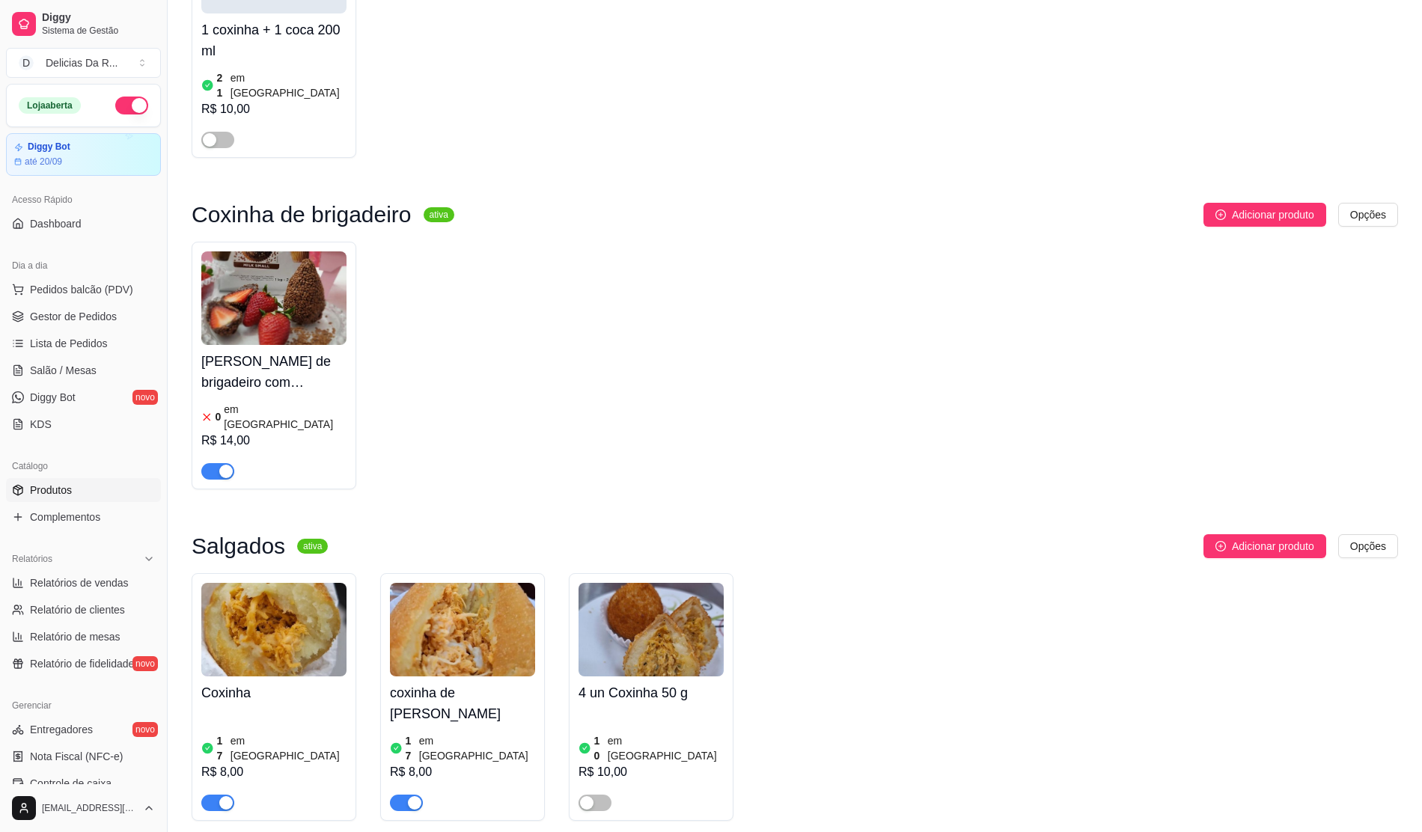
scroll to position [304, 0]
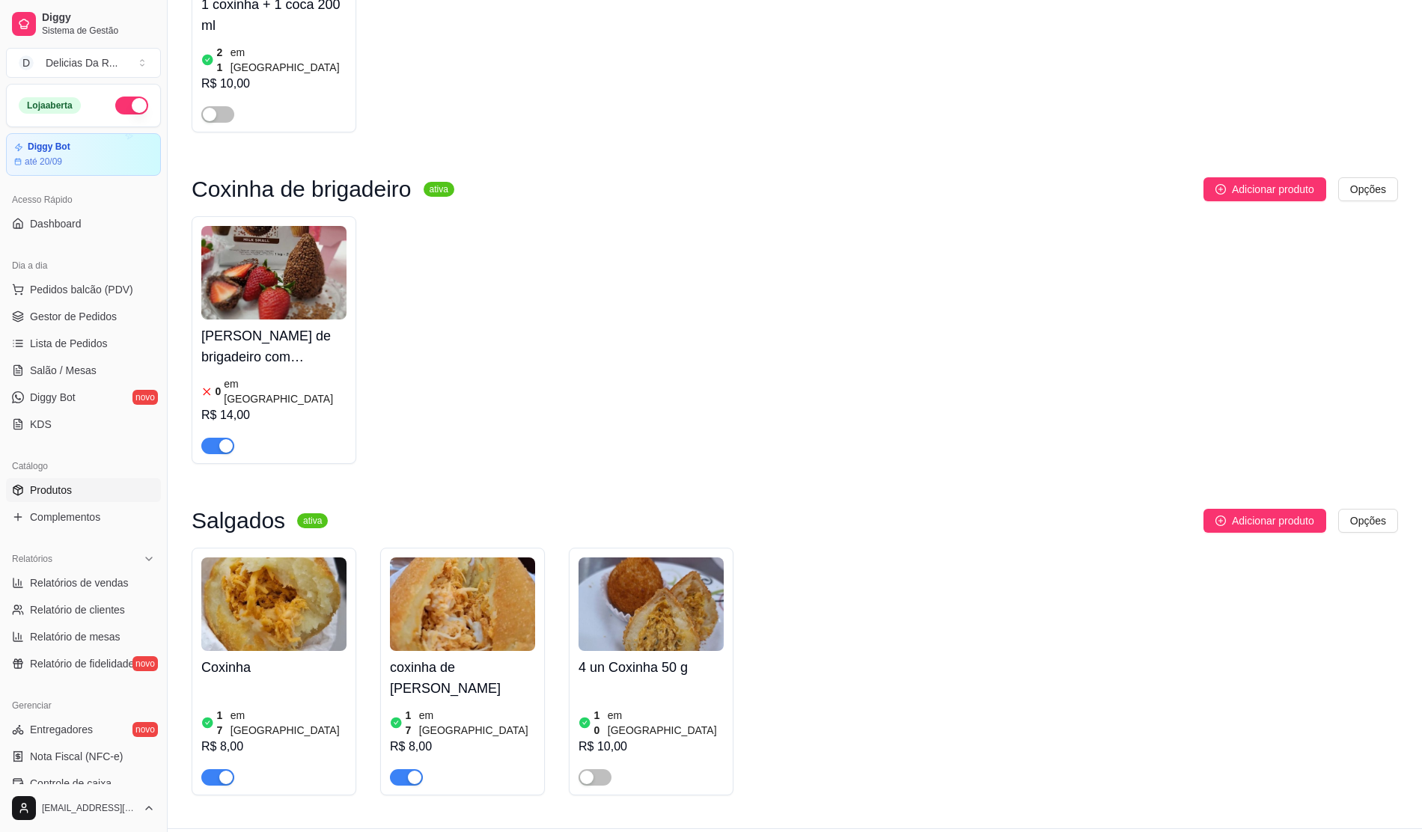
click at [210, 770] on span "button" at bounding box center [217, 778] width 33 height 16
click at [402, 770] on span "button" at bounding box center [406, 778] width 33 height 16
click at [222, 439] on div "button" at bounding box center [225, 445] width 13 height 13
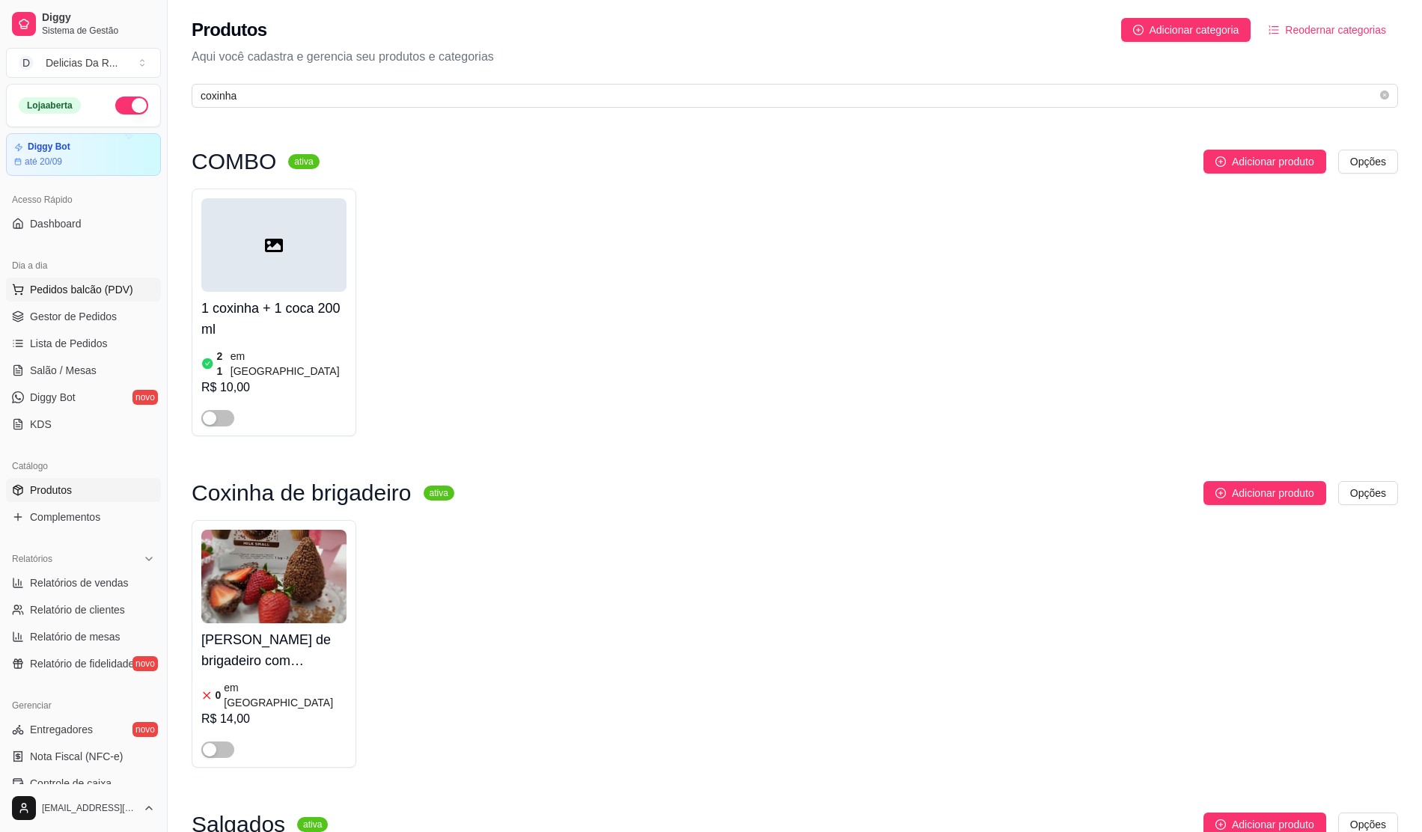
click at [19, 293] on icon at bounding box center [18, 290] width 12 height 12
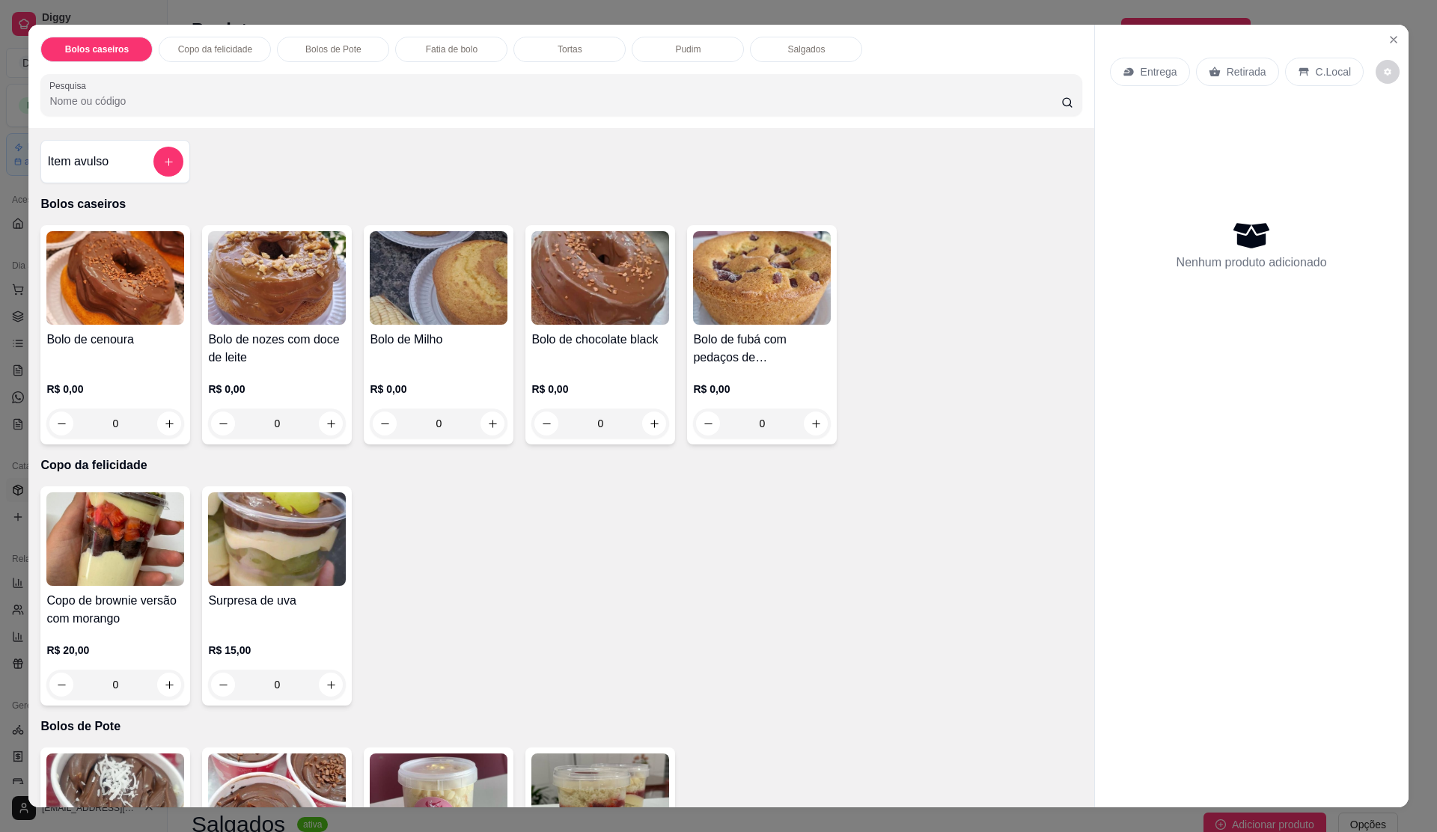
click at [358, 103] on input "Pesquisa" at bounding box center [554, 101] width 1011 height 15
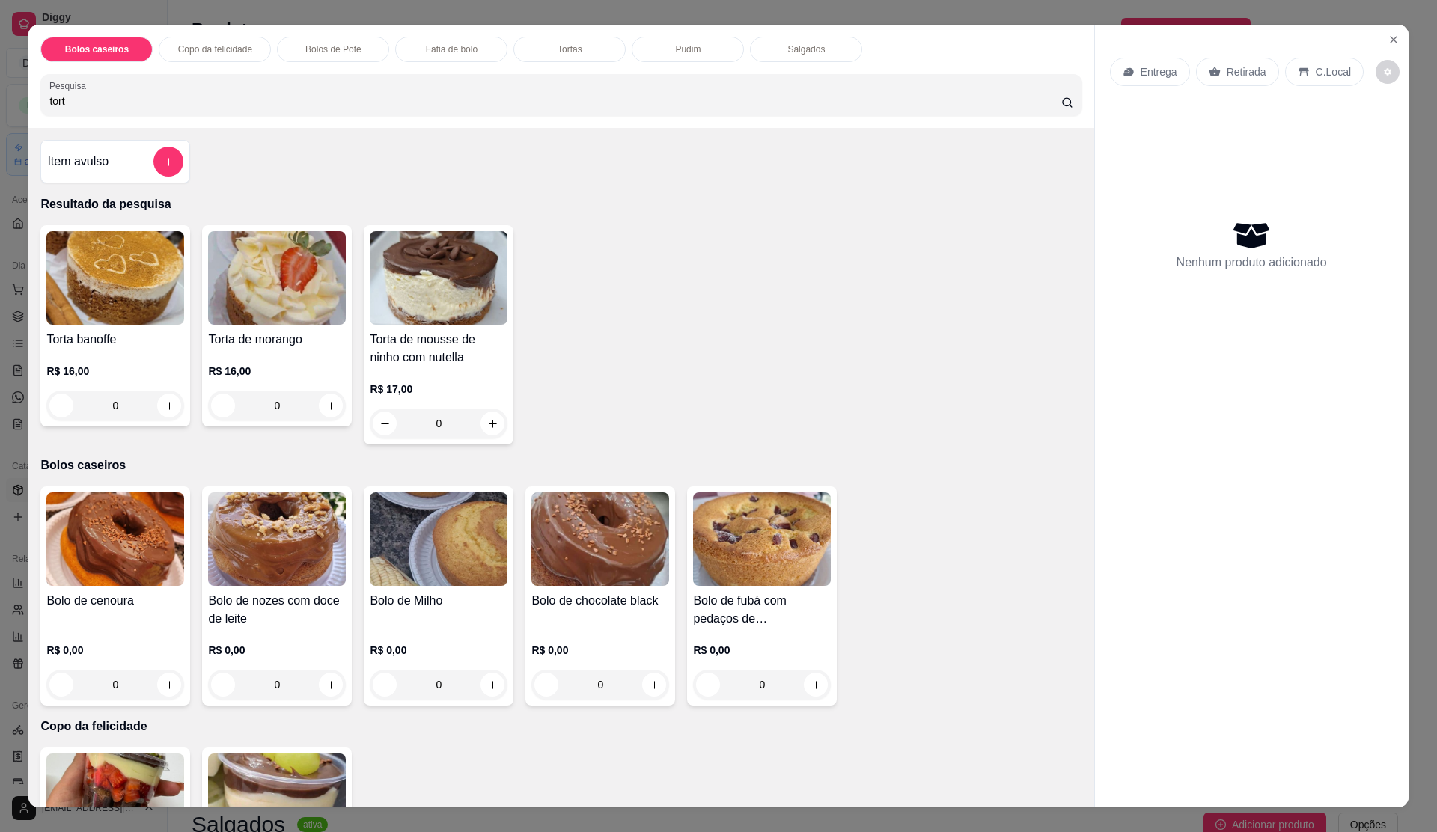
click at [484, 363] on h4 "Torta de mousse de ninho com nutella" at bounding box center [439, 349] width 138 height 36
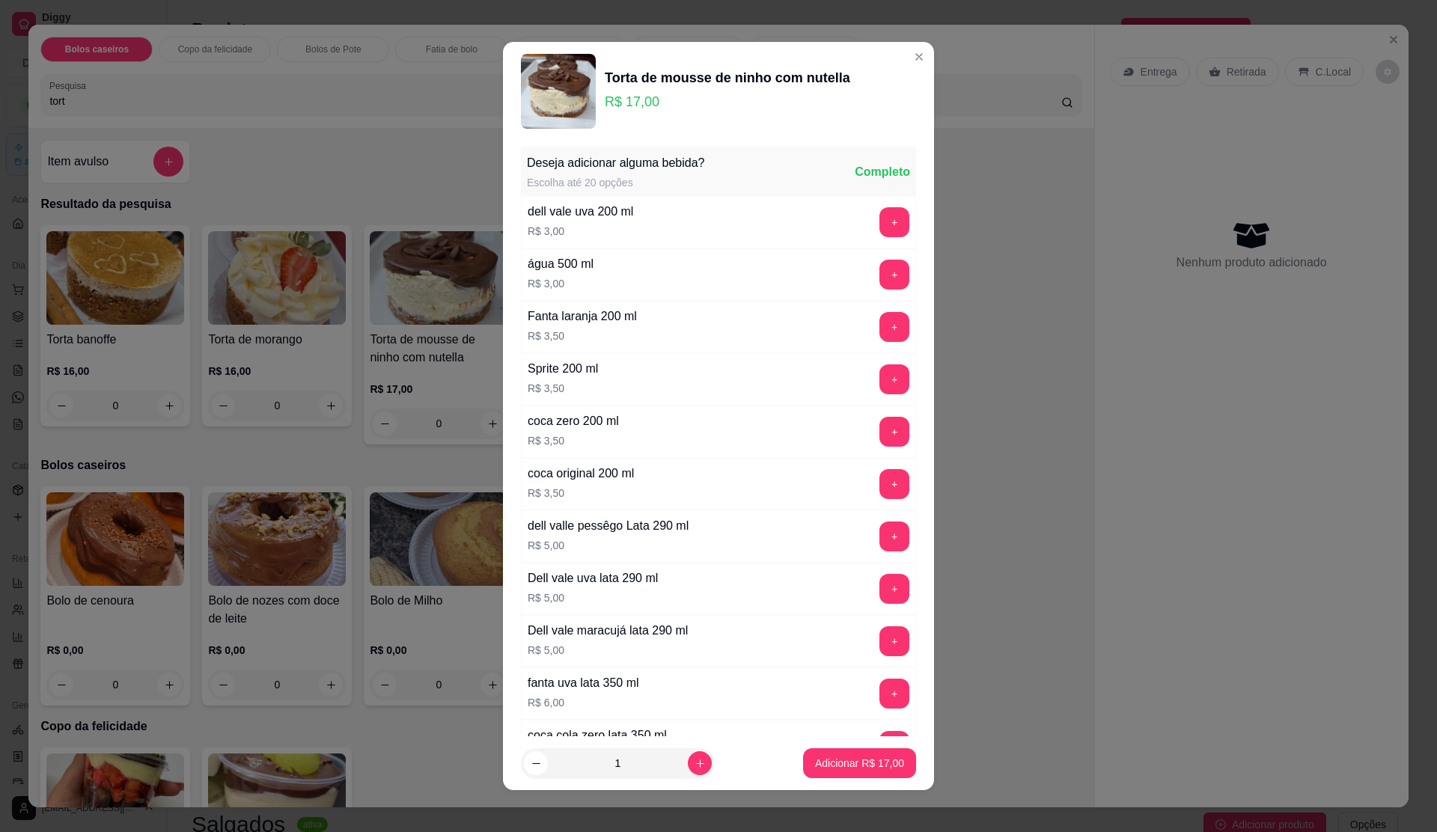
click at [876, 767] on p "Adicionar R$ 17,00" at bounding box center [859, 763] width 89 height 15
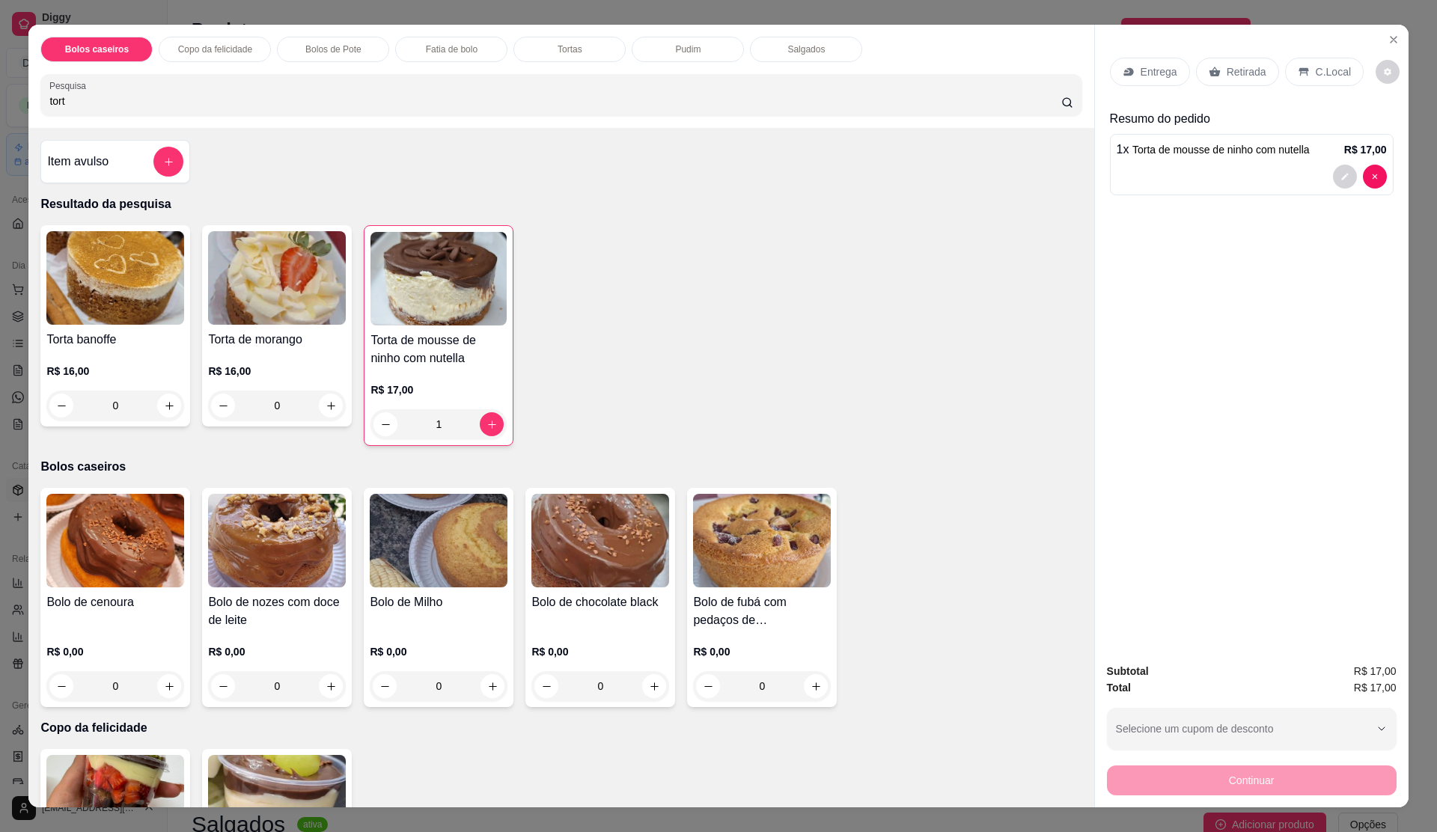
click at [1219, 51] on div "Entrega Retirada C.Local" at bounding box center [1252, 72] width 284 height 52
click at [1216, 61] on div "Retirada" at bounding box center [1237, 72] width 83 height 28
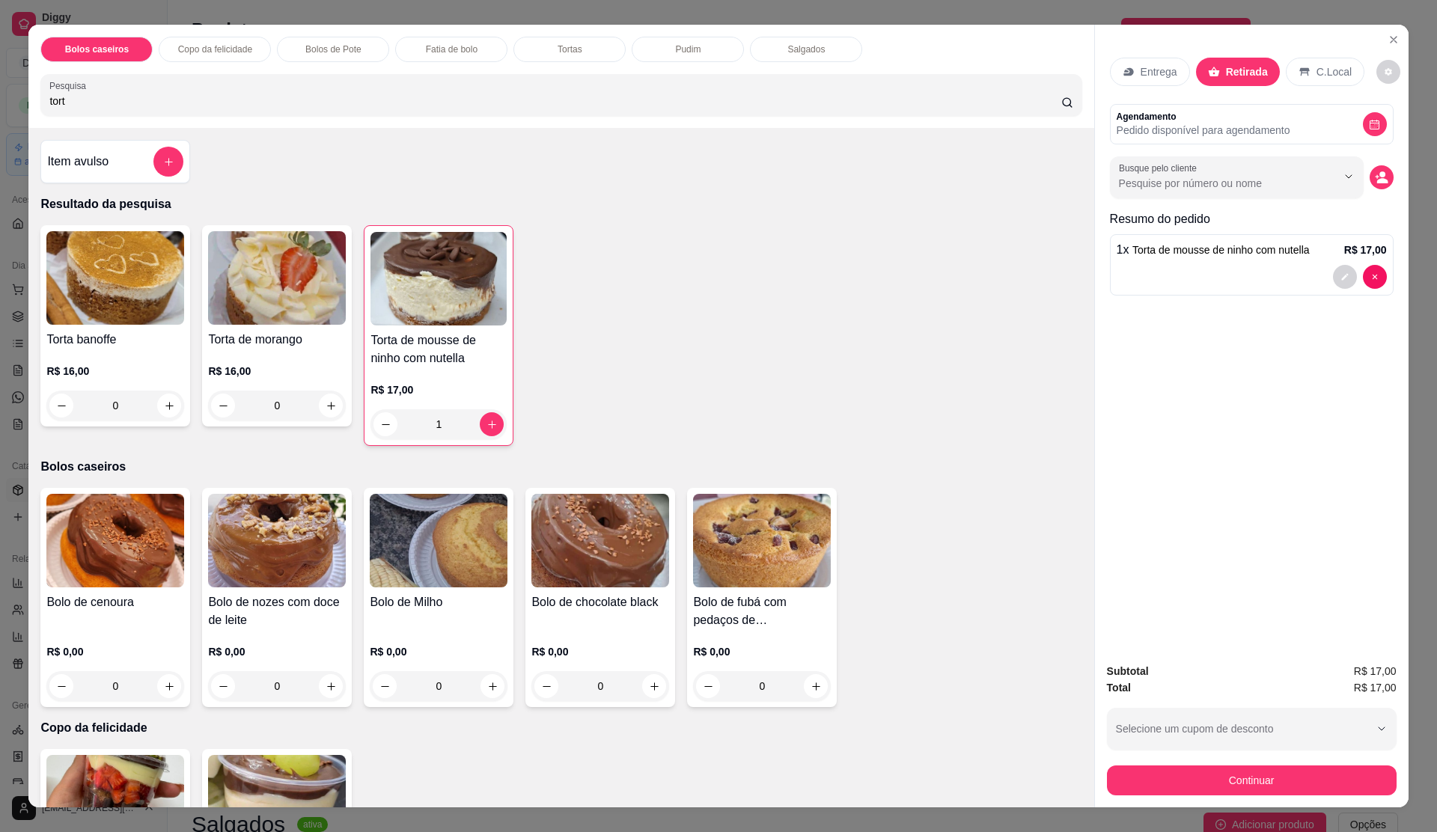
click at [1190, 770] on button "Continuar" at bounding box center [1252, 781] width 290 height 30
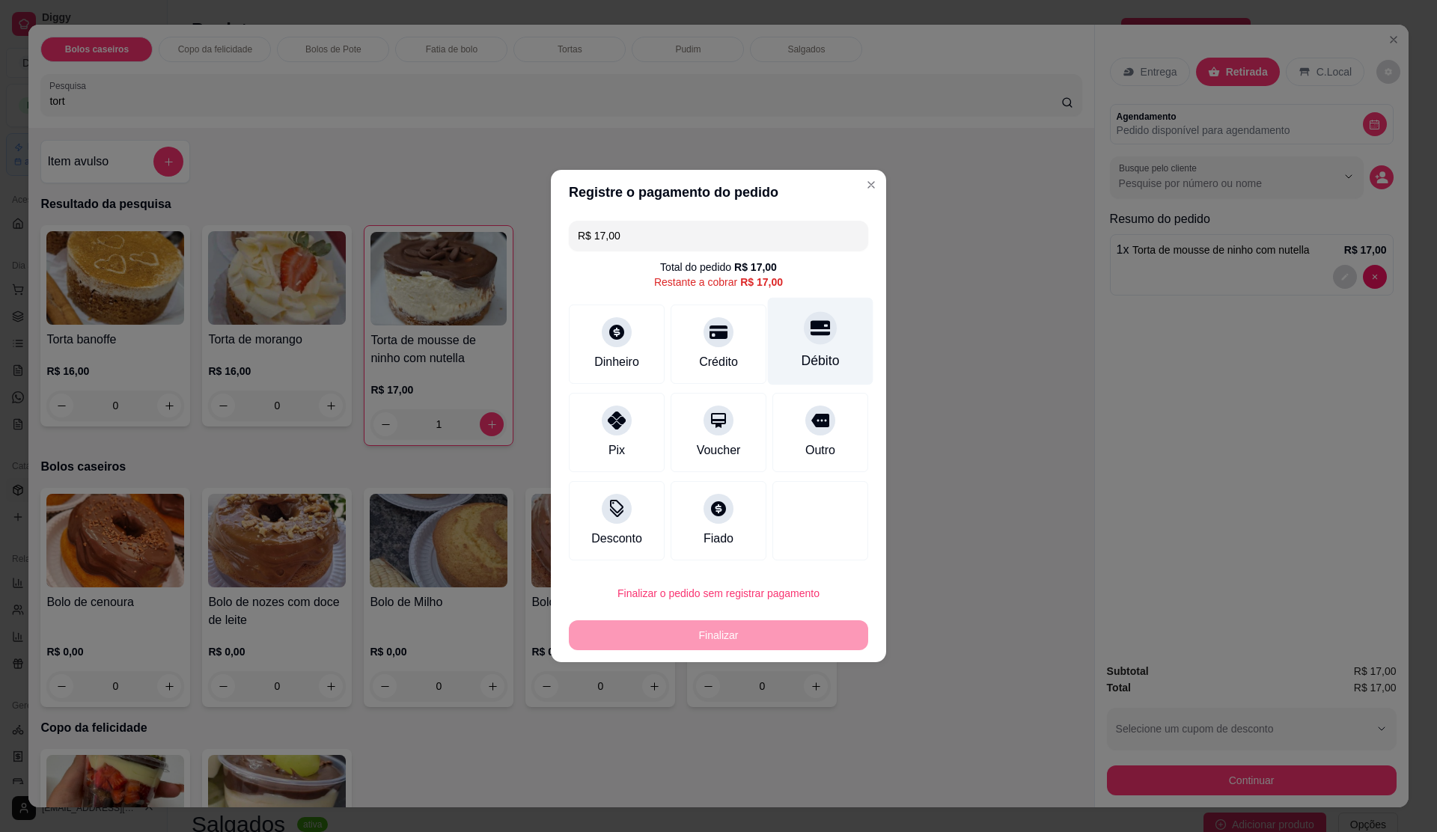
drag, startPoint x: 829, startPoint y: 352, endPoint x: 818, endPoint y: 343, distance: 14.4
click at [819, 343] on div "Débito" at bounding box center [821, 342] width 106 height 88
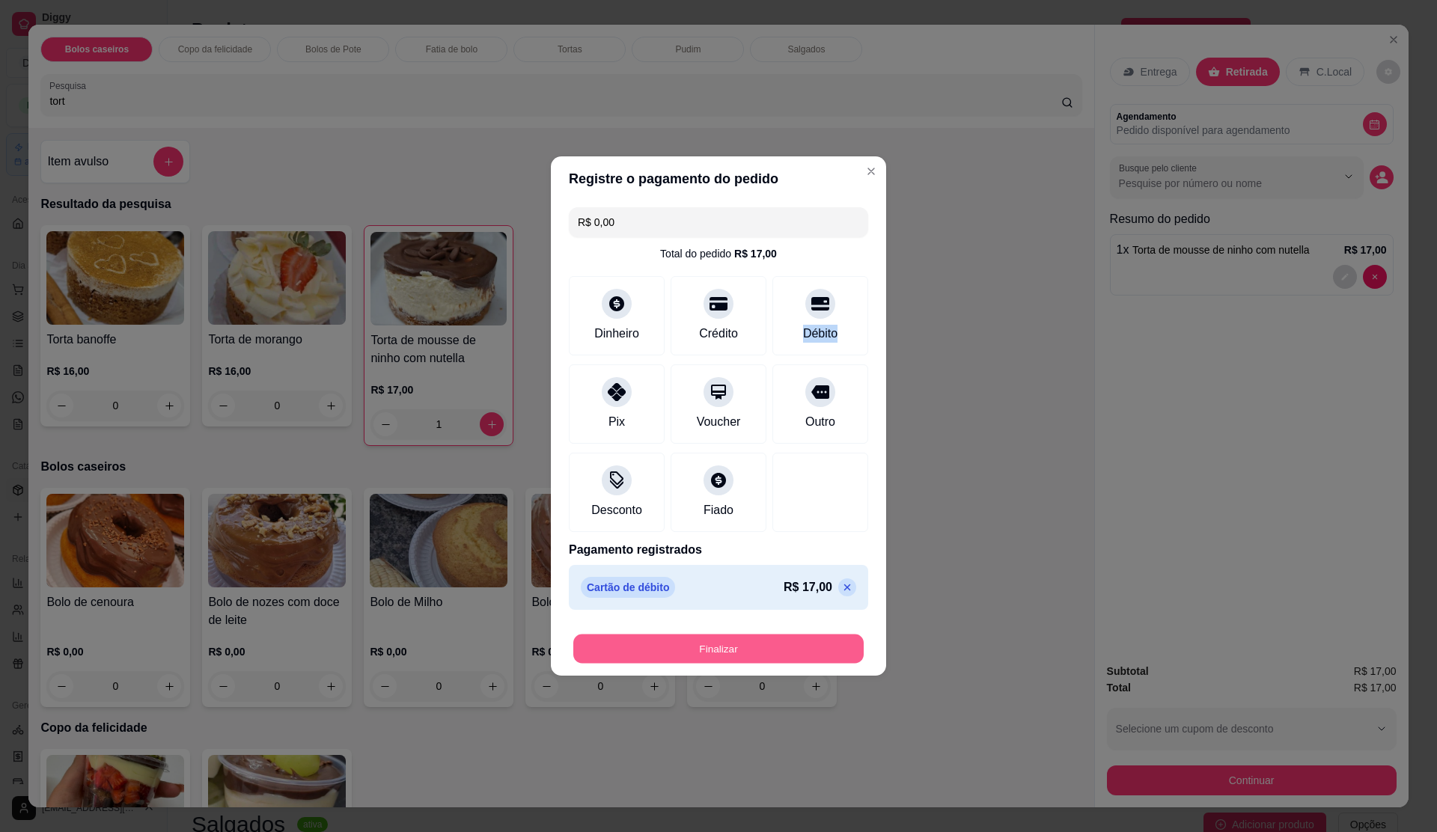
click at [822, 656] on button "Finalizar" at bounding box center [718, 649] width 290 height 29
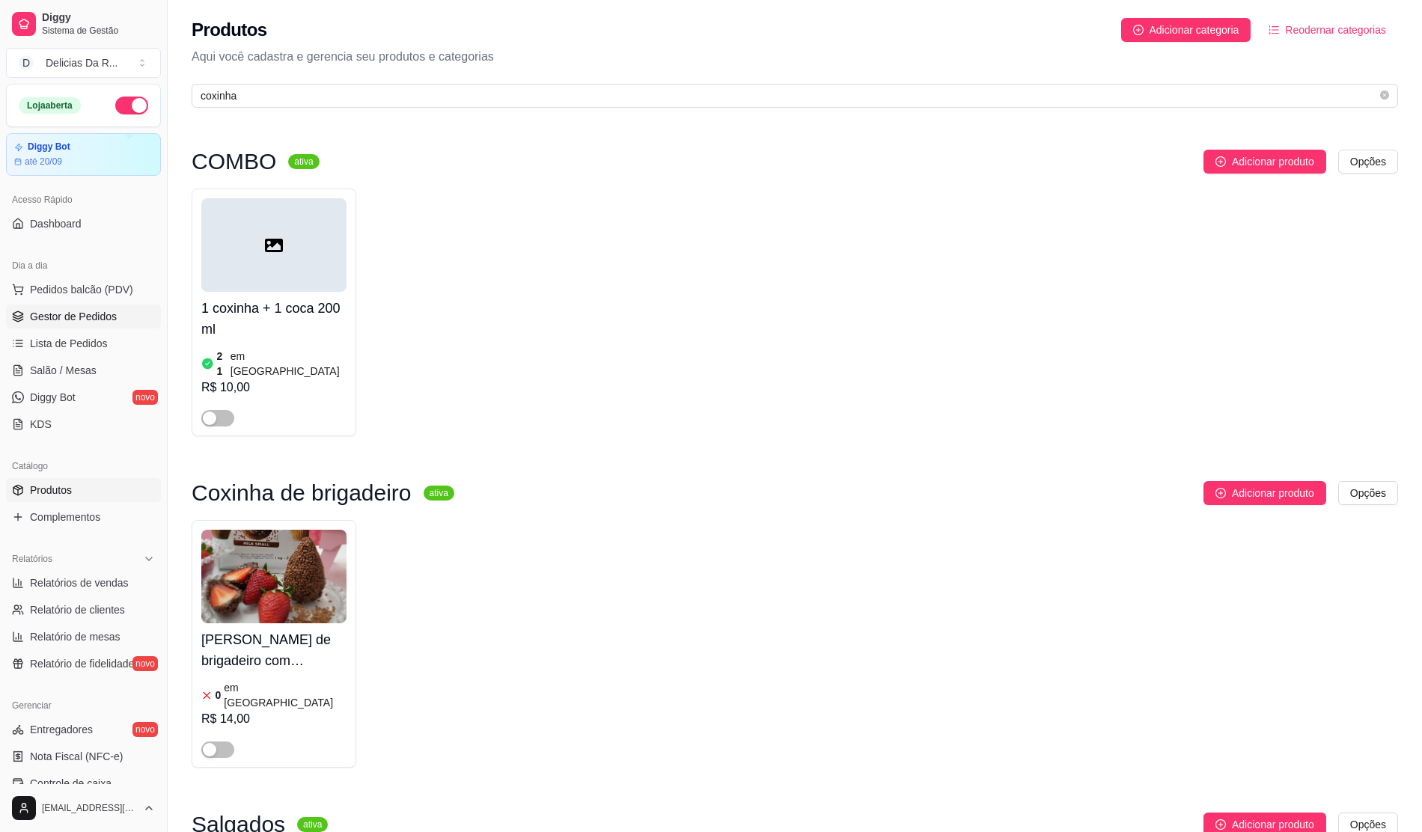
click at [111, 323] on span "Gestor de Pedidos" at bounding box center [73, 316] width 87 height 15
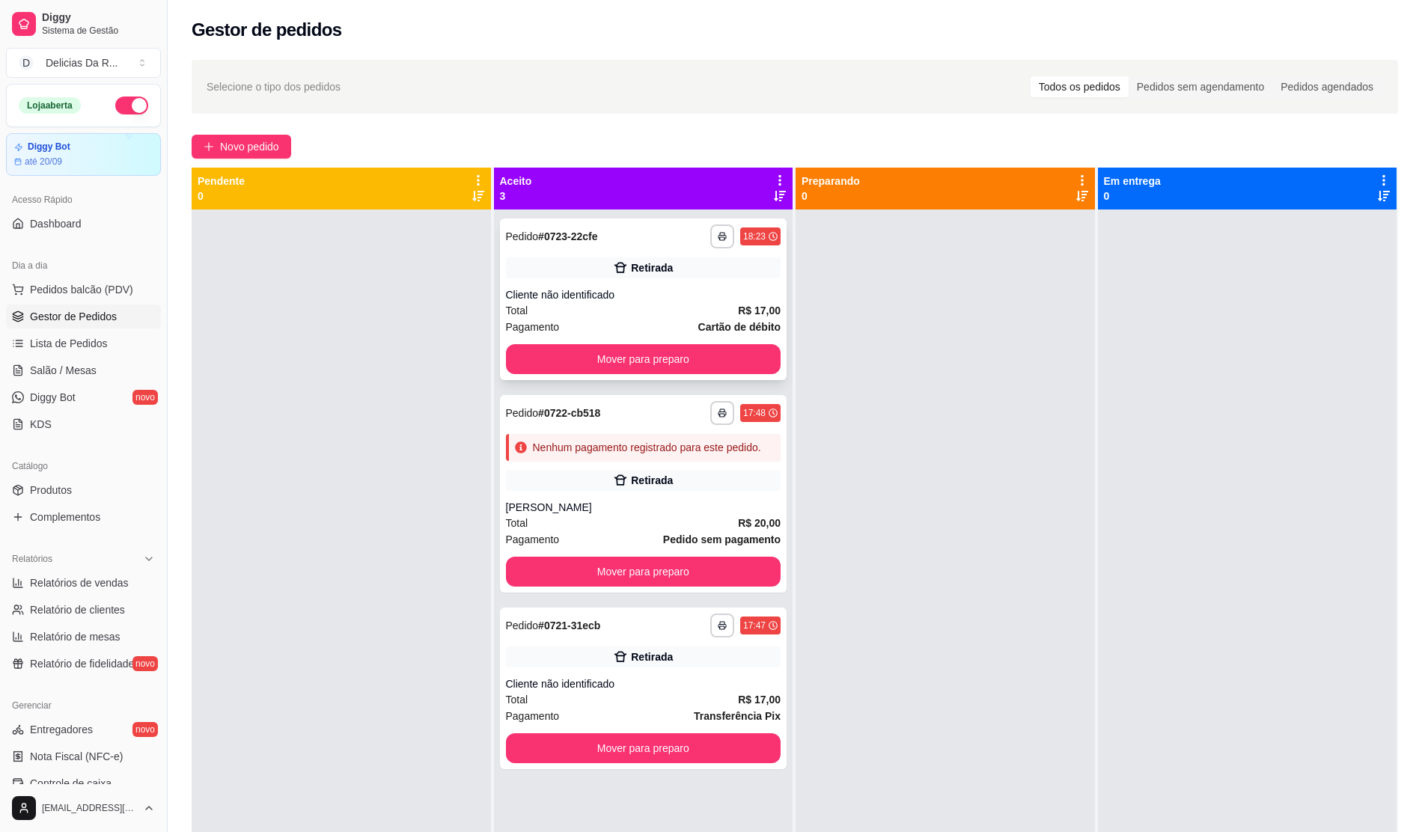
click at [749, 299] on div "Cliente não identificado" at bounding box center [643, 294] width 275 height 15
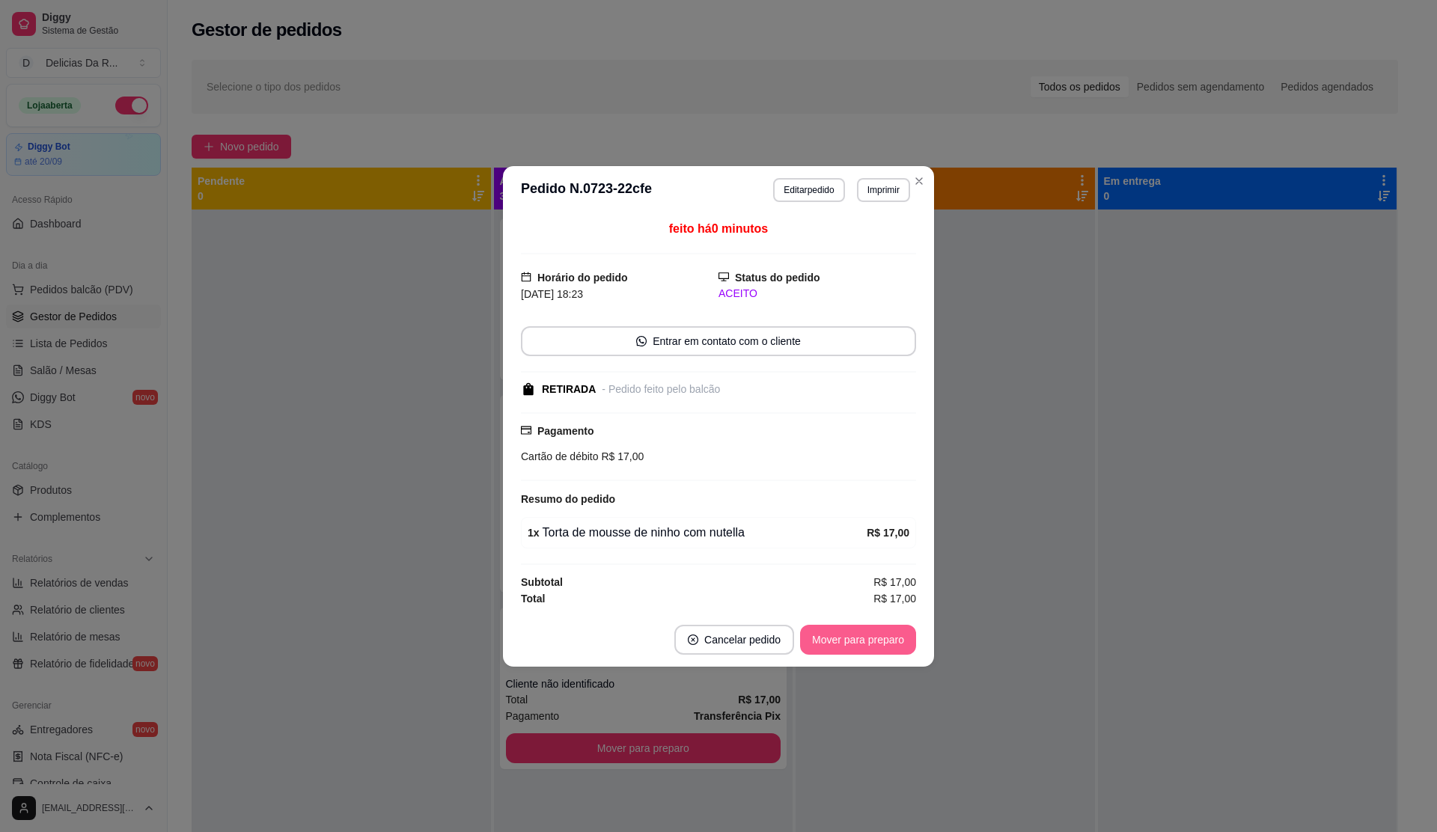
click at [872, 627] on button "Mover para preparo" at bounding box center [858, 640] width 116 height 30
click at [870, 636] on button "Mover para preparo" at bounding box center [858, 640] width 116 height 30
click at [869, 636] on div "Mover para preparo" at bounding box center [847, 640] width 137 height 30
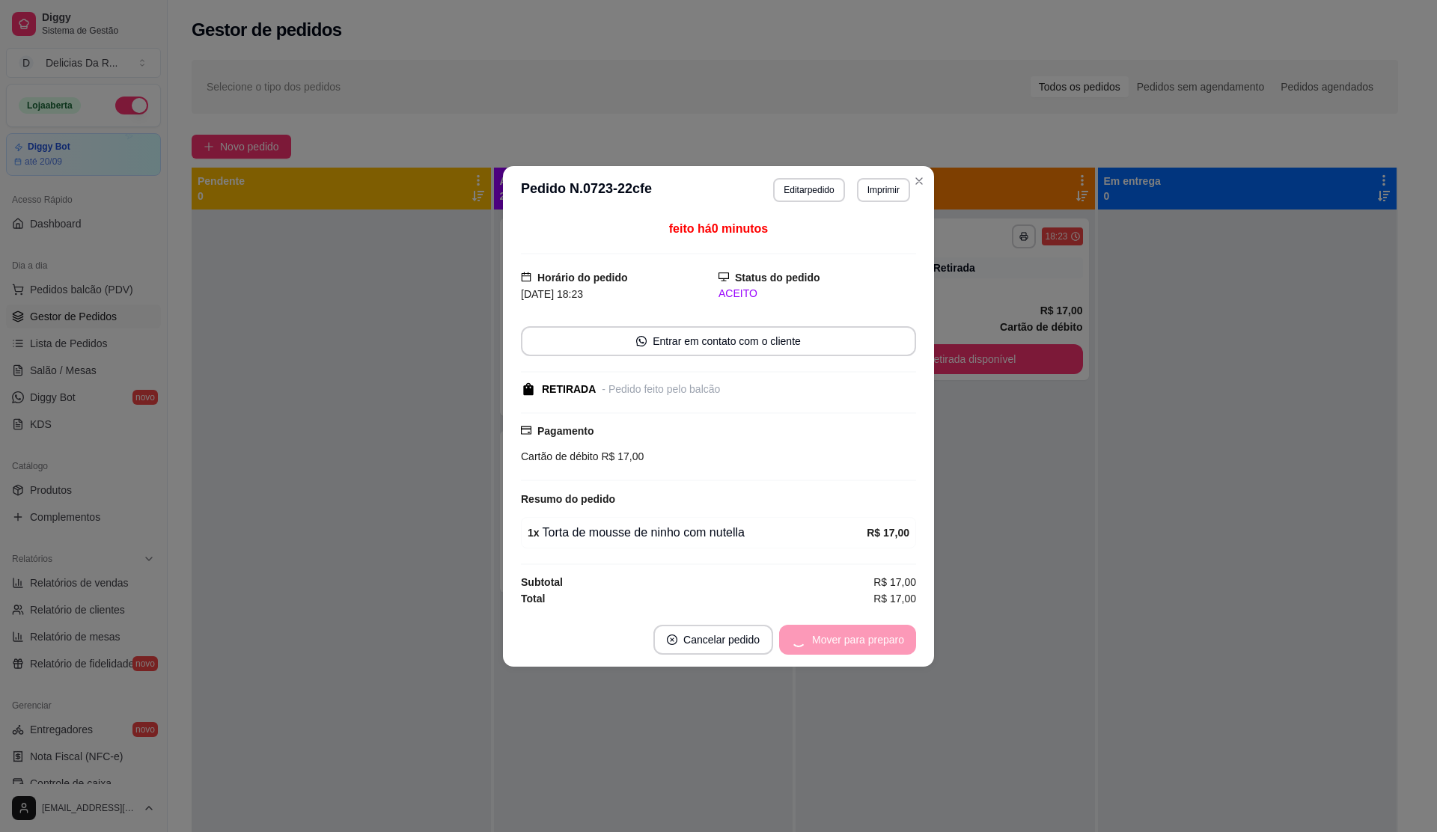
click at [865, 632] on div "Mover para preparo" at bounding box center [847, 640] width 137 height 30
click at [868, 636] on button "Mover para retirada disponível" at bounding box center [833, 640] width 165 height 30
click at [868, 638] on div "Mover para retirada disponível" at bounding box center [823, 640] width 186 height 30
click at [867, 638] on div "Mover para retirada disponível" at bounding box center [823, 640] width 186 height 30
click at [864, 636] on div "Mover para retirada disponível" at bounding box center [823, 640] width 186 height 30
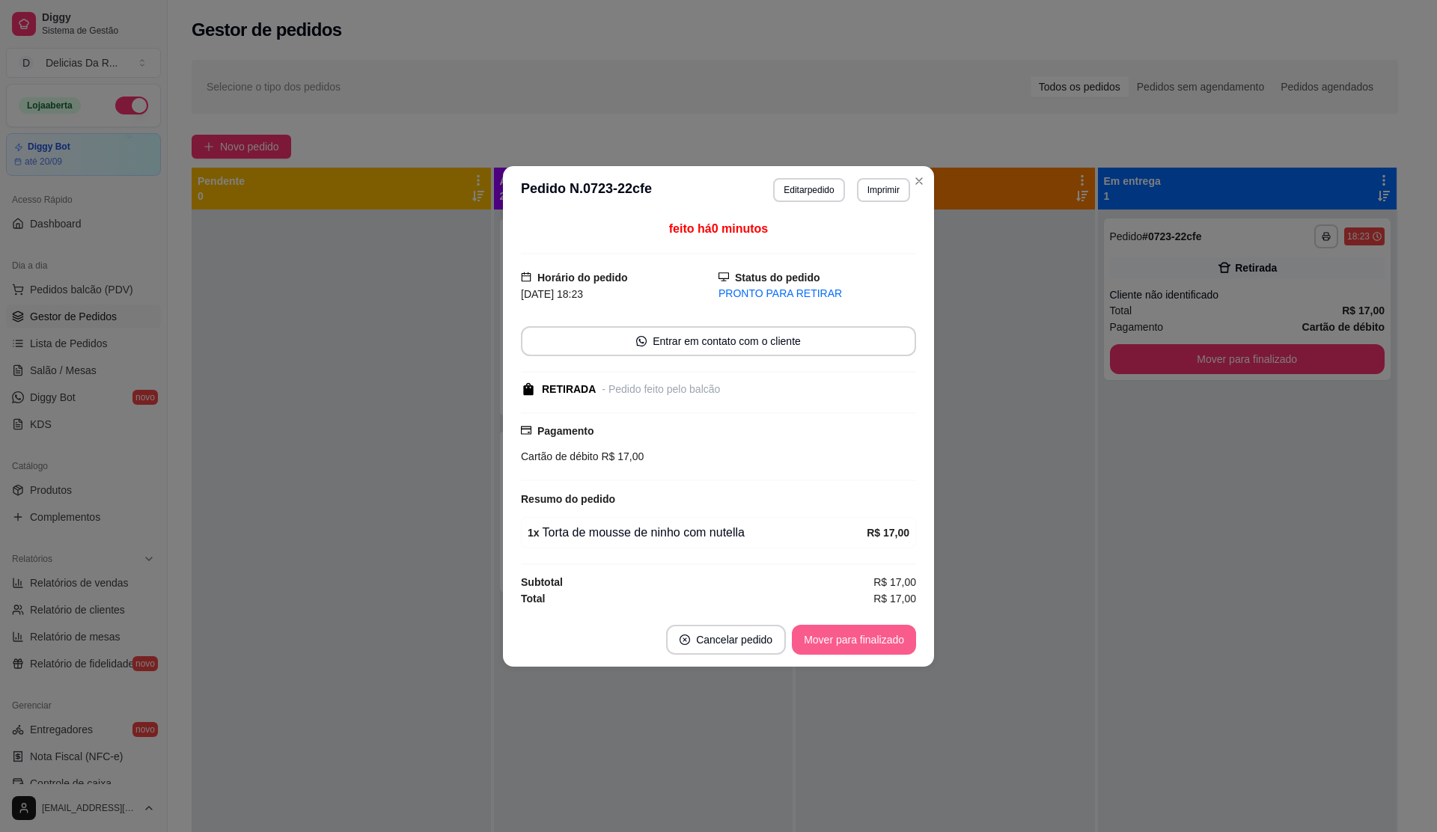
click at [870, 641] on button "Mover para finalizado" at bounding box center [854, 640] width 124 height 30
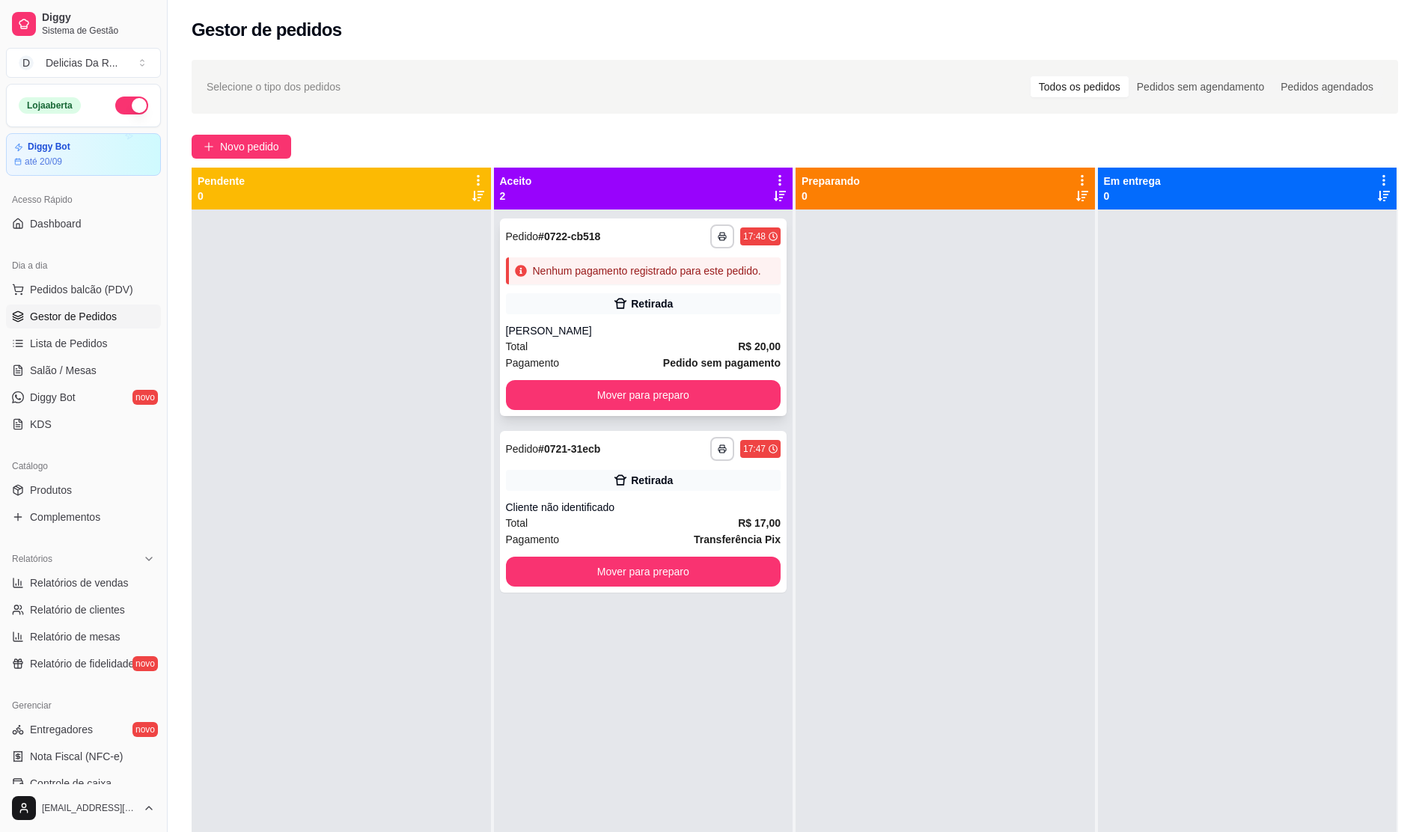
click at [566, 278] on div "Nenhum pagamento registrado para este pedido." at bounding box center [643, 271] width 275 height 27
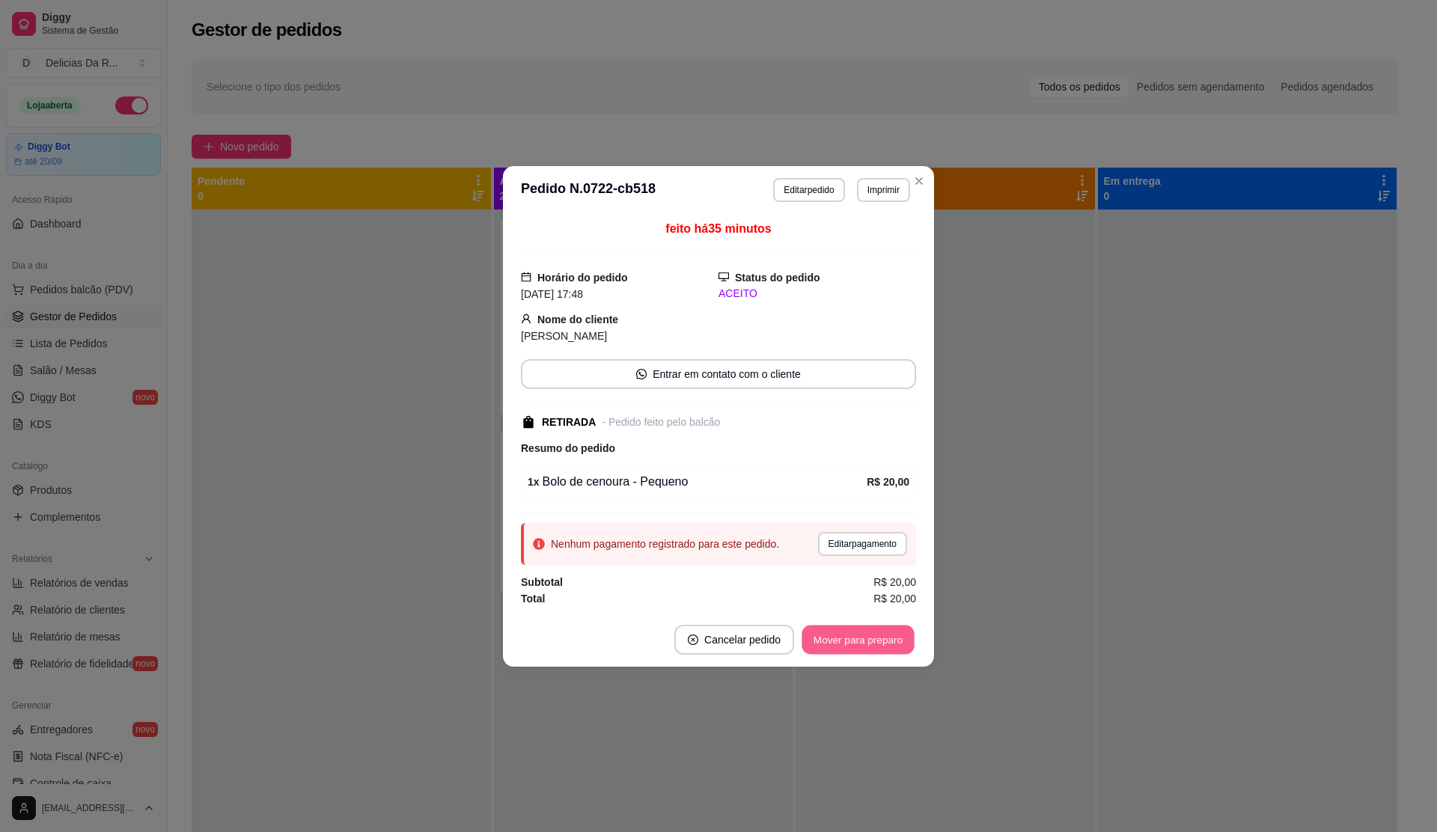
click at [867, 641] on button "Mover para preparo" at bounding box center [858, 639] width 112 height 29
click at [864, 638] on div "Mover para preparo" at bounding box center [847, 640] width 137 height 30
click at [861, 636] on div "Mover para preparo" at bounding box center [847, 640] width 137 height 30
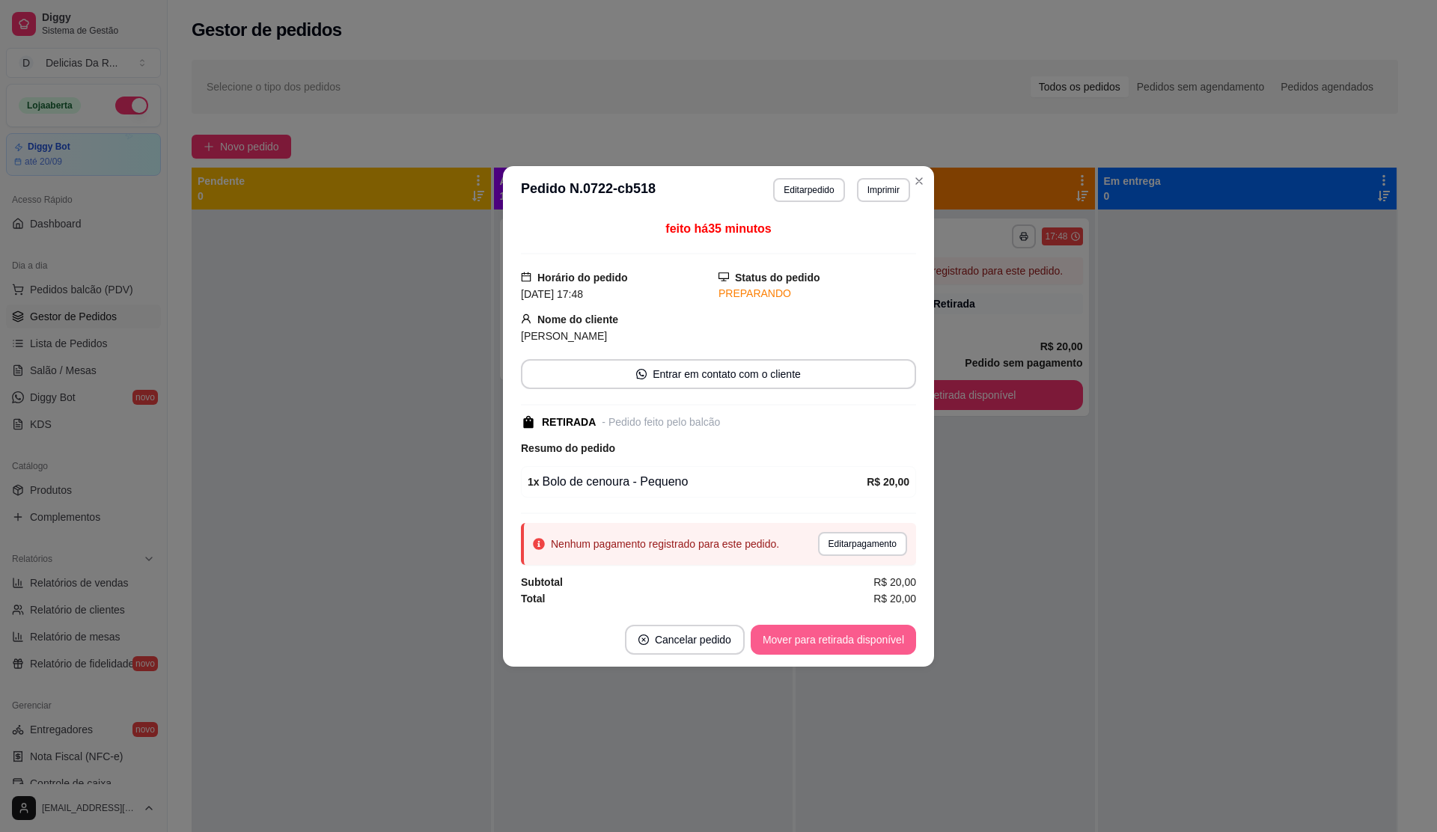
click at [857, 636] on button "Mover para retirada disponível" at bounding box center [833, 640] width 165 height 30
click at [857, 636] on div "Mover para retirada disponível" at bounding box center [823, 640] width 186 height 30
click at [853, 636] on div "Mover para retirada disponível" at bounding box center [823, 640] width 186 height 30
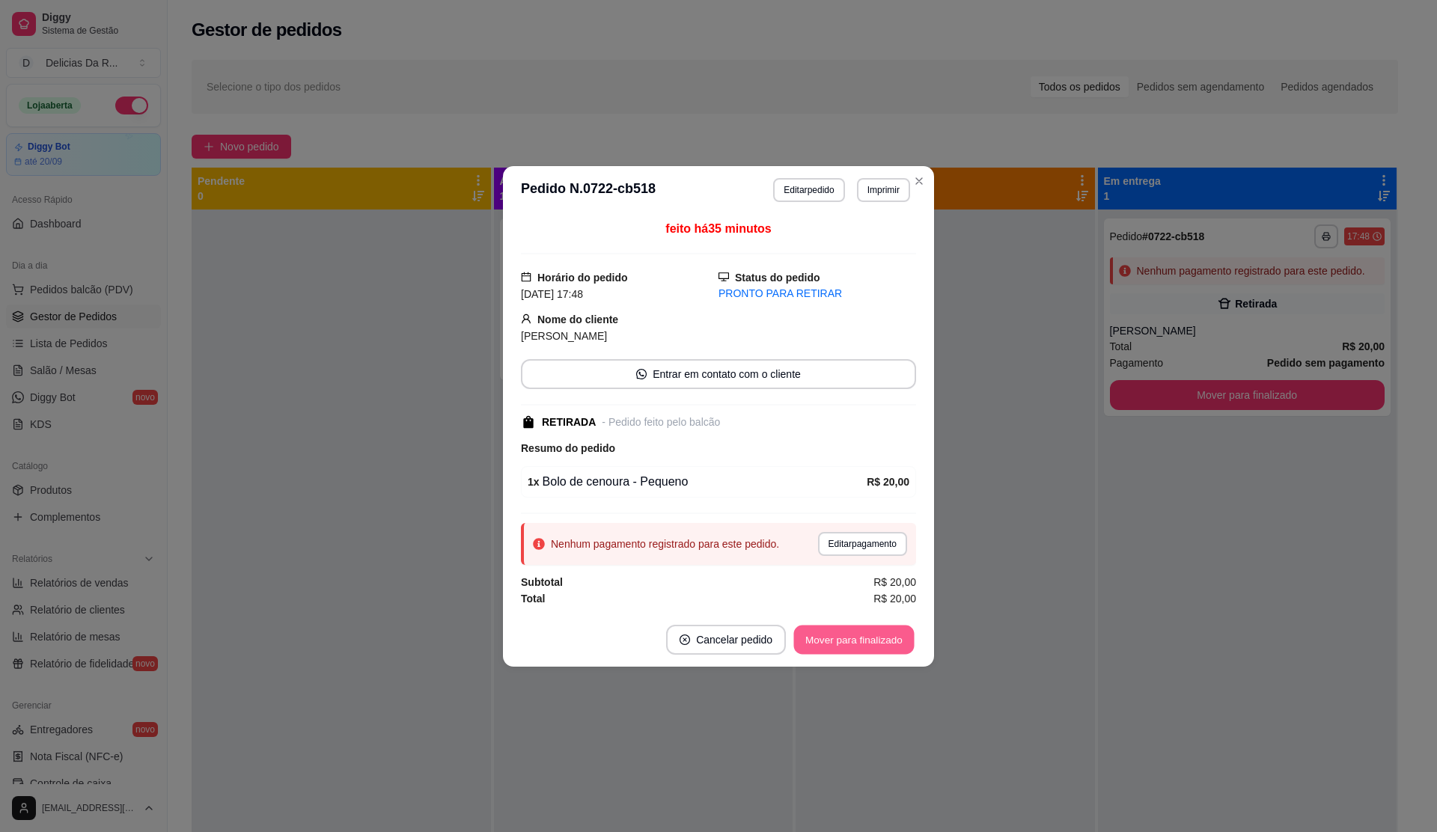
click at [851, 636] on button "Mover para finalizado" at bounding box center [854, 639] width 121 height 29
click at [851, 636] on div "Mover para finalizado" at bounding box center [854, 640] width 124 height 30
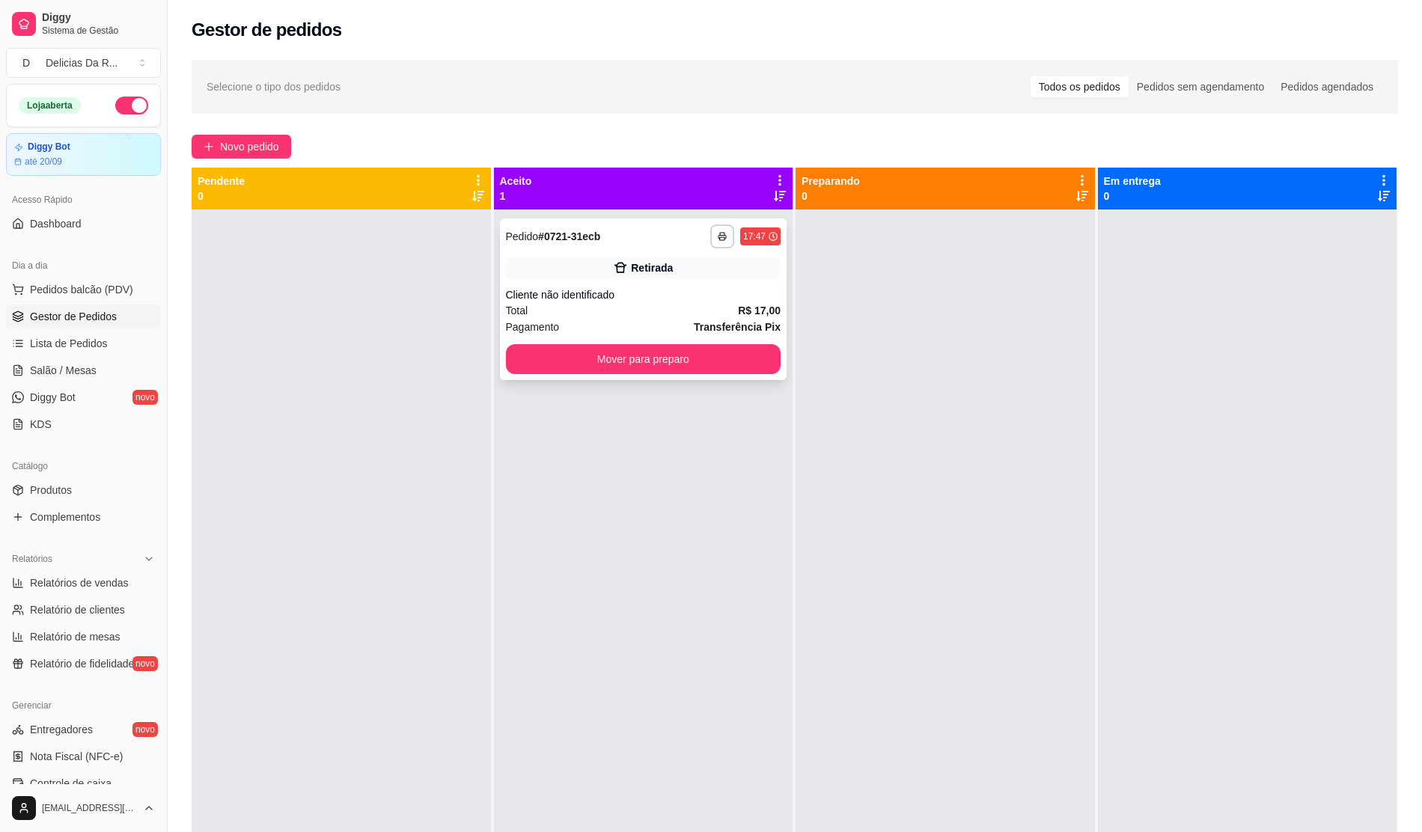
click at [650, 315] on div "Total R$ 17,00" at bounding box center [643, 310] width 275 height 16
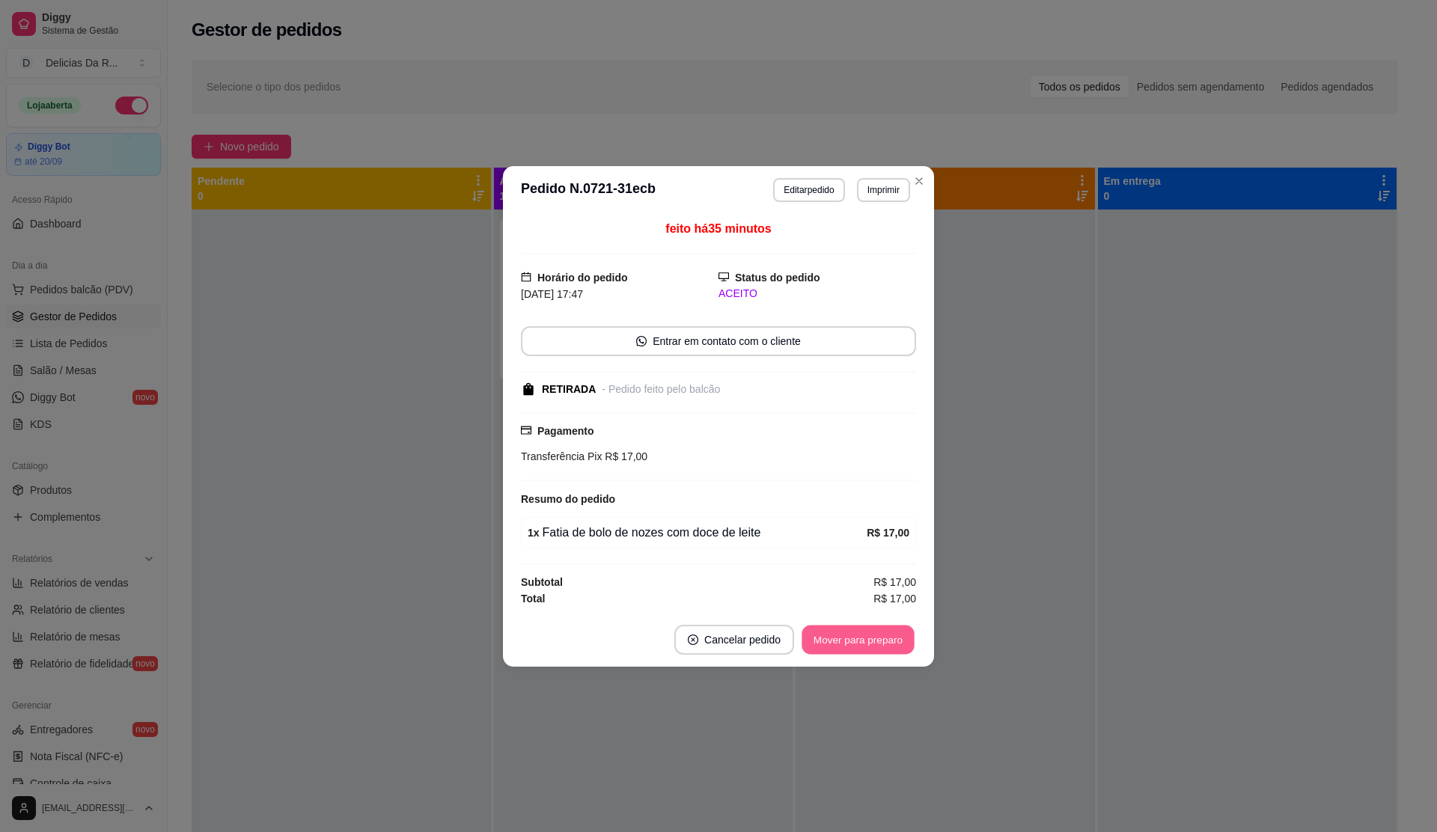
click at [864, 647] on button "Mover para preparo" at bounding box center [858, 639] width 112 height 29
click at [864, 647] on div "Mover para preparo" at bounding box center [858, 640] width 116 height 30
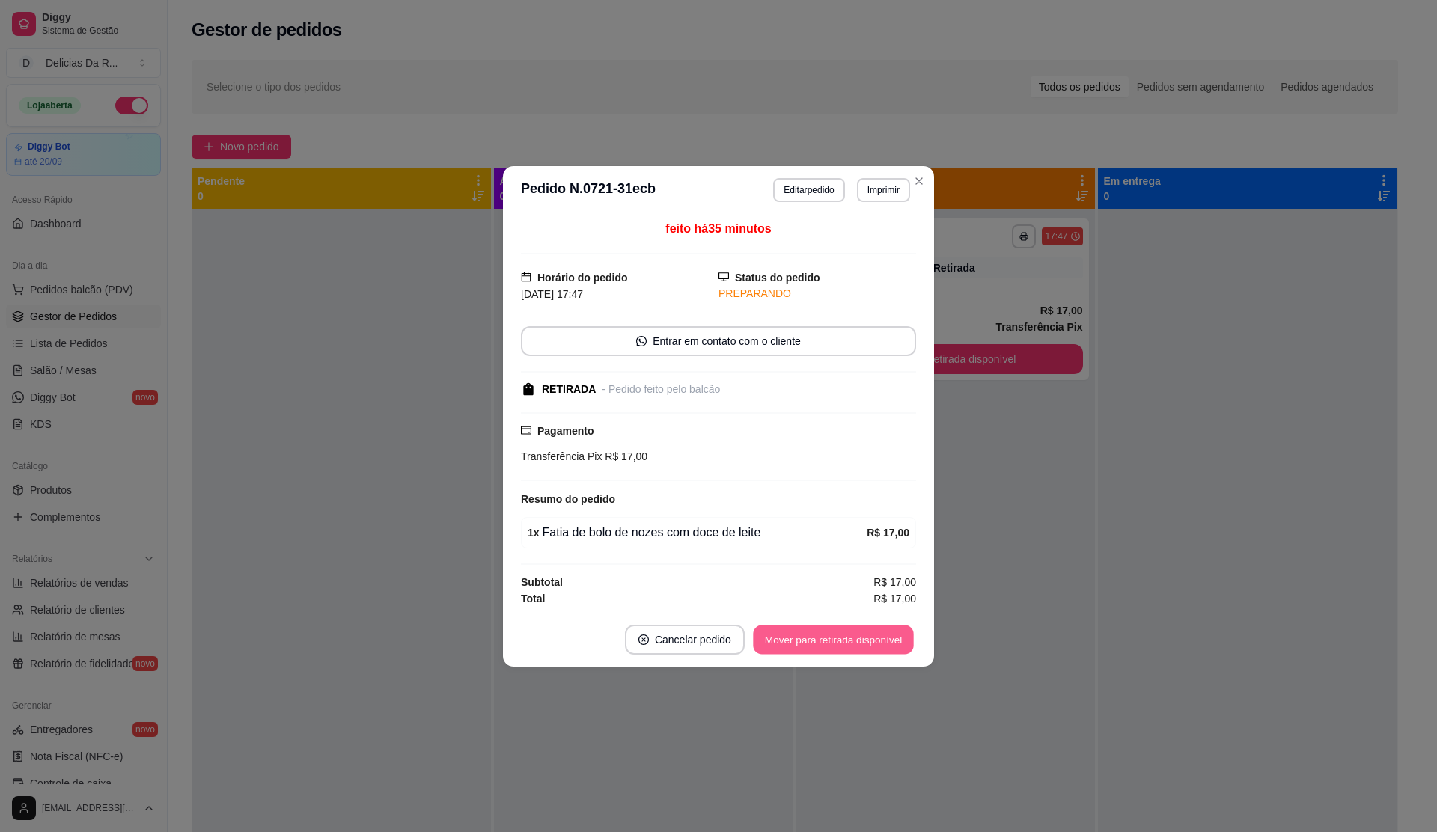
click at [864, 642] on button "Mover para retirada disponível" at bounding box center [833, 639] width 160 height 29
click at [864, 642] on div "Mover para retirada disponível" at bounding box center [833, 640] width 165 height 30
click at [864, 642] on div "Mover para retirada disponível" at bounding box center [823, 640] width 186 height 30
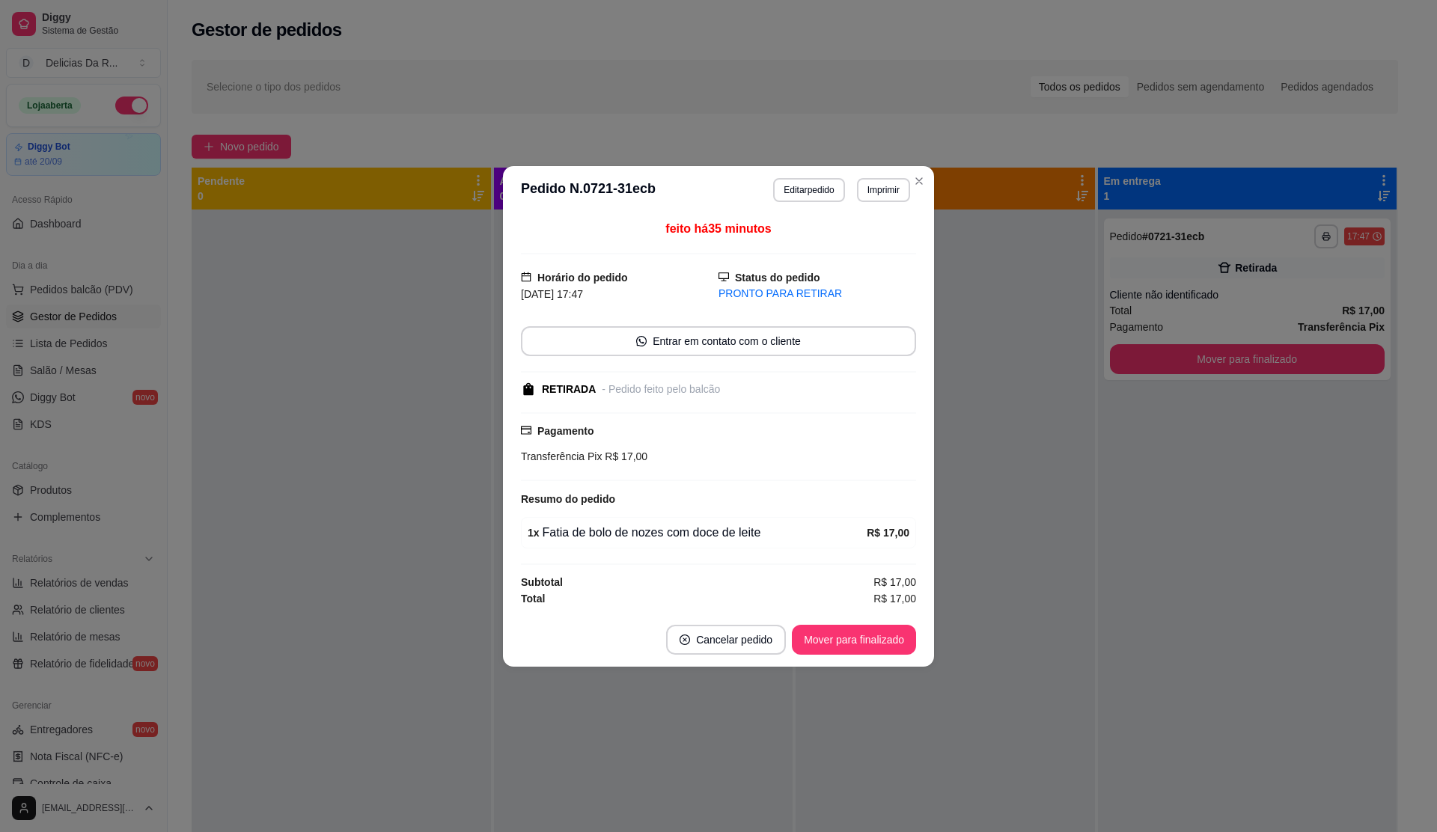
click at [862, 642] on button "Mover para finalizado" at bounding box center [854, 640] width 124 height 30
click at [862, 642] on div "Mover para finalizado" at bounding box center [843, 640] width 145 height 30
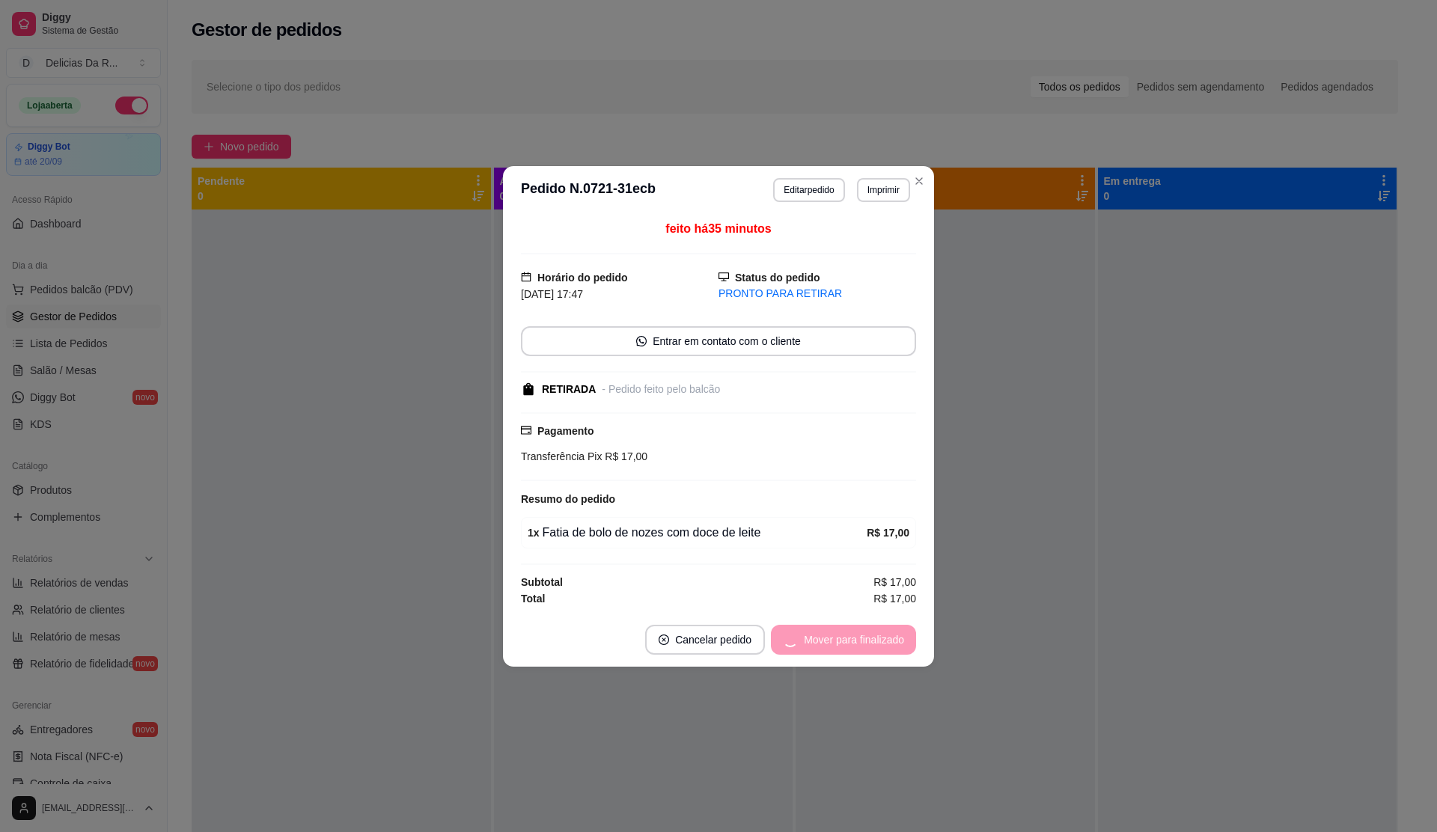
click at [862, 642] on div "Mover para finalizado" at bounding box center [843, 640] width 145 height 30
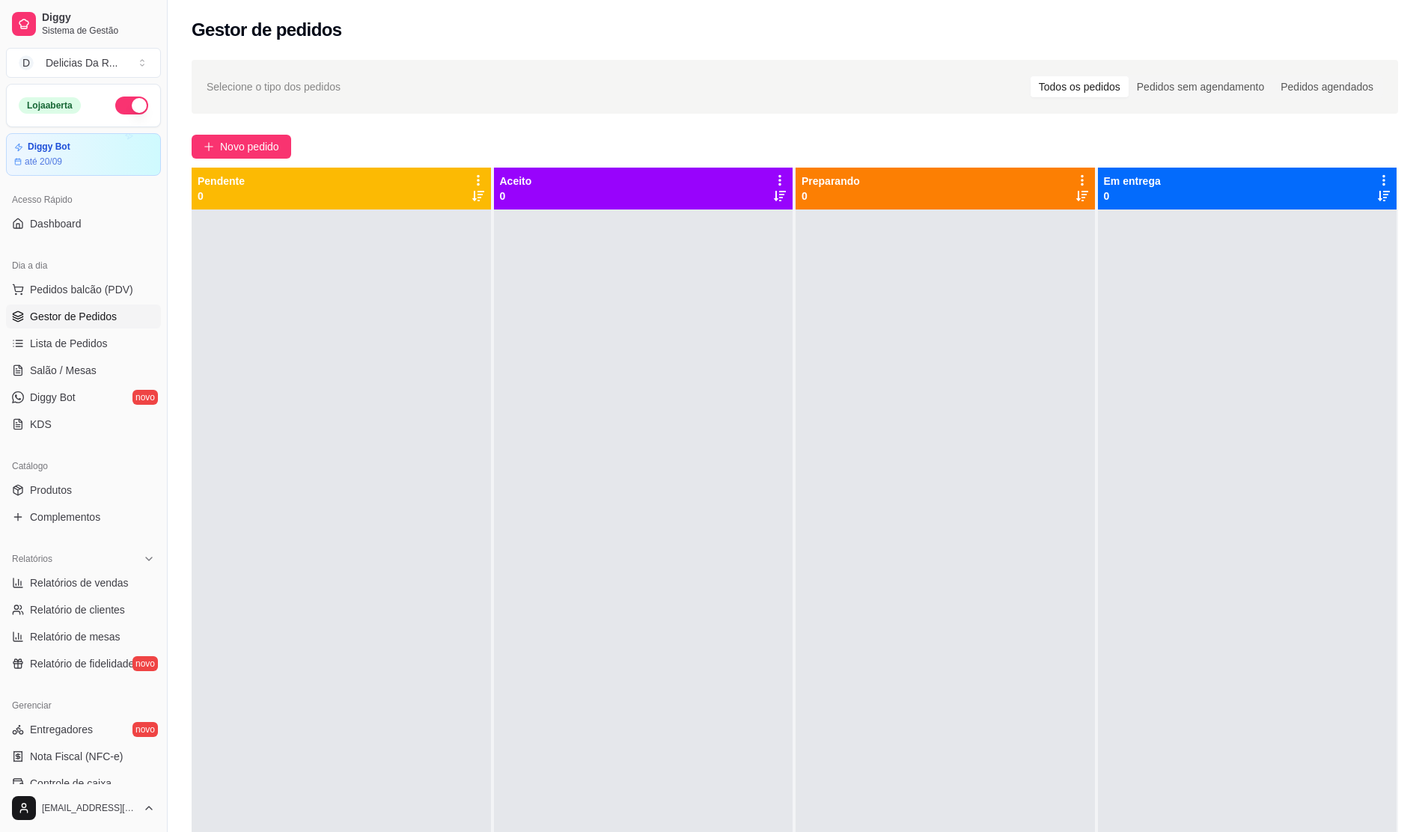
click at [61, 319] on span "Gestor de Pedidos" at bounding box center [73, 316] width 87 height 15
